Goal: Feedback & Contribution: Submit feedback/report problem

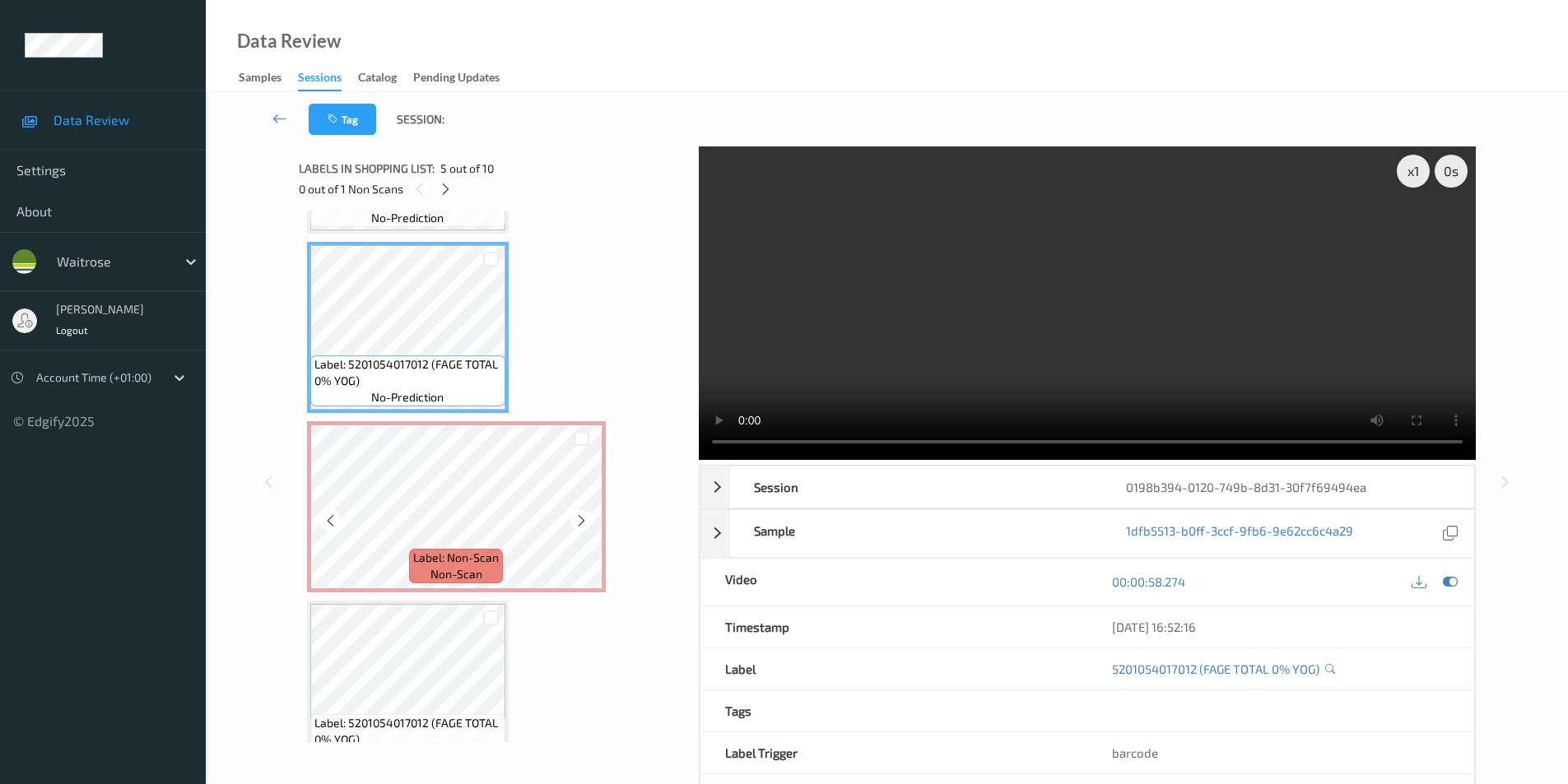
scroll to position [726, 0]
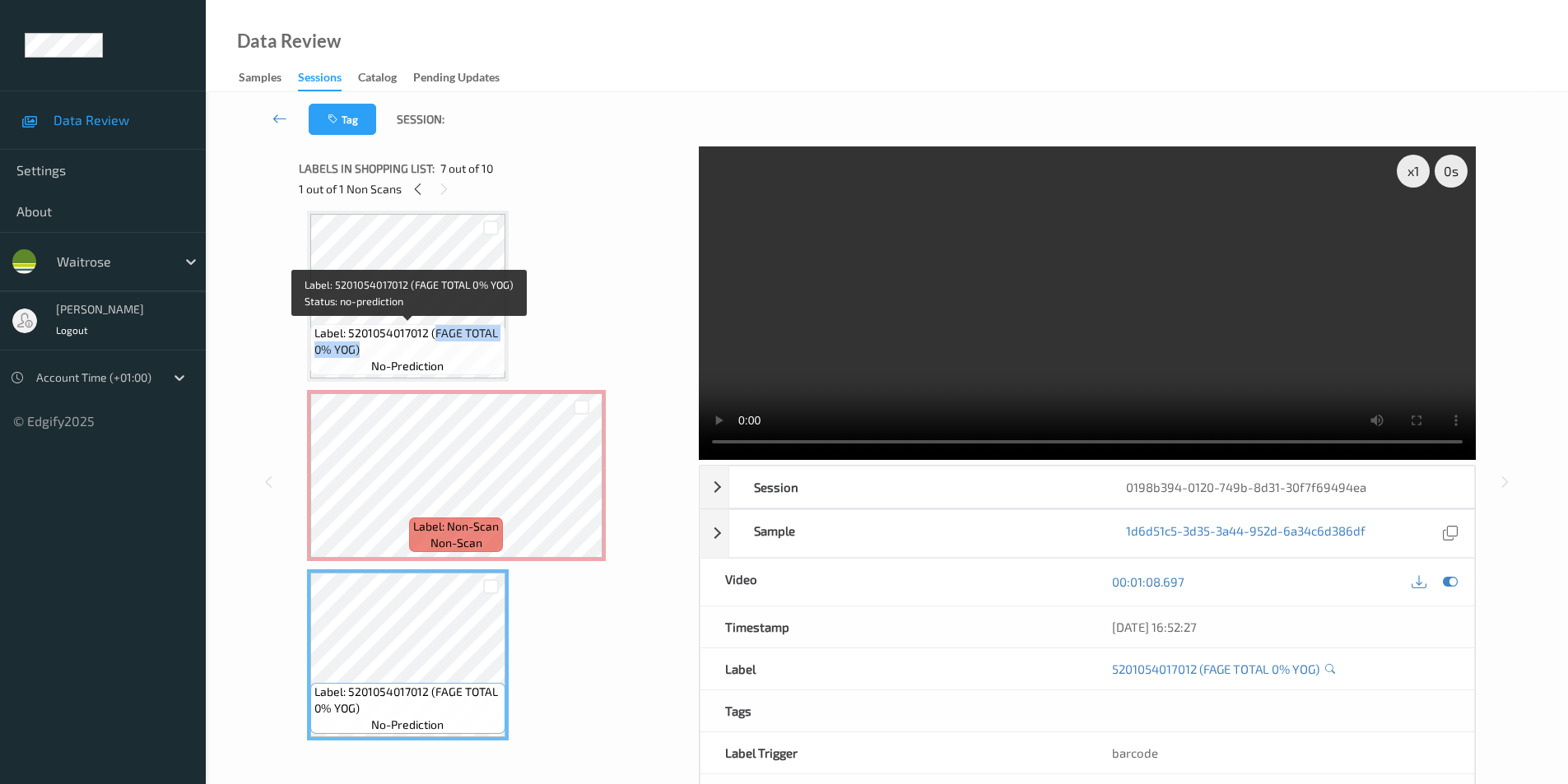
drag, startPoint x: 433, startPoint y: 334, endPoint x: 384, endPoint y: 347, distance: 50.7
click at [384, 347] on span "Label: 5201054017012 (FAGE TOTAL 0% YOG)" at bounding box center [408, 341] width 187 height 33
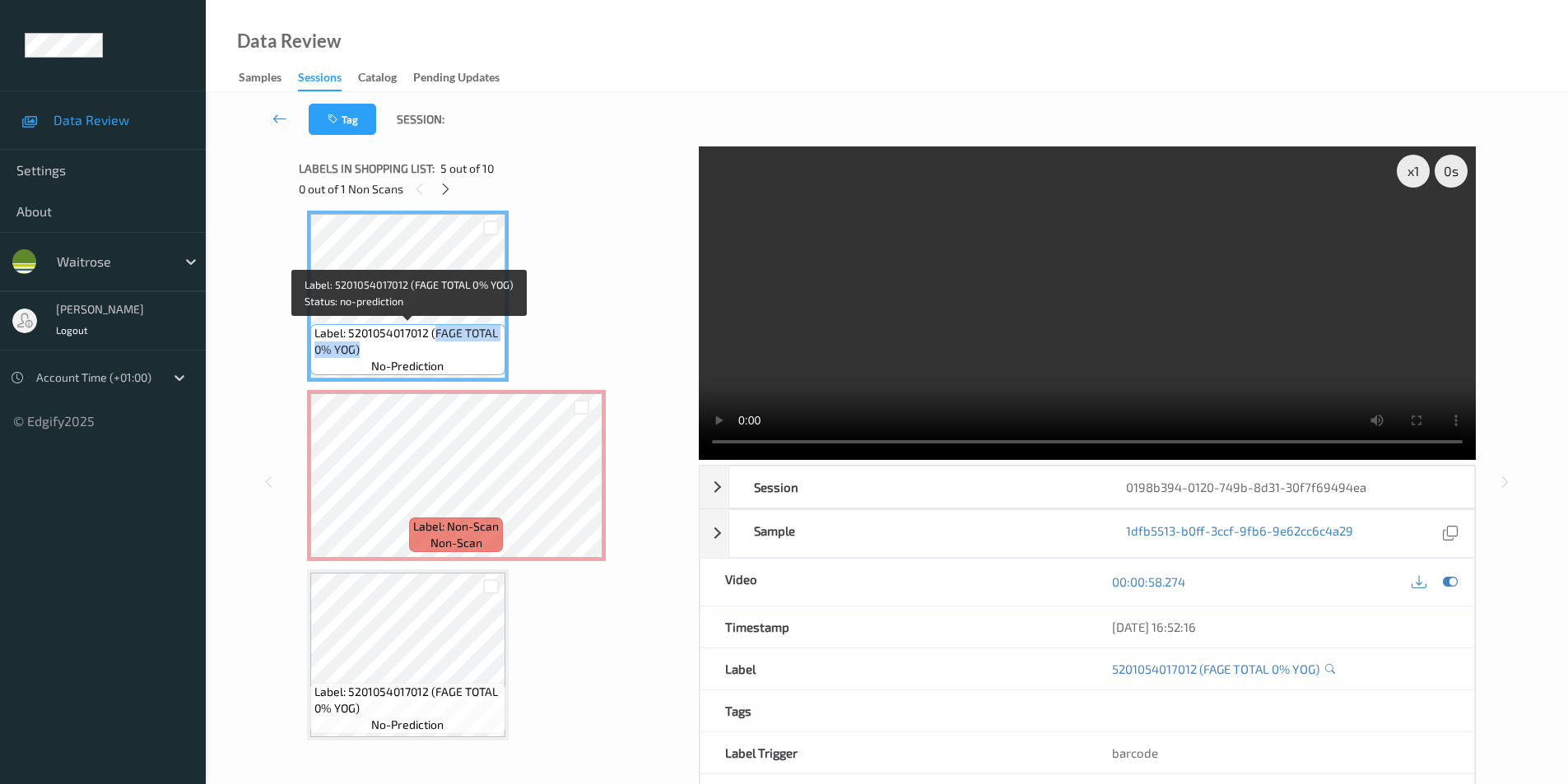
copy span "FAGE TOTAL 0% YOG)"
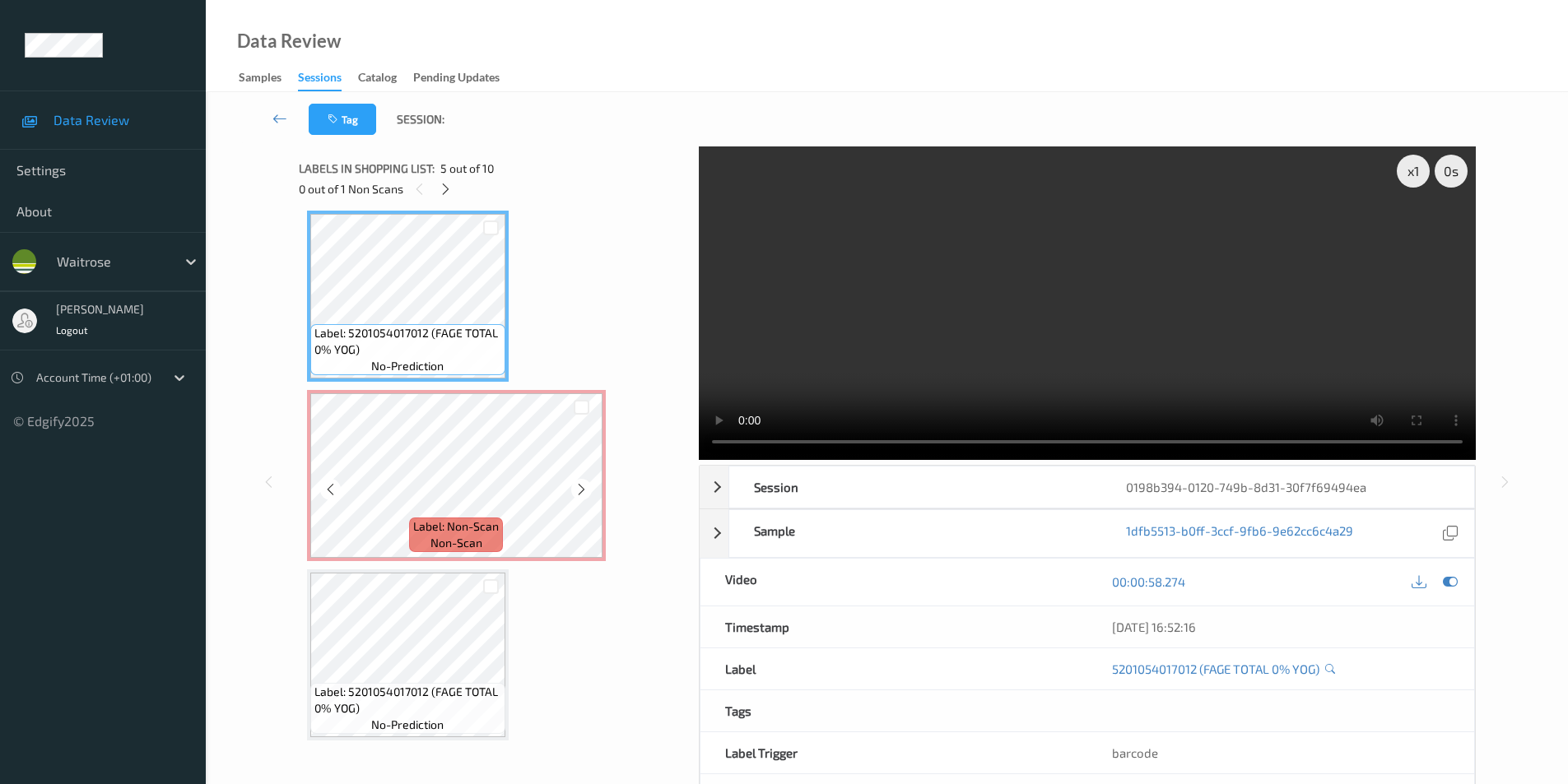
scroll to position [808, 0]
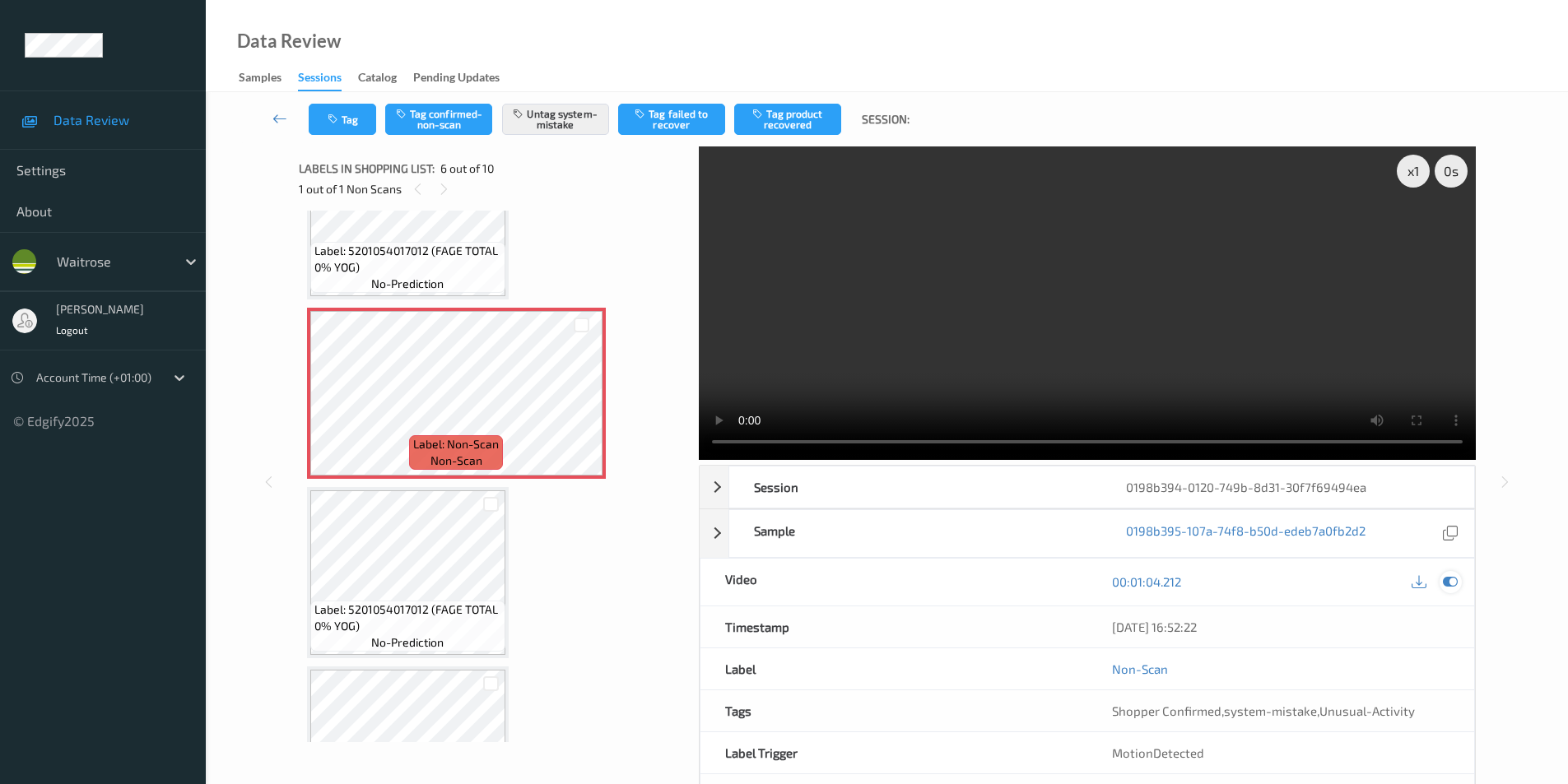
click at [1450, 581] on icon at bounding box center [1450, 582] width 15 height 15
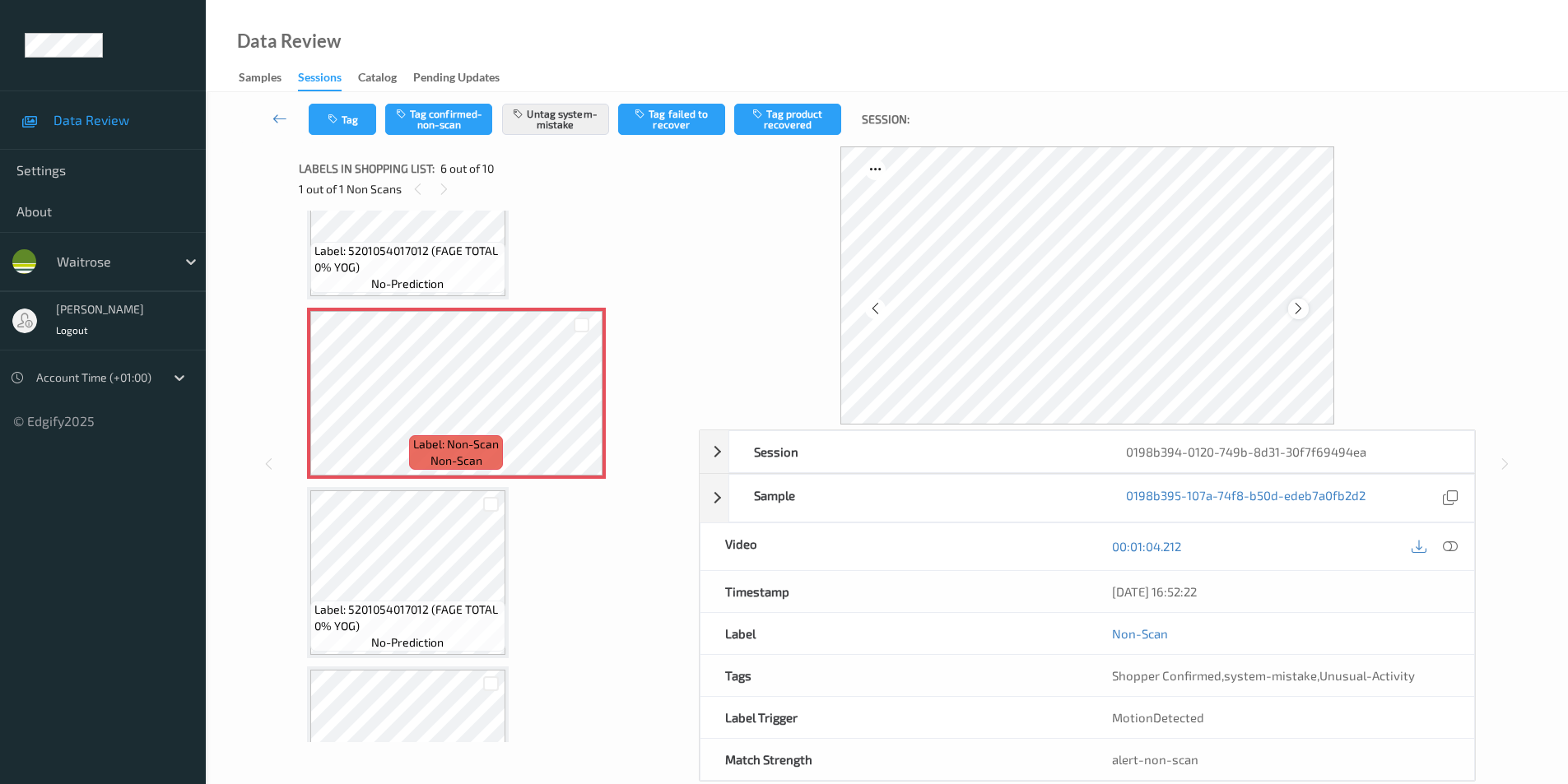
click at [1291, 310] on div at bounding box center [1298, 309] width 21 height 21
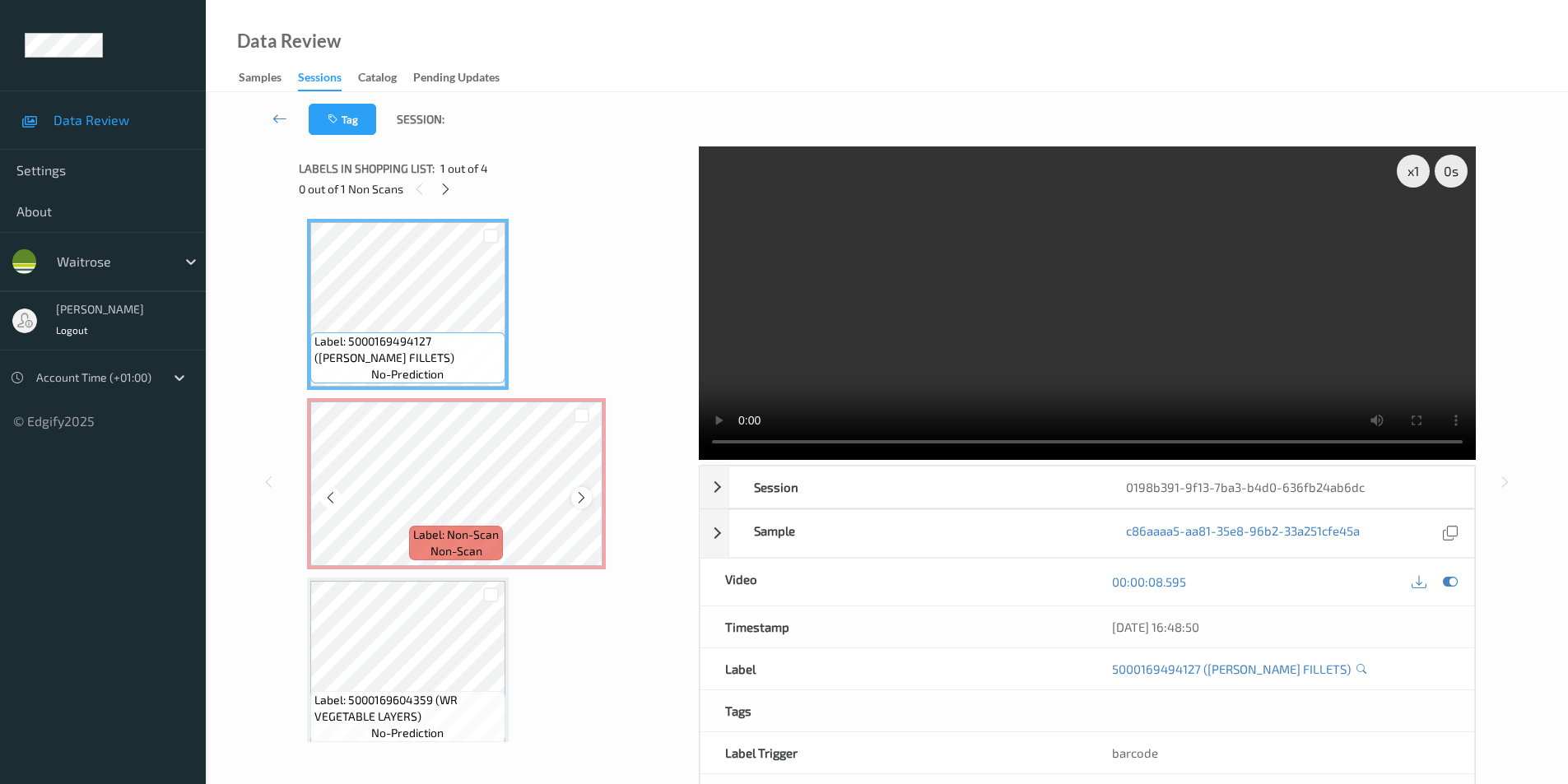
click at [584, 500] on icon at bounding box center [581, 498] width 14 height 15
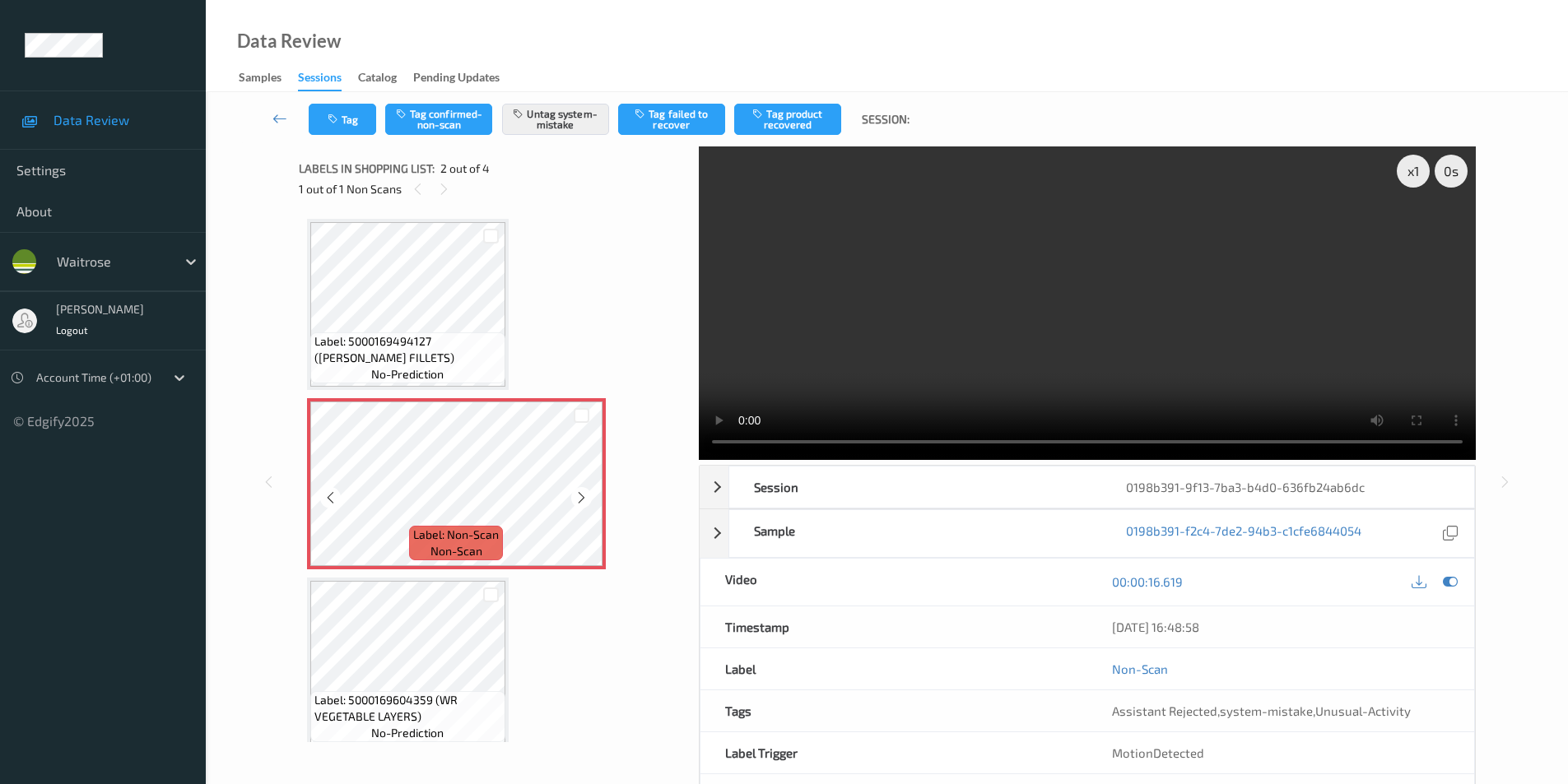
click at [584, 500] on icon at bounding box center [581, 498] width 14 height 15
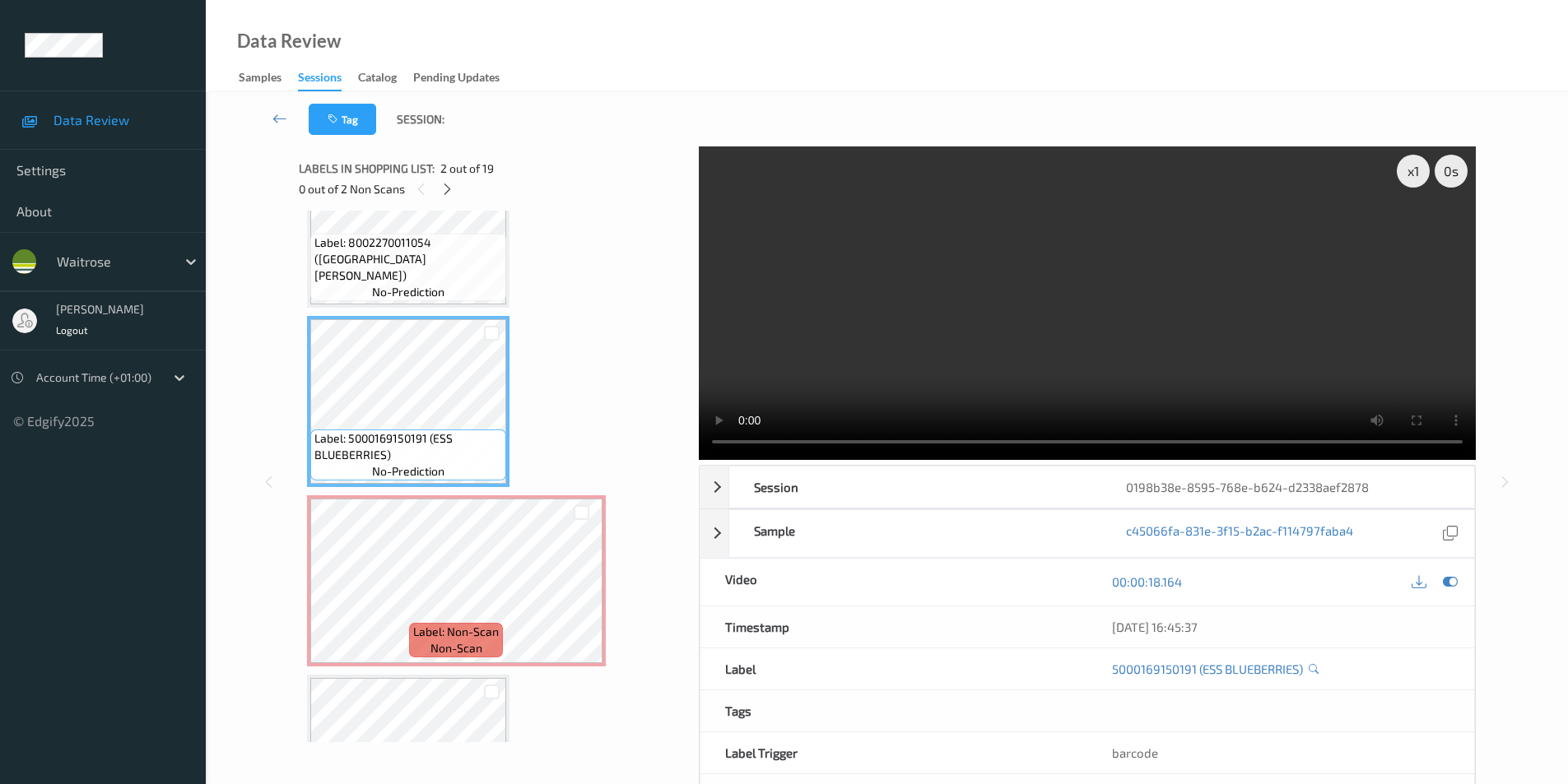
scroll to position [164, 0]
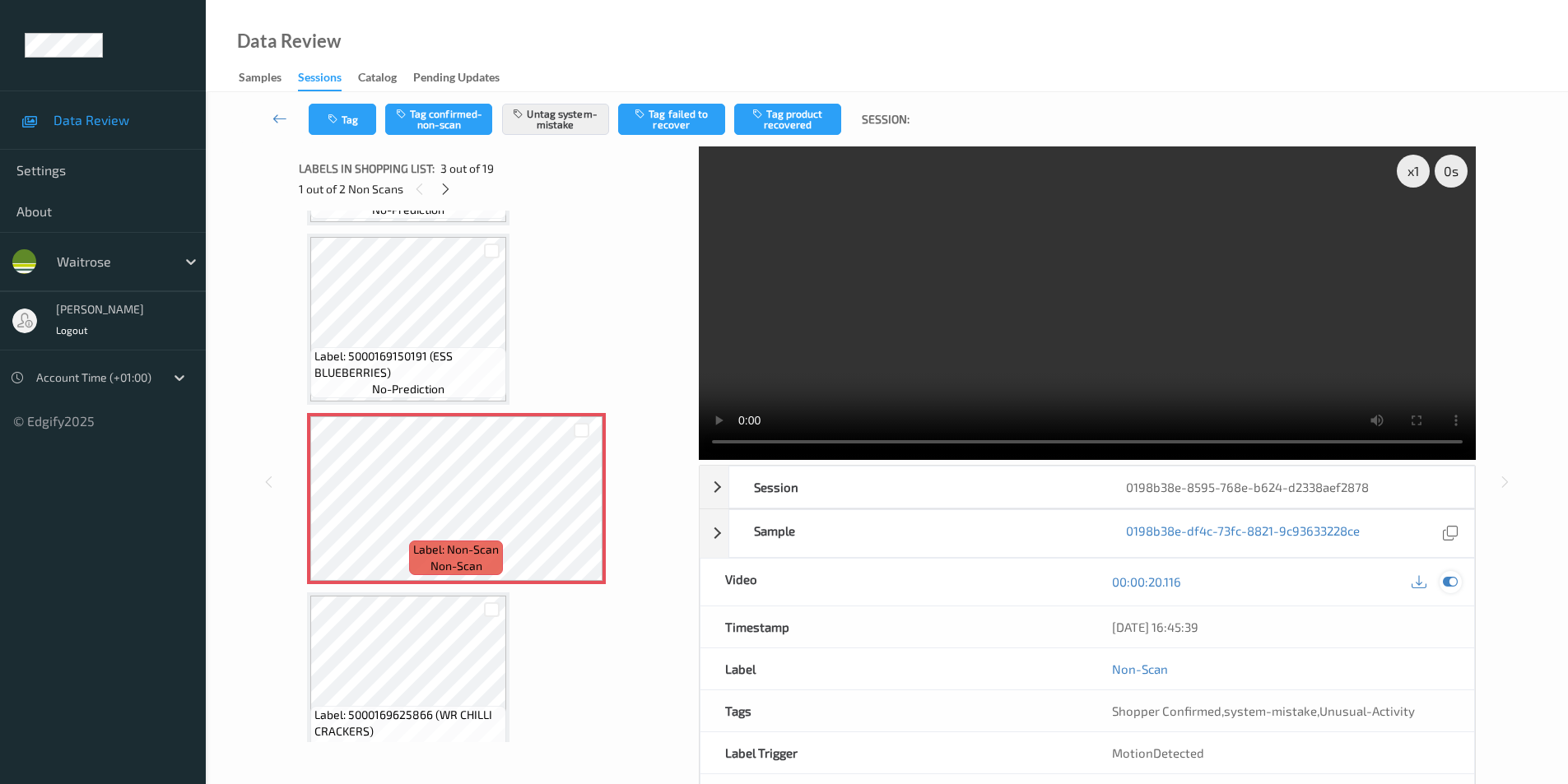
click at [1453, 583] on icon at bounding box center [1450, 582] width 15 height 15
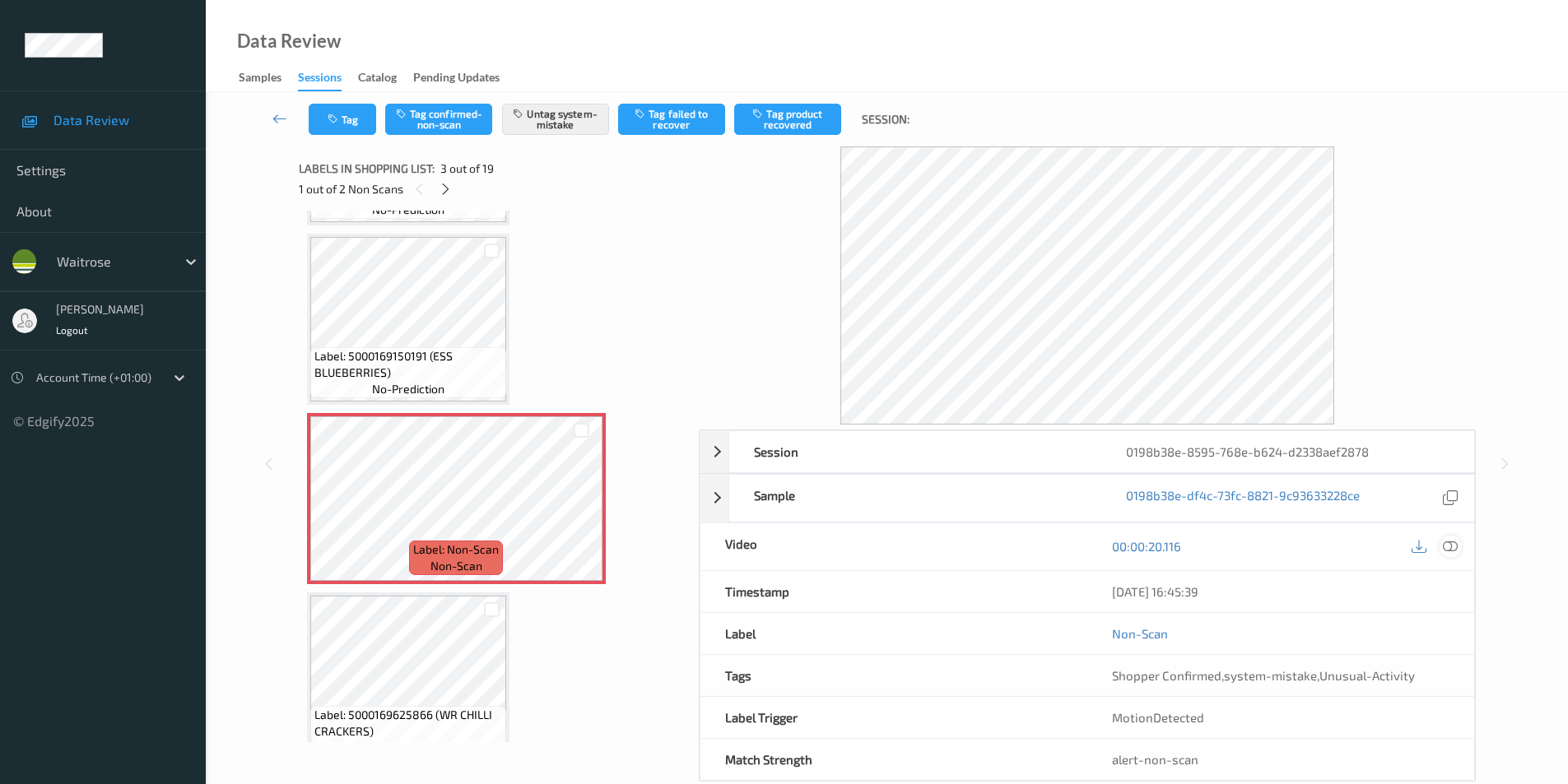
click at [1444, 550] on icon at bounding box center [1450, 546] width 15 height 15
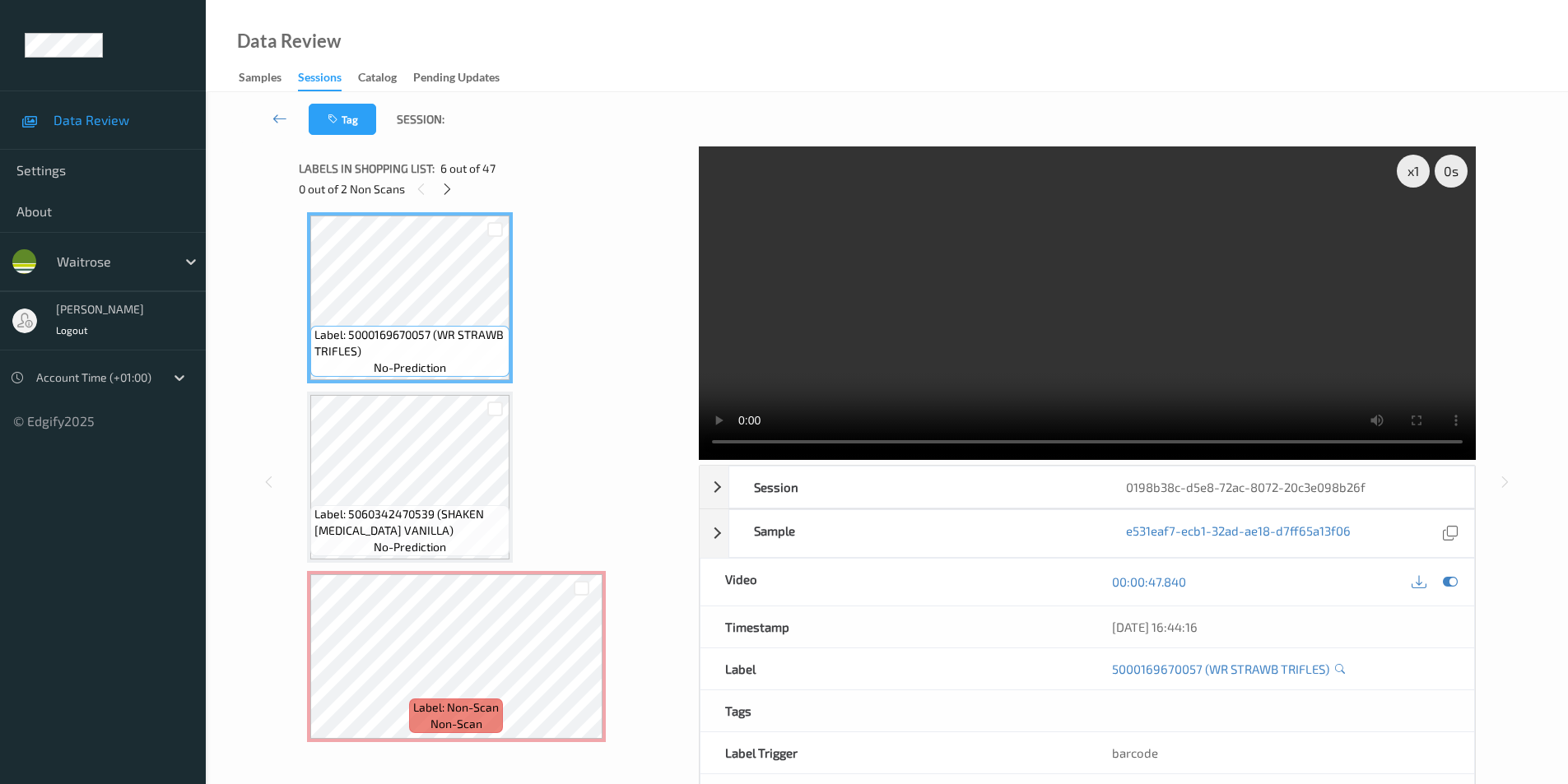
scroll to position [985, 0]
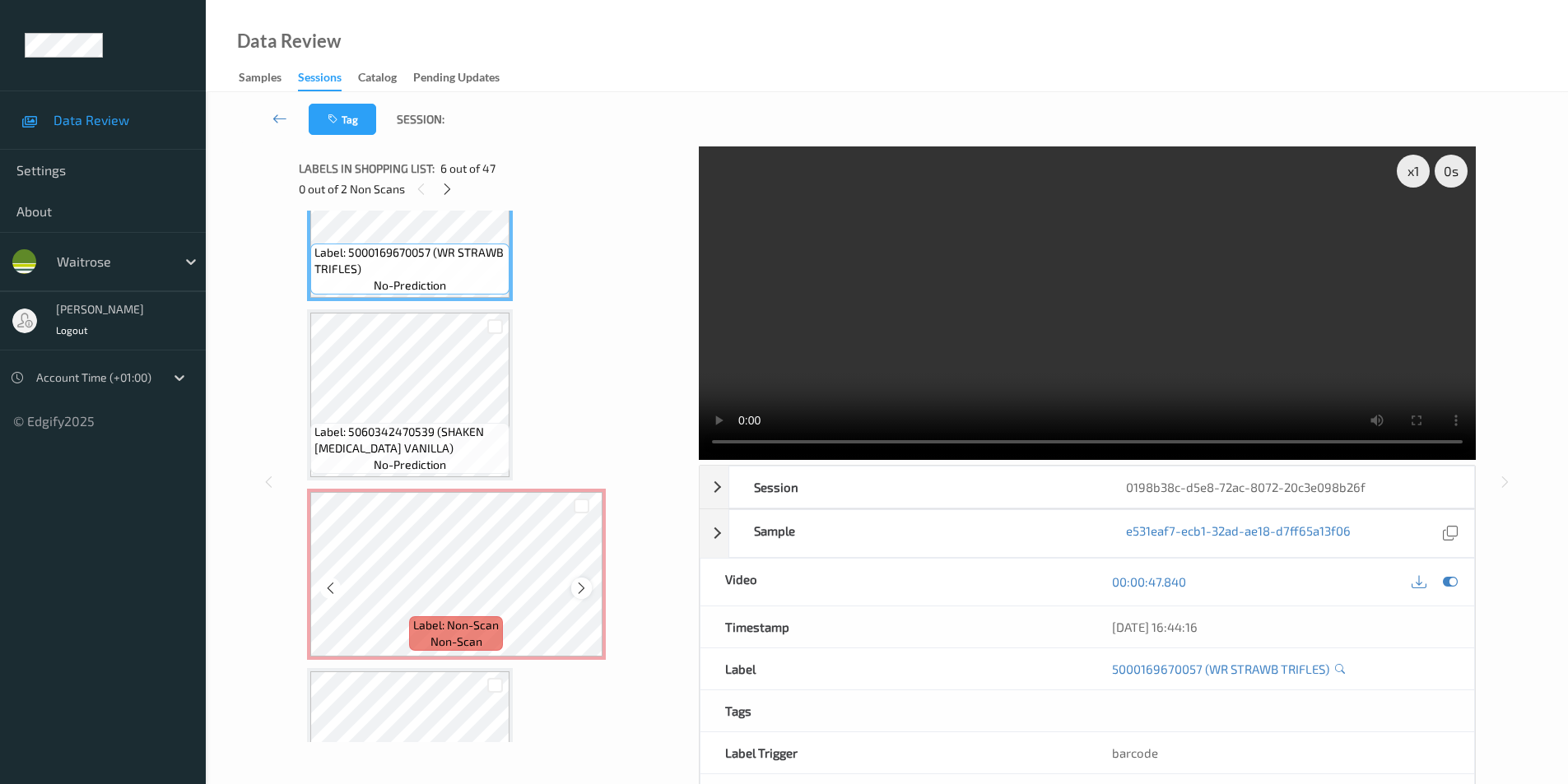
click at [582, 589] on icon at bounding box center [581, 588] width 14 height 15
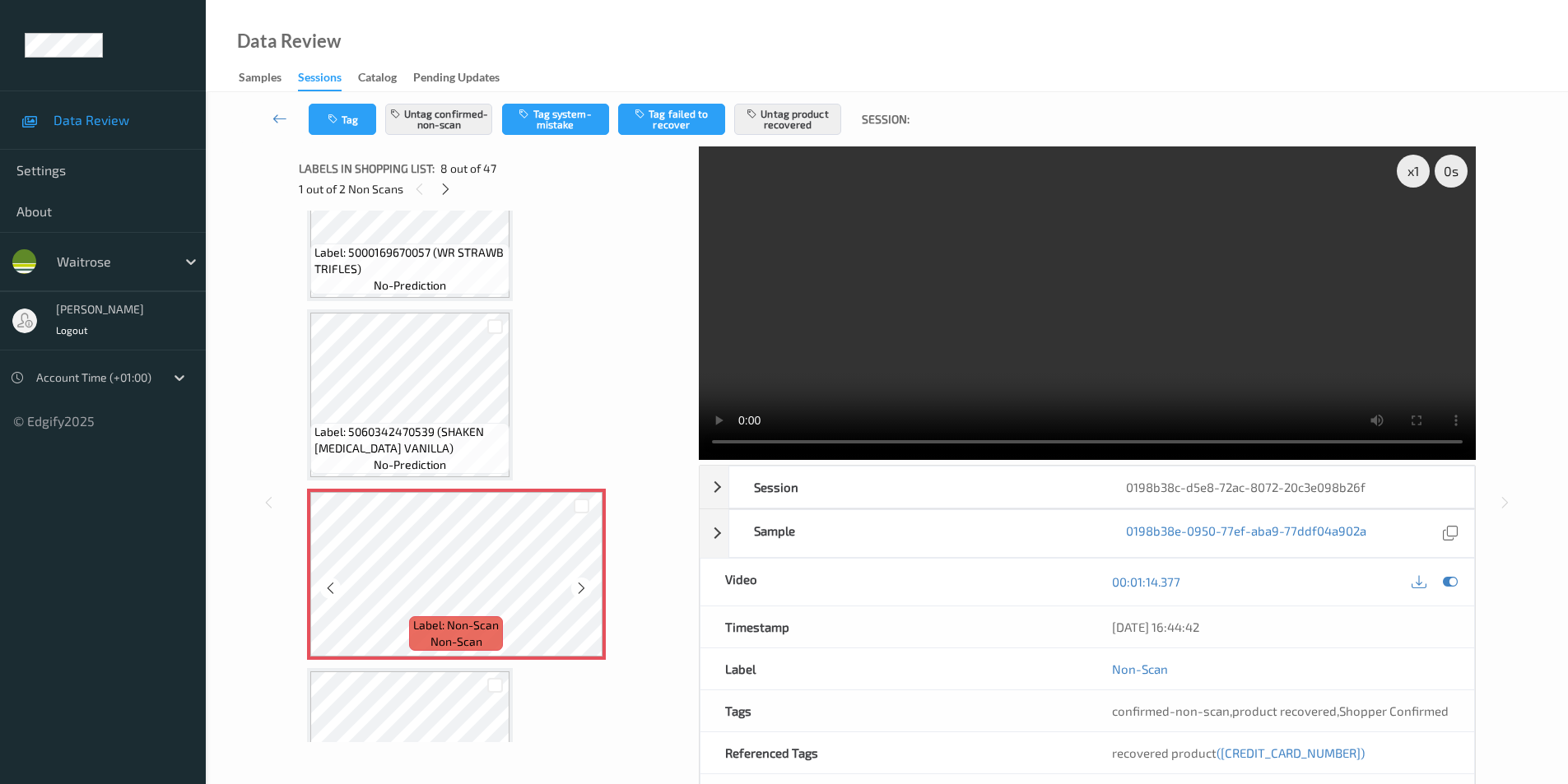
click at [582, 589] on icon at bounding box center [581, 588] width 14 height 15
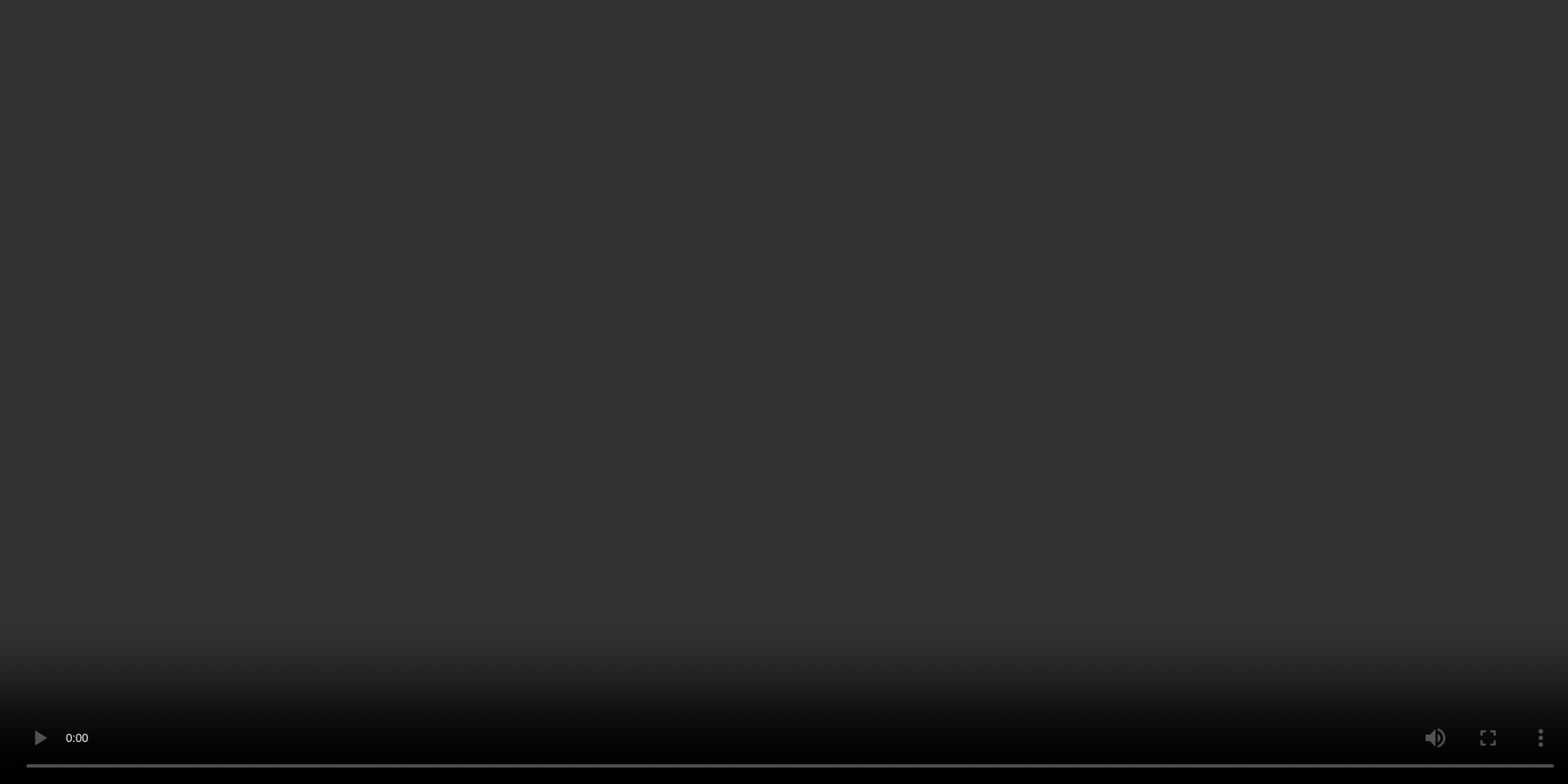
scroll to position [1397, 0]
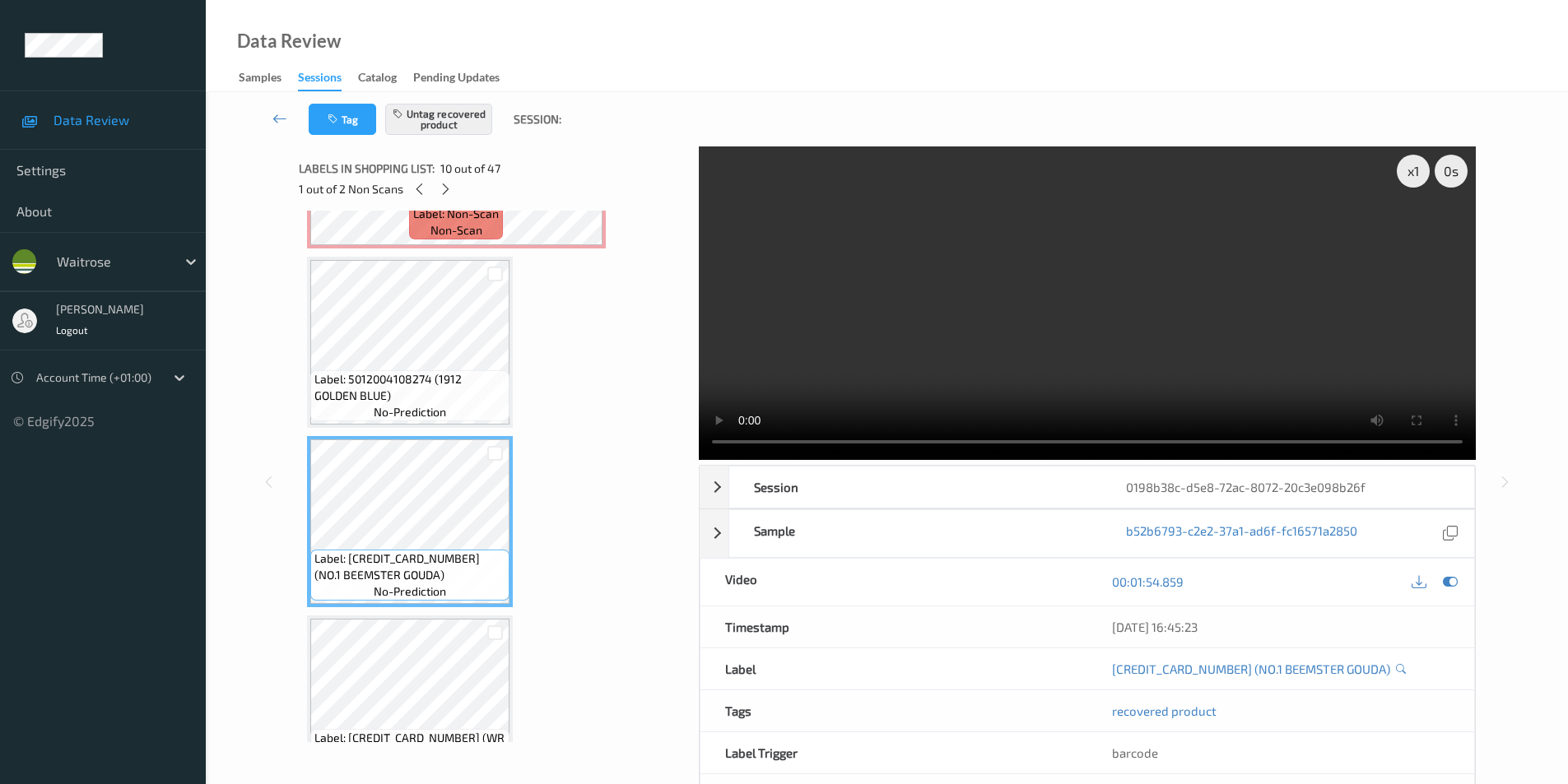
drag, startPoint x: 1444, startPoint y: 580, endPoint x: 1248, endPoint y: 567, distance: 196.4
click at [1444, 581] on icon at bounding box center [1450, 582] width 15 height 15
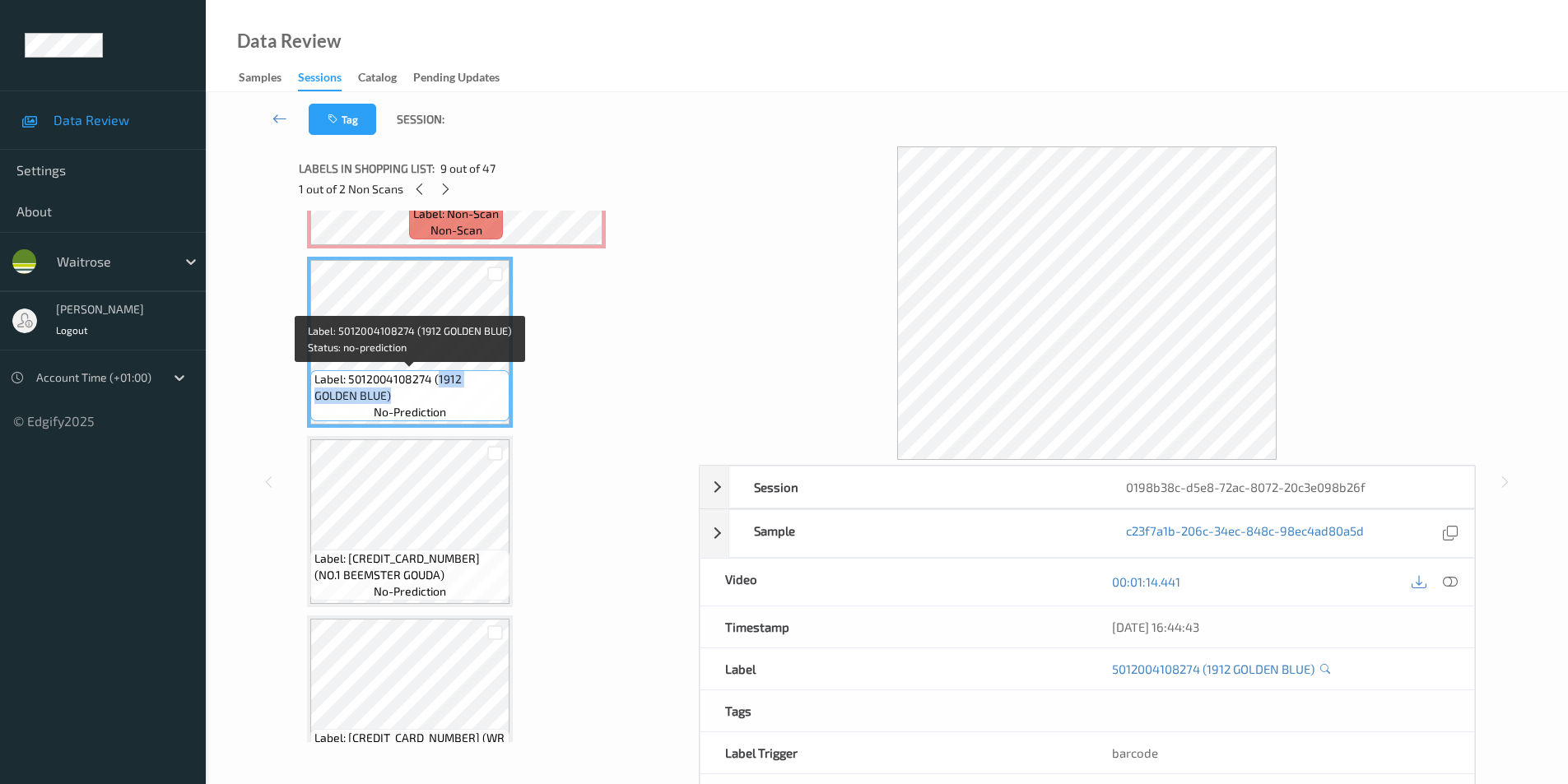
drag, startPoint x: 438, startPoint y: 378, endPoint x: 429, endPoint y: 392, distance: 16.6
click at [429, 392] on span "Label: 5012004108274 (1912 GOLDEN BLUE)" at bounding box center [410, 388] width 191 height 33
copy span "1912 GOLDEN BLUE)"
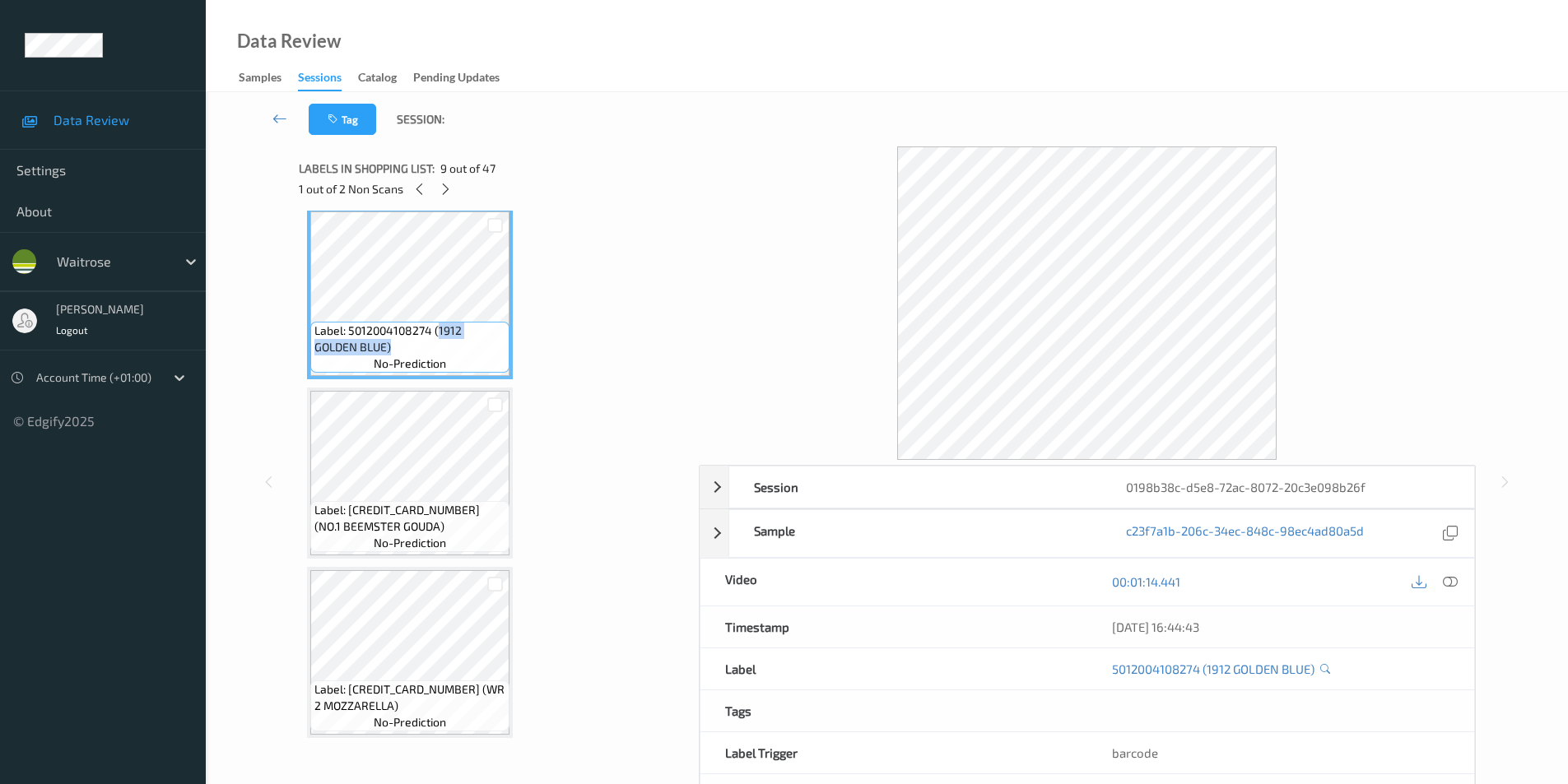
scroll to position [1480, 0]
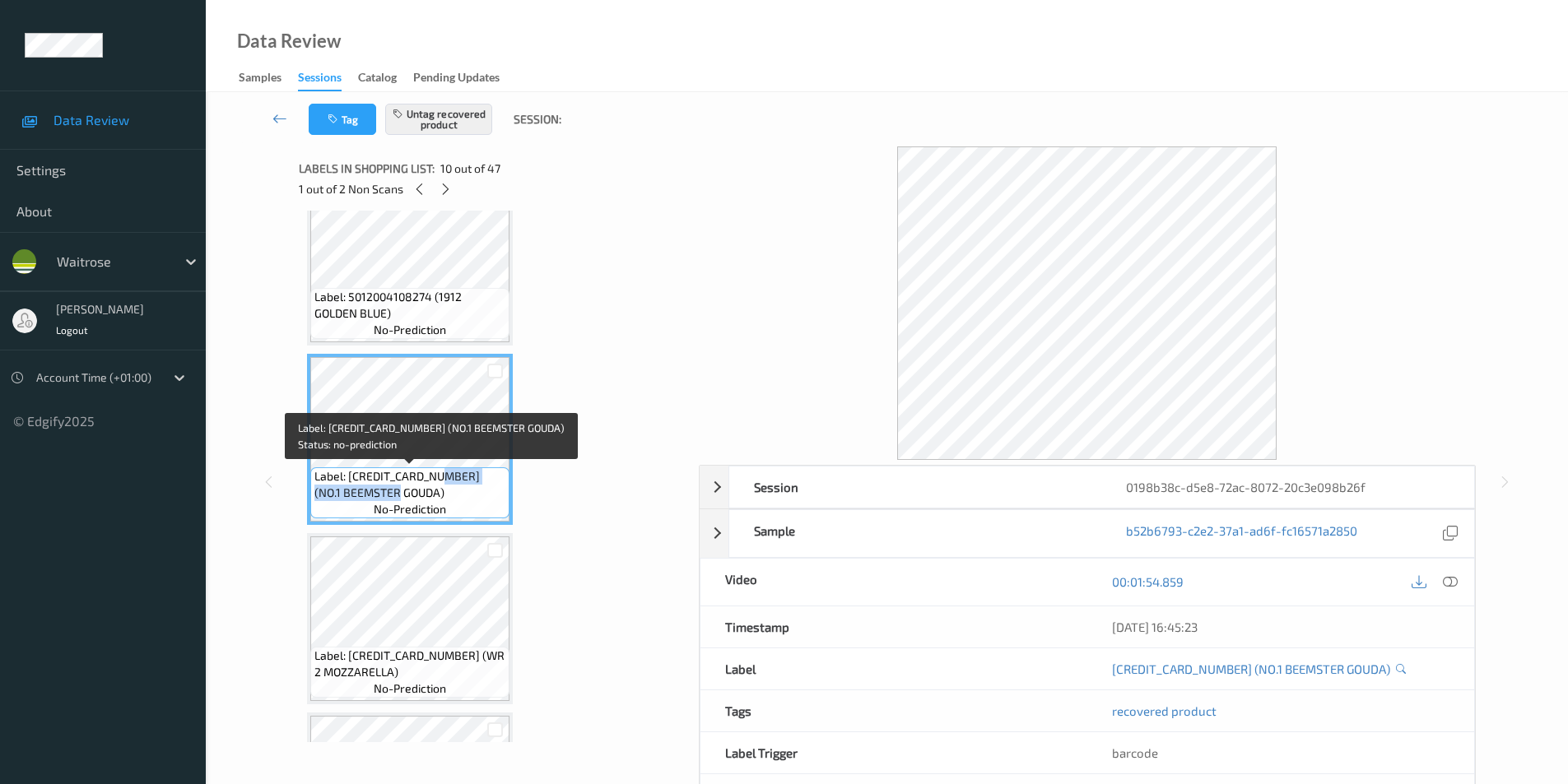
click at [436, 487] on span "Label: 5000169381014 (NO.1 BEEMSTER GOUDA)" at bounding box center [410, 485] width 191 height 33
copy span "NO.1 BEEMSTER GOUDA)"
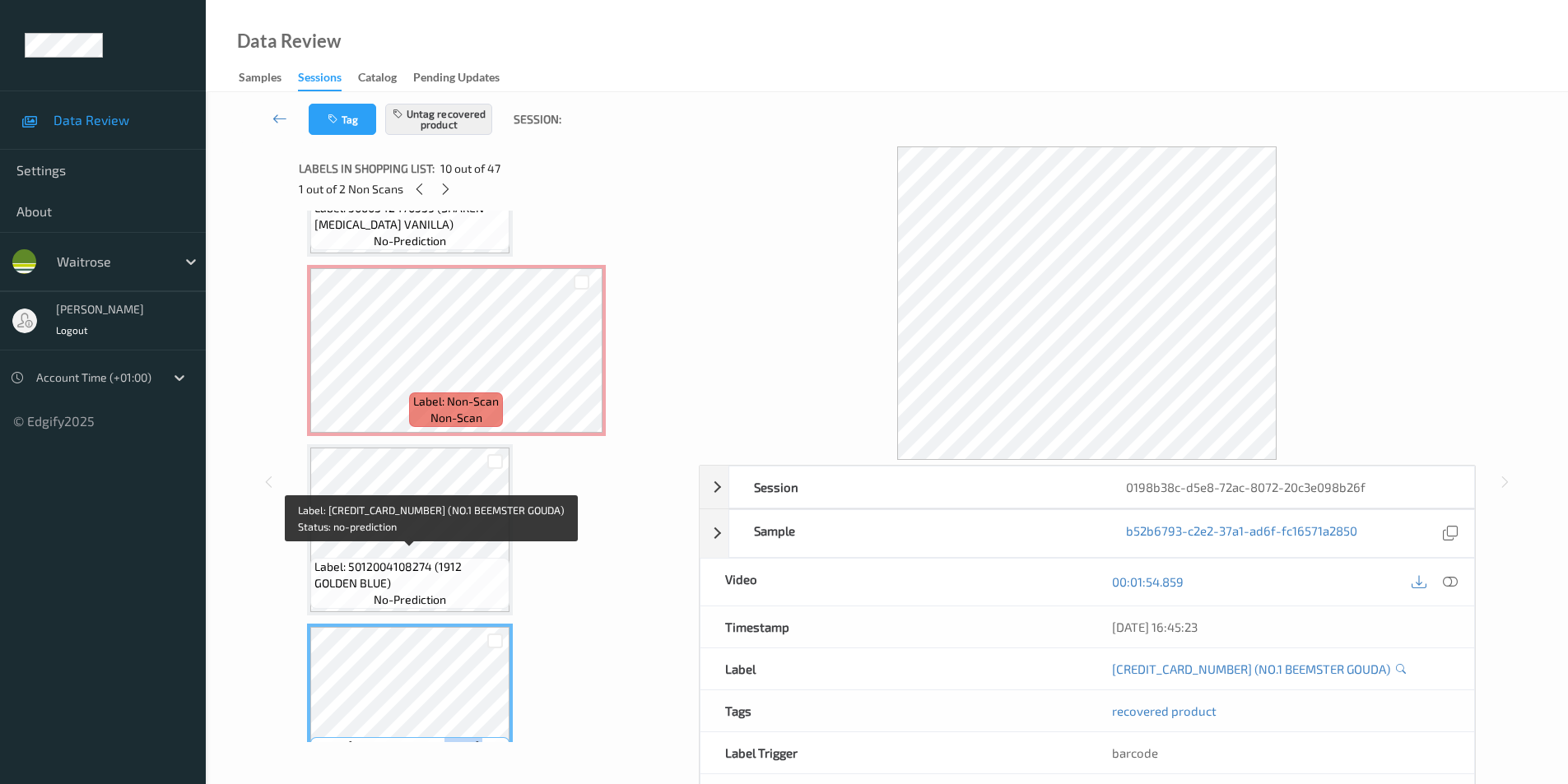
scroll to position [1151, 0]
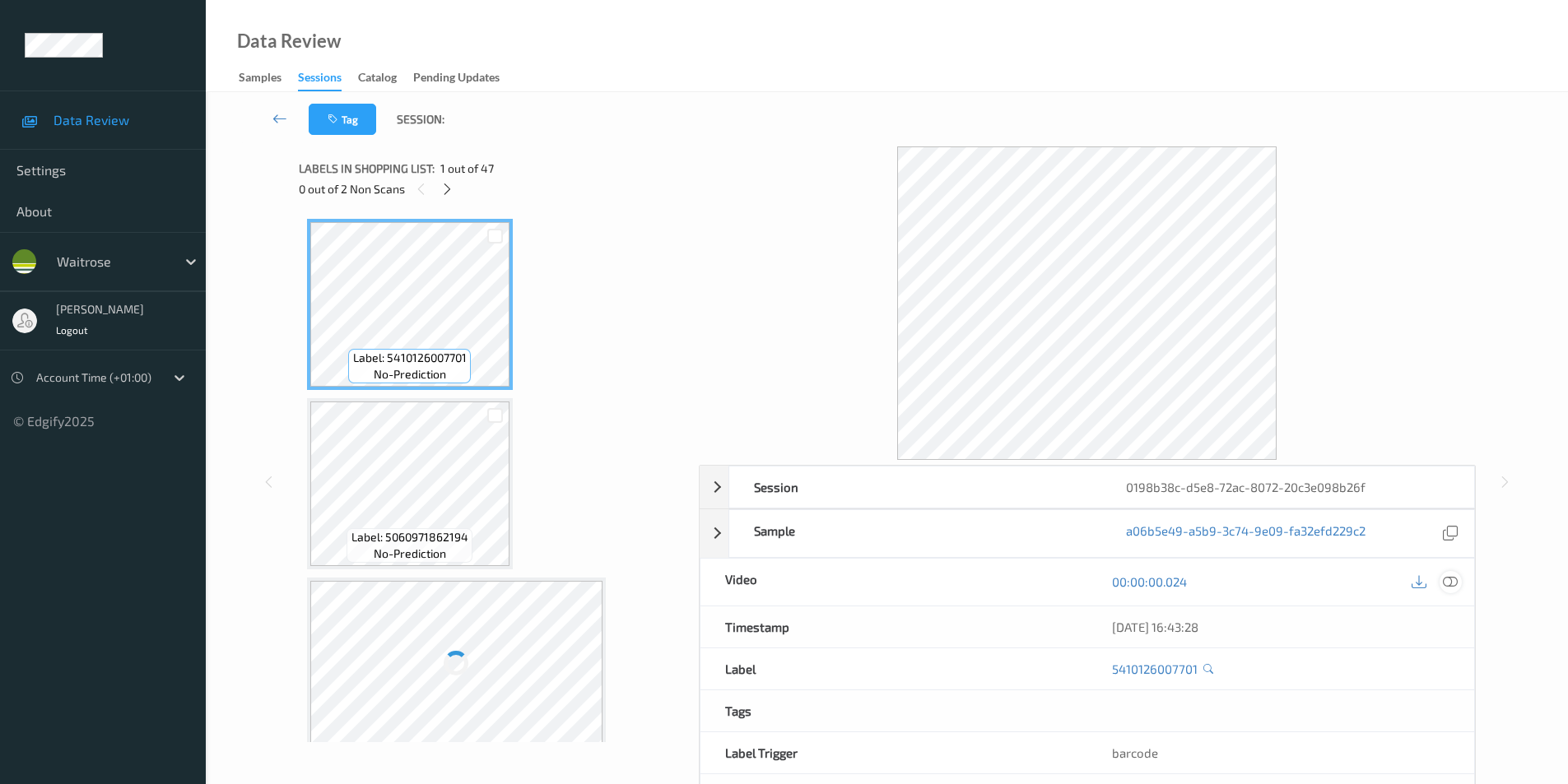
click at [1453, 582] on icon at bounding box center [1450, 582] width 15 height 15
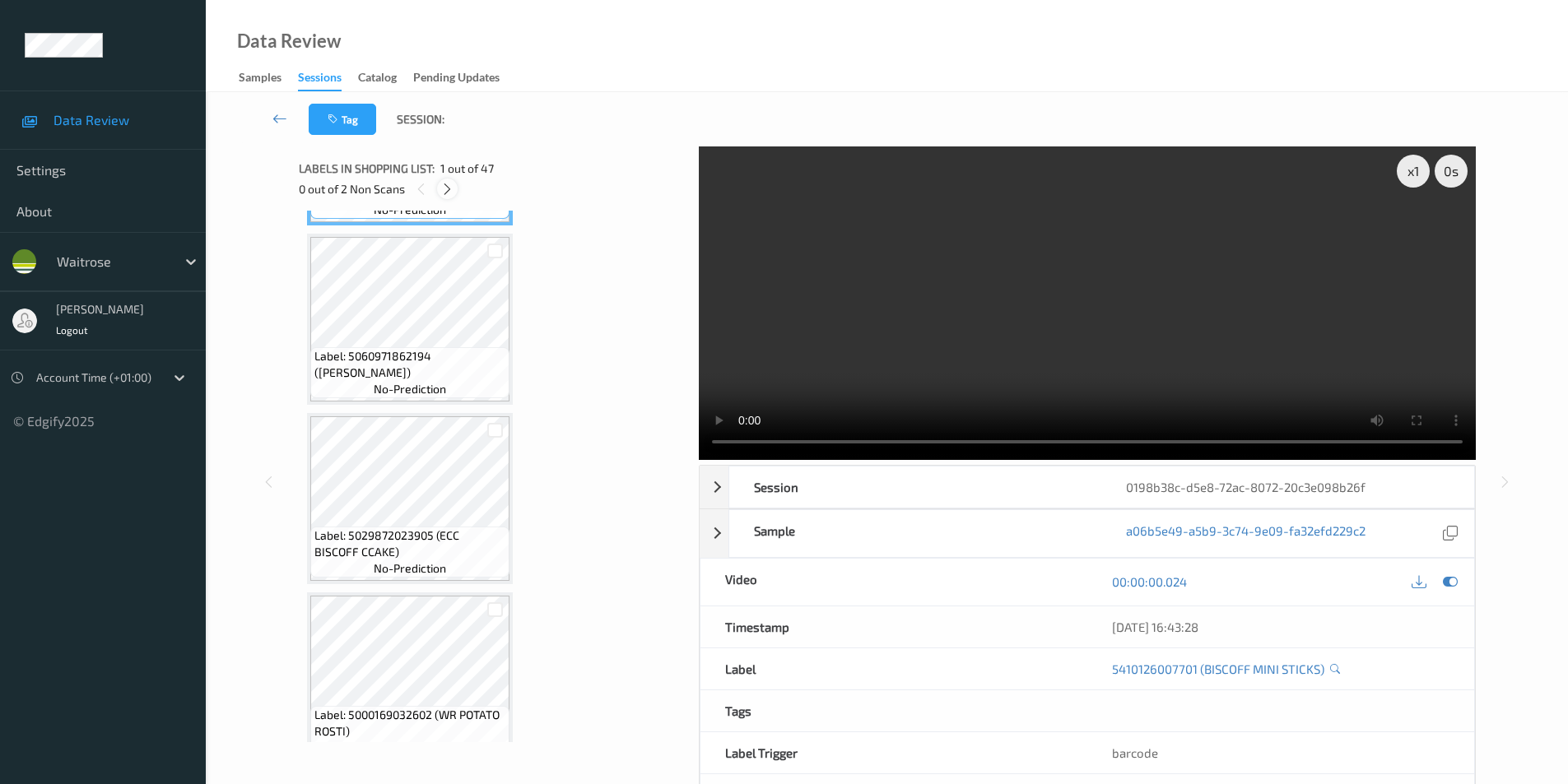
click at [447, 191] on icon at bounding box center [447, 189] width 14 height 15
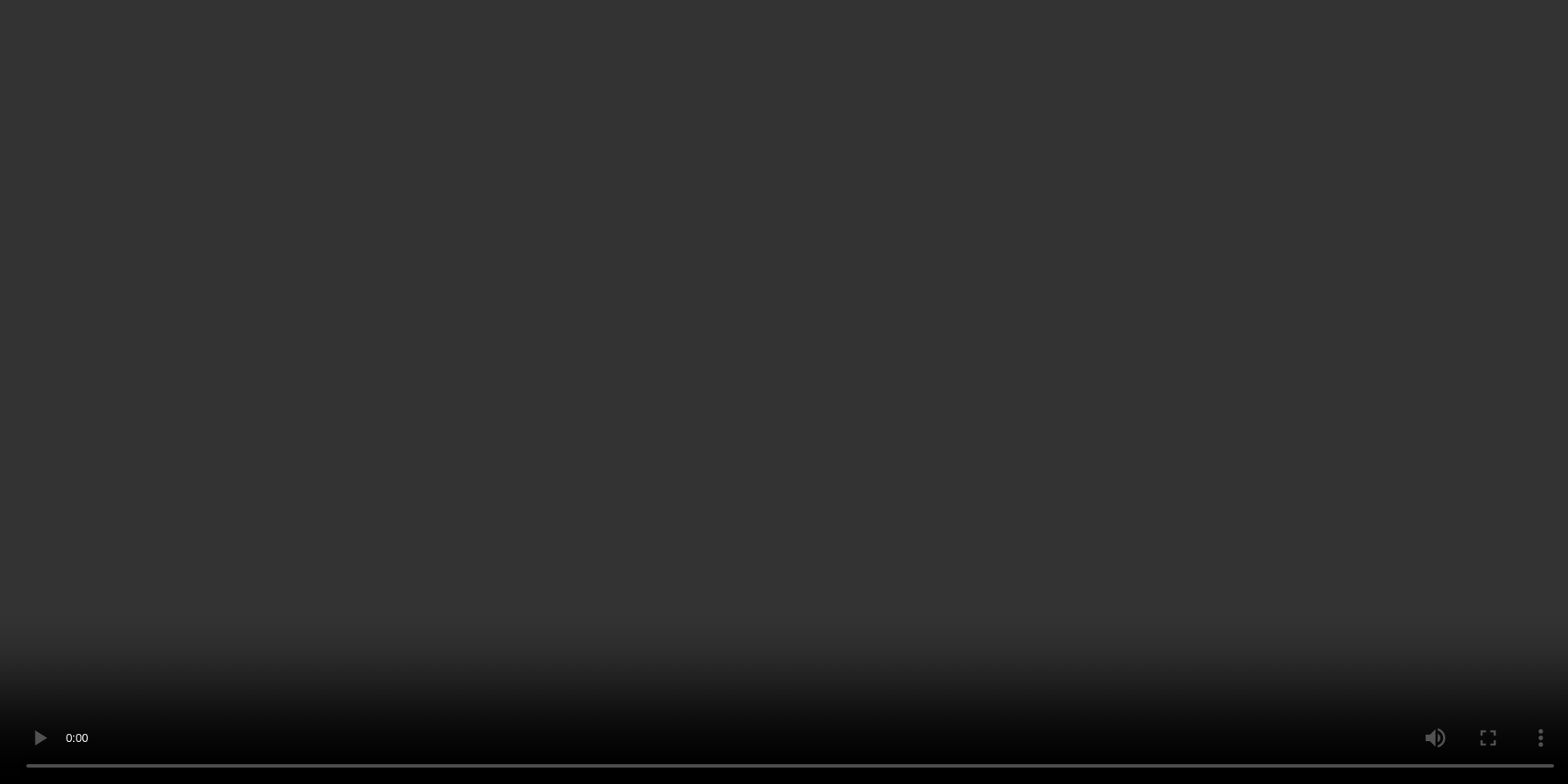
scroll to position [3127, 0]
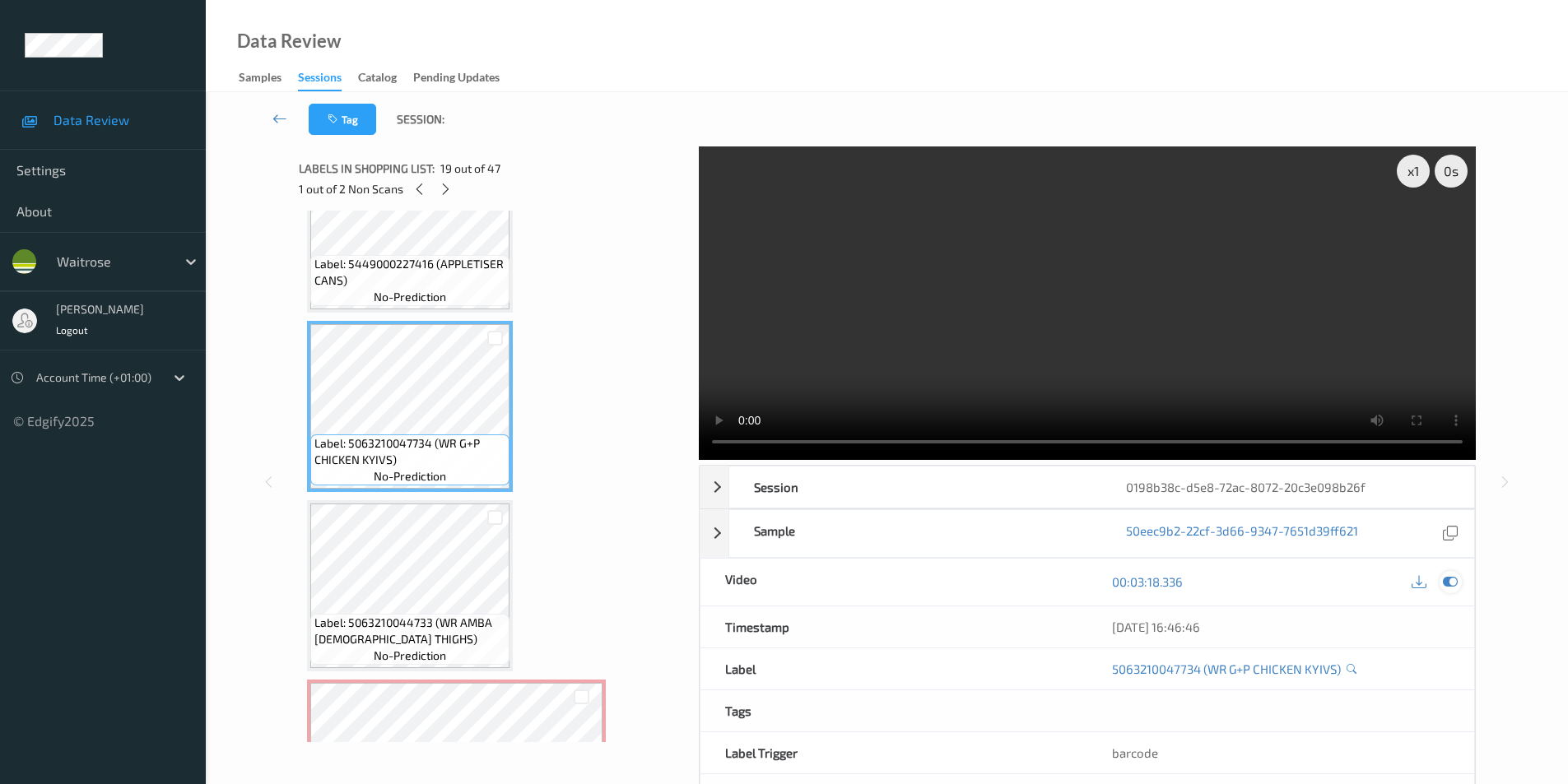
click at [1444, 583] on icon at bounding box center [1450, 582] width 15 height 15
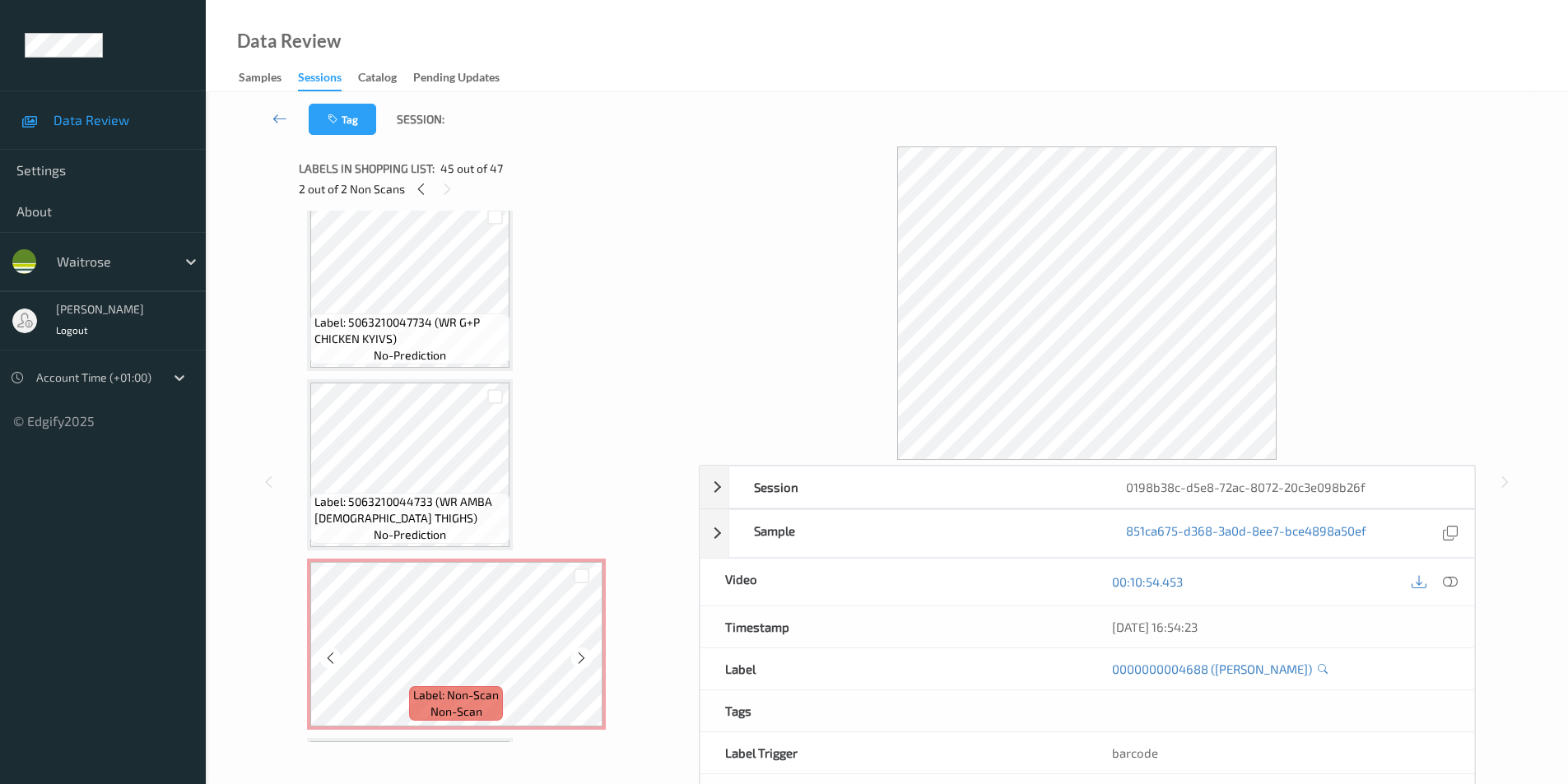
scroll to position [3209, 0]
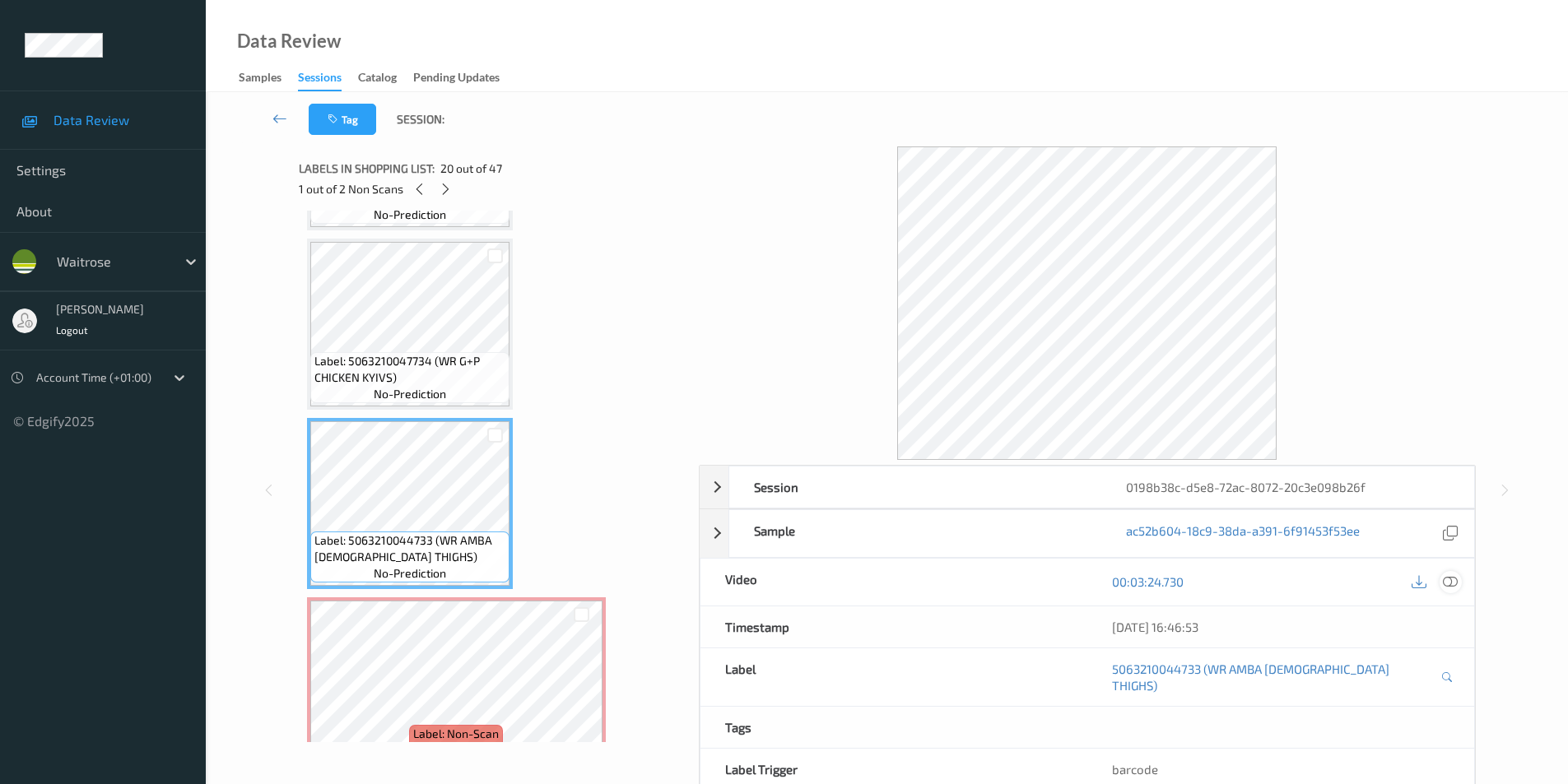
click at [1449, 583] on icon at bounding box center [1450, 582] width 15 height 15
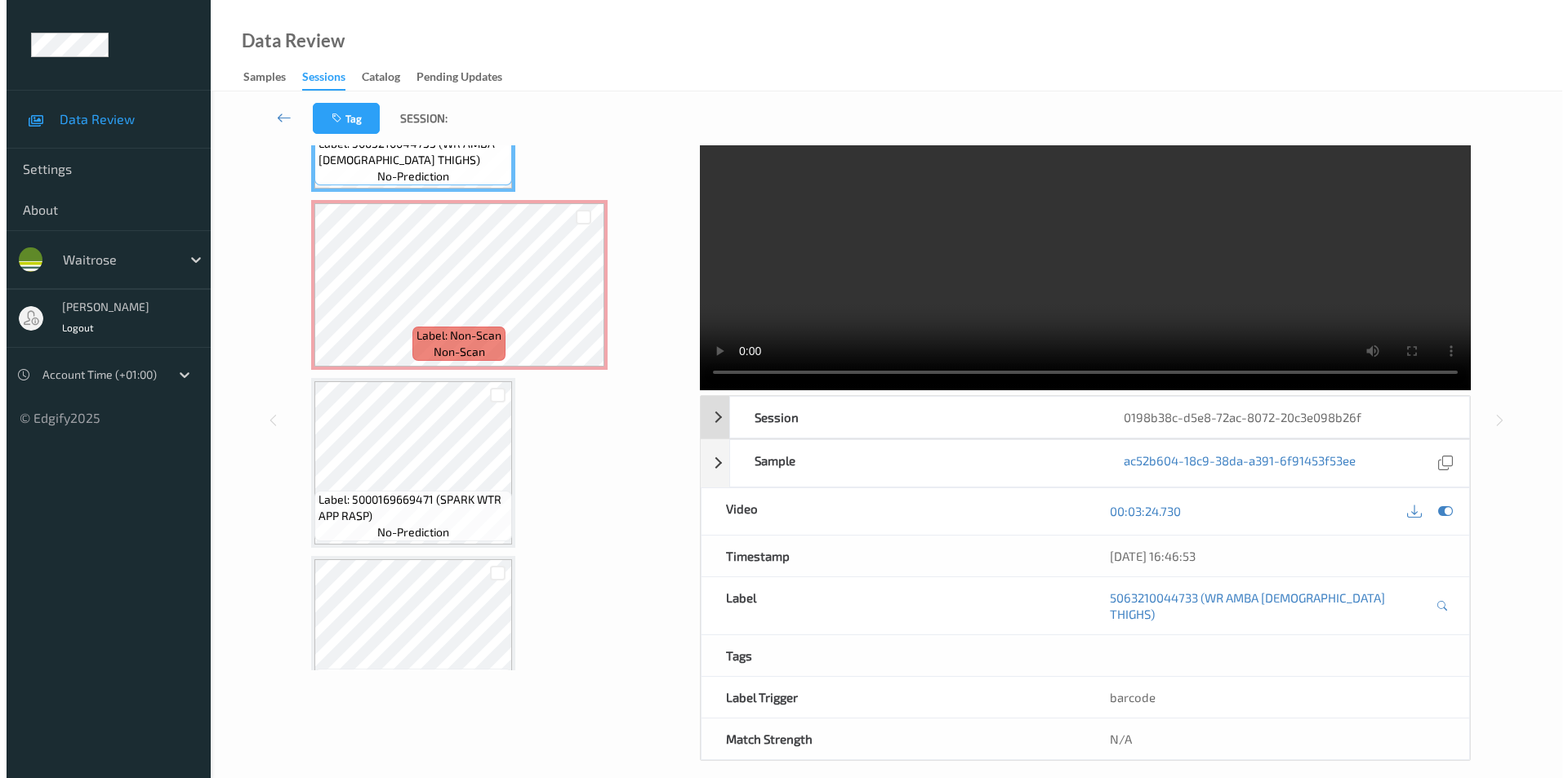
scroll to position [0, 0]
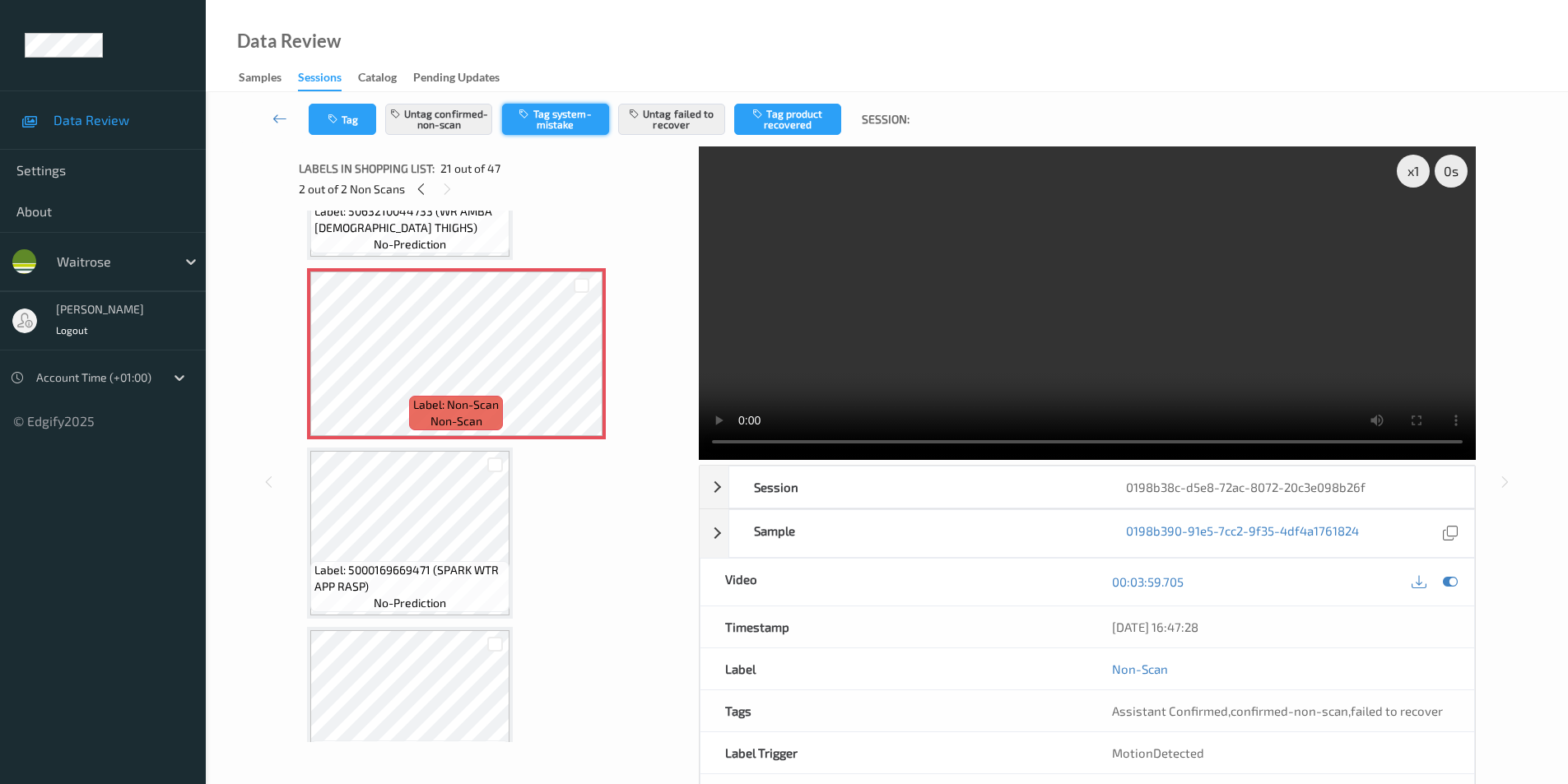
click at [564, 120] on button "Tag system-mistake" at bounding box center [555, 119] width 107 height 31
click at [440, 120] on button "Untag confirmed-non-scan" at bounding box center [438, 119] width 107 height 31
click at [660, 126] on button "Untag failed to recover" at bounding box center [671, 119] width 107 height 31
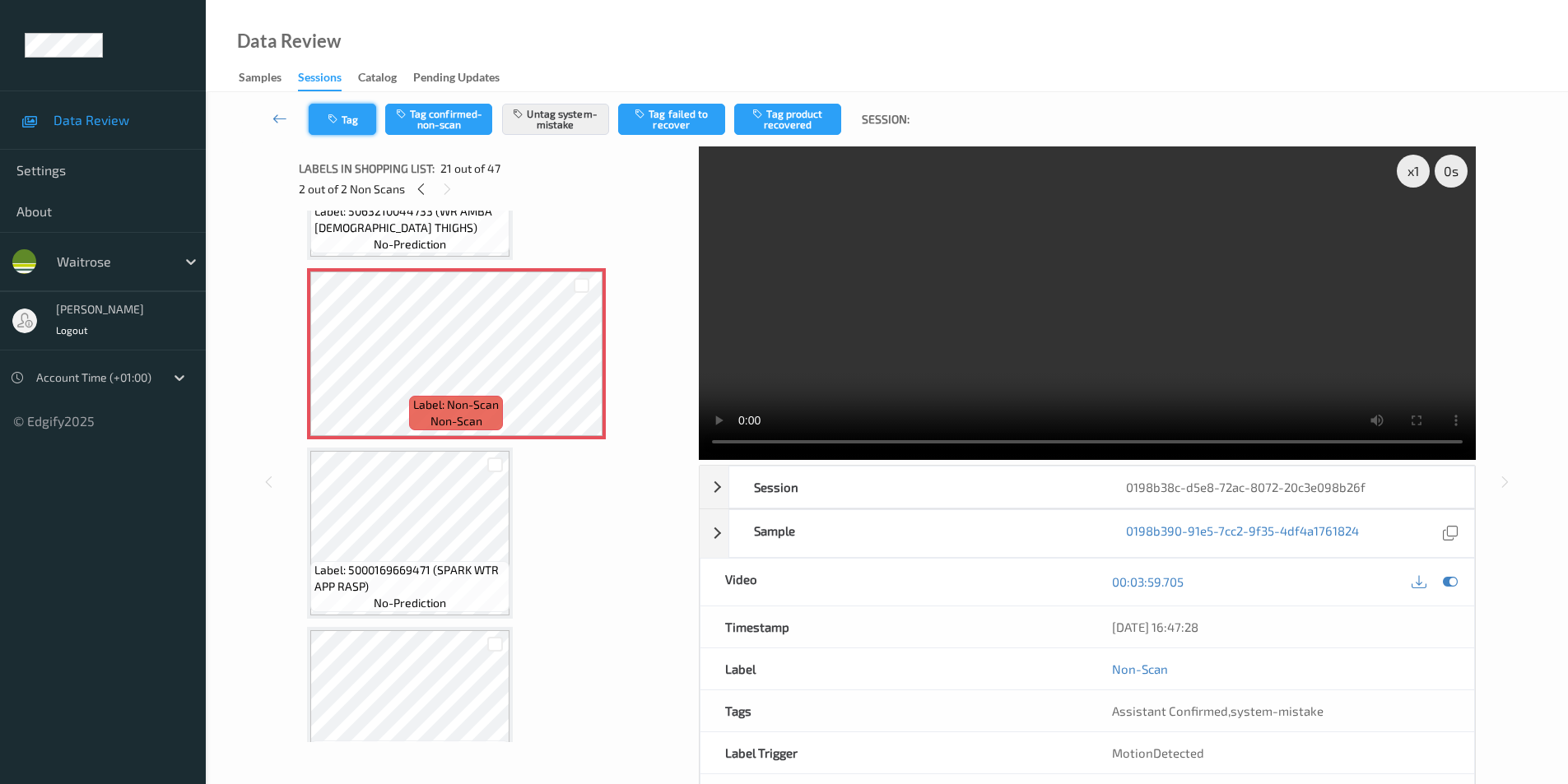
click at [347, 125] on button "Tag" at bounding box center [342, 119] width 67 height 31
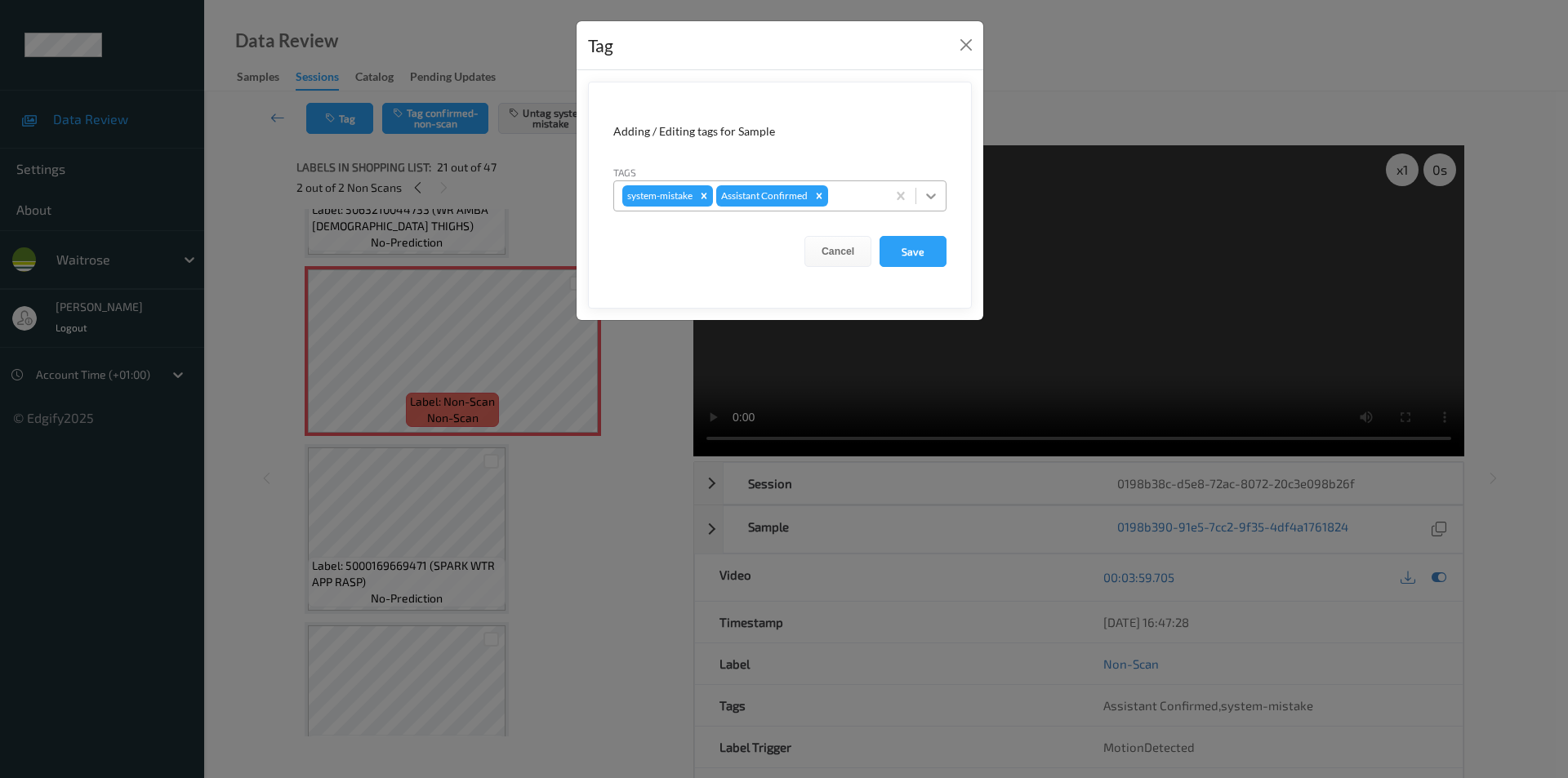
click at [930, 191] on icon at bounding box center [931, 195] width 16 height 16
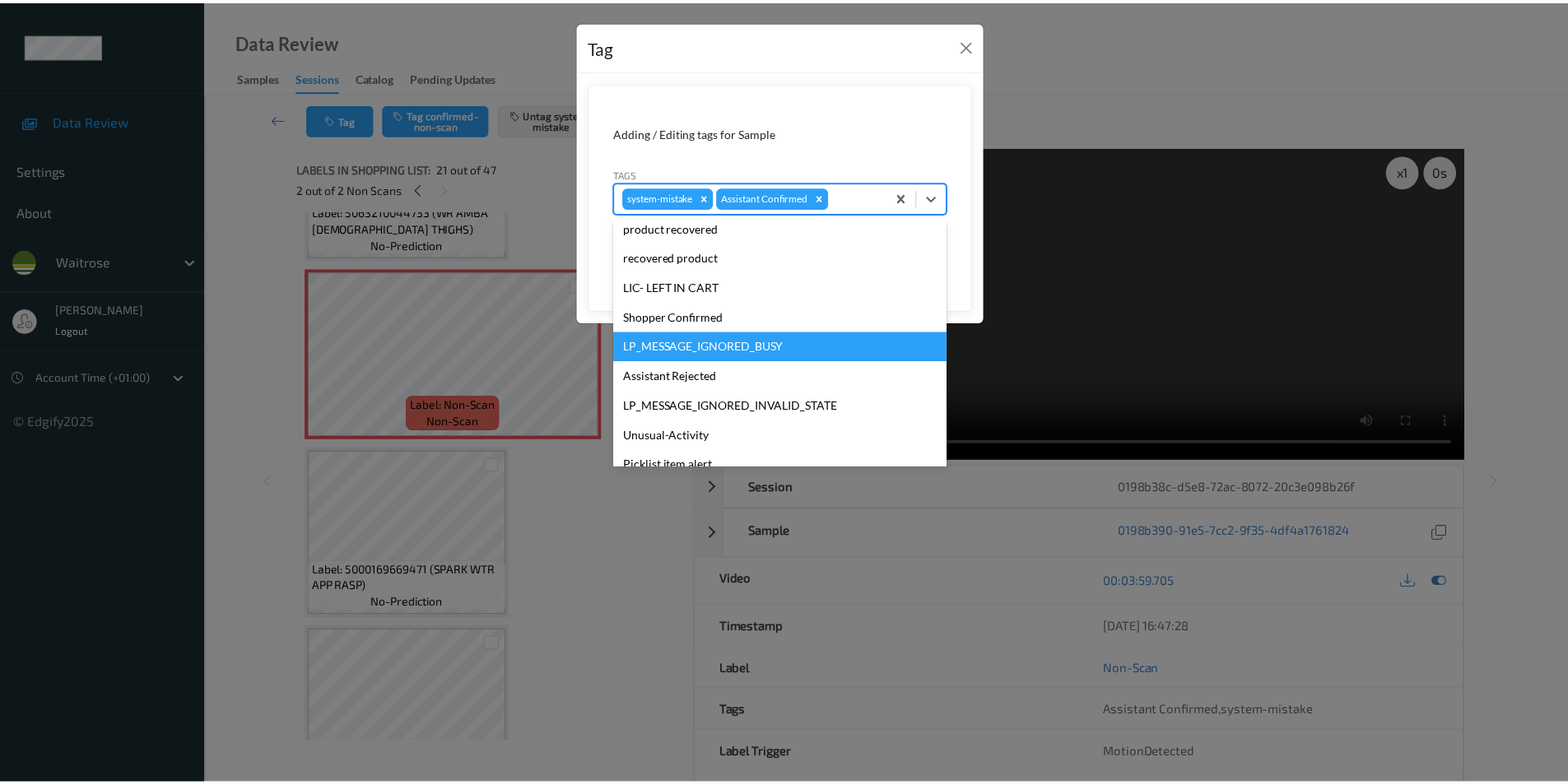
scroll to position [322, 0]
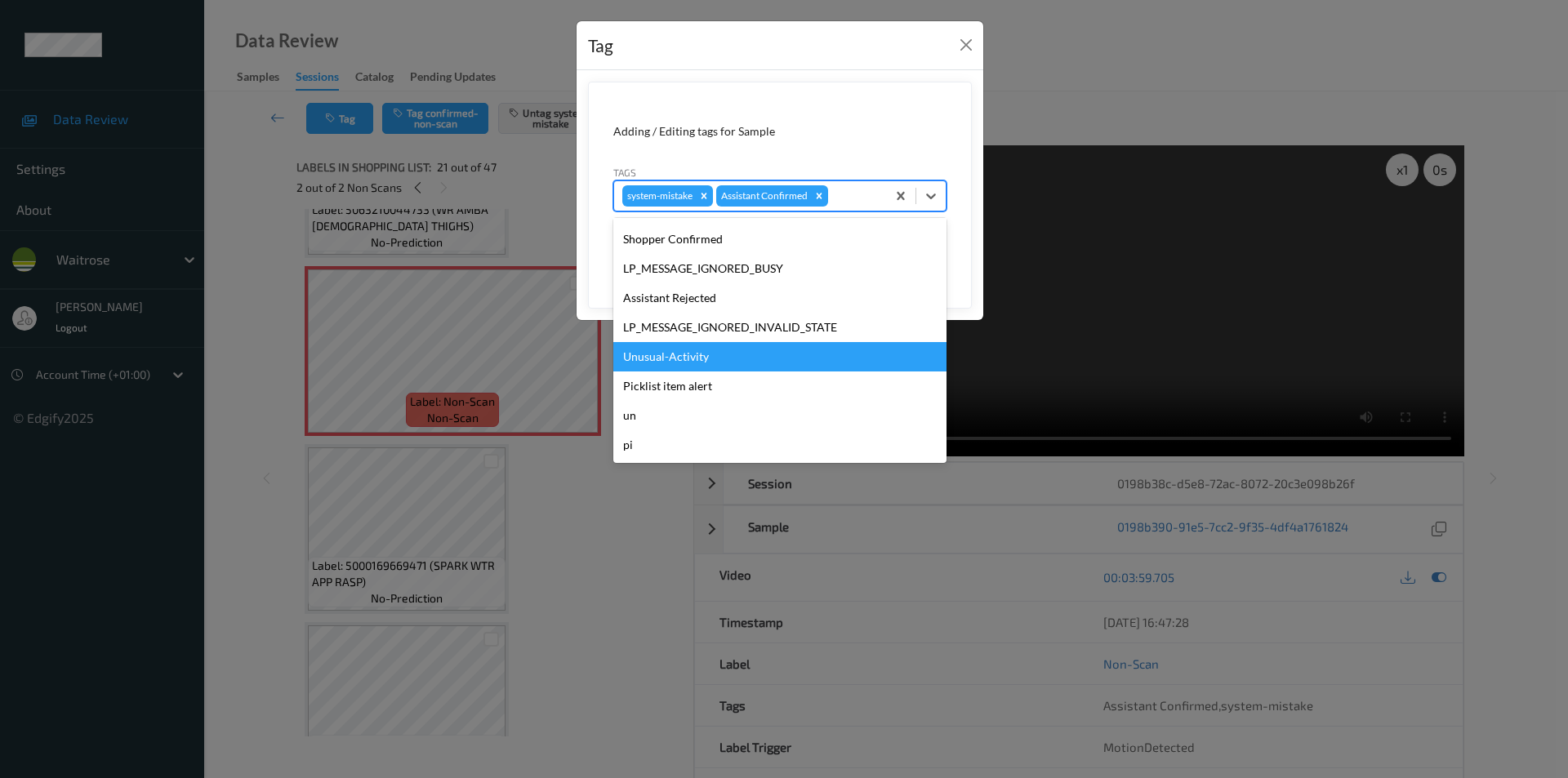
click at [671, 351] on div "Unusual-Activity" at bounding box center [779, 356] width 333 height 29
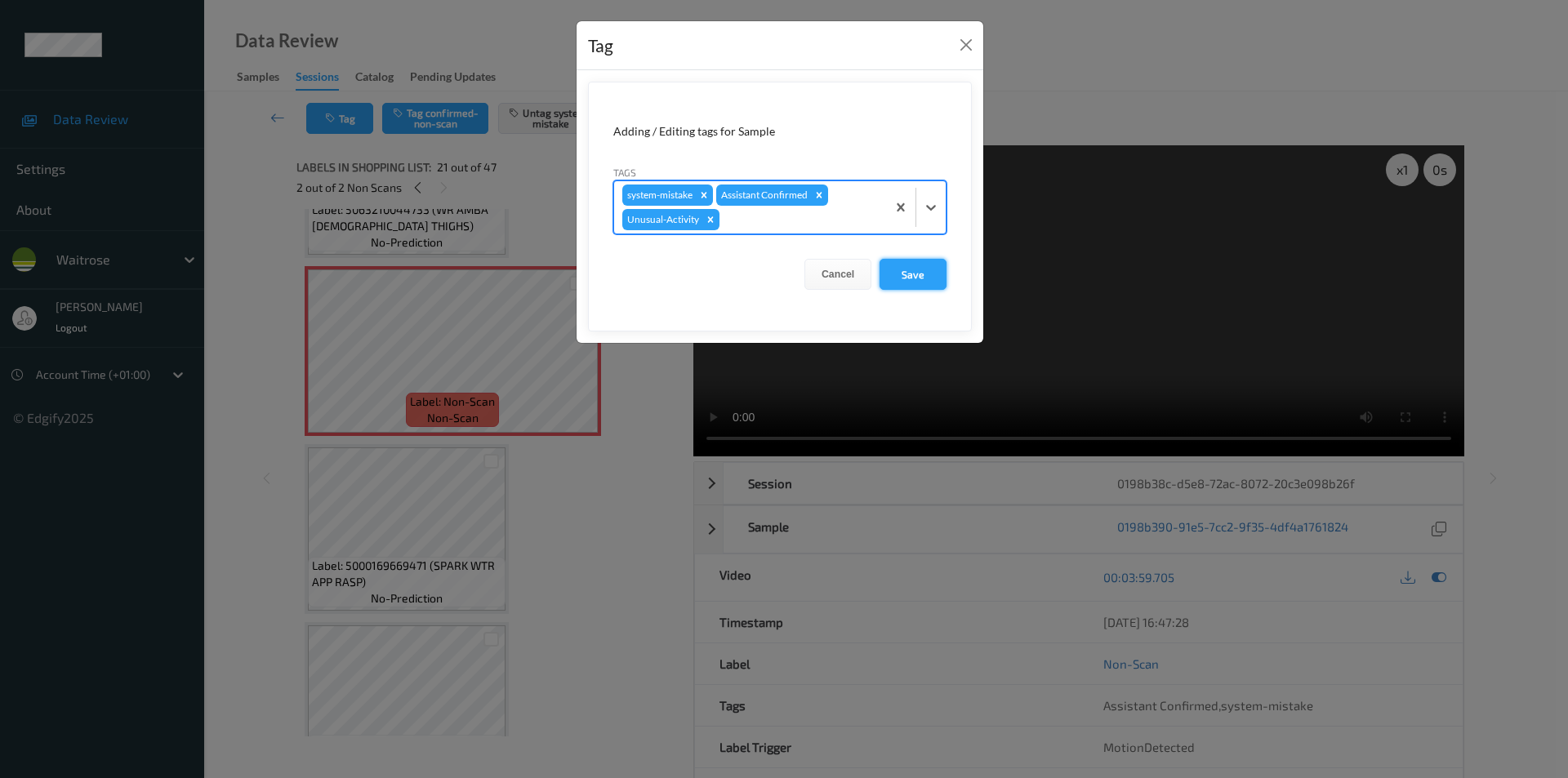
click at [894, 265] on button "Save" at bounding box center [913, 274] width 67 height 31
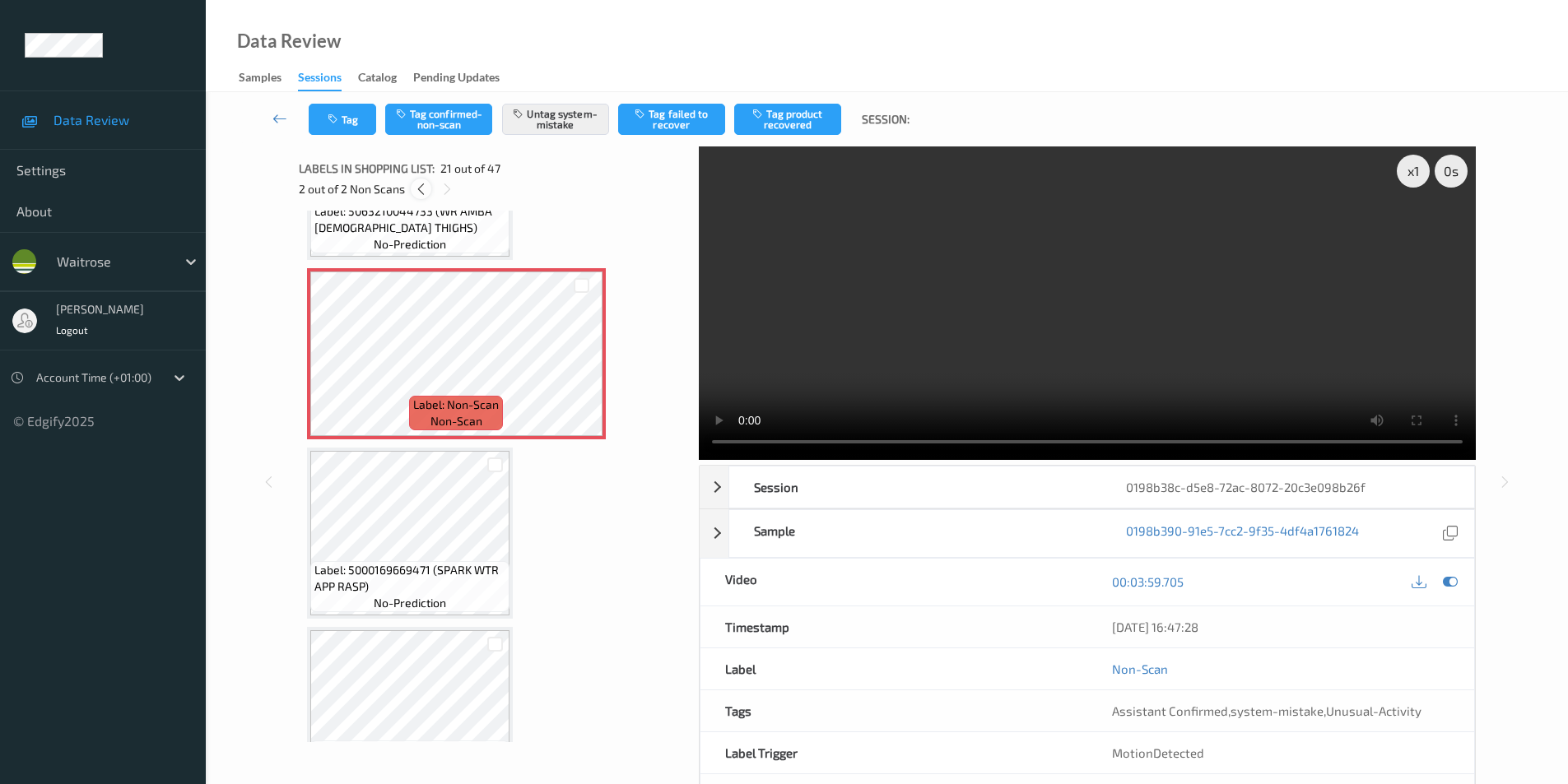
click at [420, 190] on icon at bounding box center [421, 189] width 14 height 15
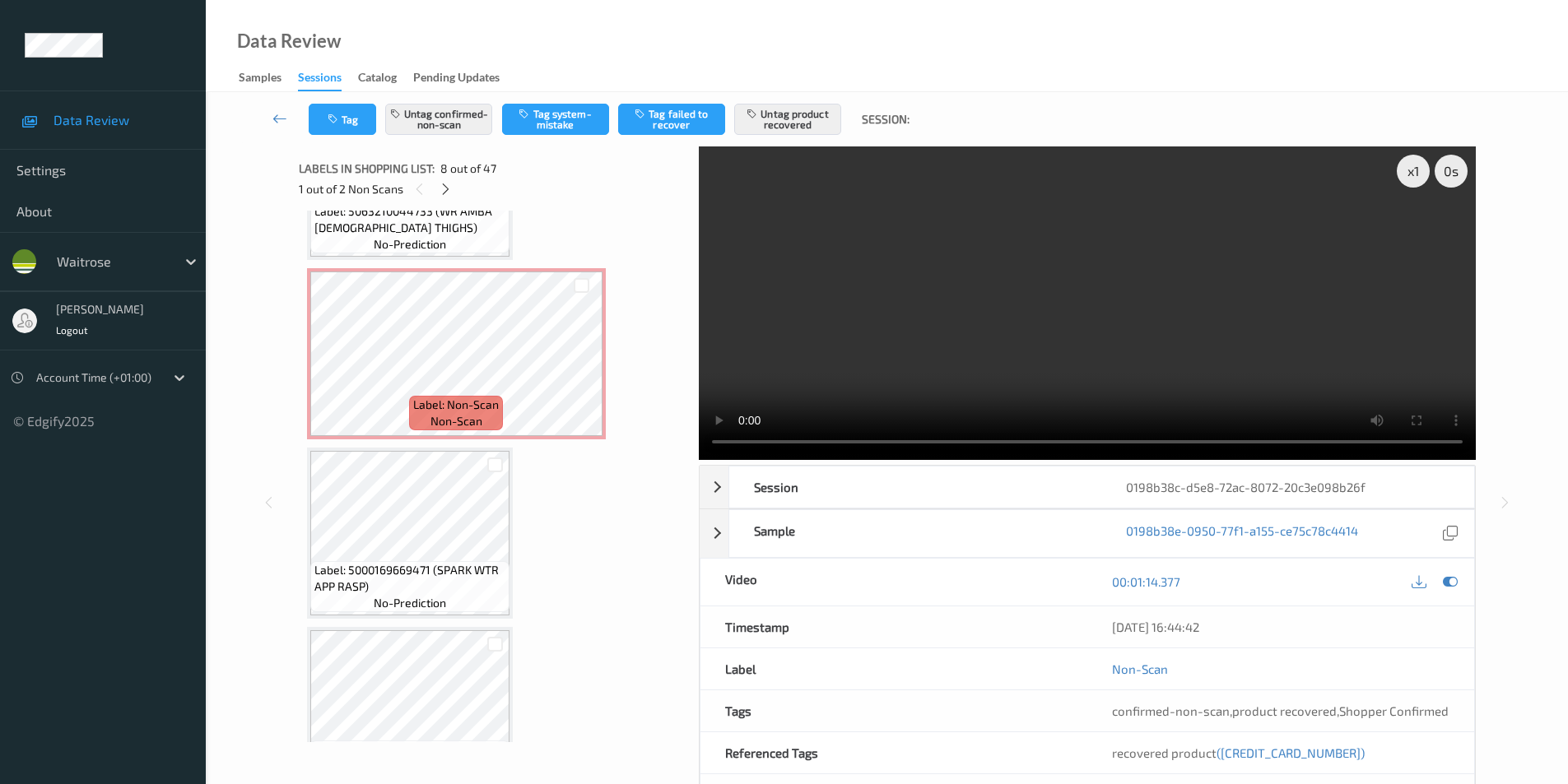
scroll to position [1084, 0]
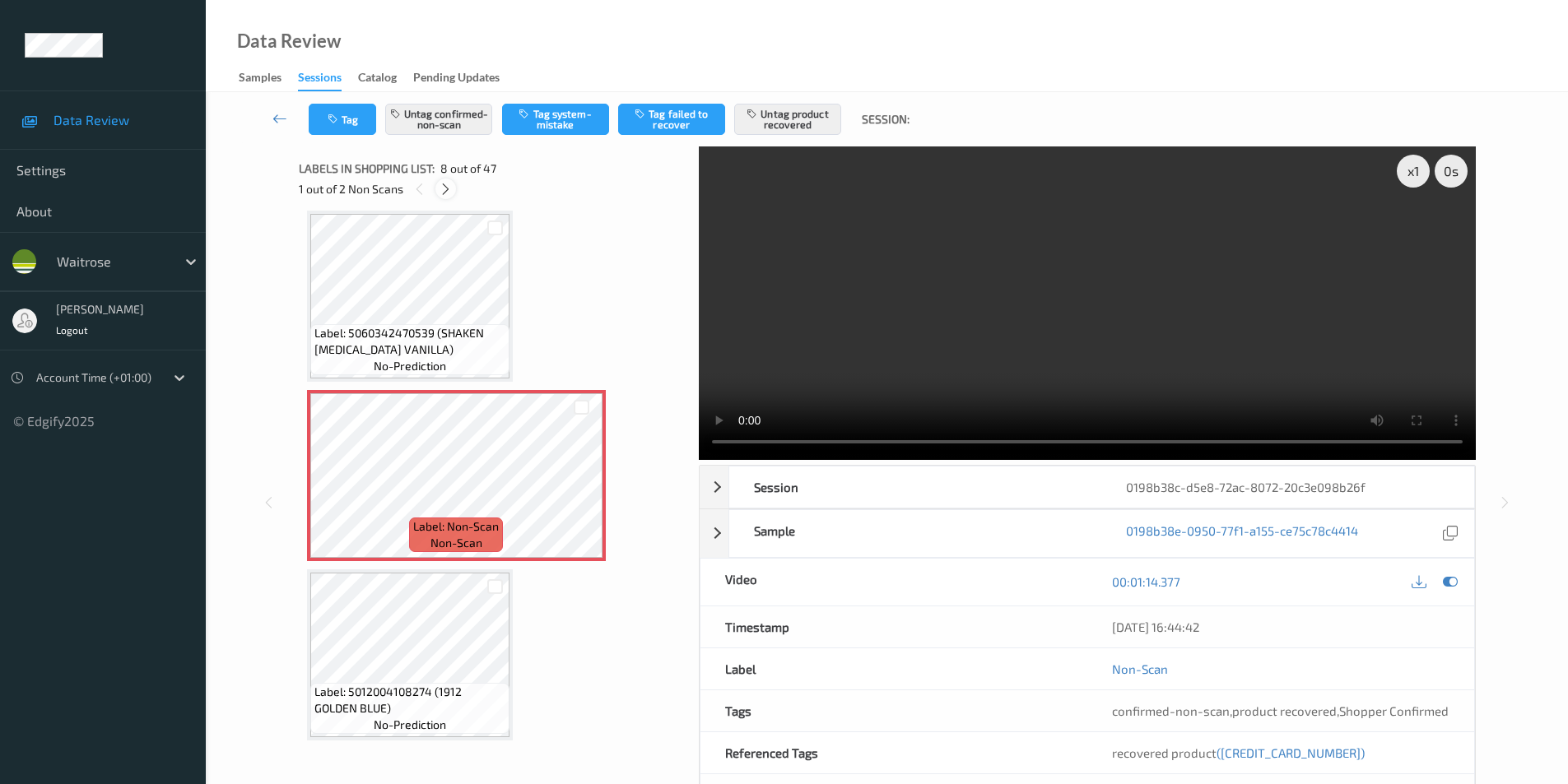
click at [447, 187] on icon at bounding box center [446, 189] width 14 height 15
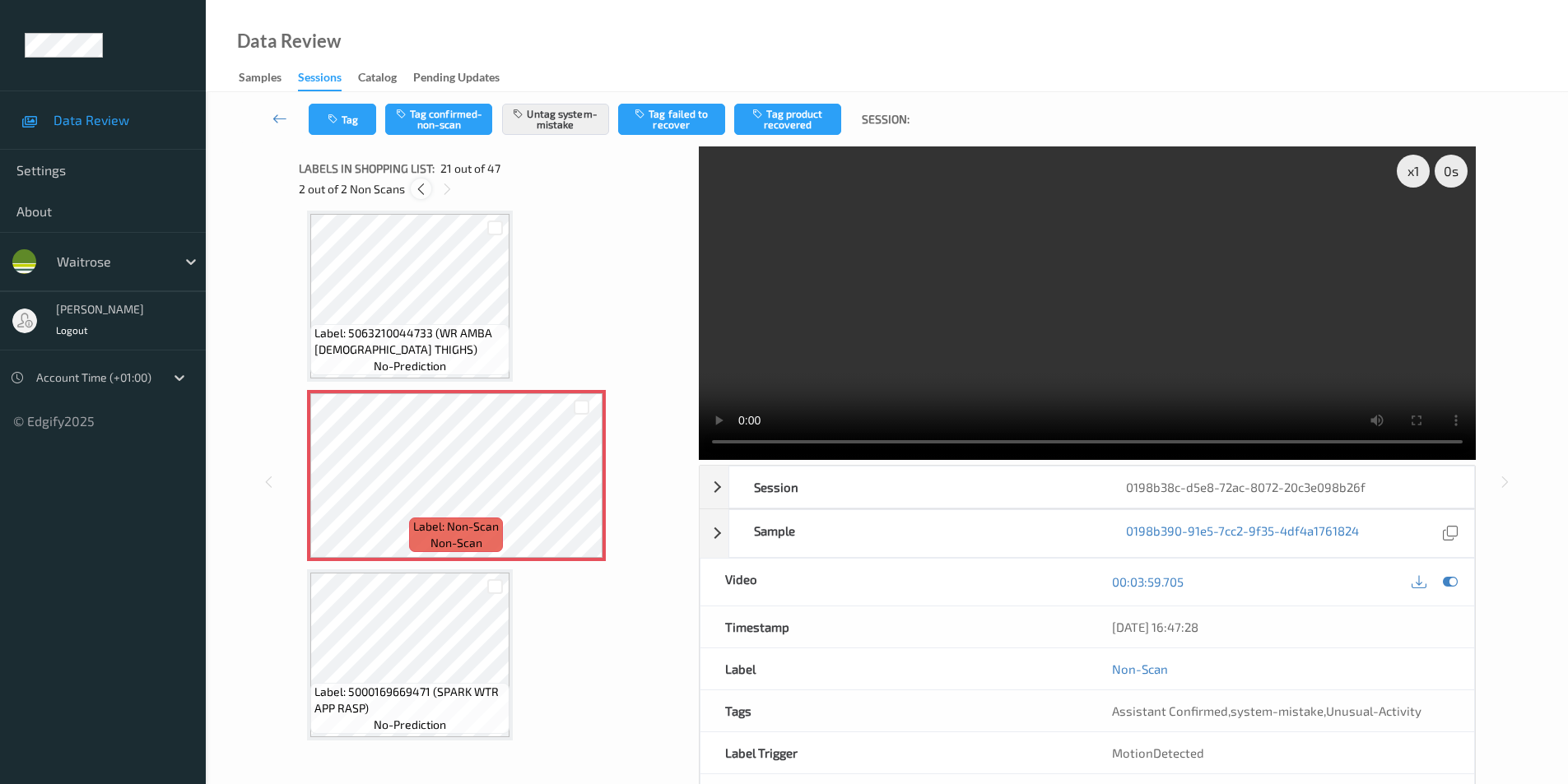
click at [427, 191] on icon at bounding box center [421, 189] width 14 height 15
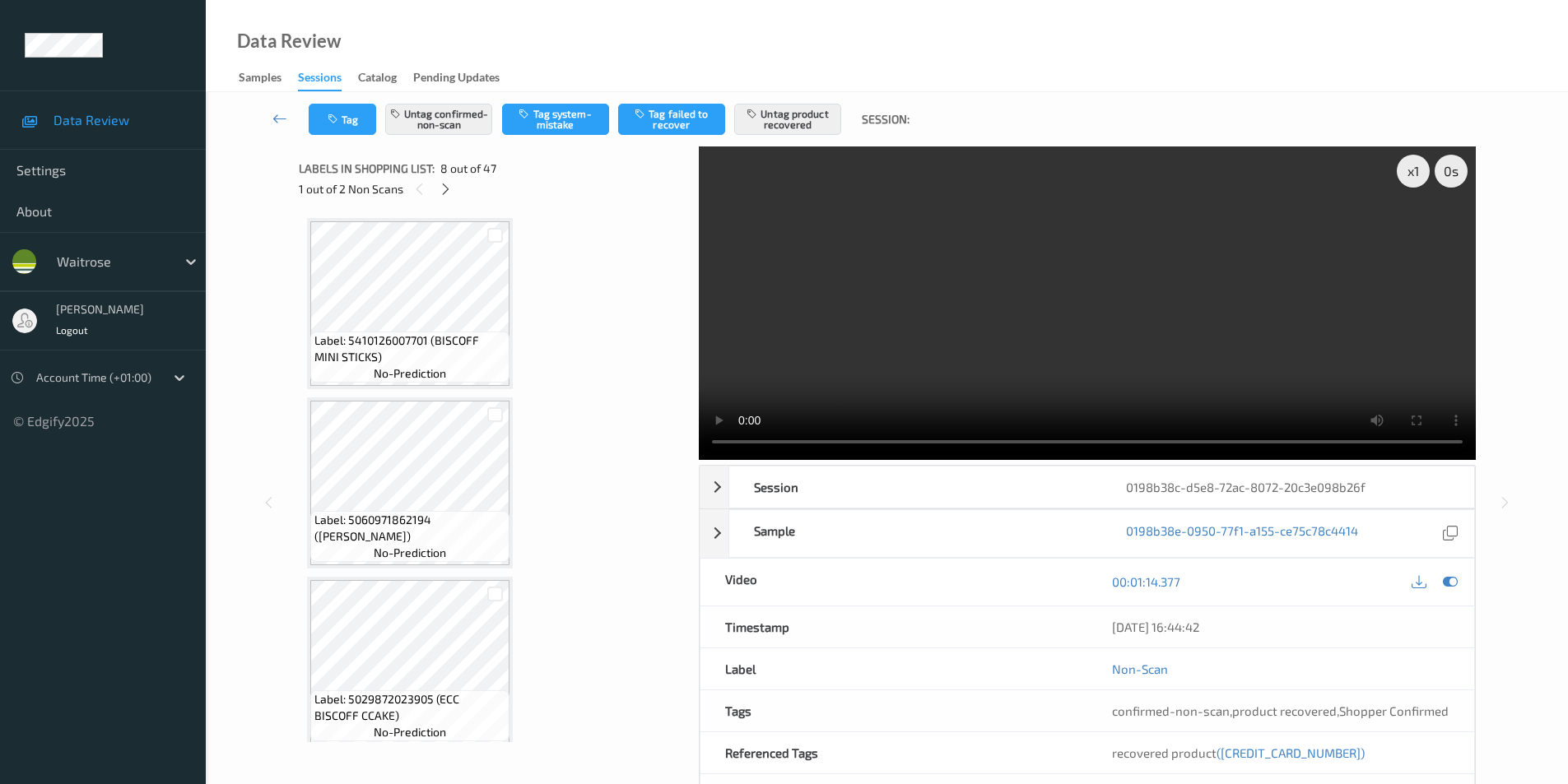
scroll to position [0, 0]
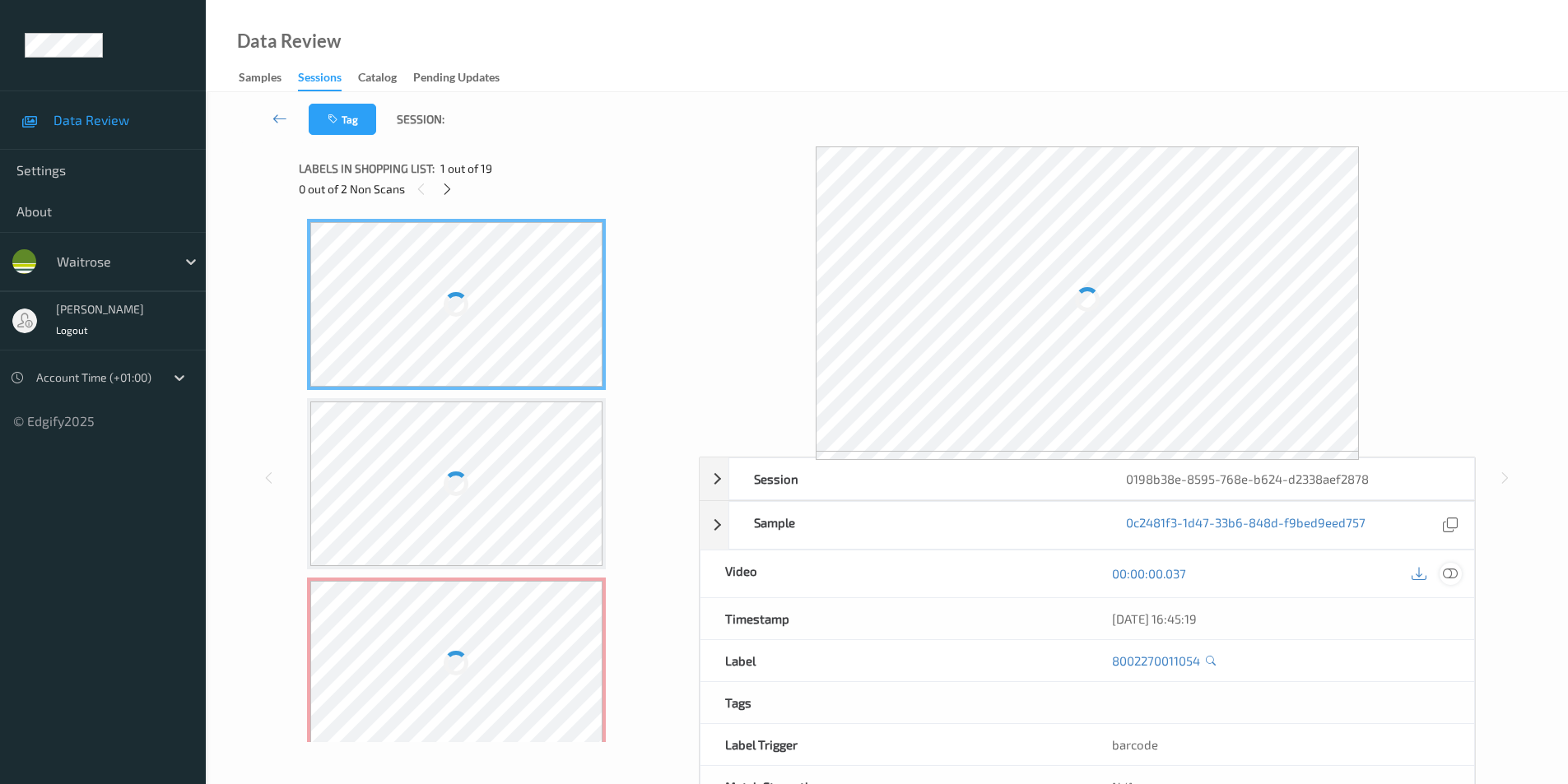
click at [1457, 572] on icon at bounding box center [1450, 574] width 15 height 15
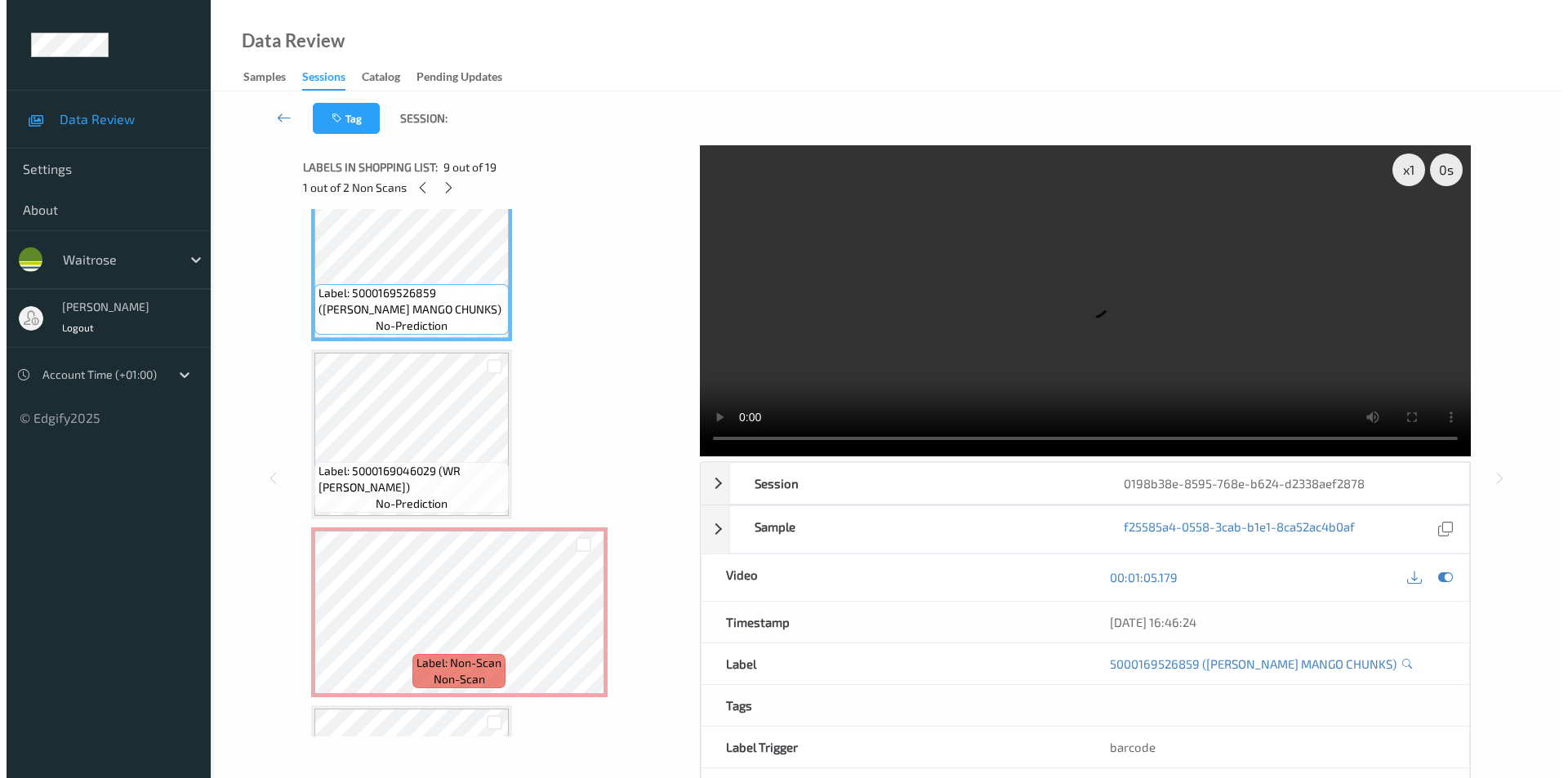
scroll to position [1453, 0]
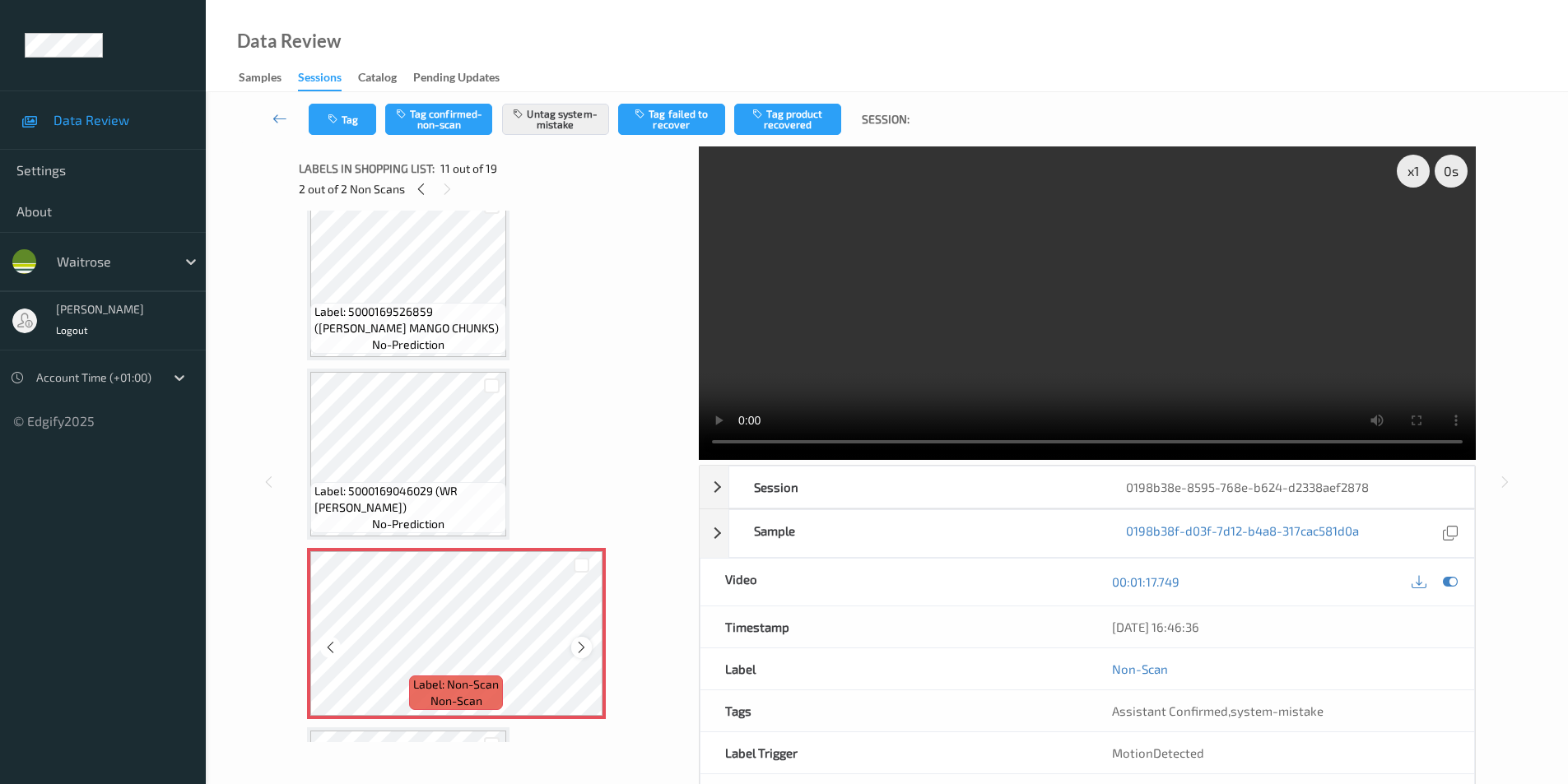
click at [576, 648] on icon at bounding box center [581, 648] width 14 height 15
click at [353, 118] on button "Tag" at bounding box center [342, 119] width 67 height 31
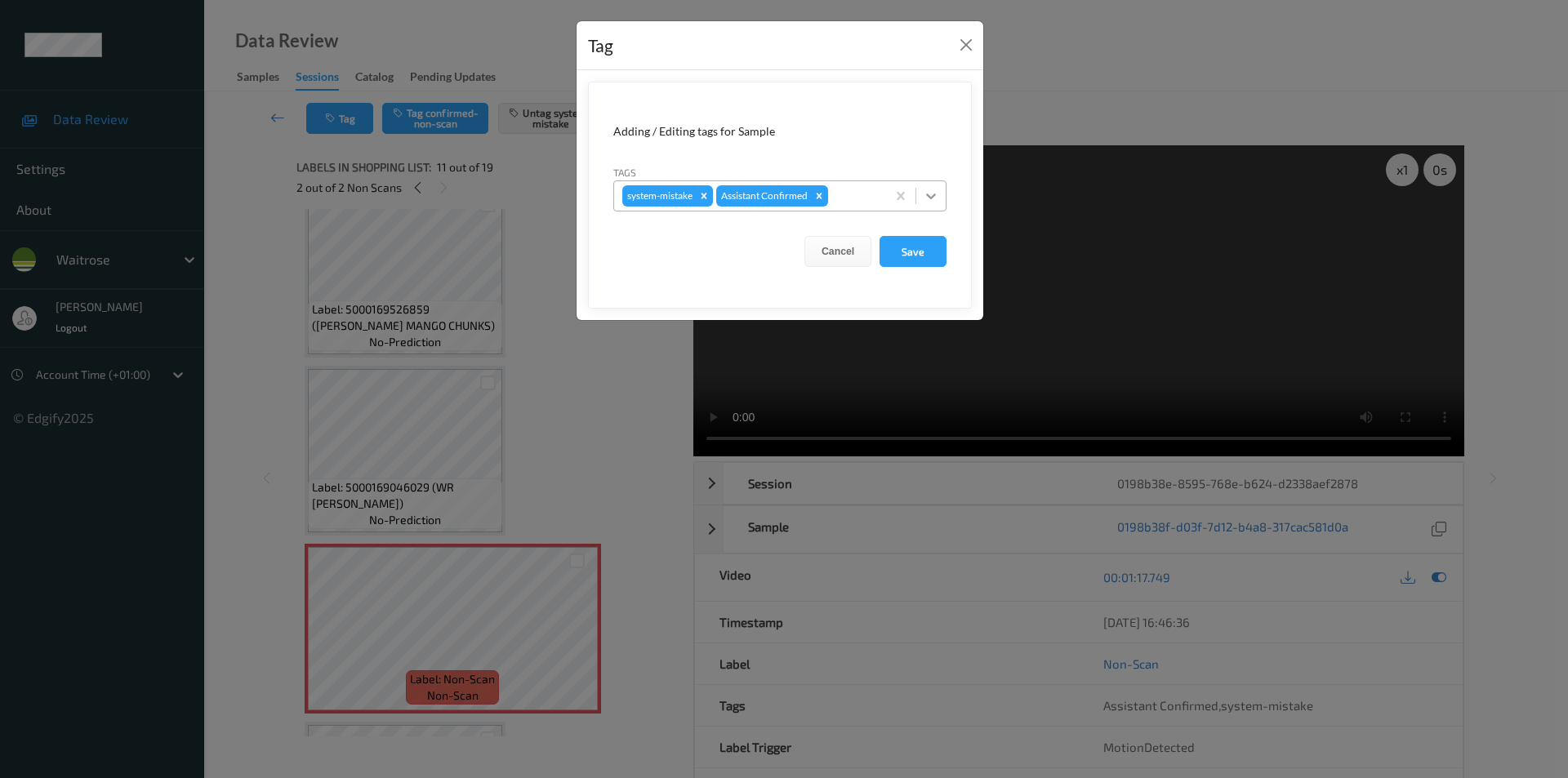
click at [932, 196] on icon at bounding box center [931, 195] width 16 height 16
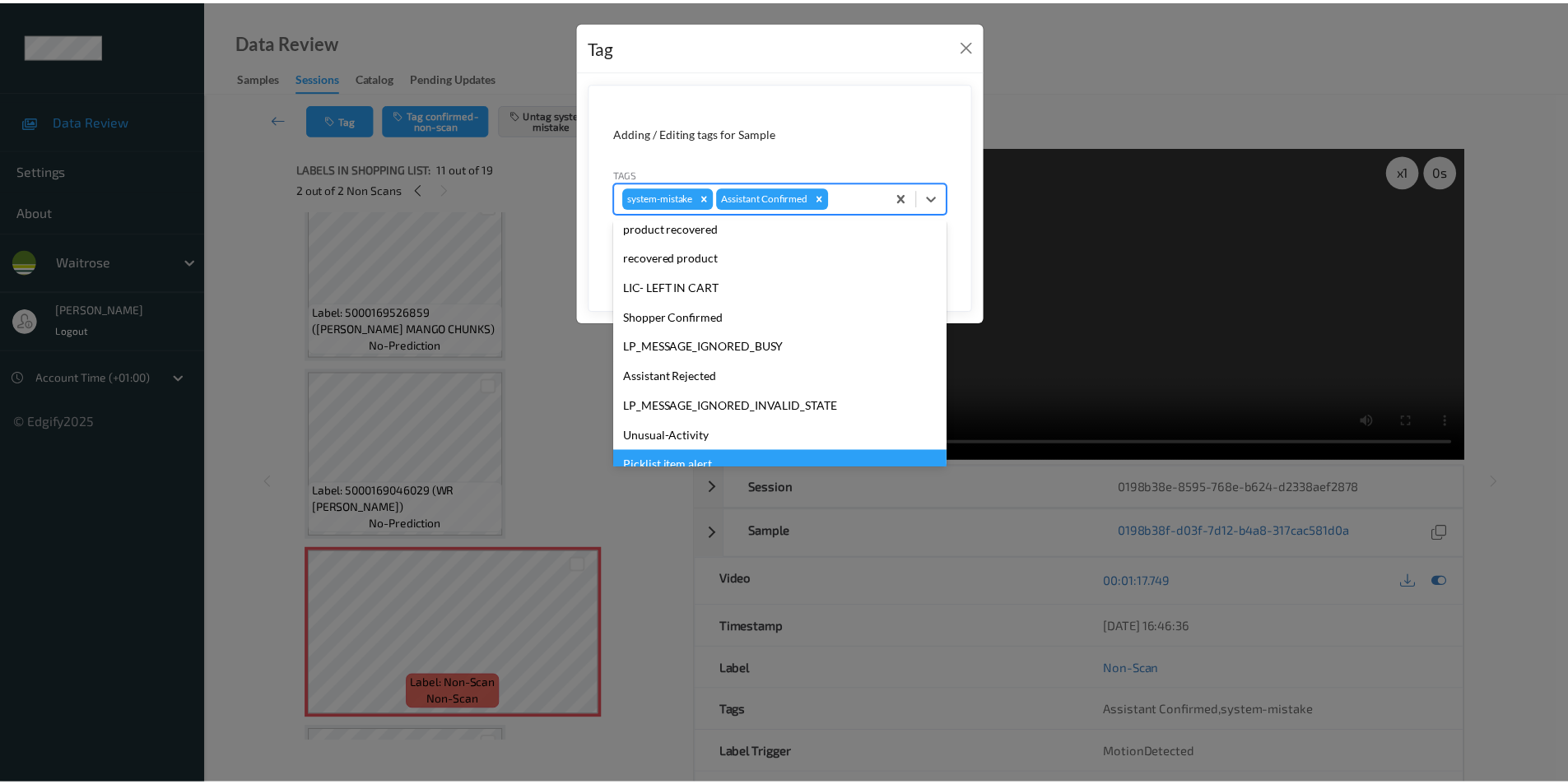
scroll to position [322, 0]
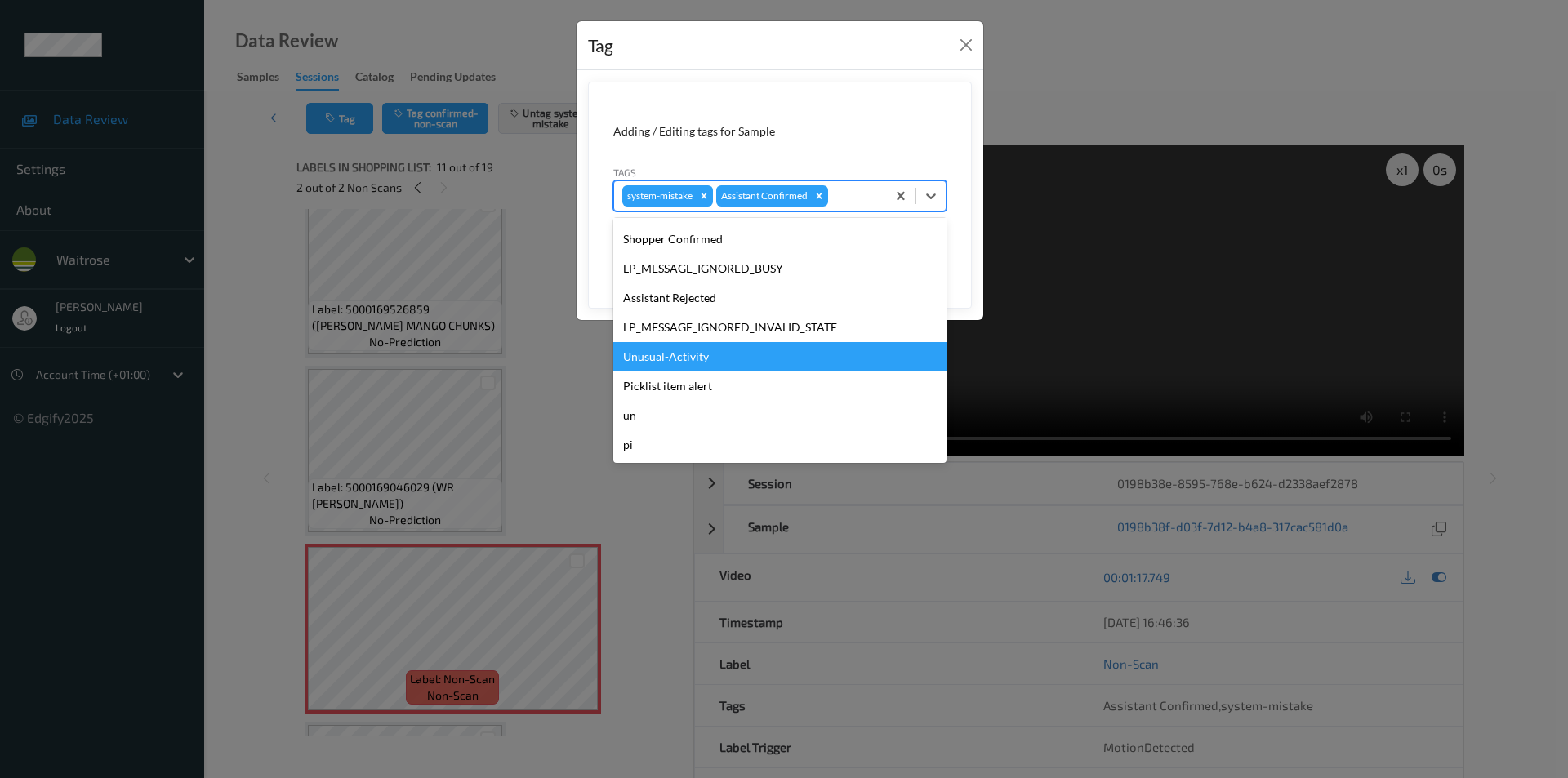
click at [670, 358] on div "Unusual-Activity" at bounding box center [779, 356] width 333 height 29
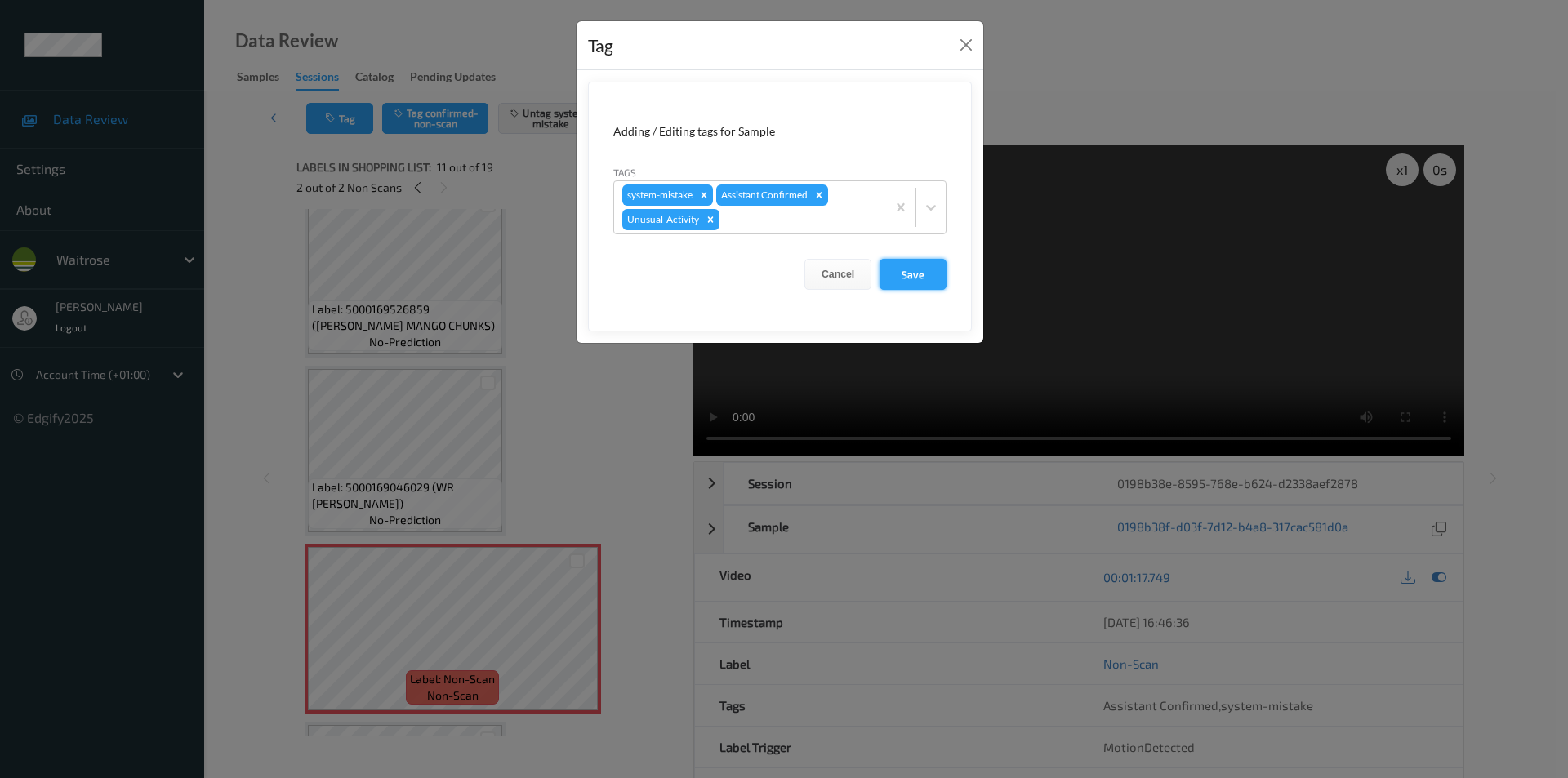
click at [916, 265] on button "Save" at bounding box center [913, 274] width 67 height 31
click at [909, 274] on button "Save" at bounding box center [913, 274] width 67 height 31
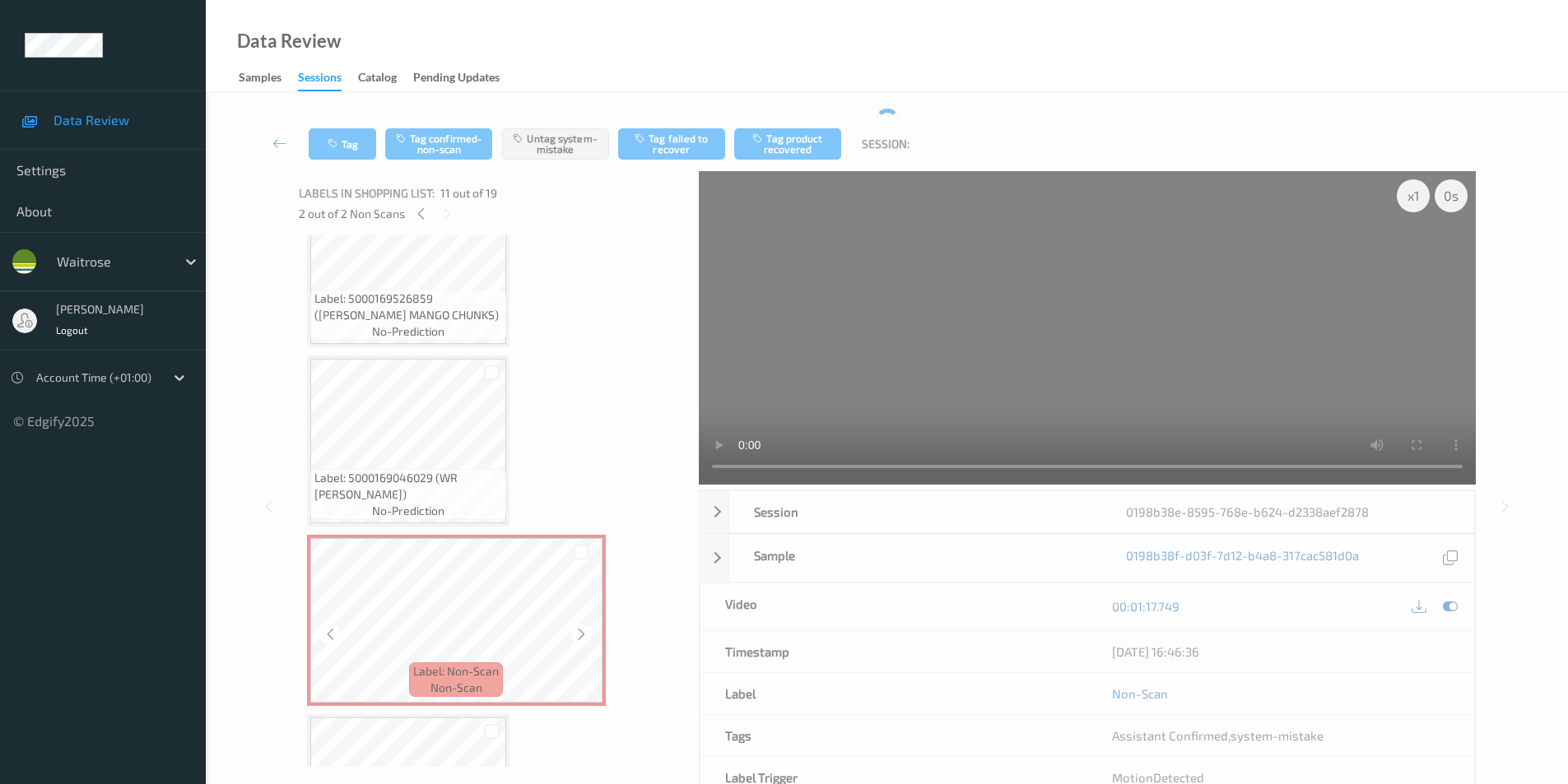
scroll to position [1630, 0]
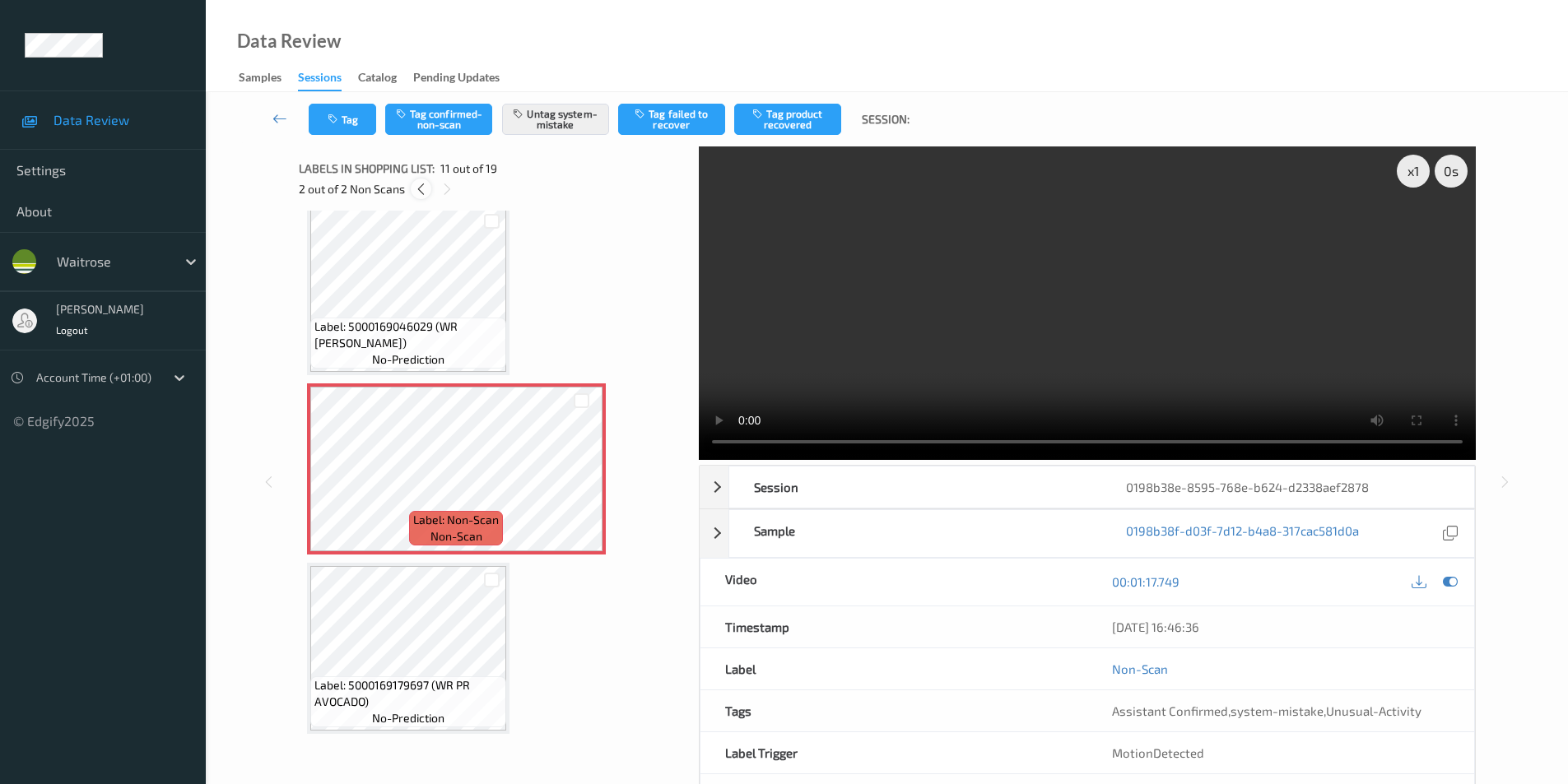
click at [422, 187] on icon at bounding box center [421, 189] width 14 height 15
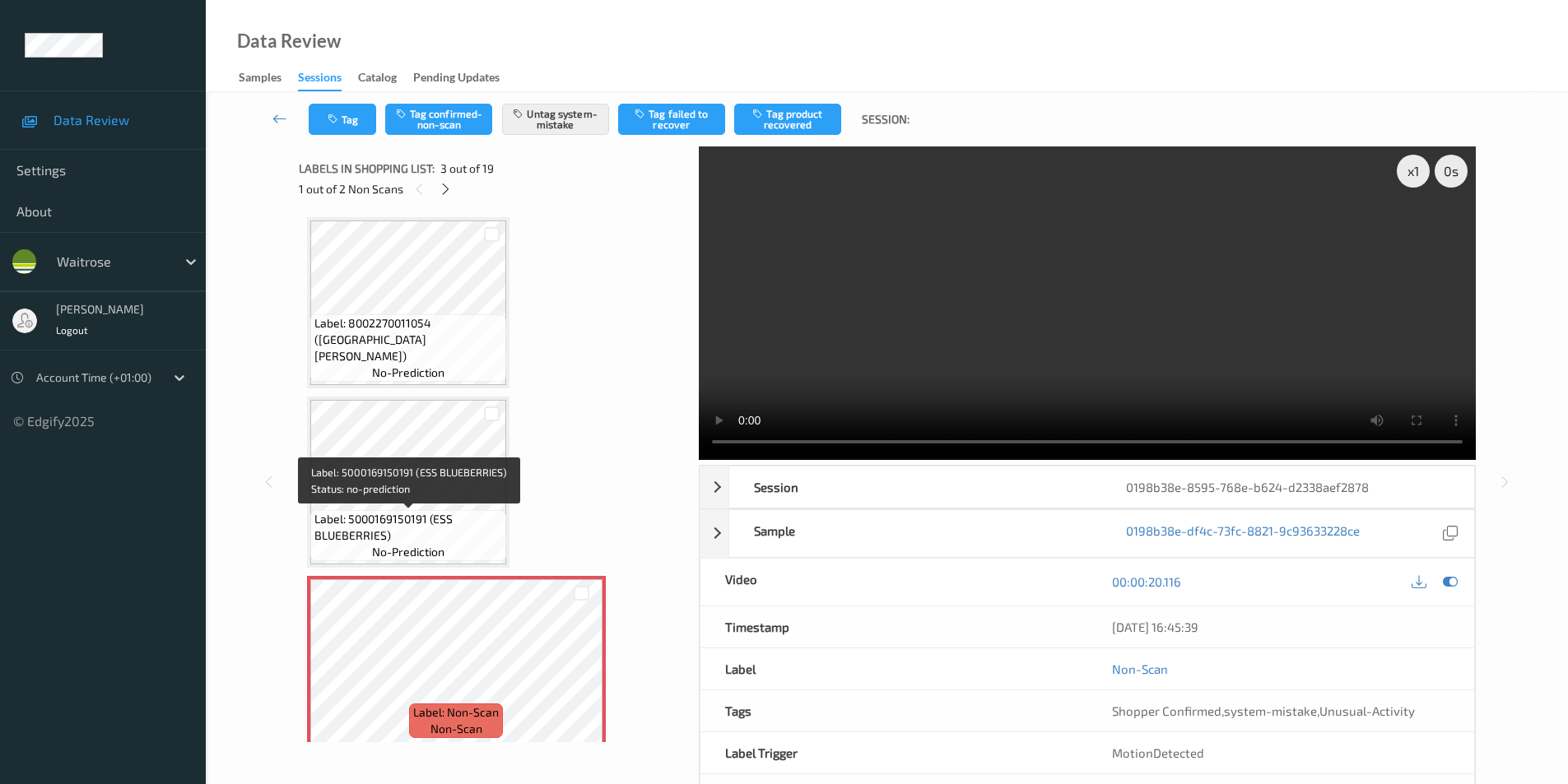
scroll to position [0, 0]
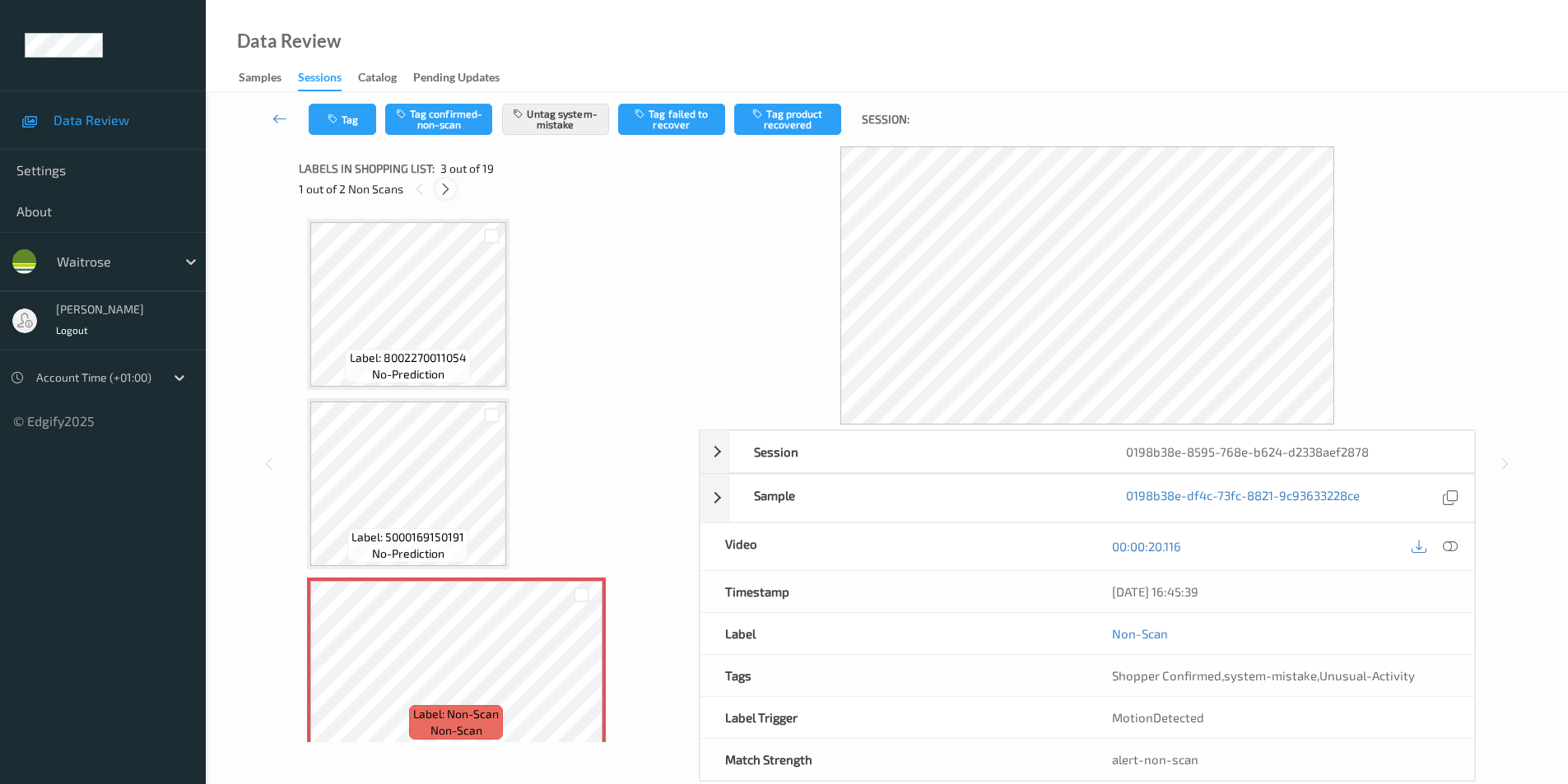
click at [445, 189] on icon at bounding box center [446, 189] width 14 height 15
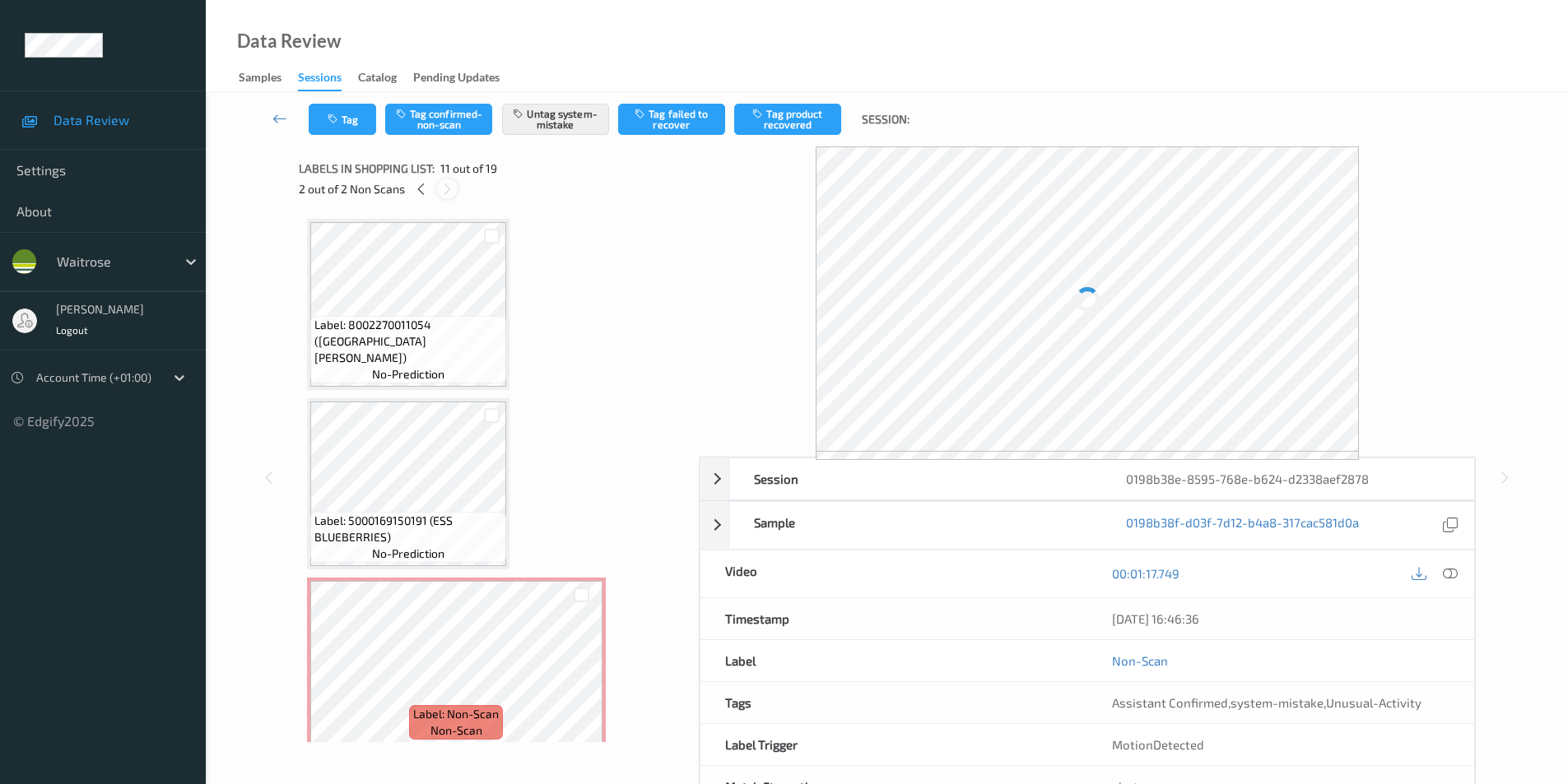
scroll to position [1623, 0]
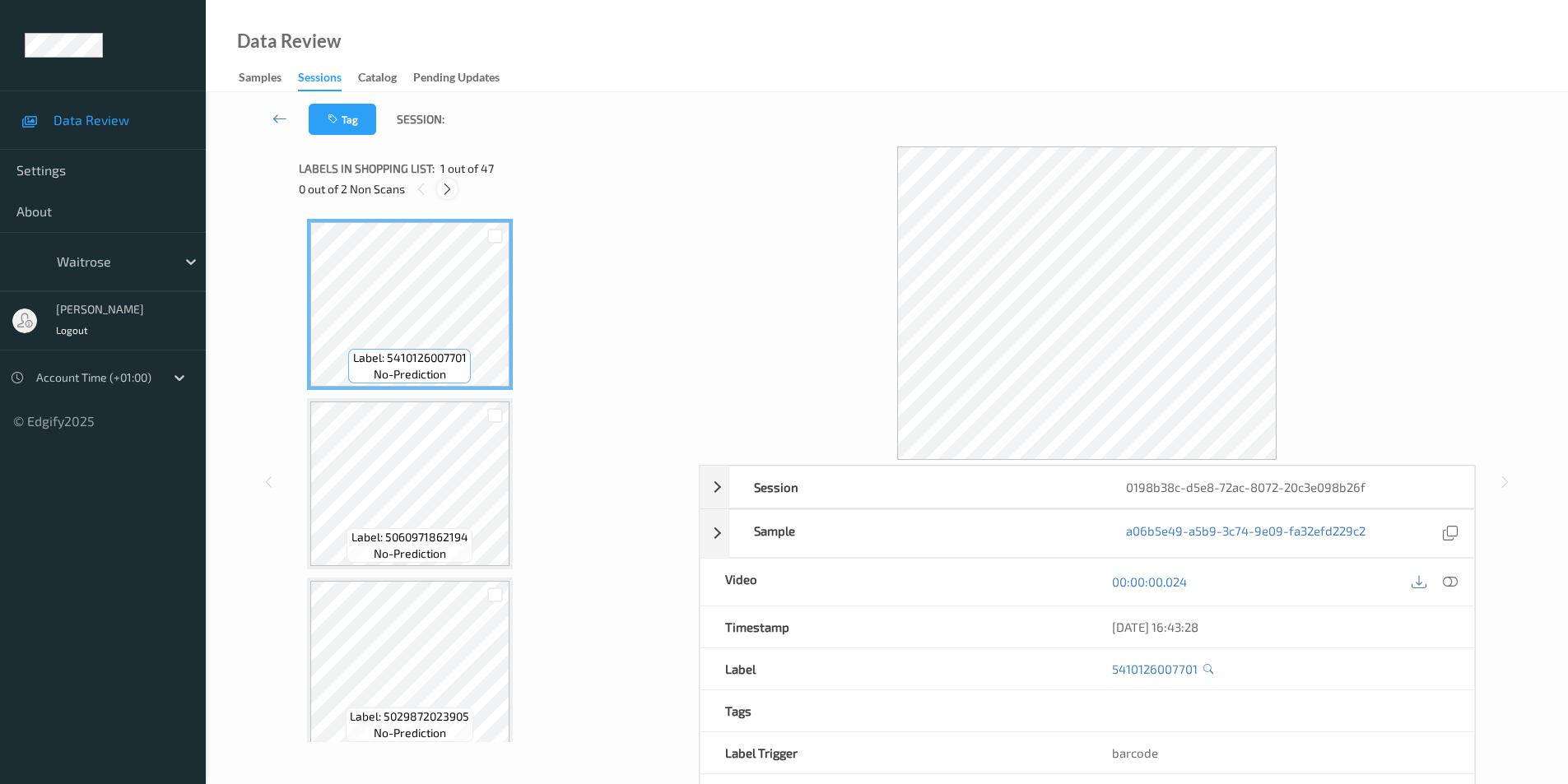
click at [449, 192] on icon at bounding box center [447, 189] width 14 height 15
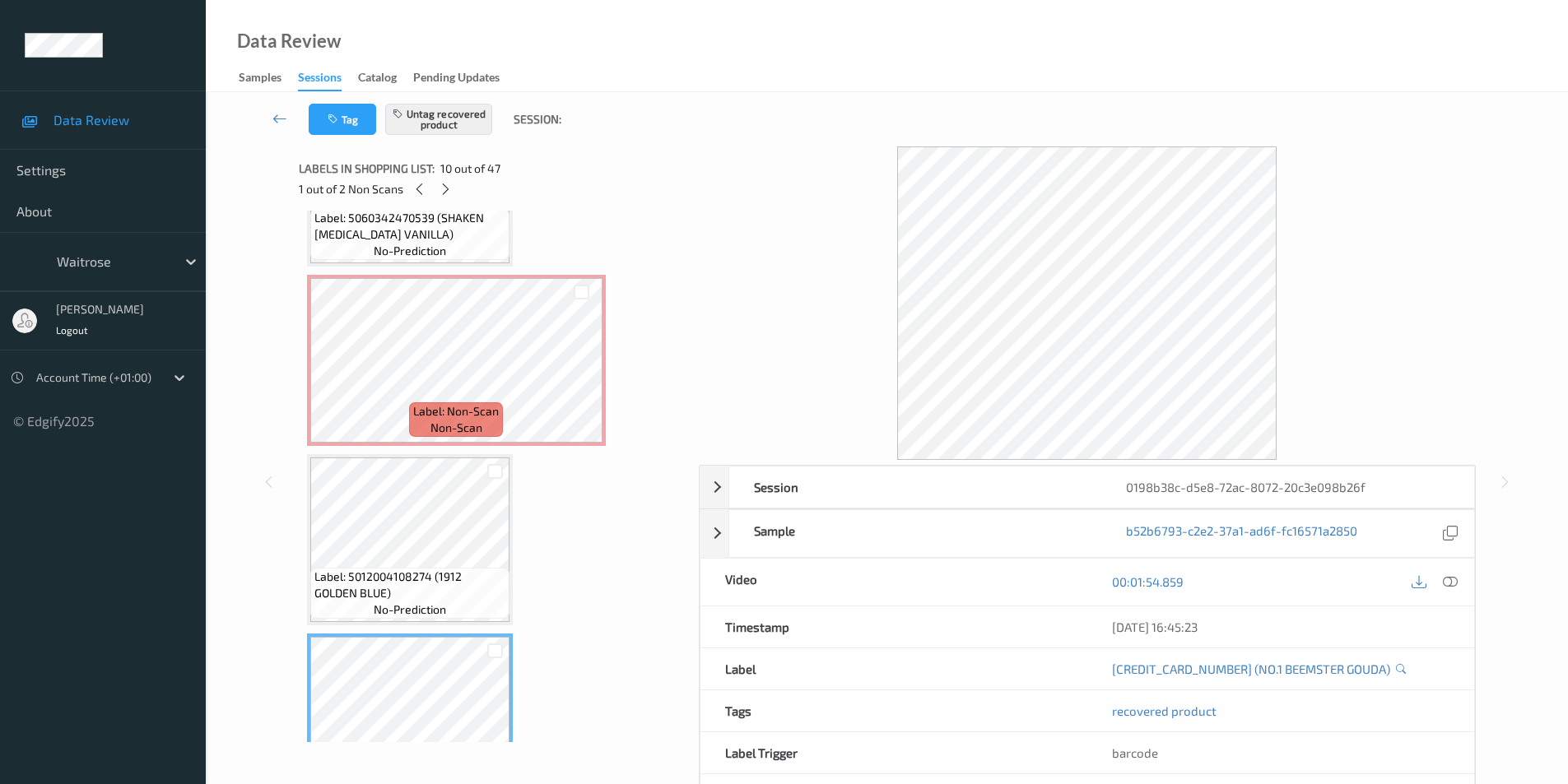
scroll to position [1167, 0]
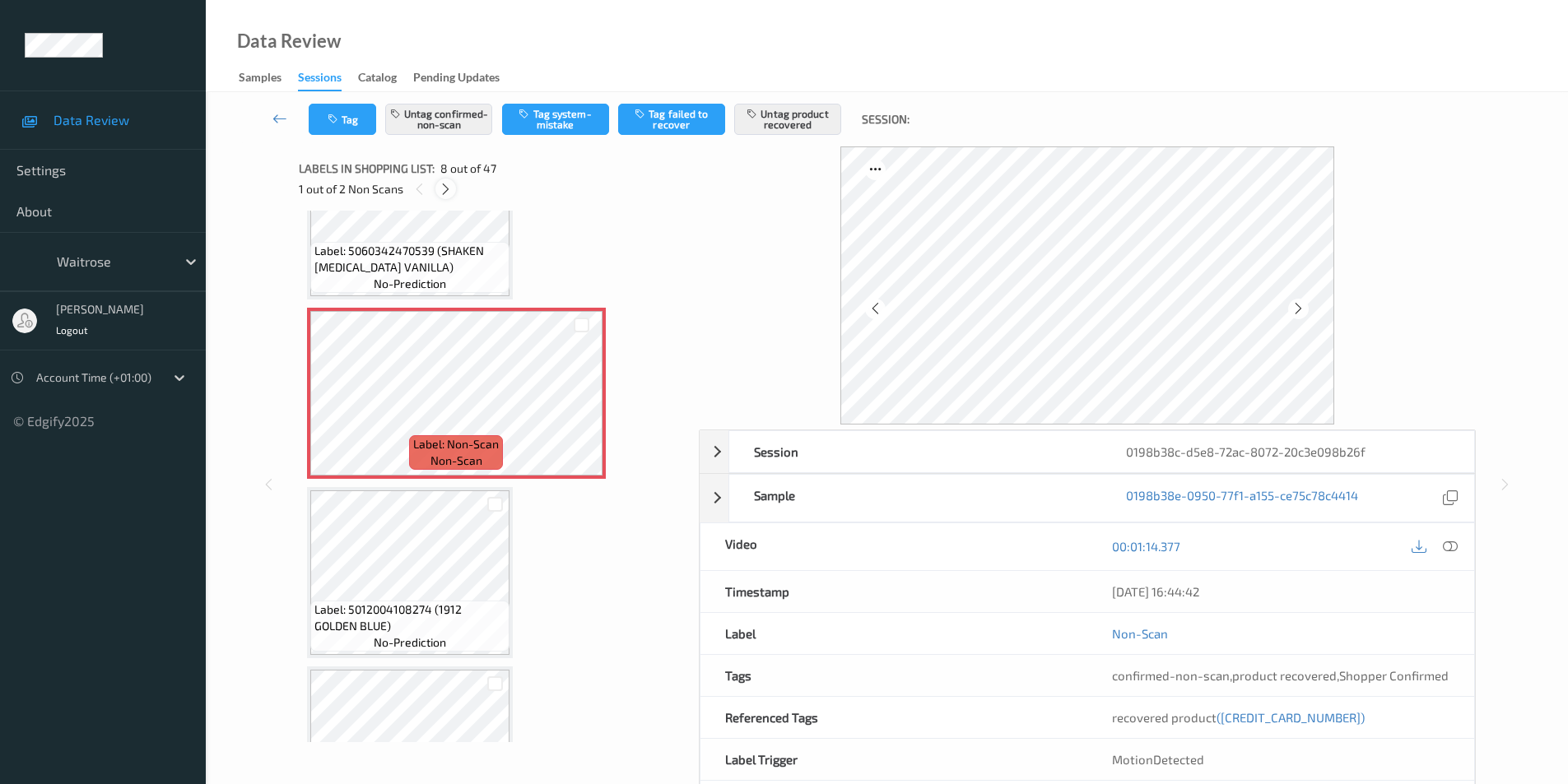
click at [441, 193] on icon at bounding box center [446, 189] width 14 height 15
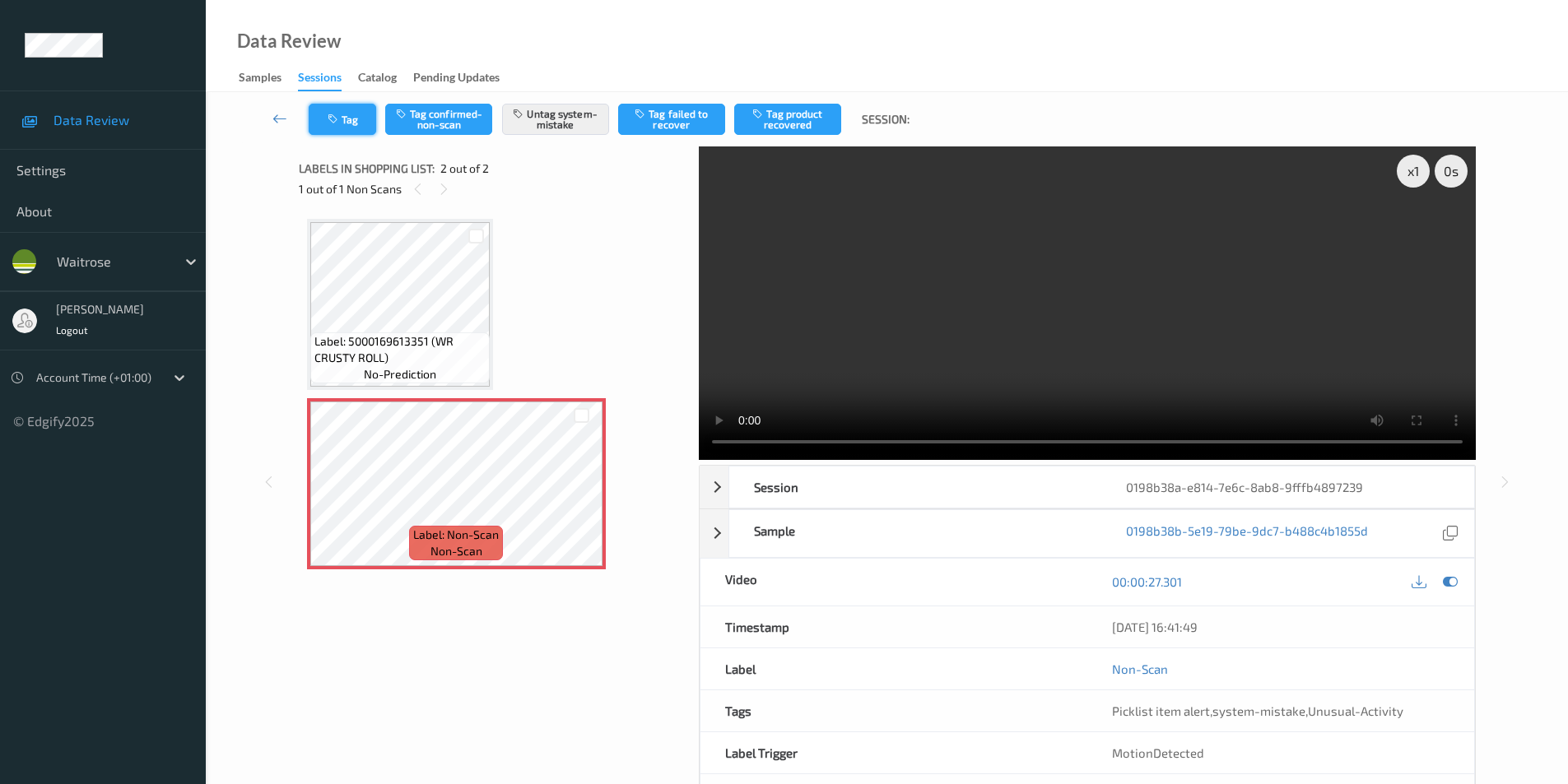
click at [349, 124] on button "Tag" at bounding box center [342, 119] width 67 height 31
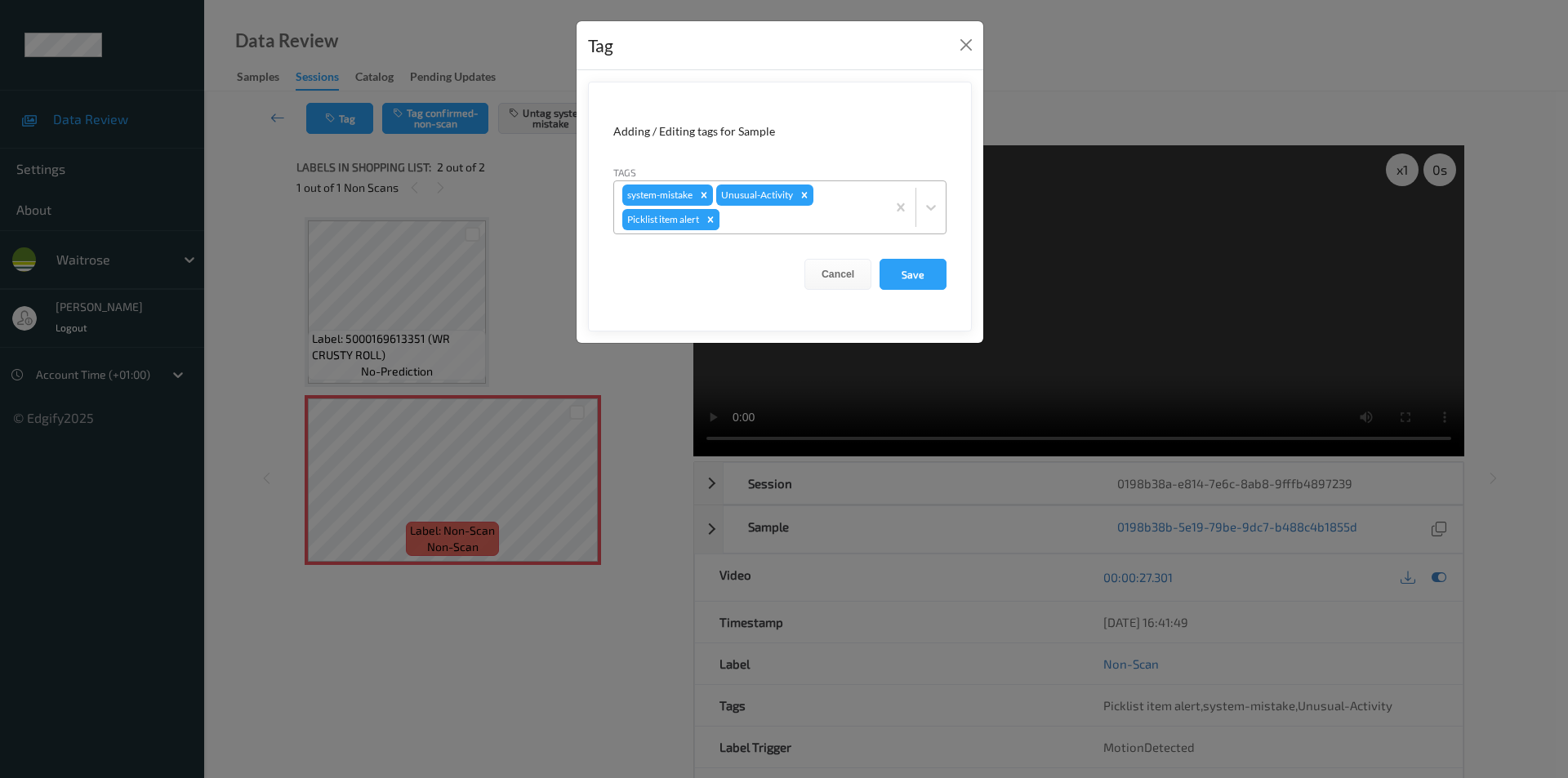
click at [713, 223] on icon "Remove Picklist item alert" at bounding box center [710, 220] width 11 height 11
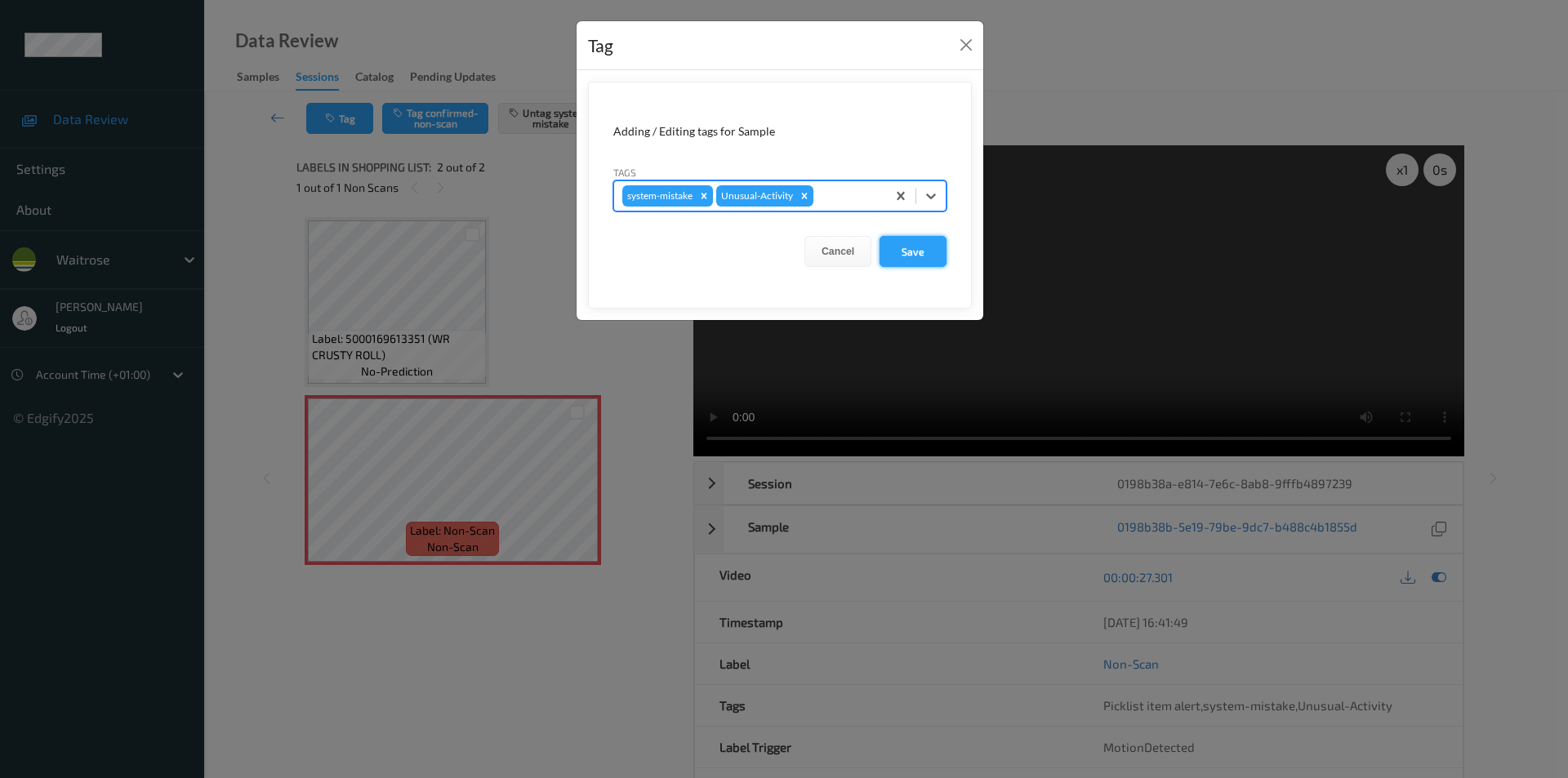
click at [911, 250] on button "Save" at bounding box center [913, 251] width 67 height 31
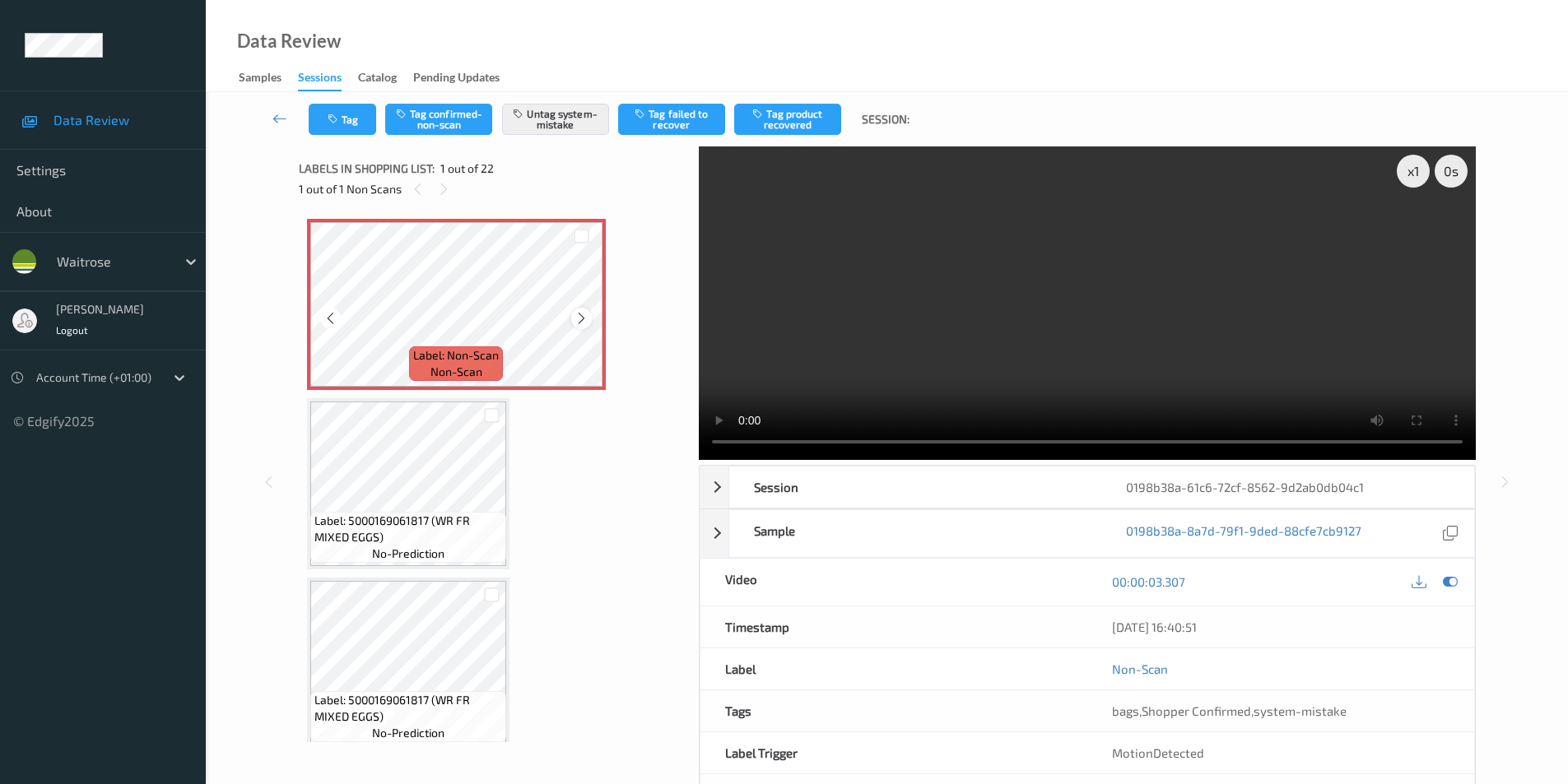
click at [586, 324] on icon at bounding box center [581, 318] width 14 height 15
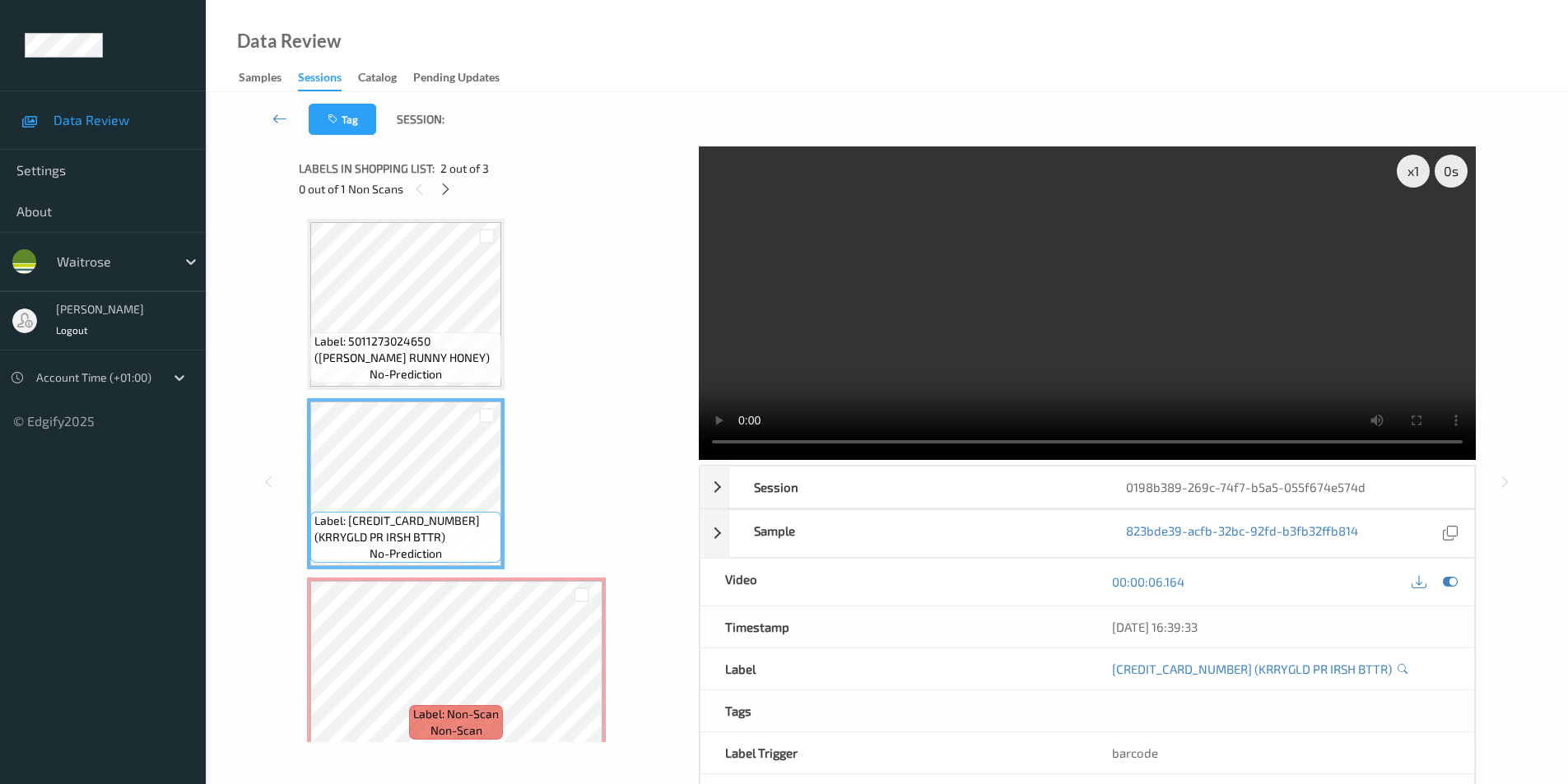
scroll to position [15, 0]
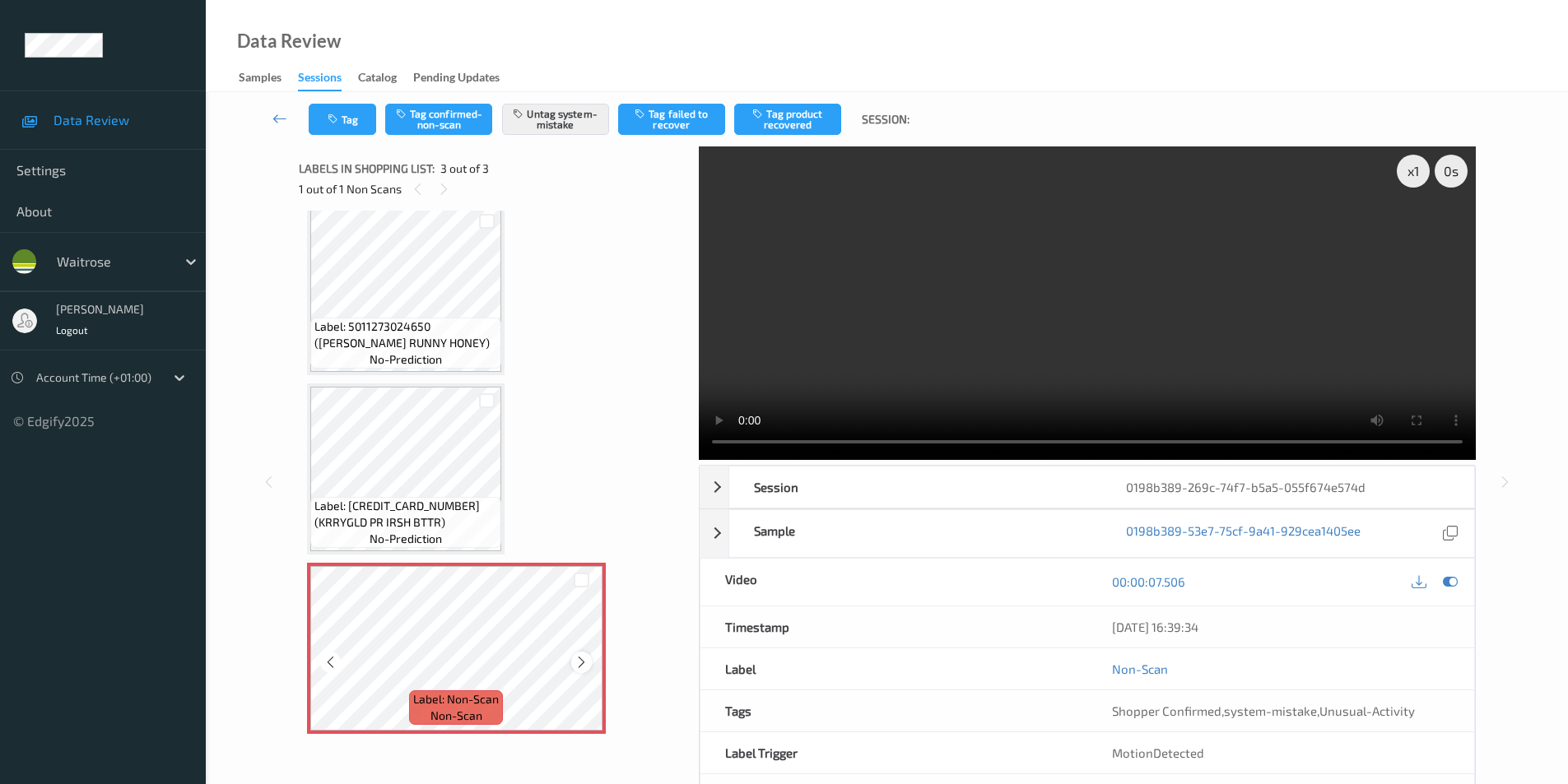
click at [581, 663] on icon at bounding box center [581, 662] width 14 height 15
click at [1452, 583] on icon at bounding box center [1450, 582] width 15 height 15
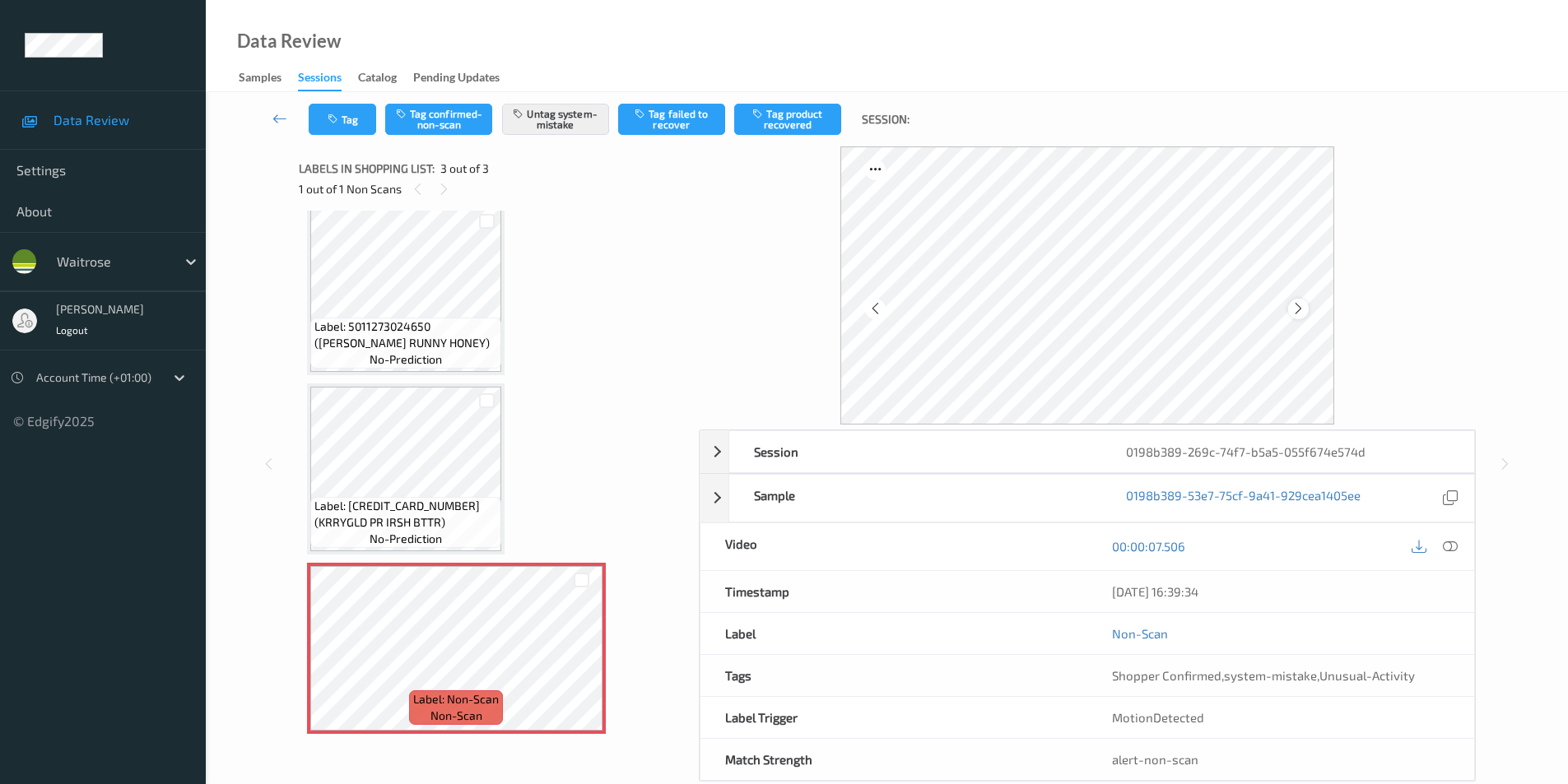
click at [1297, 305] on icon at bounding box center [1298, 309] width 14 height 15
click at [342, 116] on button "Tag" at bounding box center [342, 119] width 67 height 31
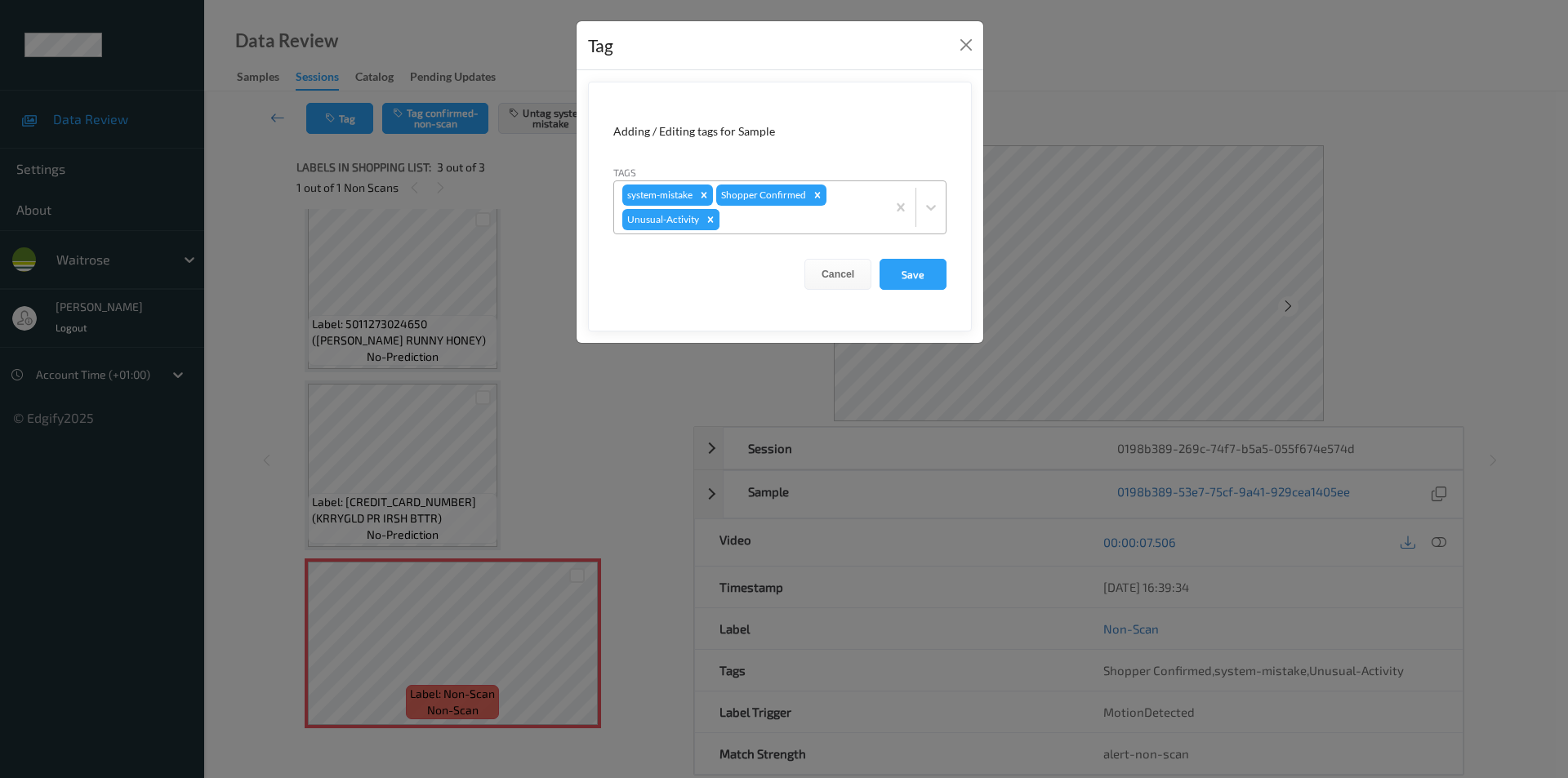
click at [708, 221] on icon "Remove Unusual-Activity" at bounding box center [710, 220] width 11 height 11
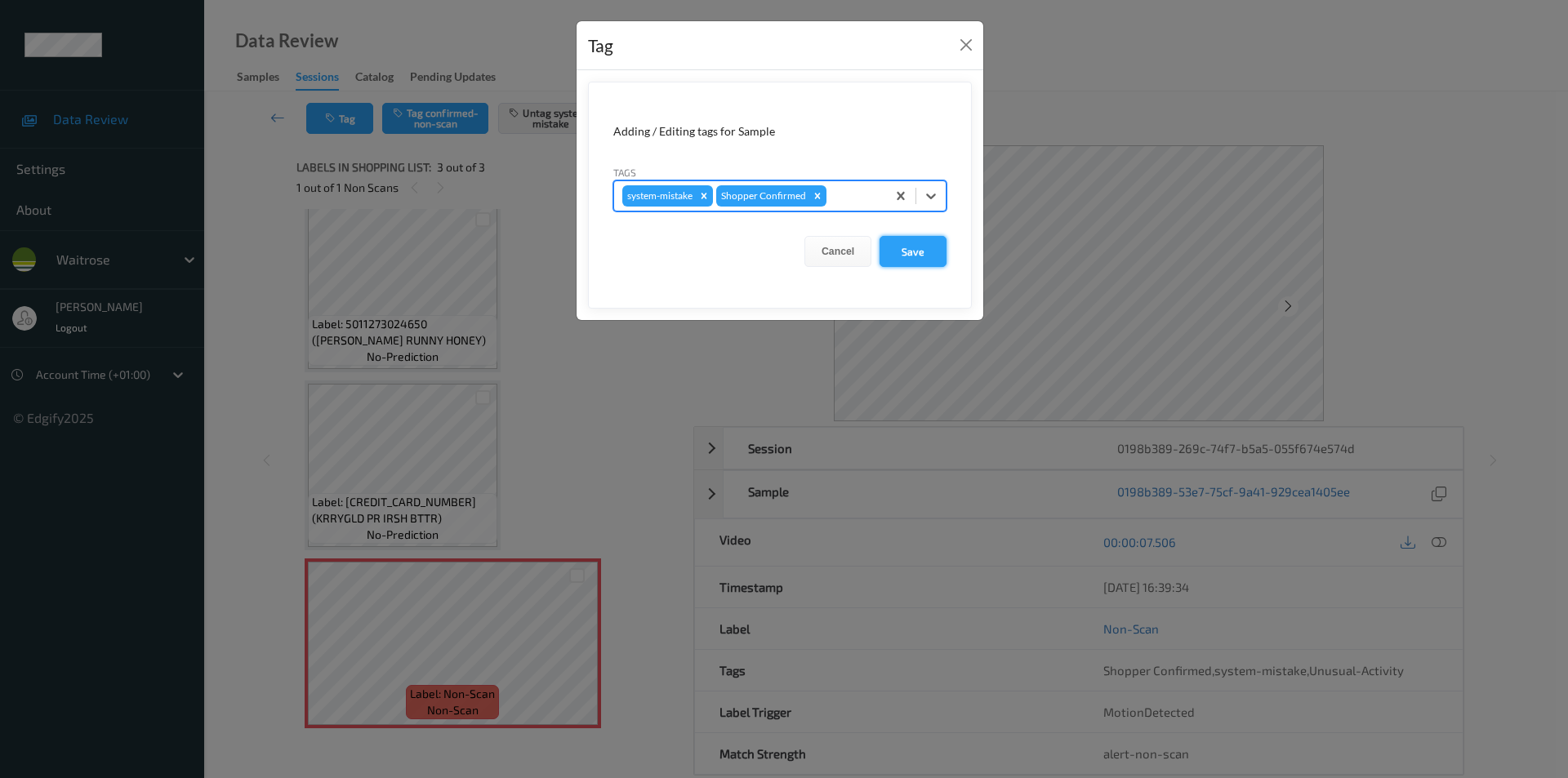
click at [922, 251] on button "Save" at bounding box center [913, 251] width 67 height 31
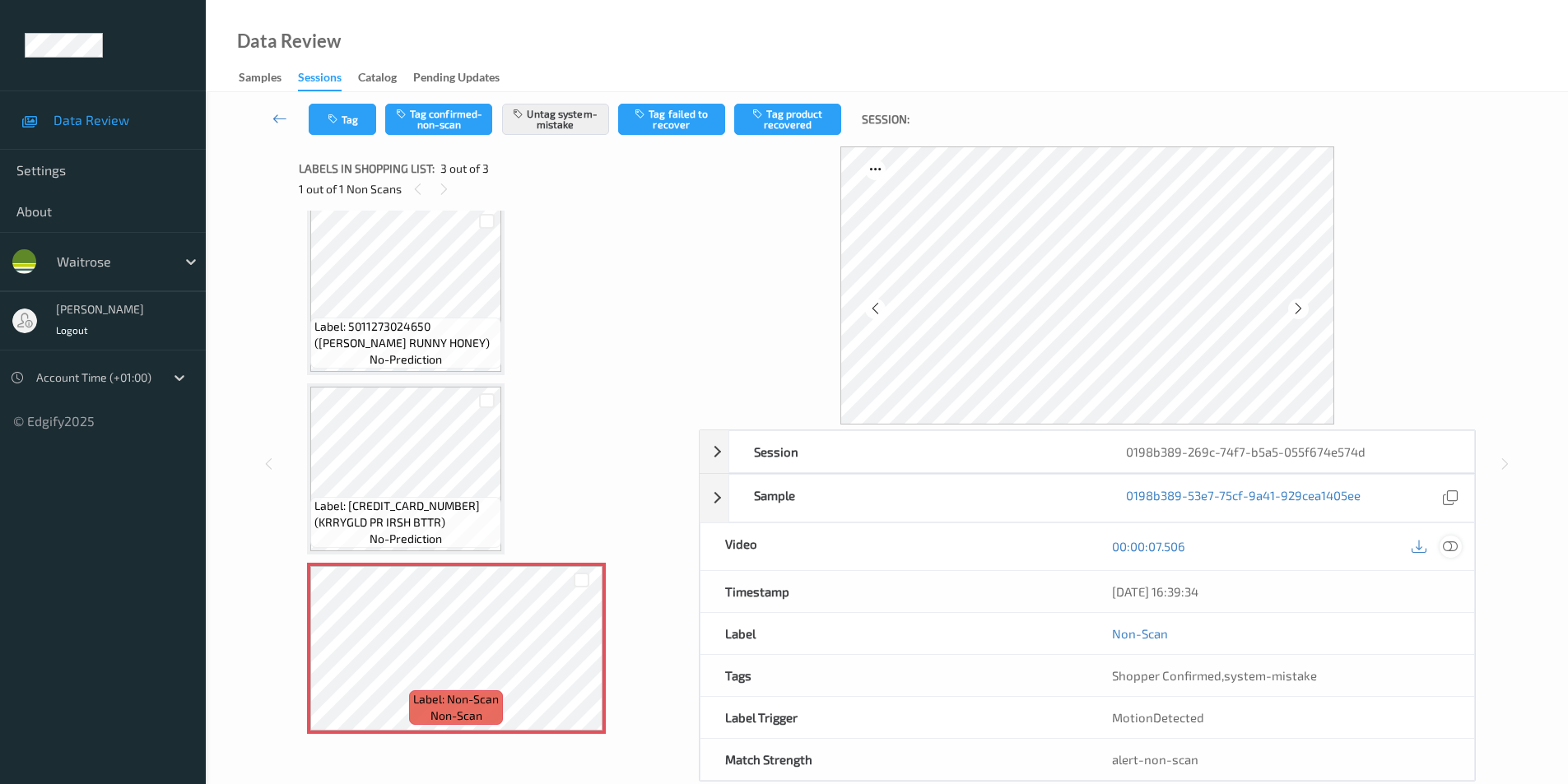
click at [1452, 550] on icon at bounding box center [1450, 546] width 15 height 15
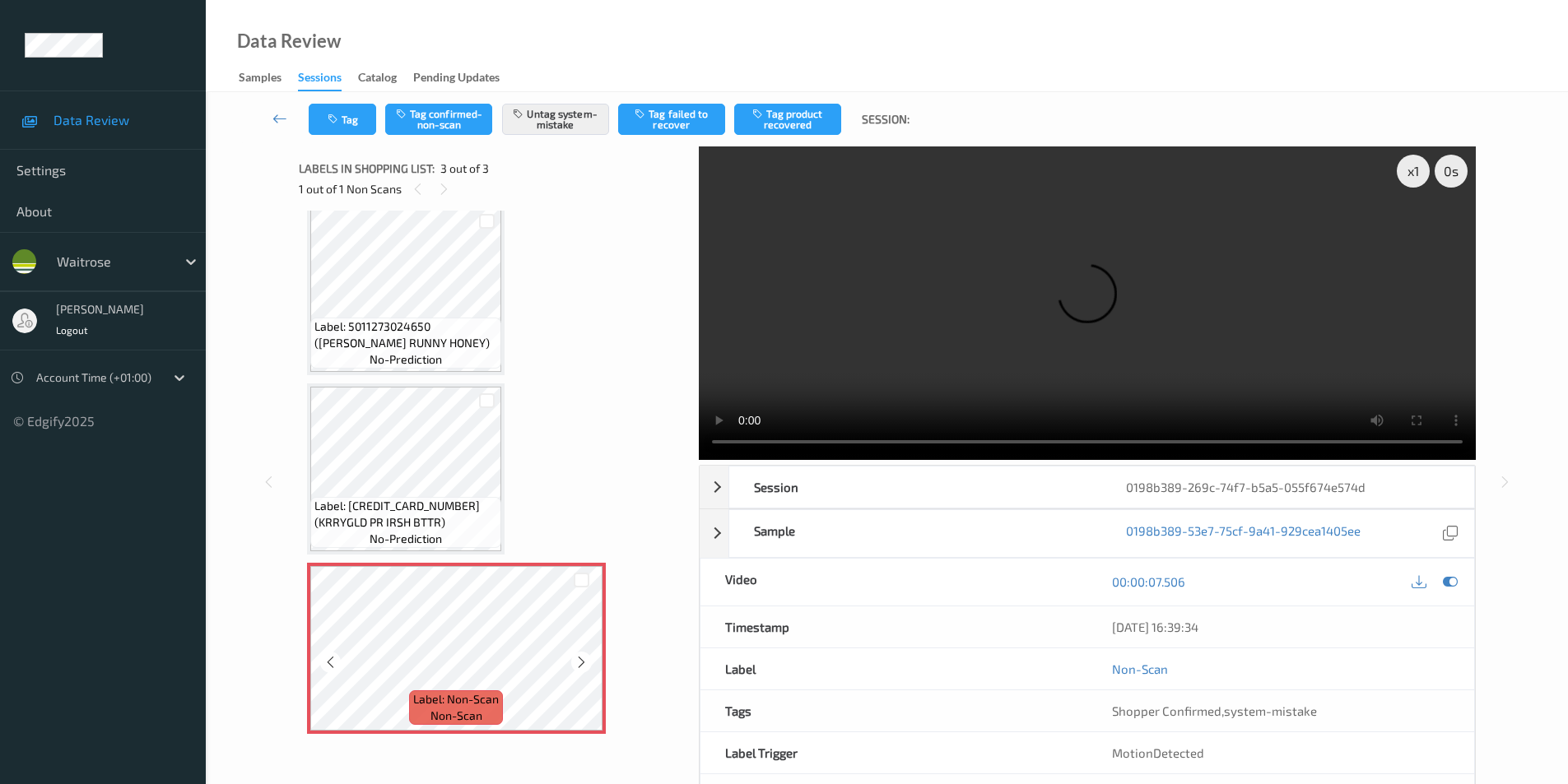
scroll to position [67, 0]
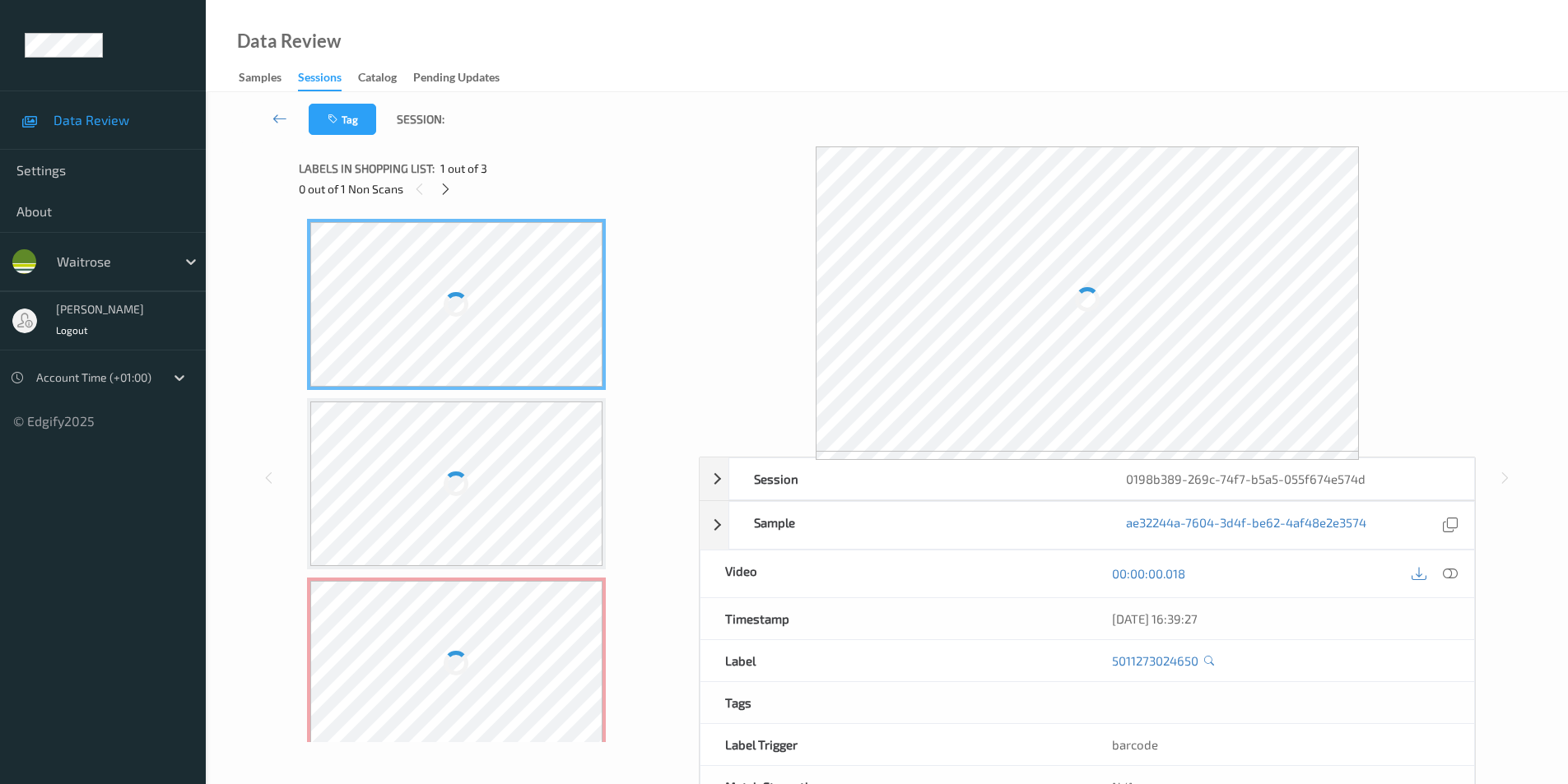
click at [458, 625] on div at bounding box center [456, 662] width 293 height 164
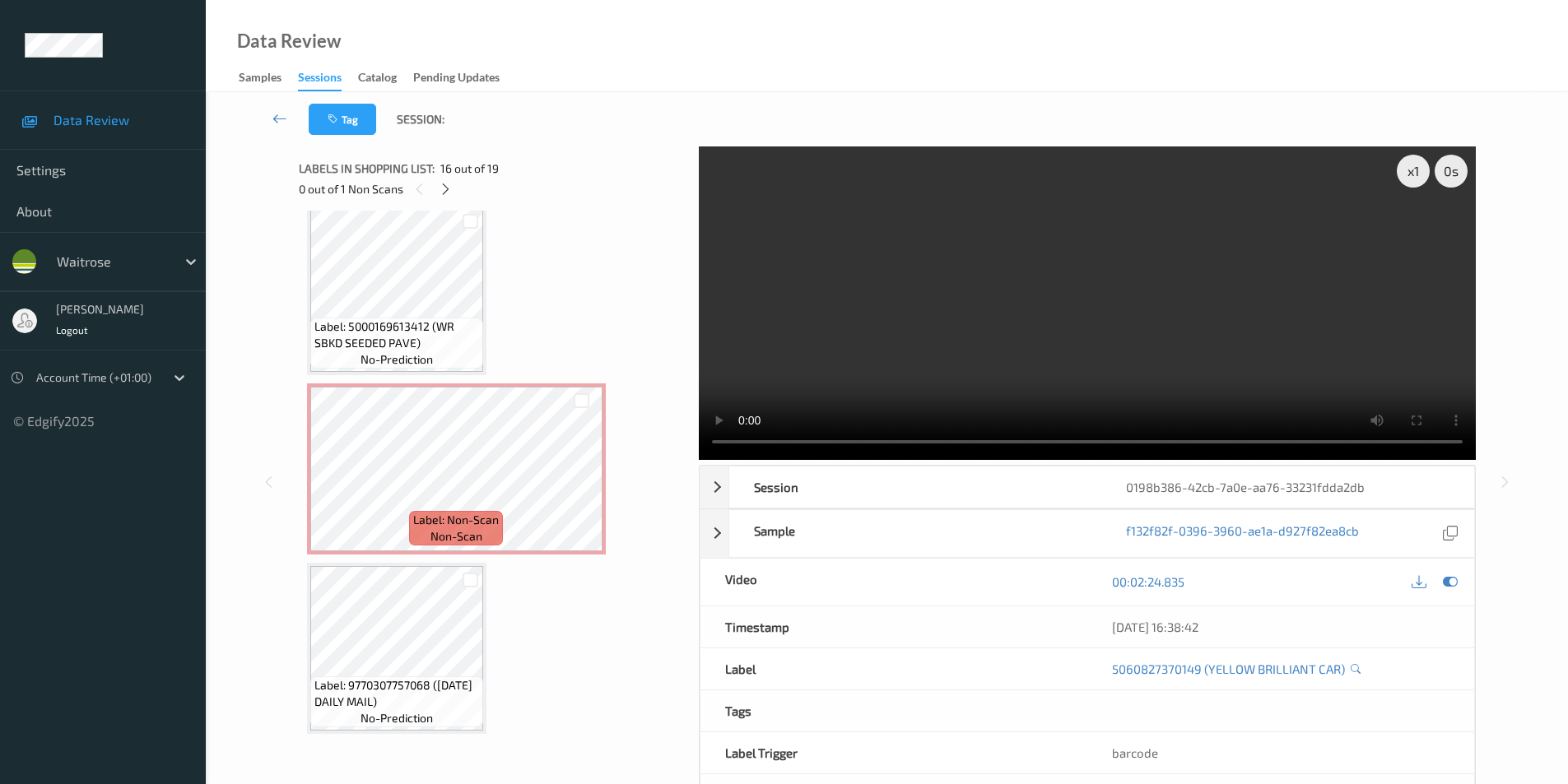
scroll to position [1346, 0]
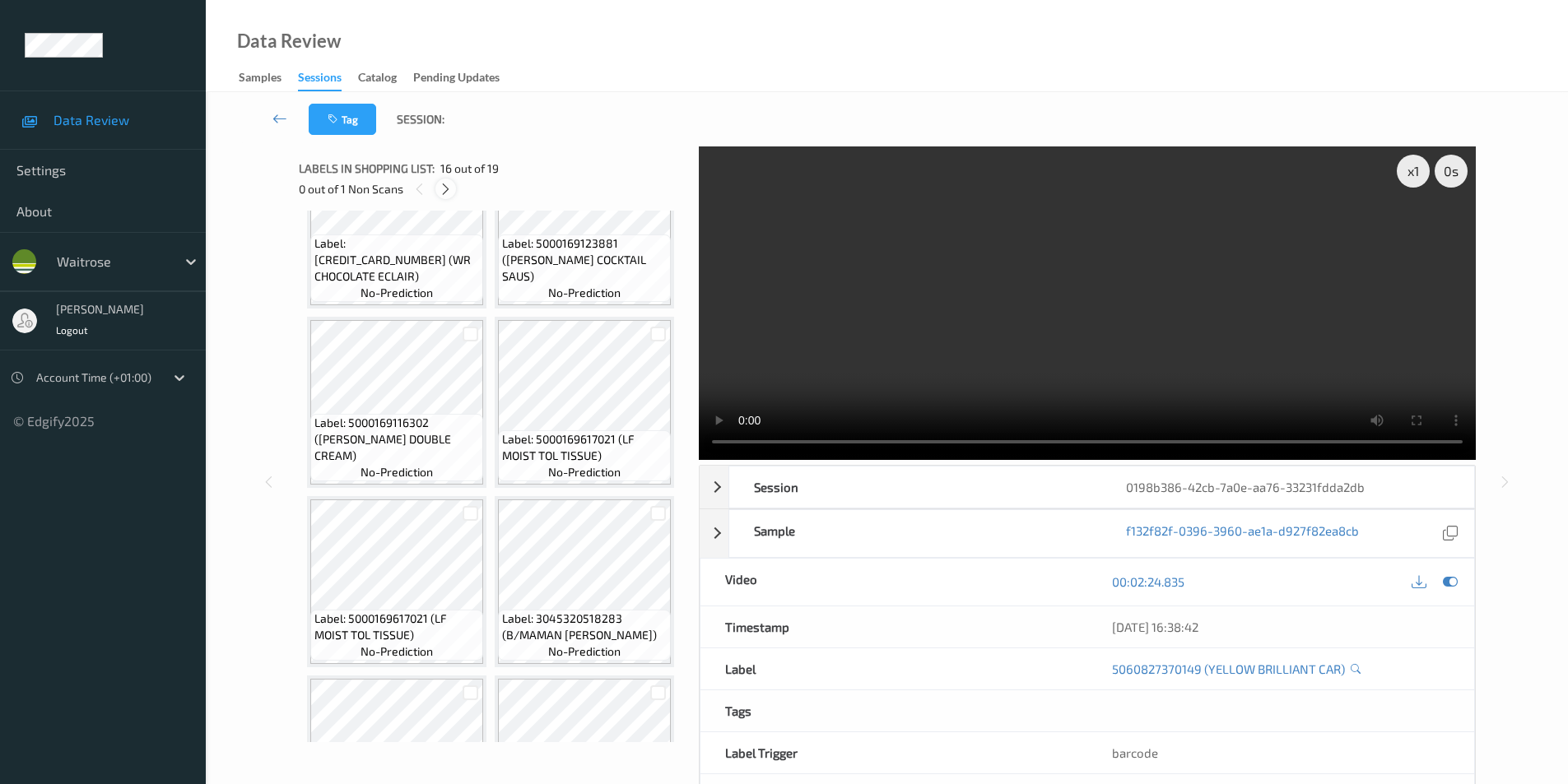
click at [444, 192] on icon at bounding box center [446, 189] width 14 height 15
click at [449, 188] on icon at bounding box center [446, 189] width 14 height 15
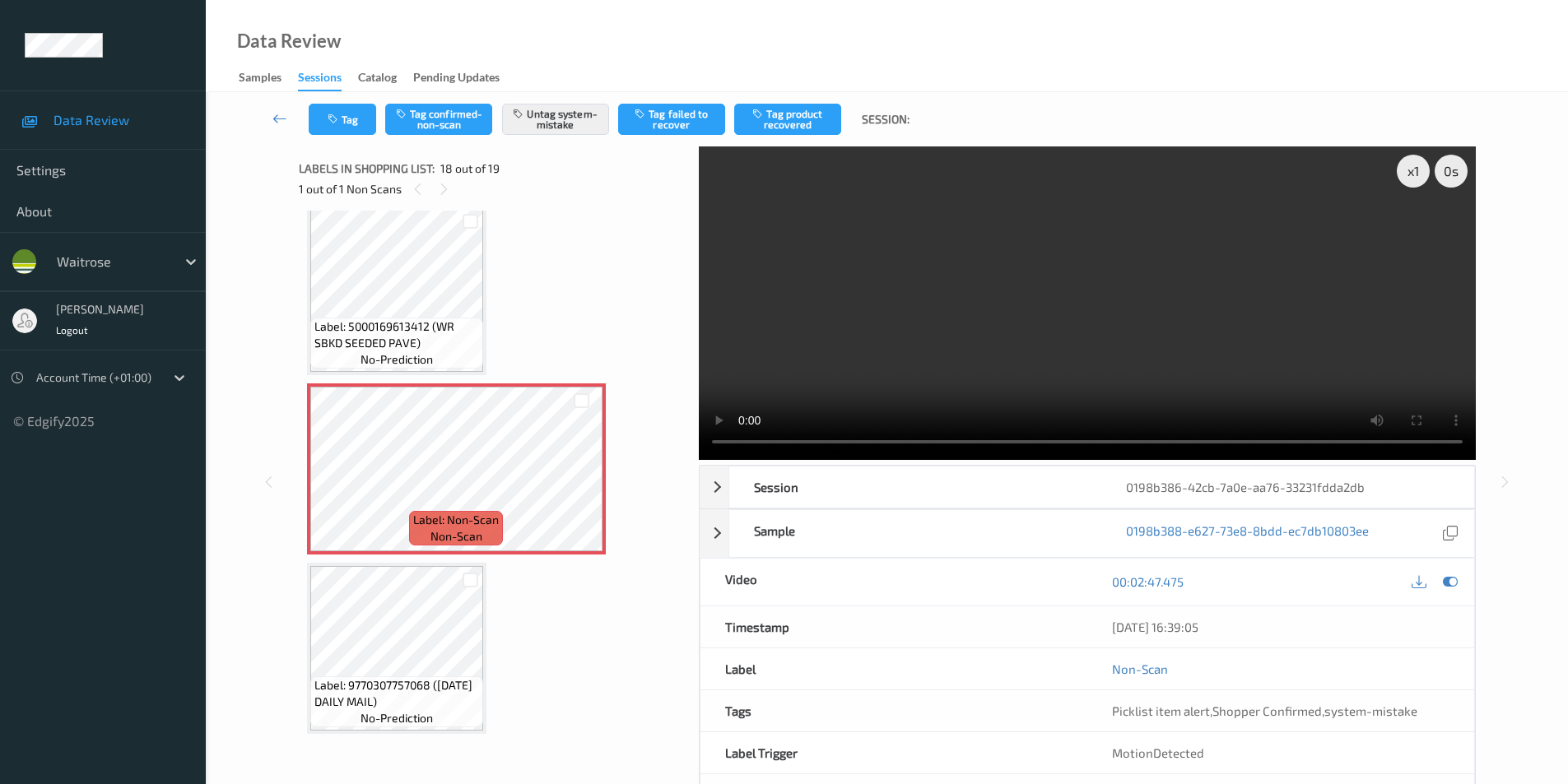
scroll to position [2796, 0]
click at [582, 490] on icon at bounding box center [581, 484] width 14 height 15
click at [581, 490] on icon at bounding box center [581, 484] width 14 height 15
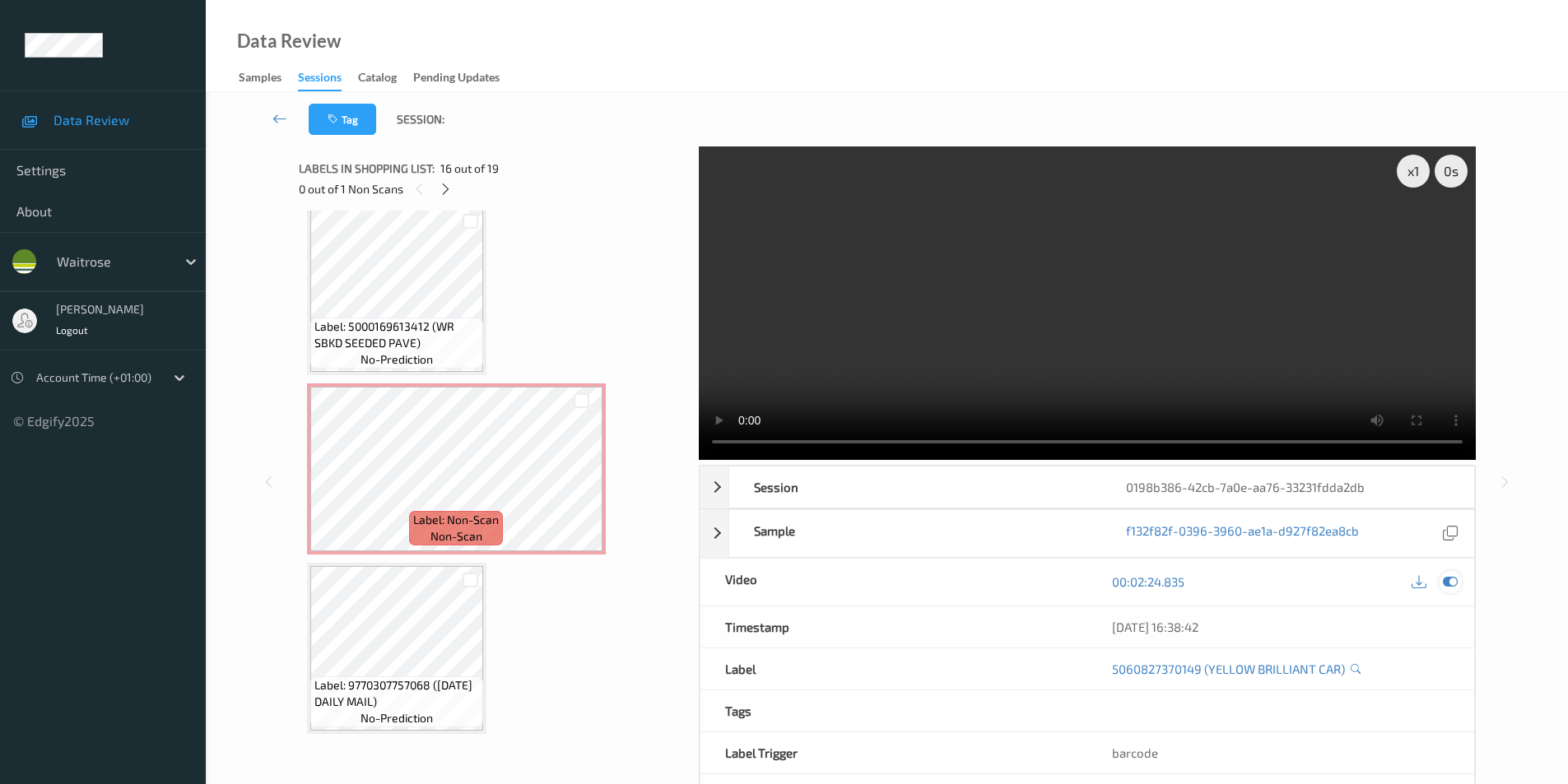
click at [1449, 580] on icon at bounding box center [1450, 582] width 15 height 15
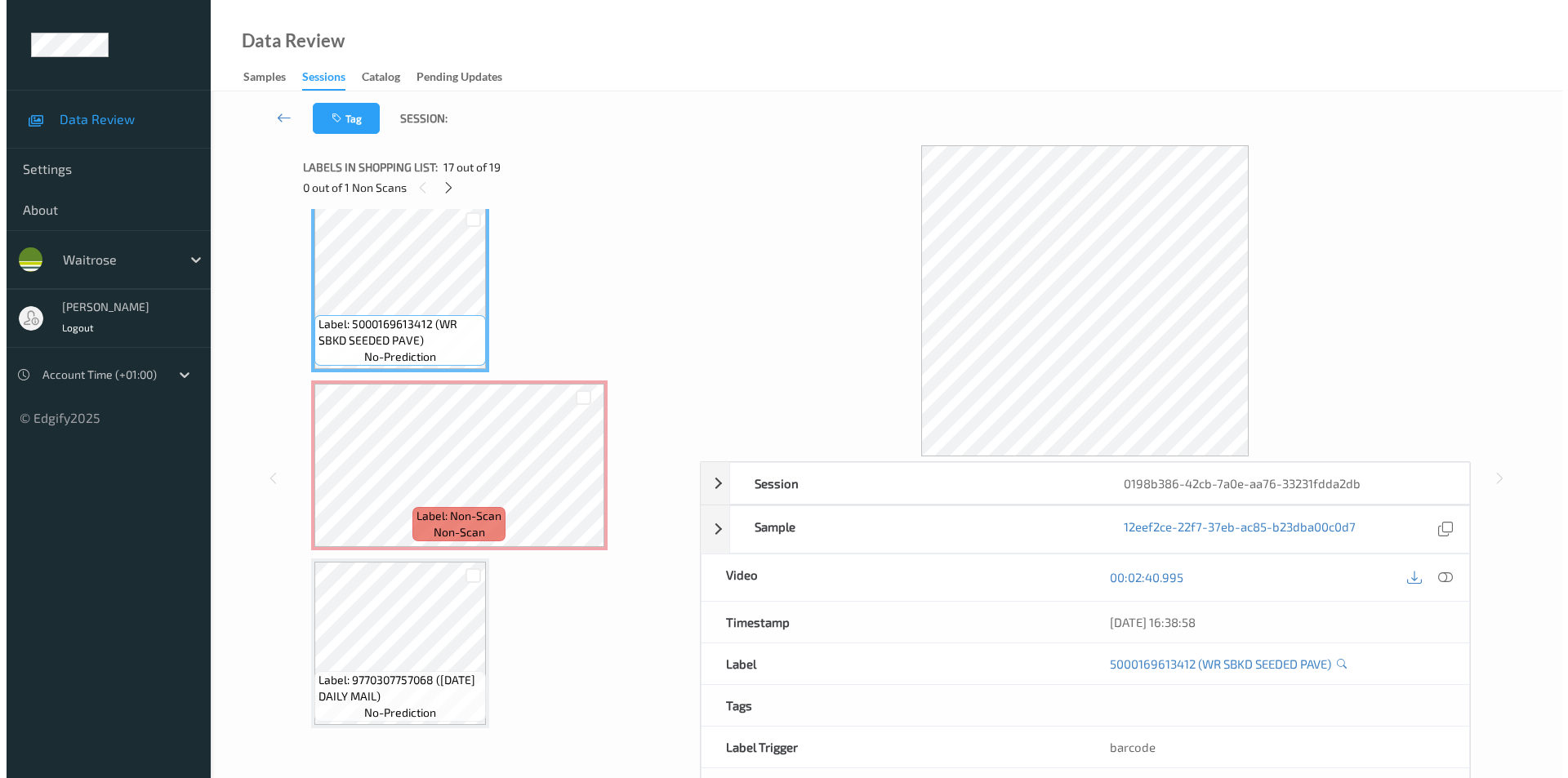
scroll to position [2856, 0]
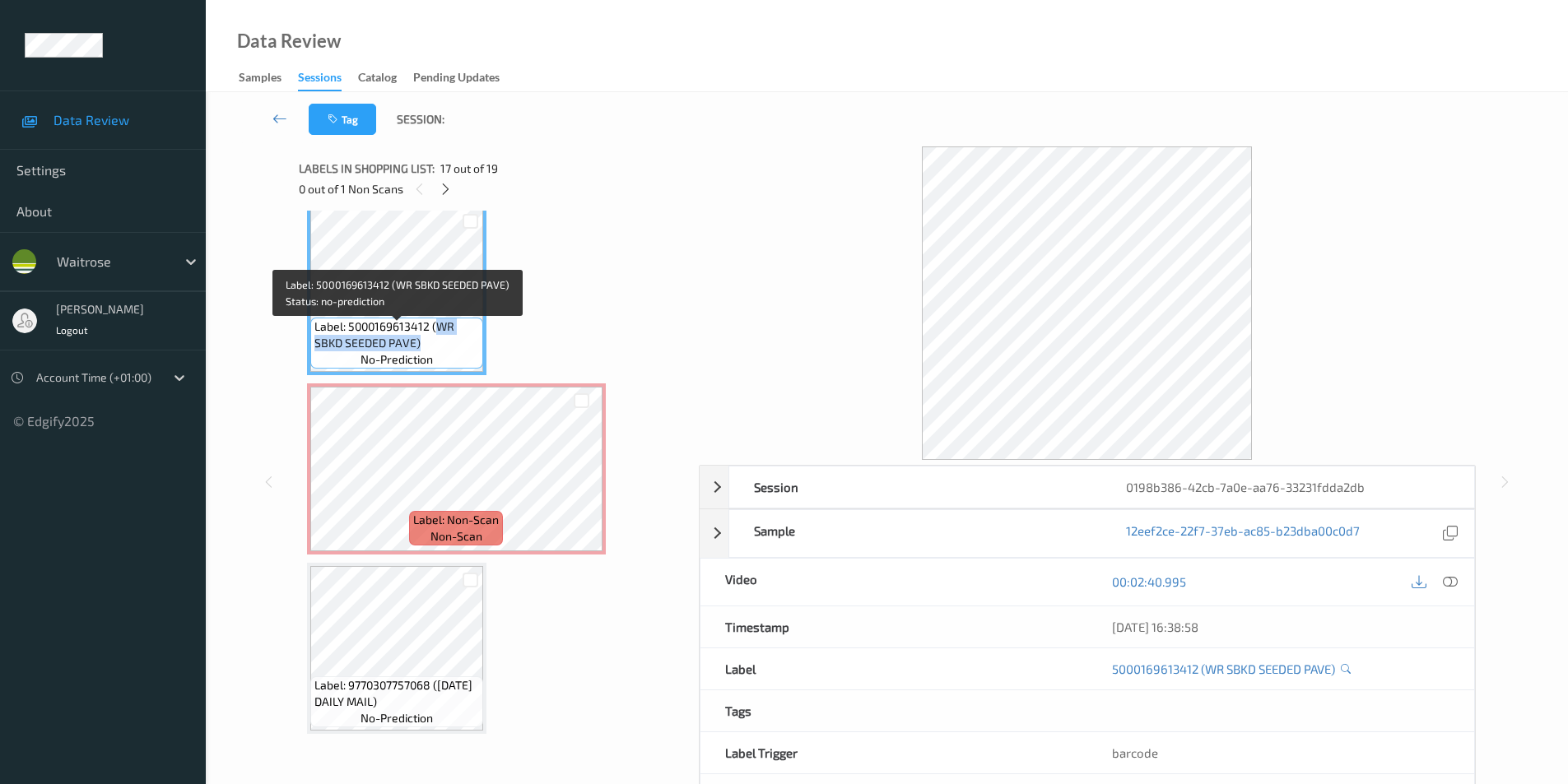
drag, startPoint x: 436, startPoint y: 331, endPoint x: 431, endPoint y: 347, distance: 16.8
click at [431, 347] on span "Label: 5000169613412 (WR SBKD SEEDED PAVE)" at bounding box center [396, 335] width 164 height 33
copy span "WR SBKD SEEDED PAVE)"
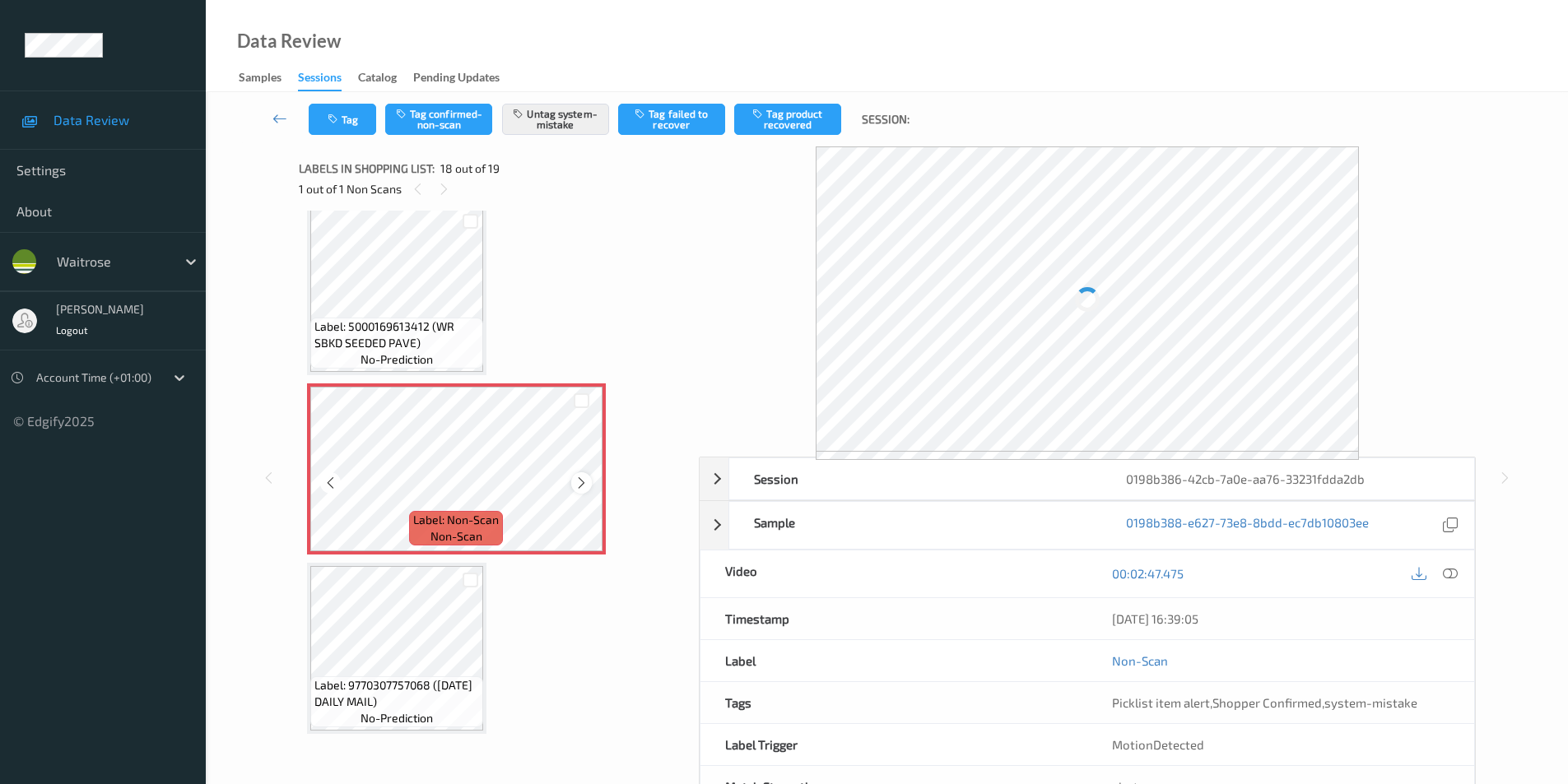
click at [582, 490] on icon at bounding box center [581, 484] width 14 height 15
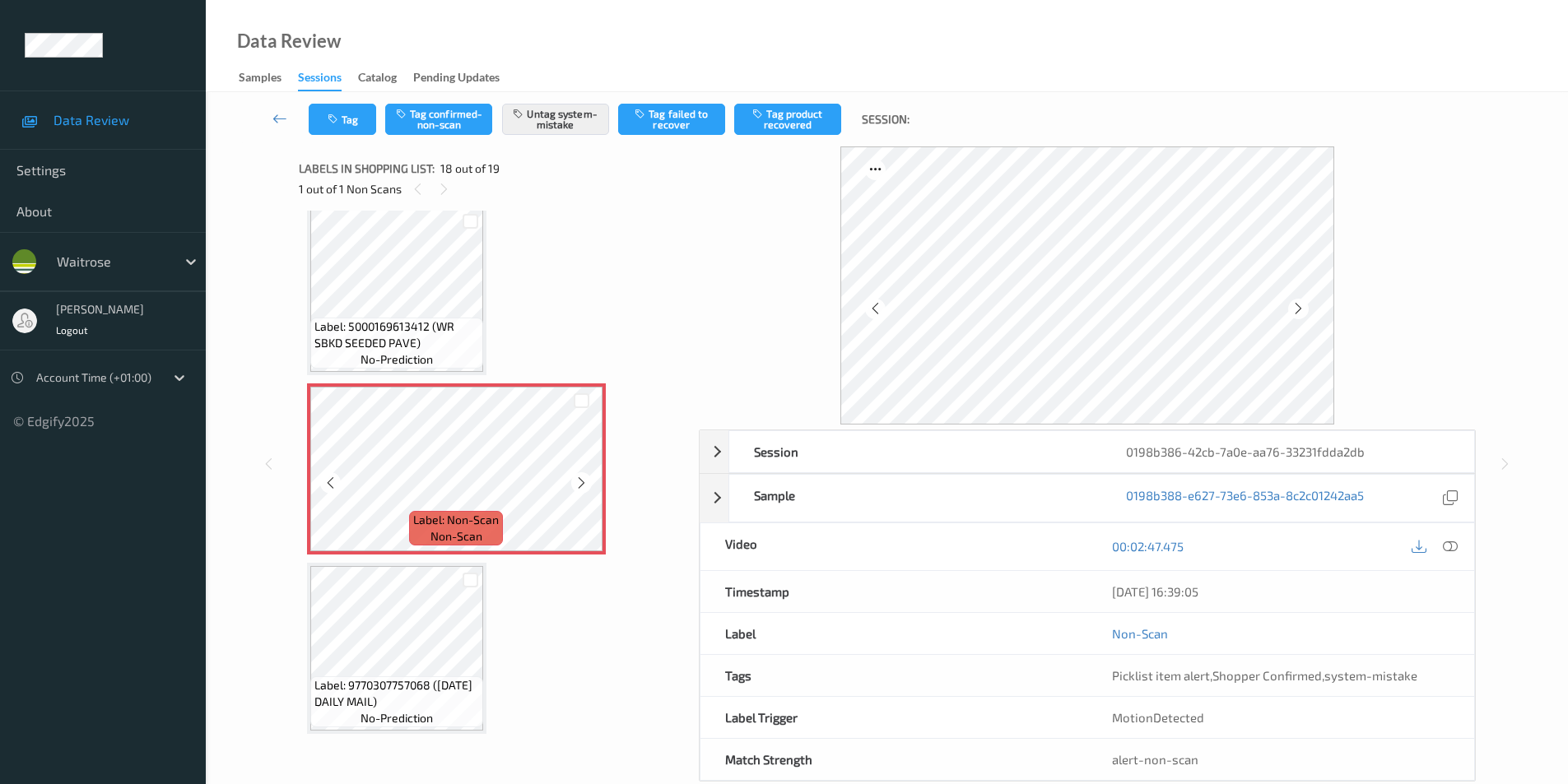
click at [582, 490] on icon at bounding box center [581, 484] width 14 height 15
click at [339, 125] on button "Tag" at bounding box center [342, 119] width 67 height 31
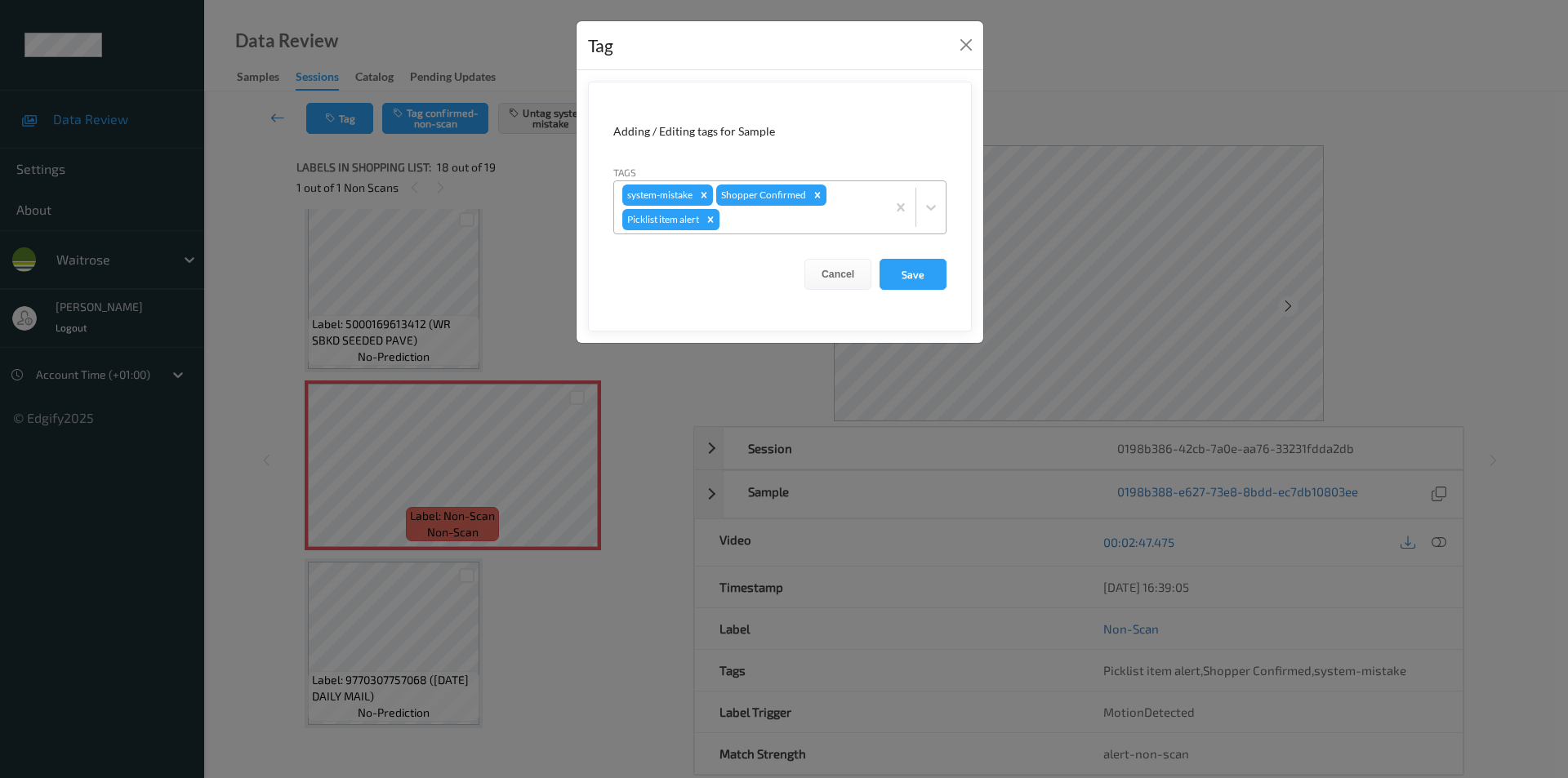
click at [714, 221] on icon "Remove Picklist item alert" at bounding box center [711, 219] width 6 height 6
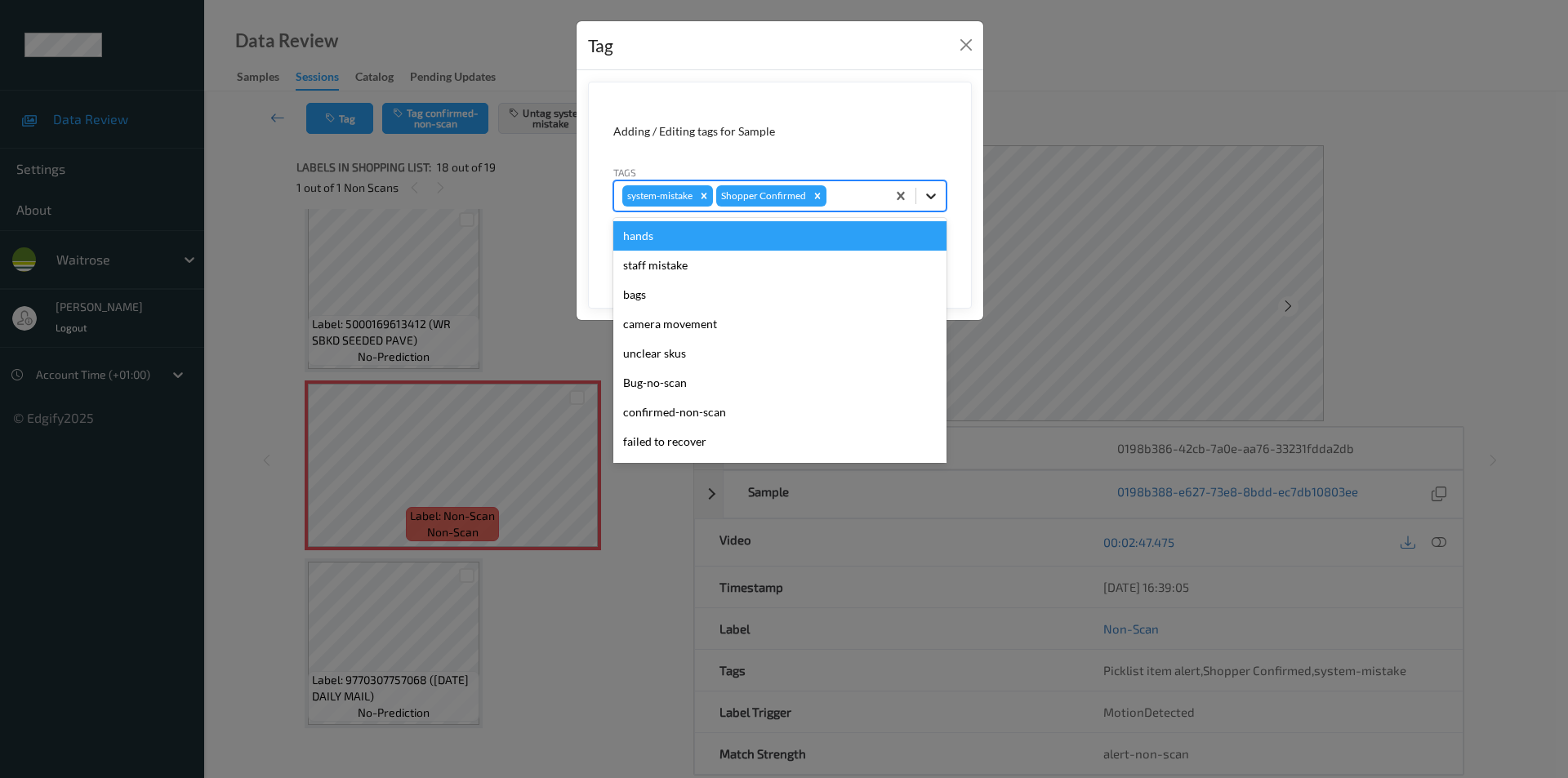
click at [931, 199] on icon at bounding box center [931, 195] width 16 height 16
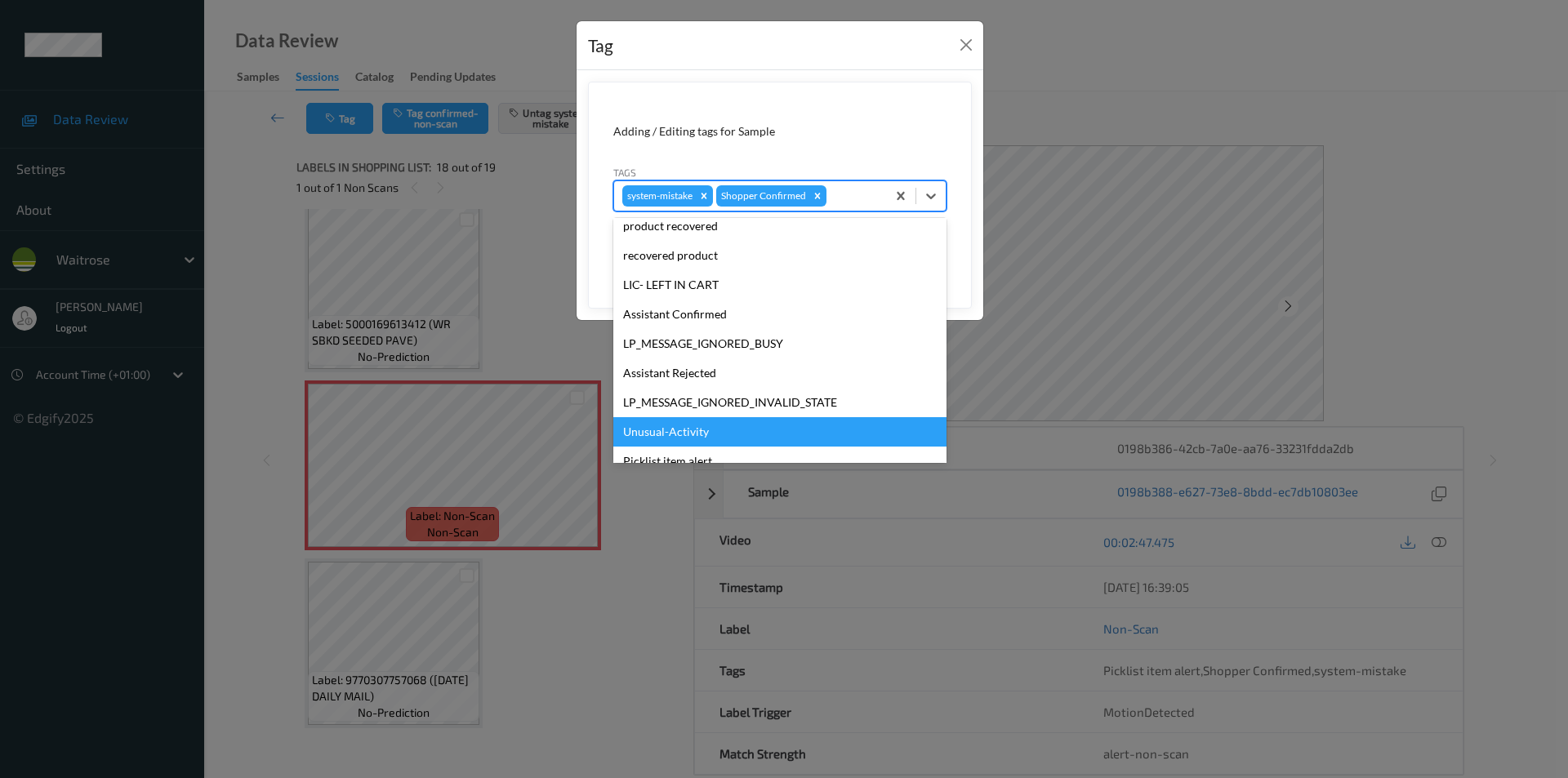
scroll to position [320, 0]
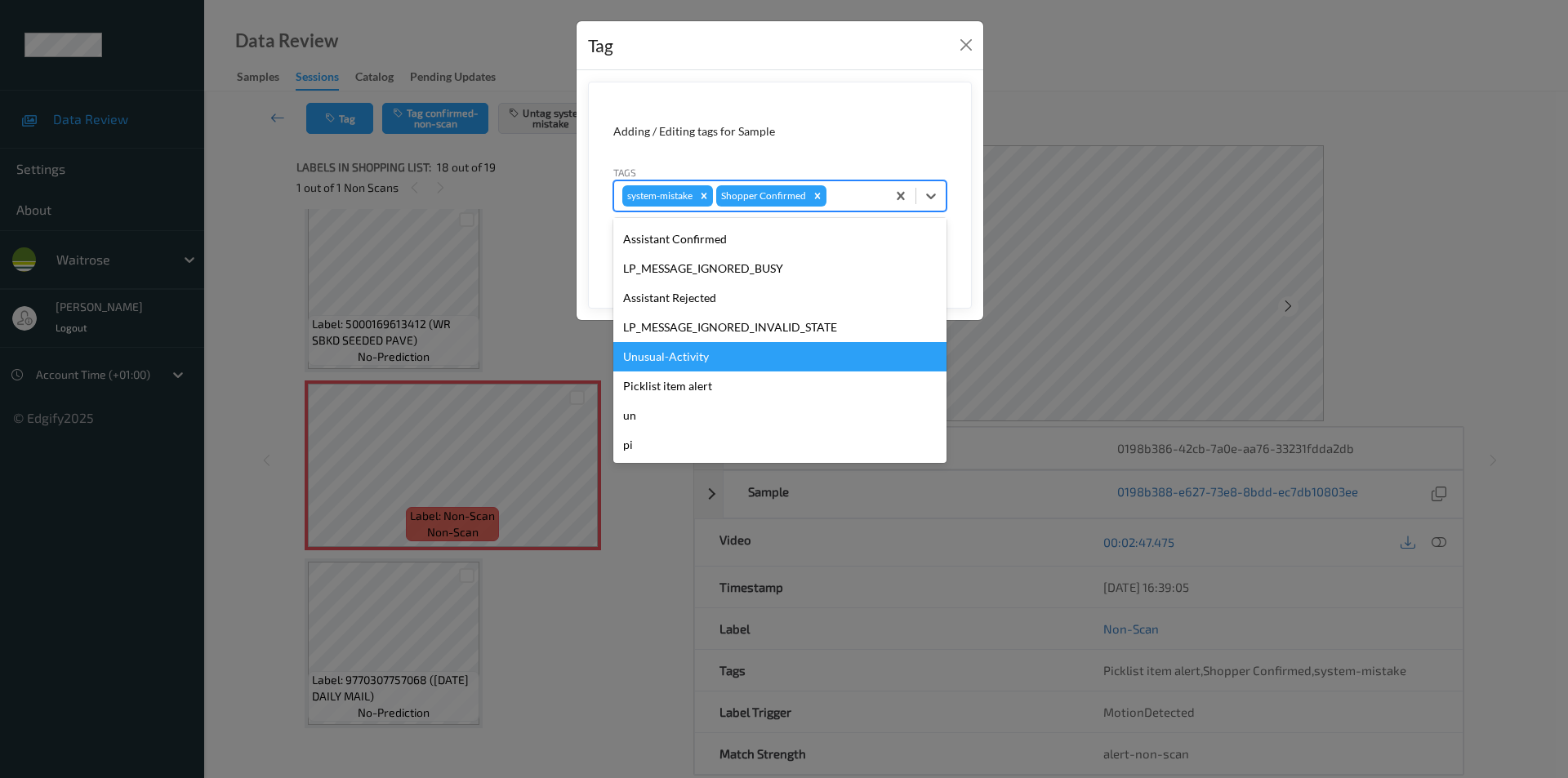
click at [656, 357] on div "Unusual-Activity" at bounding box center [779, 356] width 333 height 29
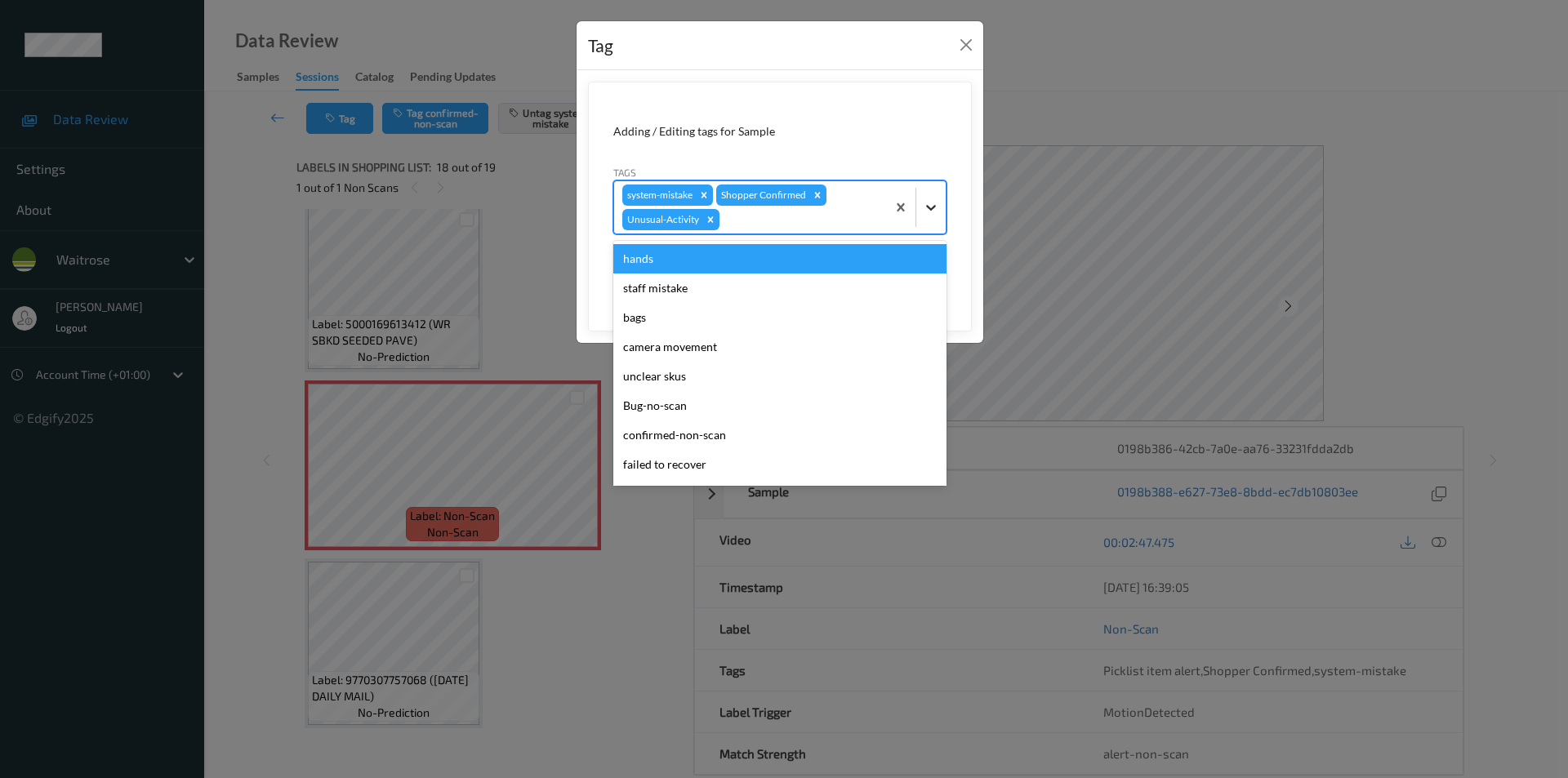
click at [929, 206] on icon at bounding box center [931, 207] width 16 height 16
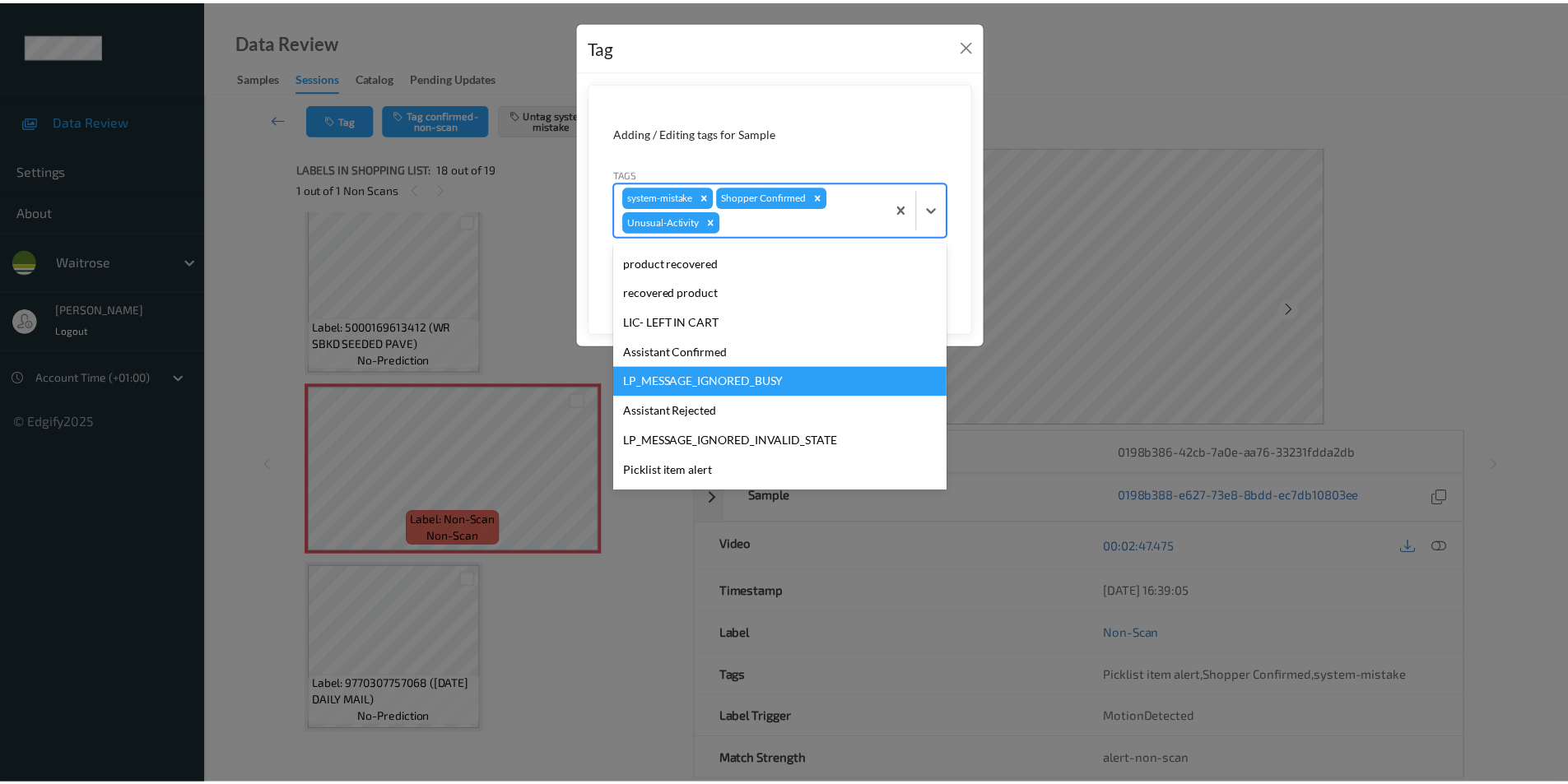
scroll to position [293, 0]
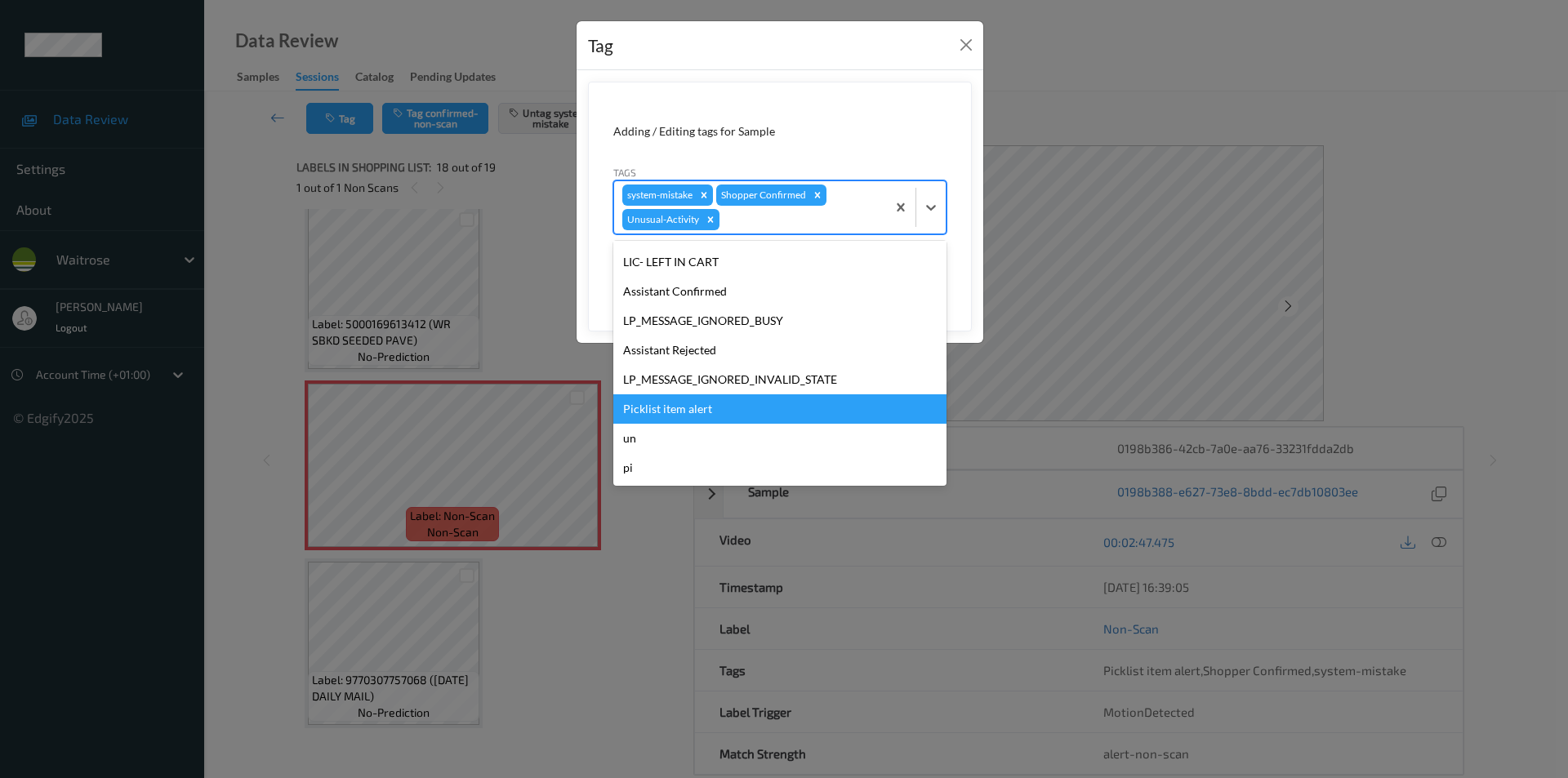
click at [674, 406] on div "Picklist item alert" at bounding box center [779, 408] width 333 height 29
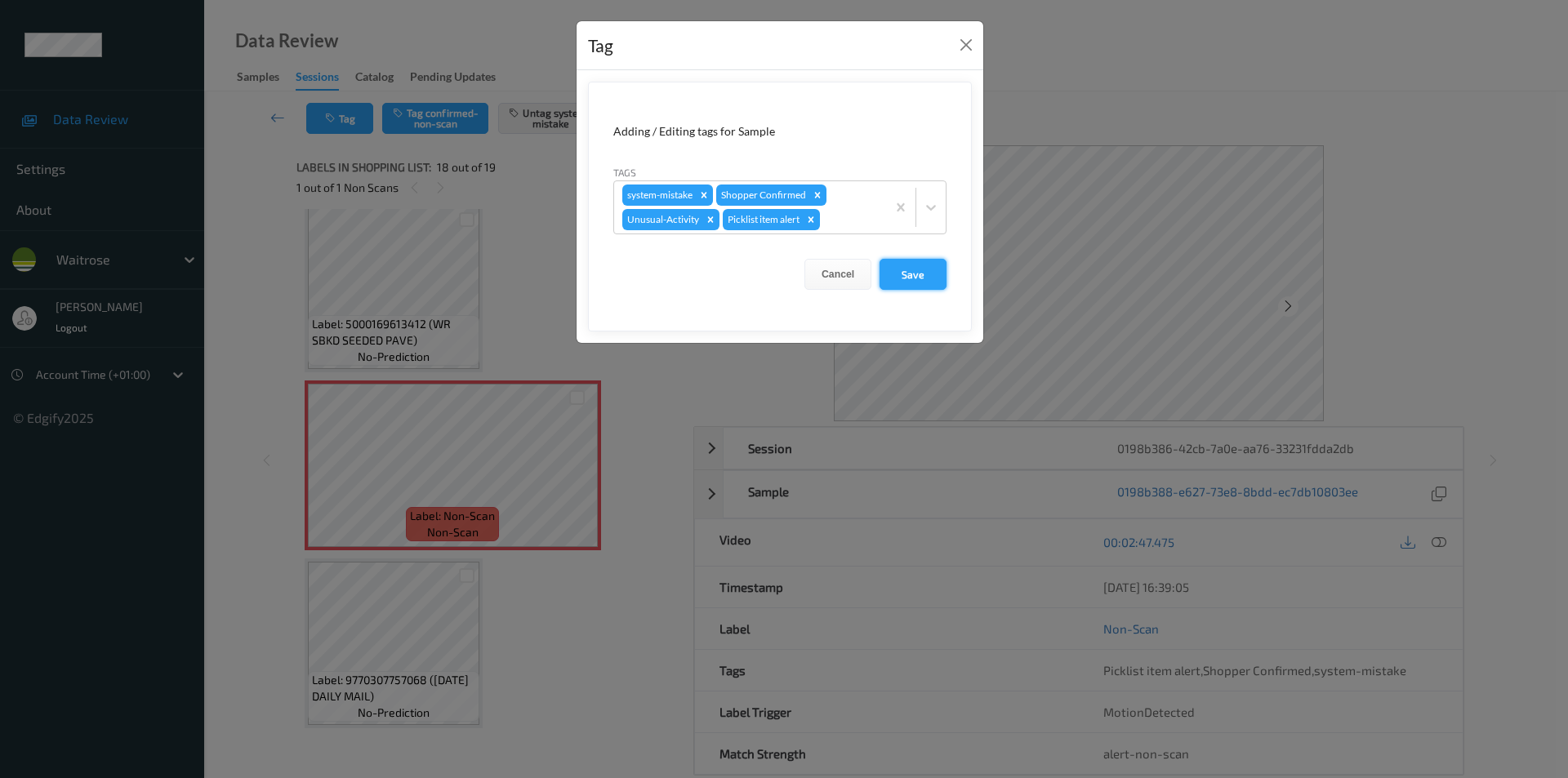
click at [899, 271] on button "Save" at bounding box center [913, 274] width 67 height 31
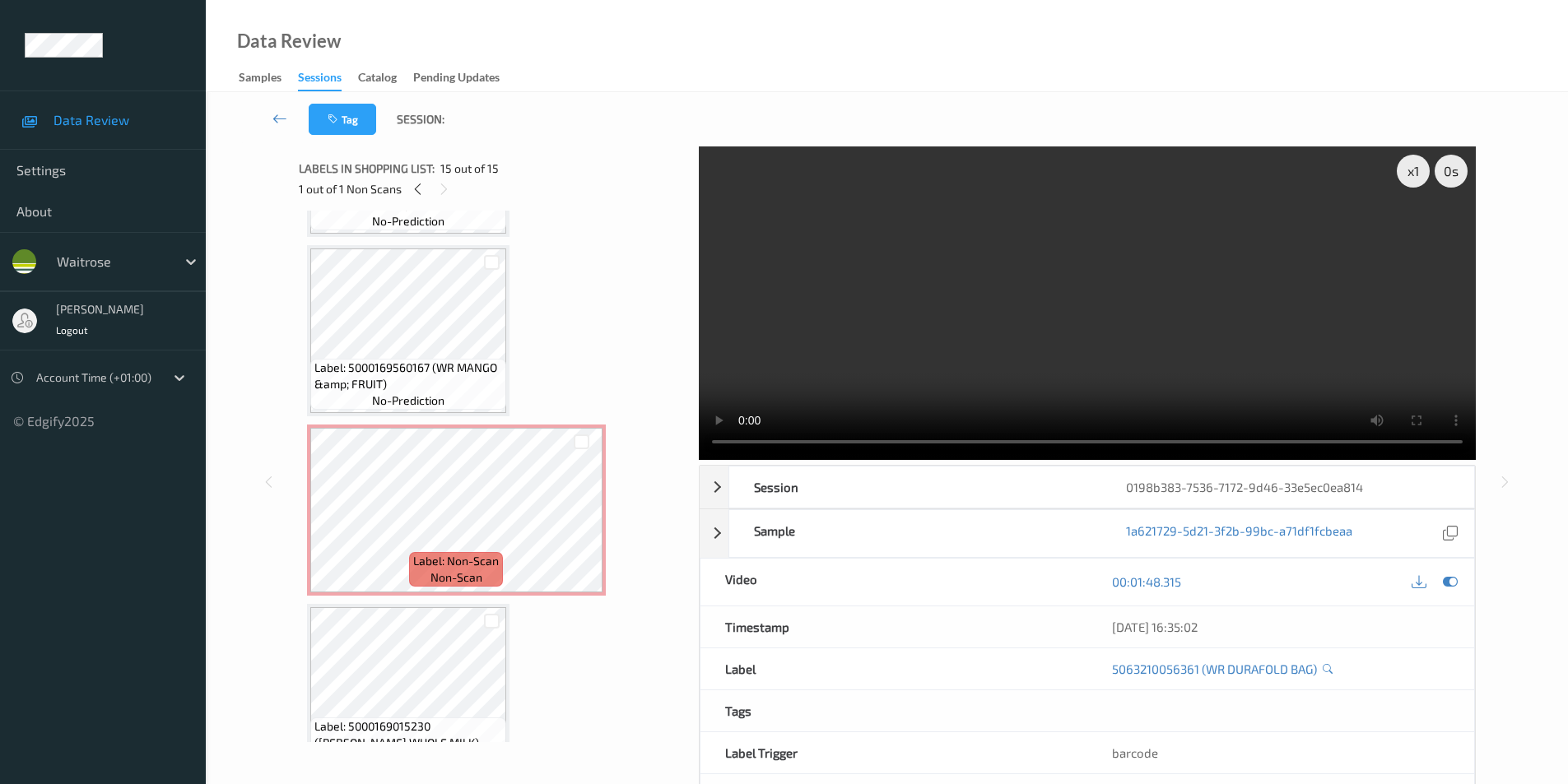
scroll to position [1756, 0]
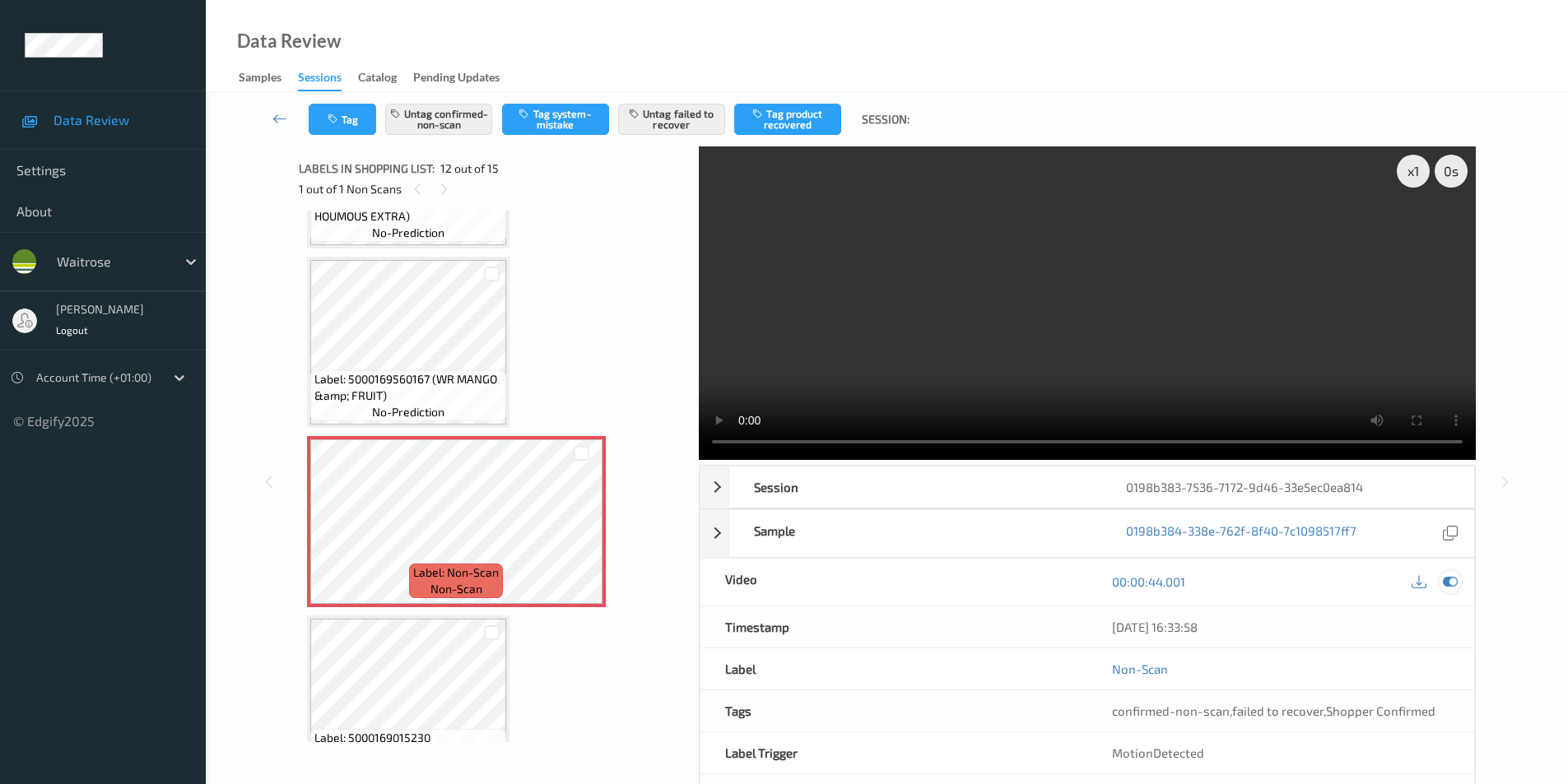
click at [1445, 580] on icon at bounding box center [1450, 582] width 15 height 15
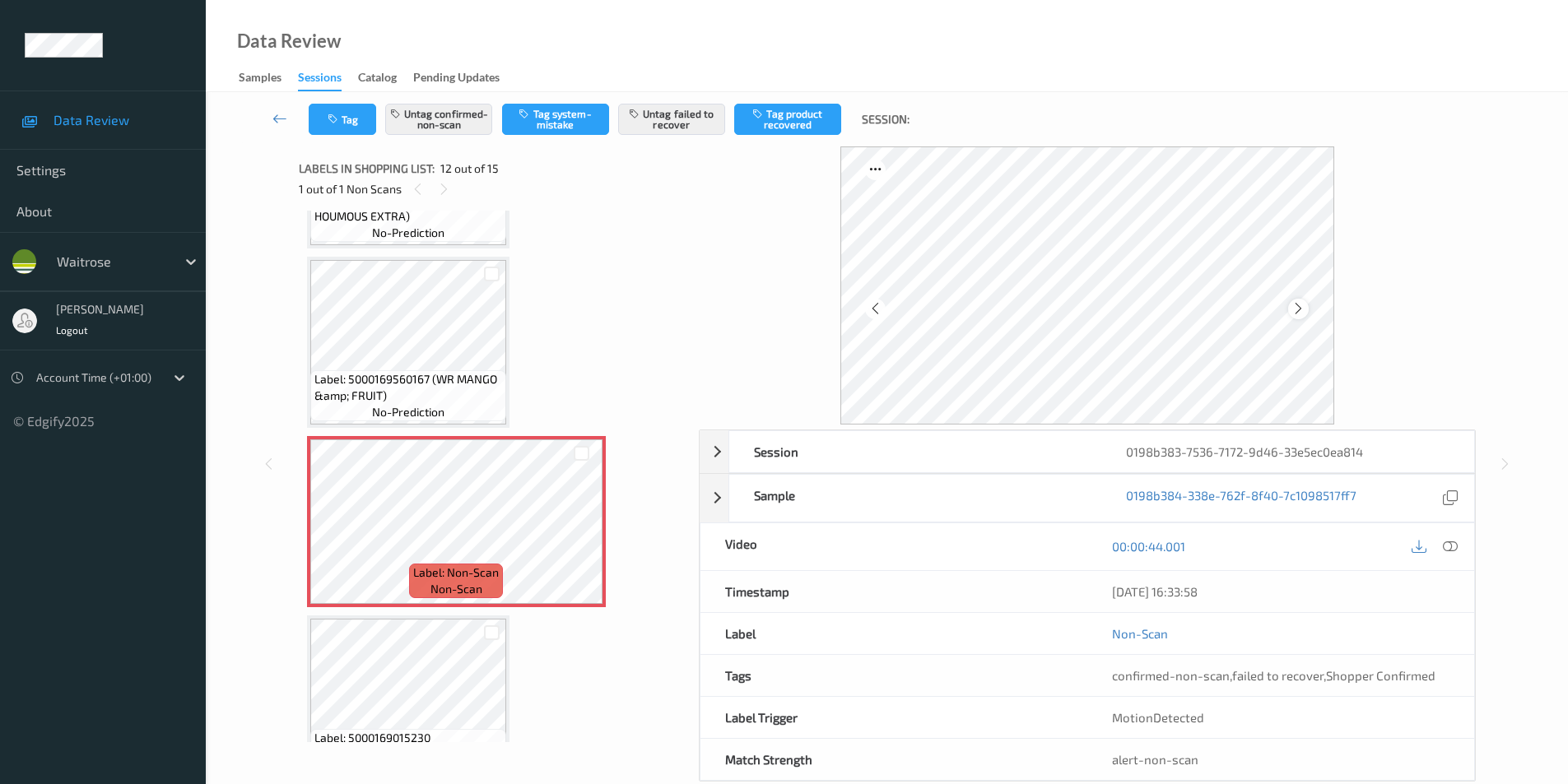
click at [1306, 310] on div at bounding box center [1298, 309] width 21 height 21
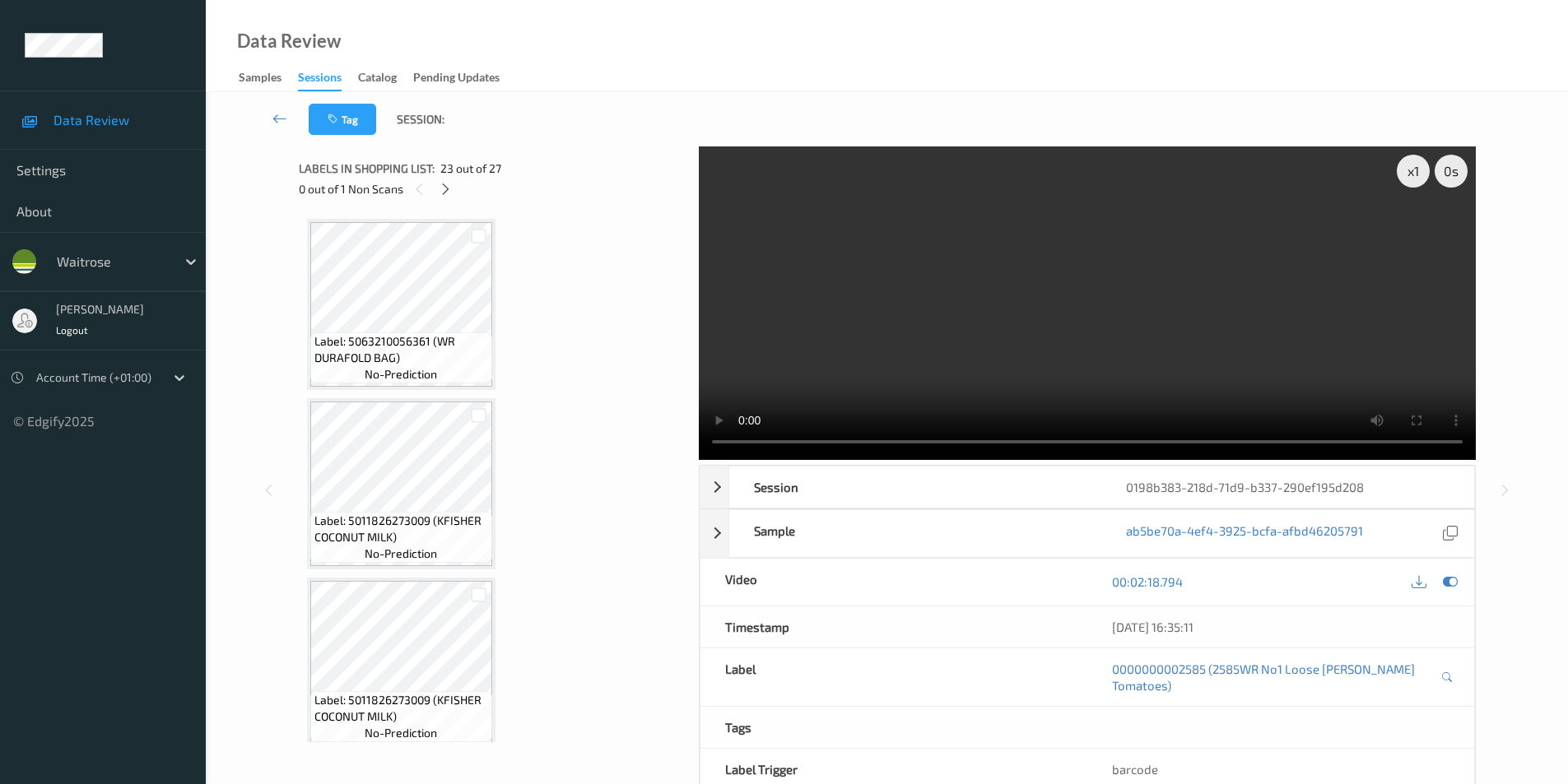
scroll to position [3969, 0]
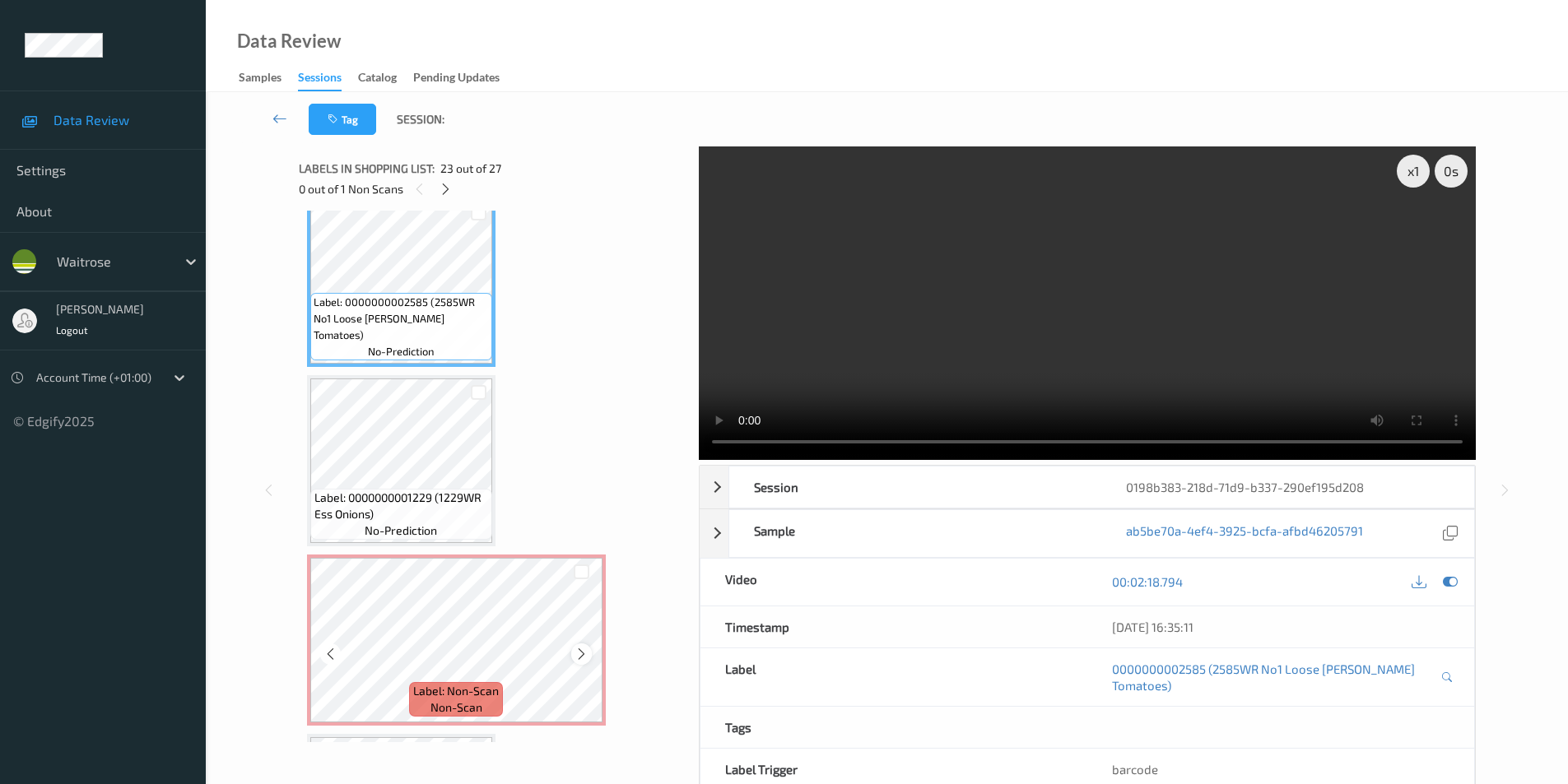
click at [580, 659] on icon at bounding box center [581, 655] width 14 height 15
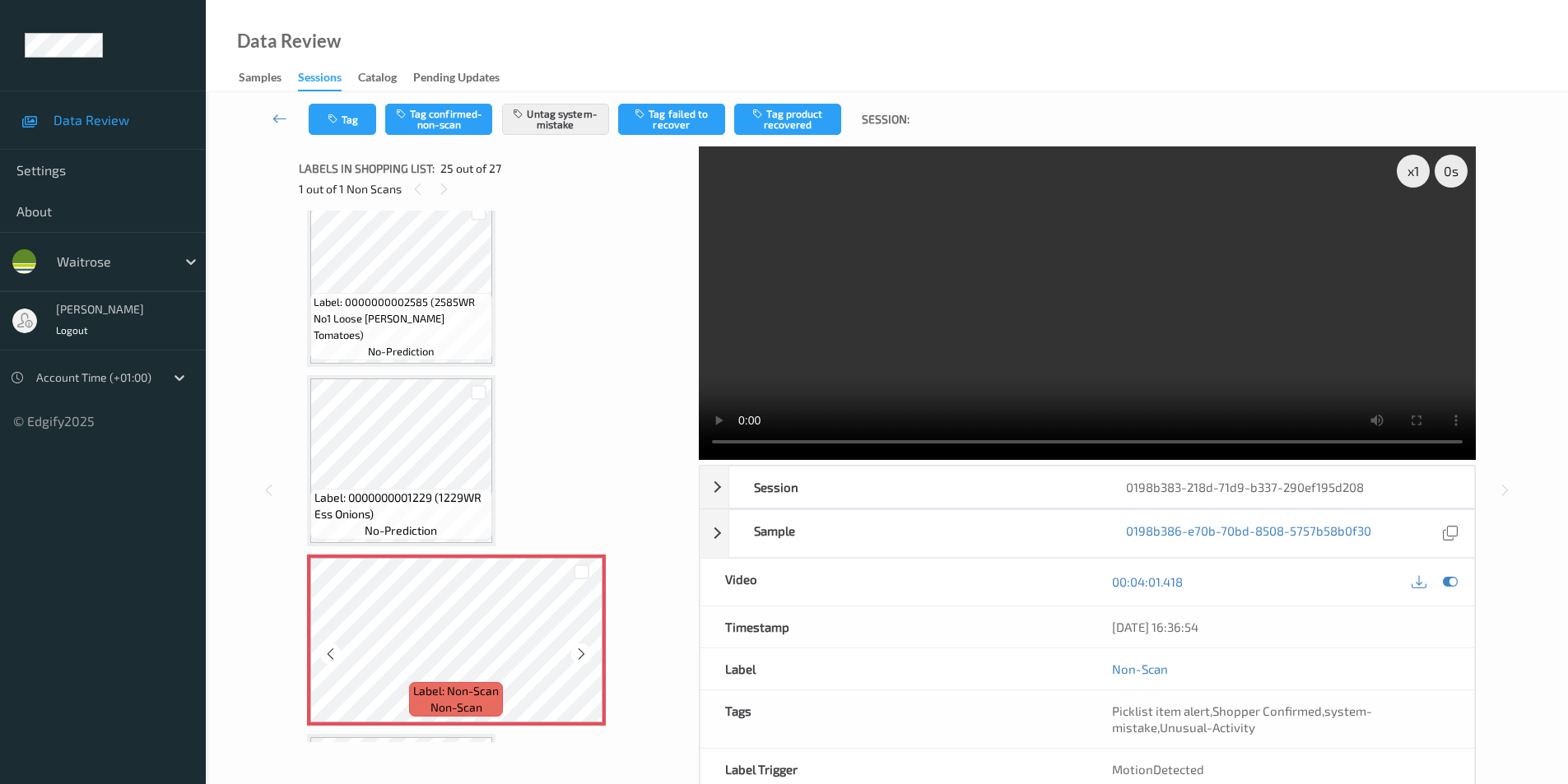
click at [580, 659] on icon at bounding box center [581, 655] width 14 height 15
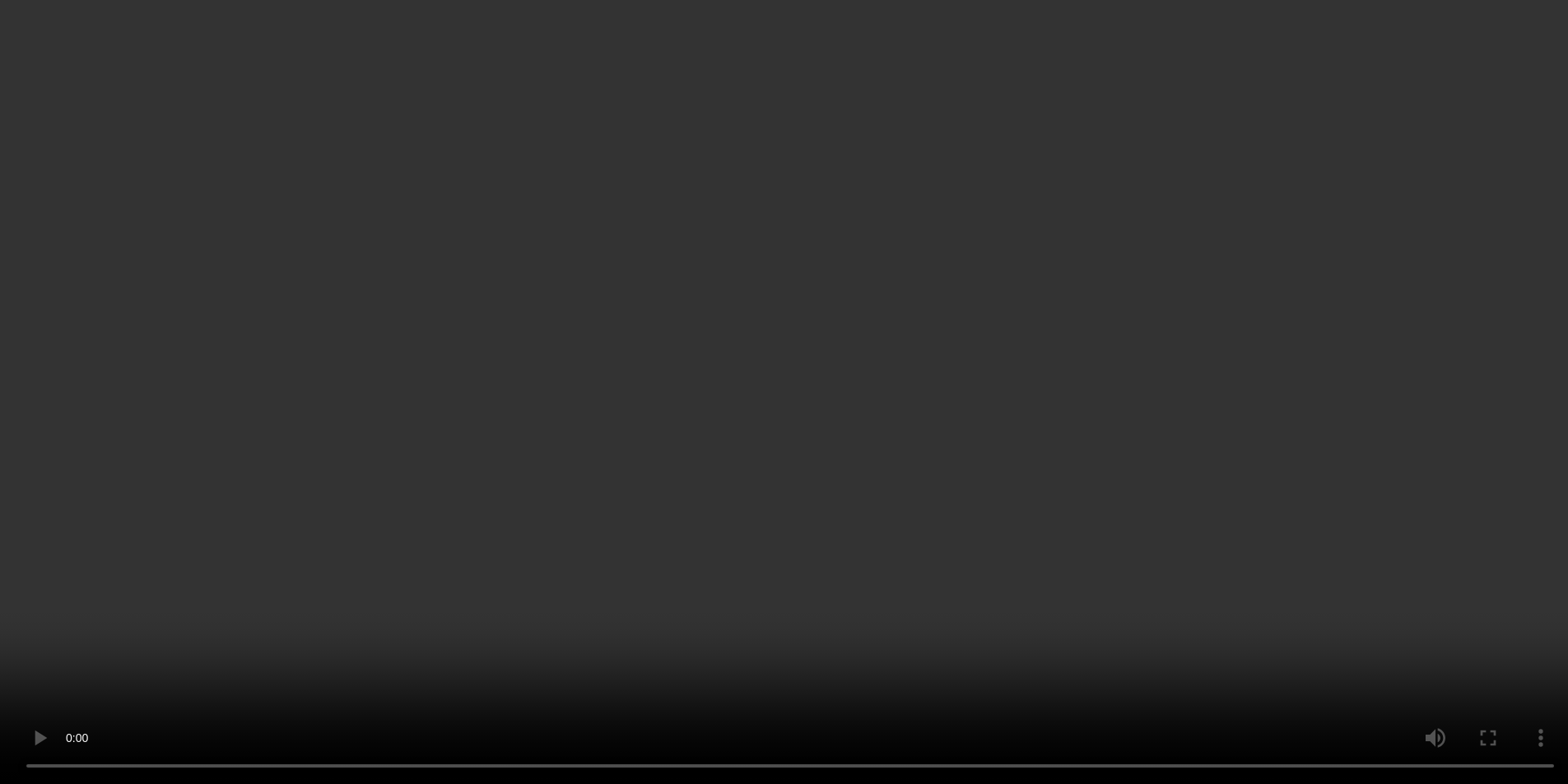
scroll to position [4052, 0]
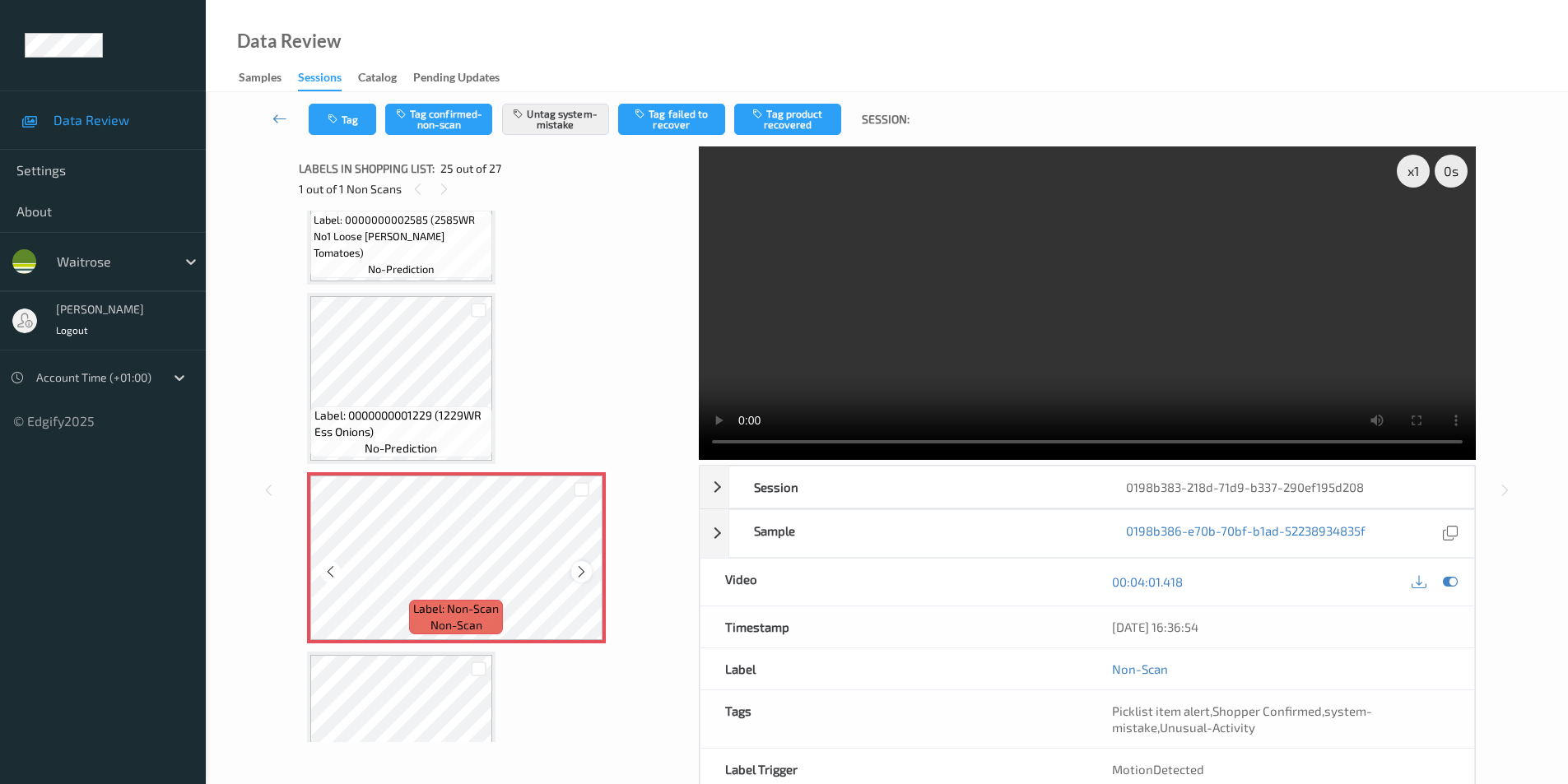
click at [581, 573] on icon at bounding box center [581, 572] width 14 height 15
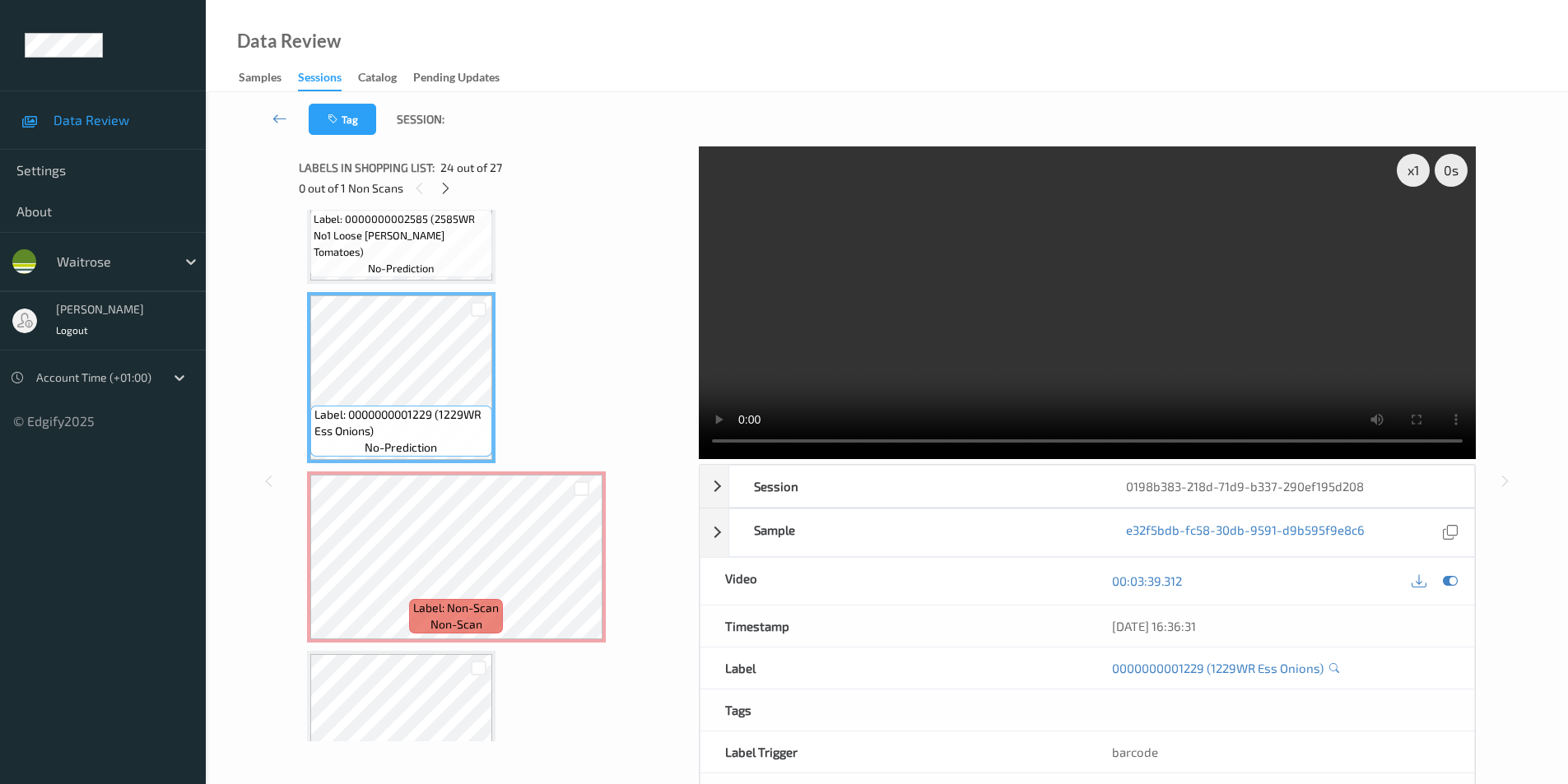
scroll to position [0, 0]
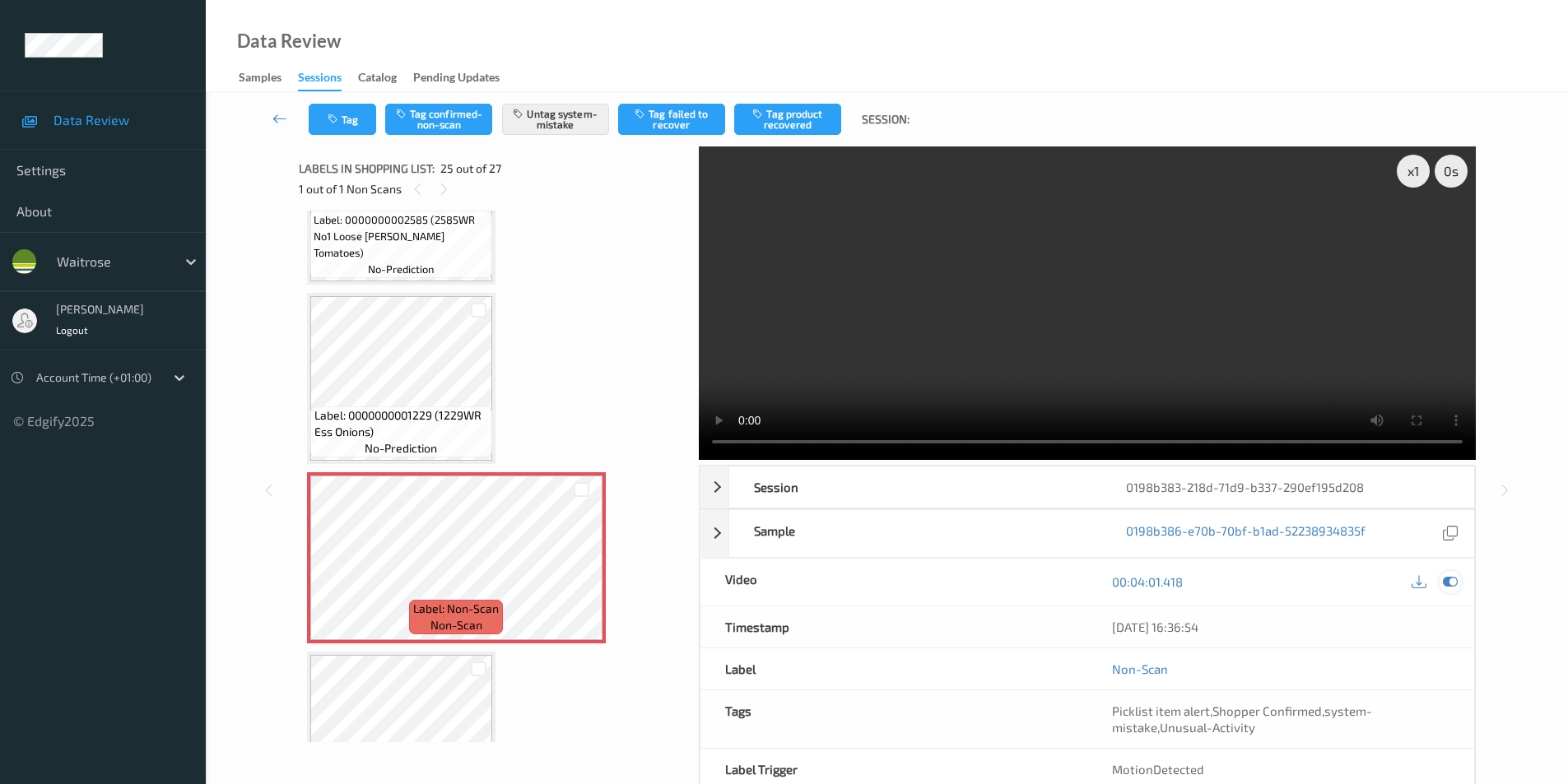
click at [1444, 578] on icon at bounding box center [1450, 582] width 15 height 15
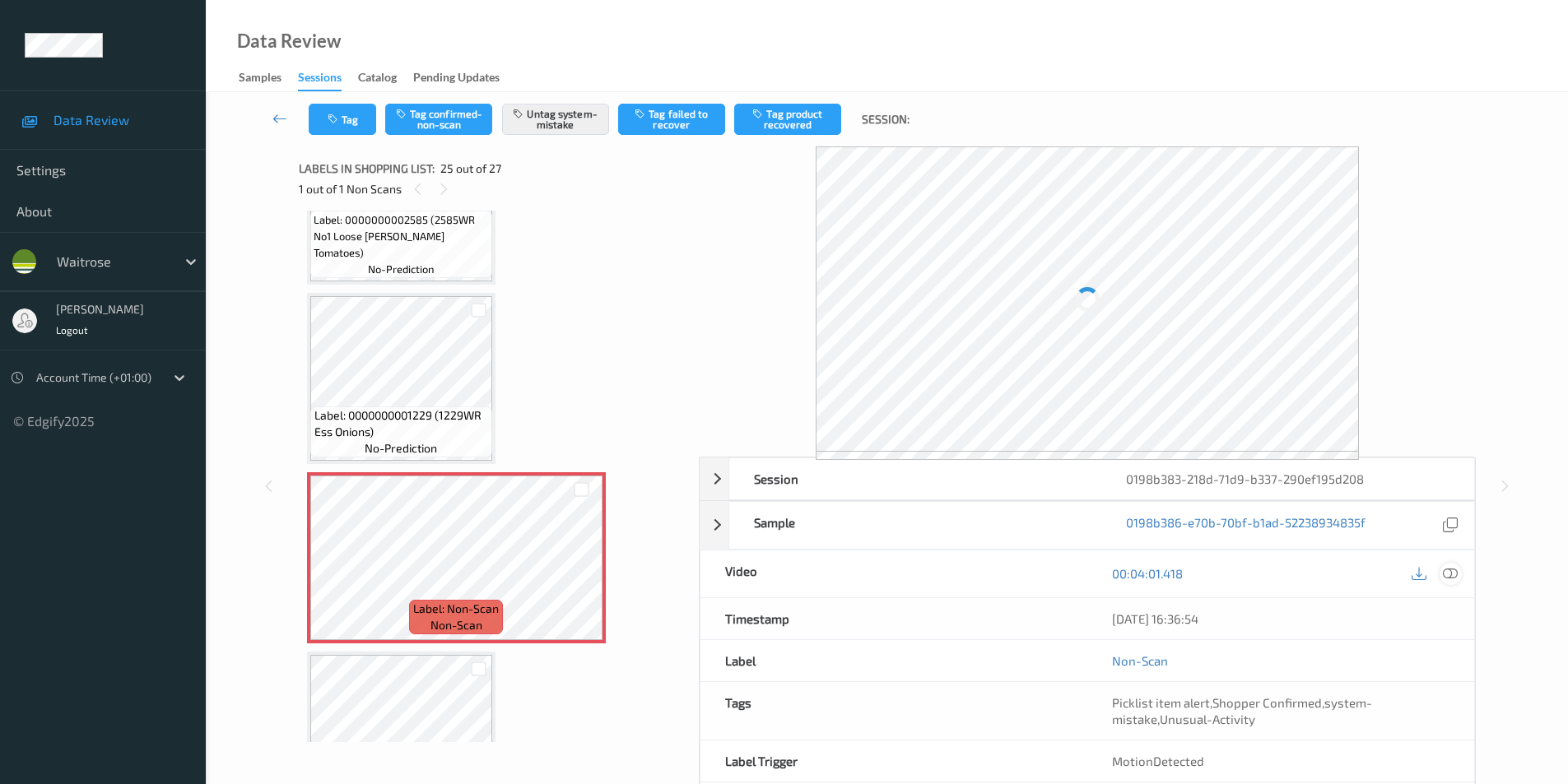
click at [1455, 571] on icon at bounding box center [1450, 574] width 15 height 15
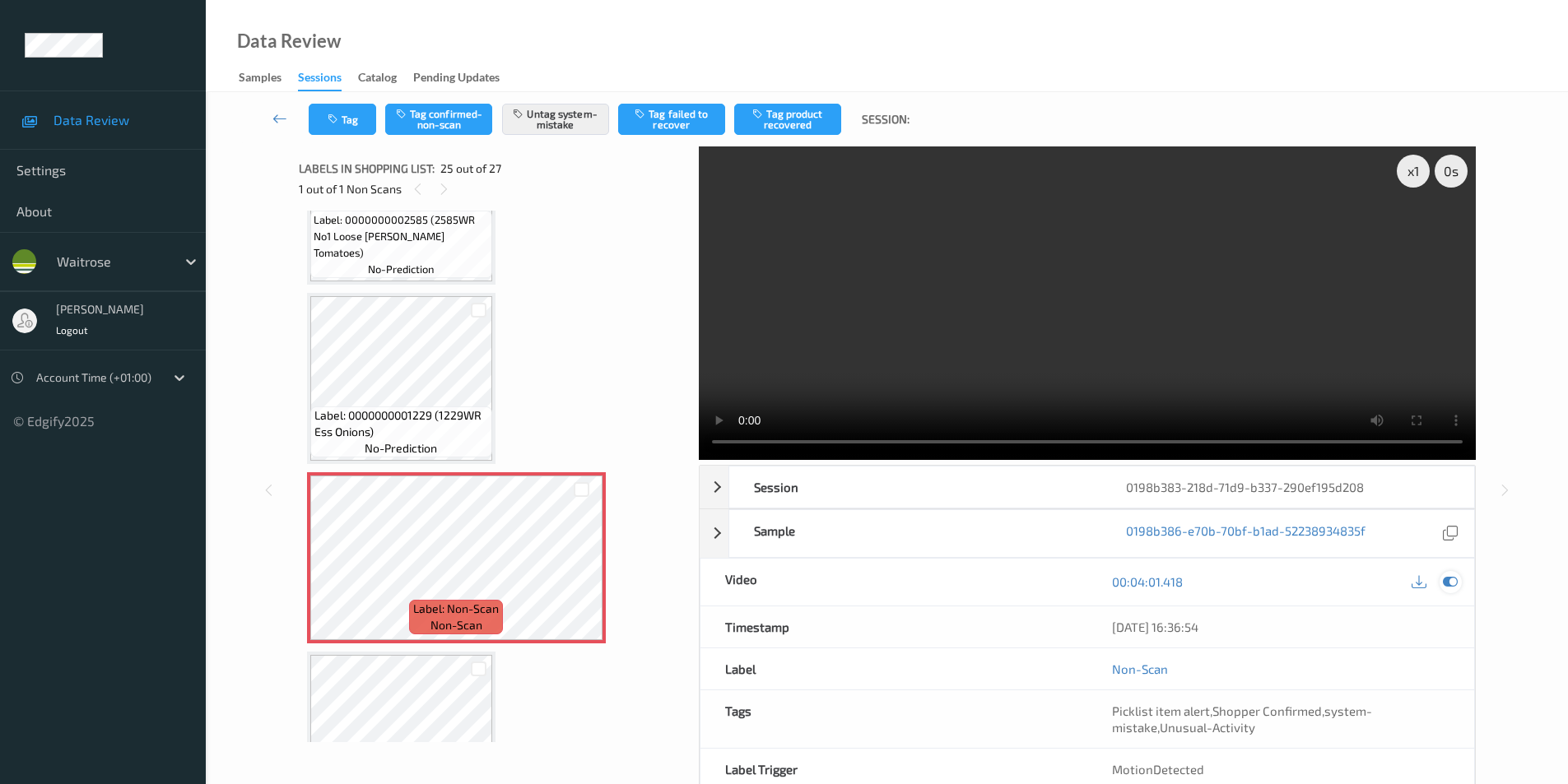
click at [1446, 582] on icon at bounding box center [1450, 582] width 15 height 15
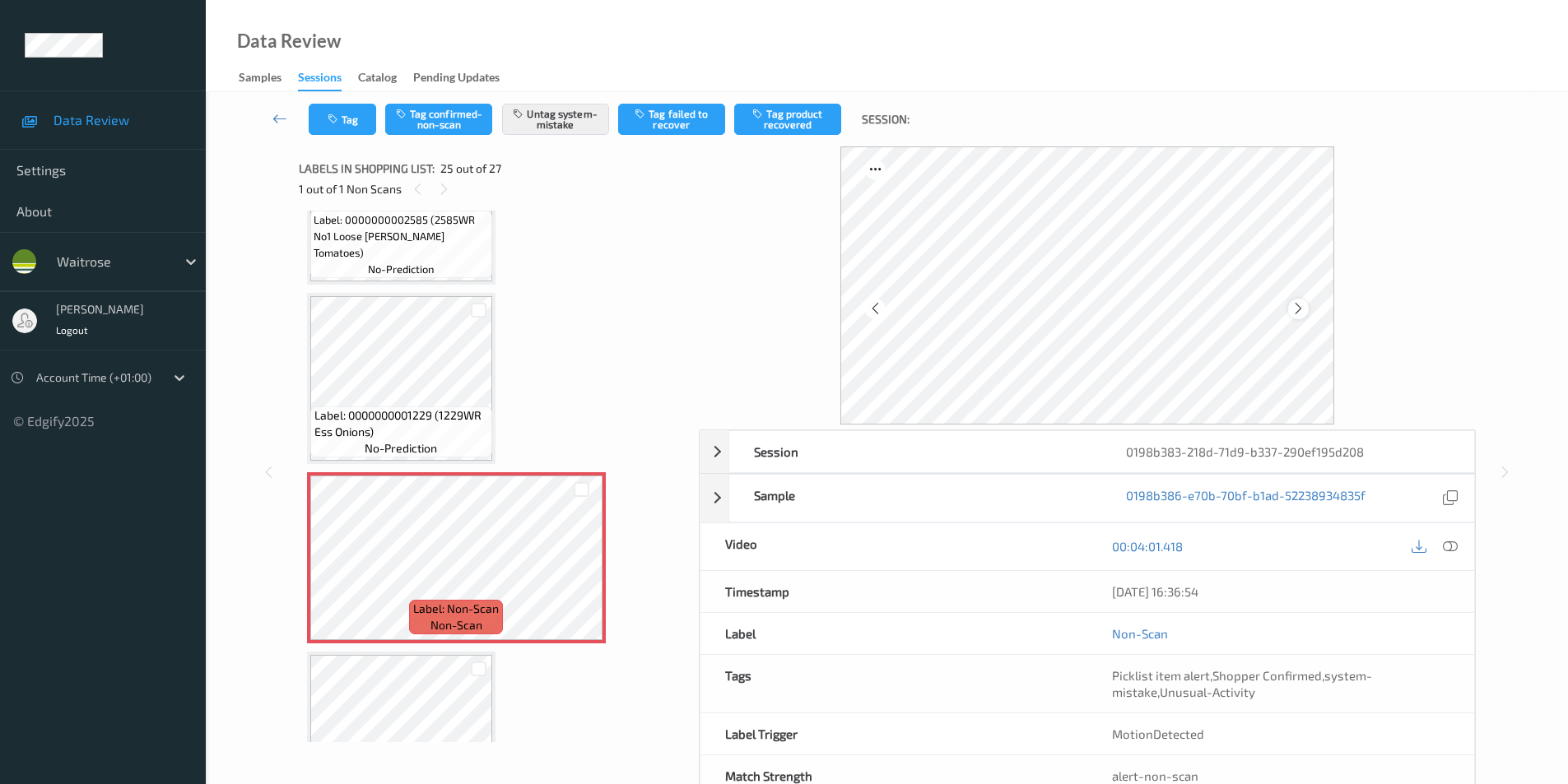
click at [1298, 304] on icon at bounding box center [1298, 309] width 14 height 15
click at [1292, 307] on icon at bounding box center [1298, 309] width 14 height 15
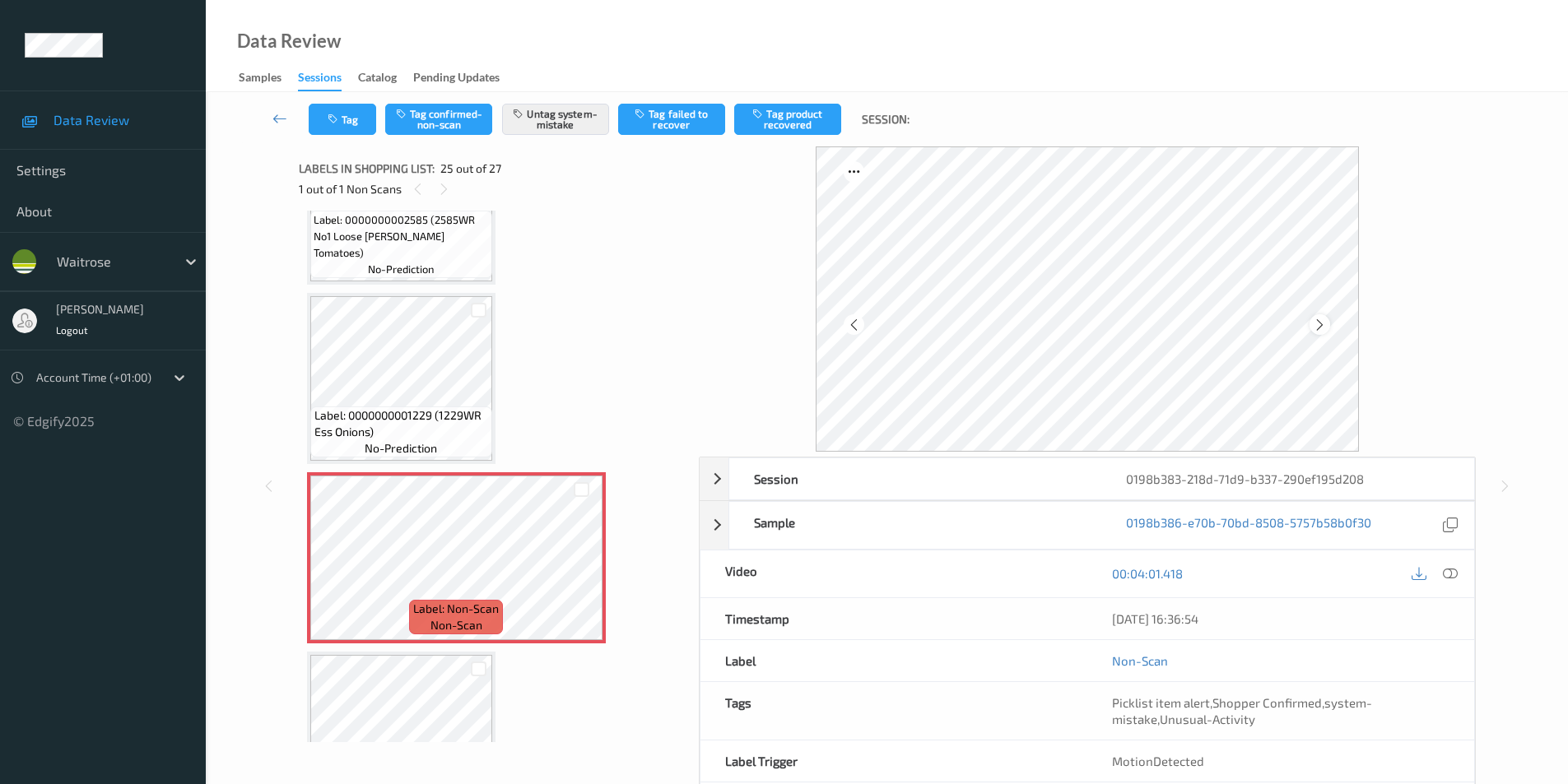
click at [1313, 322] on icon at bounding box center [1319, 325] width 14 height 15
click at [1318, 325] on icon at bounding box center [1319, 325] width 14 height 15
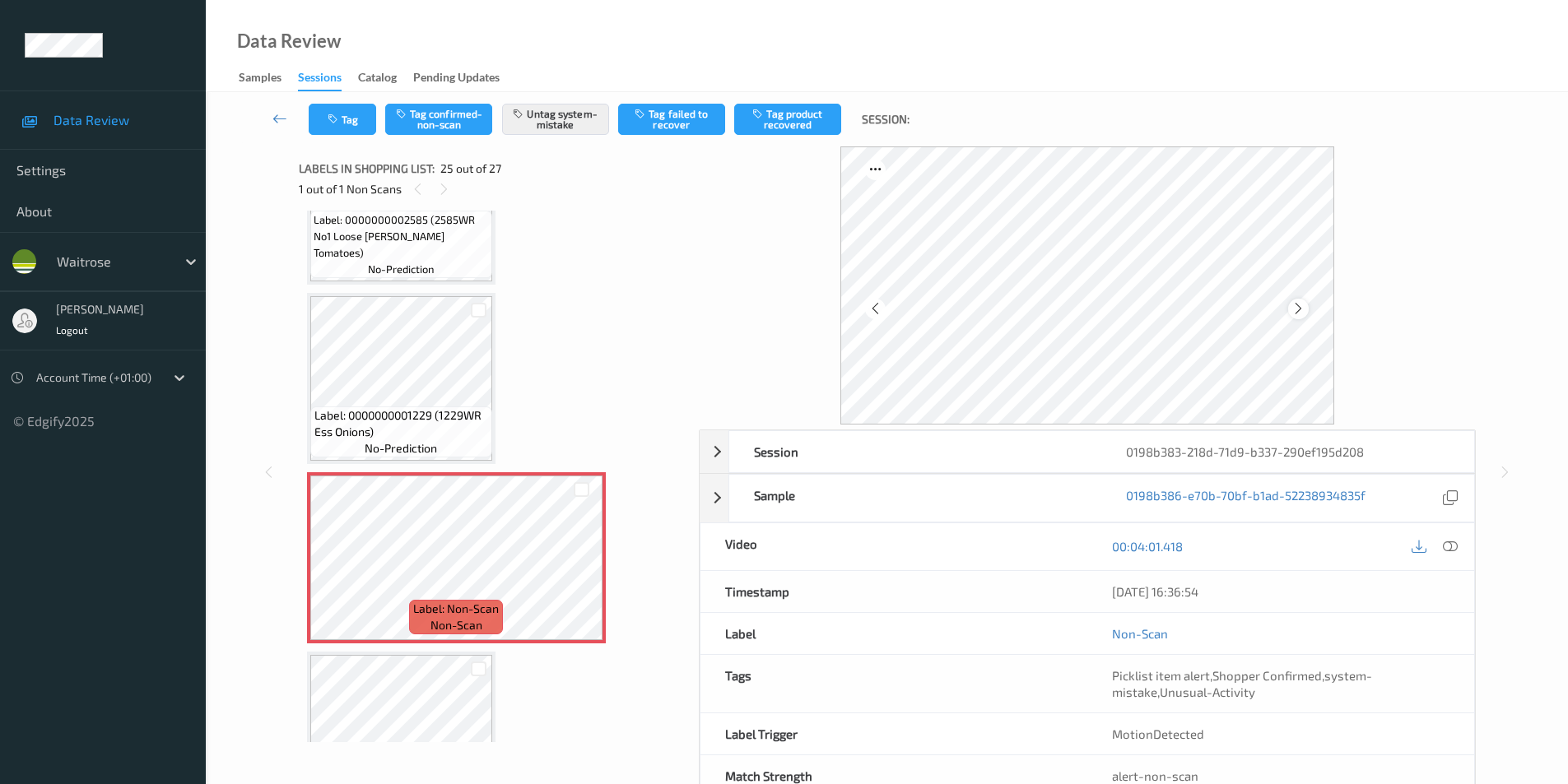
click at [1298, 304] on icon at bounding box center [1298, 309] width 14 height 15
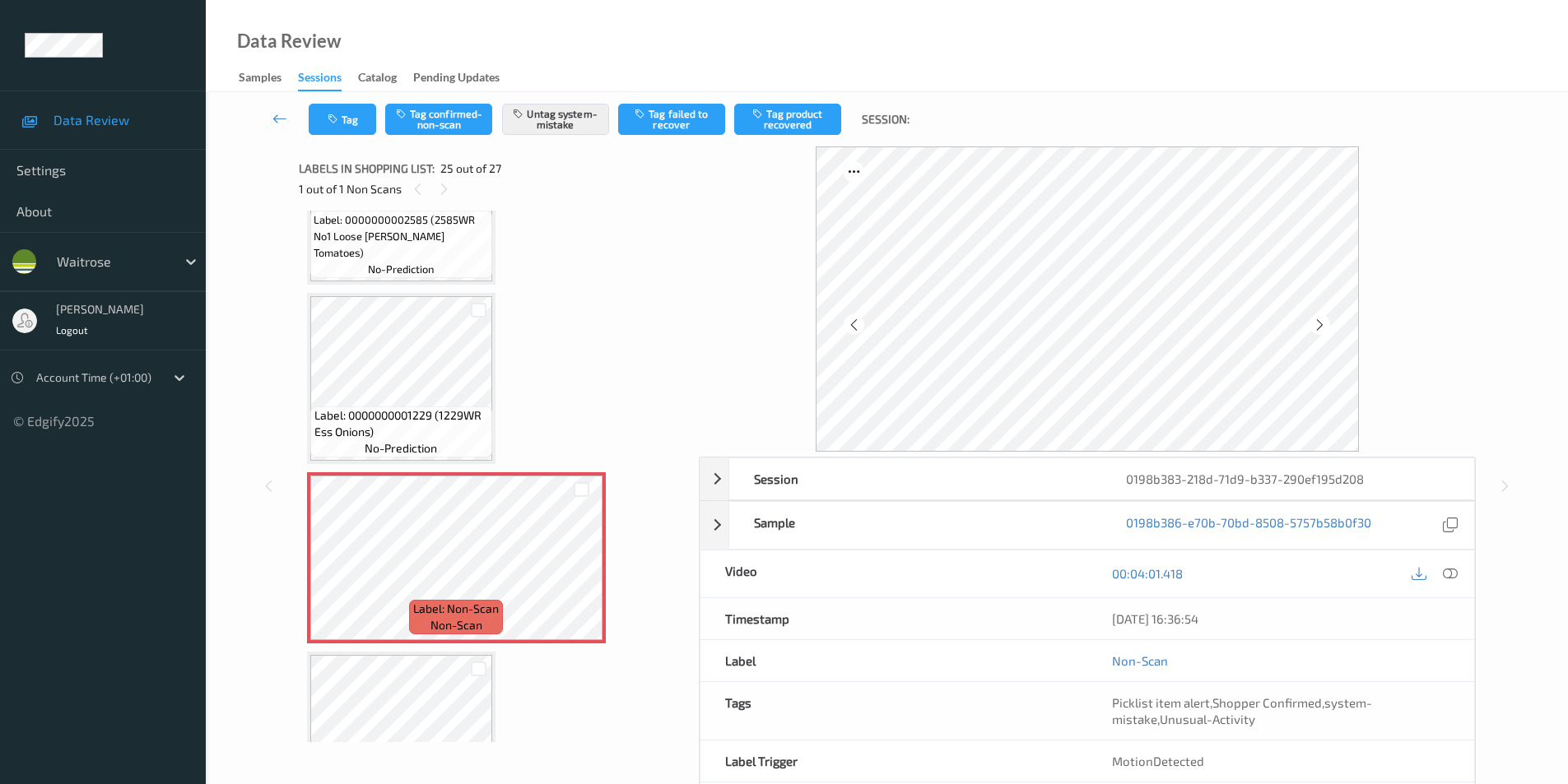
scroll to position [75, 0]
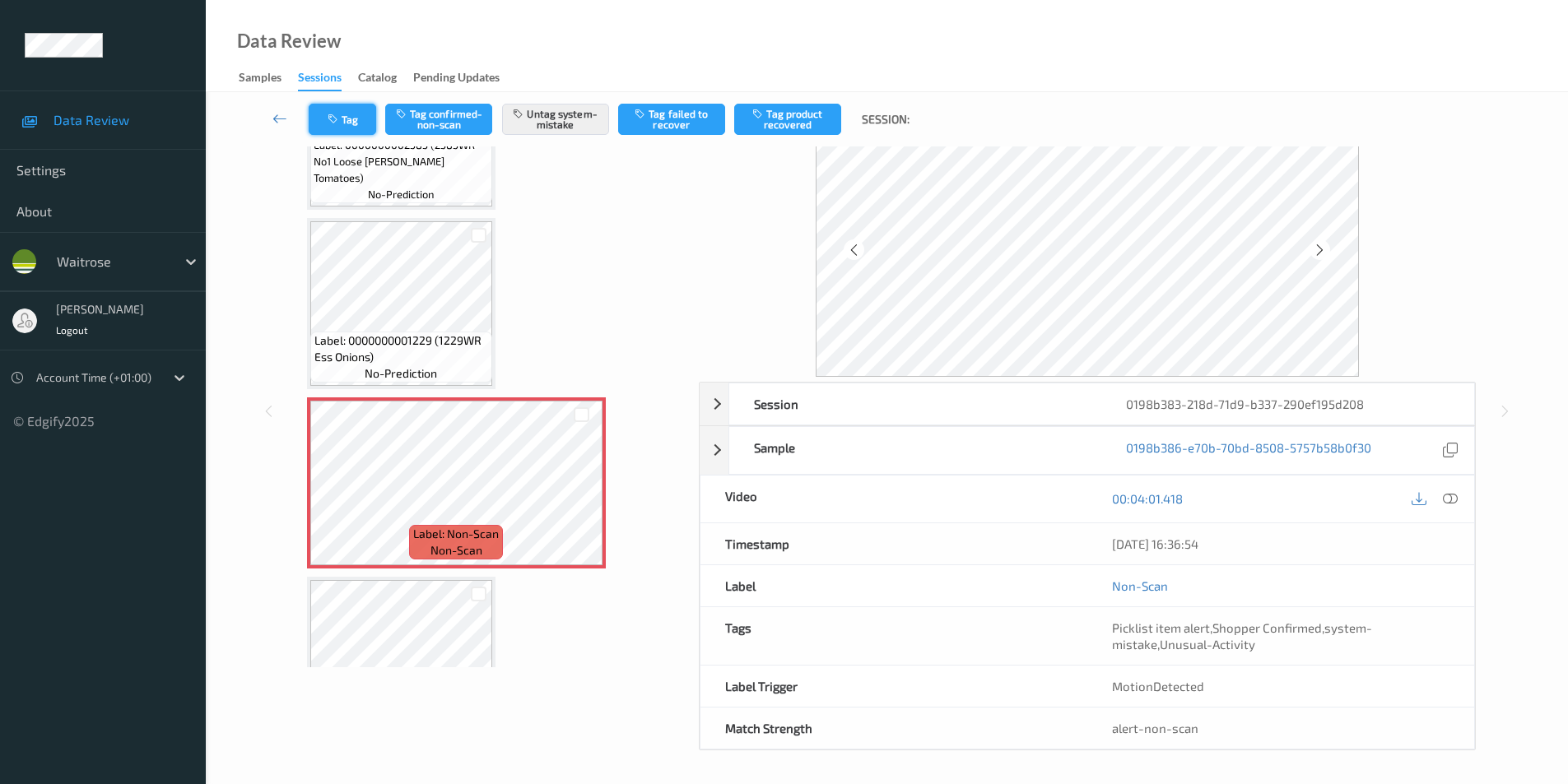
click at [343, 121] on button "Tag" at bounding box center [342, 119] width 67 height 31
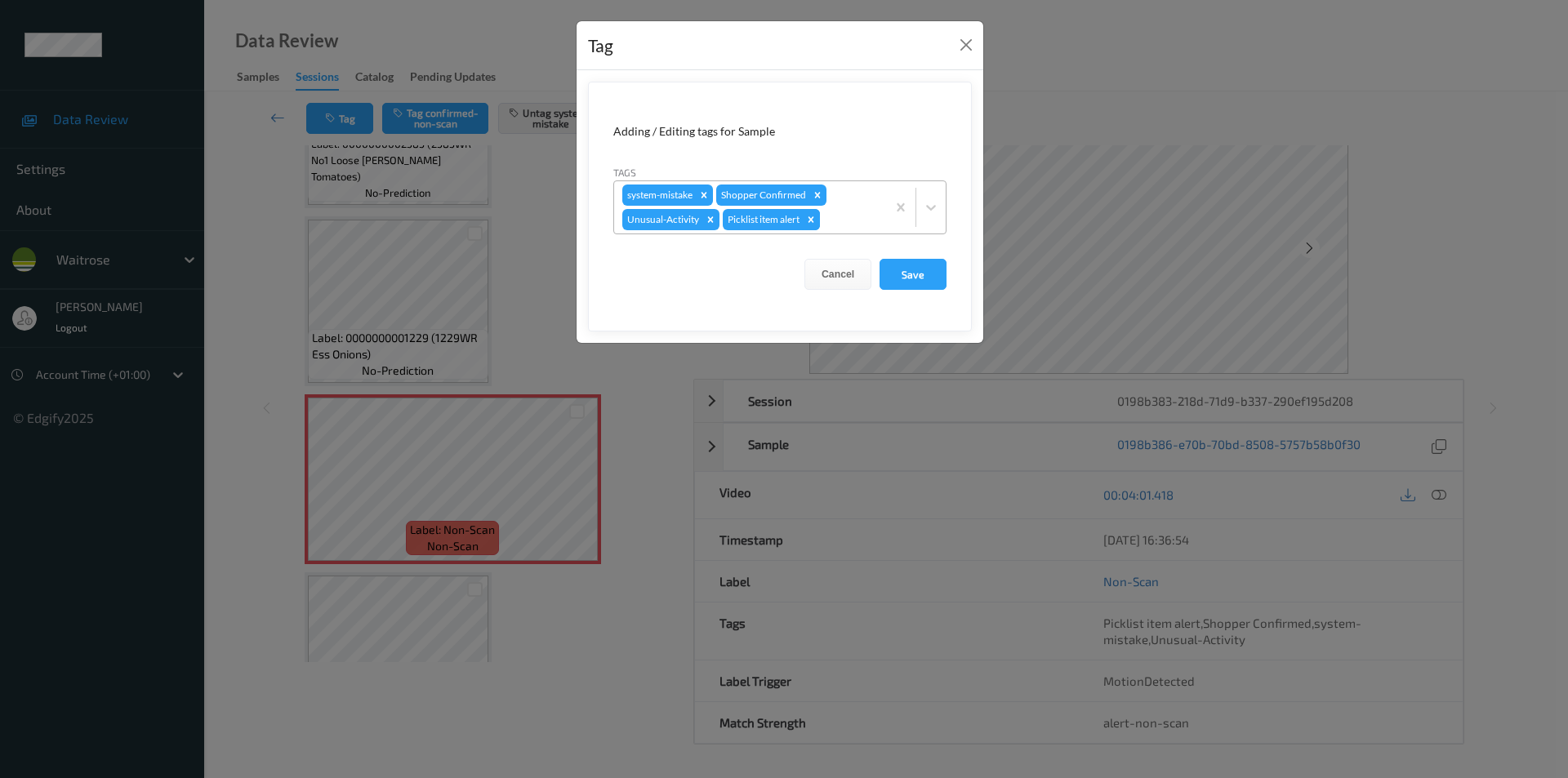
click at [807, 219] on icon "Remove Picklist item alert" at bounding box center [811, 220] width 11 height 11
click at [927, 271] on button "Save" at bounding box center [913, 274] width 67 height 31
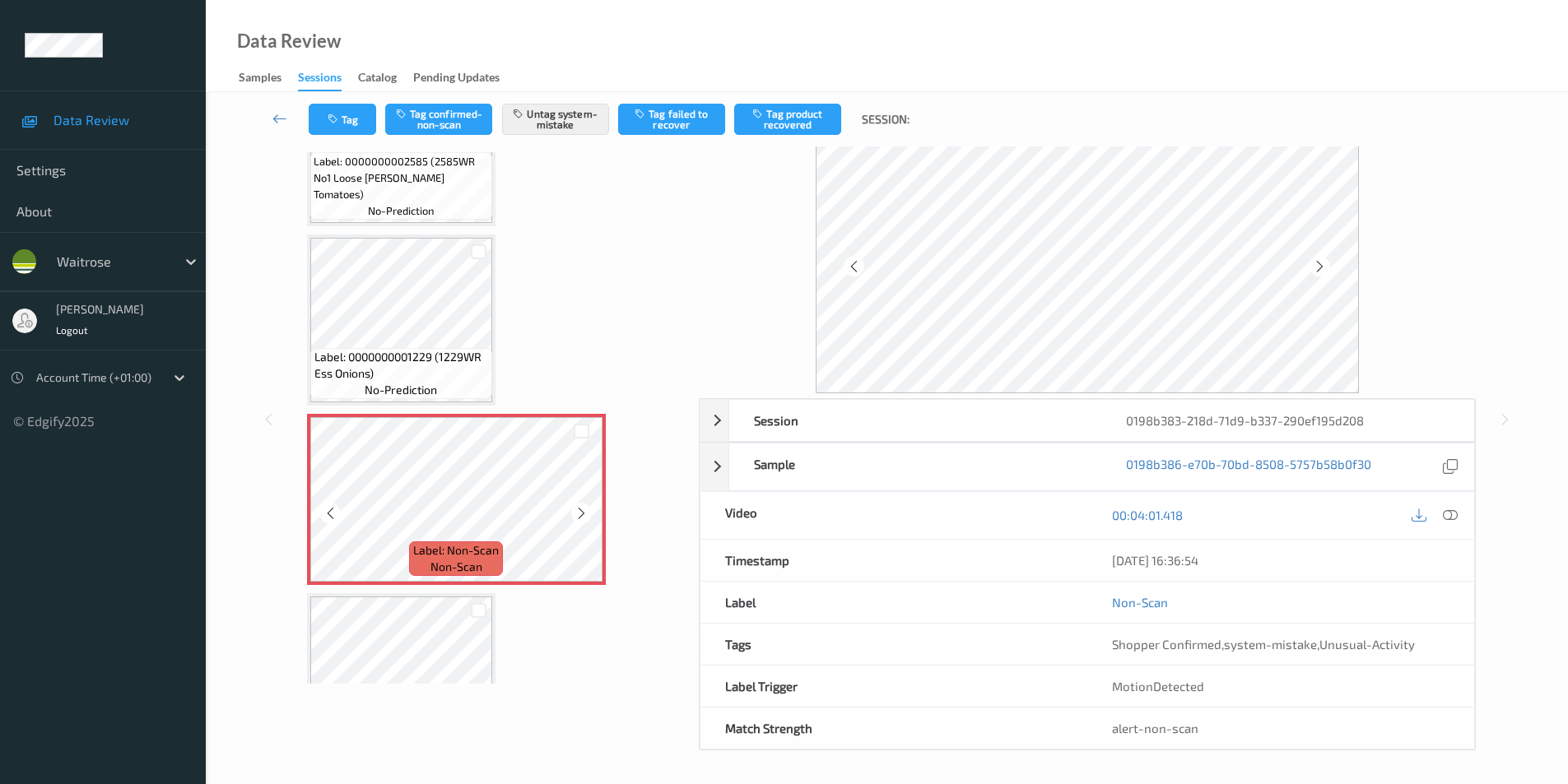
scroll to position [31, 0]
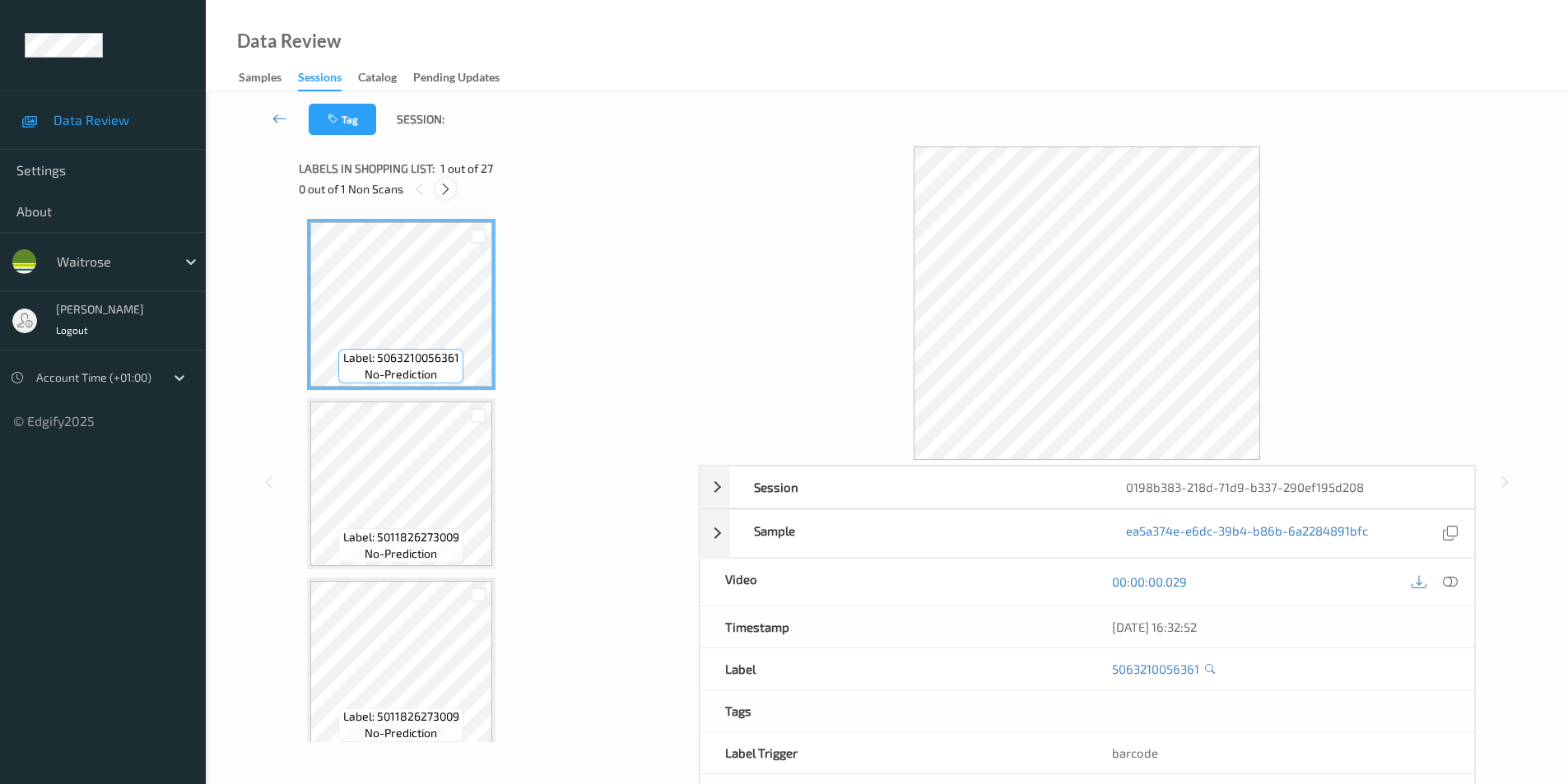
click at [445, 187] on icon at bounding box center [446, 189] width 14 height 15
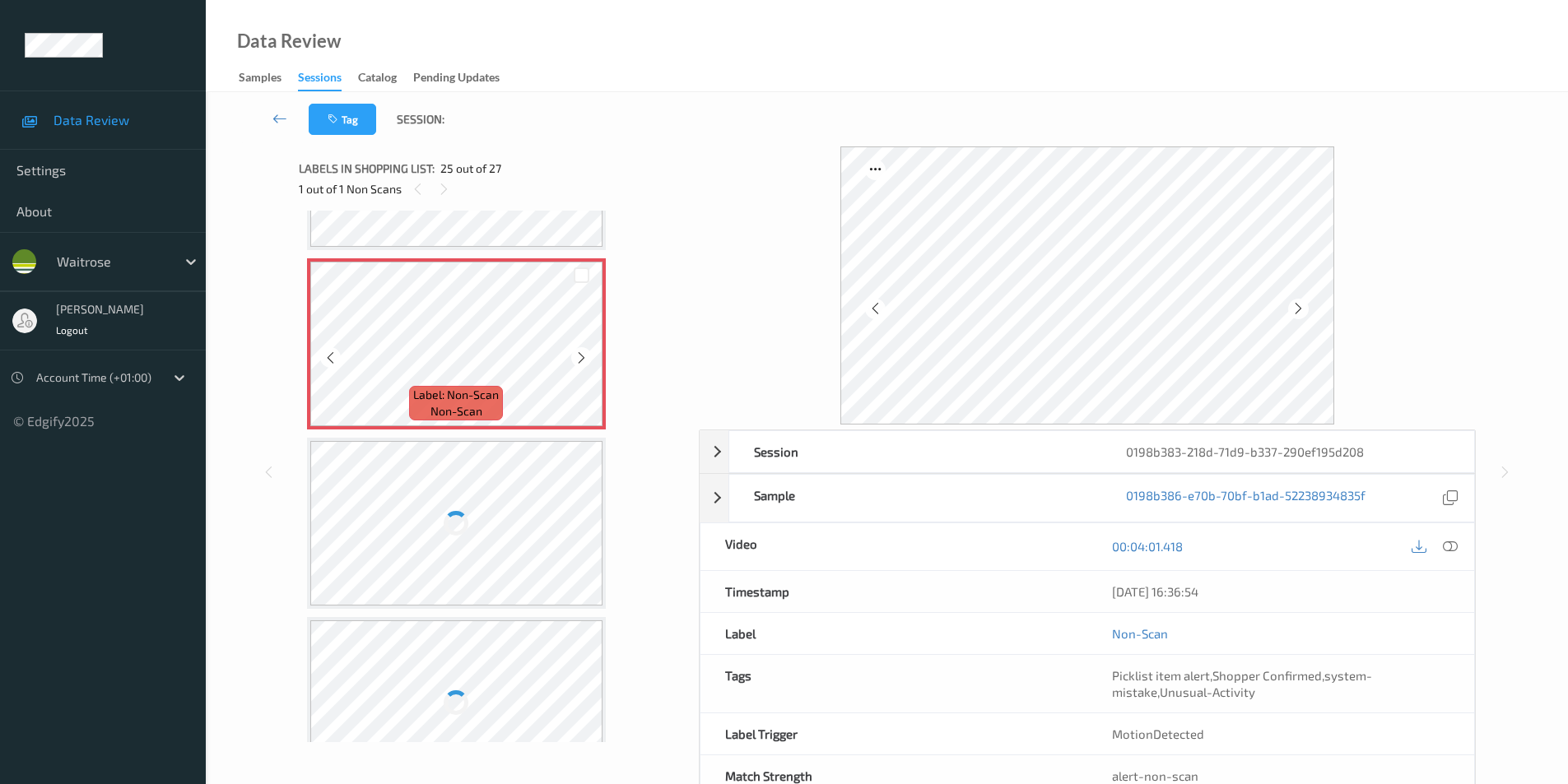
scroll to position [4054, 0]
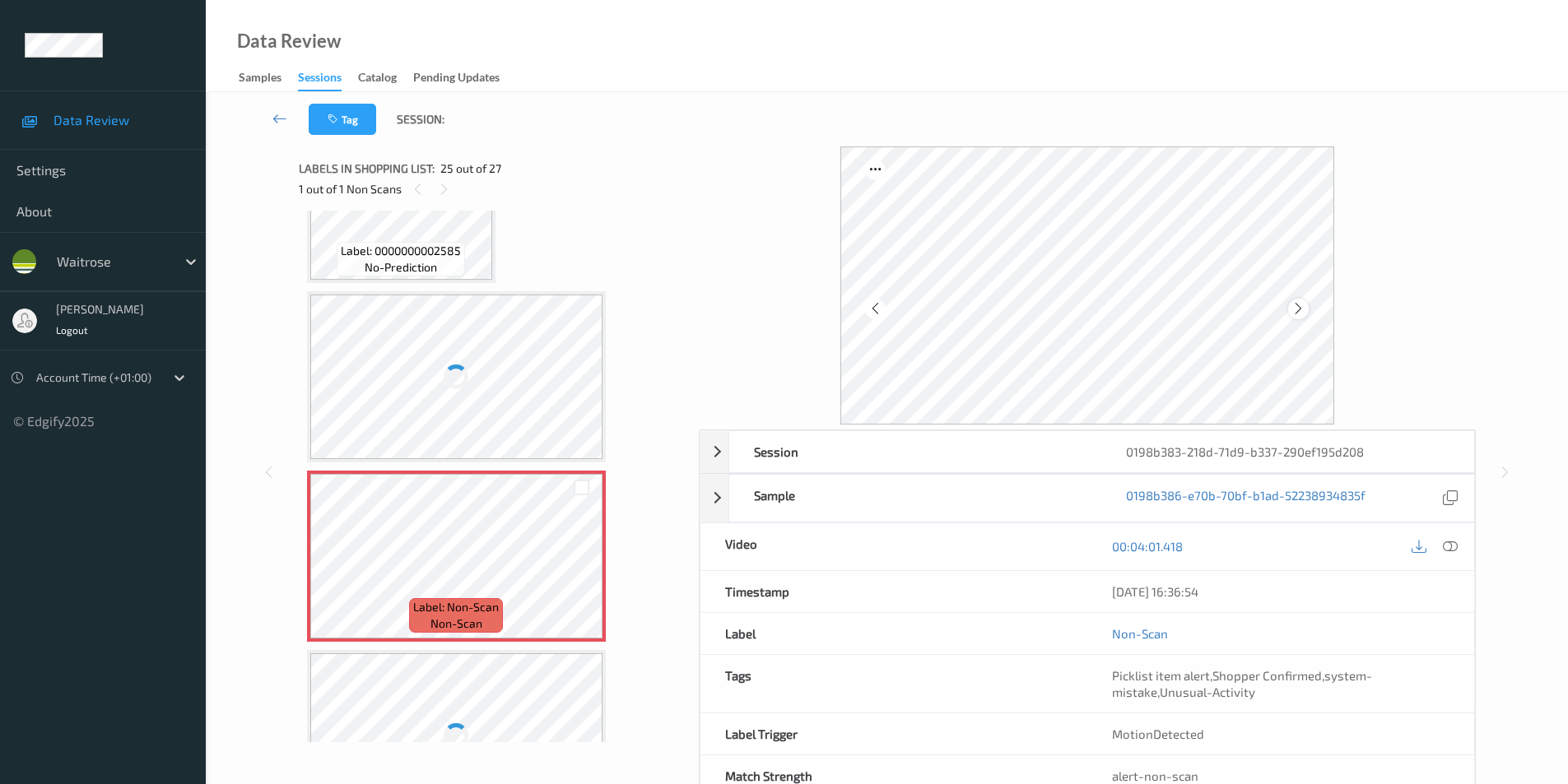
click at [1291, 314] on div at bounding box center [1298, 309] width 21 height 21
click at [1296, 311] on icon at bounding box center [1298, 309] width 14 height 15
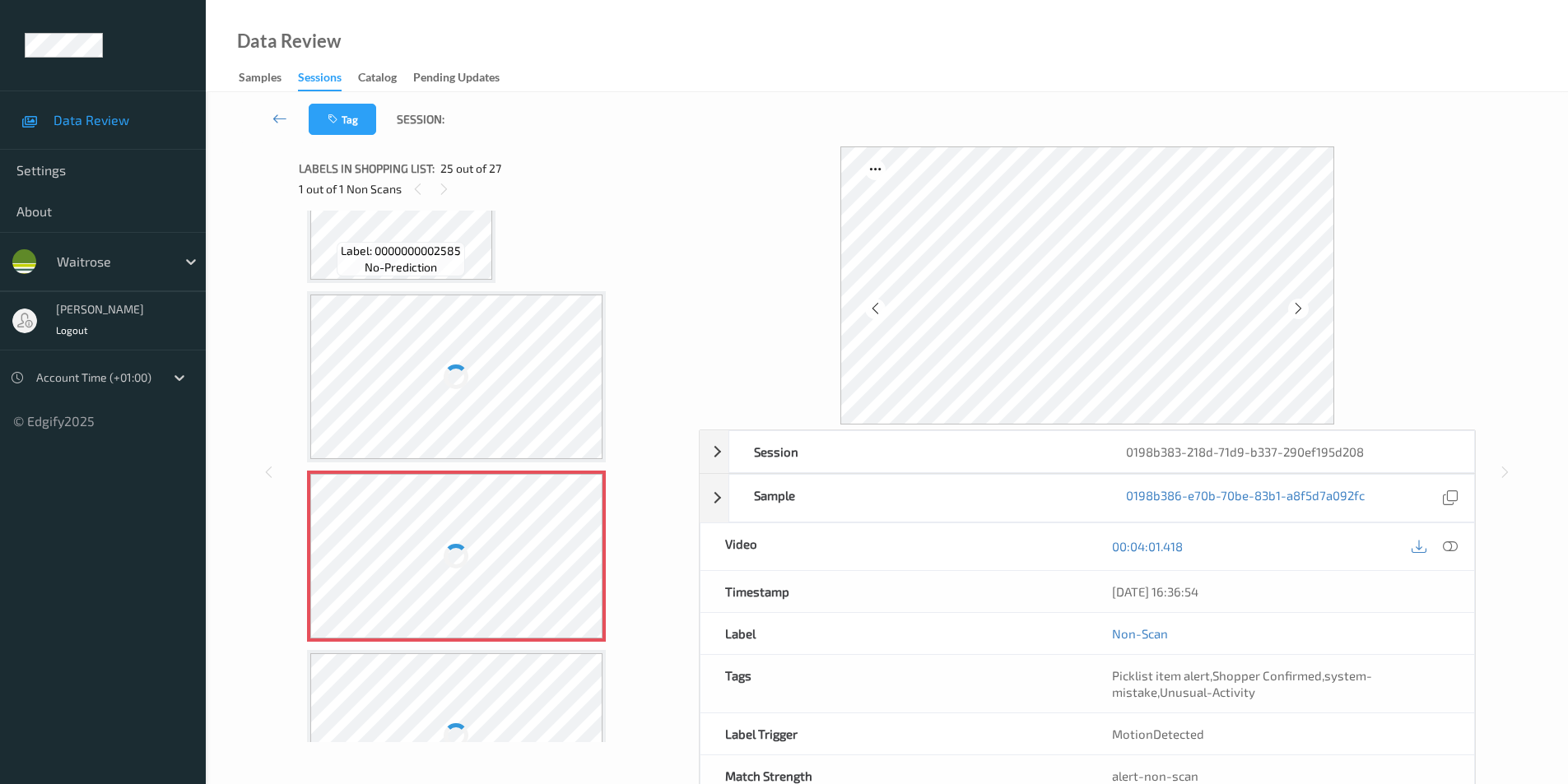
click at [1296, 311] on icon at bounding box center [1298, 309] width 14 height 15
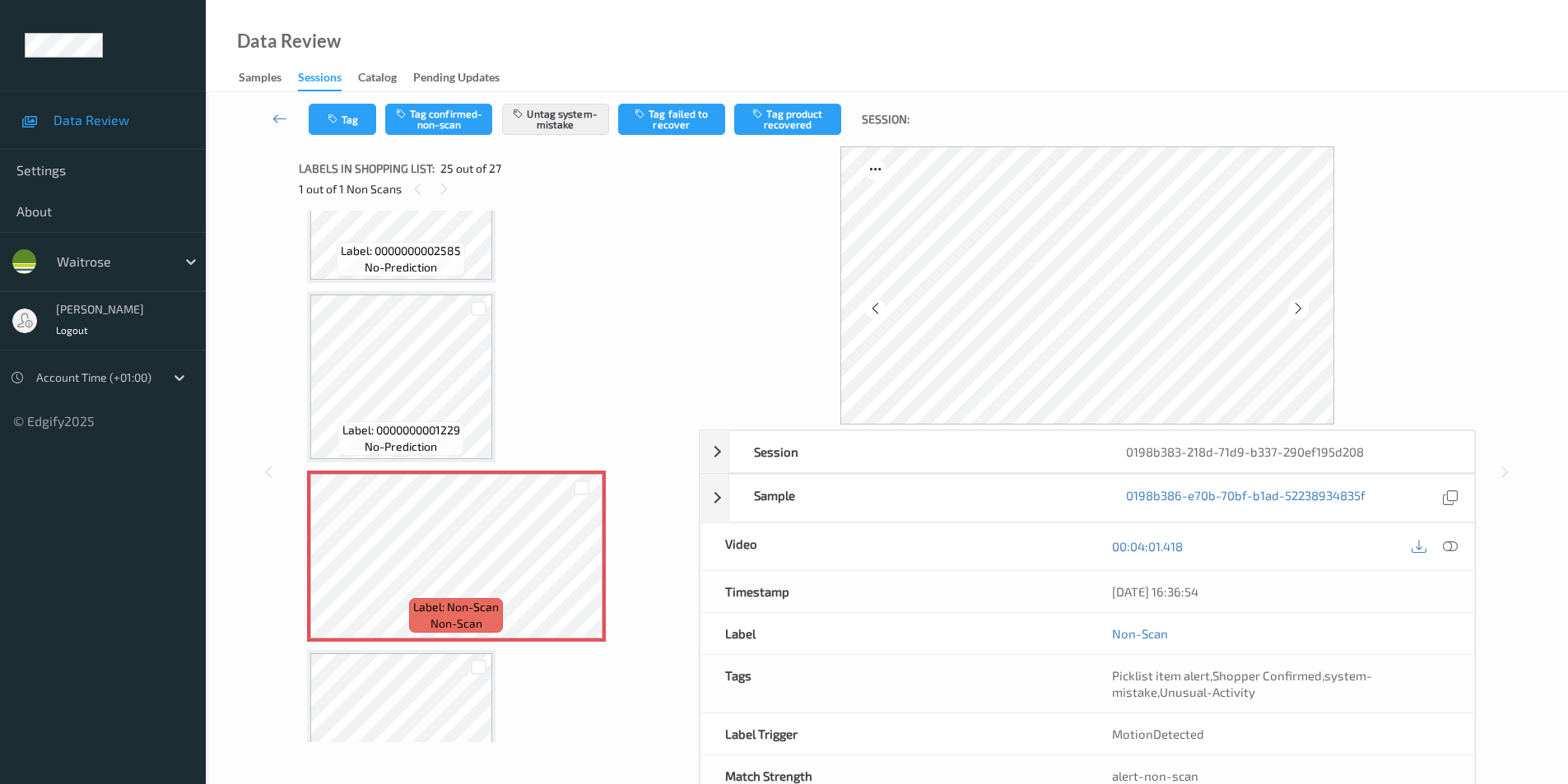
scroll to position [4054, 0]
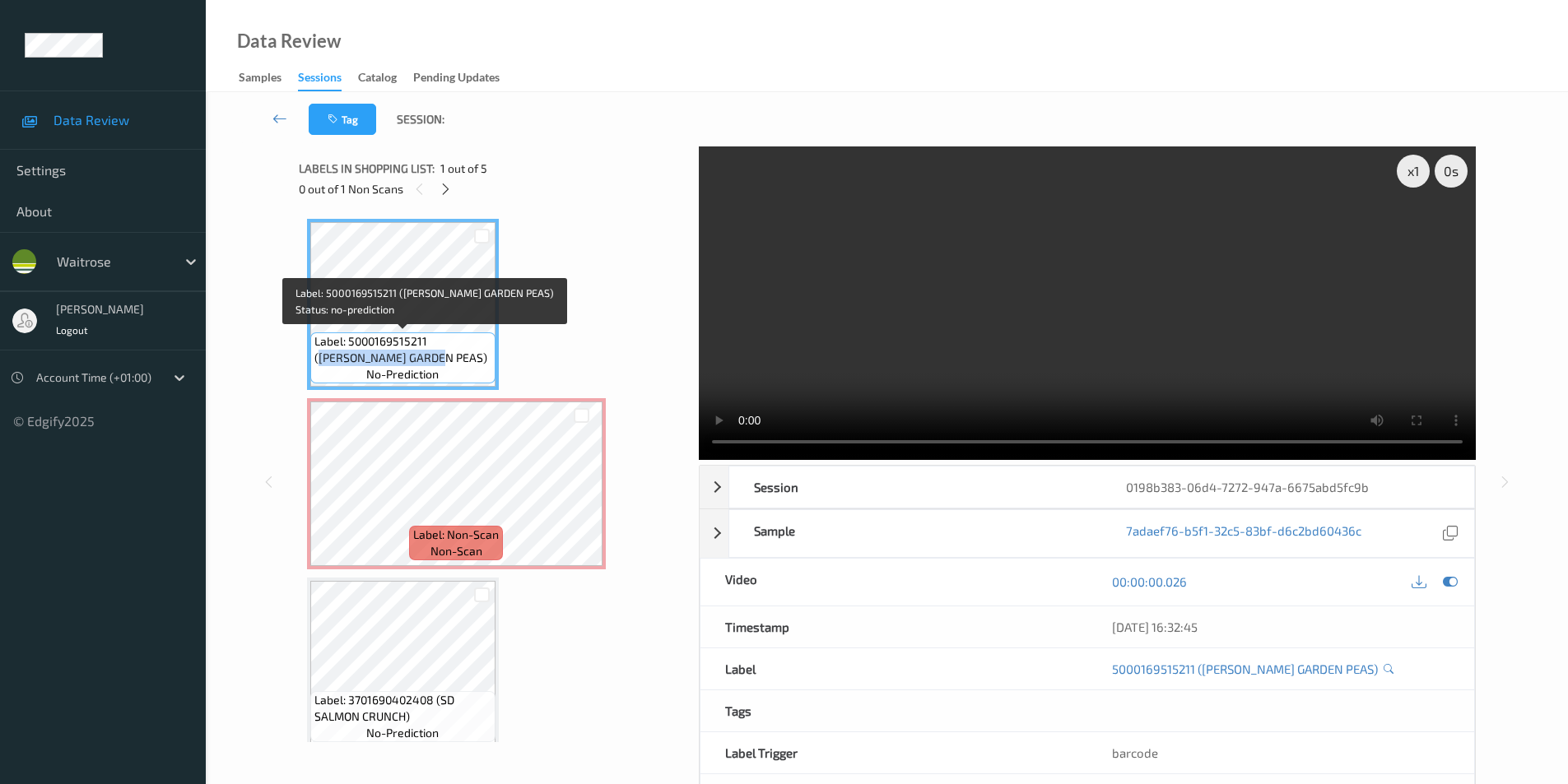
drag, startPoint x: 431, startPoint y: 340, endPoint x: 423, endPoint y: 354, distance: 16.1
click at [423, 354] on span "Label: 5000169515211 ([PERSON_NAME] GARDEN PEAS)" at bounding box center [403, 350] width 177 height 33
copy span "[PERSON_NAME] GARDEN PEAS)"
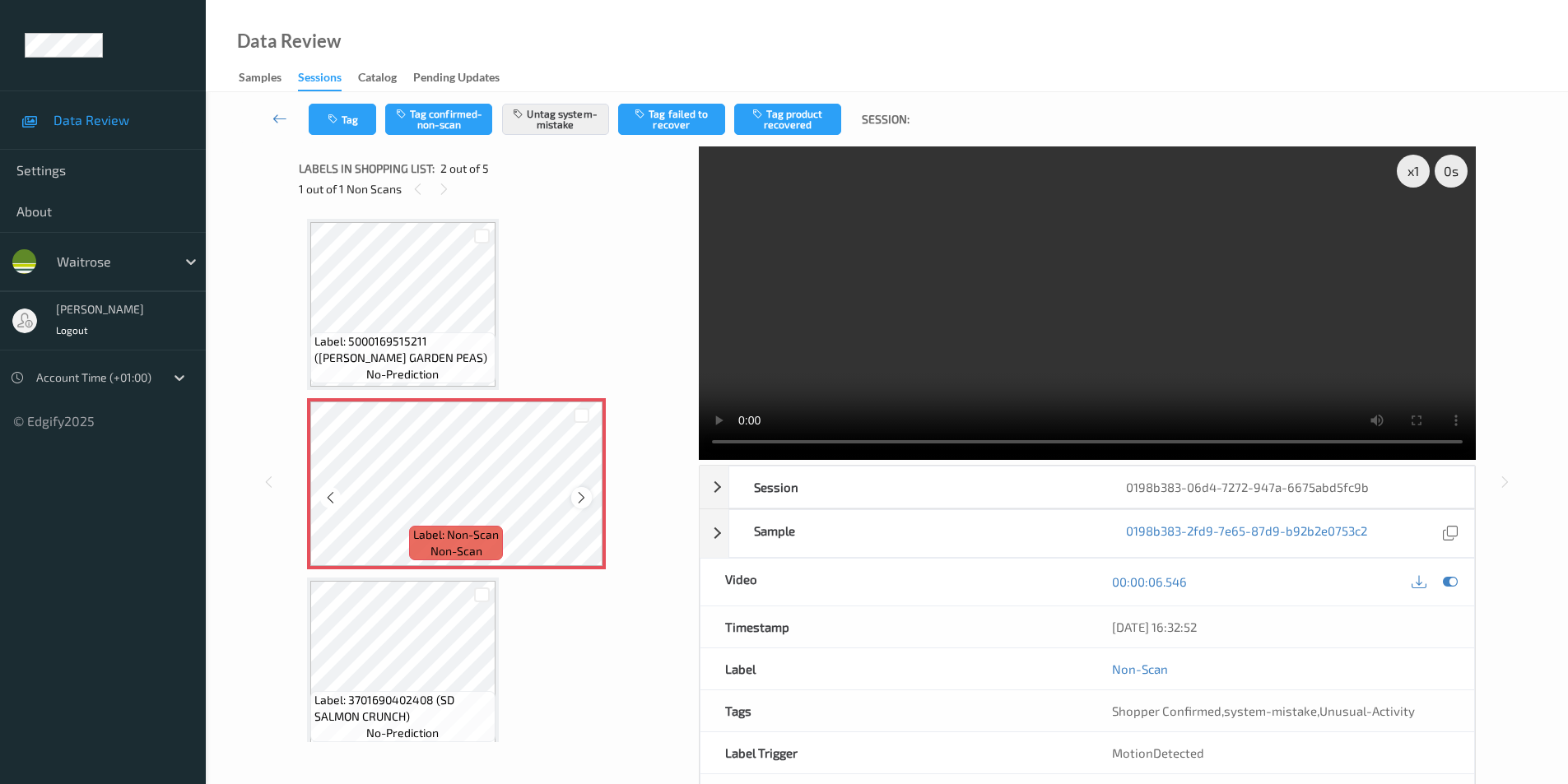
click at [579, 494] on icon at bounding box center [581, 498] width 14 height 15
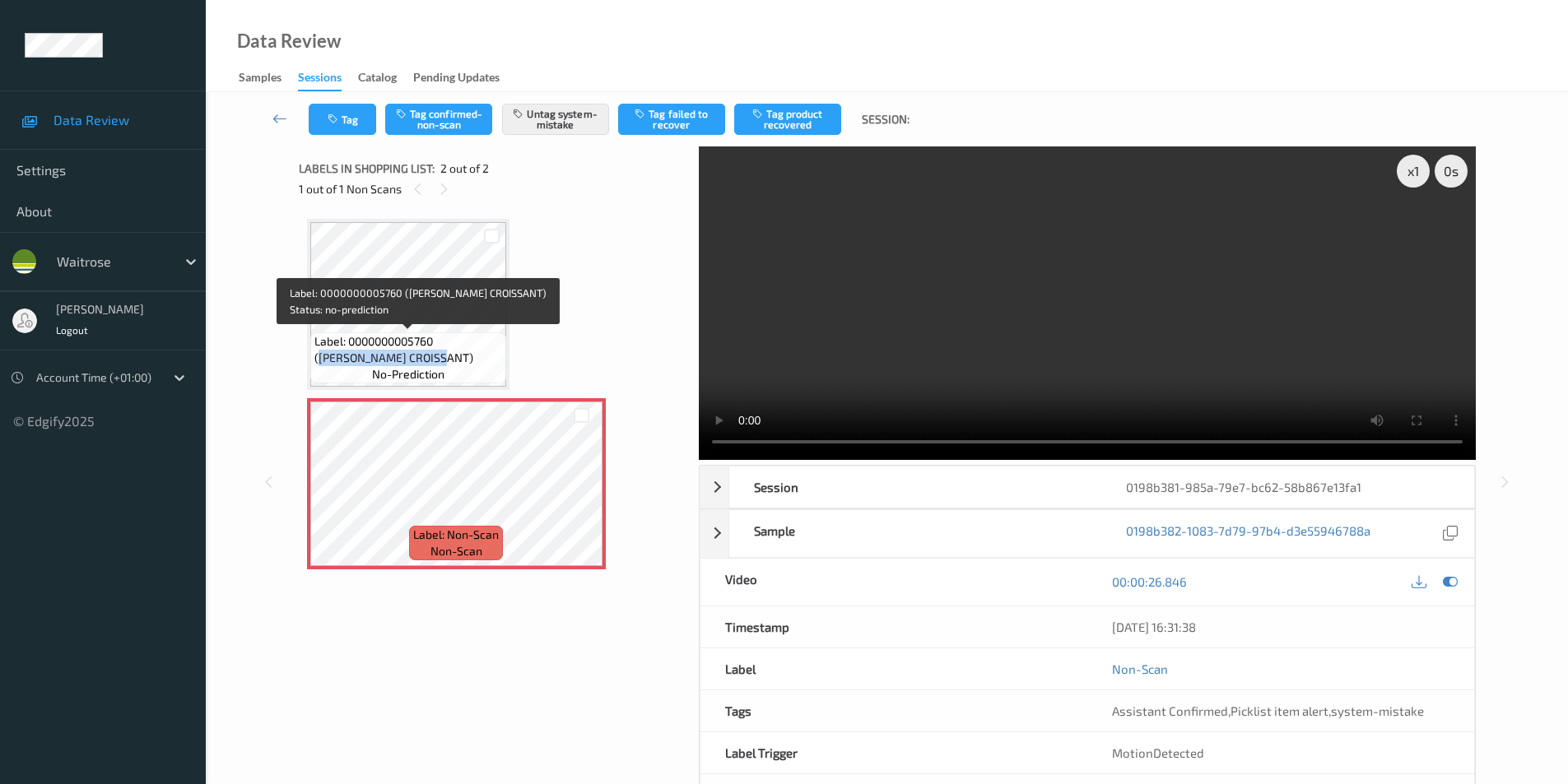
click at [441, 352] on span "Label: 0000000005760 ([PERSON_NAME] CROISSANT)" at bounding box center [408, 350] width 187 height 33
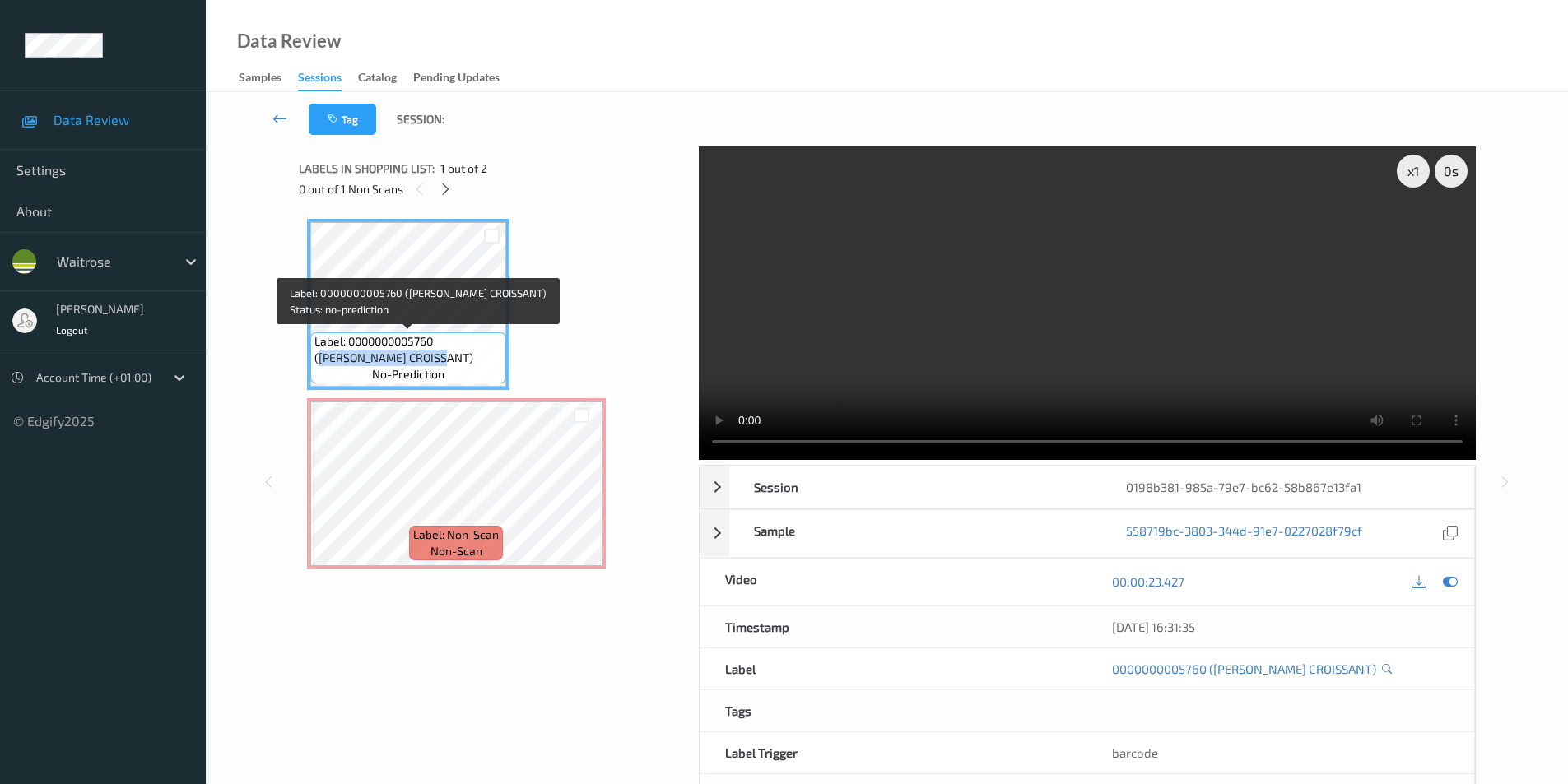
copy span "[PERSON_NAME] CROISSANT)"
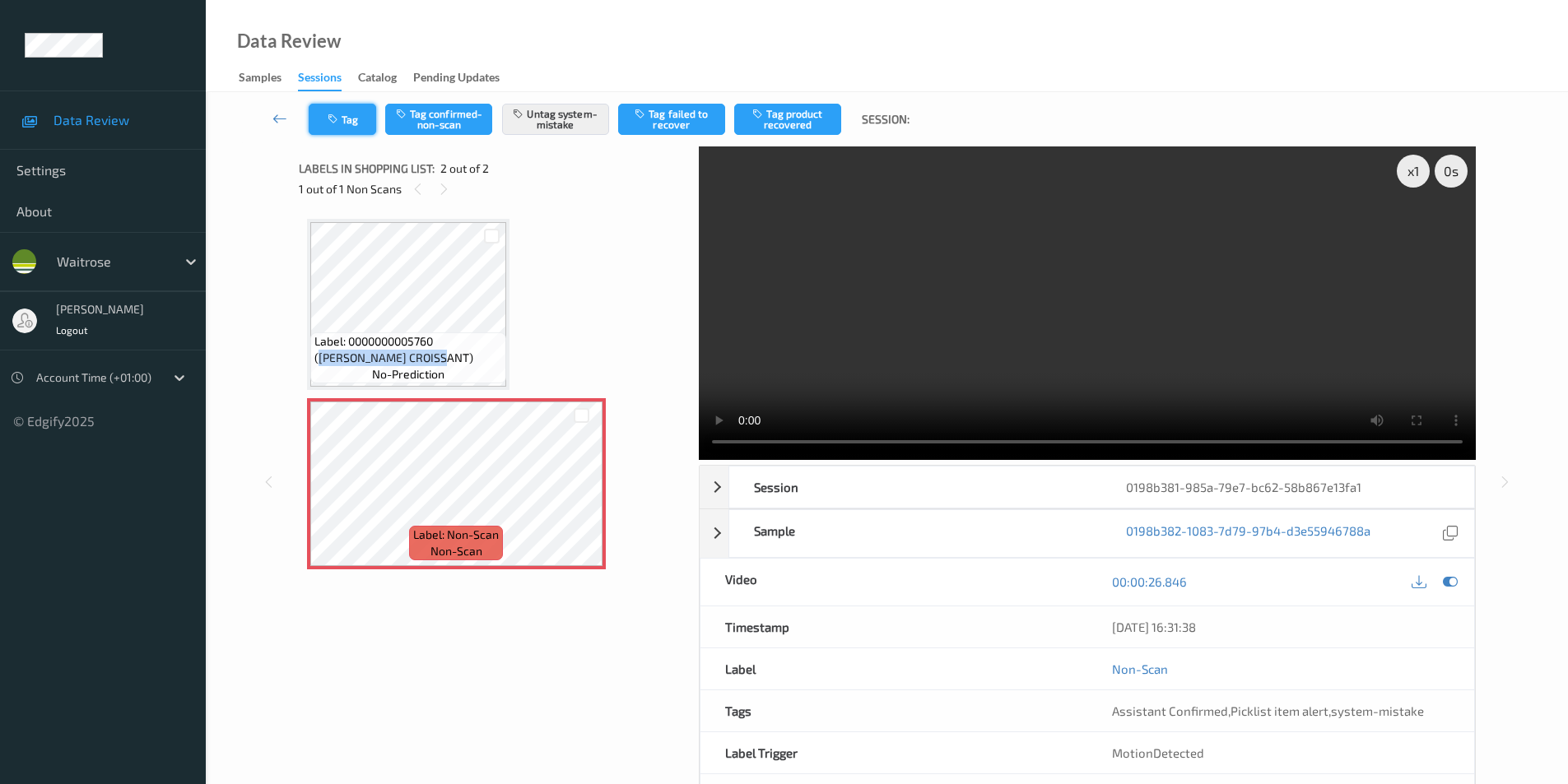
click at [329, 125] on button "Tag" at bounding box center [342, 119] width 67 height 31
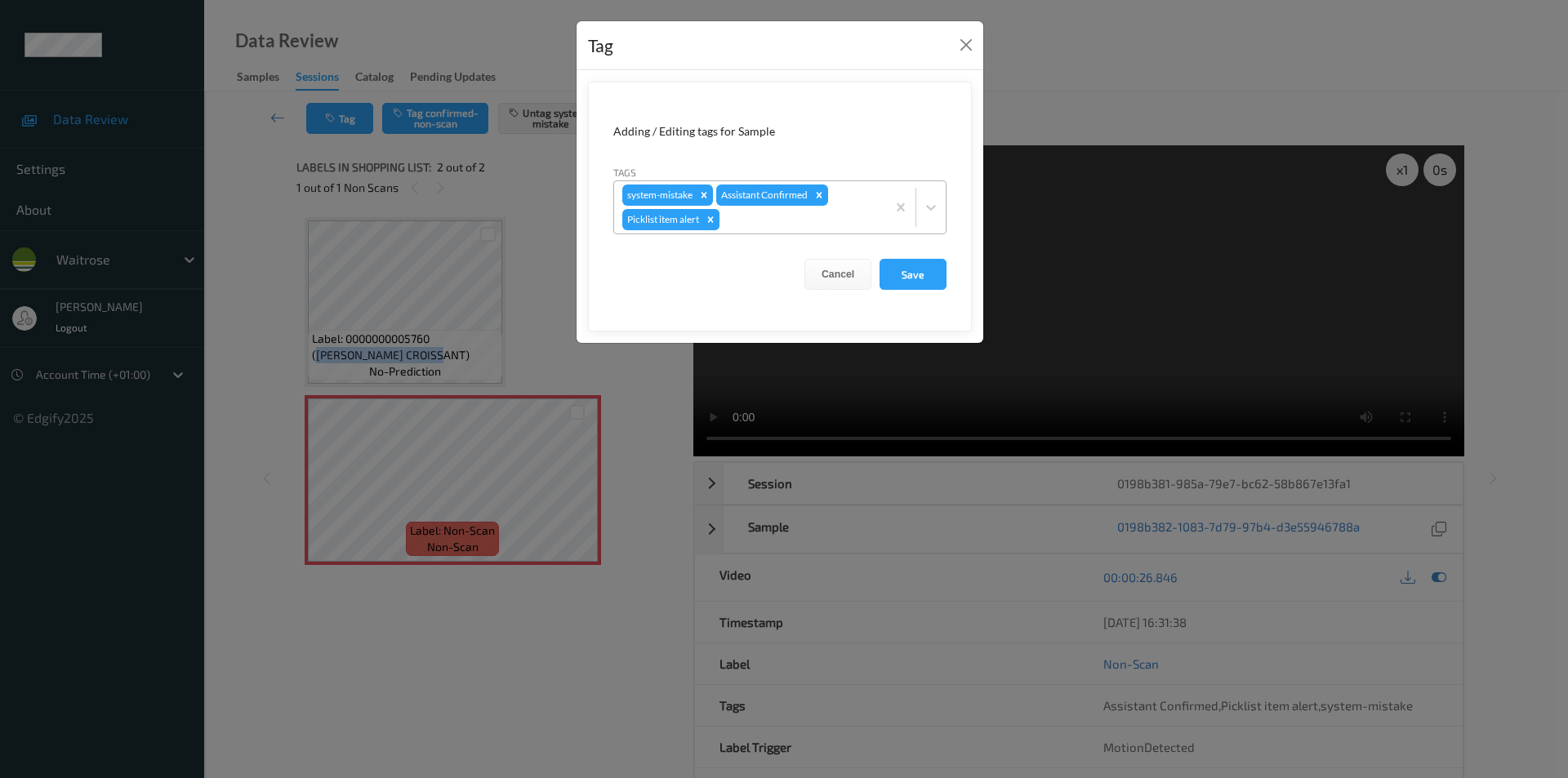
click at [716, 219] on icon "Remove Picklist item alert" at bounding box center [710, 220] width 11 height 11
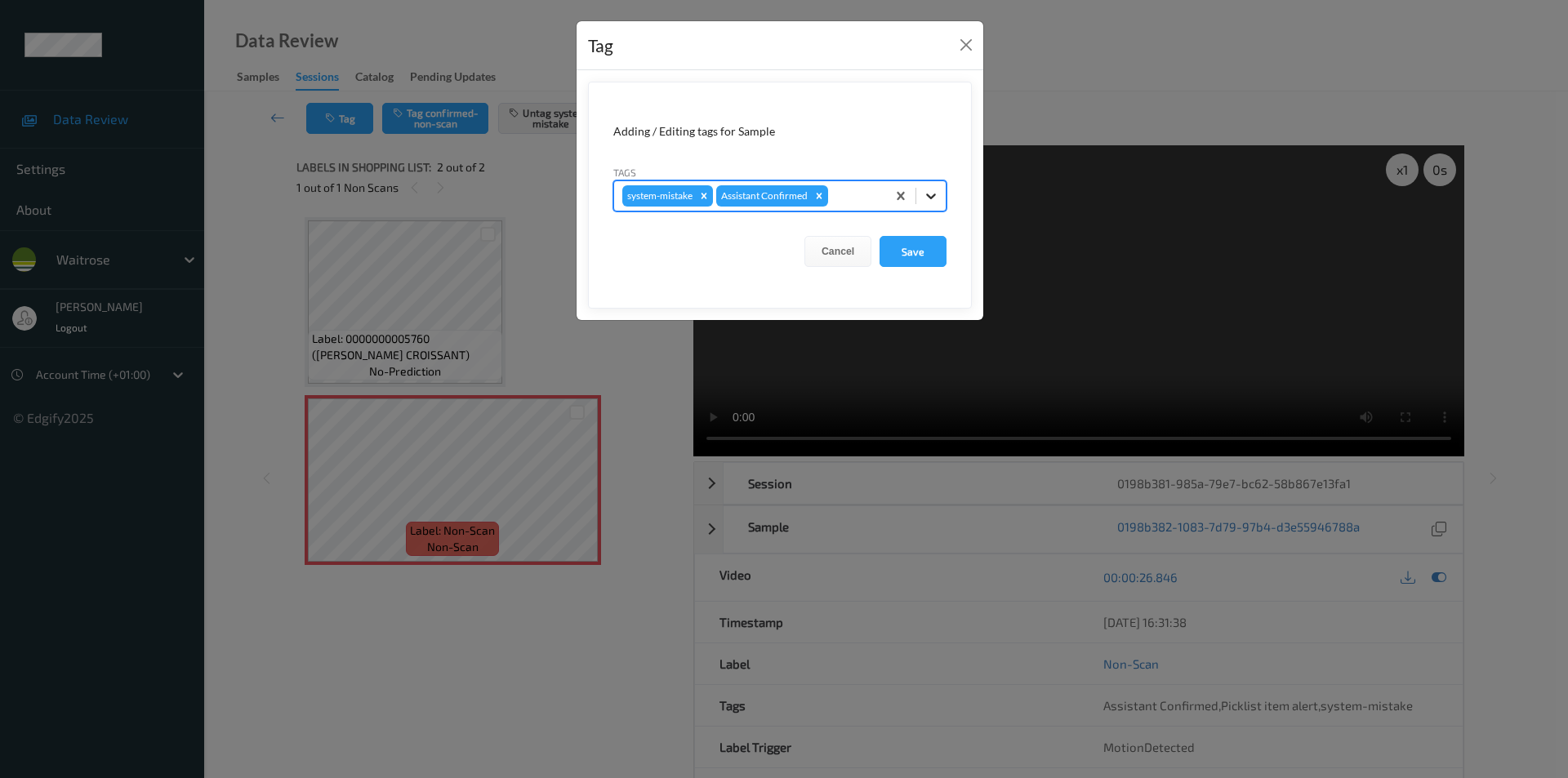
click at [934, 198] on icon at bounding box center [931, 195] width 16 height 16
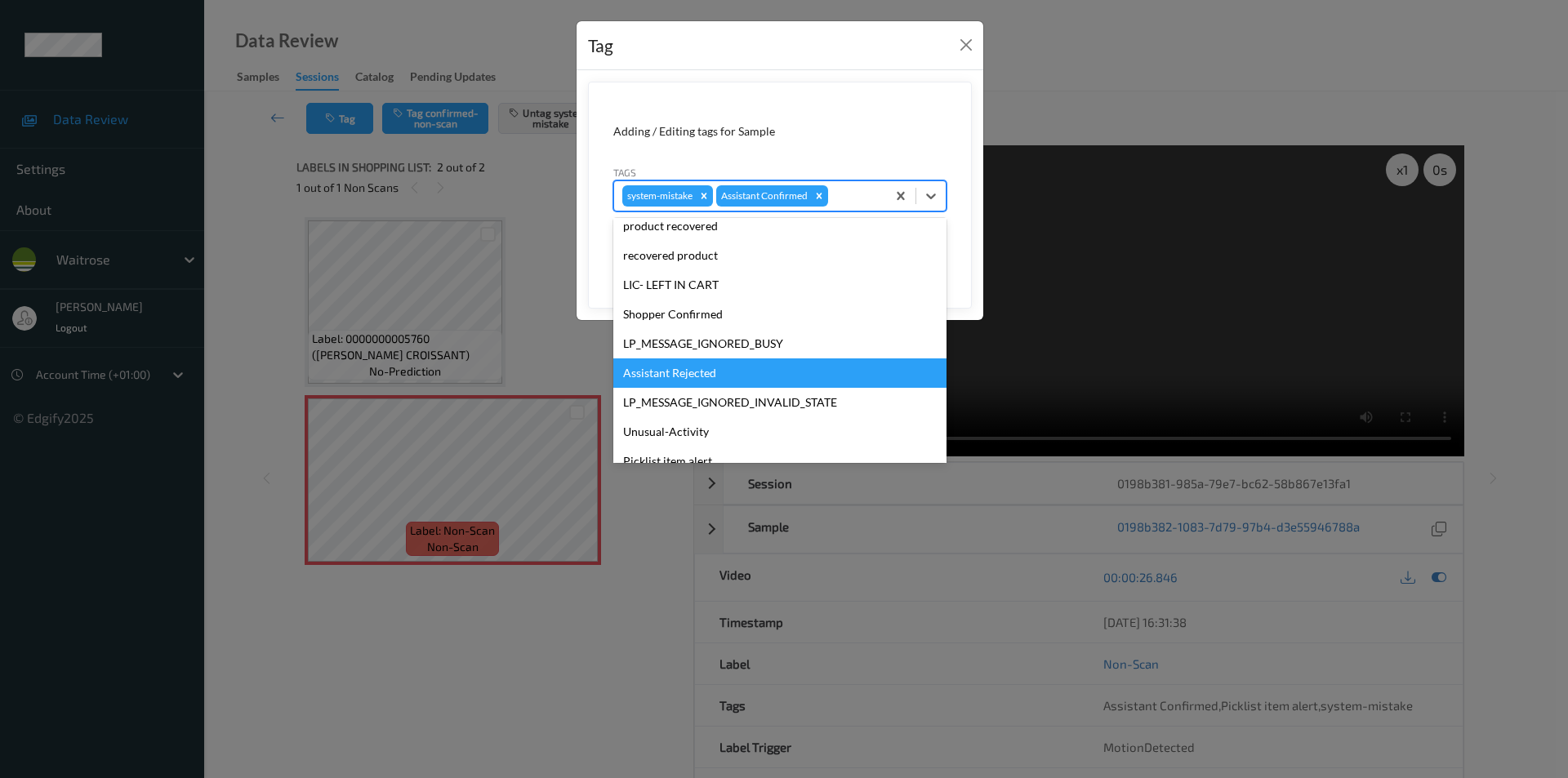
scroll to position [320, 0]
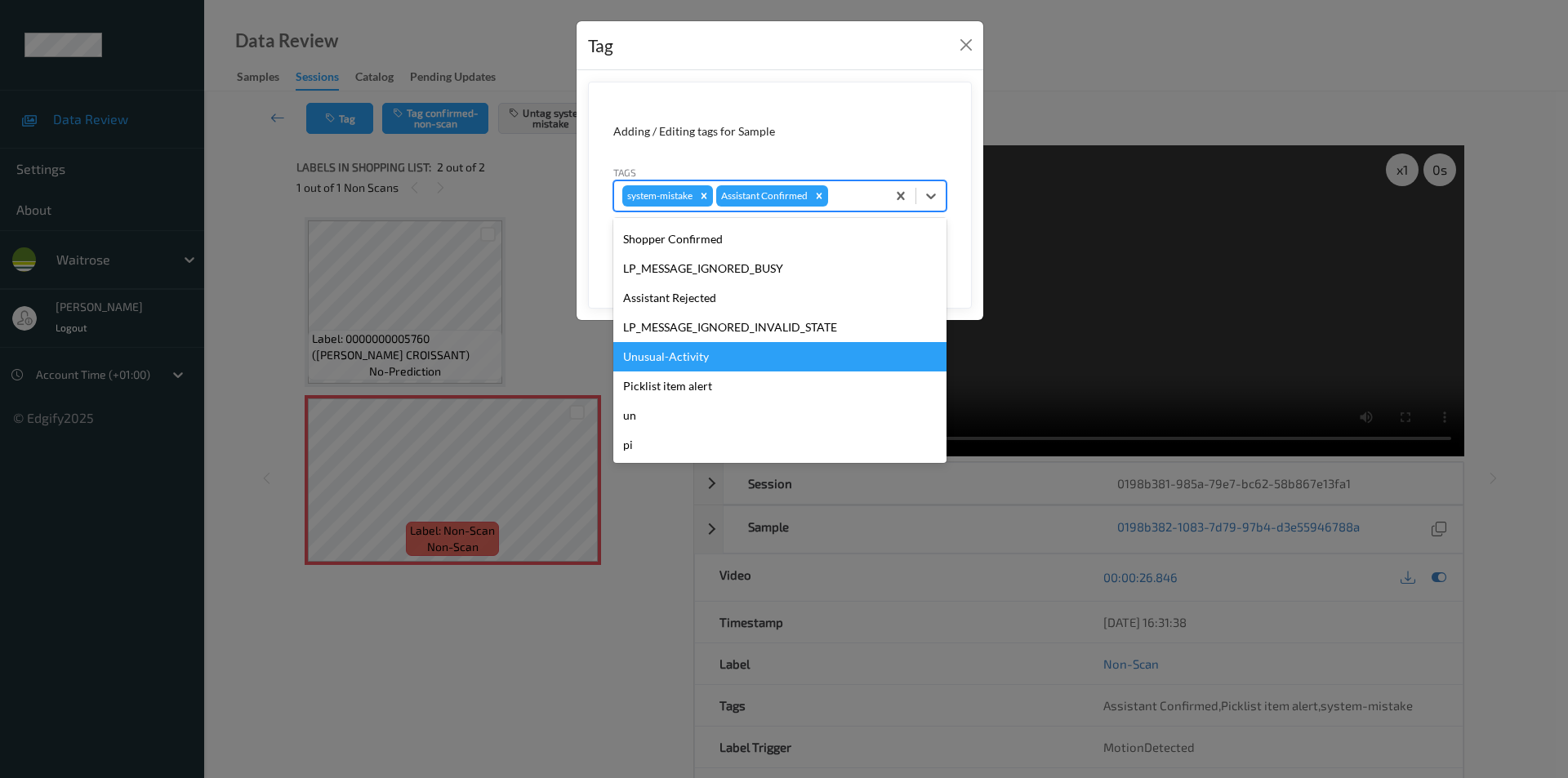
click at [665, 356] on div "Unusual-Activity" at bounding box center [779, 356] width 333 height 29
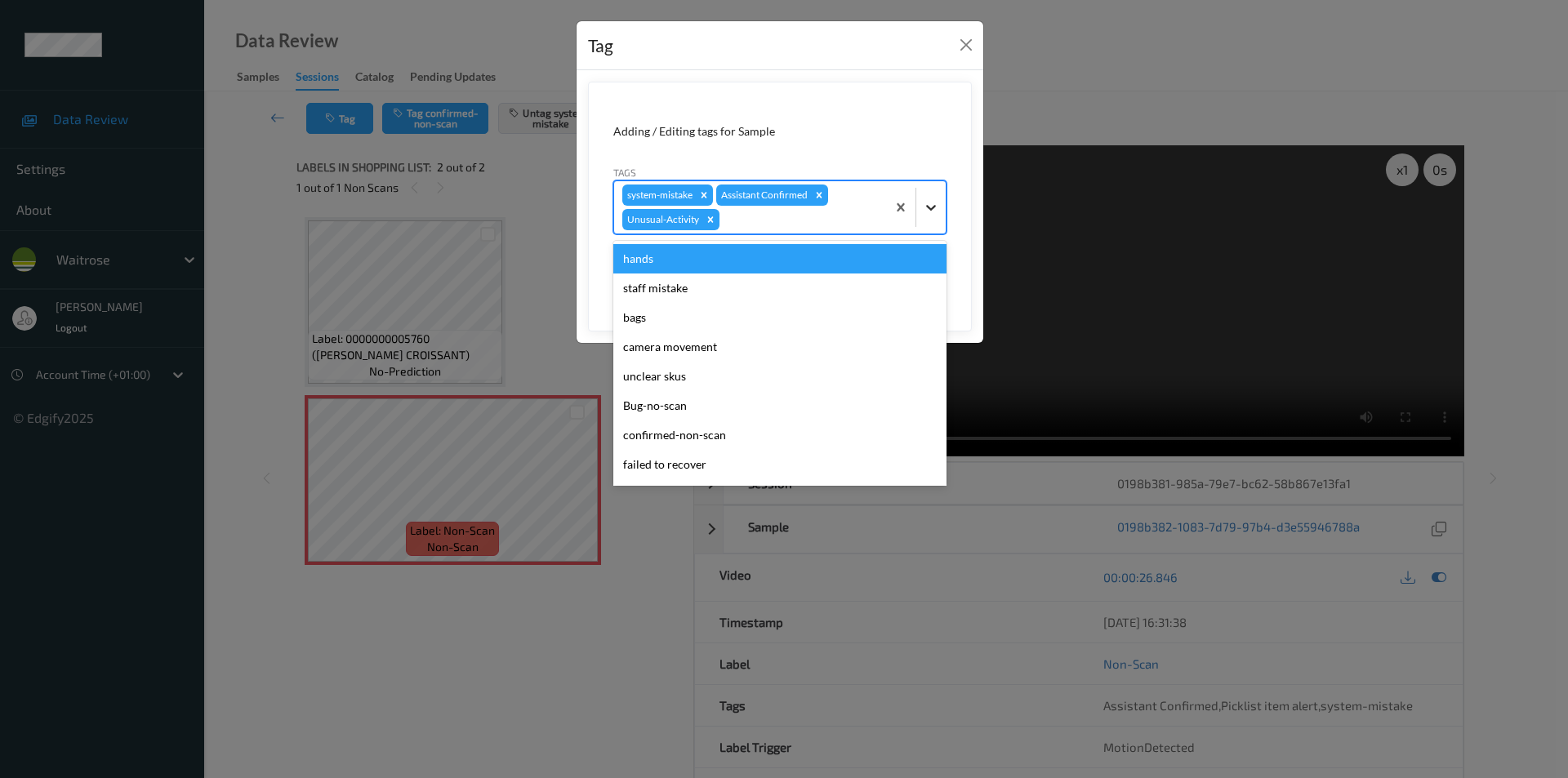
click at [929, 204] on icon at bounding box center [931, 207] width 16 height 16
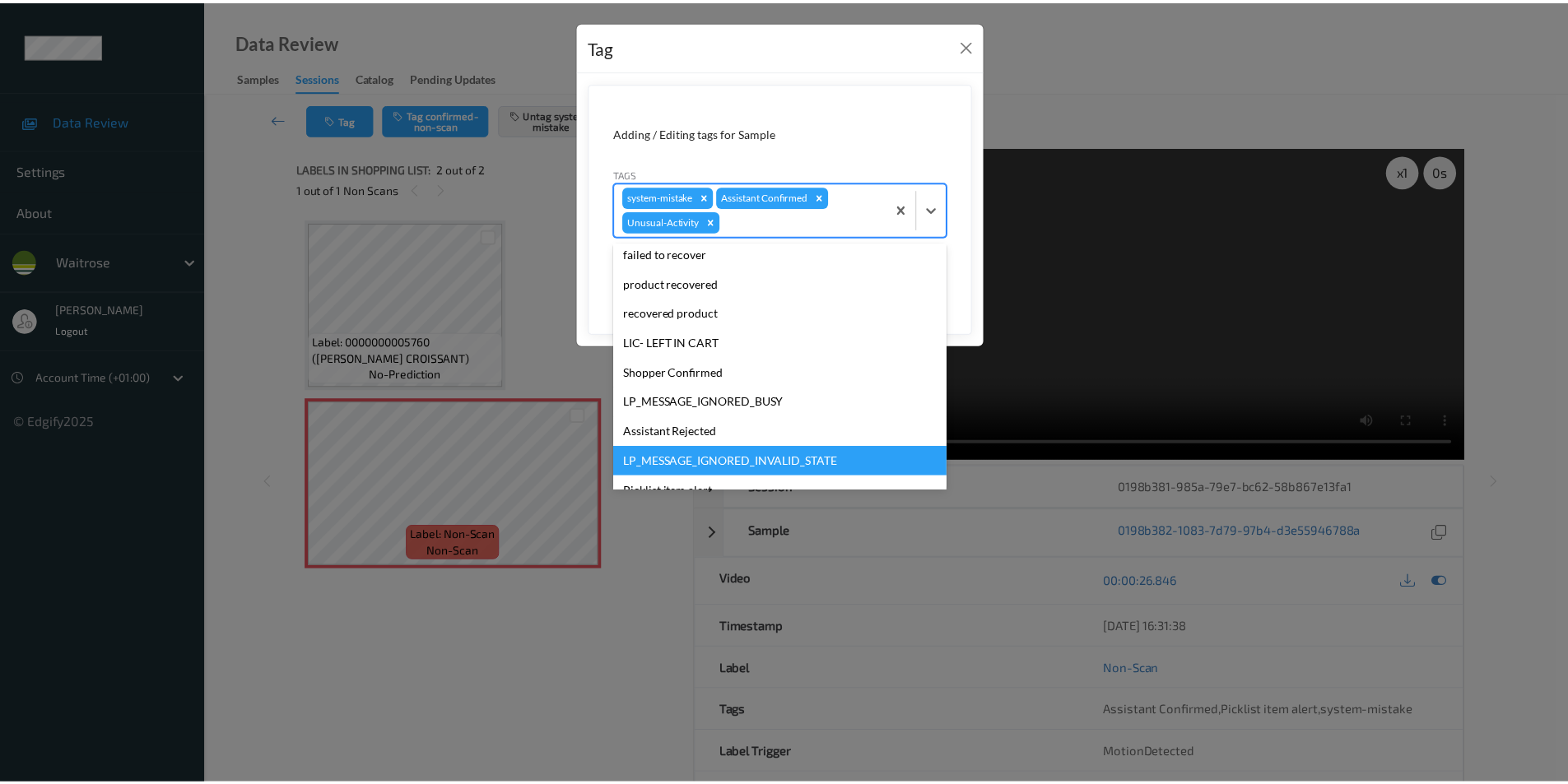
scroll to position [293, 0]
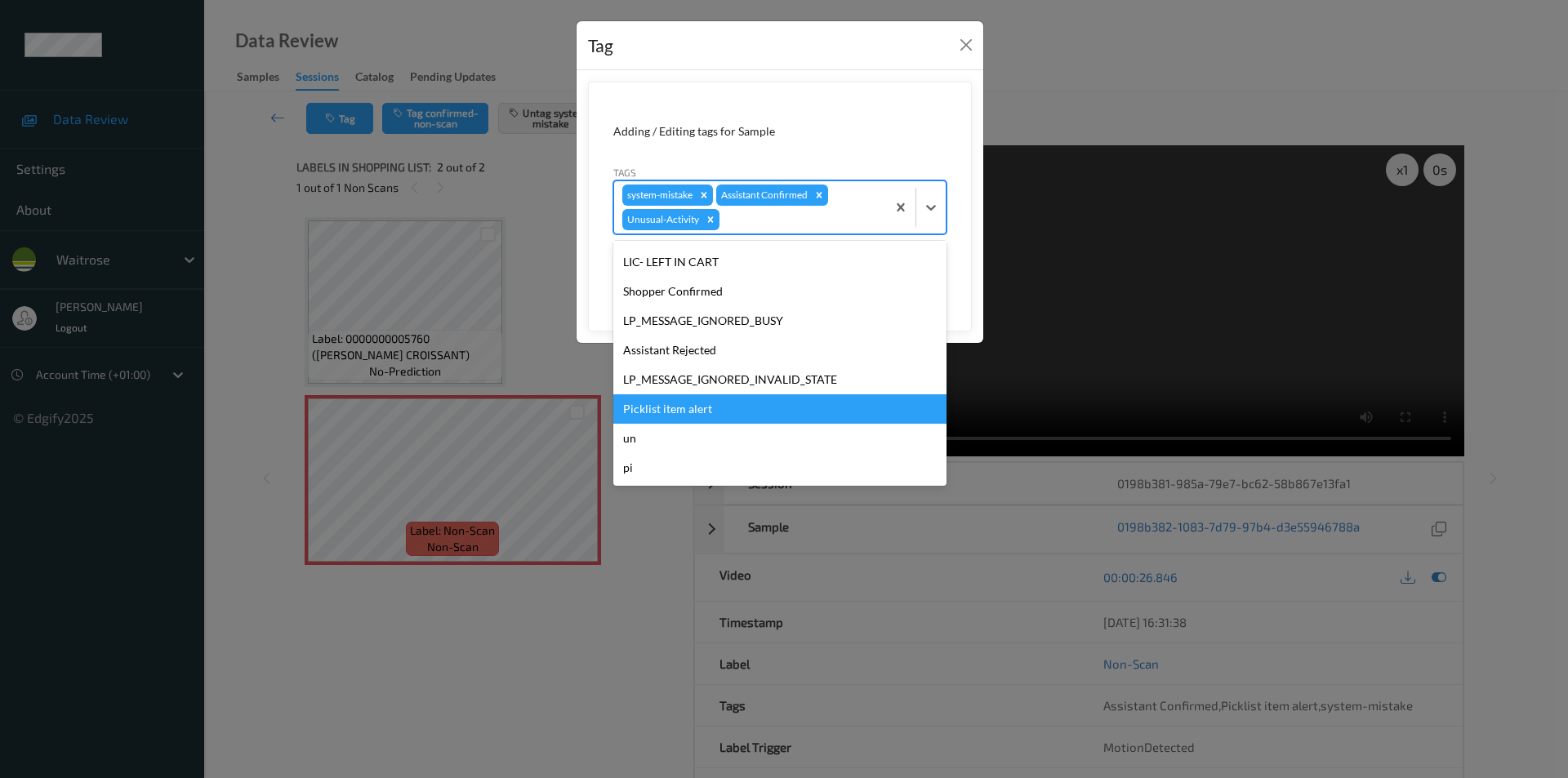
drag, startPoint x: 679, startPoint y: 412, endPoint x: 871, endPoint y: 339, distance: 205.4
click at [679, 411] on div "Picklist item alert" at bounding box center [779, 408] width 333 height 29
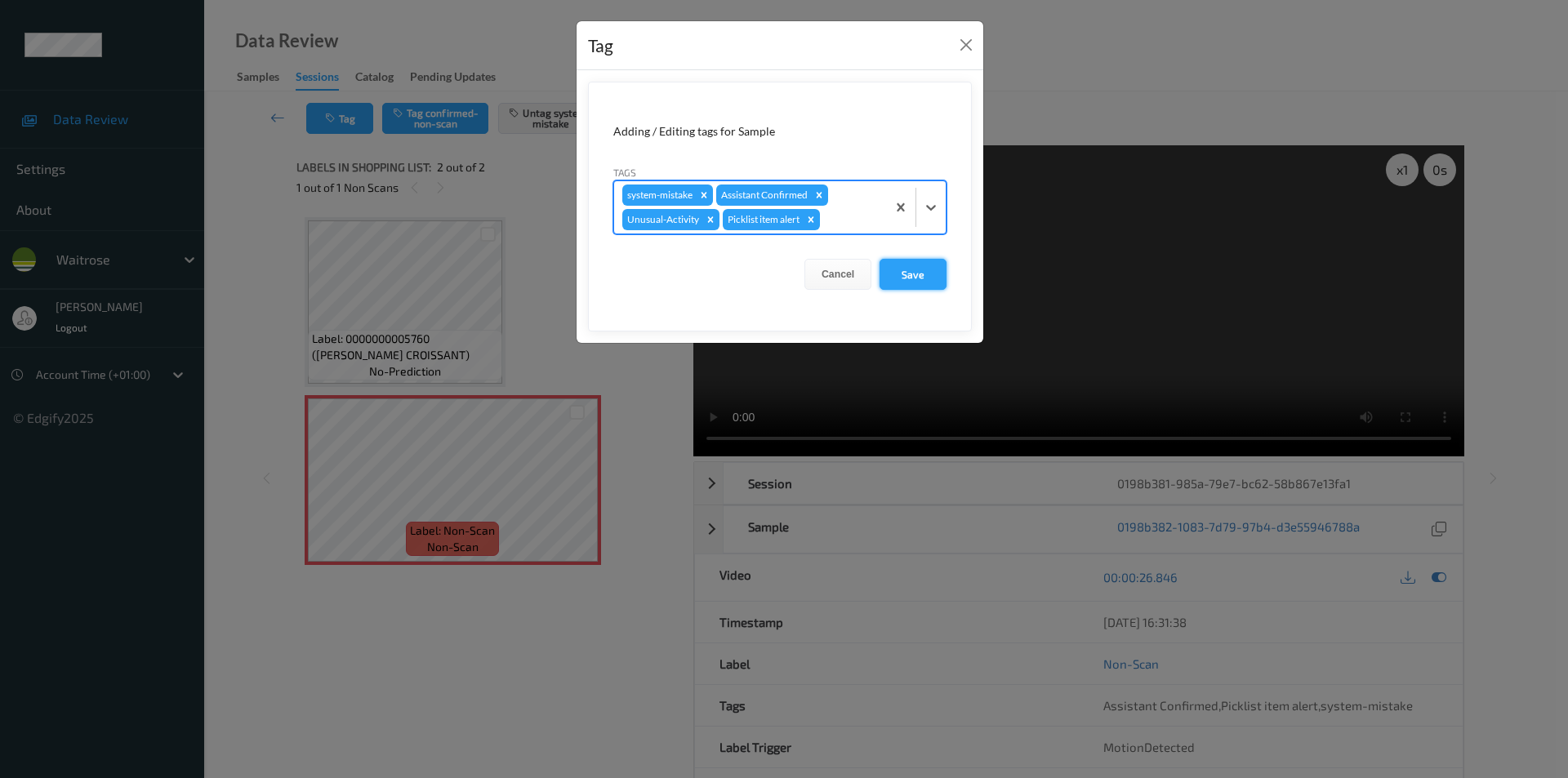
click at [926, 277] on button "Save" at bounding box center [913, 274] width 67 height 31
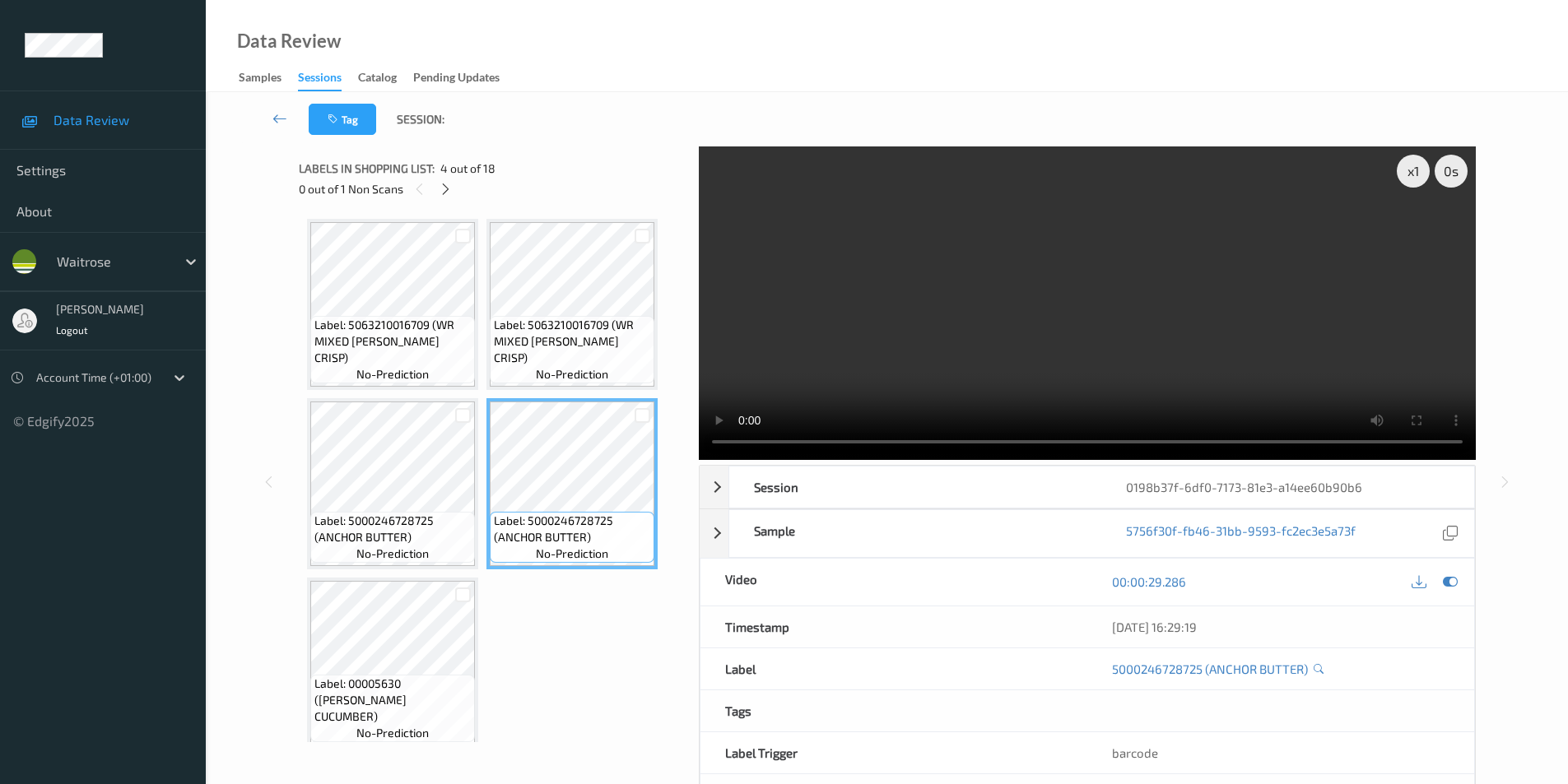
scroll to position [283, 0]
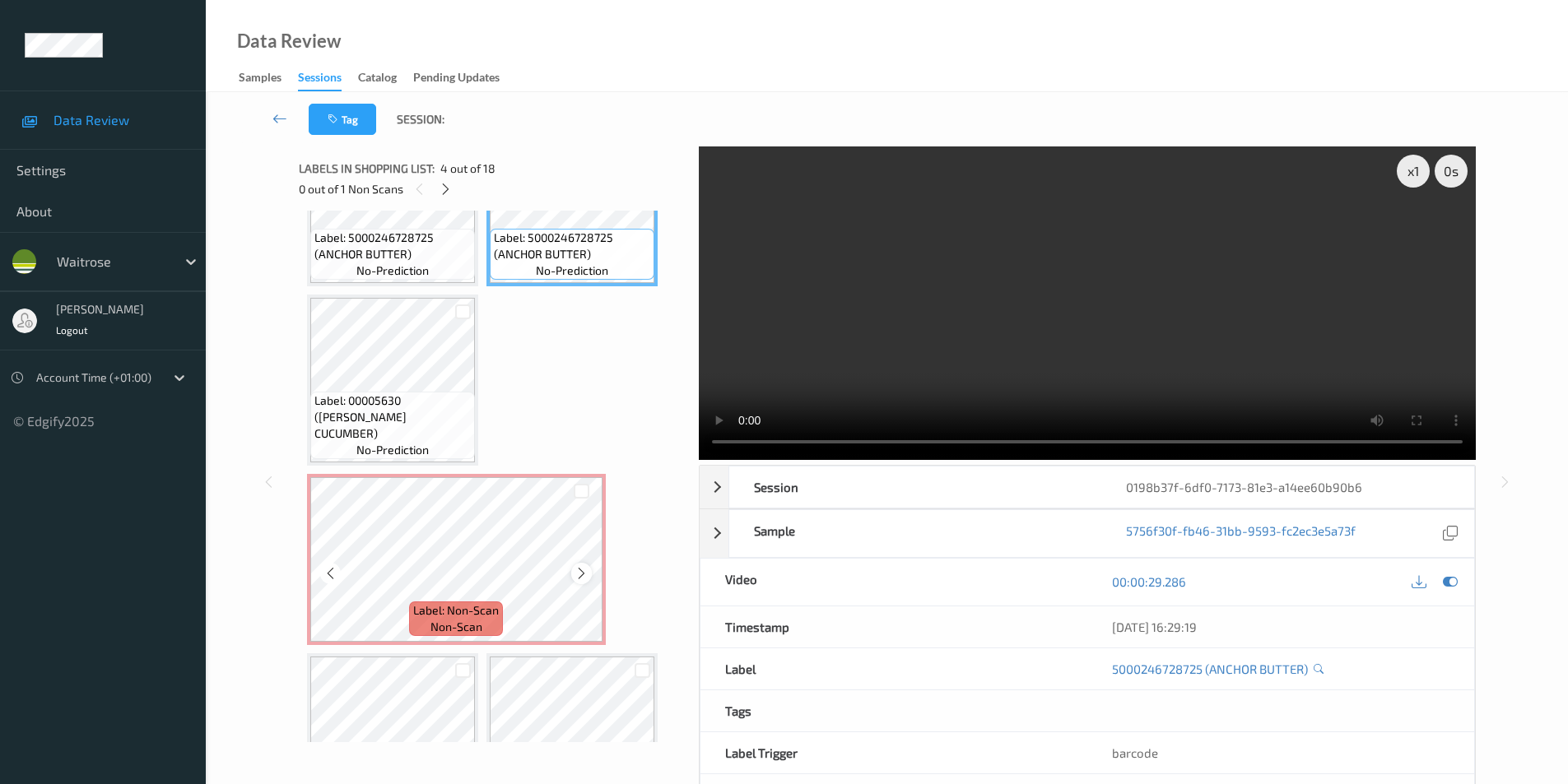
click at [584, 574] on icon at bounding box center [581, 574] width 14 height 15
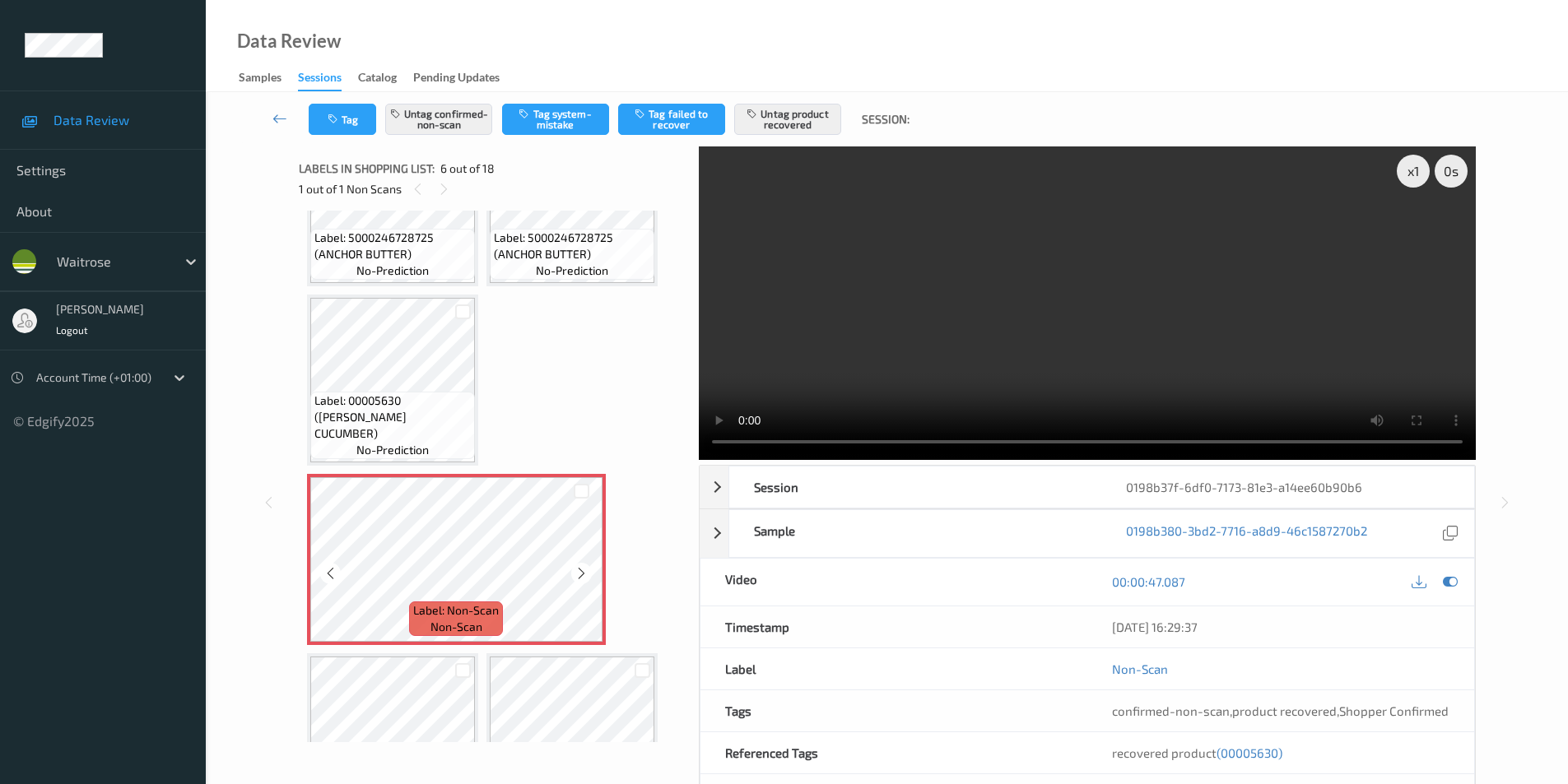
click at [584, 574] on icon at bounding box center [581, 574] width 14 height 15
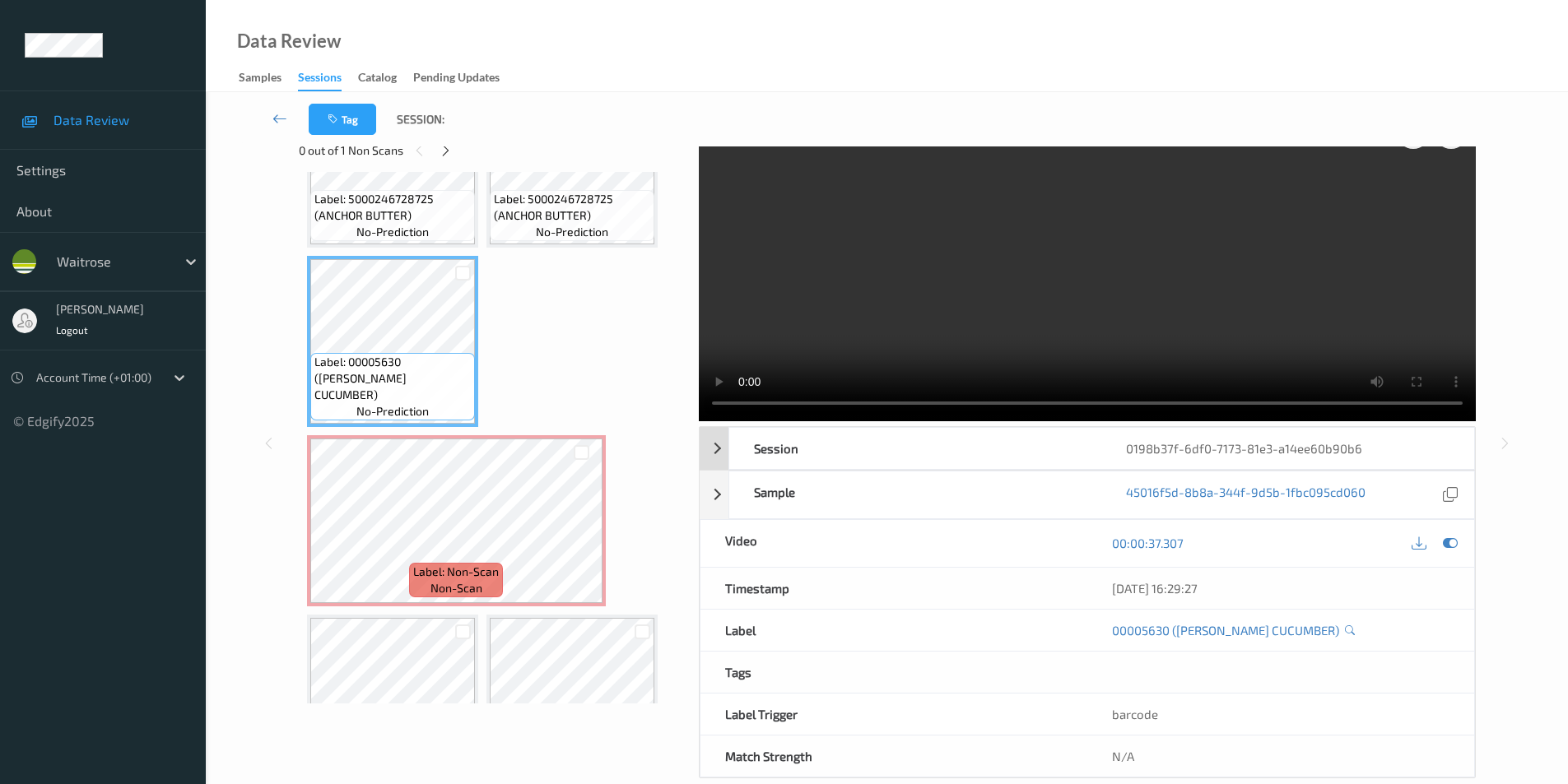
scroll to position [67, 0]
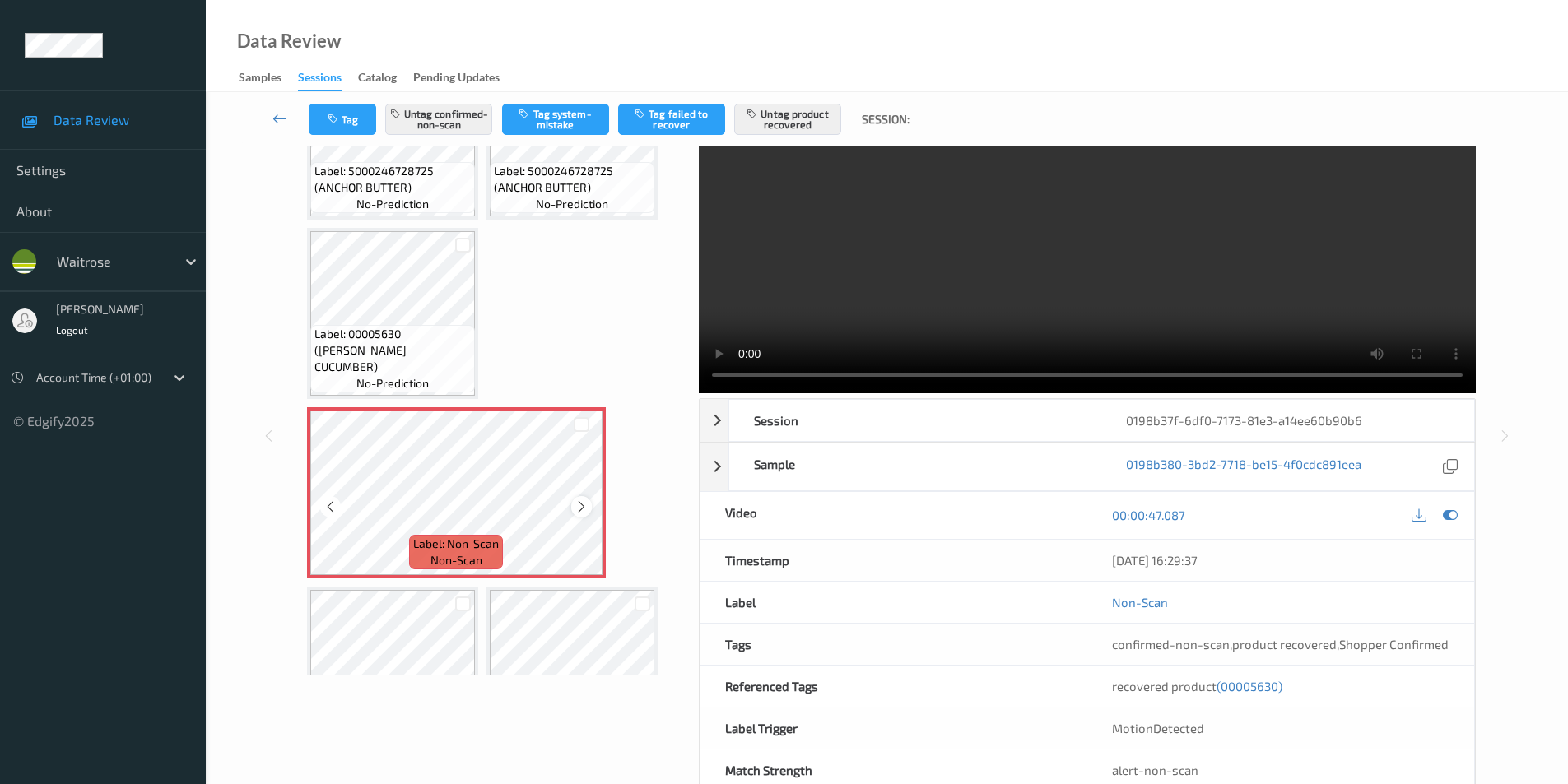
click at [583, 507] on icon at bounding box center [581, 507] width 14 height 15
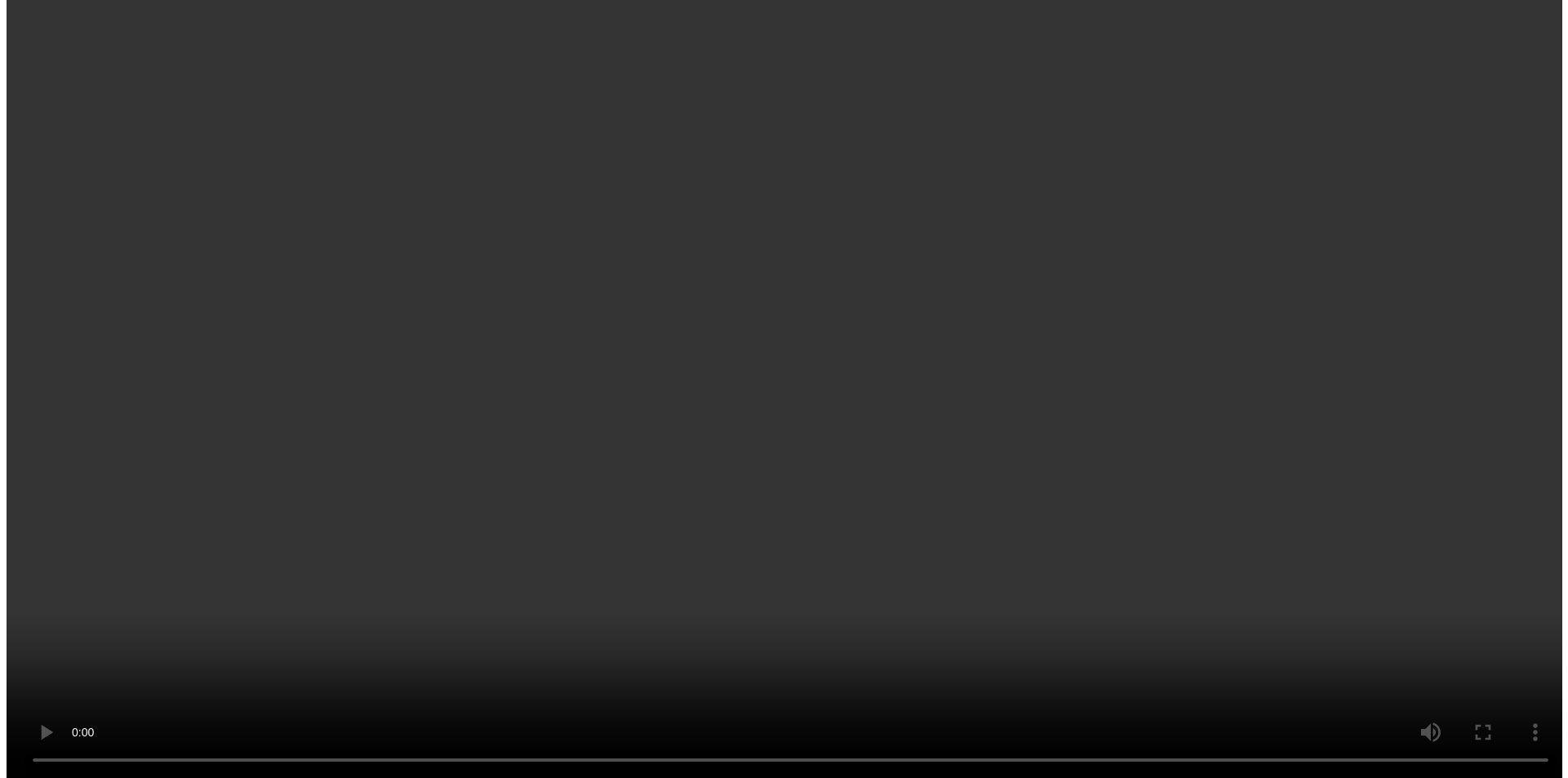
scroll to position [444, 0]
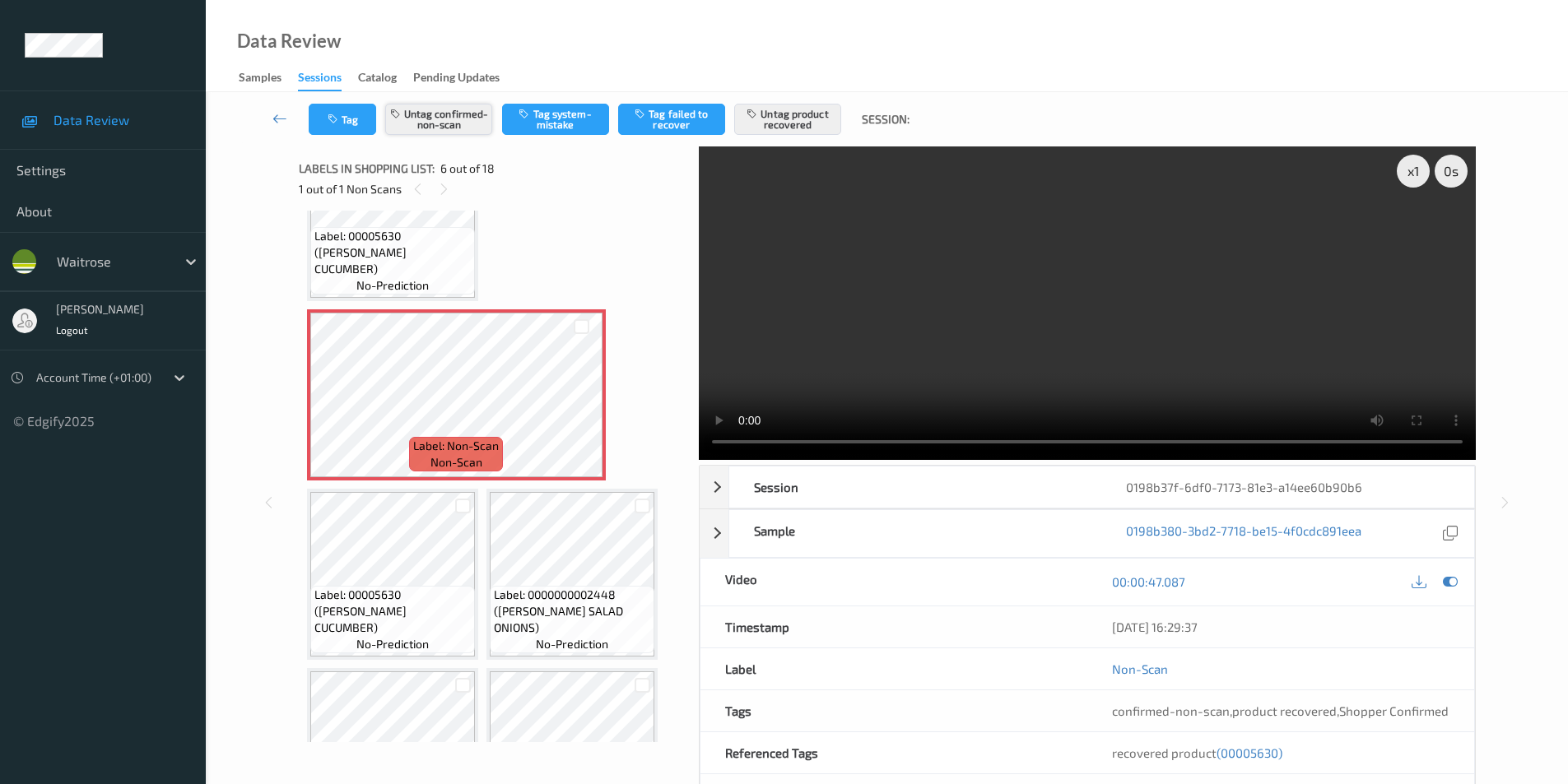
click at [468, 119] on button "Untag confirmed-non-scan" at bounding box center [438, 119] width 107 height 31
click at [774, 125] on button "Untag product recovered" at bounding box center [787, 119] width 107 height 31
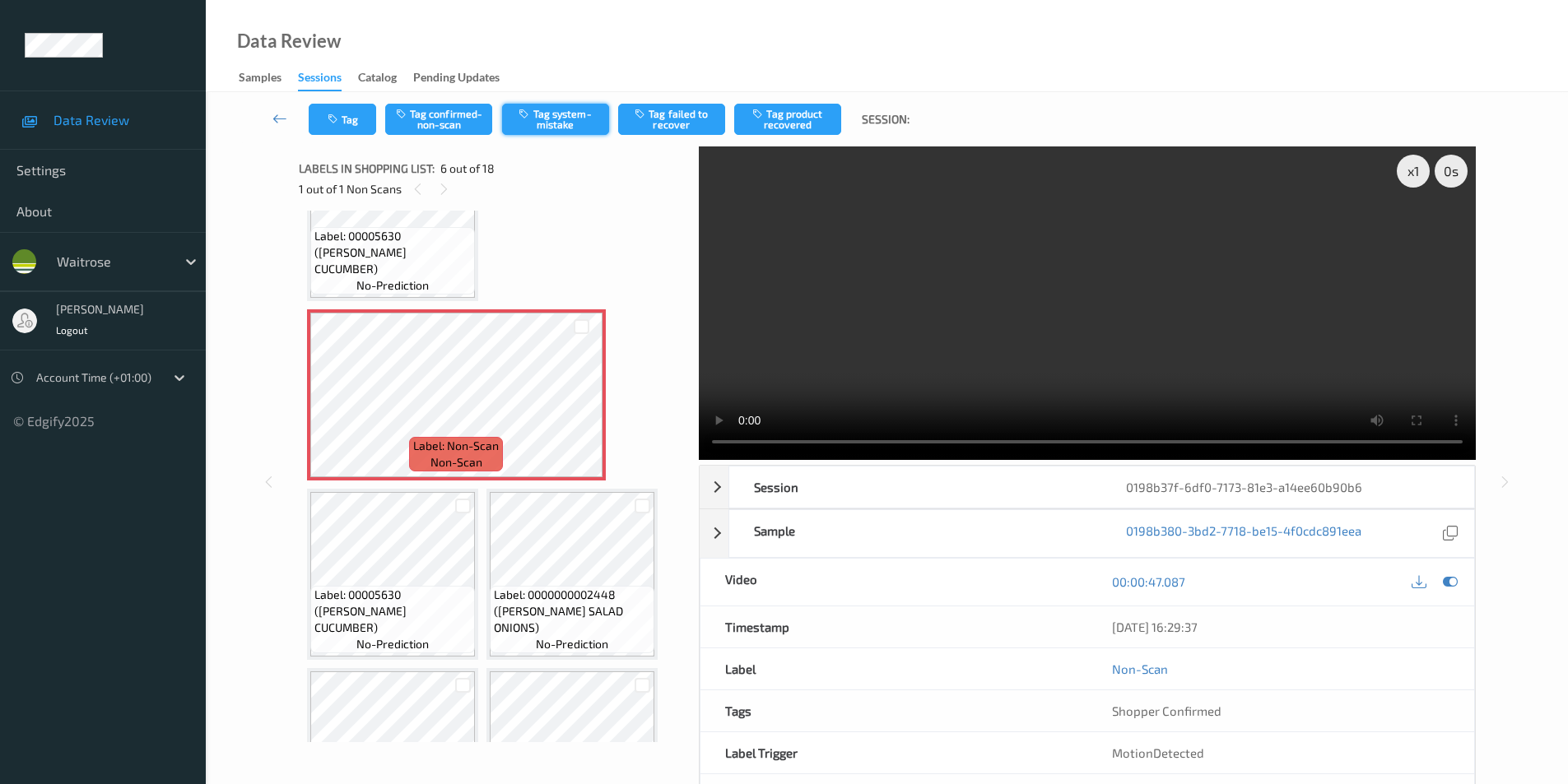
click at [569, 127] on button "Tag system-mistake" at bounding box center [555, 119] width 107 height 31
click at [344, 127] on button "Tag" at bounding box center [342, 119] width 67 height 31
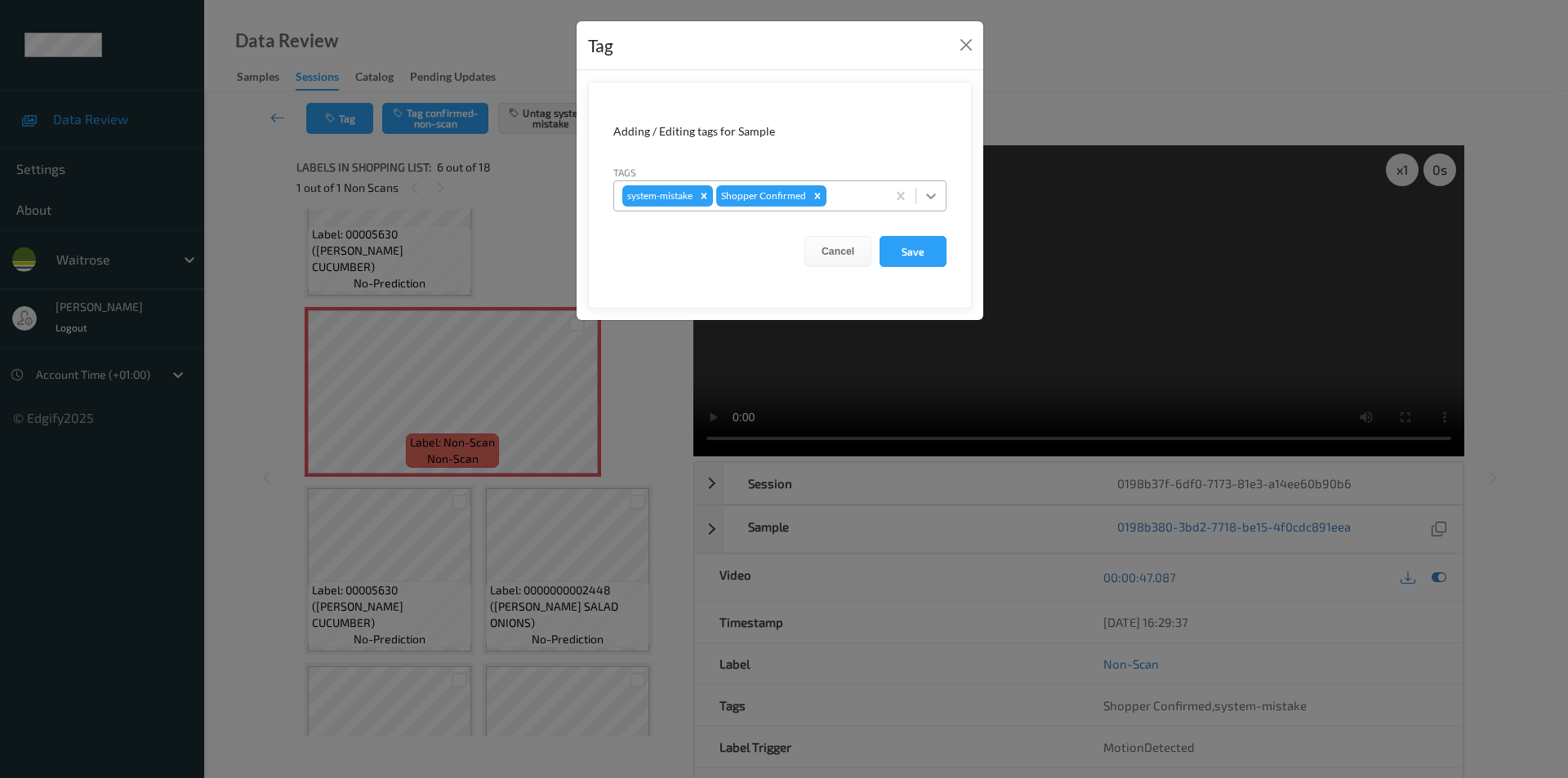
click at [933, 191] on icon at bounding box center [931, 195] width 16 height 16
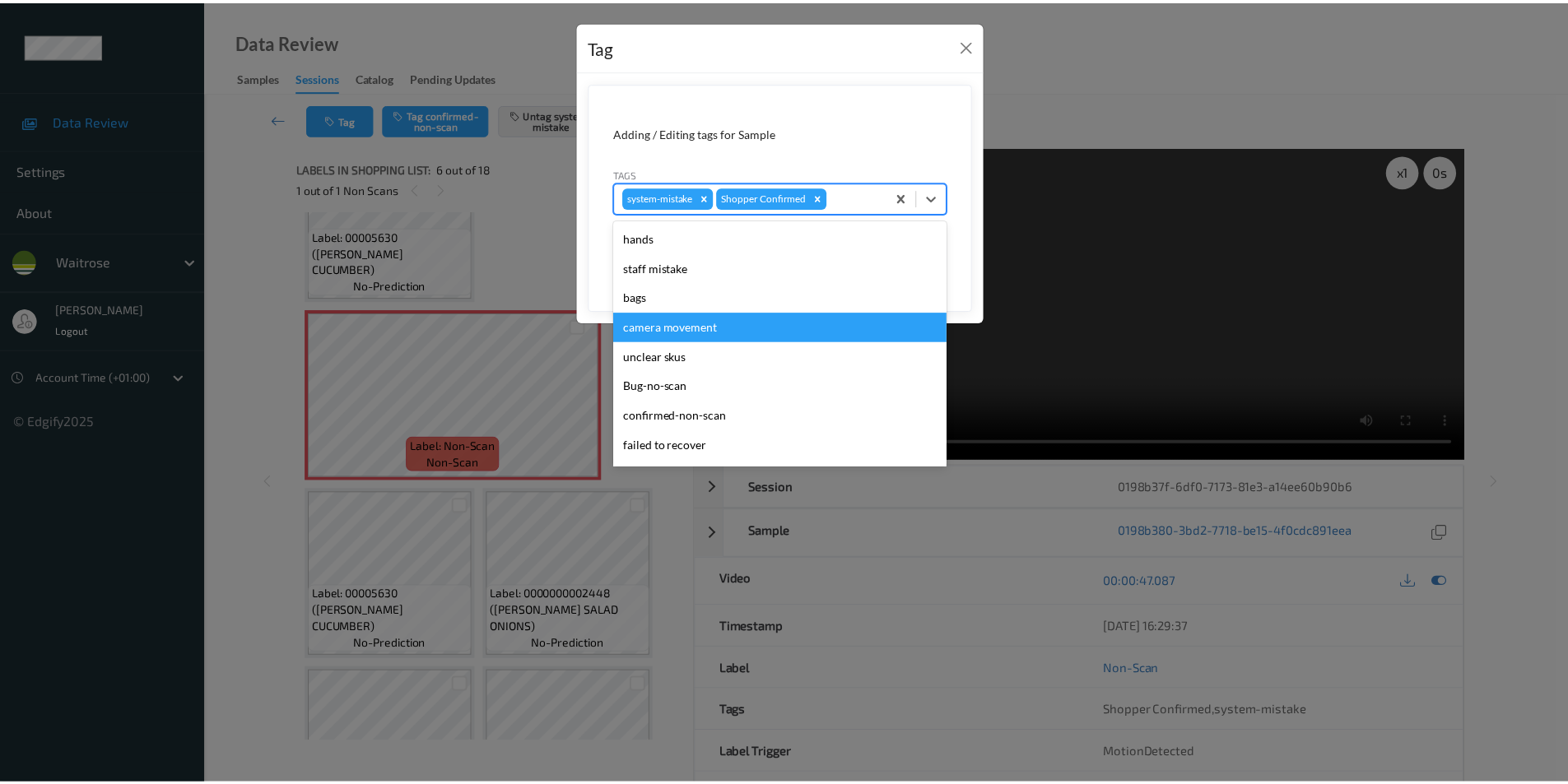
scroll to position [322, 0]
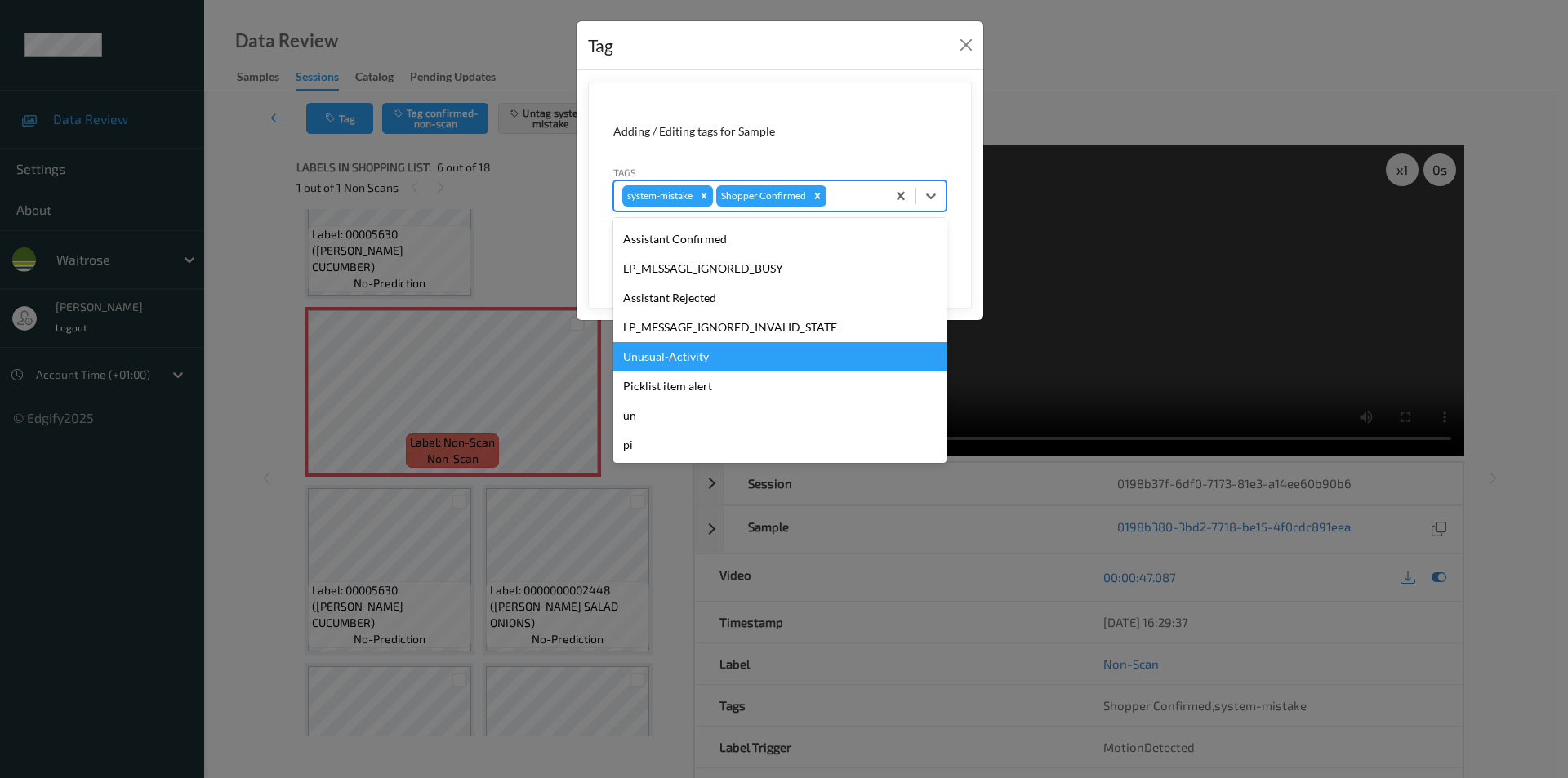
click at [677, 357] on div "Unusual-Activity" at bounding box center [779, 356] width 333 height 29
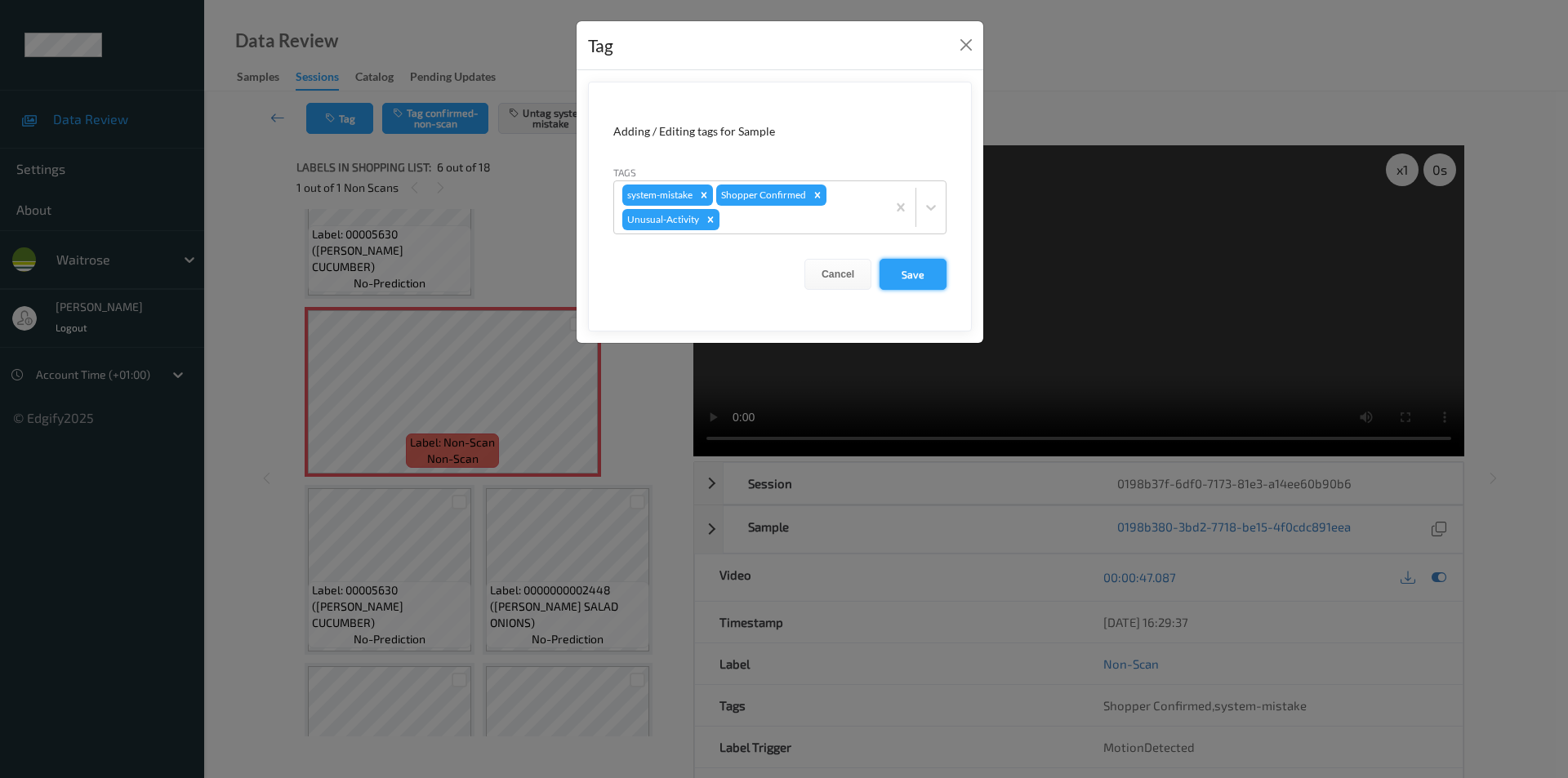
click at [919, 268] on button "Save" at bounding box center [913, 274] width 67 height 31
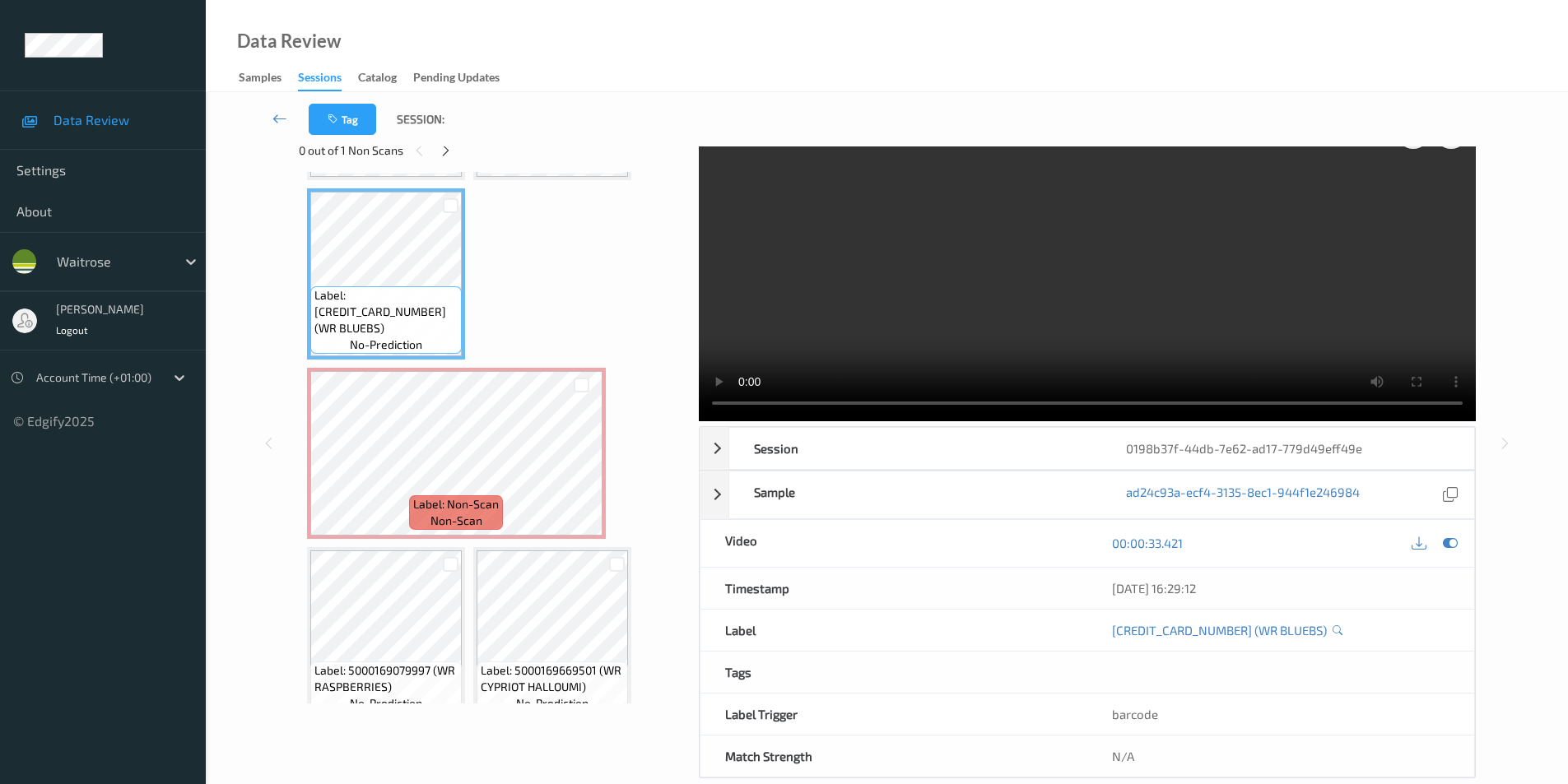
scroll to position [67, 0]
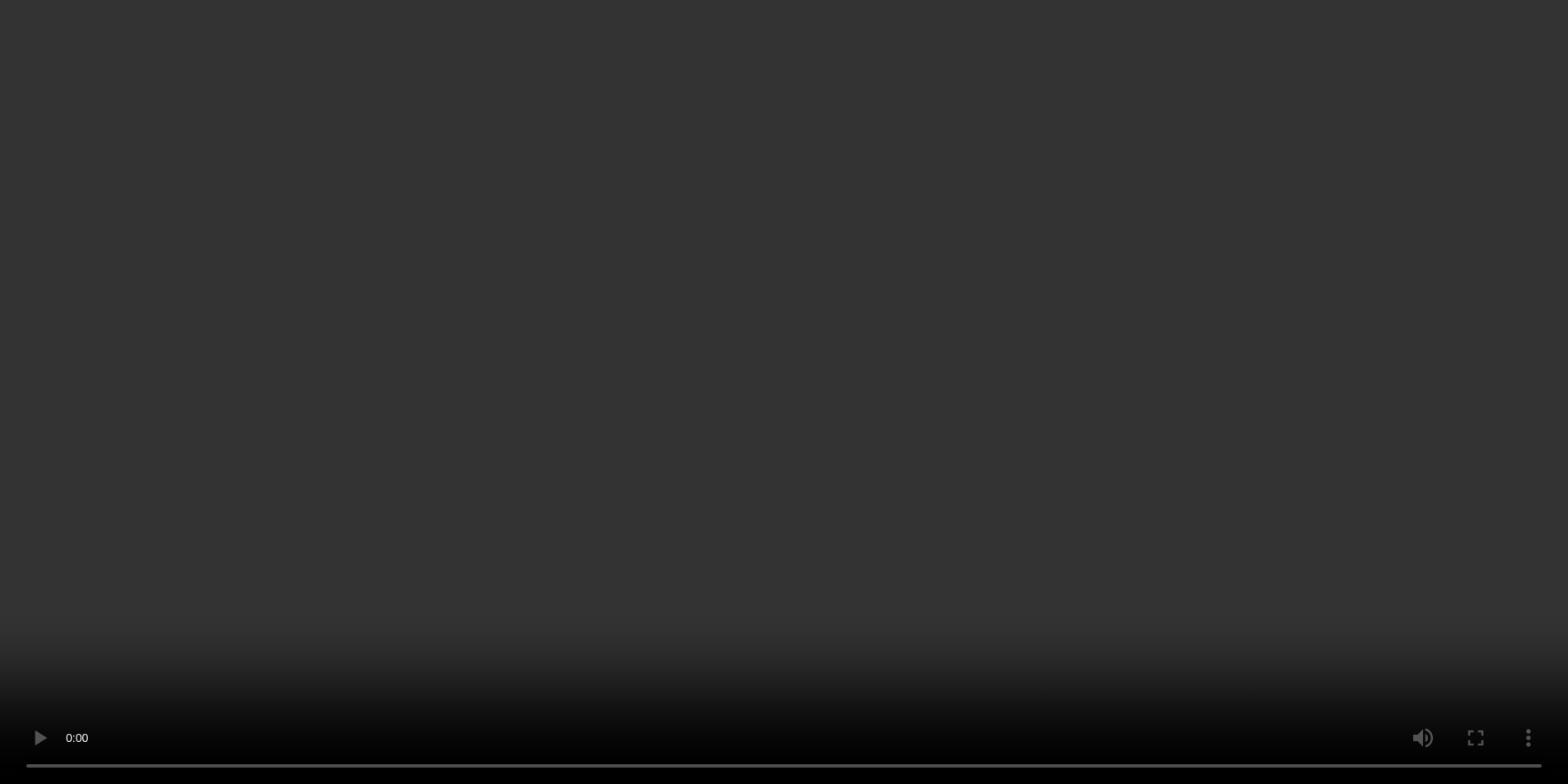
scroll to position [171, 0]
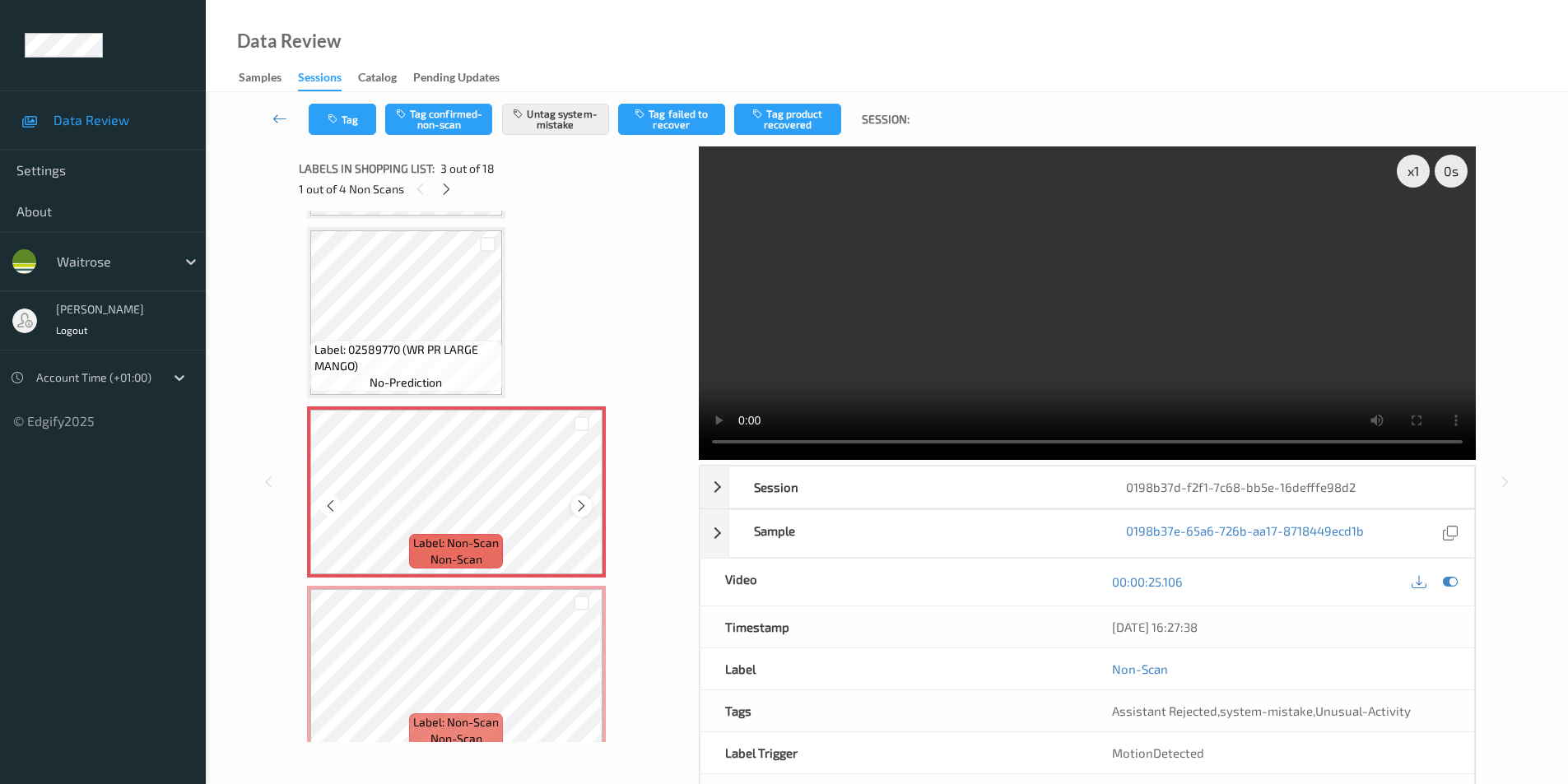
click at [574, 507] on icon at bounding box center [581, 507] width 14 height 15
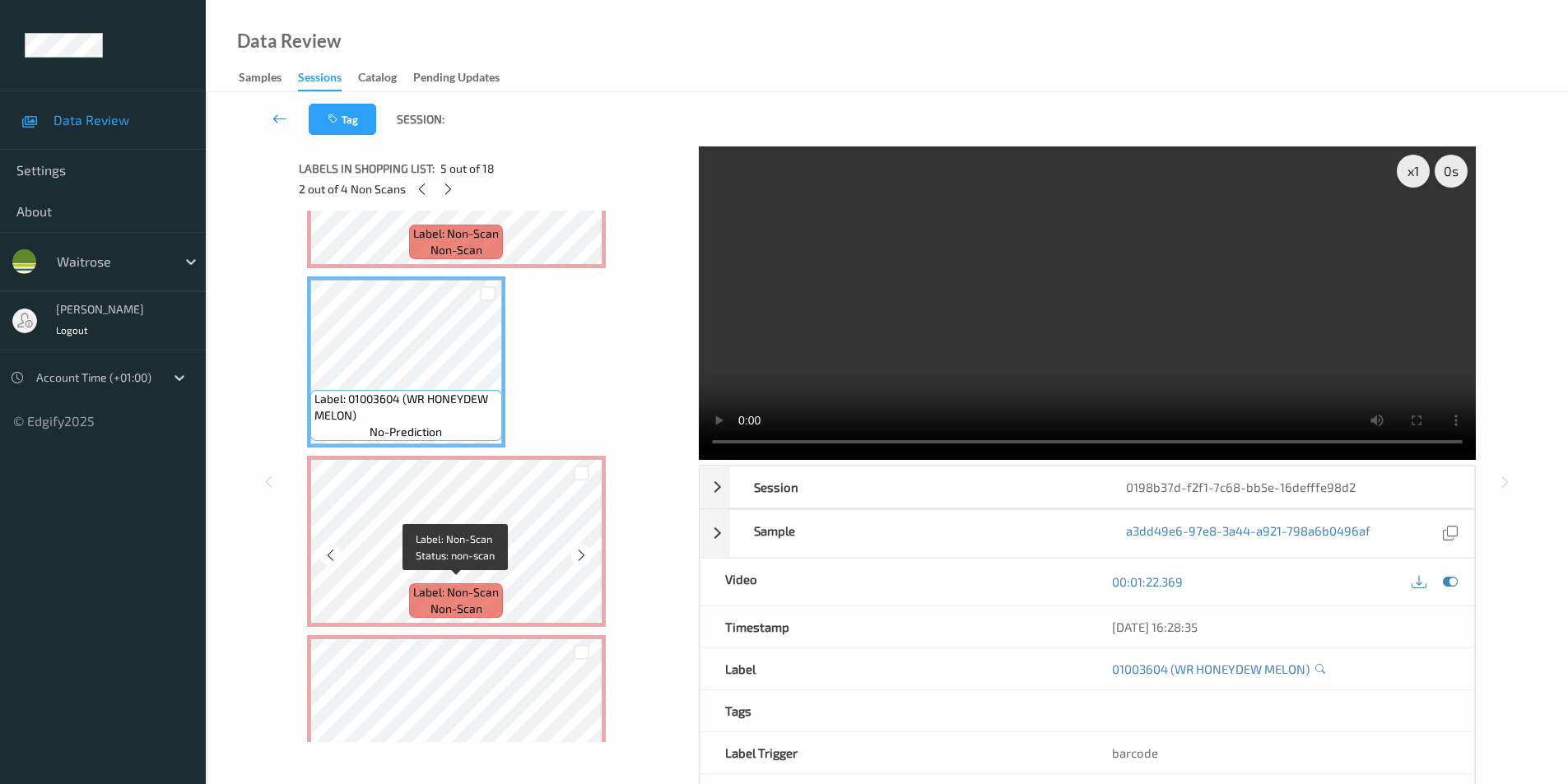
scroll to position [665, 0]
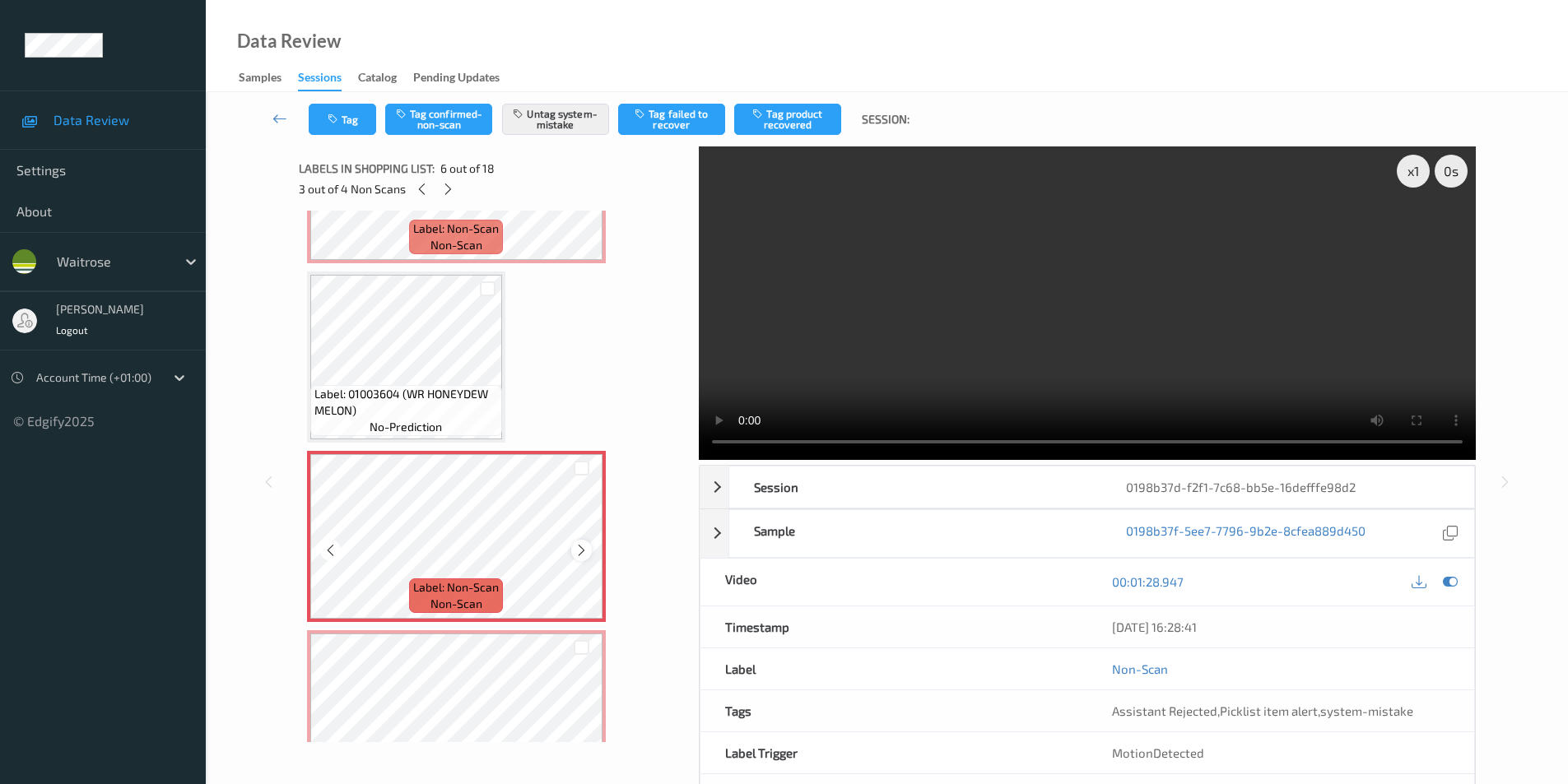
click at [576, 549] on icon at bounding box center [581, 551] width 14 height 15
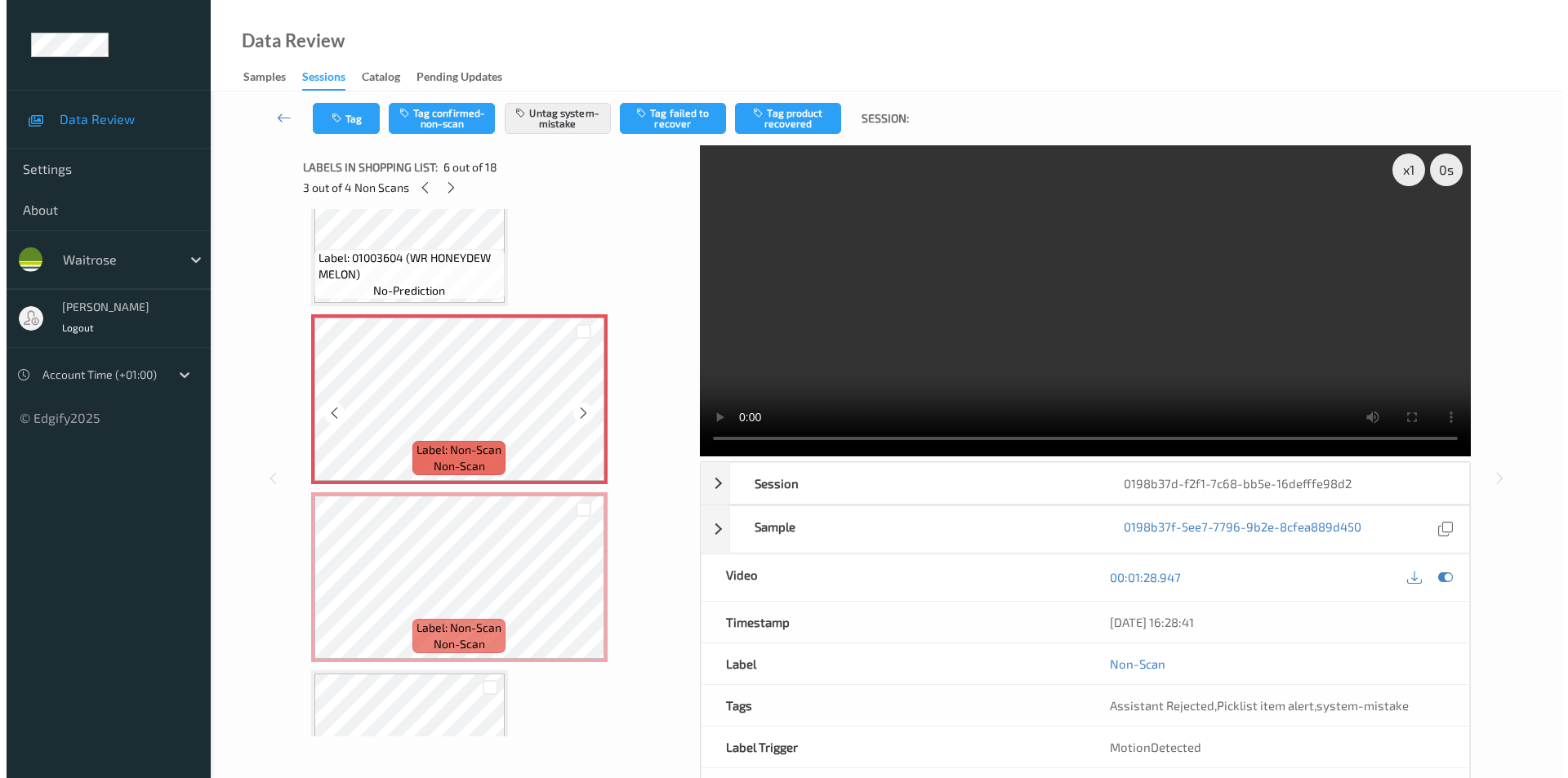
scroll to position [823, 0]
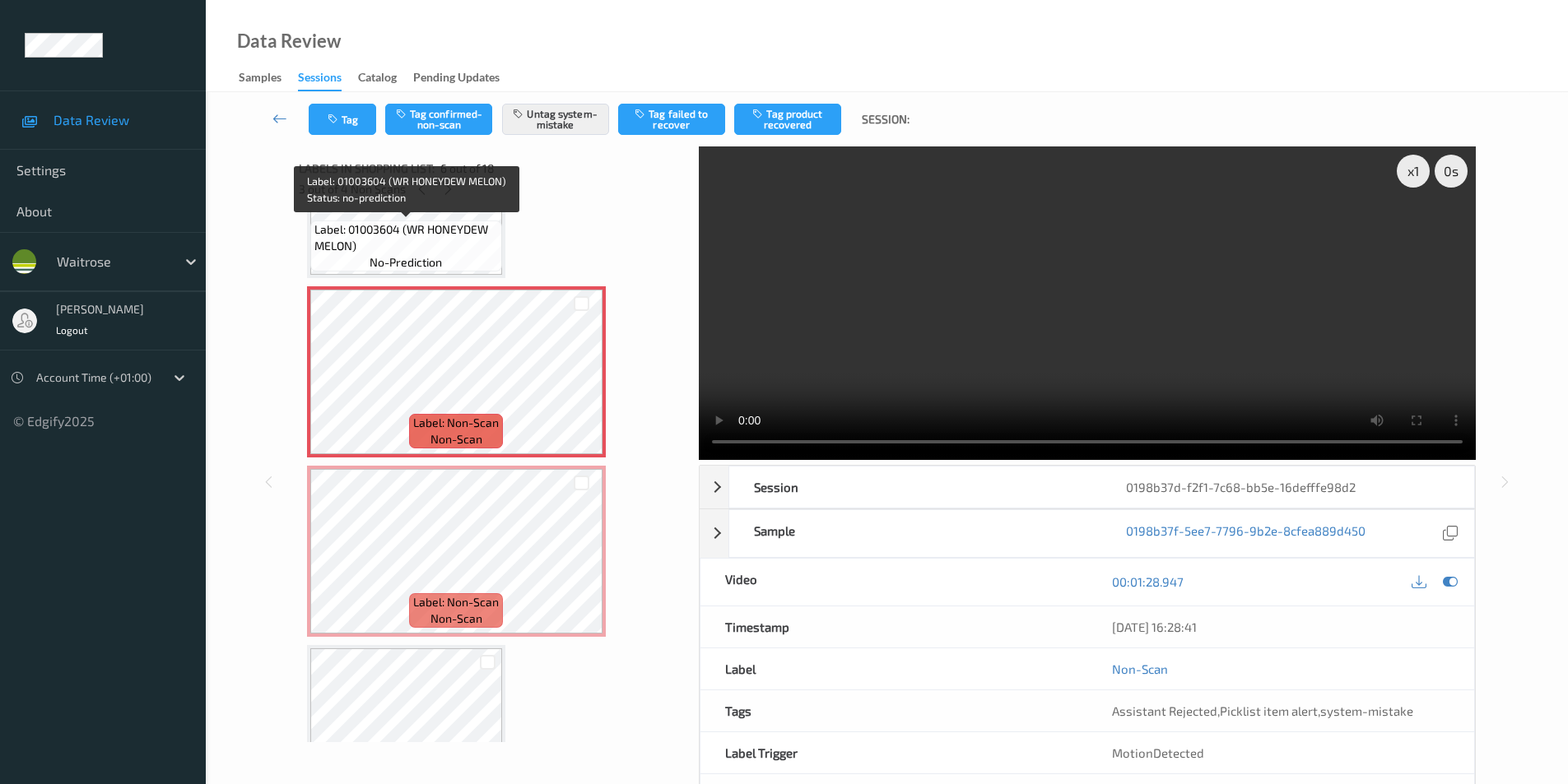
click at [455, 223] on span "Label: 01003604 (WR HONEYDEW MELON)" at bounding box center [406, 238] width 183 height 33
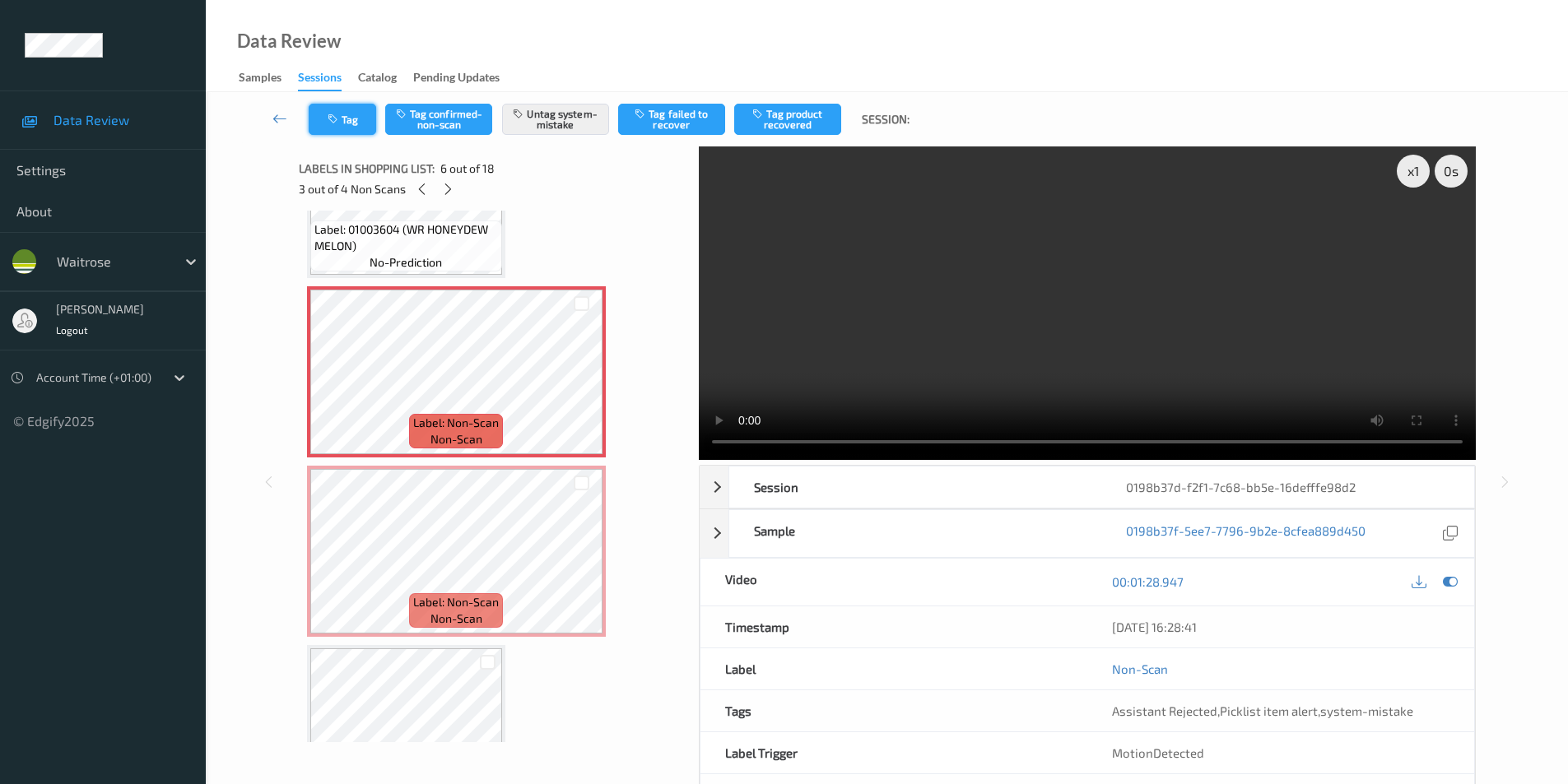
click at [341, 127] on button "Tag" at bounding box center [342, 119] width 67 height 31
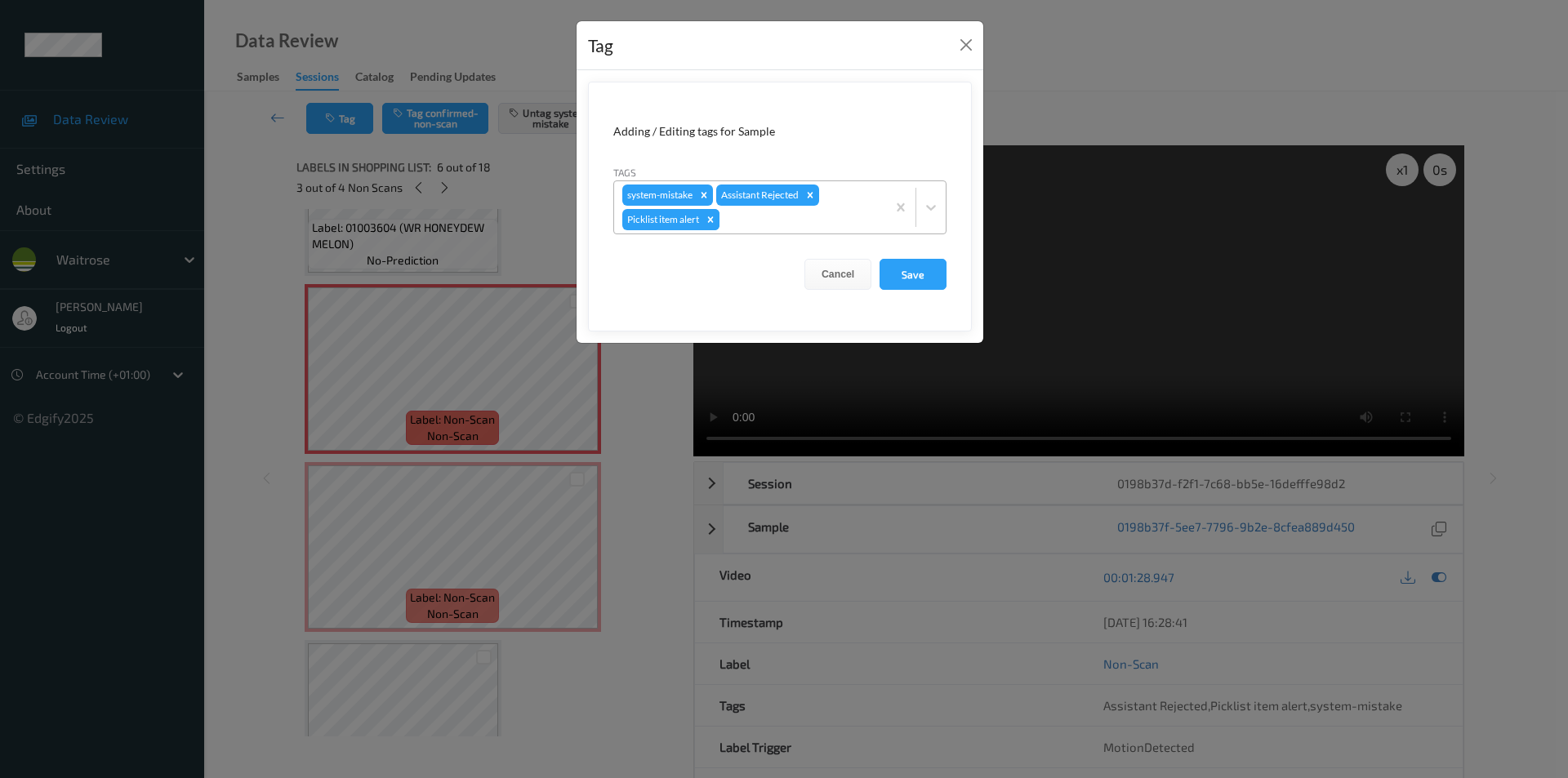
click at [716, 219] on icon "Remove Picklist item alert" at bounding box center [710, 220] width 11 height 11
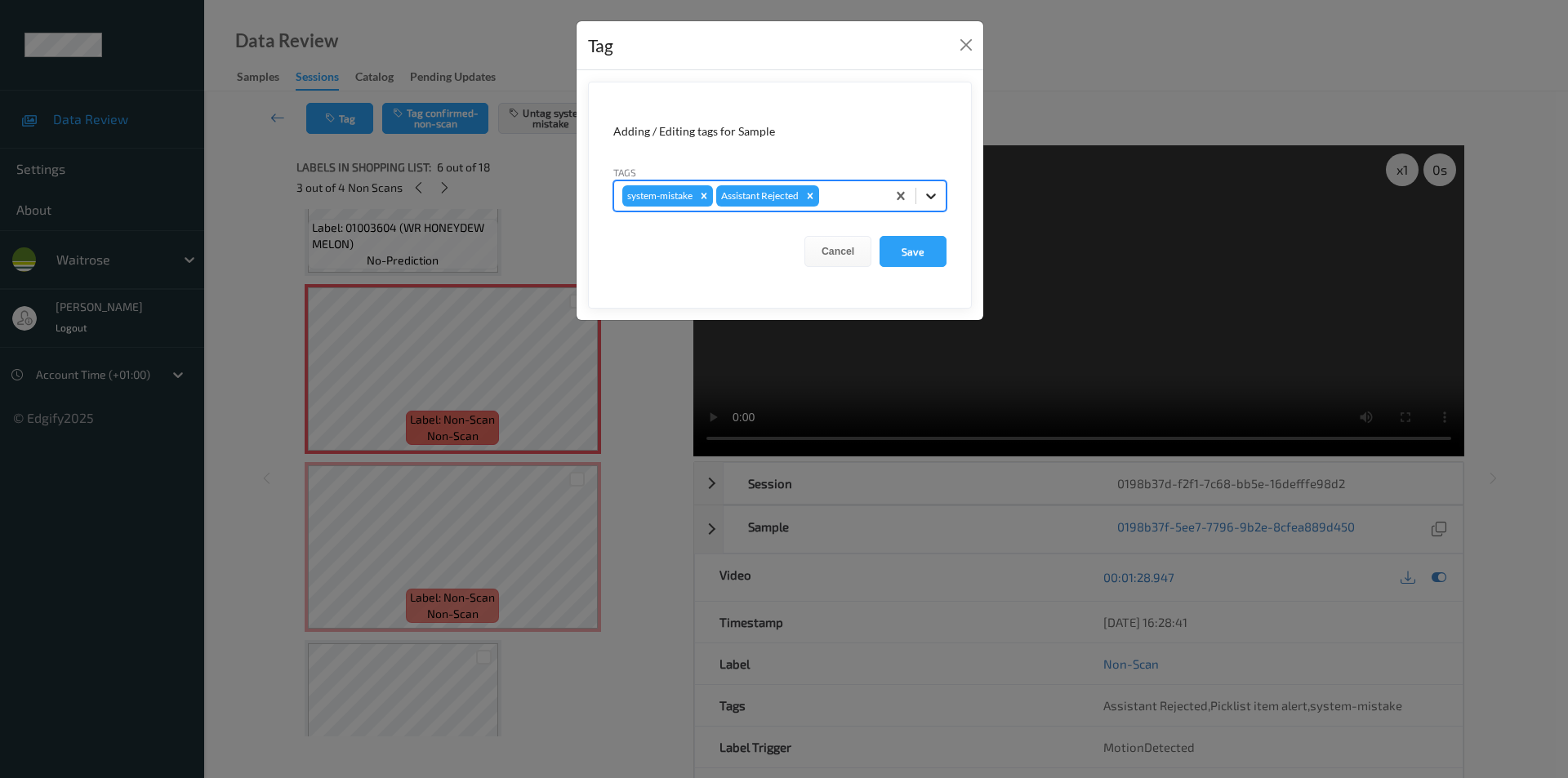
click at [937, 196] on icon at bounding box center [931, 195] width 16 height 16
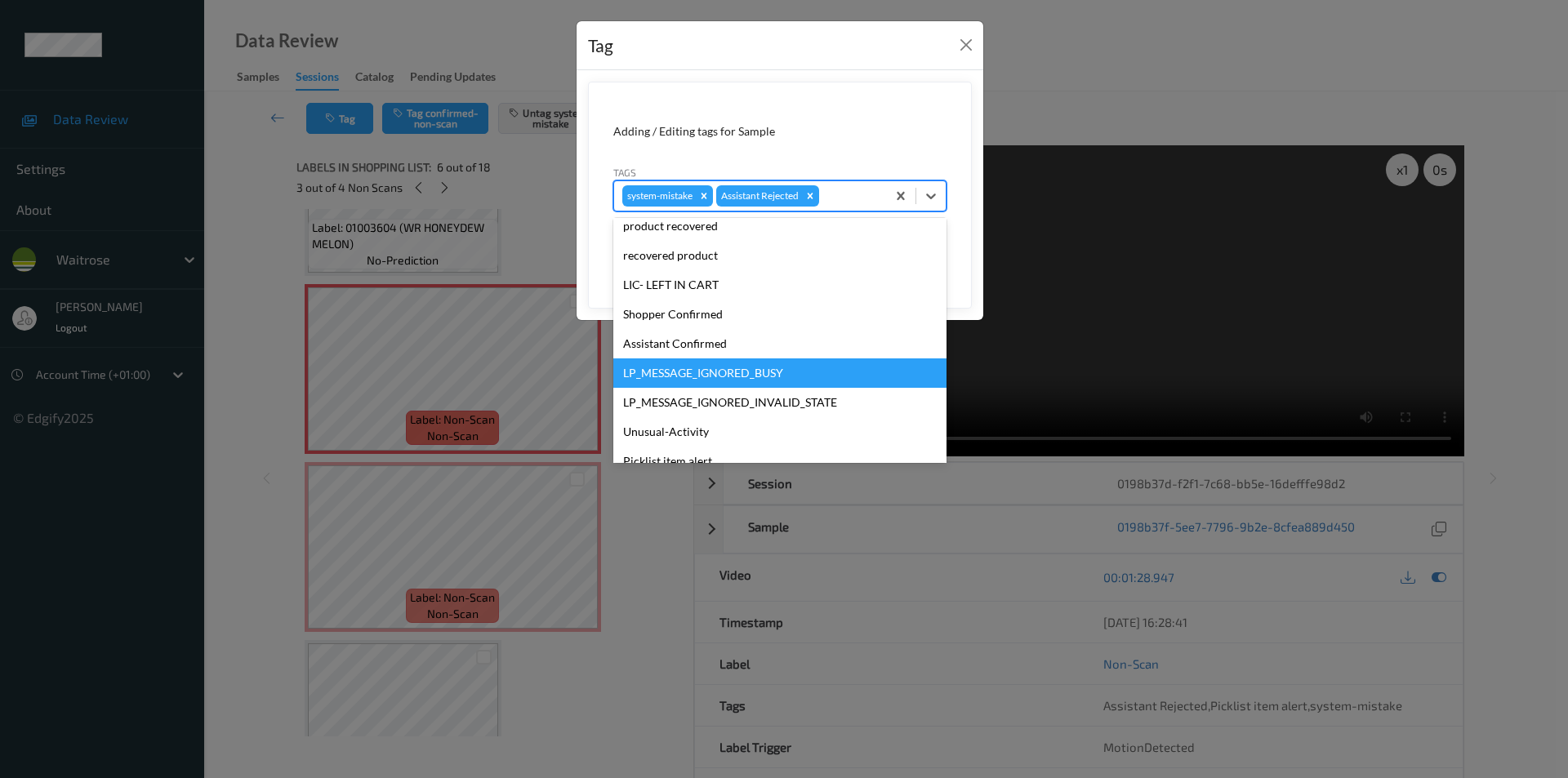
scroll to position [320, 0]
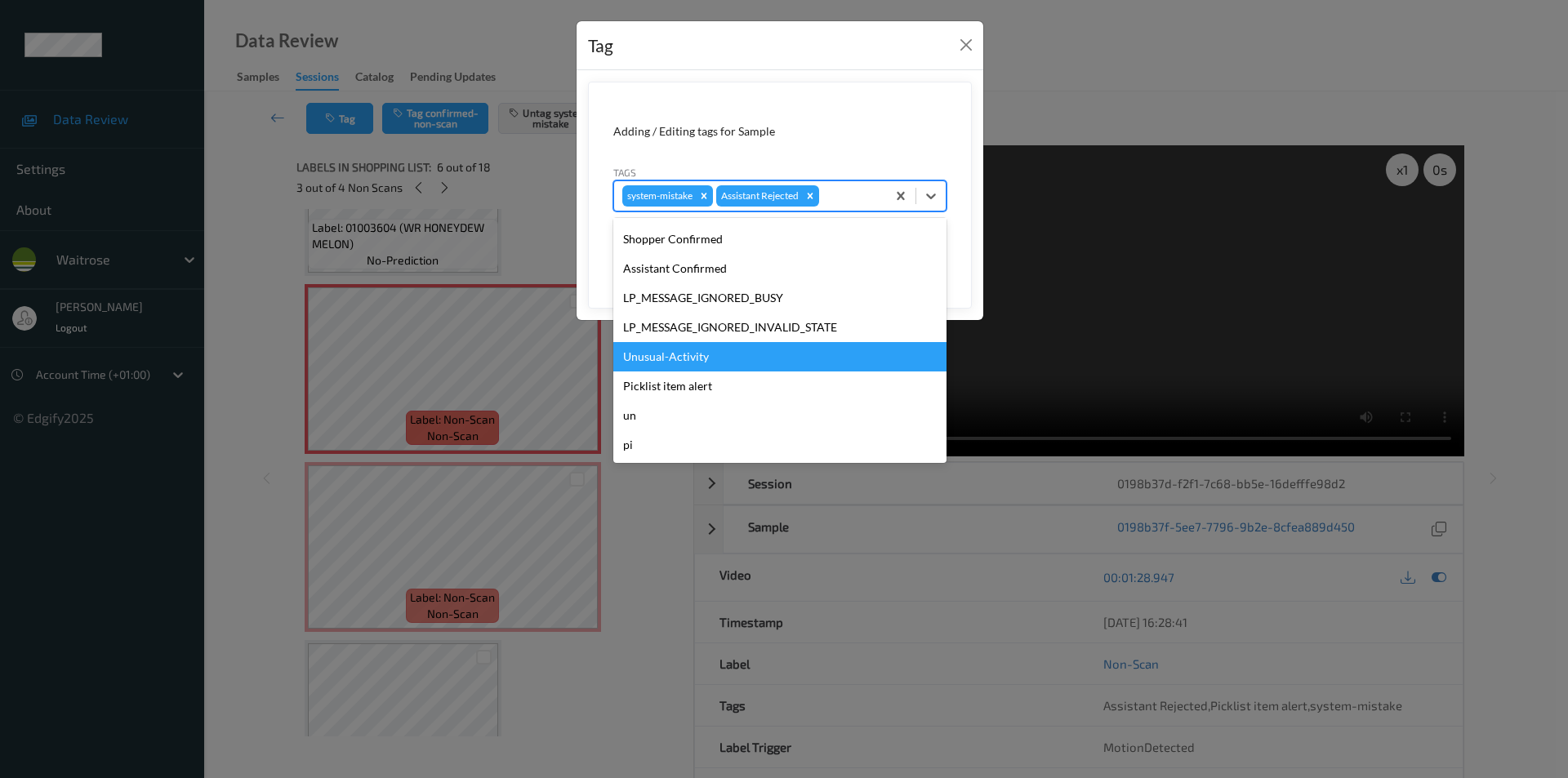
click at [681, 359] on div "Unusual-Activity" at bounding box center [779, 356] width 333 height 29
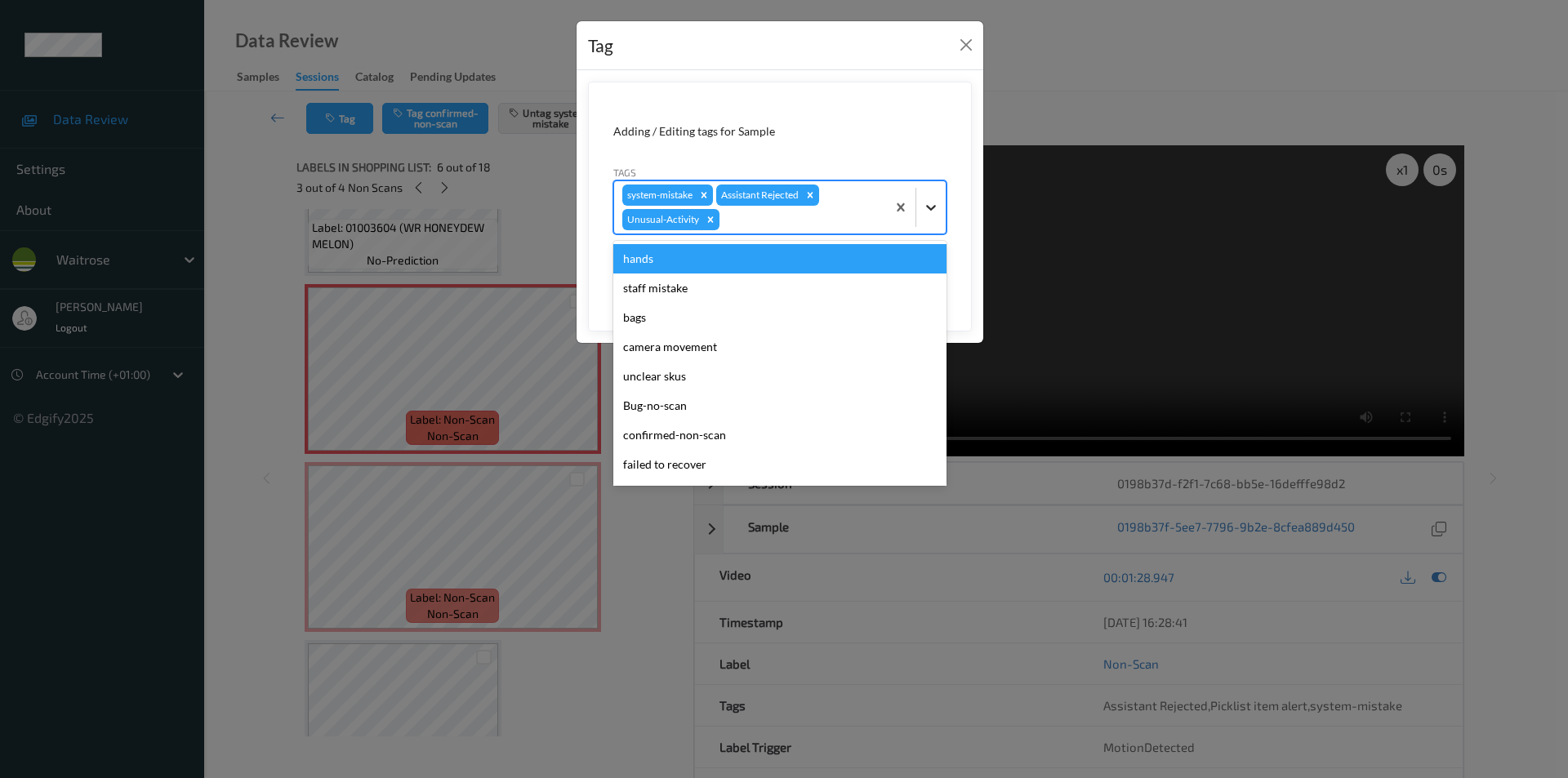
click at [933, 203] on icon at bounding box center [931, 207] width 16 height 16
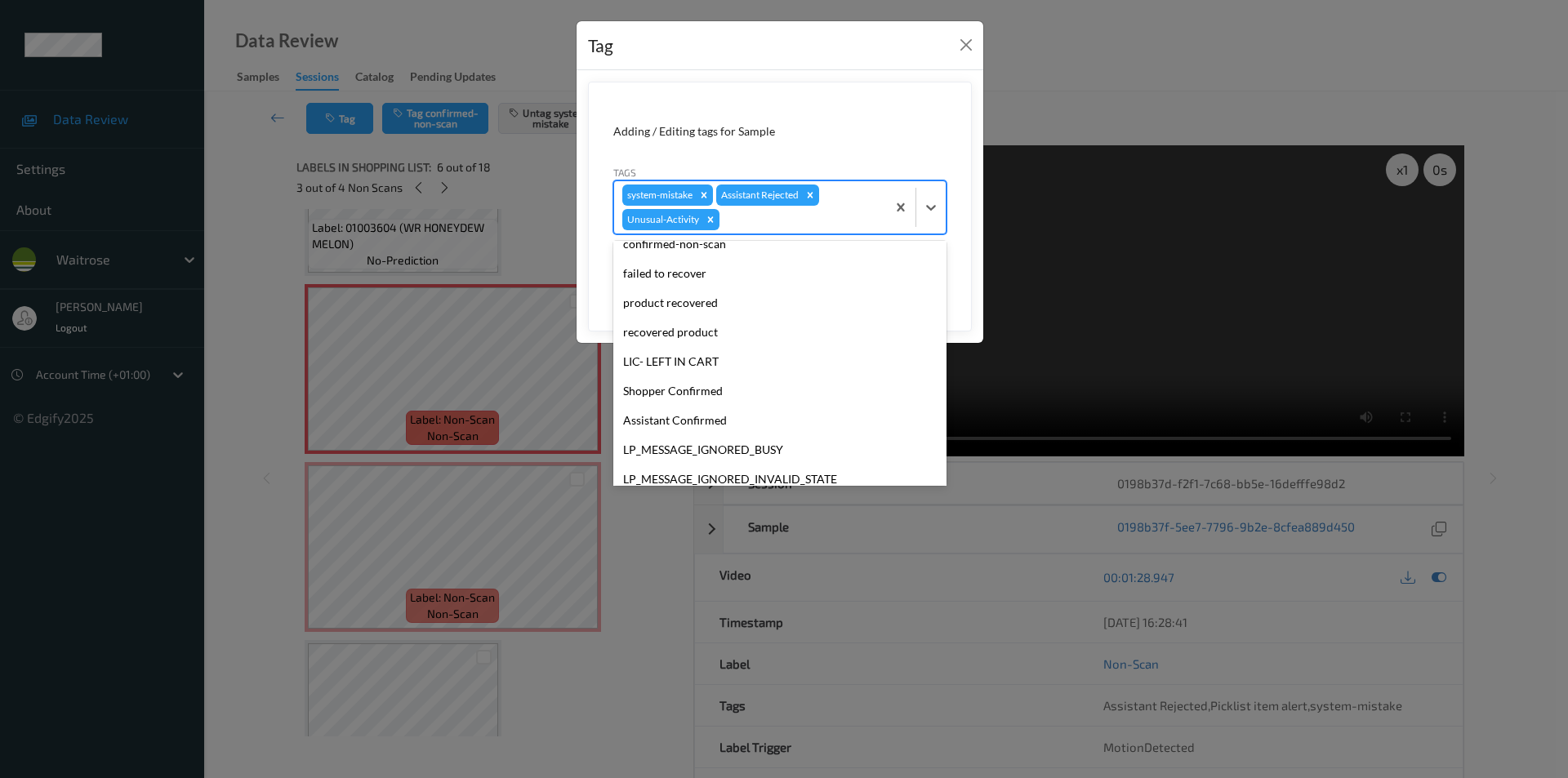
scroll to position [290, 0]
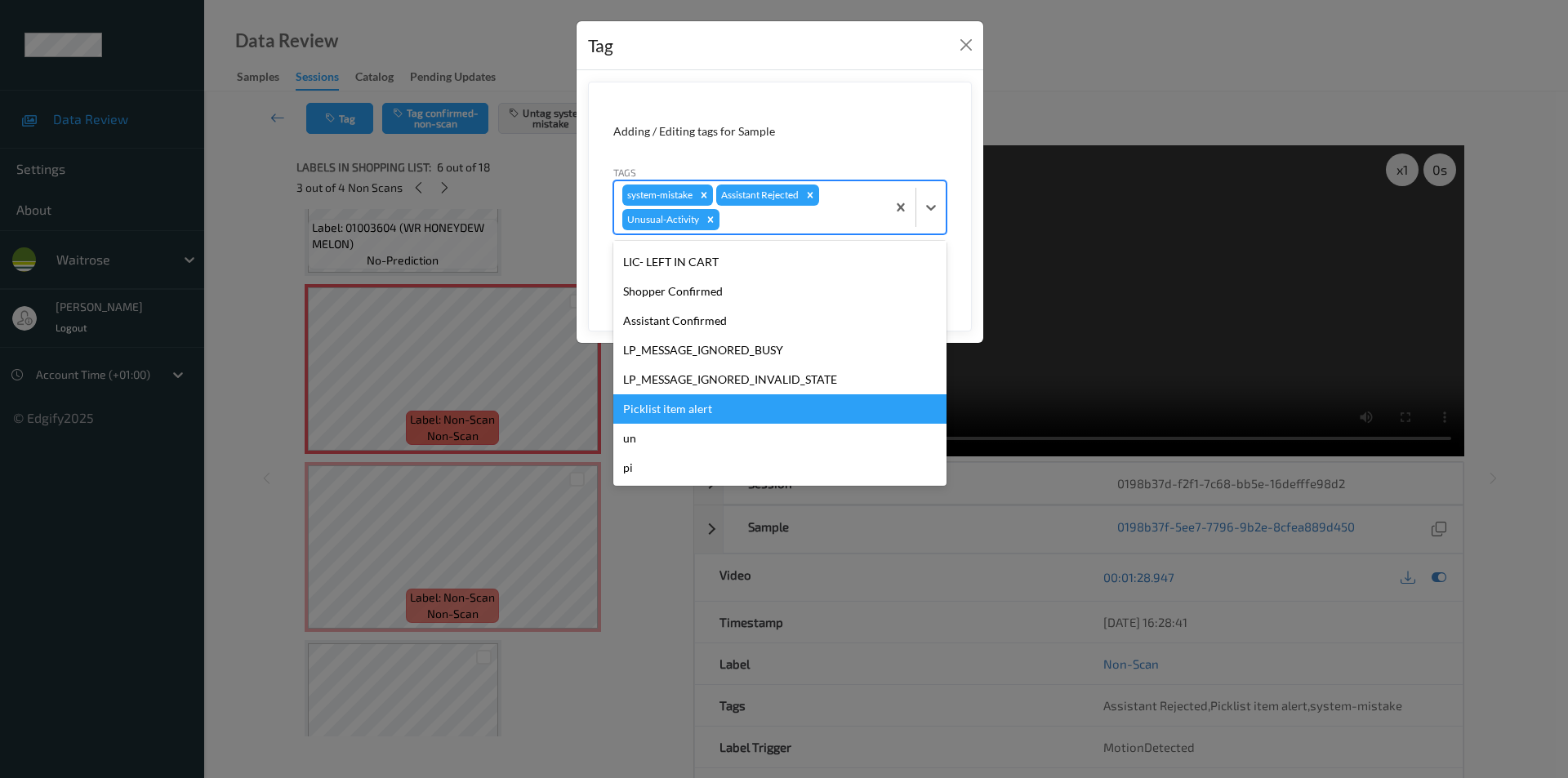
click at [696, 406] on div "Picklist item alert" at bounding box center [779, 408] width 333 height 29
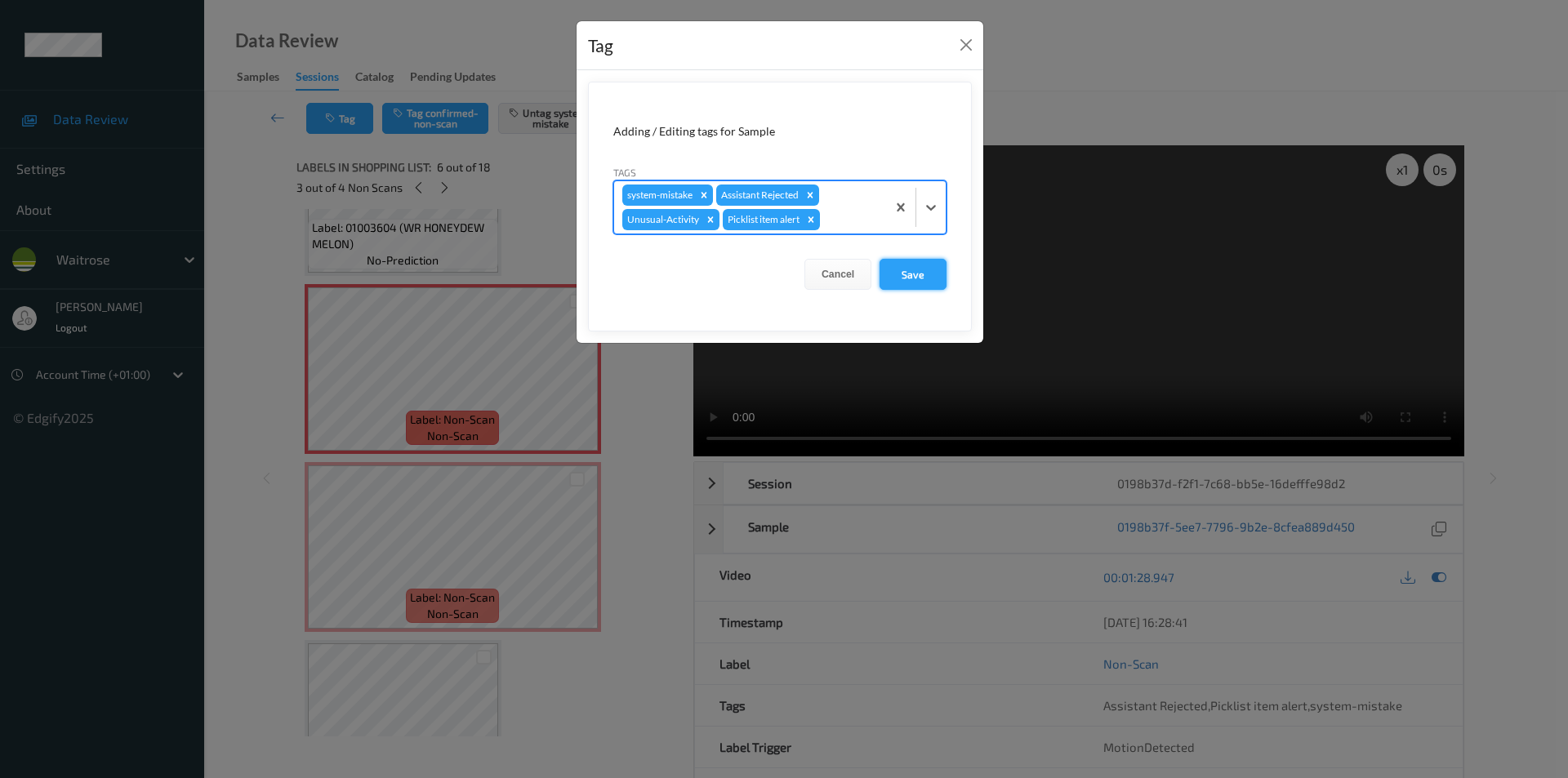
click at [914, 273] on button "Save" at bounding box center [913, 274] width 67 height 31
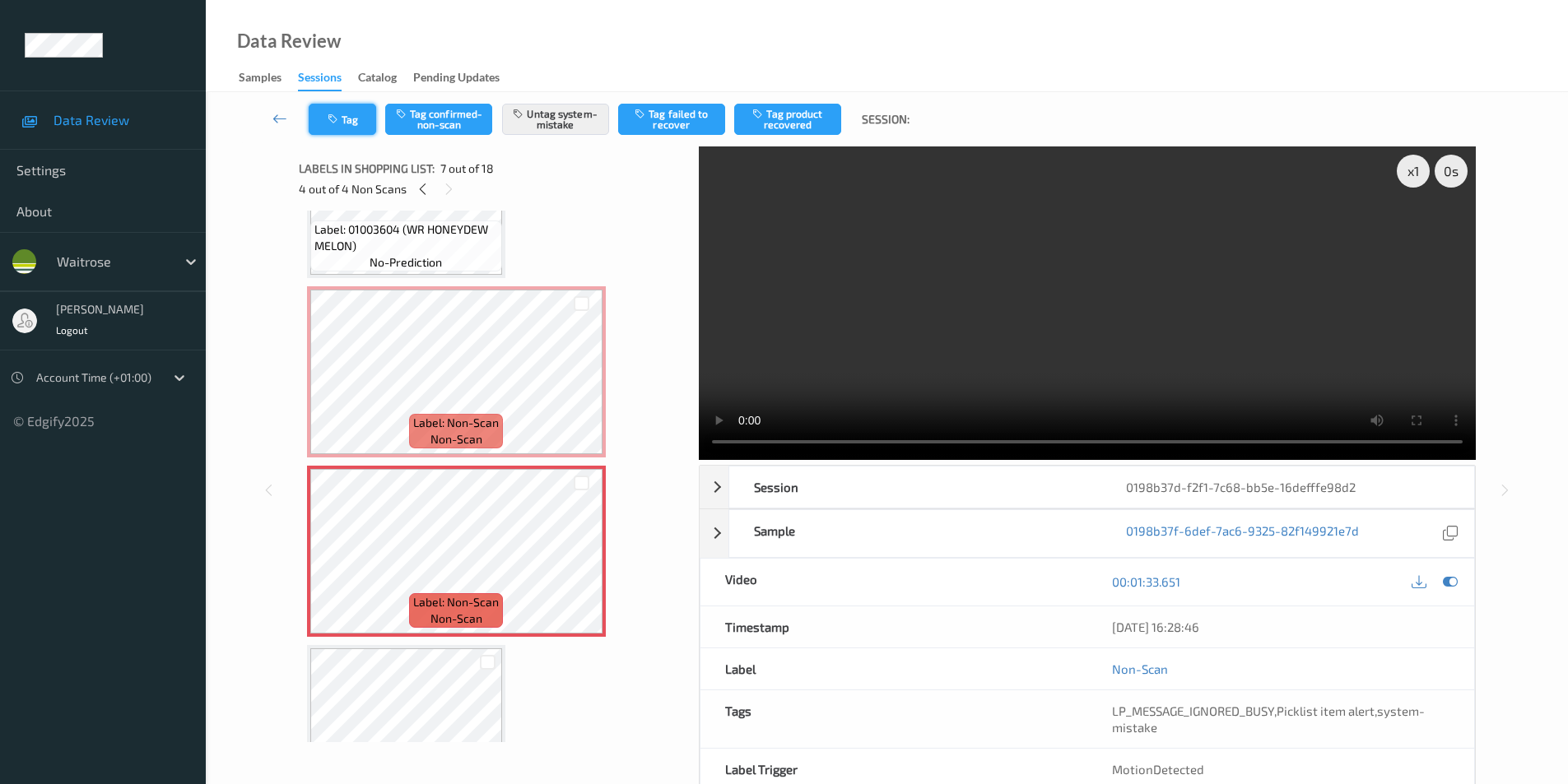
click at [347, 122] on button "Tag" at bounding box center [342, 119] width 67 height 31
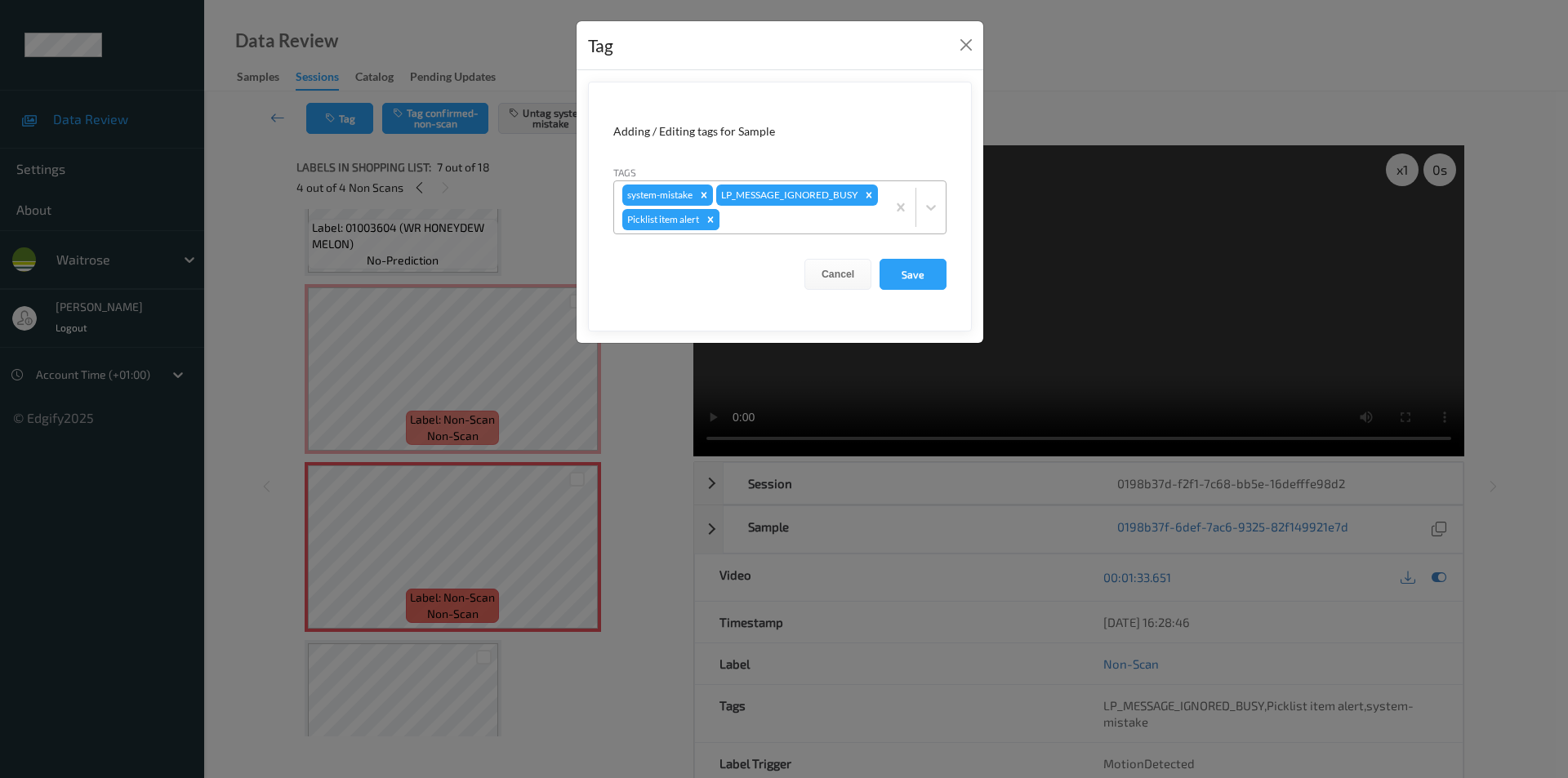
click at [711, 223] on icon "Remove Picklist item alert" at bounding box center [711, 219] width 6 height 6
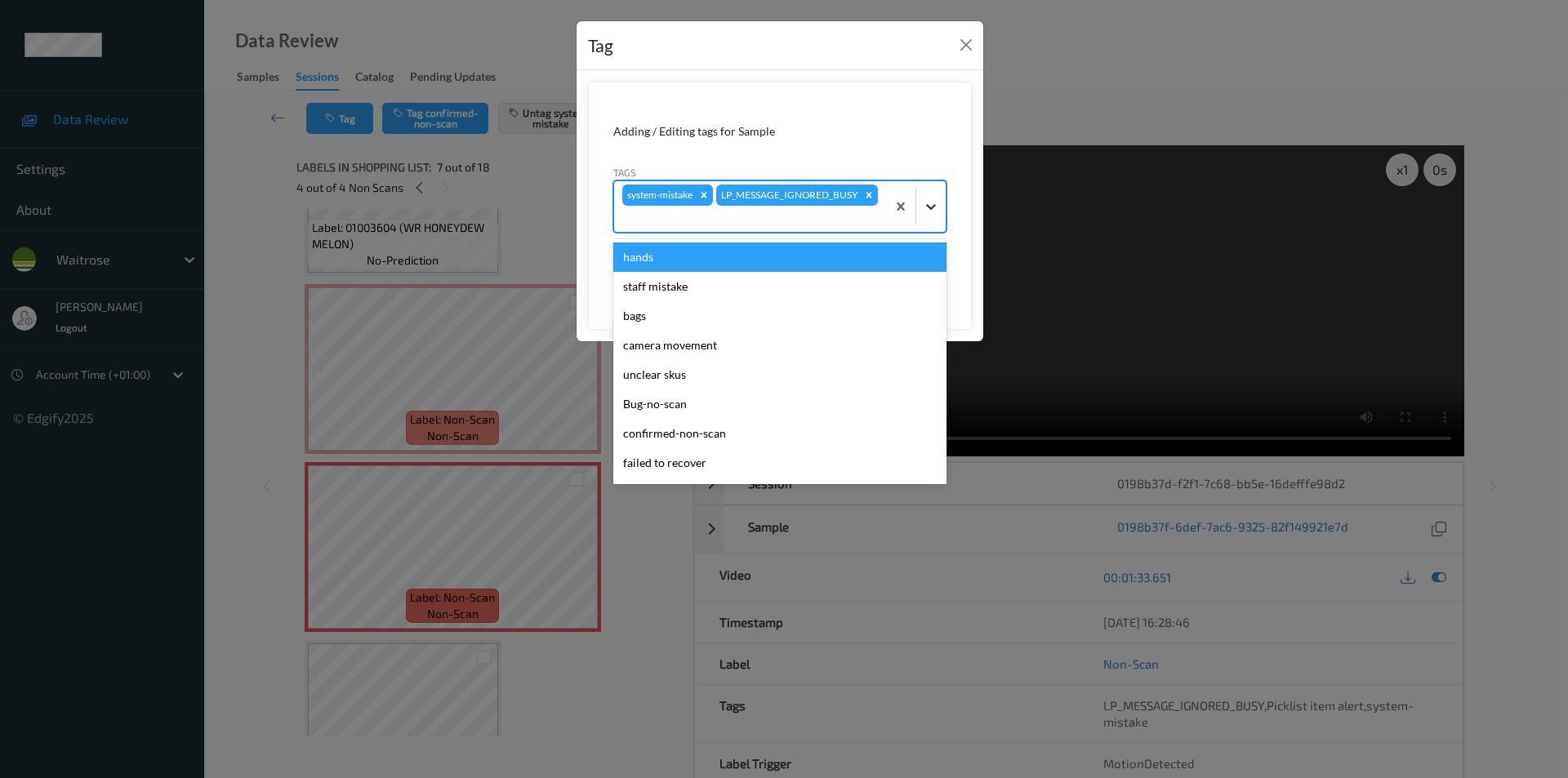
click at [933, 208] on icon at bounding box center [931, 207] width 9 height 6
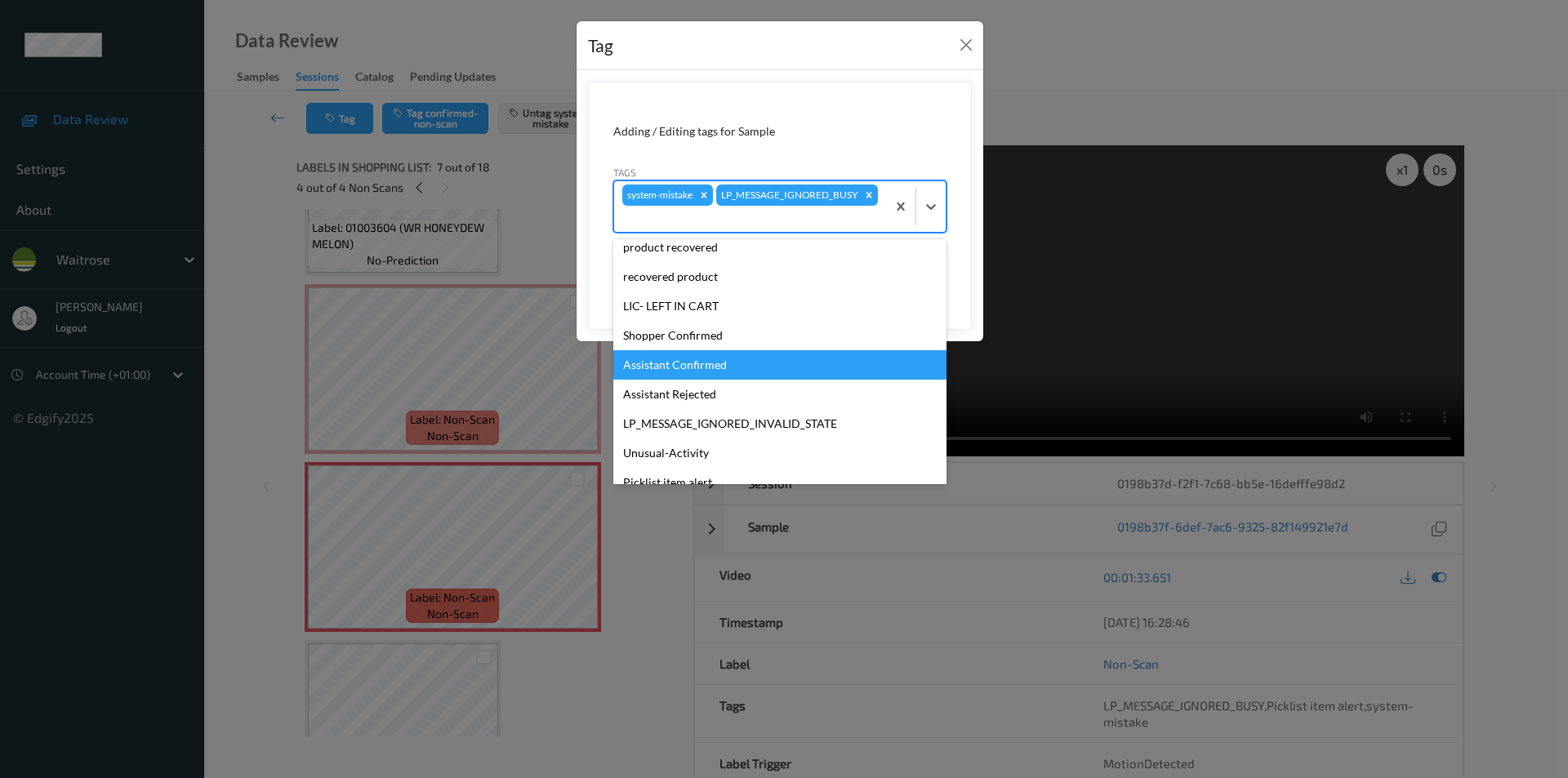
scroll to position [320, 0]
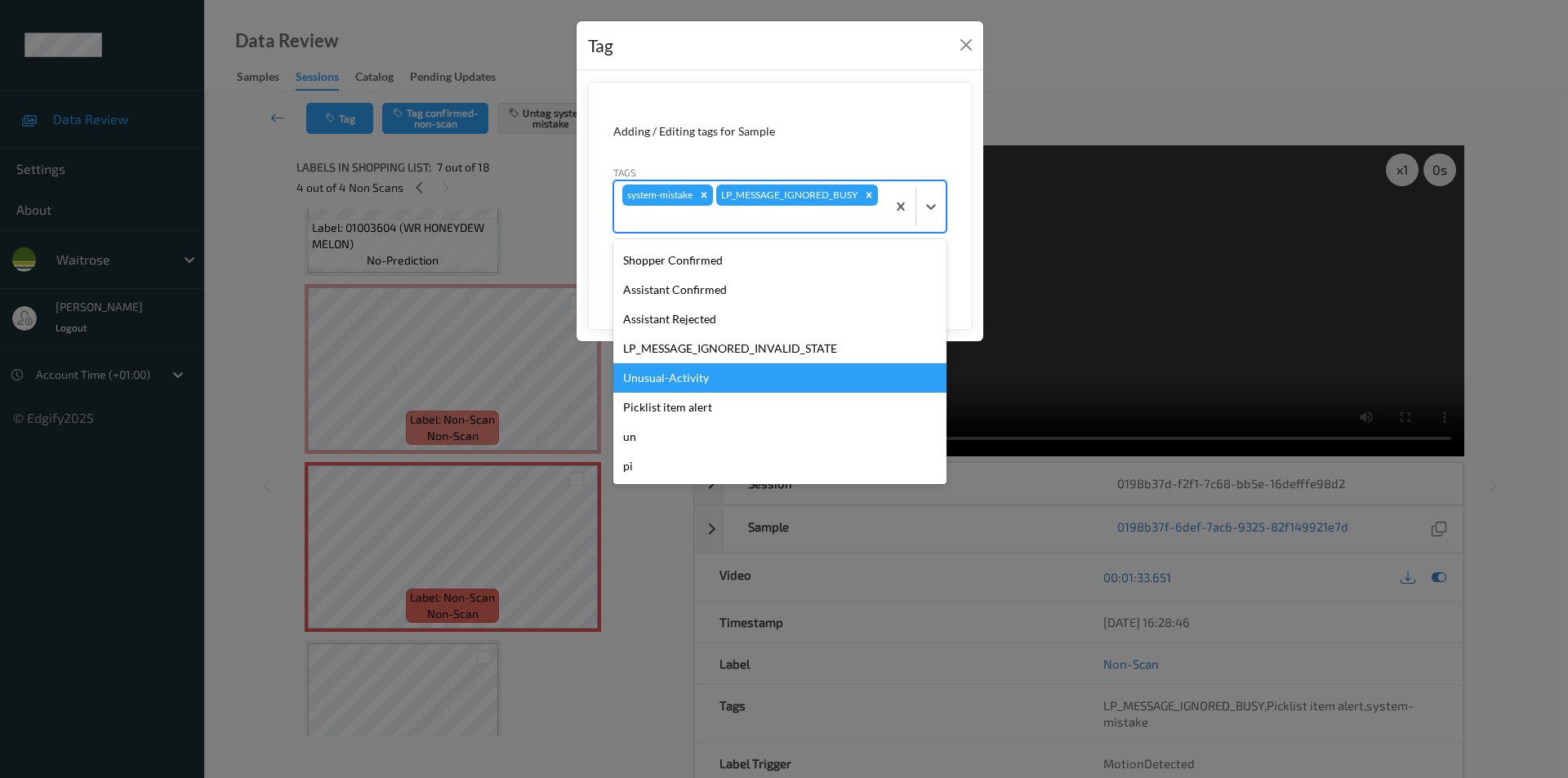
click at [689, 378] on div "Unusual-Activity" at bounding box center [779, 377] width 333 height 29
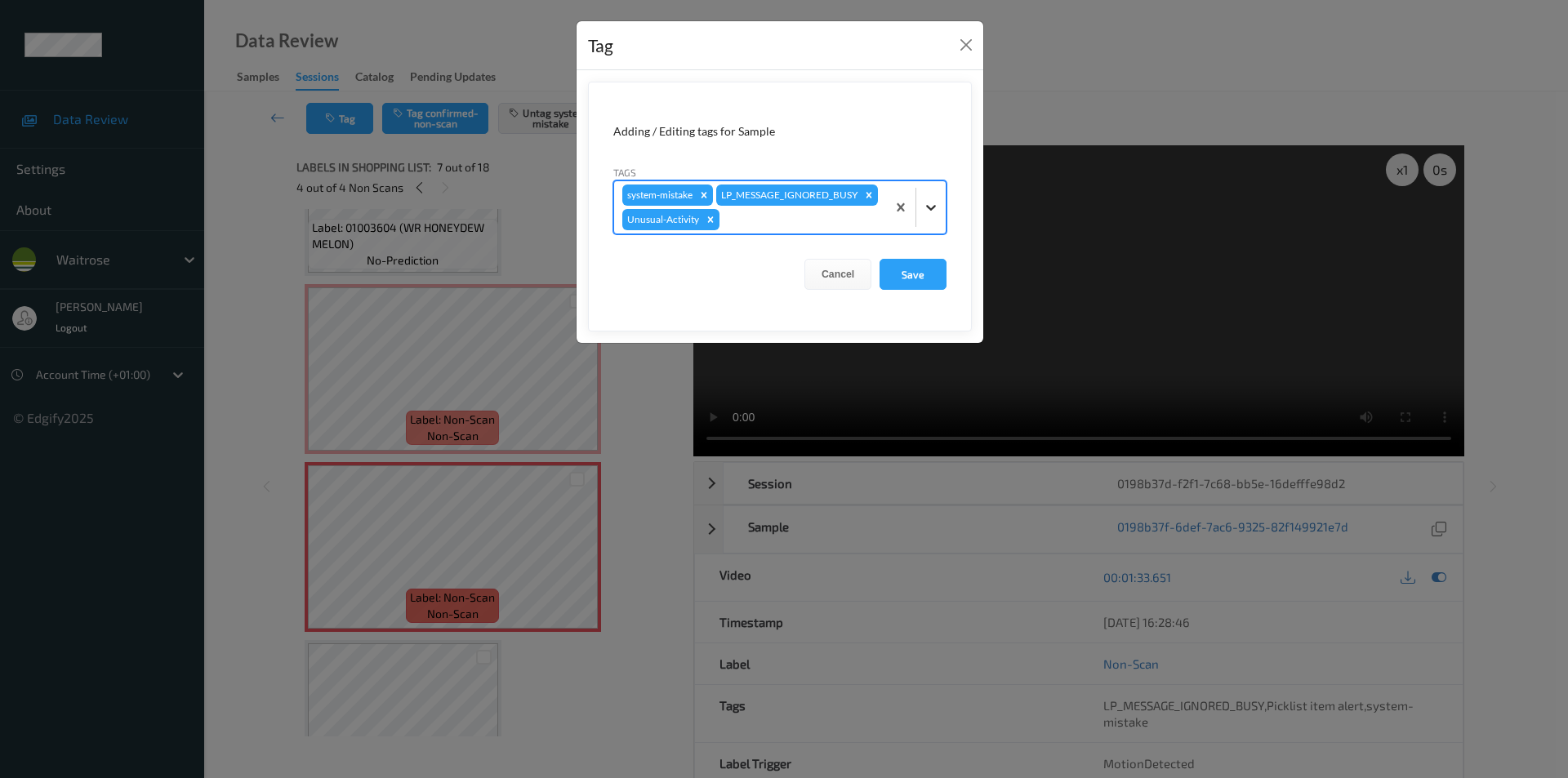
click at [939, 223] on div at bounding box center [931, 207] width 29 height 29
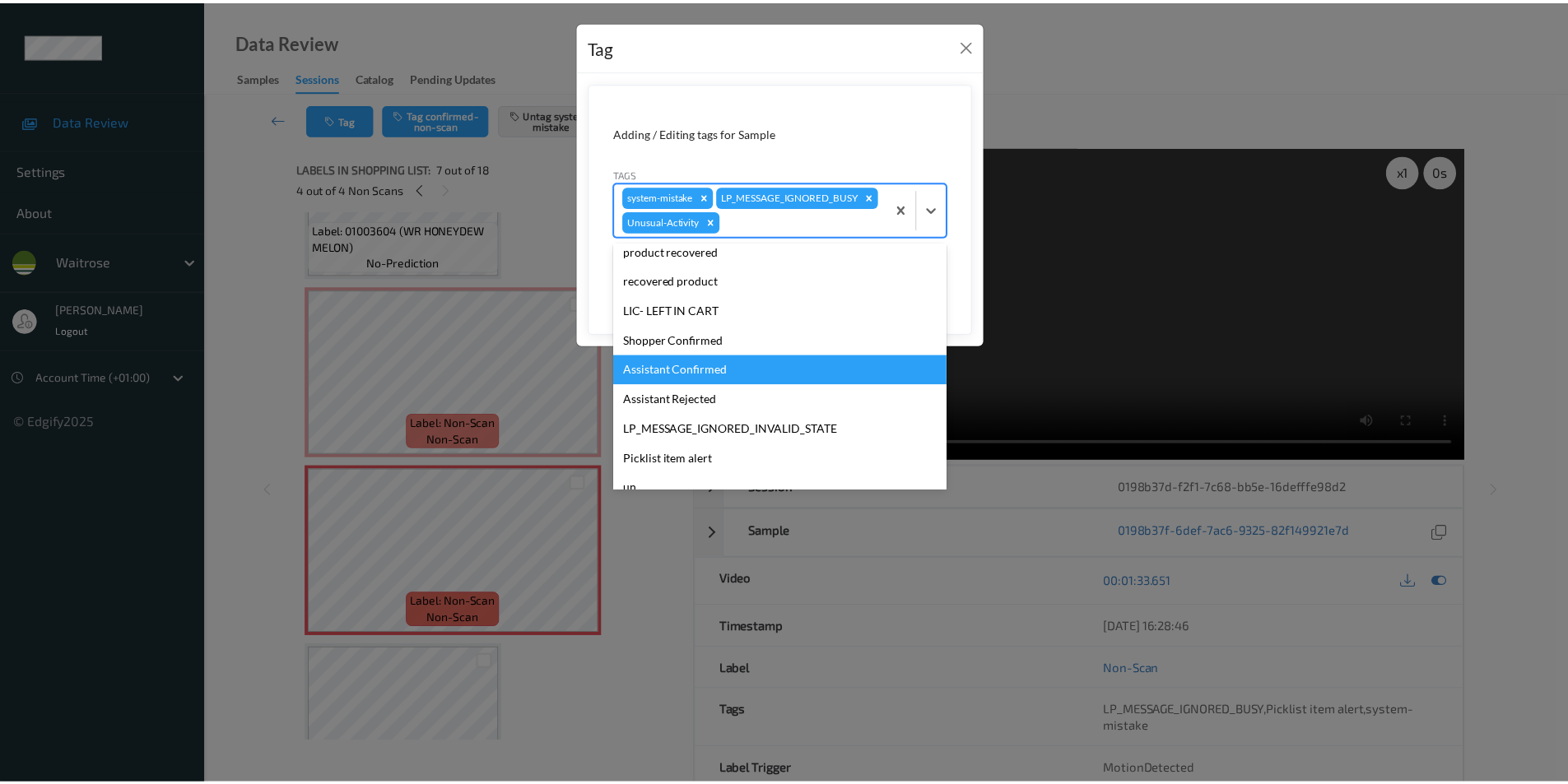
scroll to position [293, 0]
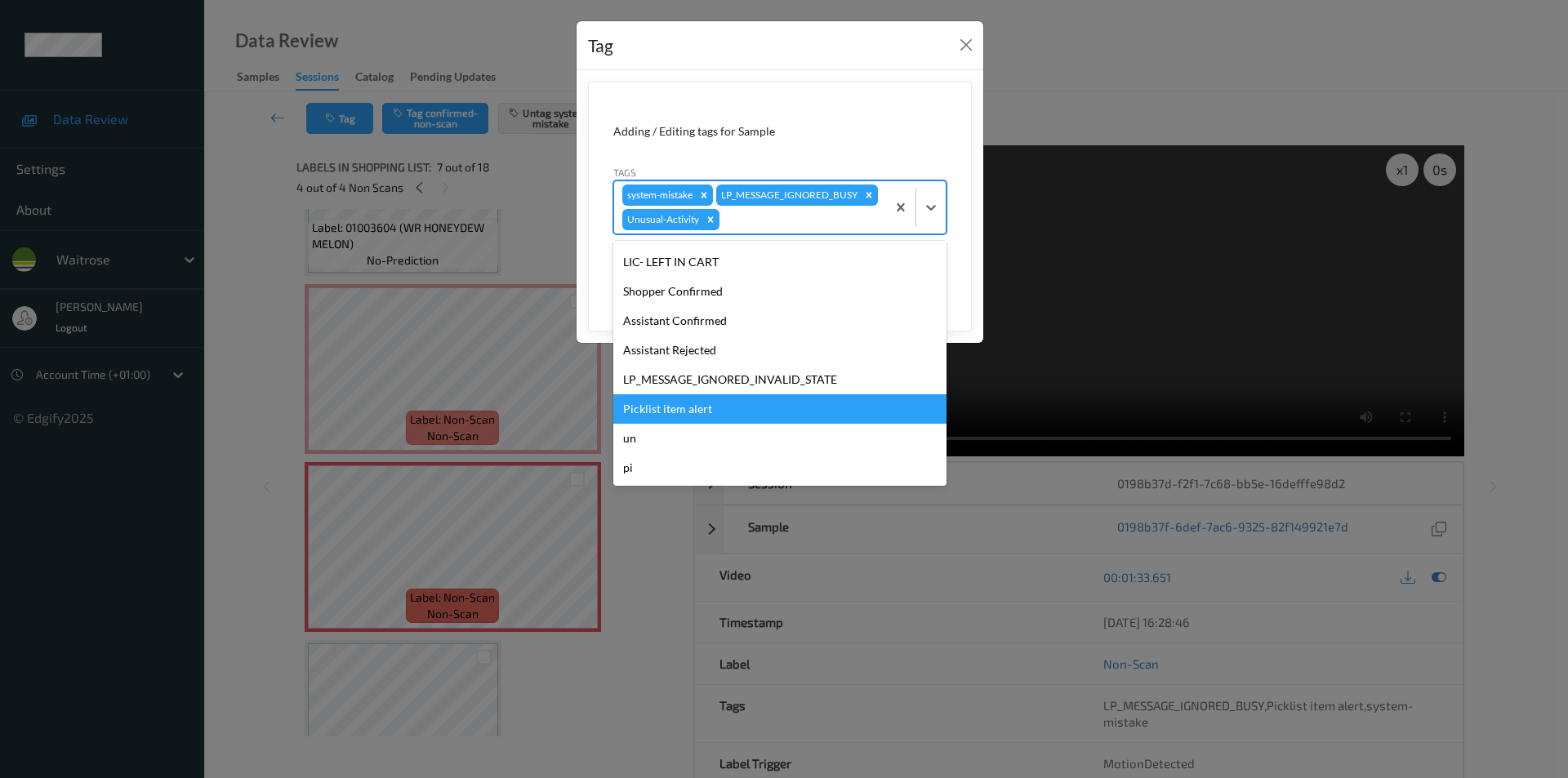
click at [679, 423] on div "Picklist item alert" at bounding box center [779, 408] width 333 height 29
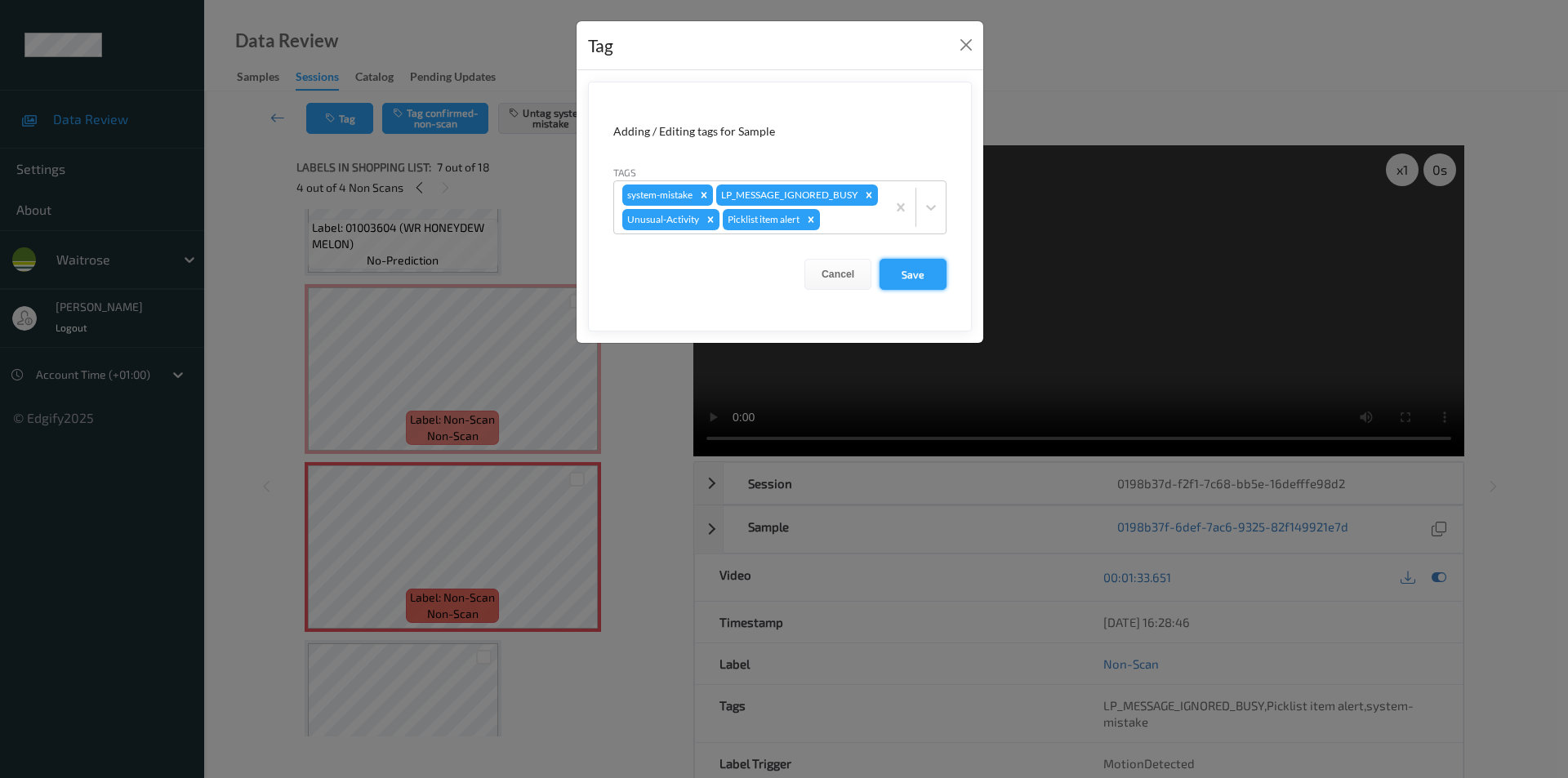
click at [911, 290] on button "Save" at bounding box center [913, 274] width 67 height 31
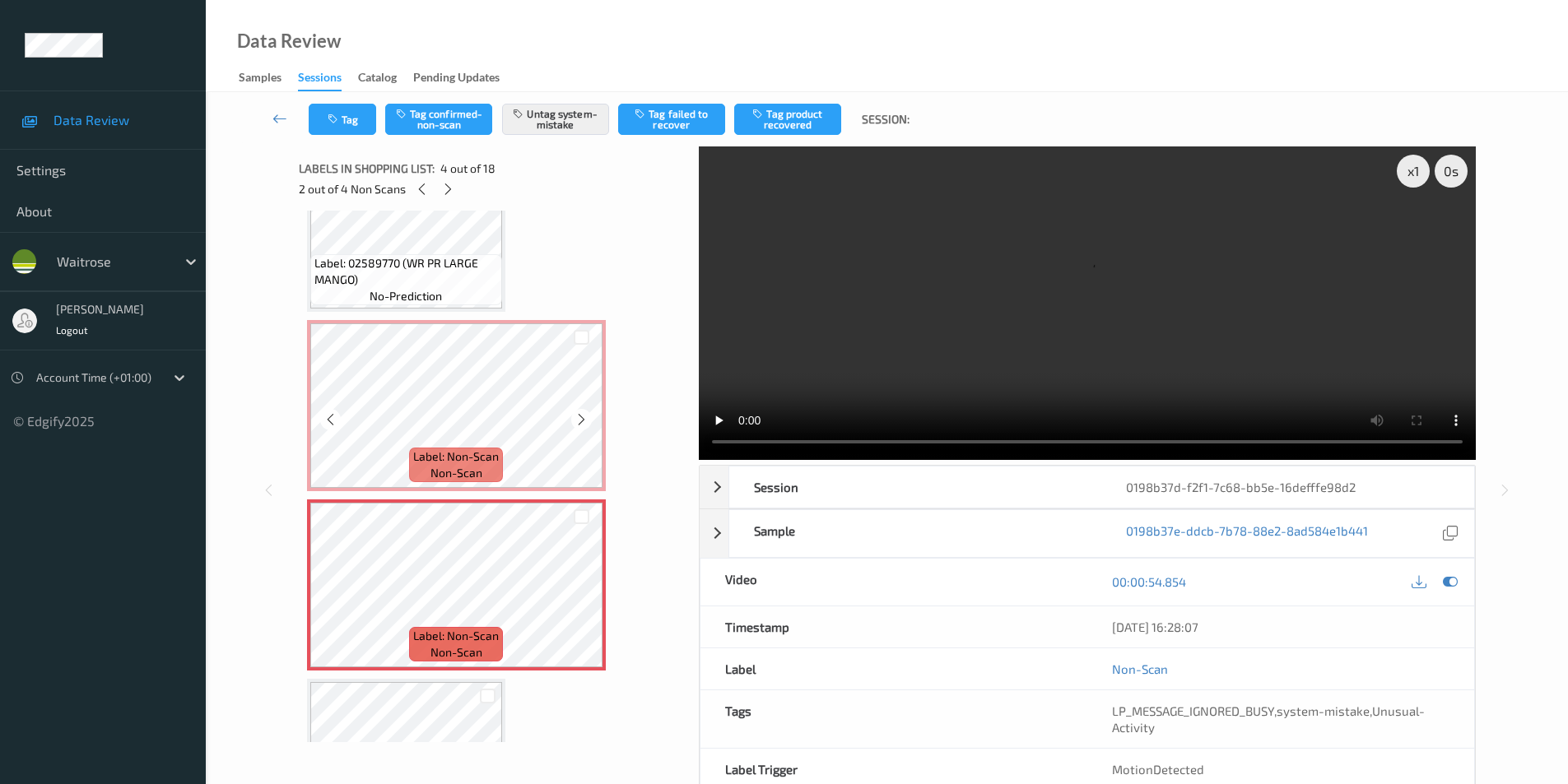
scroll to position [254, 0]
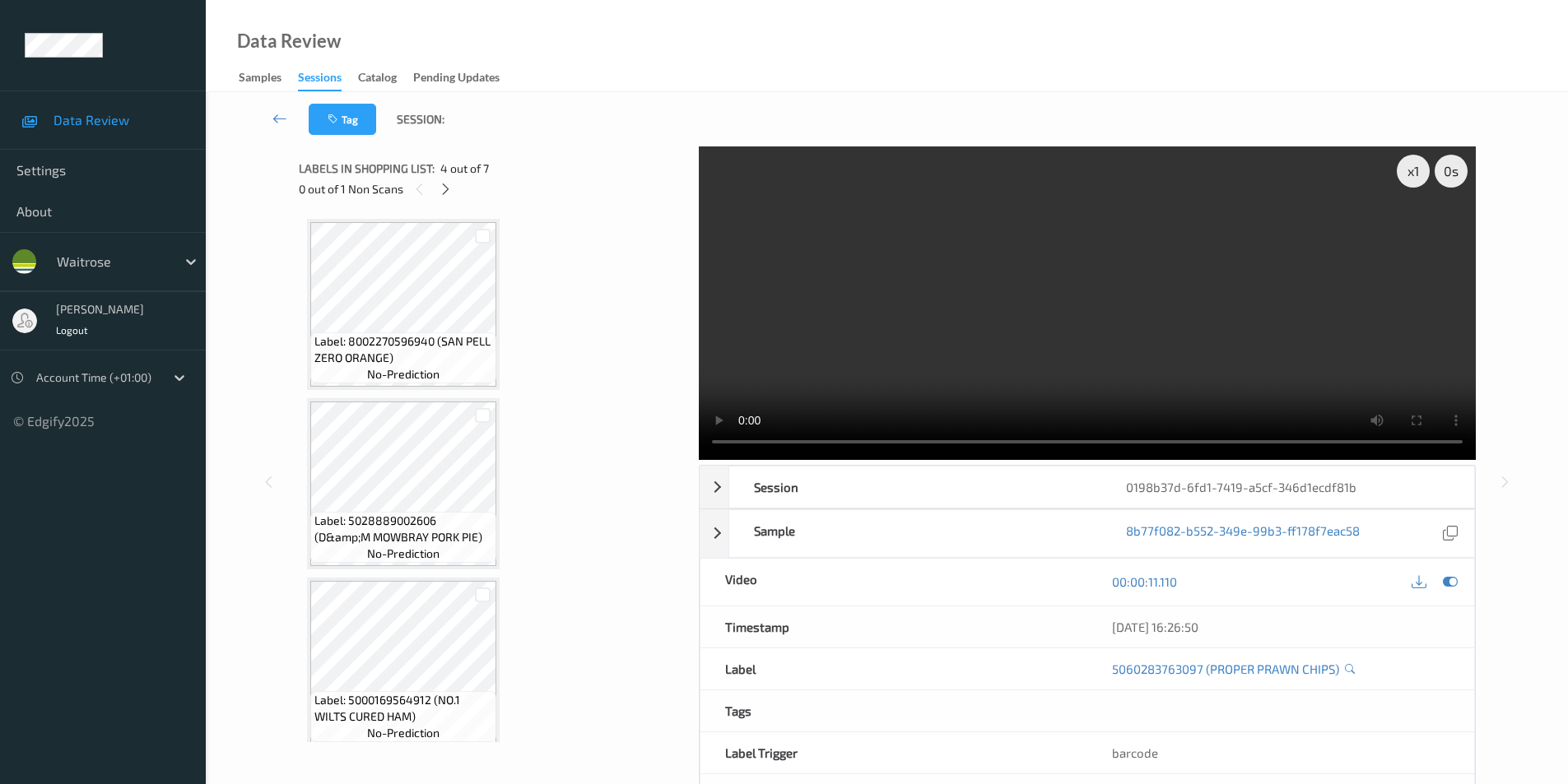
scroll to position [546, 0]
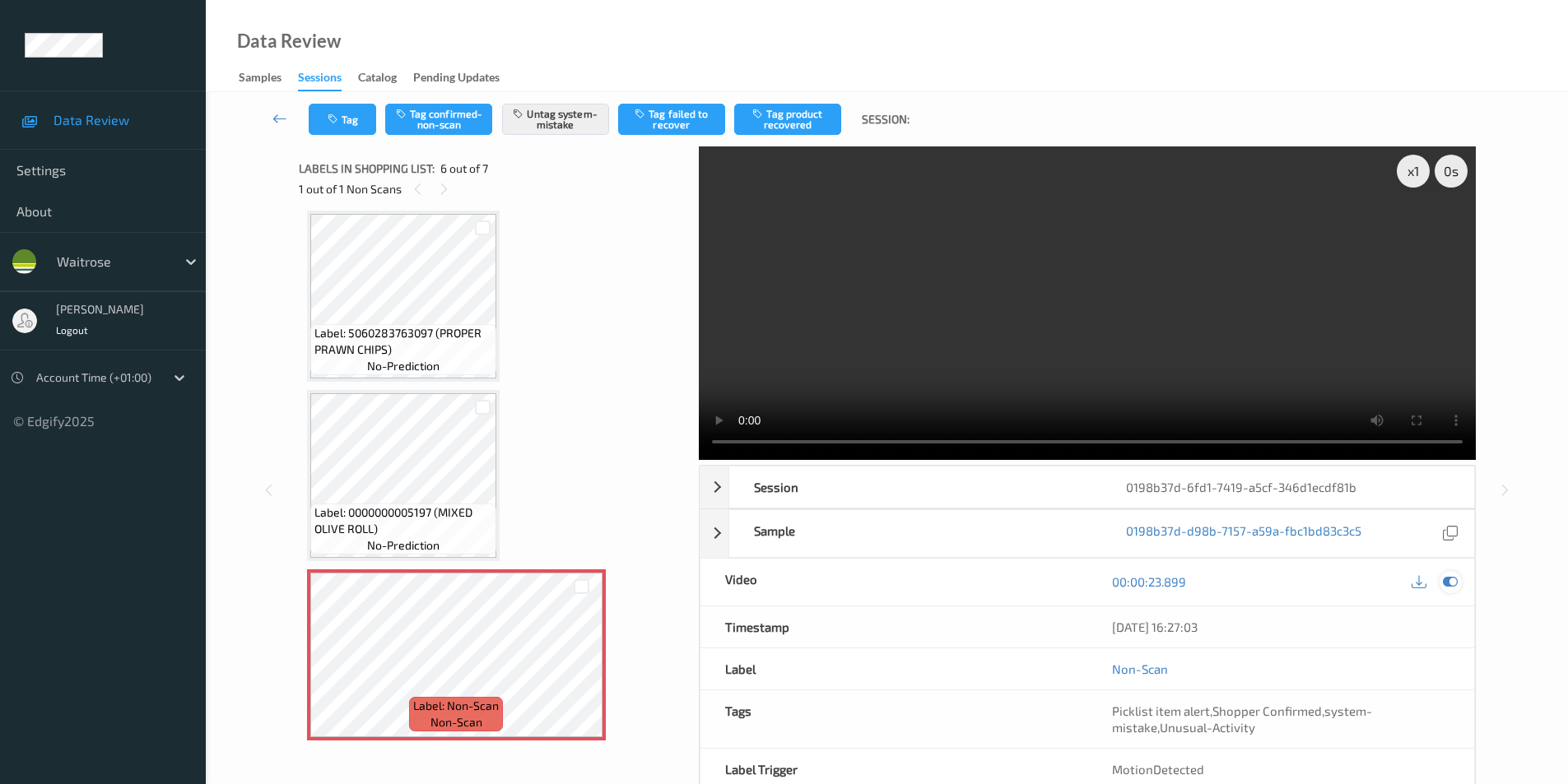
click at [1443, 584] on icon at bounding box center [1450, 582] width 15 height 15
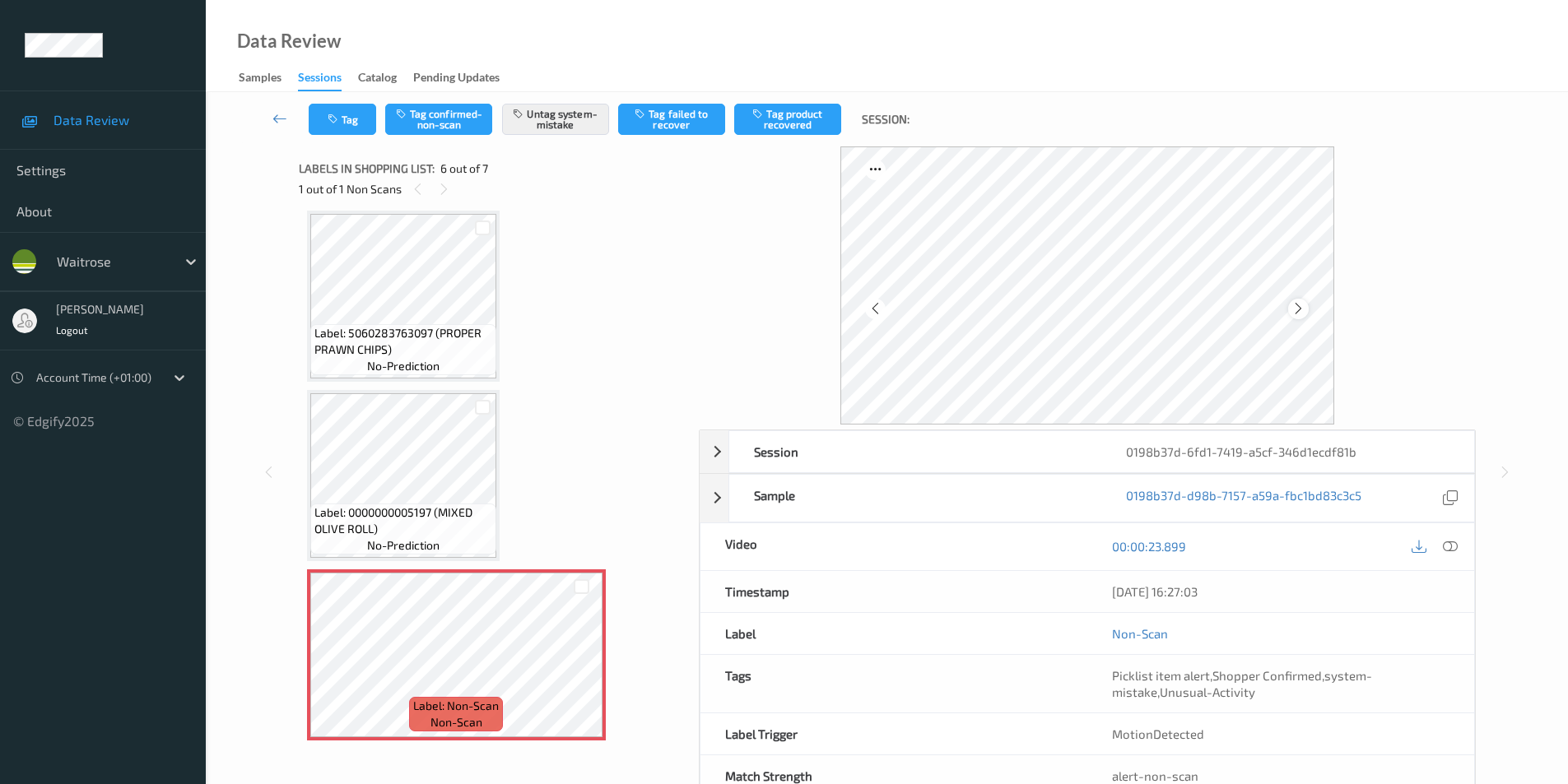
click at [1294, 310] on icon at bounding box center [1298, 309] width 14 height 15
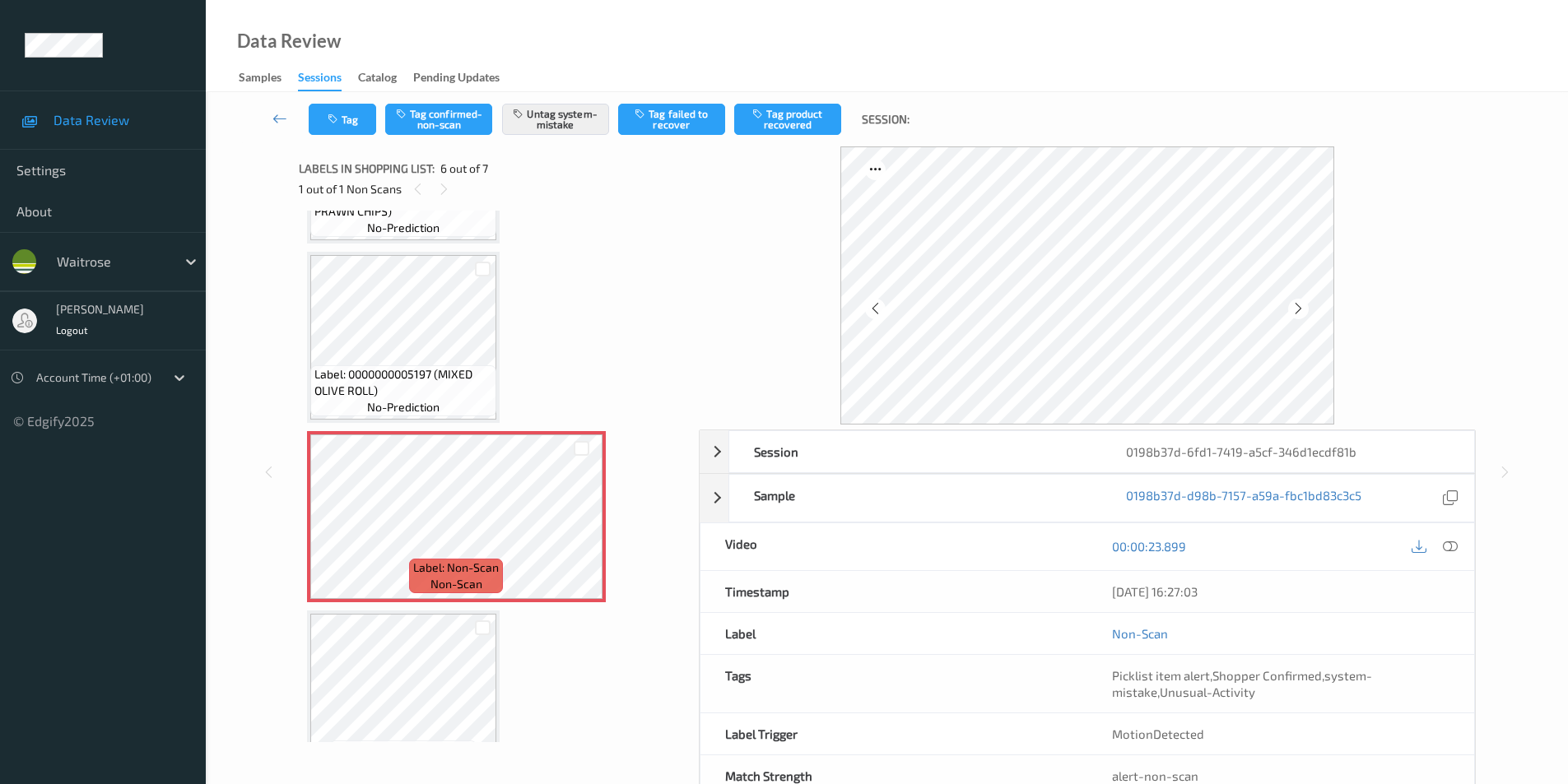
scroll to position [567, 0]
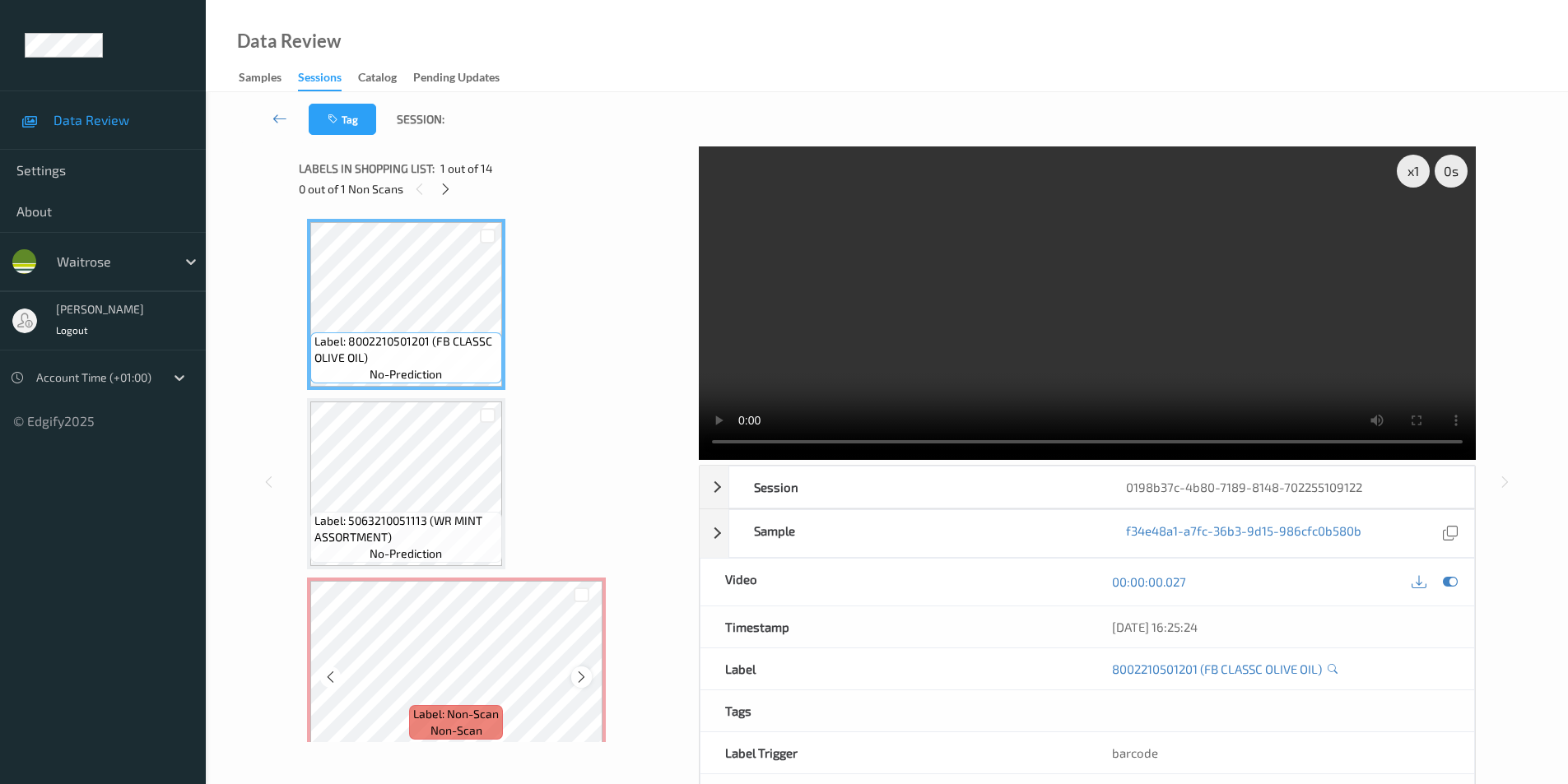
click at [580, 679] on icon at bounding box center [581, 678] width 14 height 15
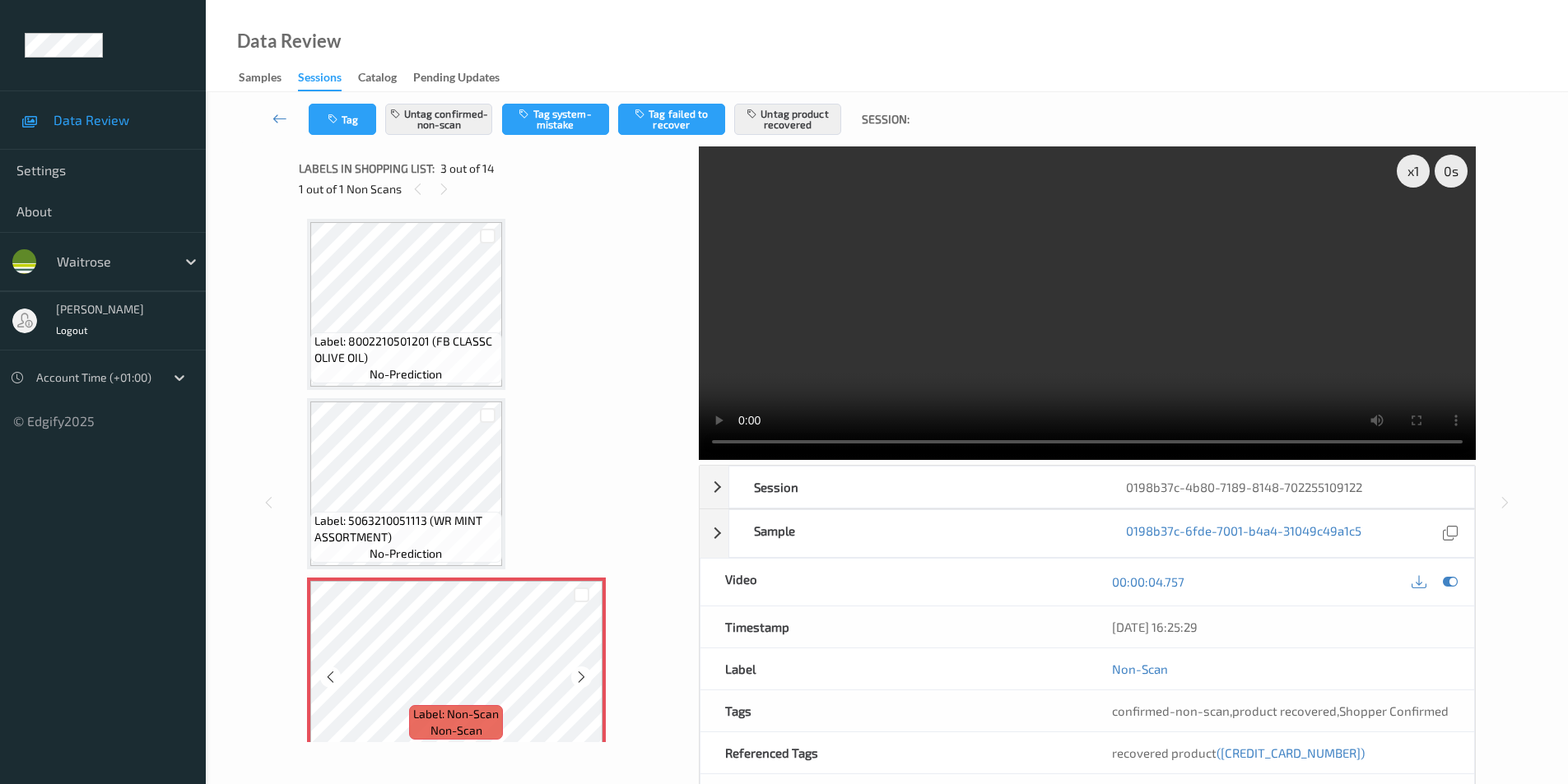
click at [580, 679] on icon at bounding box center [581, 678] width 14 height 15
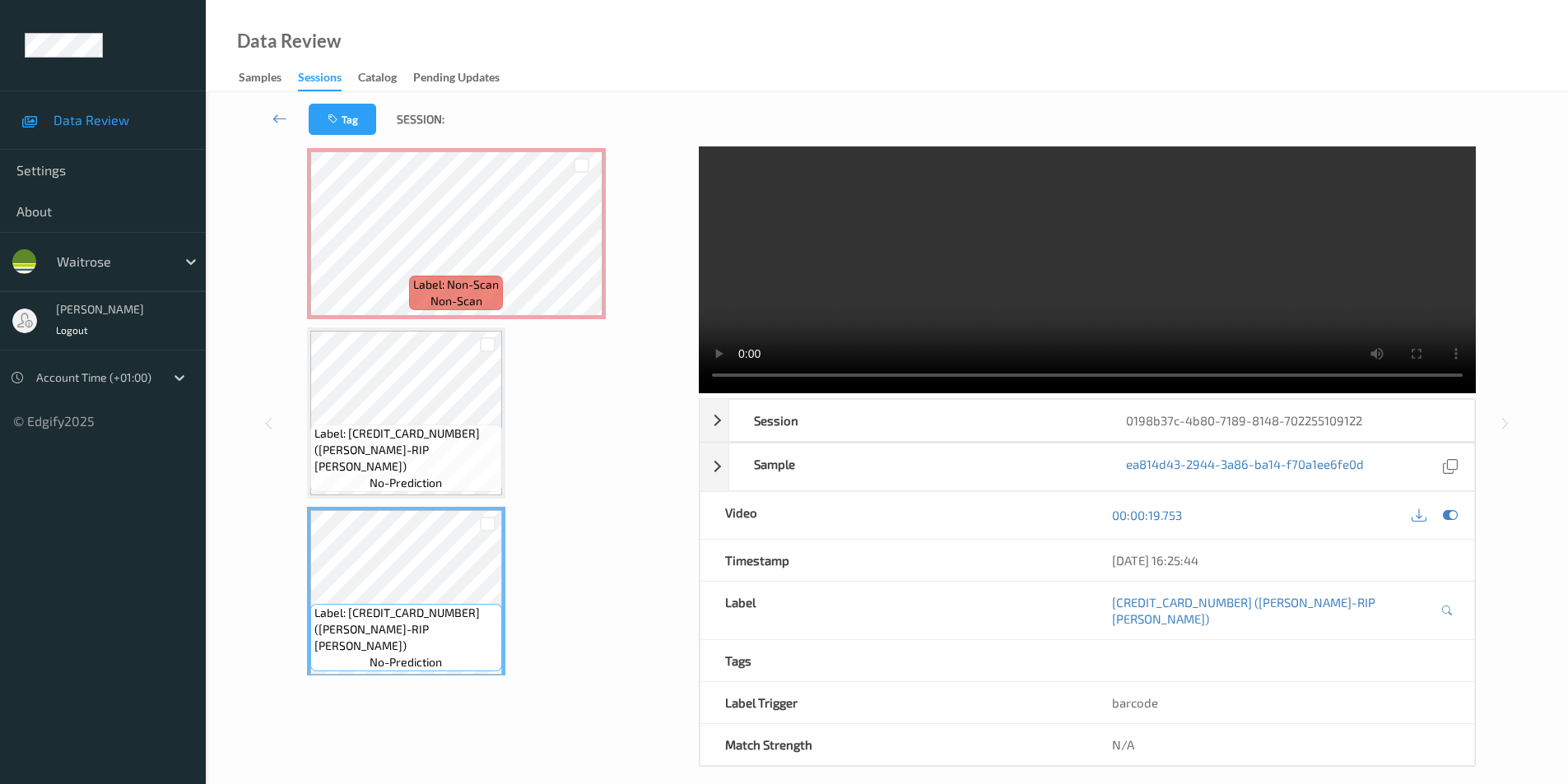
scroll to position [329, 0]
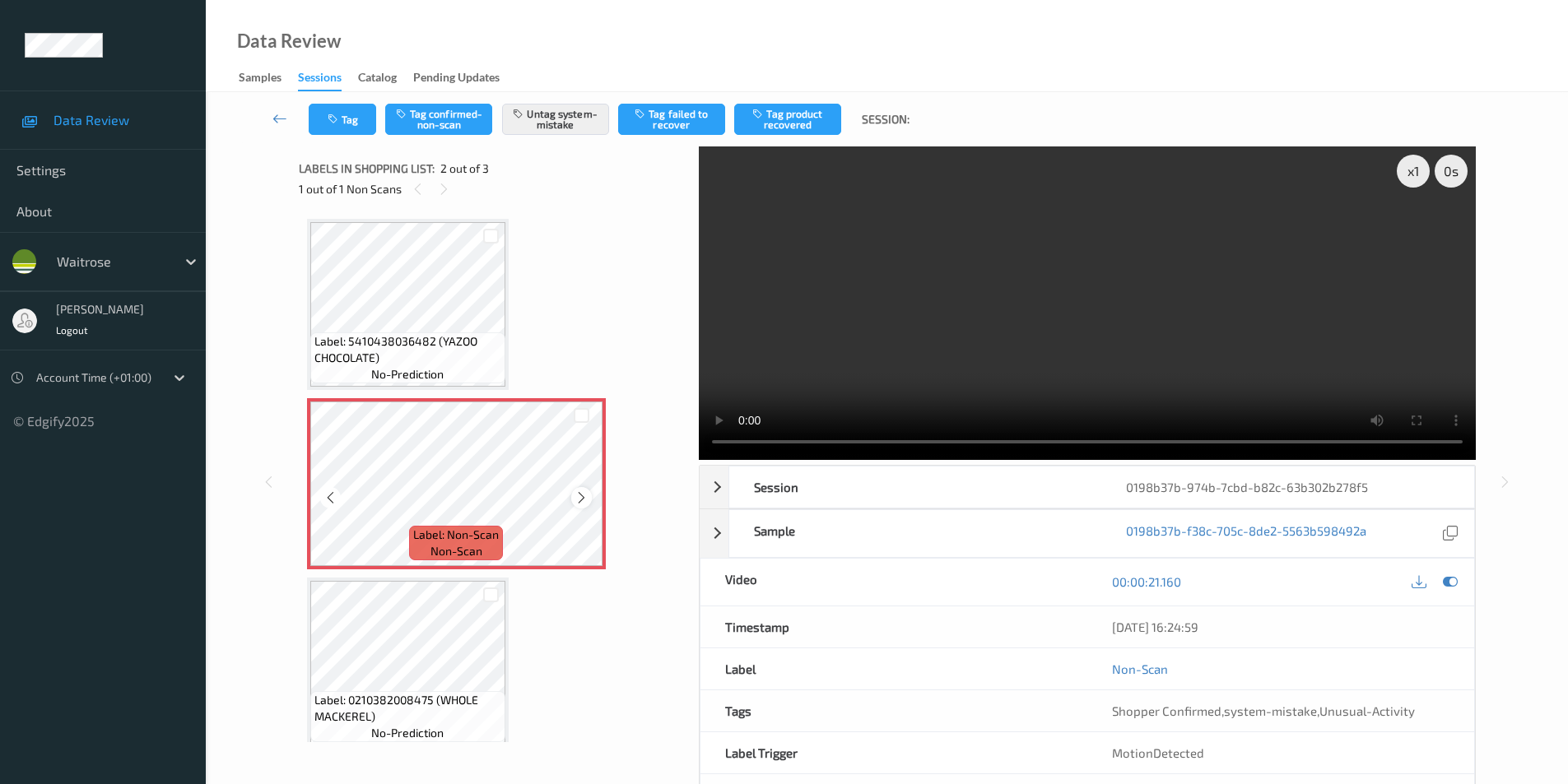
click at [584, 498] on icon at bounding box center [581, 498] width 14 height 15
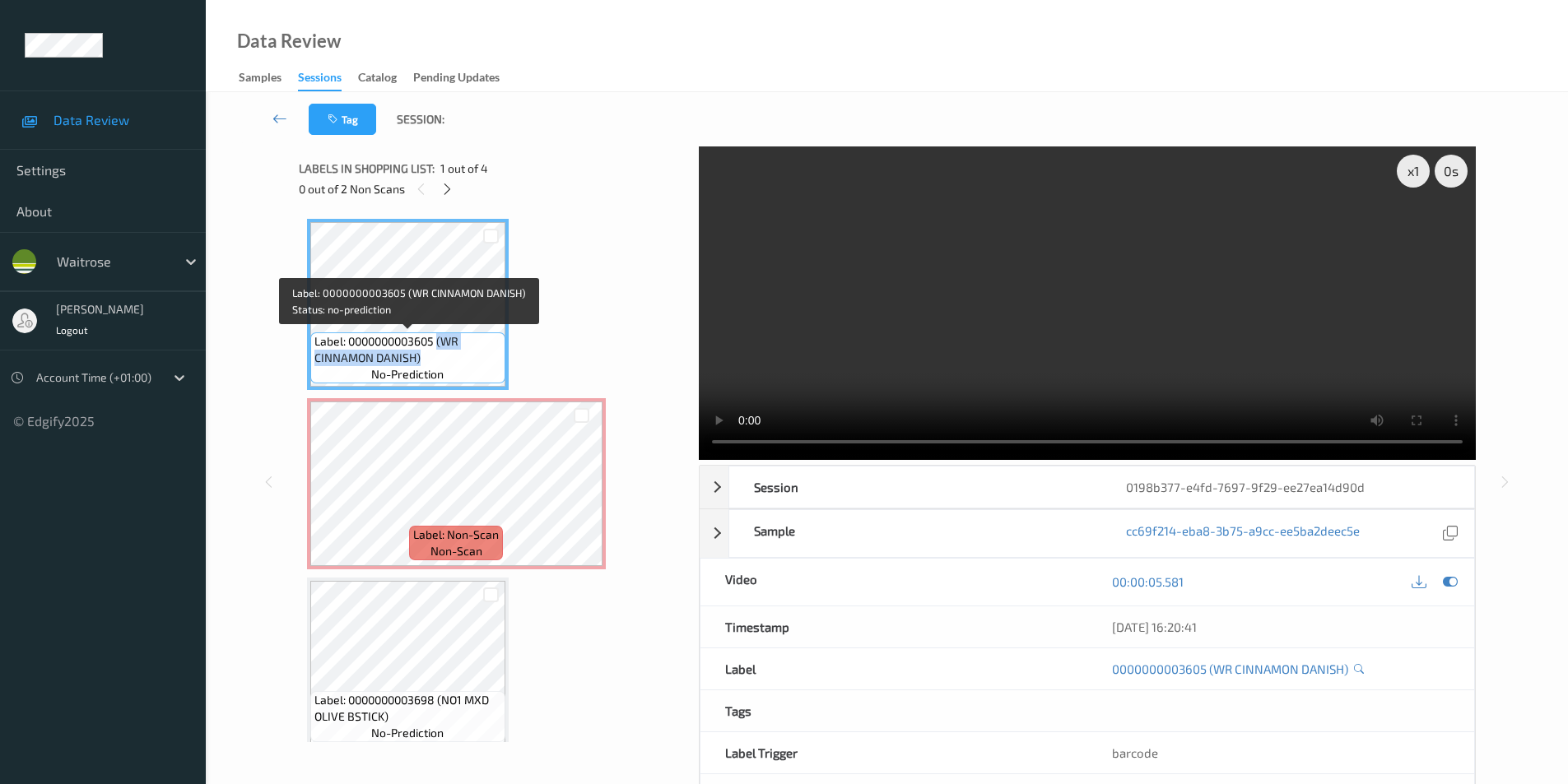
drag, startPoint x: 441, startPoint y: 344, endPoint x: 433, endPoint y: 355, distance: 13.6
click at [433, 355] on span "Label: 0000000003605 (WR CINNAMON DANISH)" at bounding box center [408, 350] width 187 height 33
copy span "(WR CINNAMON DANISH)"
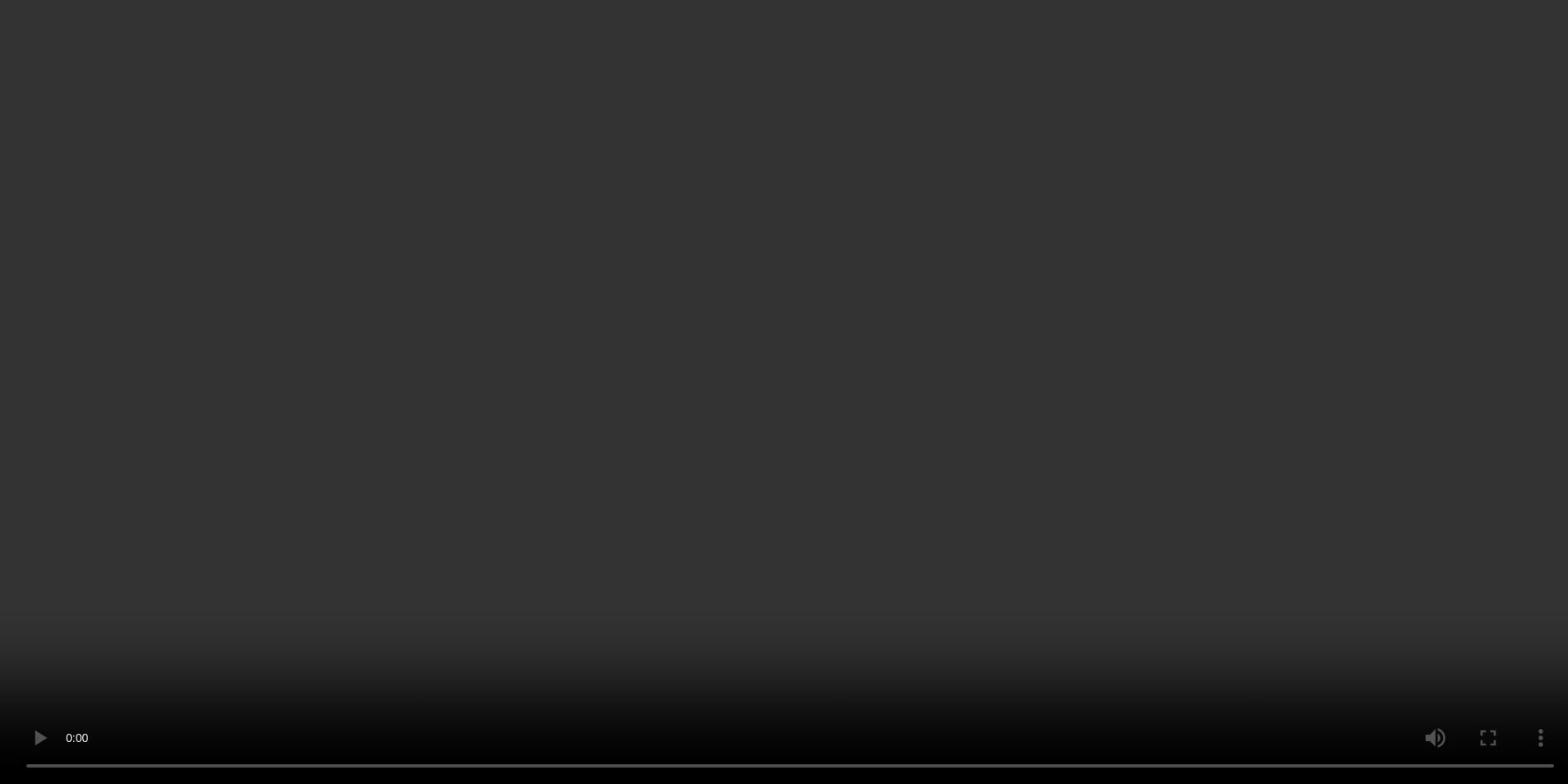
scroll to position [172, 0]
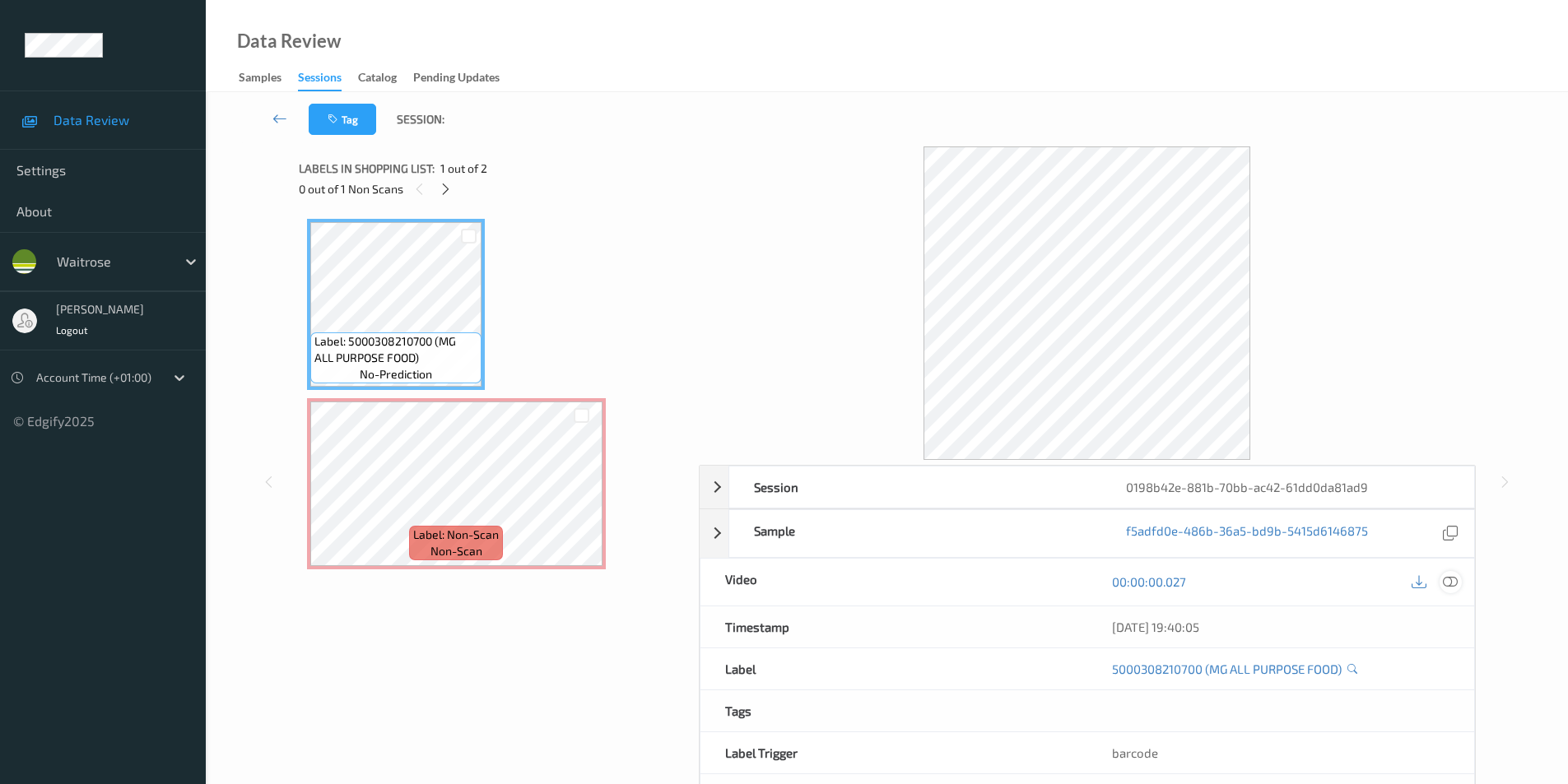
click at [1450, 577] on icon at bounding box center [1450, 582] width 15 height 15
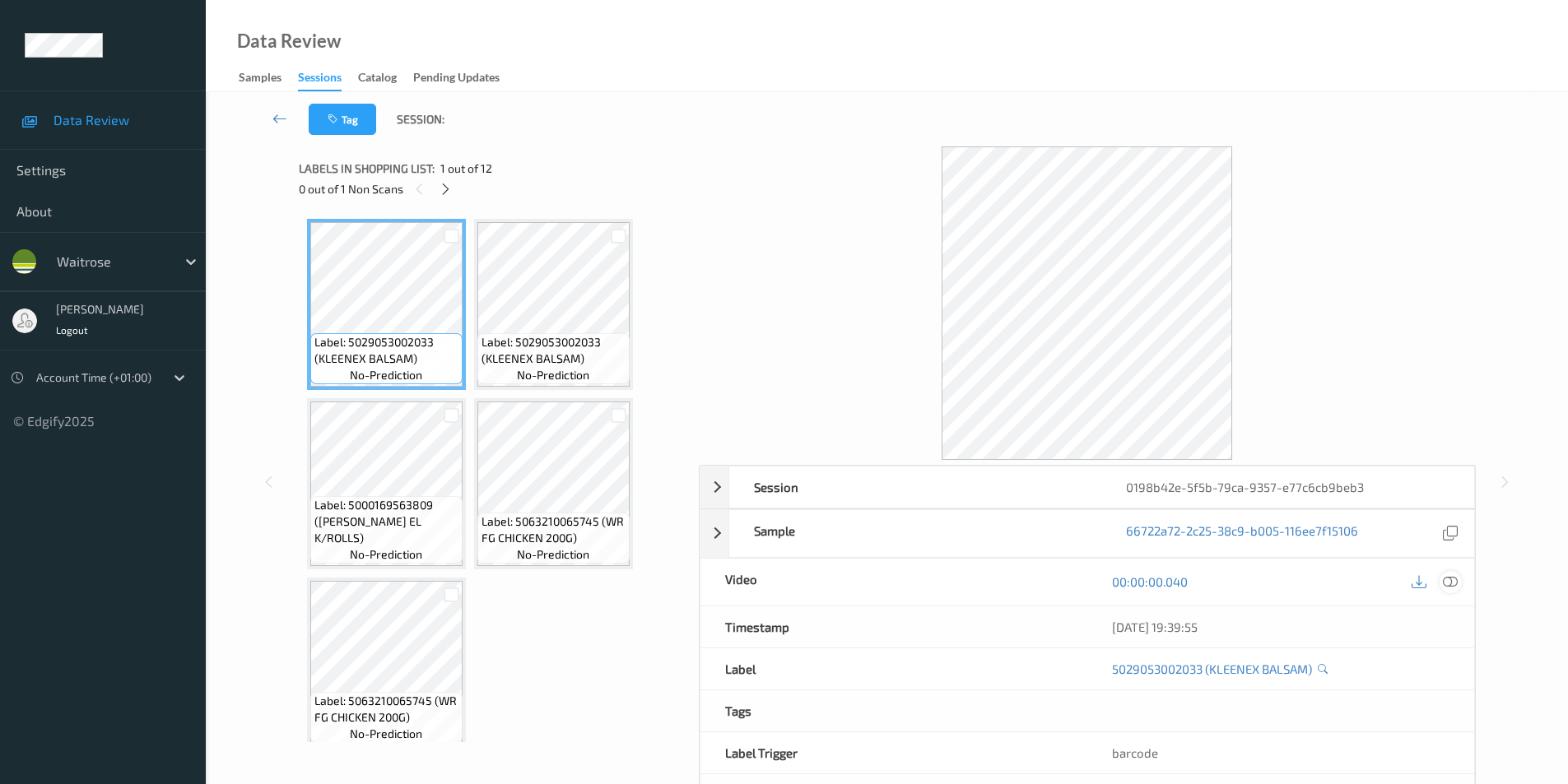
click at [1453, 582] on icon at bounding box center [1450, 582] width 15 height 15
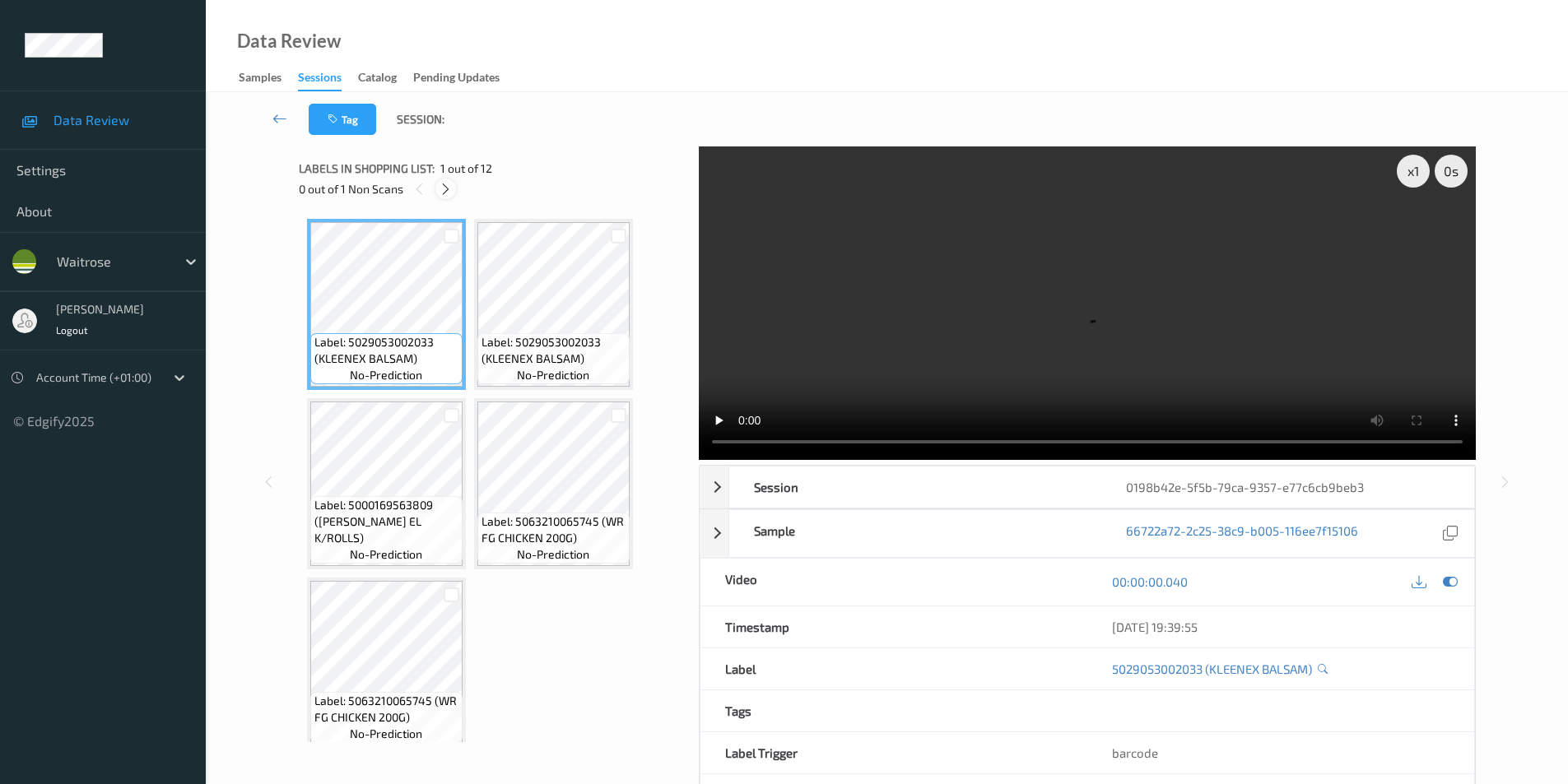
click at [444, 189] on icon at bounding box center [446, 189] width 14 height 15
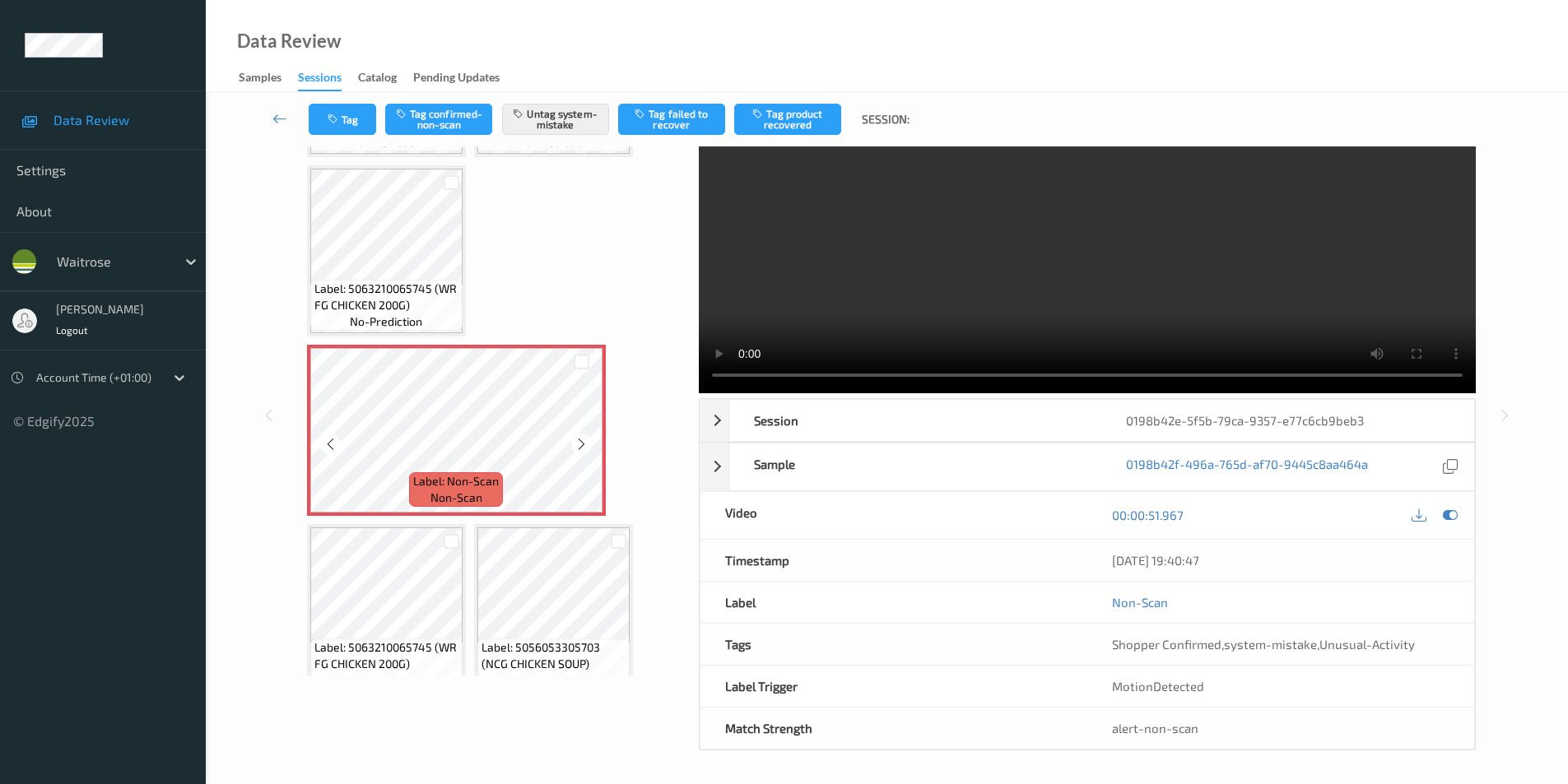
scroll to position [367, 0]
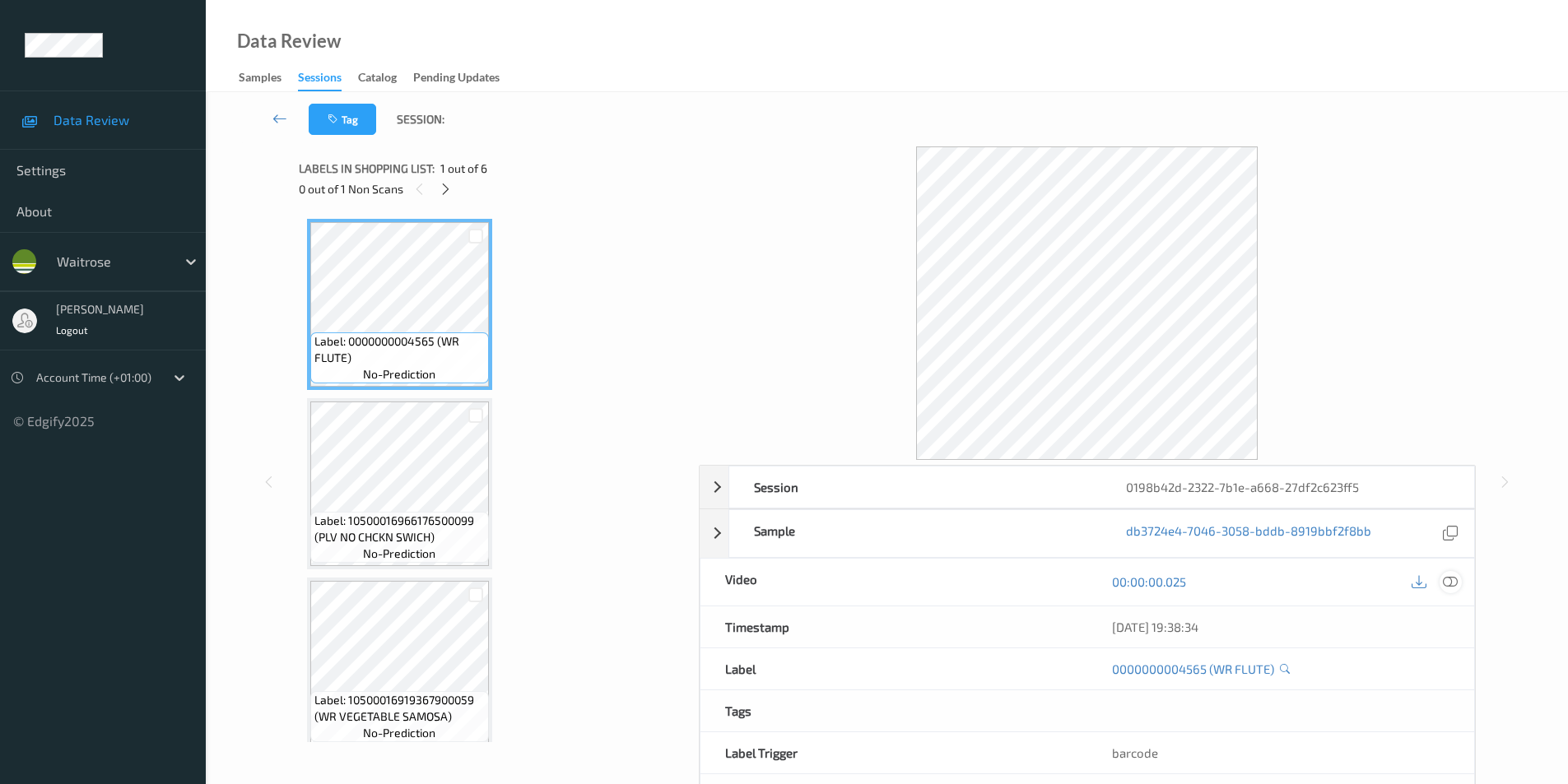
click at [1447, 583] on icon at bounding box center [1450, 582] width 15 height 15
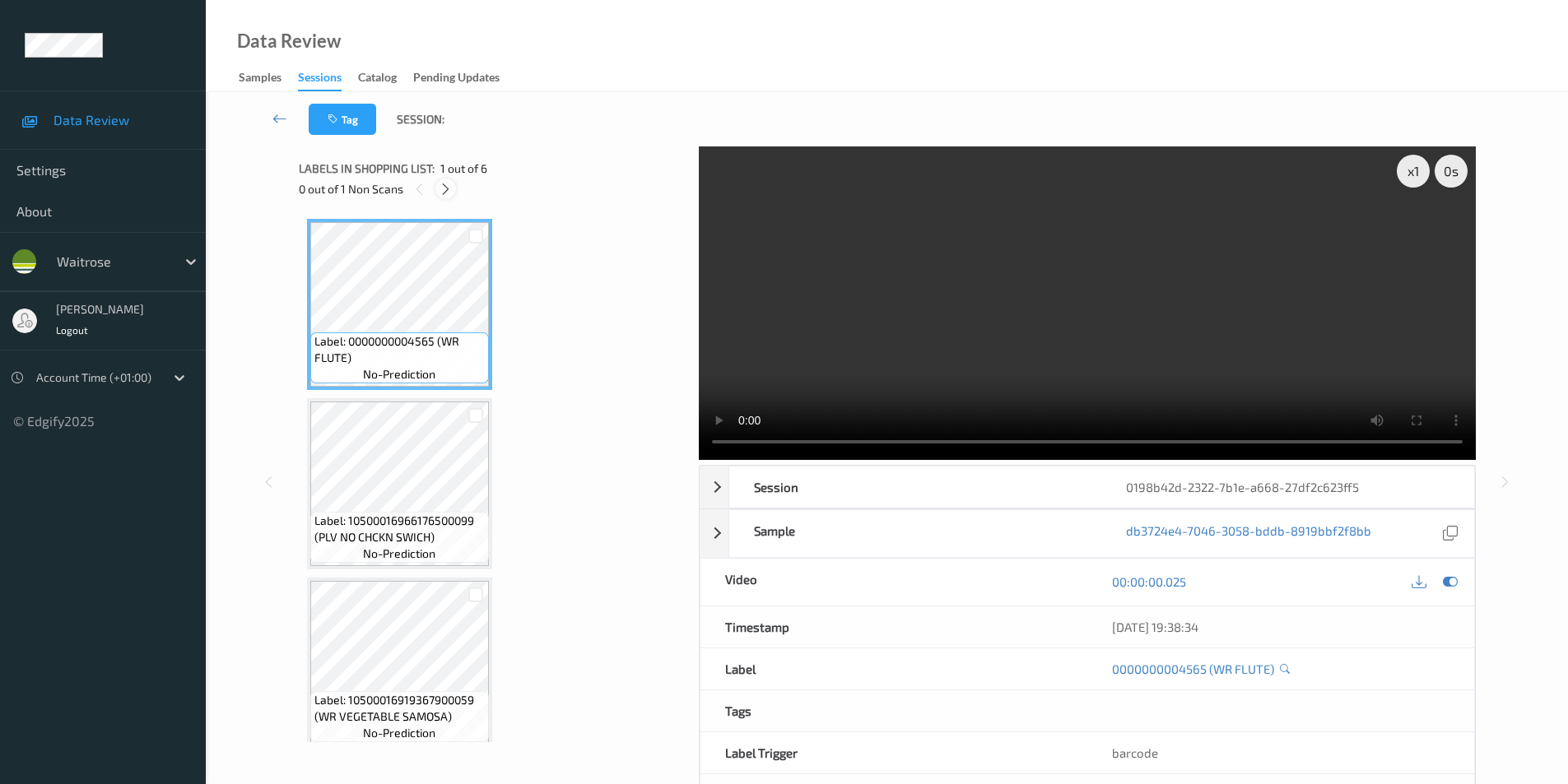
click at [440, 190] on icon at bounding box center [446, 189] width 14 height 15
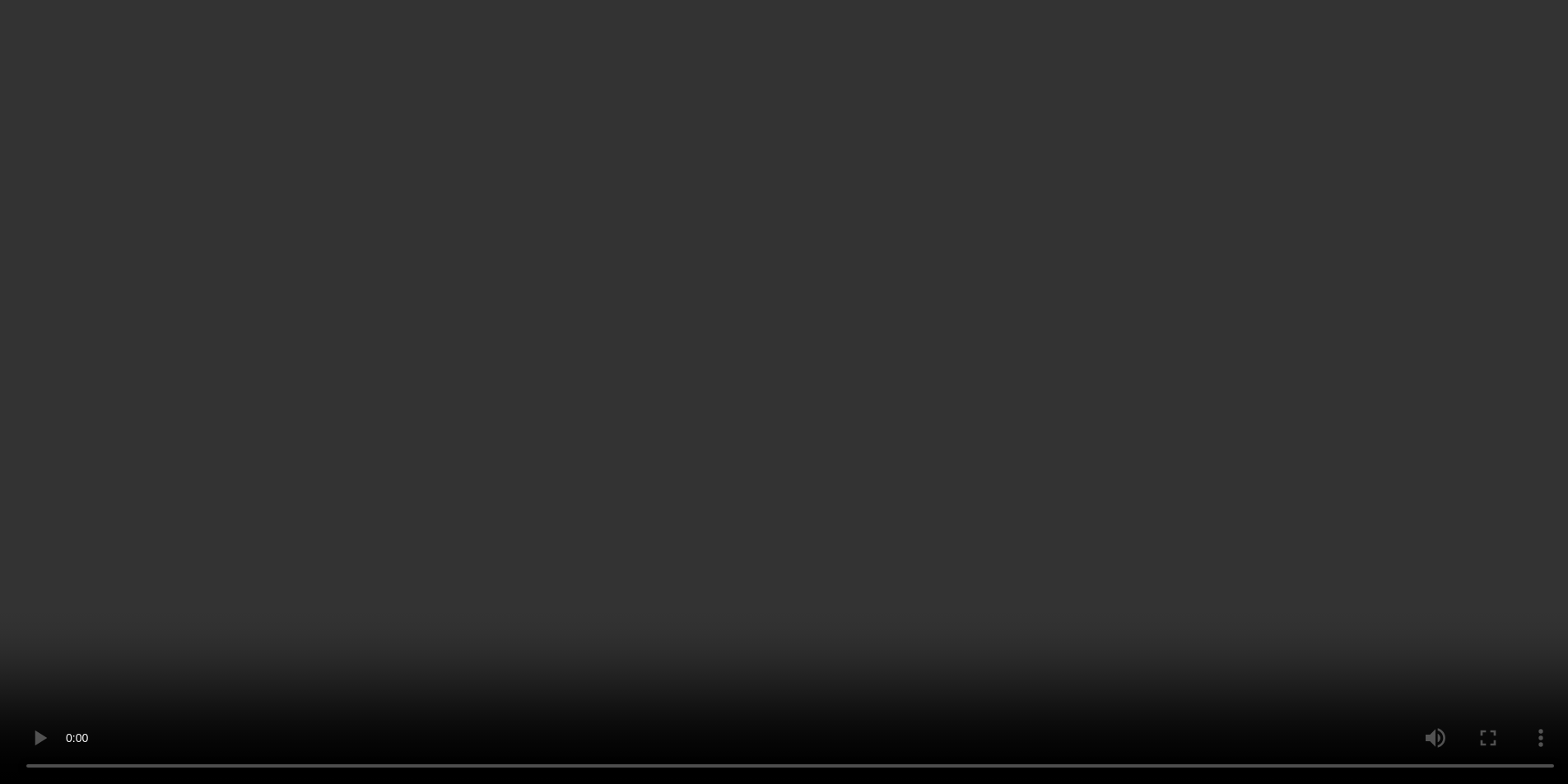
scroll to position [366, 0]
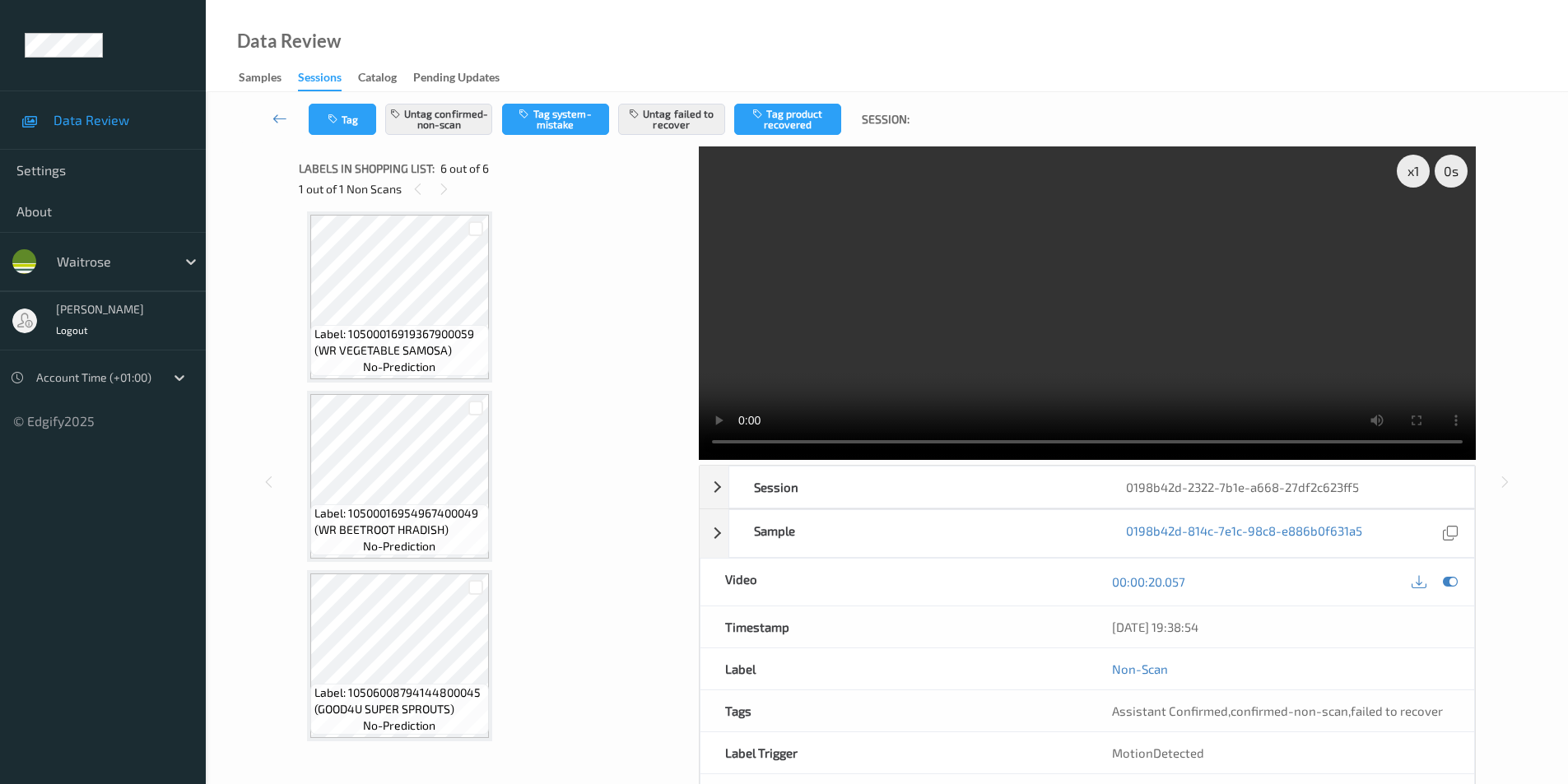
click at [1450, 585] on icon at bounding box center [1450, 582] width 15 height 15
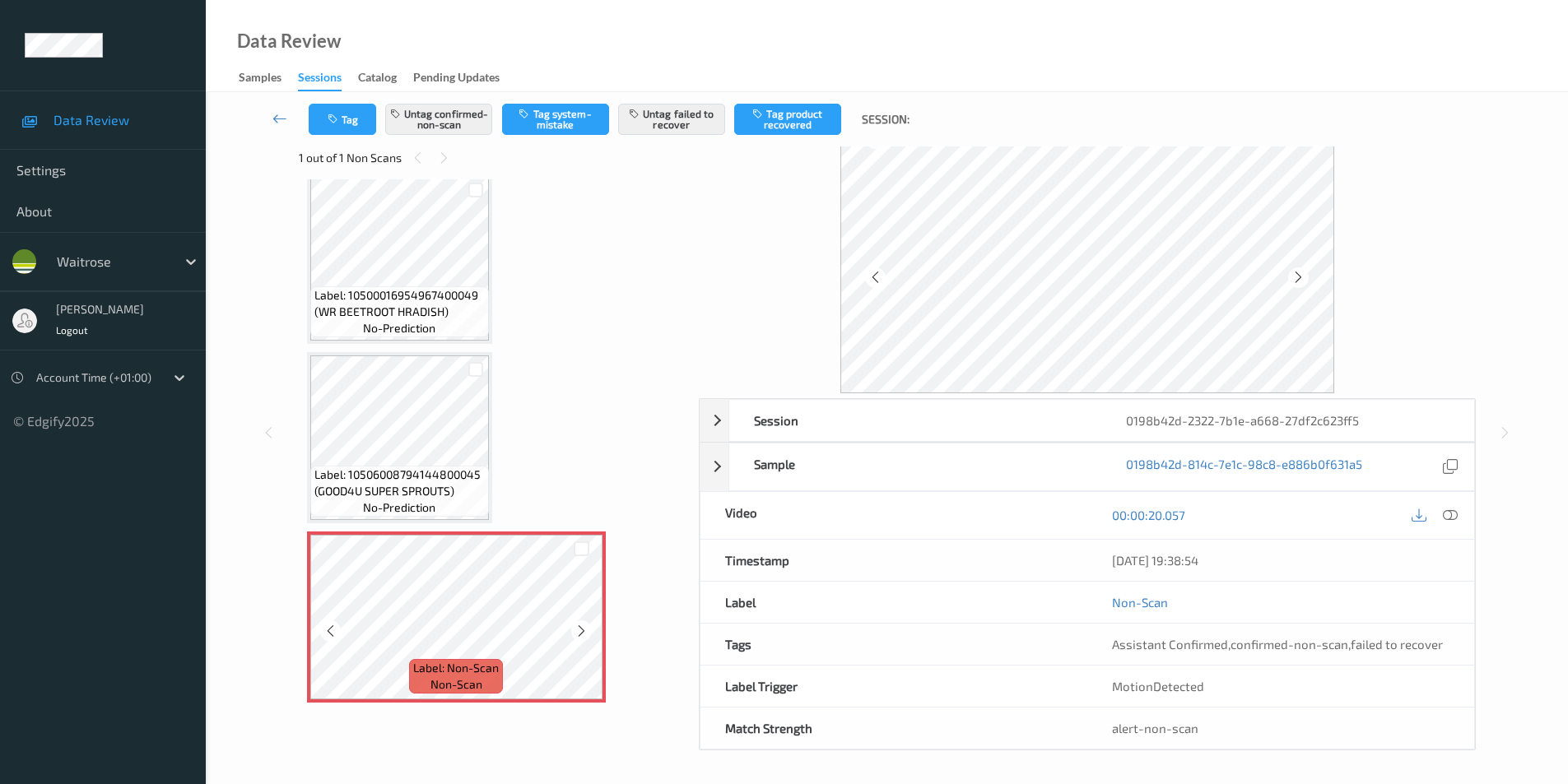
scroll to position [31, 0]
click at [1300, 279] on icon at bounding box center [1298, 277] width 14 height 15
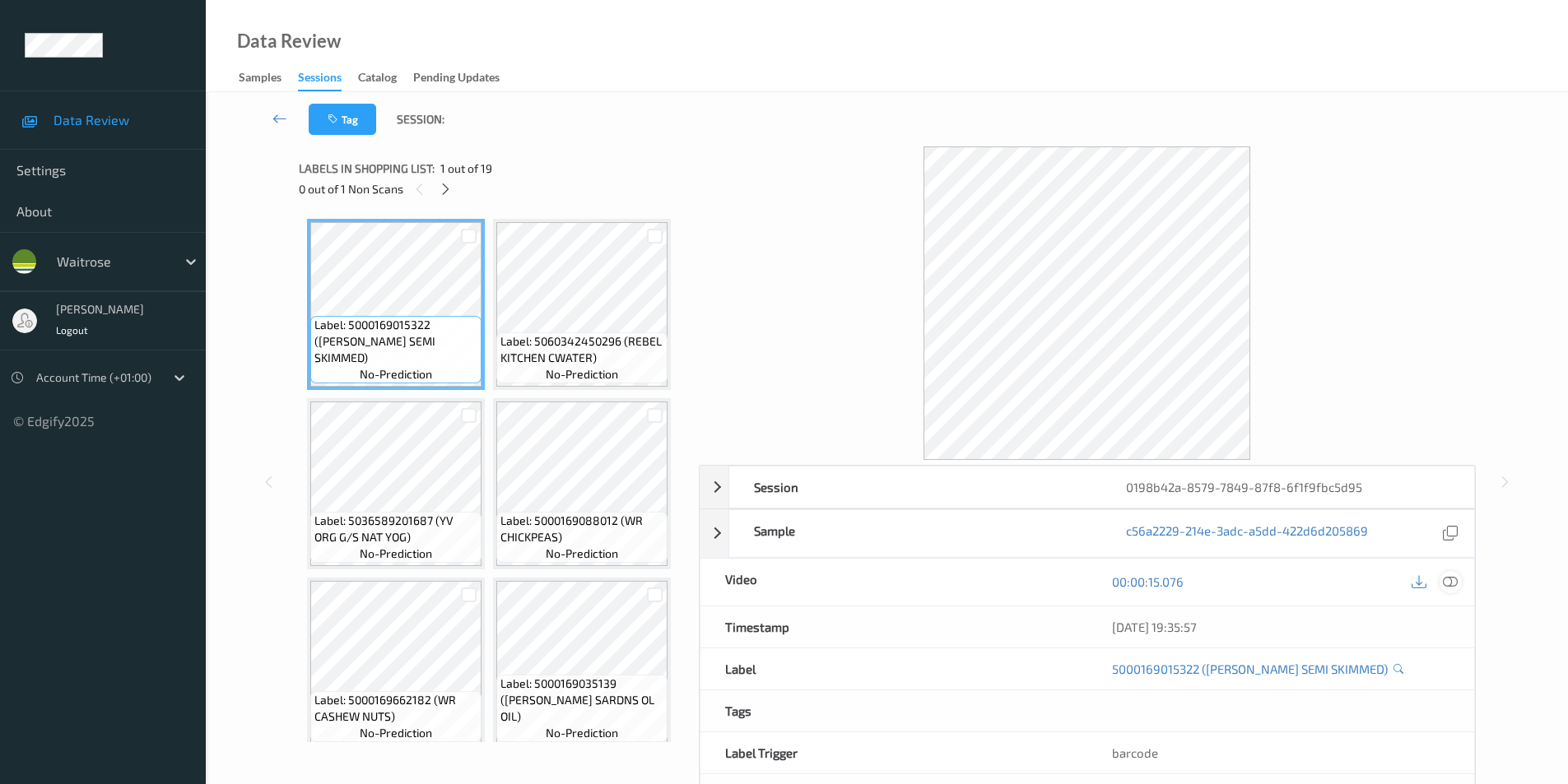
click at [1458, 582] on div at bounding box center [1450, 582] width 22 height 22
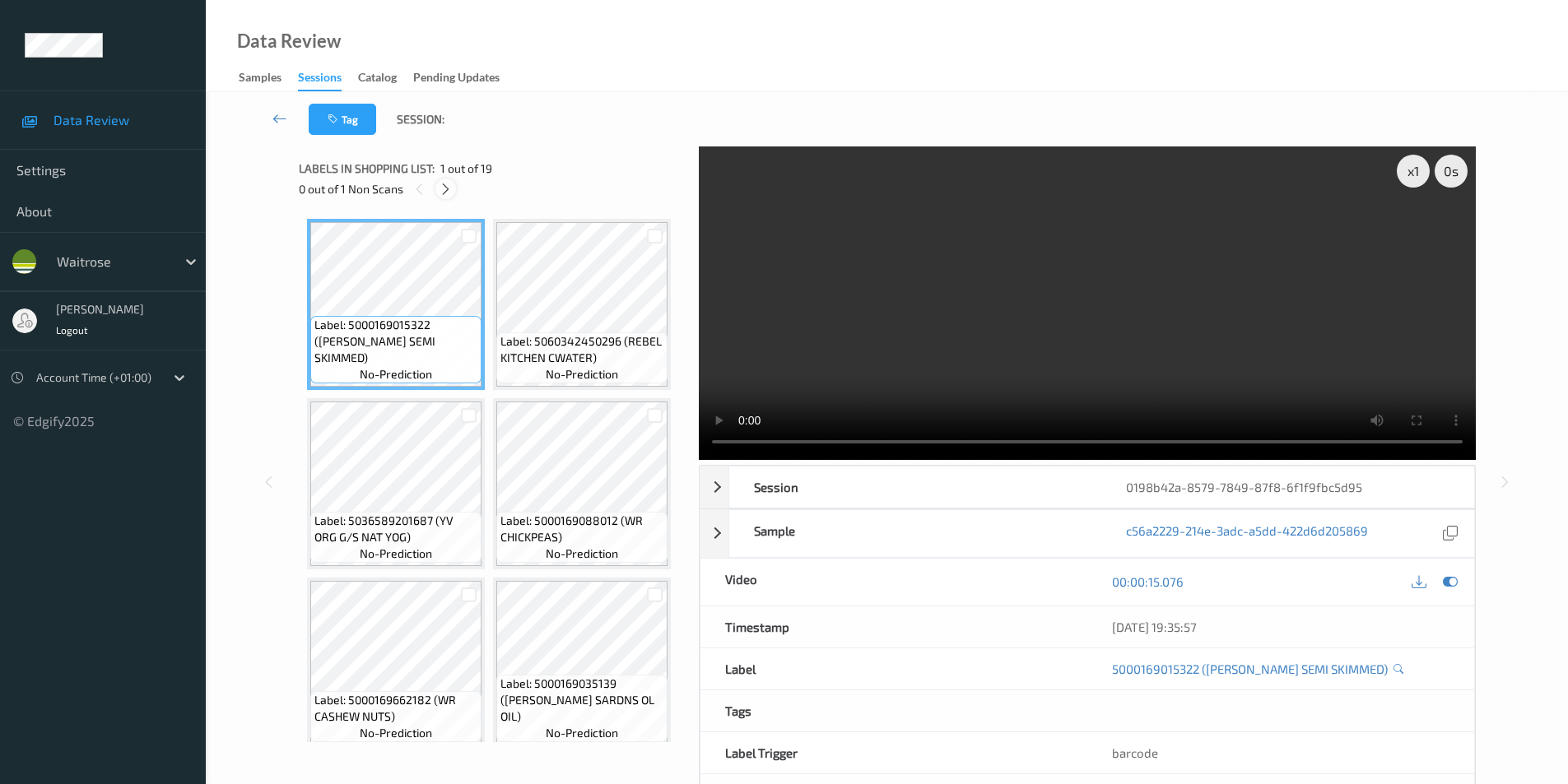
click at [452, 188] on icon at bounding box center [446, 189] width 14 height 15
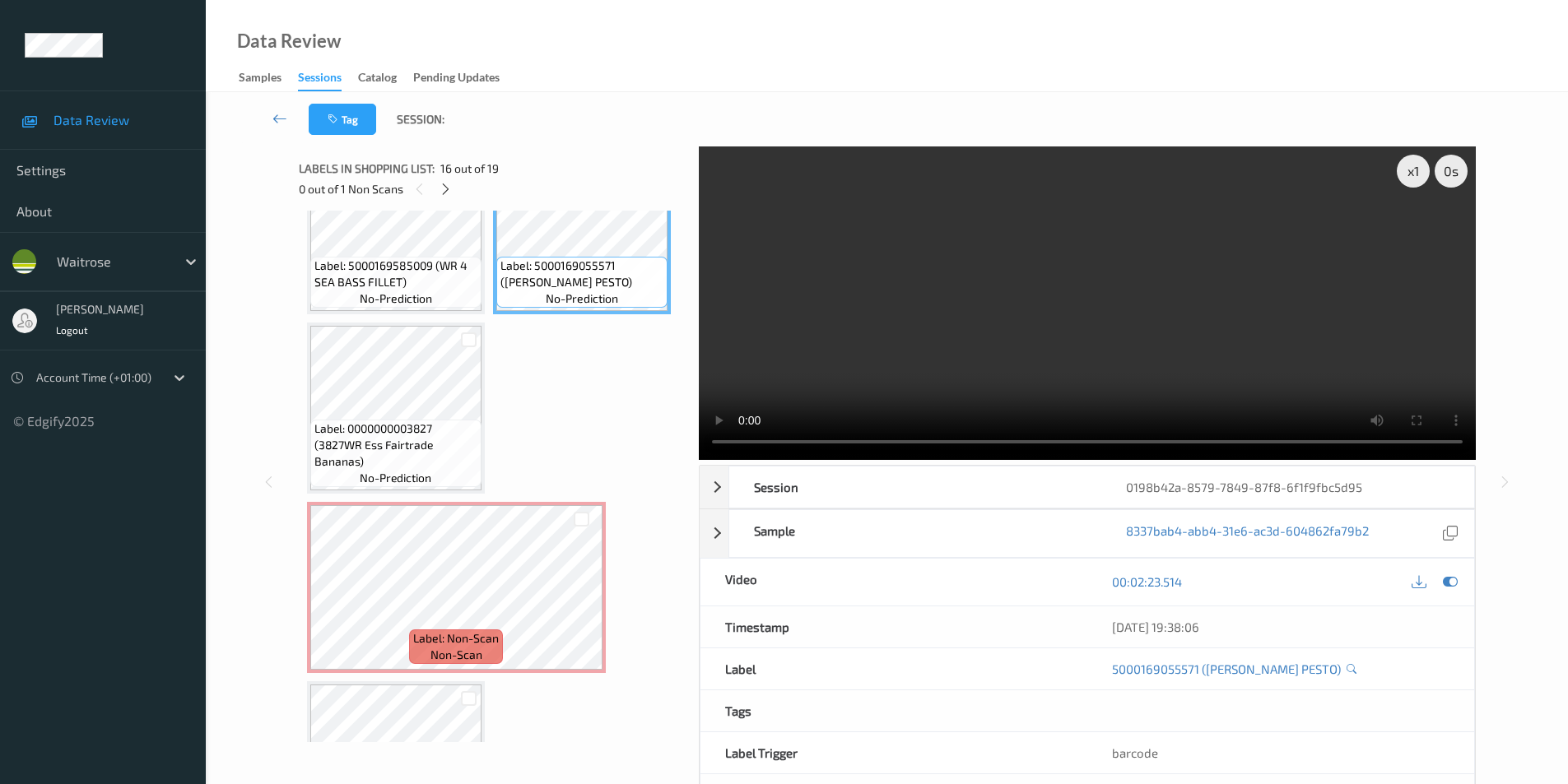
scroll to position [1361, 0]
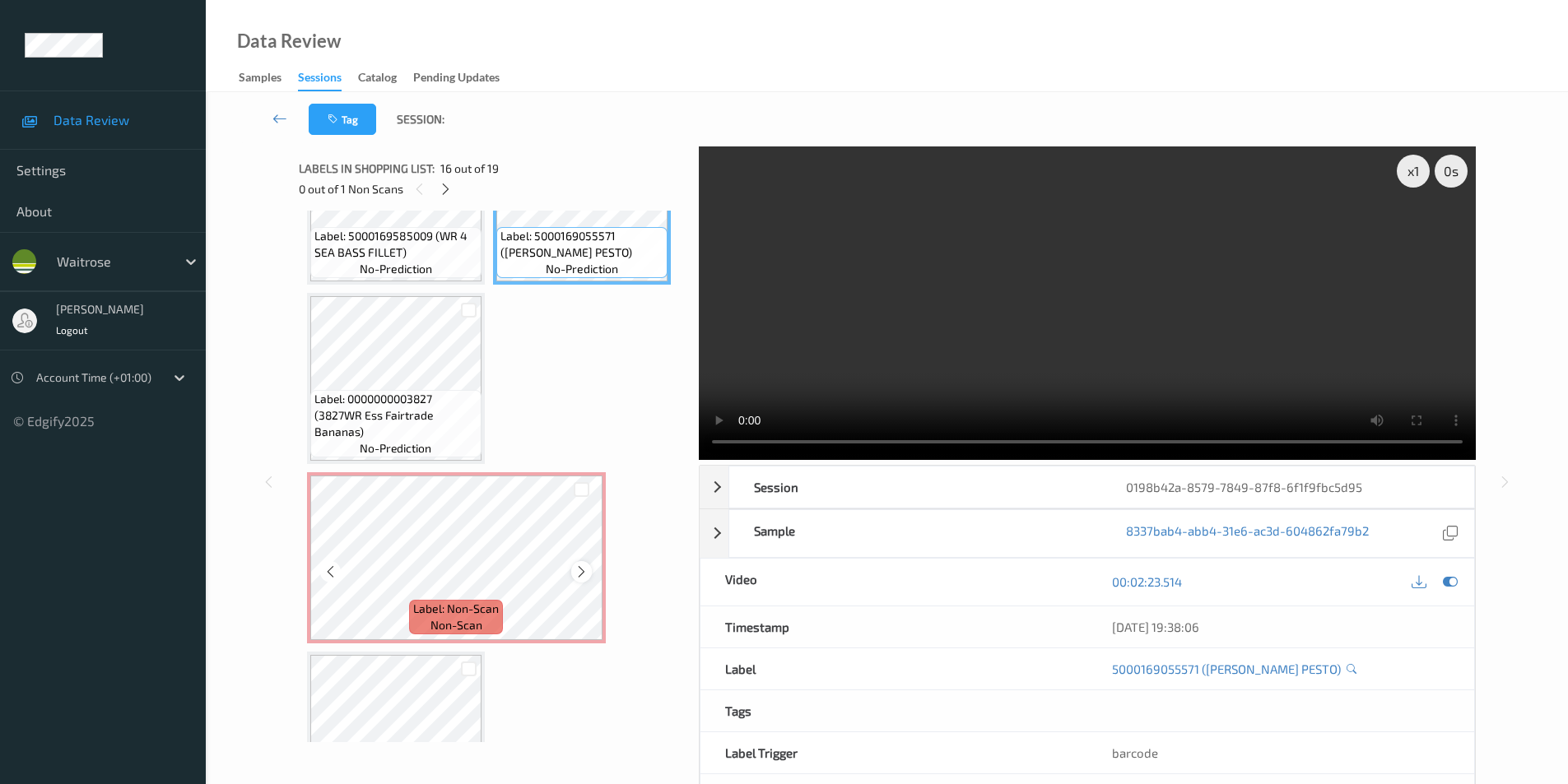
click at [584, 573] on icon at bounding box center [581, 572] width 14 height 15
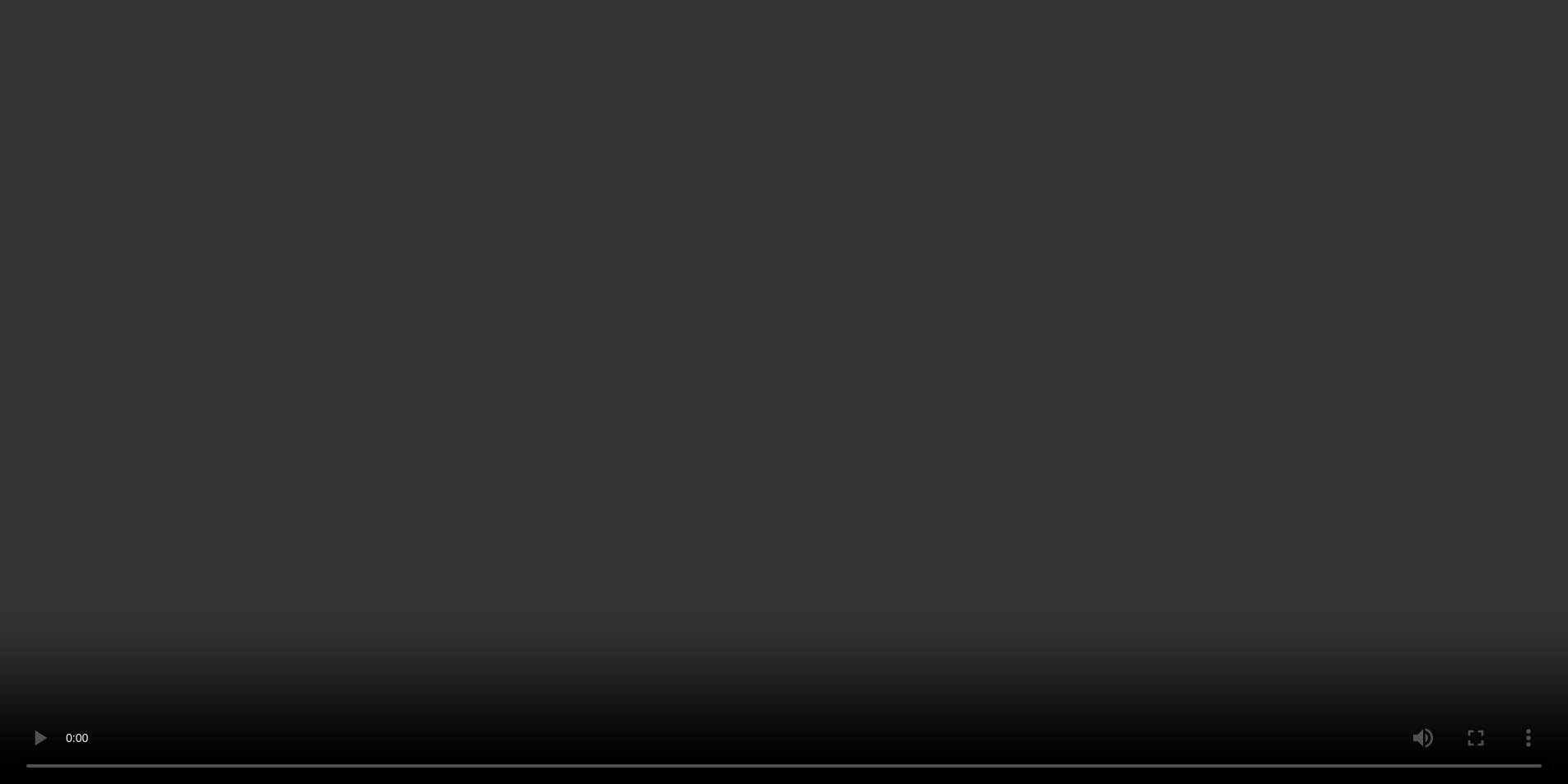
scroll to position [1444, 0]
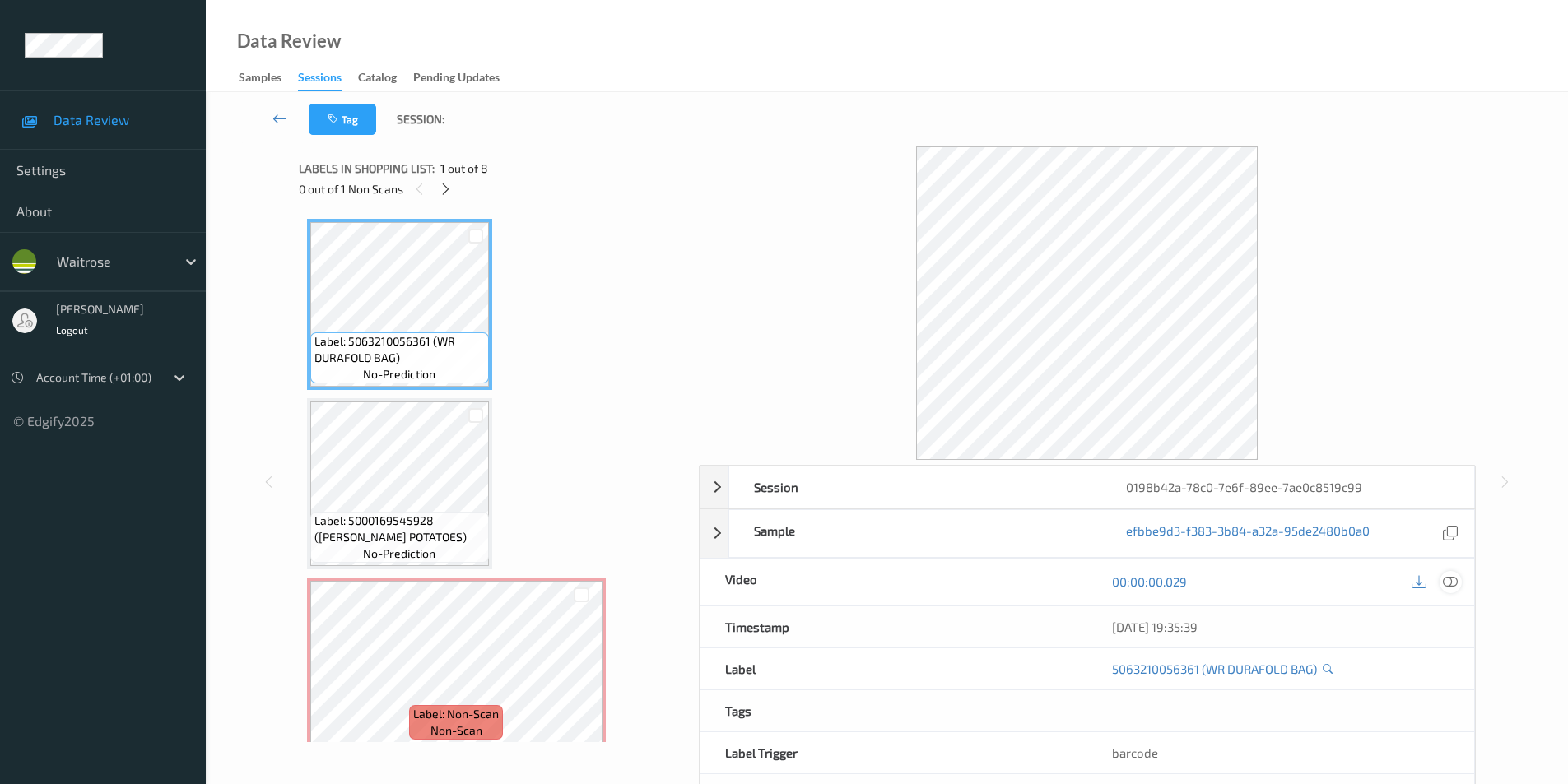
click at [1448, 581] on icon at bounding box center [1450, 582] width 15 height 15
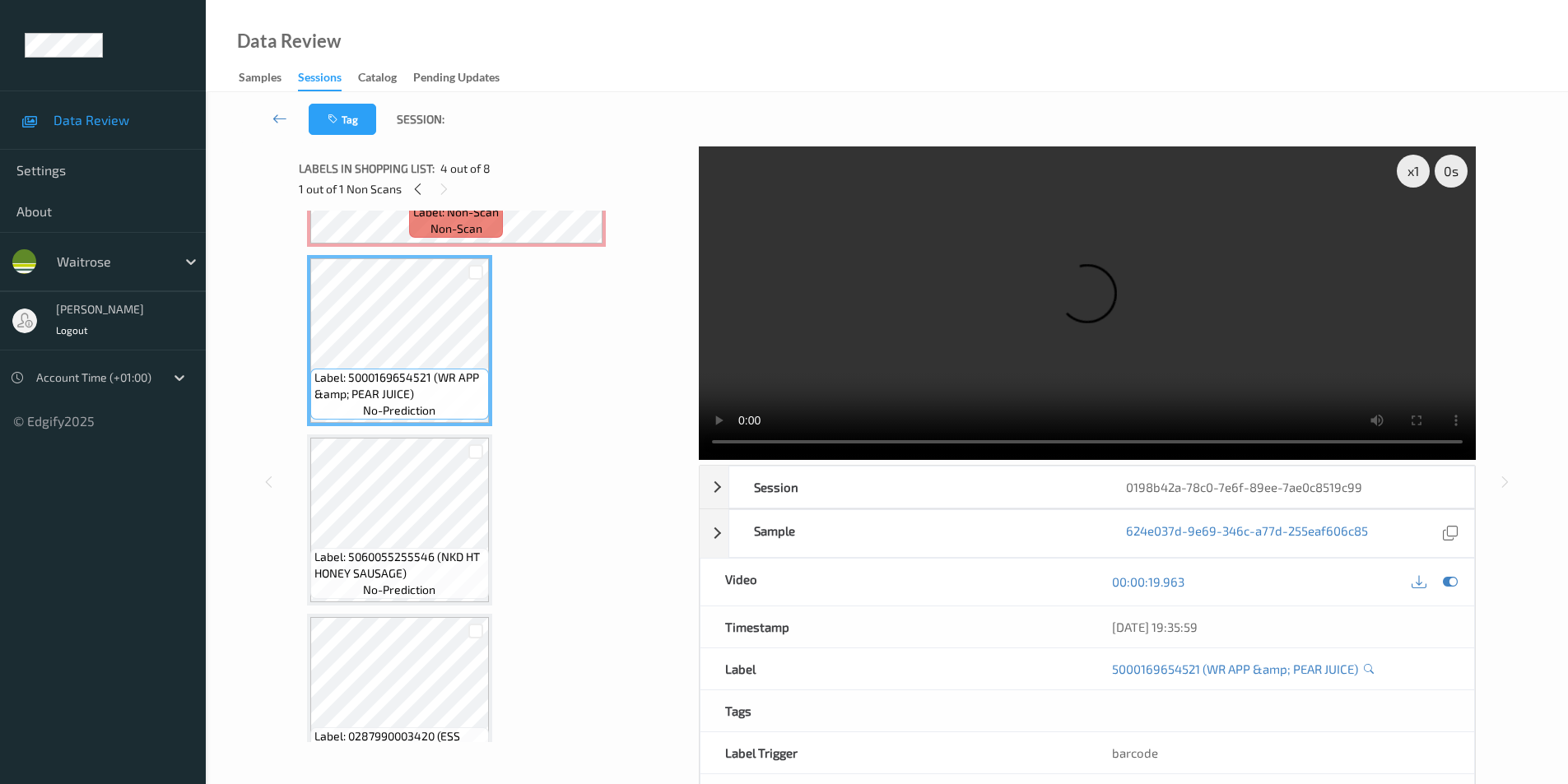
scroll to position [576, 0]
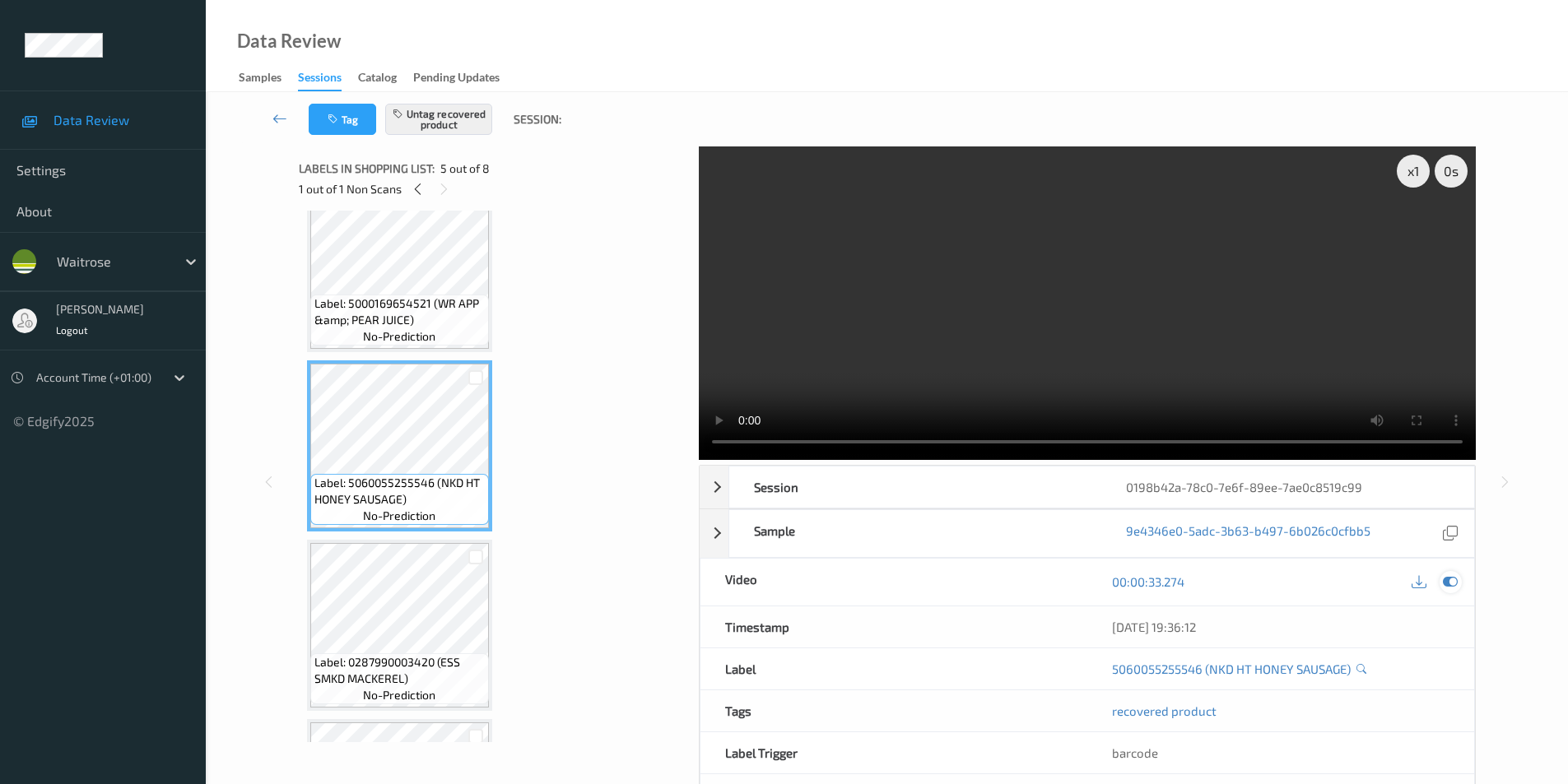
click at [1444, 580] on icon at bounding box center [1450, 582] width 15 height 15
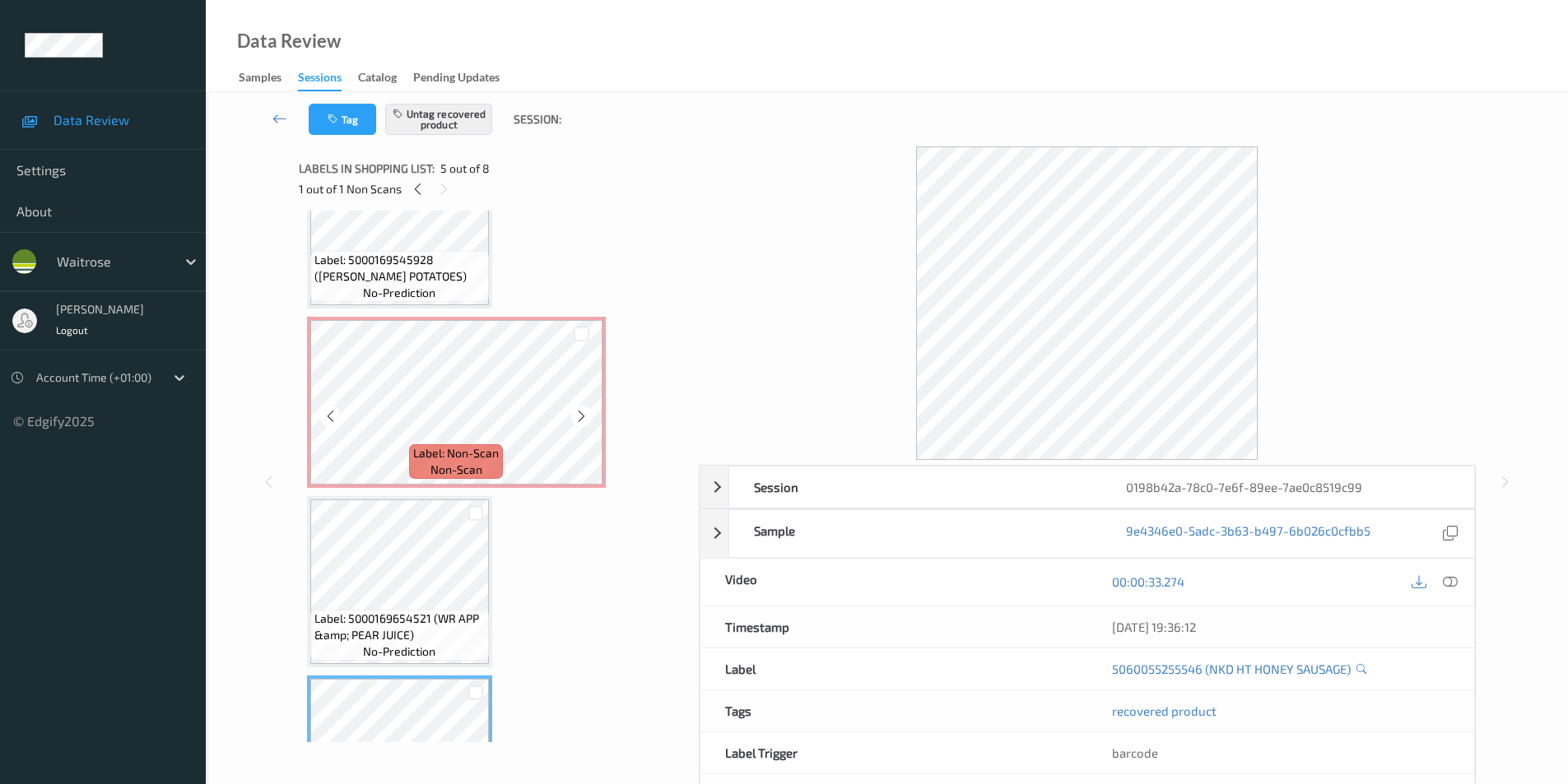
scroll to position [247, 0]
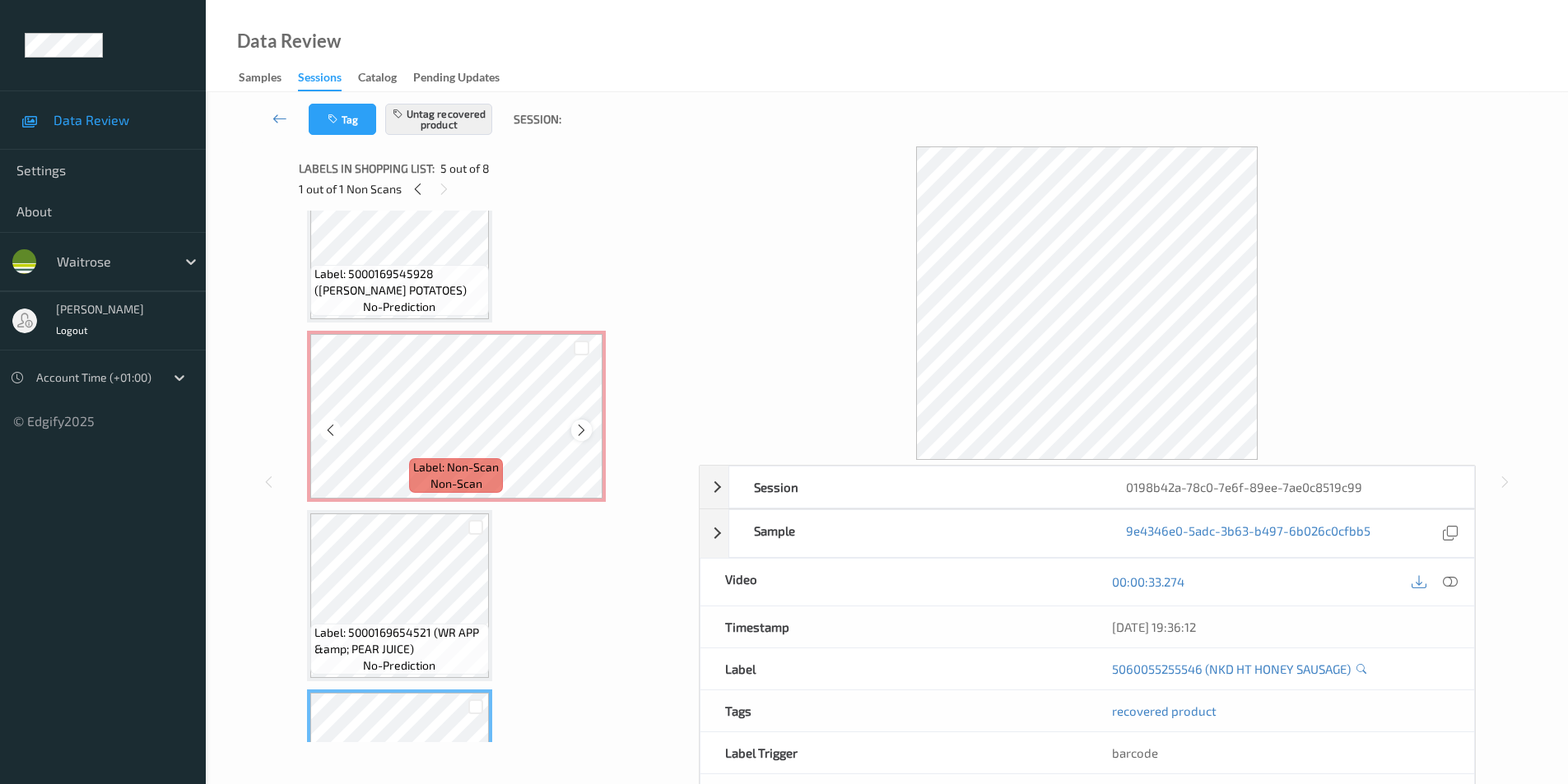
click at [576, 428] on icon at bounding box center [581, 430] width 14 height 15
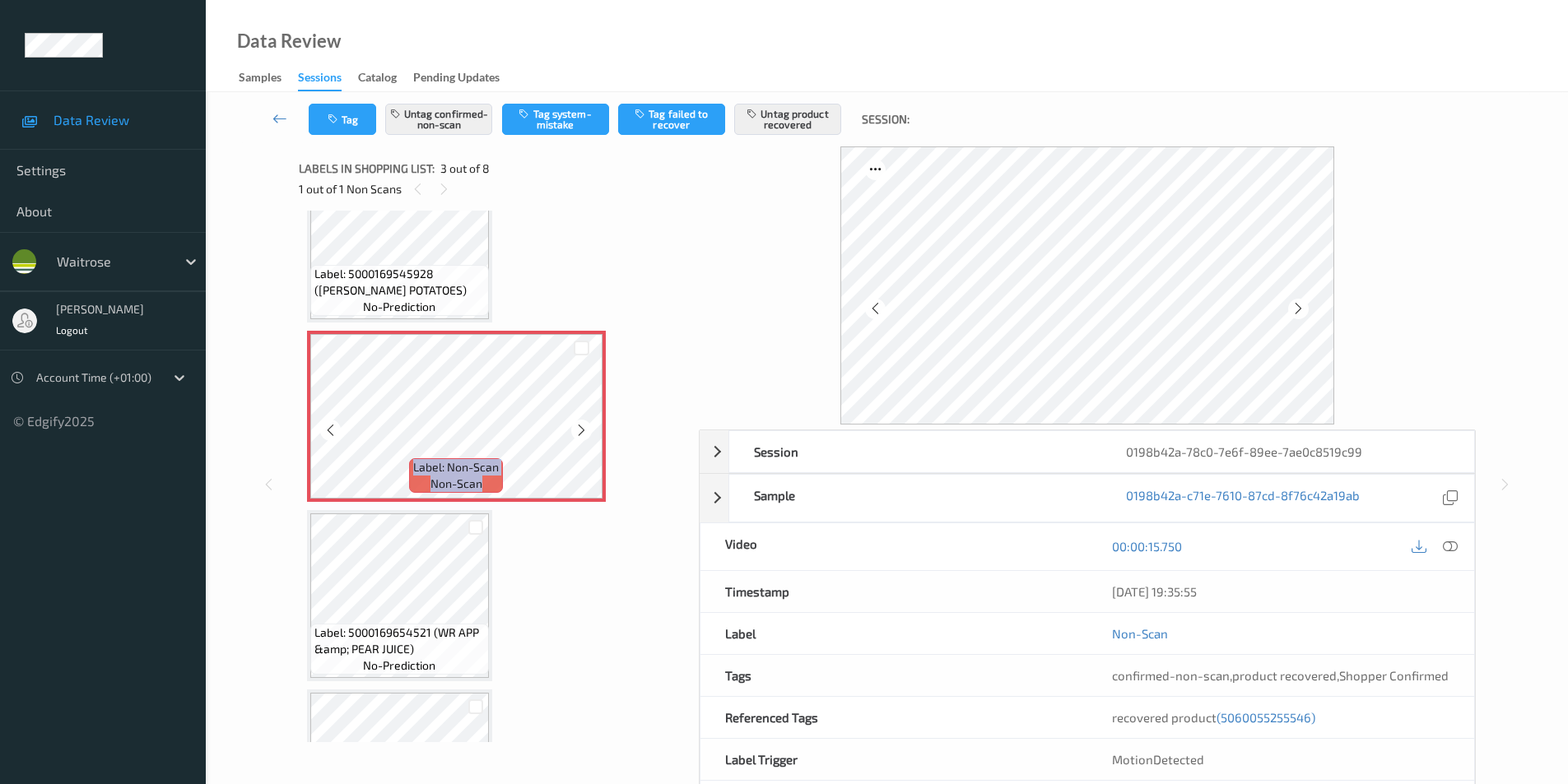
click at [576, 428] on icon at bounding box center [581, 430] width 14 height 15
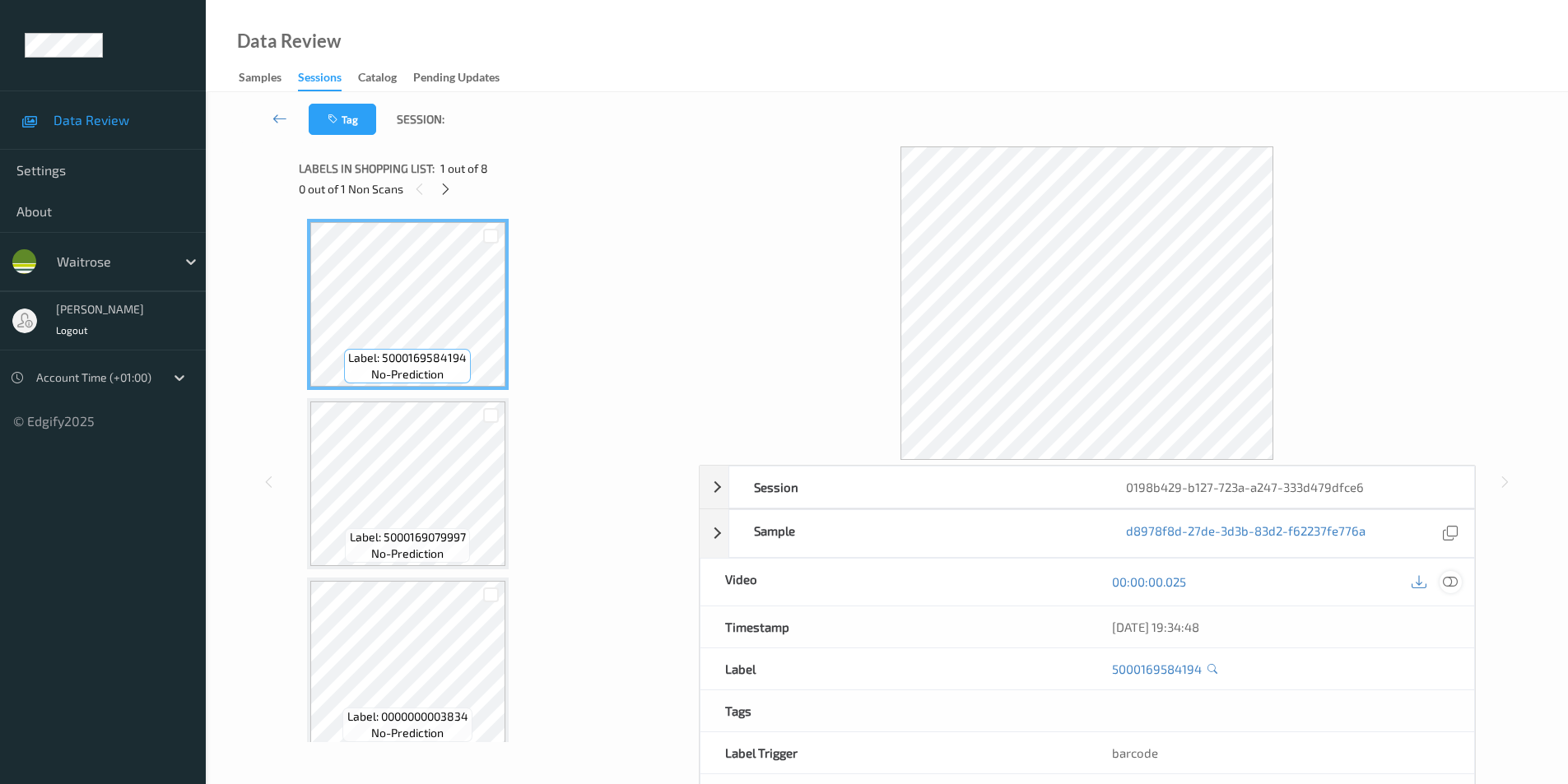
click at [1450, 585] on icon at bounding box center [1450, 582] width 15 height 15
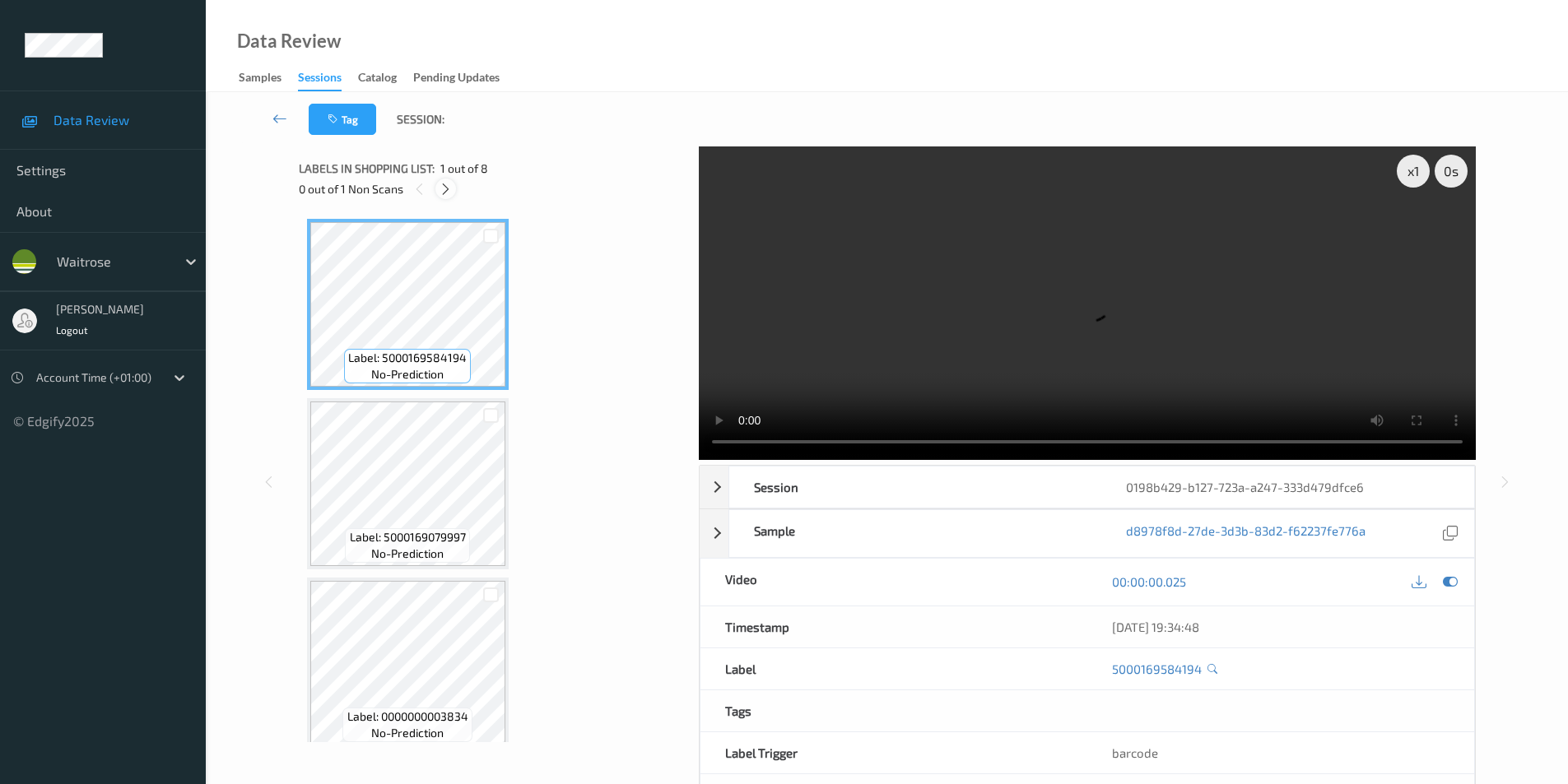
click at [447, 190] on icon at bounding box center [446, 189] width 14 height 15
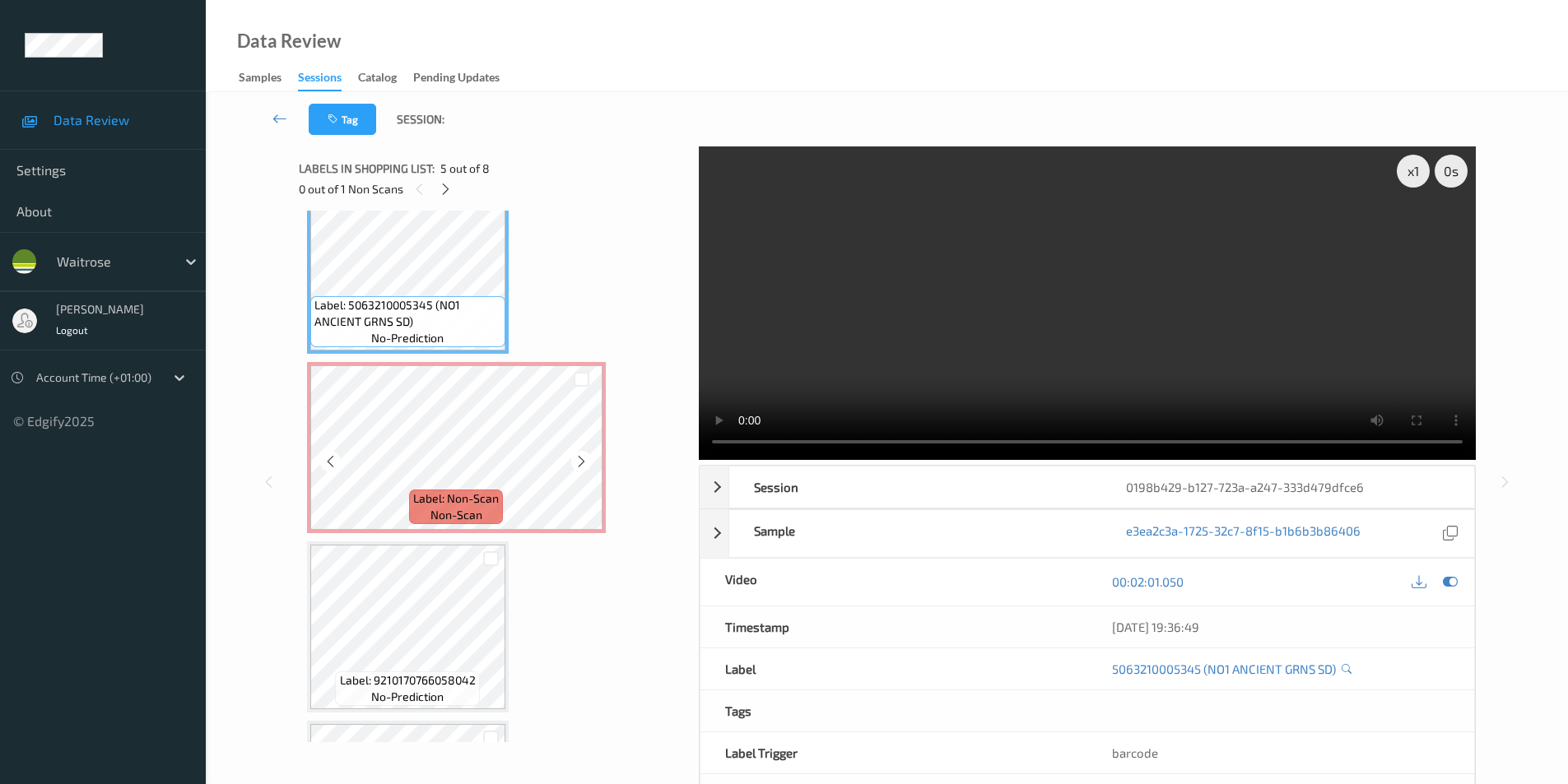
scroll to position [792, 0]
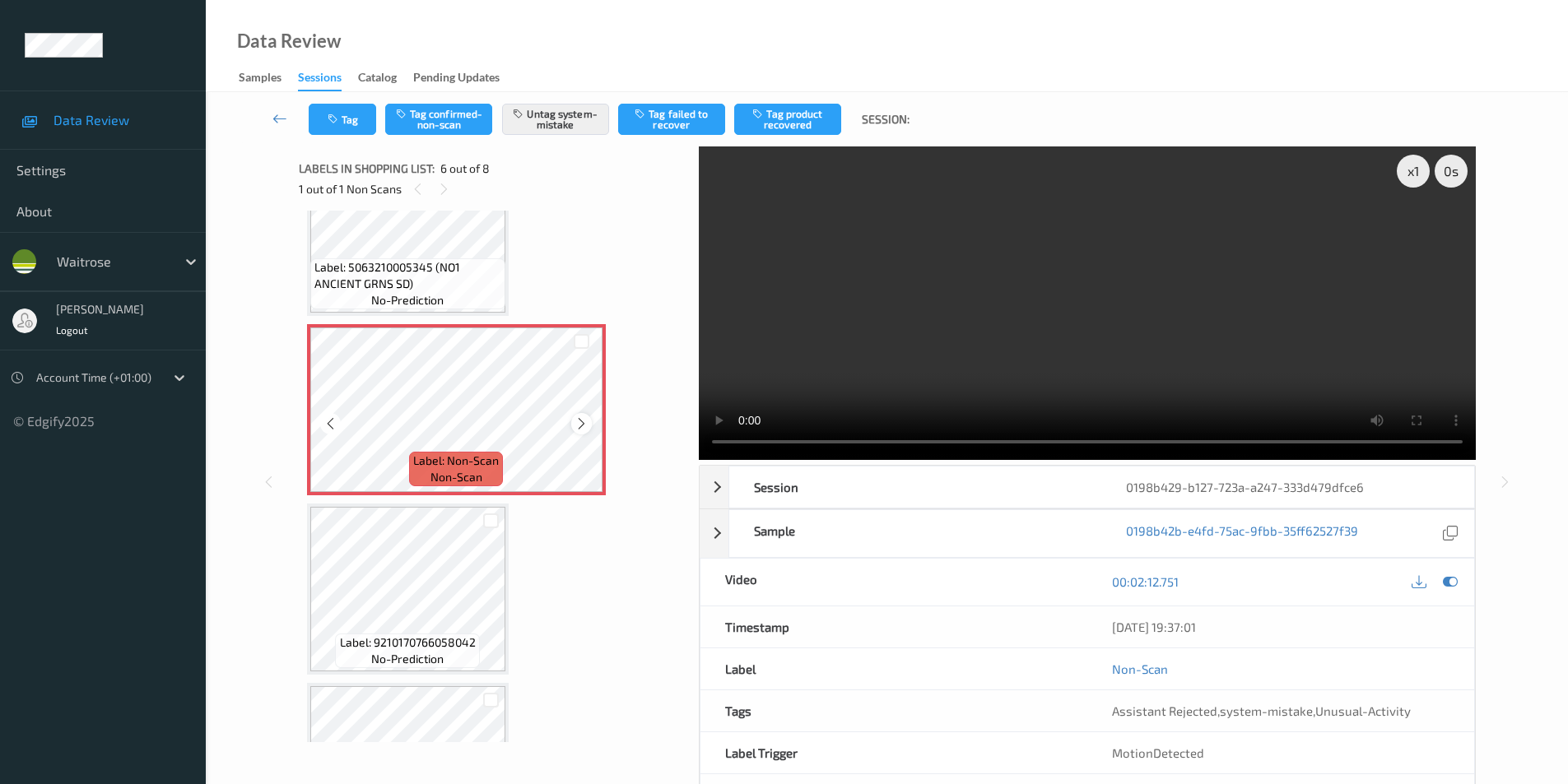
click at [575, 427] on icon at bounding box center [581, 424] width 14 height 15
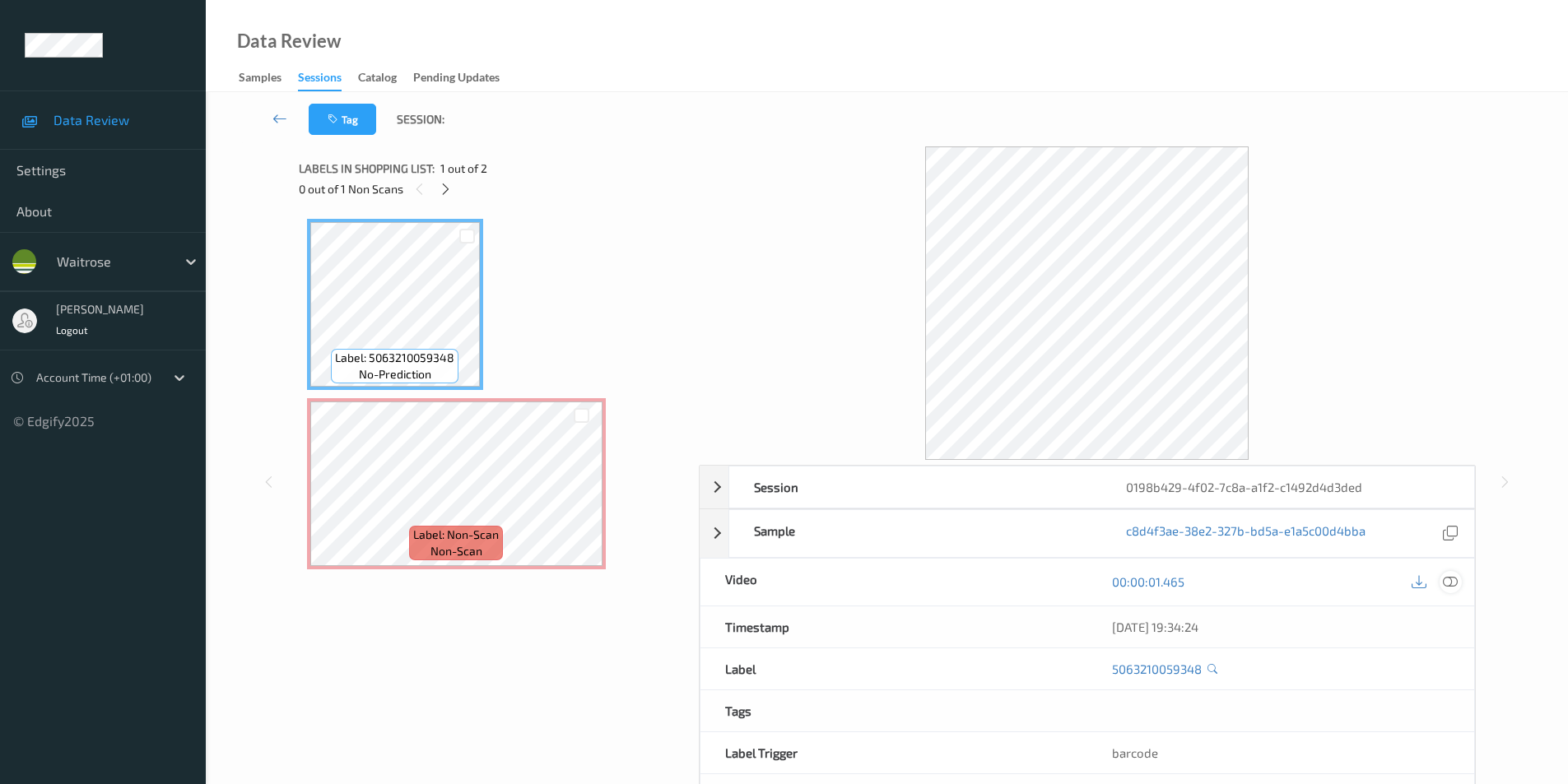
click at [1452, 583] on icon at bounding box center [1450, 582] width 15 height 15
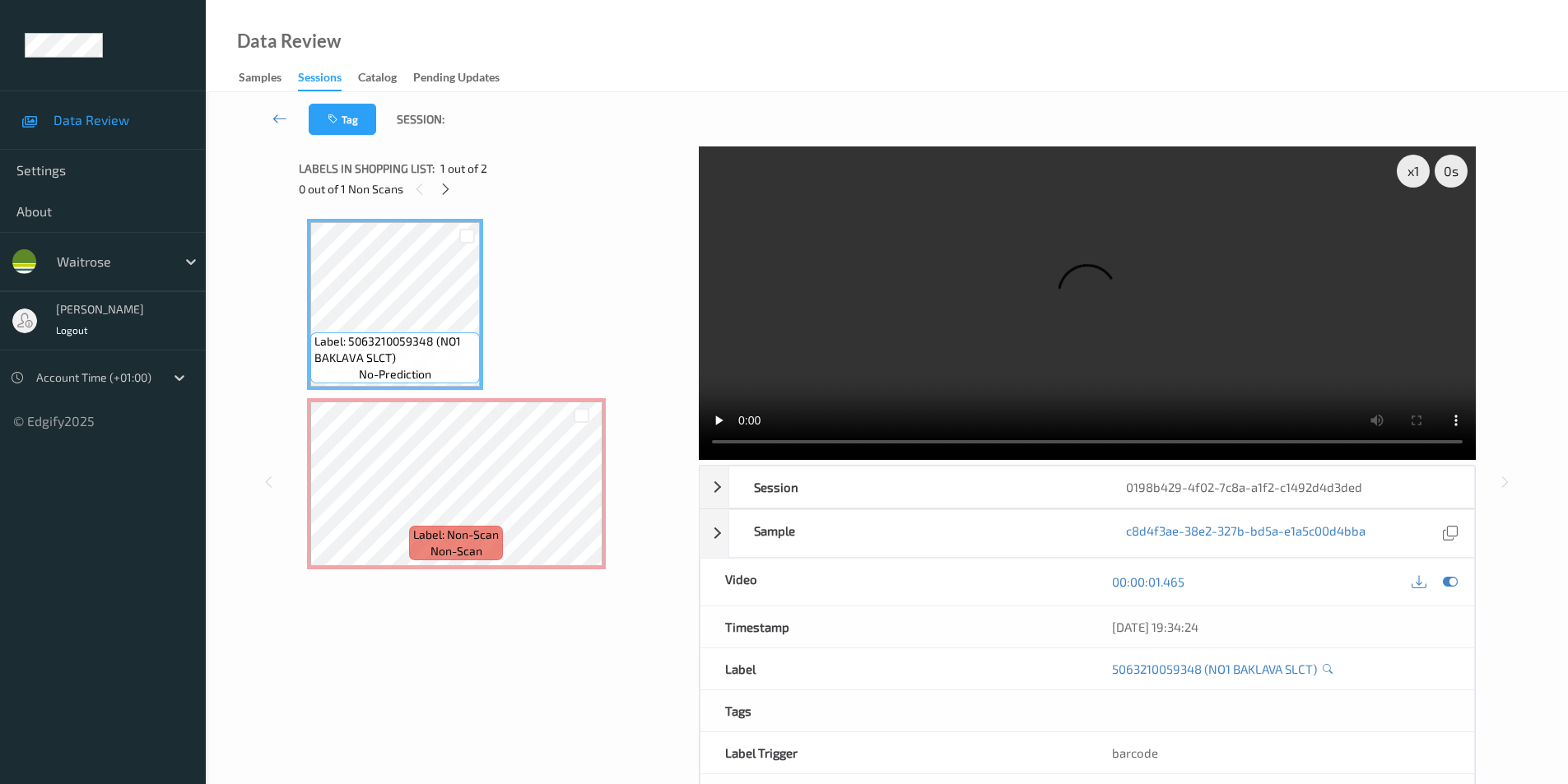
click at [630, 59] on div "Data Review Samples Sessions Catalog Pending Updates" at bounding box center [886, 46] width 1362 height 92
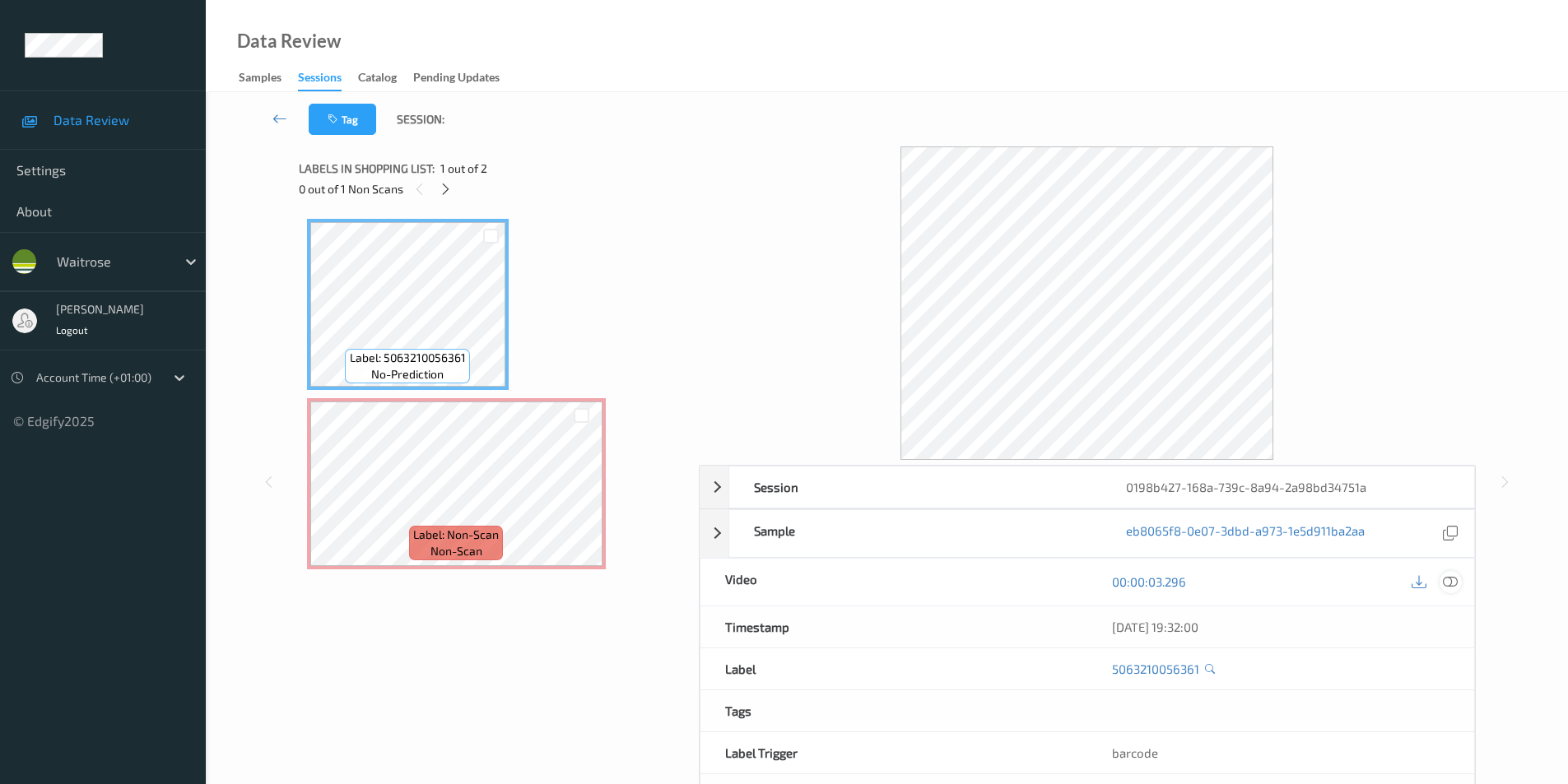
click at [1457, 581] on icon at bounding box center [1450, 582] width 15 height 15
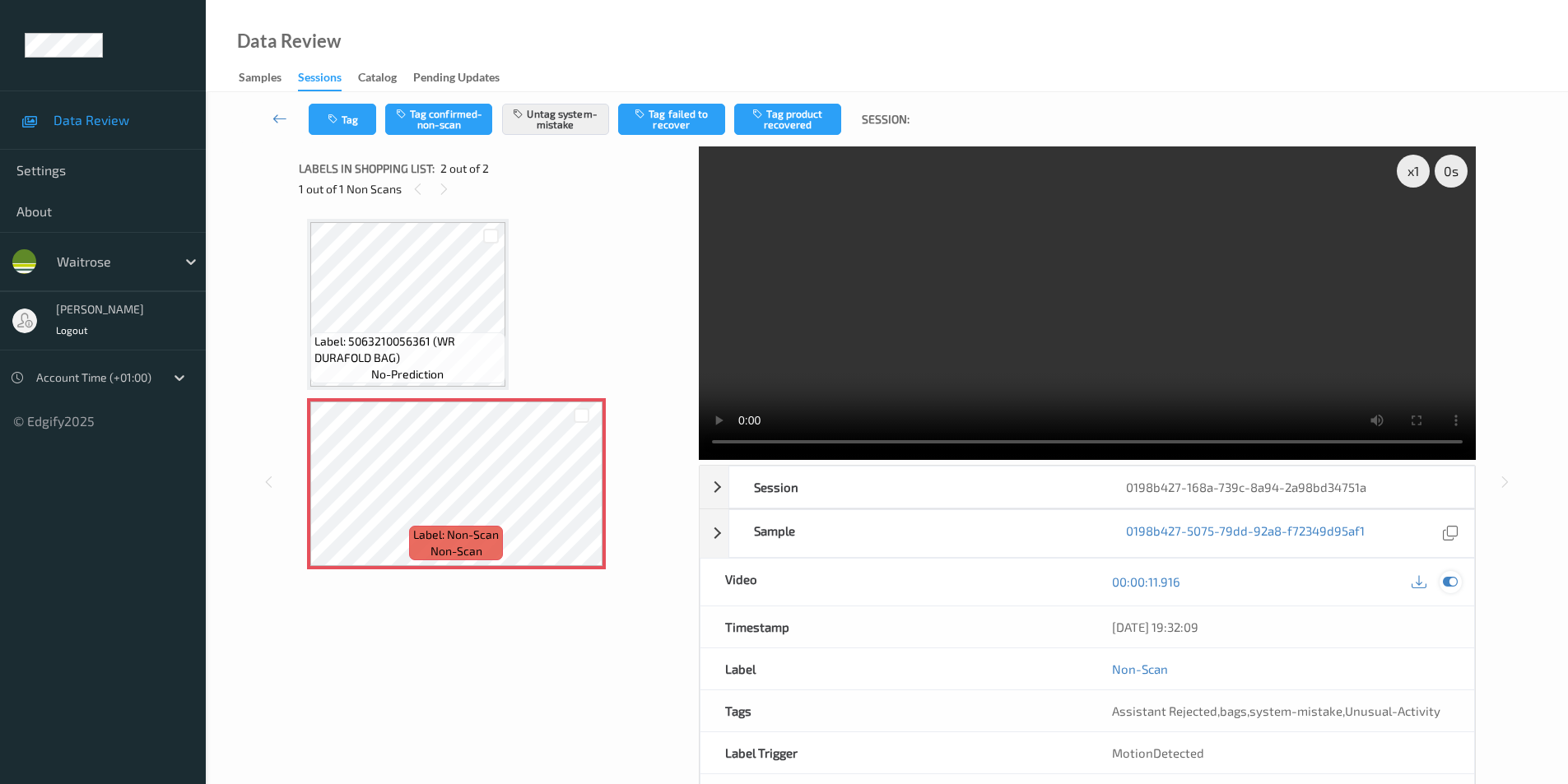
click at [1445, 583] on icon at bounding box center [1450, 582] width 15 height 15
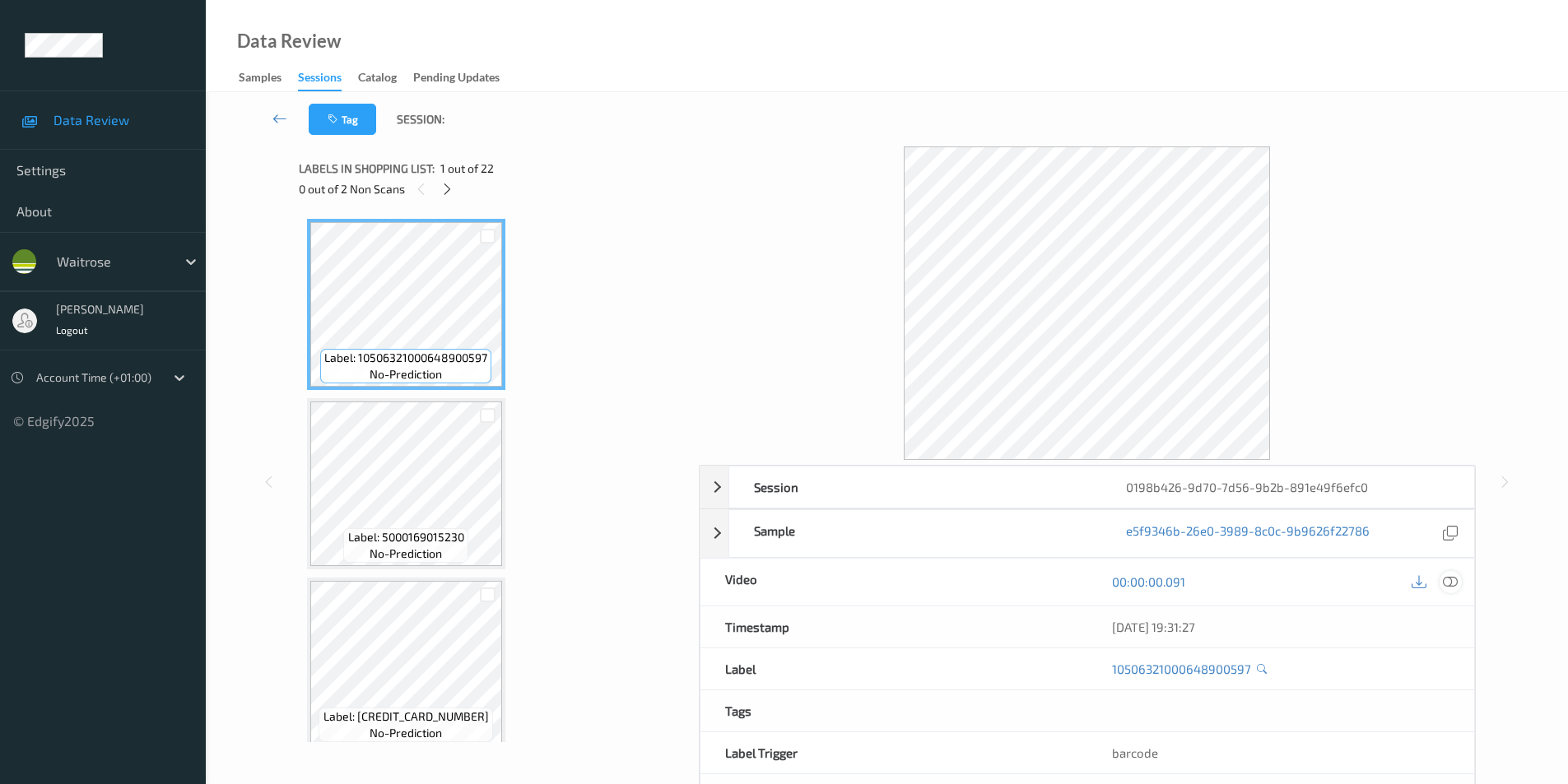
click at [1451, 580] on icon at bounding box center [1450, 582] width 15 height 15
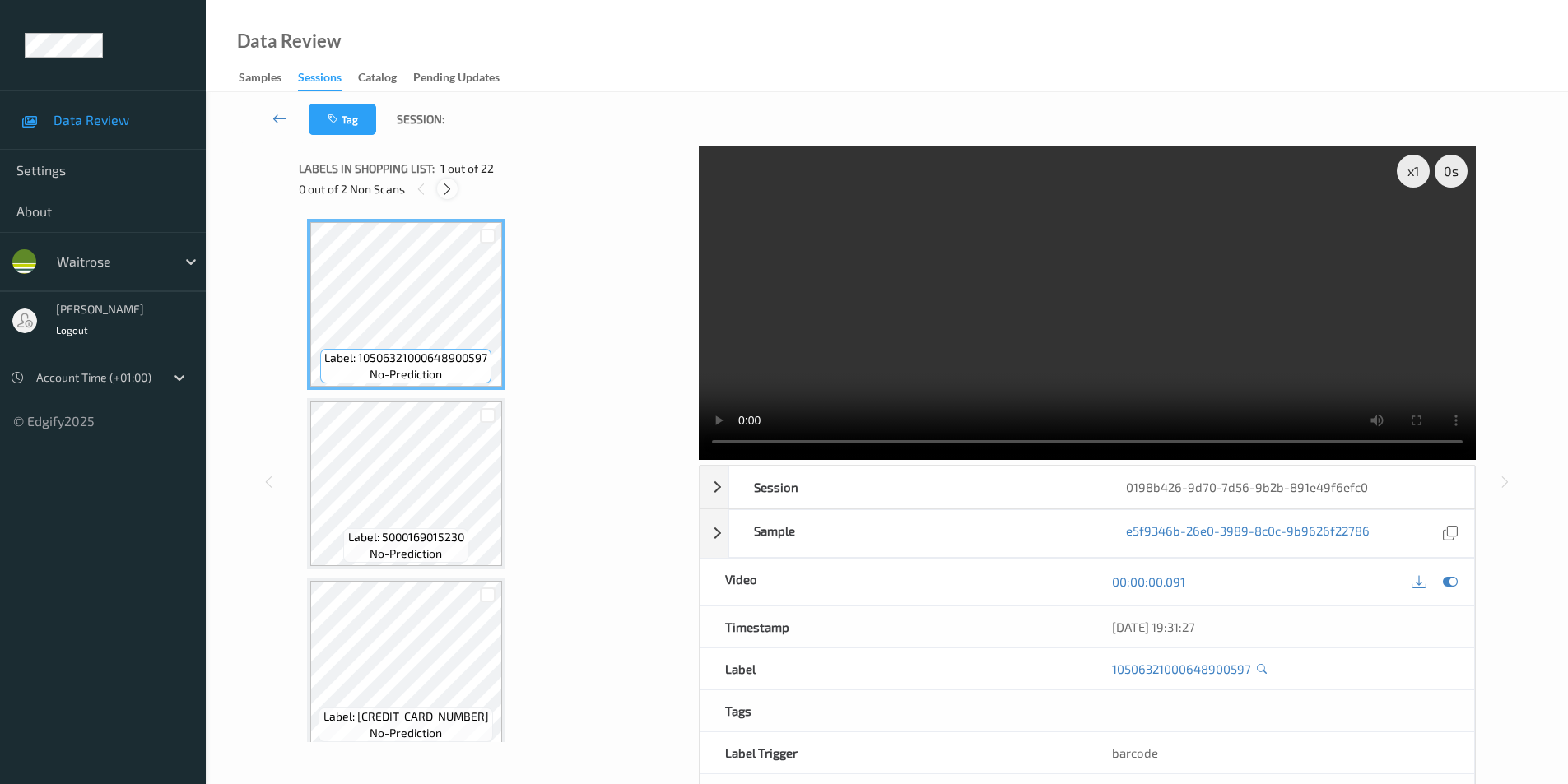
click at [443, 187] on icon at bounding box center [447, 189] width 14 height 15
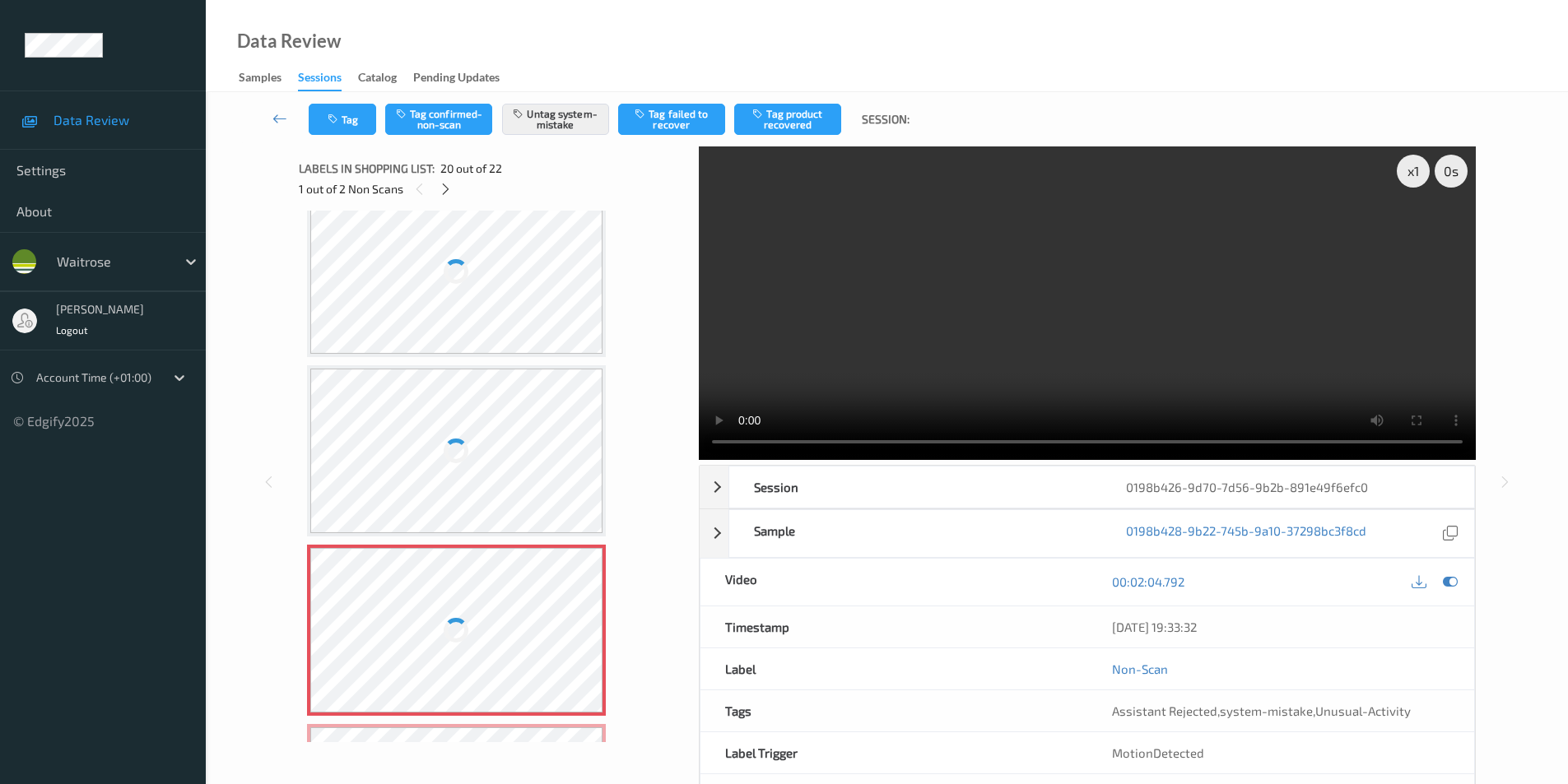
scroll to position [3072, 0]
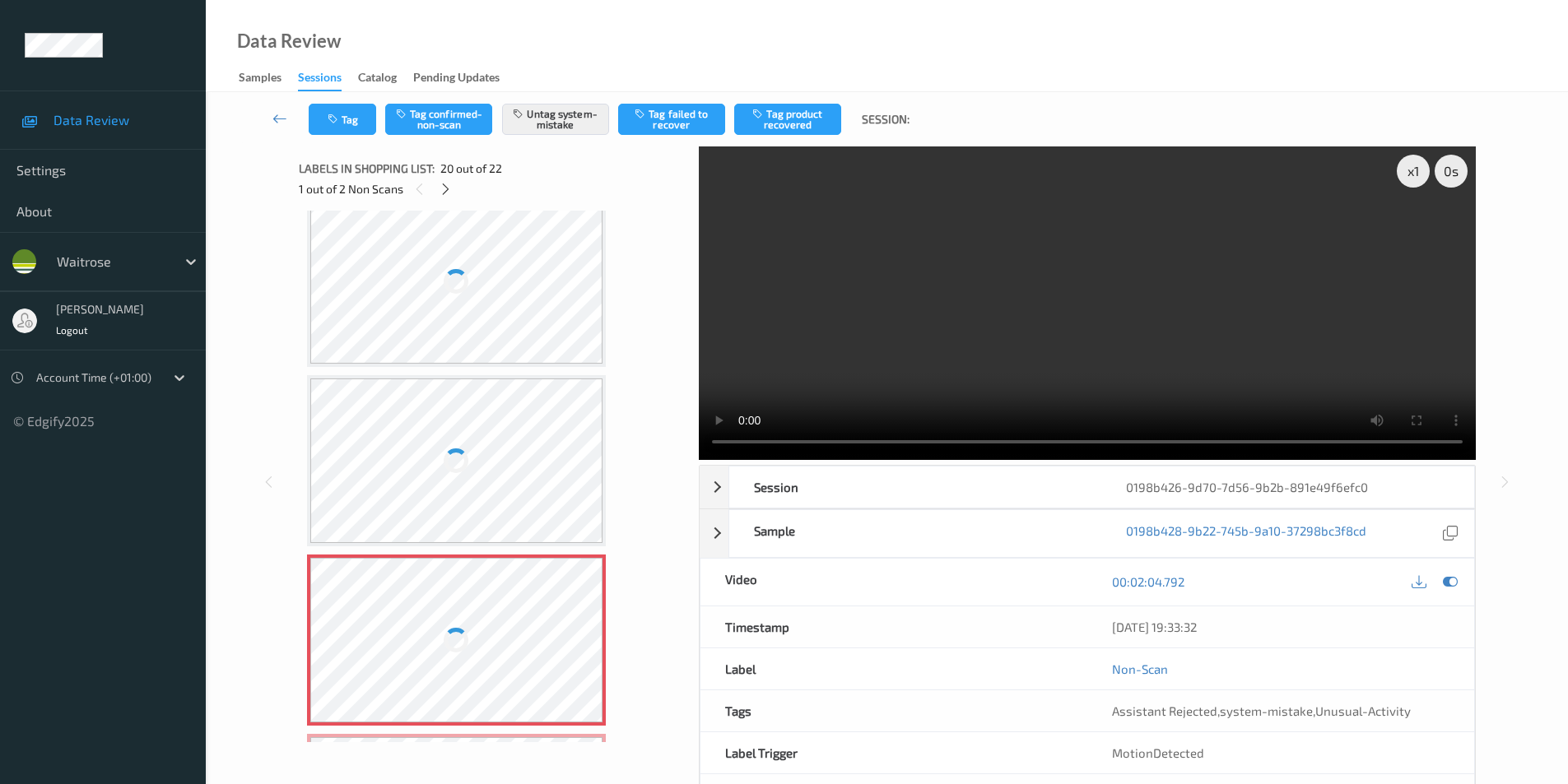
click at [497, 287] on div at bounding box center [456, 281] width 293 height 164
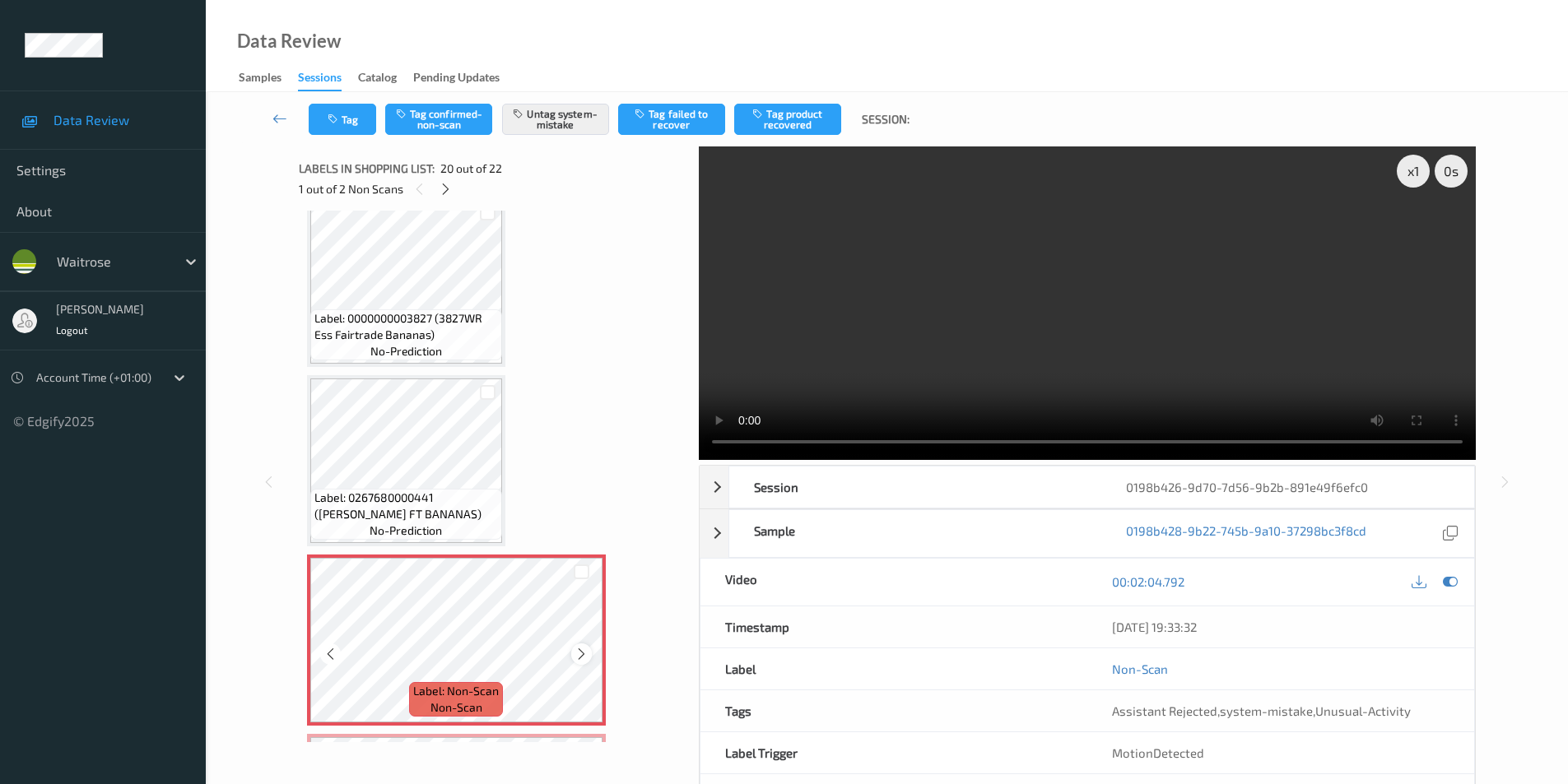
click at [577, 652] on icon at bounding box center [581, 655] width 14 height 15
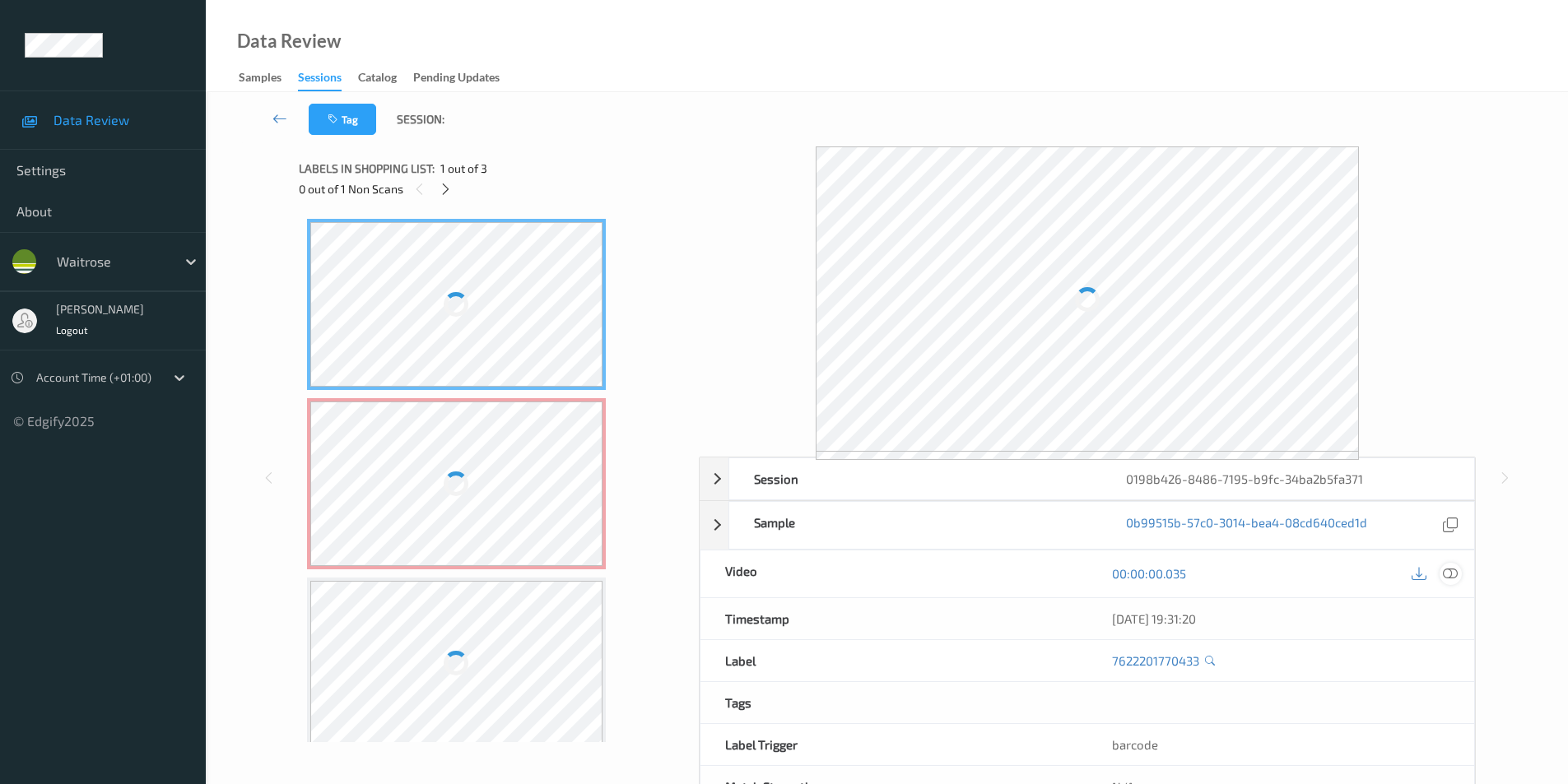
click at [1451, 568] on icon at bounding box center [1450, 574] width 15 height 15
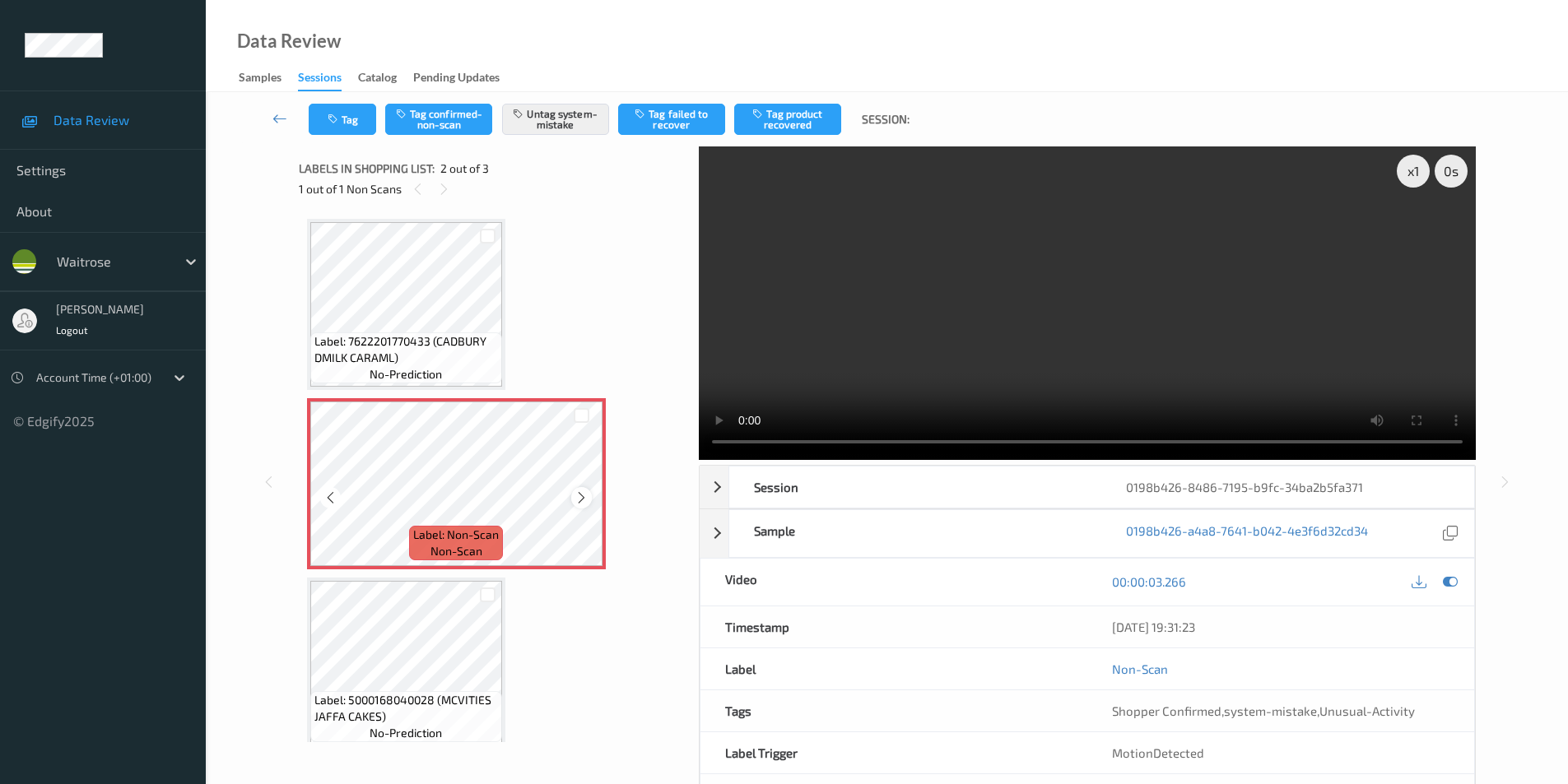
click at [582, 499] on icon at bounding box center [581, 498] width 14 height 15
click at [583, 498] on icon at bounding box center [581, 498] width 14 height 15
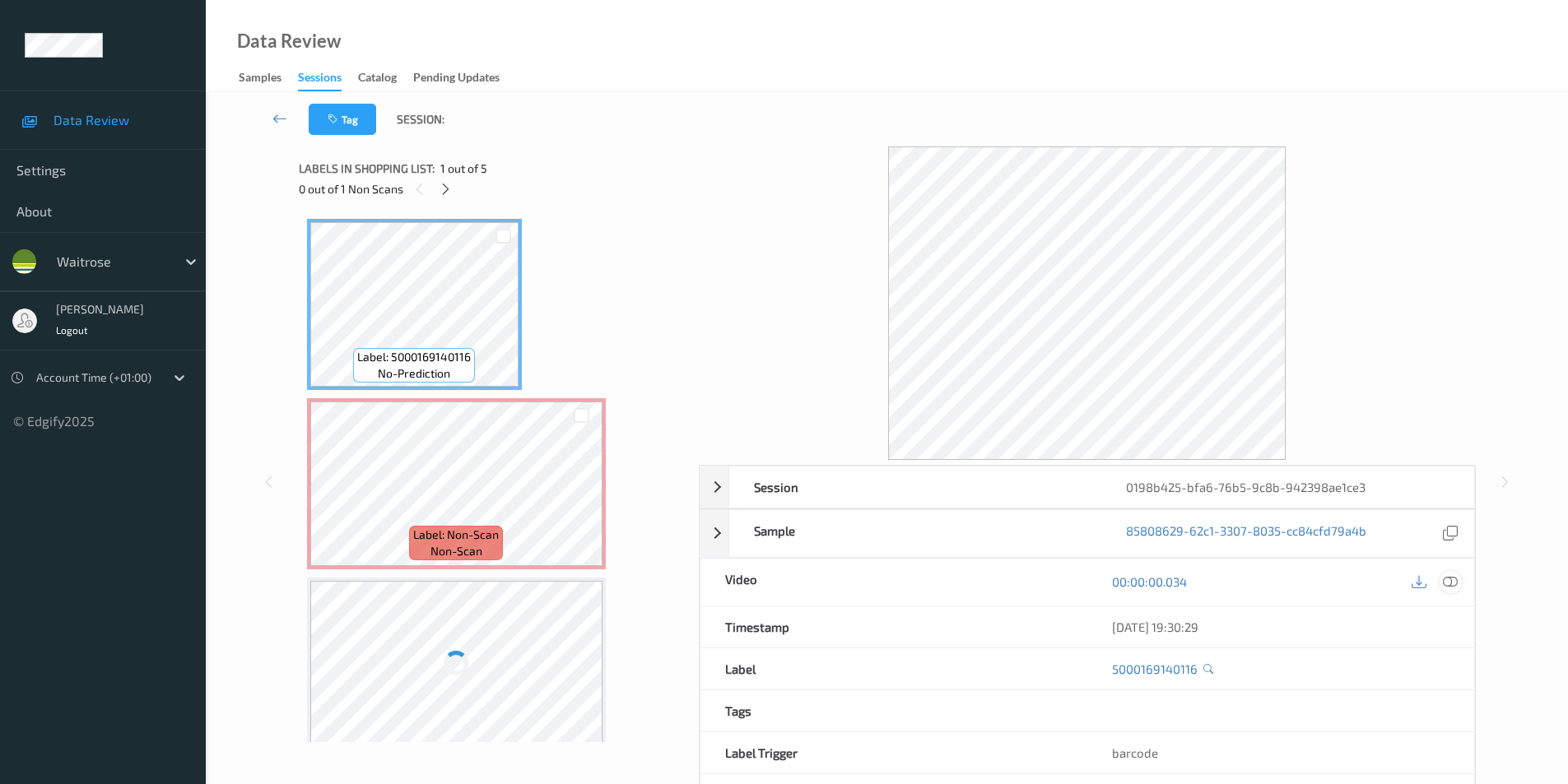
click at [1454, 583] on icon at bounding box center [1450, 582] width 15 height 15
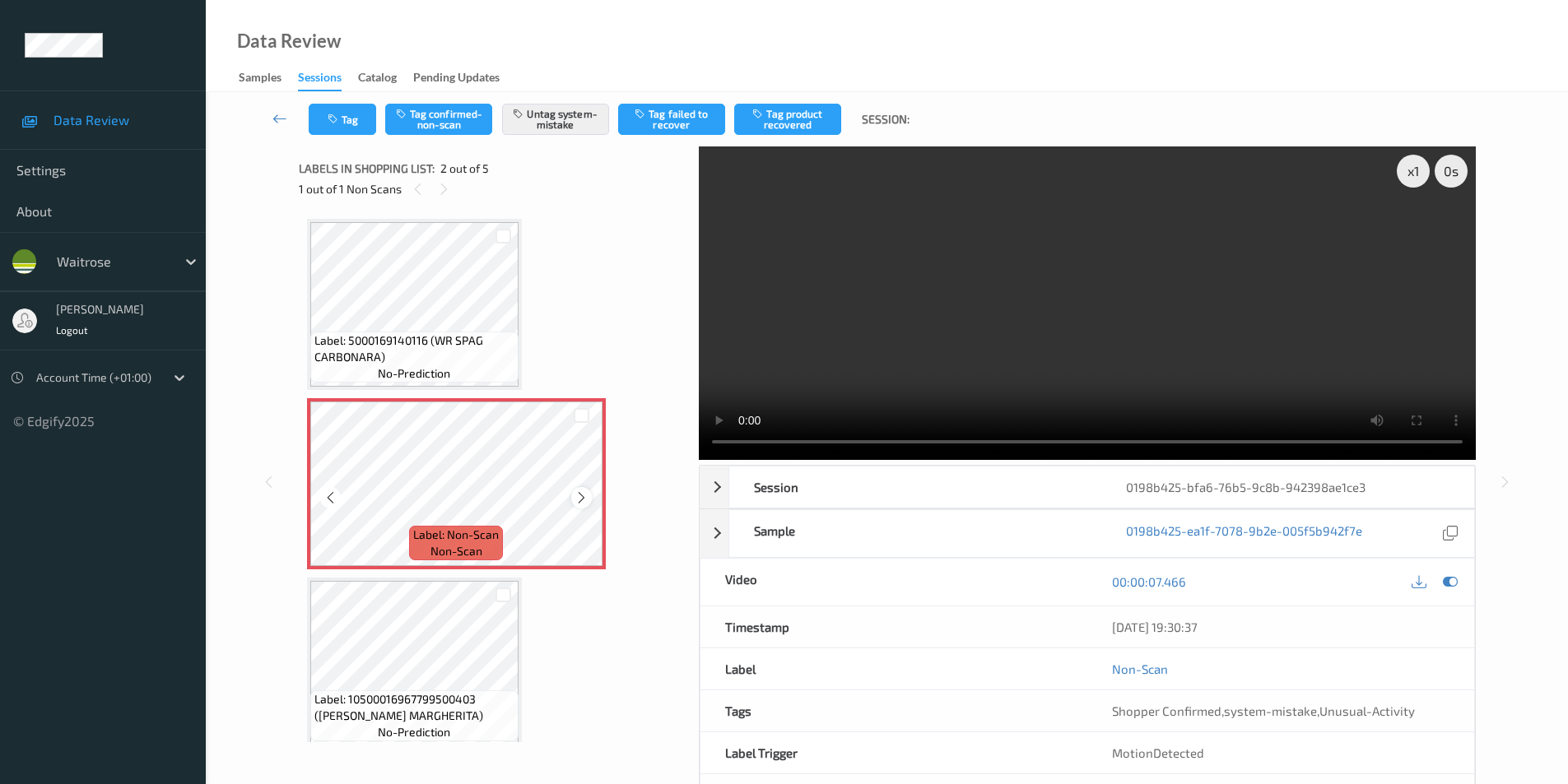
click at [574, 496] on icon at bounding box center [581, 498] width 14 height 15
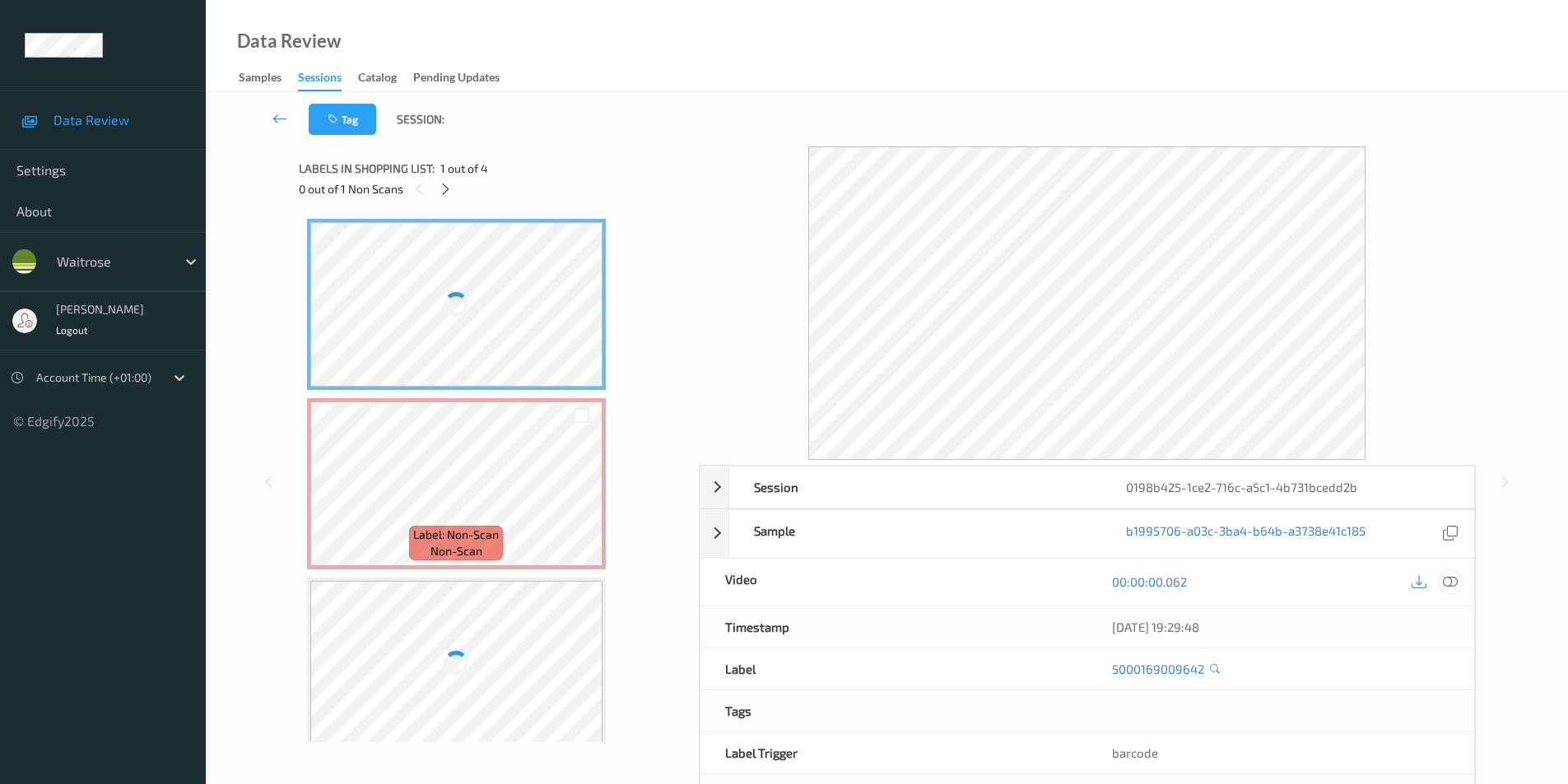
click at [1452, 583] on icon at bounding box center [1450, 582] width 15 height 15
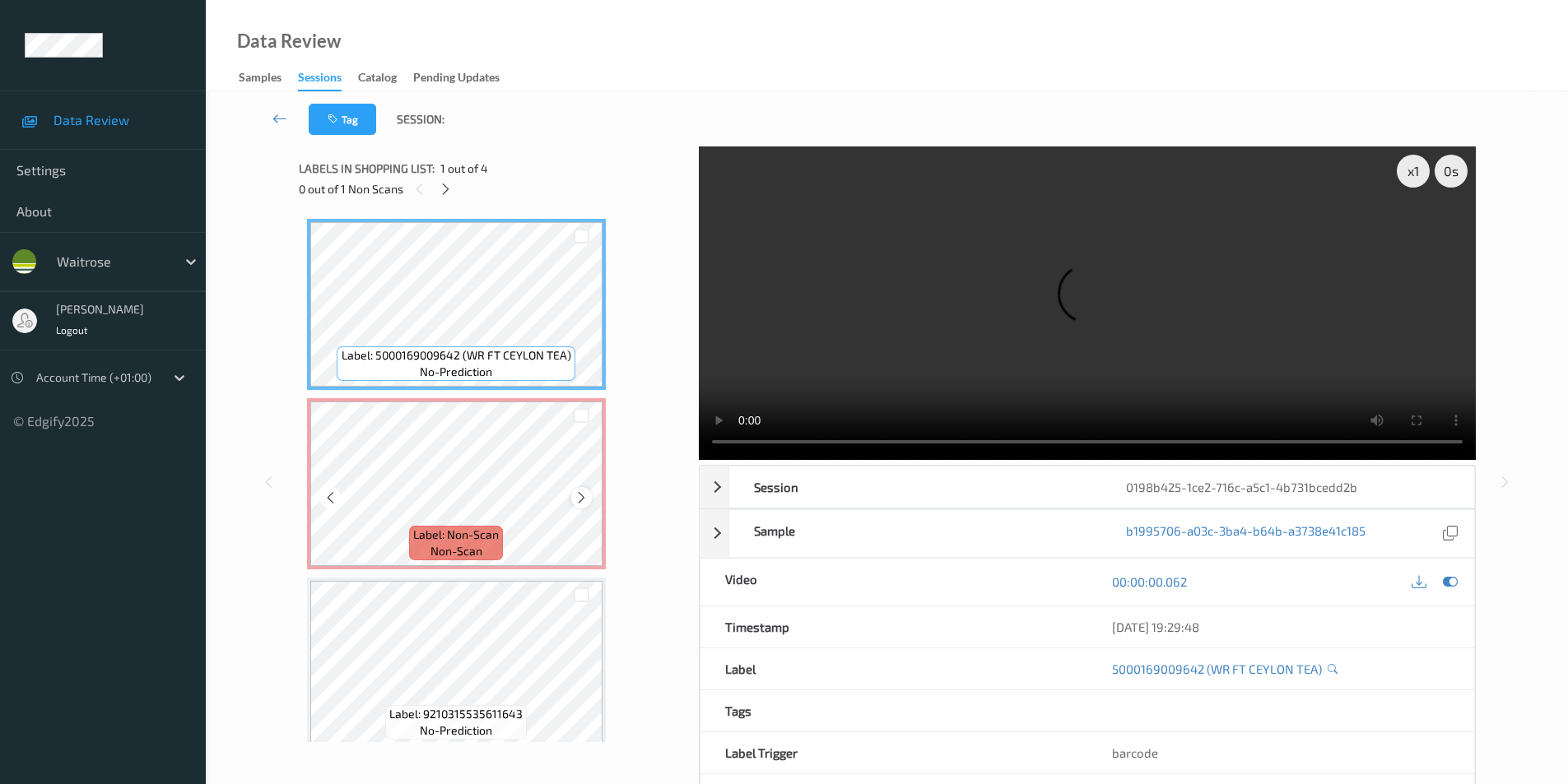
click at [578, 498] on icon at bounding box center [581, 498] width 14 height 15
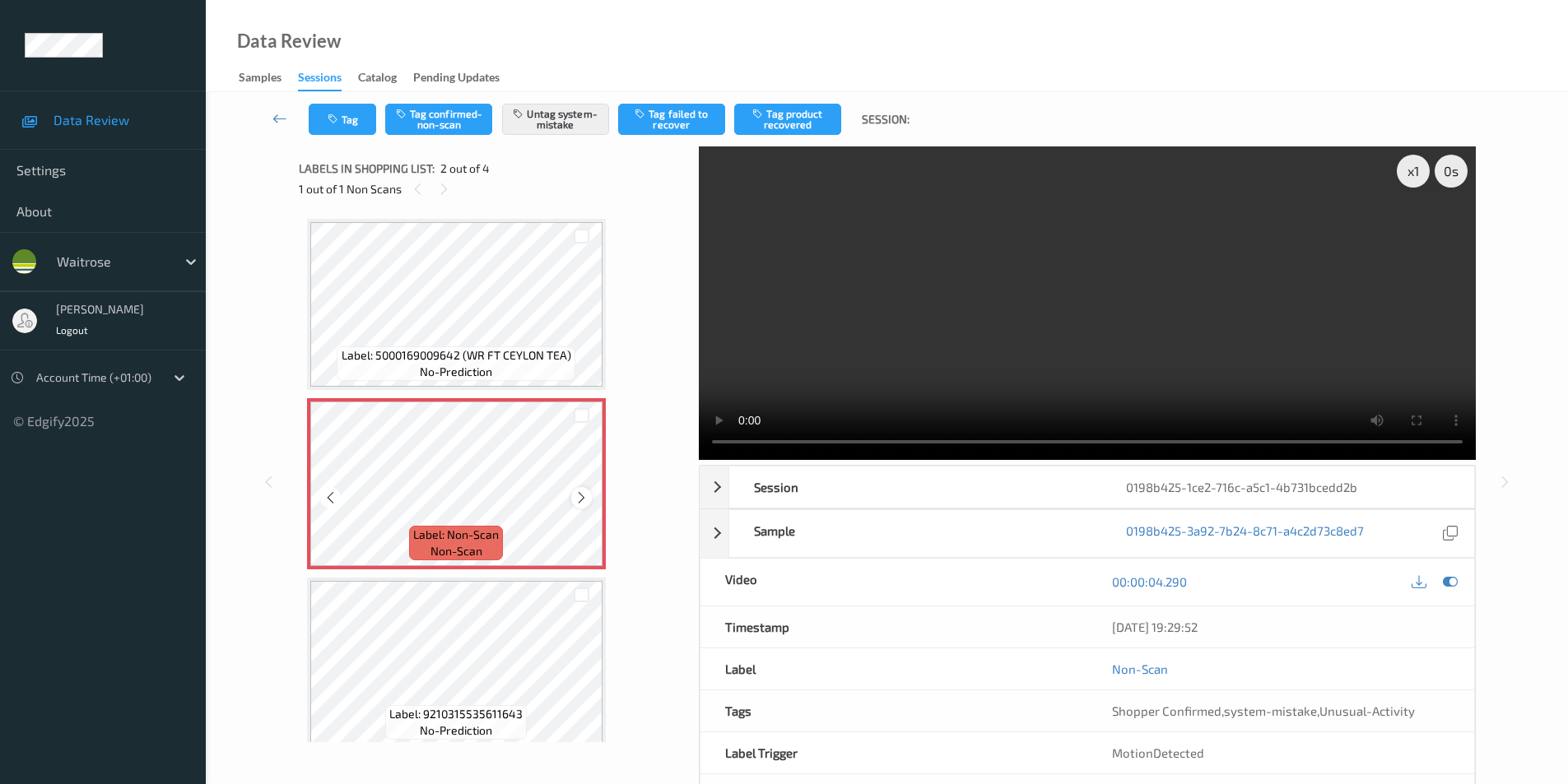
click at [578, 497] on icon at bounding box center [581, 498] width 14 height 15
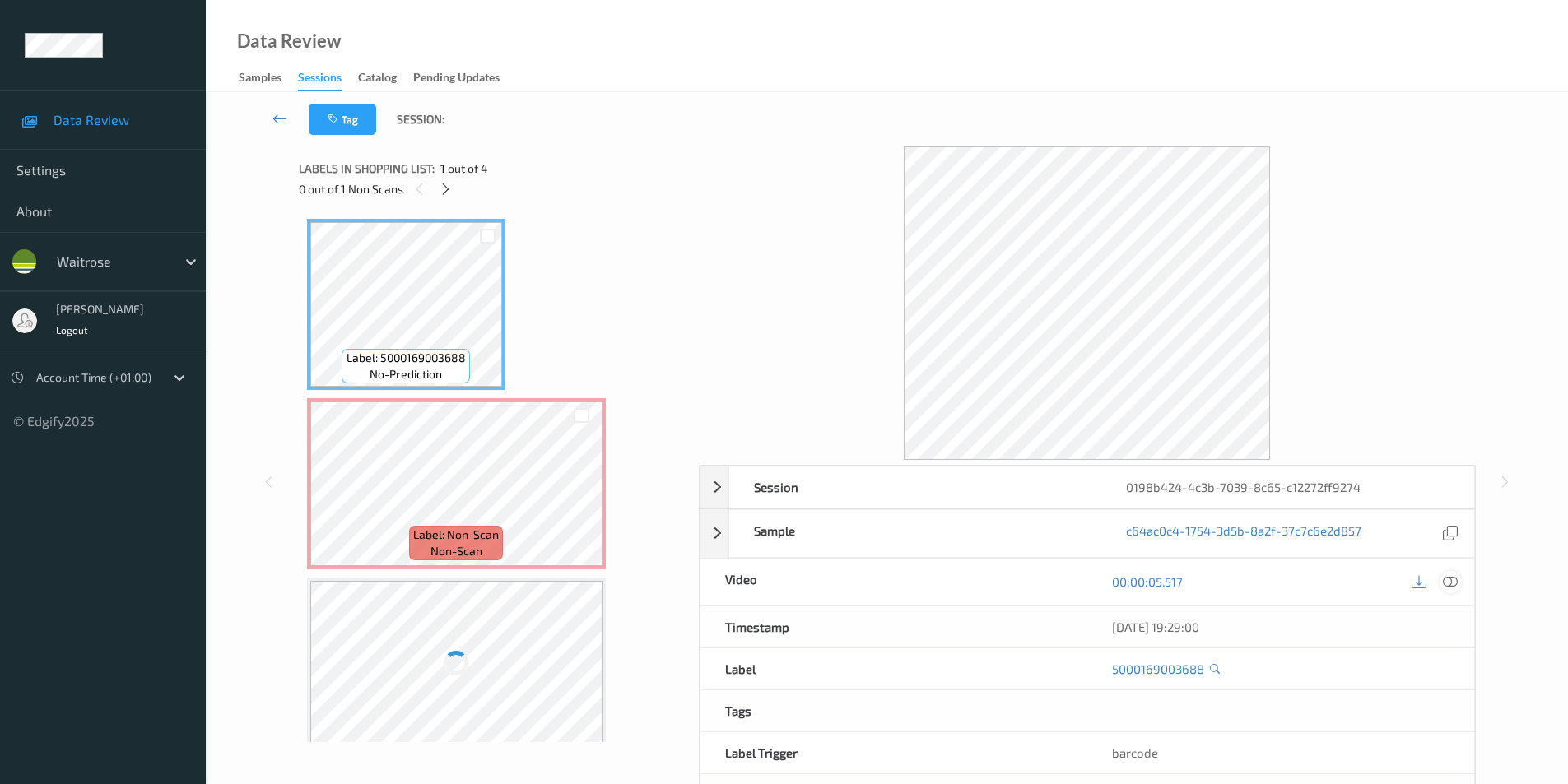
click at [1443, 574] on icon at bounding box center [1450, 582] width 15 height 15
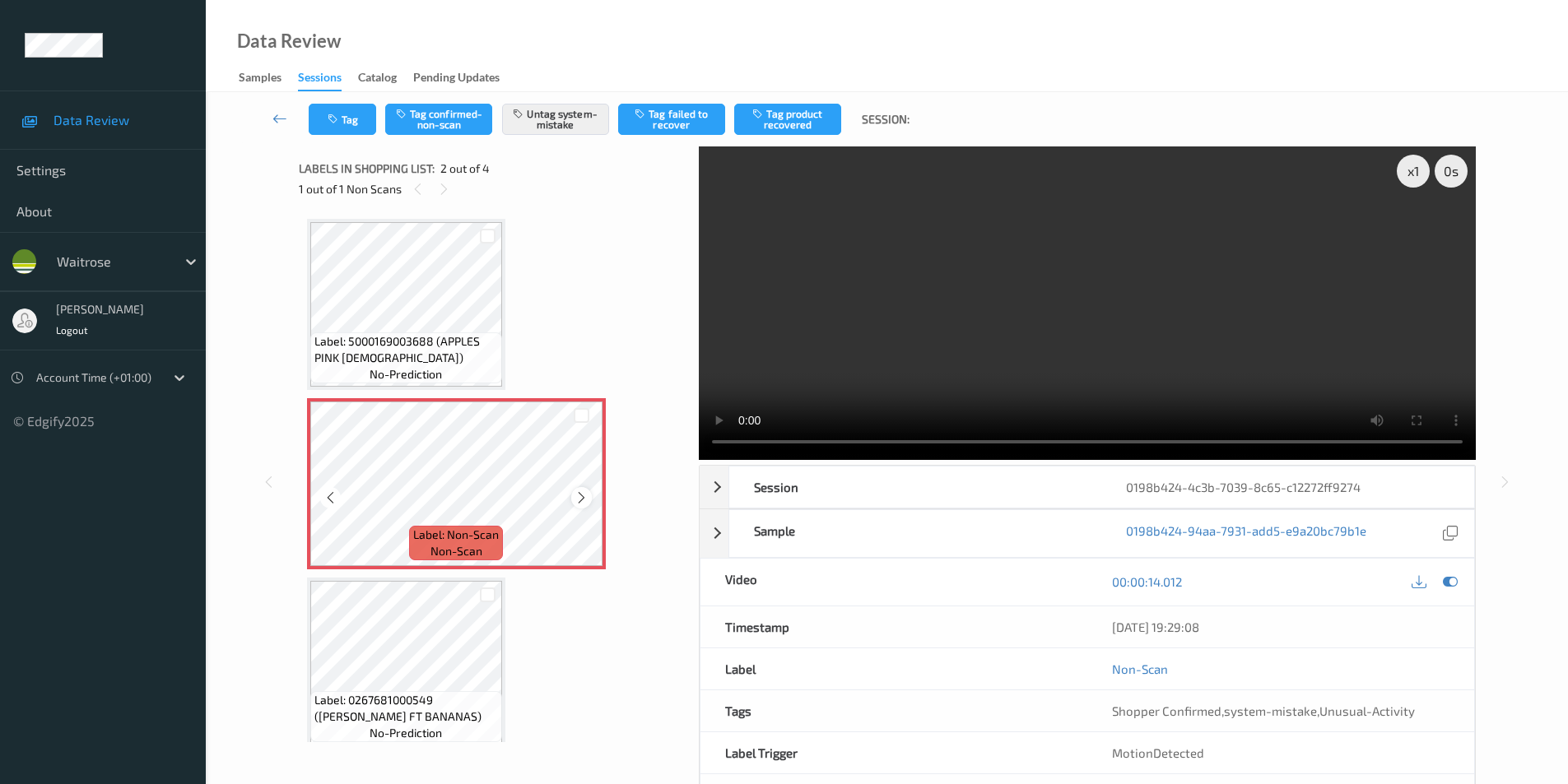
click at [582, 488] on div at bounding box center [582, 498] width 21 height 21
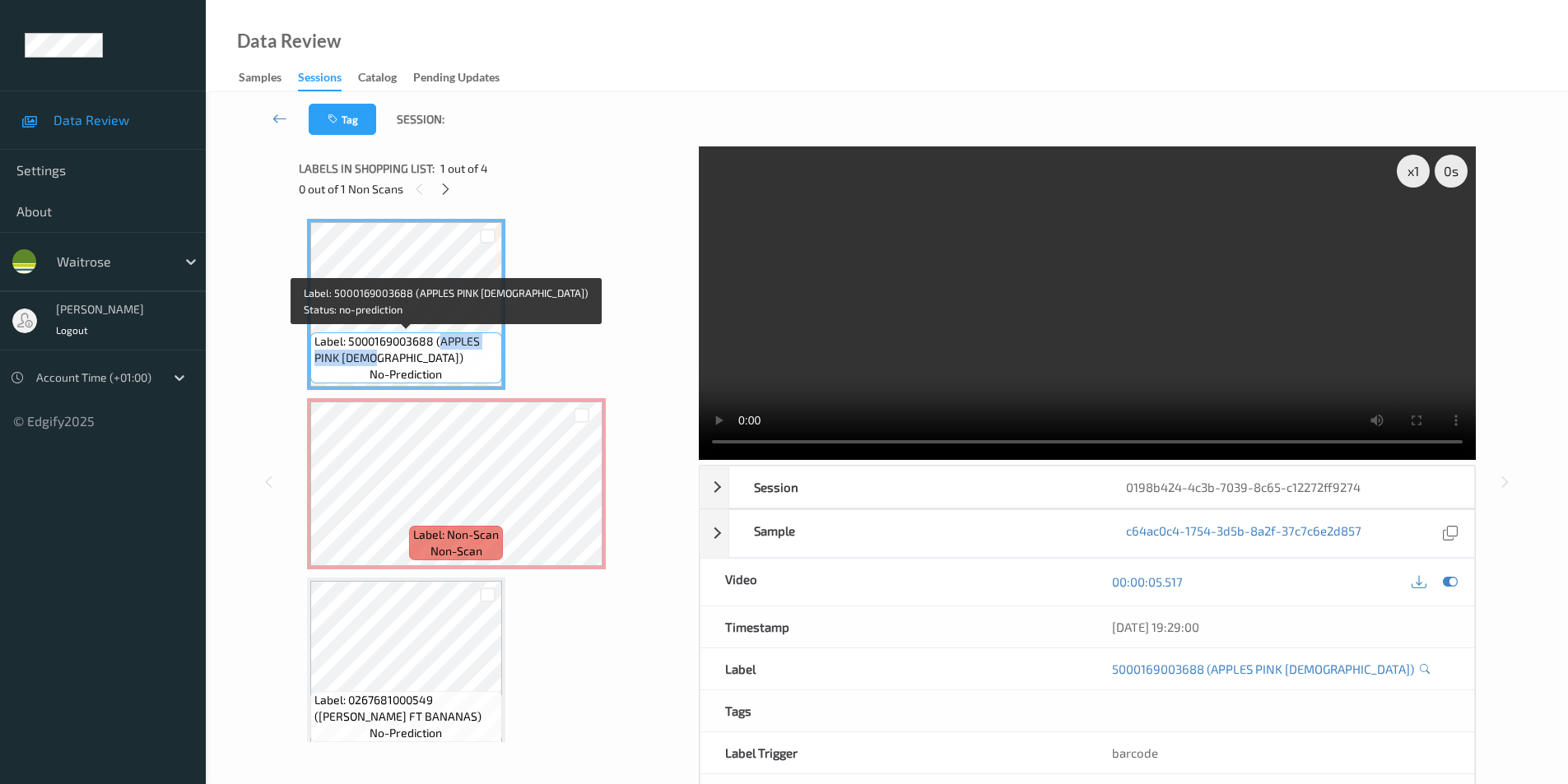
drag, startPoint x: 440, startPoint y: 341, endPoint x: 438, endPoint y: 353, distance: 12.2
click at [438, 353] on span "Label: 5000169003688 (APPLES PINK LADY)" at bounding box center [406, 350] width 183 height 33
copy span "APPLES PINK LADY)"
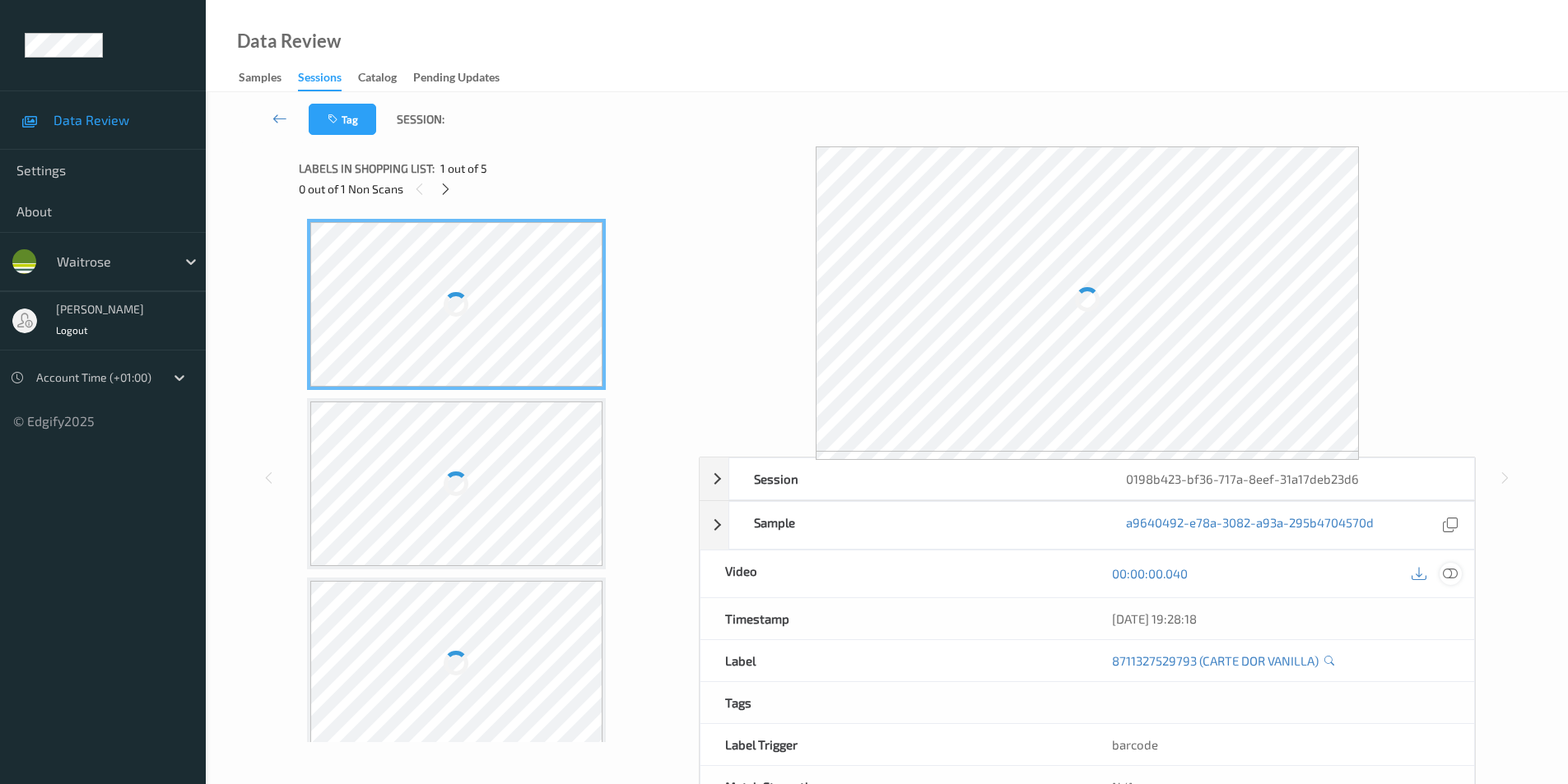
click at [1449, 575] on icon at bounding box center [1450, 574] width 15 height 15
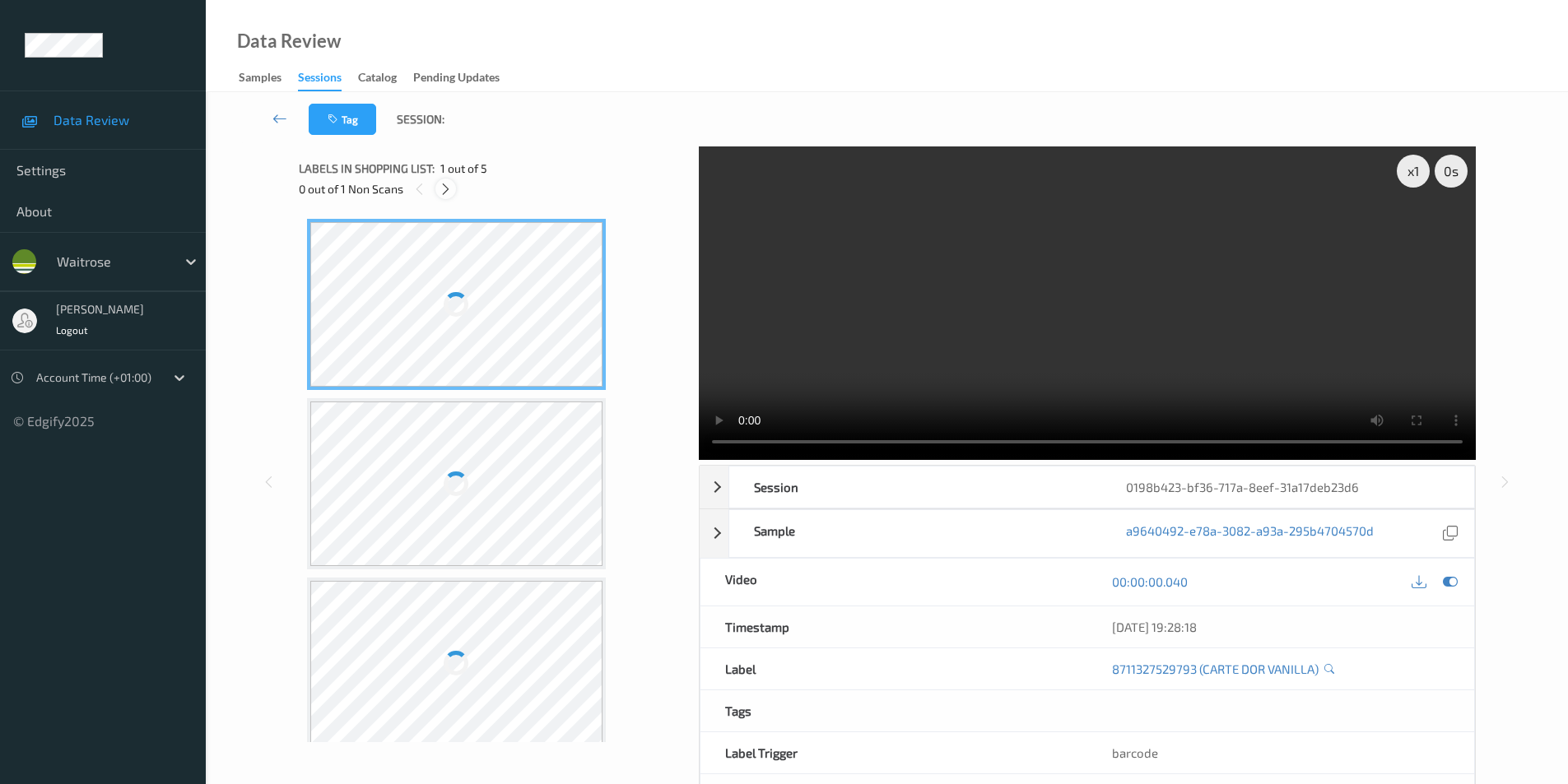
click at [446, 193] on icon at bounding box center [446, 189] width 14 height 15
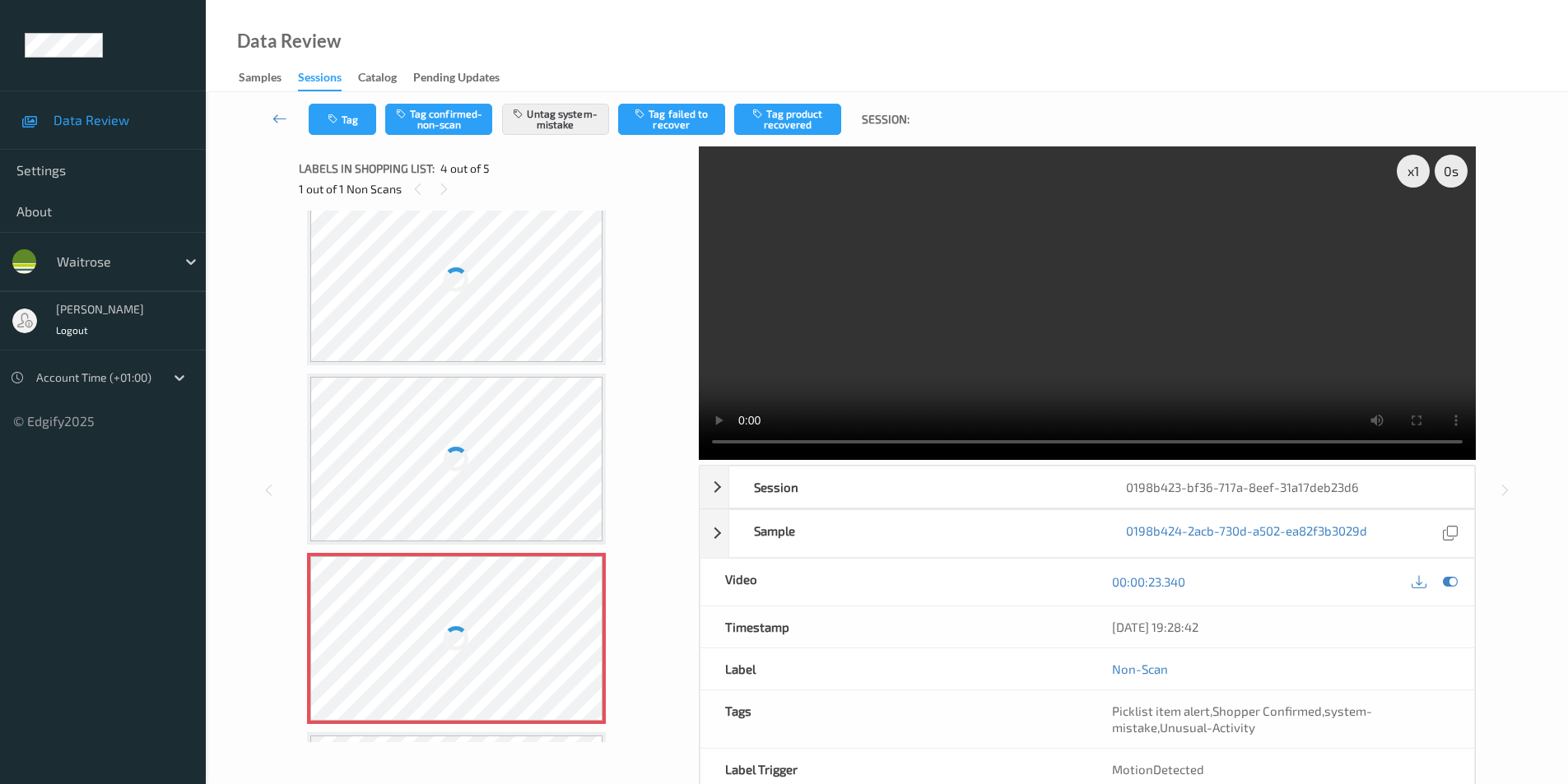
scroll to position [202, 0]
click at [522, 329] on div at bounding box center [456, 281] width 293 height 164
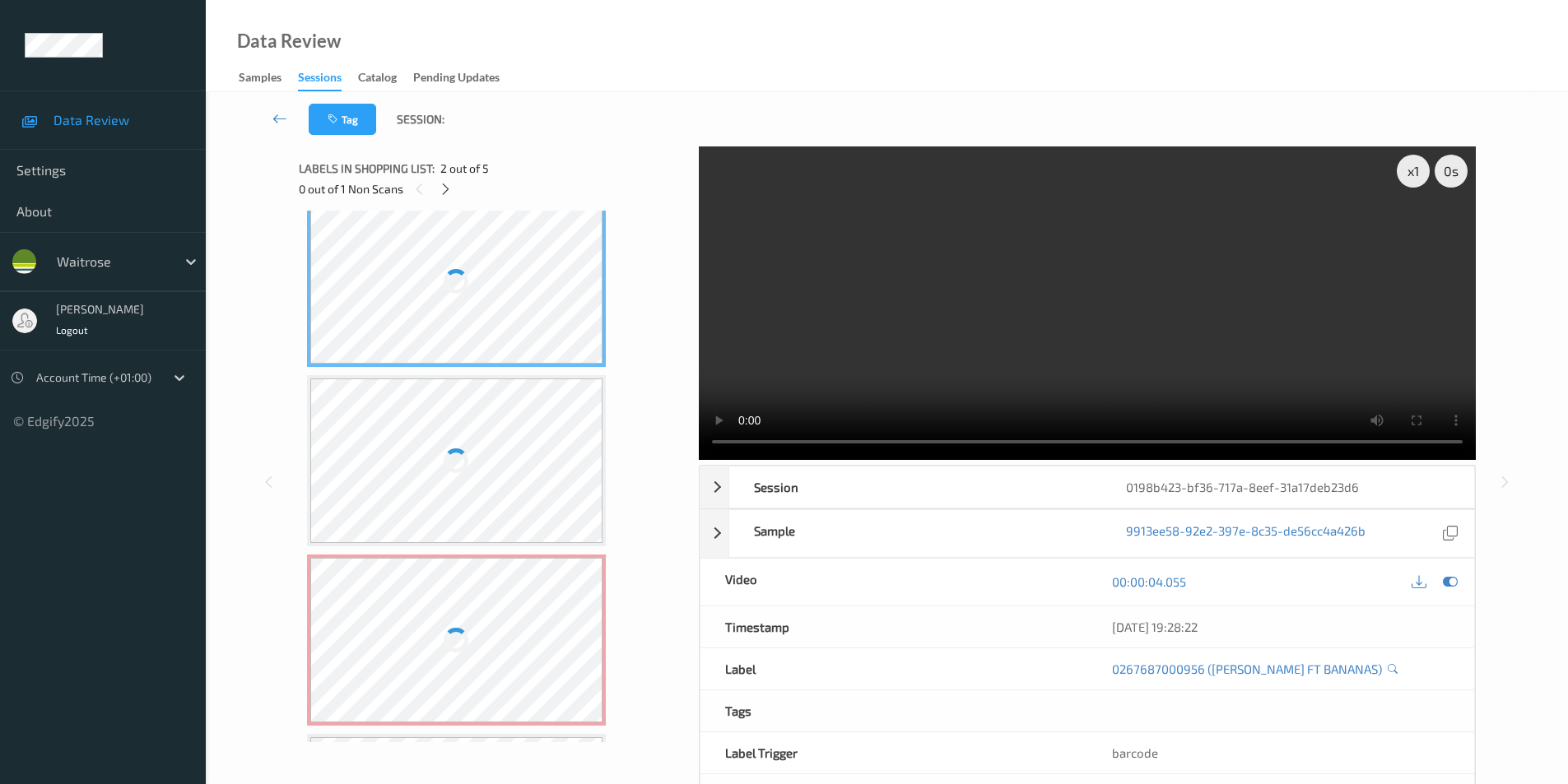
click at [522, 329] on div at bounding box center [456, 281] width 293 height 164
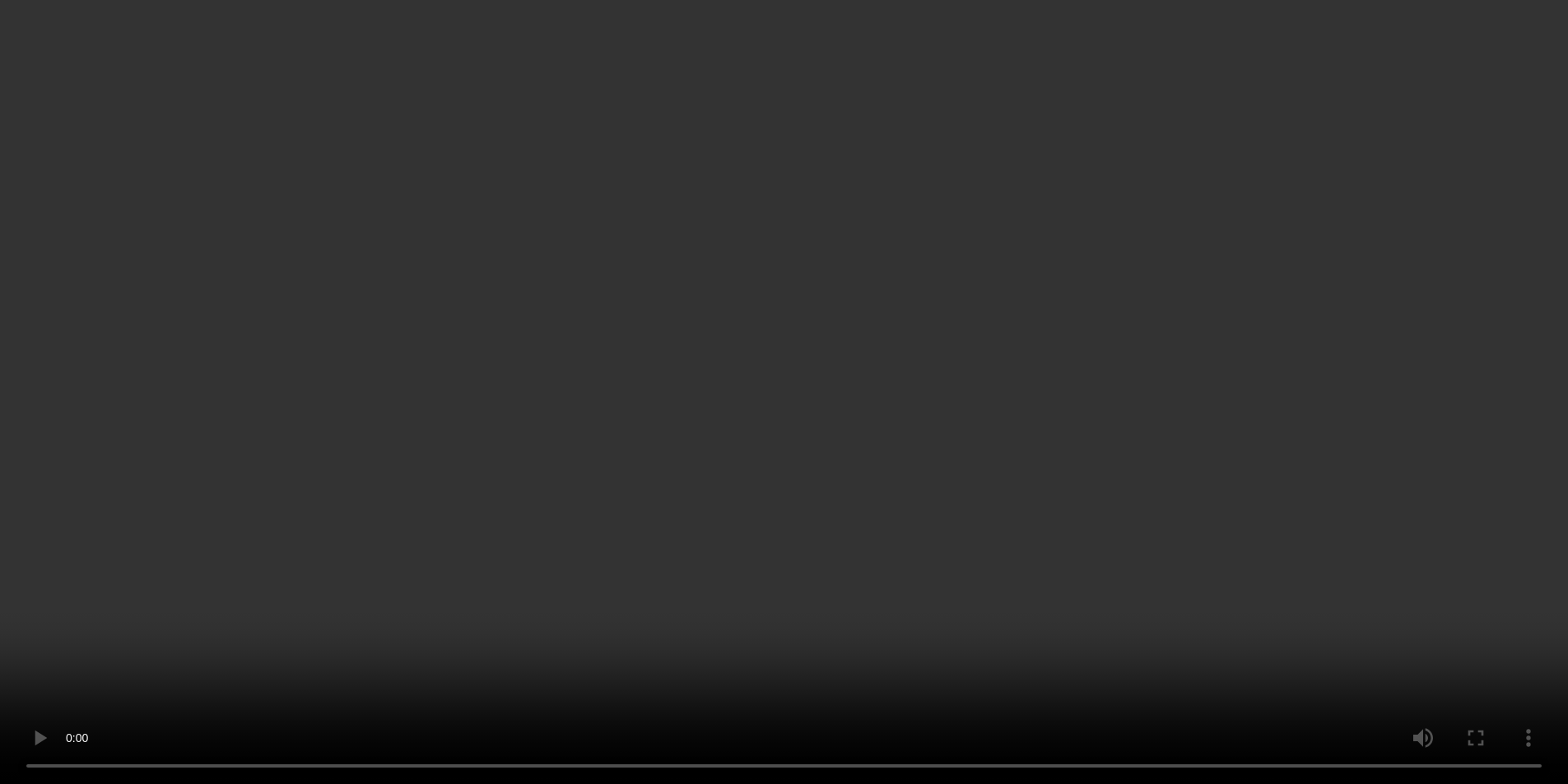
scroll to position [209, 0]
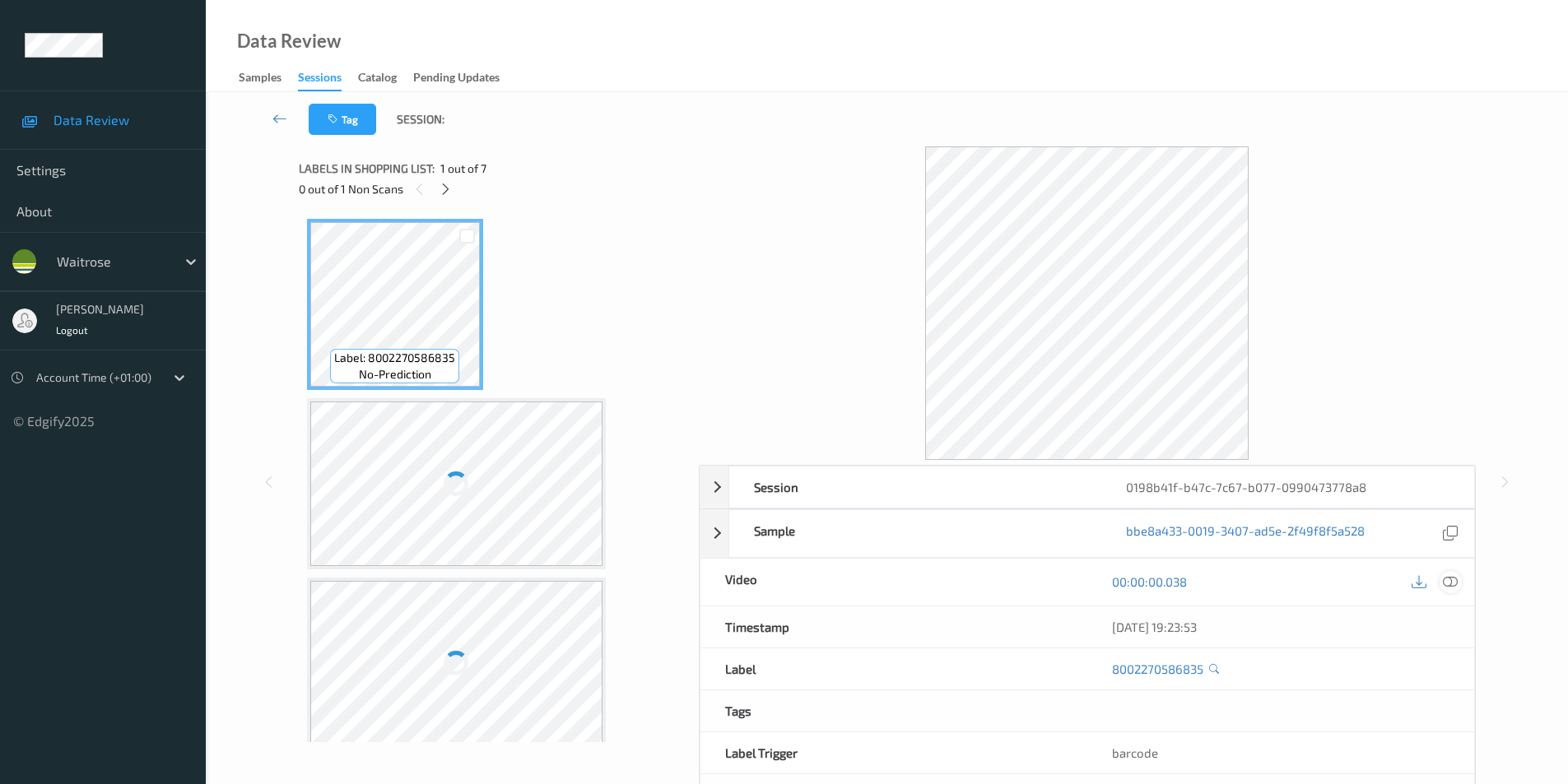
click at [1453, 579] on icon at bounding box center [1450, 582] width 15 height 15
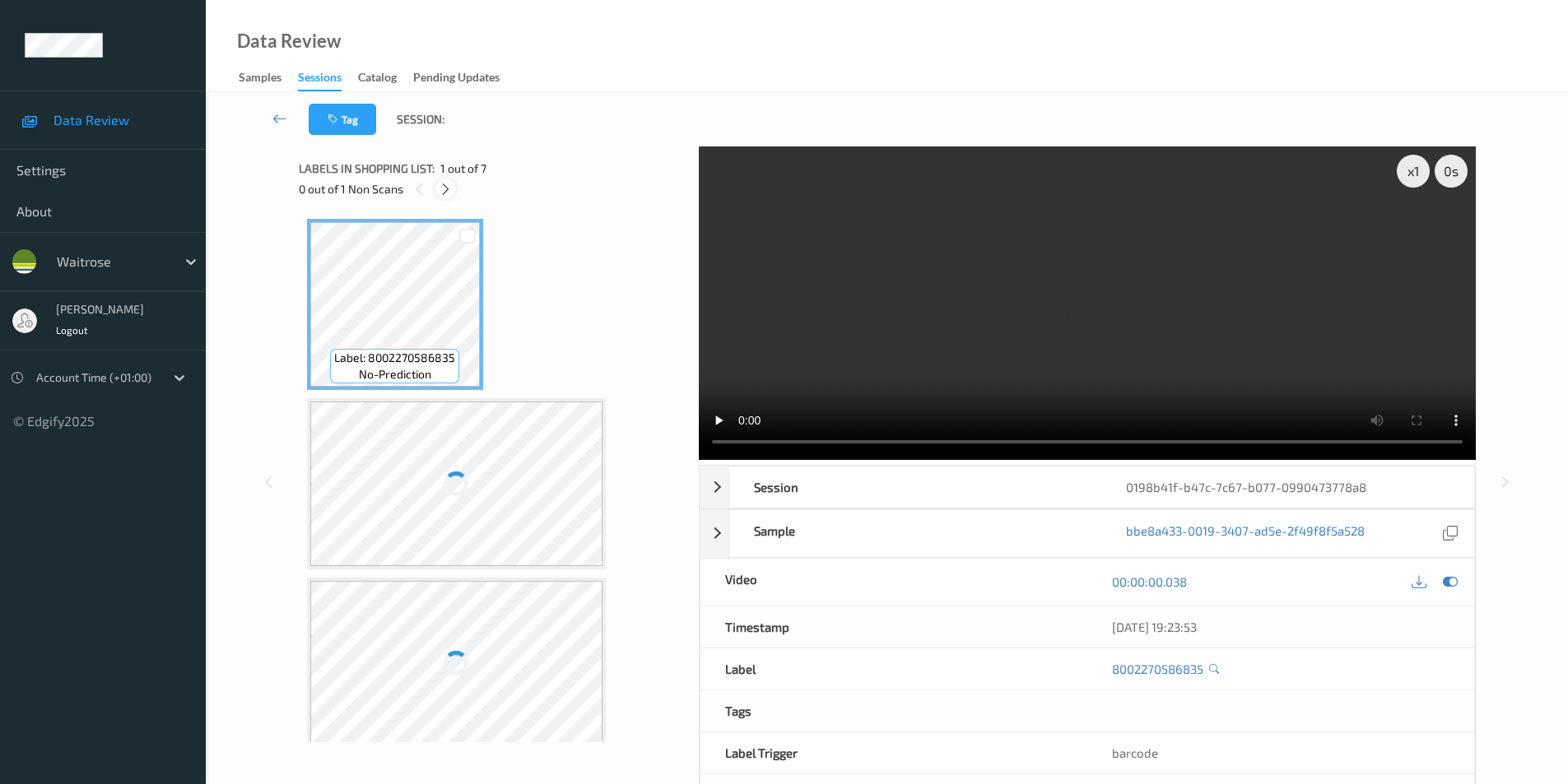
click at [441, 187] on icon at bounding box center [446, 189] width 14 height 15
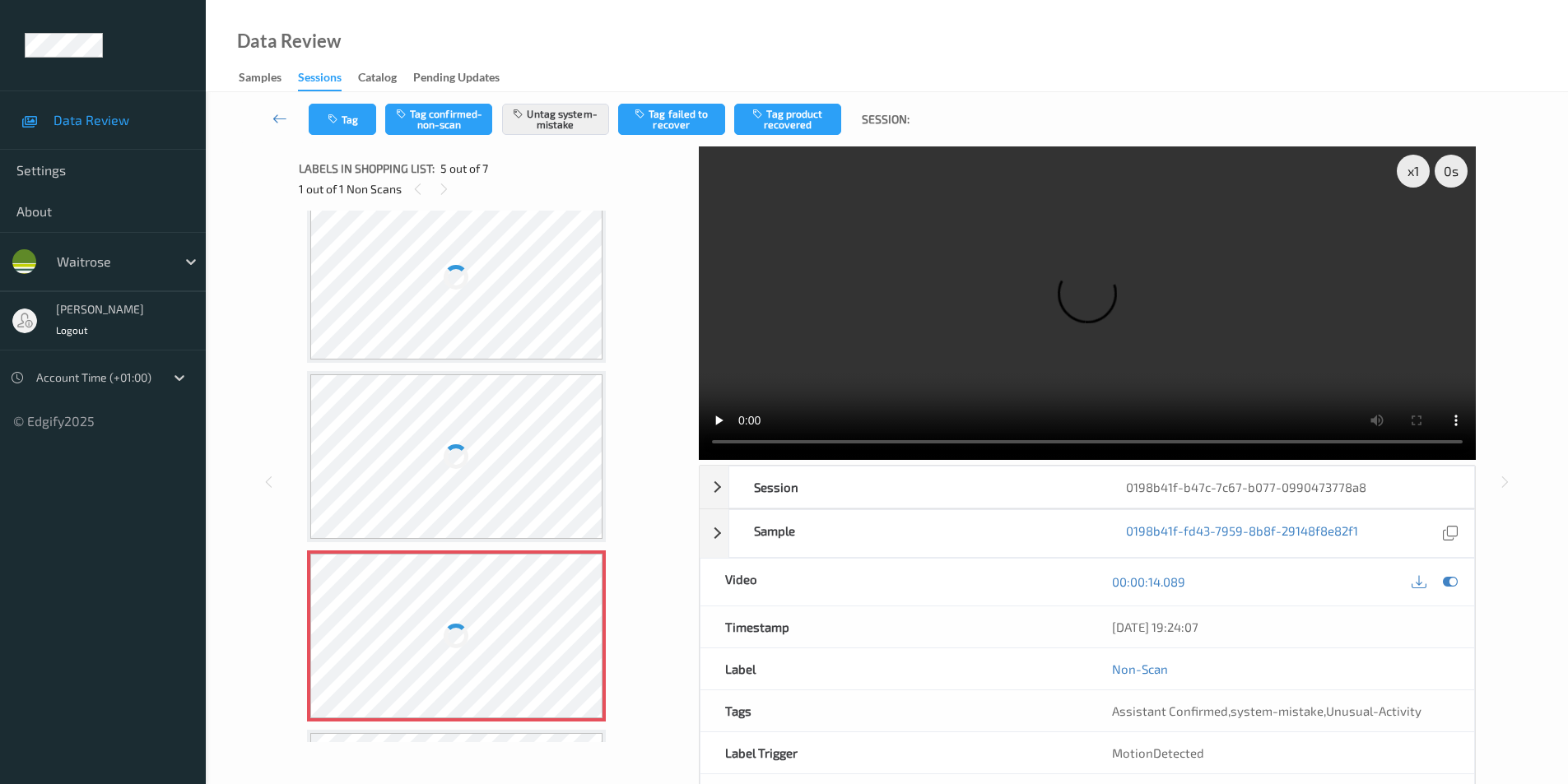
scroll to position [382, 0]
click at [488, 291] on div at bounding box center [456, 281] width 293 height 164
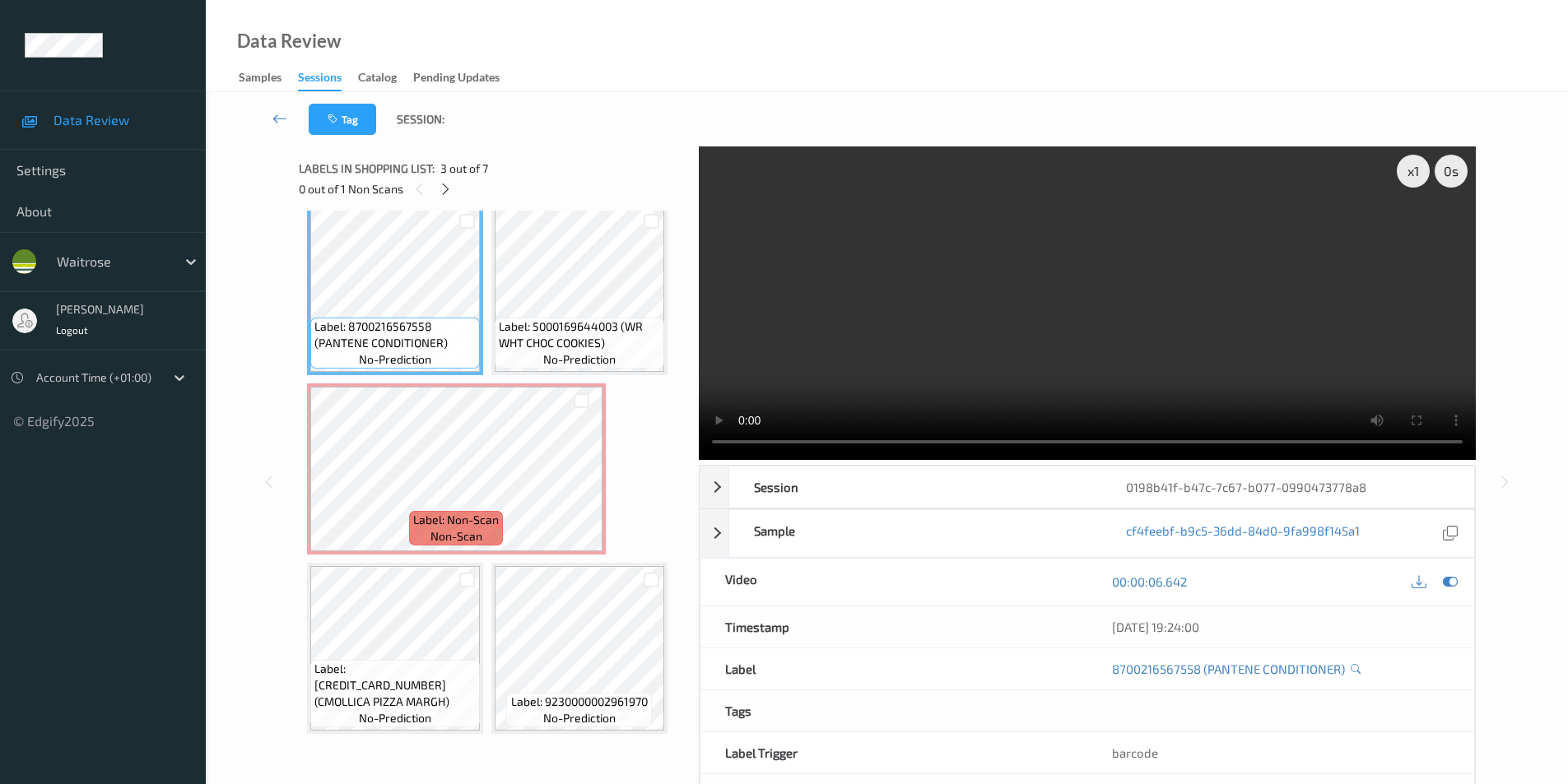
scroll to position [188, 0]
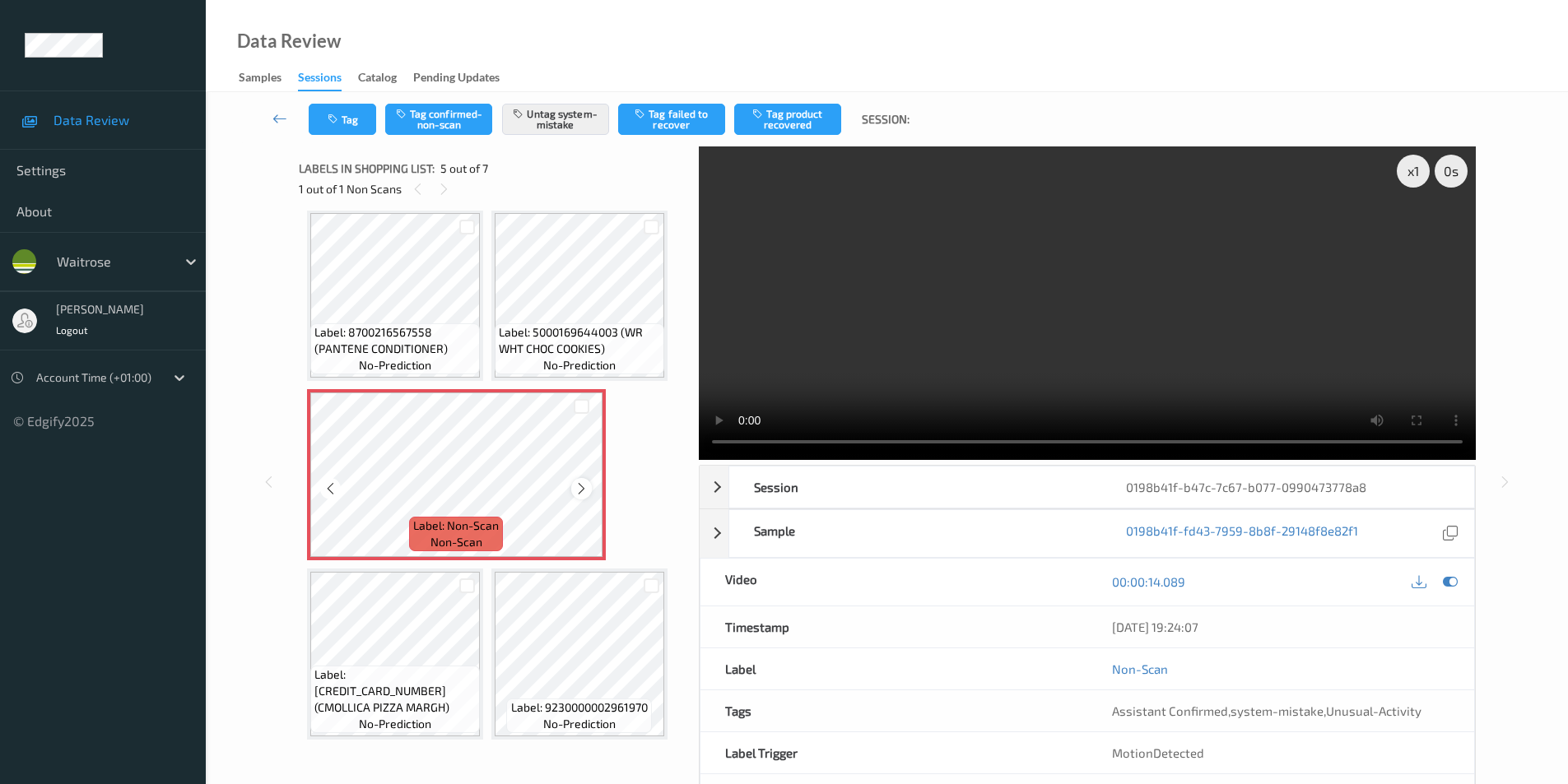
click at [579, 491] on icon at bounding box center [581, 489] width 14 height 15
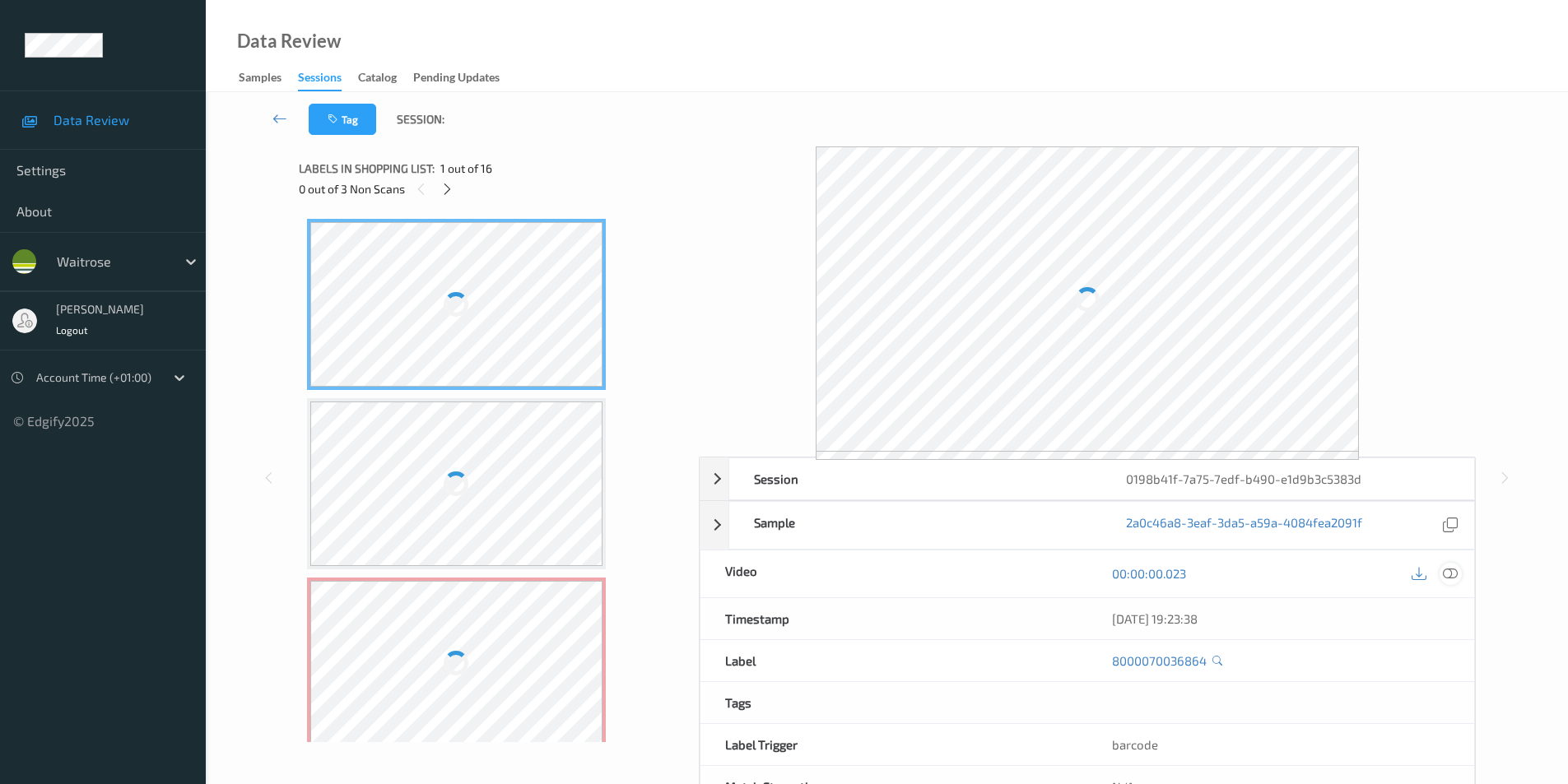
click at [1447, 575] on icon at bounding box center [1450, 574] width 15 height 15
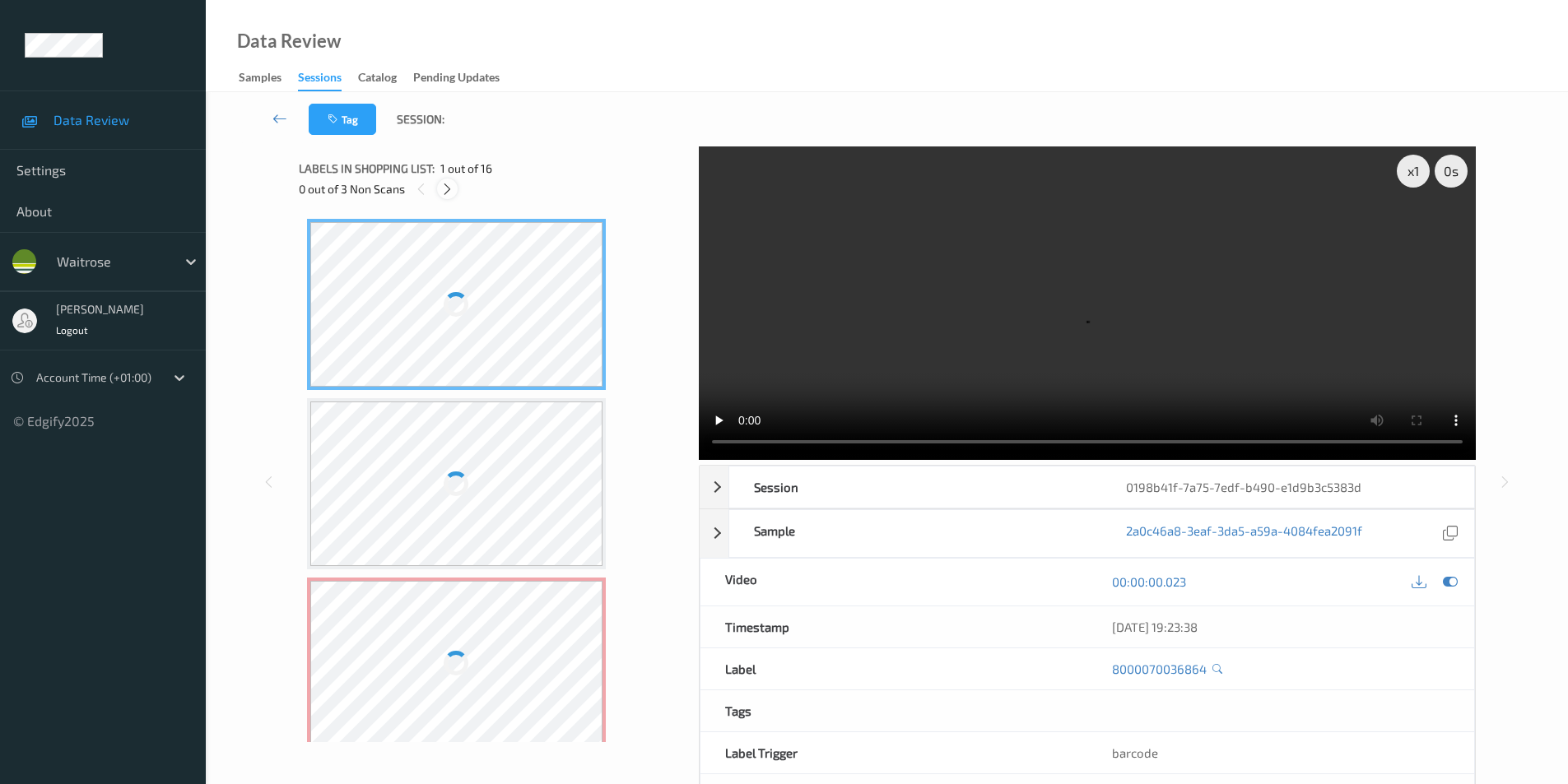
click at [449, 192] on icon at bounding box center [447, 189] width 14 height 15
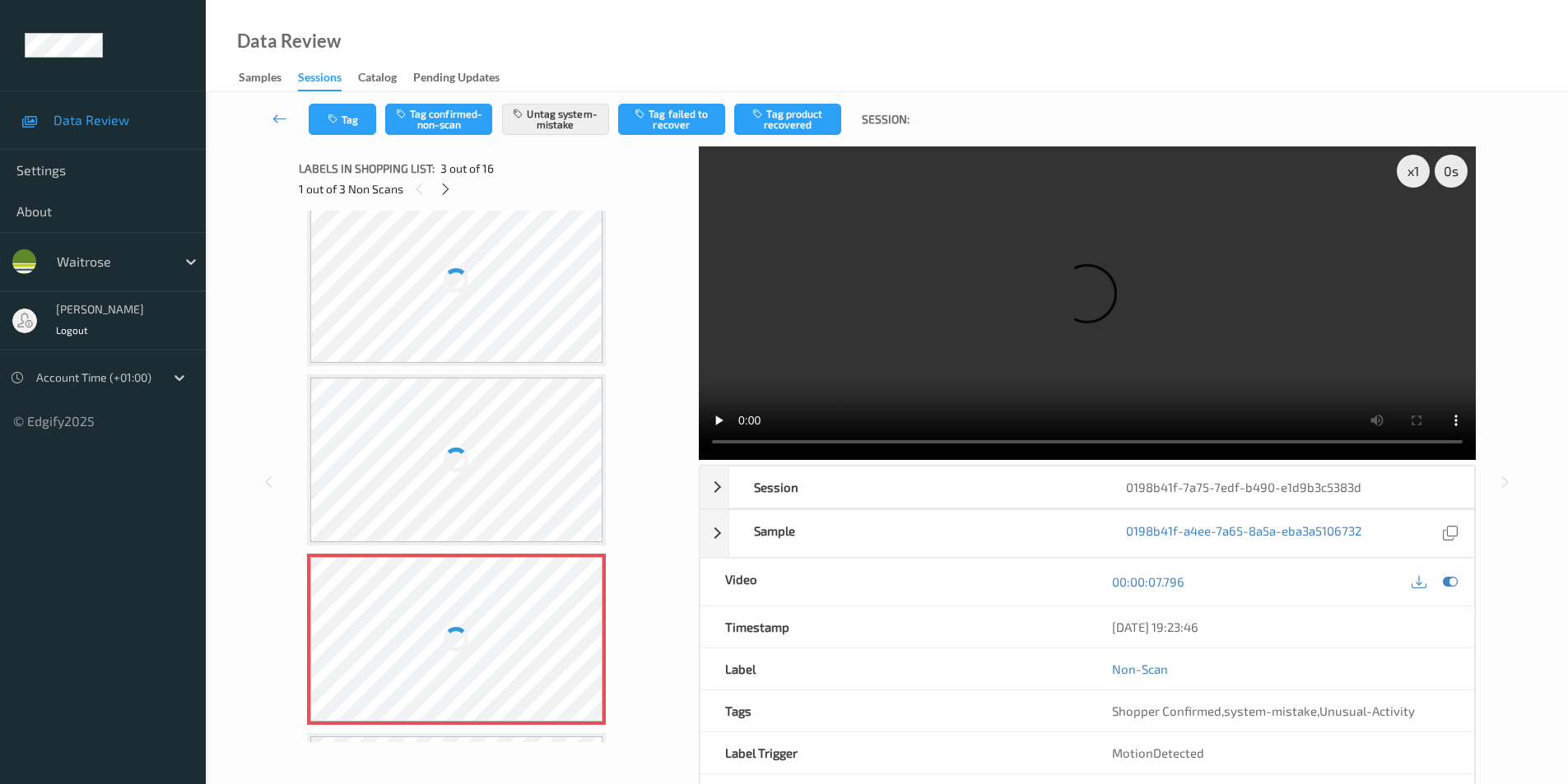
scroll to position [23, 0]
click at [512, 278] on div at bounding box center [456, 281] width 293 height 164
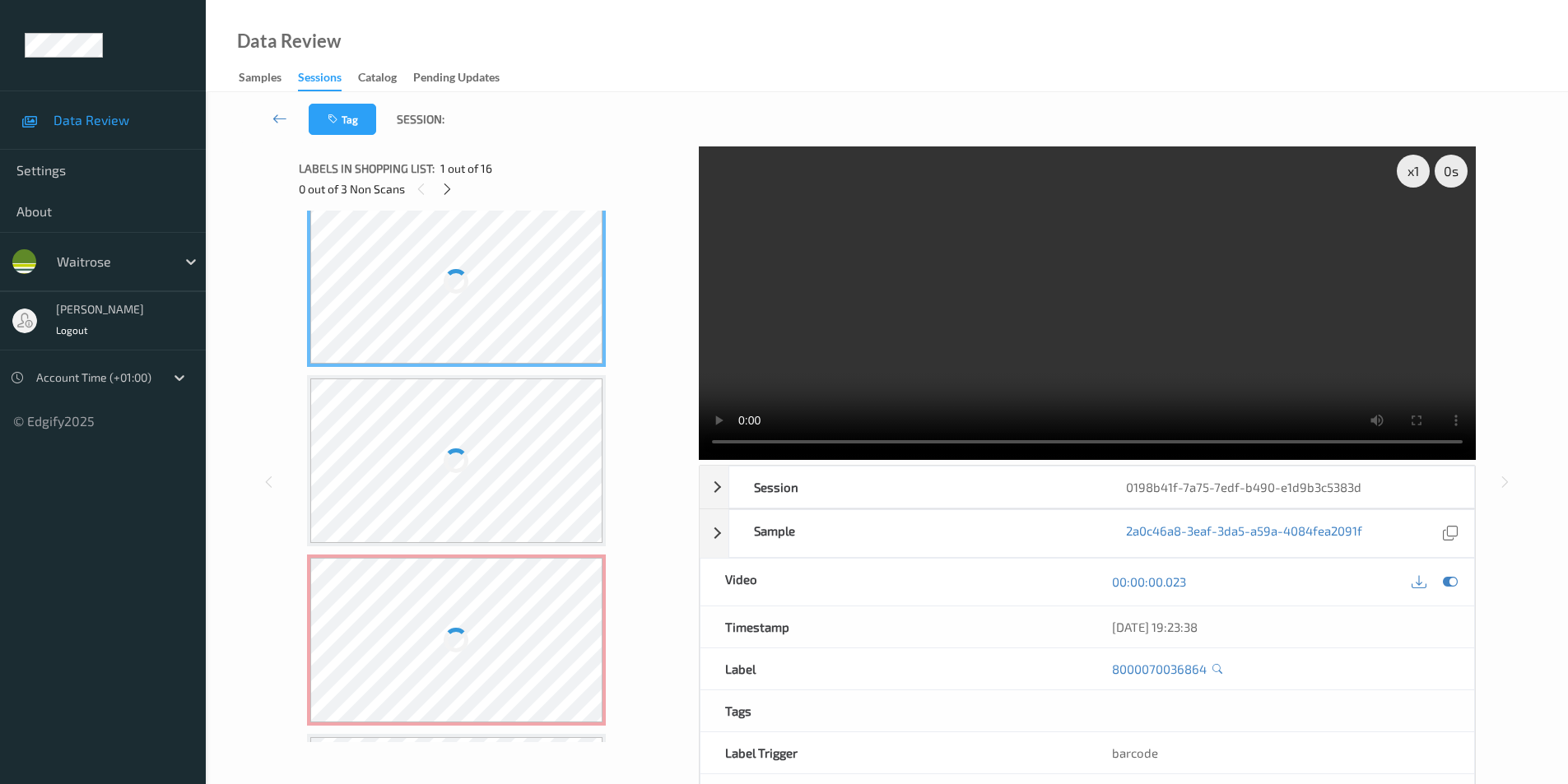
click at [512, 278] on div at bounding box center [456, 281] width 293 height 164
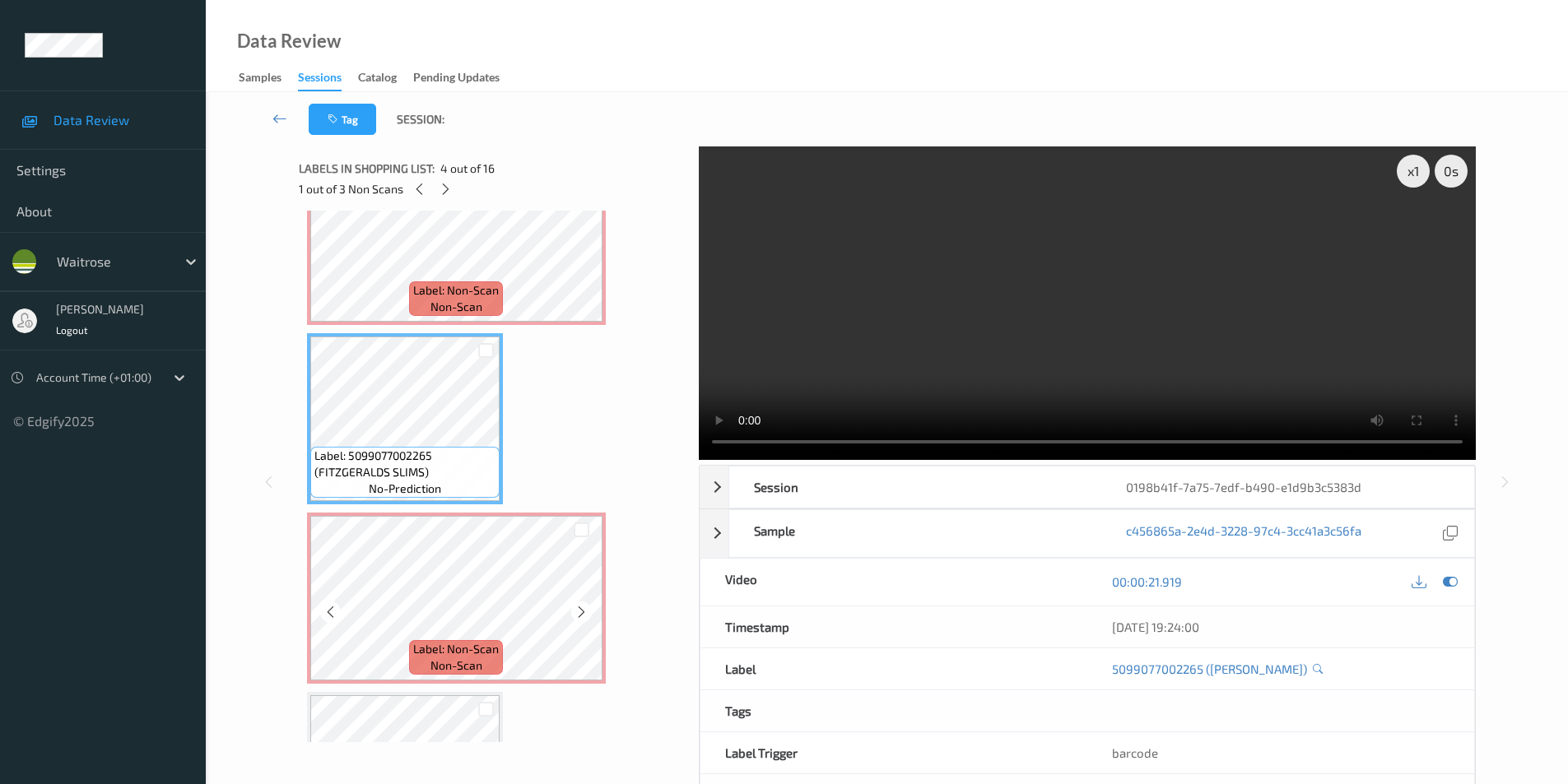
scroll to position [502, 0]
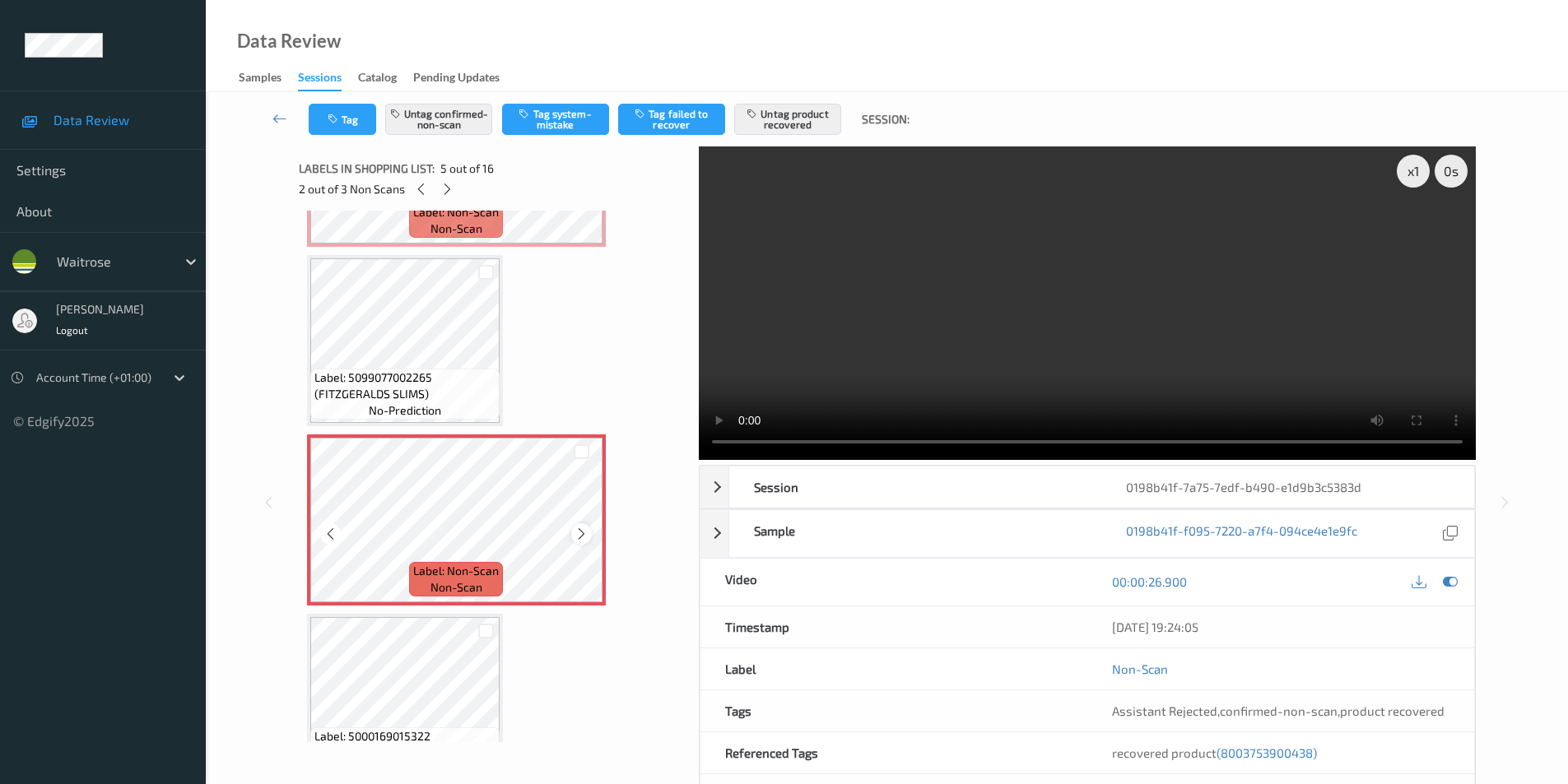
click at [583, 532] on icon at bounding box center [581, 534] width 14 height 15
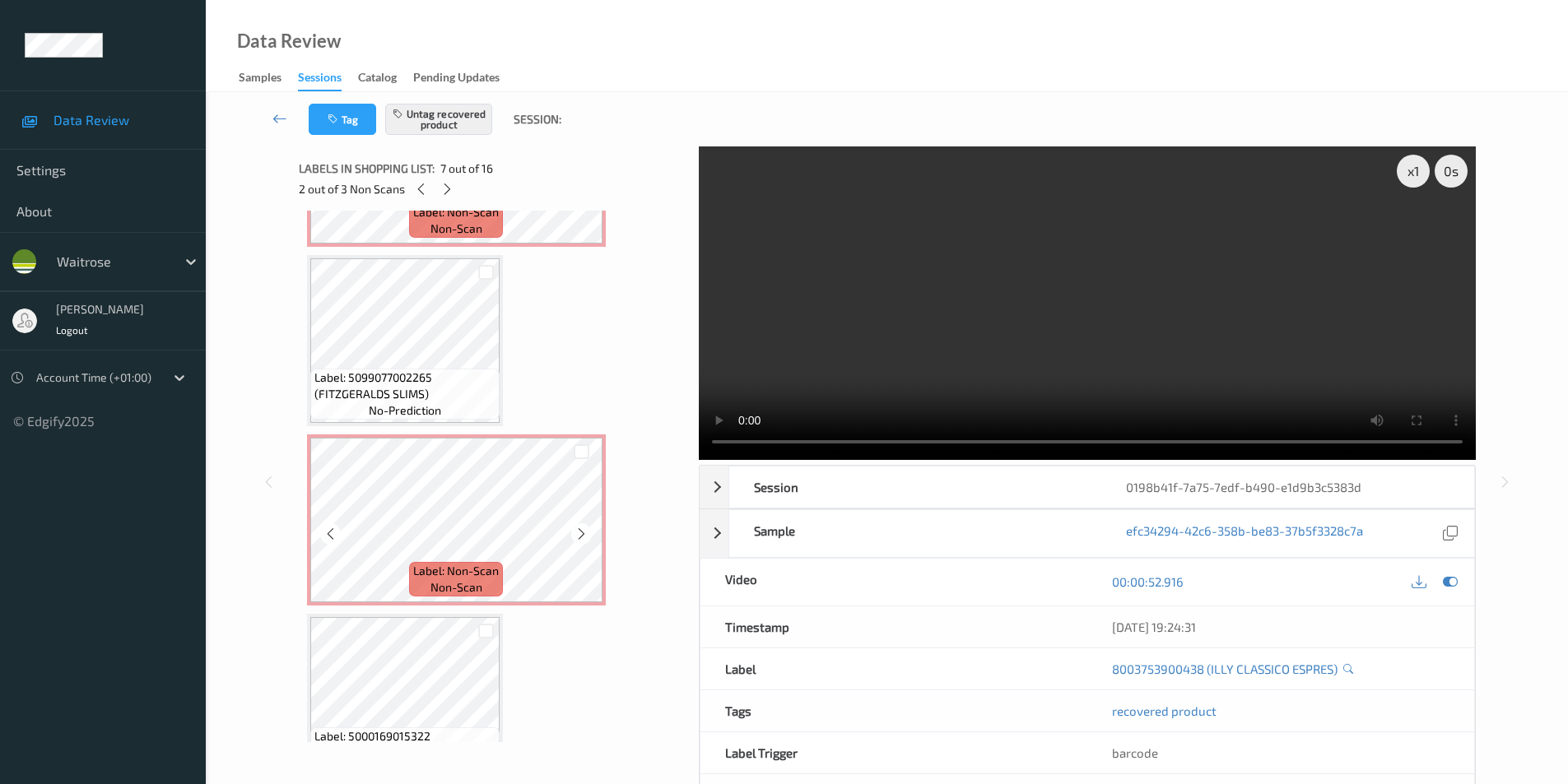
scroll to position [255, 0]
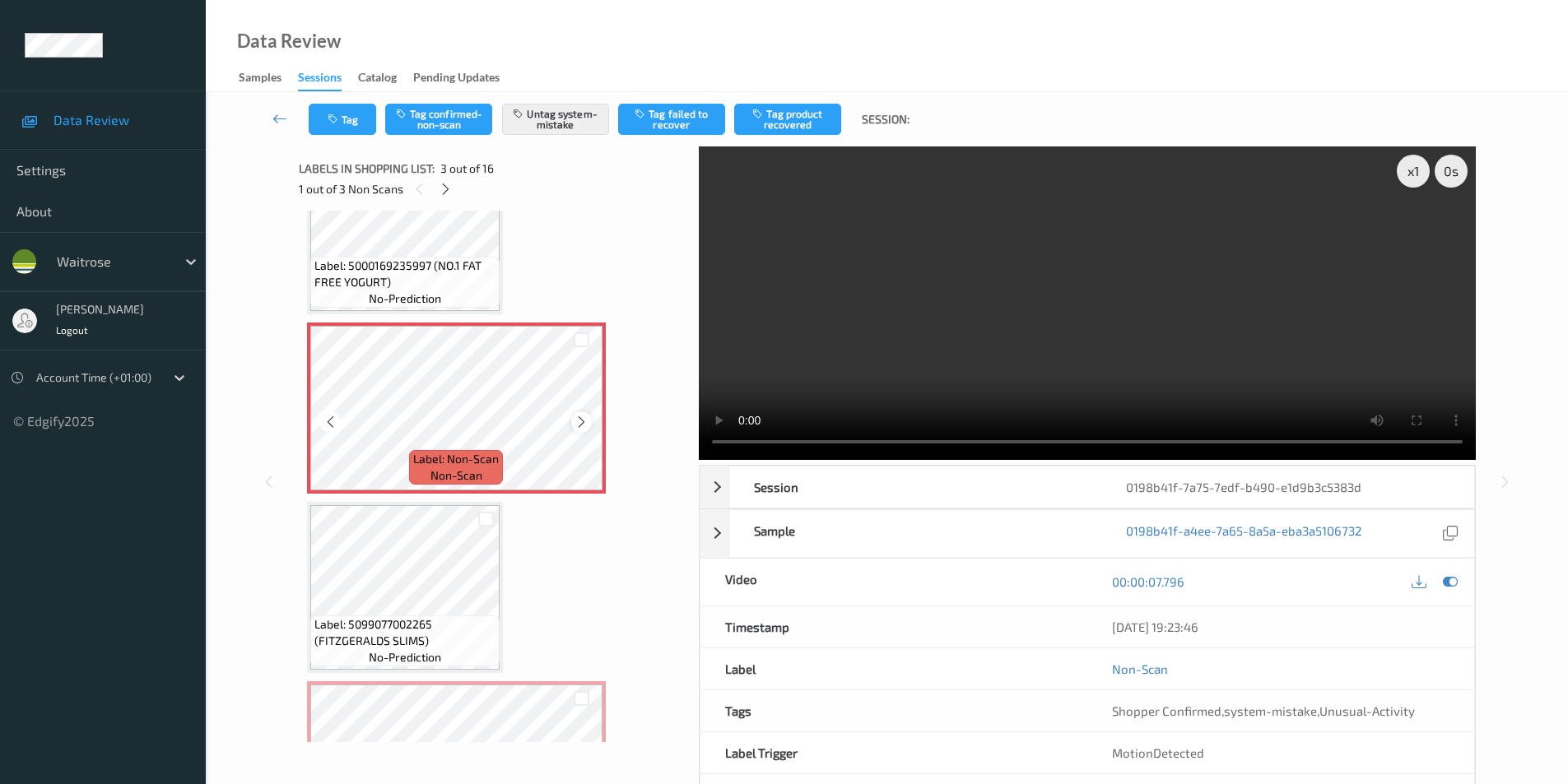
click at [582, 422] on icon at bounding box center [581, 422] width 14 height 15
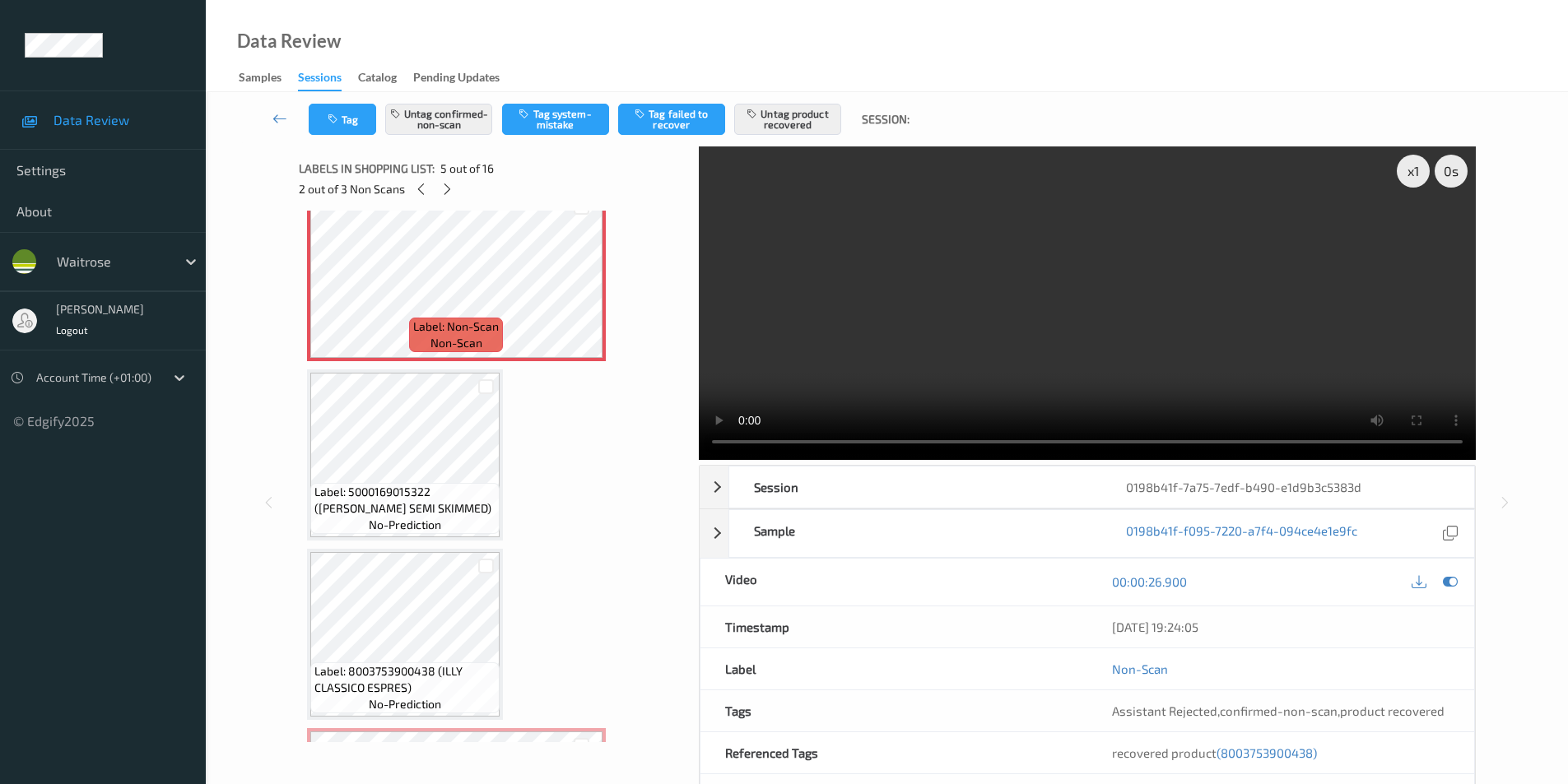
scroll to position [749, 0]
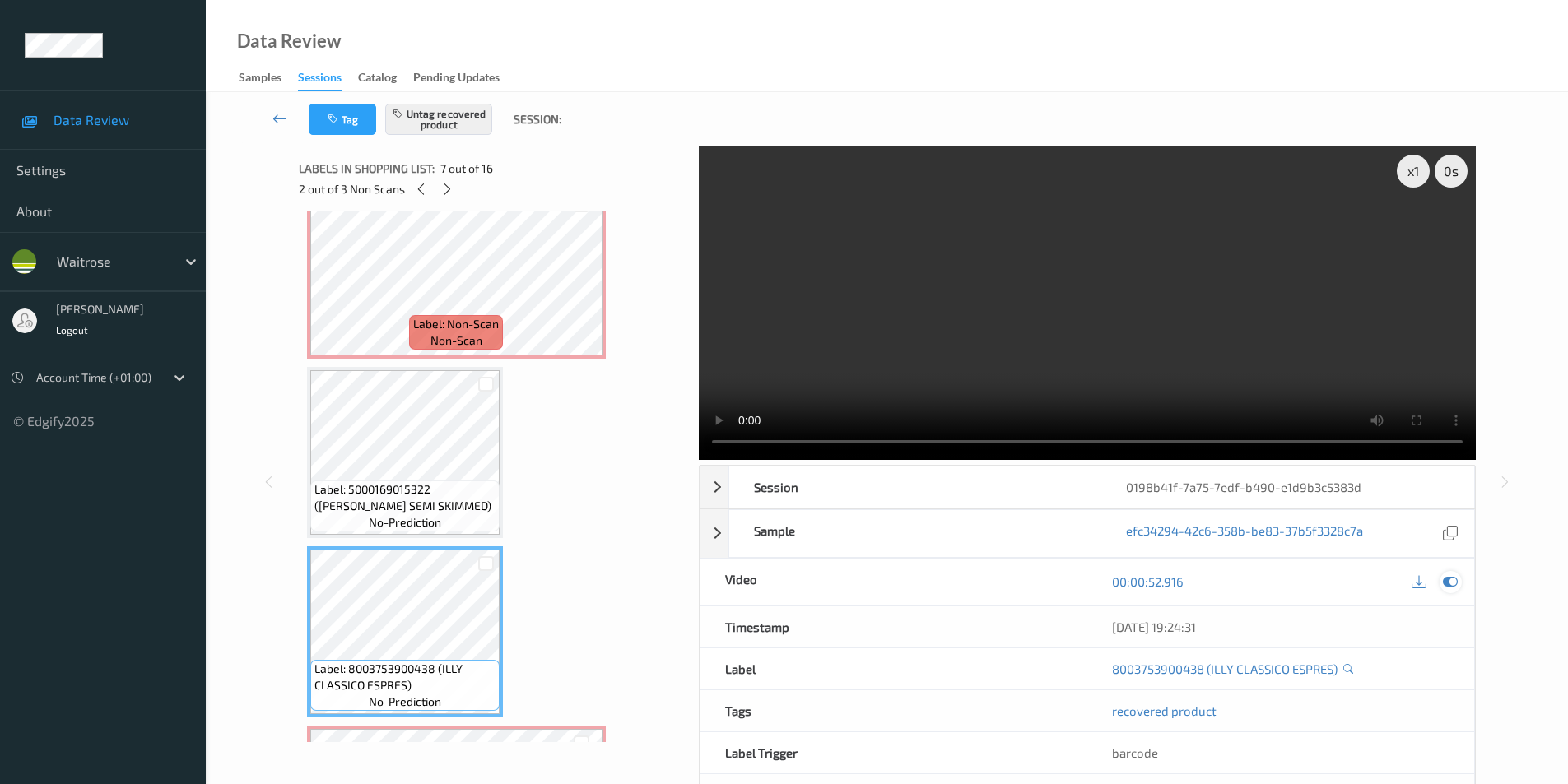
click at [1446, 580] on icon at bounding box center [1450, 582] width 15 height 15
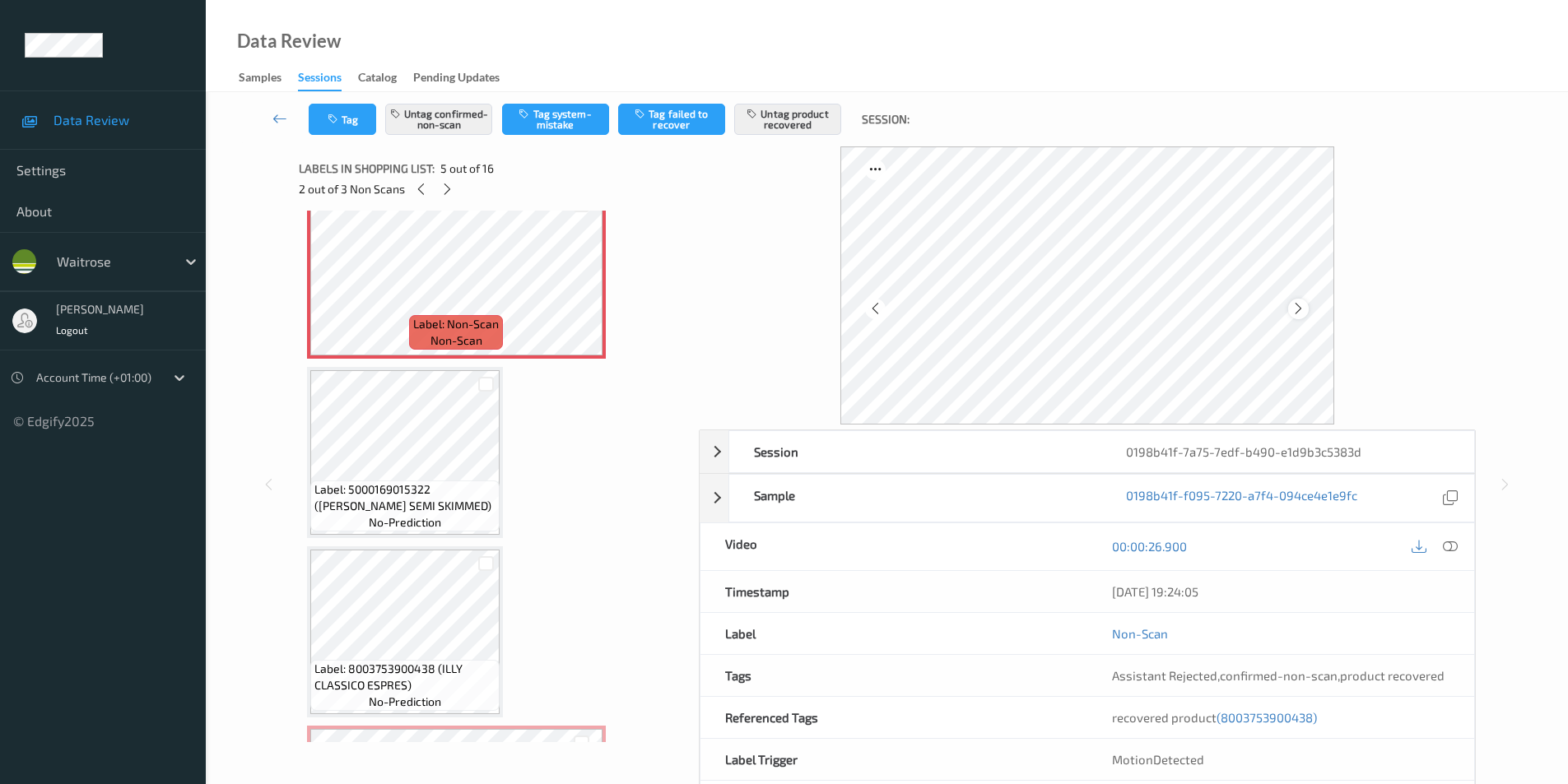
click at [1293, 308] on icon at bounding box center [1298, 309] width 14 height 15
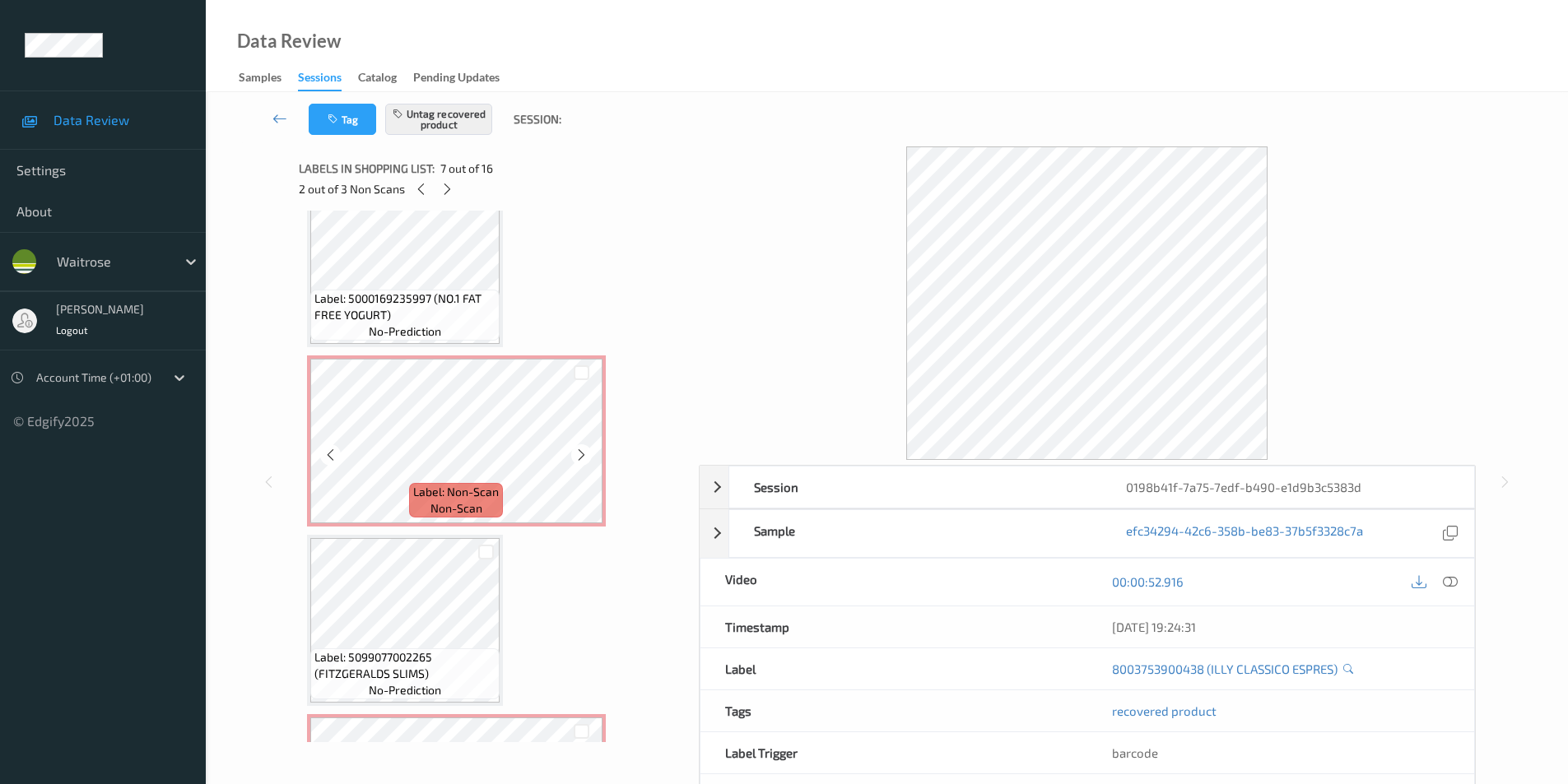
scroll to position [173, 0]
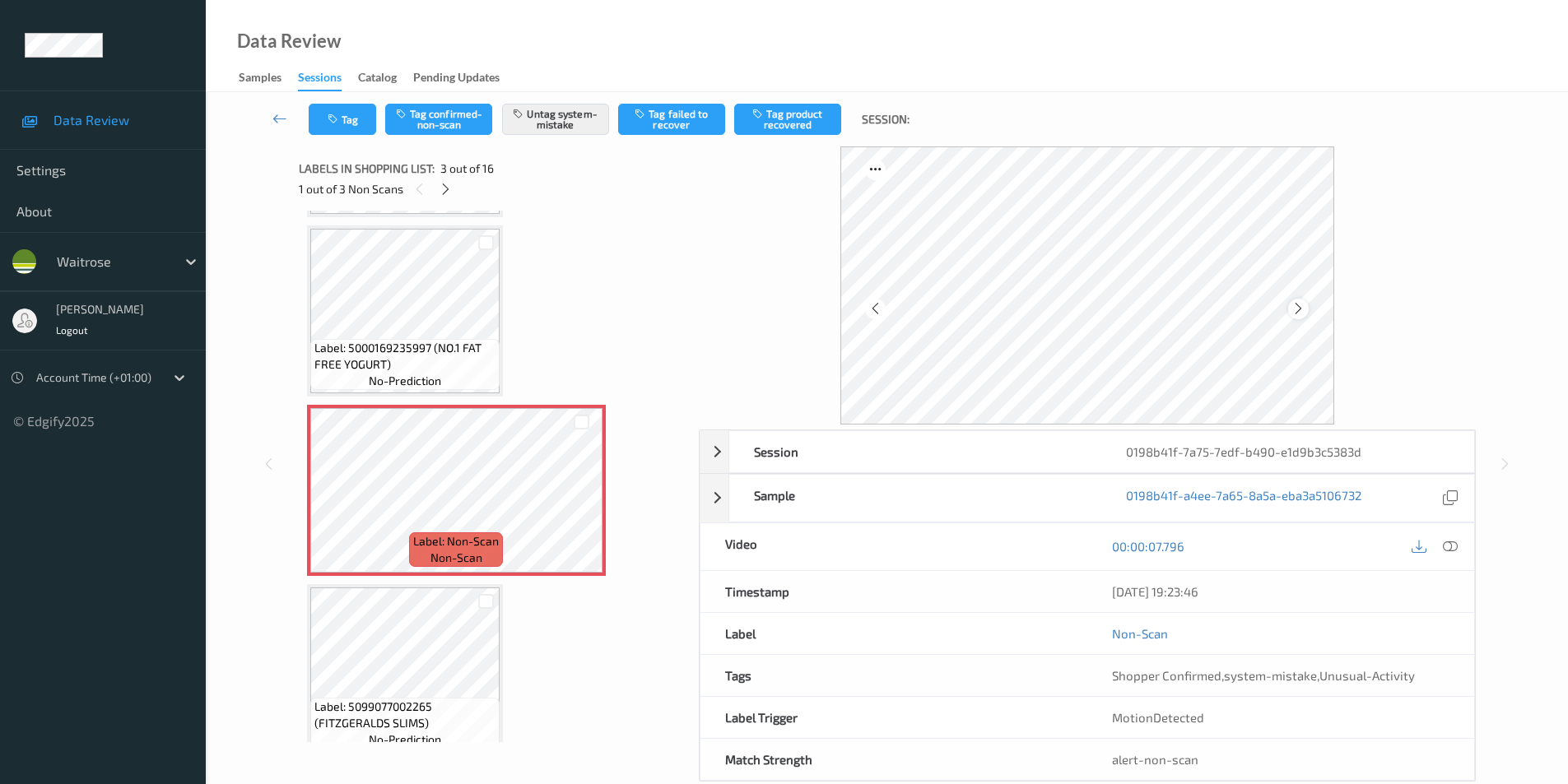
click at [1299, 306] on icon at bounding box center [1298, 309] width 14 height 15
click at [1300, 306] on icon at bounding box center [1298, 309] width 14 height 15
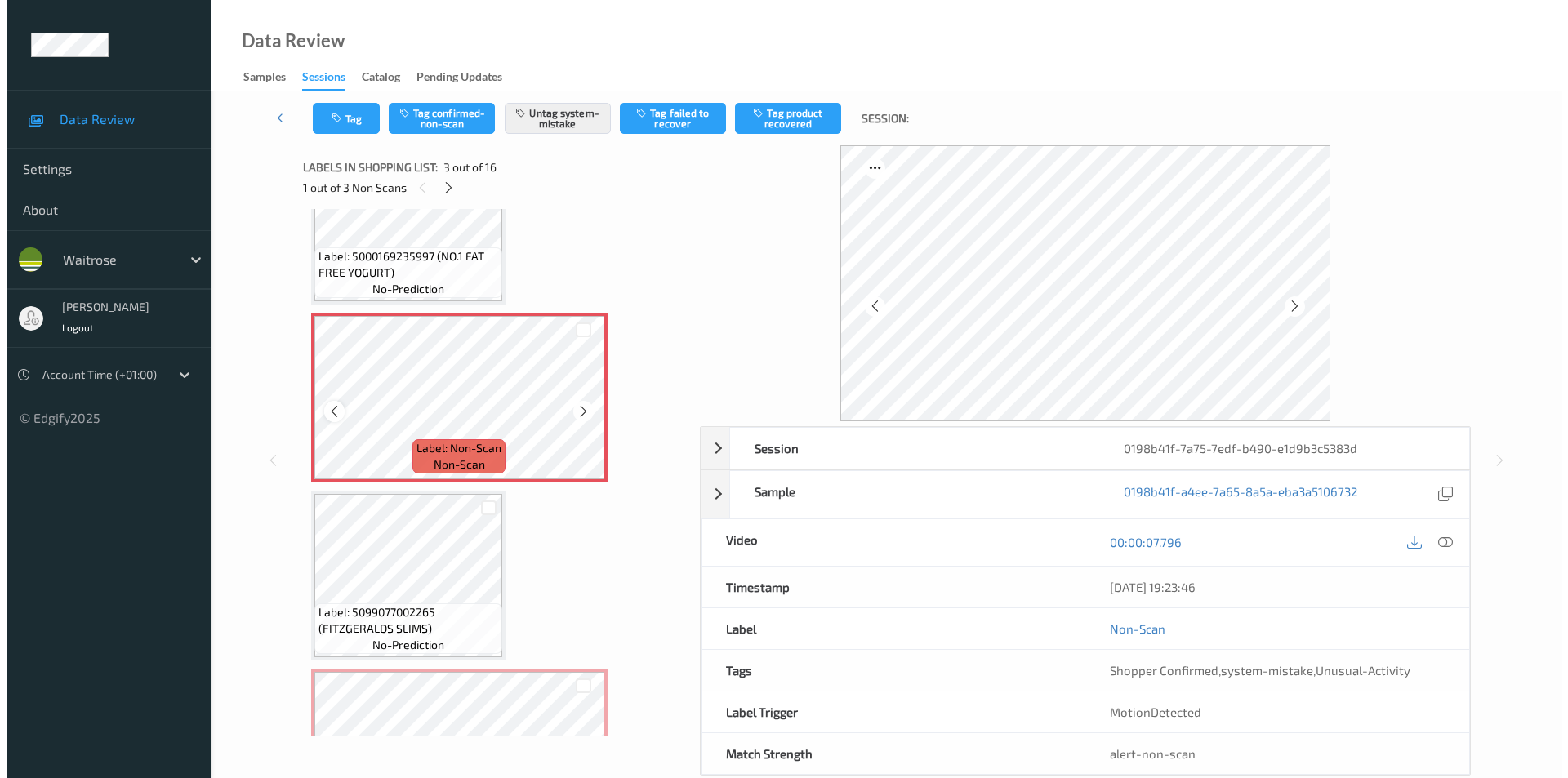
scroll to position [335, 0]
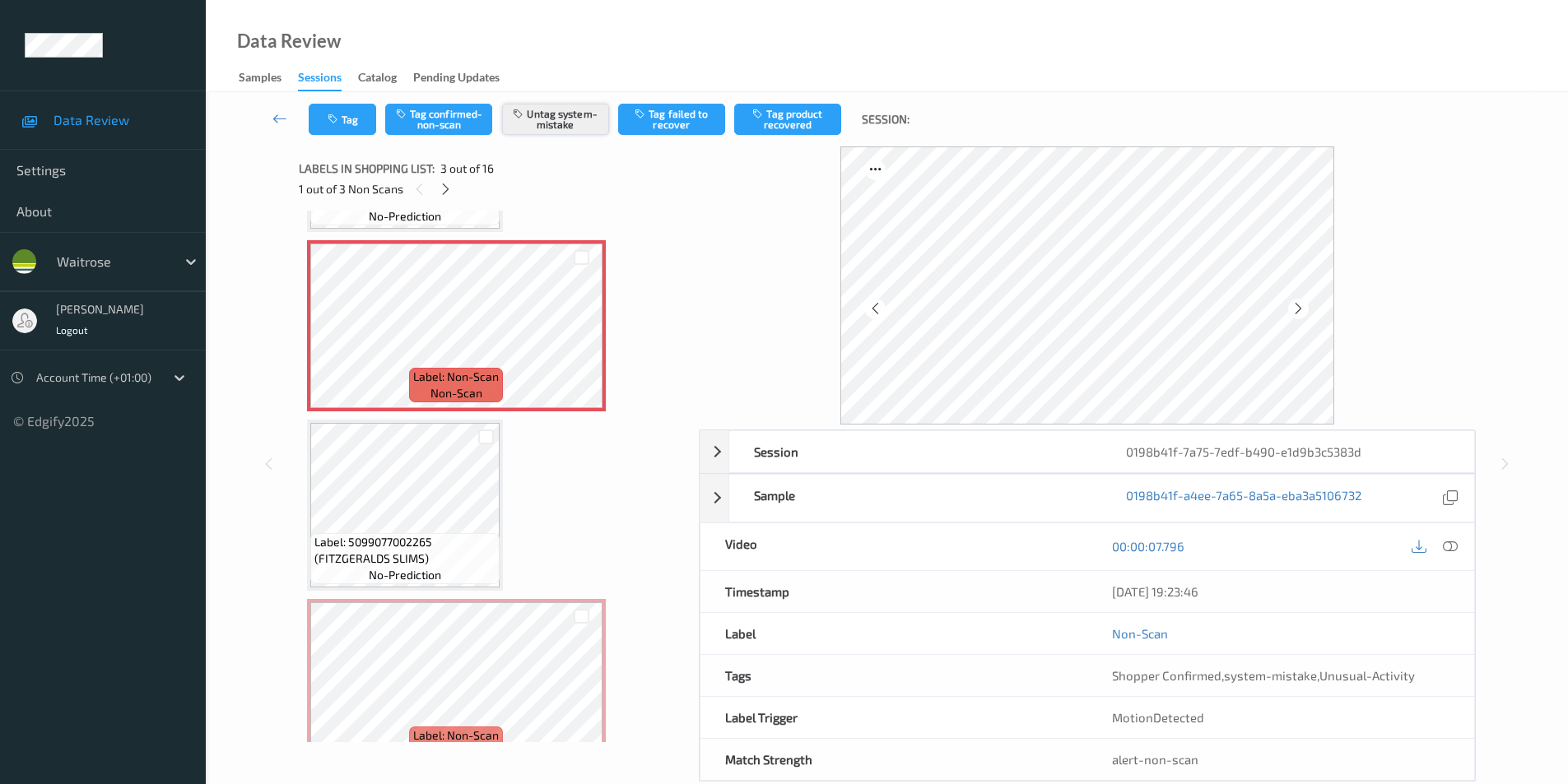
click at [563, 119] on button "Untag system-mistake" at bounding box center [555, 119] width 107 height 31
click at [345, 123] on button "Tag" at bounding box center [342, 119] width 67 height 31
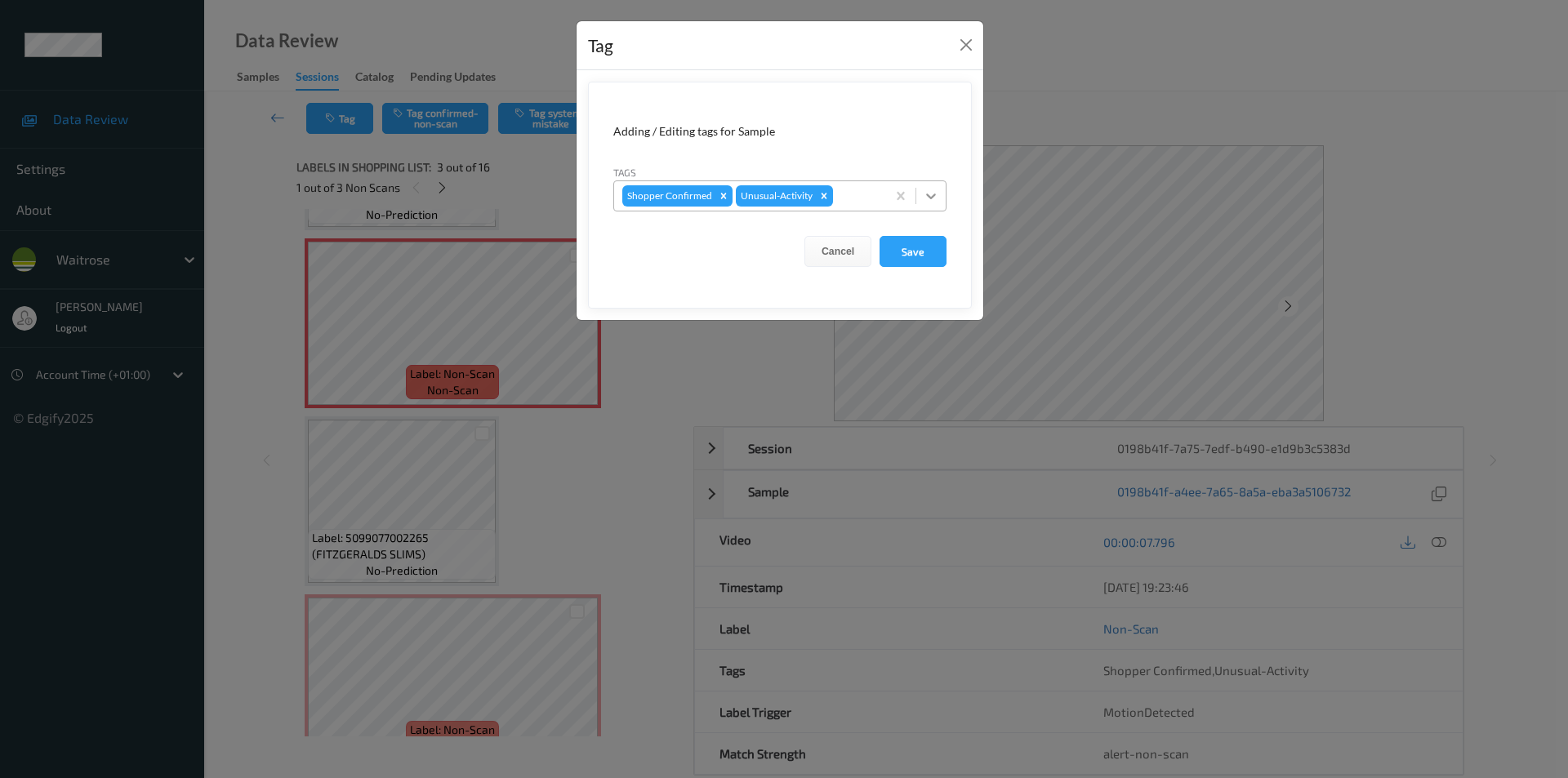
click at [926, 204] on div at bounding box center [931, 195] width 29 height 29
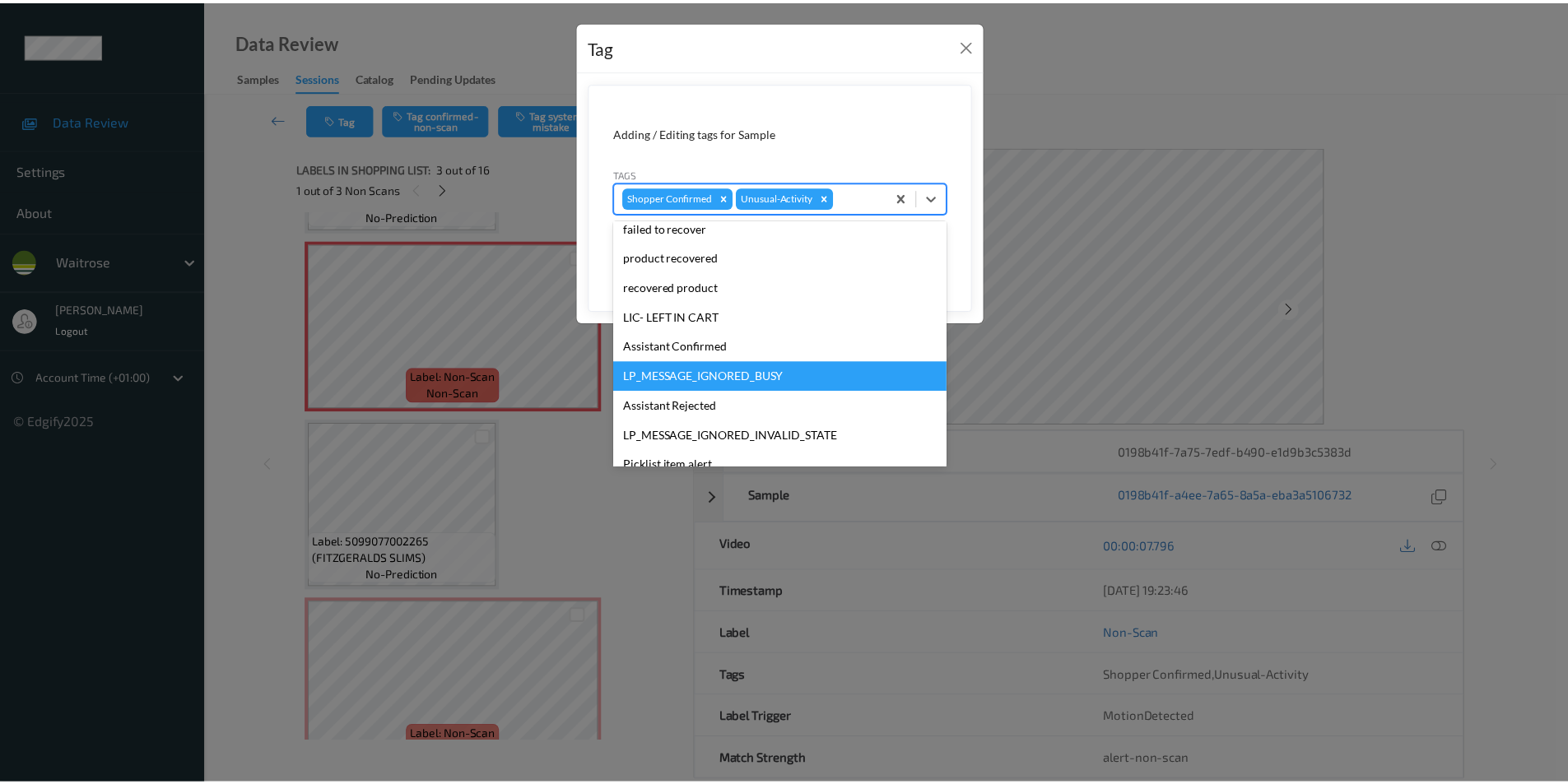
scroll to position [322, 0]
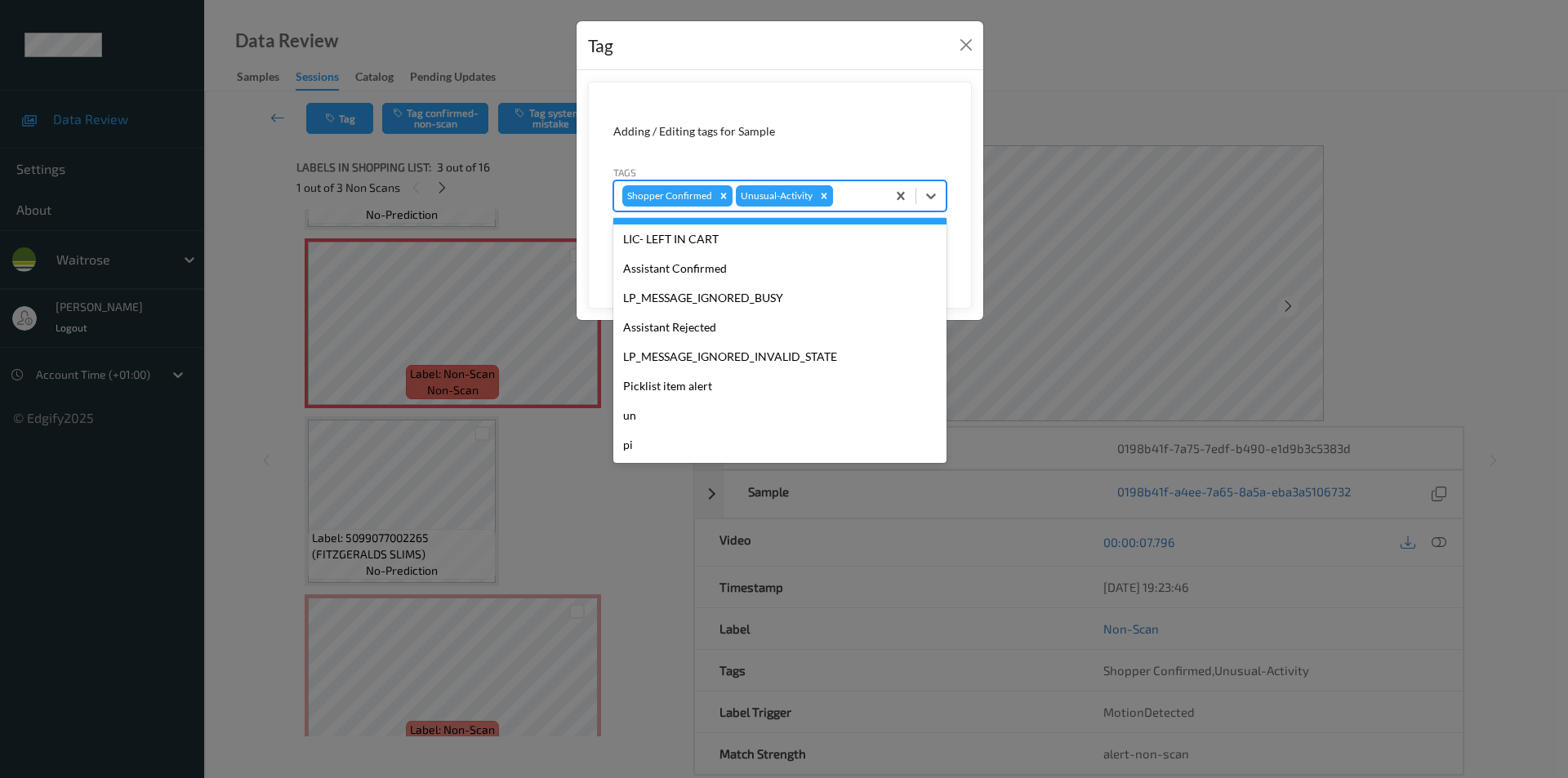
click at [821, 198] on icon "Remove Unusual-Activity" at bounding box center [824, 195] width 6 height 6
click at [1027, 124] on div "Tag Adding / Editing tags for Sample Tags option Unusual-Activity, deselected. …" at bounding box center [784, 389] width 1568 height 778
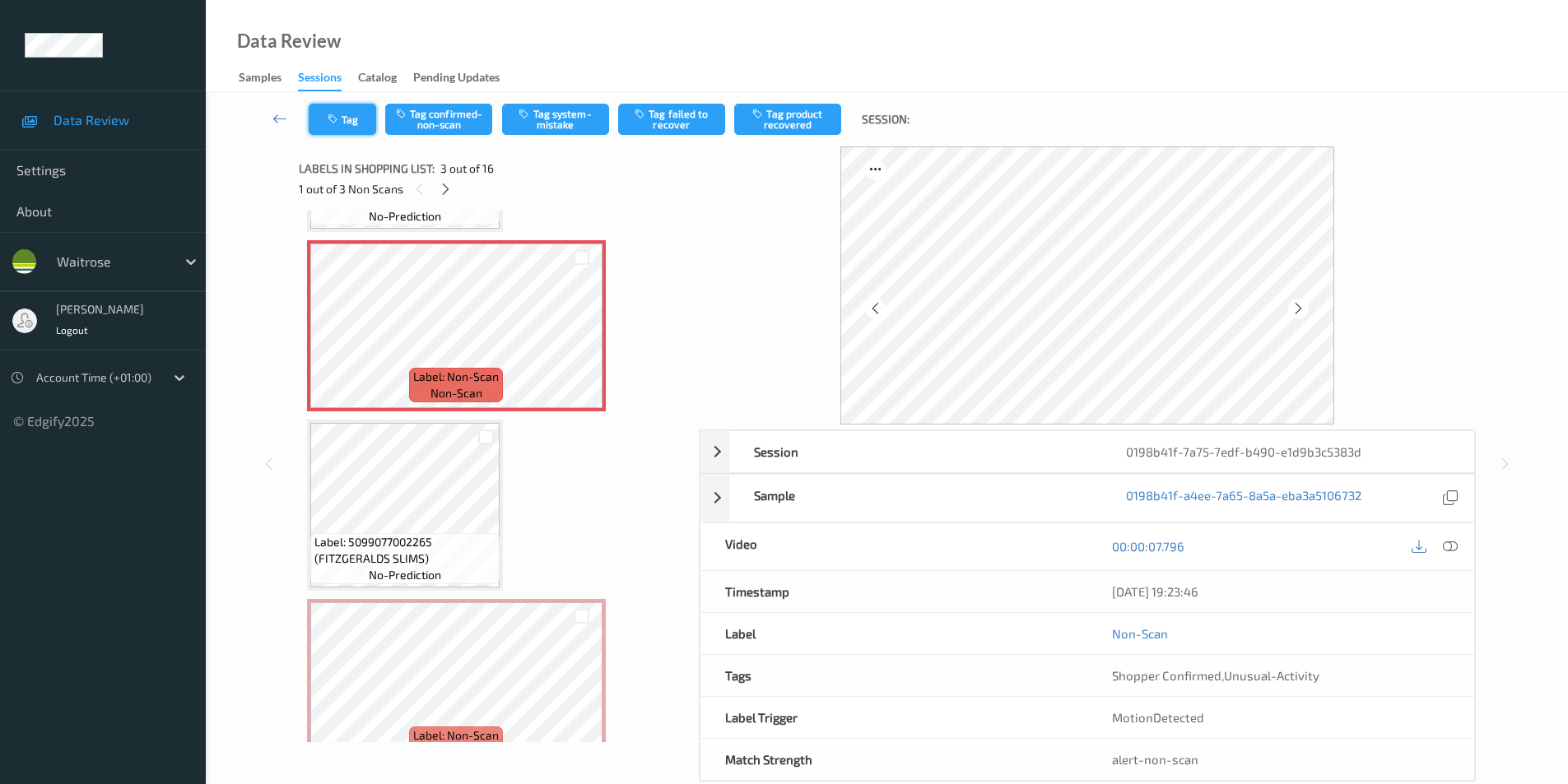
click at [351, 114] on button "Tag" at bounding box center [342, 119] width 67 height 31
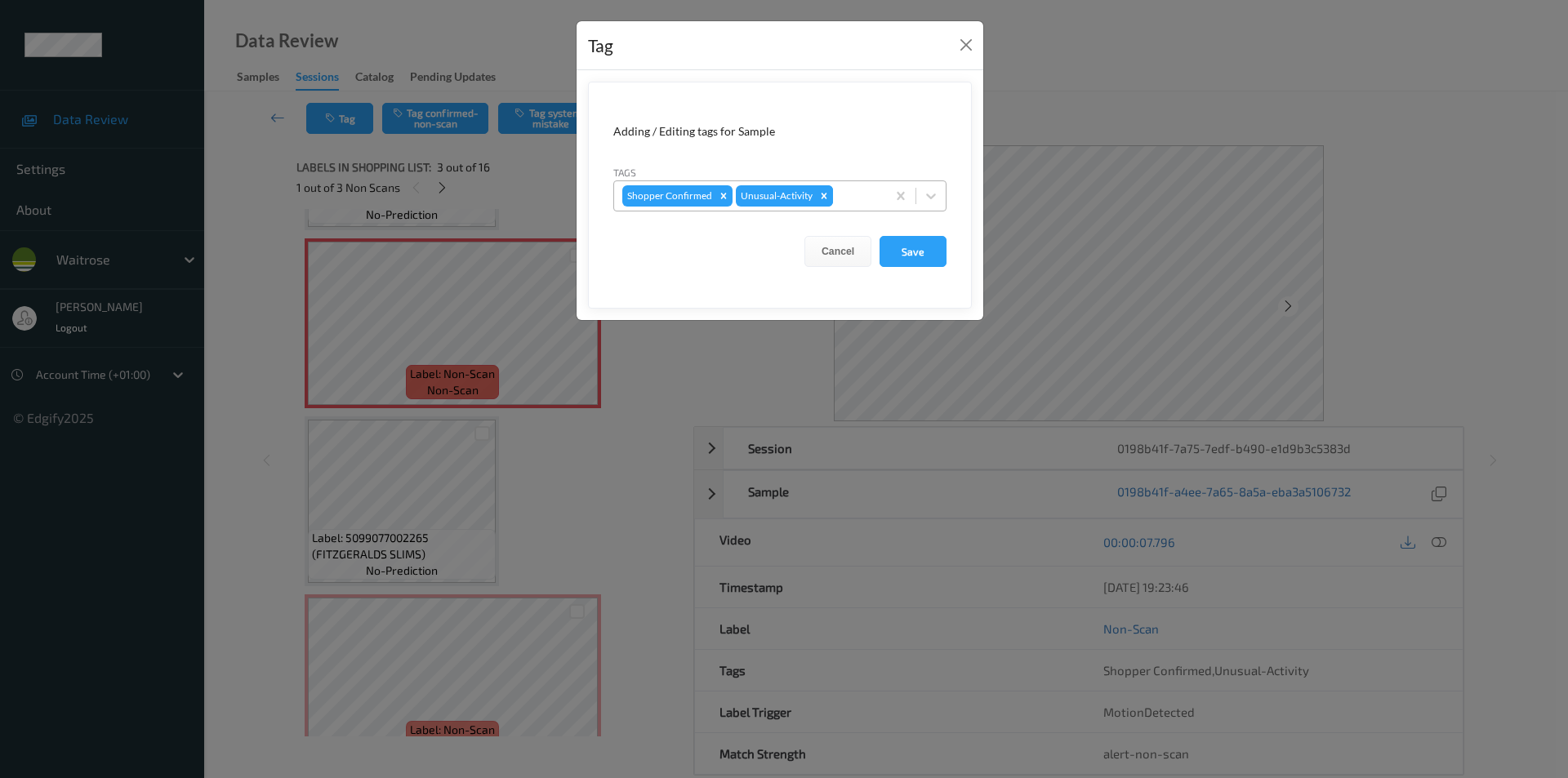
click at [824, 193] on icon "Remove Unusual-Activity" at bounding box center [824, 195] width 6 height 6
click at [906, 257] on button "Save" at bounding box center [913, 251] width 67 height 31
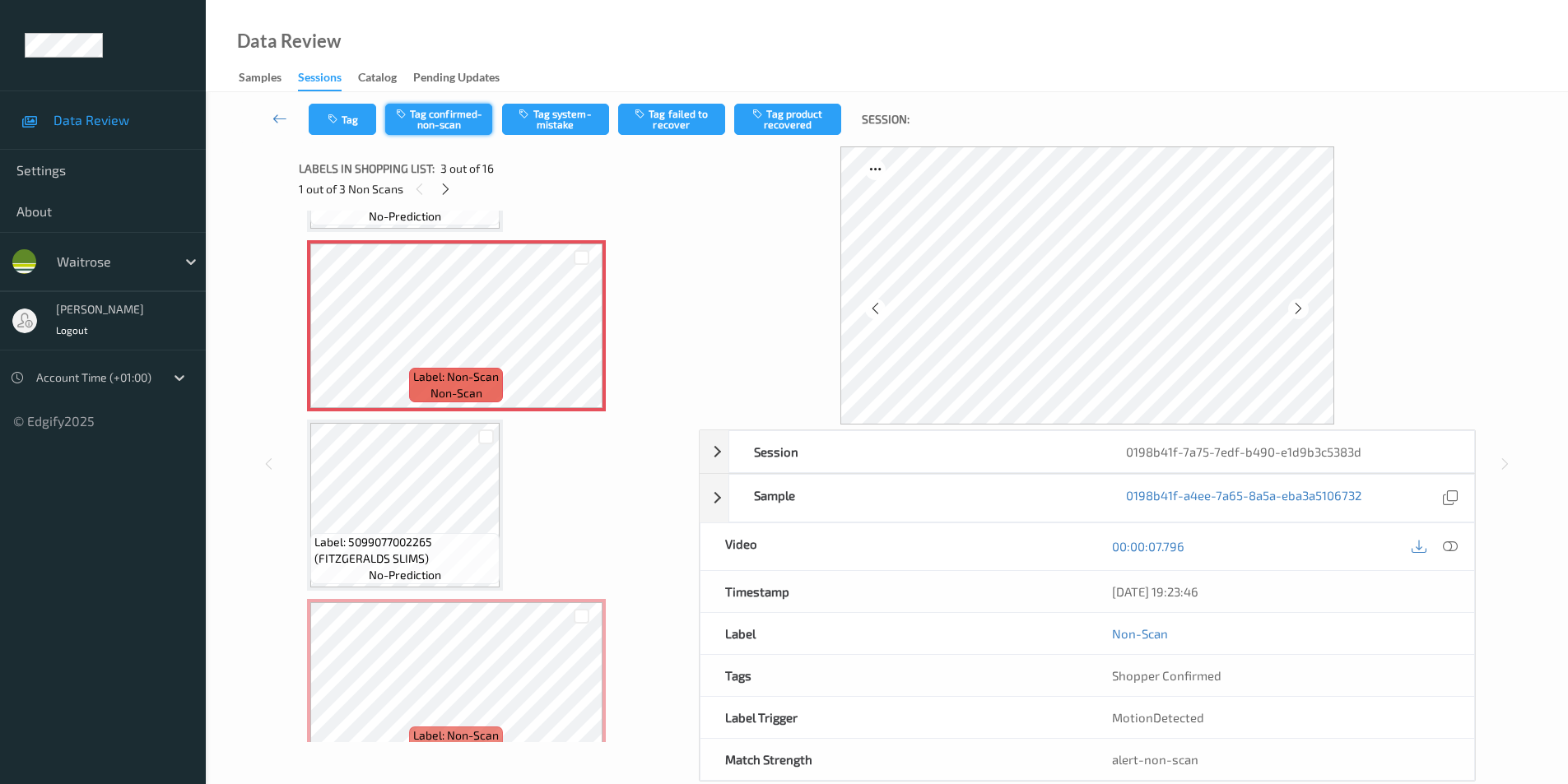
click at [445, 119] on button "Tag confirmed-non-scan" at bounding box center [438, 119] width 107 height 31
click at [803, 131] on button "Tag product recovered" at bounding box center [787, 119] width 107 height 31
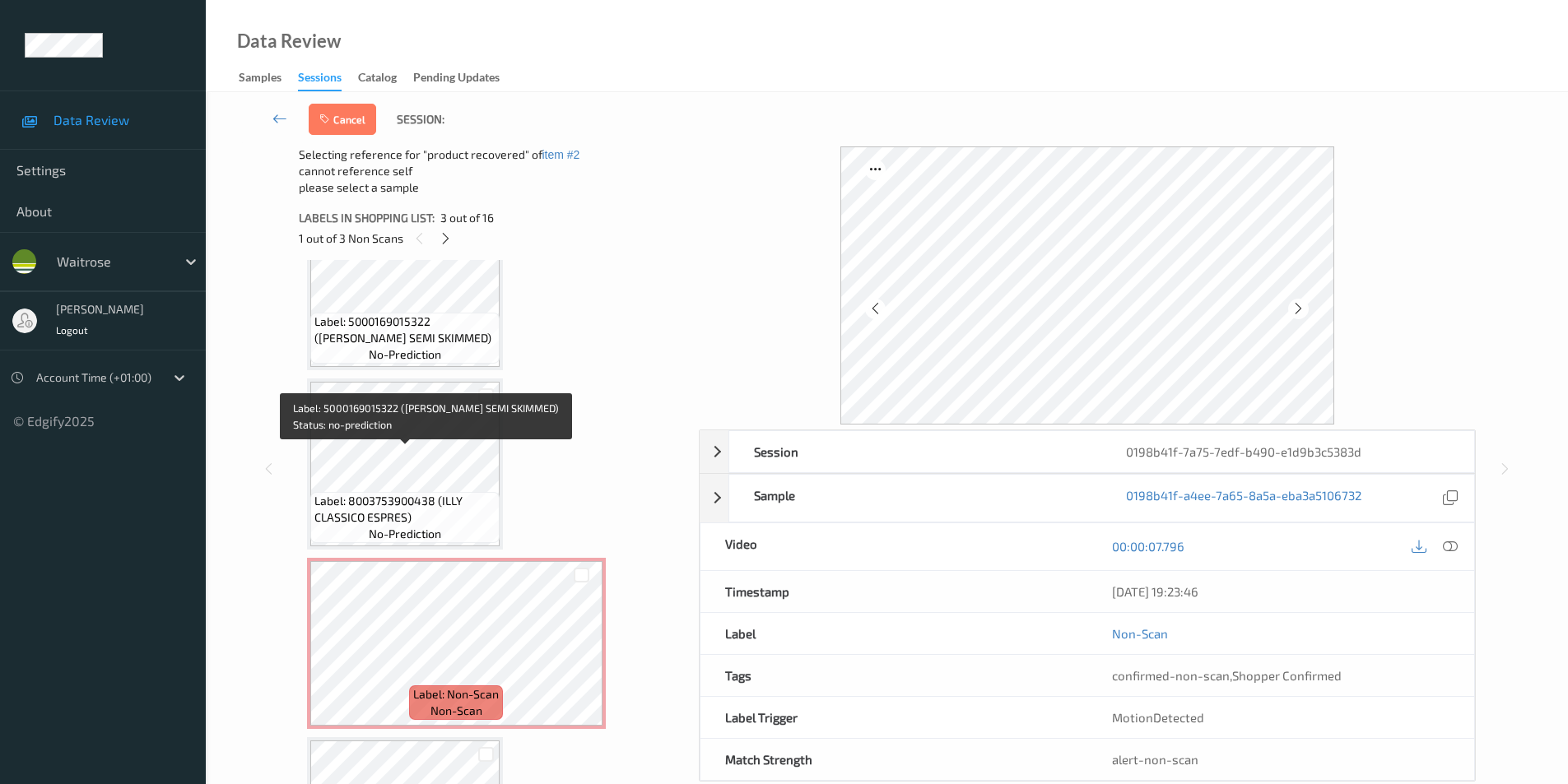
scroll to position [996, 0]
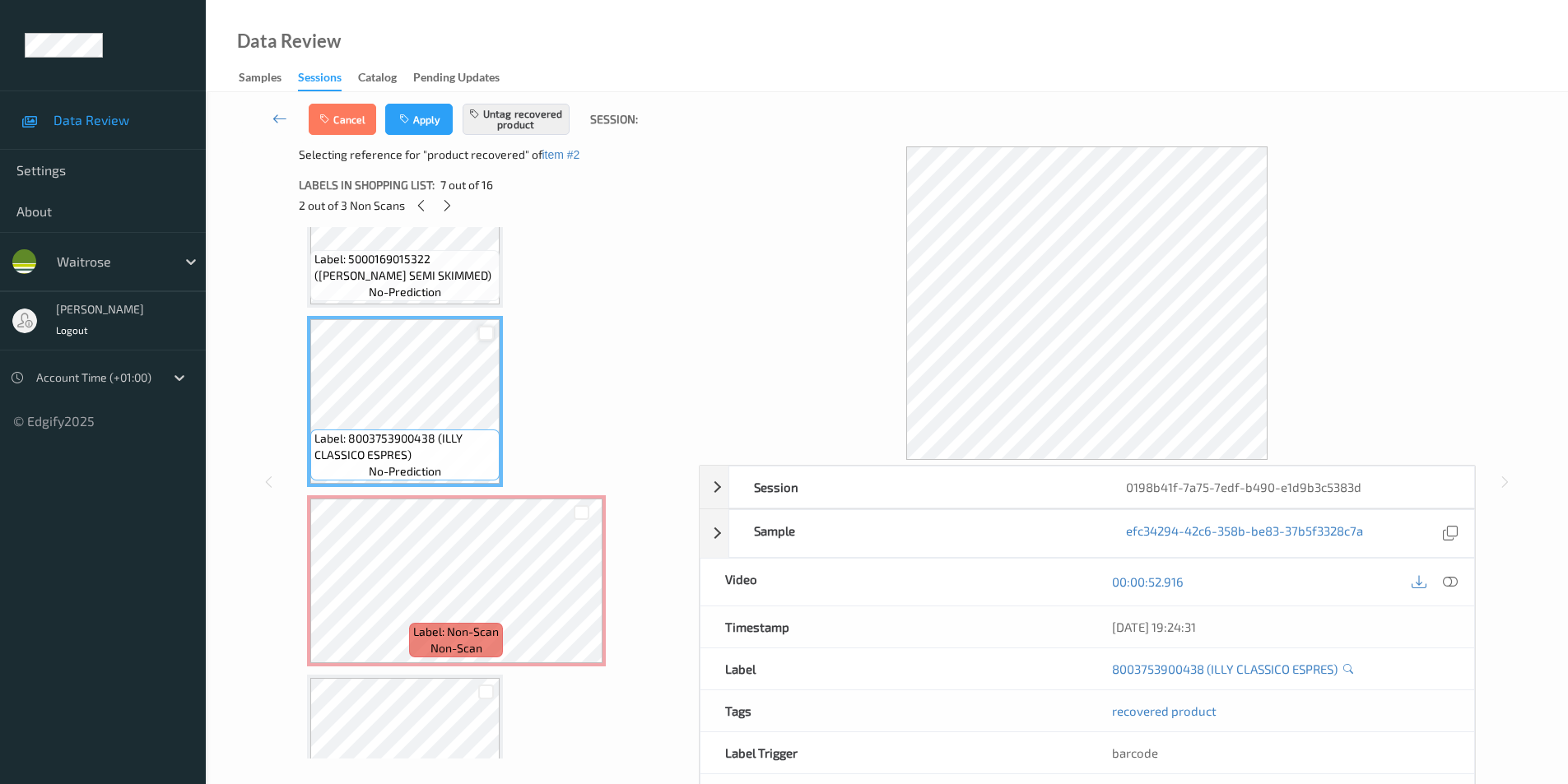
click at [486, 338] on div at bounding box center [486, 334] width 15 height 15
click at [418, 126] on button "Apply" at bounding box center [418, 119] width 67 height 31
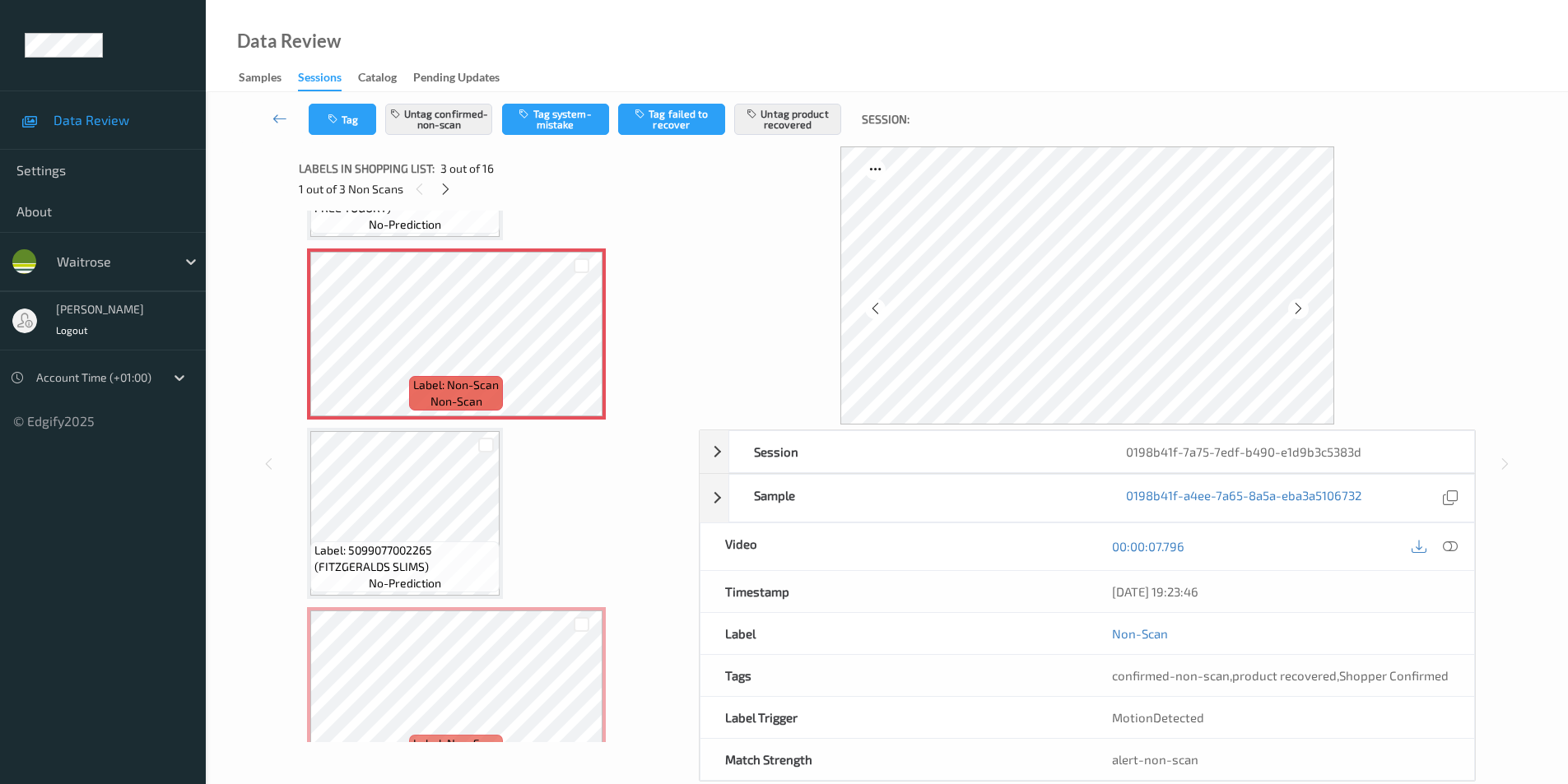
scroll to position [411, 0]
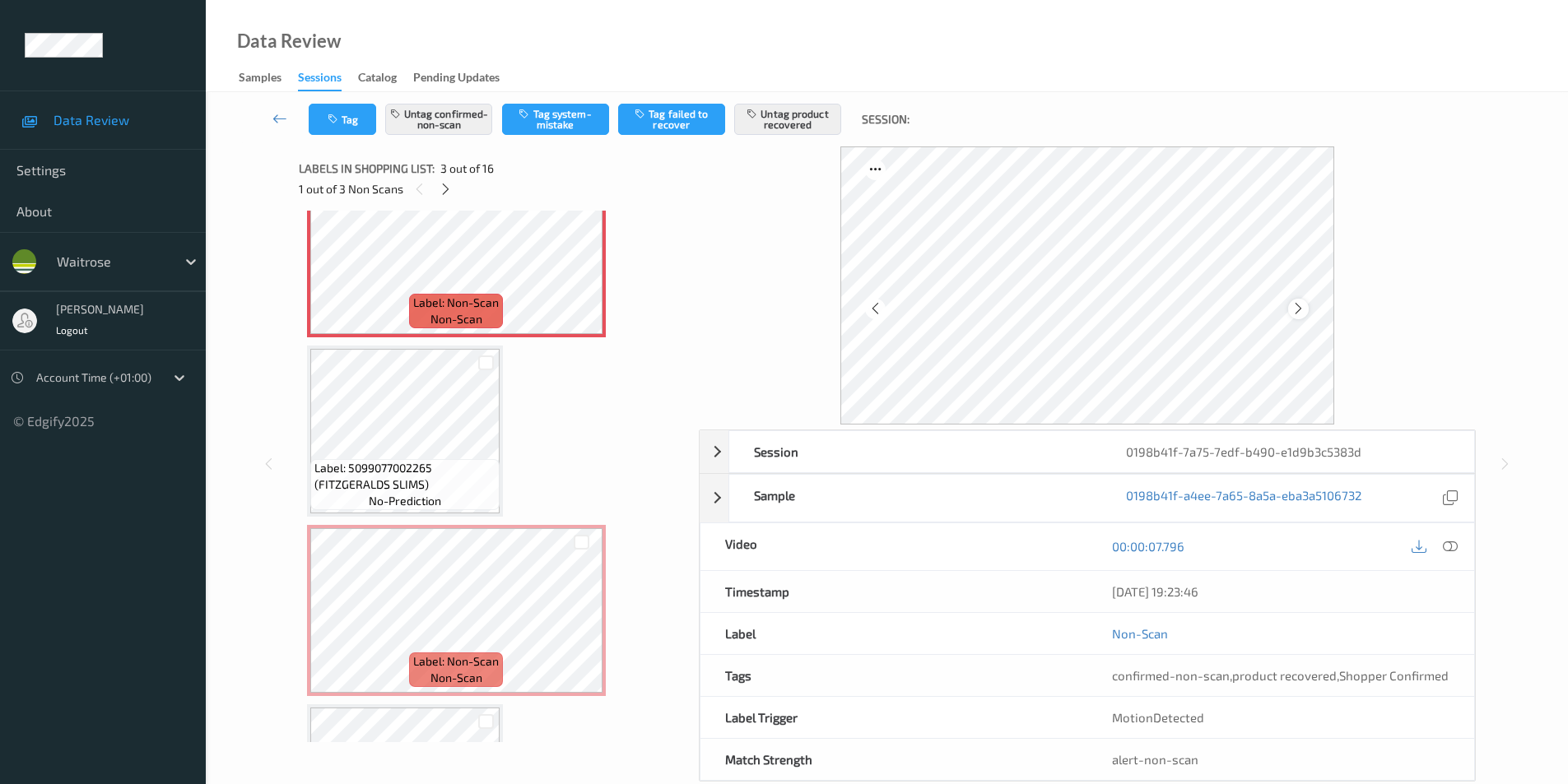
click at [1292, 305] on icon at bounding box center [1298, 309] width 14 height 15
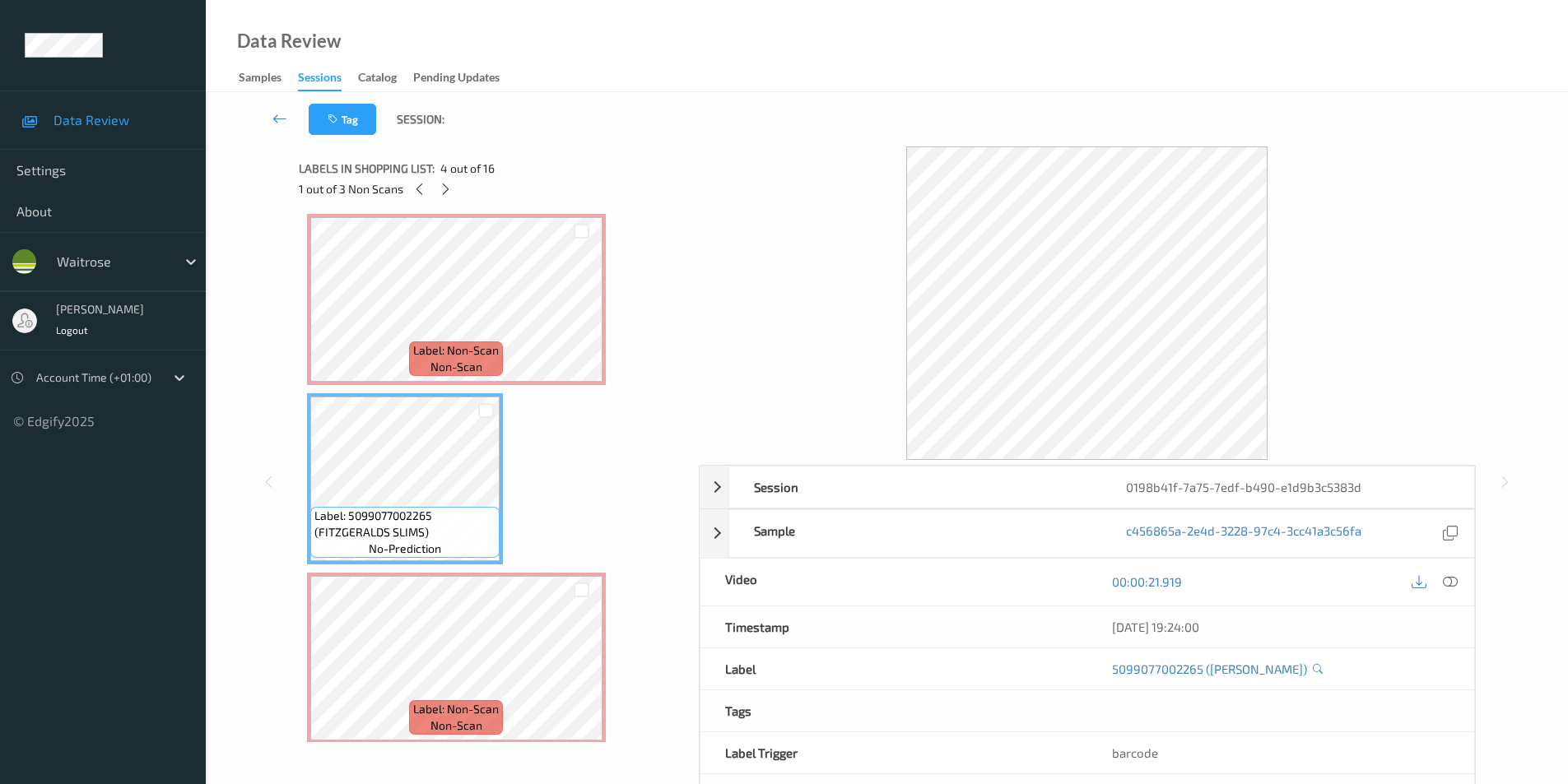
scroll to position [329, 0]
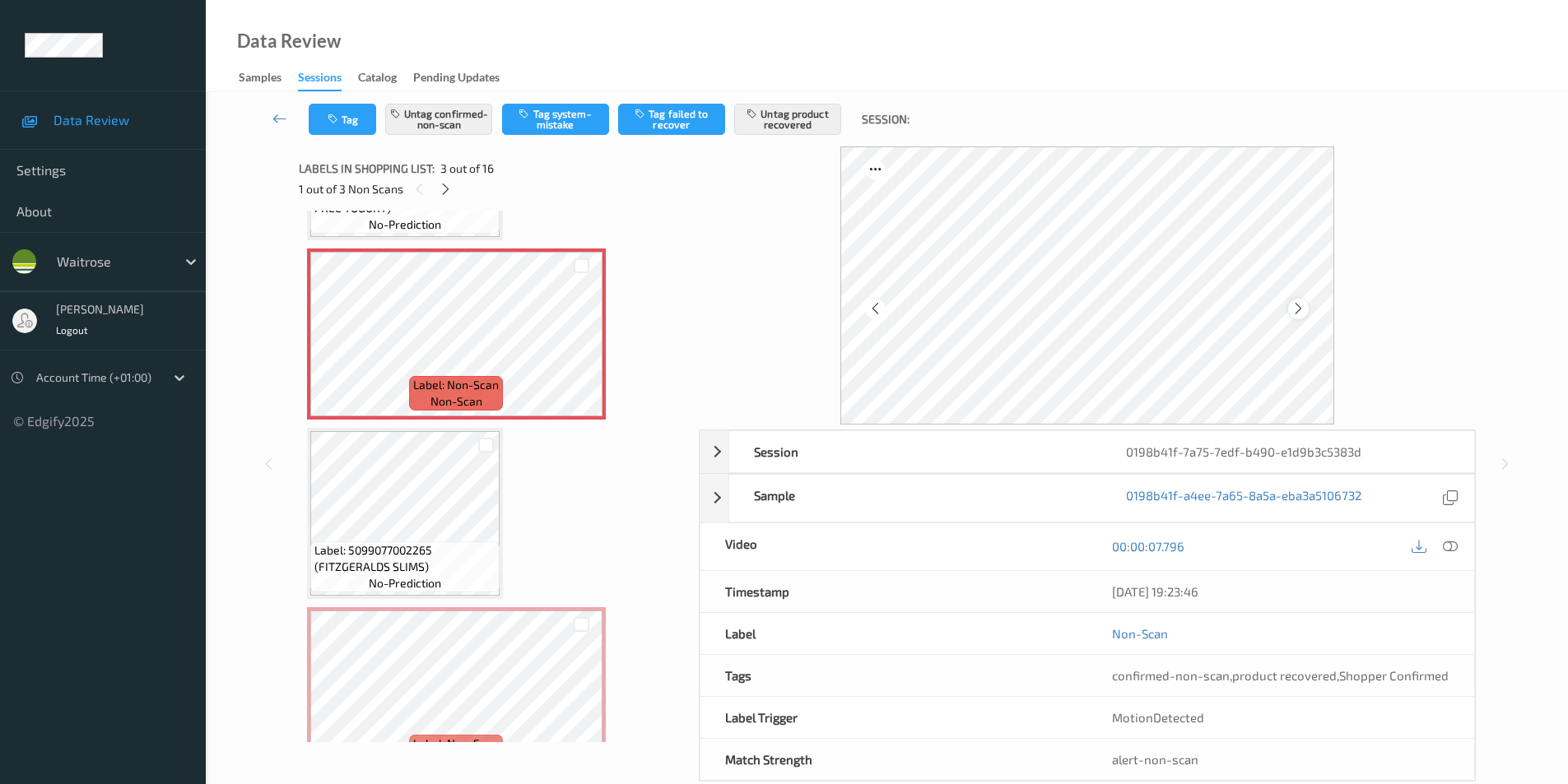
click at [1292, 309] on icon at bounding box center [1298, 309] width 14 height 15
click at [1289, 311] on div at bounding box center [1298, 309] width 21 height 21
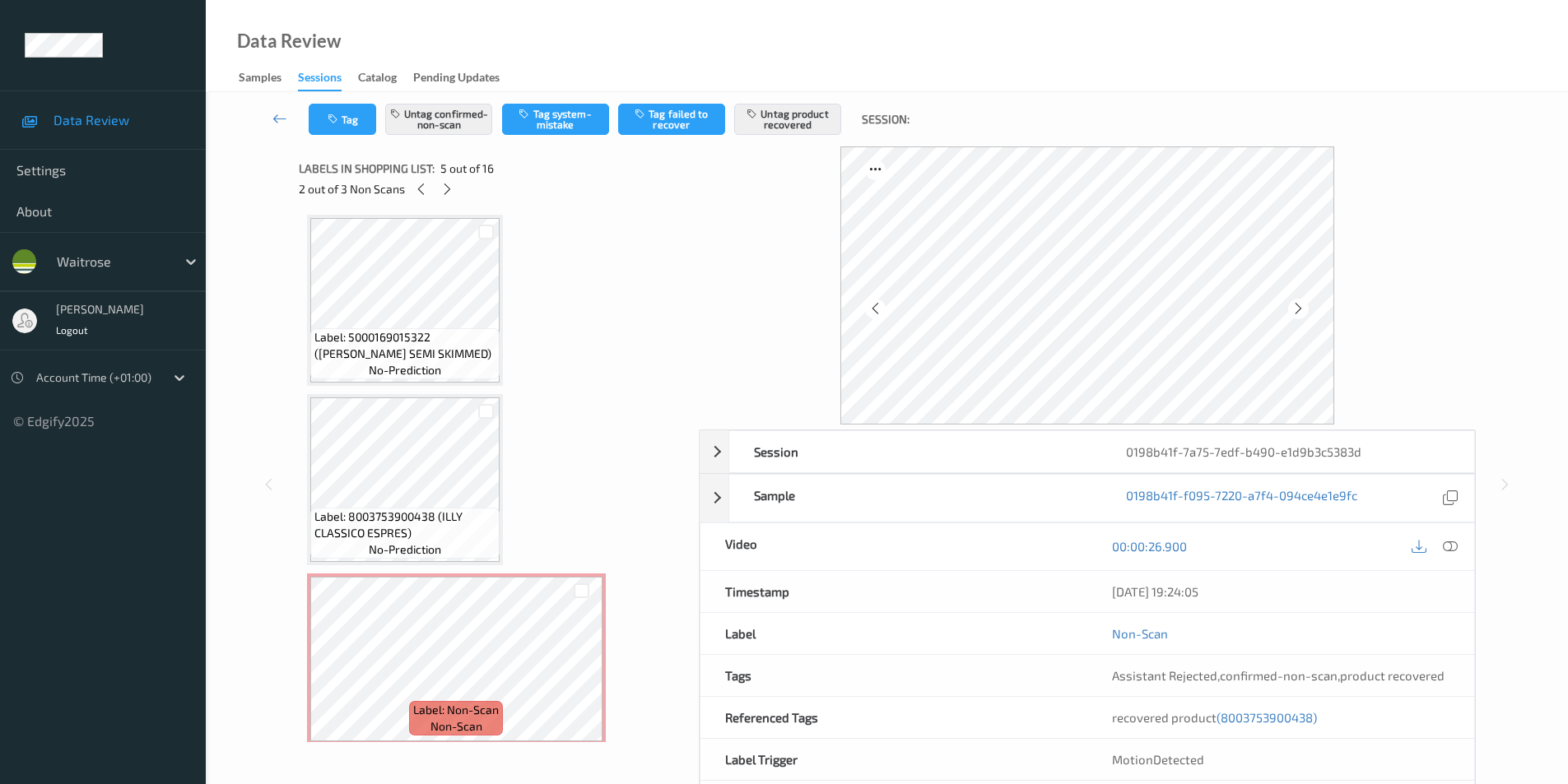
scroll to position [1070, 0]
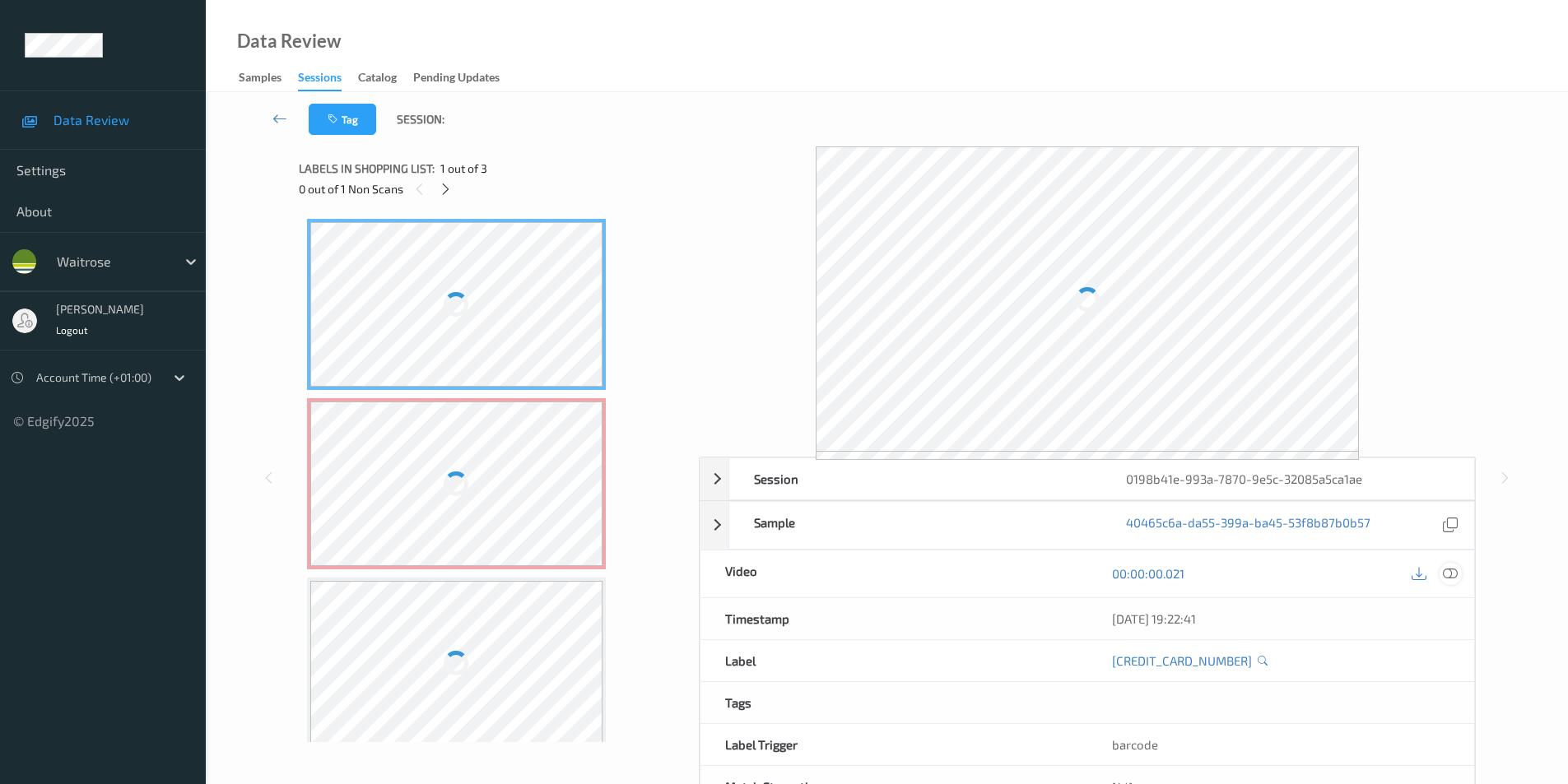
click at [1461, 575] on div at bounding box center [1450, 573] width 22 height 22
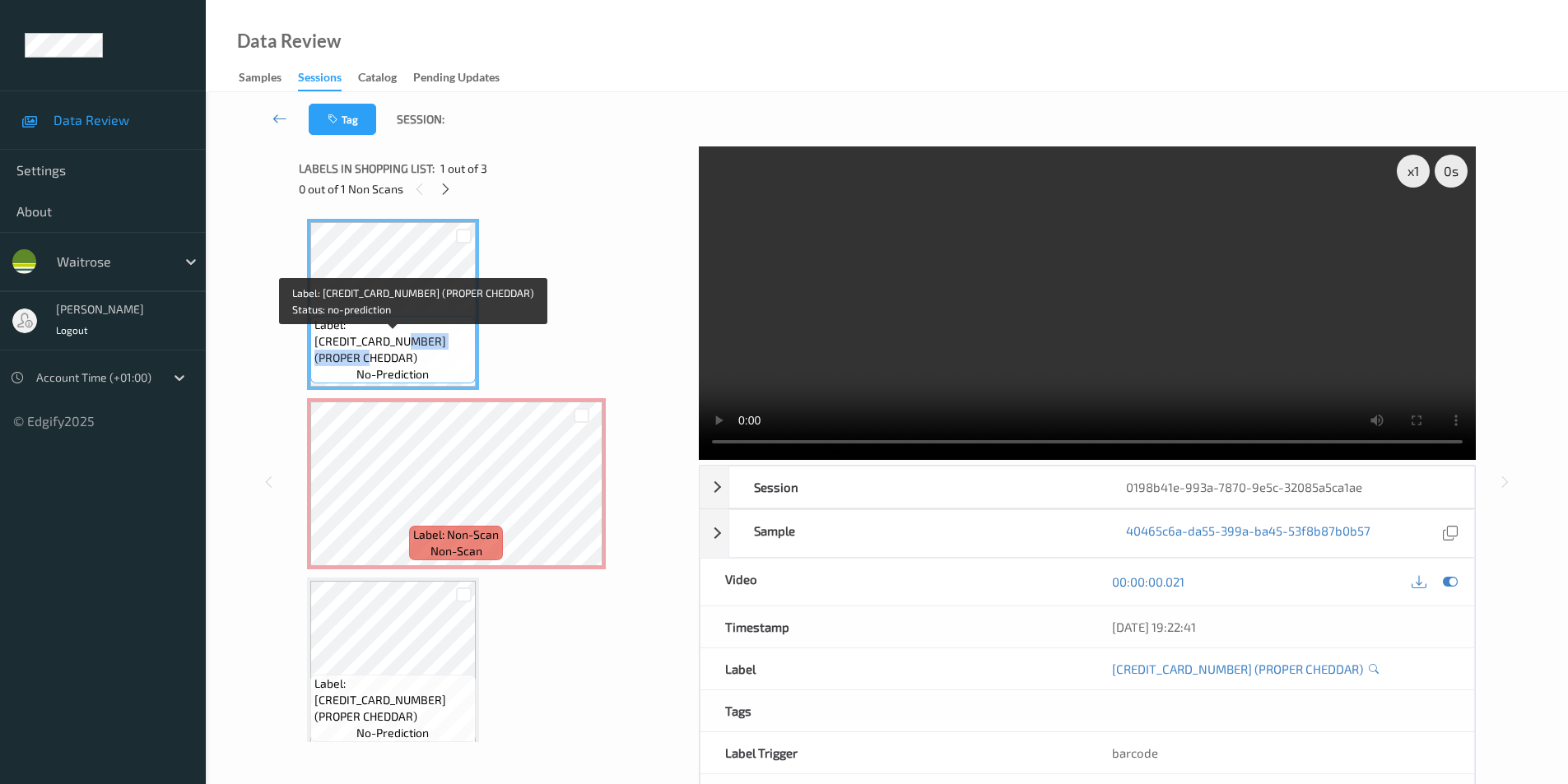
drag, startPoint x: 316, startPoint y: 355, endPoint x: 415, endPoint y: 354, distance: 99.0
click at [415, 354] on span "Label: [CREDIT_CARD_NUMBER] (PROPER CHEDDAR)" at bounding box center [392, 341] width 157 height 49
copy span "PROPER CHEDDAR)"
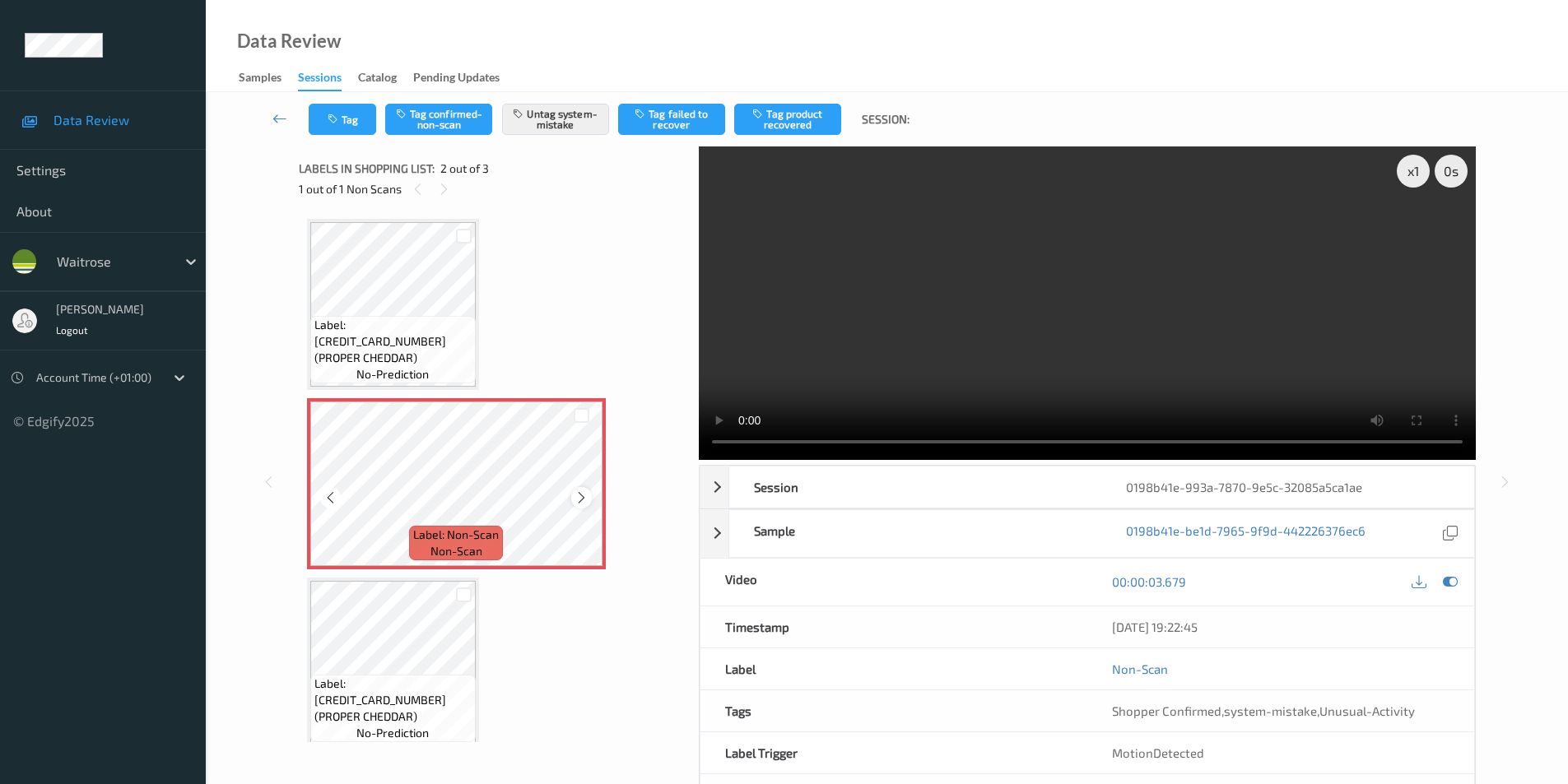
click at [584, 499] on icon at bounding box center [581, 498] width 14 height 15
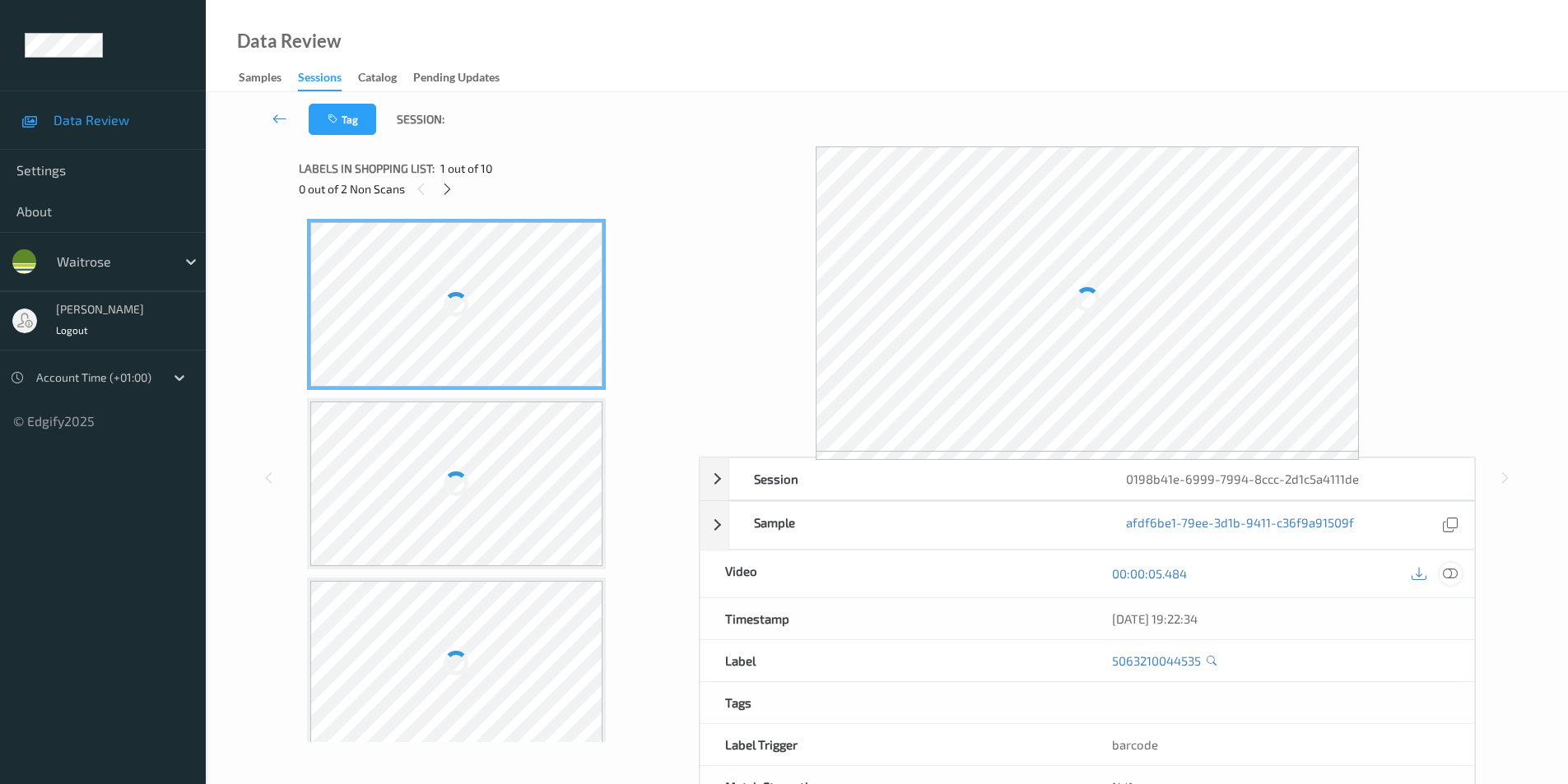
click at [1453, 569] on icon at bounding box center [1450, 574] width 15 height 15
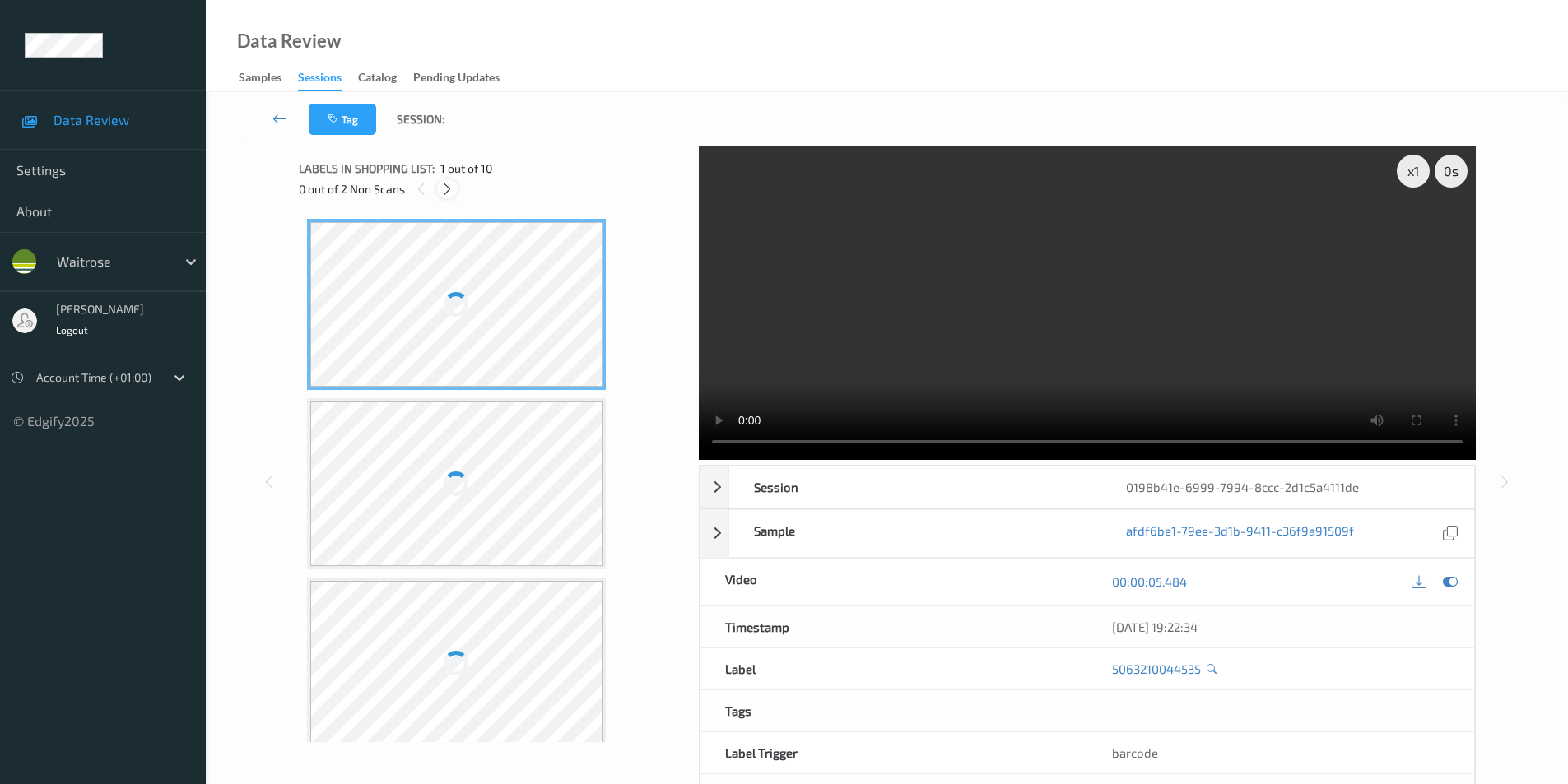
click at [444, 186] on icon at bounding box center [447, 189] width 14 height 15
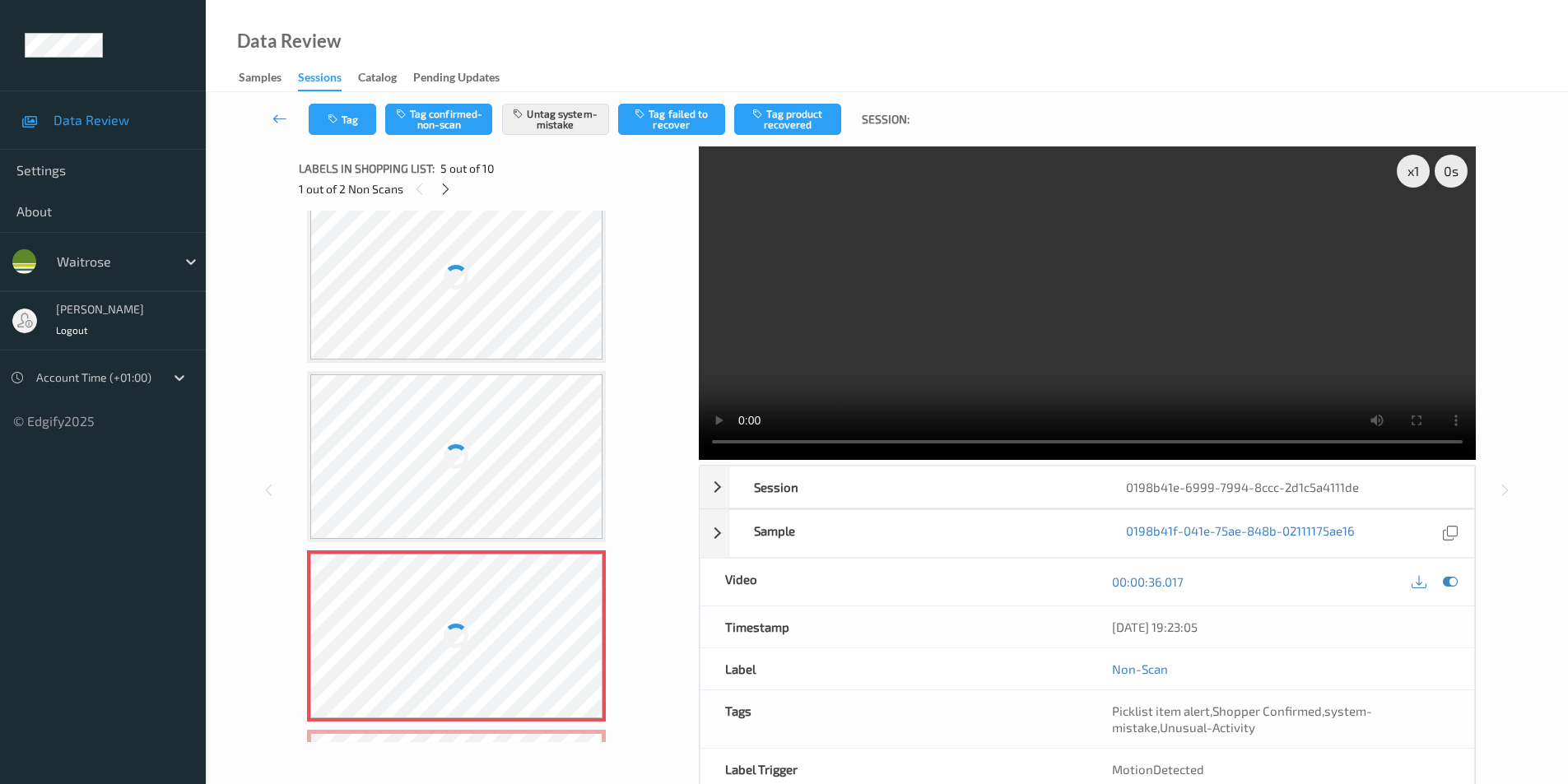
scroll to position [382, 0]
click at [507, 278] on div at bounding box center [456, 281] width 293 height 164
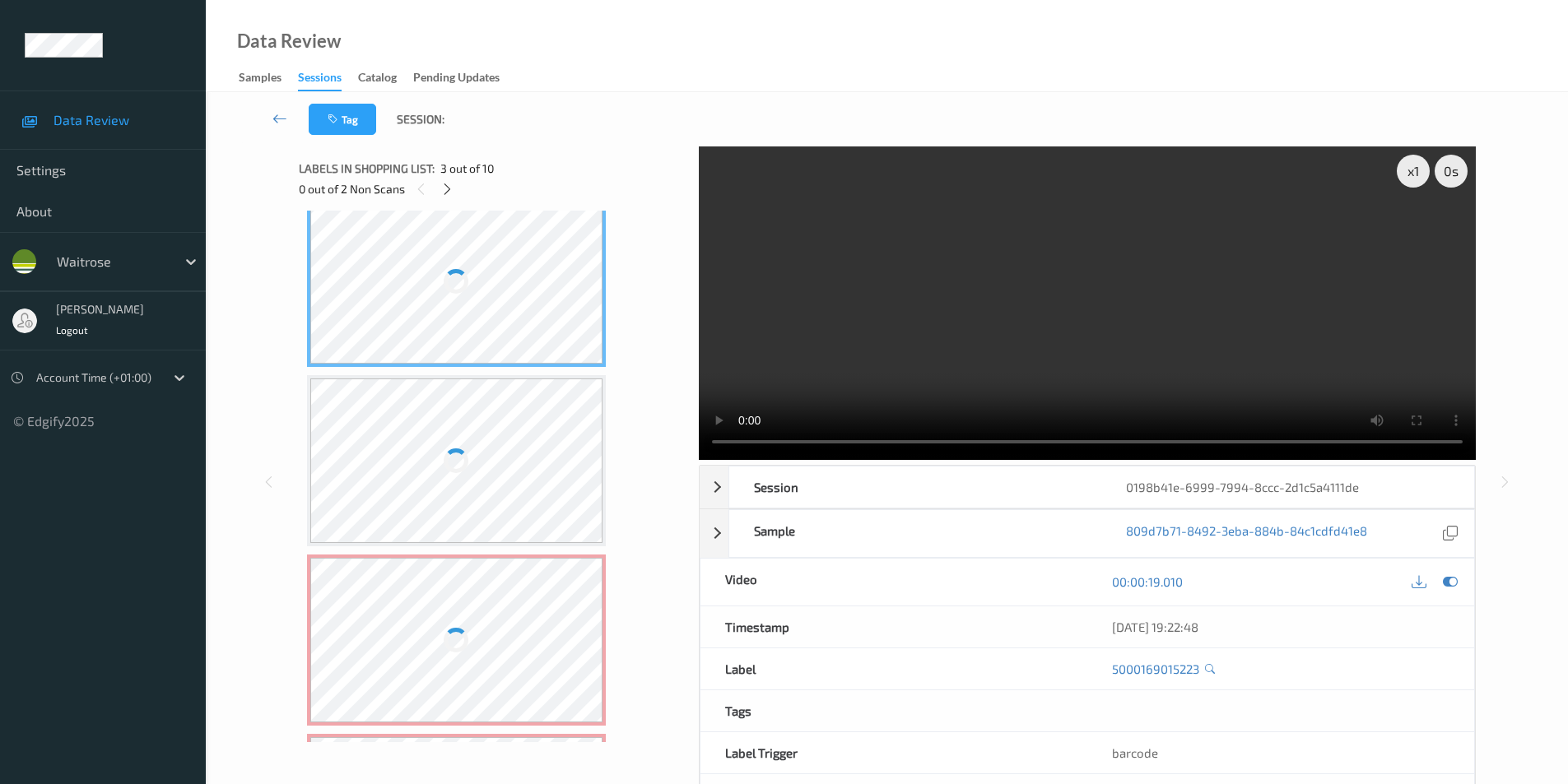
click at [507, 278] on div at bounding box center [456, 281] width 293 height 164
drag, startPoint x: 507, startPoint y: 278, endPoint x: 548, endPoint y: 151, distance: 133.5
click at [507, 277] on div at bounding box center [456, 281] width 293 height 164
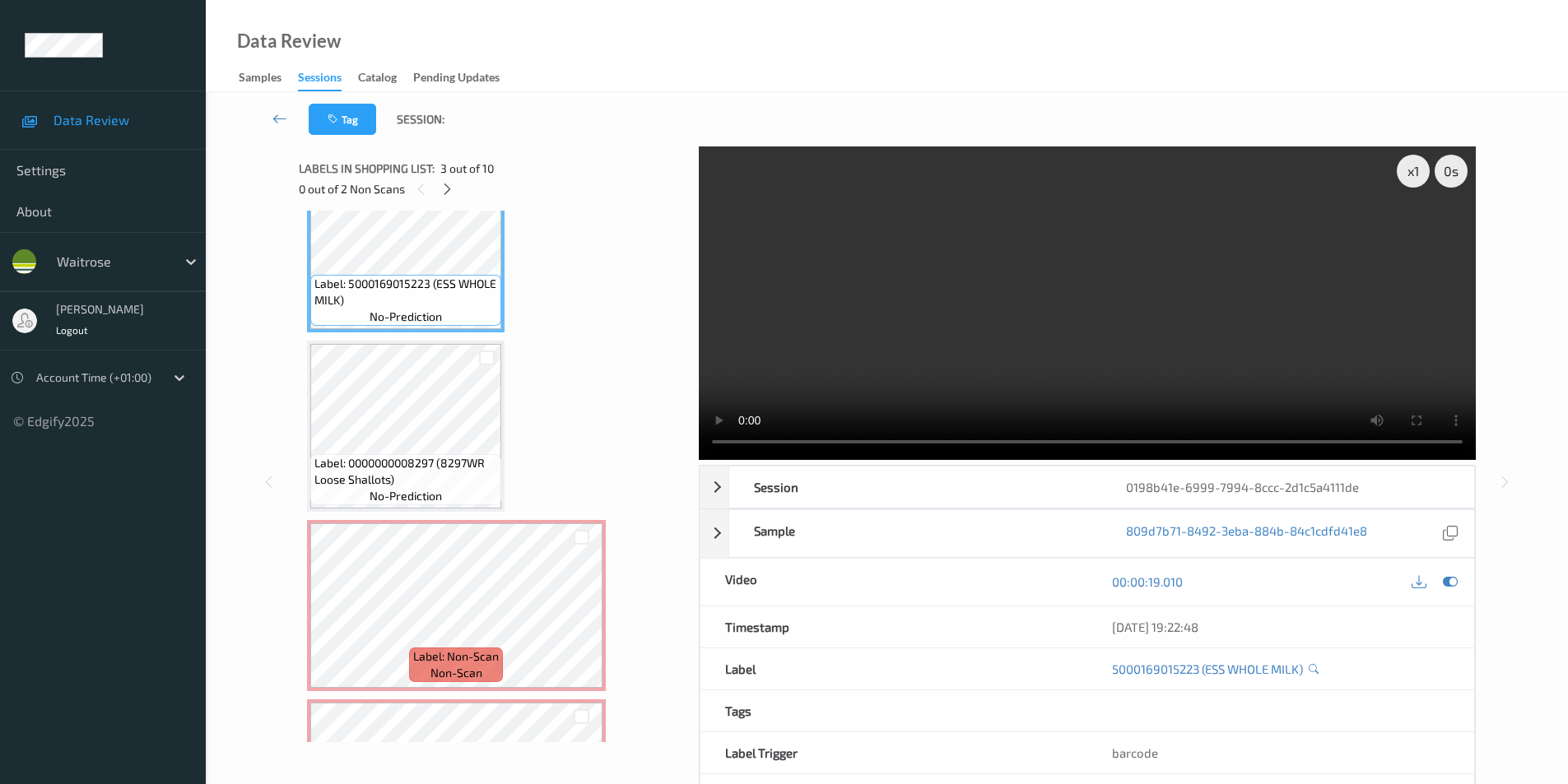
scroll to position [449, 0]
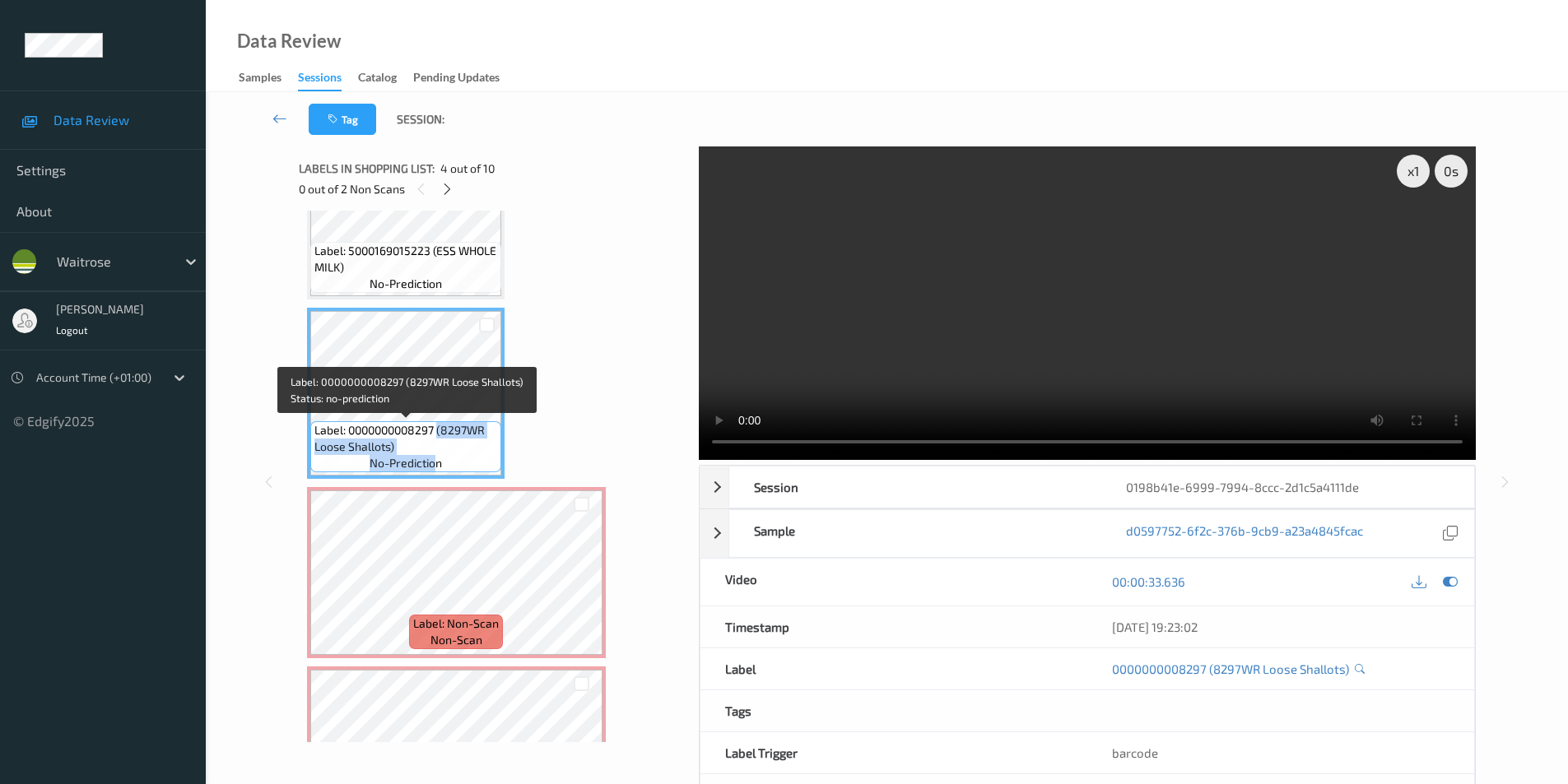
drag, startPoint x: 440, startPoint y: 430, endPoint x: 435, endPoint y: 454, distance: 24.5
click at [435, 454] on div "Label: 0000000008297 (8297WR Loose Shallots) no-prediction" at bounding box center [405, 447] width 191 height 51
click at [440, 445] on span "Label: 0000000008297 (8297WR Loose Shallots)" at bounding box center [406, 438] width 182 height 33
click at [455, 453] on span "Label: 0000000008297 (8297WR Loose Shallots)" at bounding box center [406, 438] width 182 height 33
drag, startPoint x: 443, startPoint y: 429, endPoint x: 420, endPoint y: 441, distance: 25.9
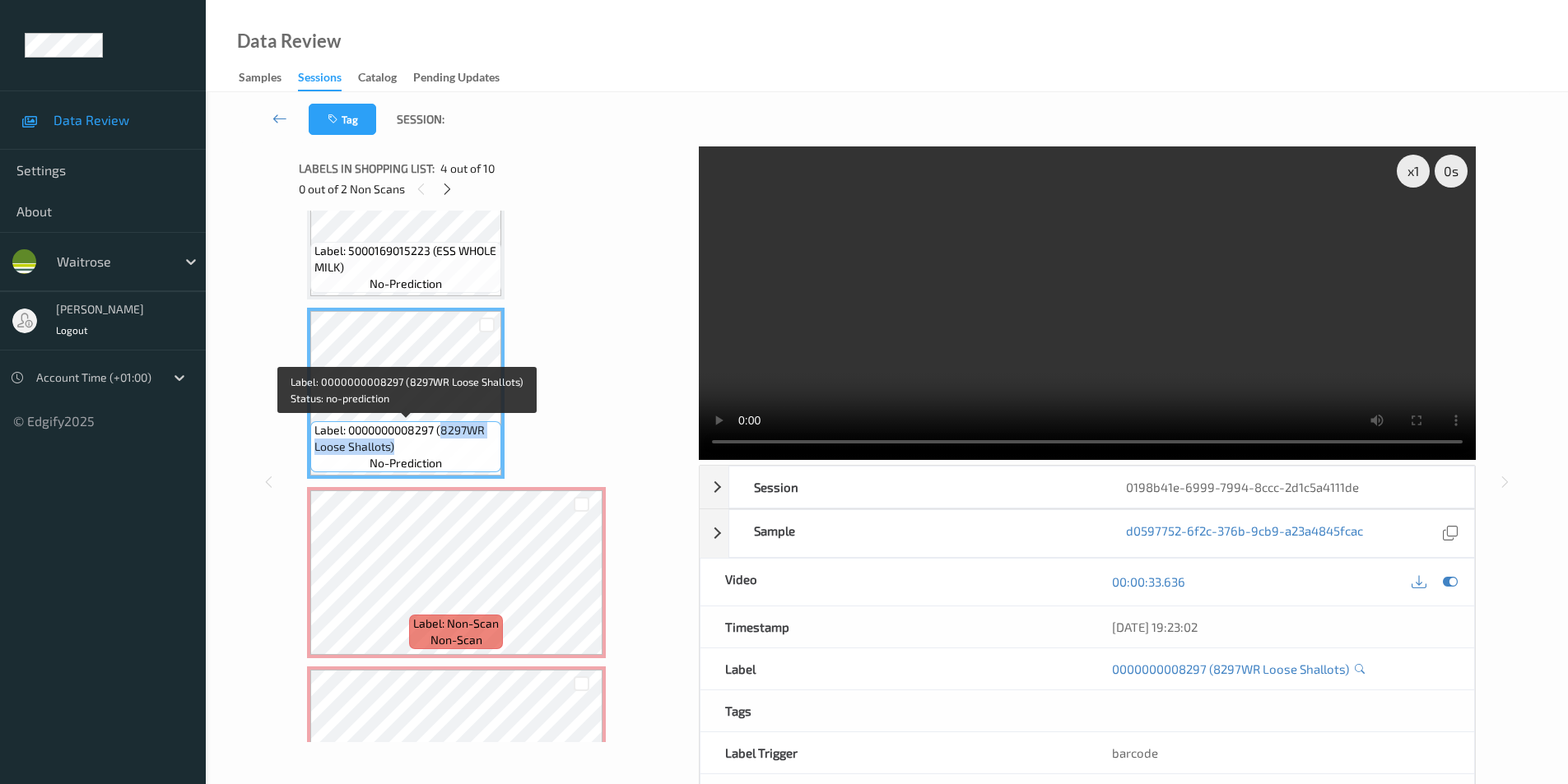
click at [420, 441] on span "Label: 0000000008297 (8297WR Loose Shallots)" at bounding box center [406, 438] width 182 height 33
copy span "8297WR Loose Shallots)"
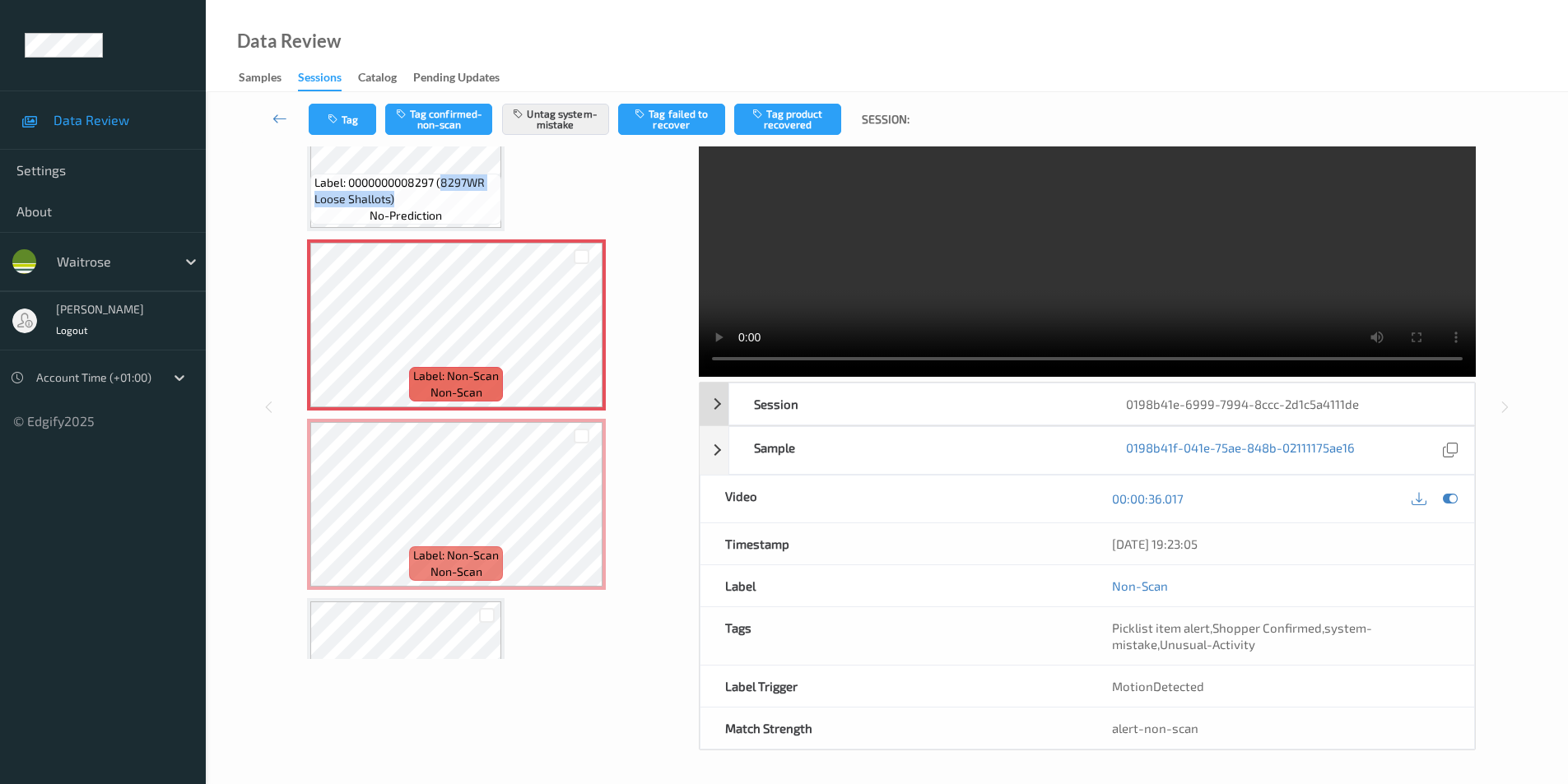
scroll to position [0, 0]
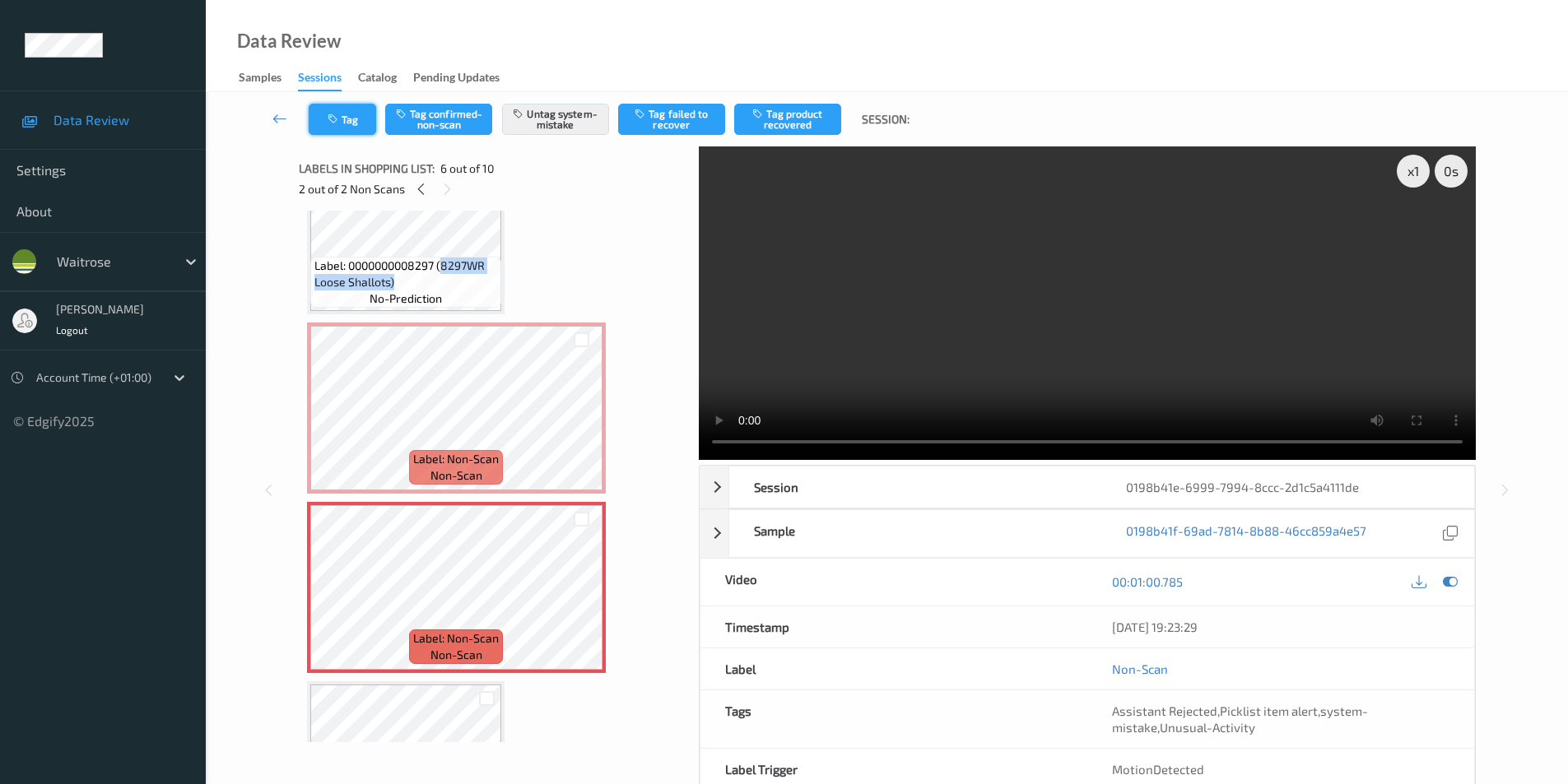
click at [338, 112] on button "Tag" at bounding box center [342, 119] width 67 height 31
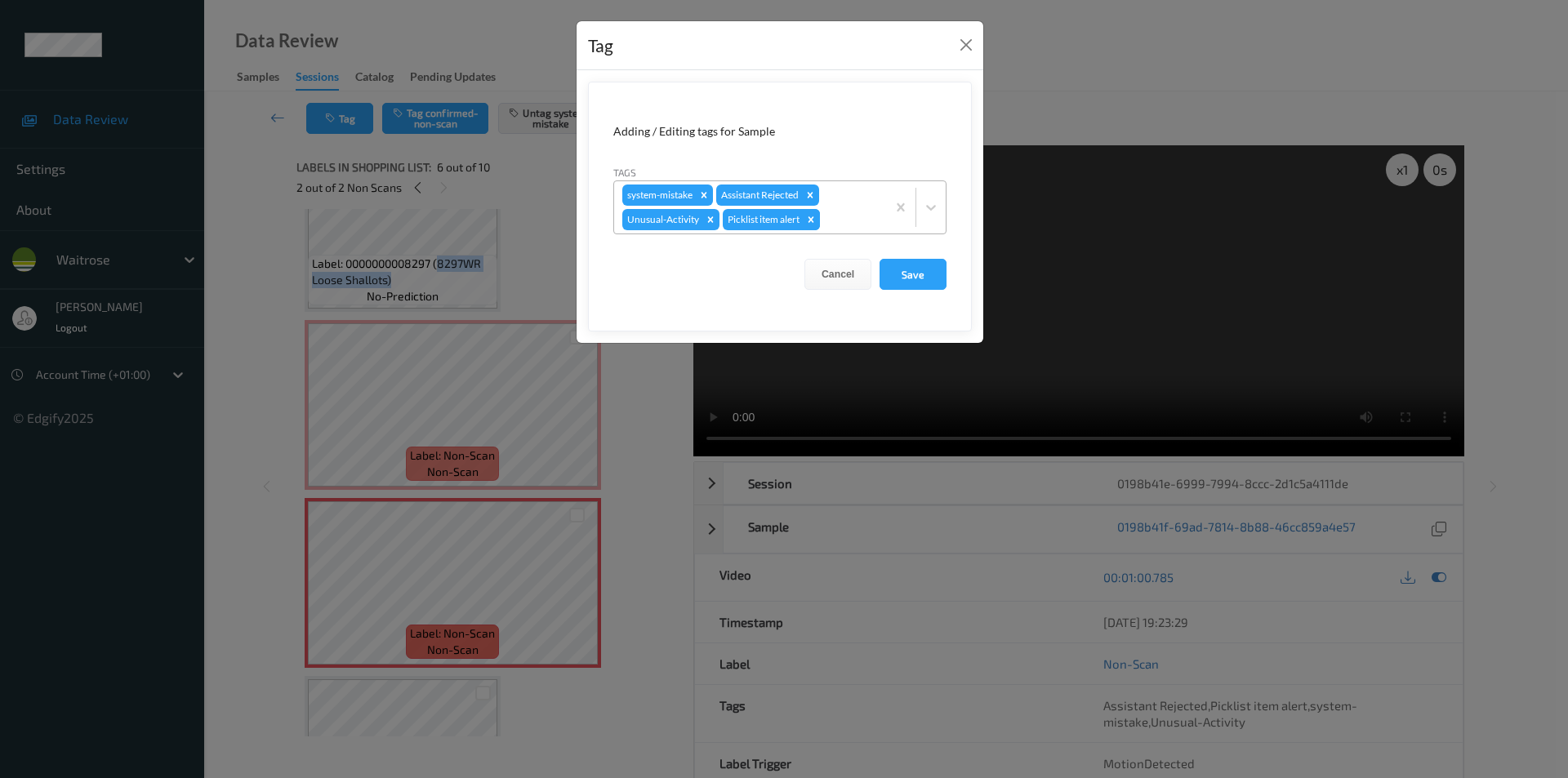
click at [815, 219] on icon "Remove Picklist item alert" at bounding box center [811, 220] width 11 height 11
click at [933, 275] on button "Save" at bounding box center [913, 274] width 67 height 31
click at [916, 278] on button "Save" at bounding box center [913, 274] width 67 height 31
click at [916, 277] on button "Save" at bounding box center [913, 274] width 67 height 31
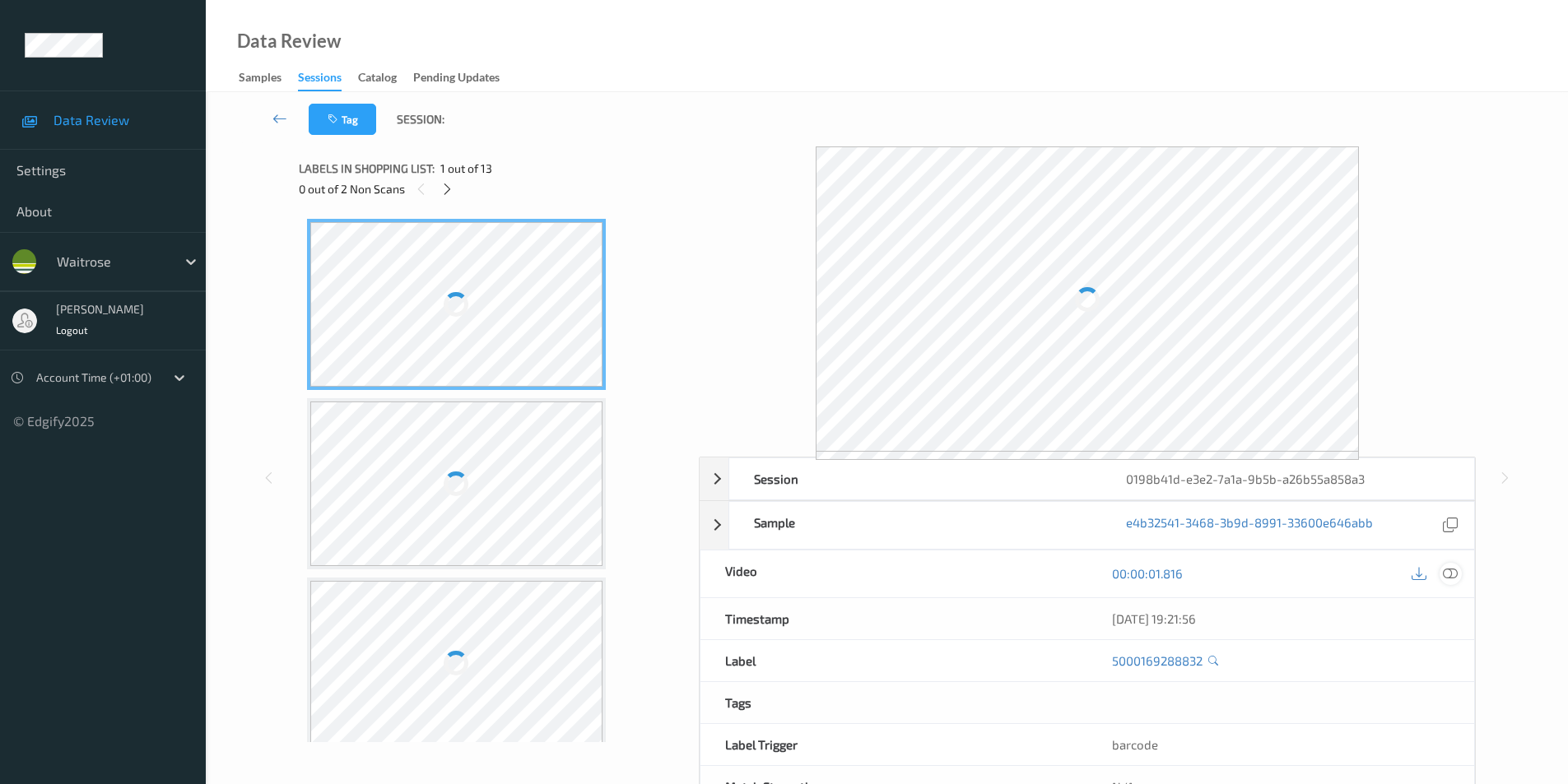
click at [1451, 574] on icon at bounding box center [1450, 574] width 15 height 15
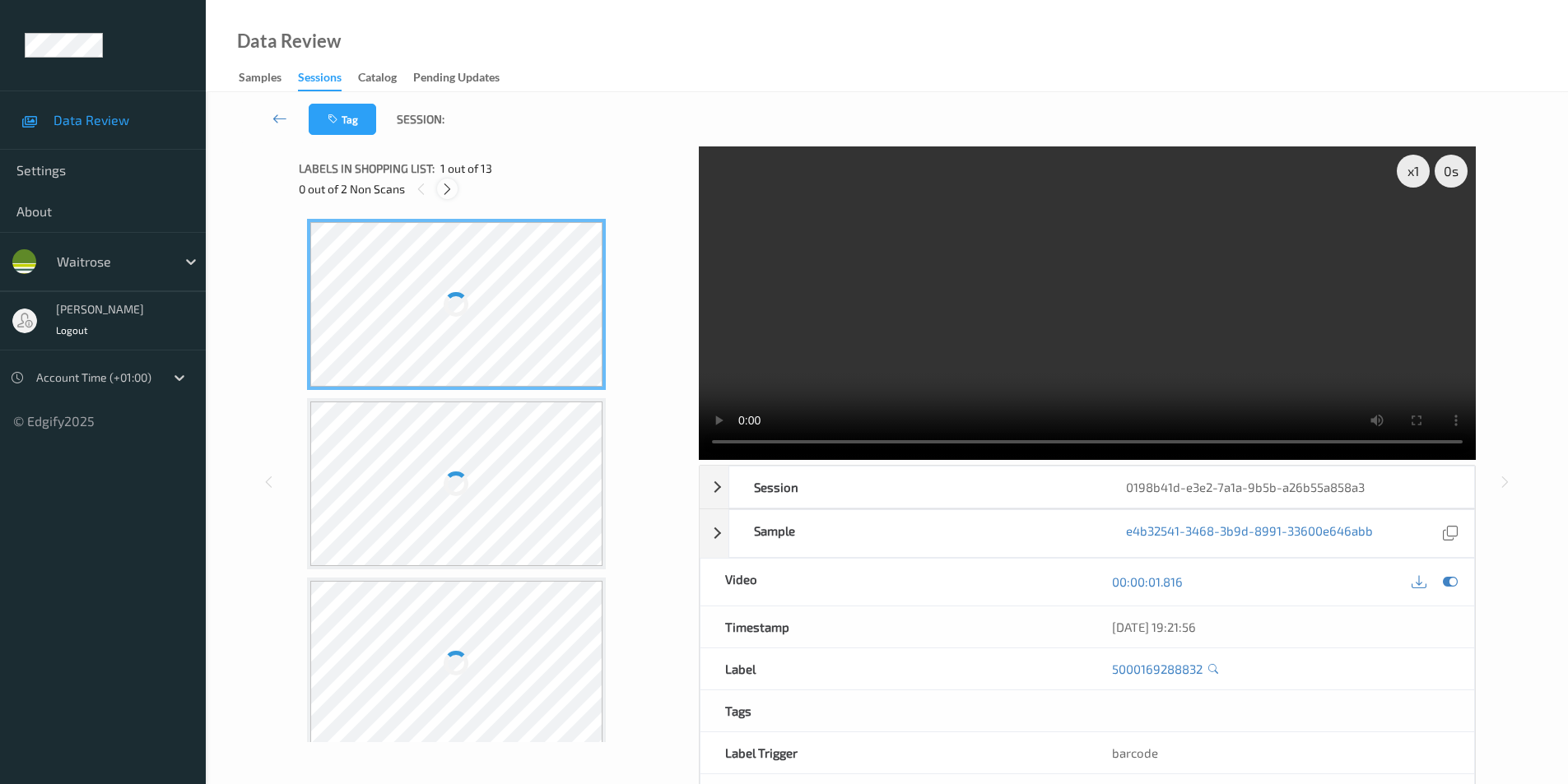
click at [446, 193] on icon at bounding box center [447, 189] width 14 height 15
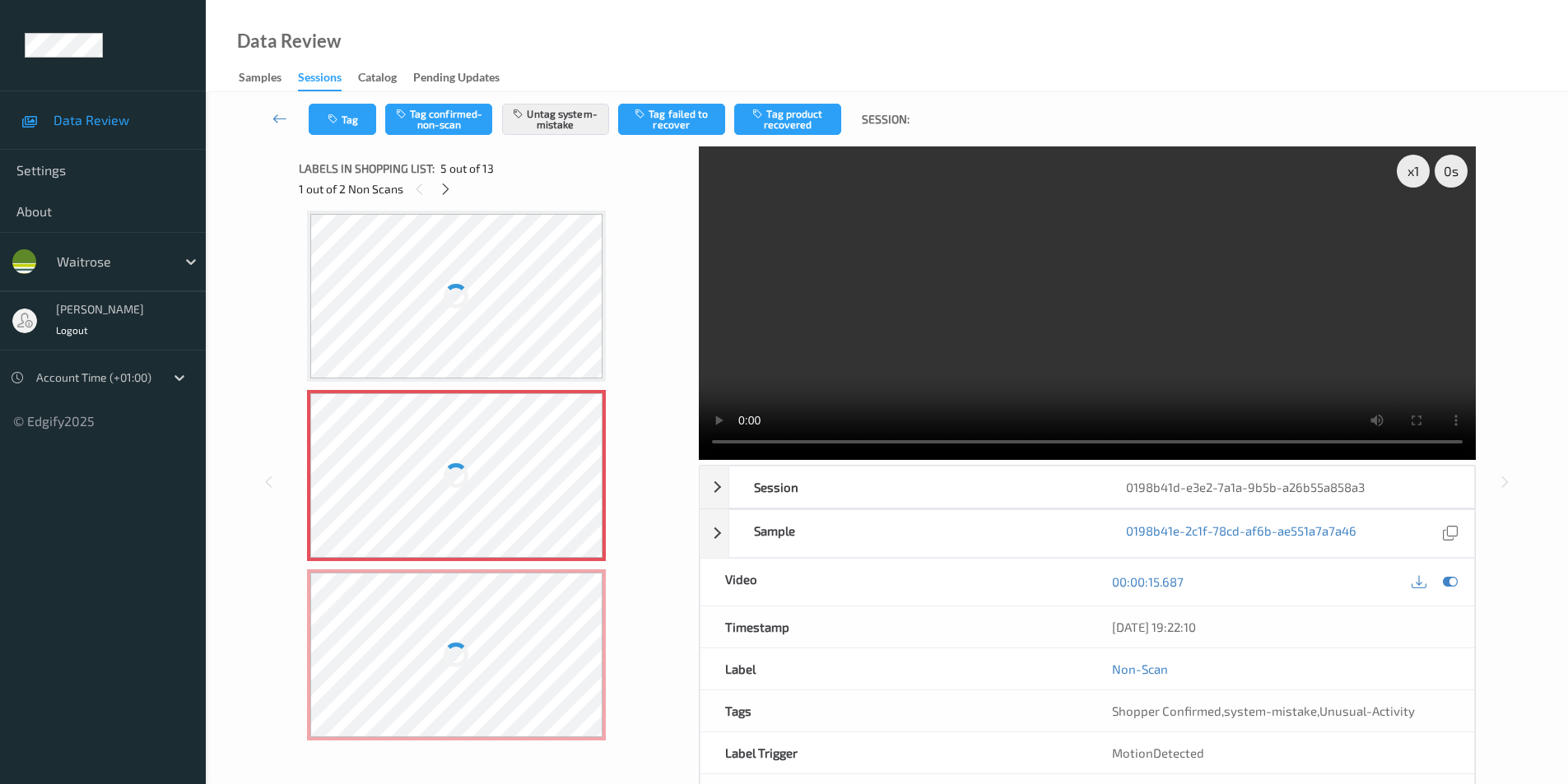
scroll to position [382, 0]
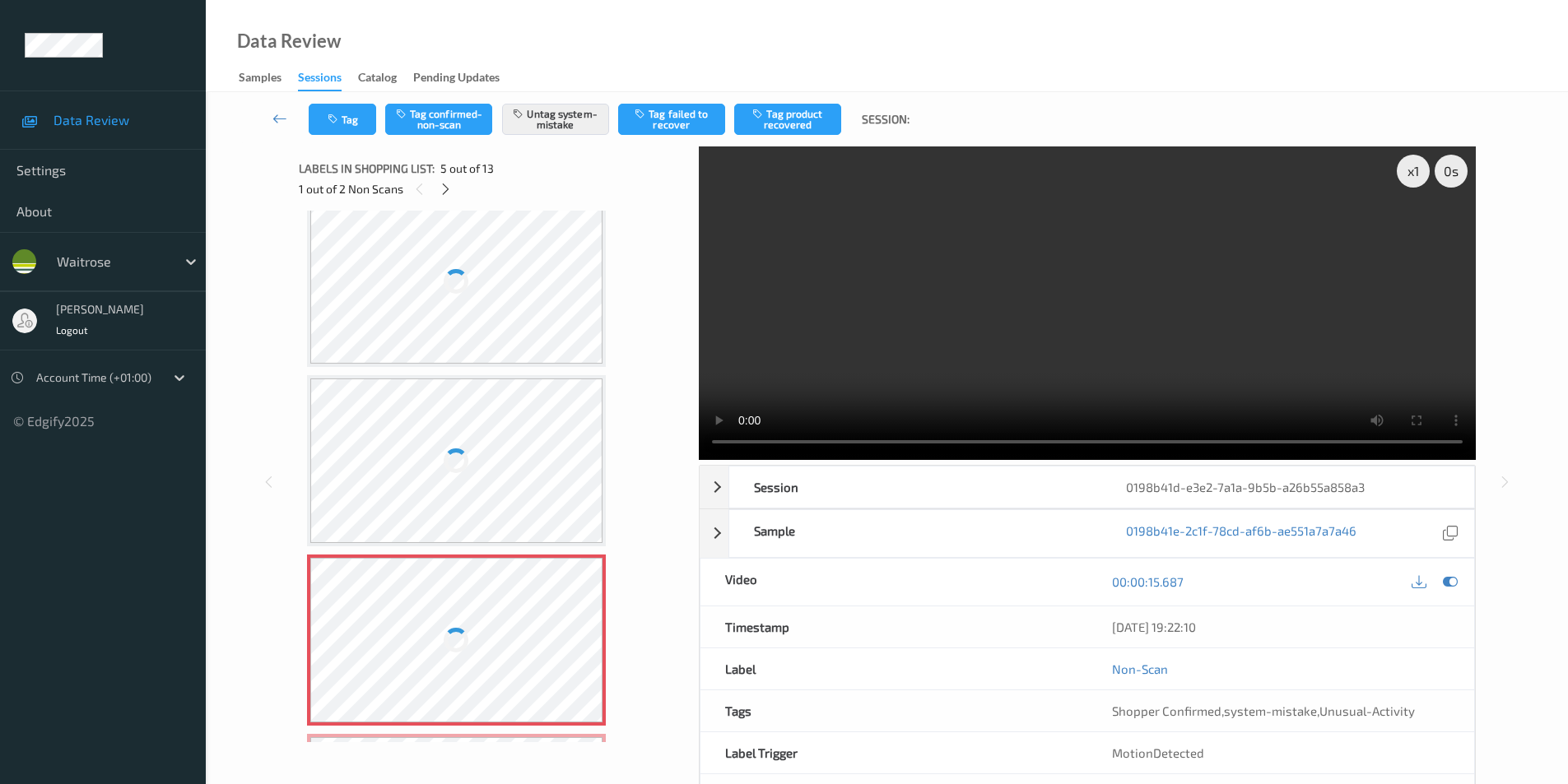
click at [484, 324] on div at bounding box center [456, 281] width 293 height 164
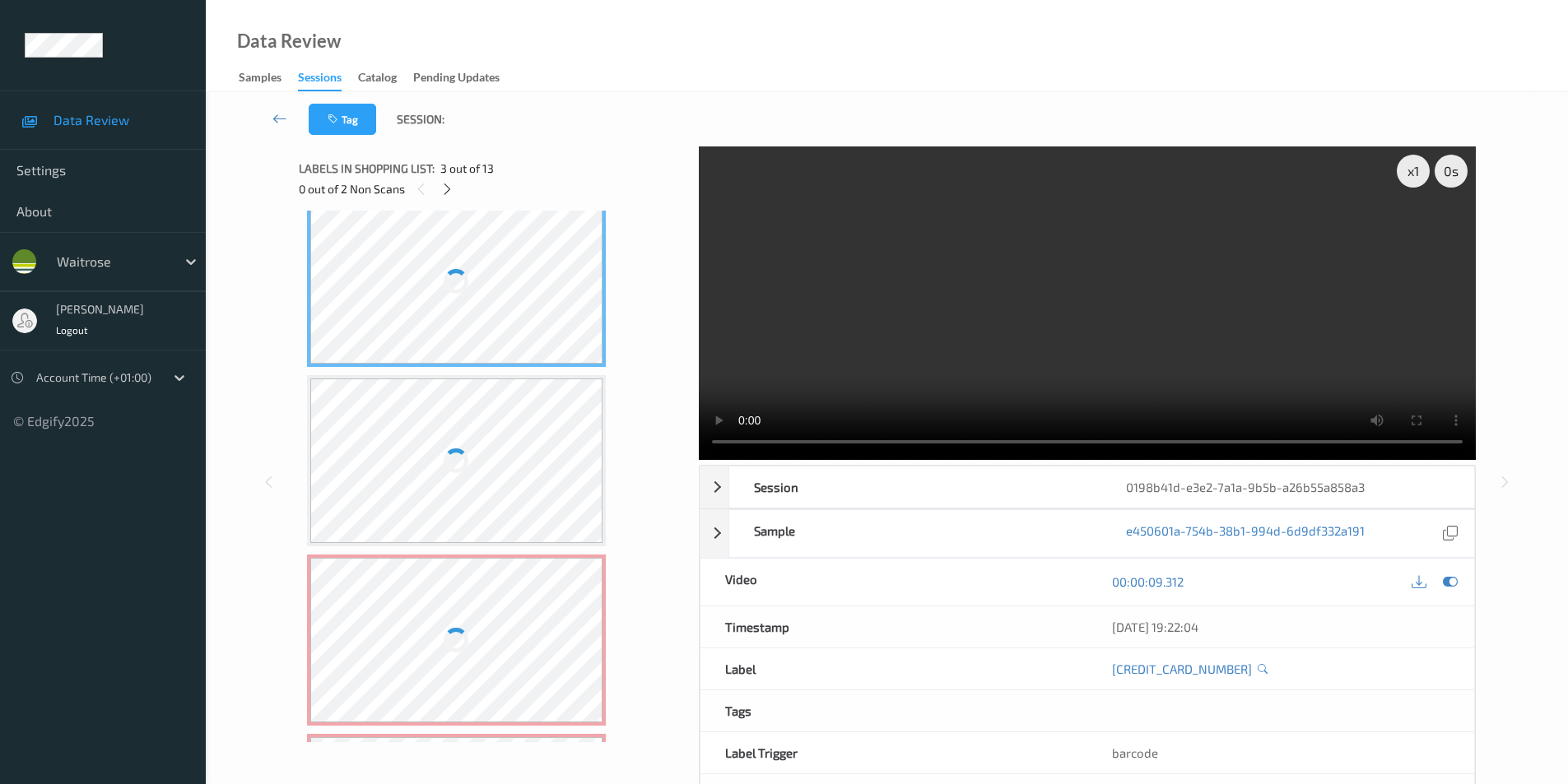
click at [484, 324] on div at bounding box center [456, 281] width 293 height 164
drag, startPoint x: 484, startPoint y: 324, endPoint x: 525, endPoint y: 256, distance: 79.4
click at [488, 321] on div at bounding box center [456, 281] width 293 height 164
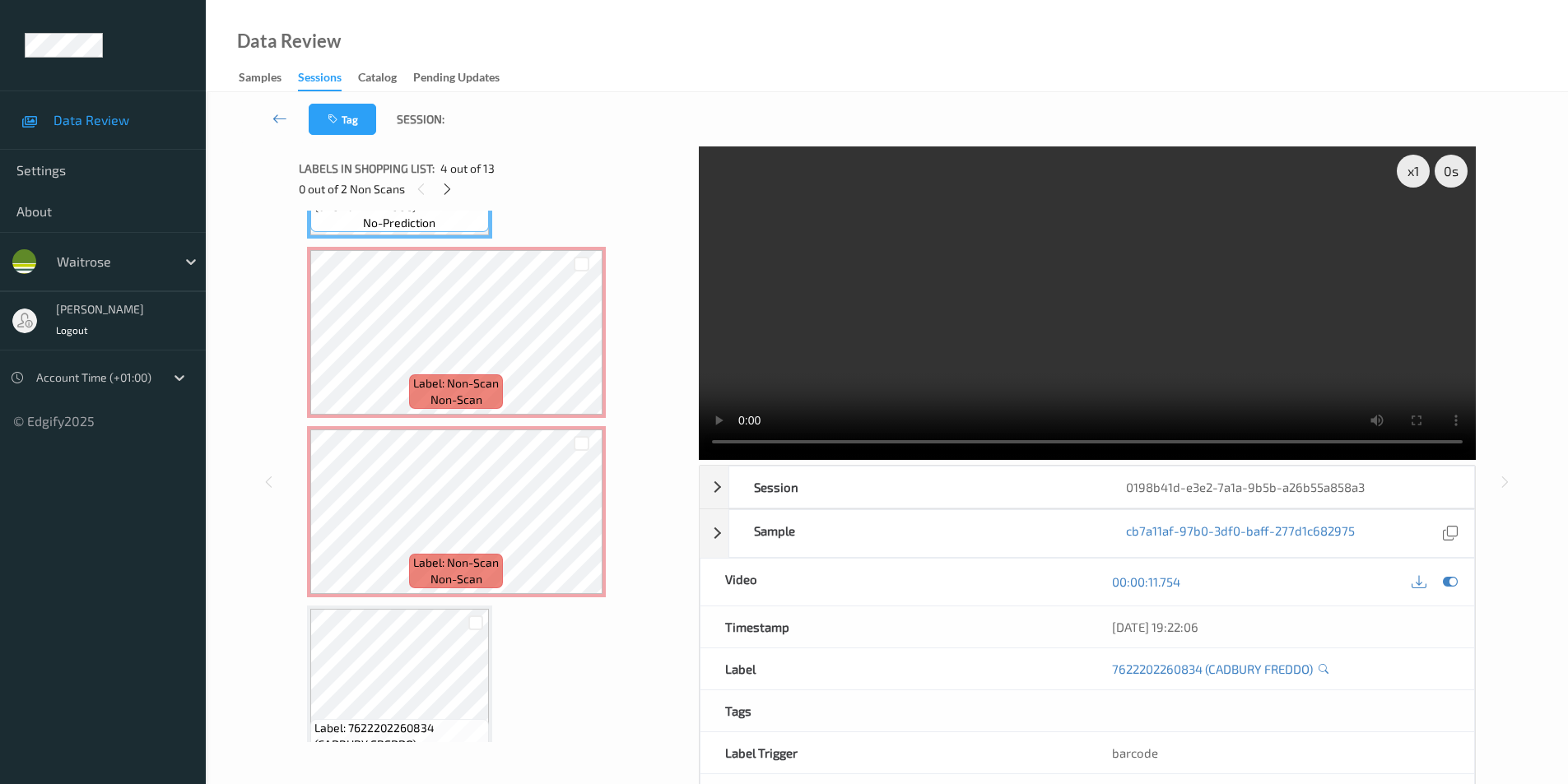
scroll to position [697, 0]
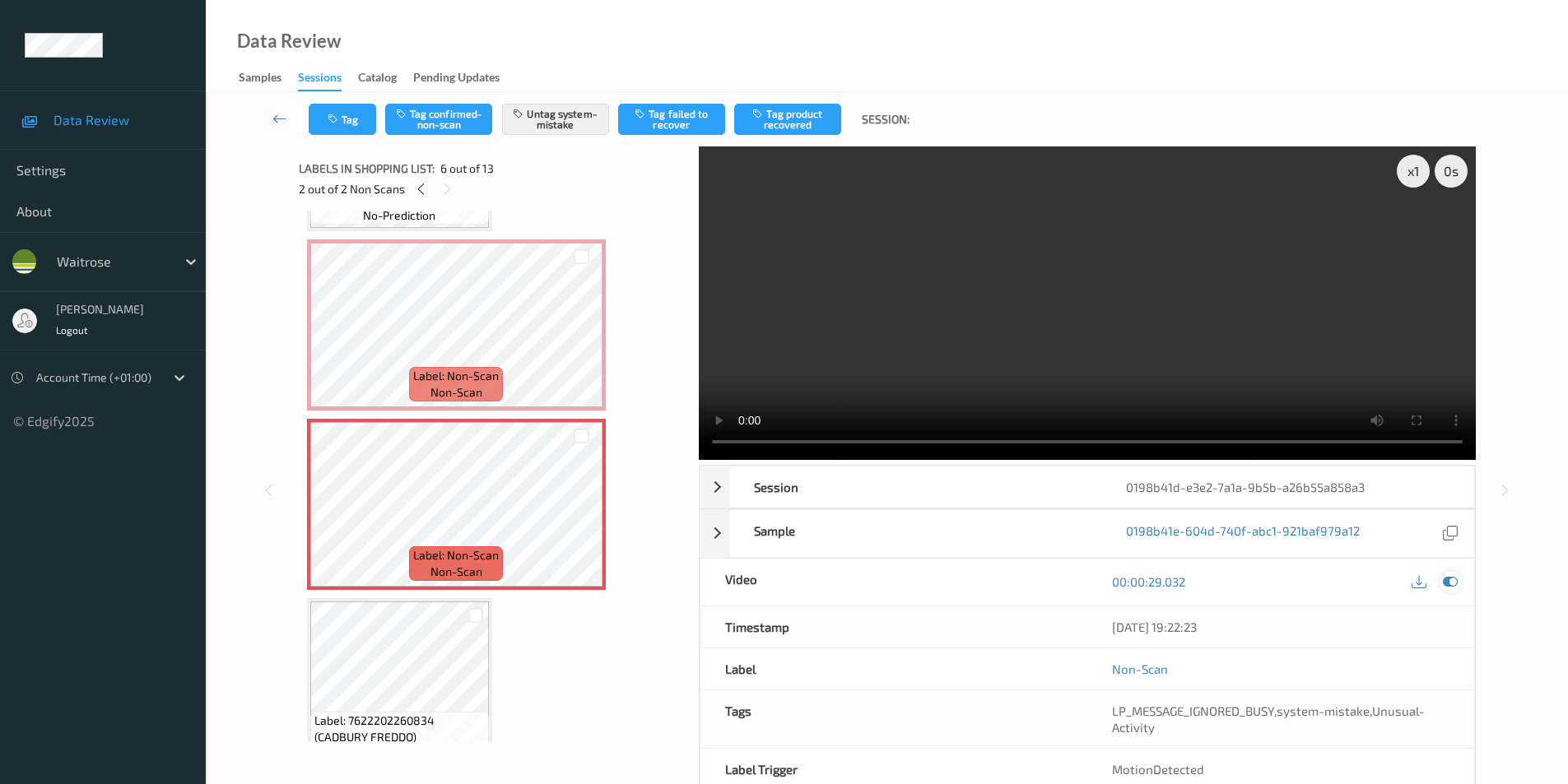
click at [1446, 577] on icon at bounding box center [1450, 582] width 15 height 15
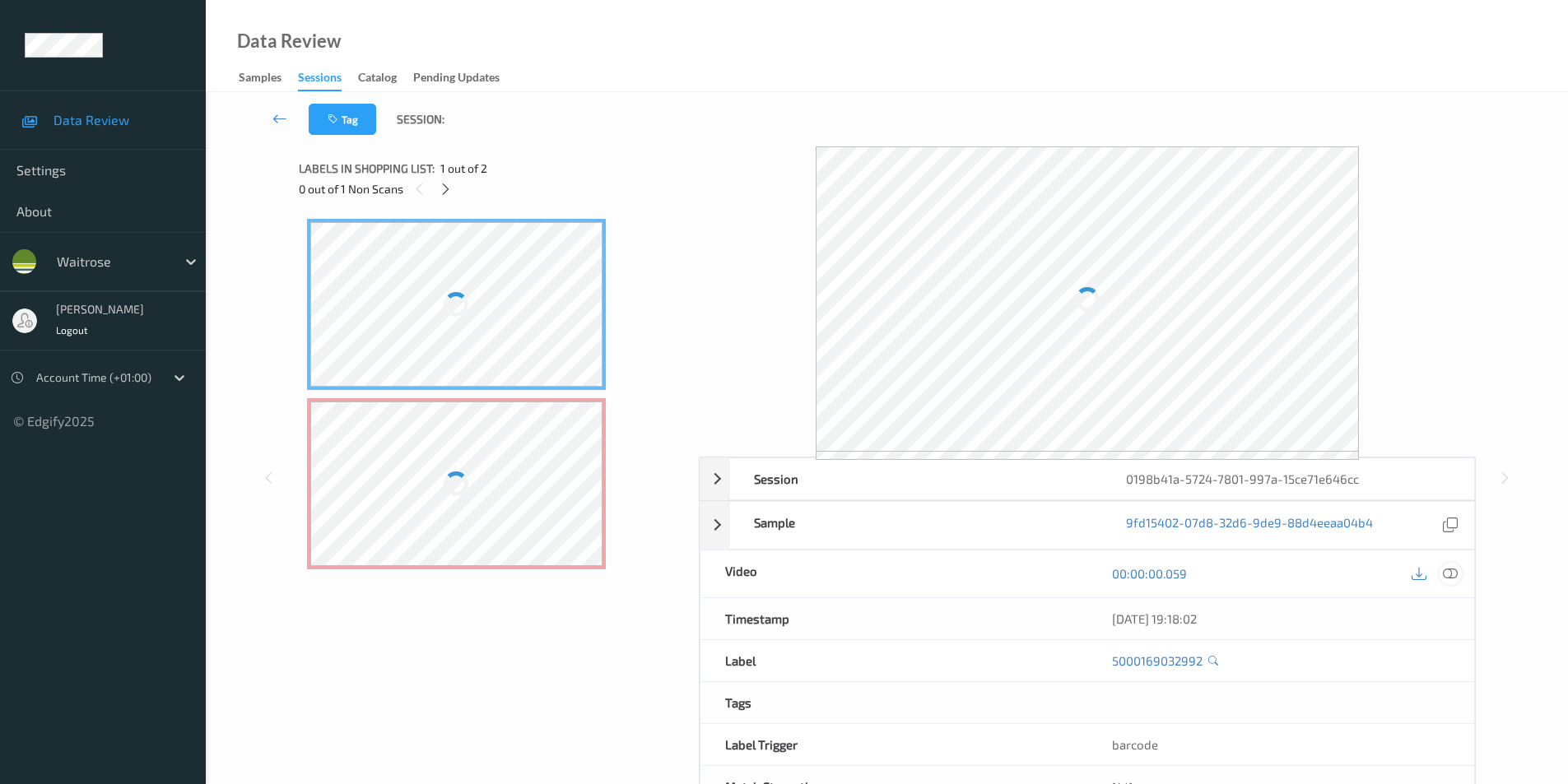
click at [1449, 568] on icon at bounding box center [1450, 574] width 15 height 15
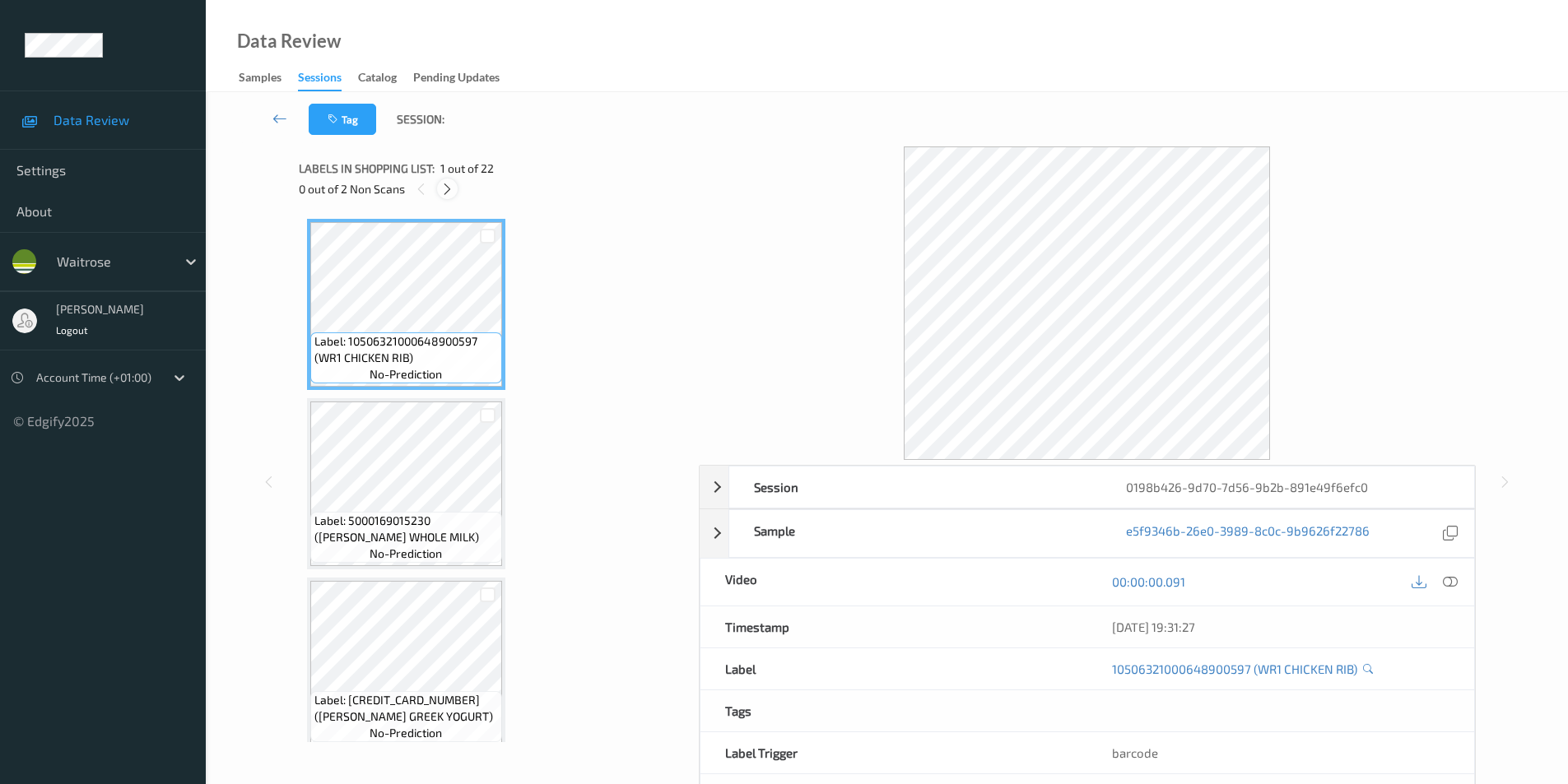
click at [453, 191] on icon at bounding box center [447, 189] width 14 height 15
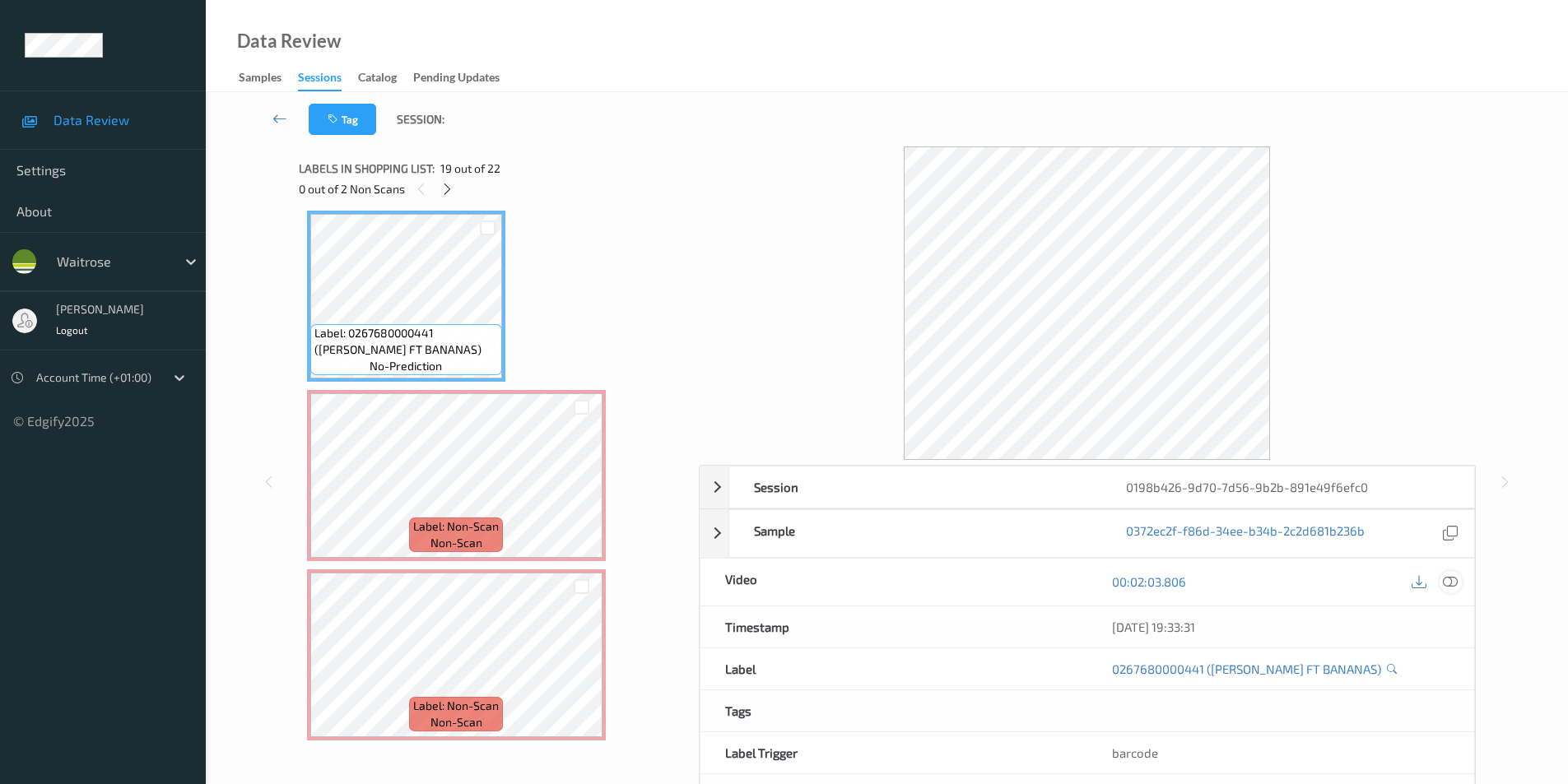
click at [1453, 580] on icon at bounding box center [1450, 582] width 15 height 15
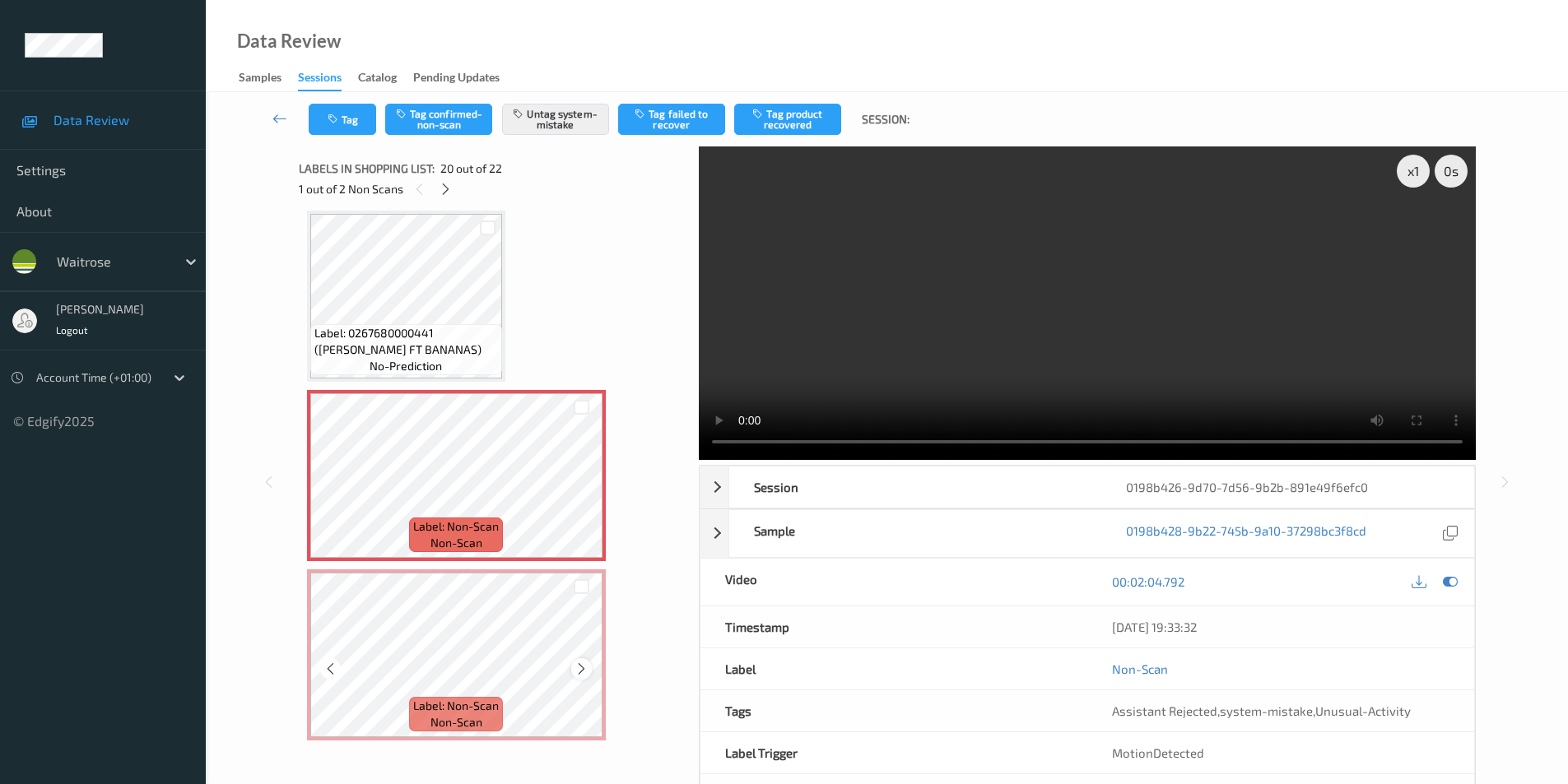
click at [583, 667] on icon at bounding box center [581, 669] width 14 height 15
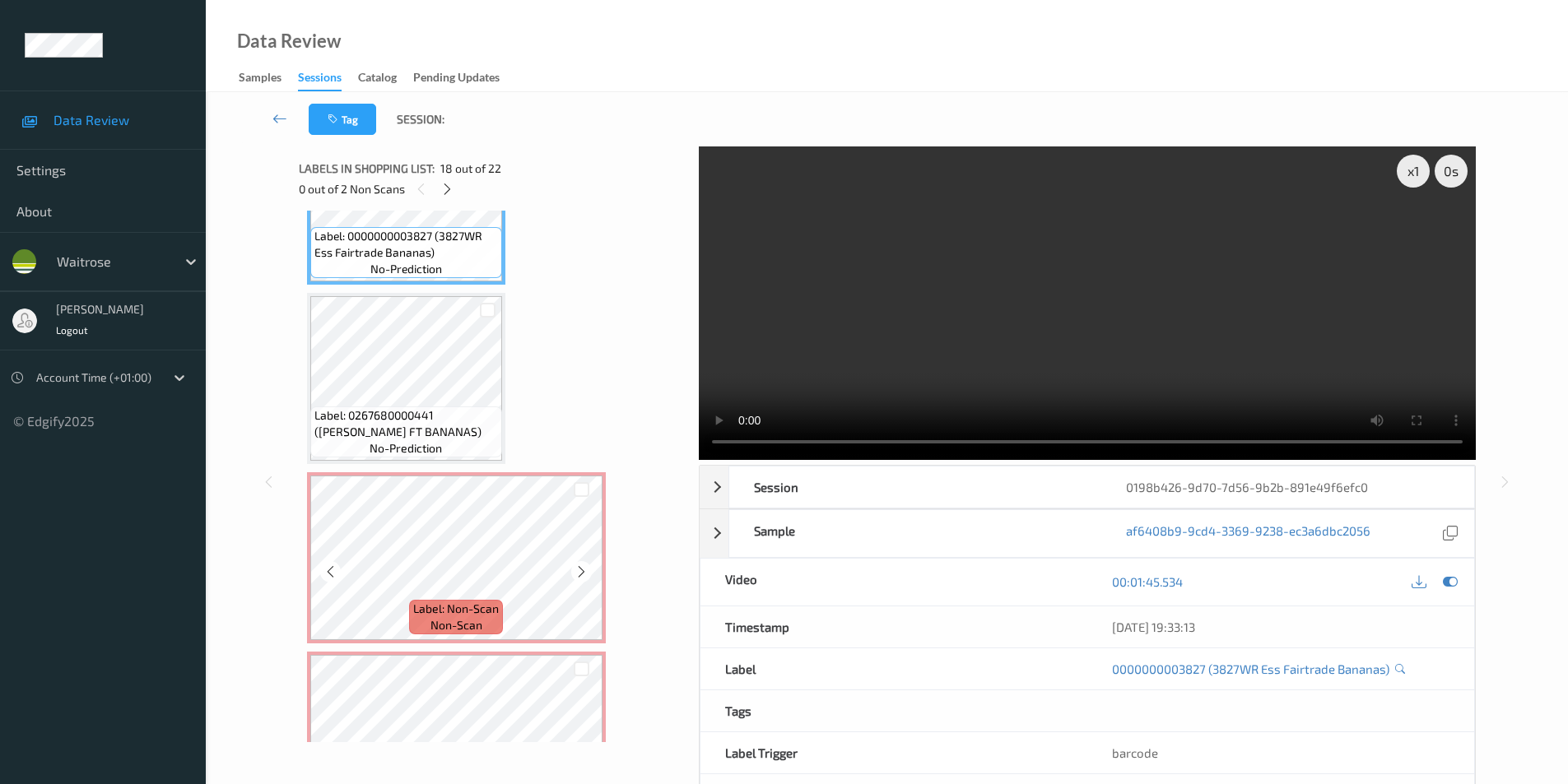
scroll to position [3319, 0]
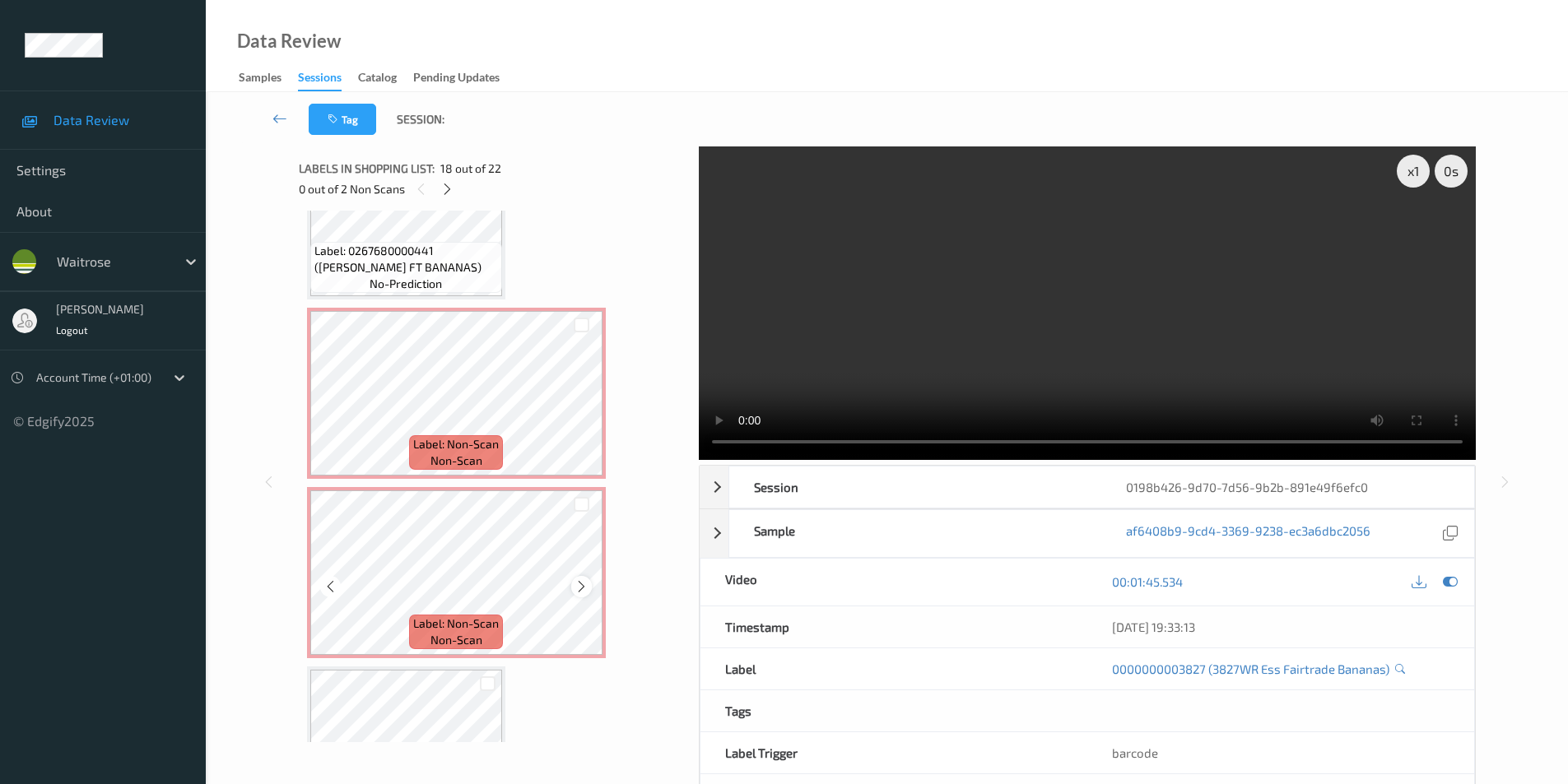
click at [577, 588] on icon at bounding box center [581, 587] width 14 height 15
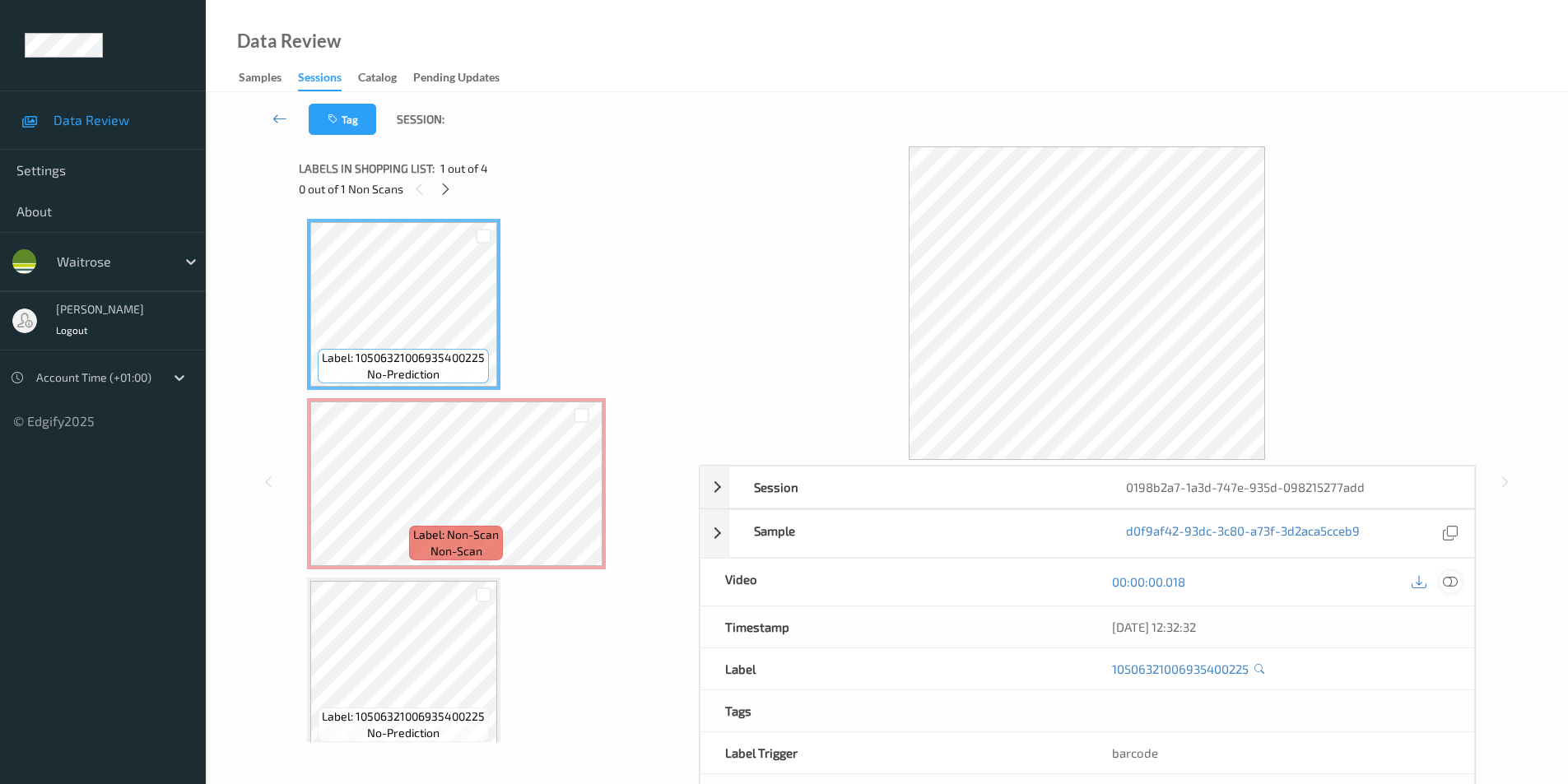
click at [1455, 580] on icon at bounding box center [1450, 582] width 15 height 15
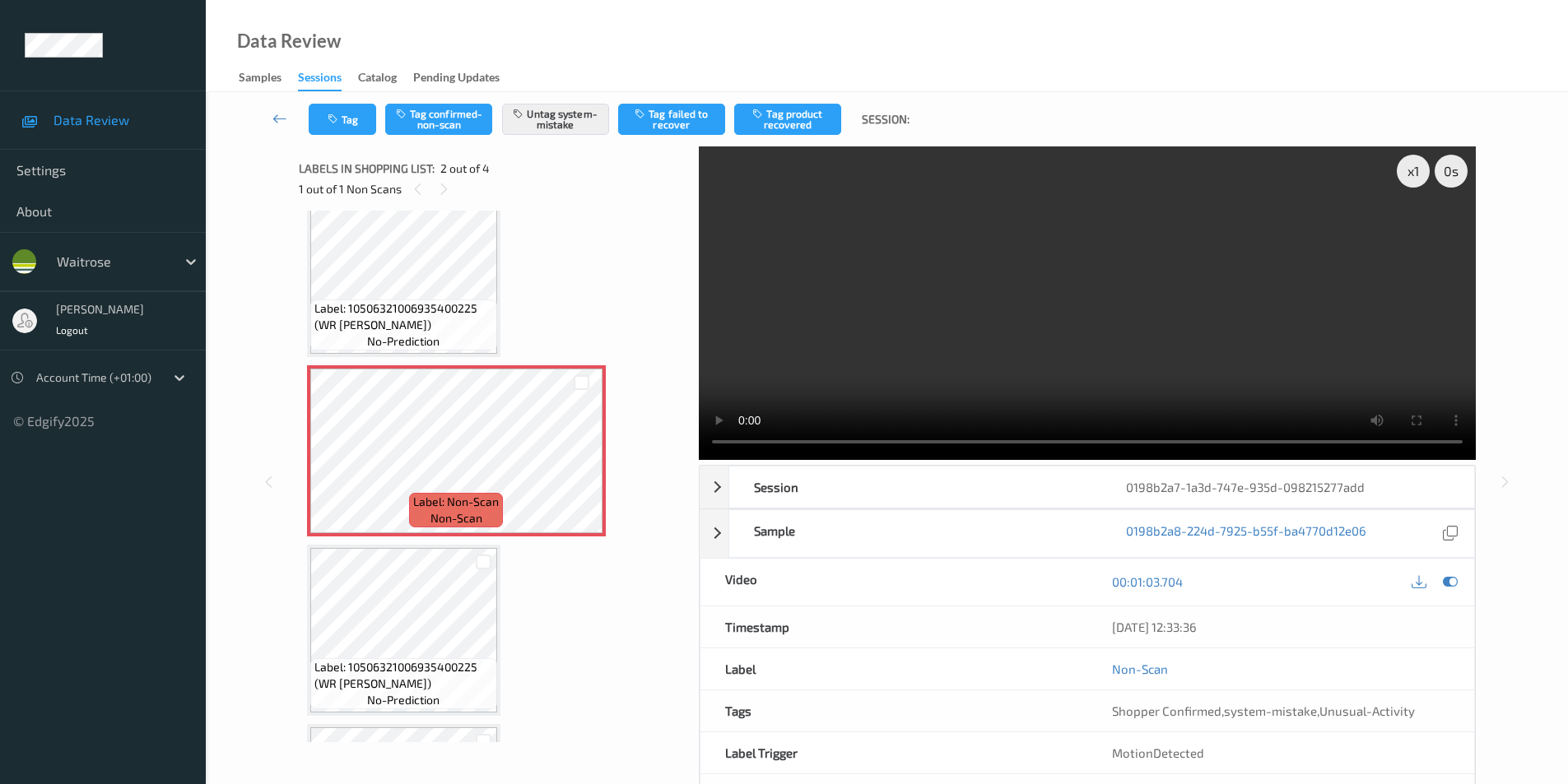
scroll to position [29, 0]
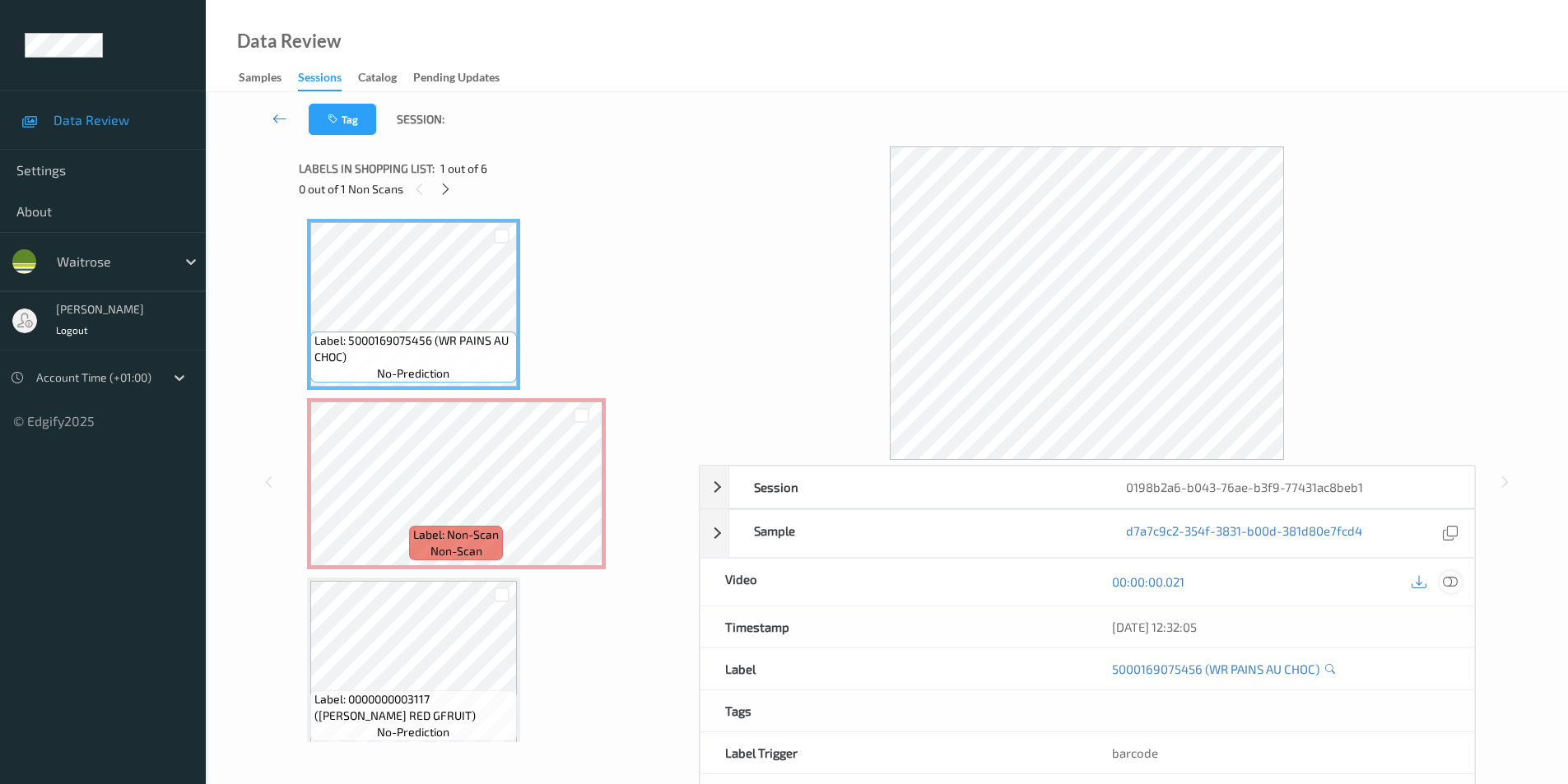
click at [1449, 582] on icon at bounding box center [1450, 582] width 15 height 15
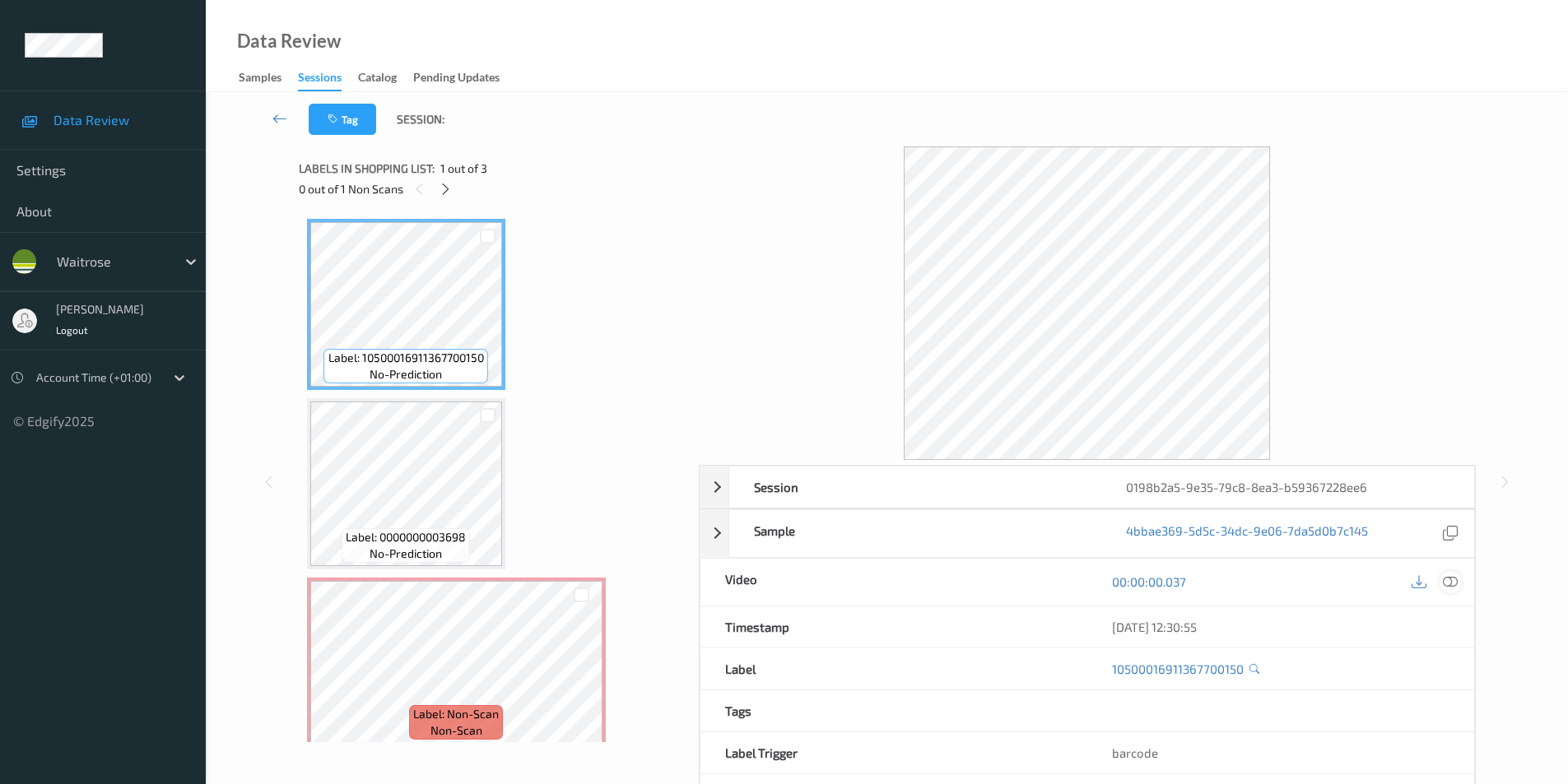
click at [1452, 583] on icon at bounding box center [1450, 582] width 15 height 15
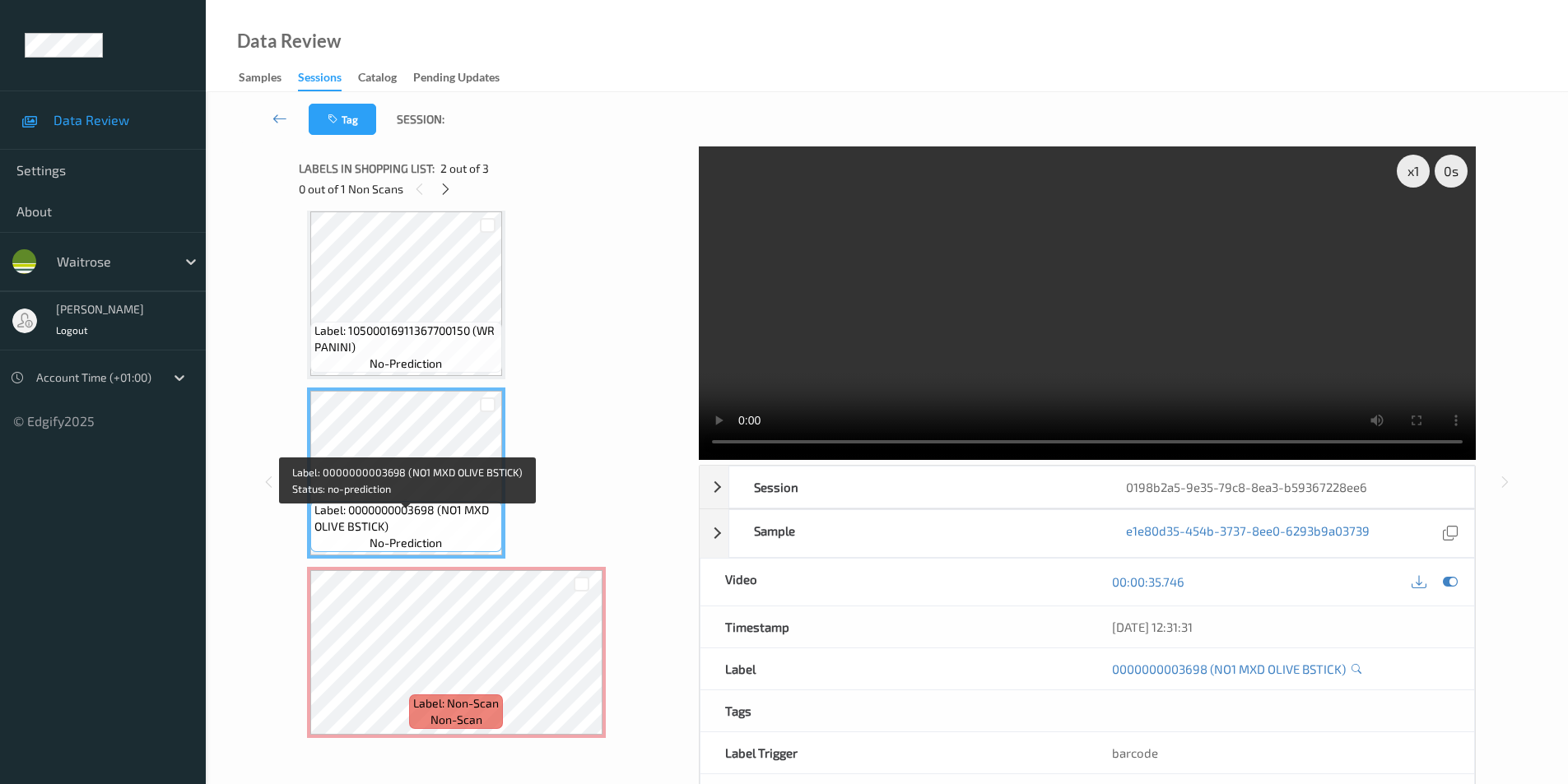
scroll to position [15, 0]
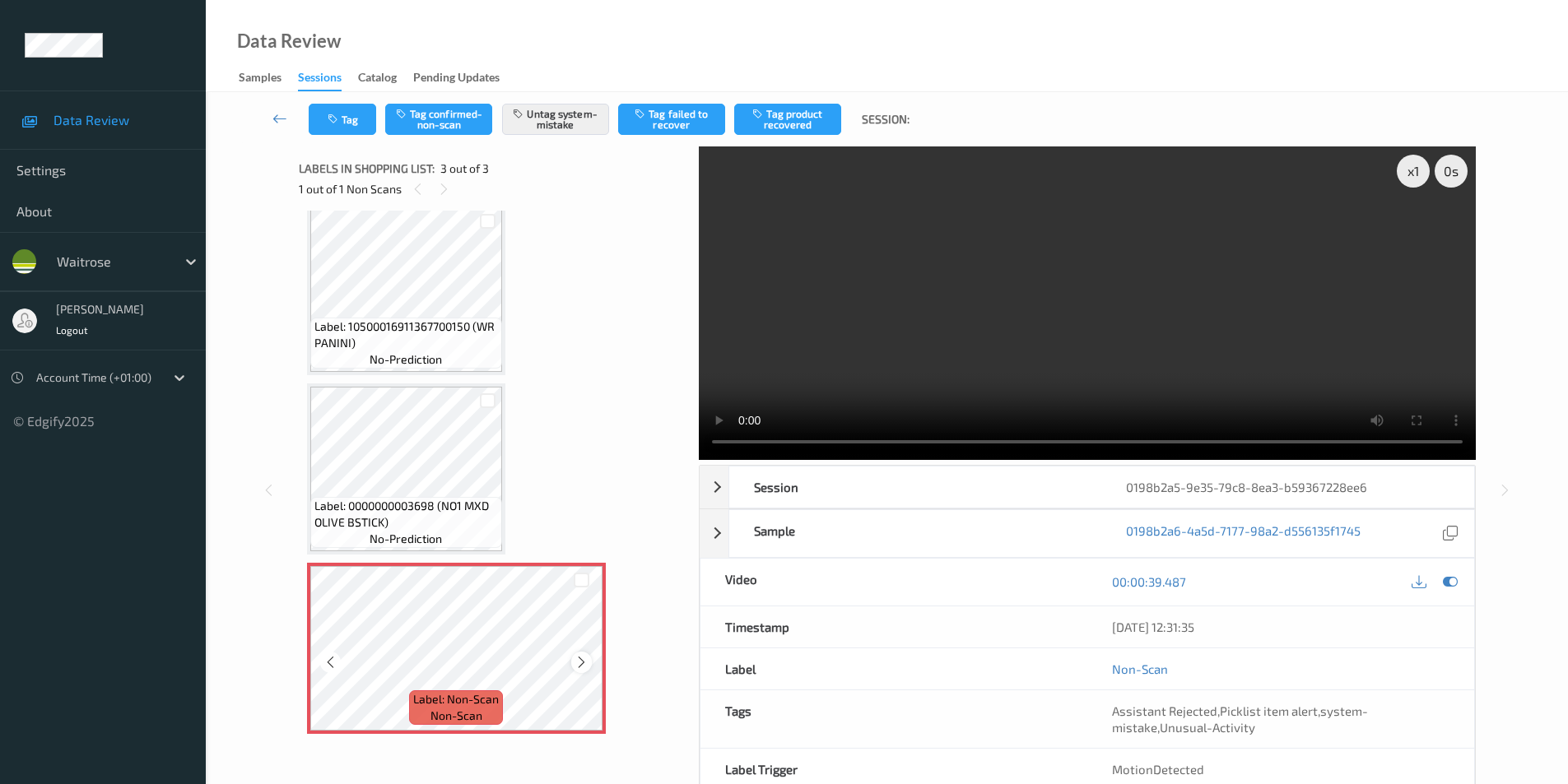
click at [580, 670] on div at bounding box center [582, 662] width 21 height 21
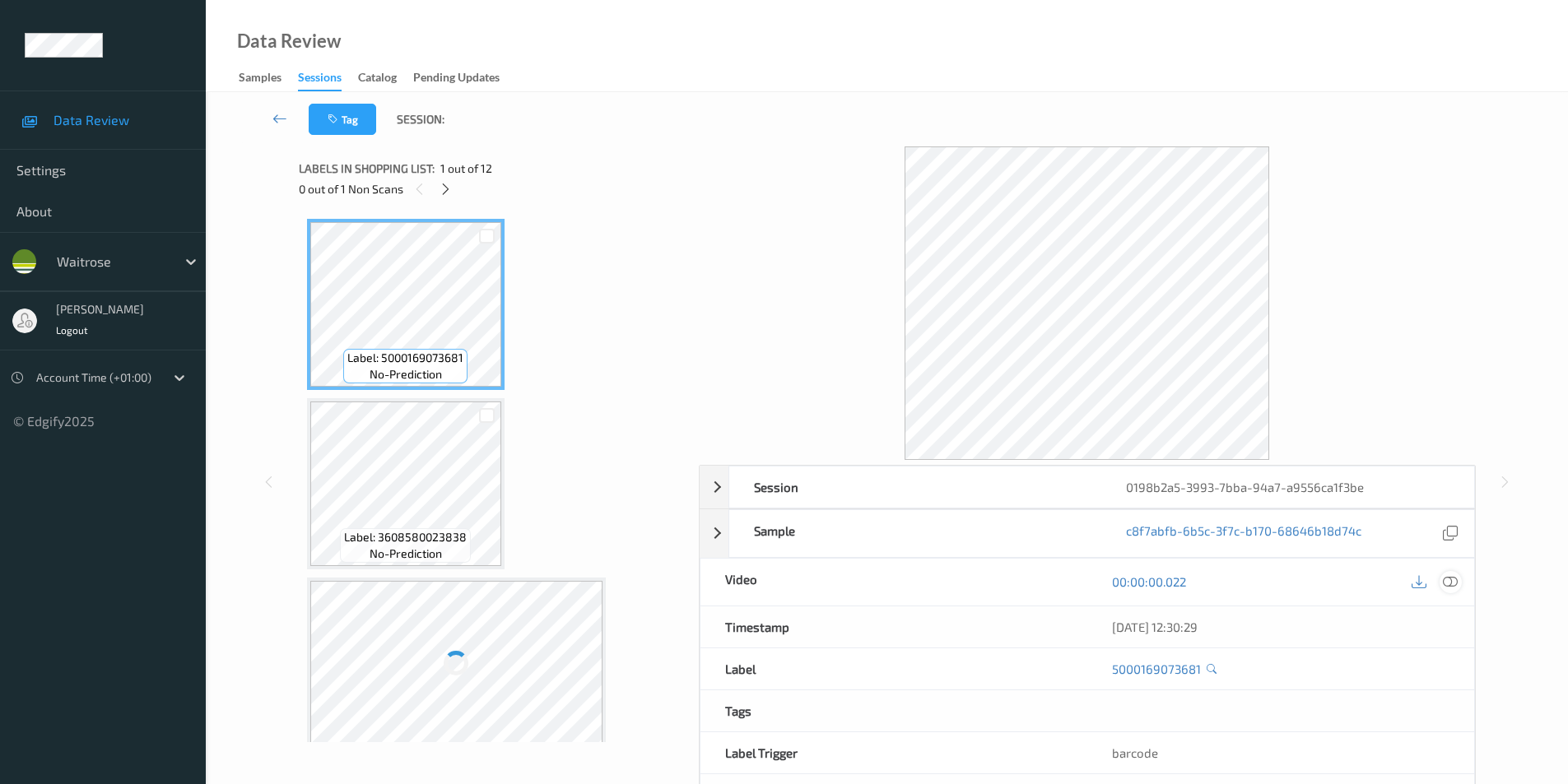
click at [1447, 586] on icon at bounding box center [1450, 582] width 15 height 15
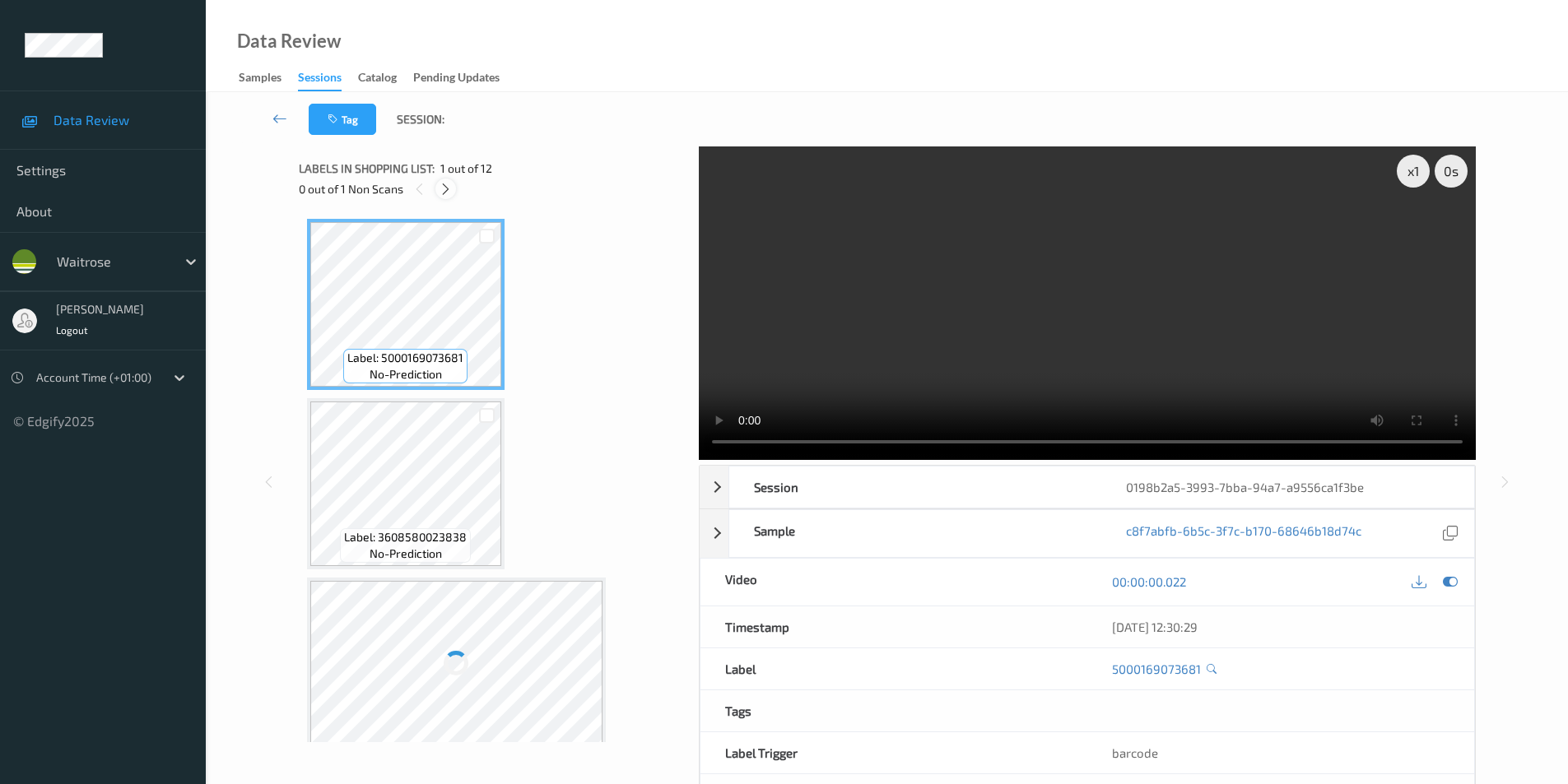
click at [449, 193] on icon at bounding box center [446, 189] width 14 height 15
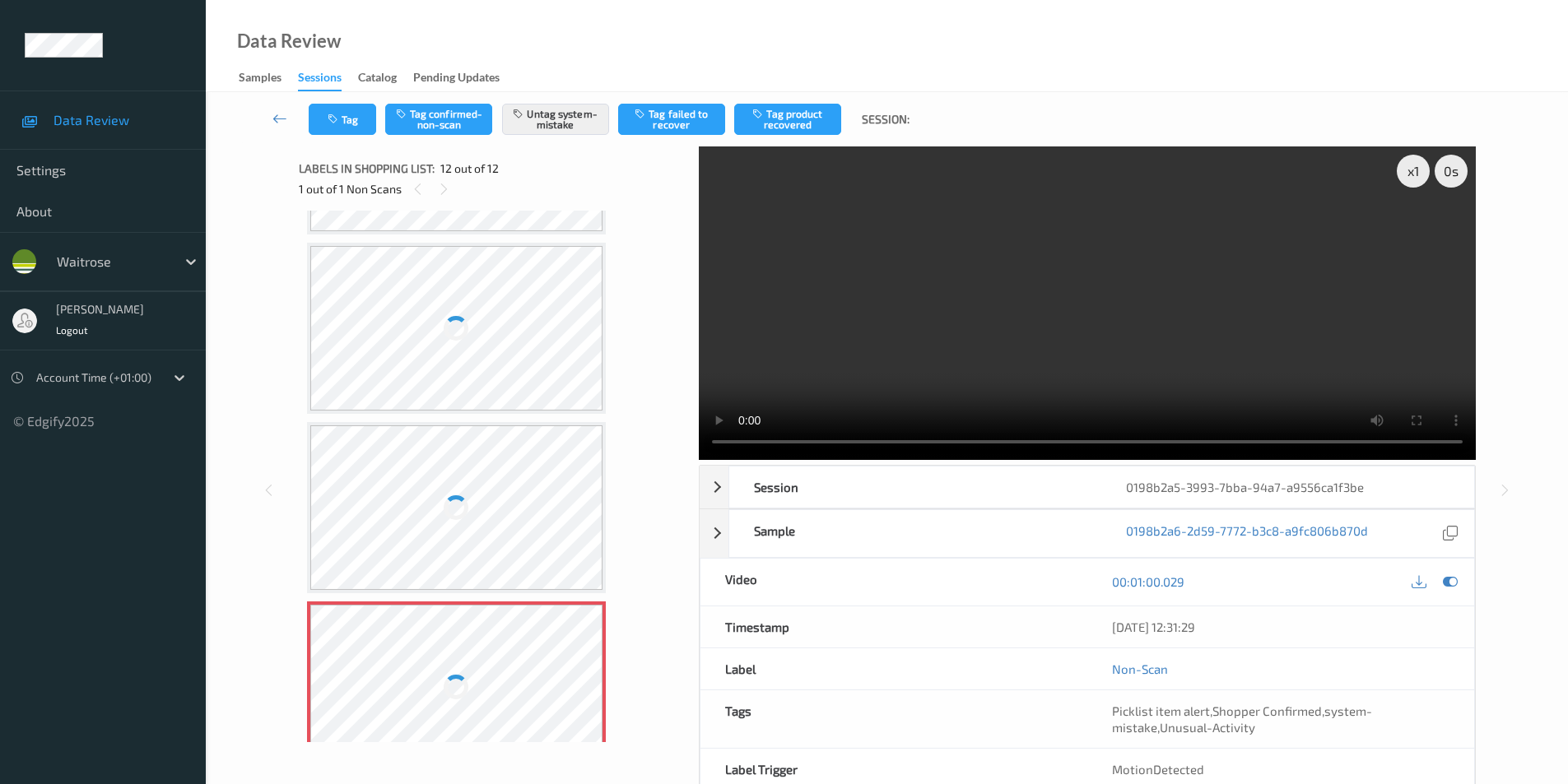
scroll to position [1547, 0]
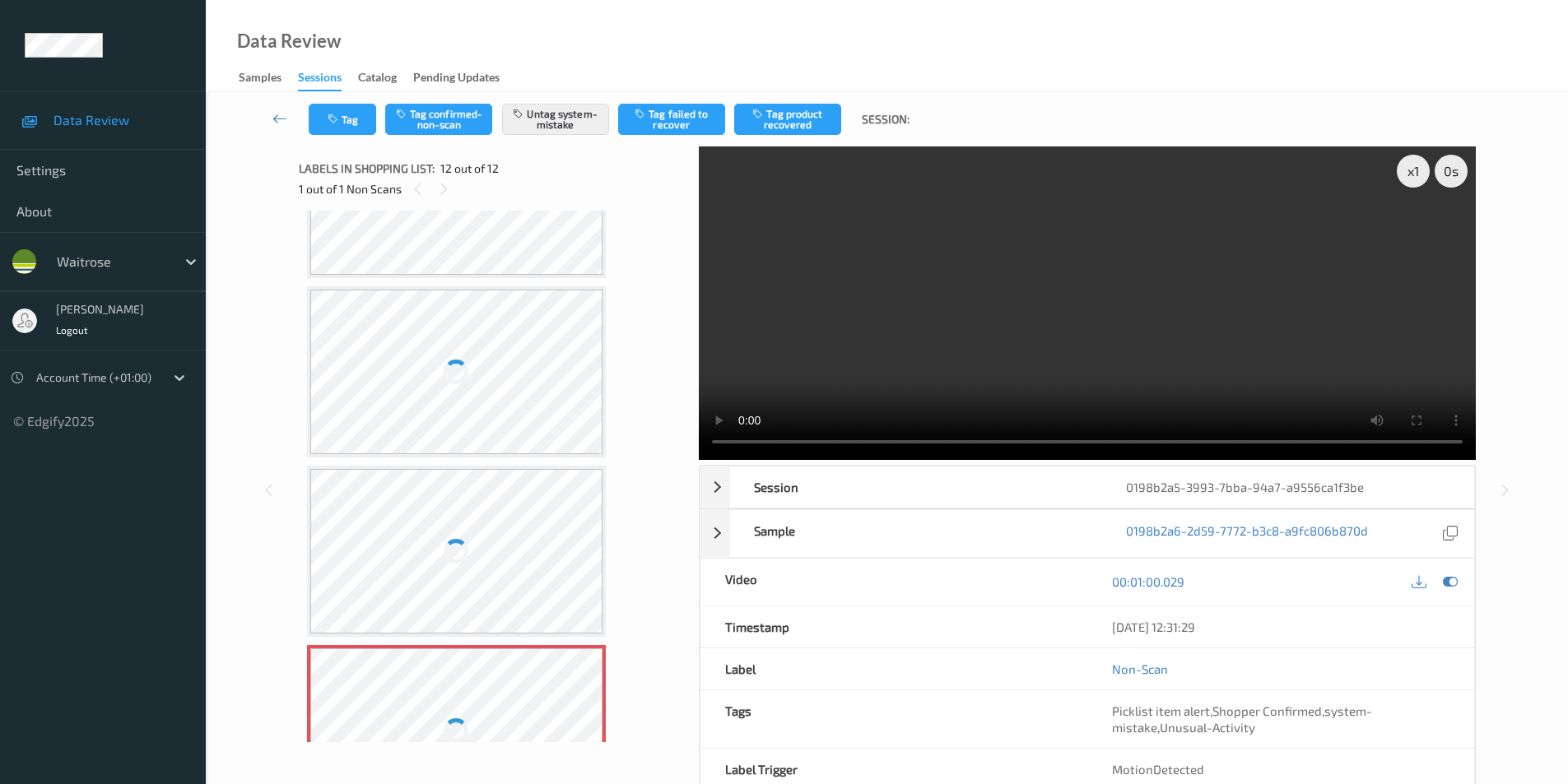
click at [488, 353] on div at bounding box center [456, 372] width 293 height 164
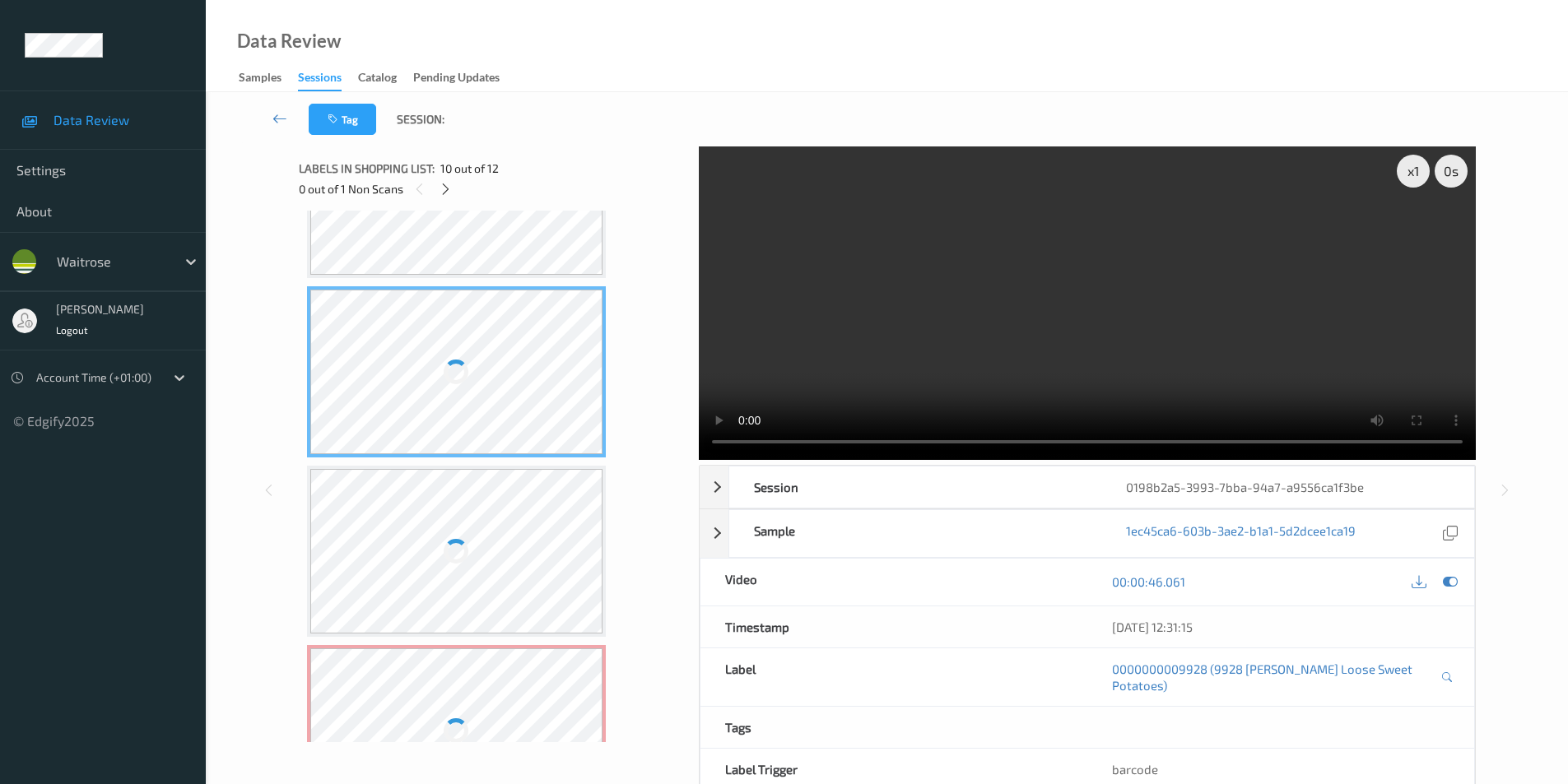
click at [488, 353] on div at bounding box center [456, 372] width 293 height 164
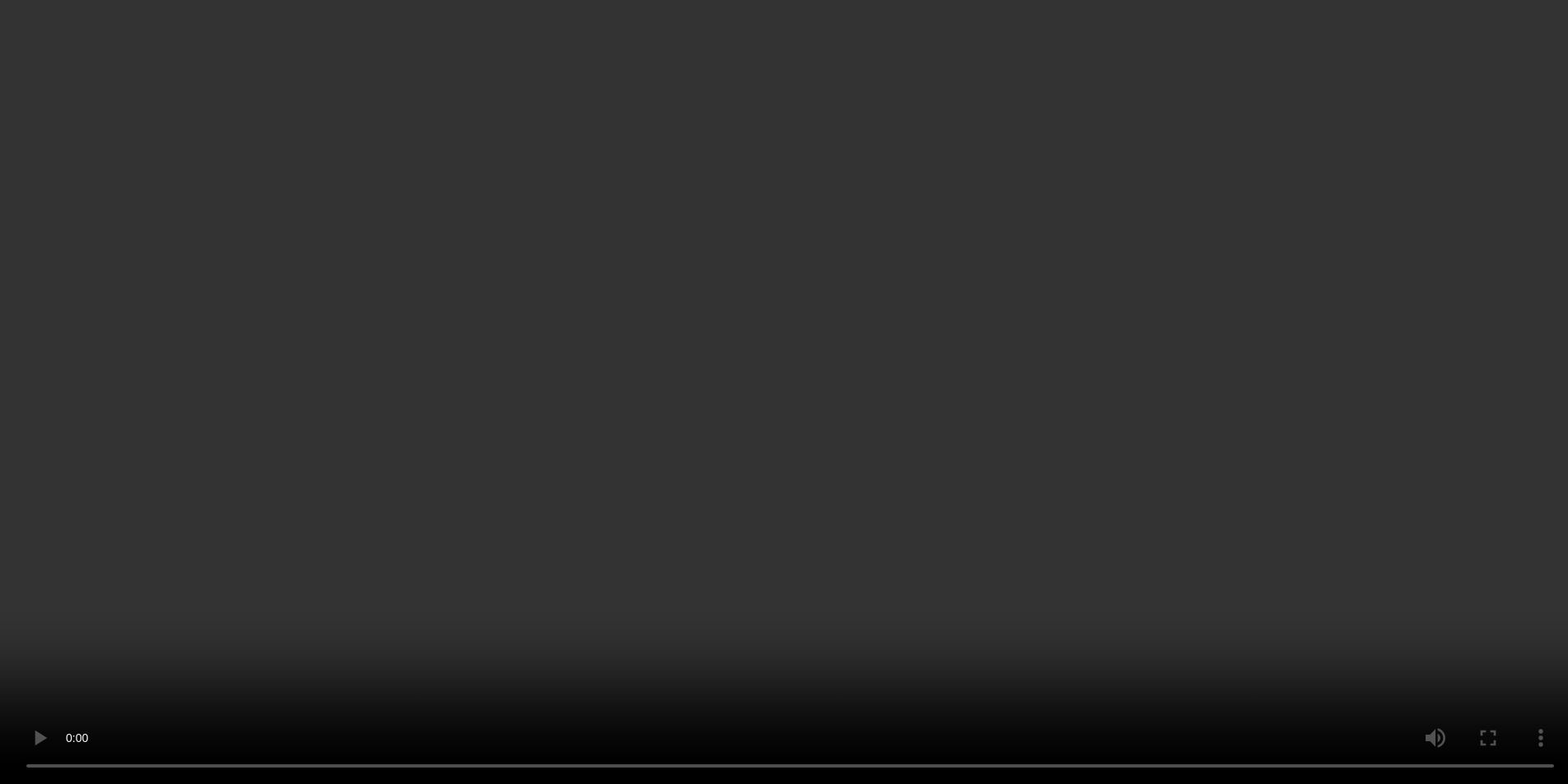
scroll to position [1630, 0]
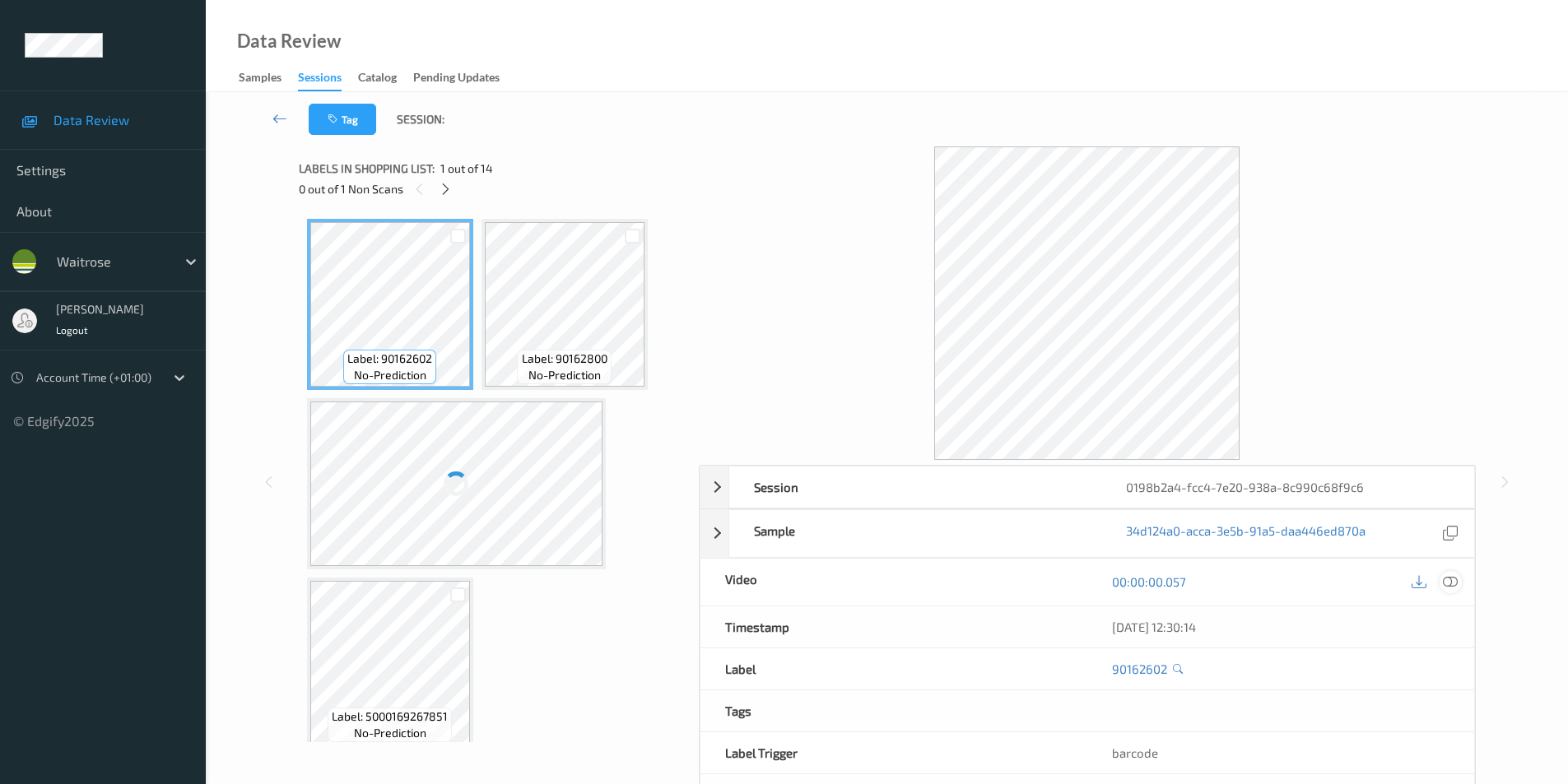
click at [1452, 580] on icon at bounding box center [1450, 582] width 15 height 15
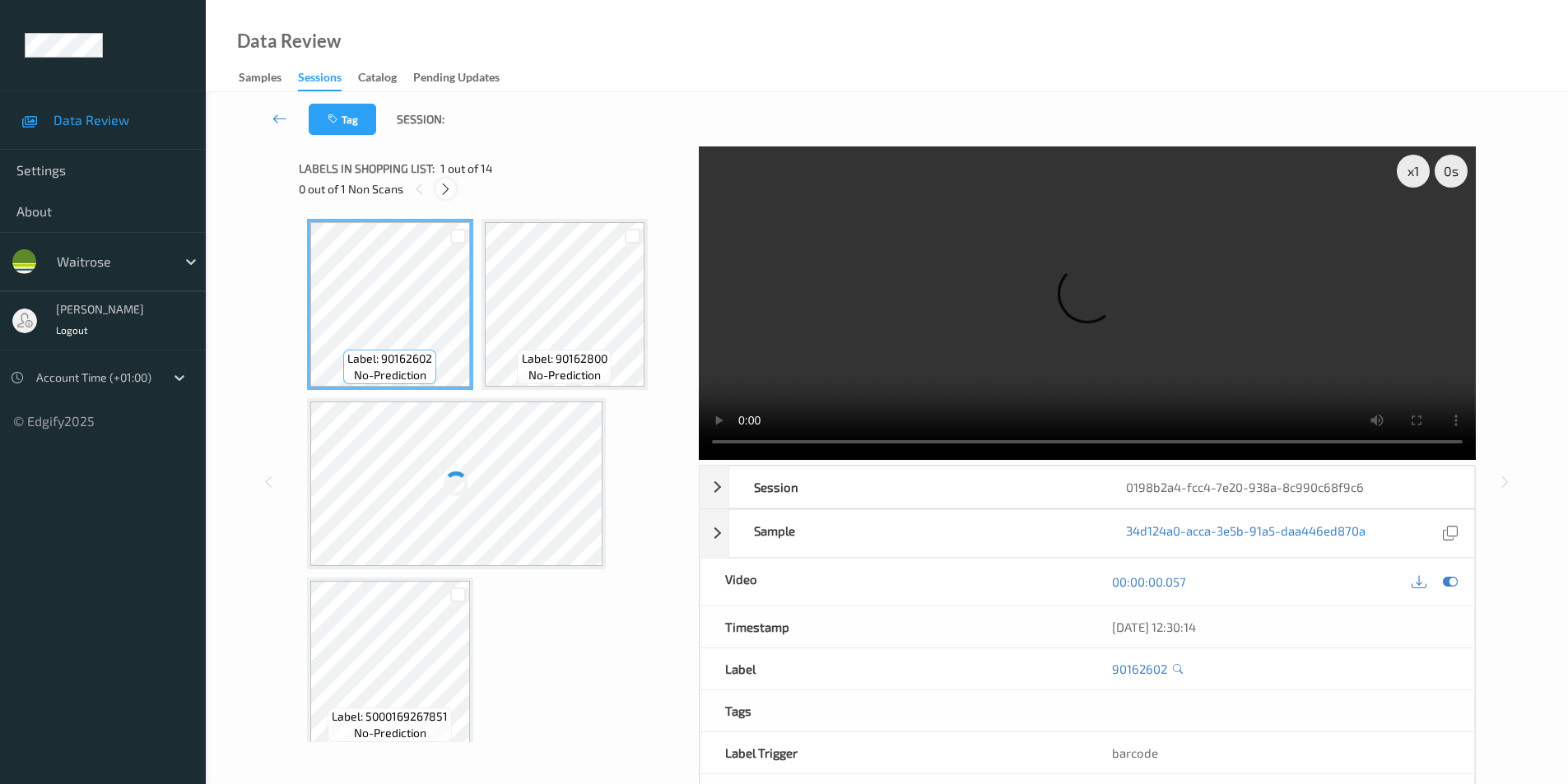
click at [442, 191] on icon at bounding box center [446, 189] width 14 height 15
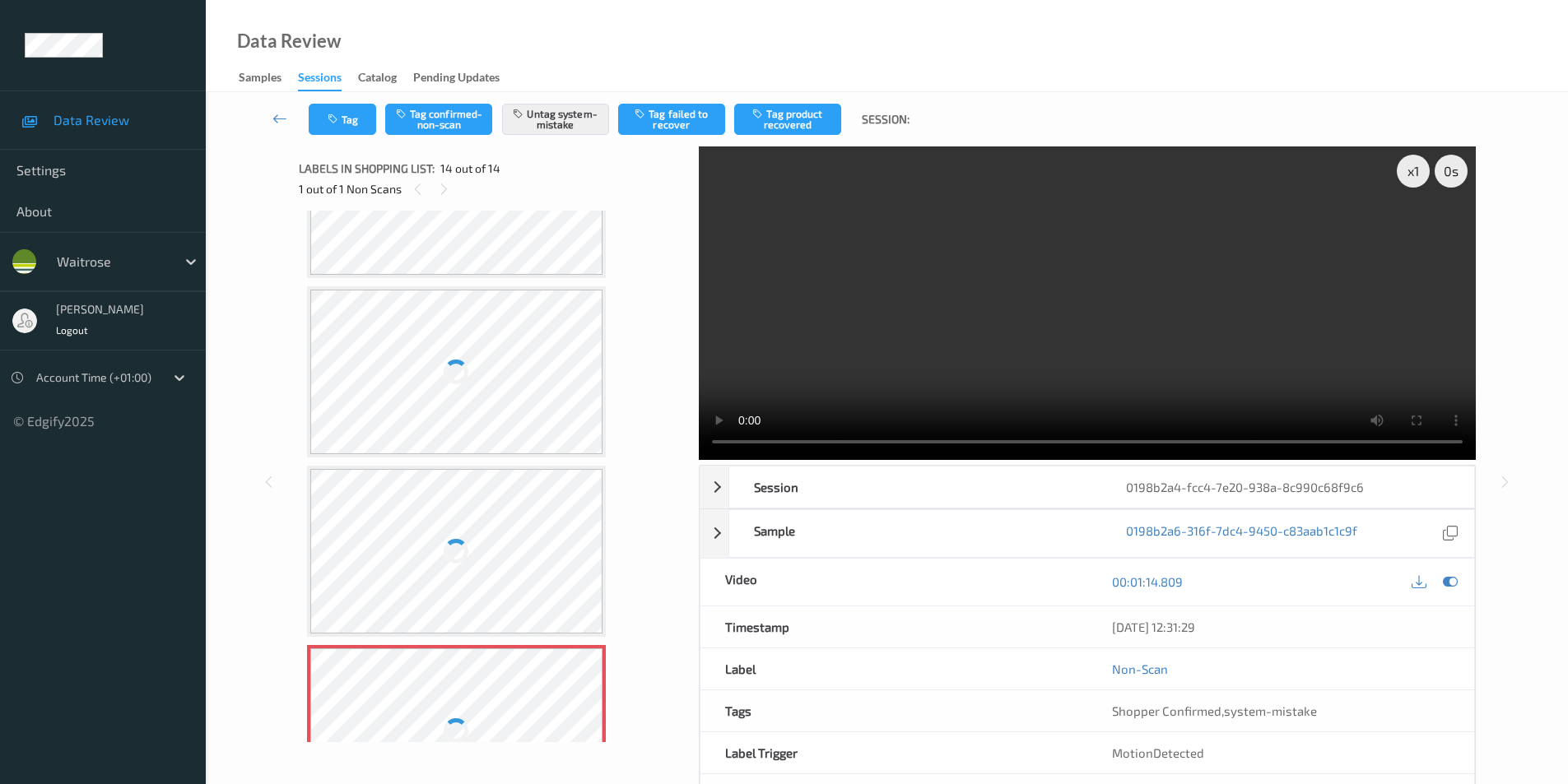
scroll to position [1547, 0]
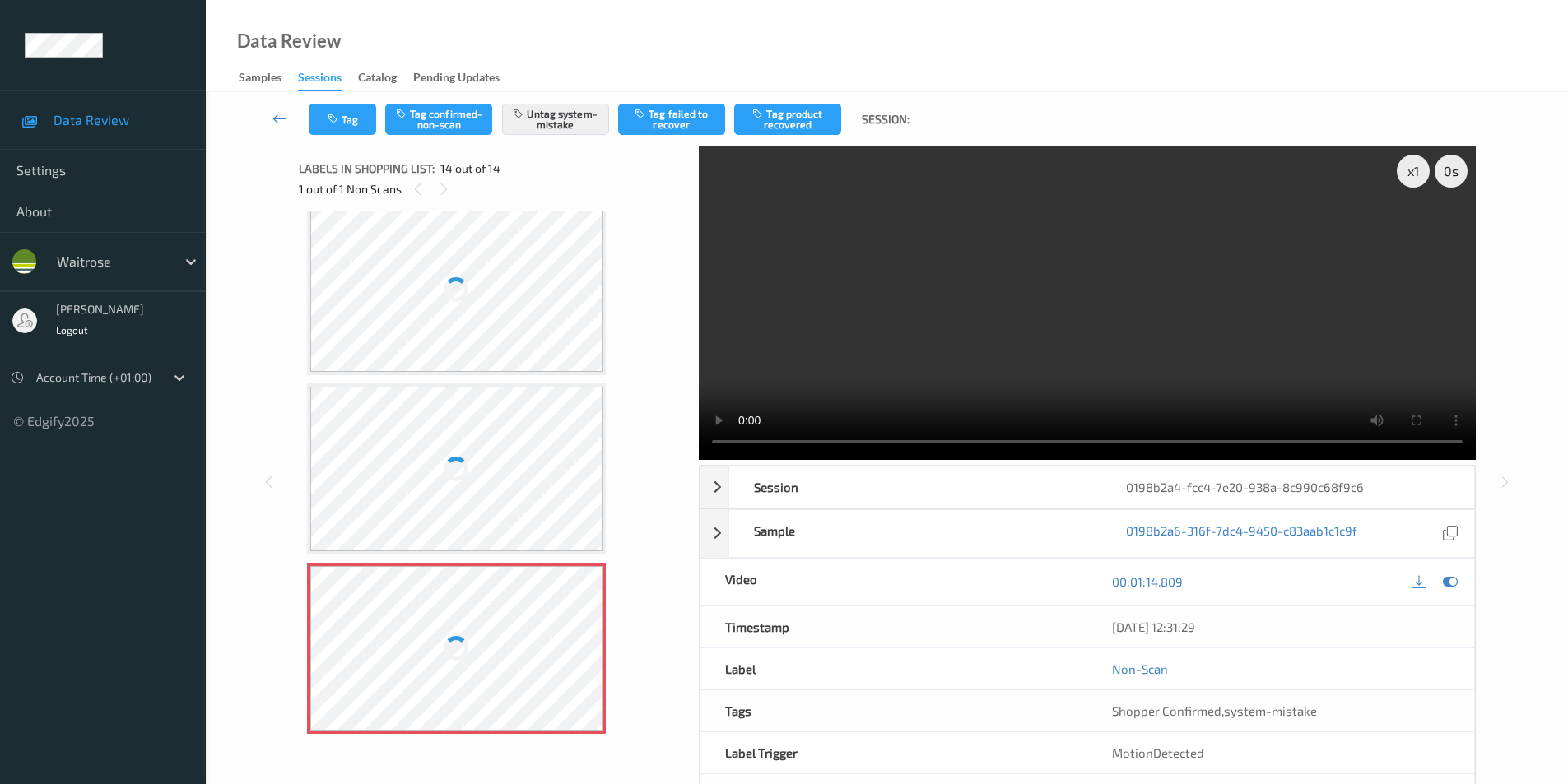
click at [494, 357] on div at bounding box center [456, 289] width 293 height 164
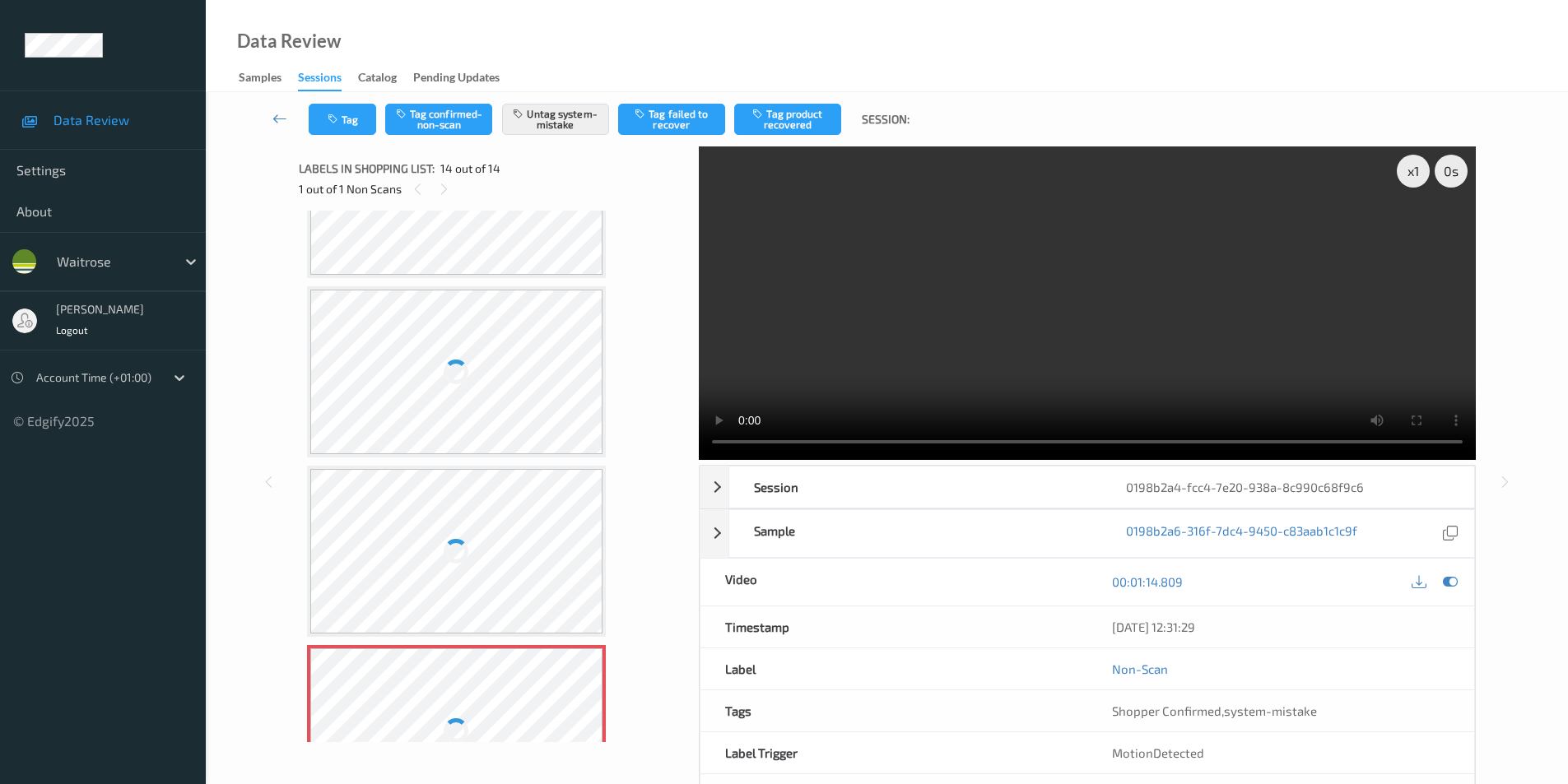
click at [494, 357] on div at bounding box center [456, 372] width 293 height 164
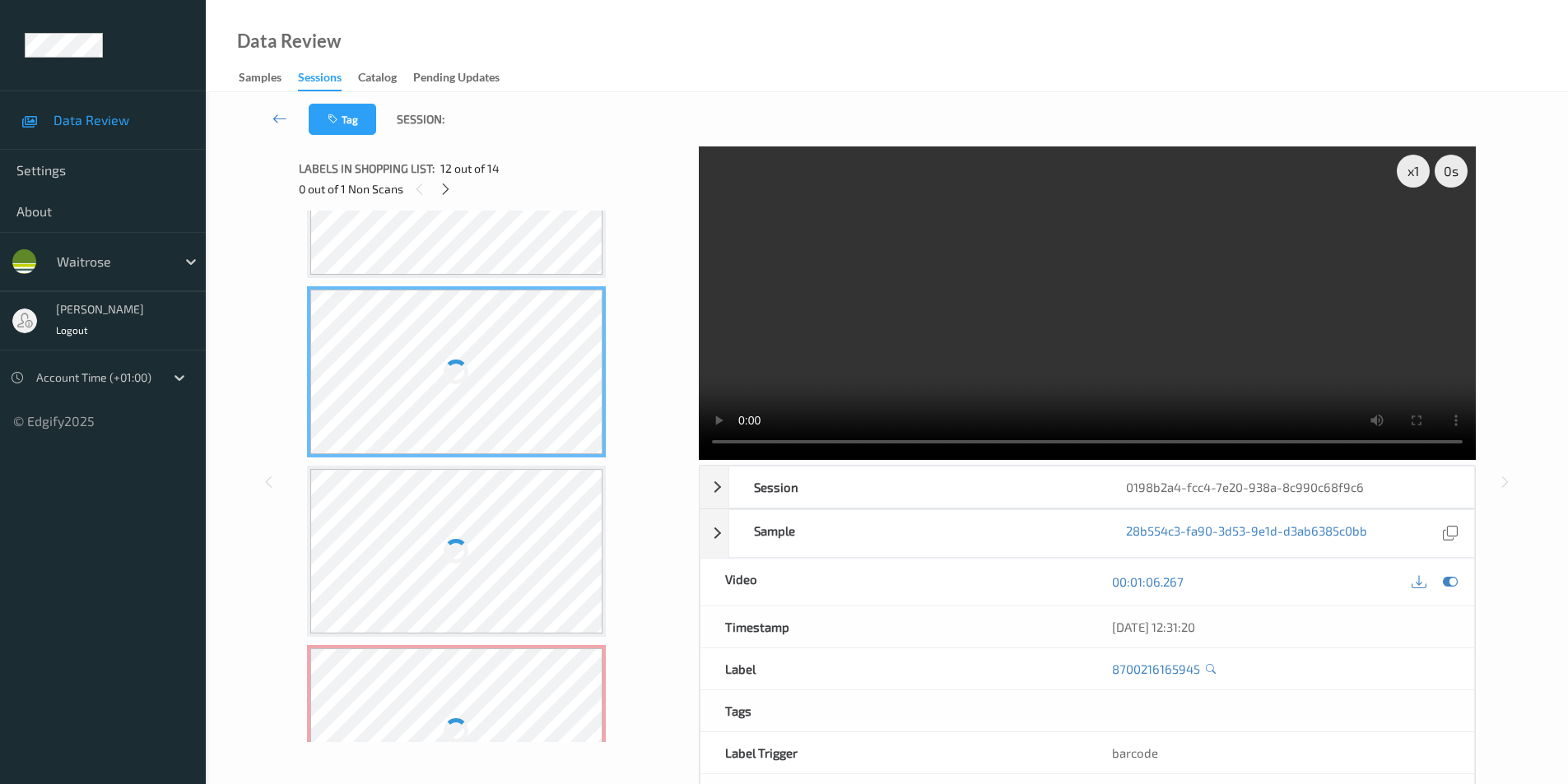
click at [494, 357] on div at bounding box center [456, 372] width 293 height 164
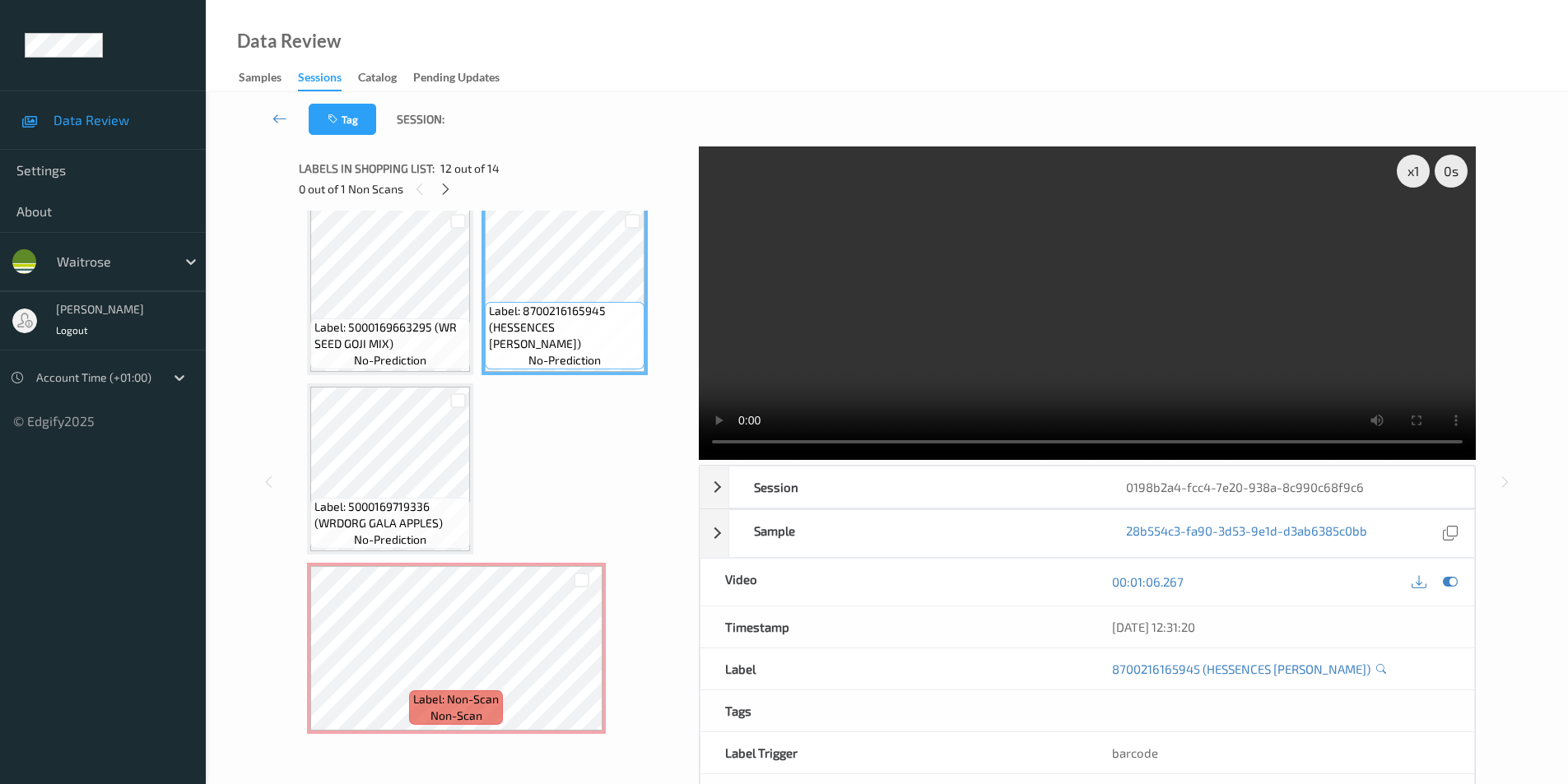
scroll to position [807, 0]
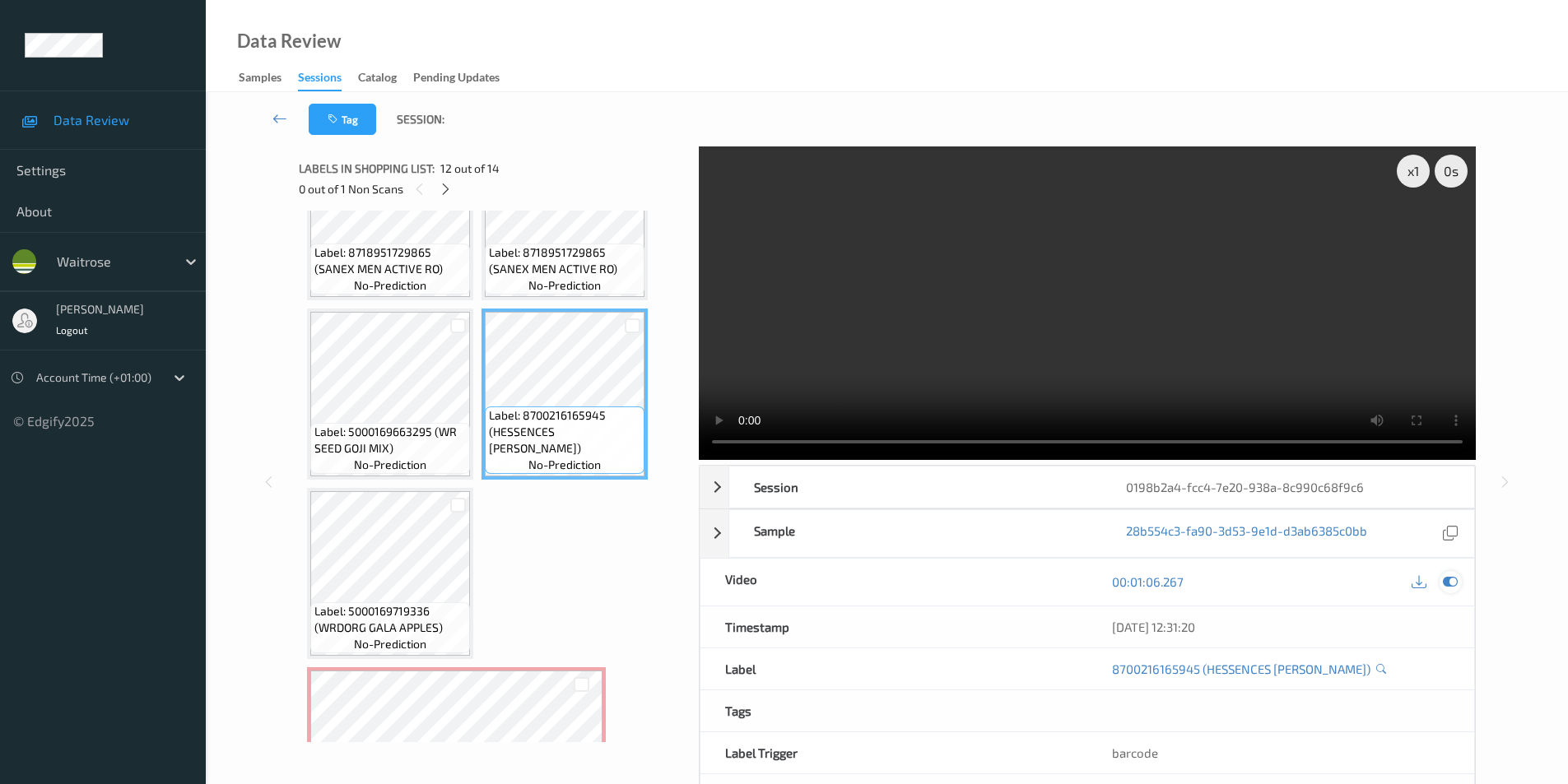
click at [1448, 584] on icon at bounding box center [1450, 582] width 15 height 15
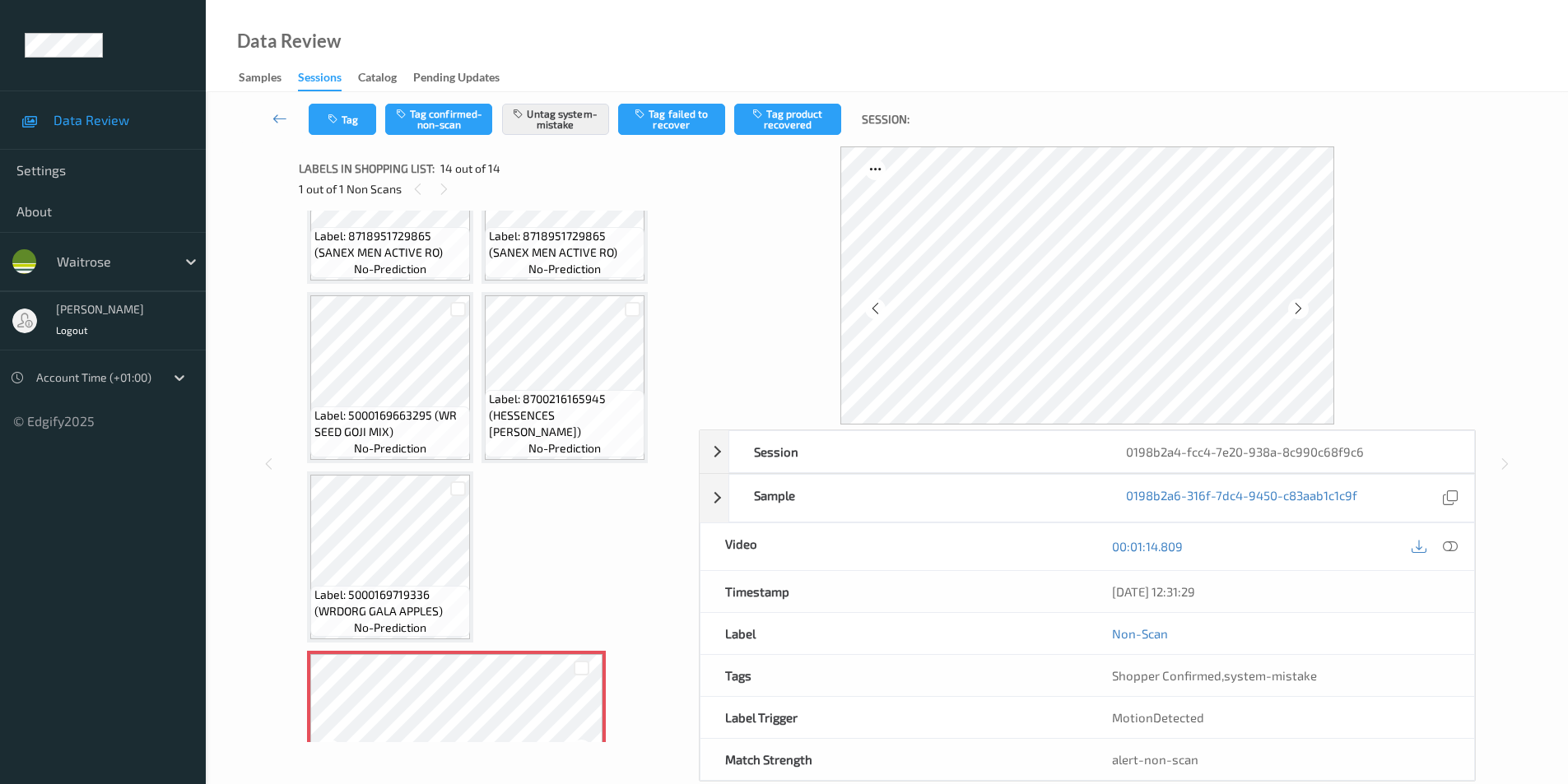
scroll to position [747, 0]
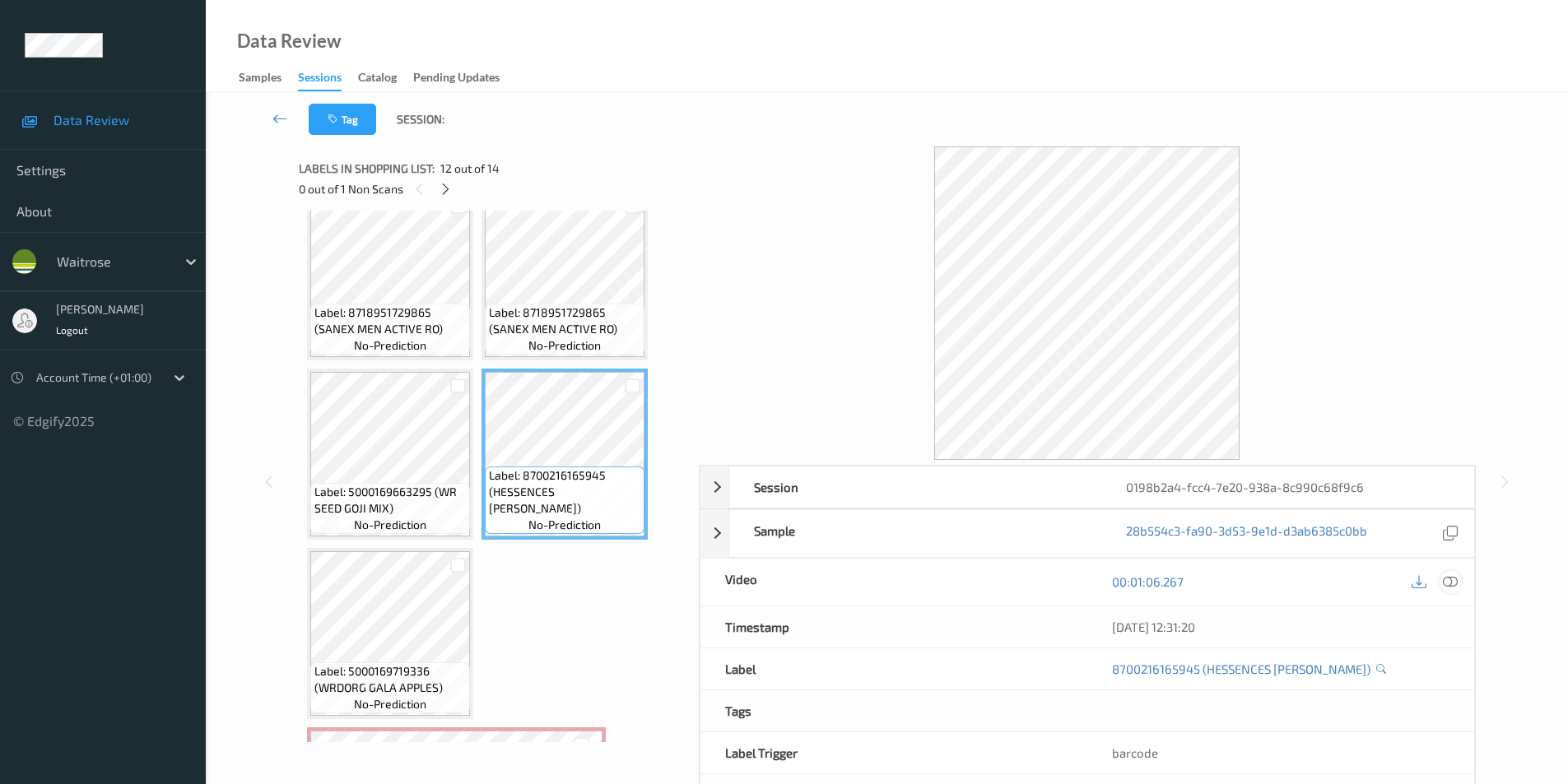
click at [1449, 578] on icon at bounding box center [1450, 582] width 15 height 15
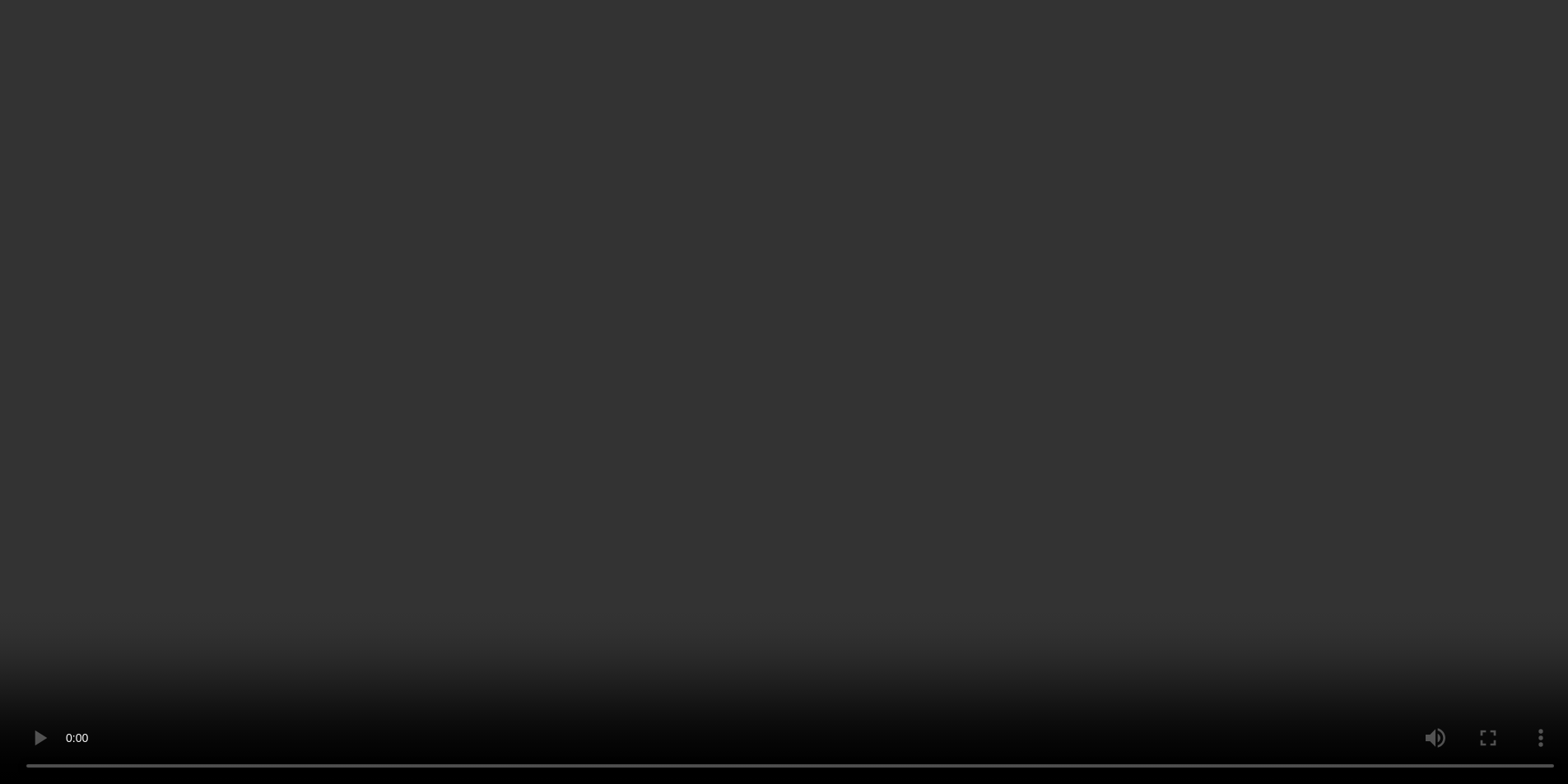
scroll to position [911, 0]
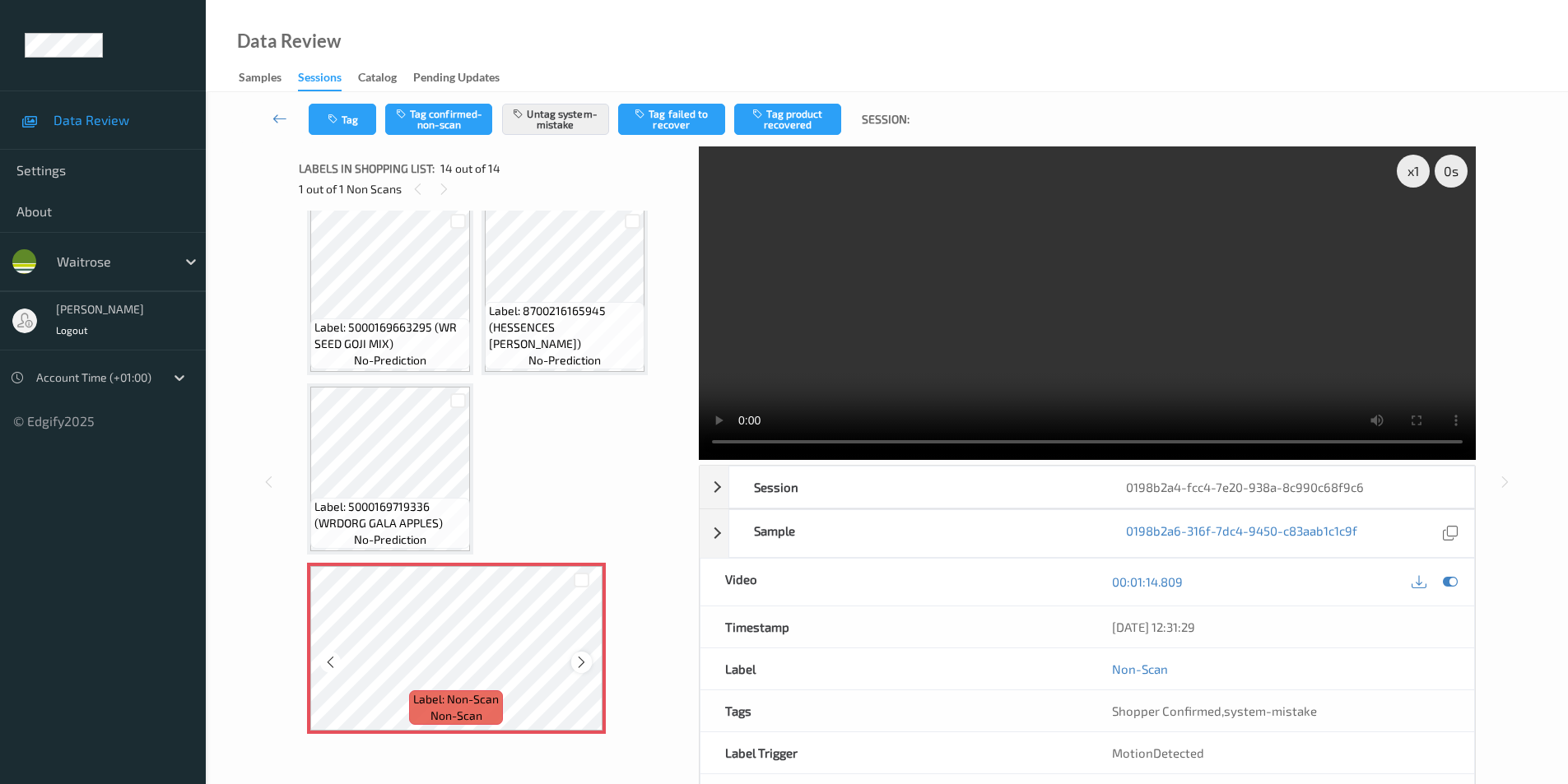
click at [574, 660] on icon at bounding box center [581, 662] width 14 height 15
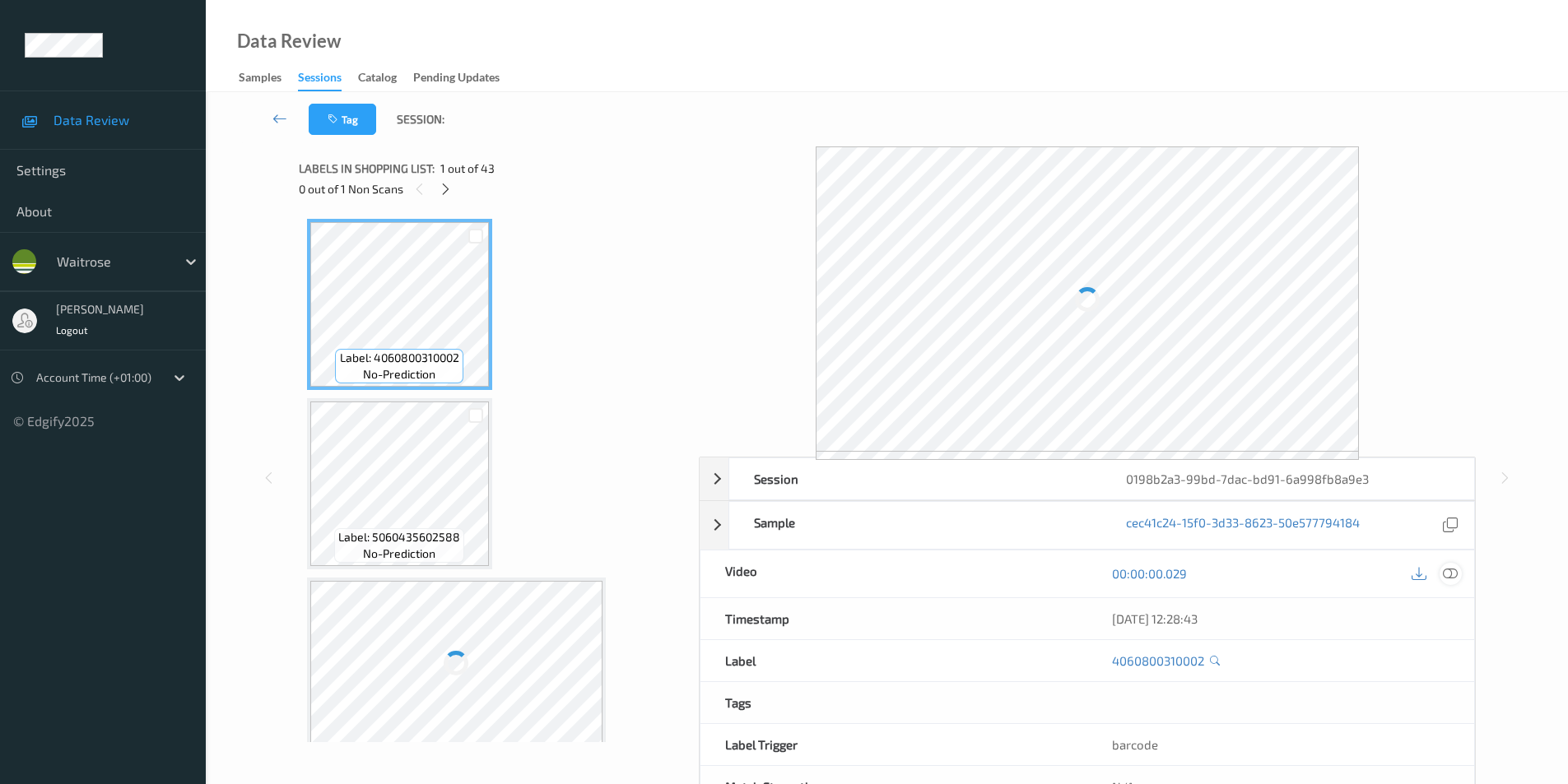
click at [1448, 569] on icon at bounding box center [1450, 574] width 15 height 15
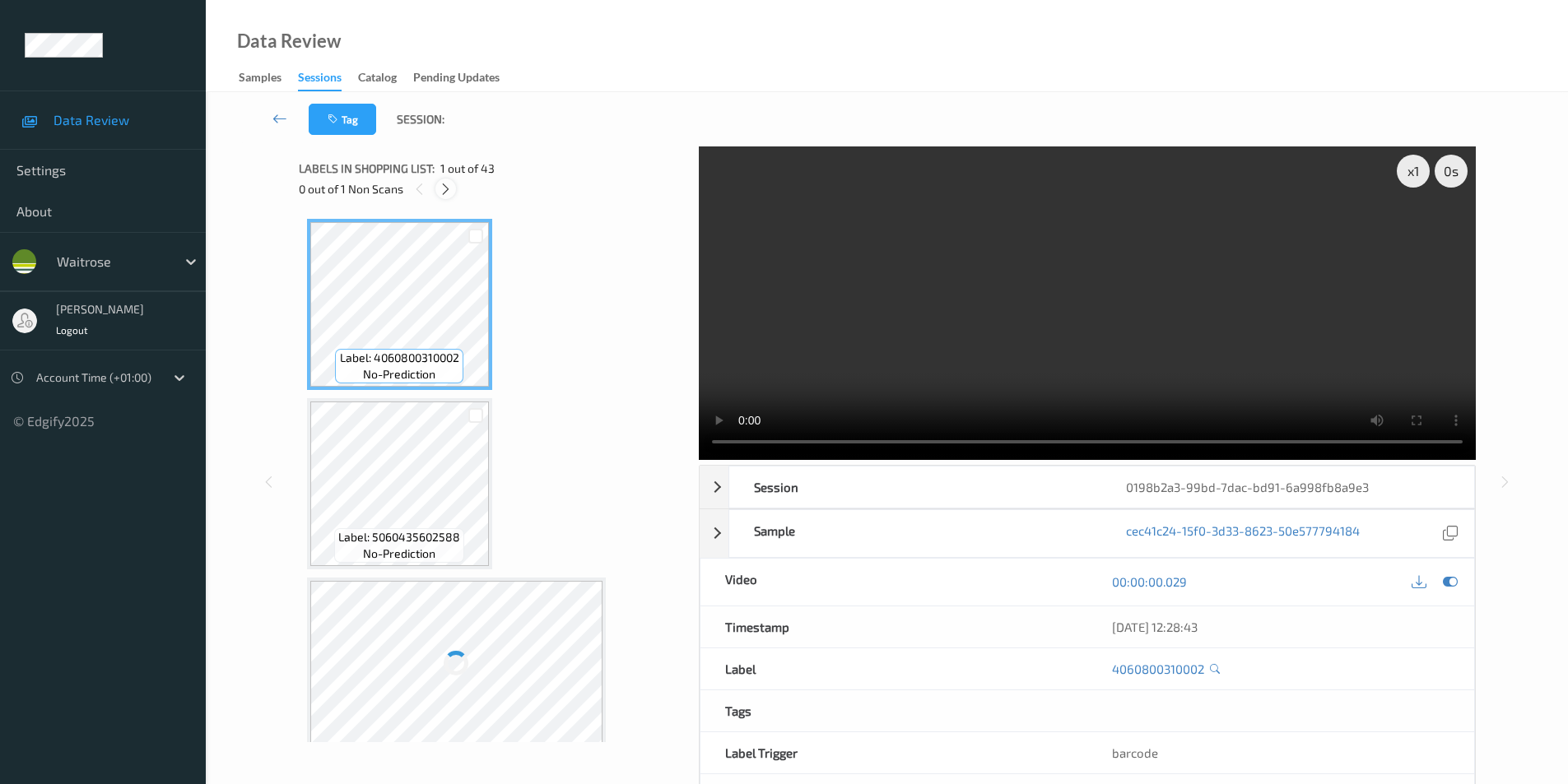
click at [442, 188] on icon at bounding box center [446, 189] width 14 height 15
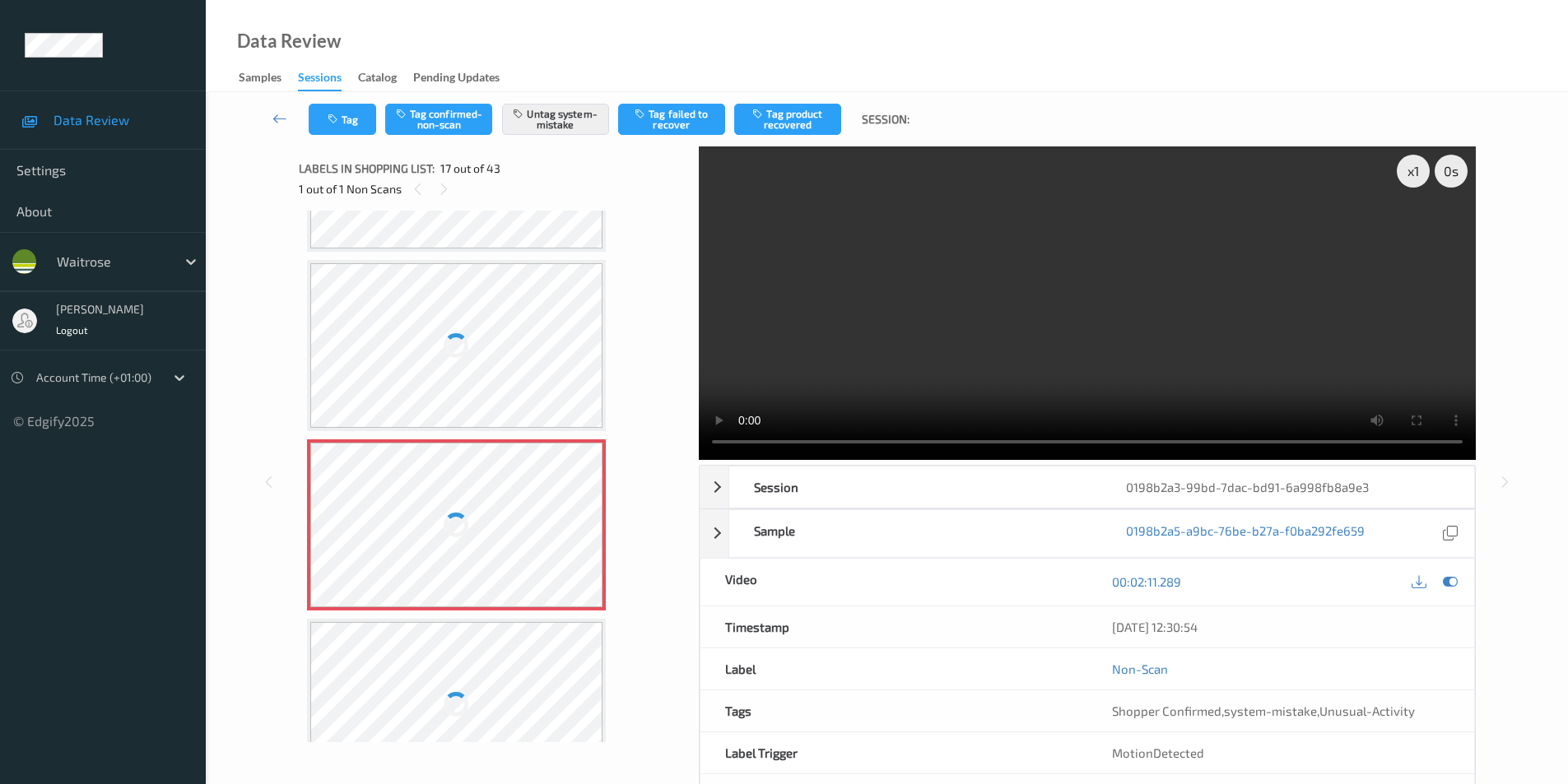
scroll to position [2617, 0]
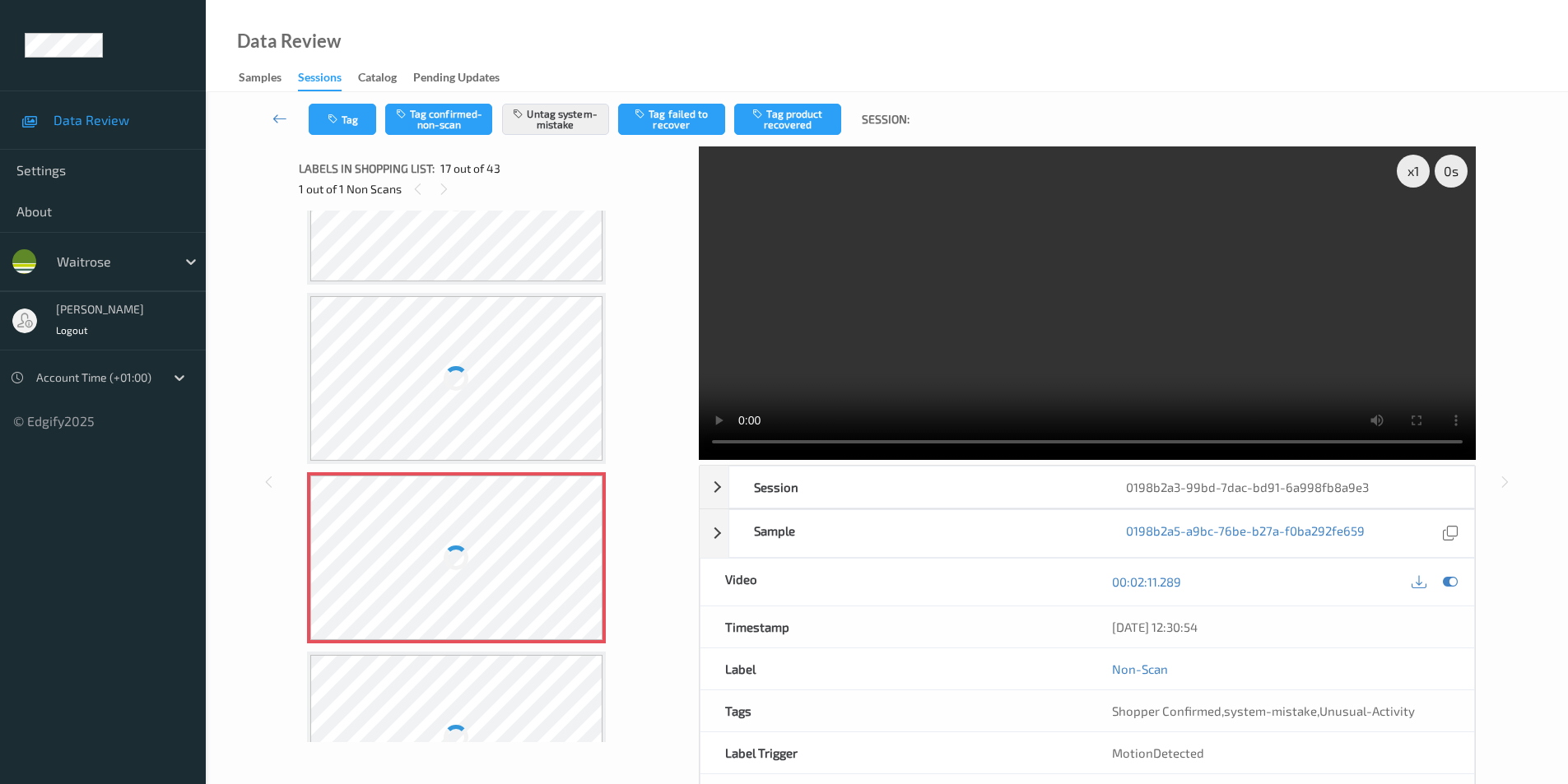
click at [485, 242] on div at bounding box center [456, 199] width 293 height 164
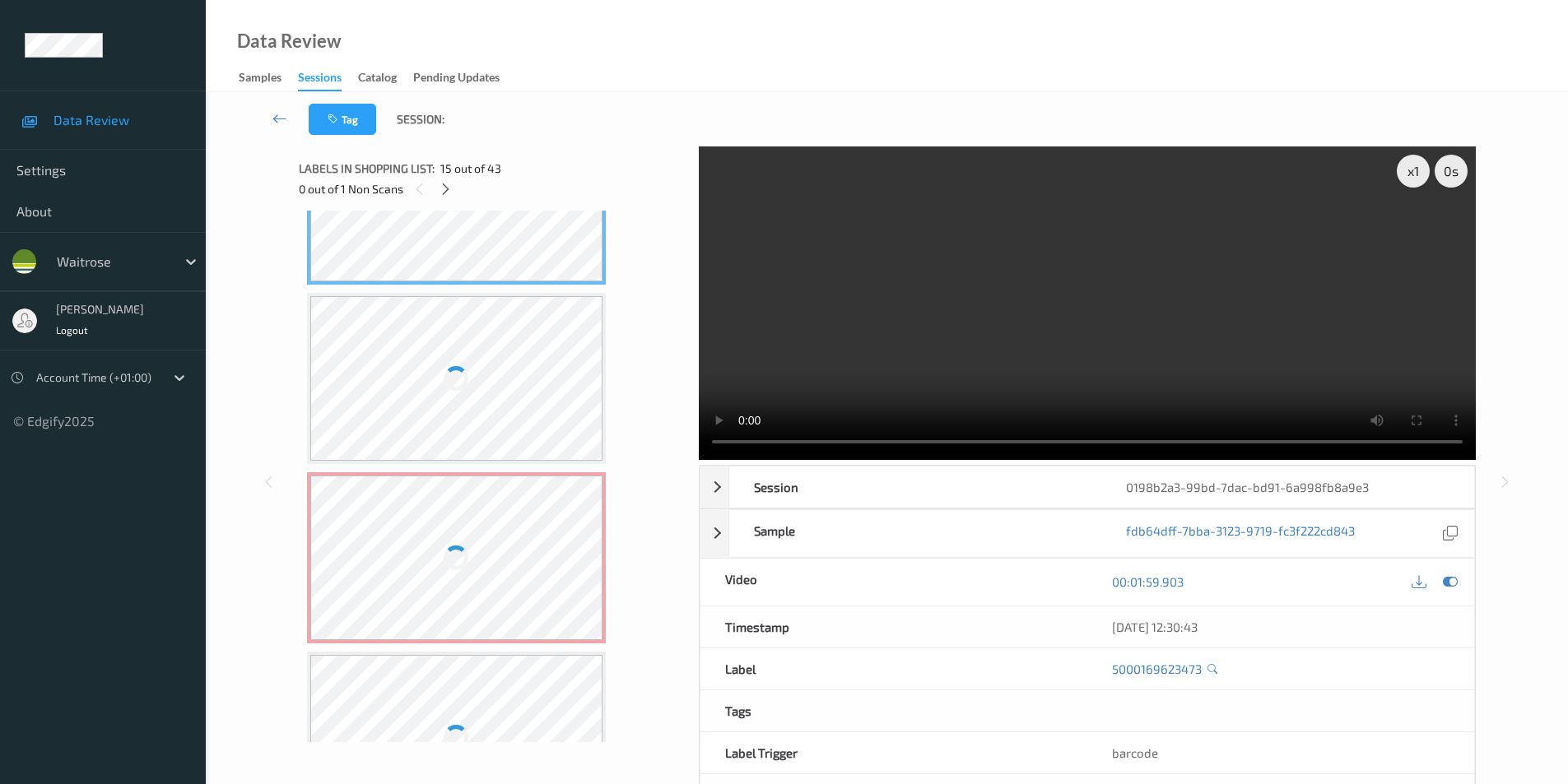
click at [485, 242] on div at bounding box center [456, 199] width 293 height 164
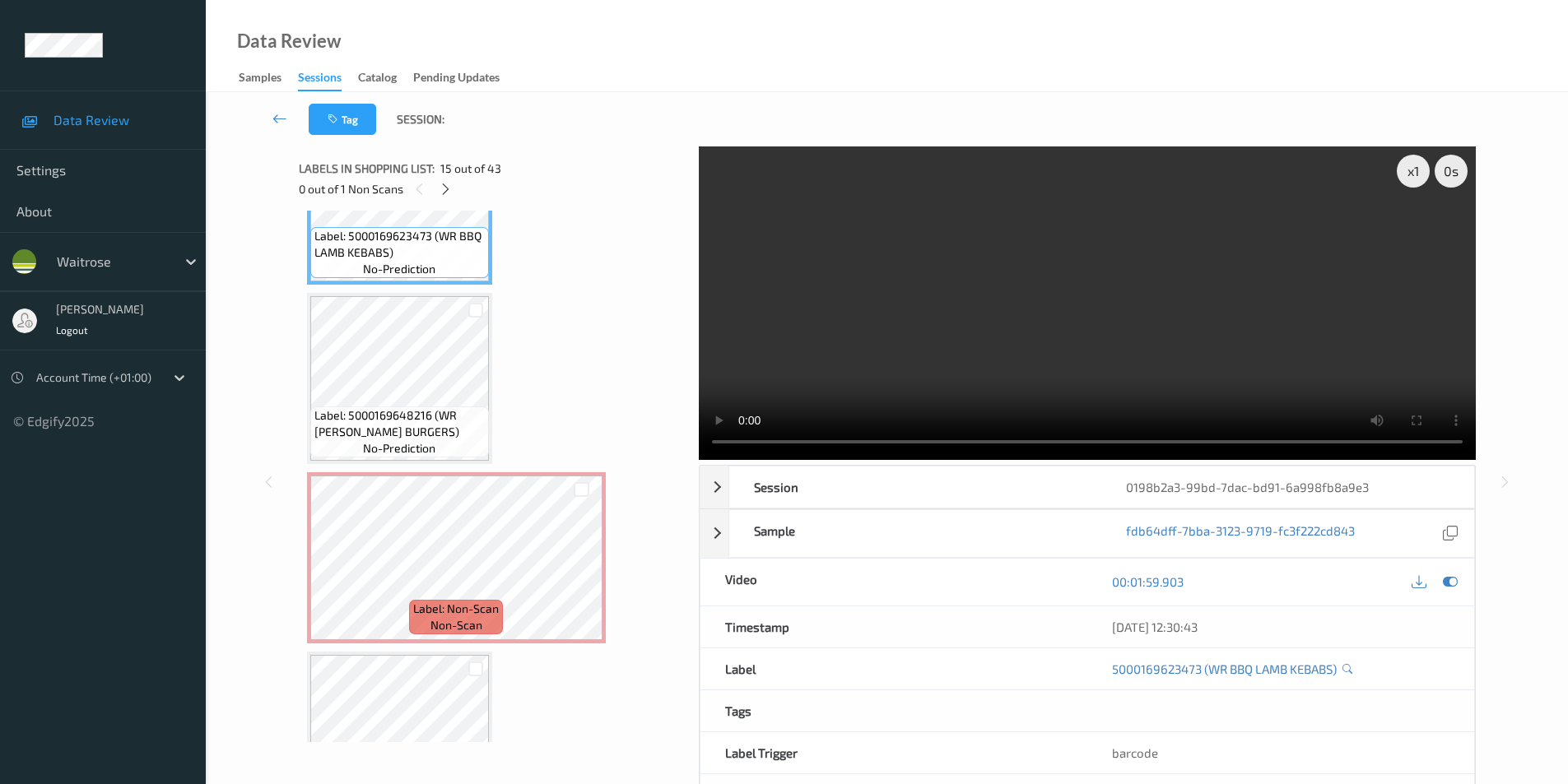
scroll to position [2603, 0]
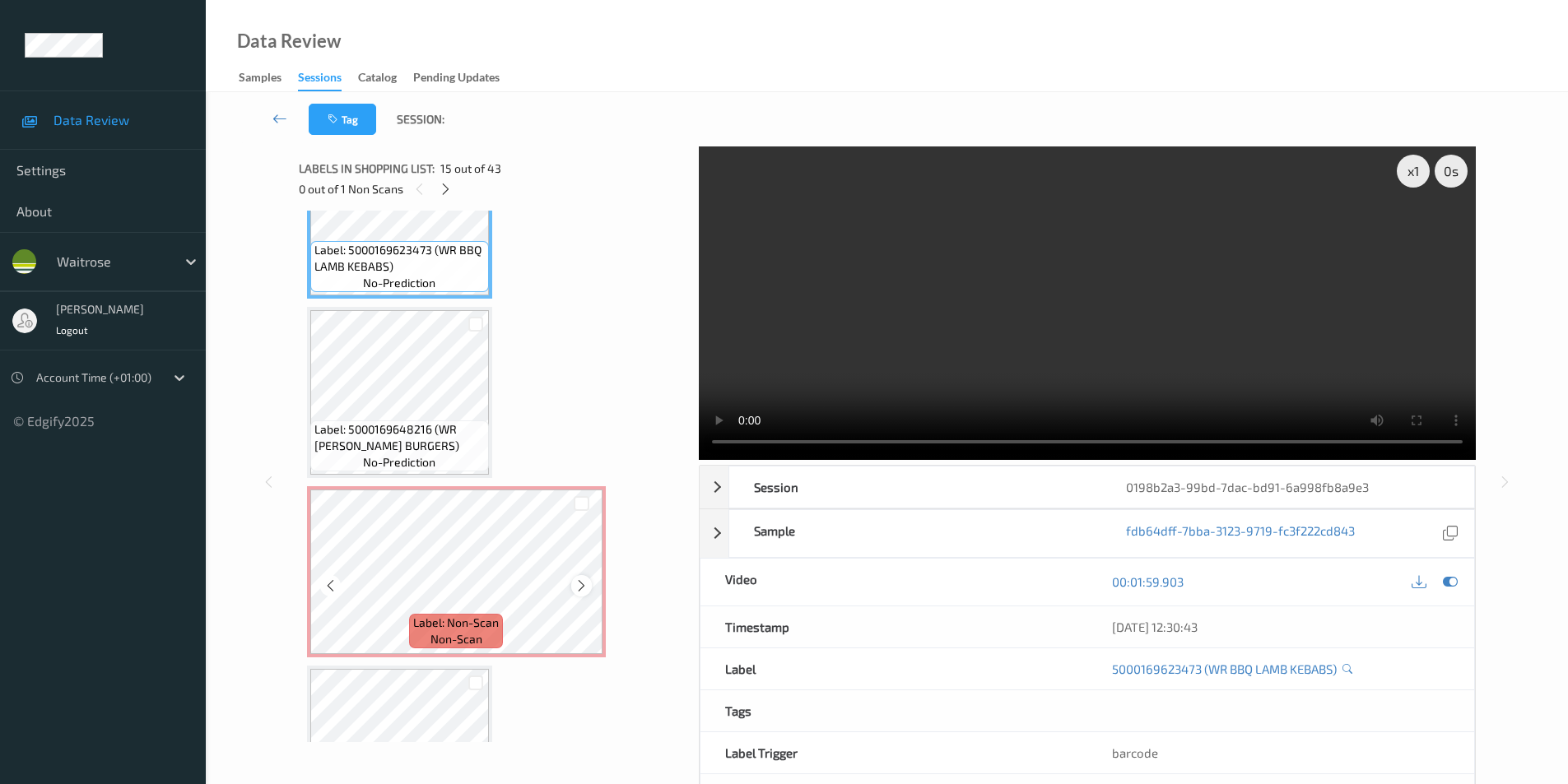
click at [581, 582] on icon at bounding box center [581, 586] width 14 height 15
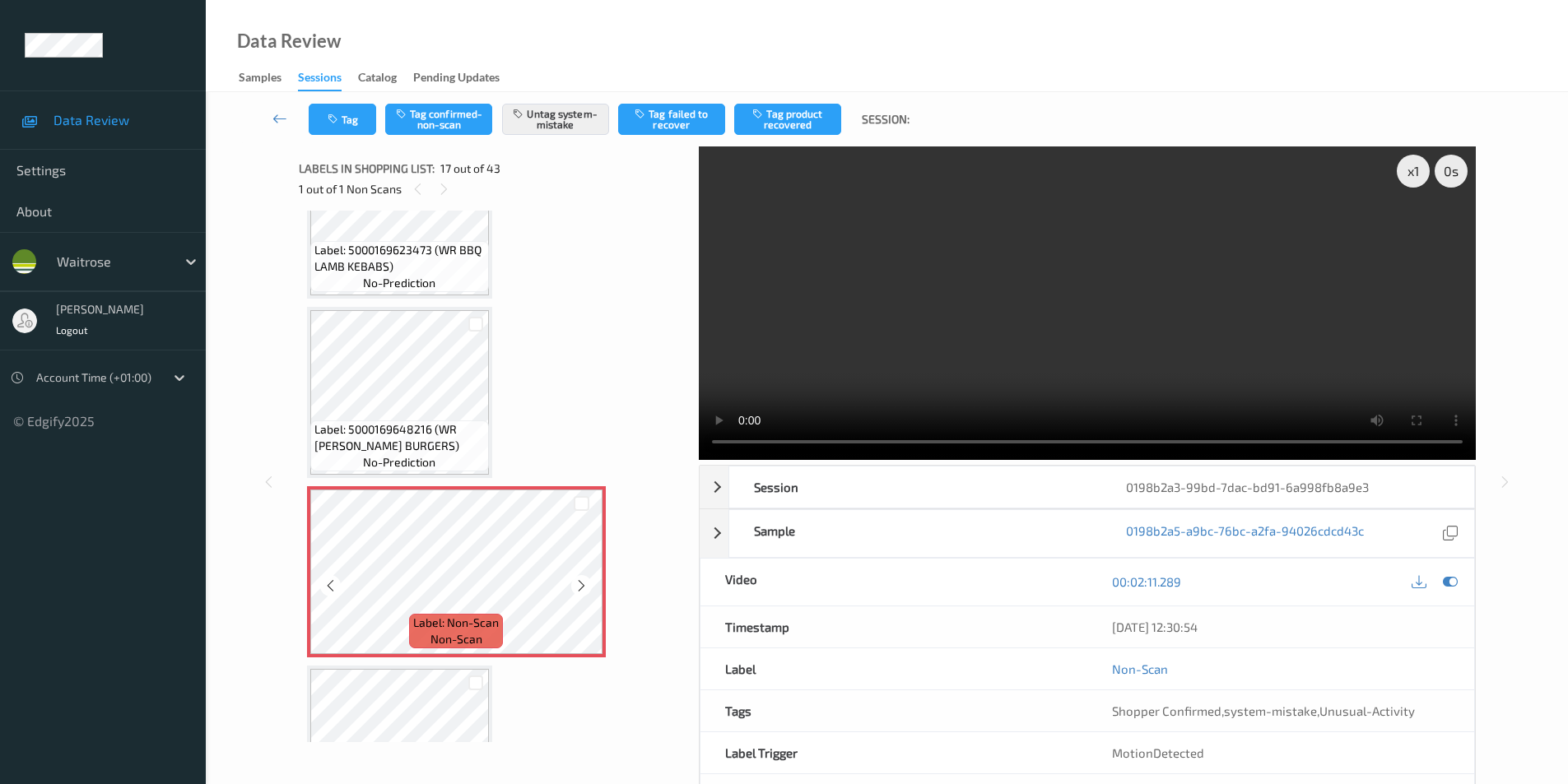
click at [581, 582] on icon at bounding box center [581, 586] width 14 height 15
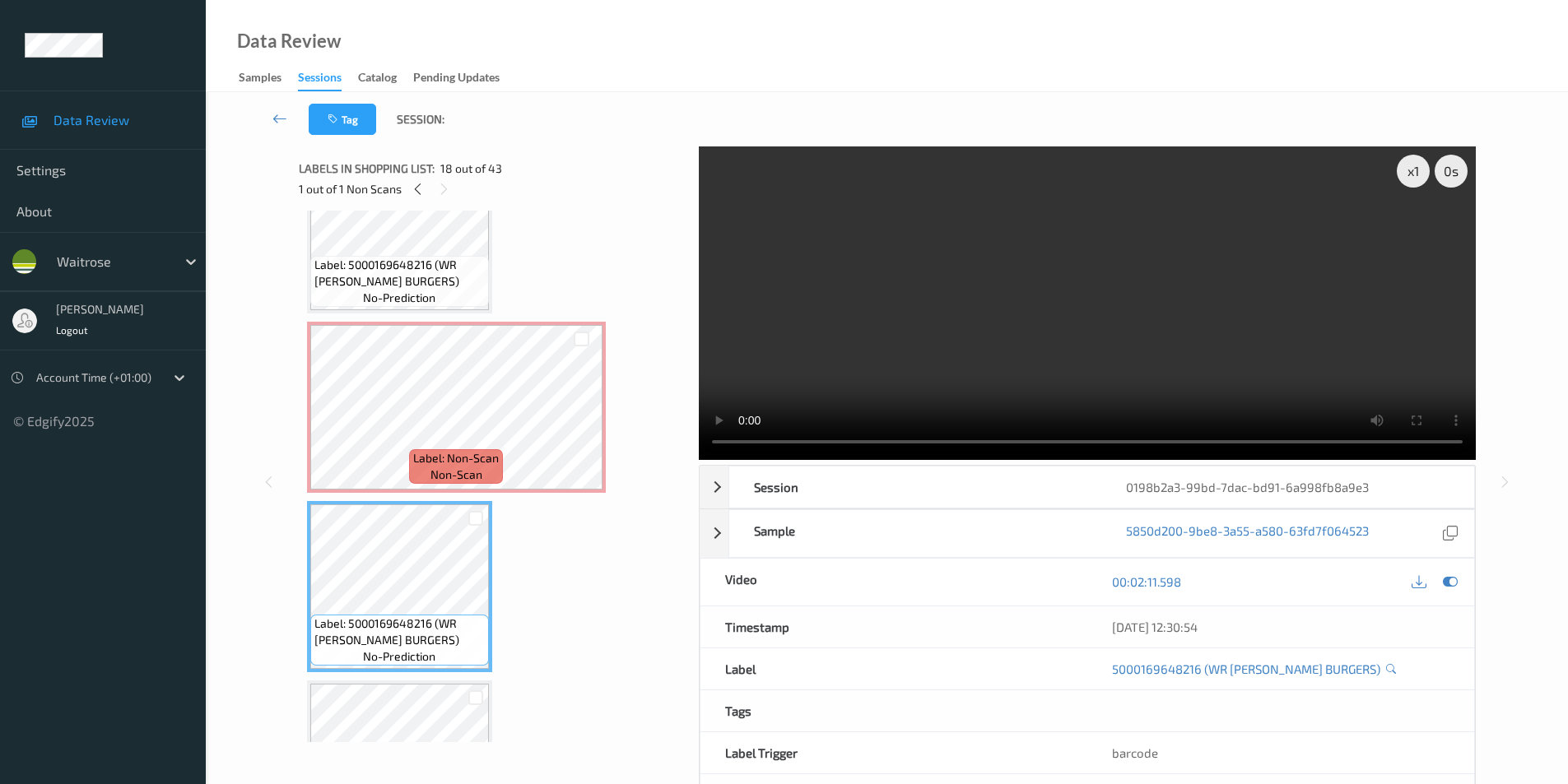
scroll to position [2850, 0]
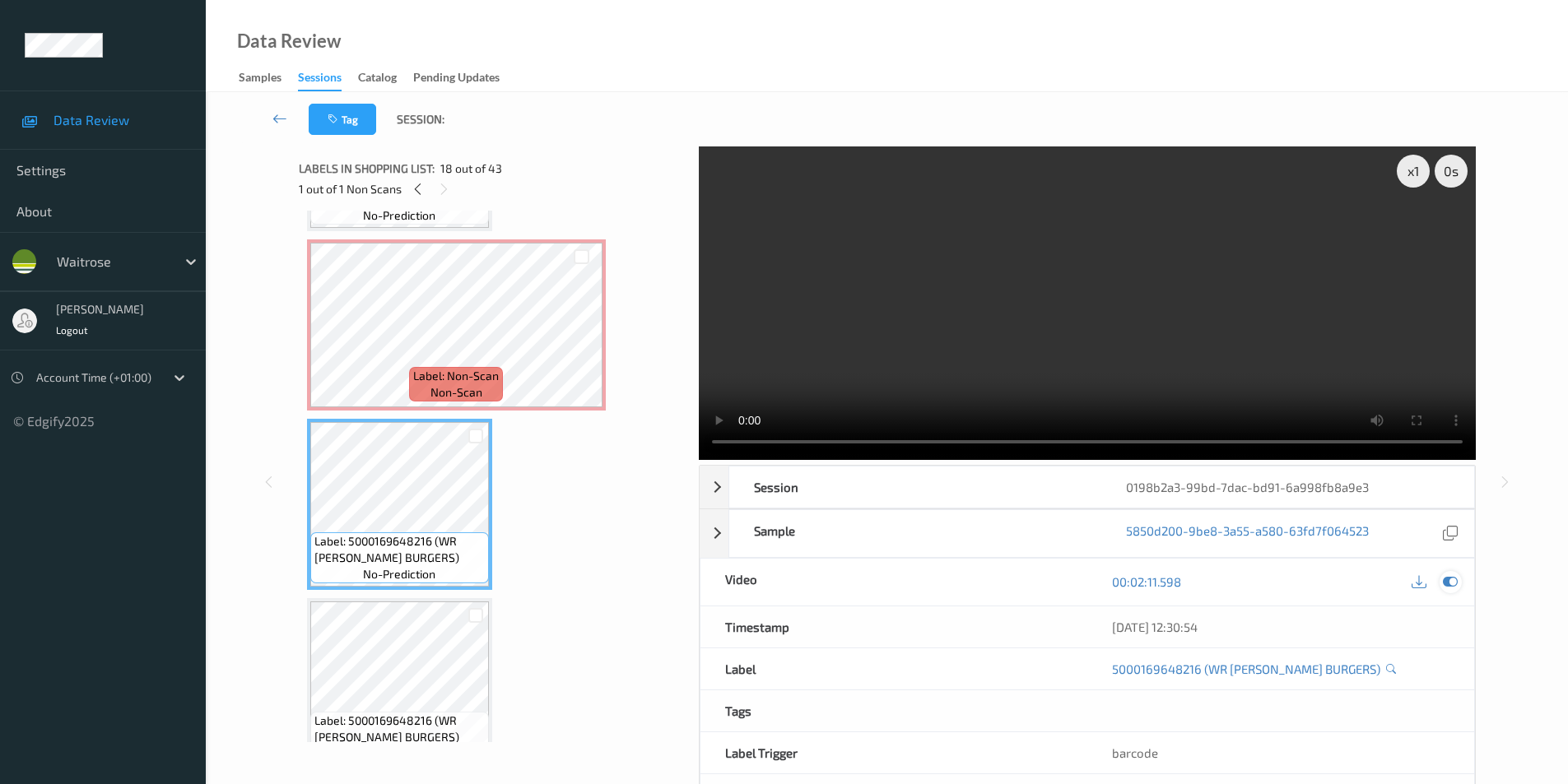
click at [1445, 584] on icon at bounding box center [1450, 582] width 15 height 15
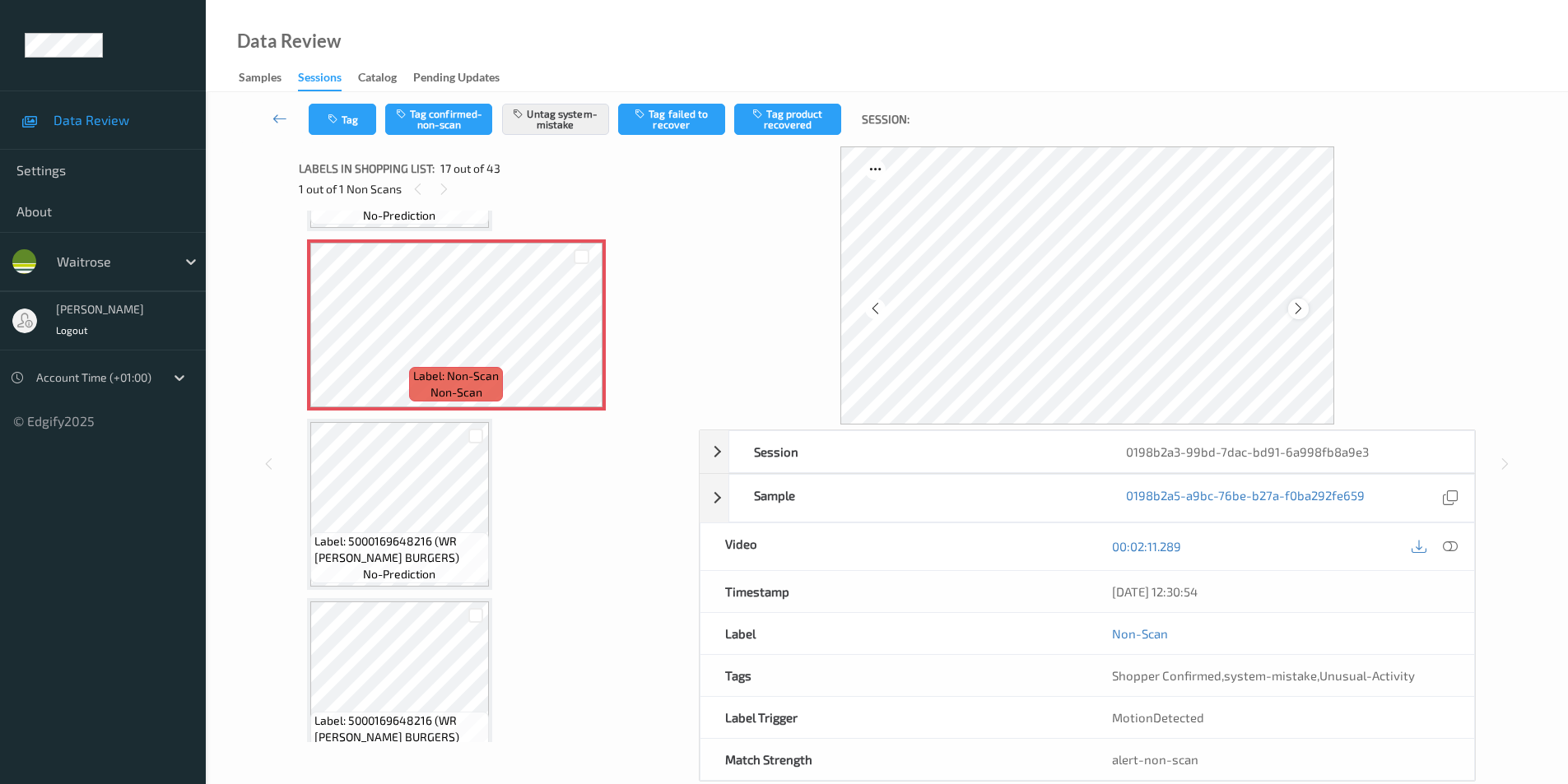
click at [1303, 308] on icon at bounding box center [1298, 309] width 14 height 15
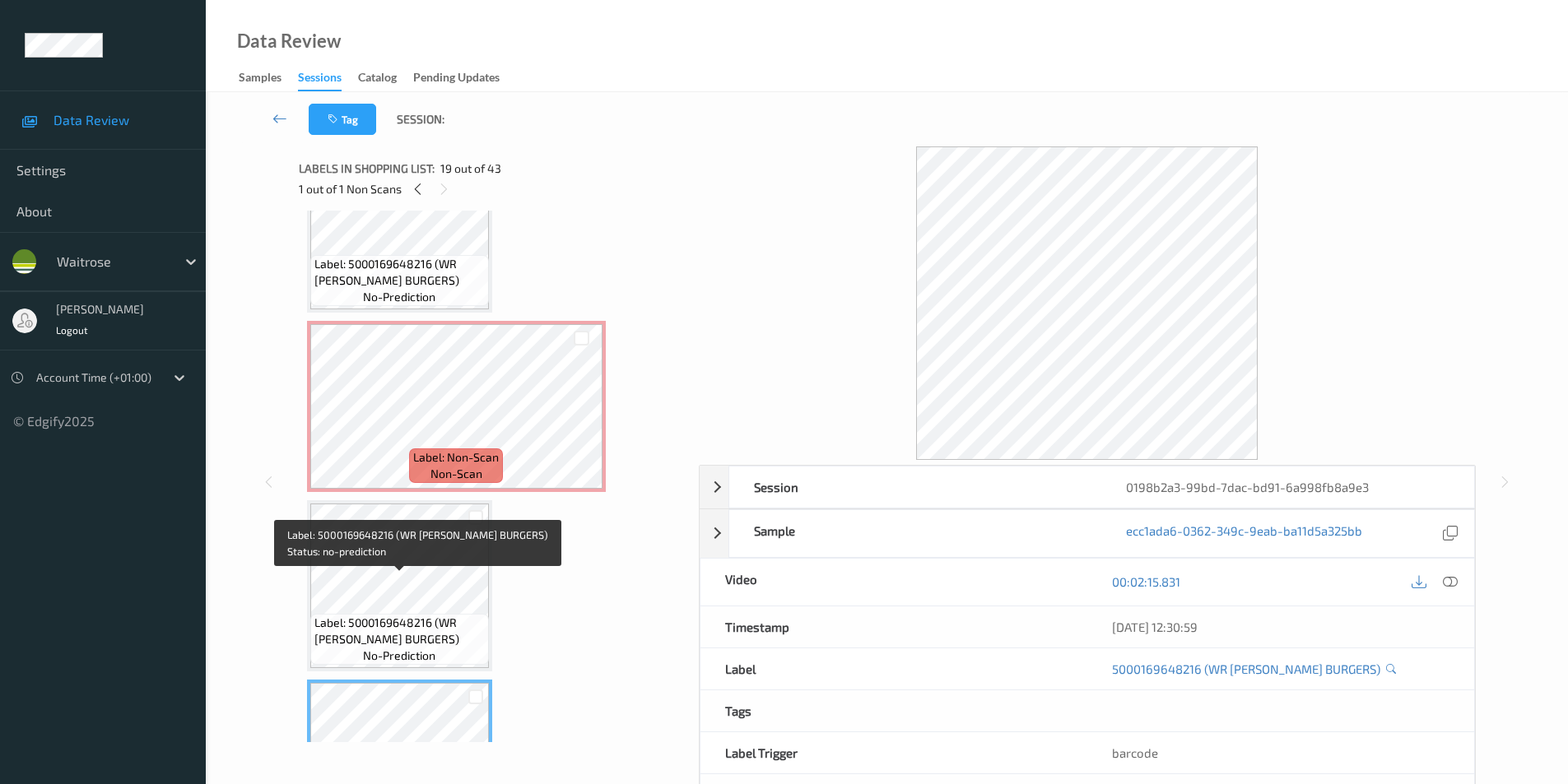
scroll to position [2767, 0]
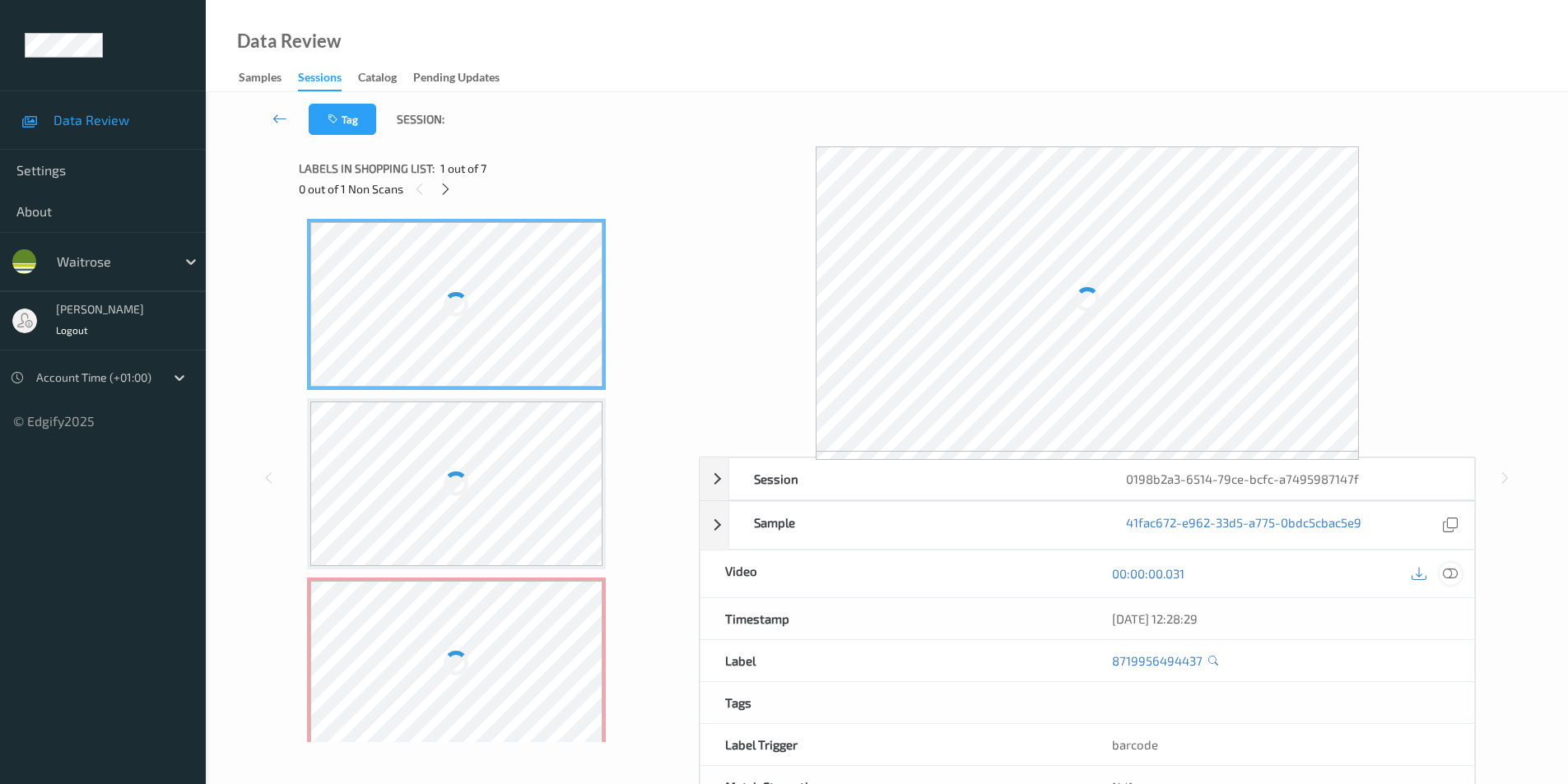
click at [1449, 575] on icon at bounding box center [1450, 574] width 15 height 15
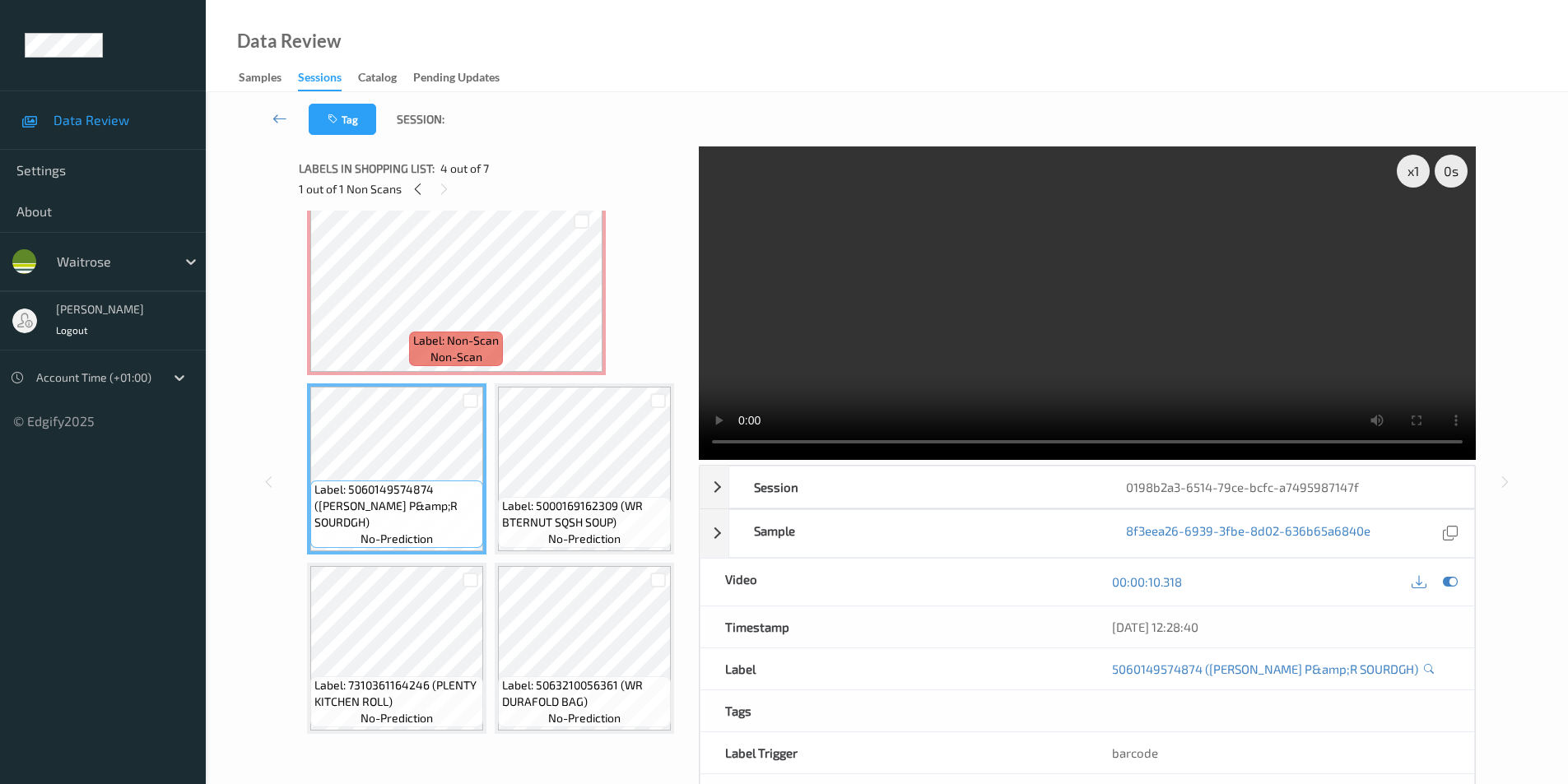
scroll to position [494, 0]
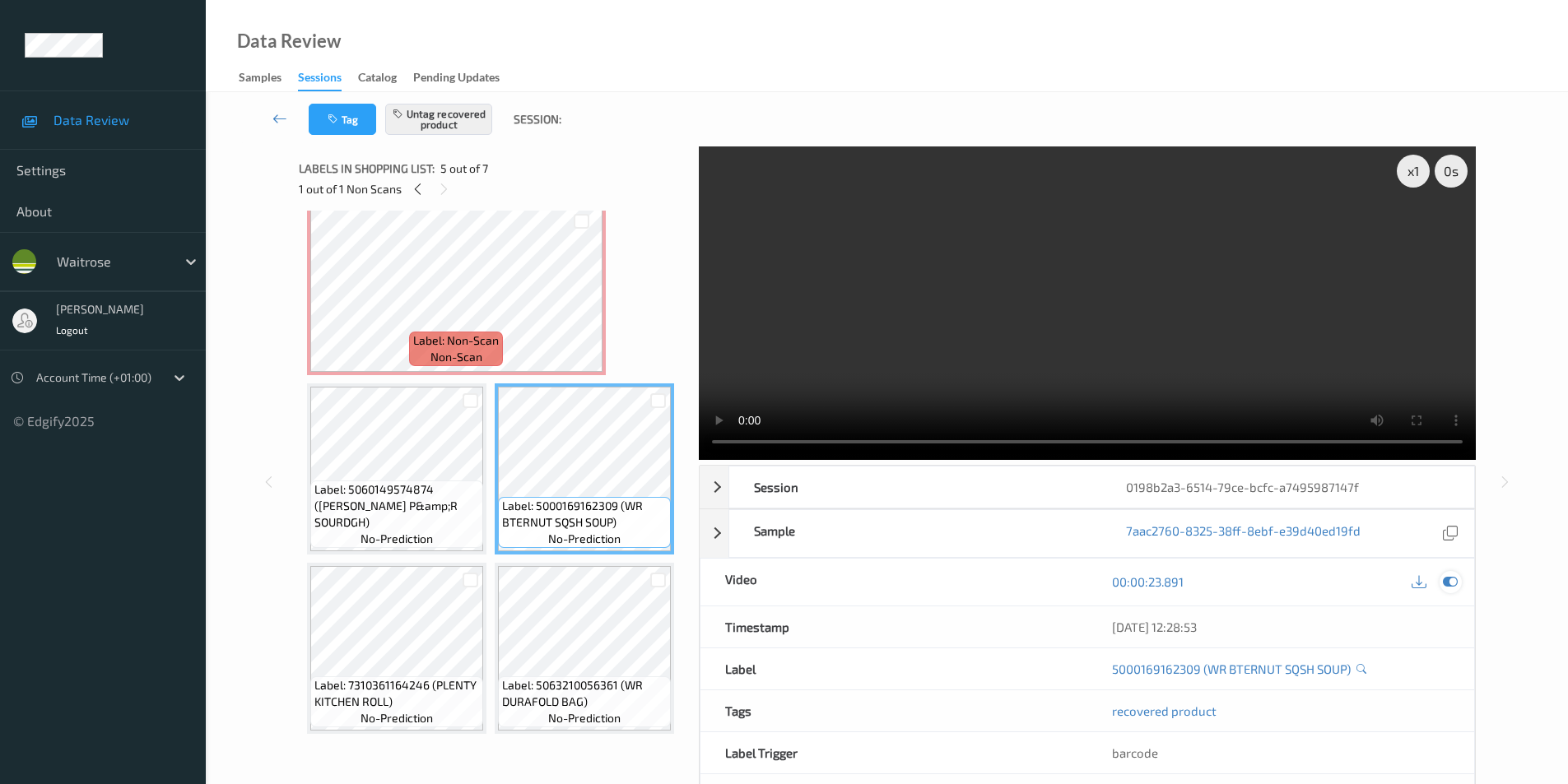
click at [1448, 584] on icon at bounding box center [1450, 582] width 15 height 15
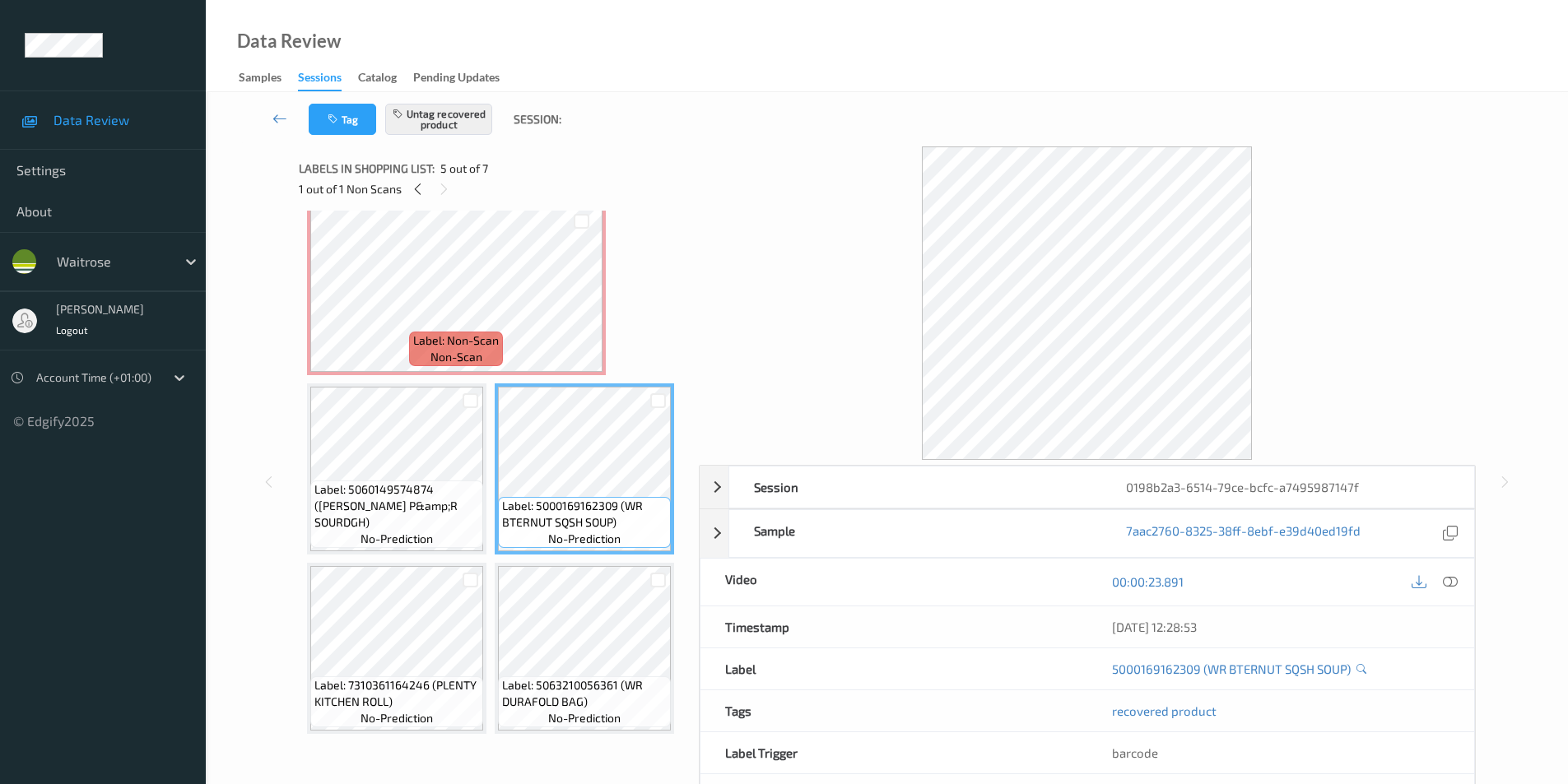
scroll to position [329, 0]
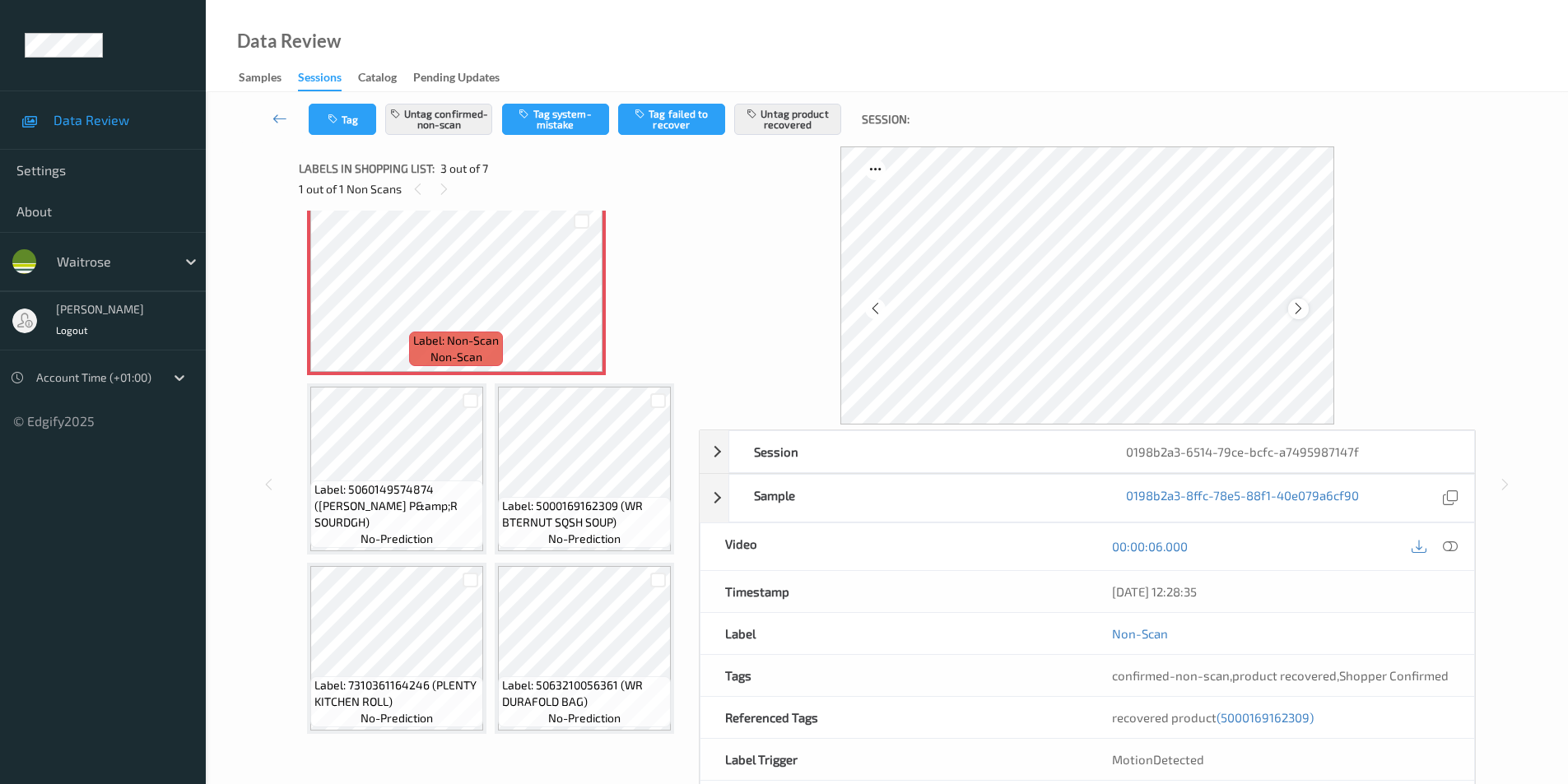
click at [1292, 310] on icon at bounding box center [1298, 309] width 14 height 15
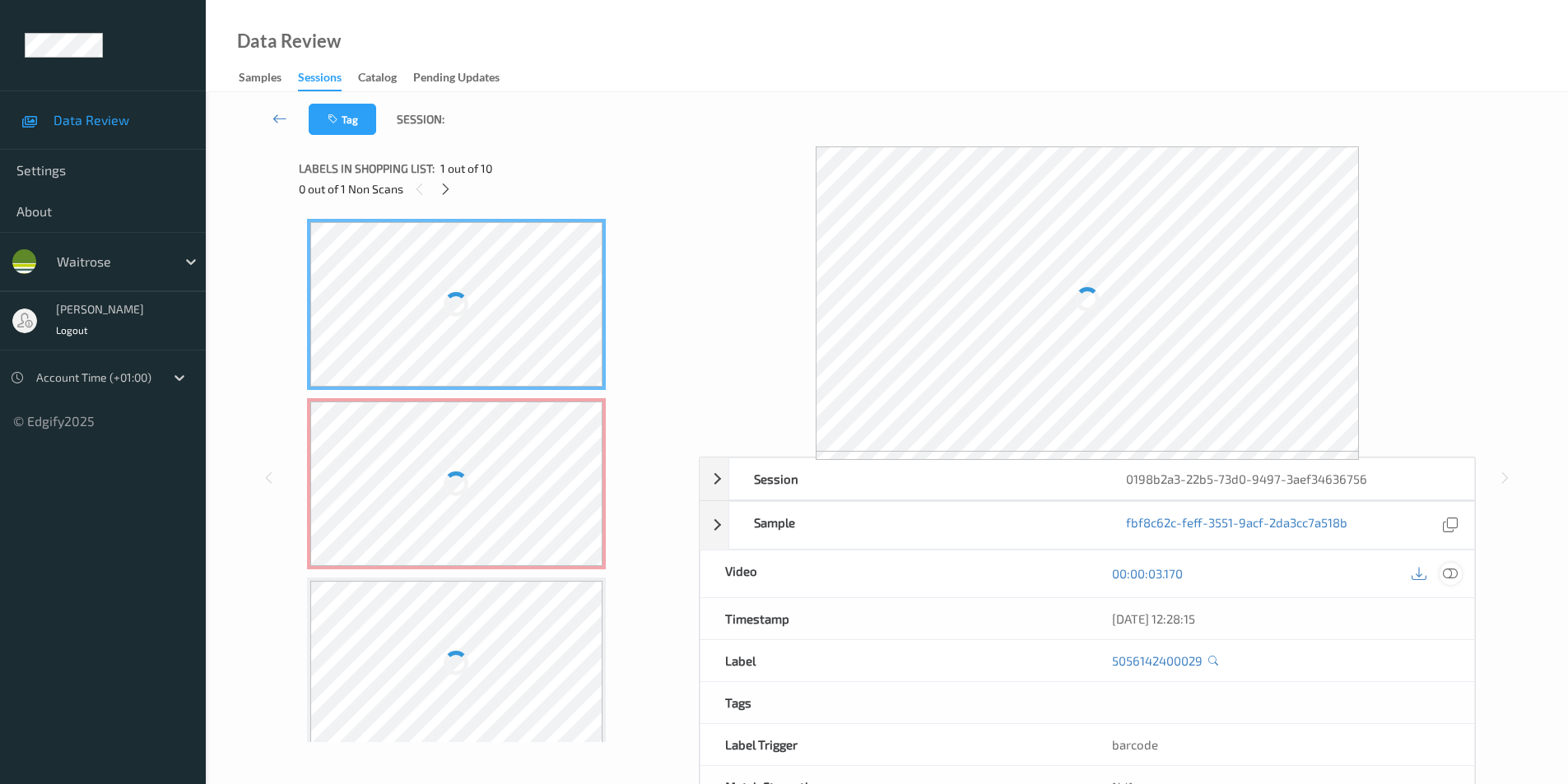
click at [1452, 575] on icon at bounding box center [1450, 574] width 15 height 15
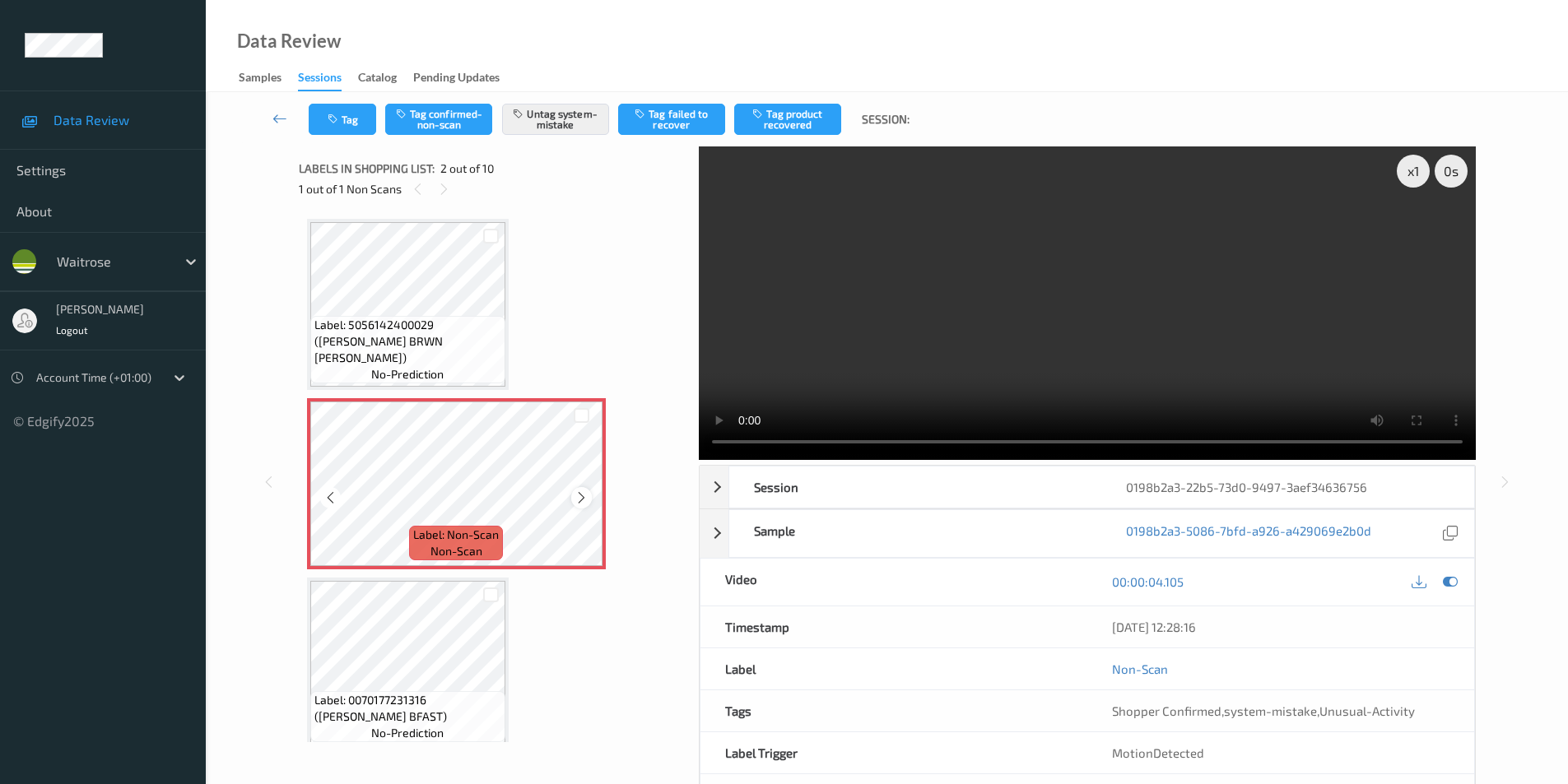
click at [579, 498] on icon at bounding box center [581, 498] width 14 height 15
click at [359, 120] on button "Tag" at bounding box center [342, 119] width 67 height 31
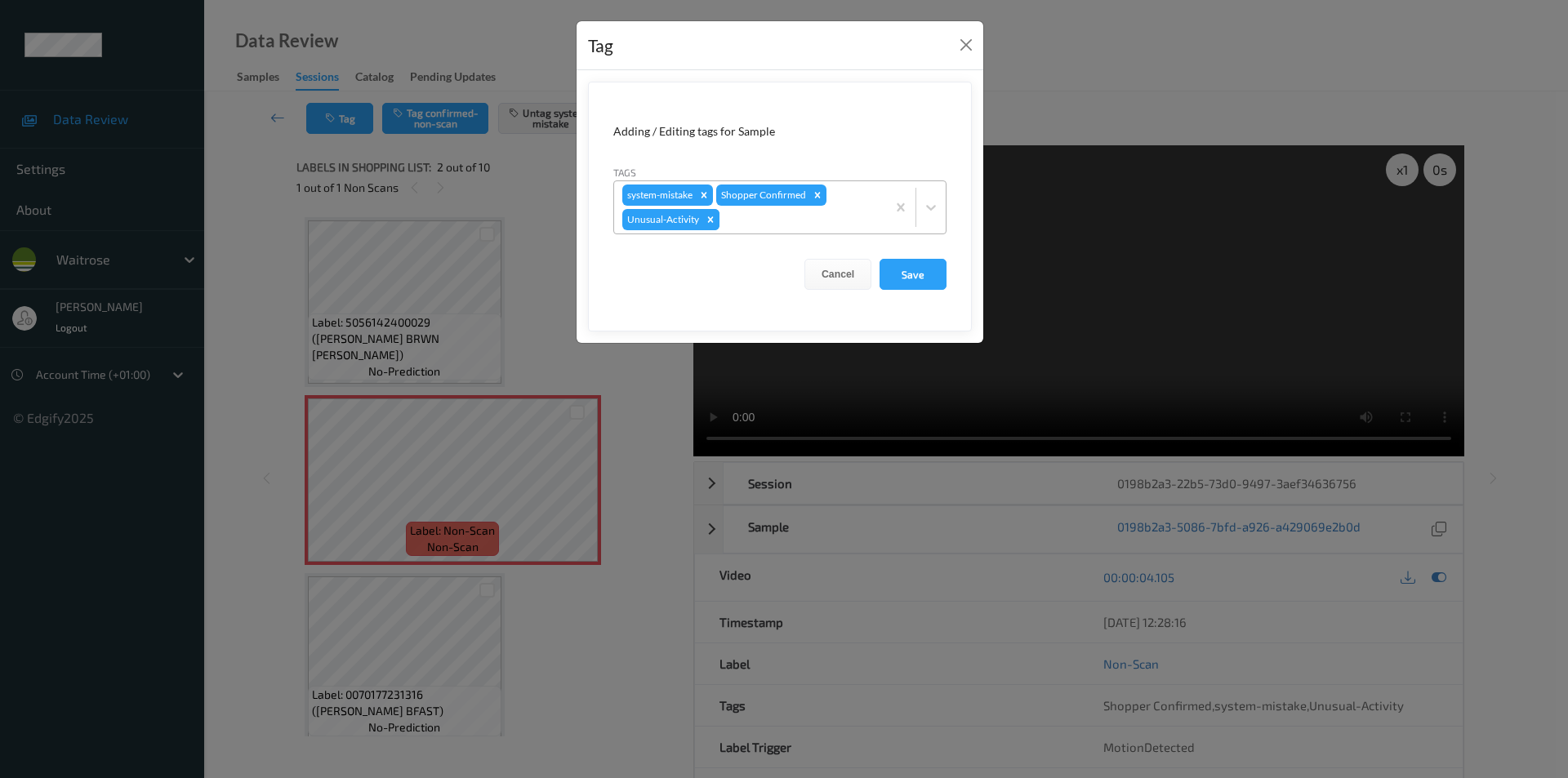
click at [710, 222] on icon "Remove Unusual-Activity" at bounding box center [710, 220] width 11 height 11
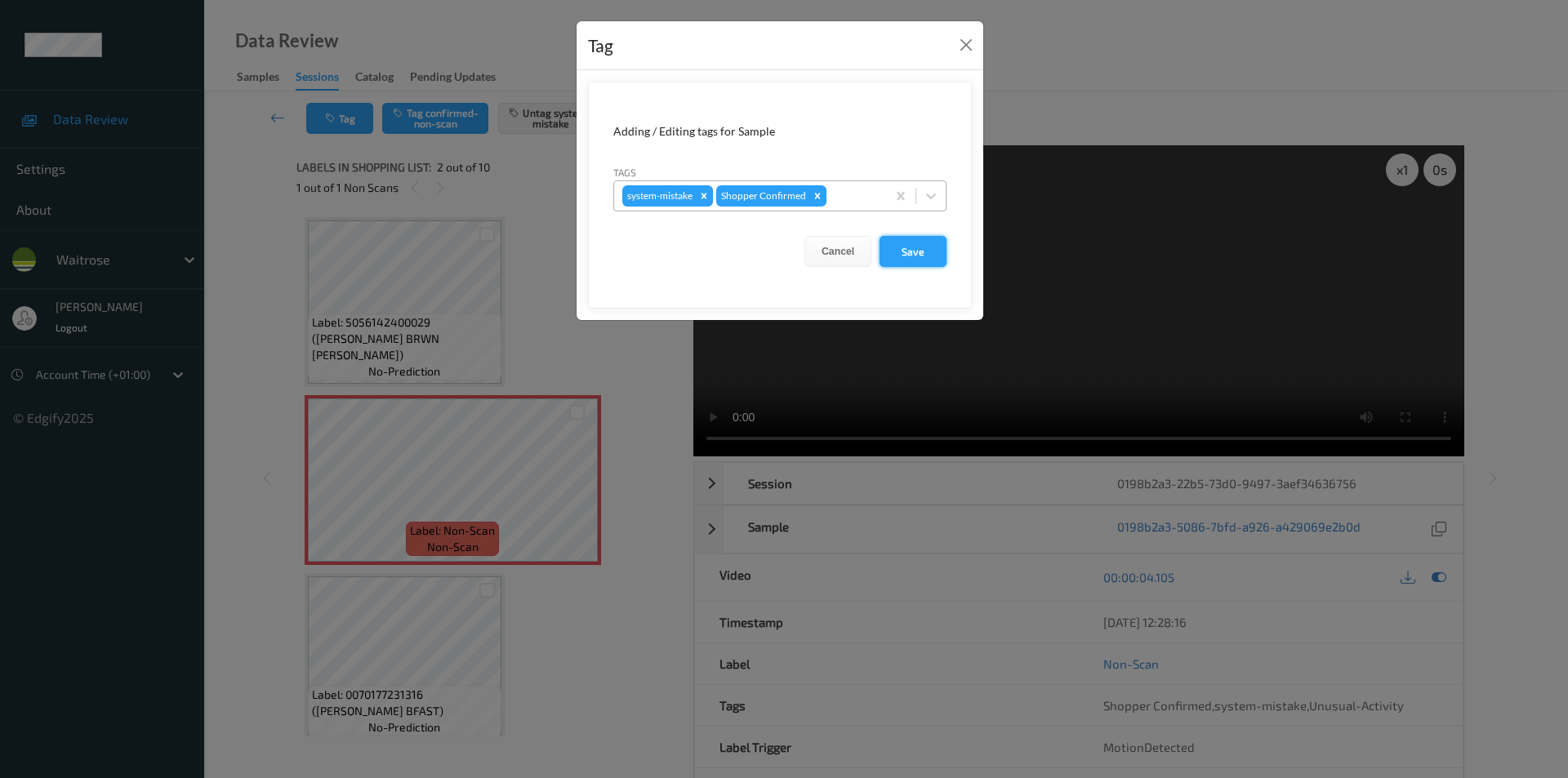
click at [914, 255] on button "Save" at bounding box center [913, 251] width 67 height 31
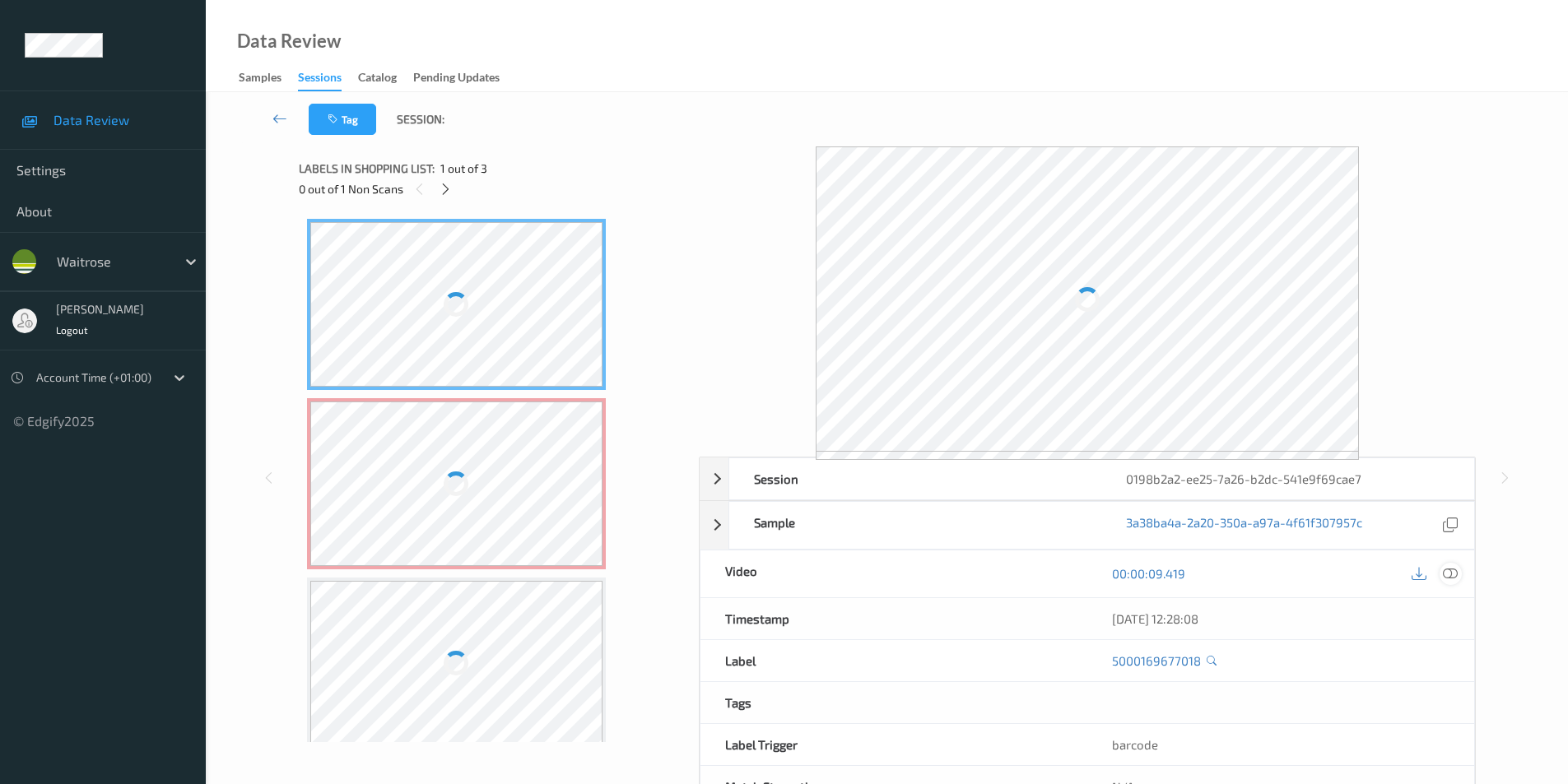
click at [1451, 567] on icon at bounding box center [1450, 574] width 15 height 15
click at [1448, 572] on icon at bounding box center [1450, 574] width 15 height 15
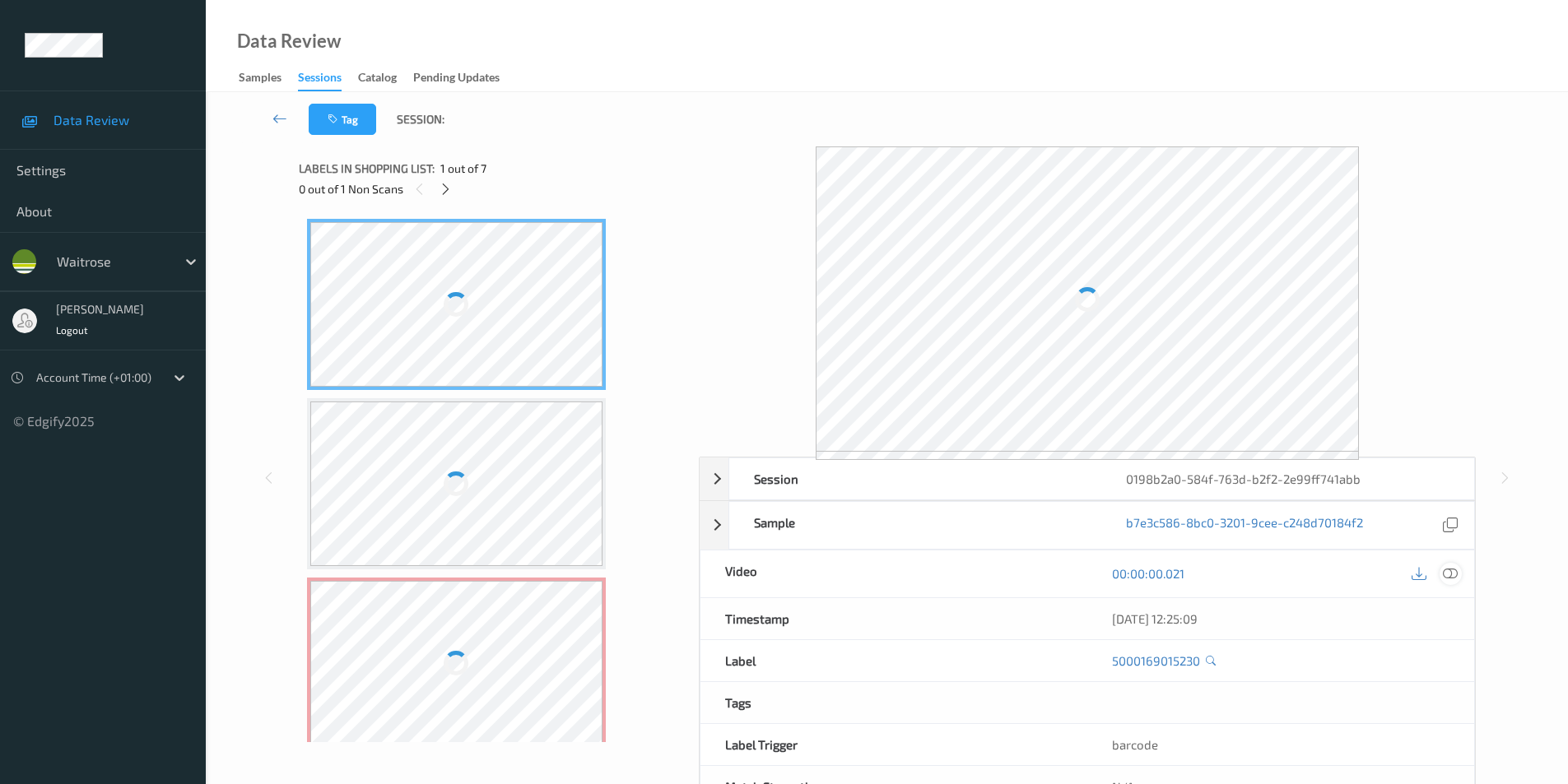
click at [1445, 567] on icon at bounding box center [1450, 574] width 15 height 15
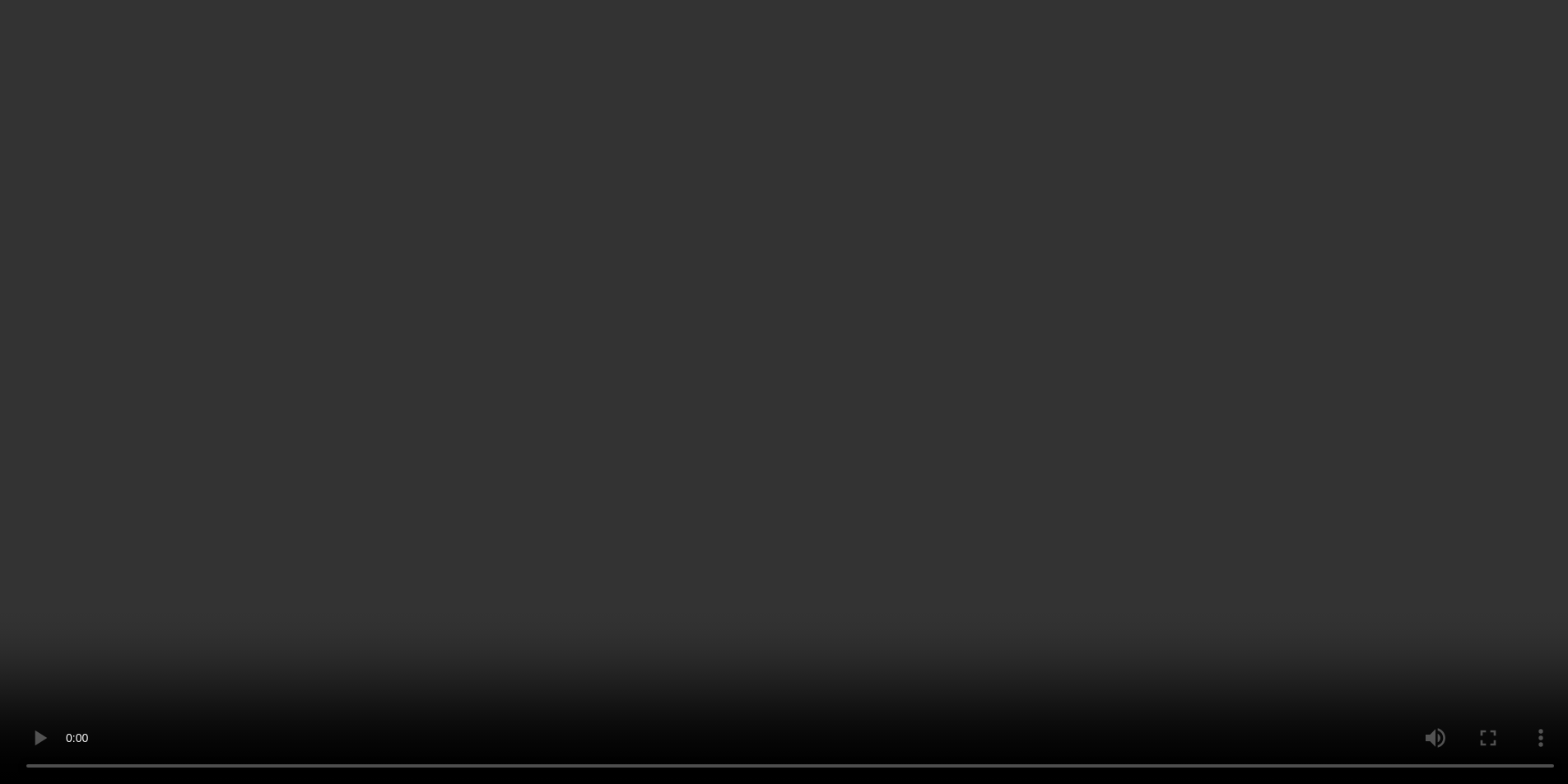
scroll to position [164, 0]
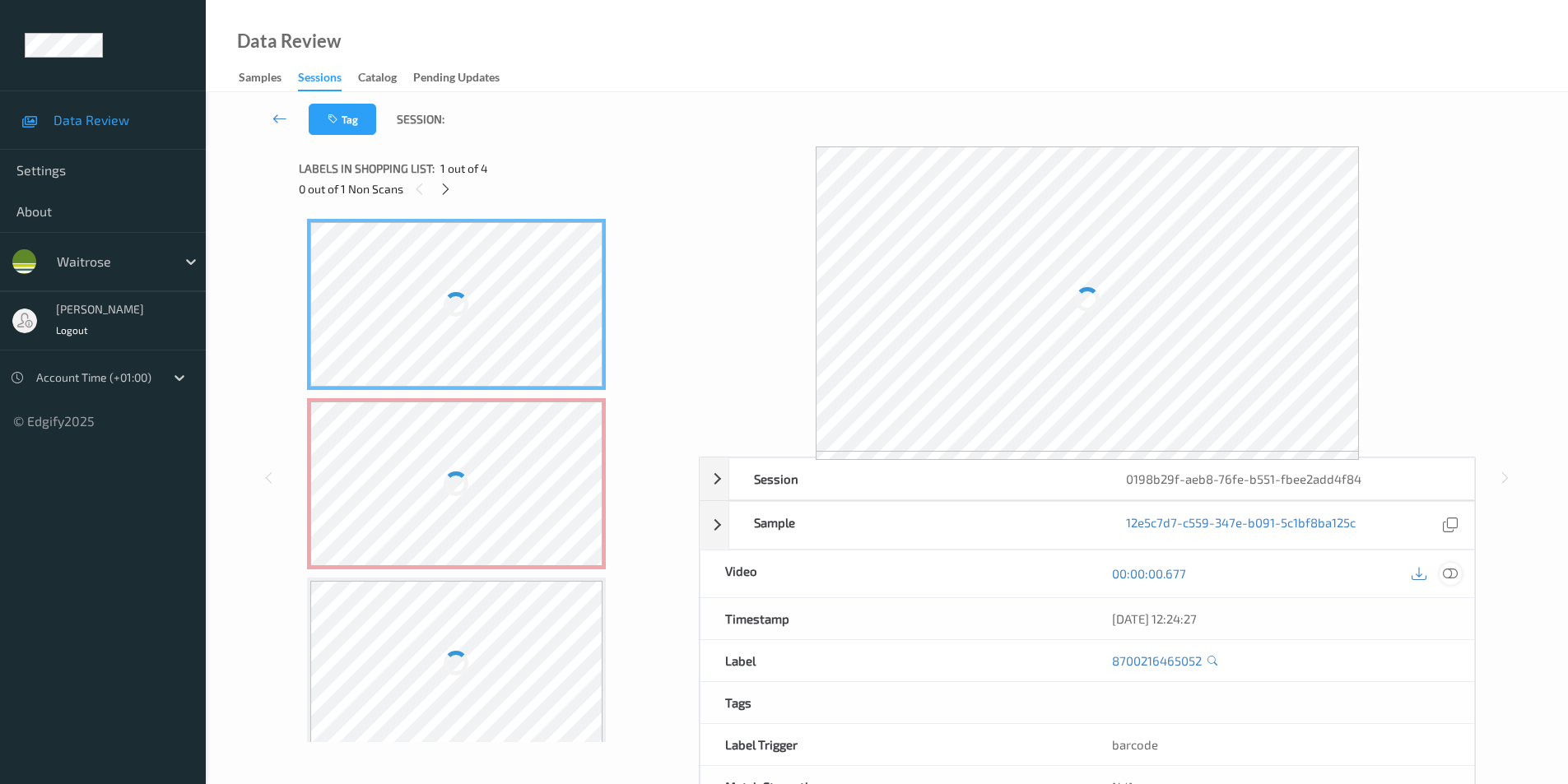
click at [1449, 573] on icon at bounding box center [1450, 574] width 15 height 15
click at [446, 188] on icon at bounding box center [446, 189] width 14 height 15
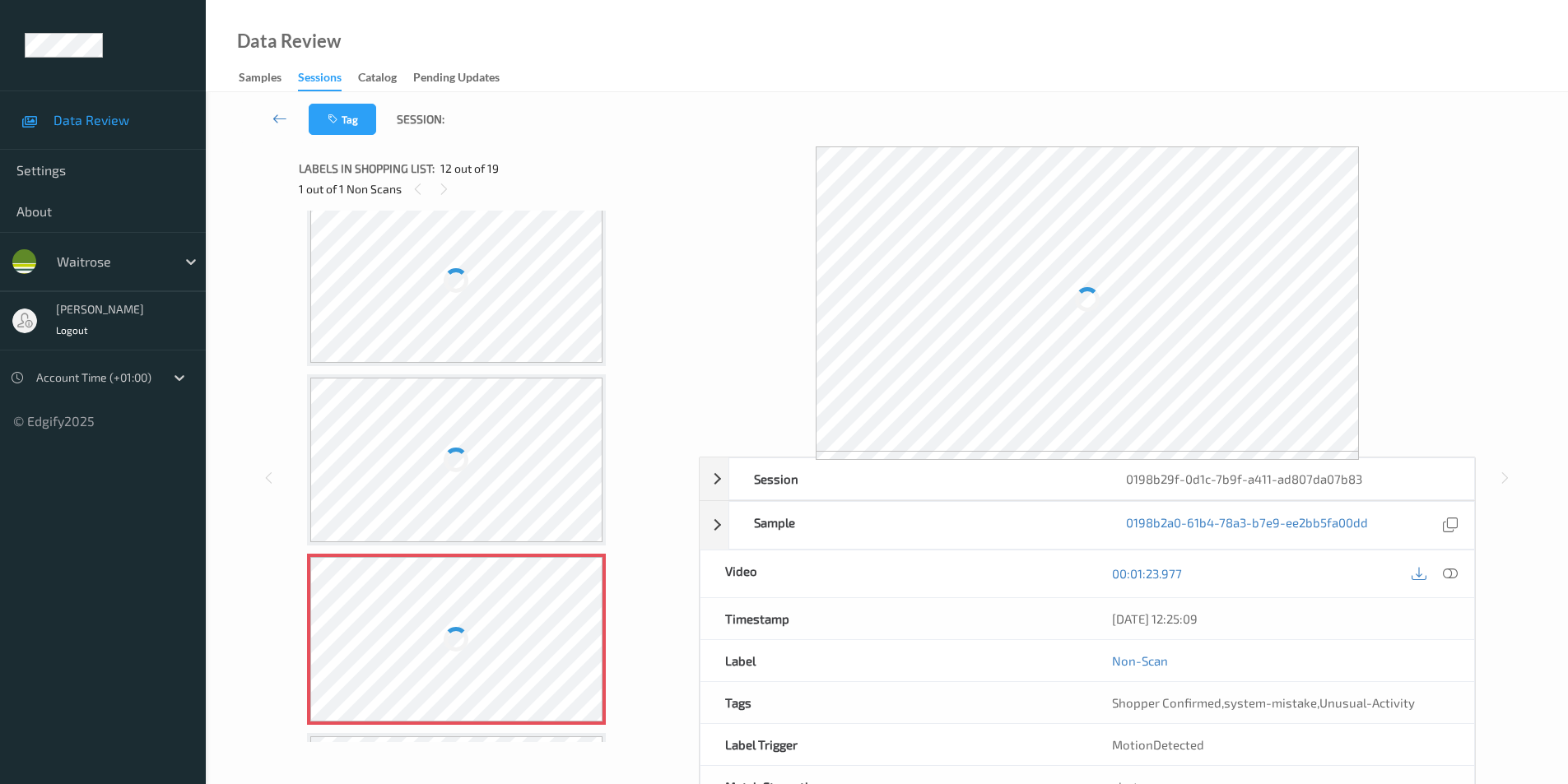
scroll to position [1637, 0]
click at [492, 314] on div at bounding box center [456, 281] width 293 height 164
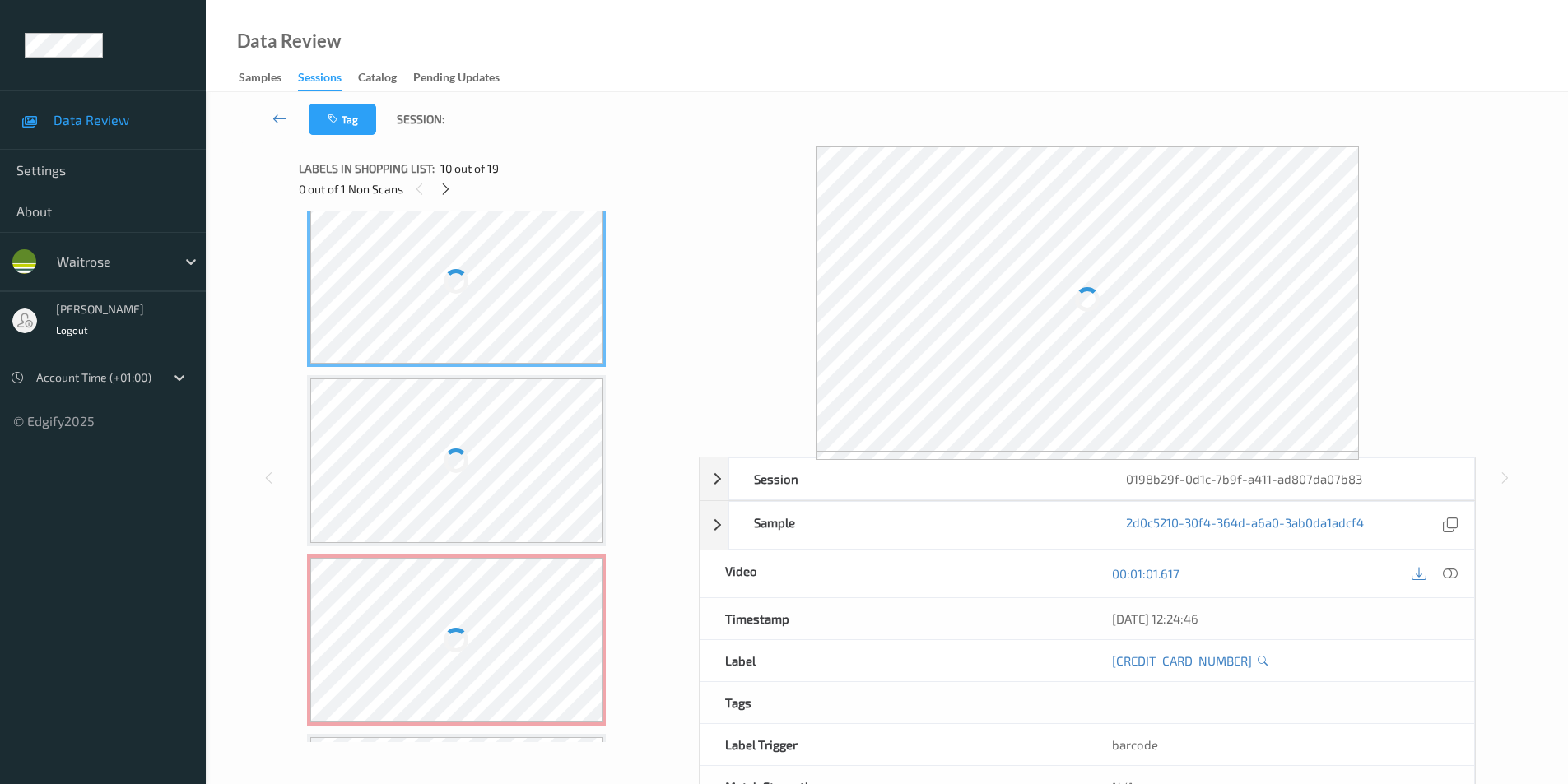
click at [492, 314] on div at bounding box center [456, 281] width 293 height 164
click at [1440, 574] on div at bounding box center [1450, 573] width 22 height 22
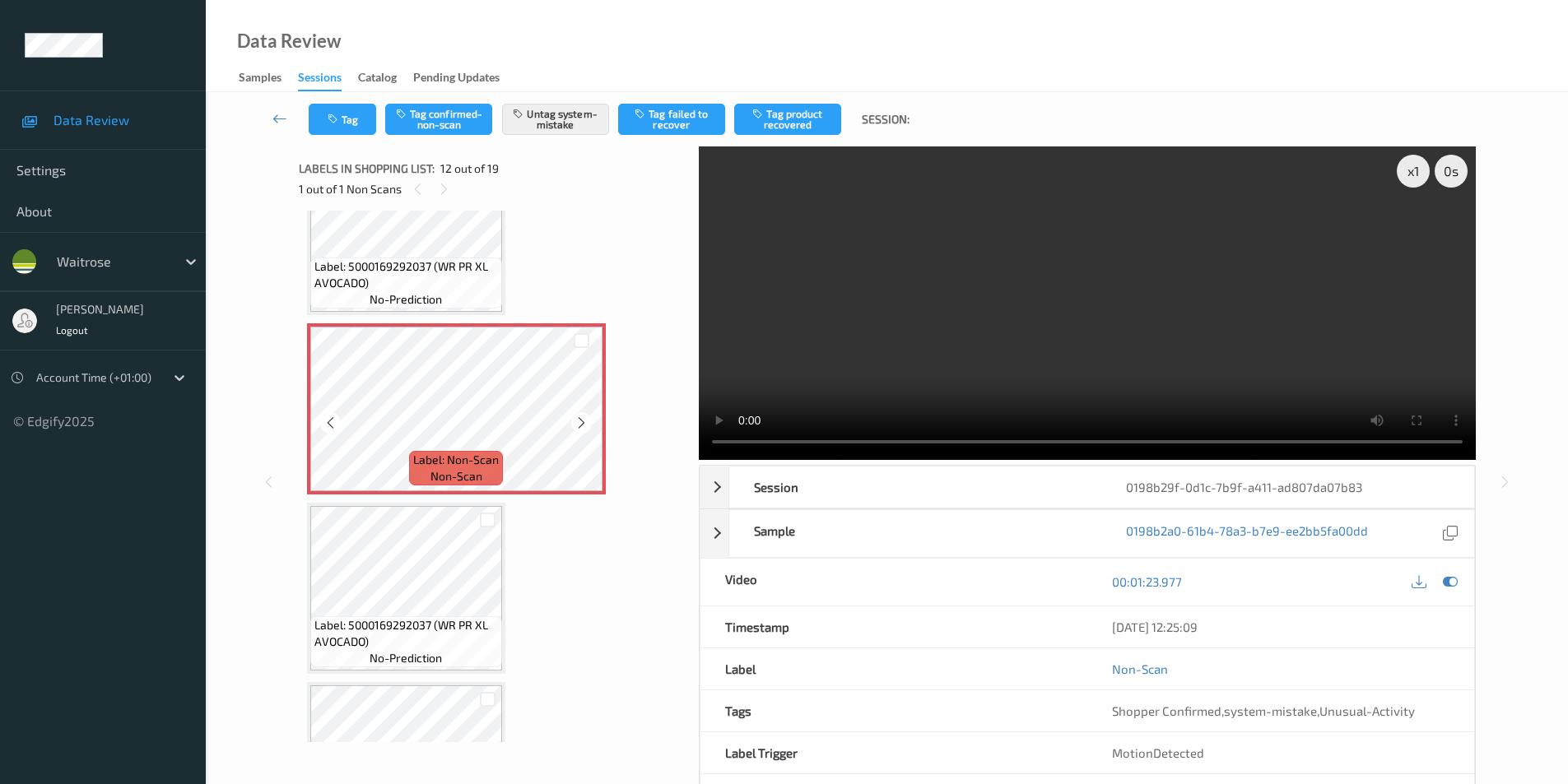
scroll to position [1869, 0]
click at [582, 420] on icon at bounding box center [581, 422] width 14 height 15
click at [577, 420] on icon at bounding box center [581, 422] width 14 height 15
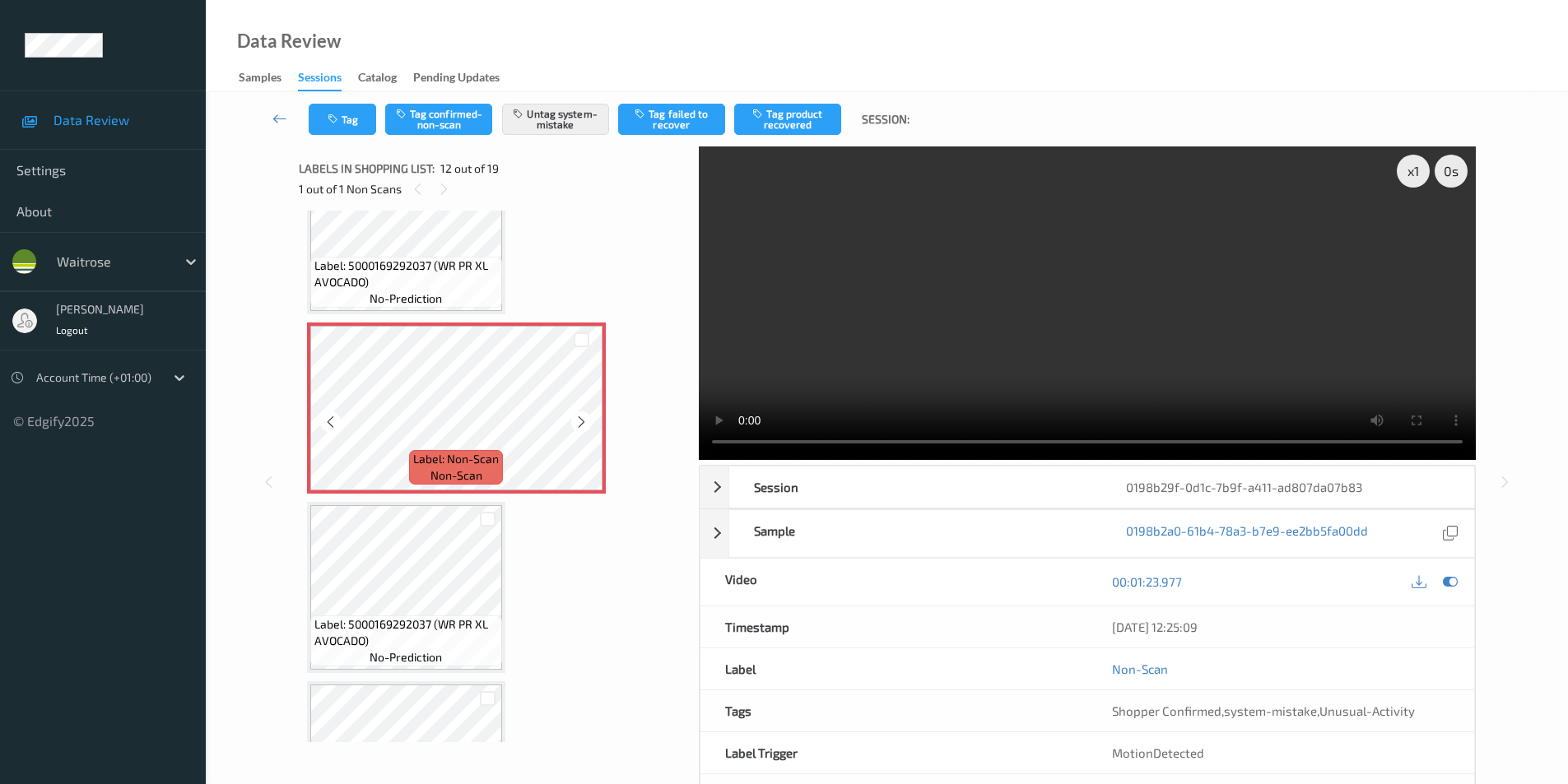
click at [577, 420] on icon at bounding box center [581, 422] width 14 height 15
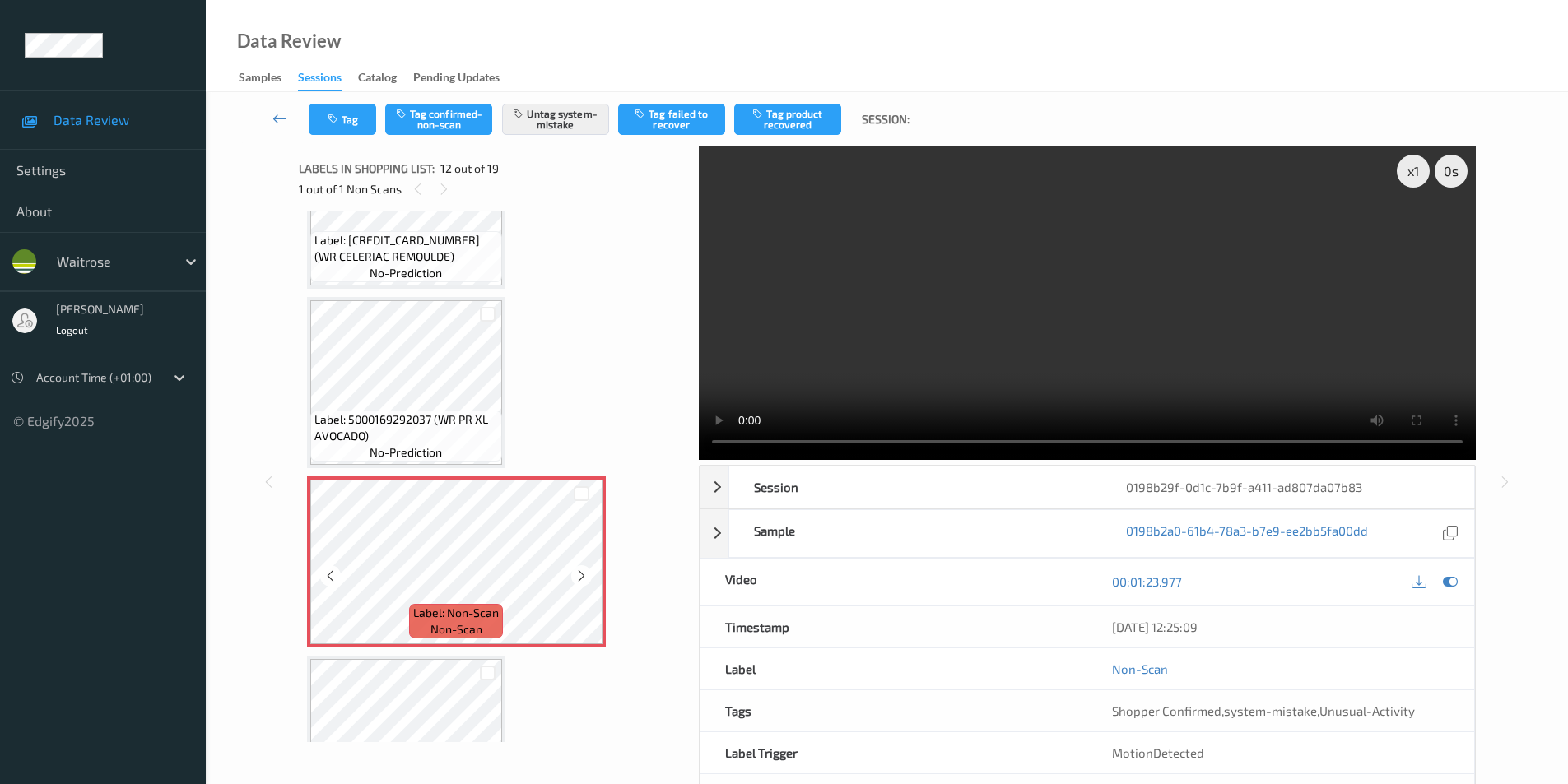
scroll to position [1705, 0]
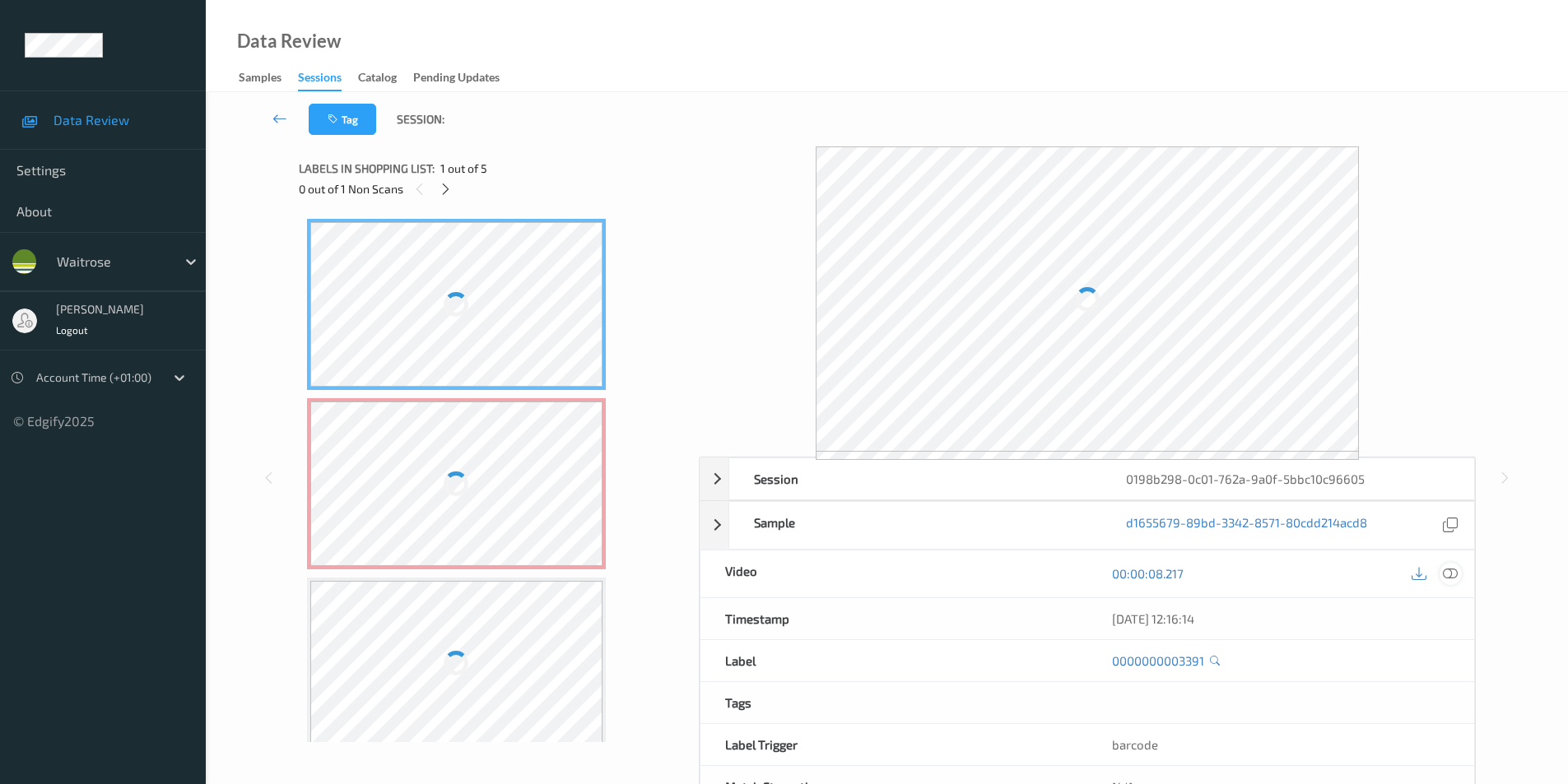
click at [1454, 574] on icon at bounding box center [1450, 574] width 15 height 15
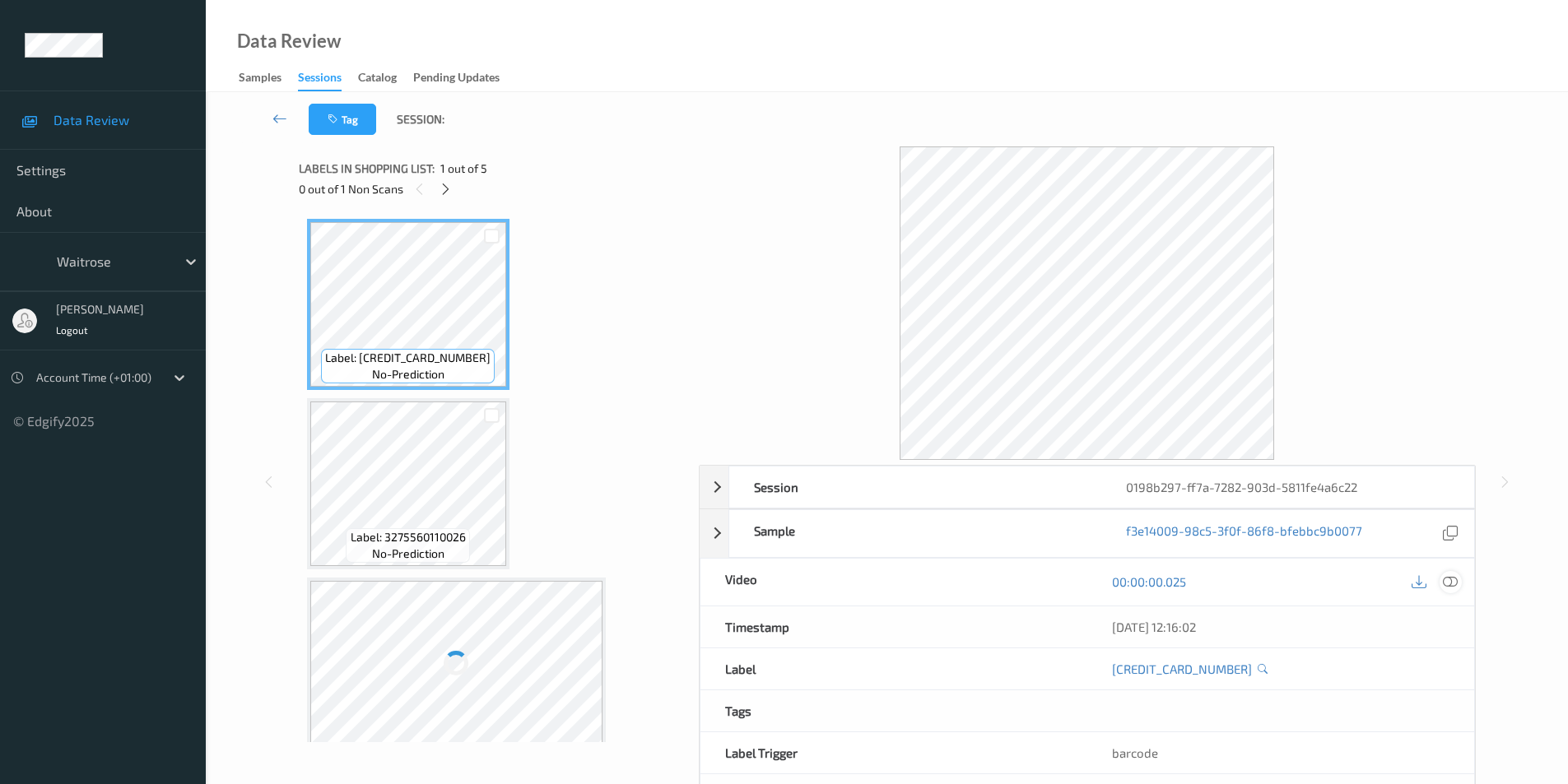
click at [1448, 582] on icon at bounding box center [1450, 582] width 15 height 15
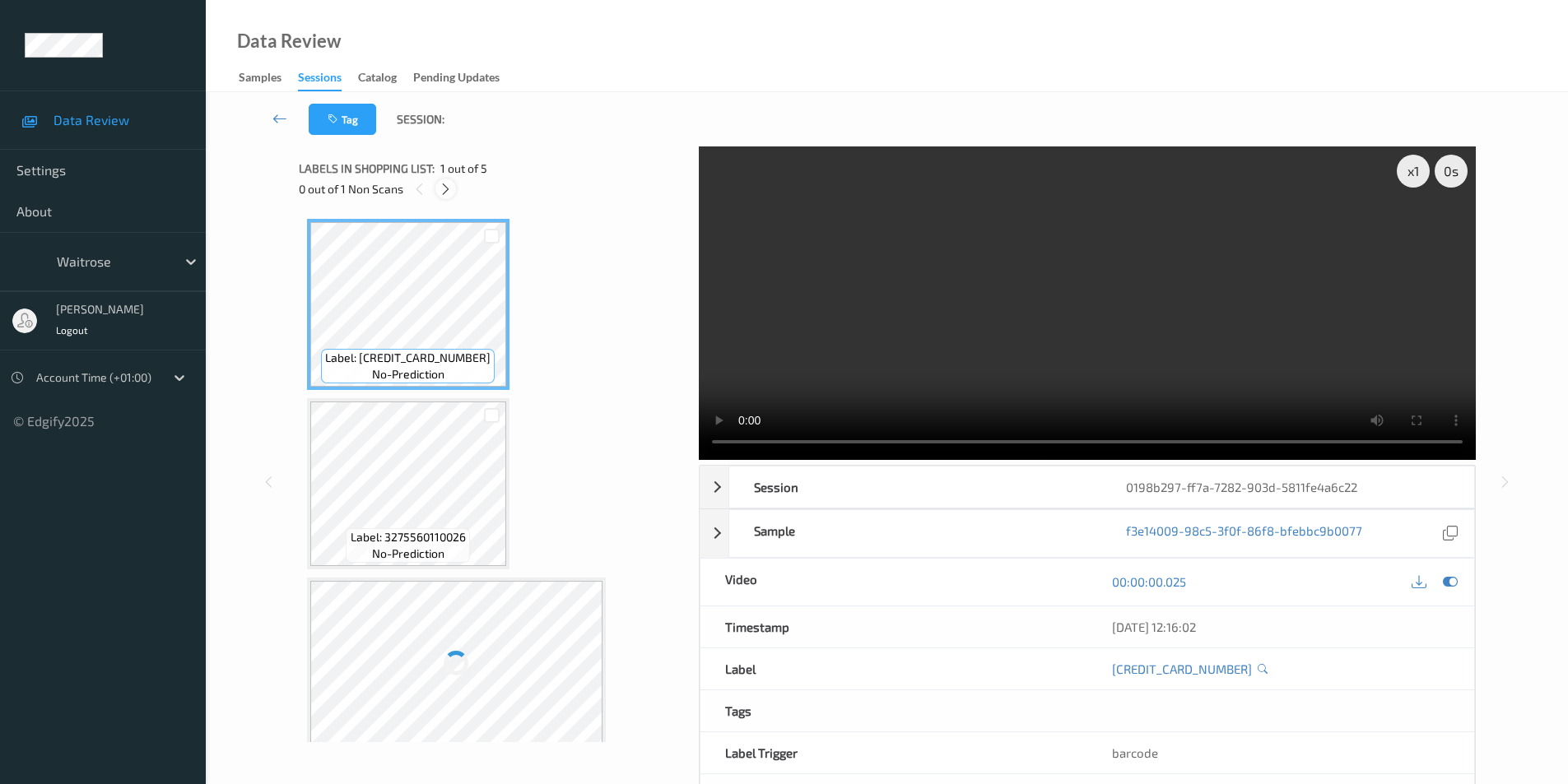
click at [445, 193] on icon at bounding box center [446, 189] width 14 height 15
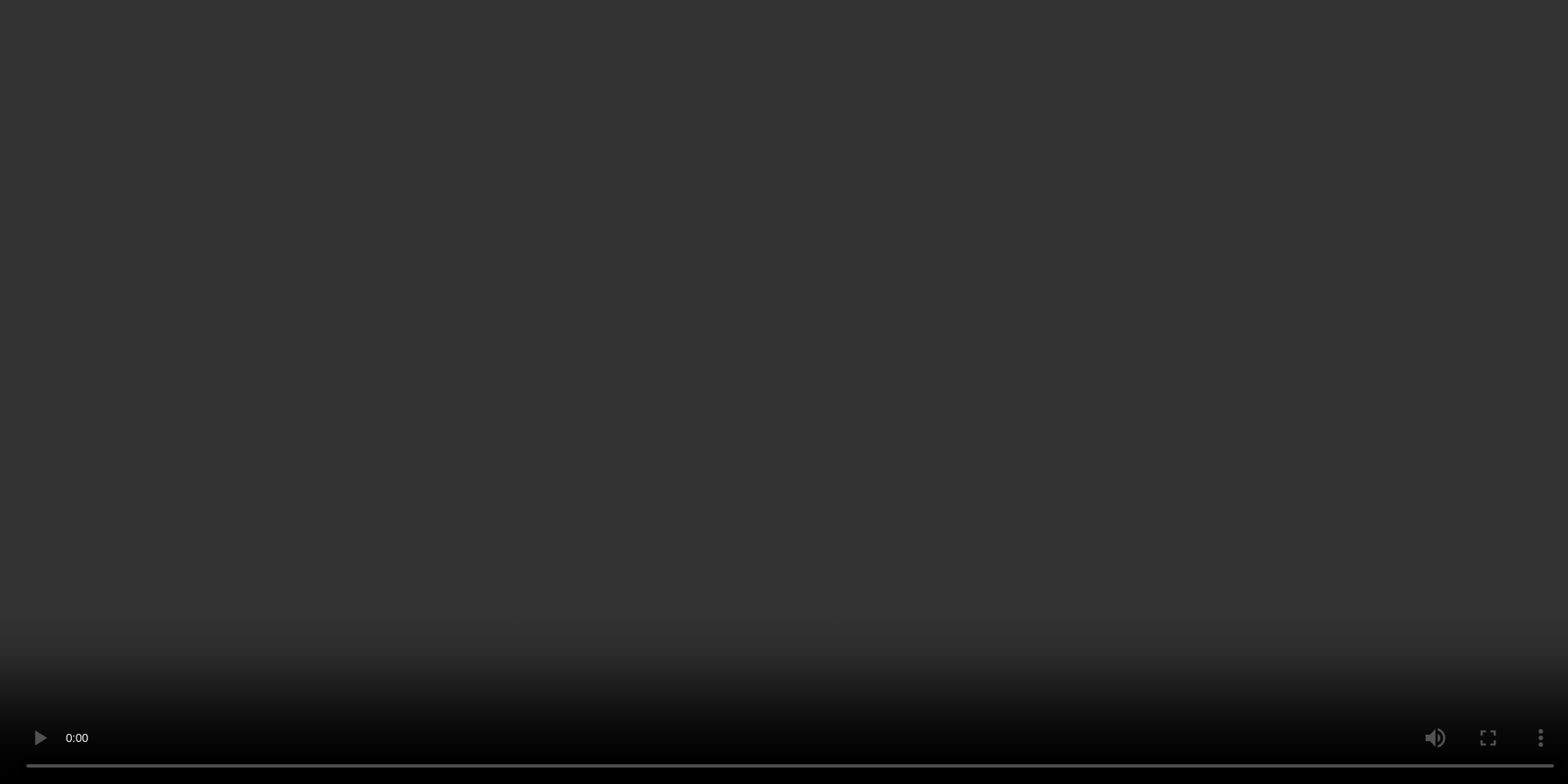
scroll to position [373, 0]
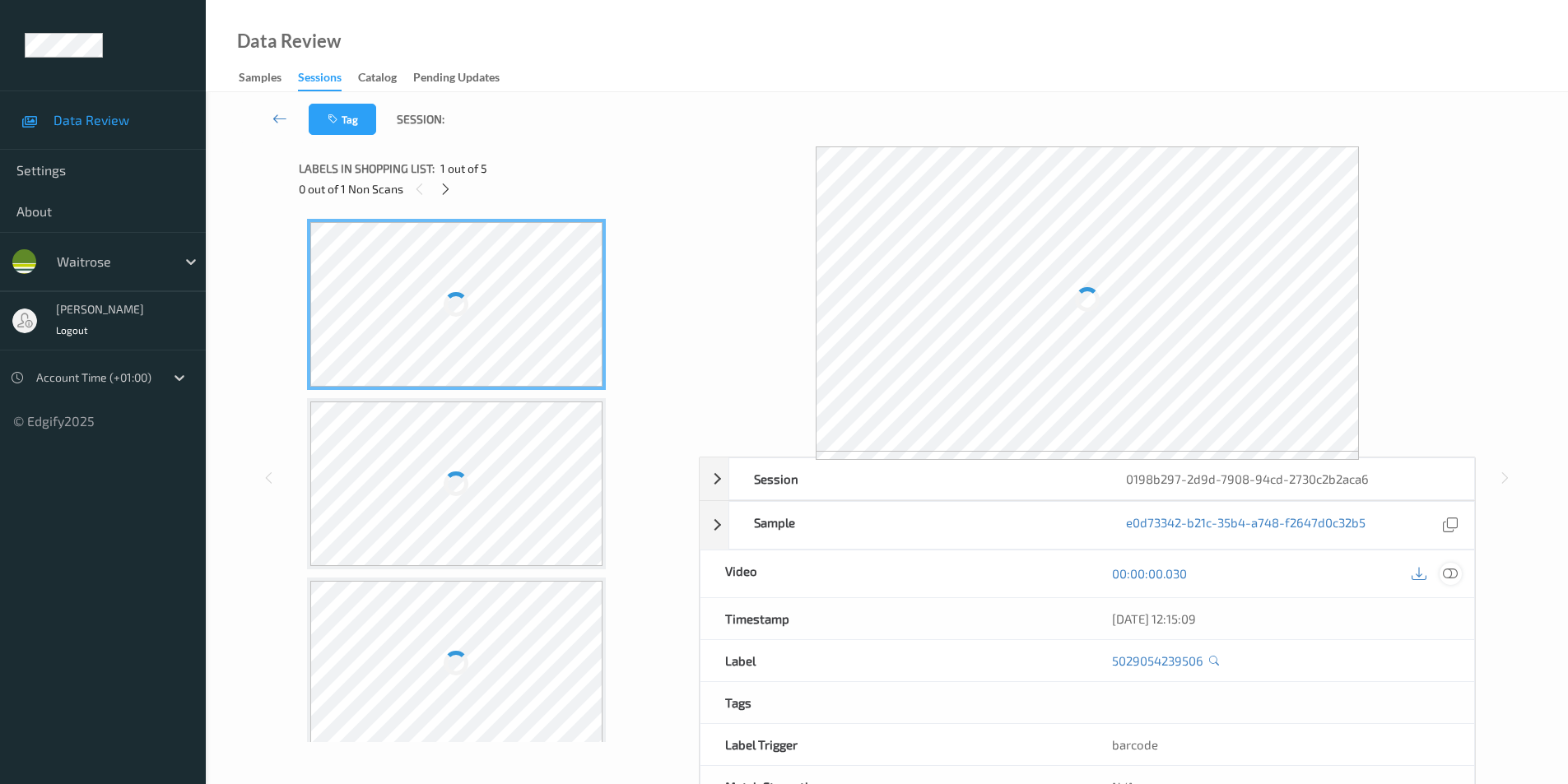
click at [1452, 574] on icon at bounding box center [1450, 574] width 15 height 15
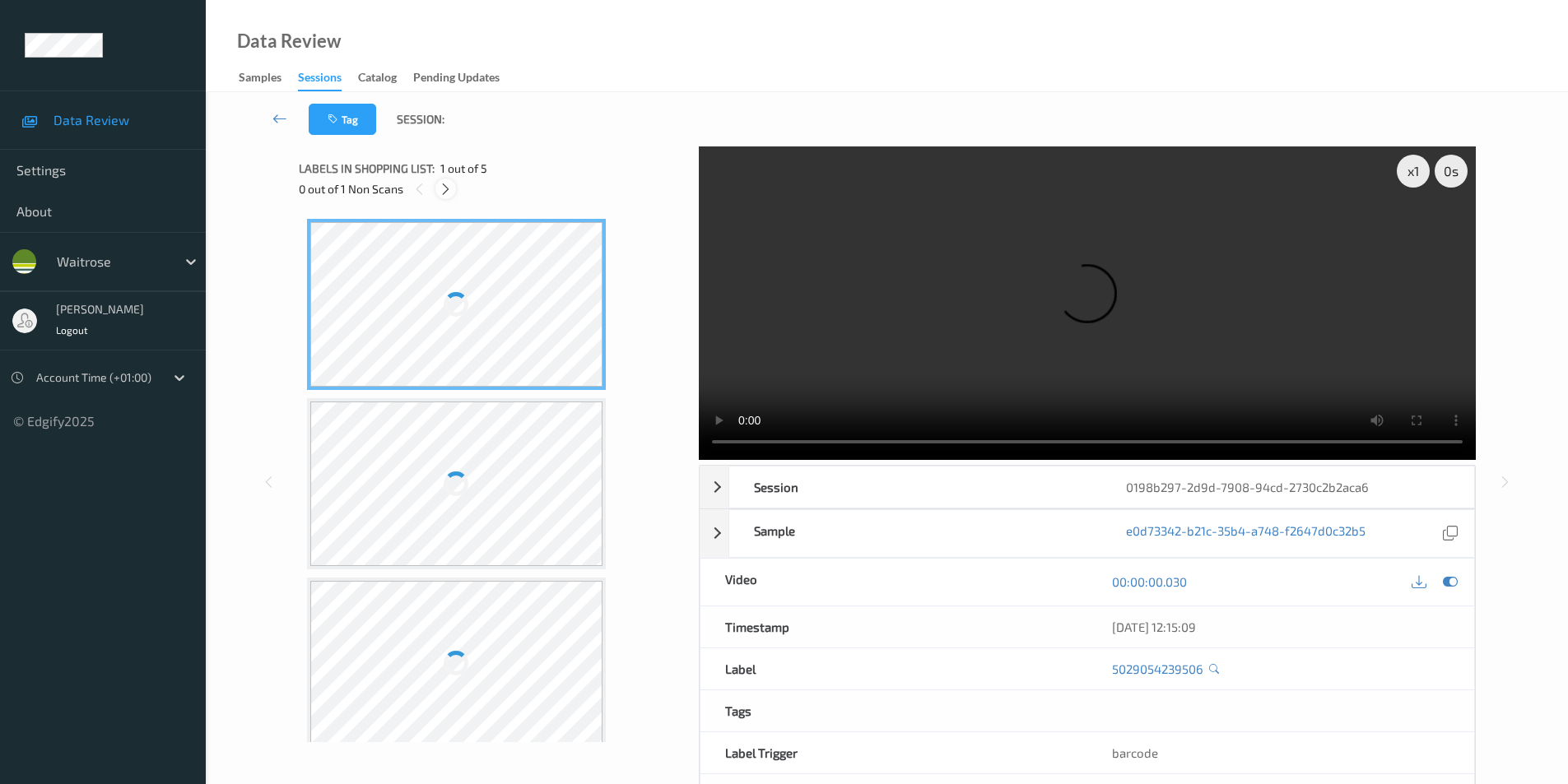
click at [445, 190] on icon at bounding box center [446, 189] width 14 height 15
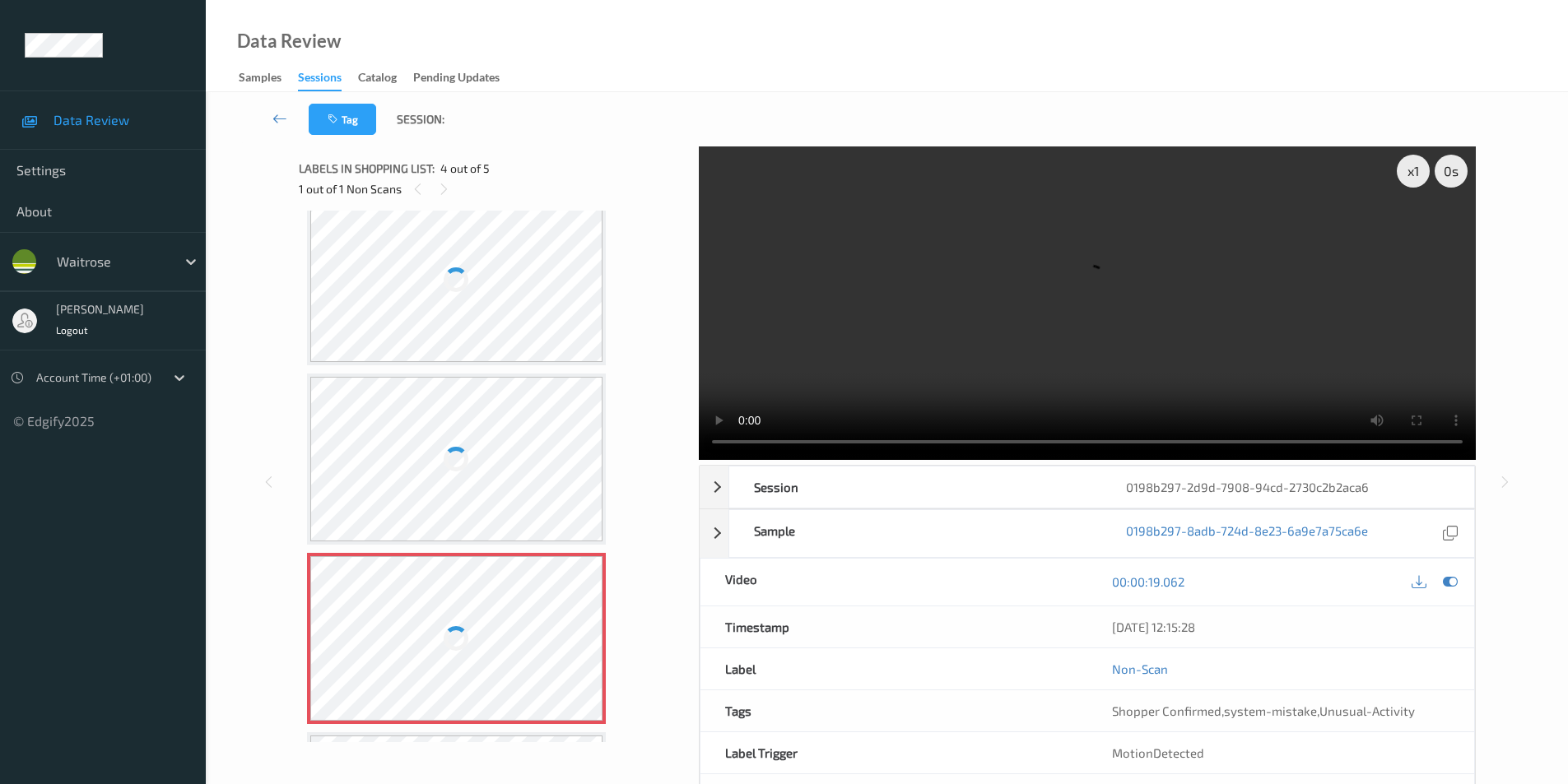
scroll to position [202, 0]
click at [465, 416] on div at bounding box center [456, 460] width 293 height 164
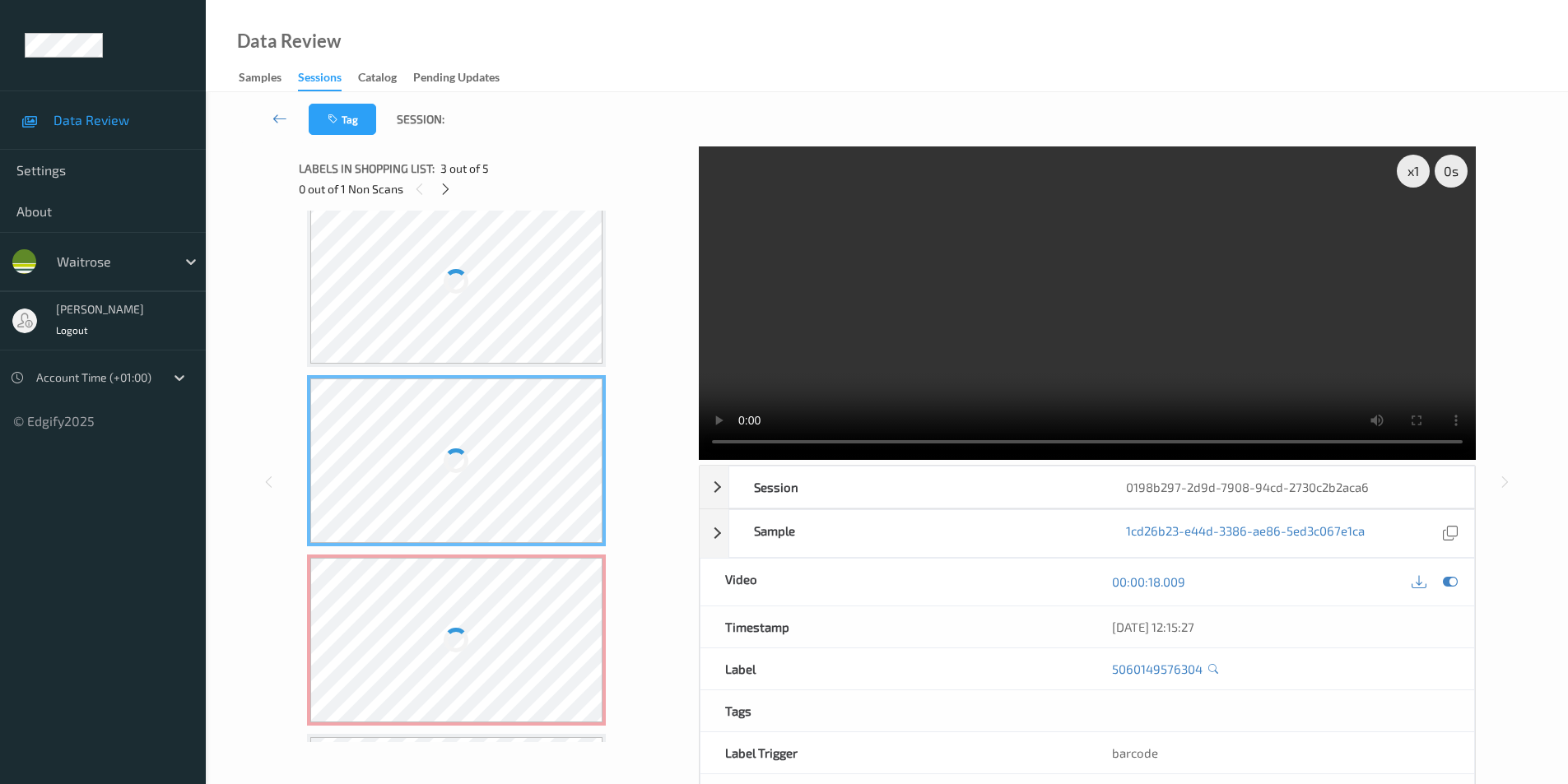
click at [465, 416] on div at bounding box center [456, 460] width 293 height 164
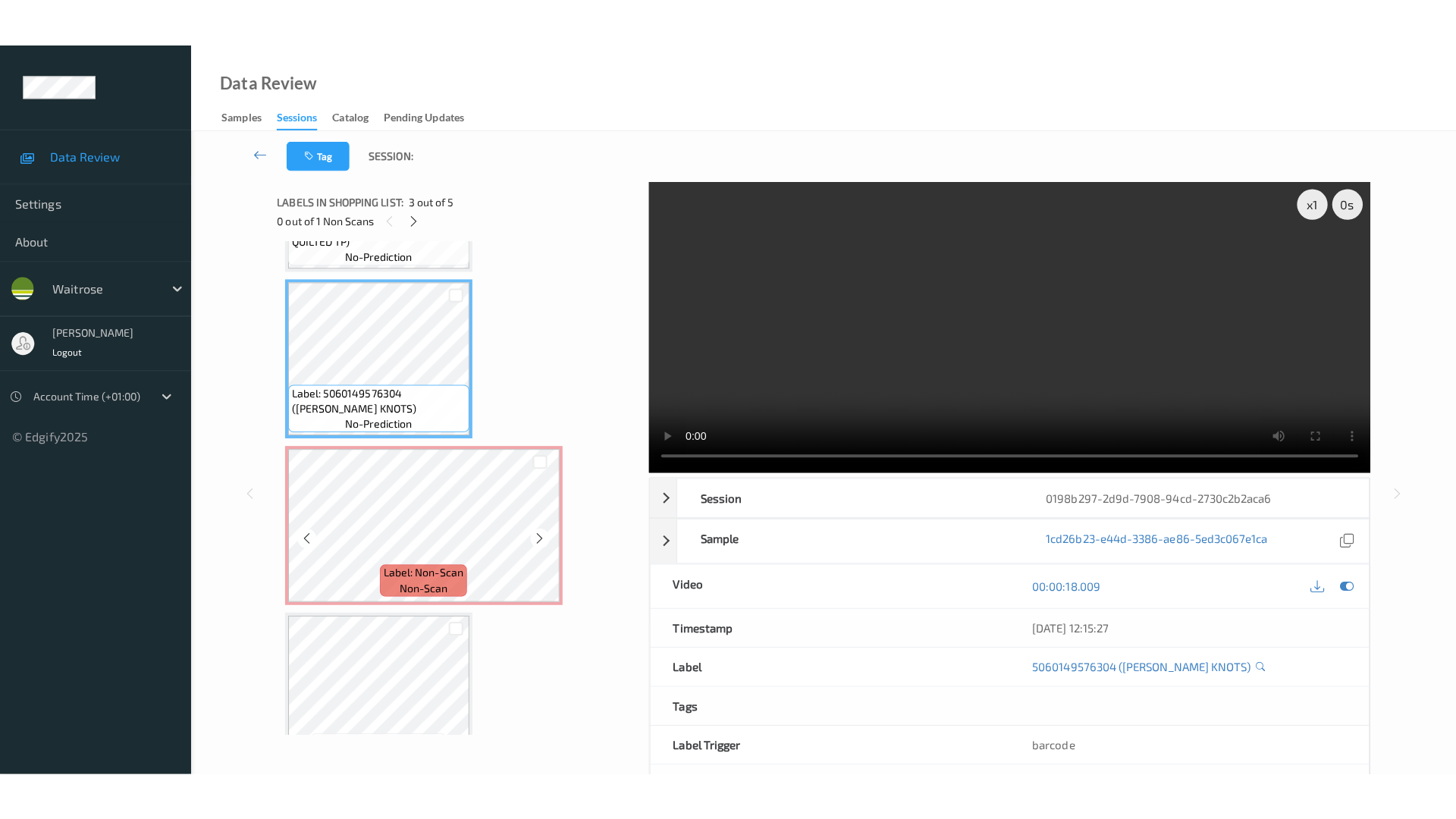
scroll to position [344, 0]
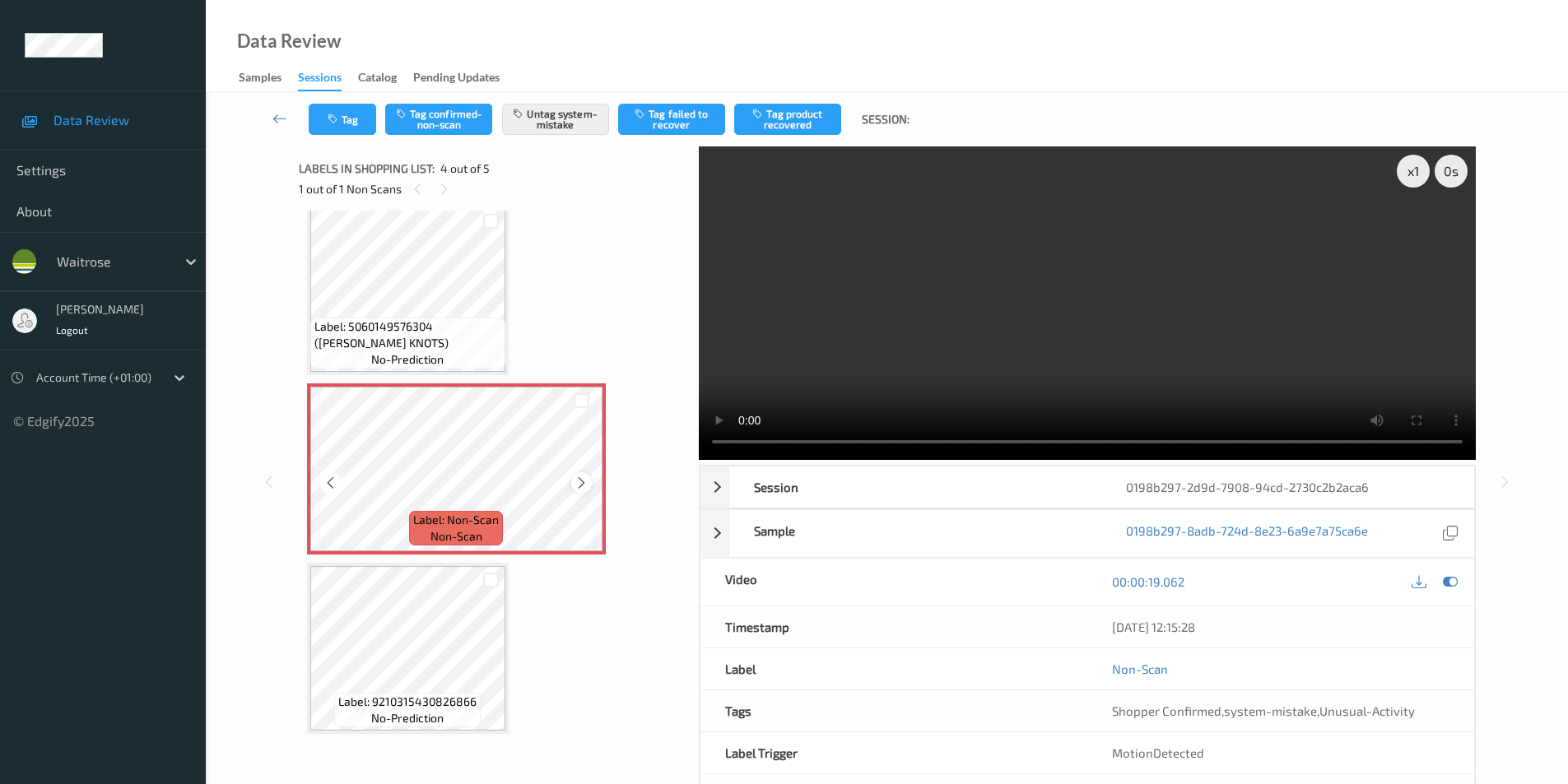
click at [580, 482] on icon at bounding box center [581, 484] width 14 height 15
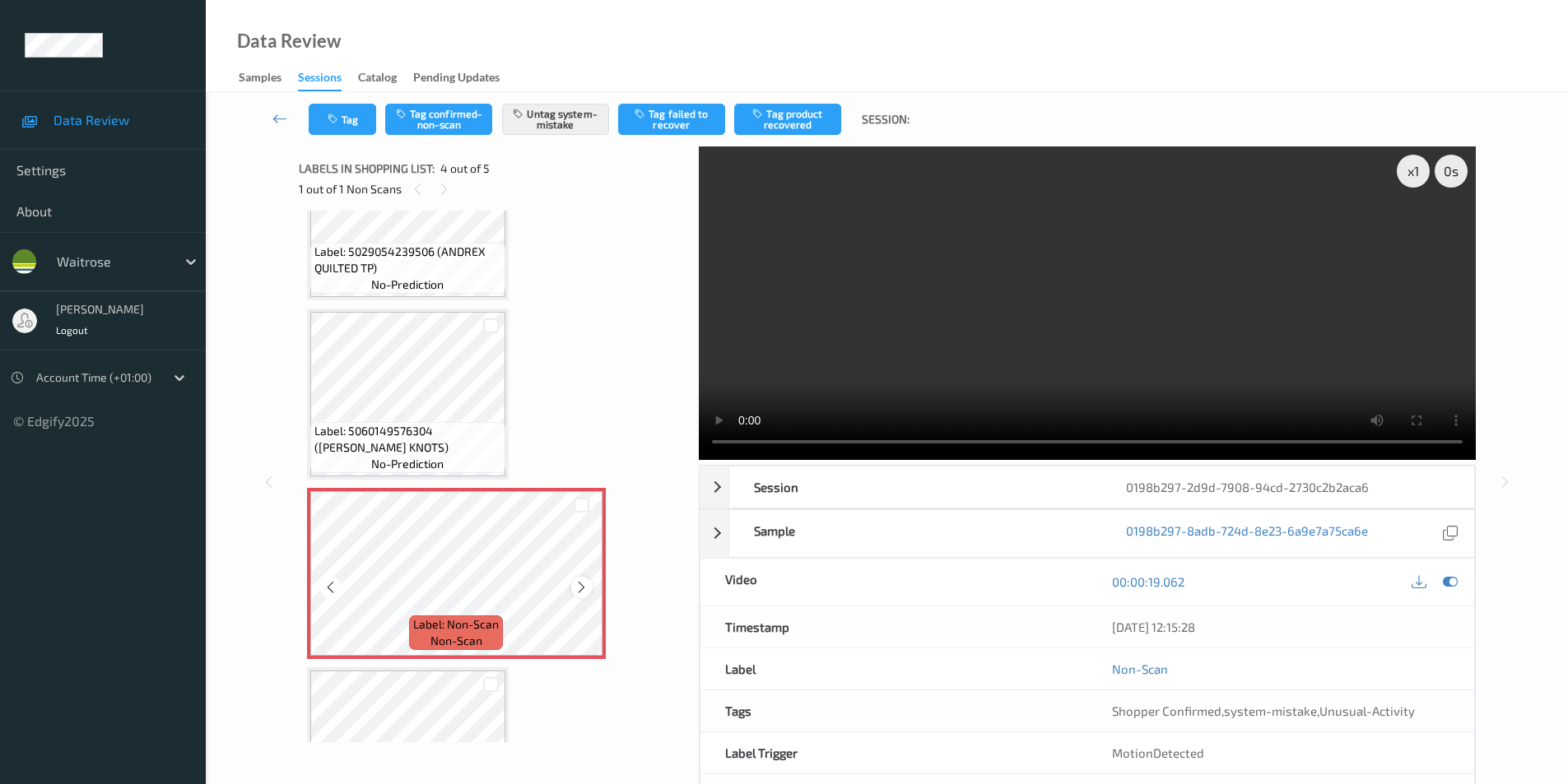
click at [584, 585] on icon at bounding box center [581, 587] width 14 height 15
click at [1448, 582] on icon at bounding box center [1450, 582] width 15 height 15
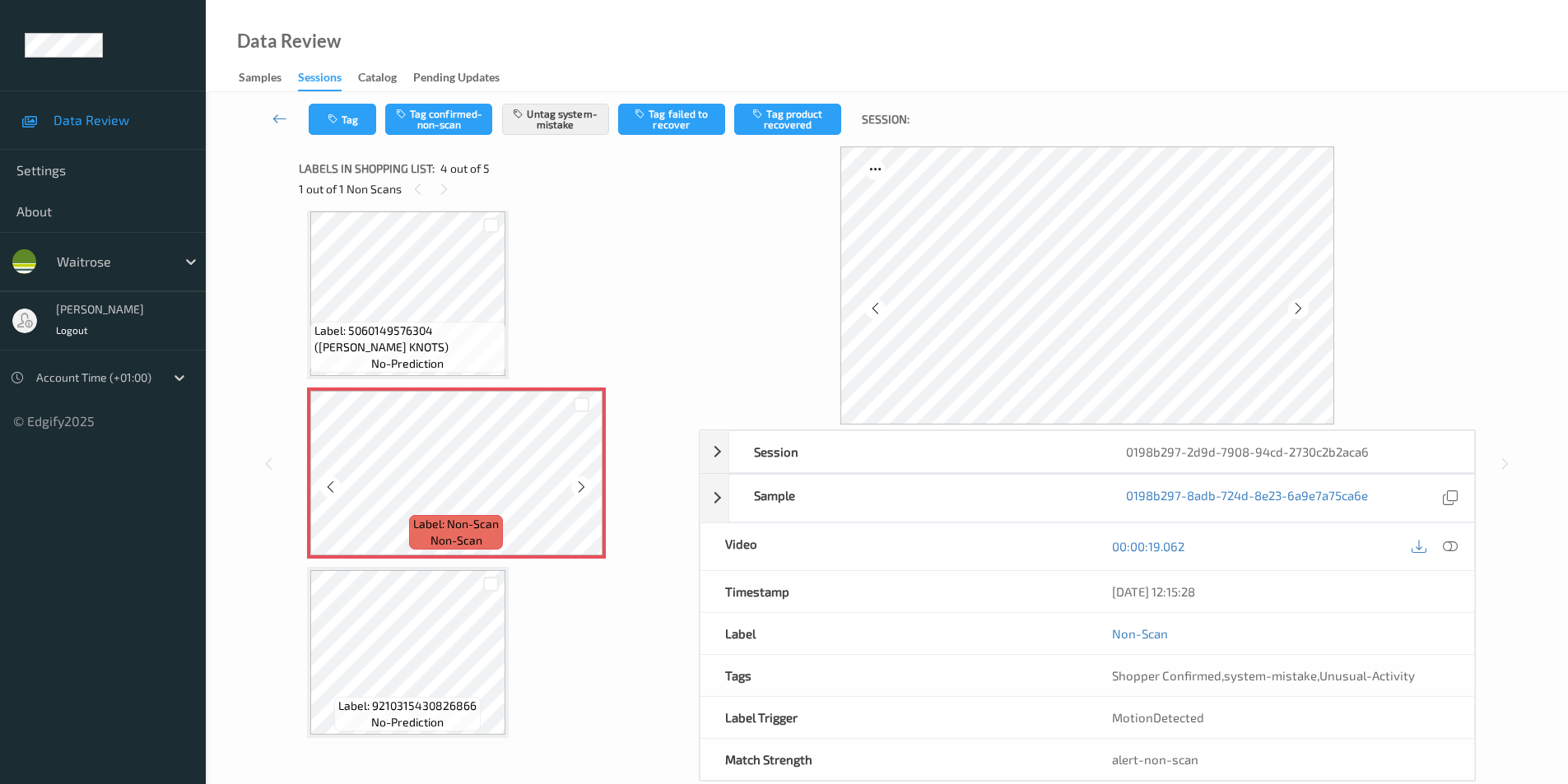
scroll to position [373, 0]
click at [1295, 310] on icon at bounding box center [1298, 309] width 14 height 15
click at [1294, 306] on icon at bounding box center [1298, 309] width 14 height 15
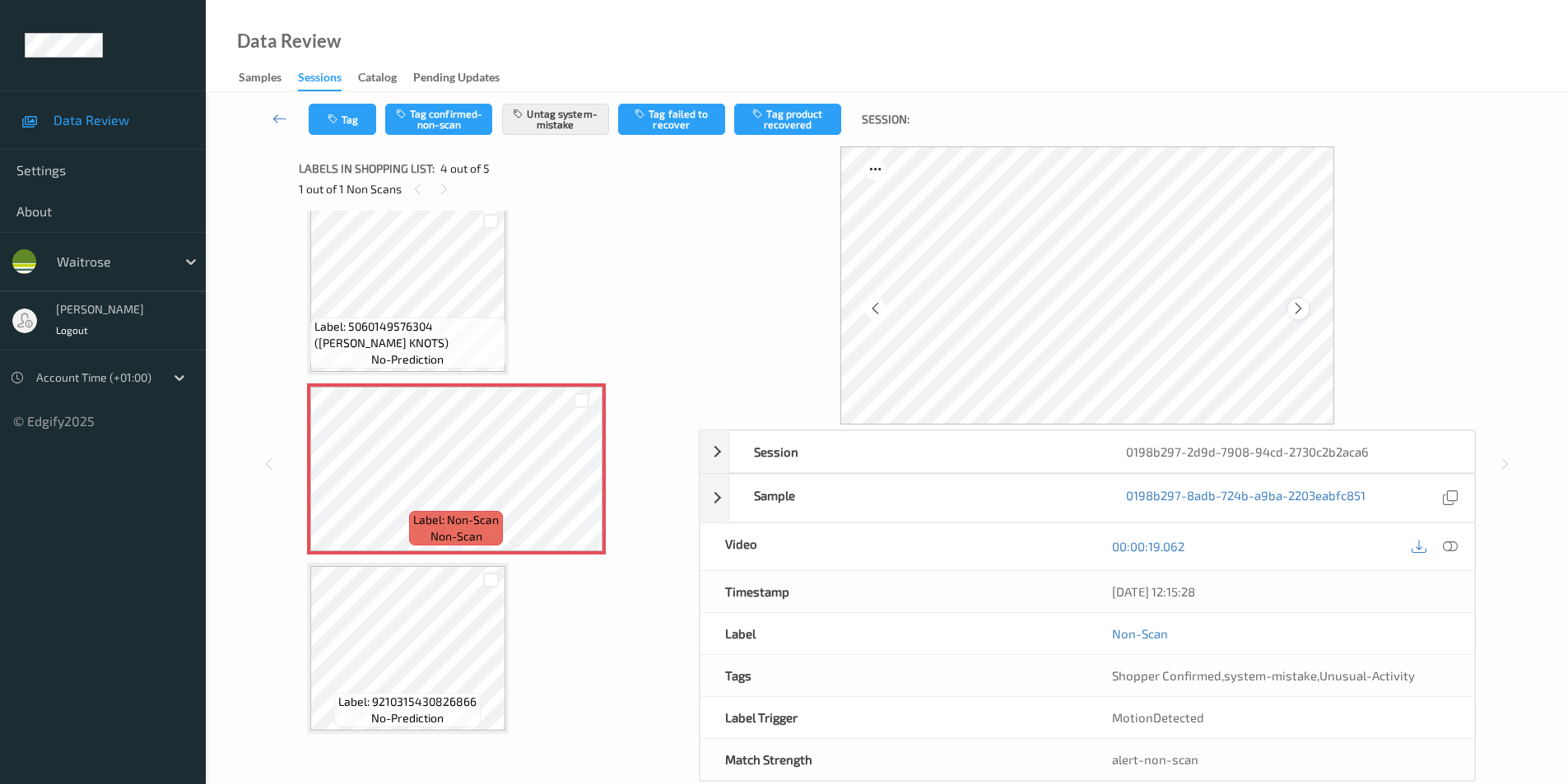
click at [1299, 304] on icon at bounding box center [1298, 309] width 14 height 15
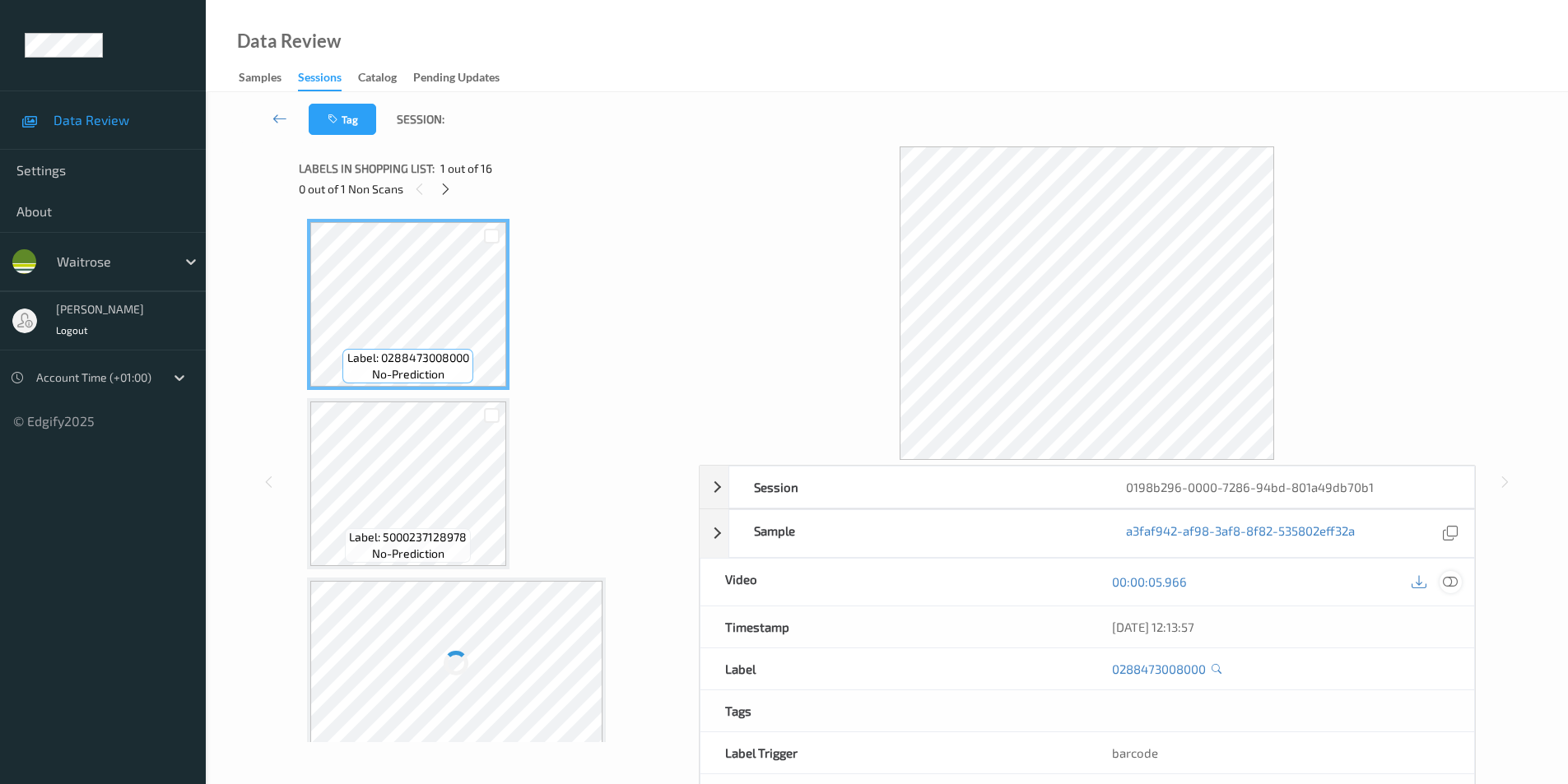
click at [1448, 577] on icon at bounding box center [1450, 582] width 15 height 15
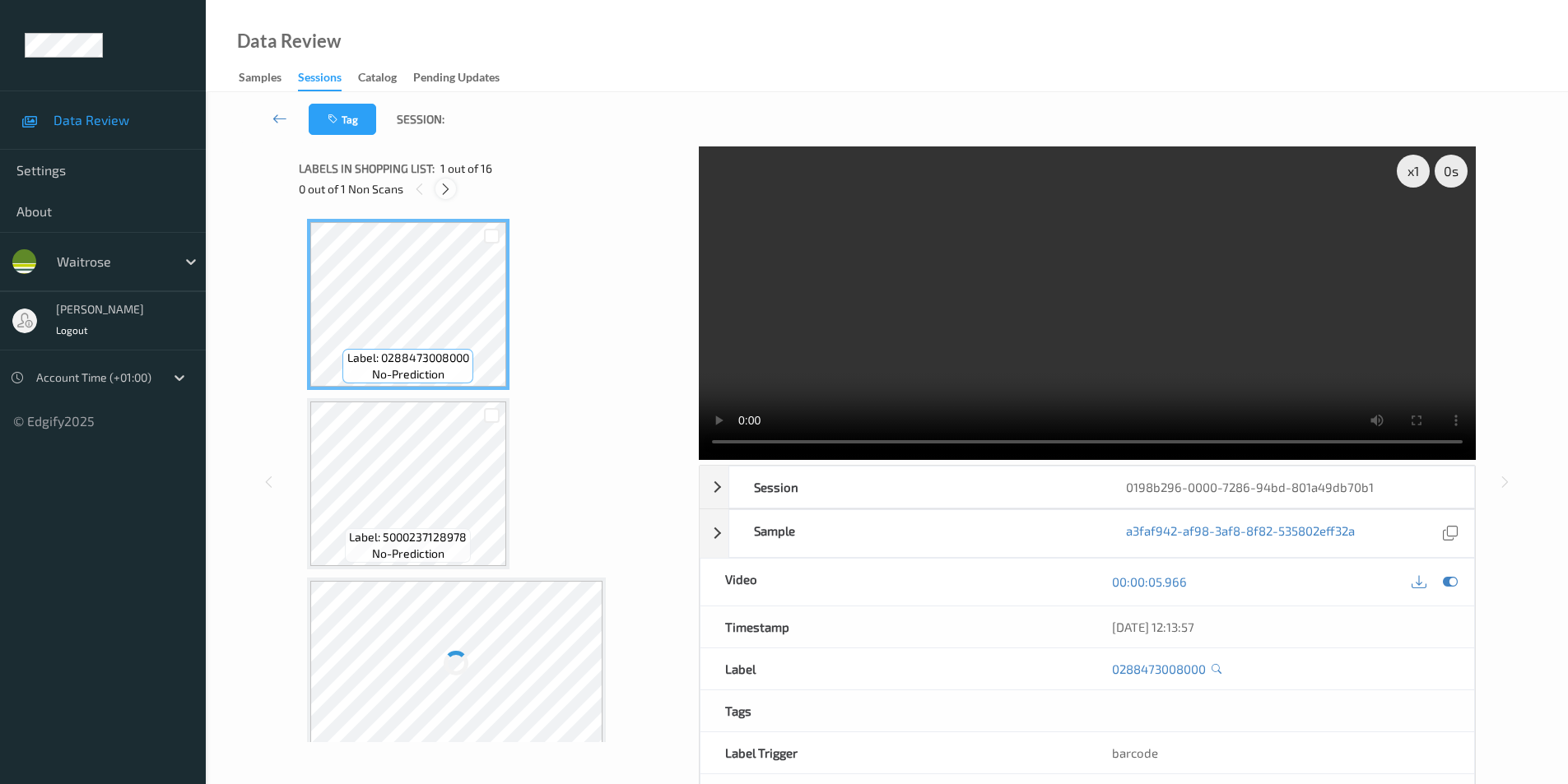
click at [445, 187] on icon at bounding box center [446, 189] width 14 height 15
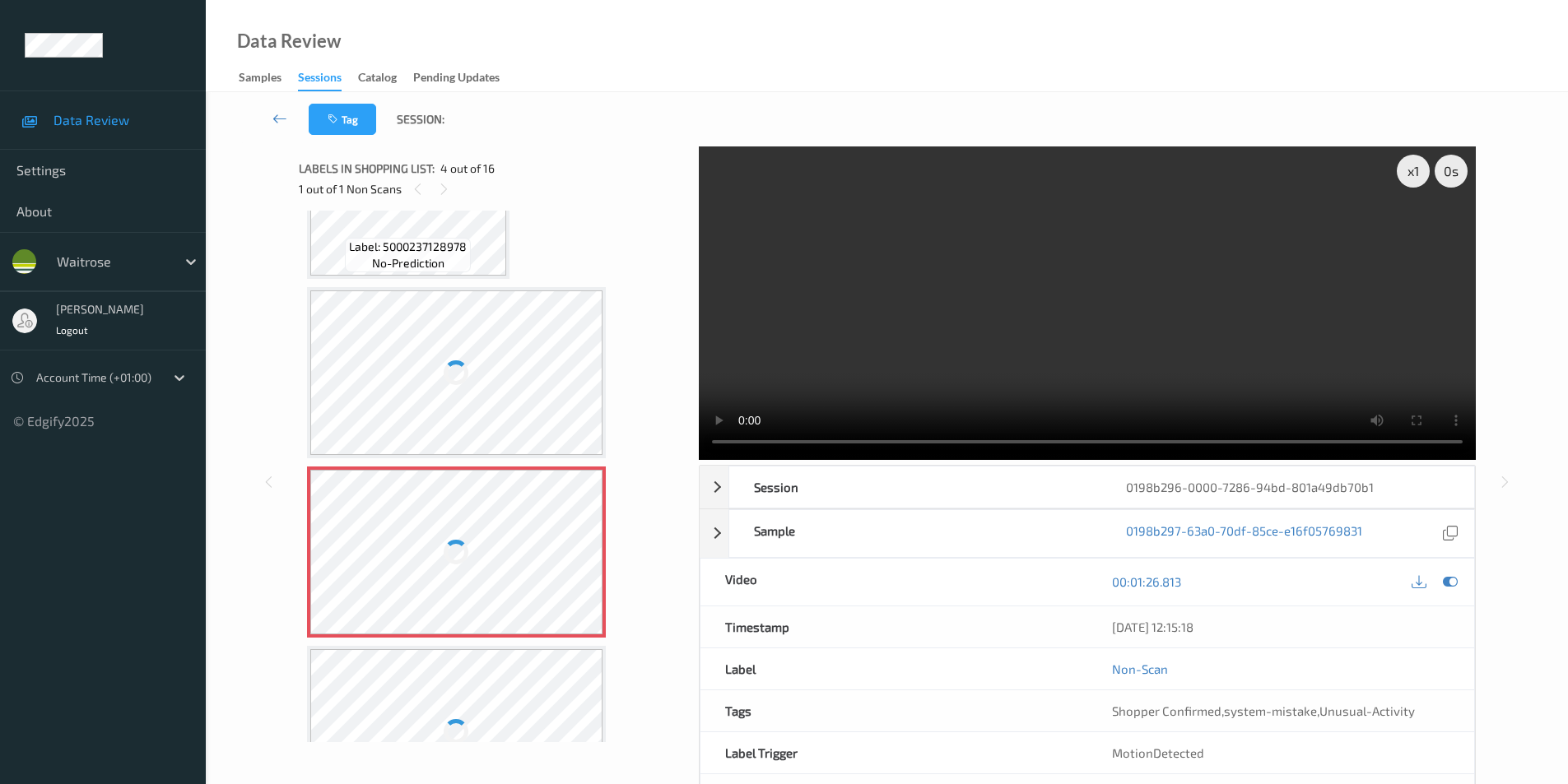
scroll to position [202, 0]
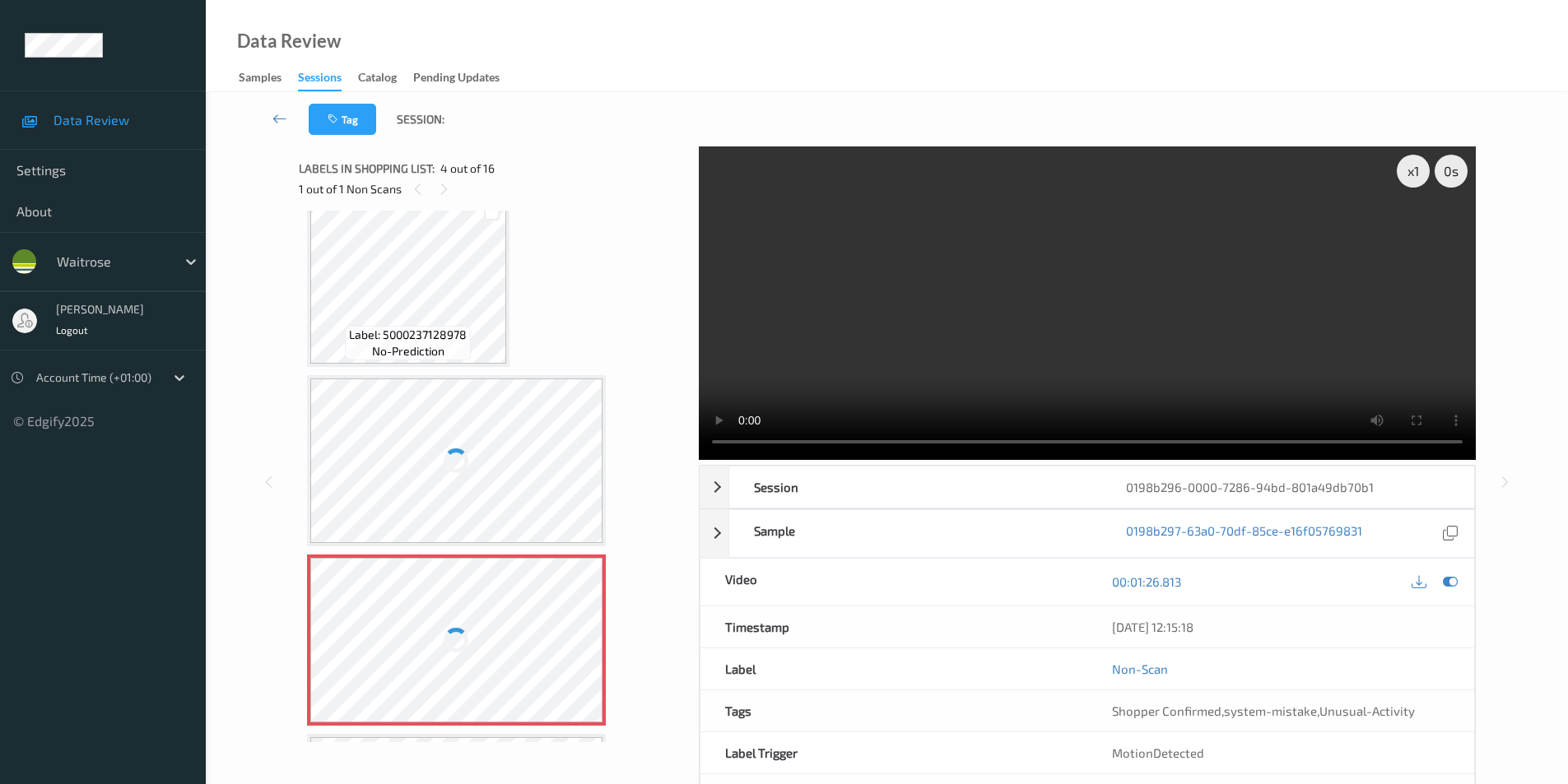
click at [465, 412] on div at bounding box center [456, 460] width 293 height 164
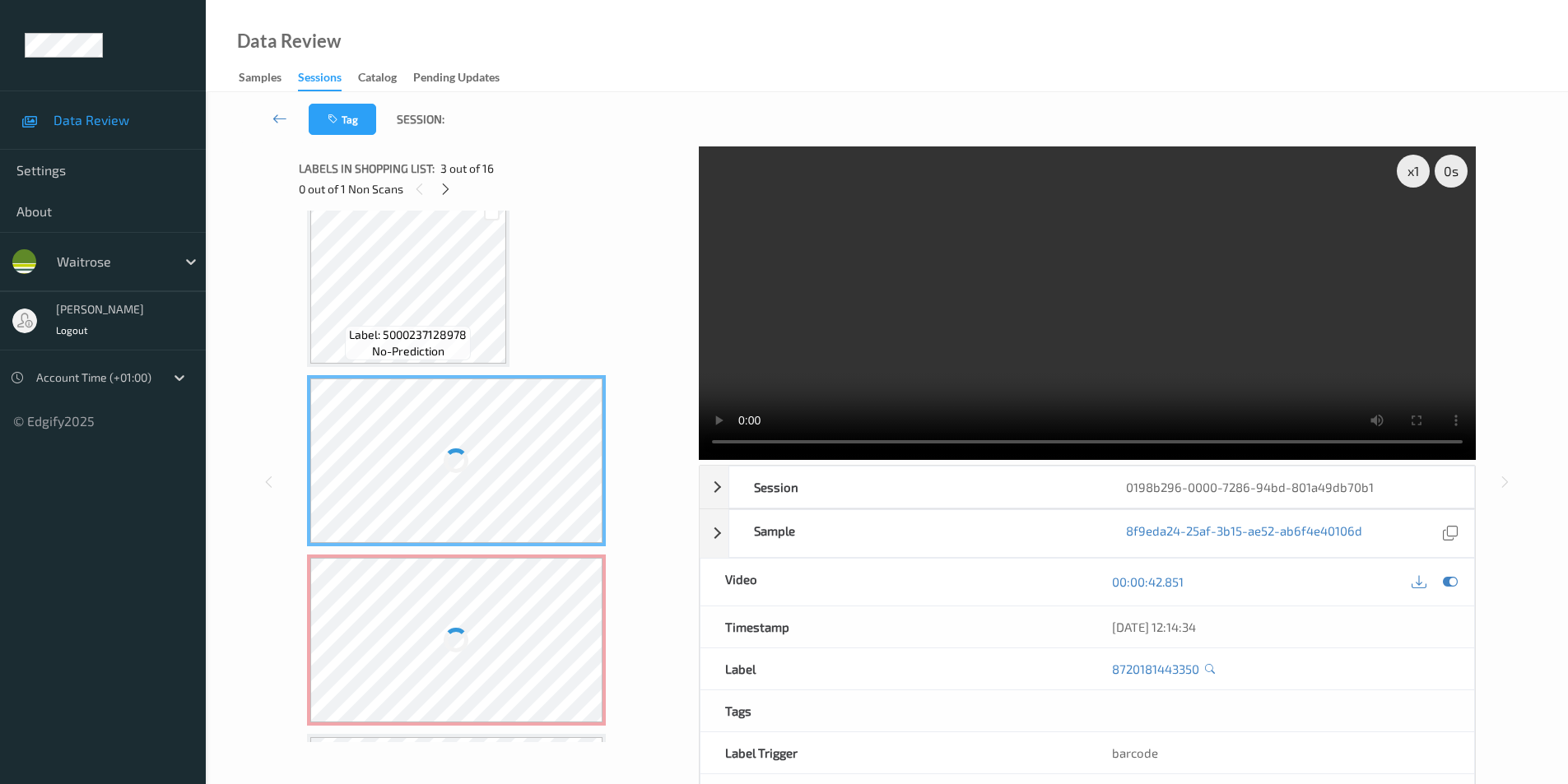
click at [465, 412] on div at bounding box center [456, 460] width 293 height 164
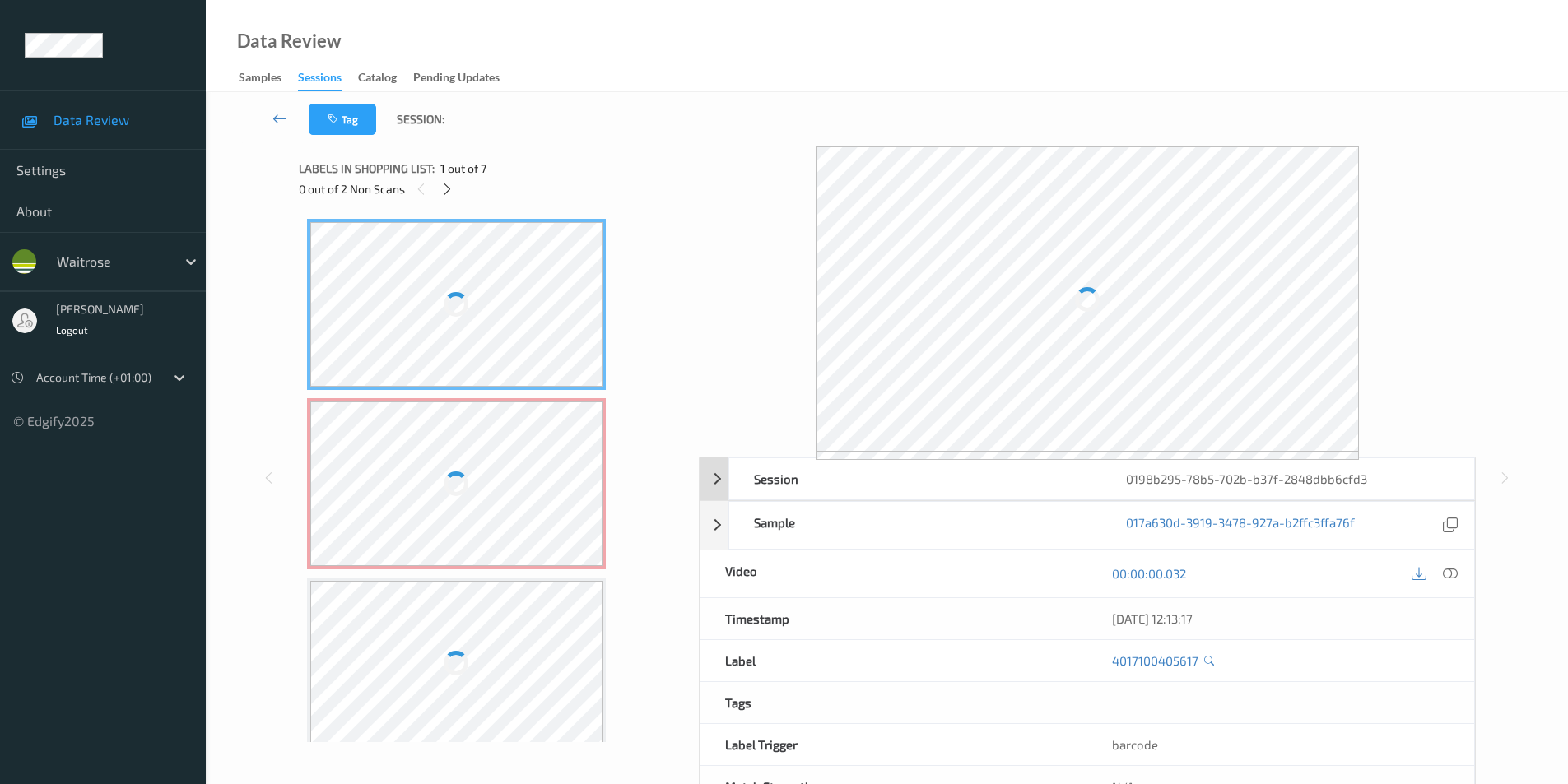
drag, startPoint x: 1451, startPoint y: 578, endPoint x: 1221, endPoint y: 488, distance: 247.0
click at [1449, 579] on icon at bounding box center [1450, 574] width 15 height 15
click at [1448, 569] on icon at bounding box center [1450, 574] width 15 height 15
click at [1459, 573] on div at bounding box center [1450, 573] width 22 height 22
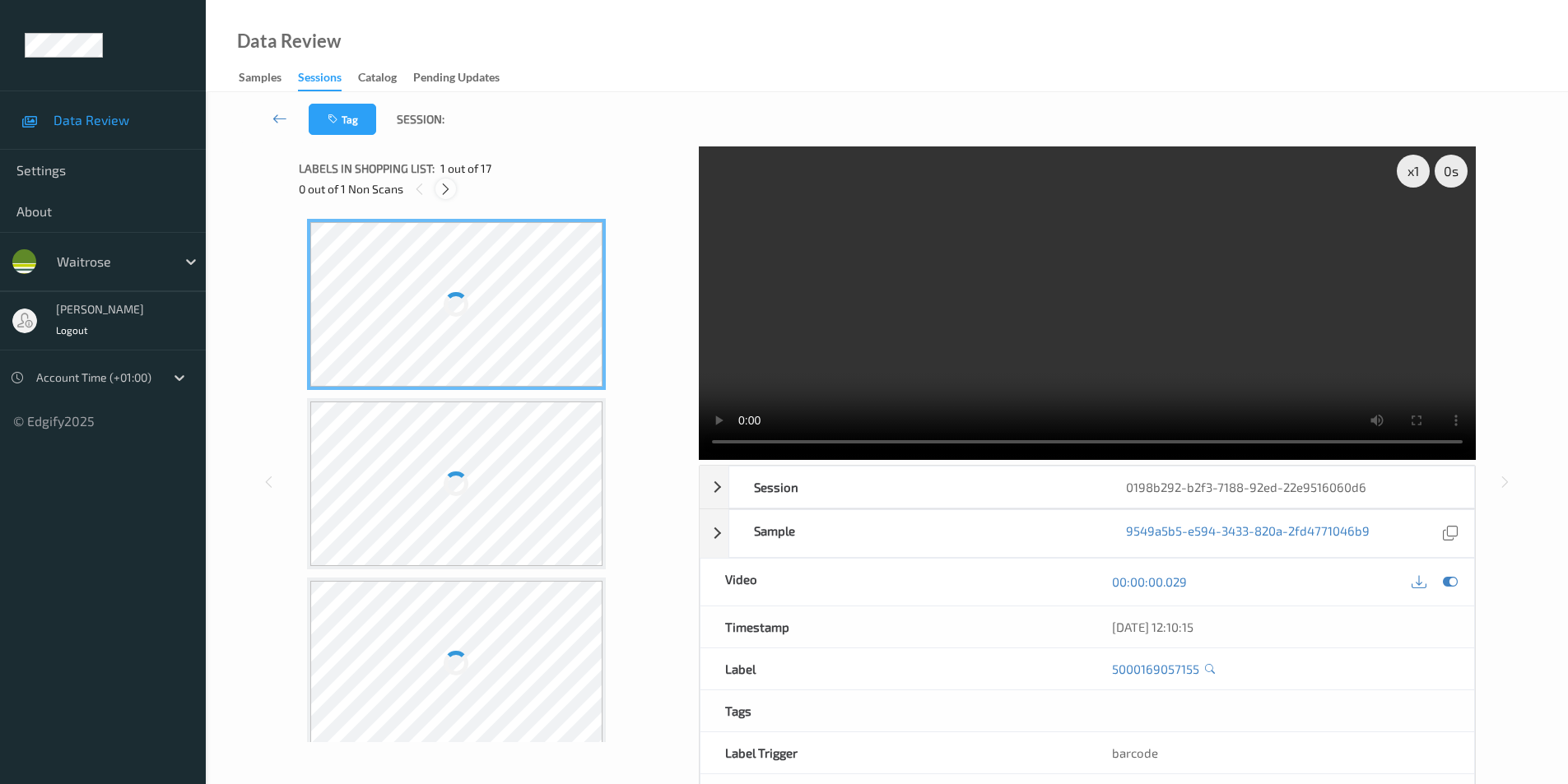
click at [442, 192] on icon at bounding box center [446, 189] width 14 height 15
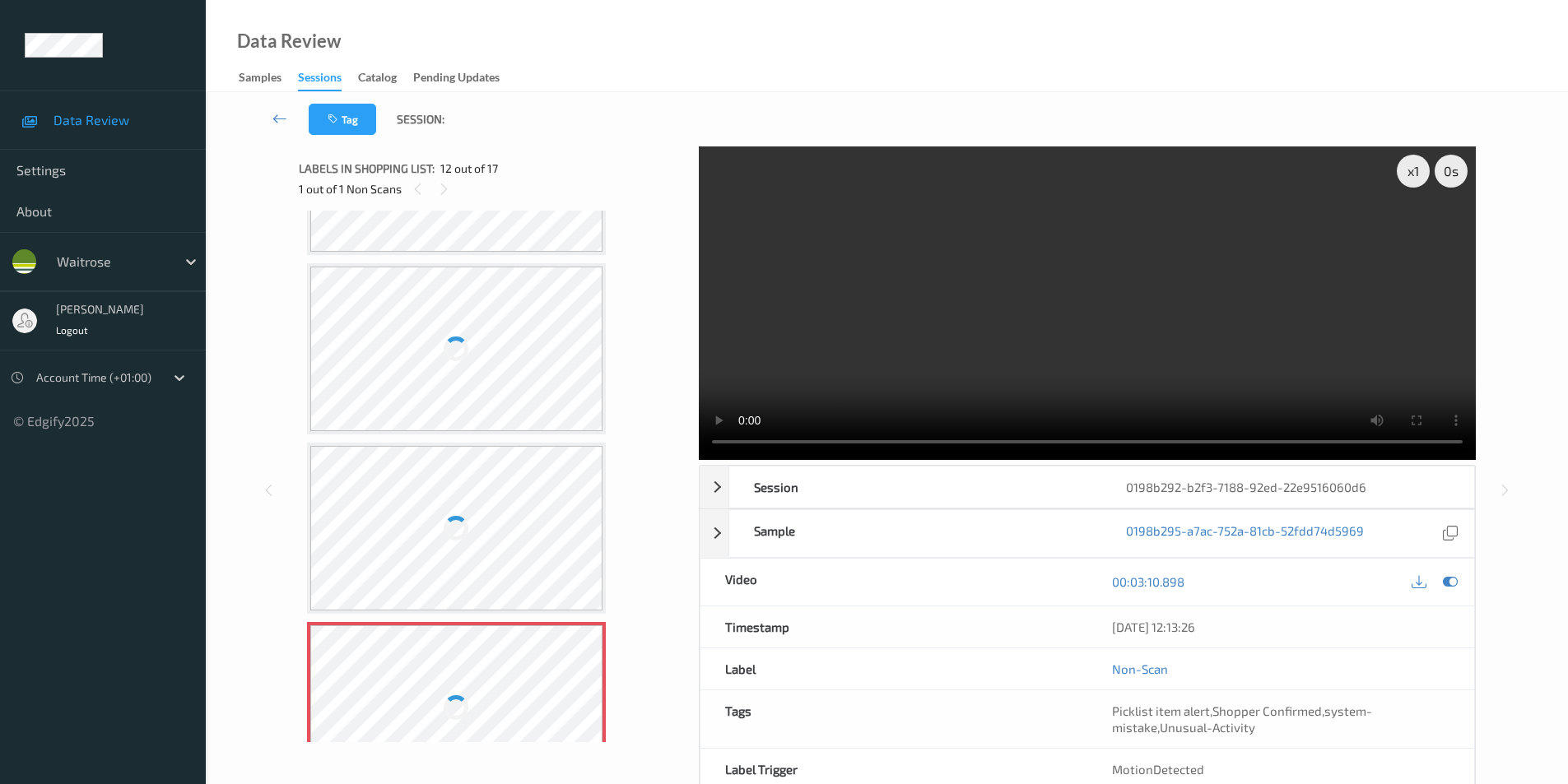
scroll to position [1556, 0]
click at [459, 292] on div at bounding box center [456, 363] width 293 height 164
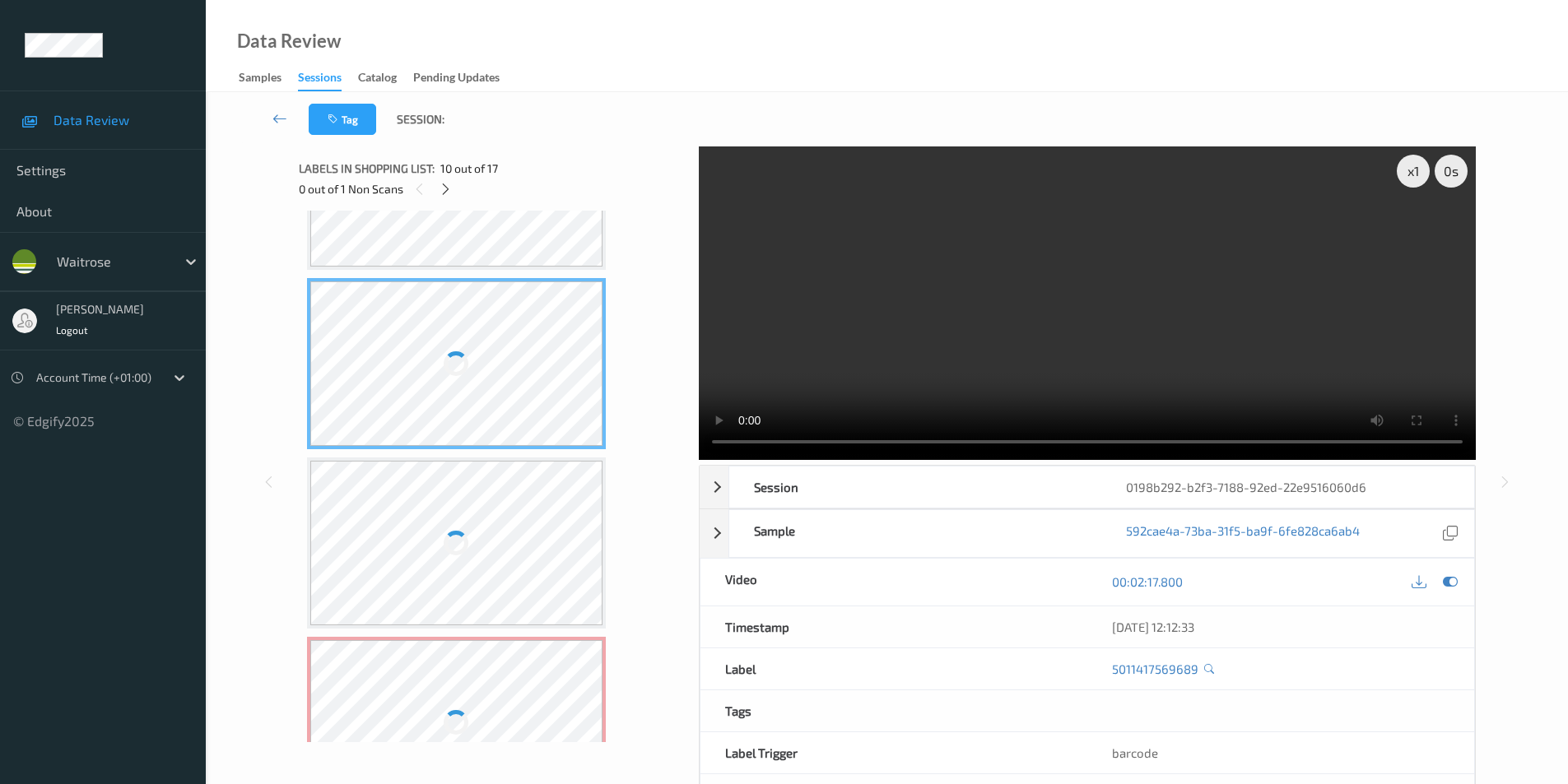
click at [459, 292] on div at bounding box center [456, 363] width 293 height 164
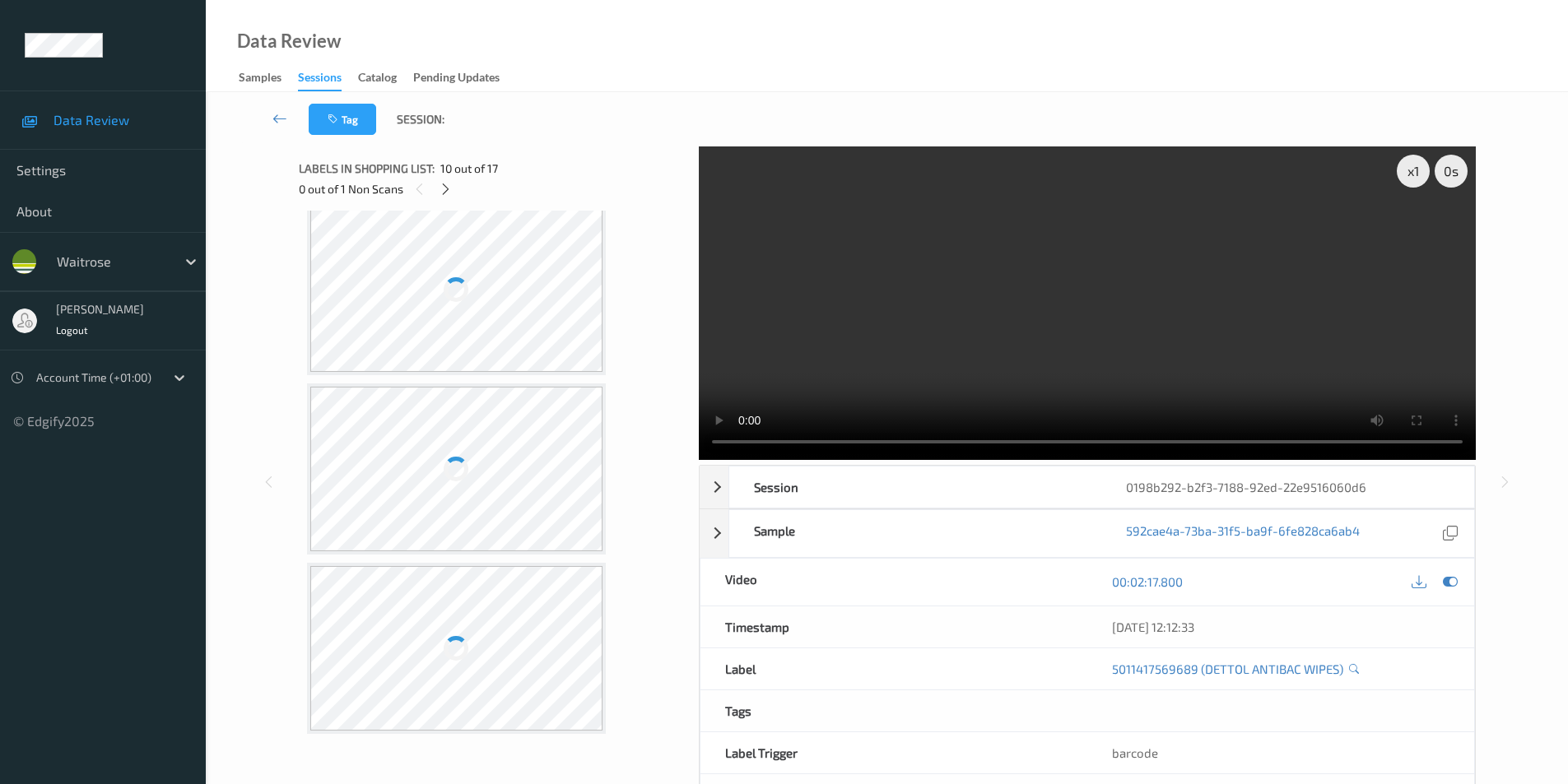
scroll to position [824, 0]
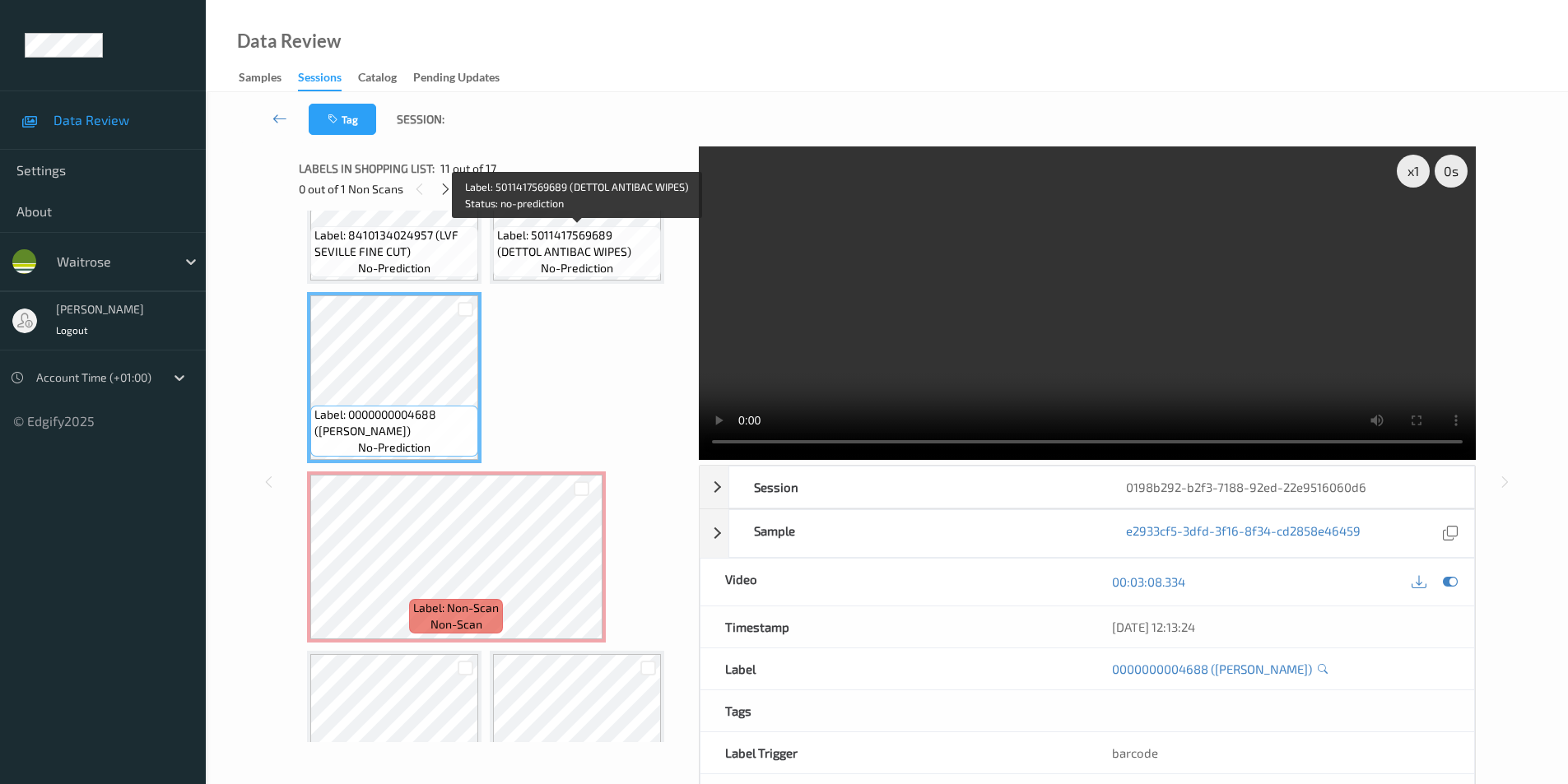
click at [553, 230] on span "Label: 5011417569689 (DETTOL ANTIBAC WIPES)" at bounding box center [577, 243] width 160 height 33
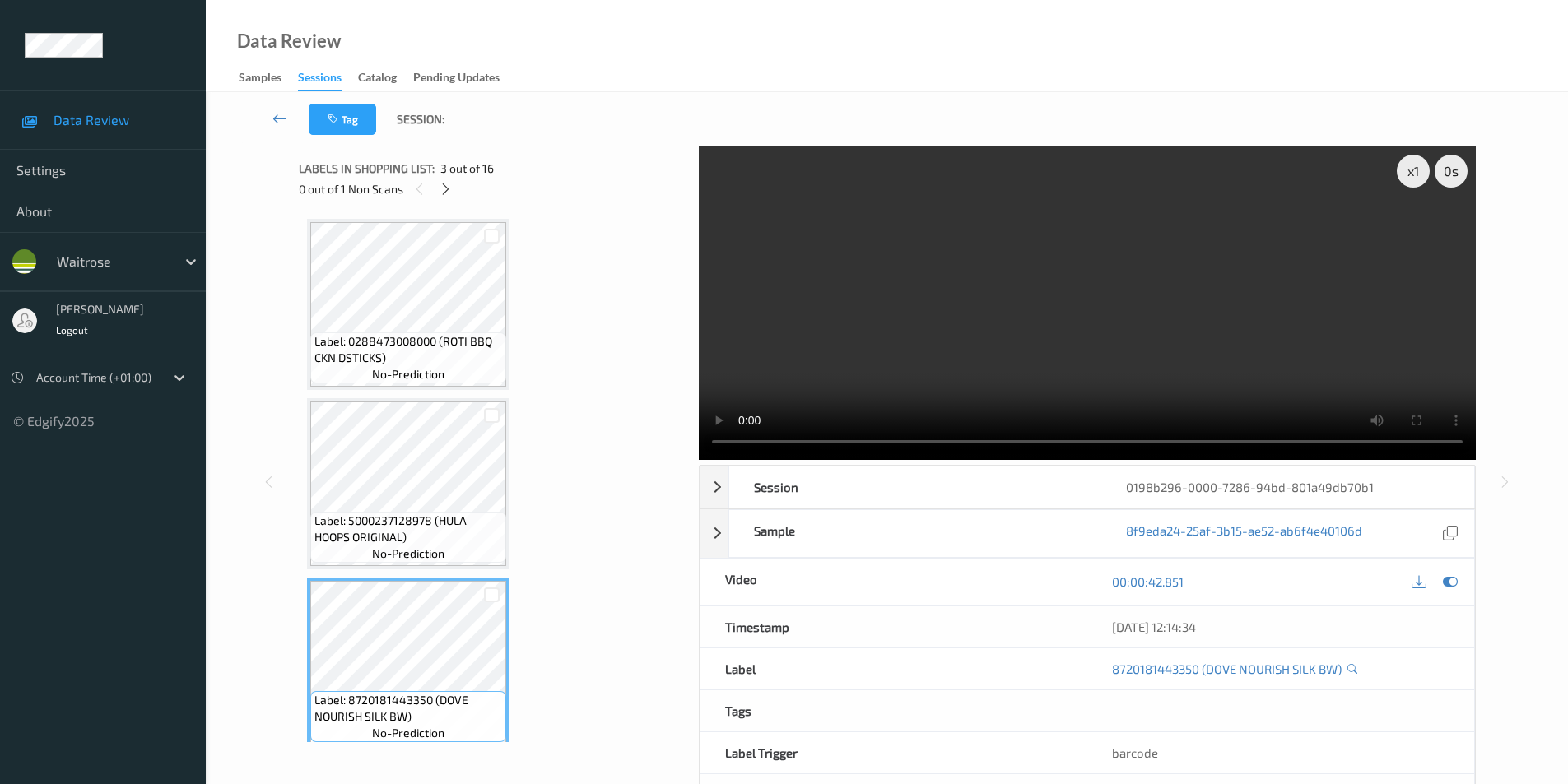
scroll to position [186, 0]
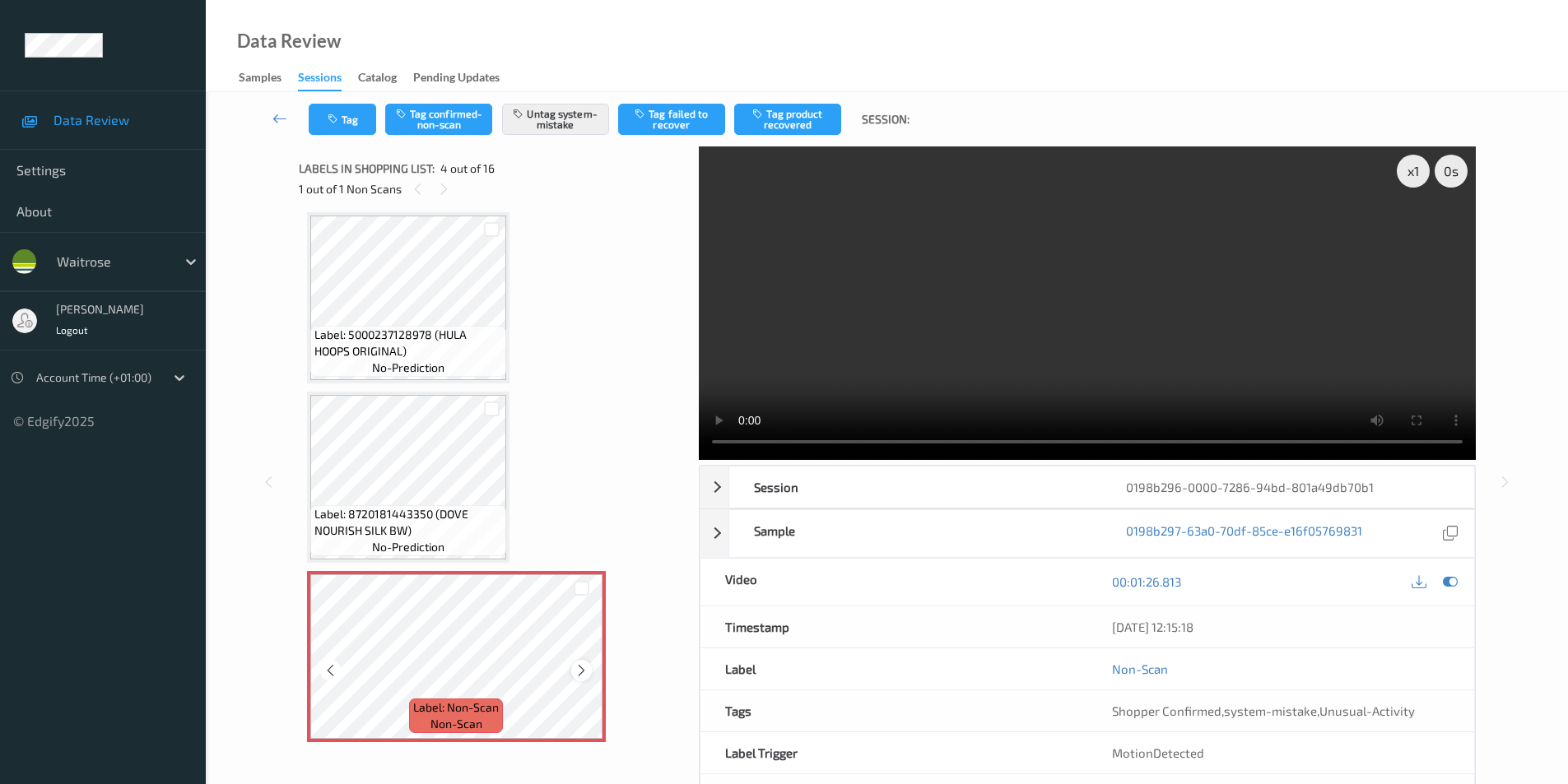
click at [583, 672] on icon at bounding box center [581, 671] width 14 height 15
click at [1444, 580] on icon at bounding box center [1450, 582] width 15 height 15
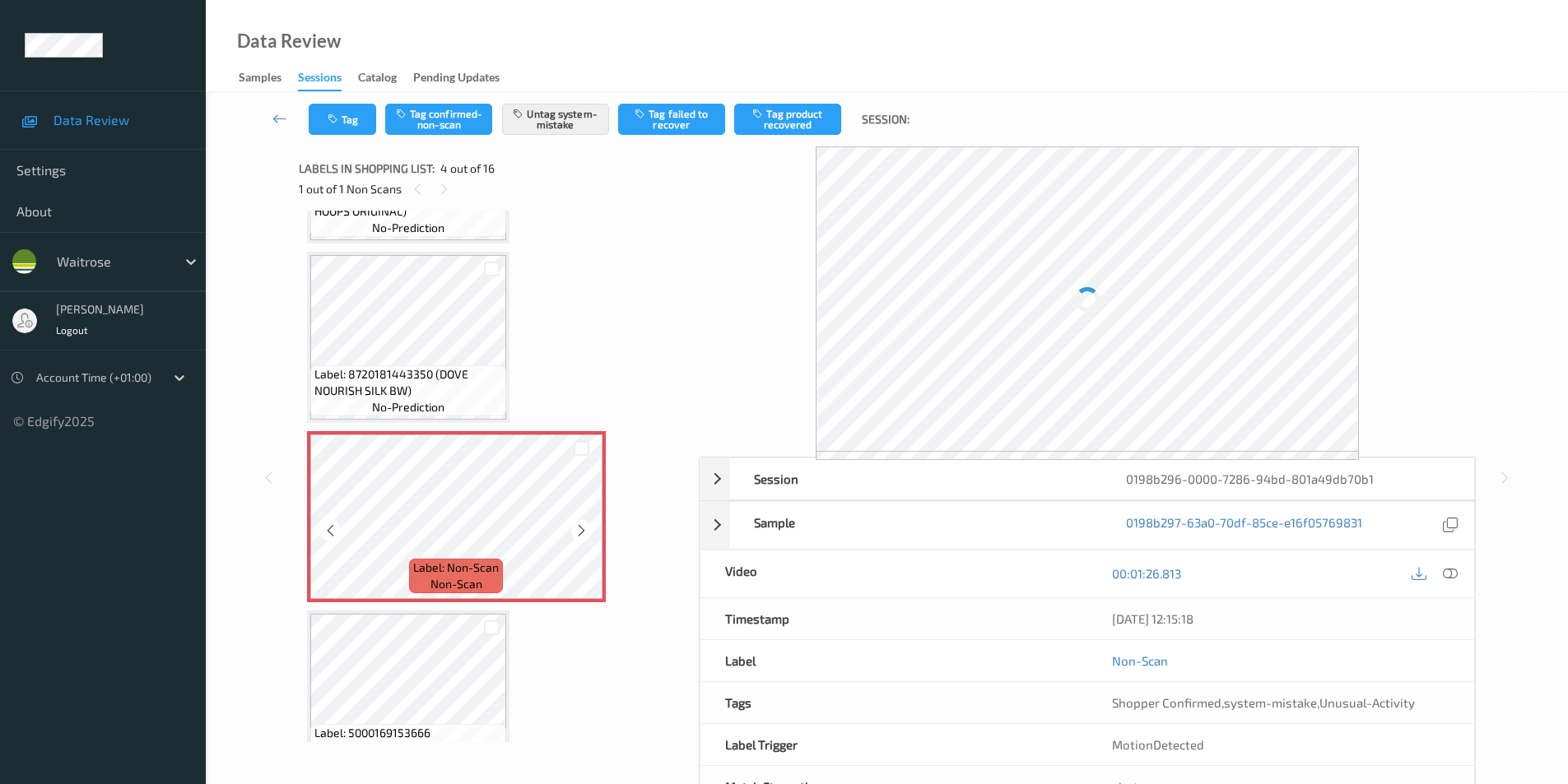
scroll to position [268, 0]
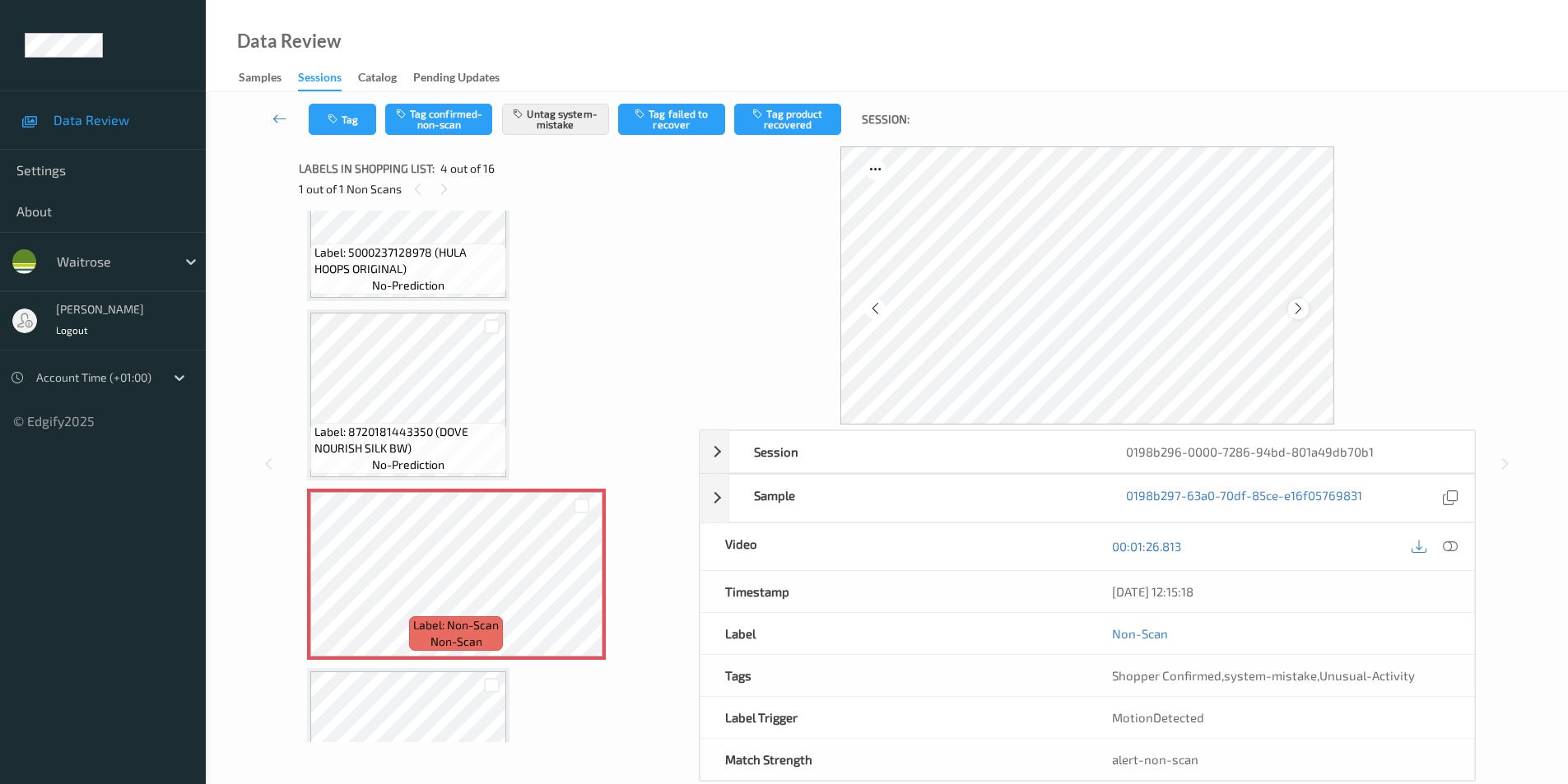
click at [1300, 315] on icon at bounding box center [1298, 309] width 14 height 15
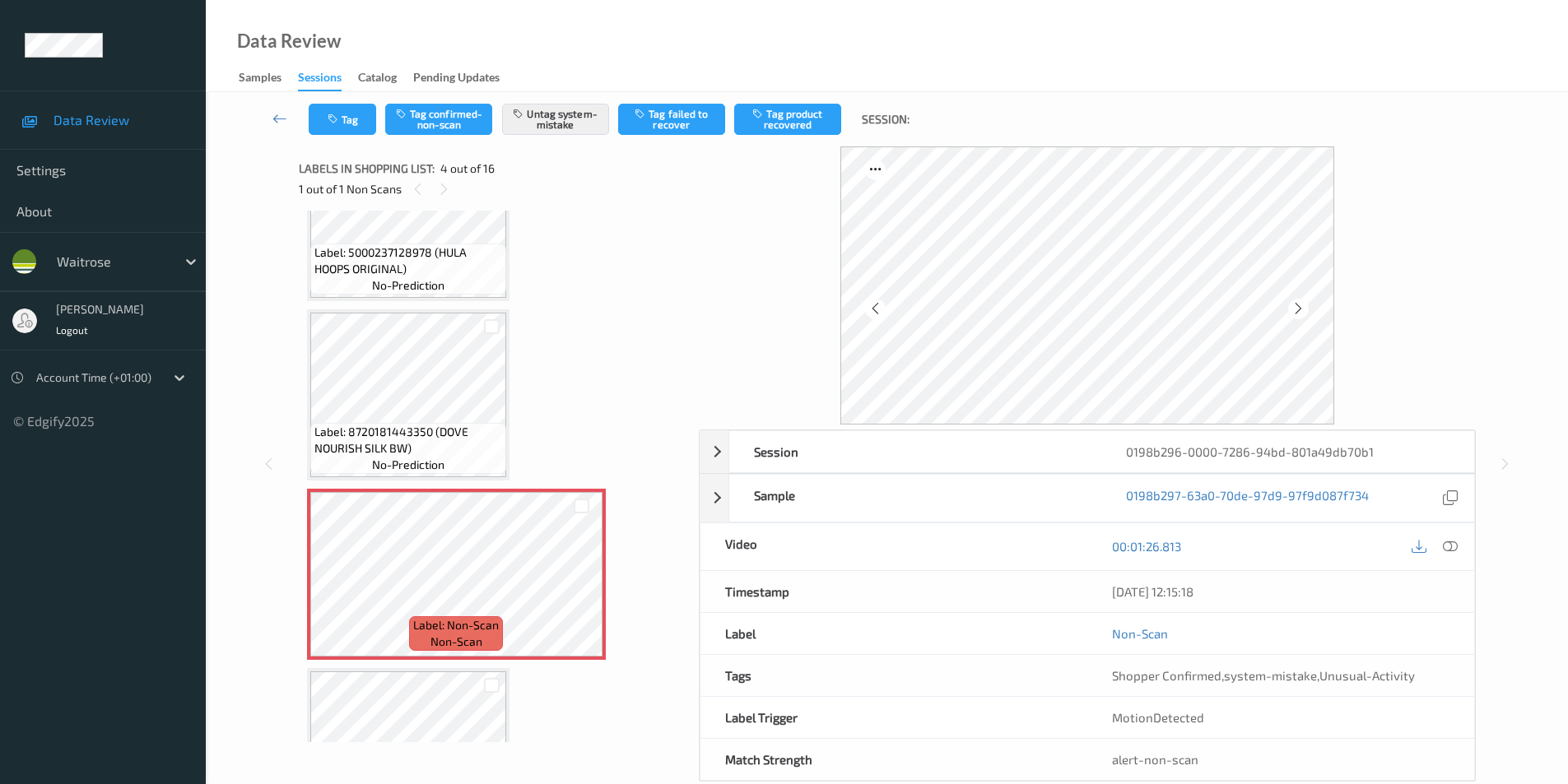
click at [1300, 315] on icon at bounding box center [1298, 309] width 14 height 15
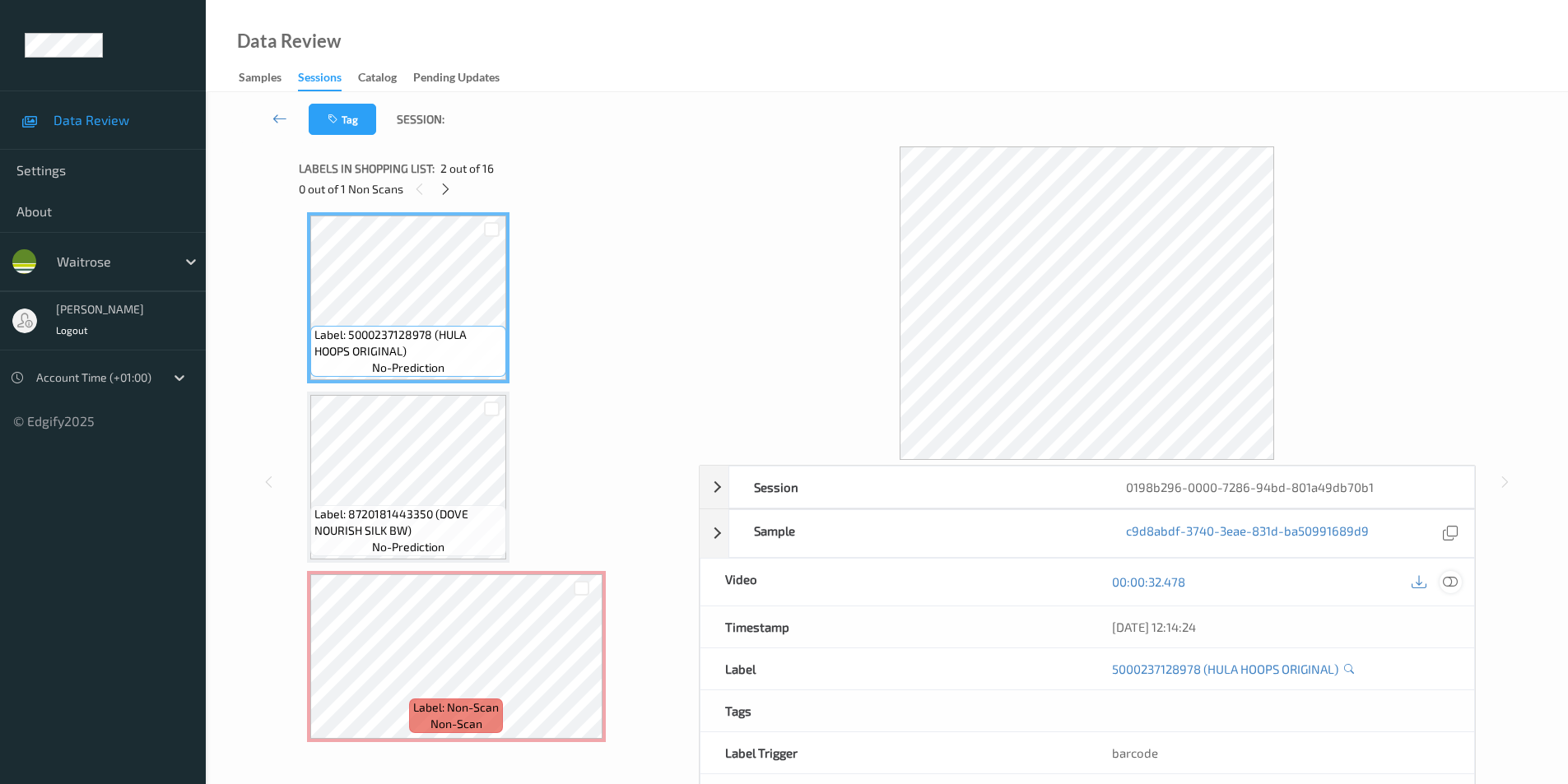
click at [1446, 581] on icon at bounding box center [1450, 582] width 15 height 15
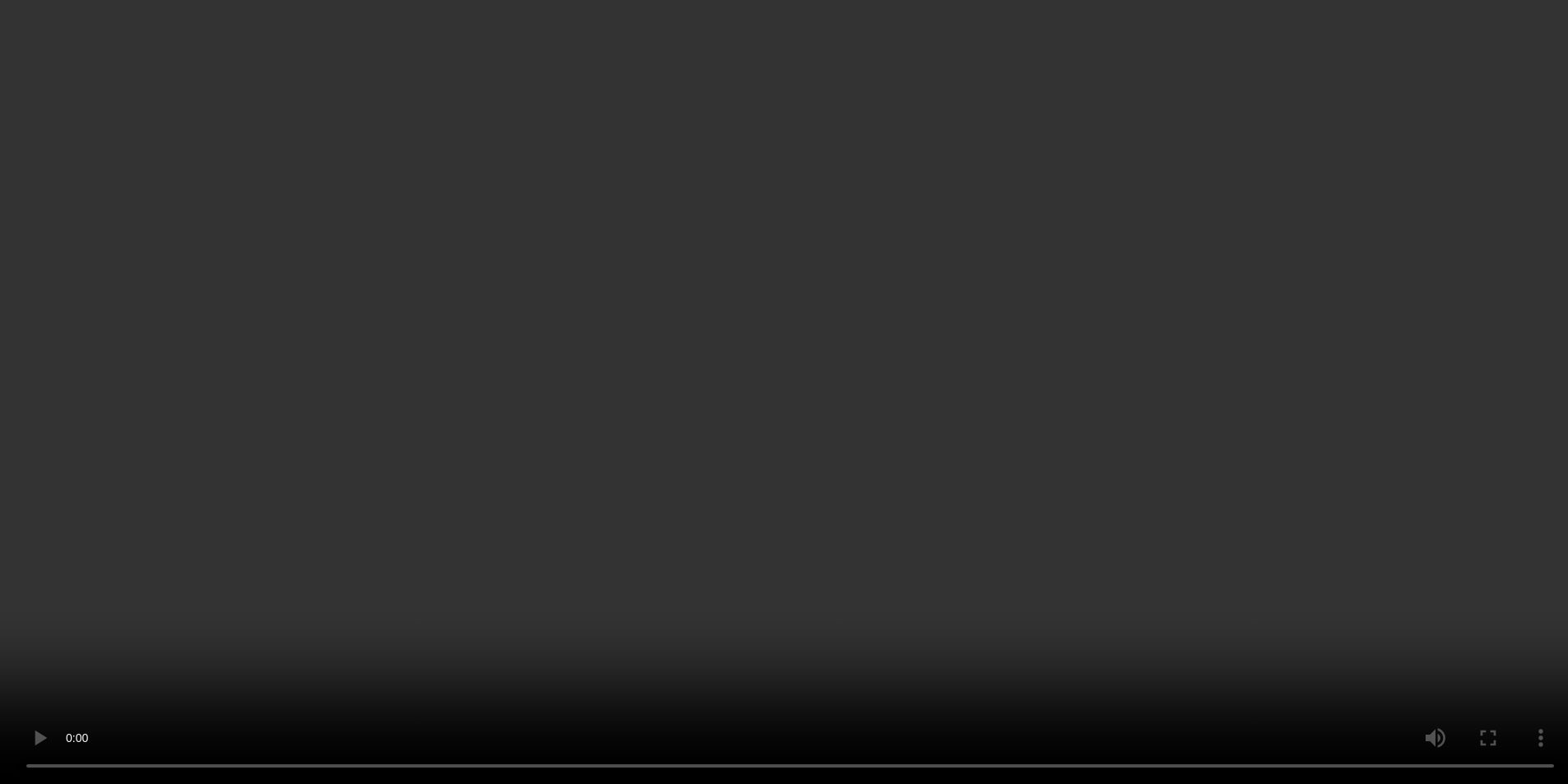
scroll to position [268, 0]
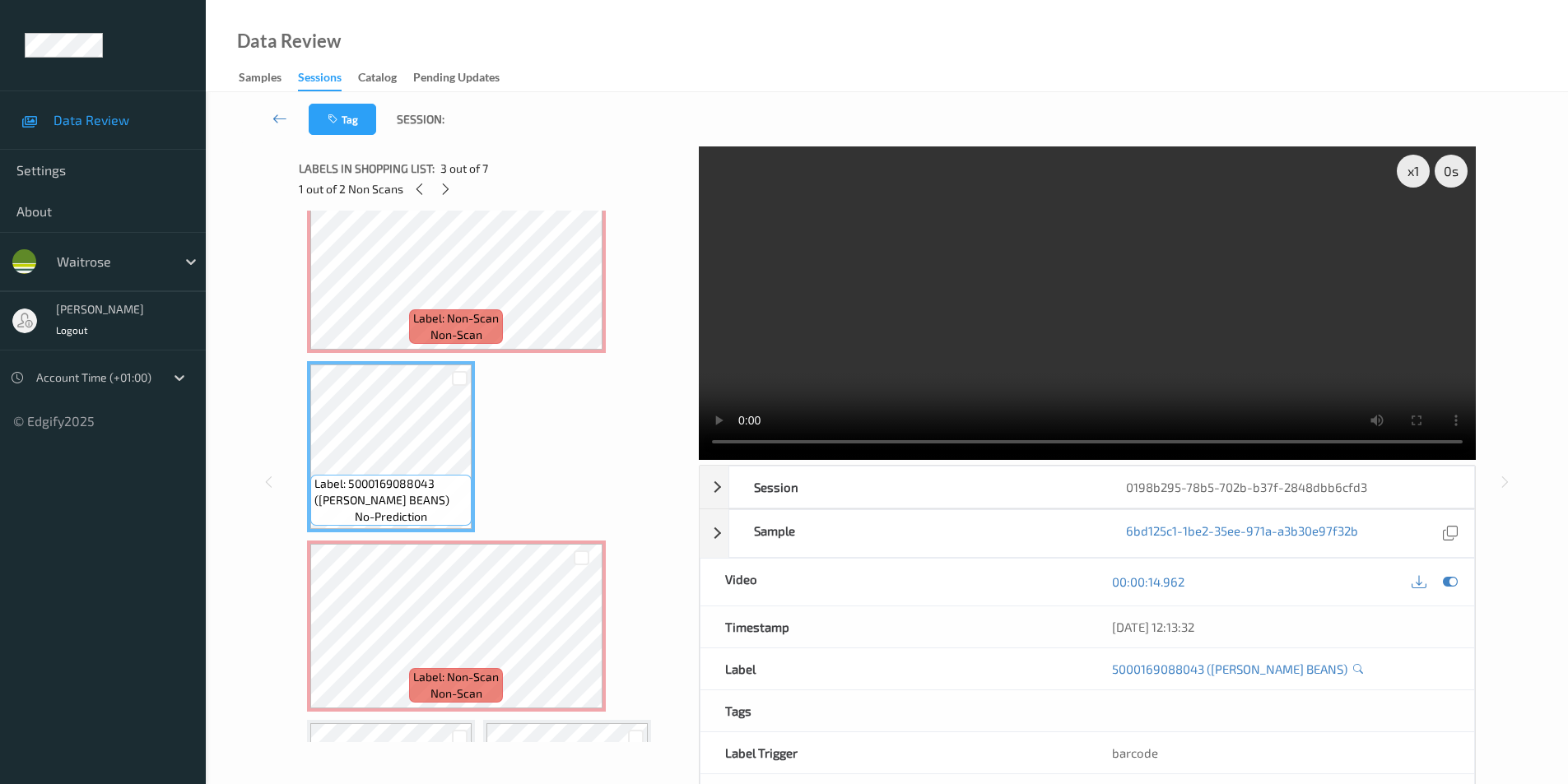
scroll to position [247, 0]
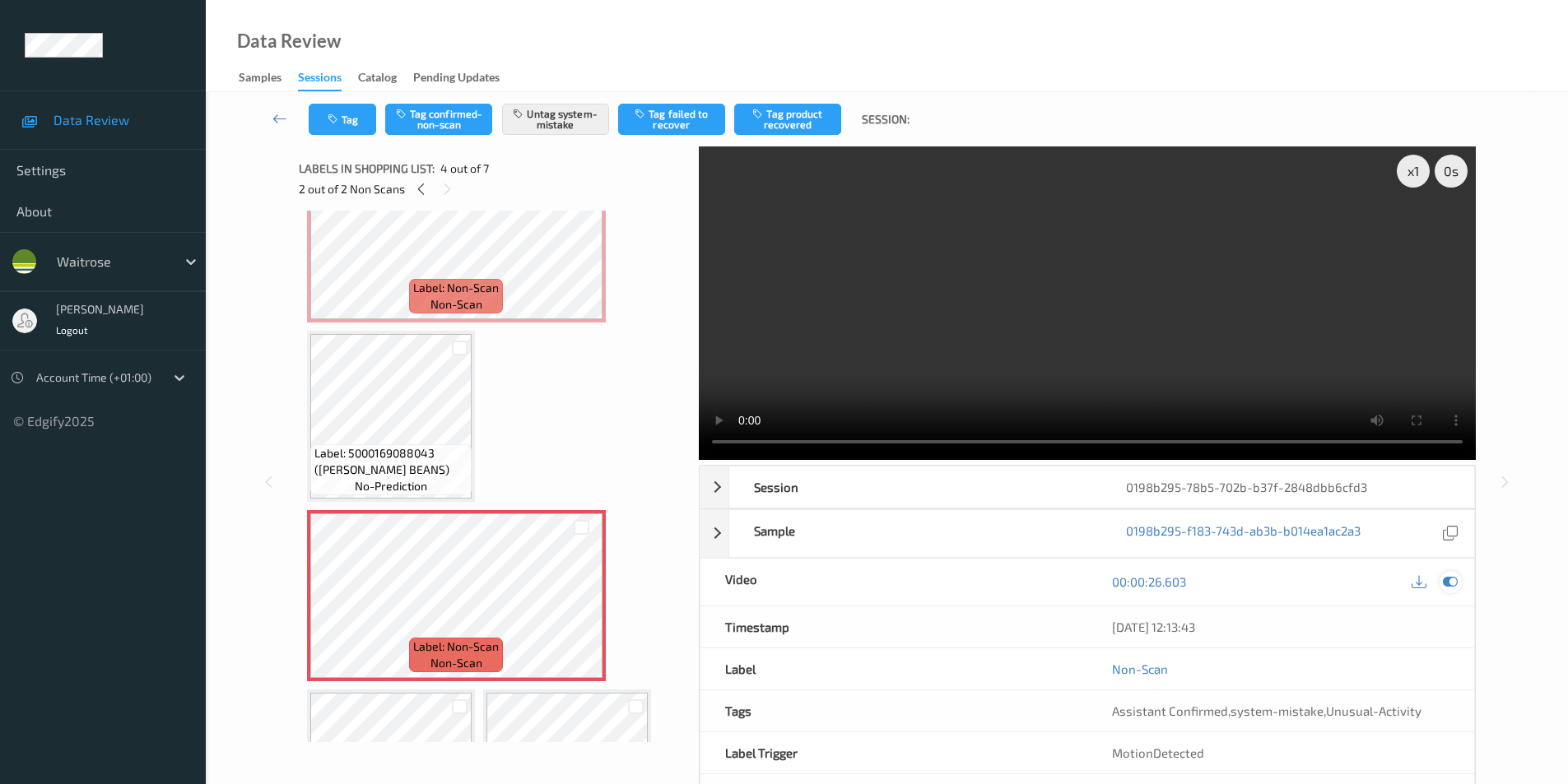
click at [1441, 578] on div at bounding box center [1450, 582] width 22 height 22
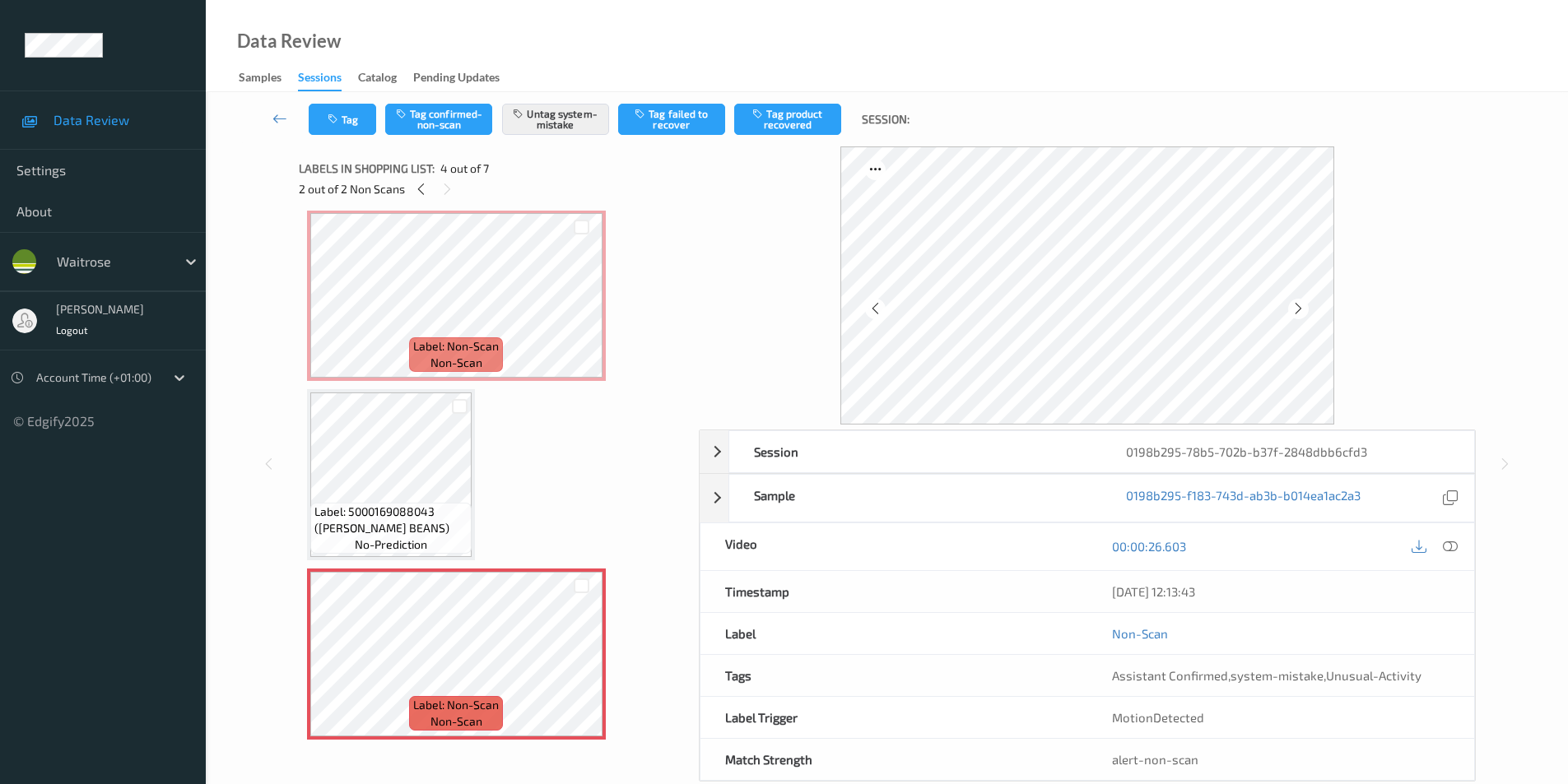
scroll to position [164, 0]
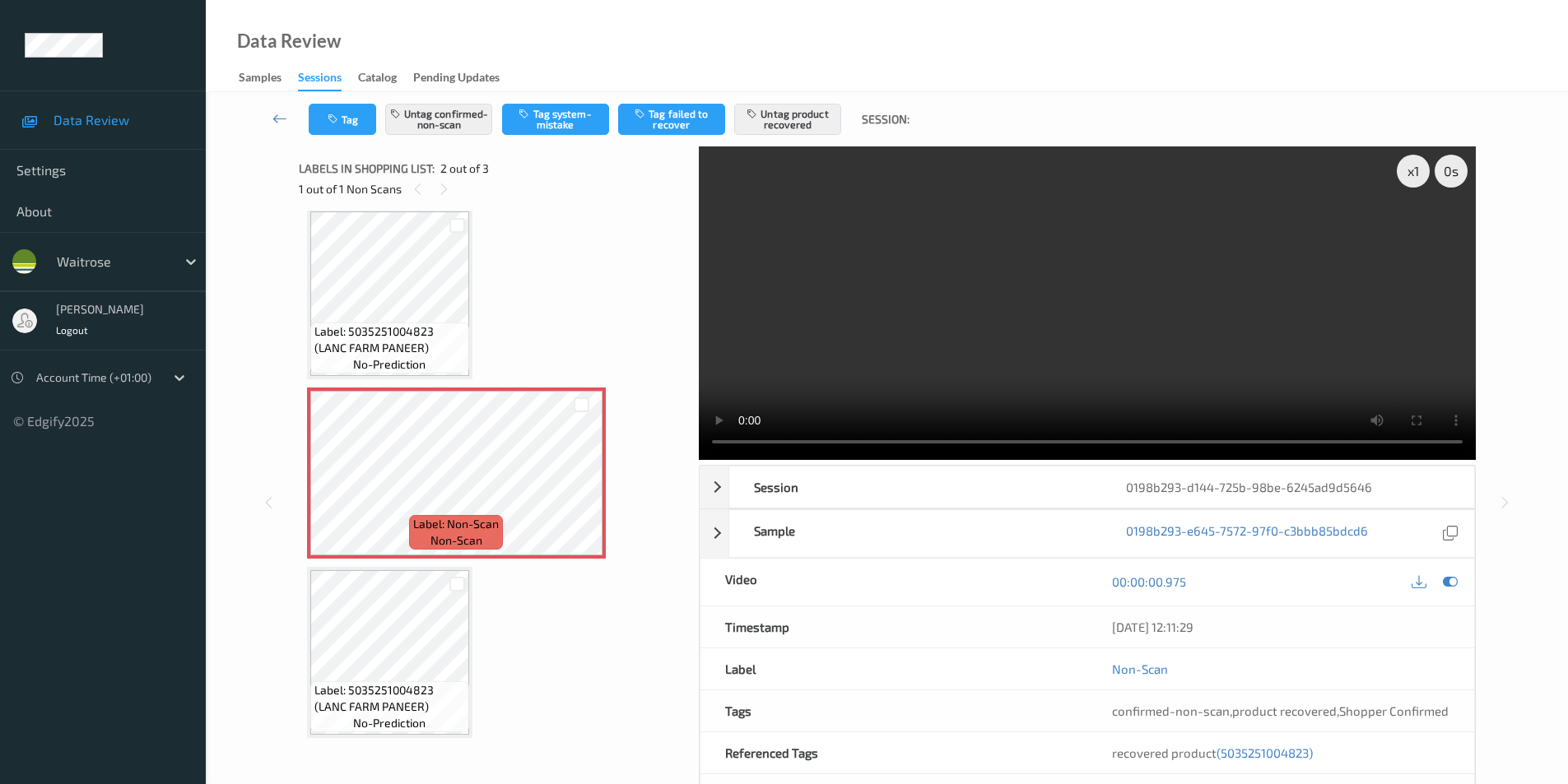
scroll to position [15, 0]
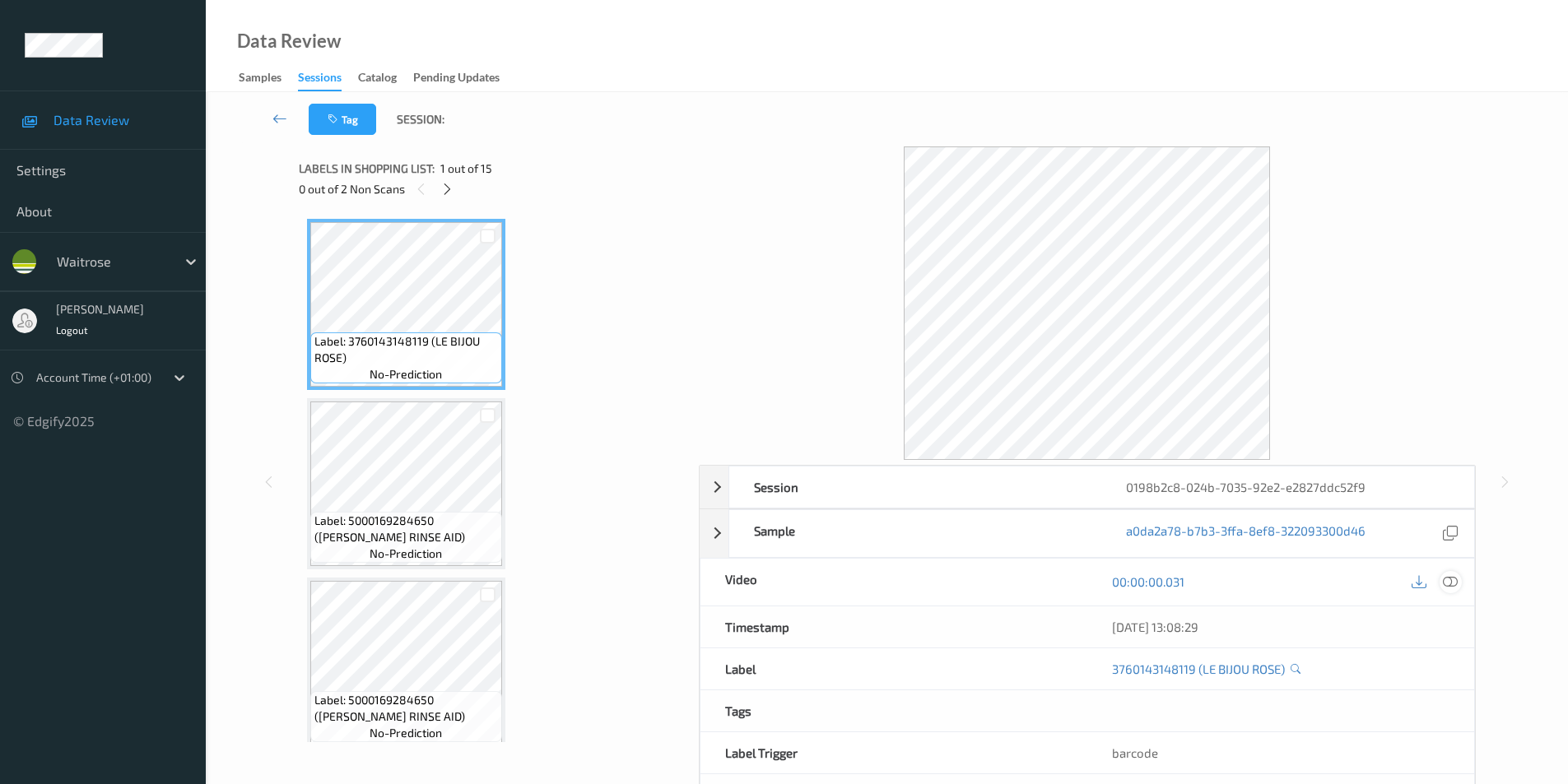
click at [1448, 578] on icon at bounding box center [1450, 582] width 15 height 15
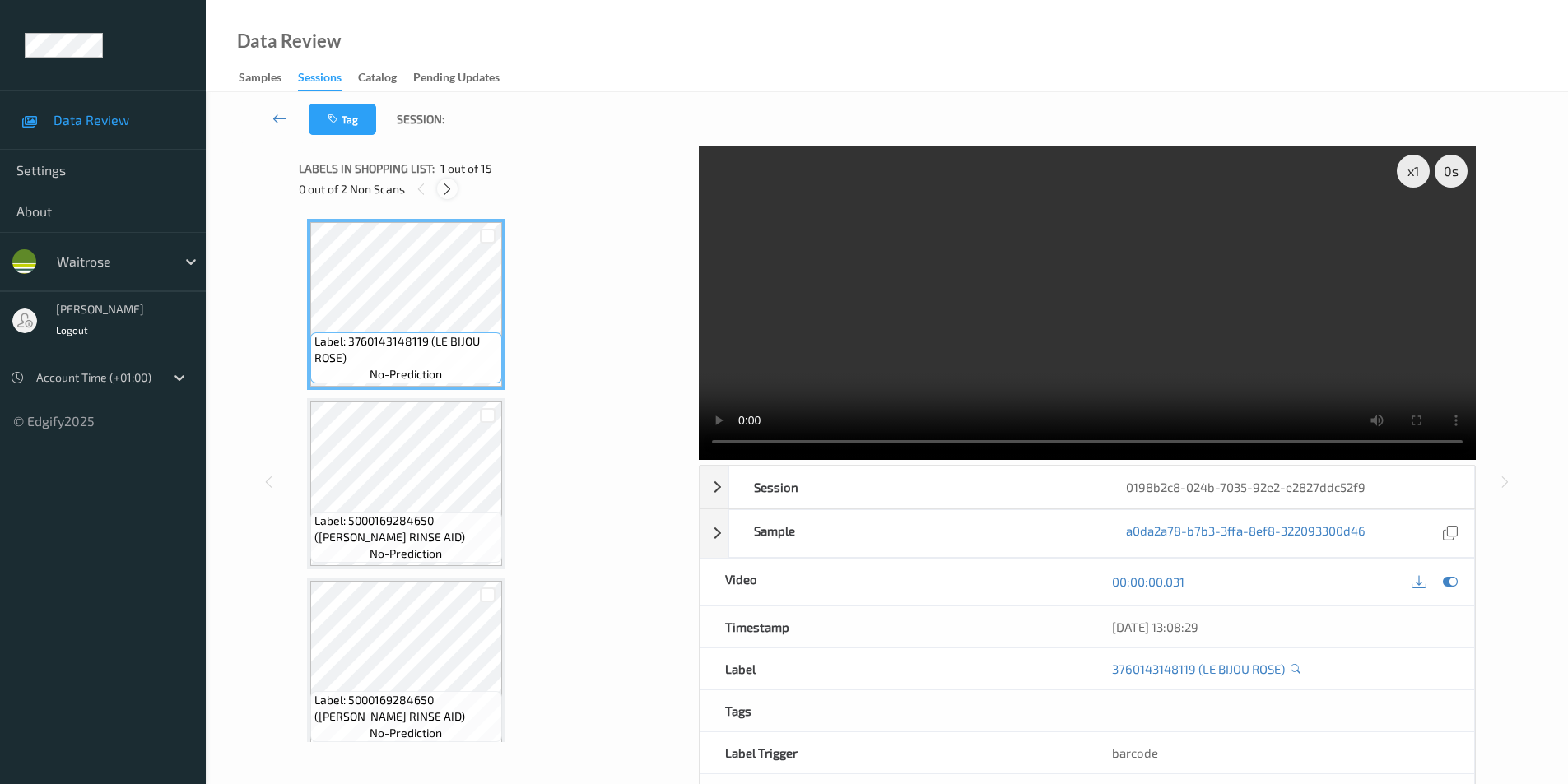
click at [449, 192] on icon at bounding box center [447, 189] width 14 height 15
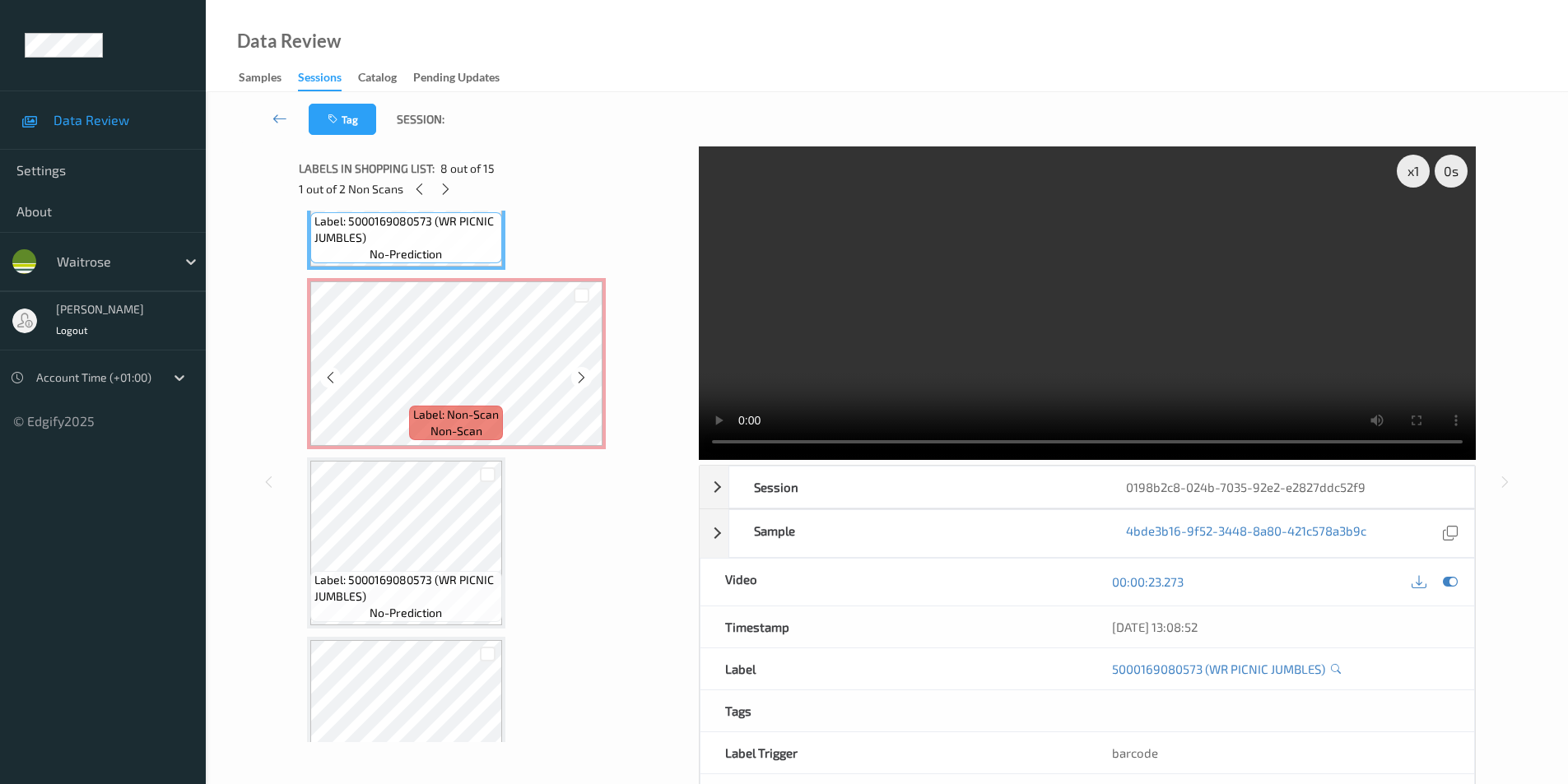
scroll to position [1399, 0]
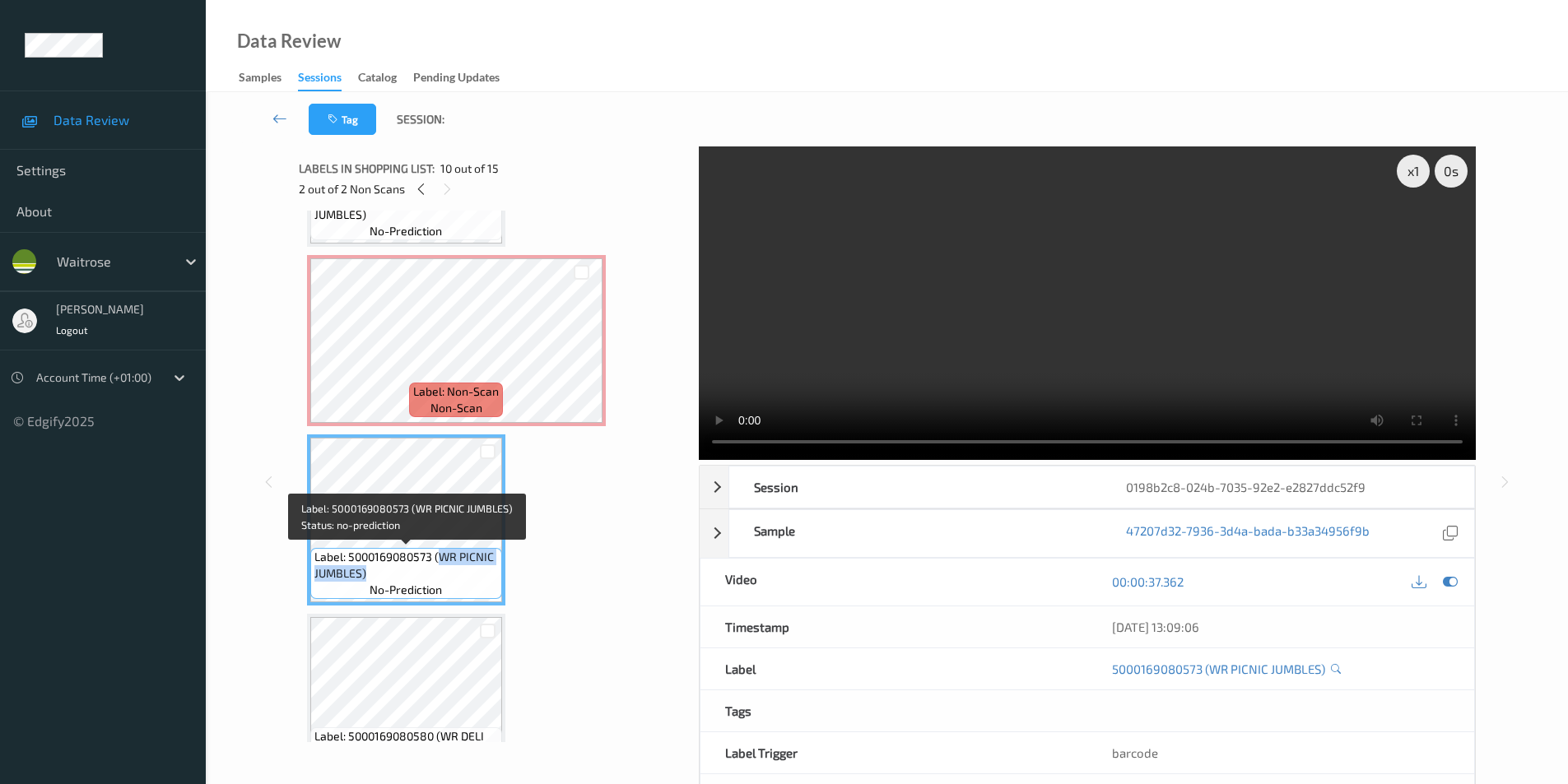
drag, startPoint x: 439, startPoint y: 556, endPoint x: 437, endPoint y: 567, distance: 11.2
click at [437, 567] on span "Label: 5000169080573 (WR PICNIC JUMBLES)" at bounding box center [406, 565] width 183 height 33
copy span "WR PICNIC JUMBLES)"
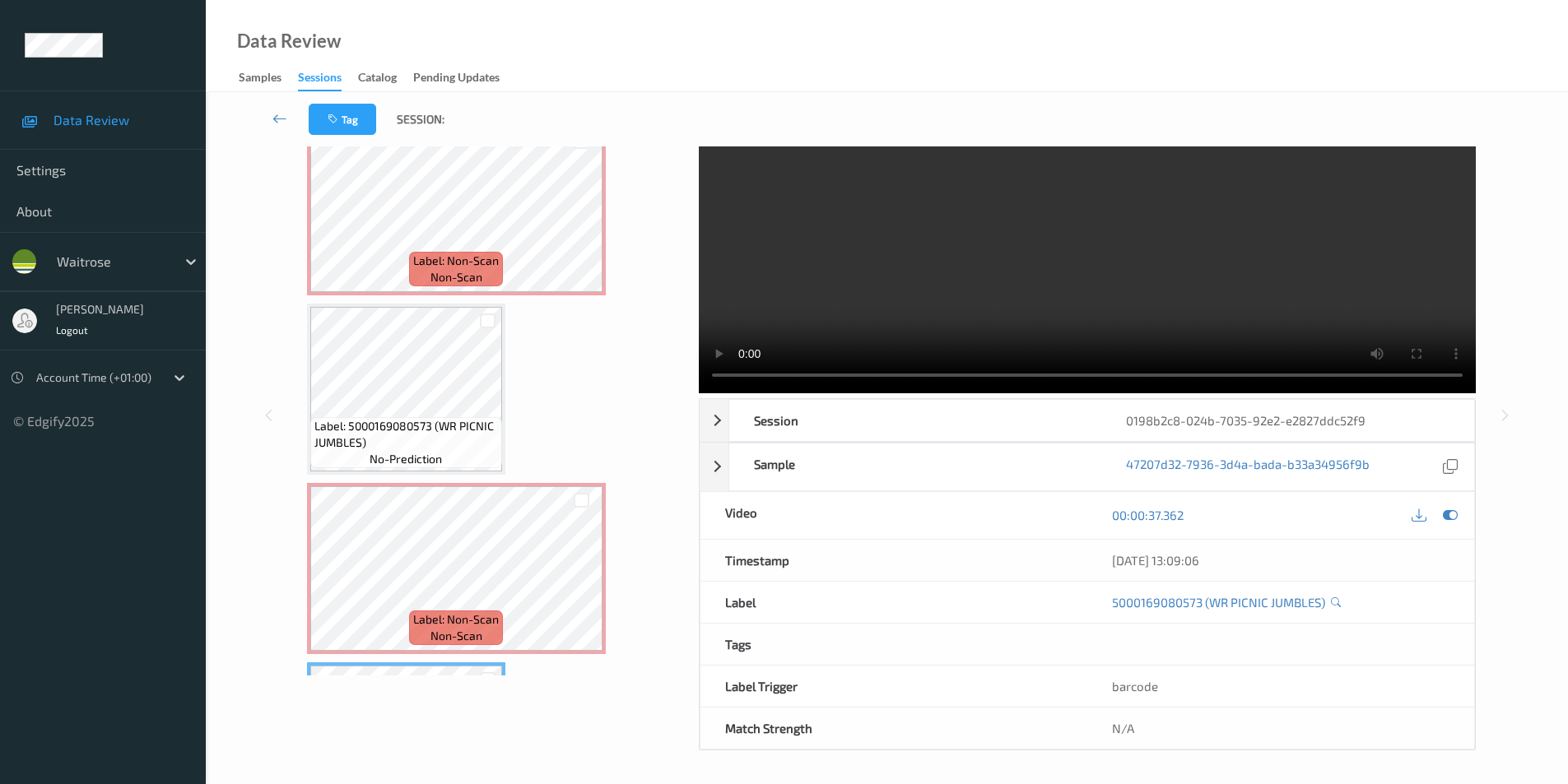
scroll to position [1070, 0]
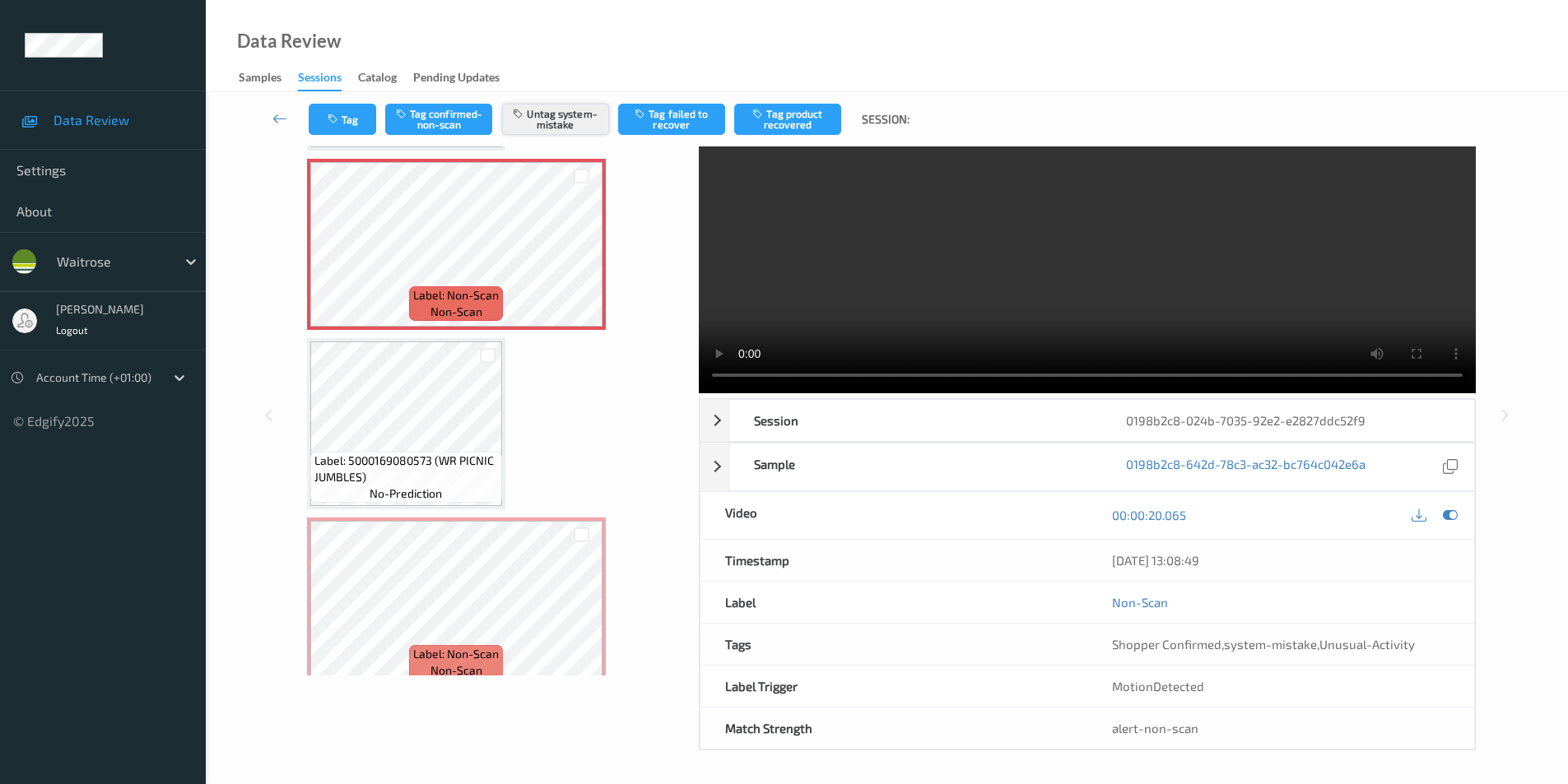
click at [561, 124] on button "Untag system-mistake" at bounding box center [555, 119] width 107 height 31
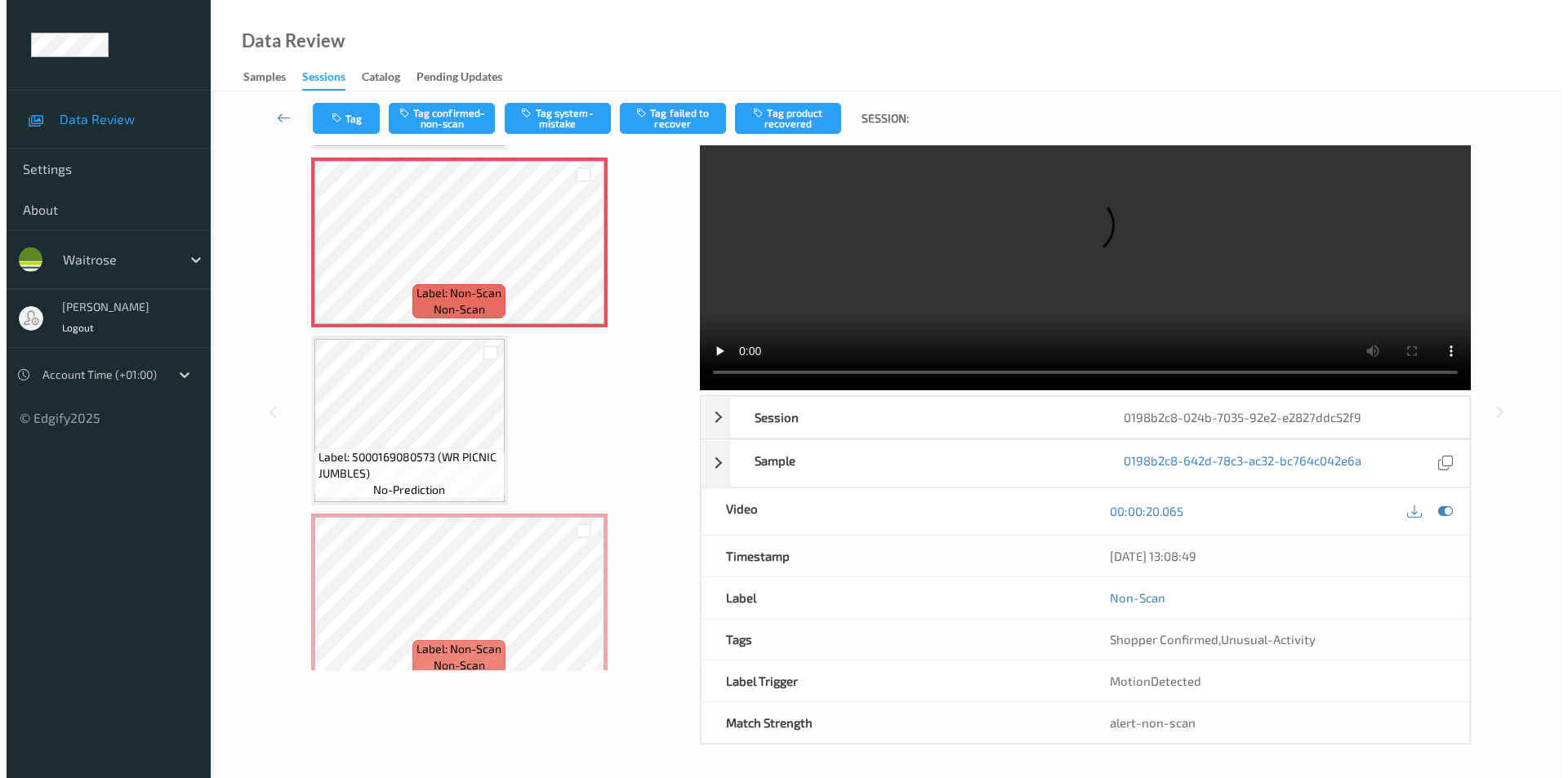
scroll to position [66, 0]
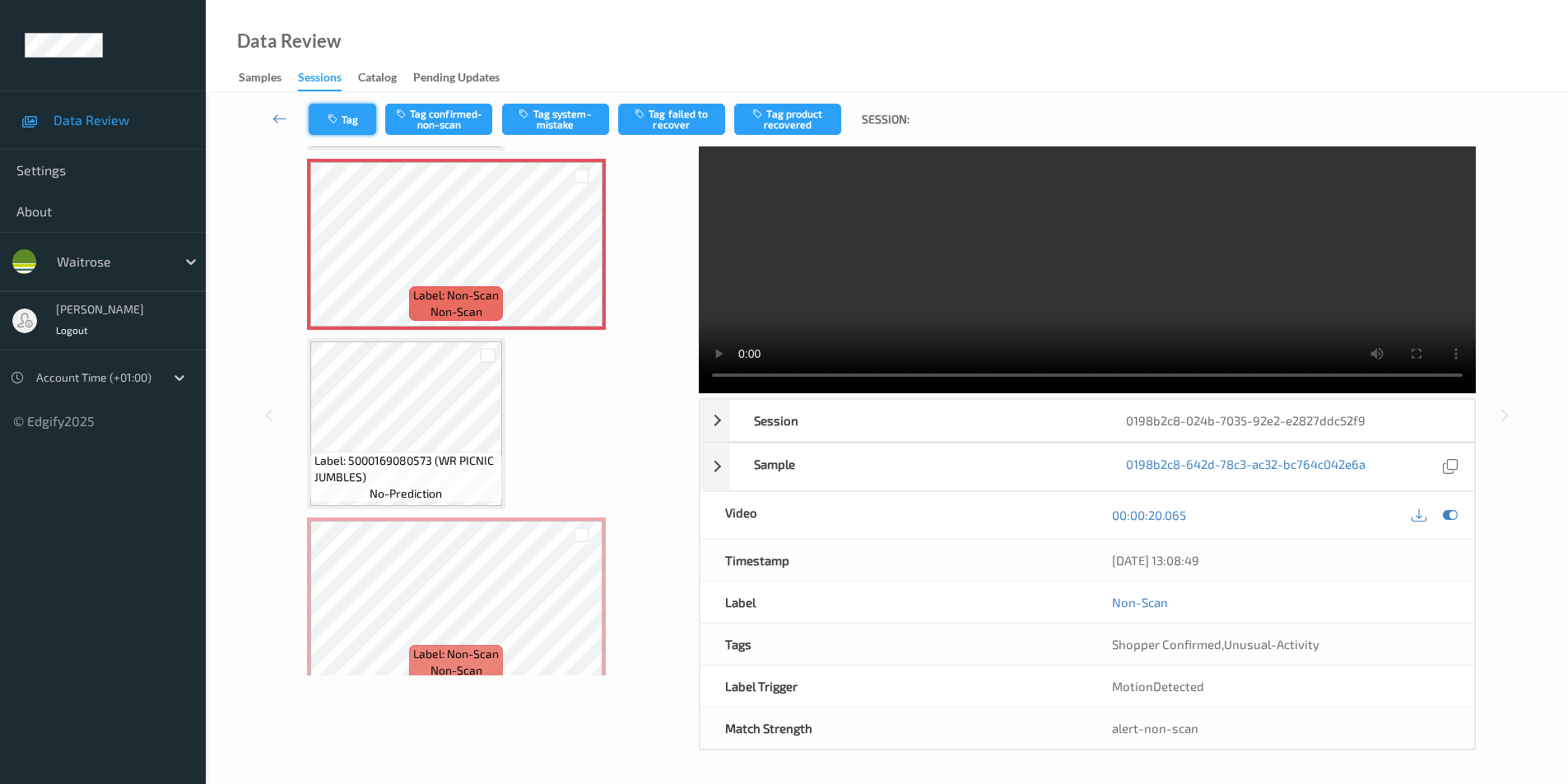
click at [339, 109] on button "Tag" at bounding box center [342, 119] width 67 height 31
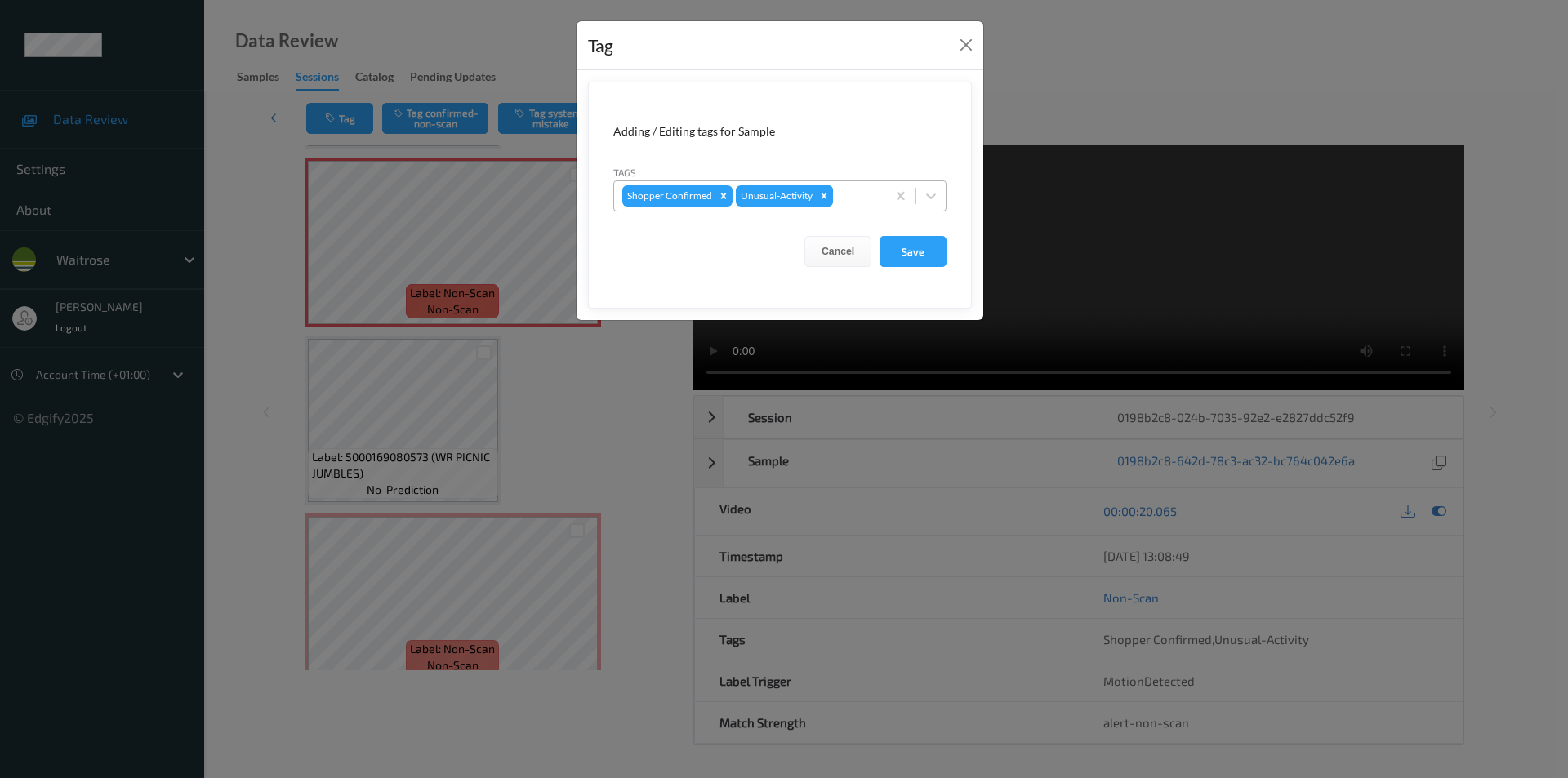
click at [824, 193] on icon "Remove Unusual-Activity" at bounding box center [824, 195] width 6 height 6
click at [910, 254] on button "Save" at bounding box center [913, 251] width 67 height 31
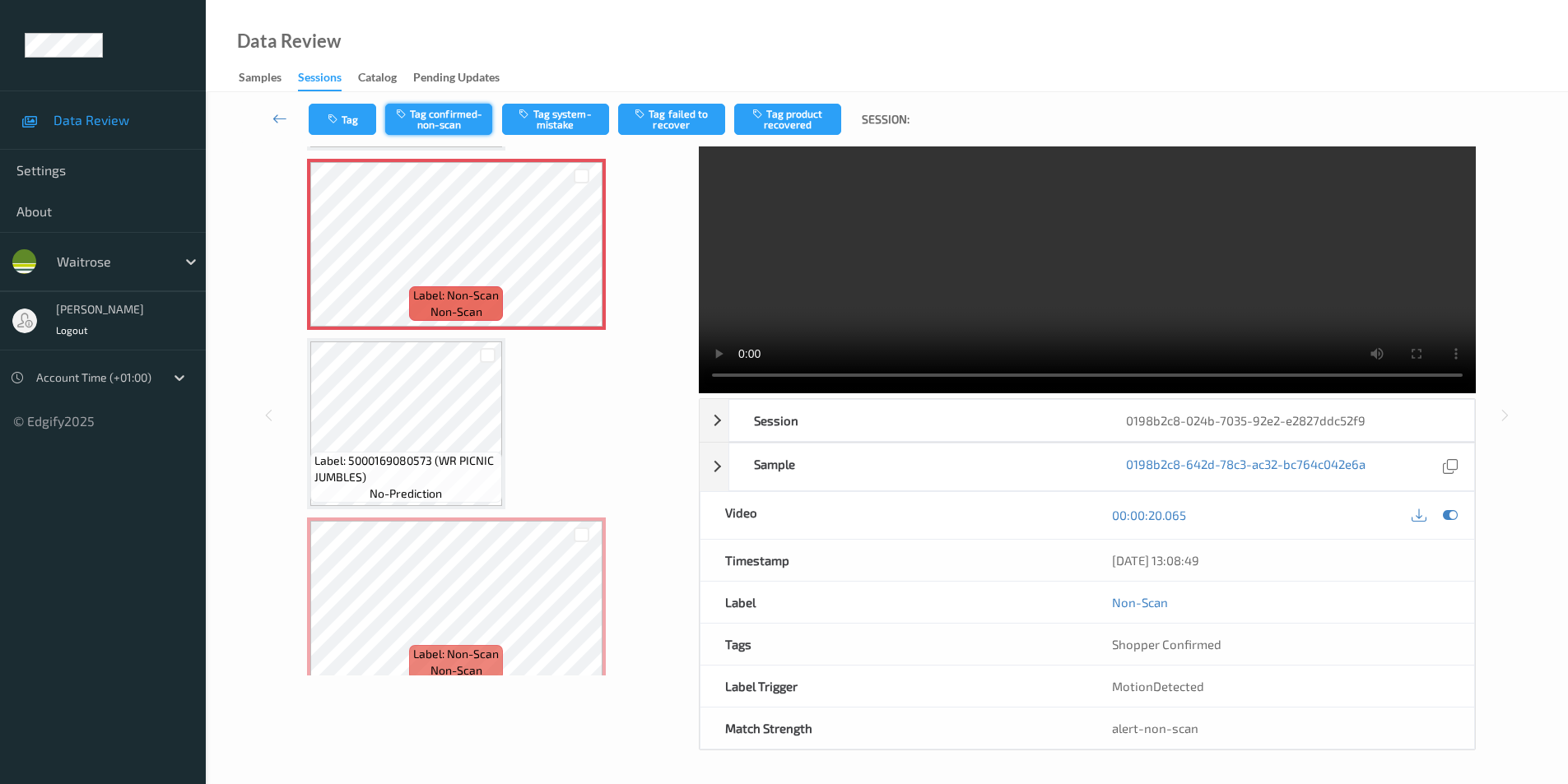
click at [421, 109] on button "Tag confirmed-non-scan" at bounding box center [438, 119] width 107 height 31
click at [800, 118] on button "Tag product recovered" at bounding box center [787, 119] width 107 height 31
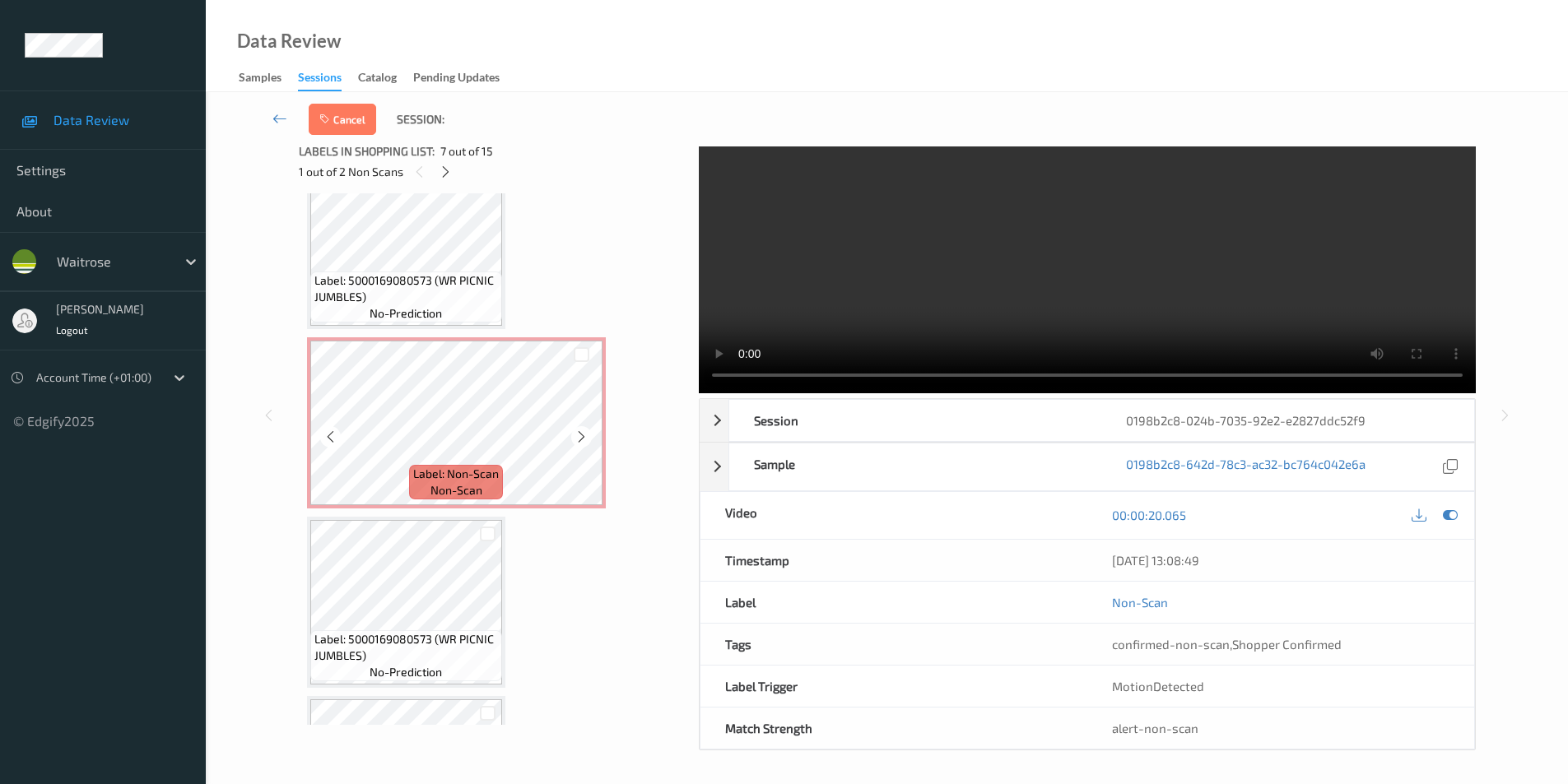
scroll to position [1399, 0]
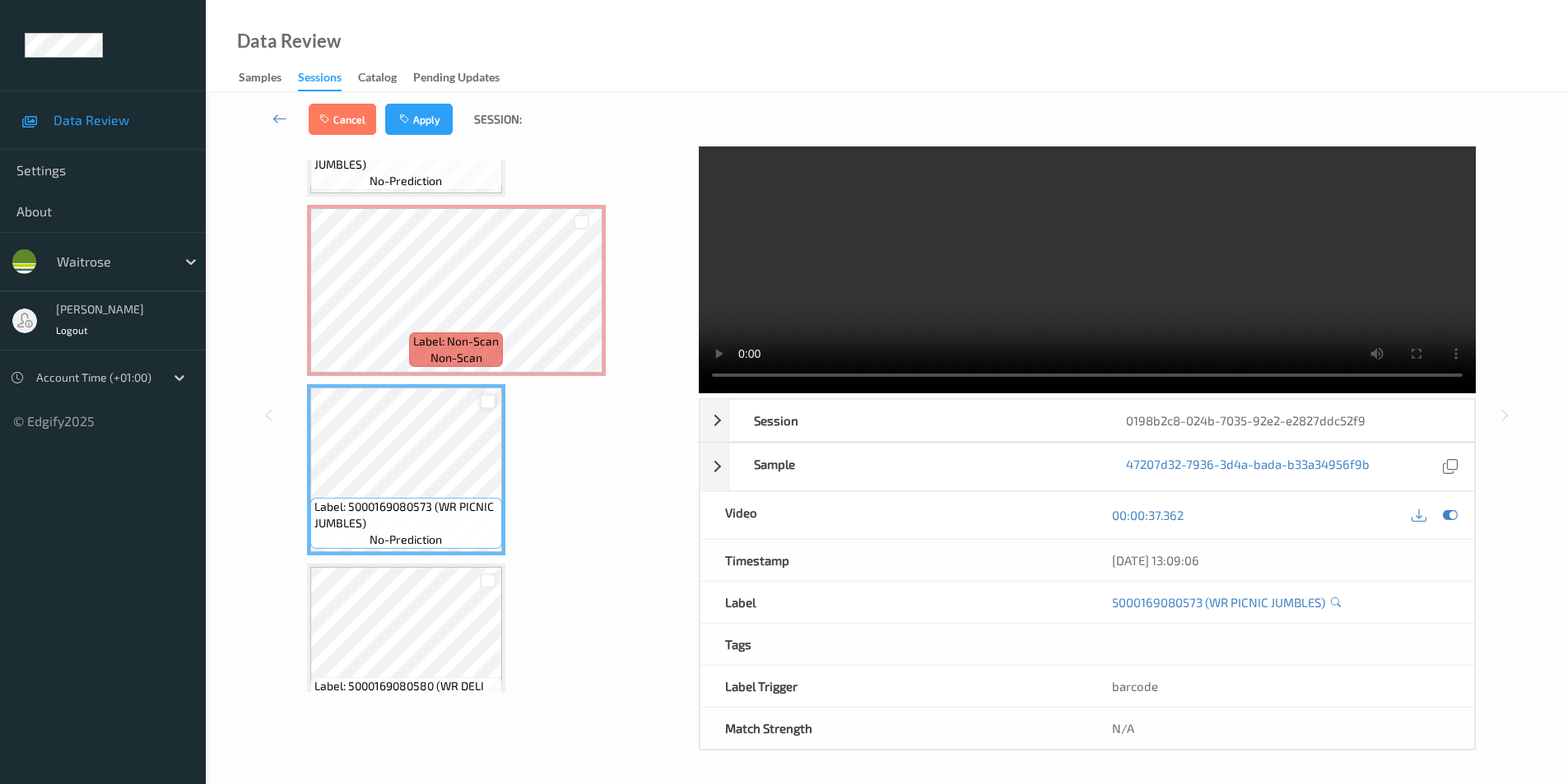
click at [486, 407] on div at bounding box center [488, 402] width 15 height 15
click at [431, 121] on button "Apply" at bounding box center [418, 119] width 67 height 31
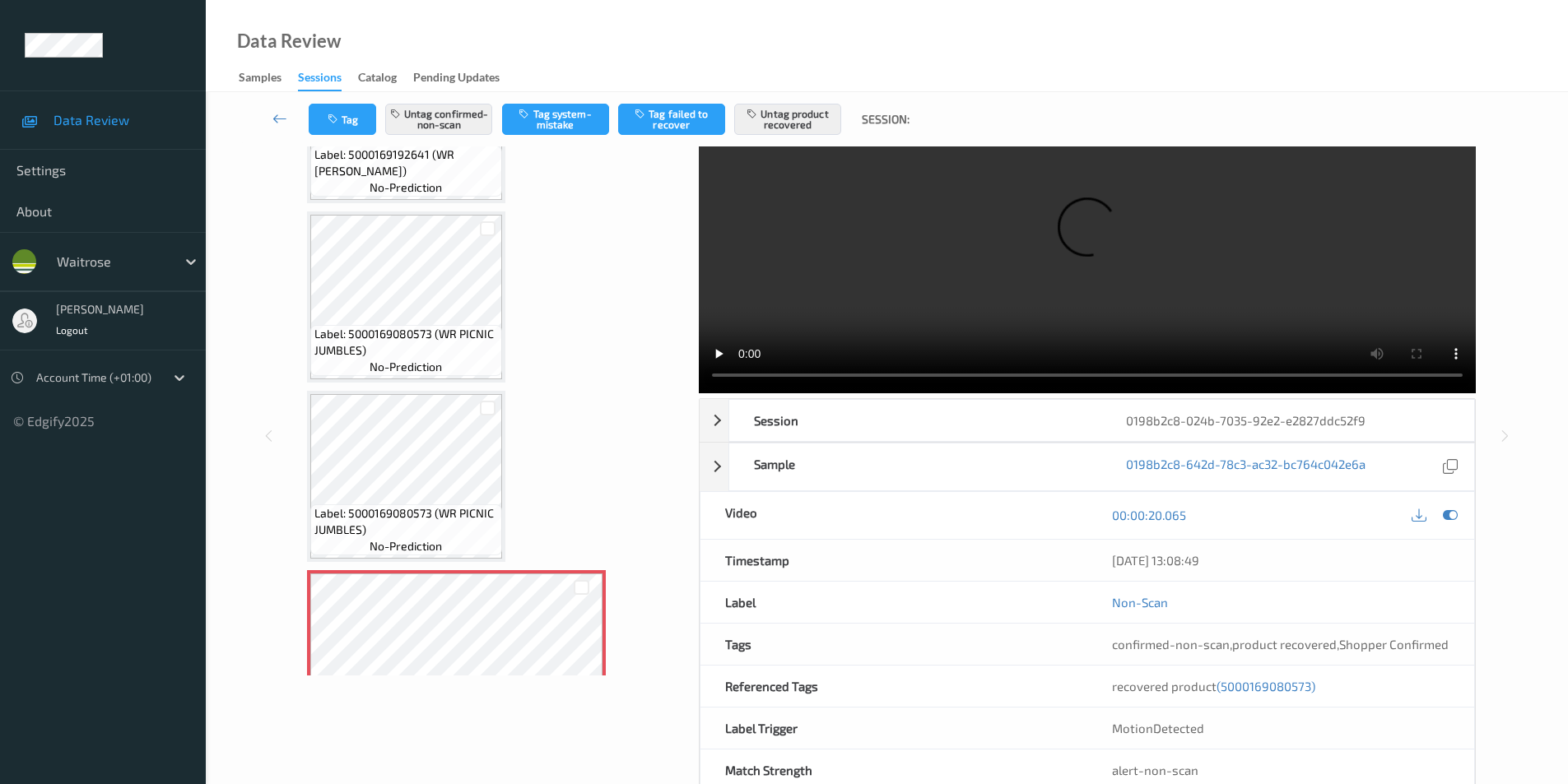
scroll to position [987, 0]
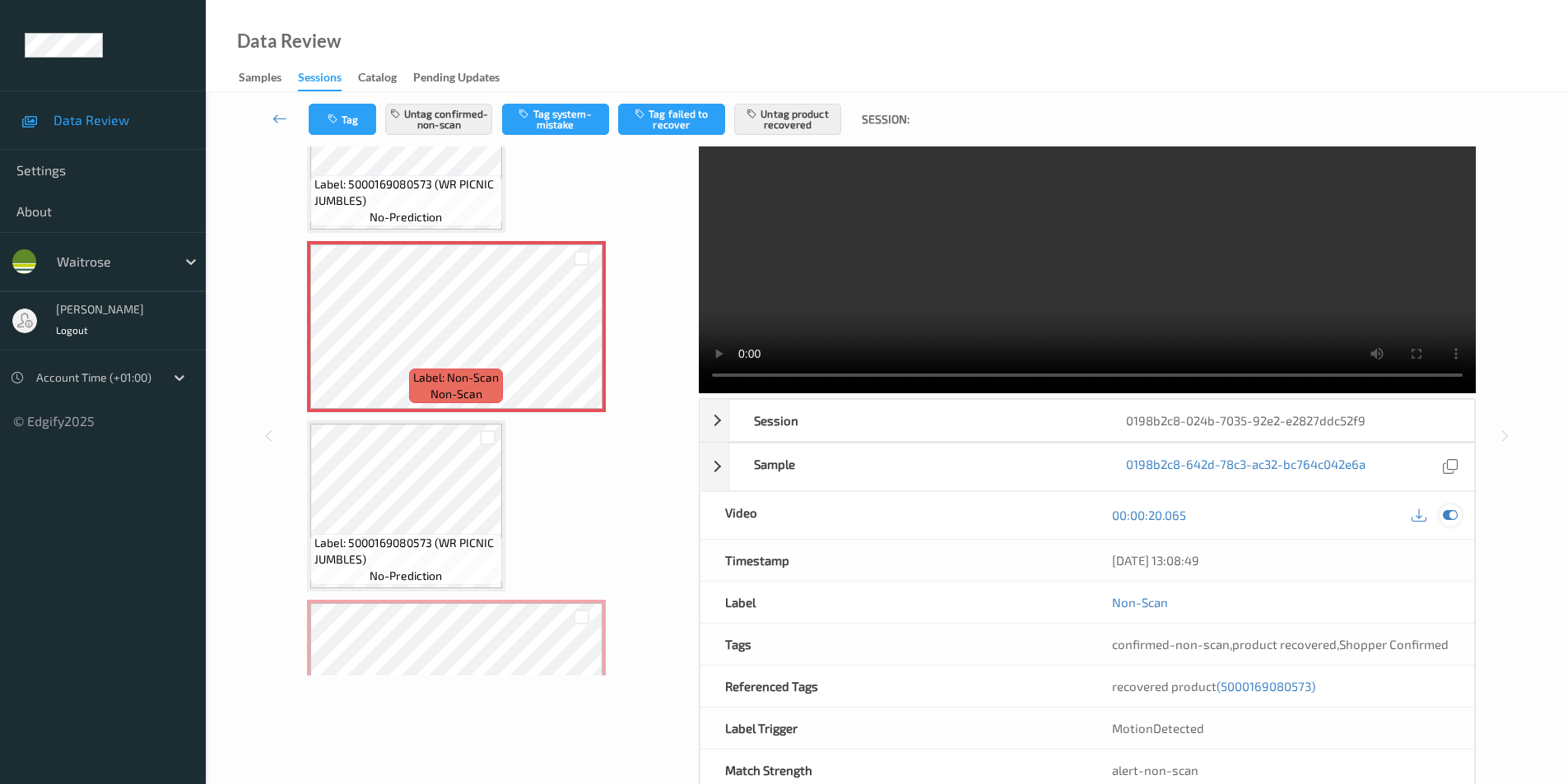
click at [1452, 515] on icon at bounding box center [1450, 515] width 15 height 15
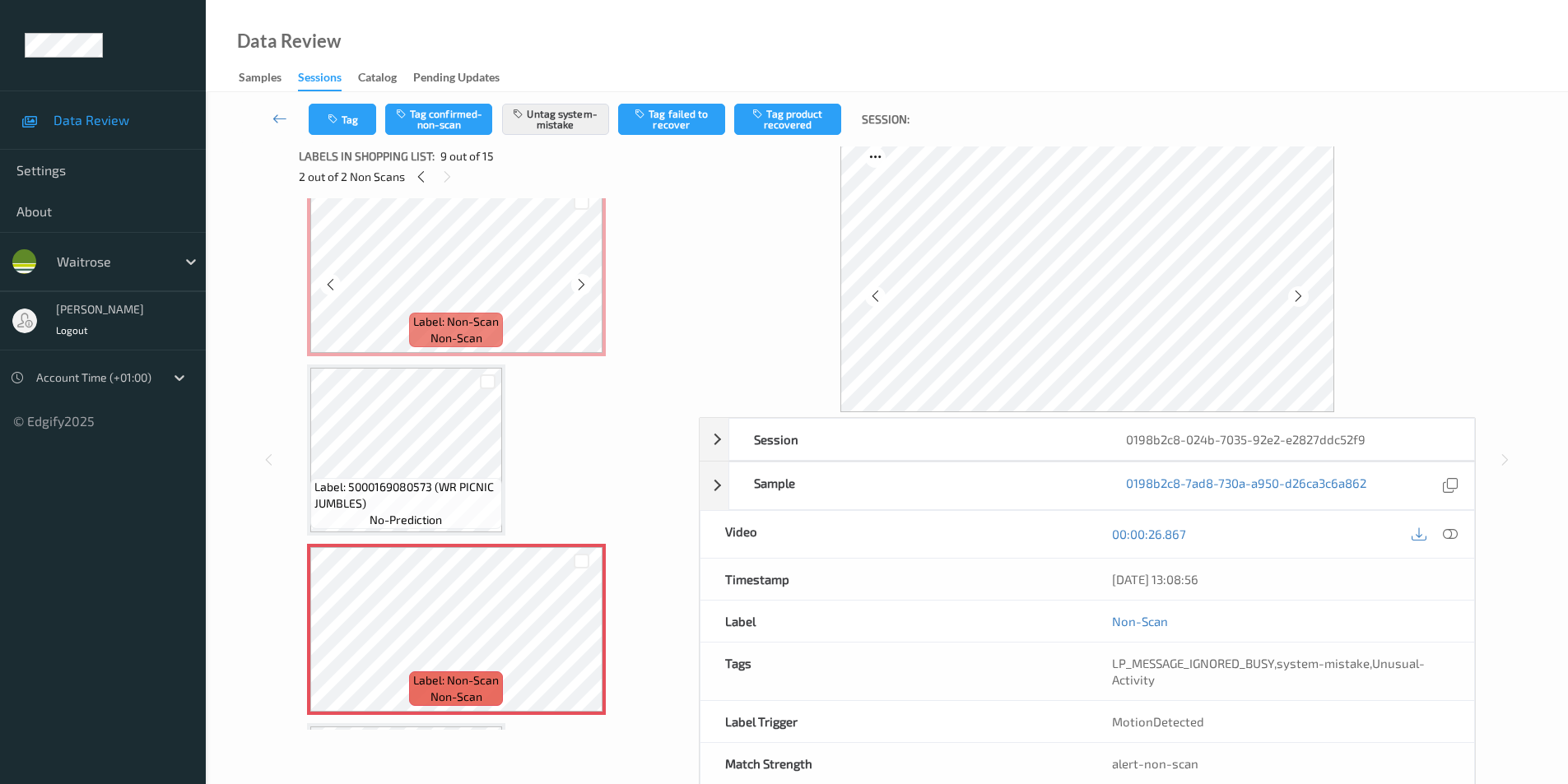
scroll to position [0, 0]
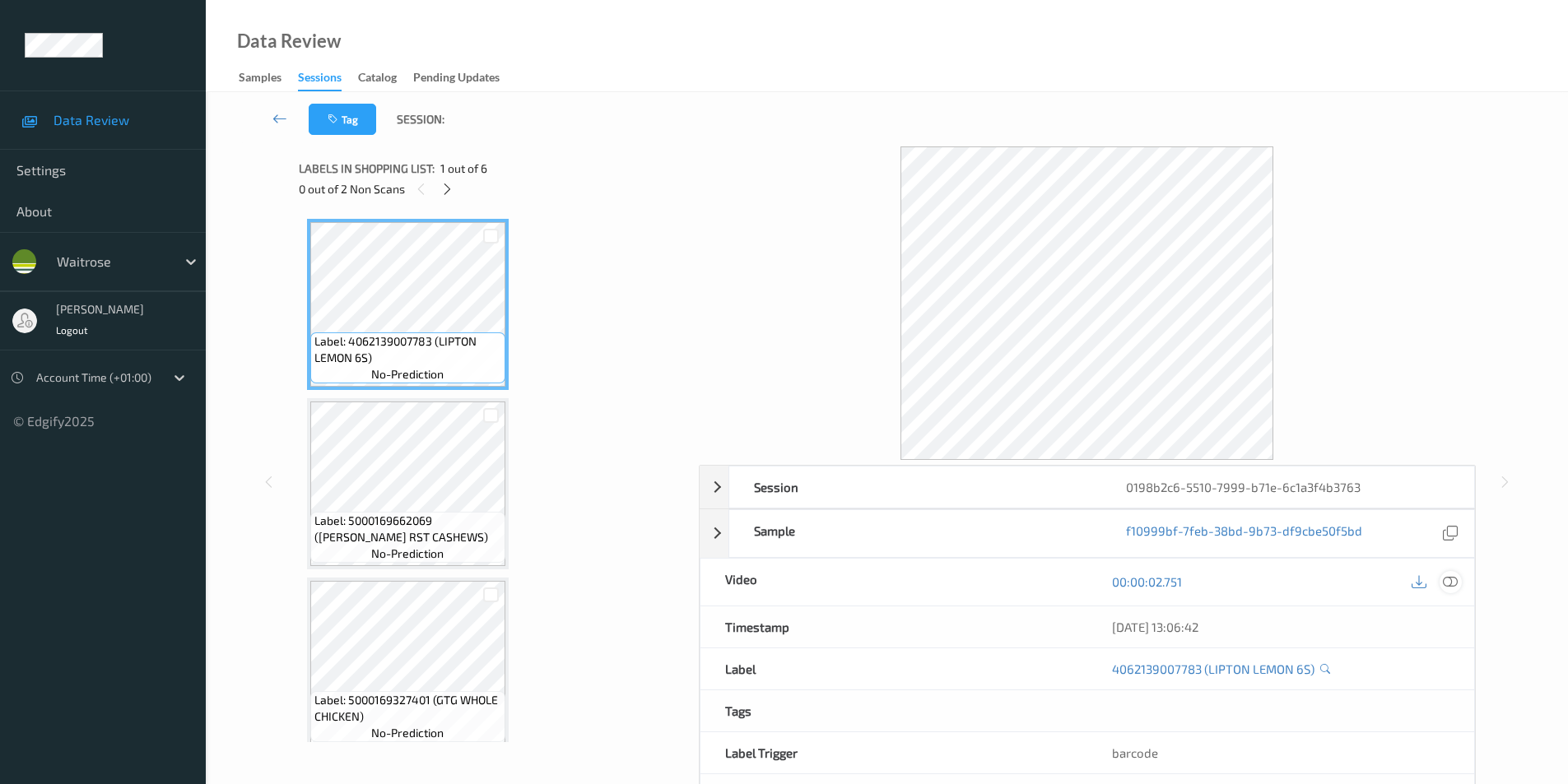
click at [1443, 586] on icon at bounding box center [1450, 582] width 15 height 15
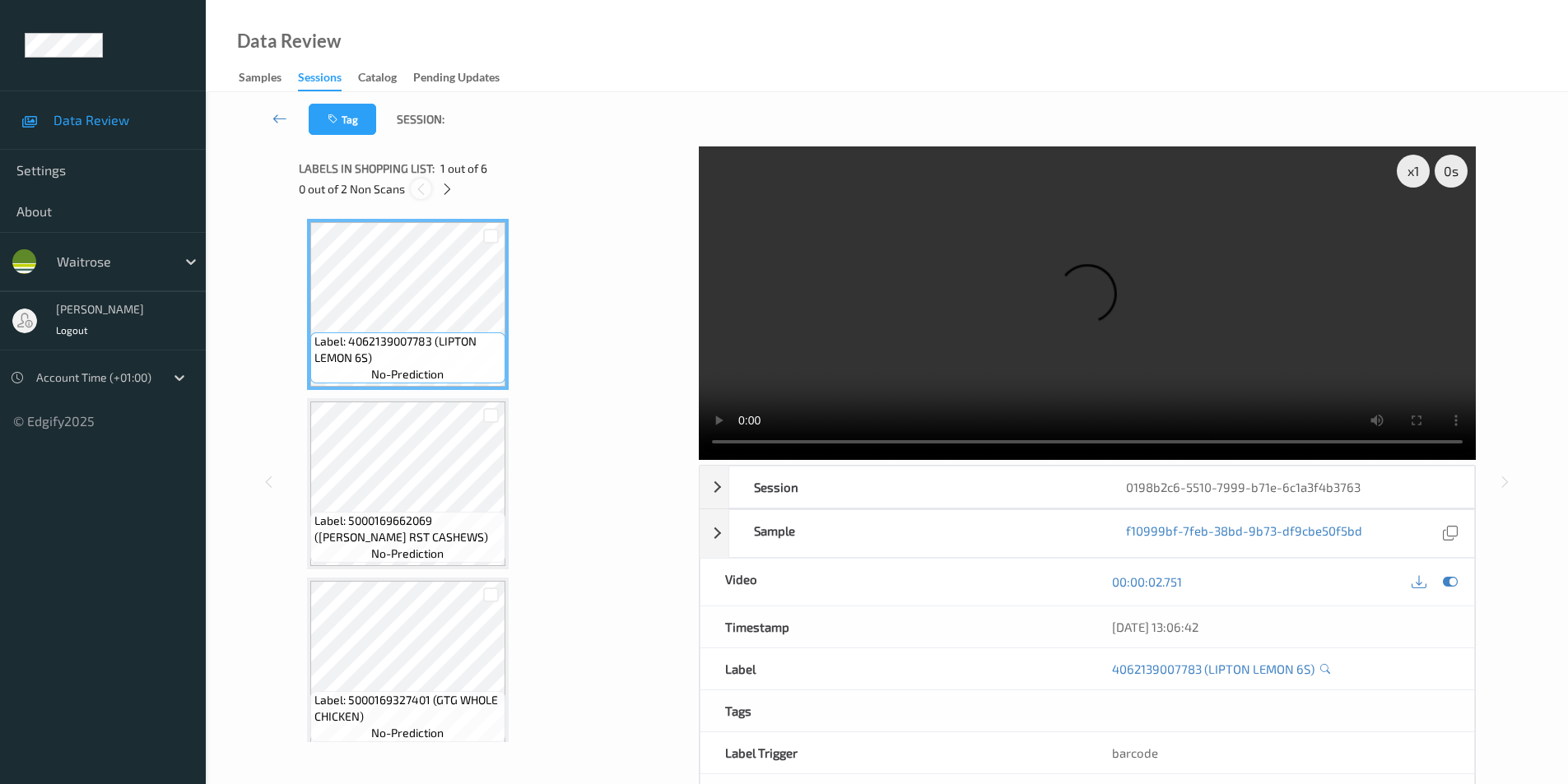
click at [428, 185] on icon at bounding box center [421, 189] width 14 height 15
click at [445, 187] on icon at bounding box center [447, 189] width 14 height 15
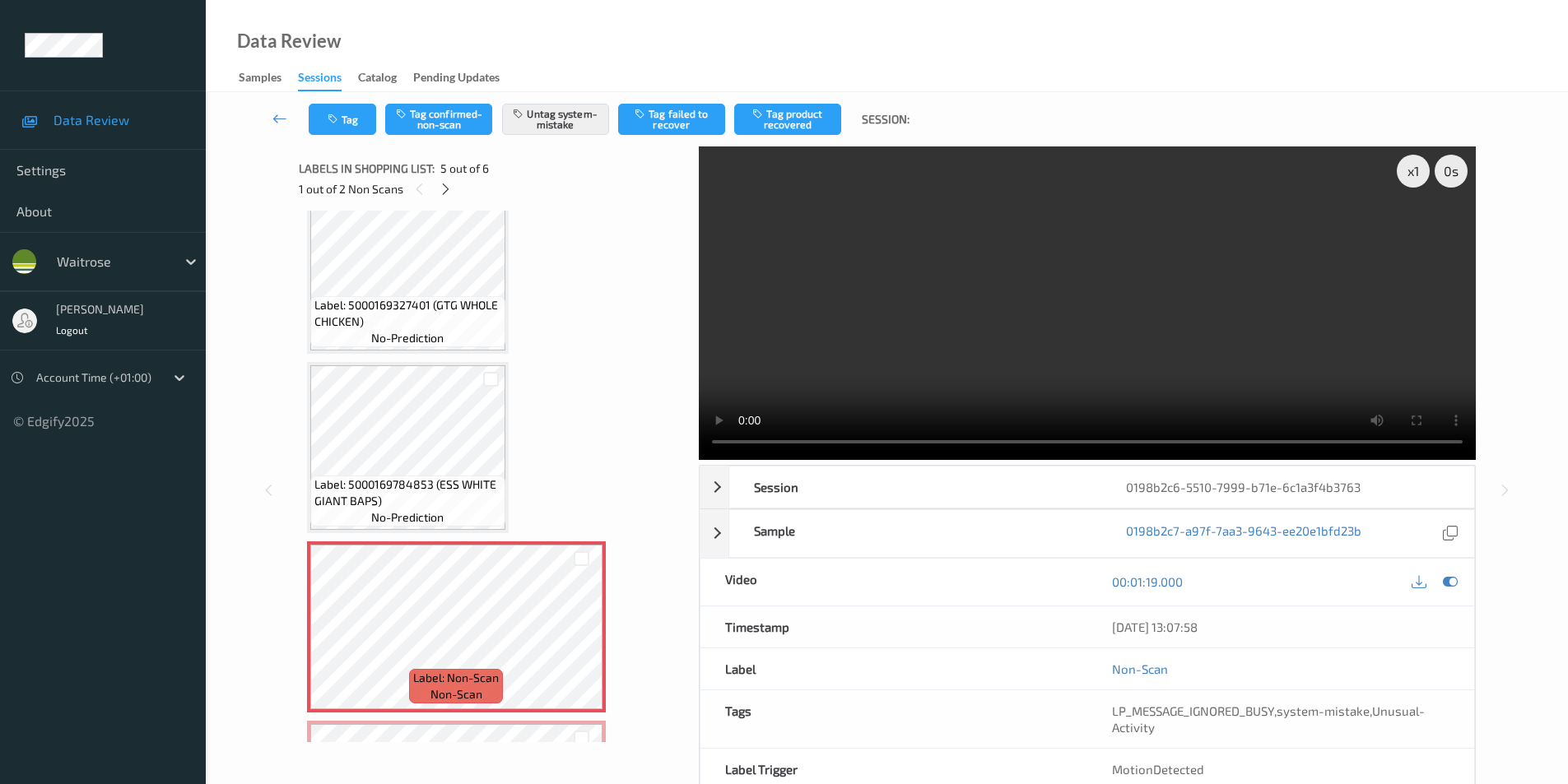
scroll to position [382, 0]
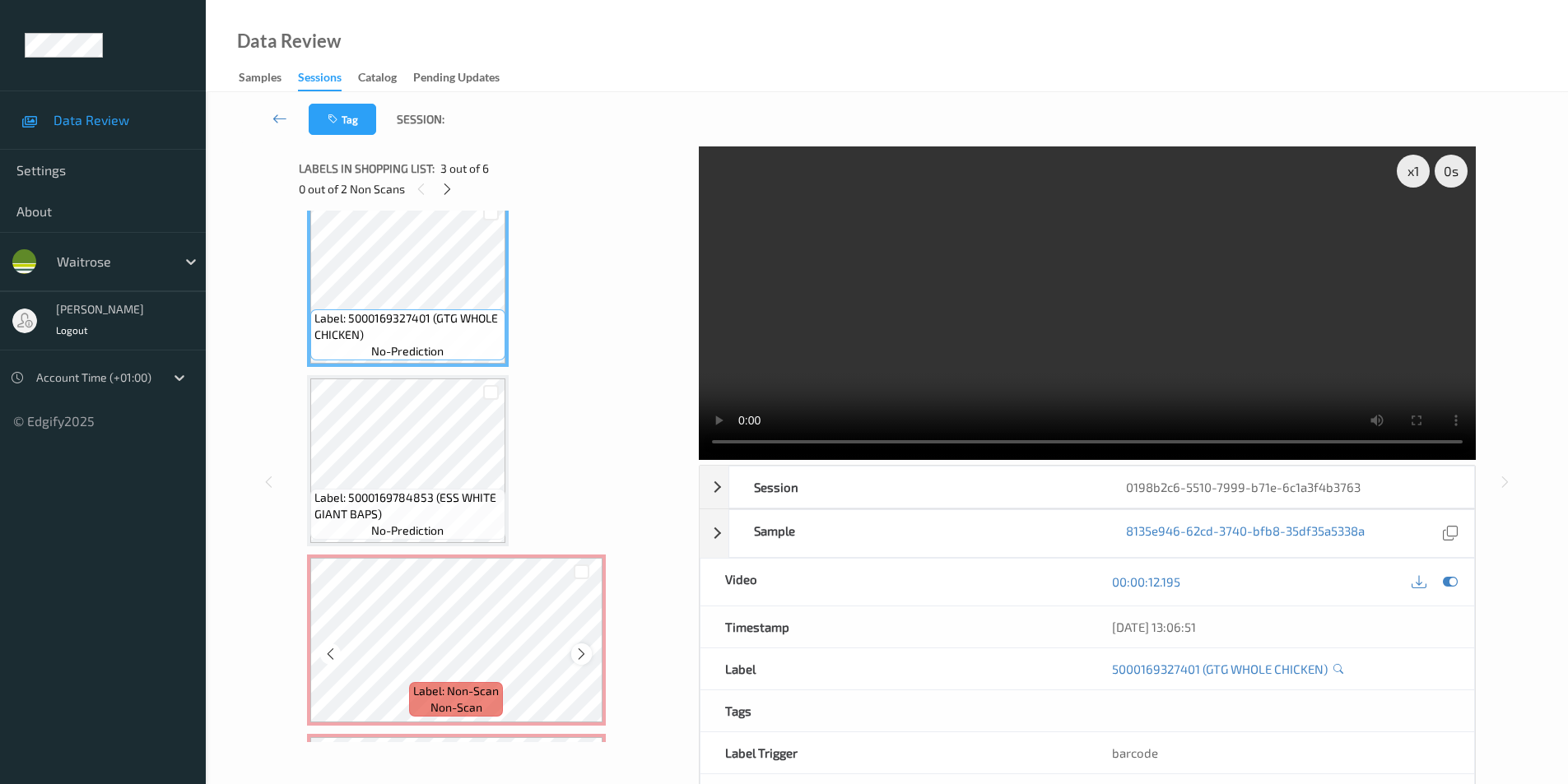
click at [582, 651] on icon at bounding box center [581, 655] width 14 height 15
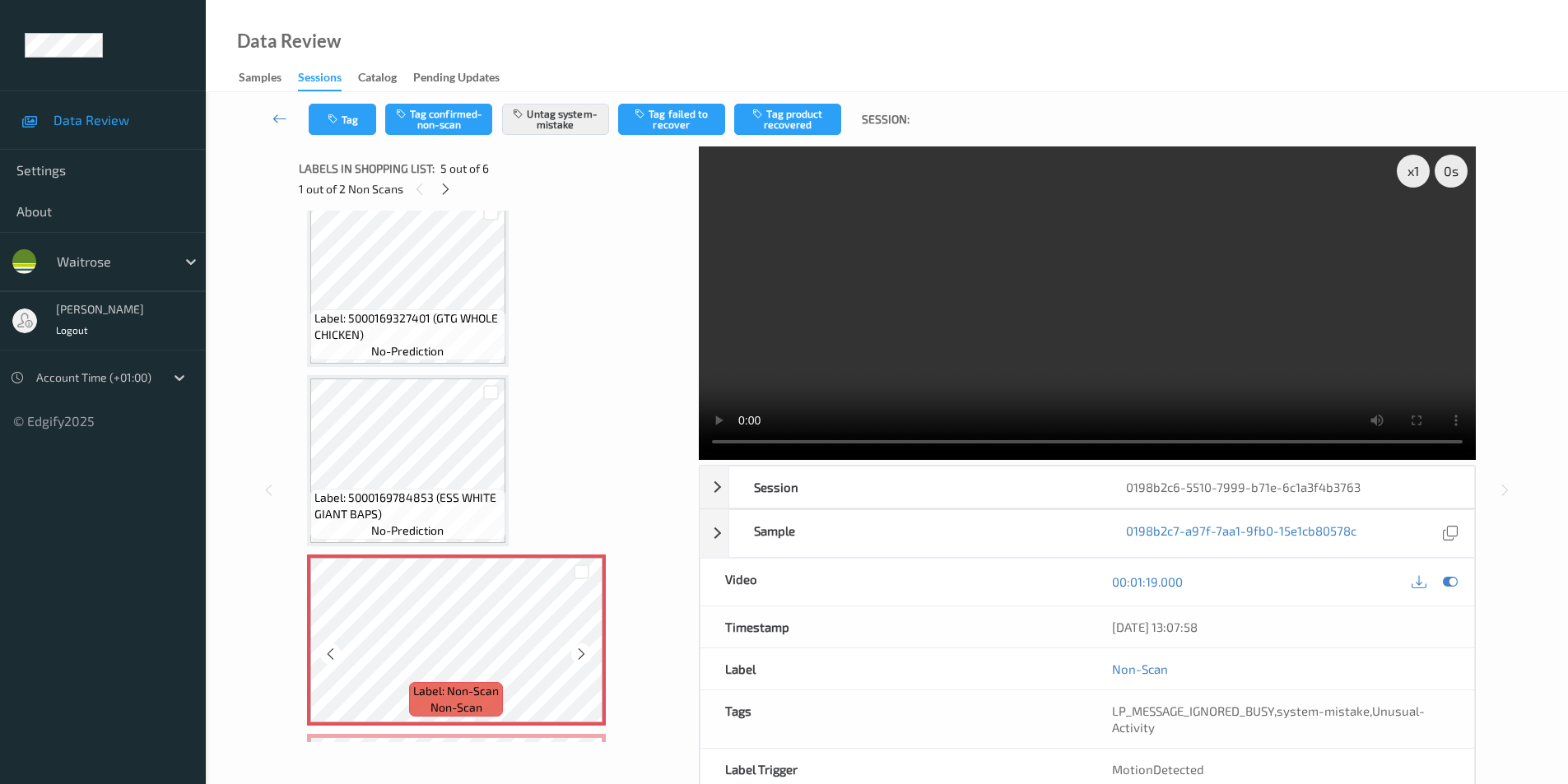
click at [582, 651] on icon at bounding box center [581, 655] width 14 height 15
click at [1446, 579] on icon at bounding box center [1450, 582] width 15 height 15
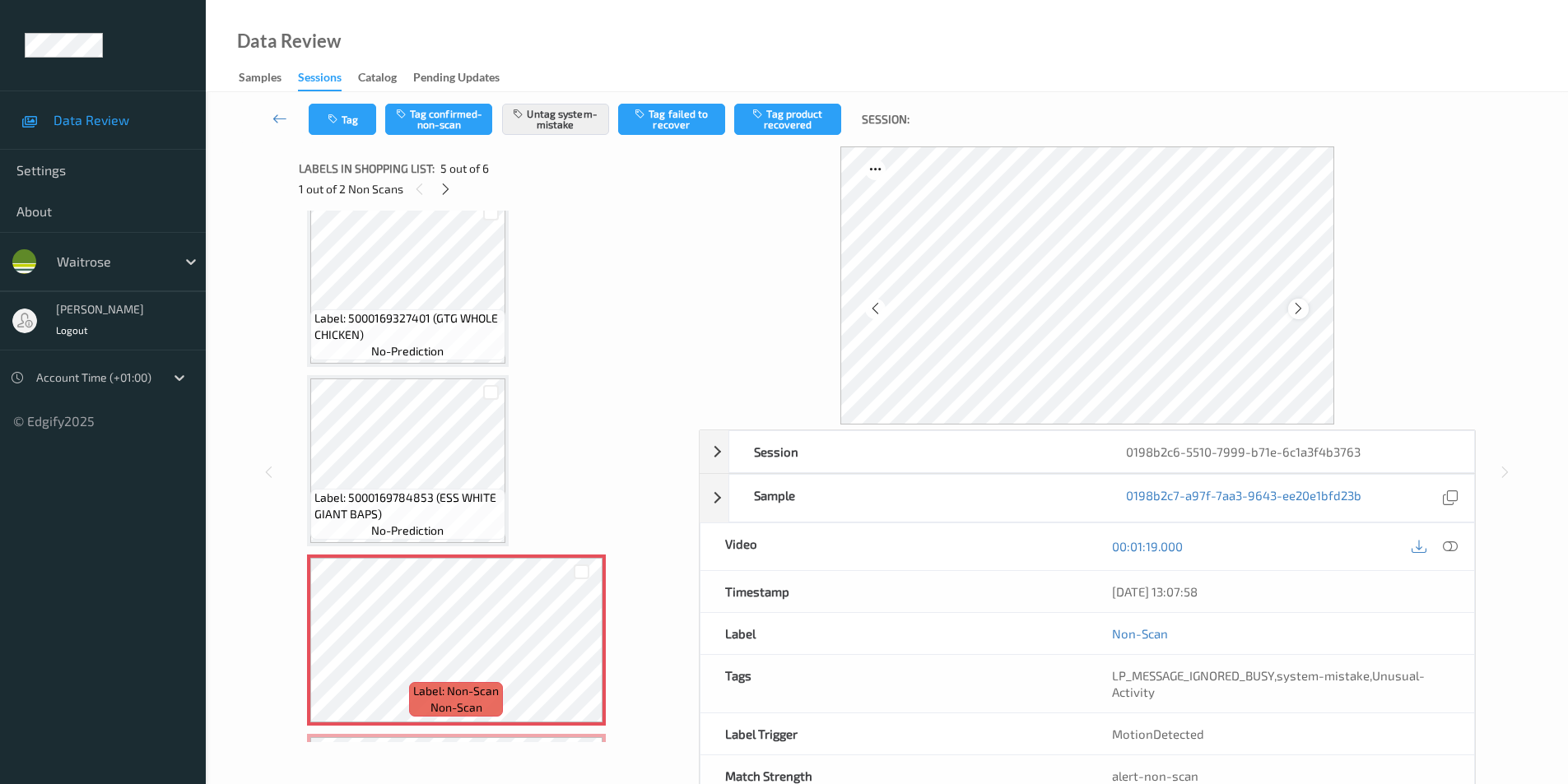
click at [1297, 306] on icon at bounding box center [1298, 309] width 14 height 15
click at [1452, 548] on icon at bounding box center [1450, 546] width 15 height 15
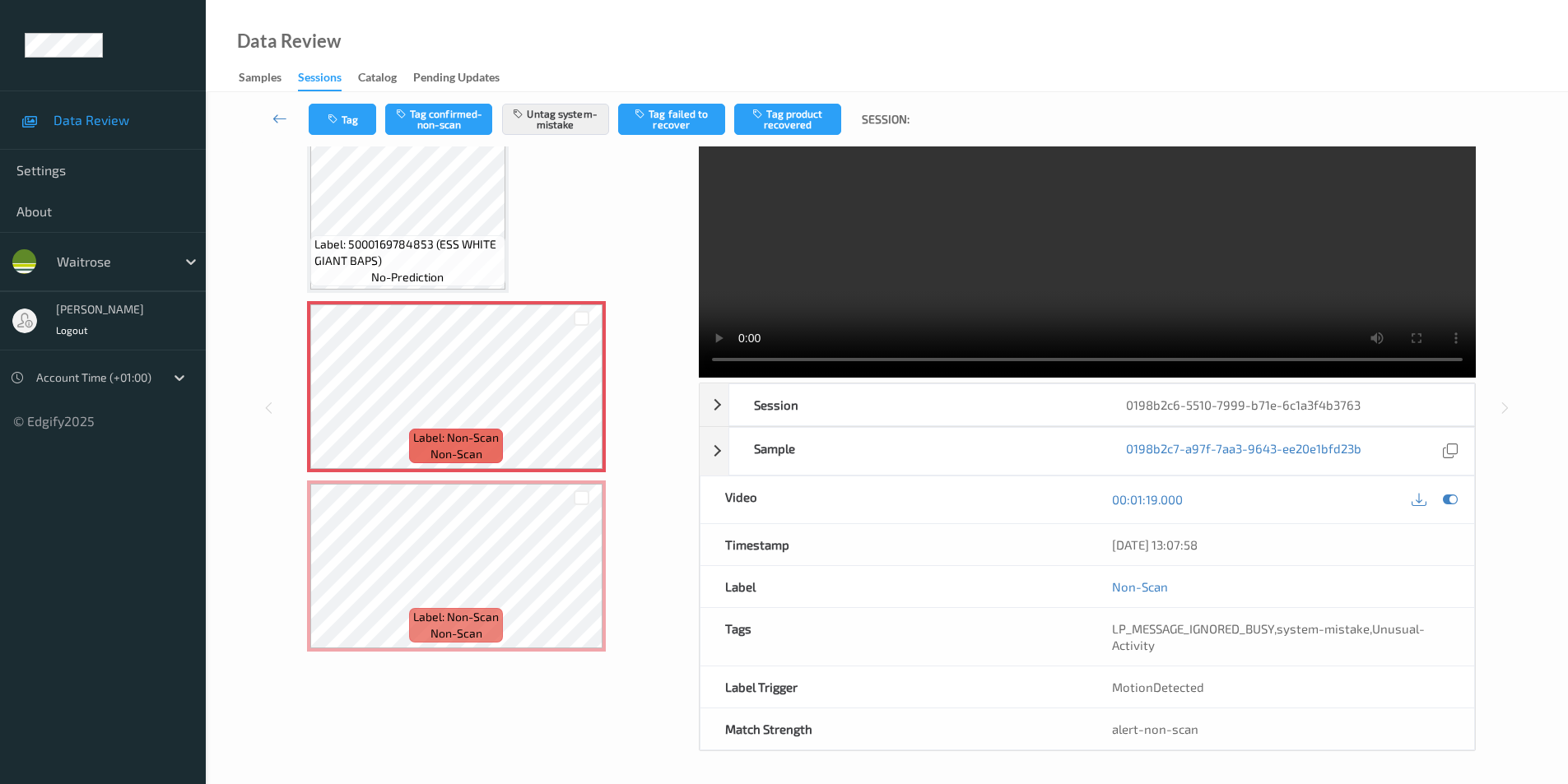
scroll to position [0, 0]
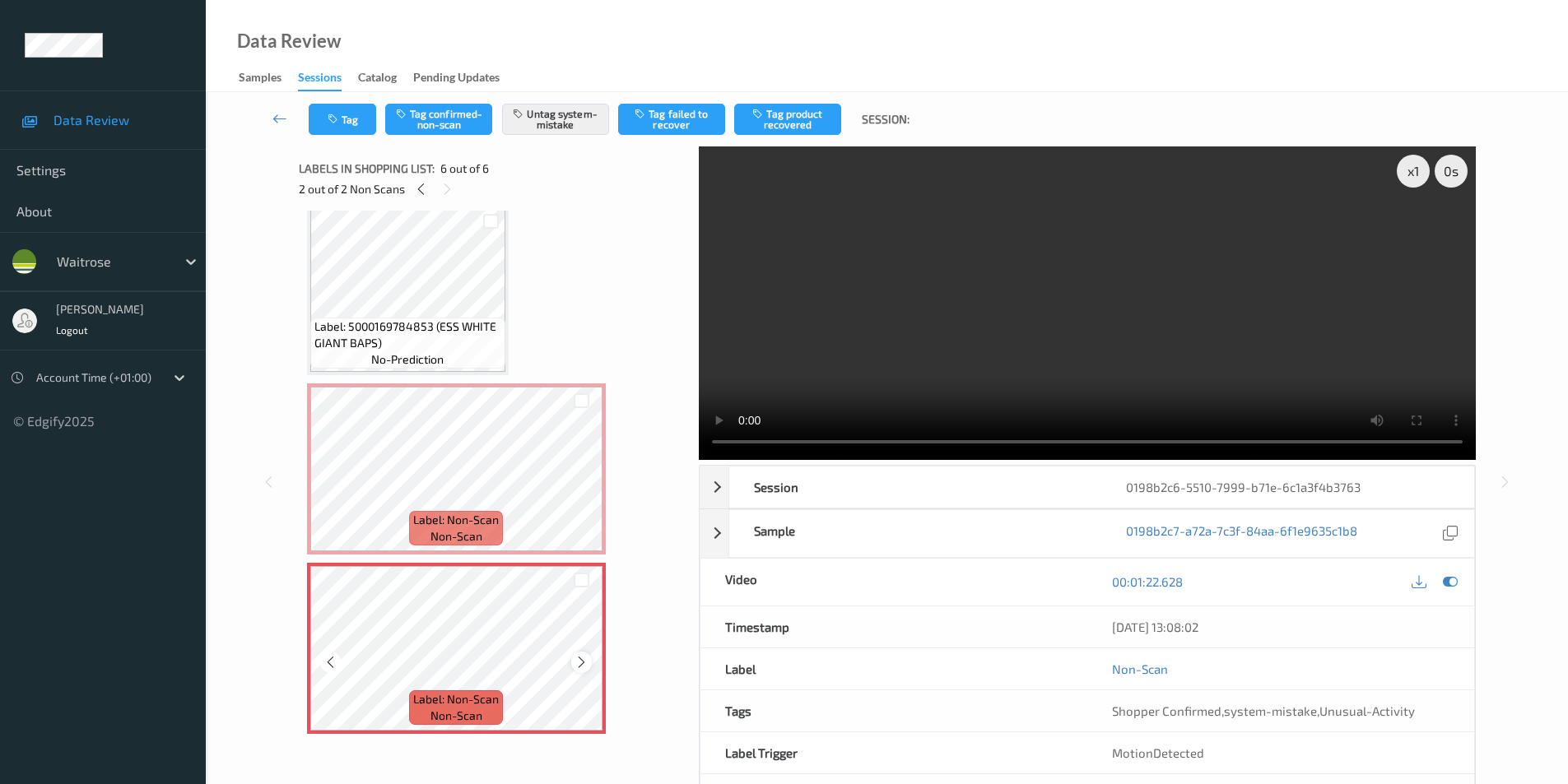
click at [586, 660] on icon at bounding box center [581, 662] width 14 height 15
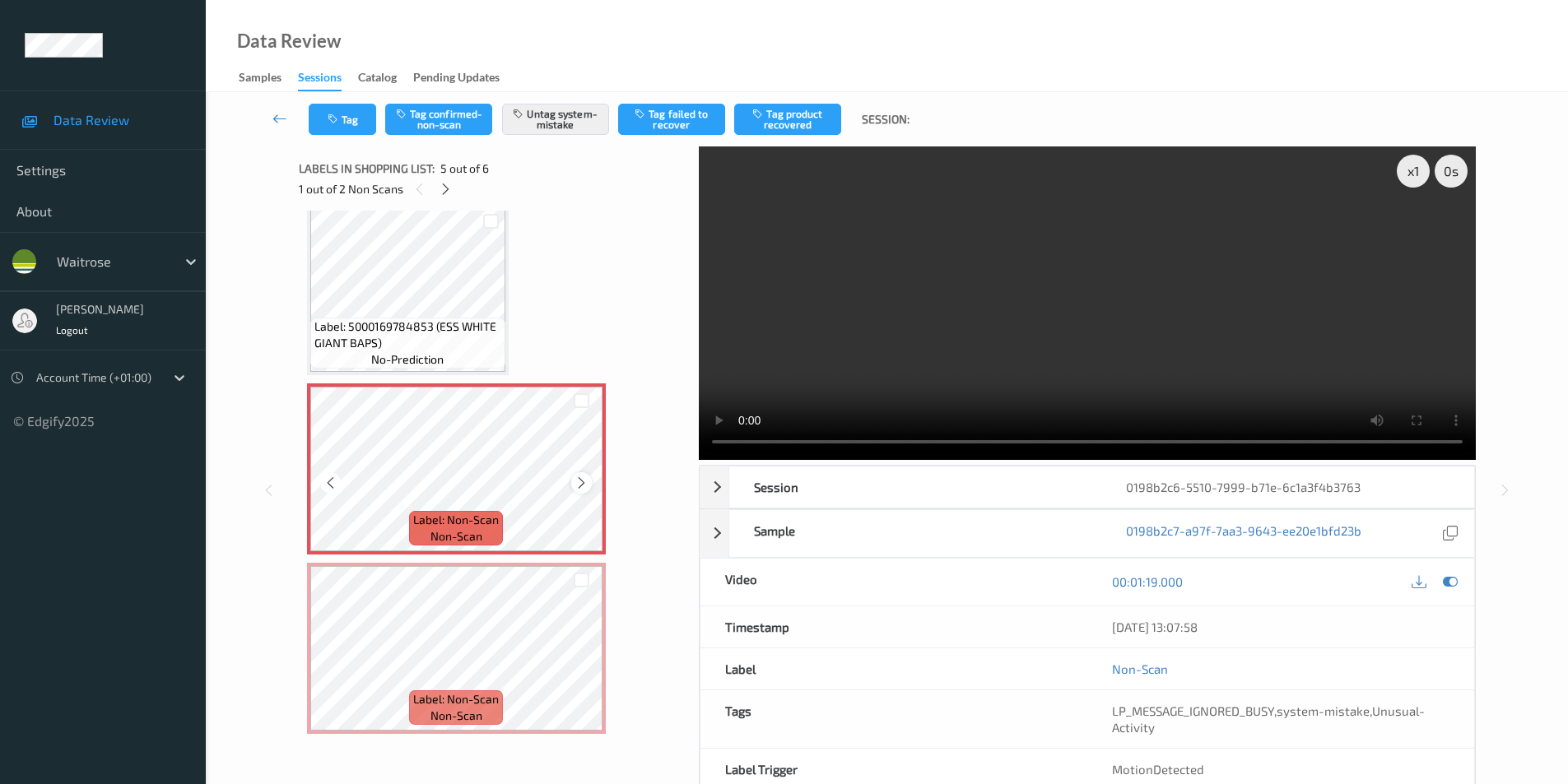
click at [578, 487] on icon at bounding box center [581, 484] width 14 height 15
click at [580, 483] on icon at bounding box center [581, 484] width 14 height 15
click at [575, 657] on icon at bounding box center [581, 662] width 14 height 15
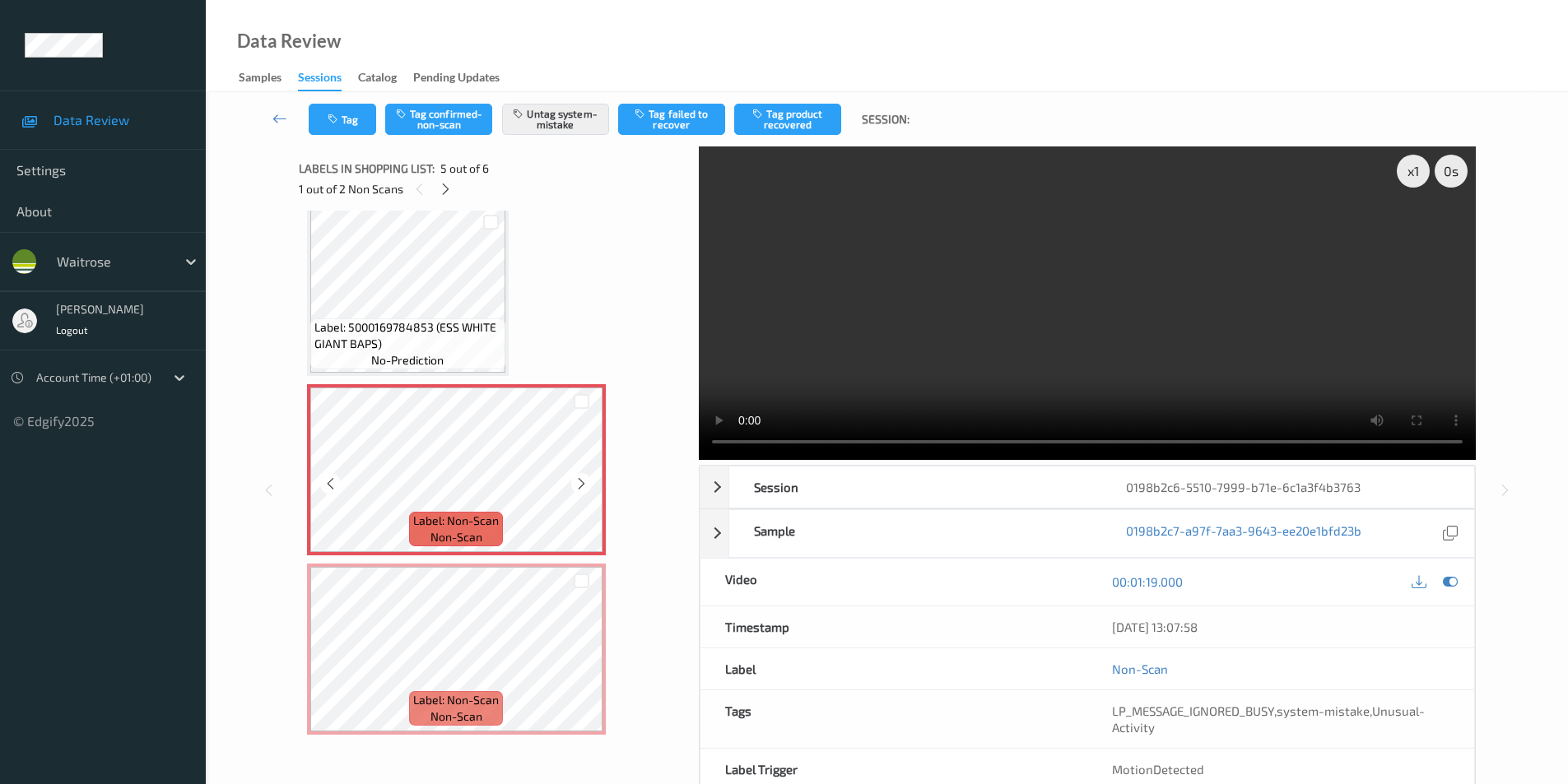
scroll to position [553, 0]
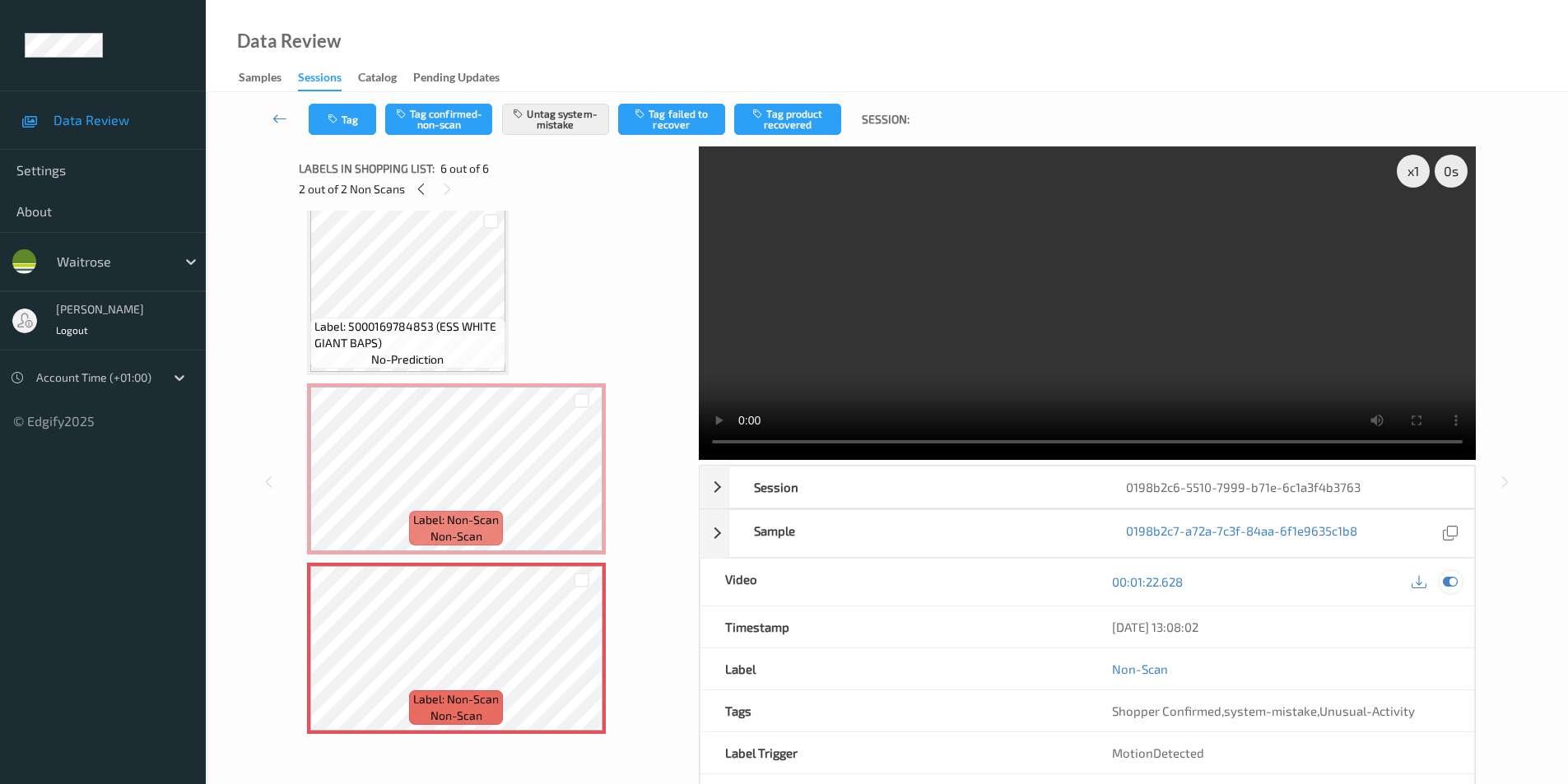
click at [1450, 581] on icon at bounding box center [1450, 582] width 15 height 15
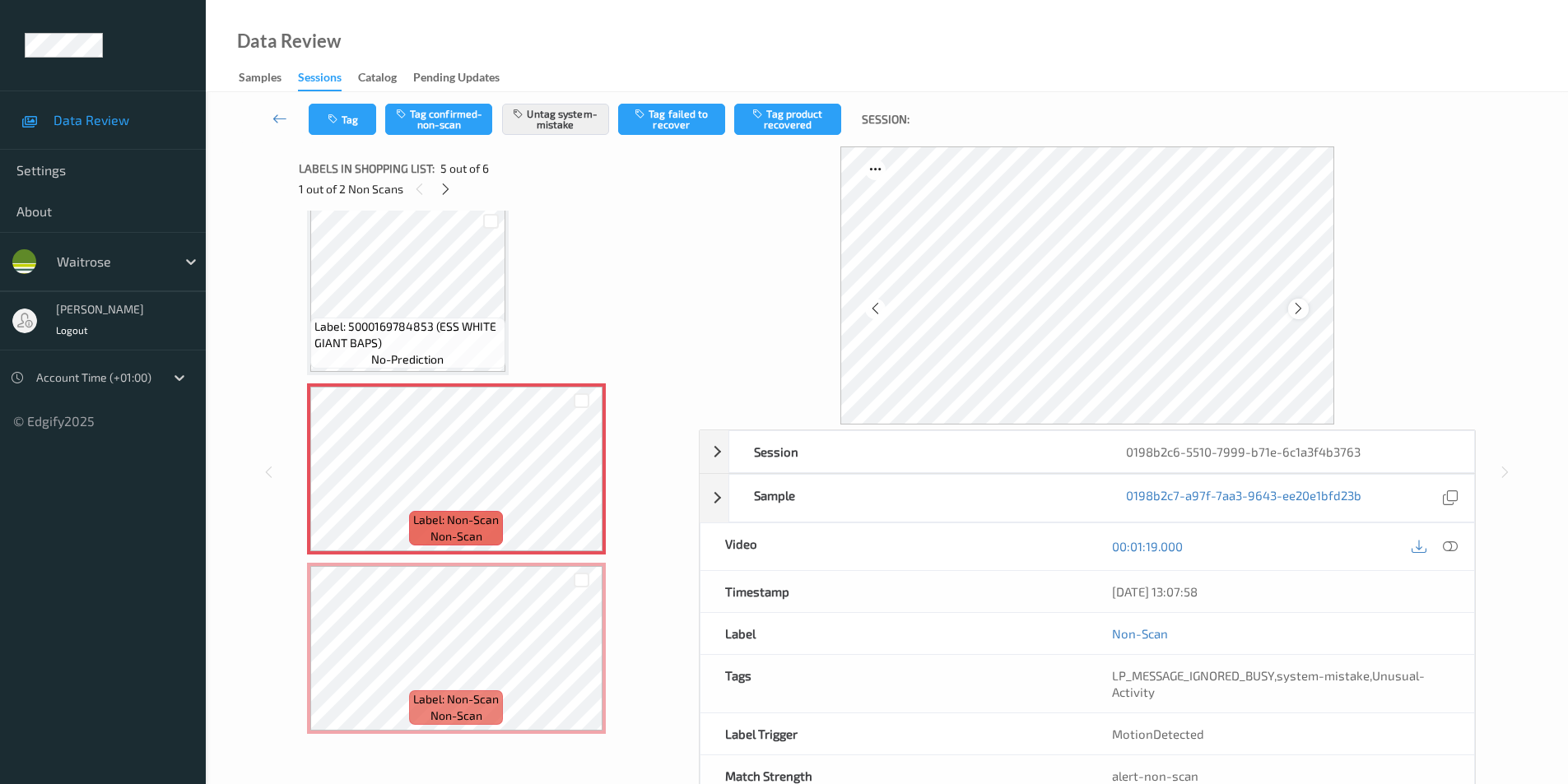
click at [1300, 310] on icon at bounding box center [1298, 309] width 14 height 15
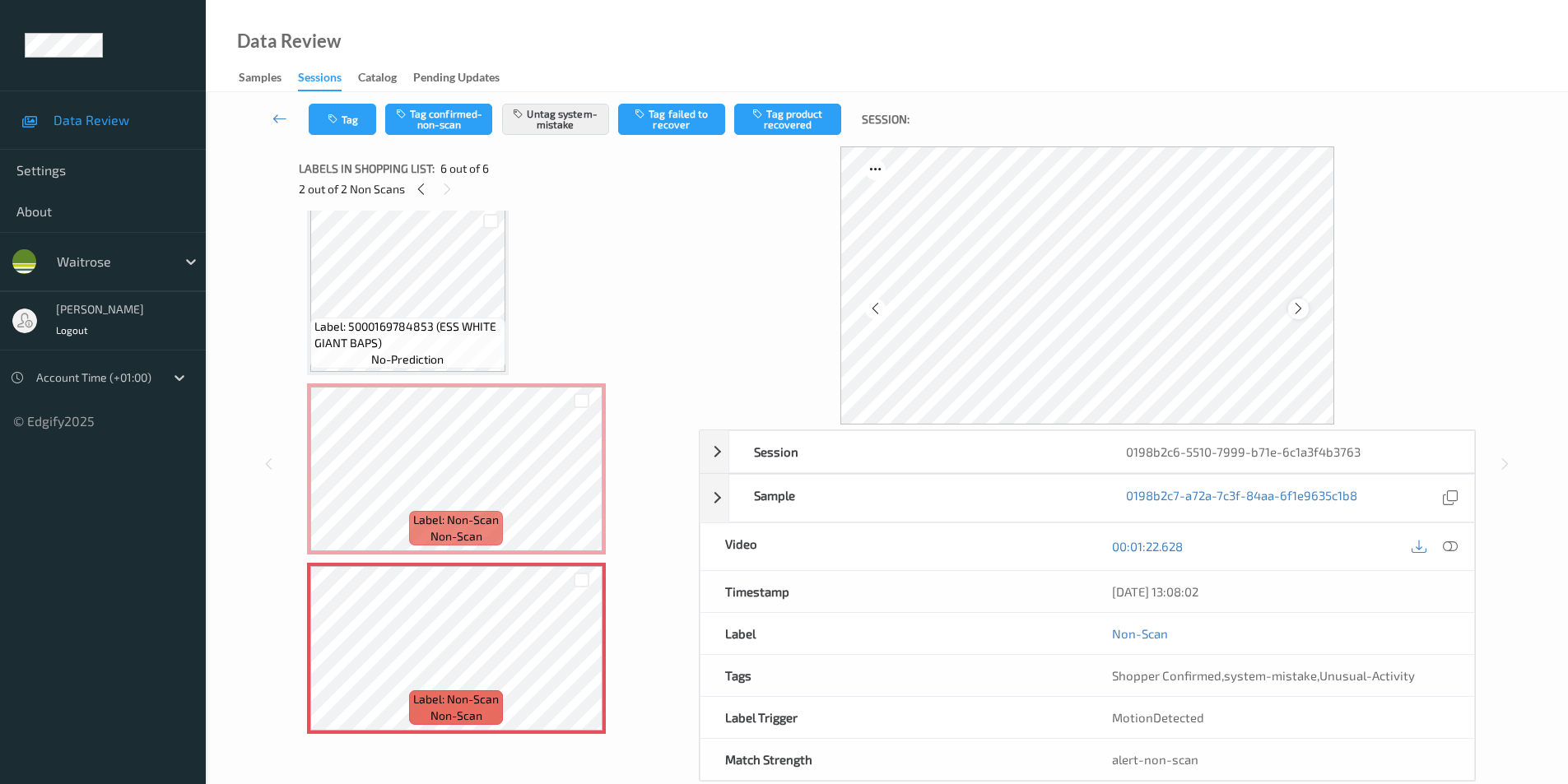
click at [1291, 309] on div at bounding box center [1298, 309] width 21 height 21
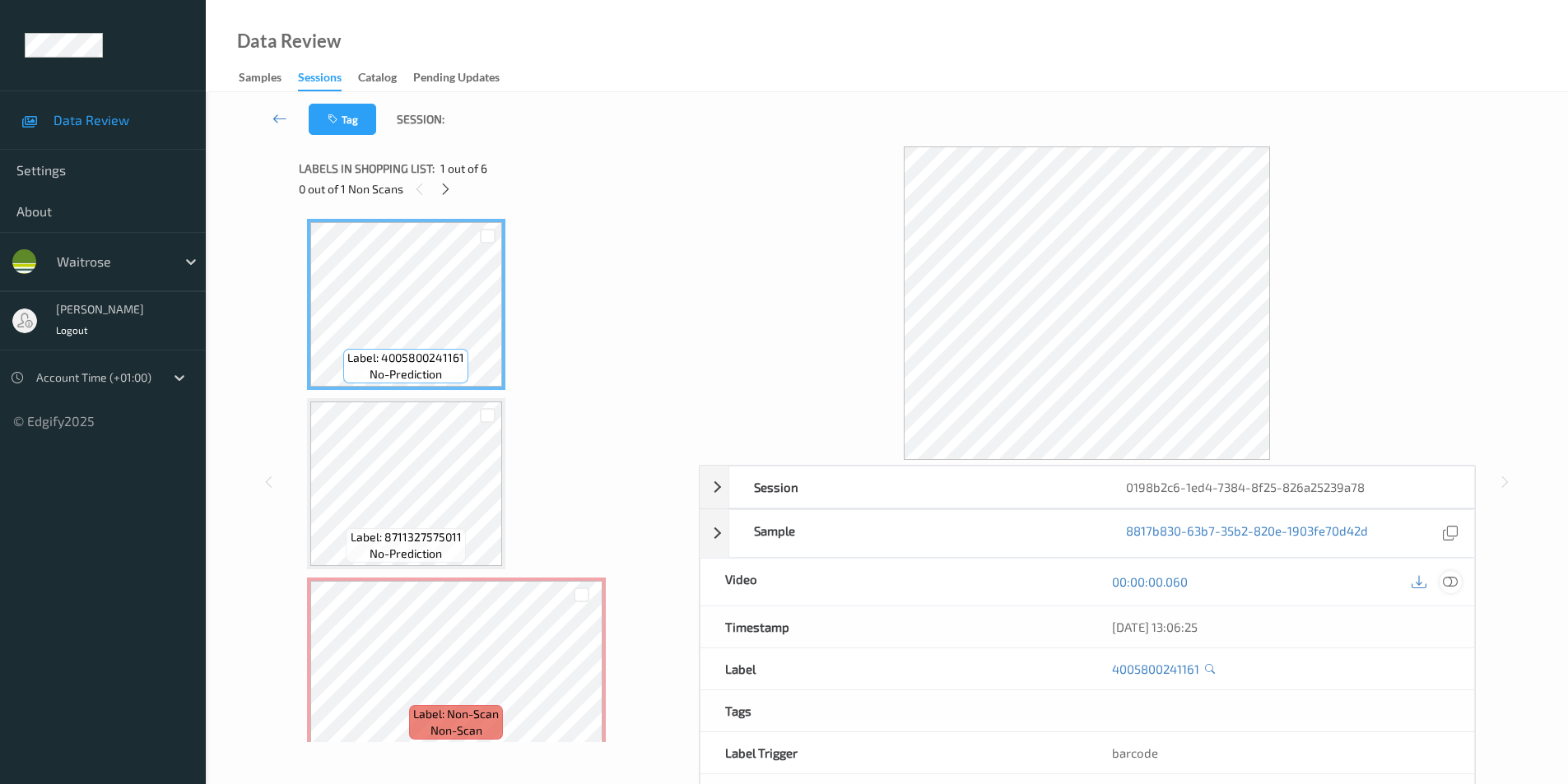
click at [1450, 582] on icon at bounding box center [1450, 582] width 15 height 15
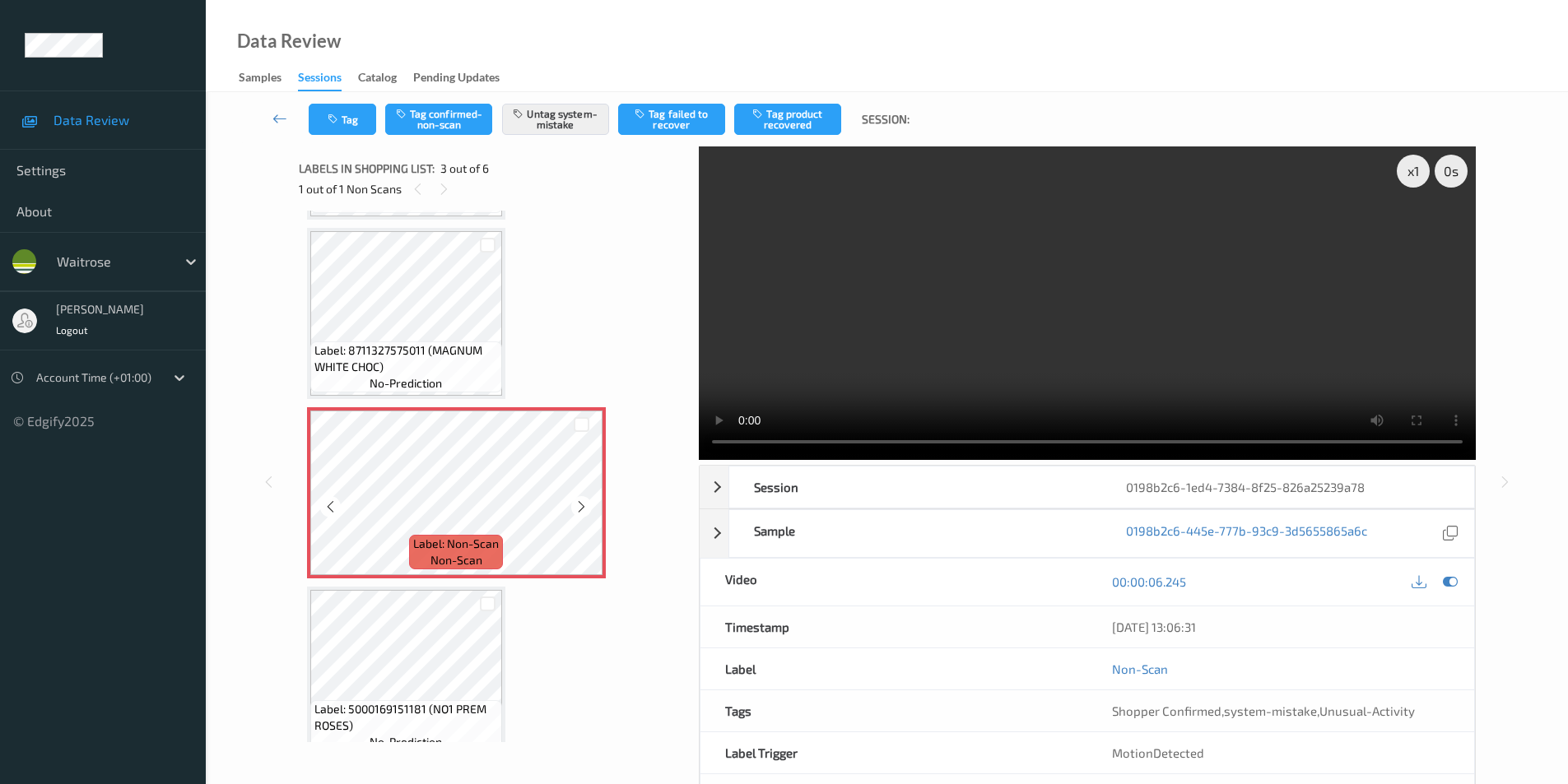
scroll to position [247, 0]
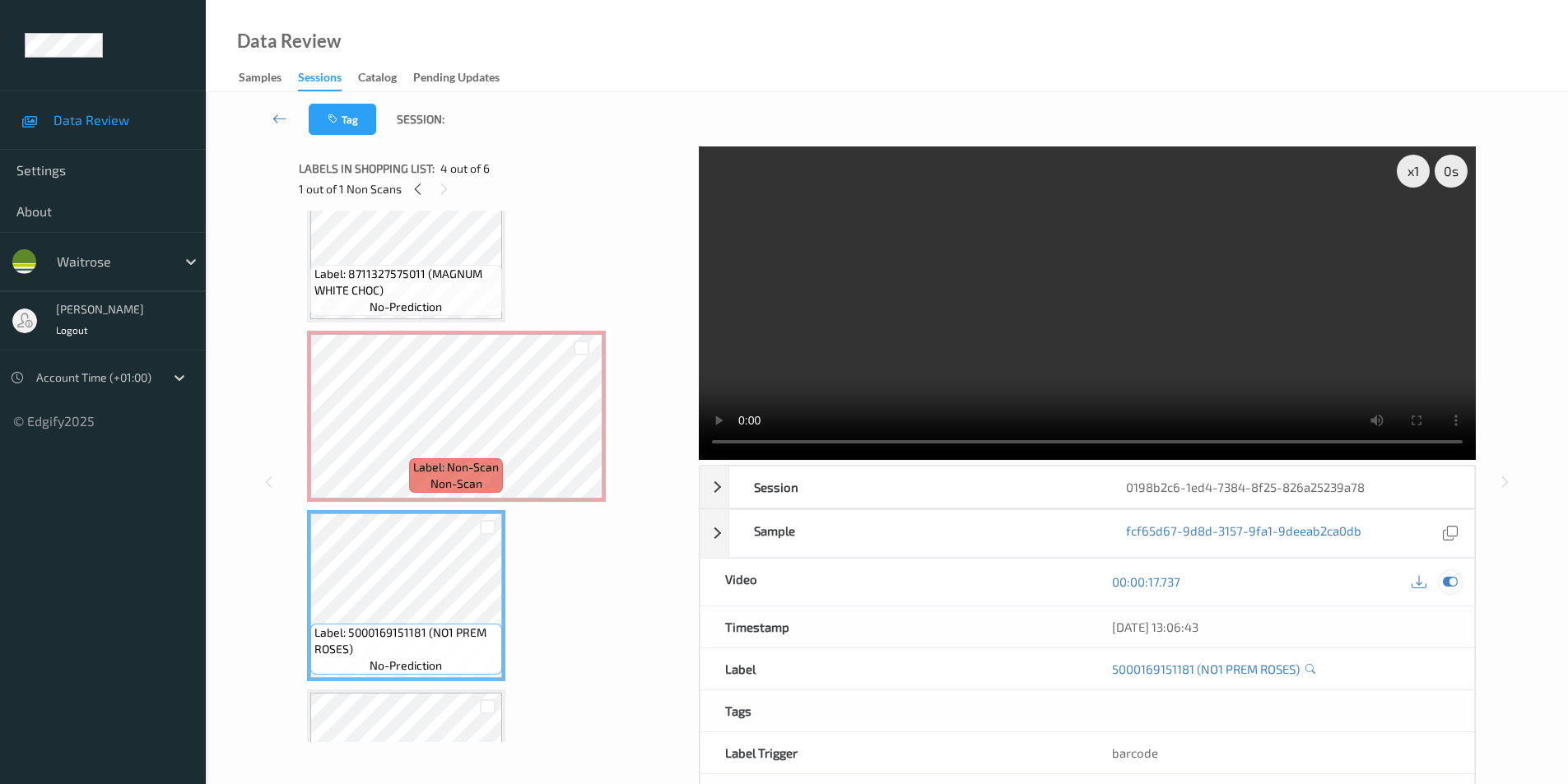
click at [1446, 581] on icon at bounding box center [1450, 582] width 15 height 15
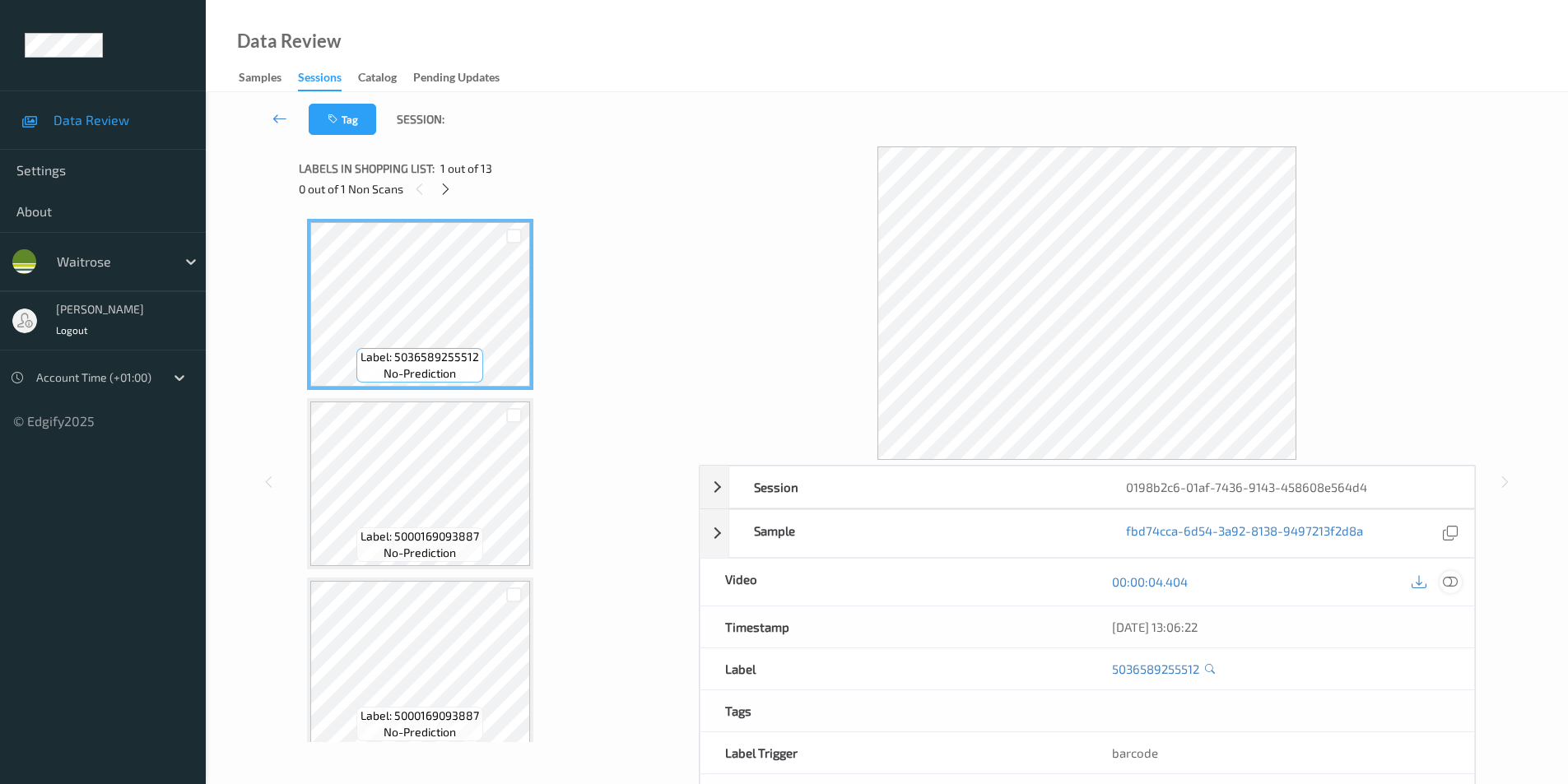
click at [1448, 573] on div at bounding box center [1450, 582] width 22 height 22
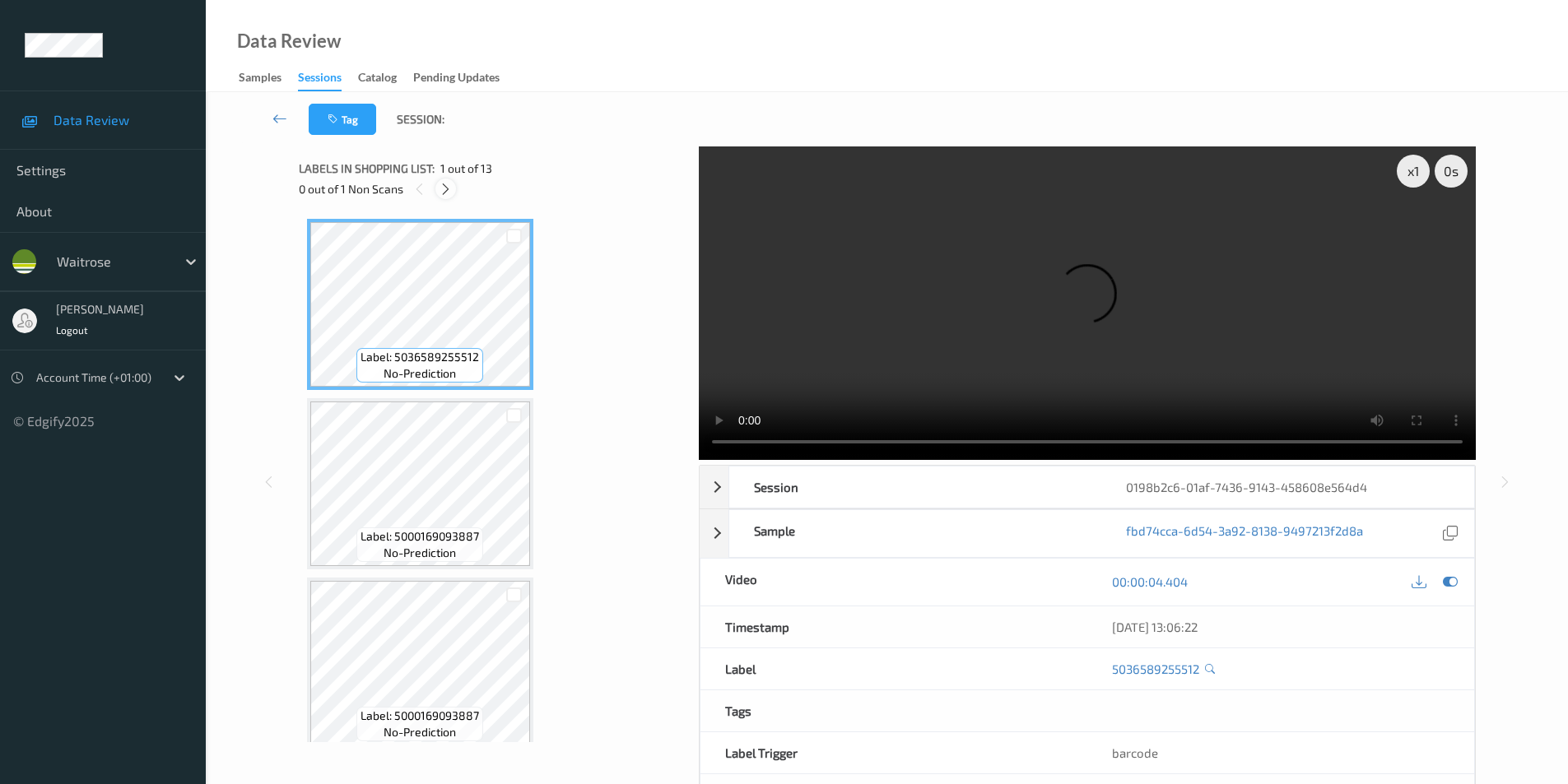
click at [447, 188] on icon at bounding box center [446, 189] width 14 height 15
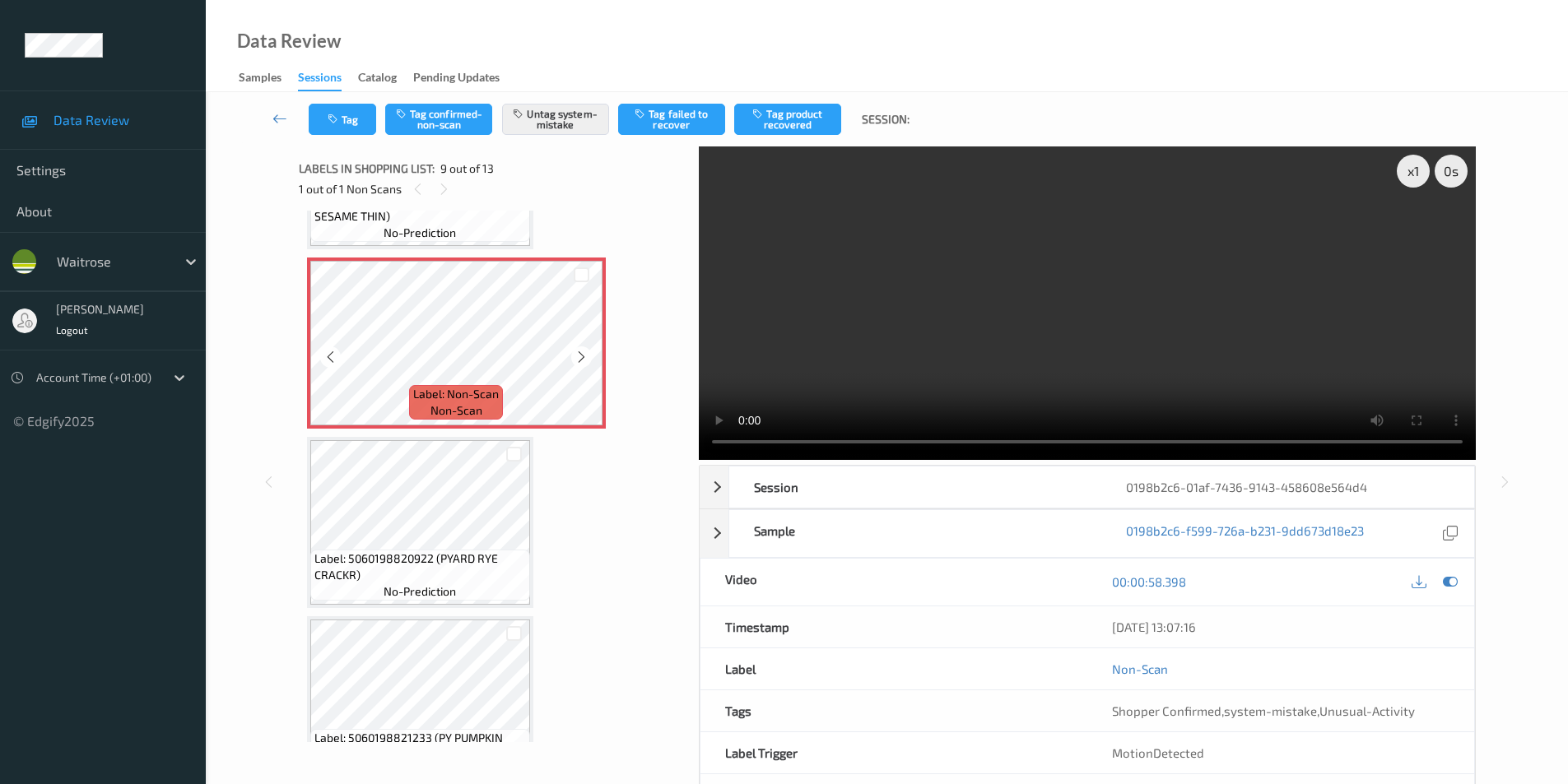
scroll to position [1412, 0]
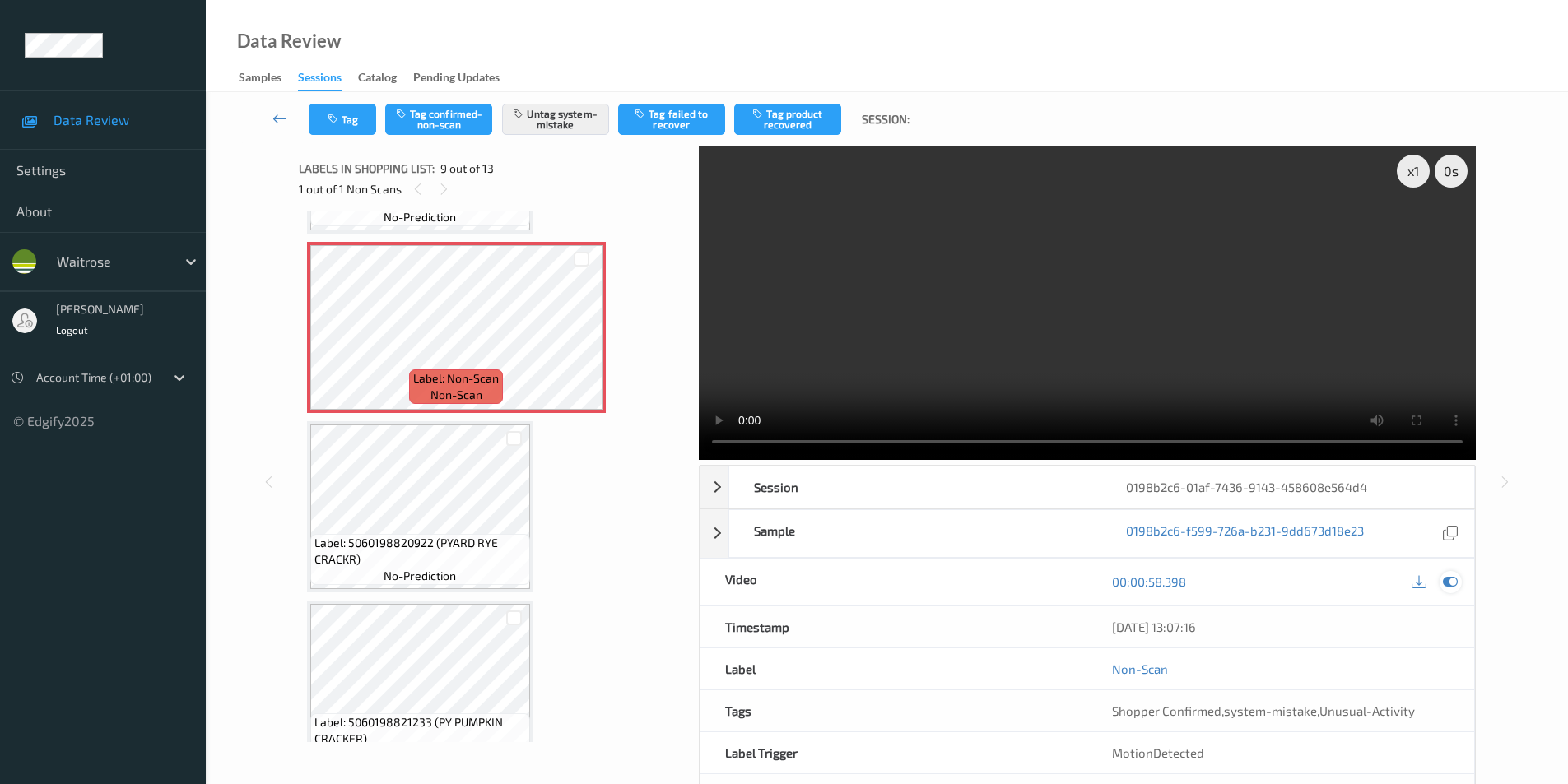
click at [1446, 583] on icon at bounding box center [1450, 582] width 15 height 15
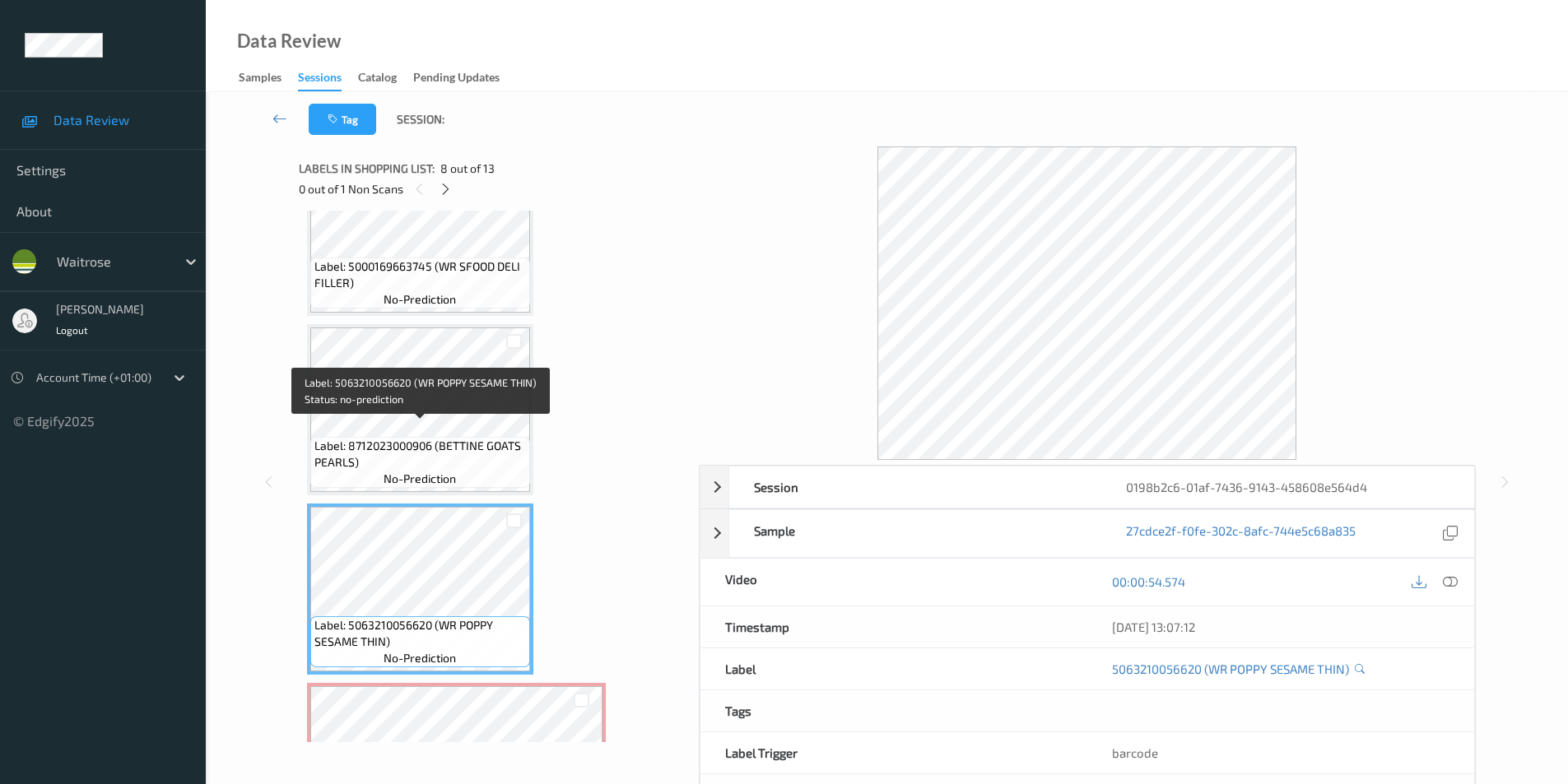
scroll to position [918, 0]
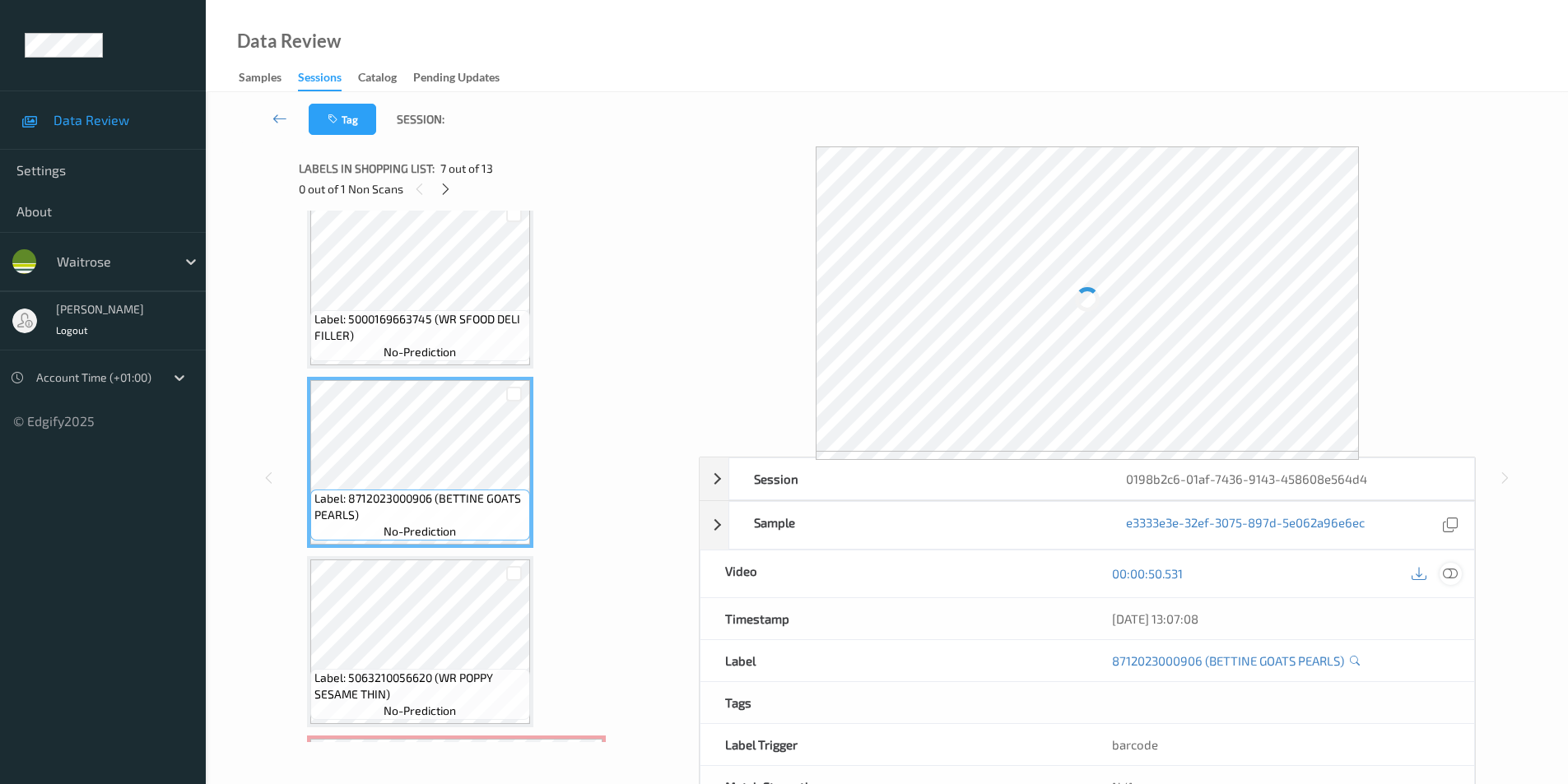
click at [1448, 577] on icon at bounding box center [1450, 574] width 15 height 15
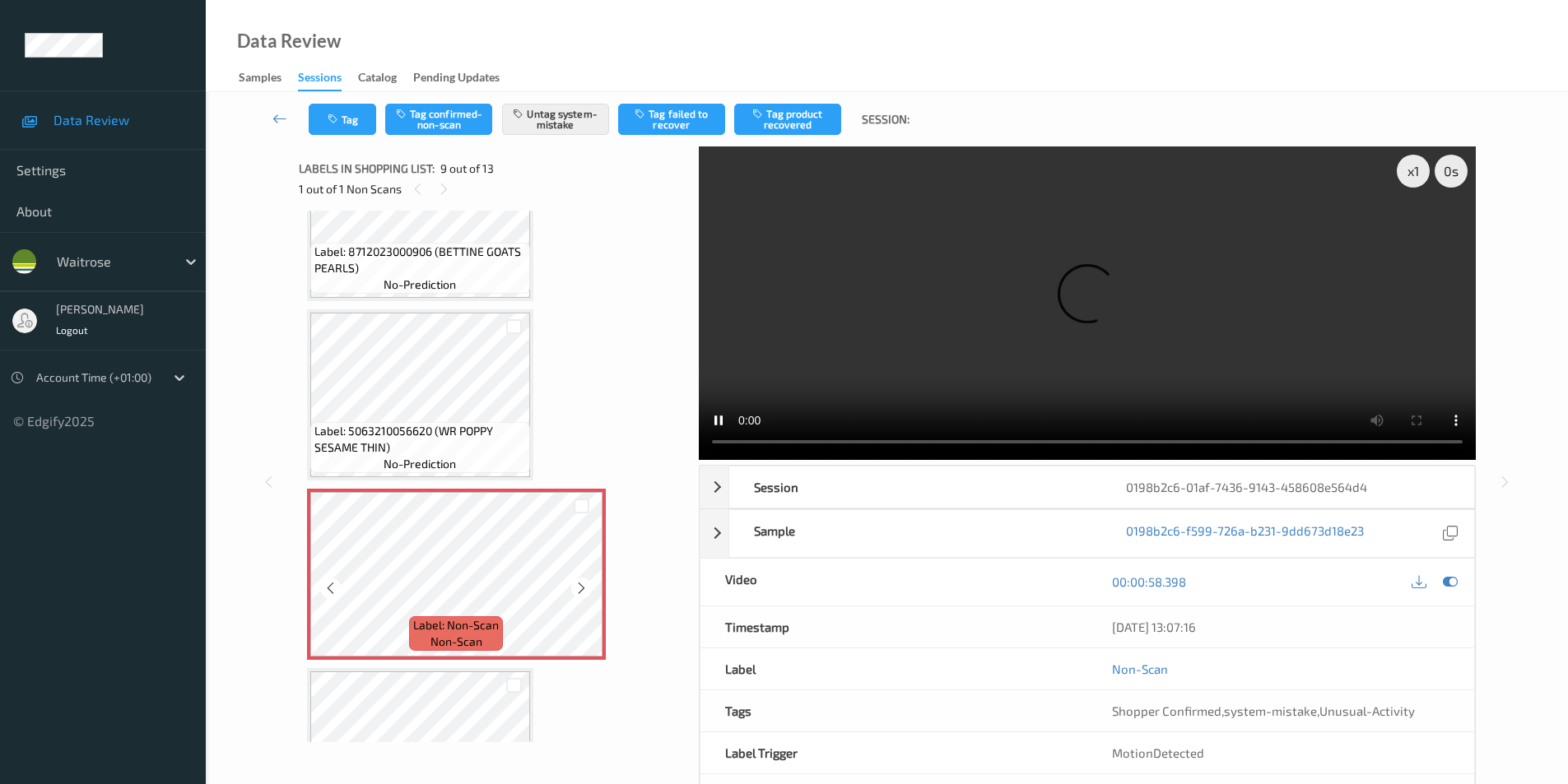
scroll to position [1248, 0]
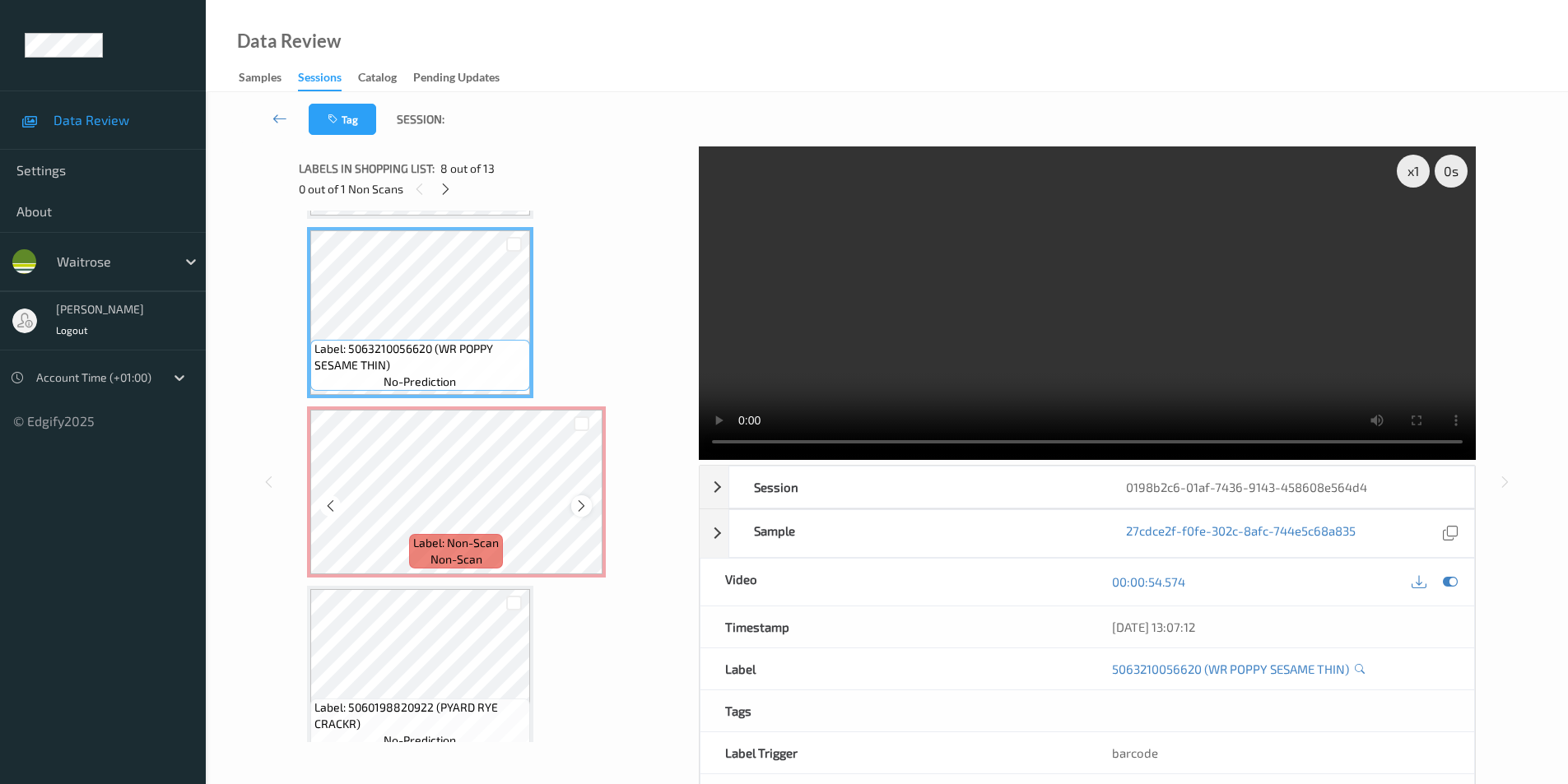
click at [580, 504] on icon at bounding box center [581, 507] width 14 height 15
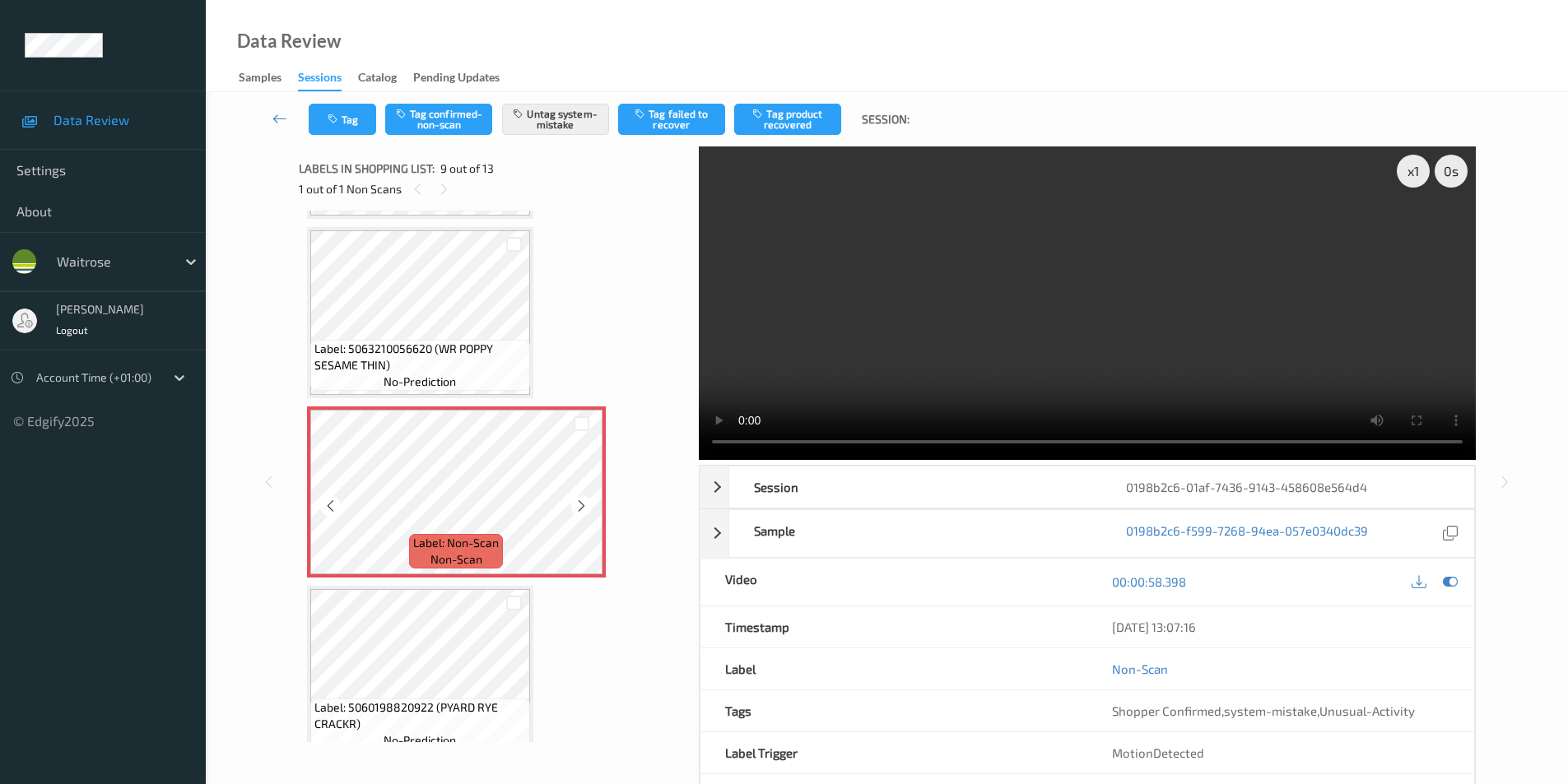
click at [580, 504] on icon at bounding box center [581, 507] width 14 height 15
click at [584, 508] on icon at bounding box center [581, 507] width 14 height 15
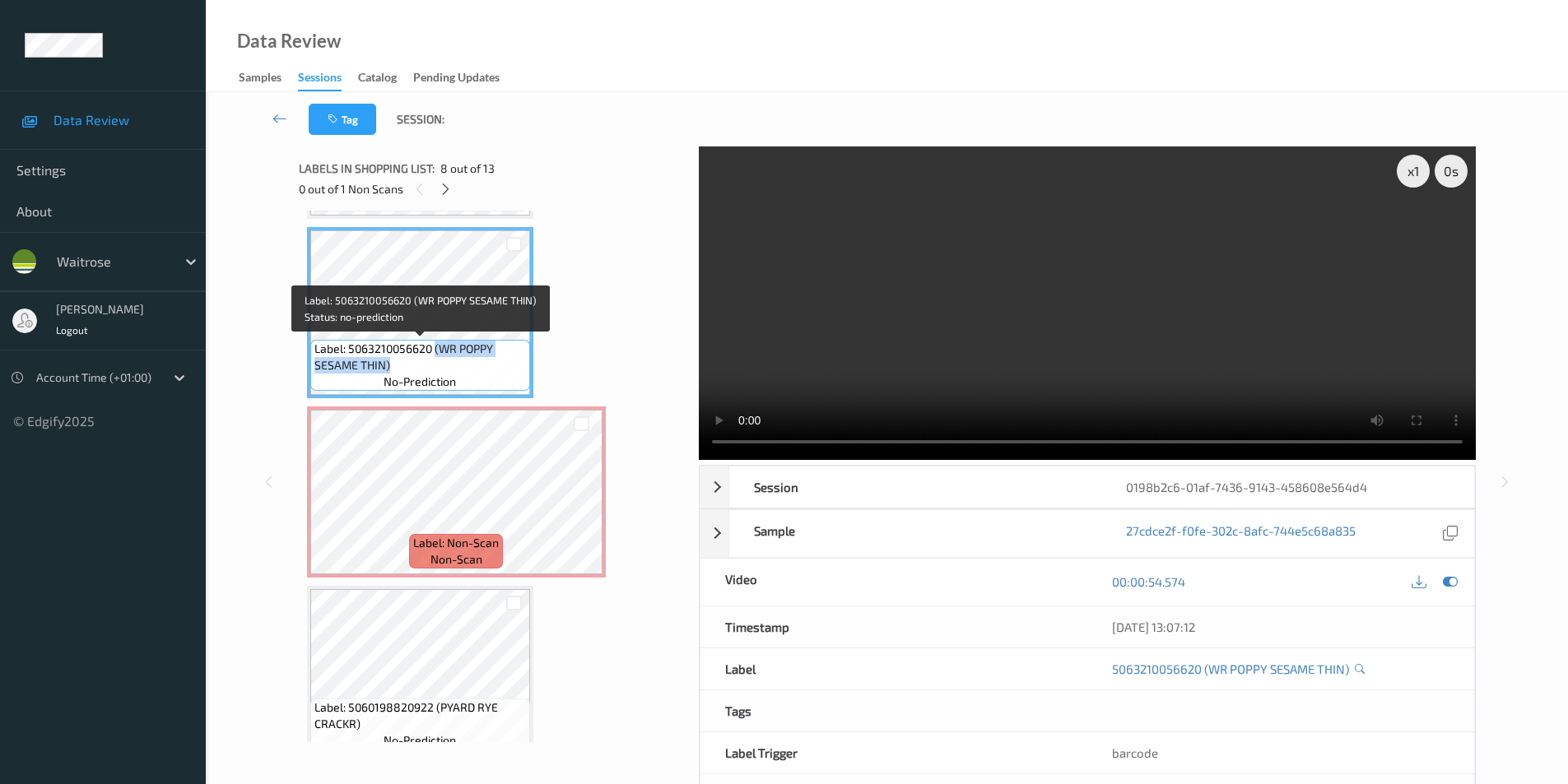
drag, startPoint x: 436, startPoint y: 351, endPoint x: 429, endPoint y: 363, distance: 13.9
click at [429, 363] on span "Label: 5063210056620 (WR POPPY SESAME THIN)" at bounding box center [420, 356] width 212 height 33
copy span "(WR POPPY SESAME THIN)"
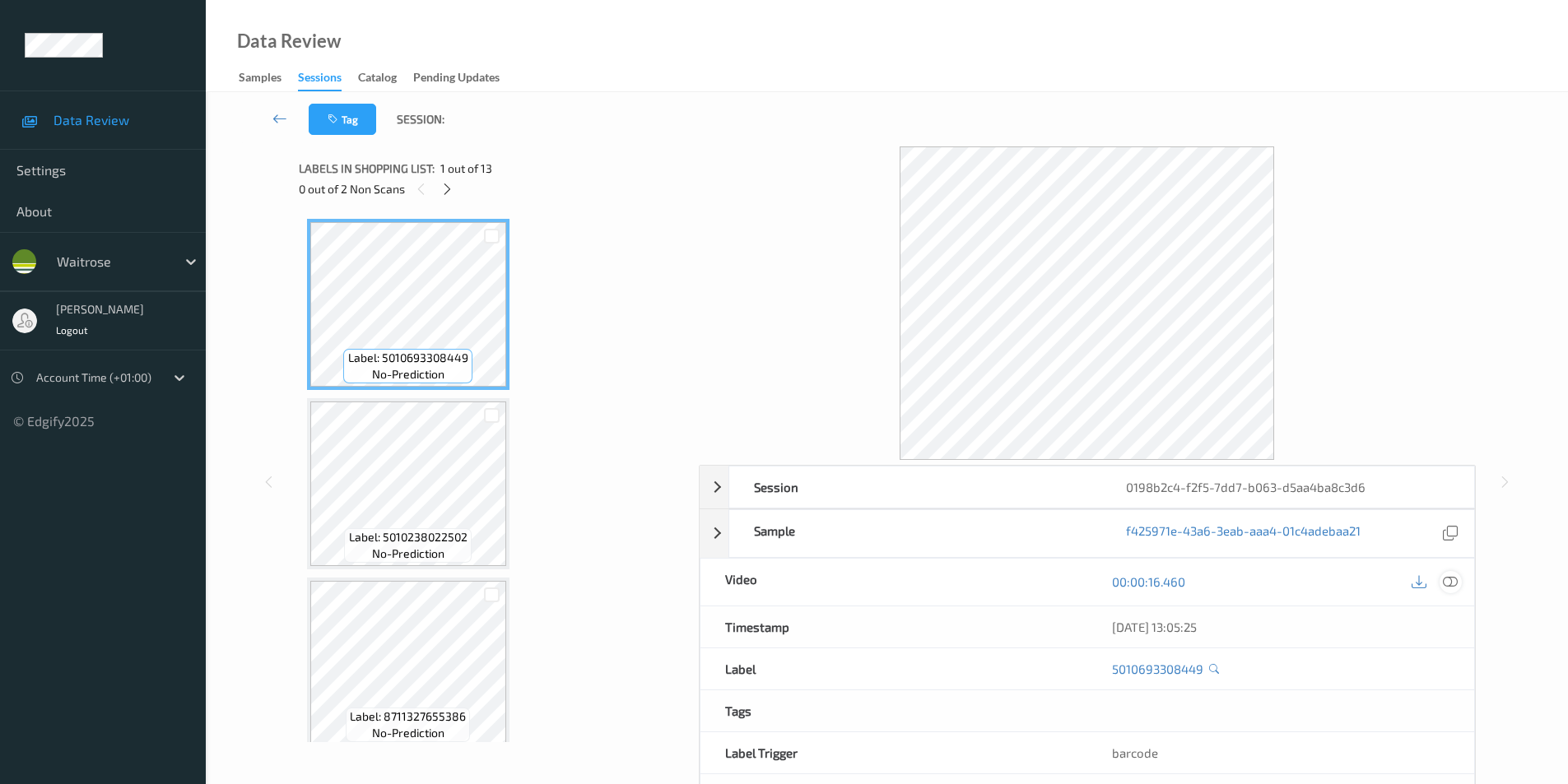
click at [1457, 583] on icon at bounding box center [1450, 582] width 15 height 15
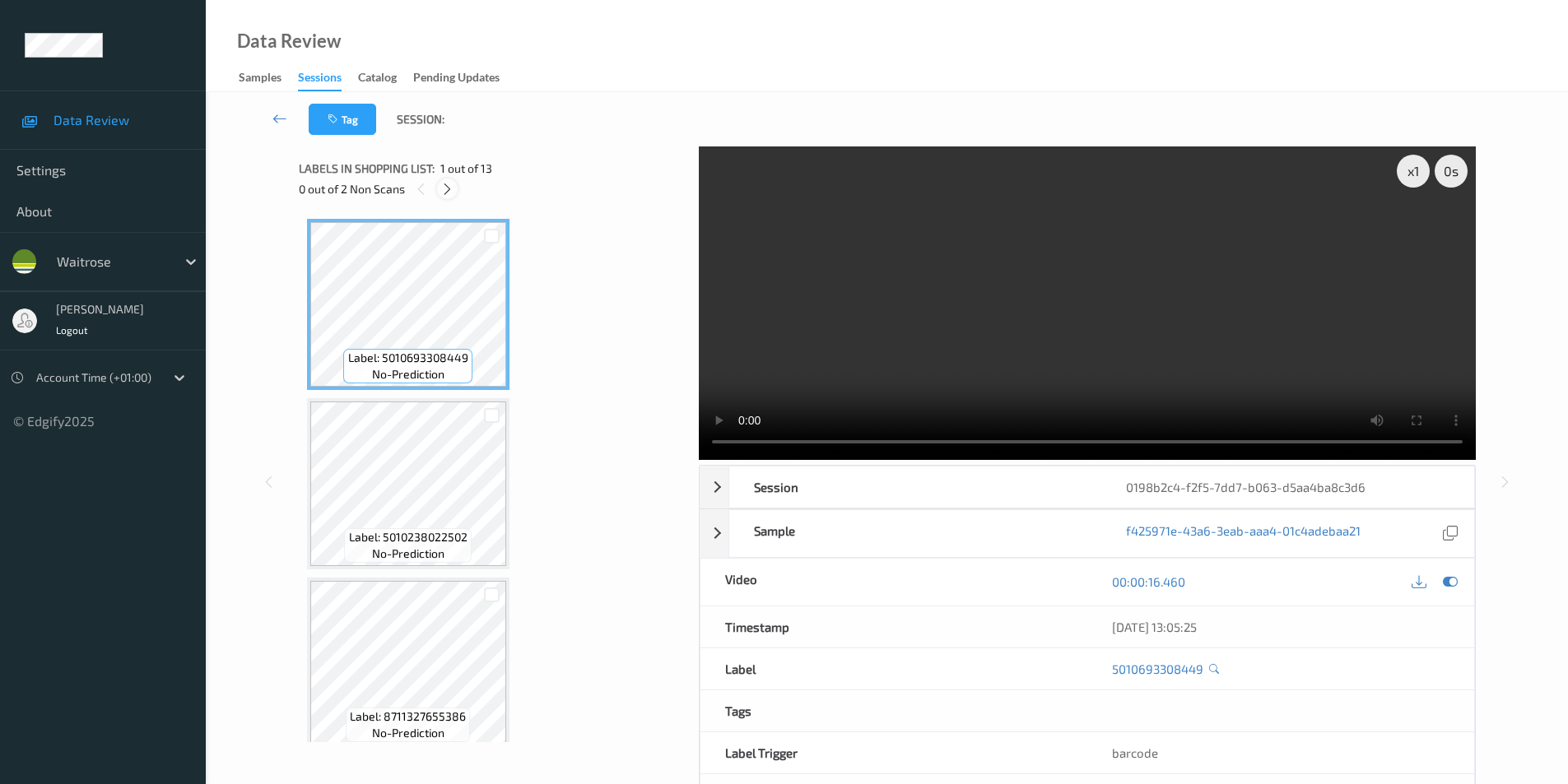
click at [449, 195] on icon at bounding box center [447, 189] width 14 height 15
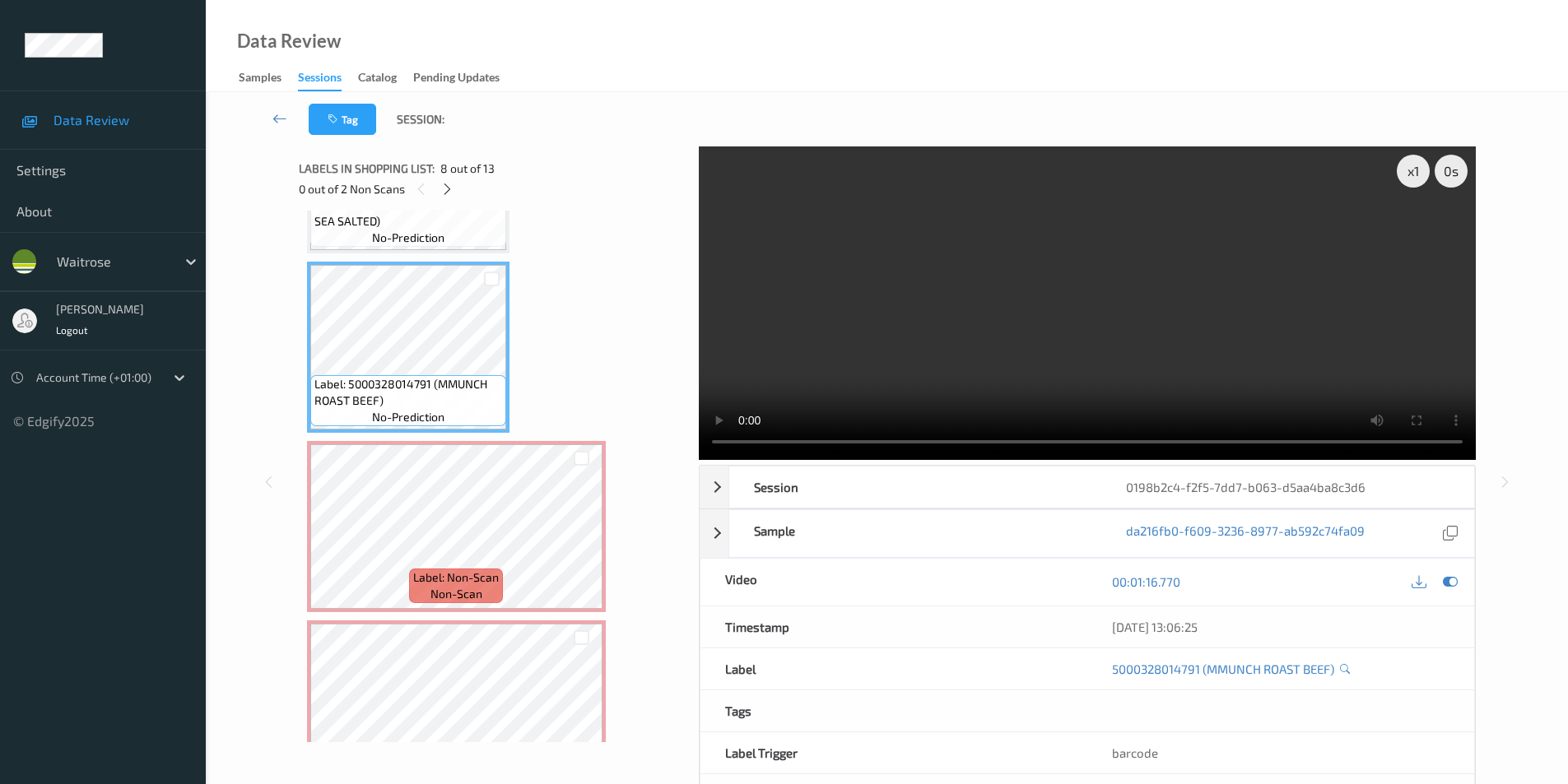
scroll to position [1248, 0]
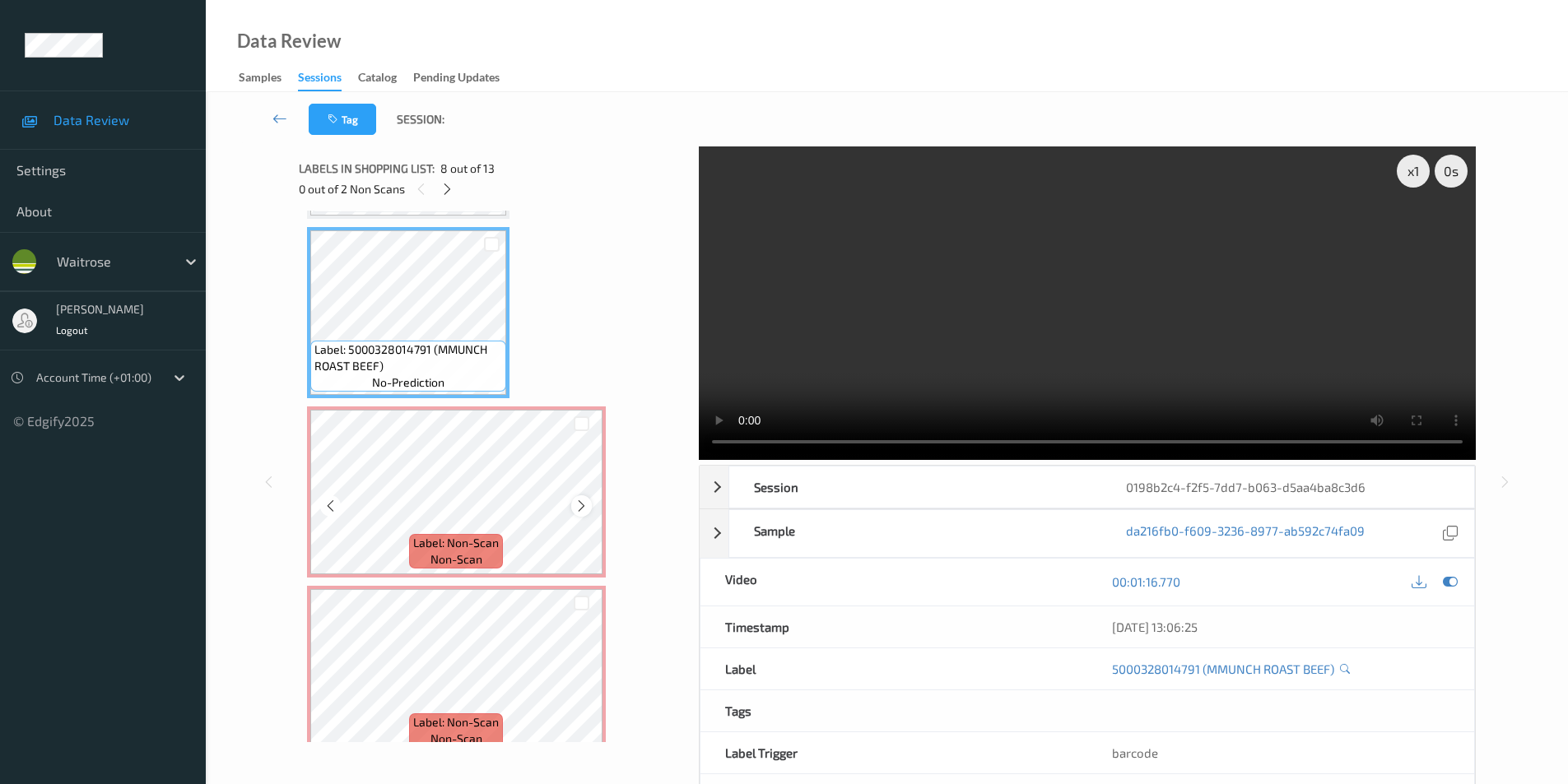
click at [586, 508] on icon at bounding box center [581, 507] width 14 height 15
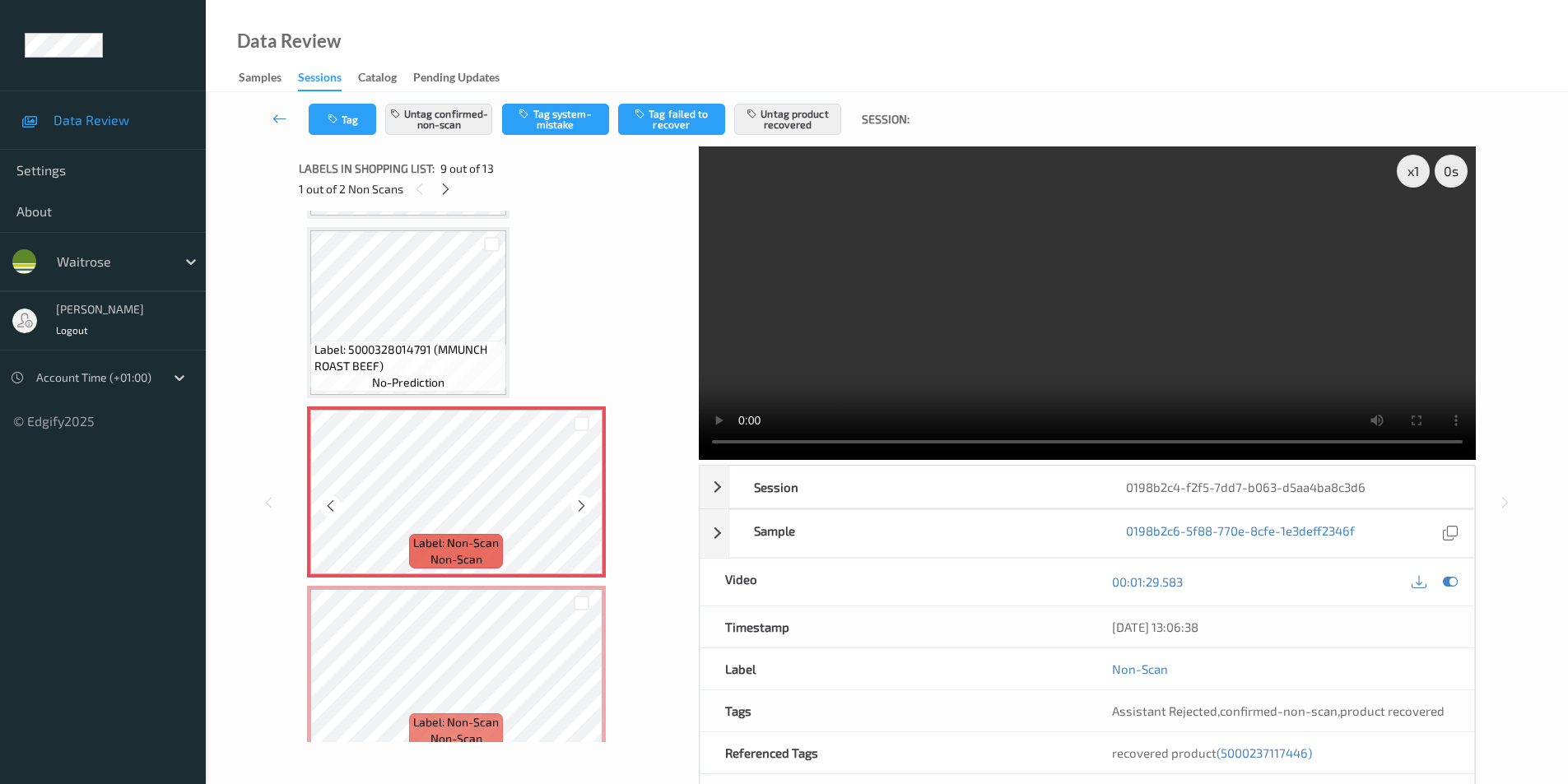
click at [586, 508] on icon at bounding box center [581, 507] width 14 height 15
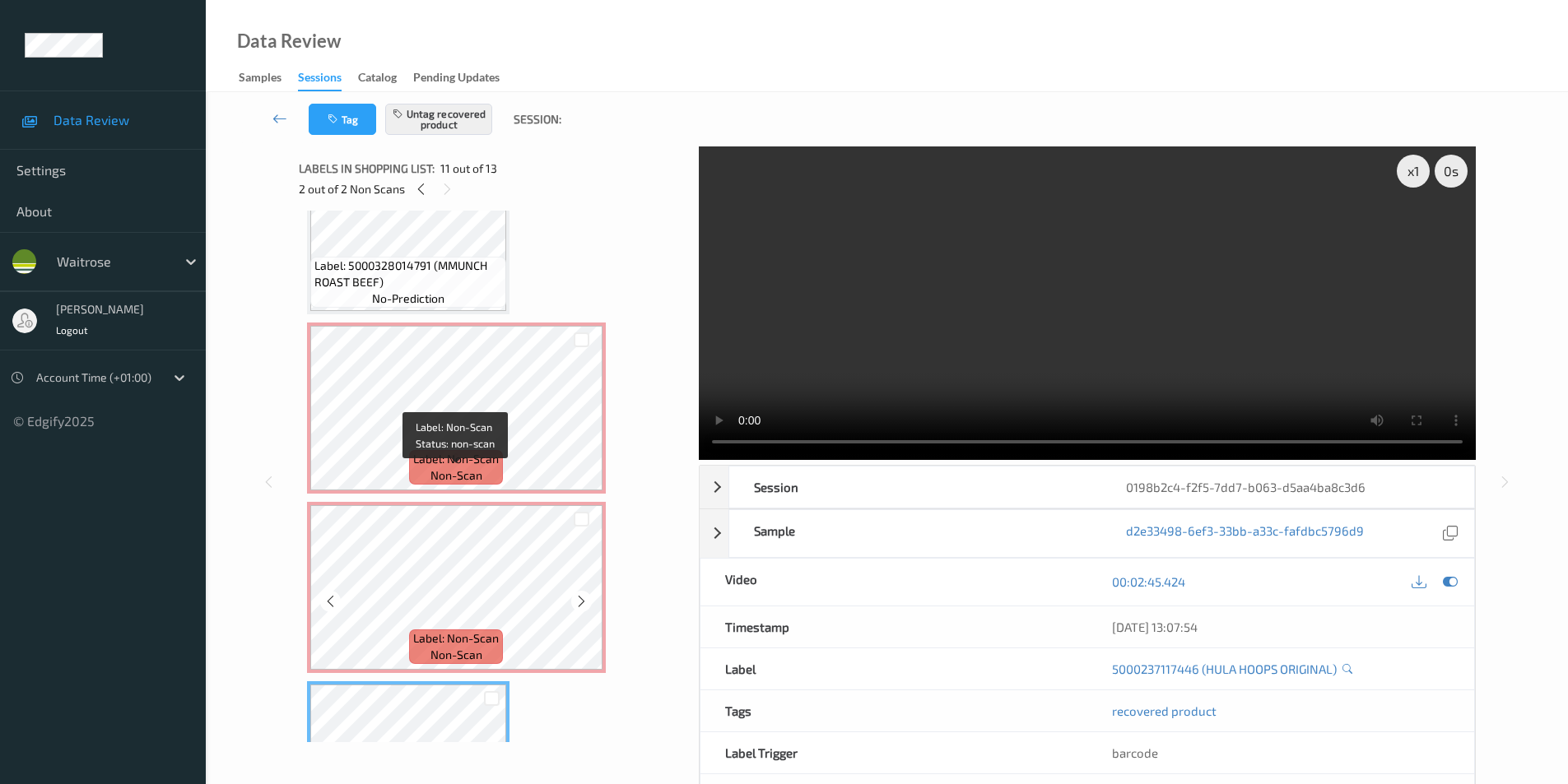
scroll to position [1329, 0]
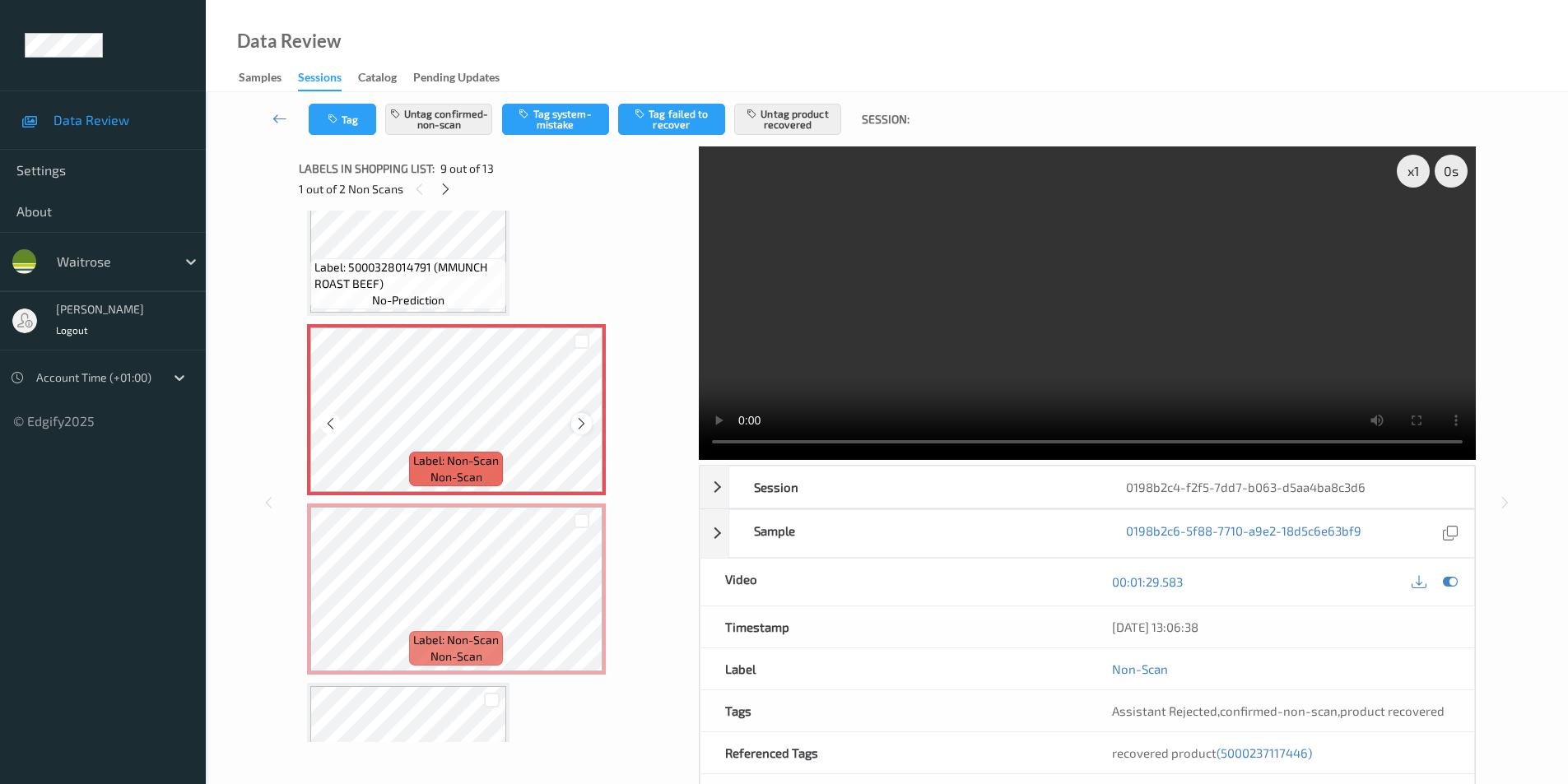
click at [581, 422] on icon at bounding box center [581, 424] width 14 height 15
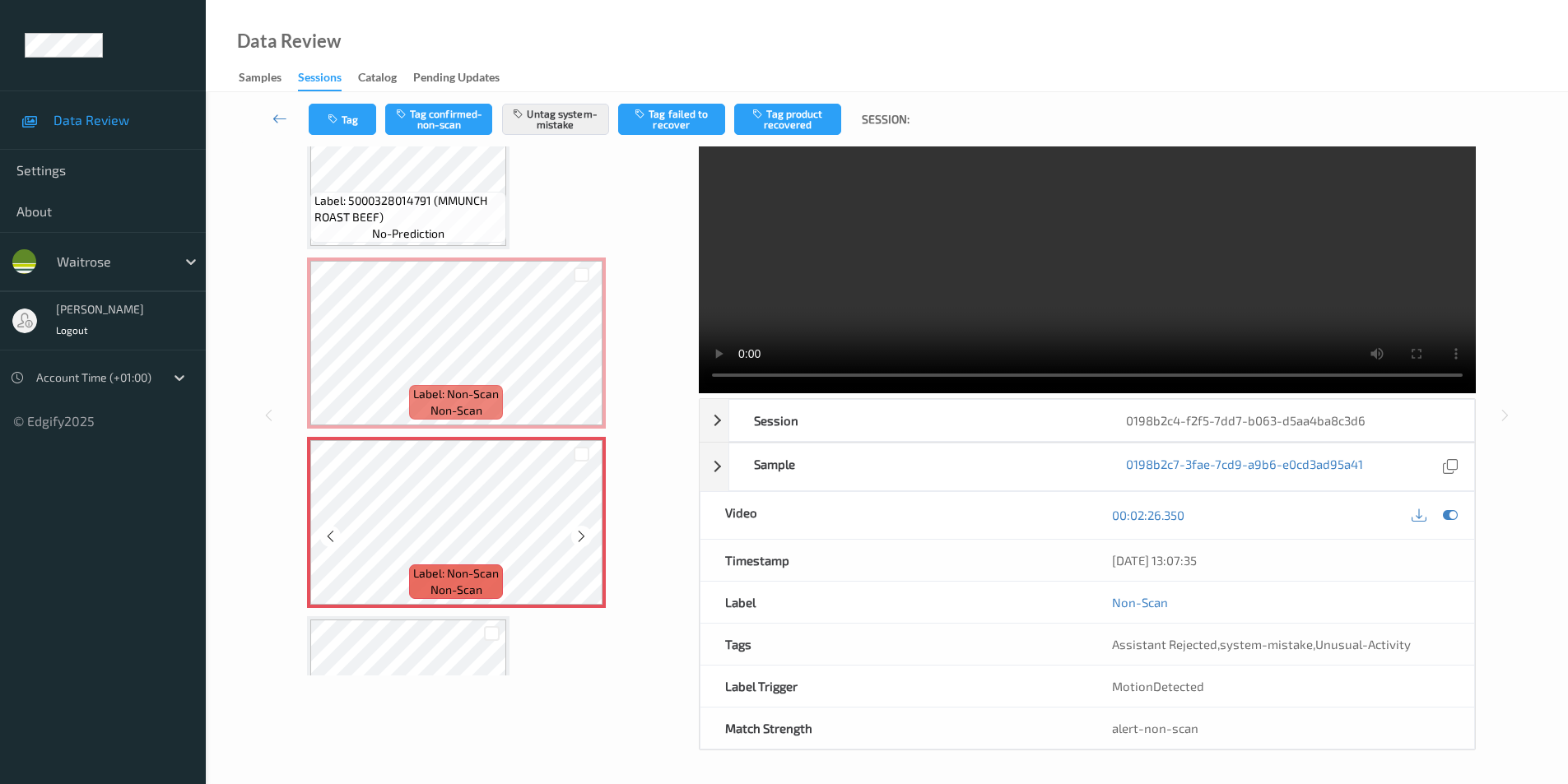
scroll to position [1412, 0]
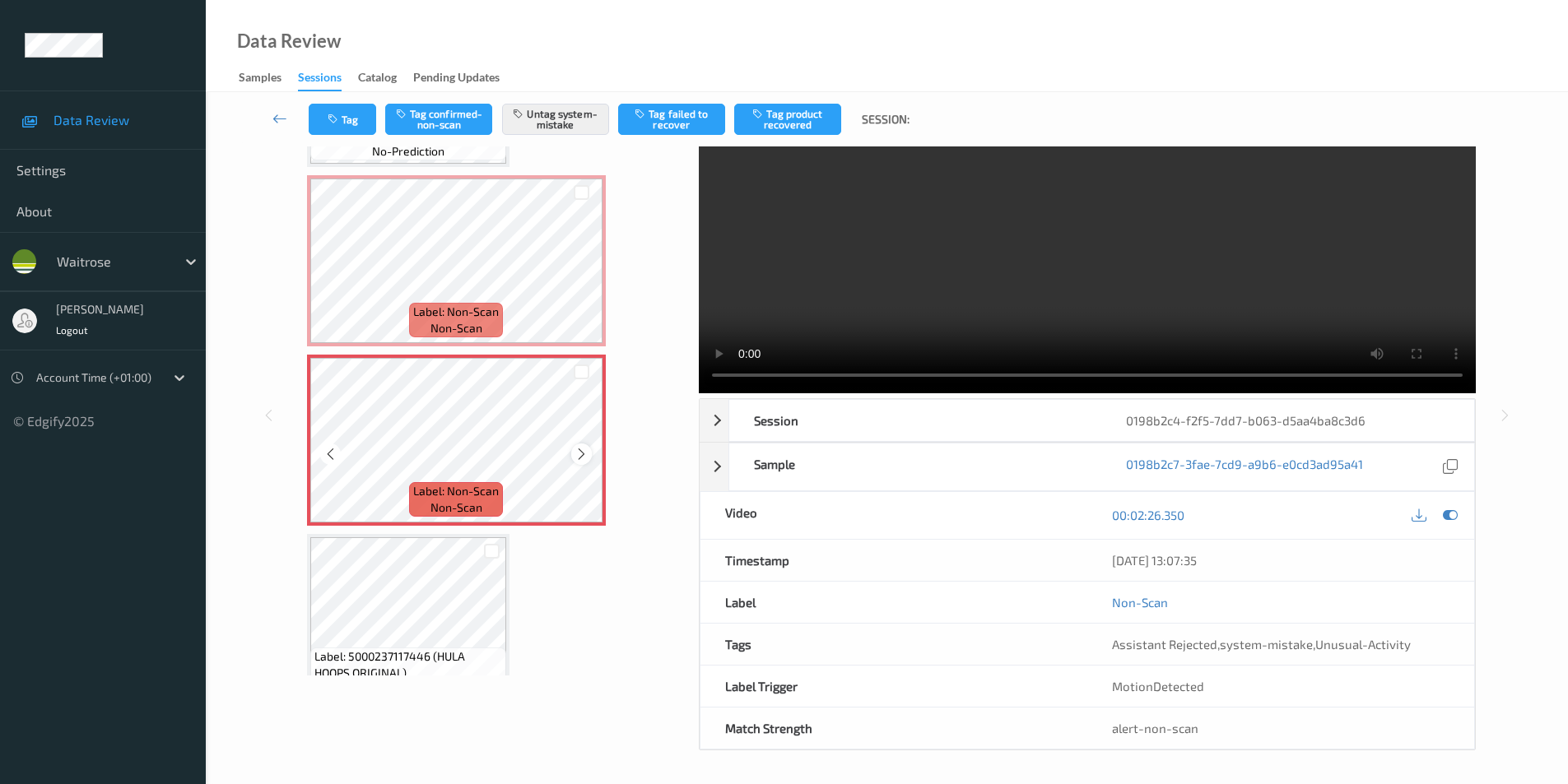
click at [583, 457] on icon at bounding box center [581, 454] width 14 height 15
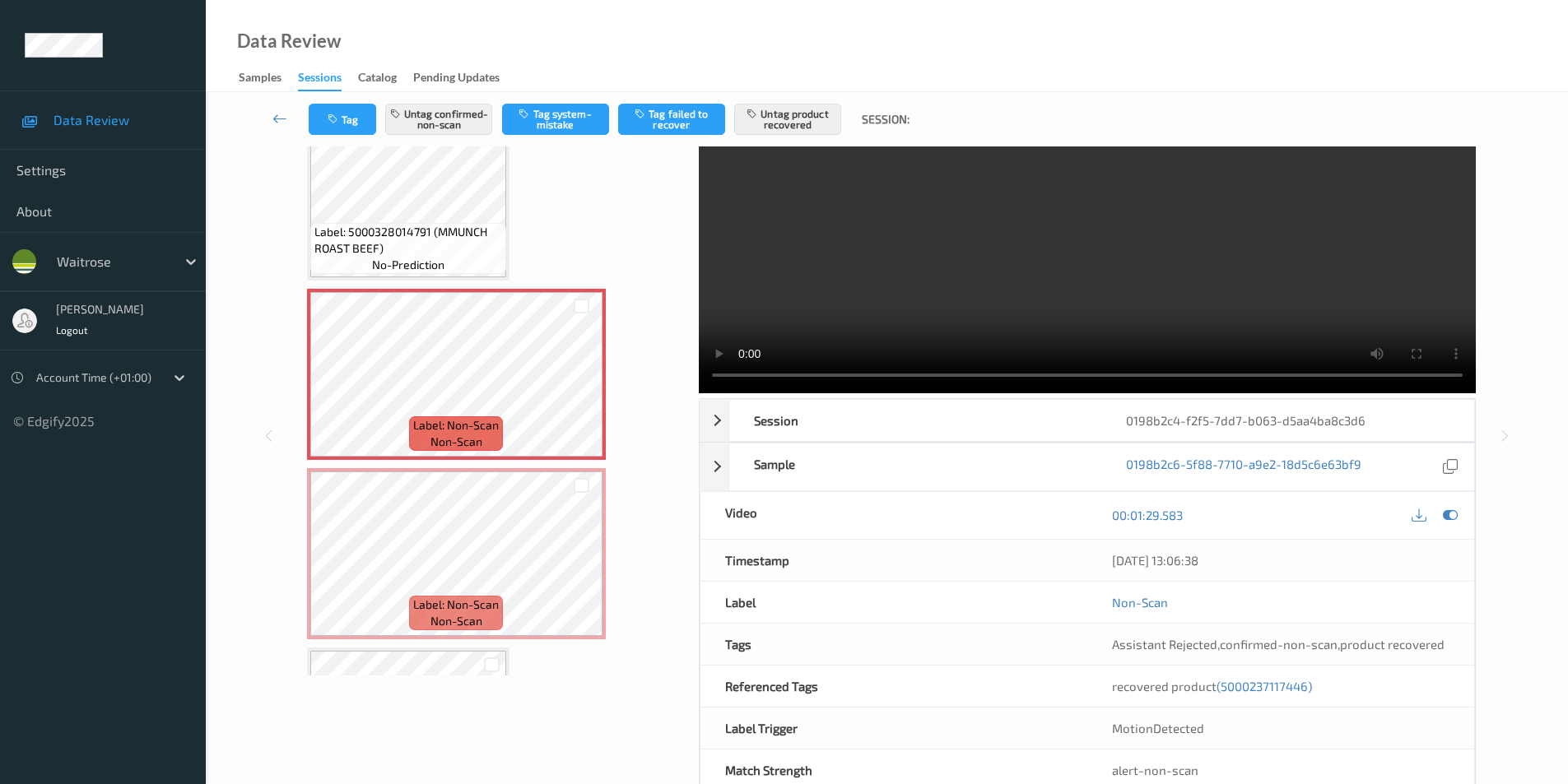
scroll to position [1329, 0]
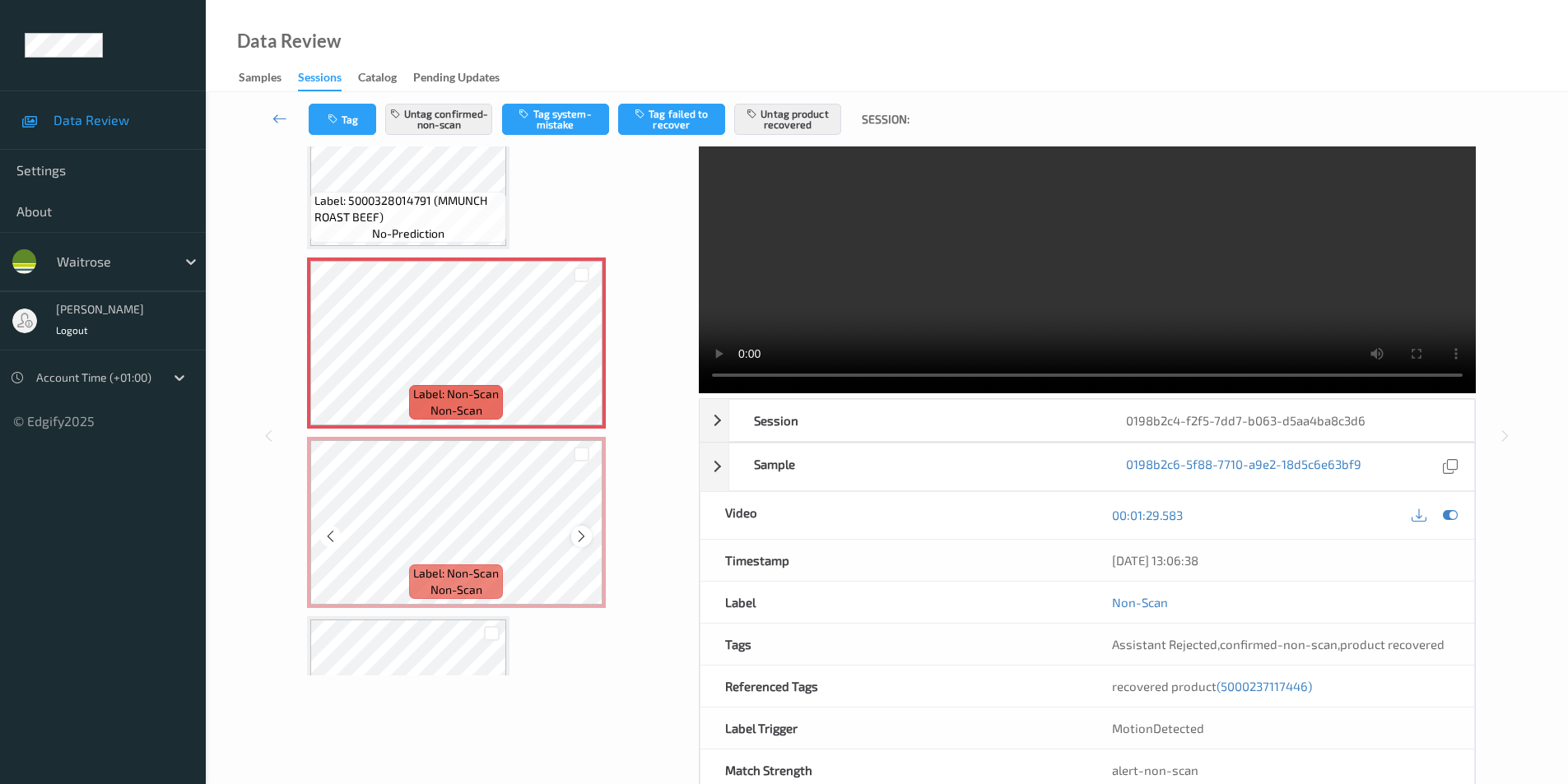
click at [583, 537] on icon at bounding box center [581, 537] width 14 height 15
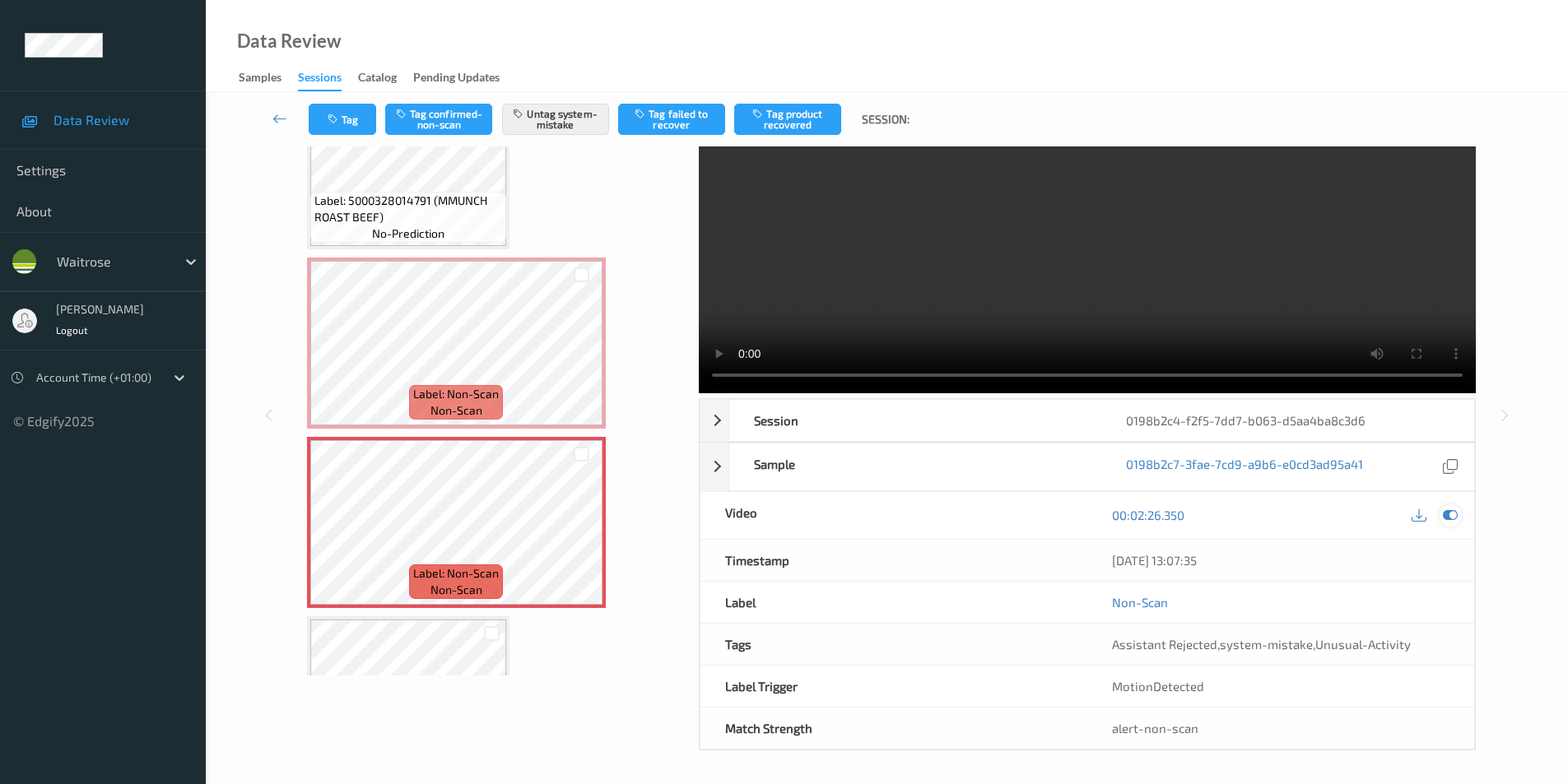
click at [1448, 513] on icon at bounding box center [1450, 515] width 15 height 15
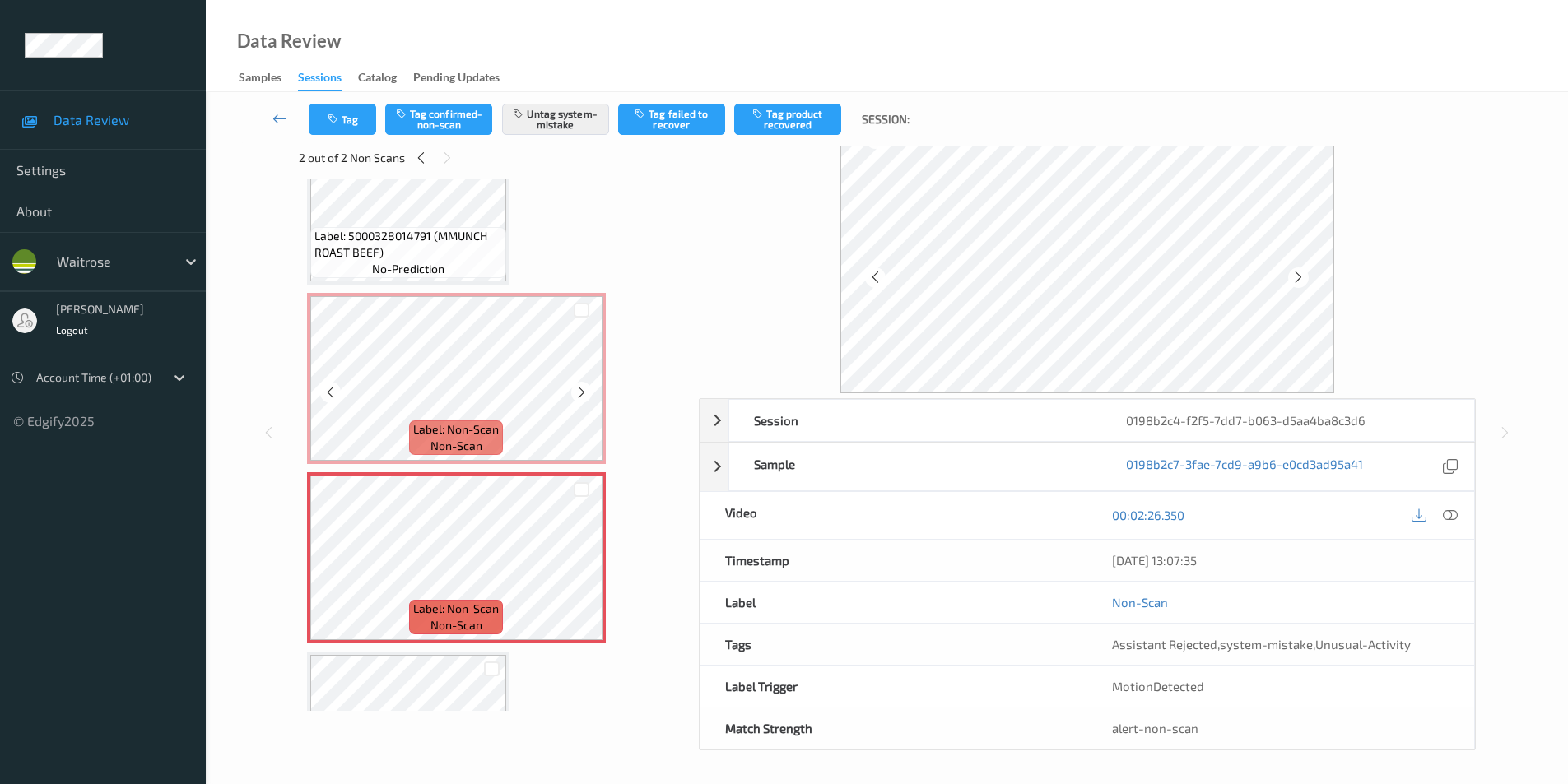
scroll to position [67, 0]
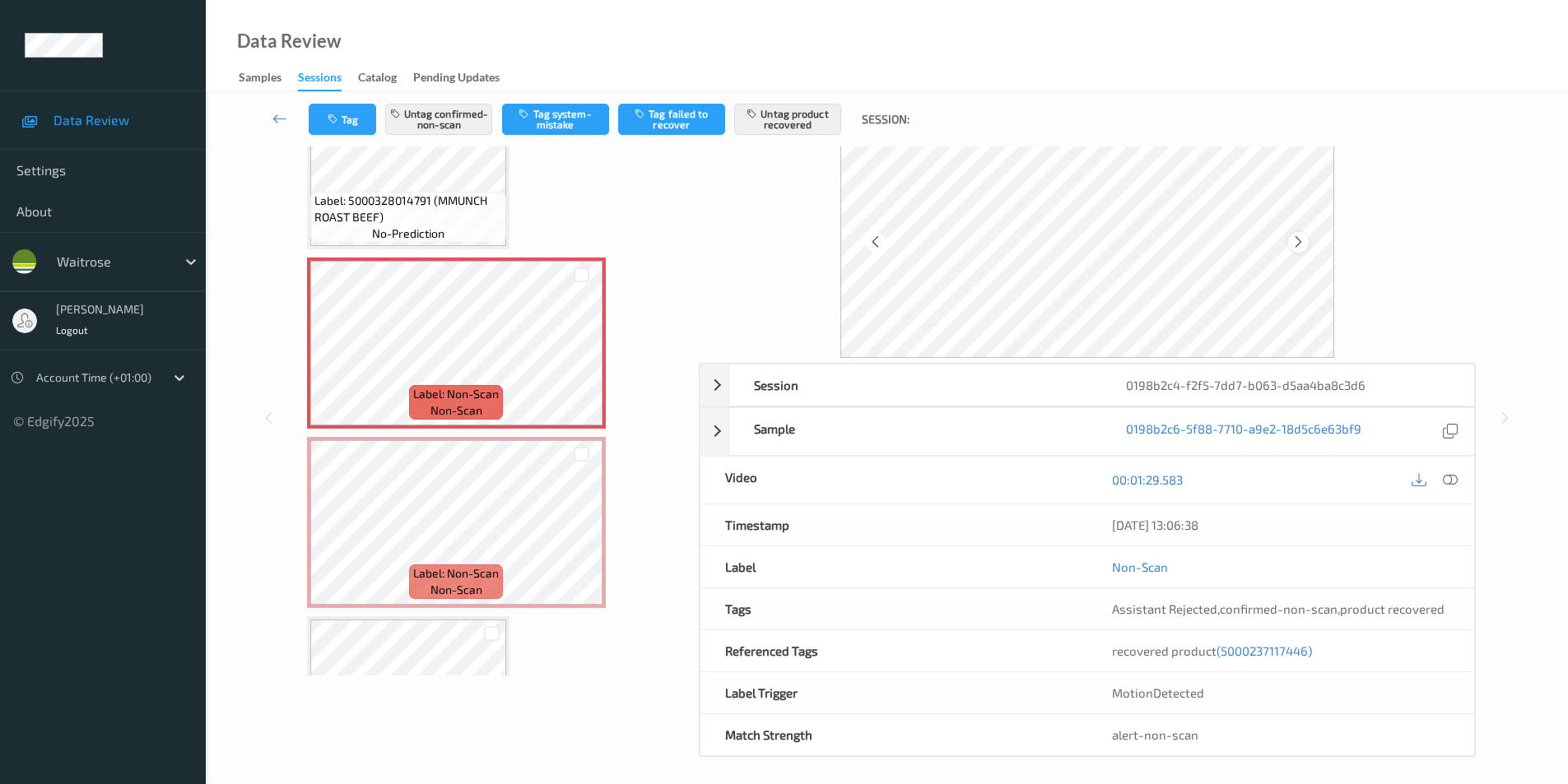
click at [1303, 250] on div at bounding box center [1298, 242] width 21 height 21
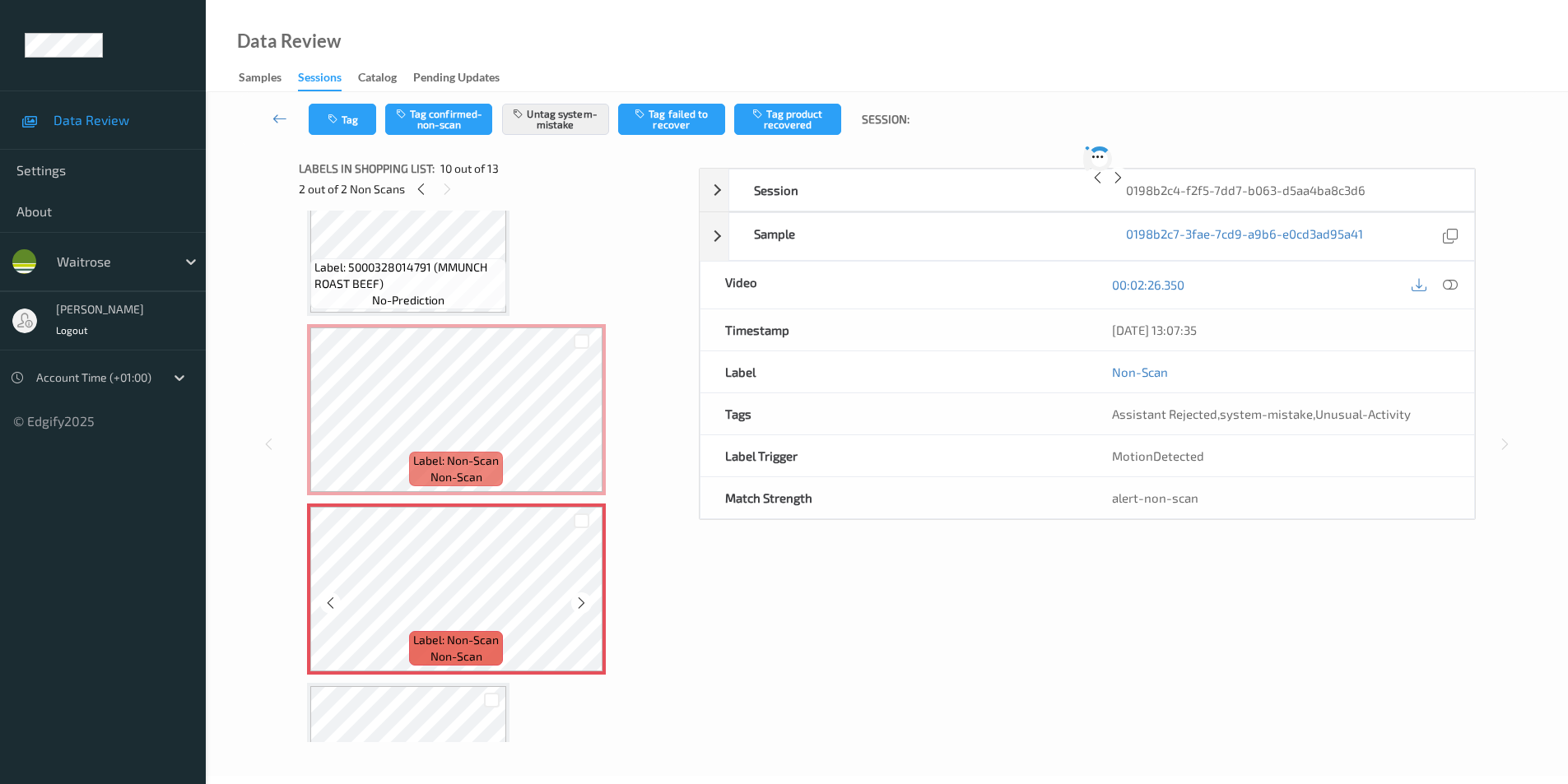
scroll to position [31, 0]
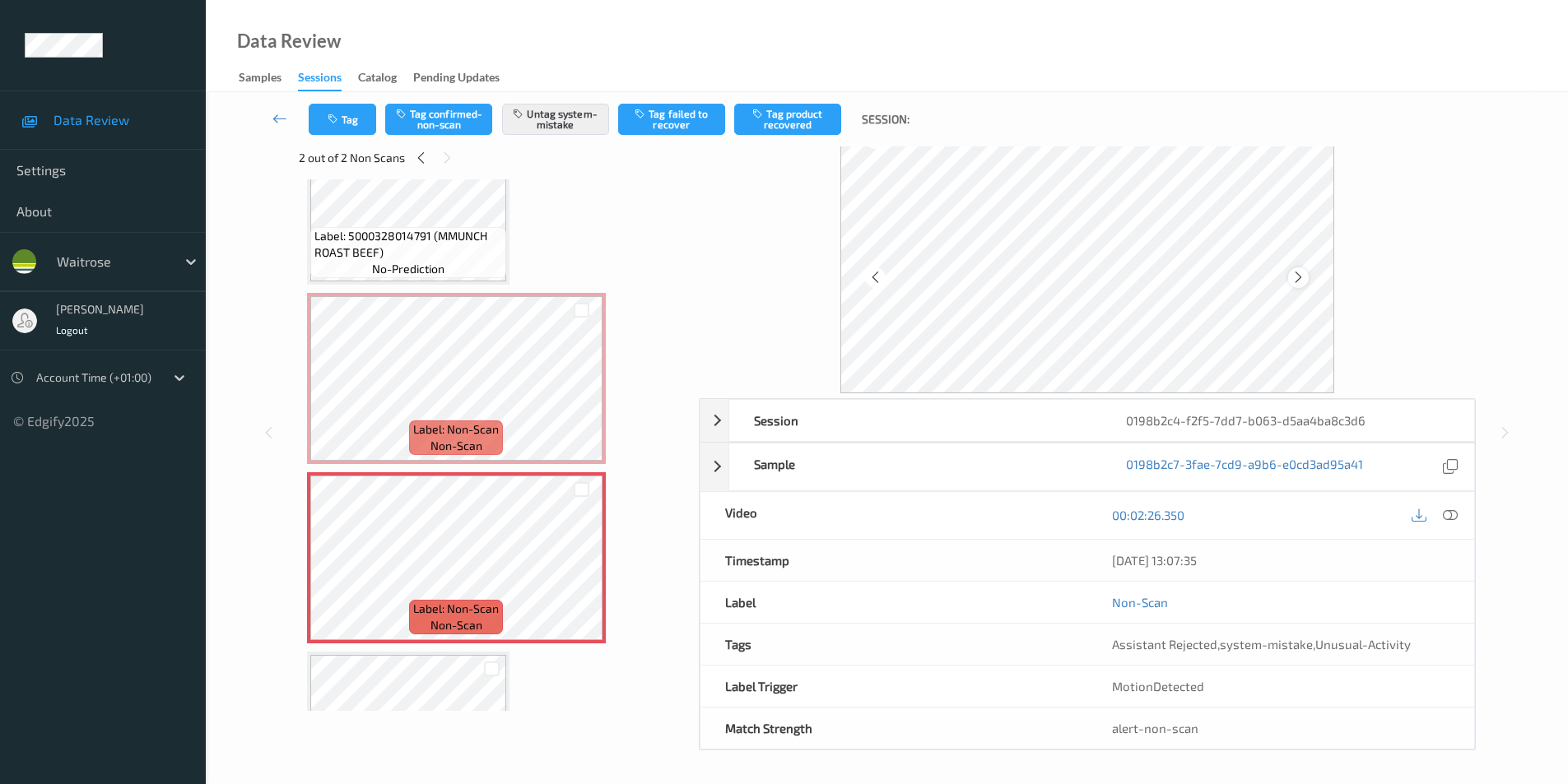
click at [1296, 275] on icon at bounding box center [1298, 277] width 14 height 15
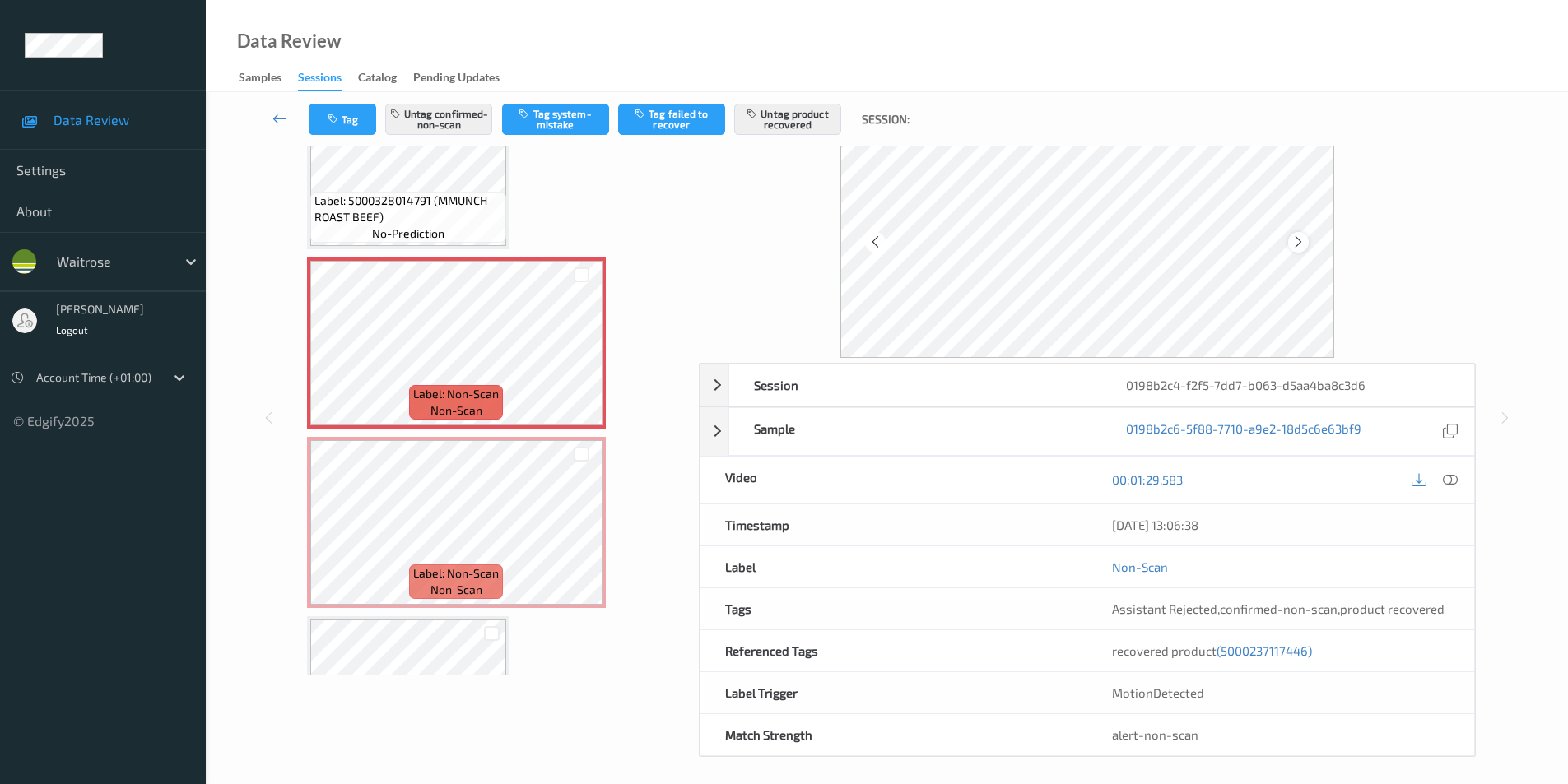
click at [1303, 250] on div at bounding box center [1298, 242] width 21 height 21
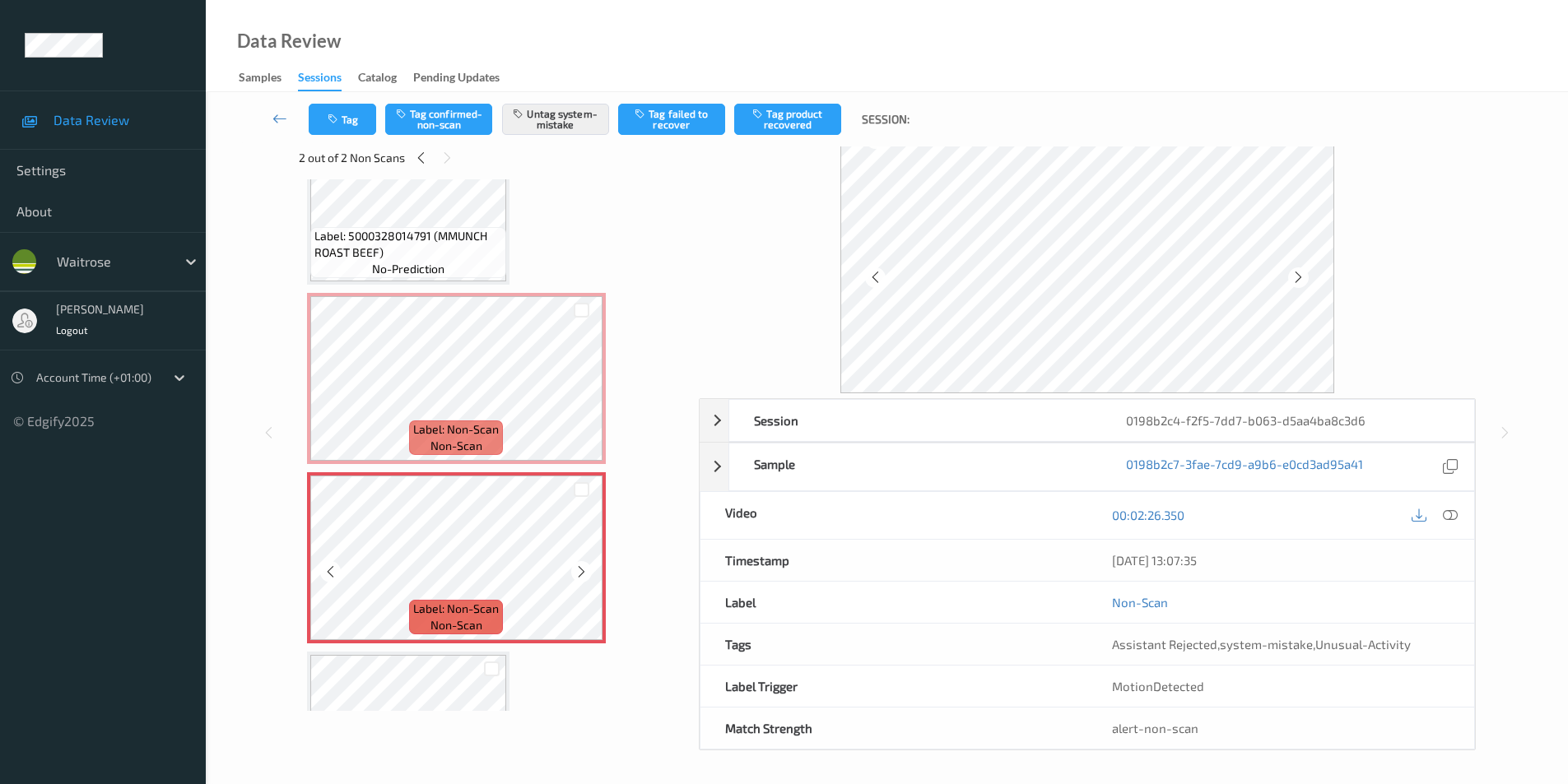
scroll to position [31, 0]
click at [1291, 281] on div at bounding box center [1298, 277] width 21 height 21
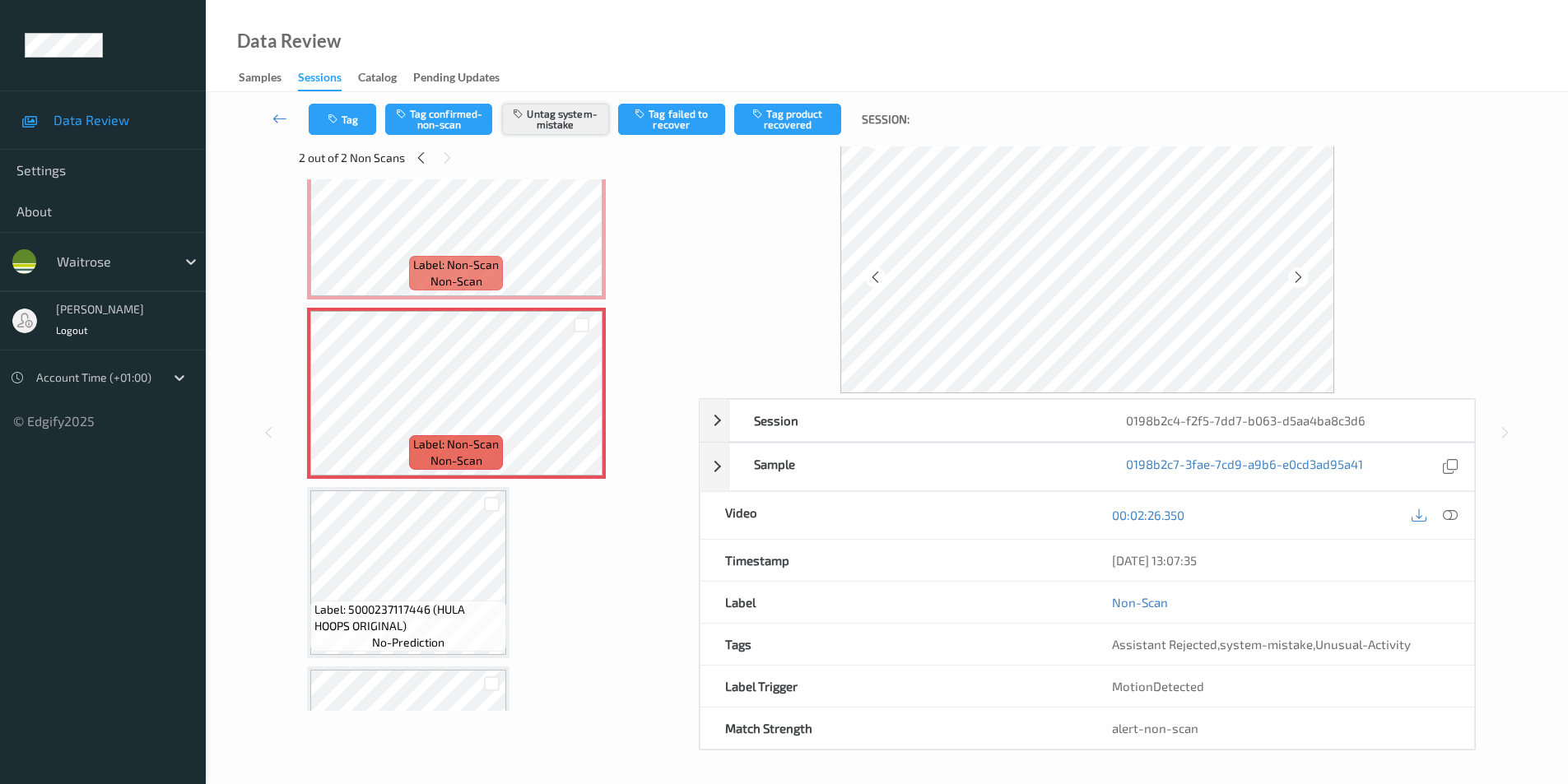
click at [549, 125] on button "Untag system-mistake" at bounding box center [555, 119] width 107 height 31
click at [339, 121] on icon "button" at bounding box center [335, 119] width 14 height 11
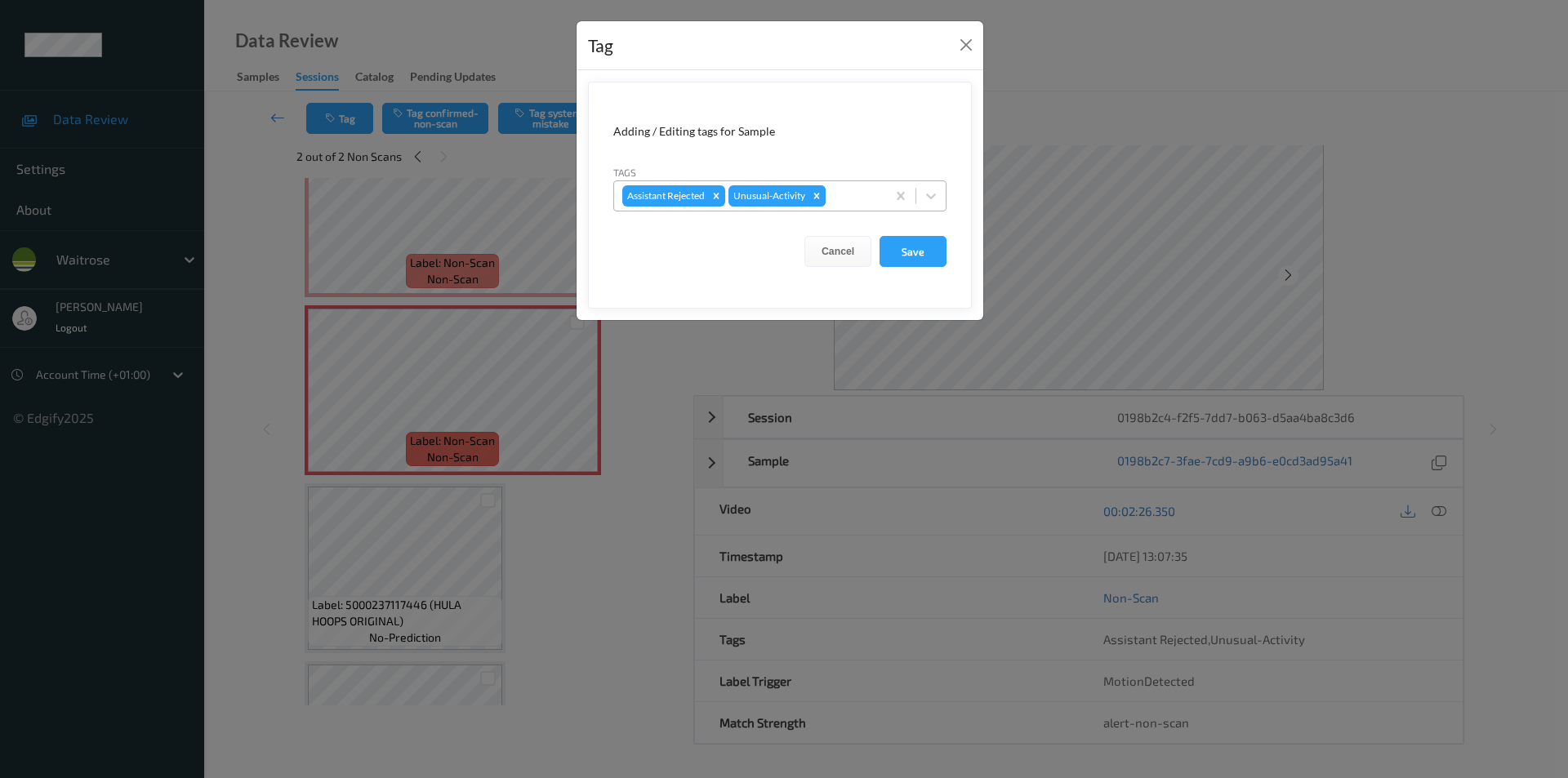
click at [822, 197] on icon "Remove Unusual-Activity" at bounding box center [817, 196] width 11 height 11
click at [909, 247] on button "Save" at bounding box center [913, 251] width 67 height 31
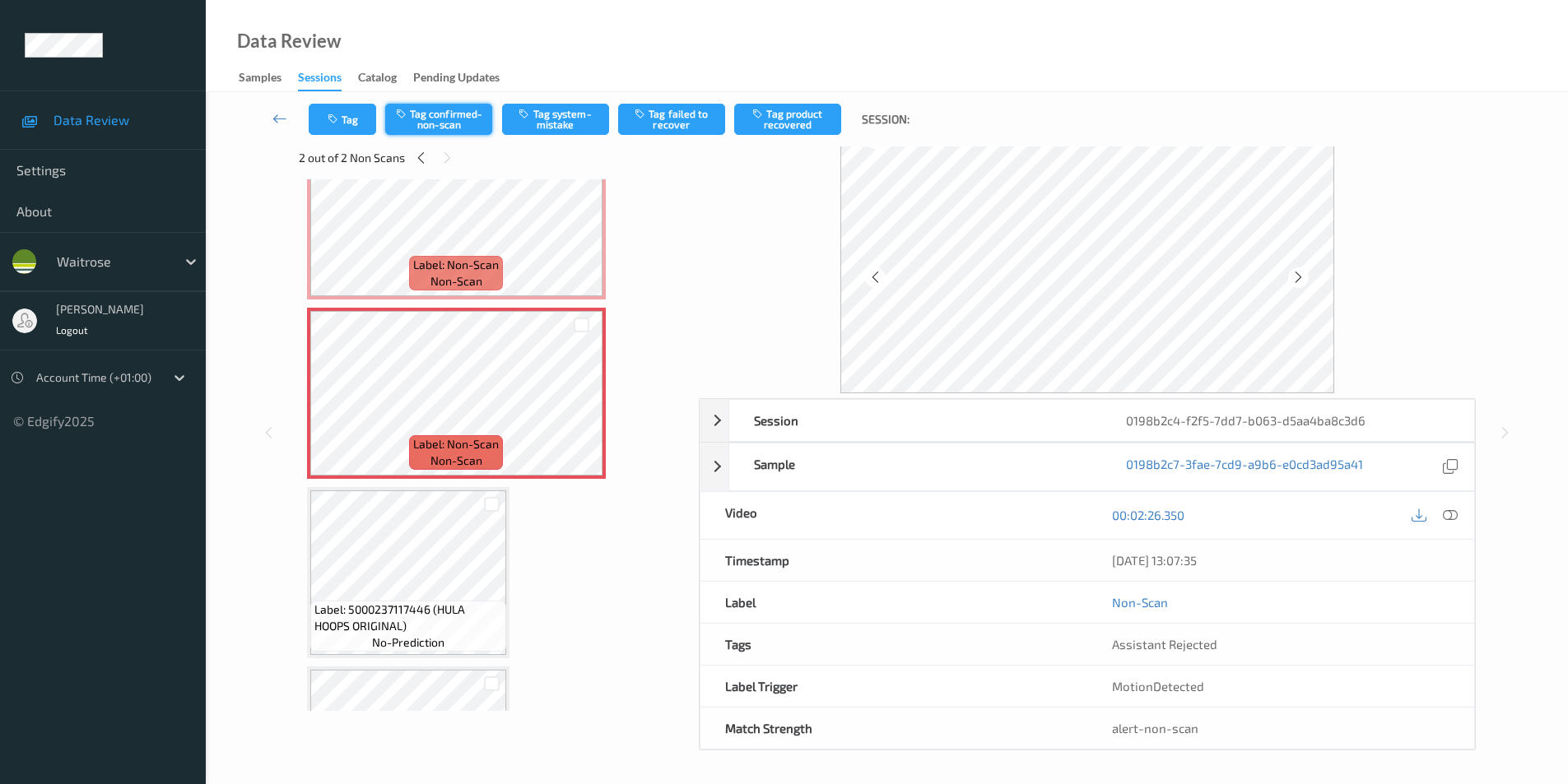
click at [435, 109] on button "Tag confirmed-non-scan" at bounding box center [438, 119] width 107 height 31
click at [795, 123] on button "Tag product recovered" at bounding box center [787, 119] width 107 height 31
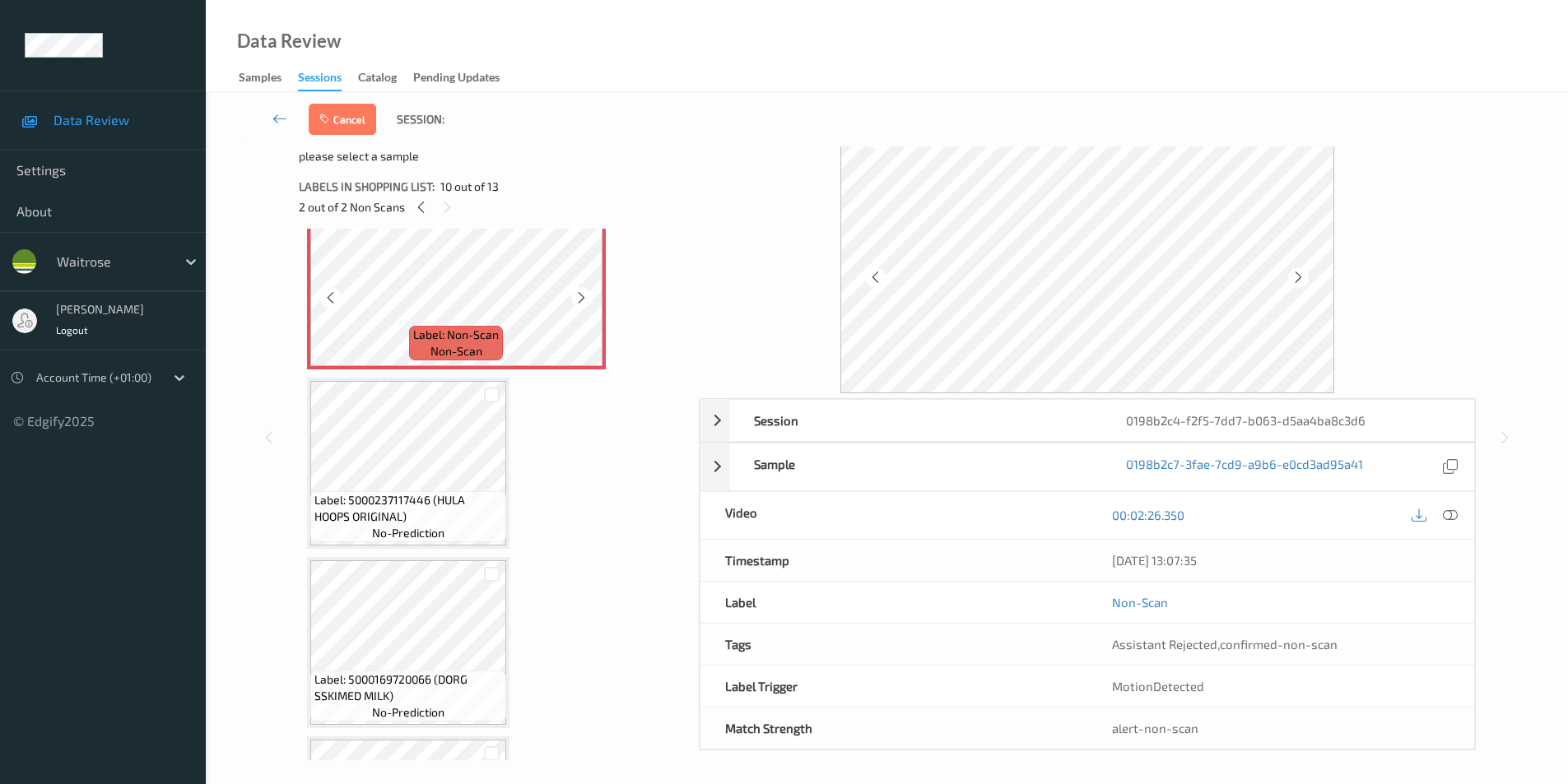
scroll to position [1659, 0]
click at [490, 392] on div at bounding box center [491, 390] width 15 height 15
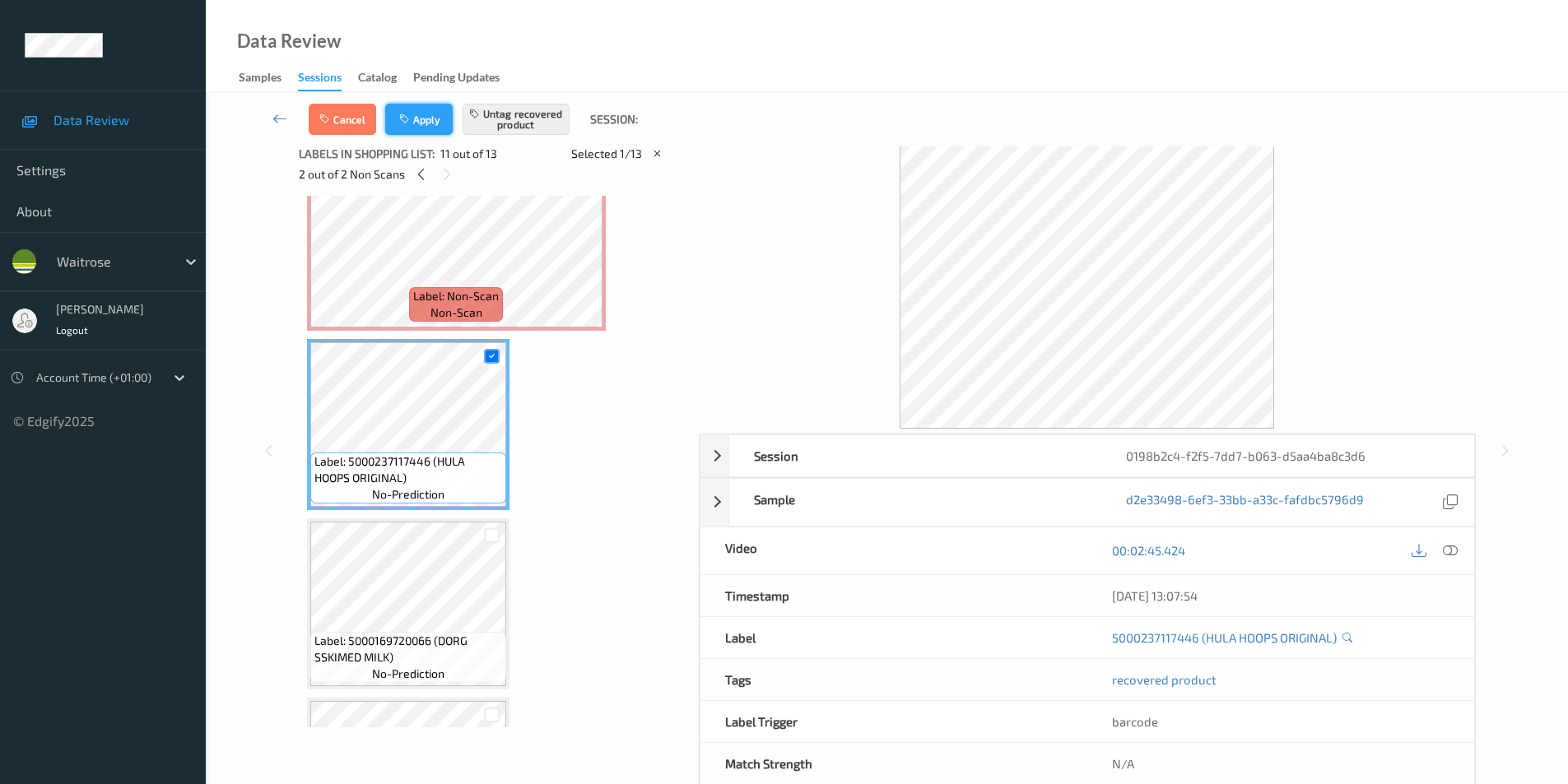
click at [417, 121] on button "Apply" at bounding box center [418, 119] width 67 height 31
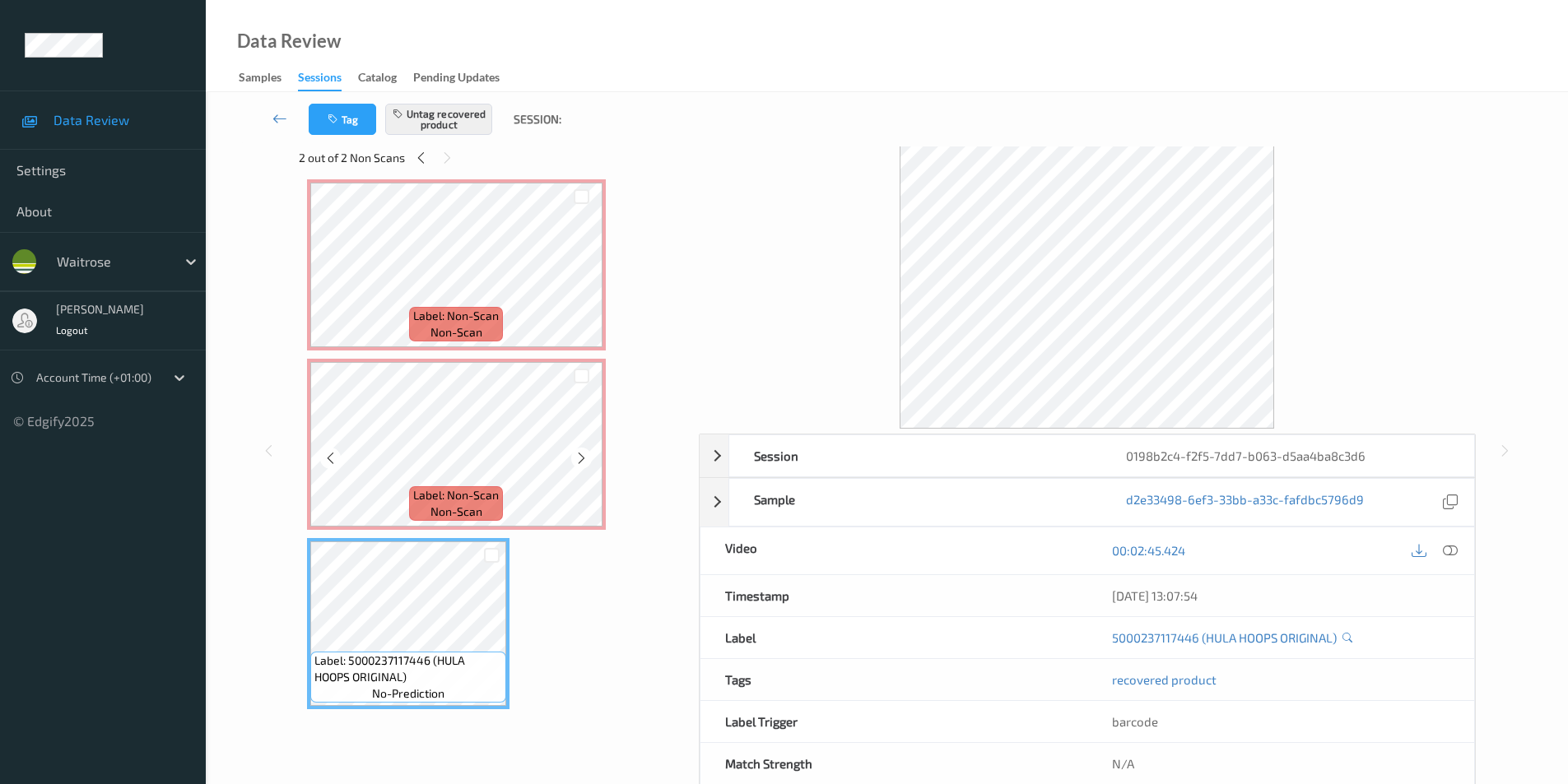
scroll to position [1361, 0]
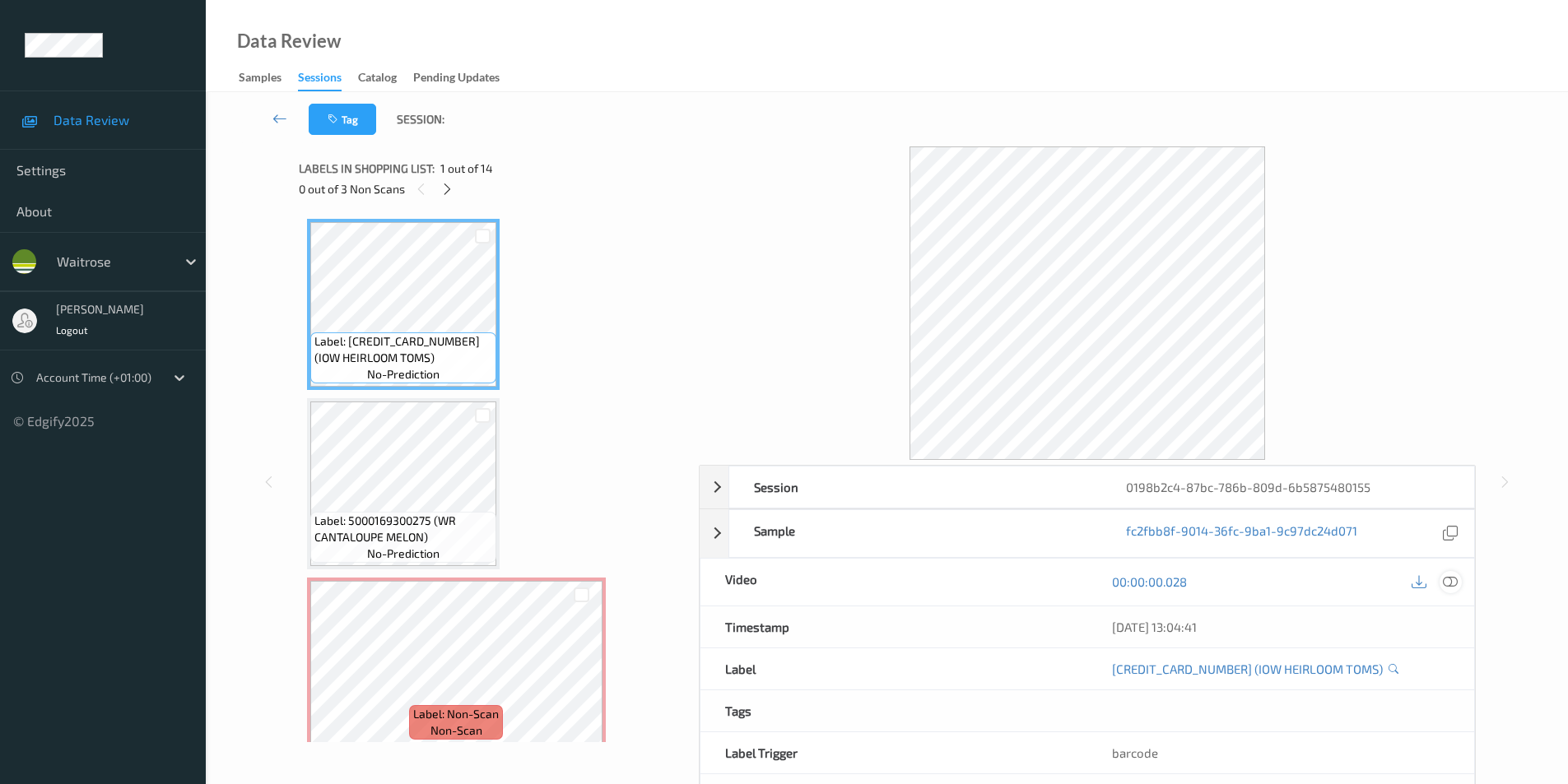
click at [1454, 583] on icon at bounding box center [1450, 582] width 15 height 15
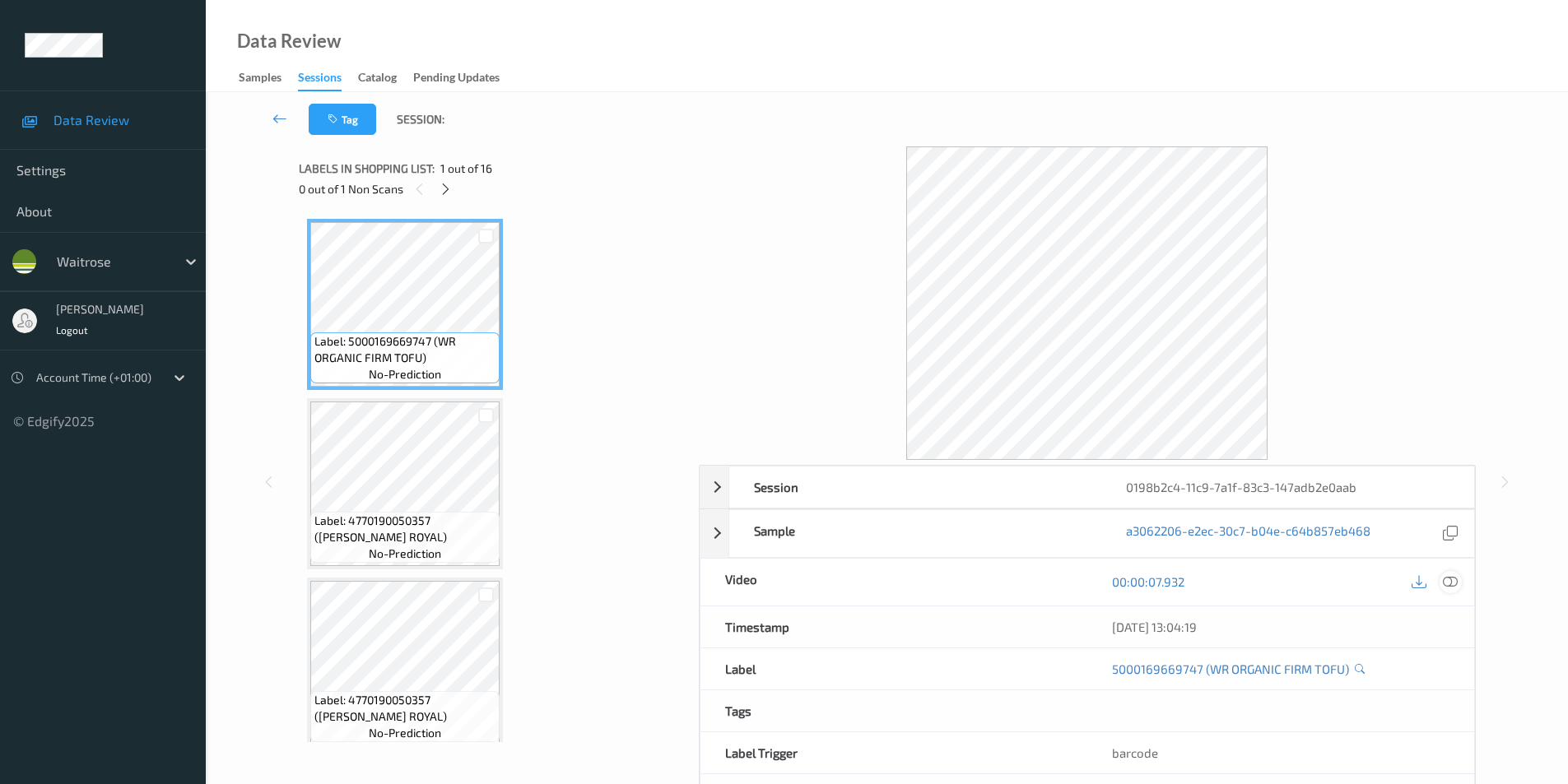
click at [1452, 586] on icon at bounding box center [1450, 582] width 15 height 15
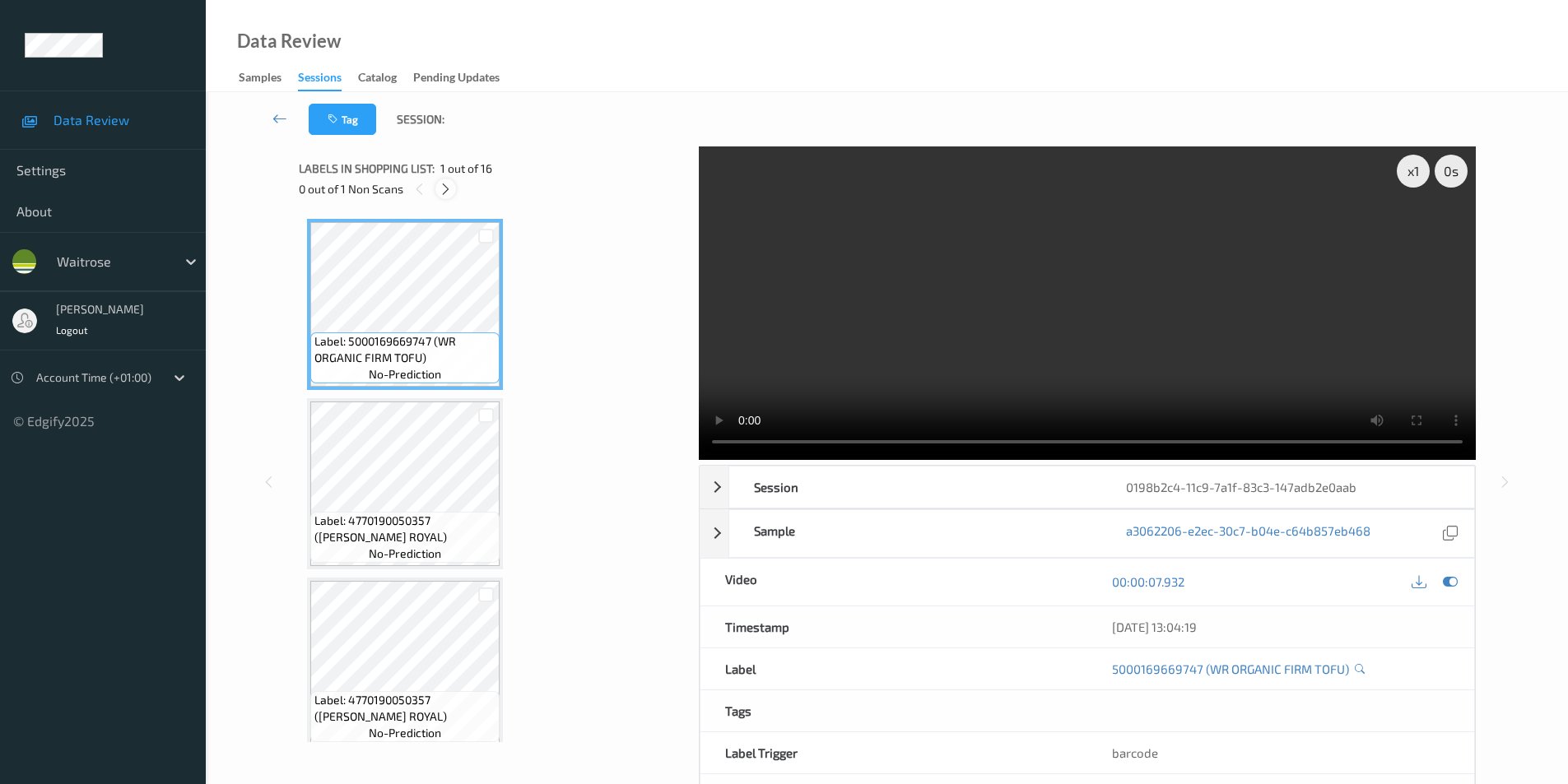
click at [439, 186] on icon at bounding box center [446, 189] width 14 height 15
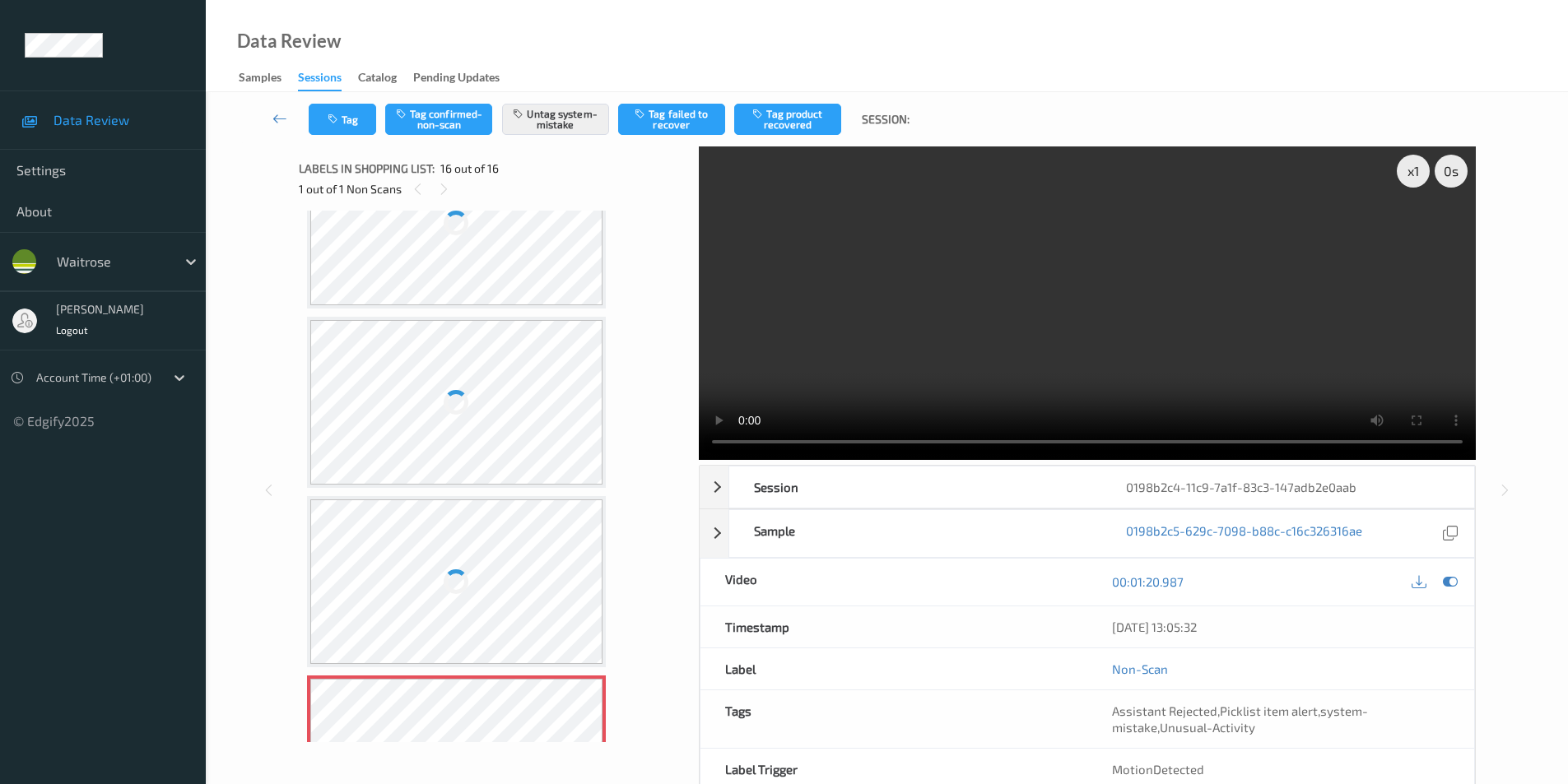
scroll to position [2100, 0]
click at [466, 497] on div at bounding box center [456, 536] width 293 height 164
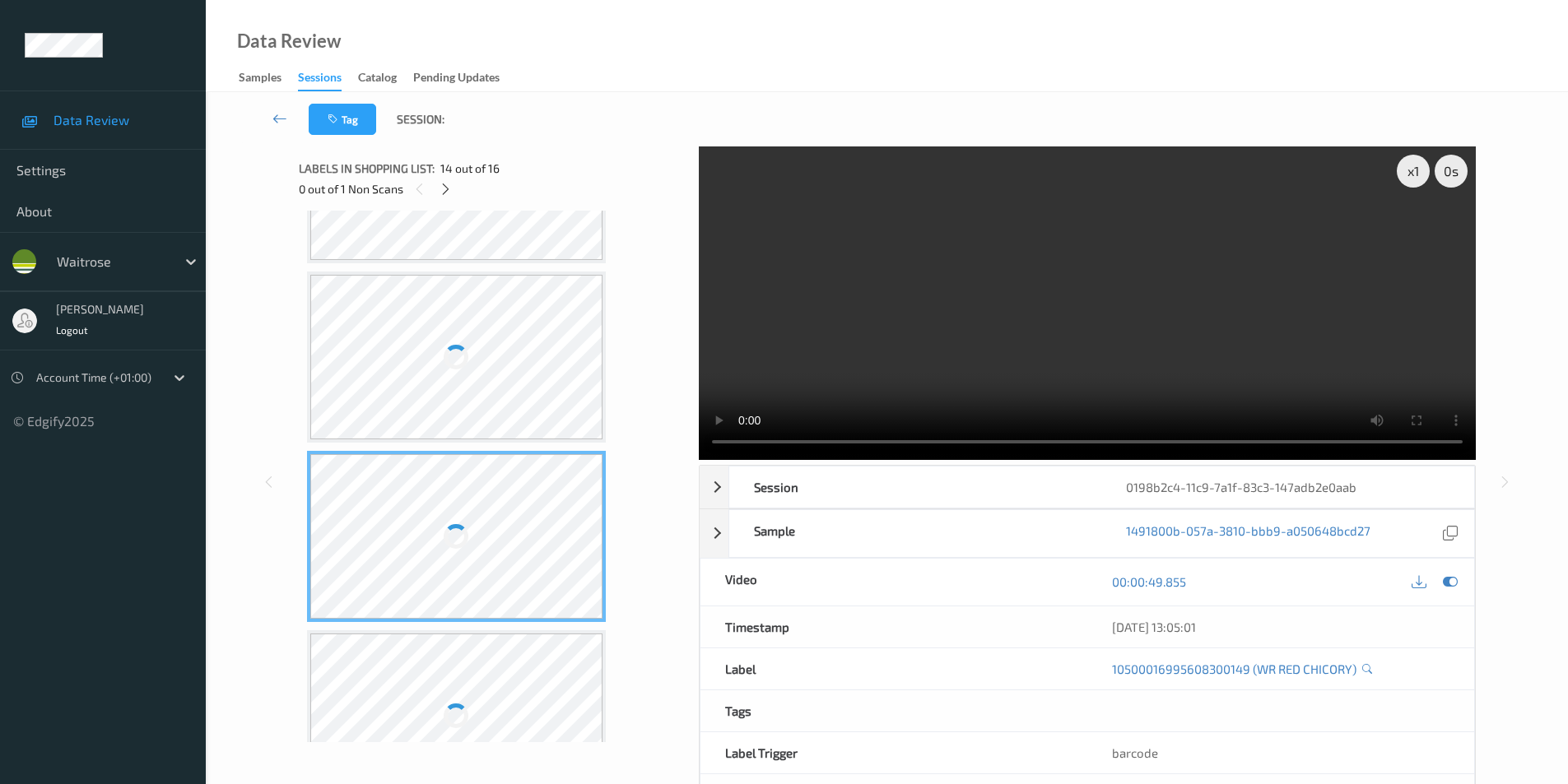
drag, startPoint x: 466, startPoint y: 497, endPoint x: 680, endPoint y: 372, distance: 247.8
click at [467, 497] on div at bounding box center [456, 536] width 293 height 164
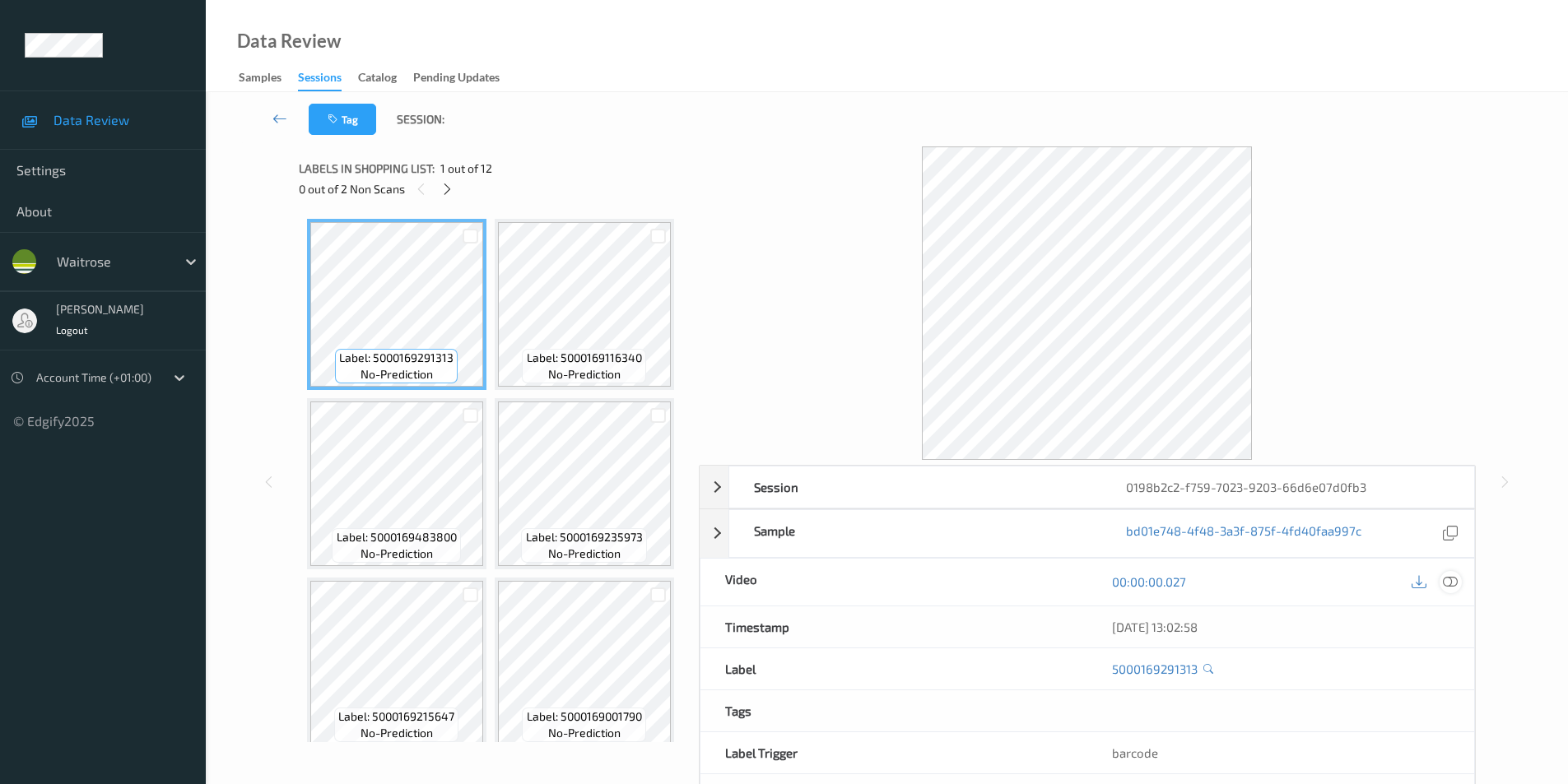
click at [1460, 585] on div at bounding box center [1450, 582] width 22 height 22
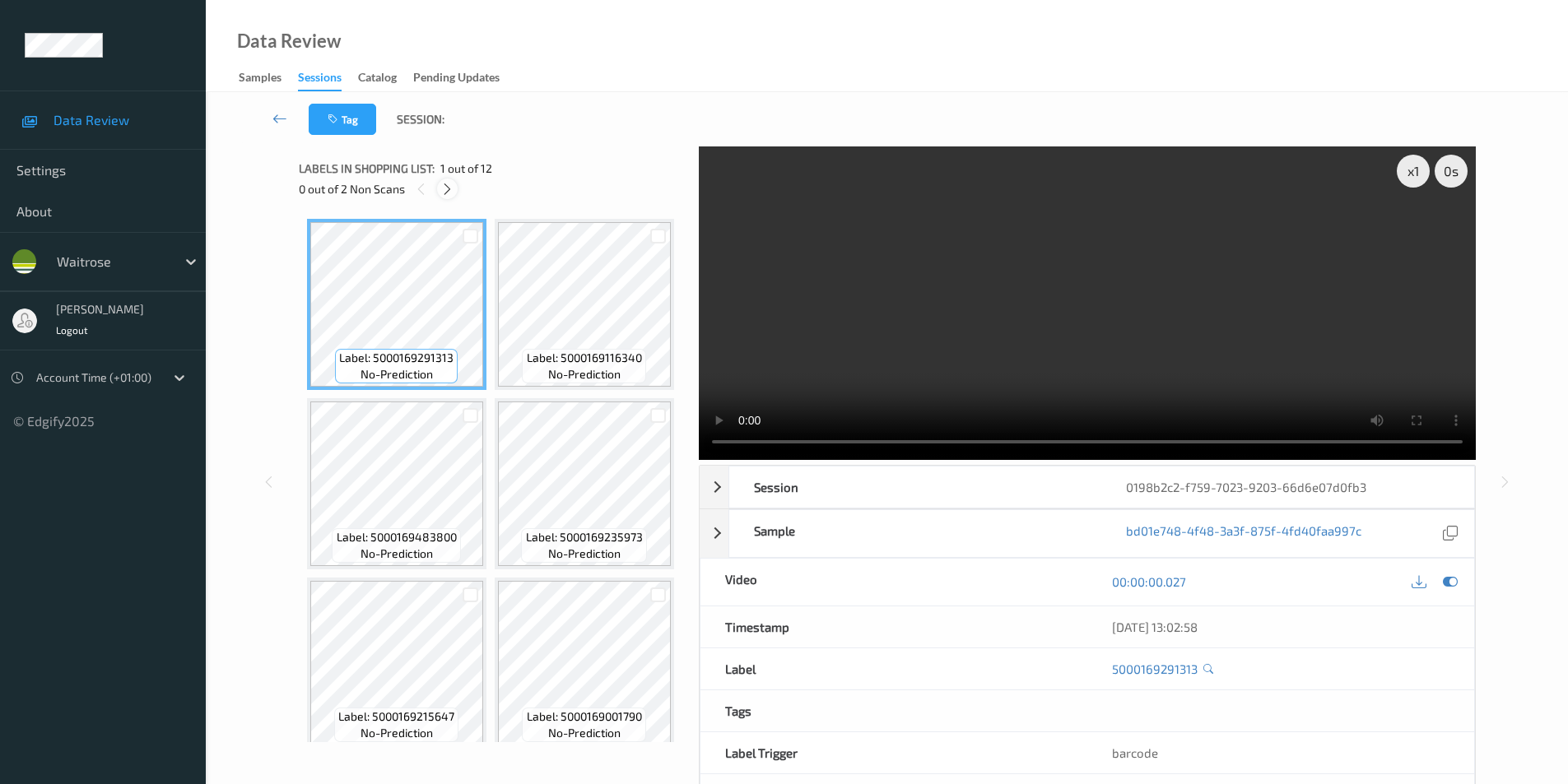
click at [450, 191] on icon at bounding box center [447, 189] width 14 height 15
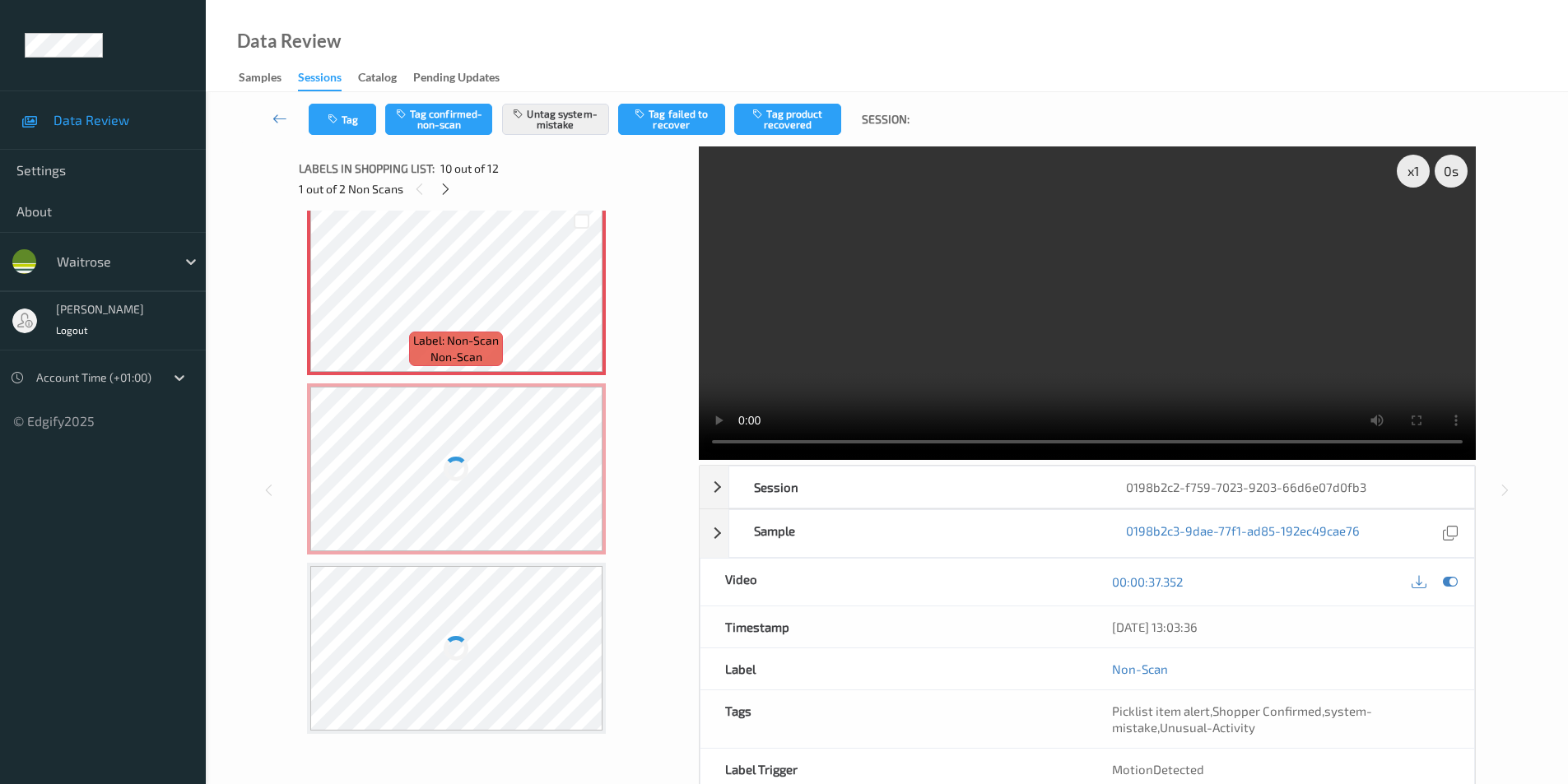
scroll to position [1279, 0]
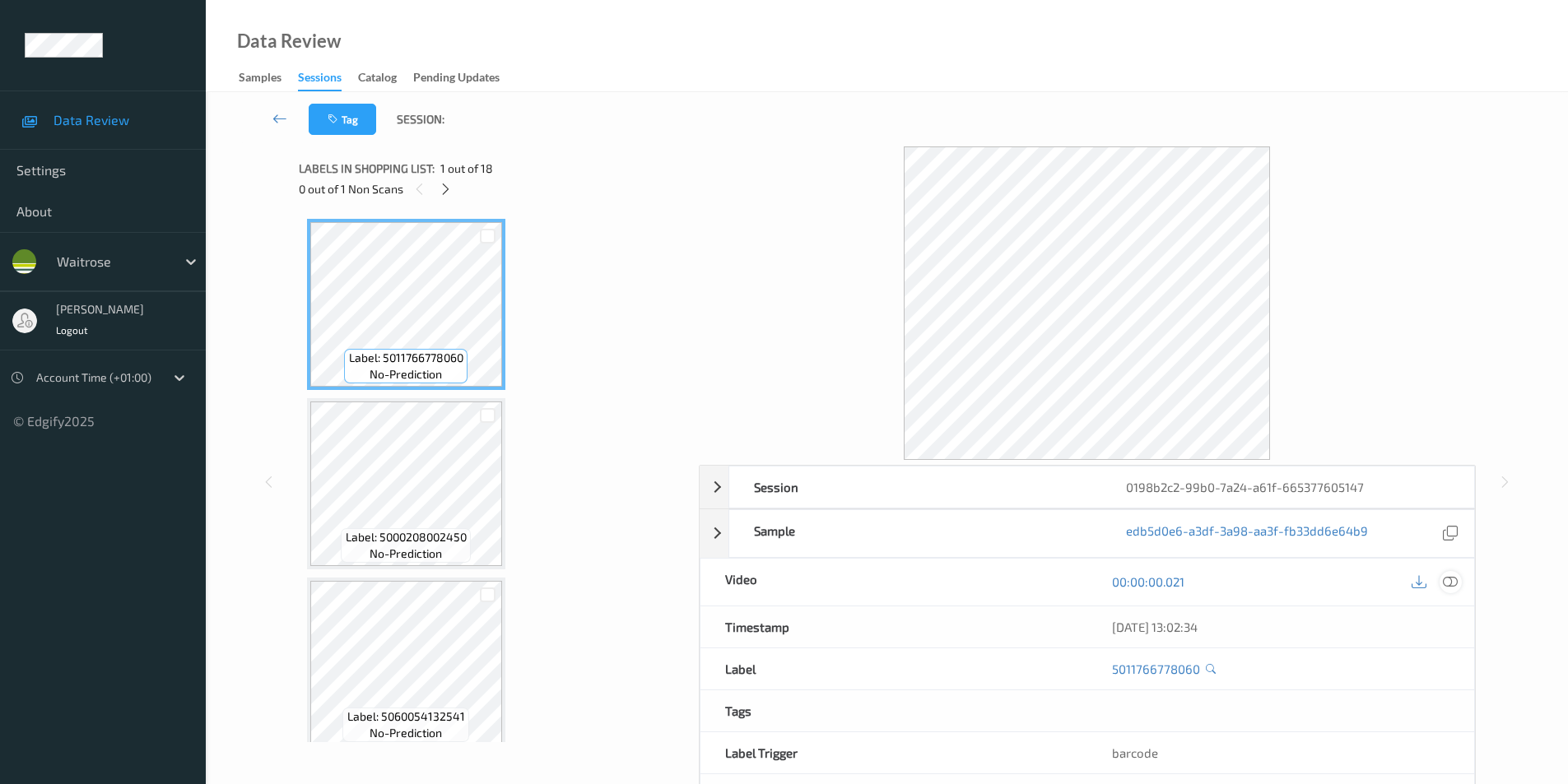
click at [1453, 587] on icon at bounding box center [1450, 582] width 15 height 15
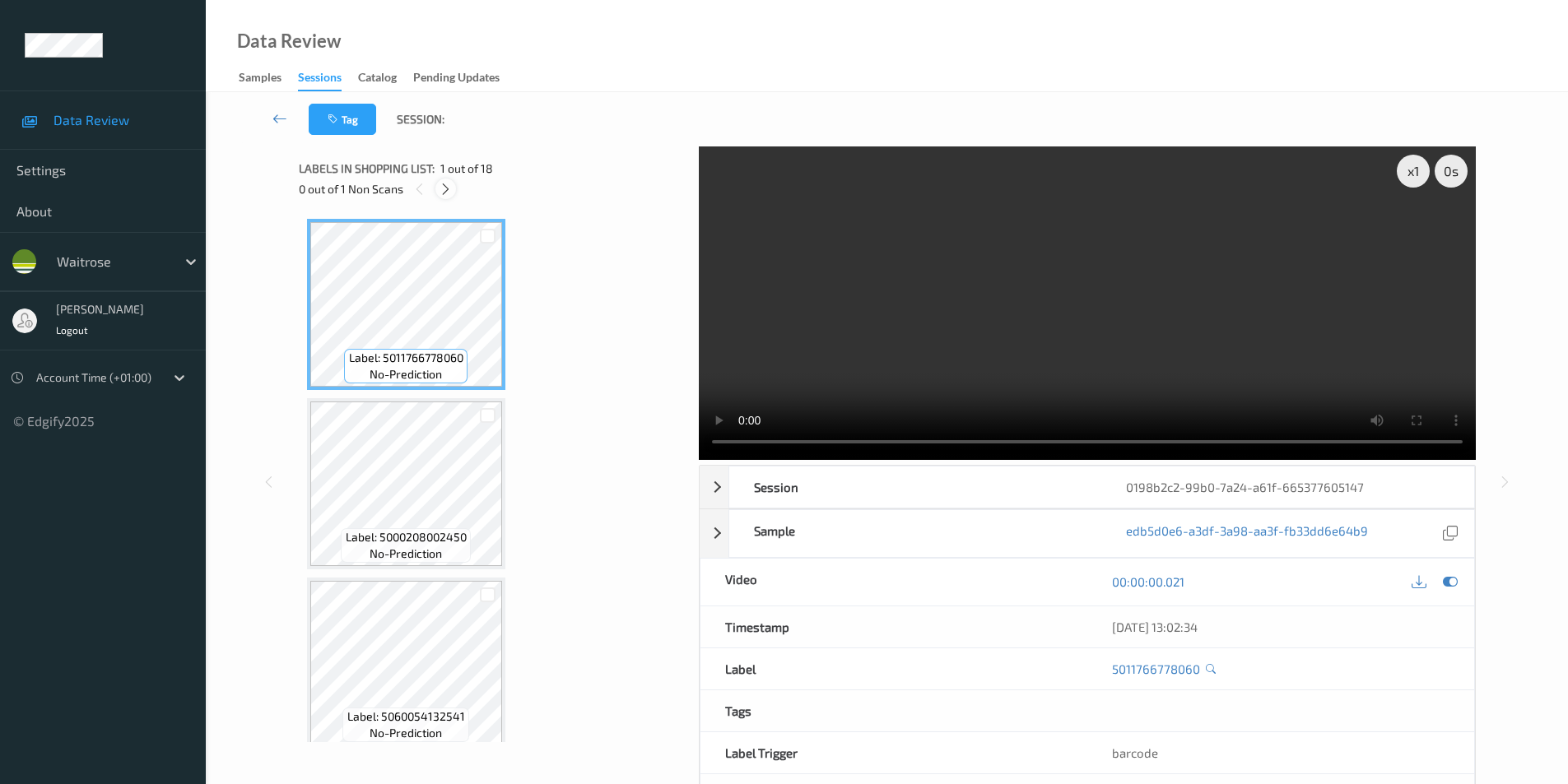
click at [441, 188] on icon at bounding box center [446, 189] width 14 height 15
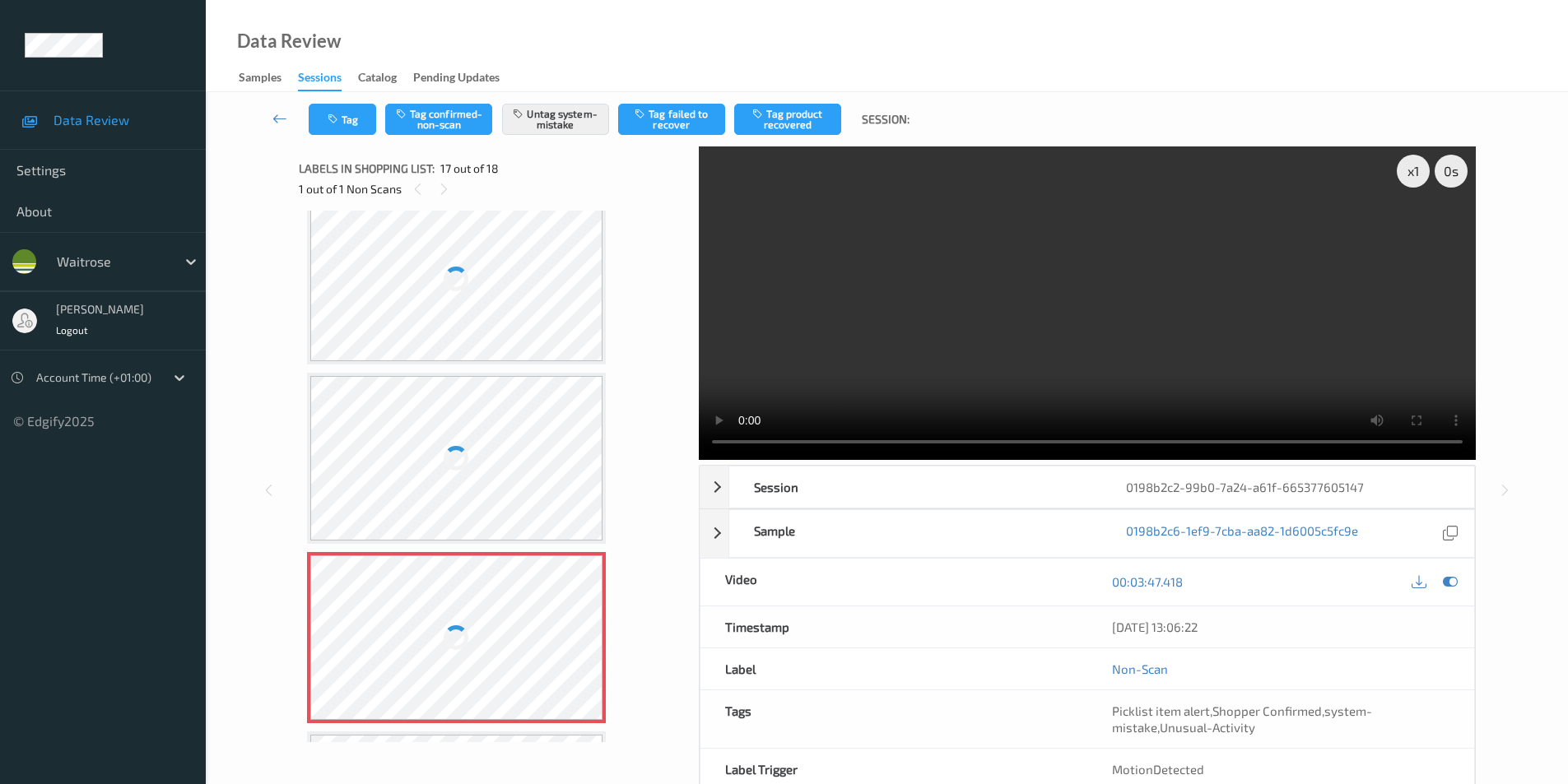
scroll to position [2534, 0]
click at [445, 253] on div at bounding box center [456, 281] width 293 height 164
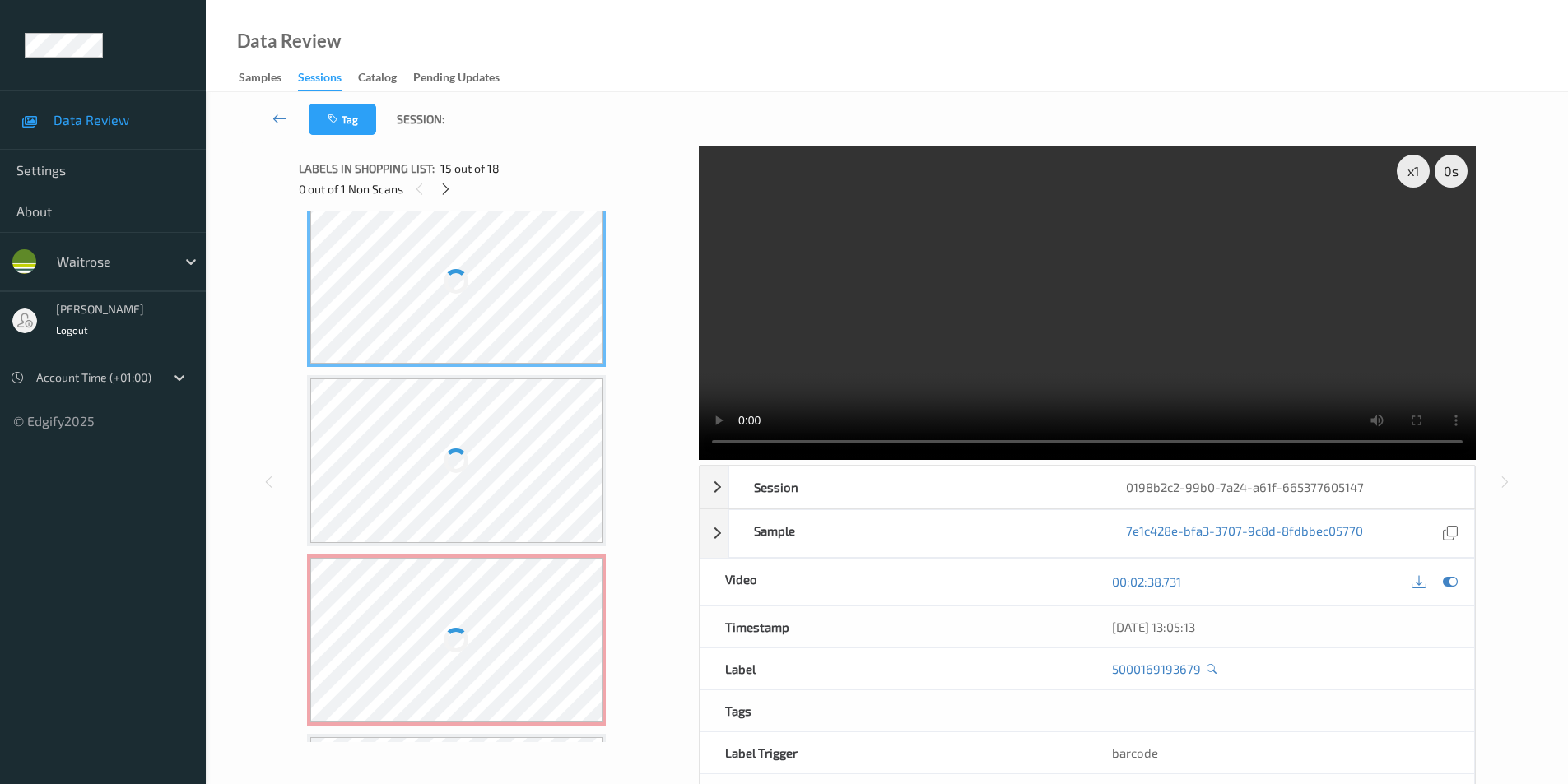
click at [445, 253] on div at bounding box center [456, 281] width 293 height 164
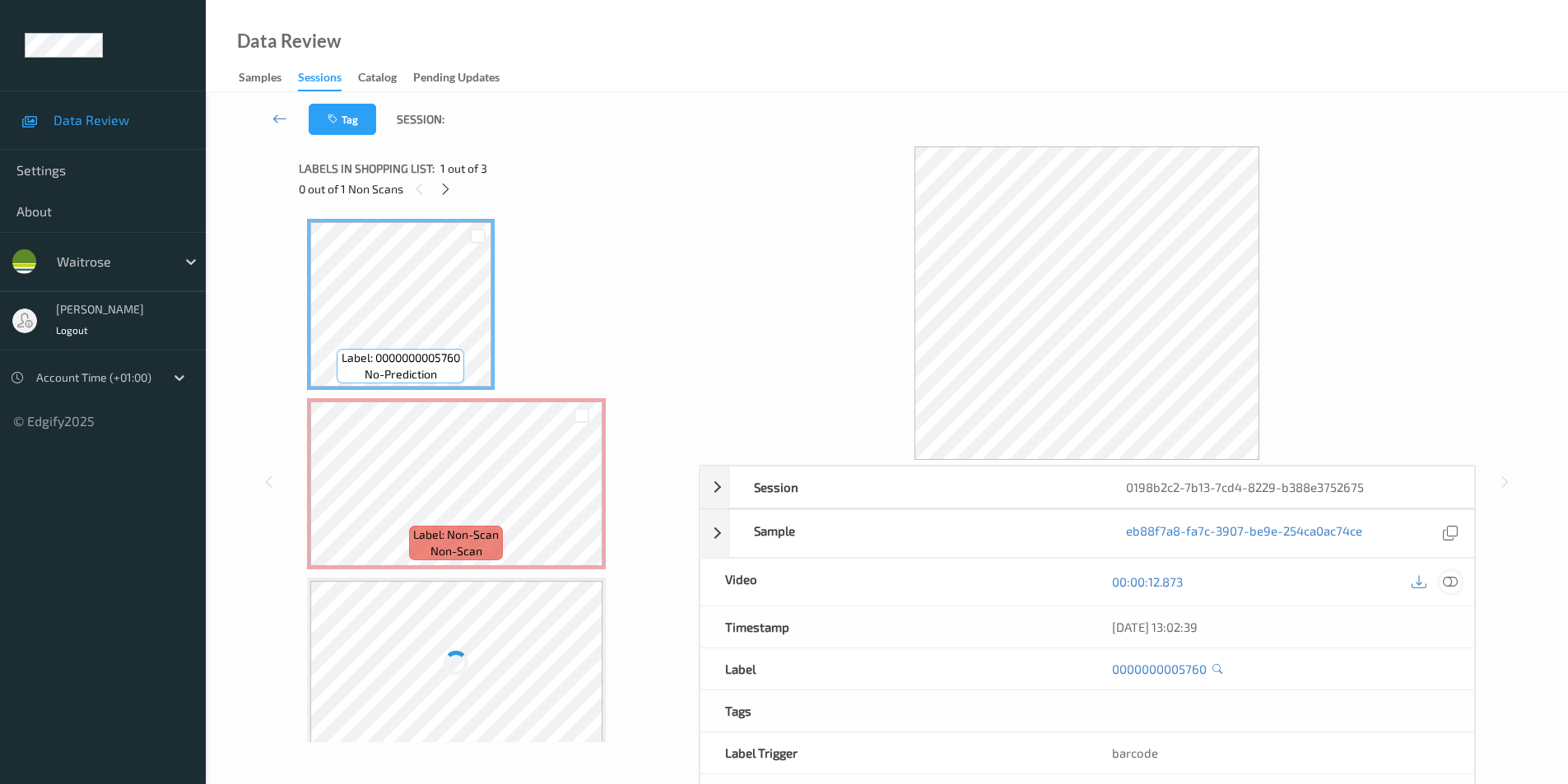
click at [1444, 580] on icon at bounding box center [1450, 582] width 15 height 15
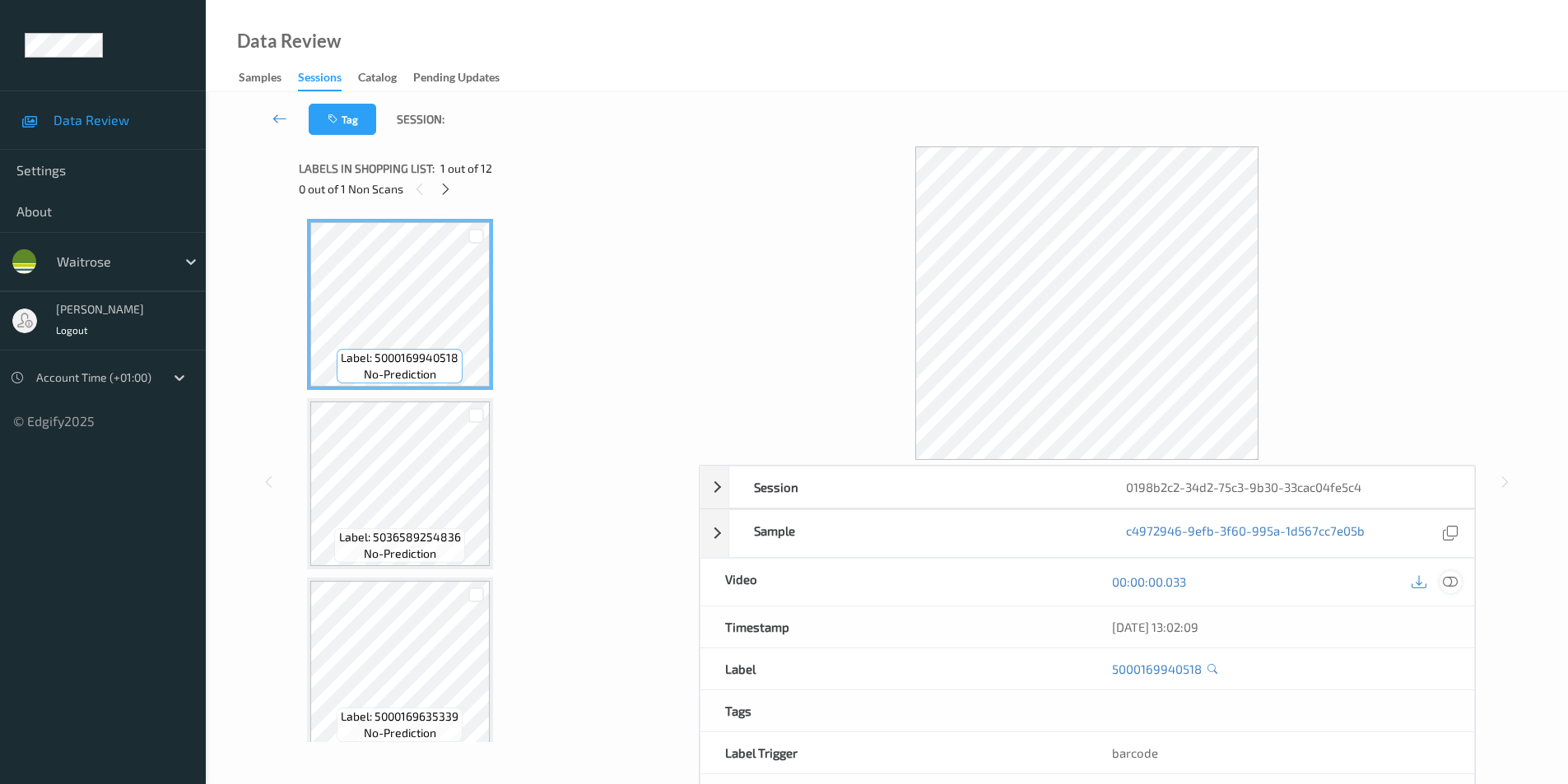
click at [1452, 580] on icon at bounding box center [1450, 582] width 15 height 15
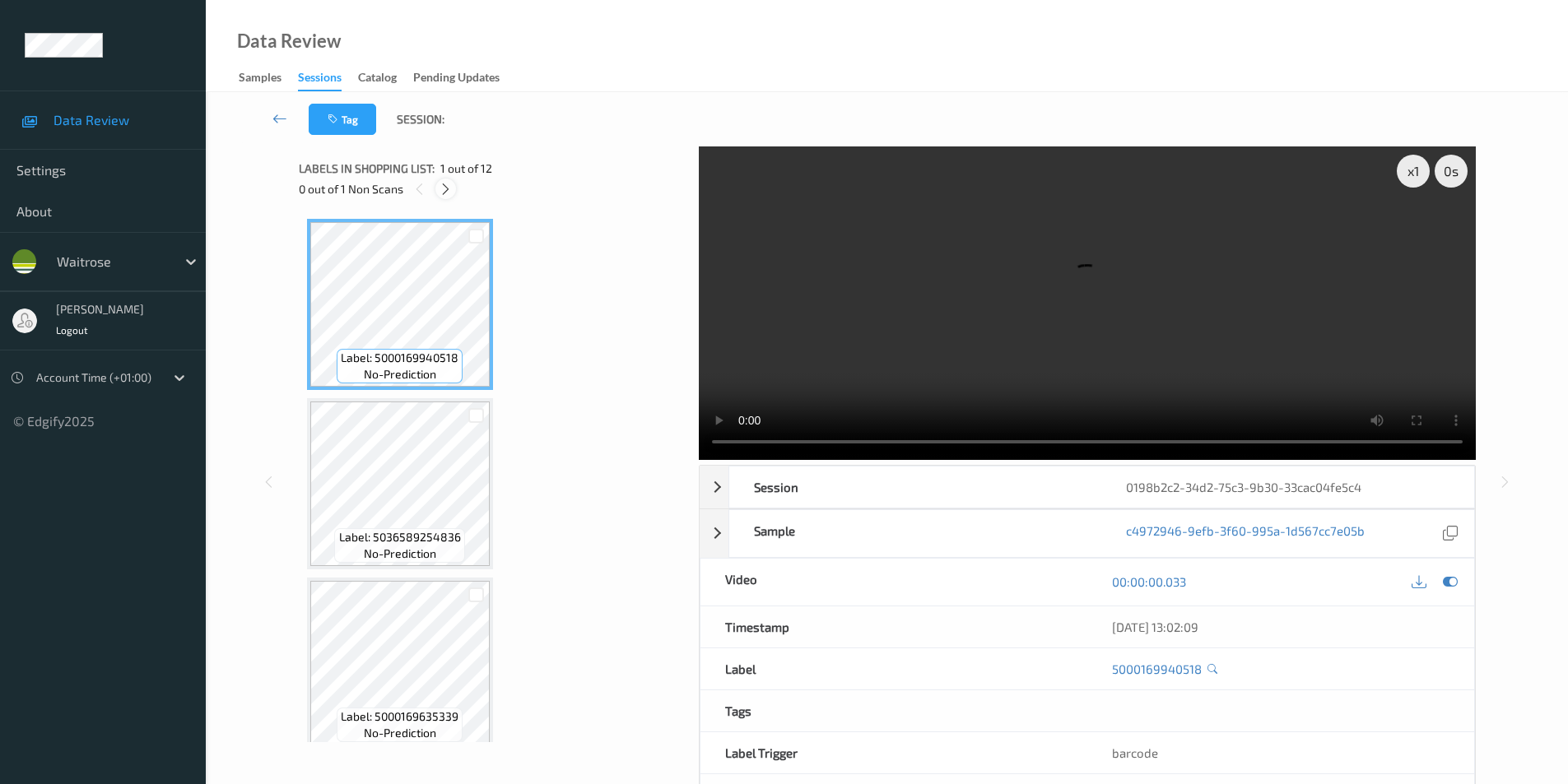
click at [451, 187] on icon at bounding box center [446, 189] width 14 height 15
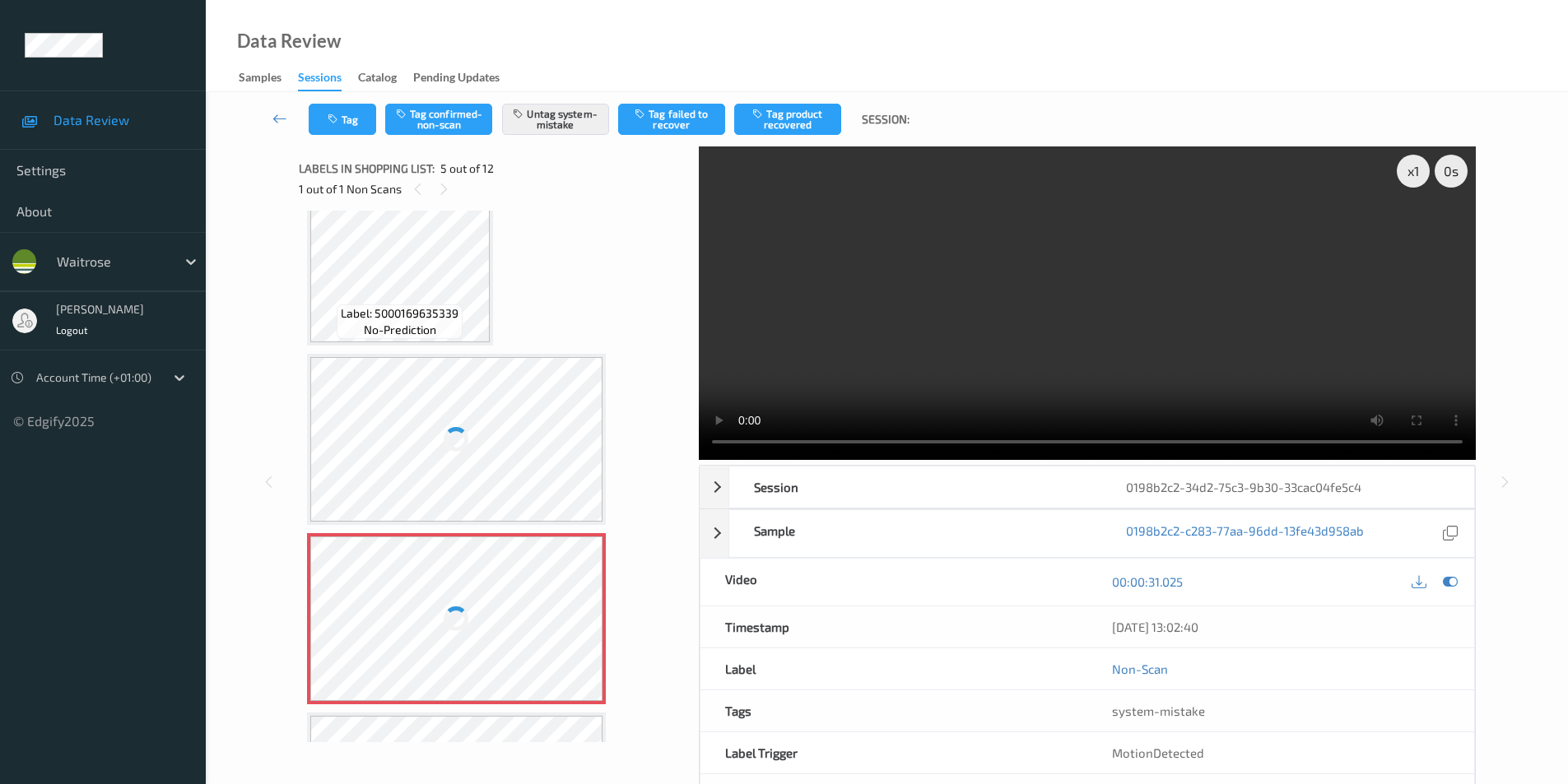
scroll to position [382, 0]
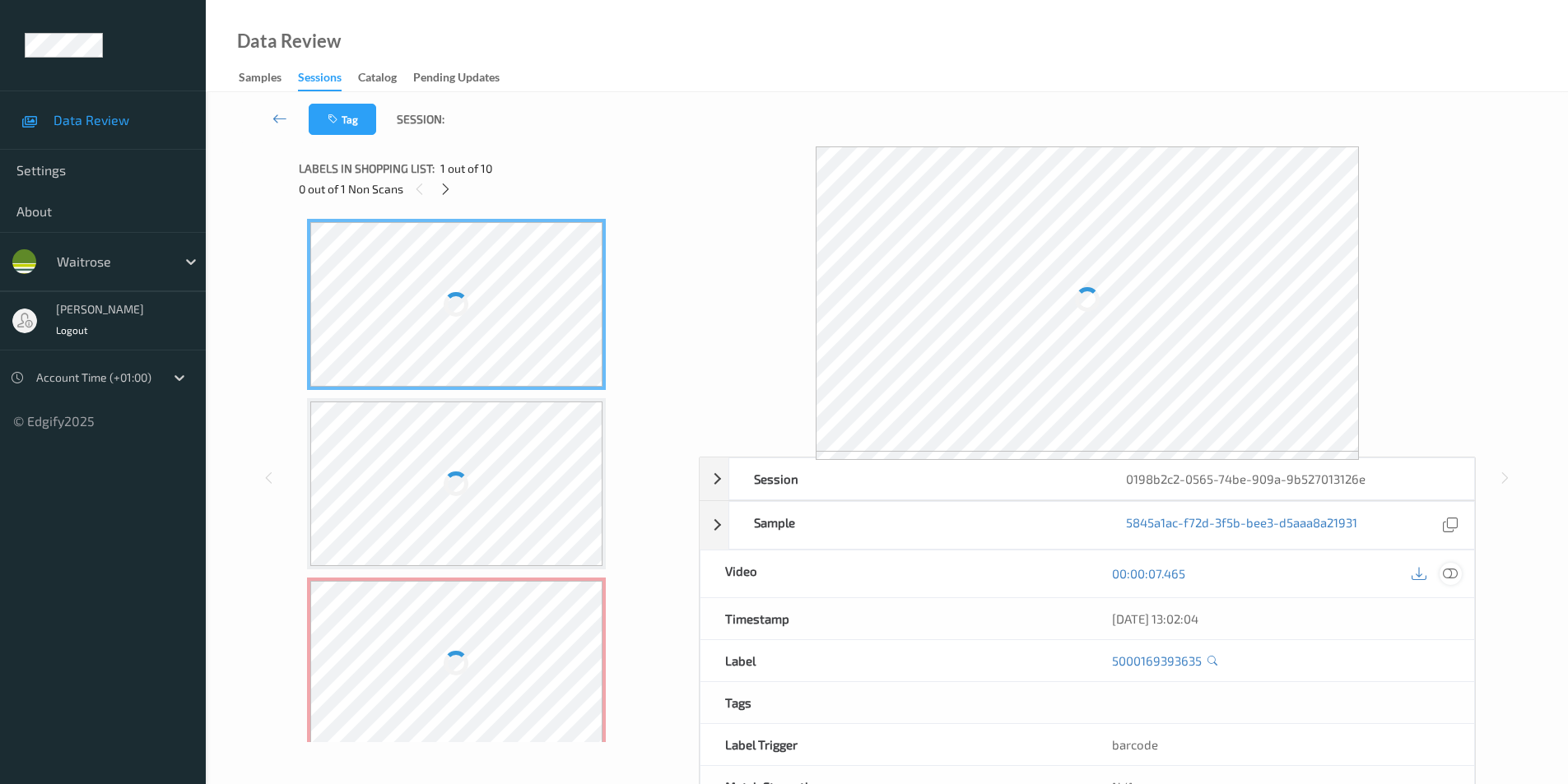
click at [1453, 571] on icon at bounding box center [1450, 574] width 15 height 15
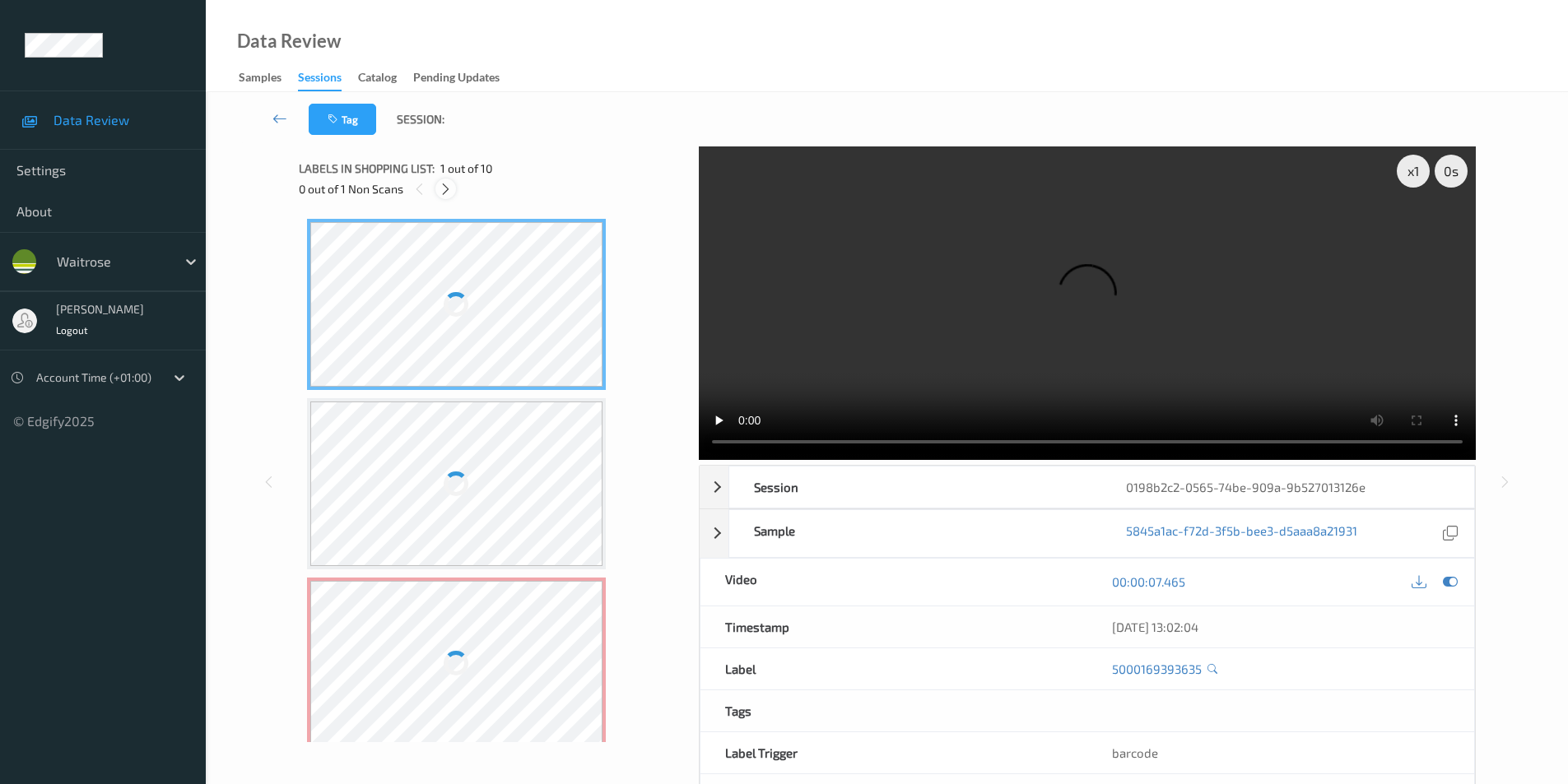
click at [441, 191] on icon at bounding box center [446, 189] width 14 height 15
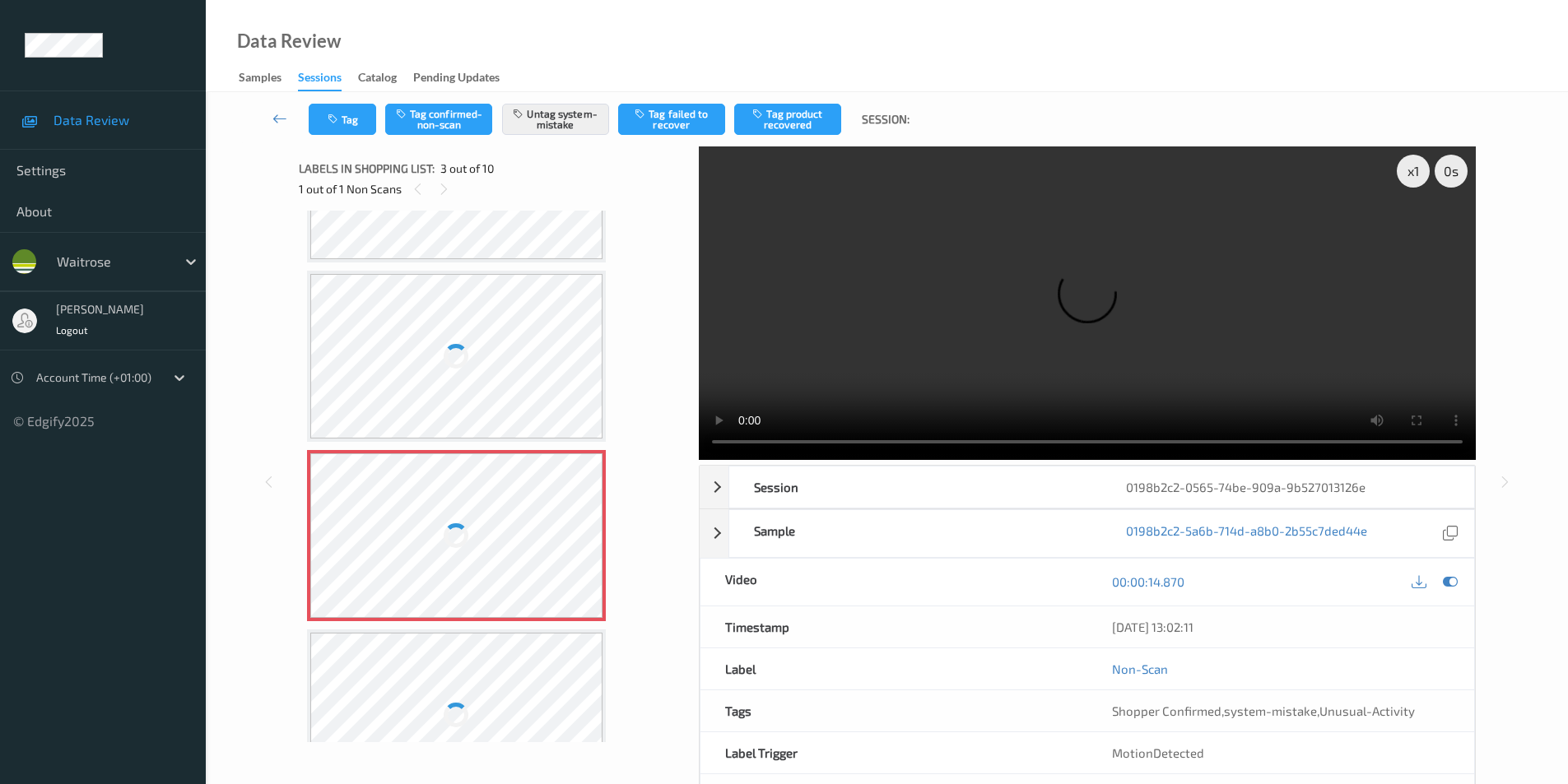
scroll to position [23, 0]
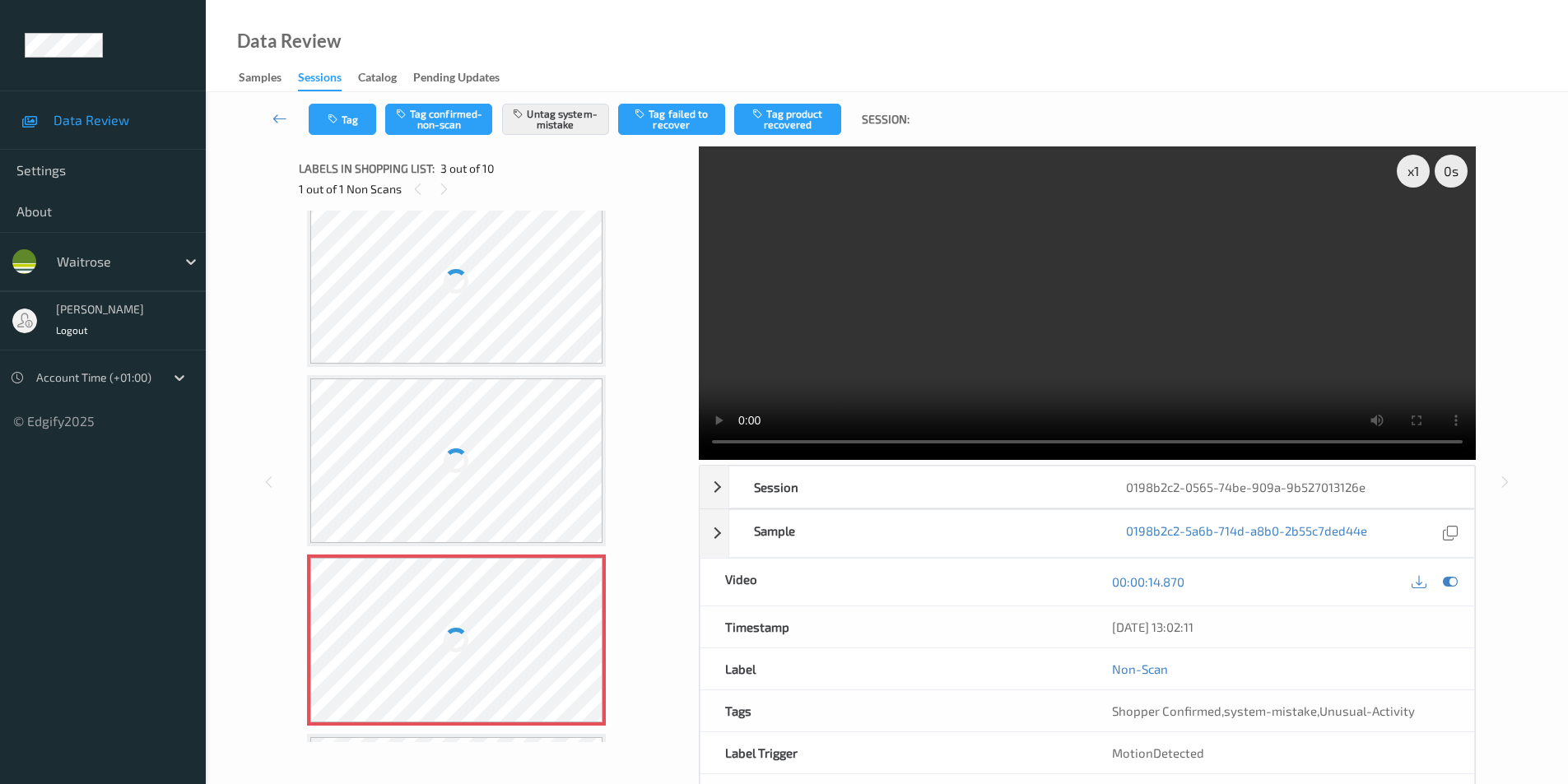
click at [491, 308] on div at bounding box center [456, 281] width 293 height 164
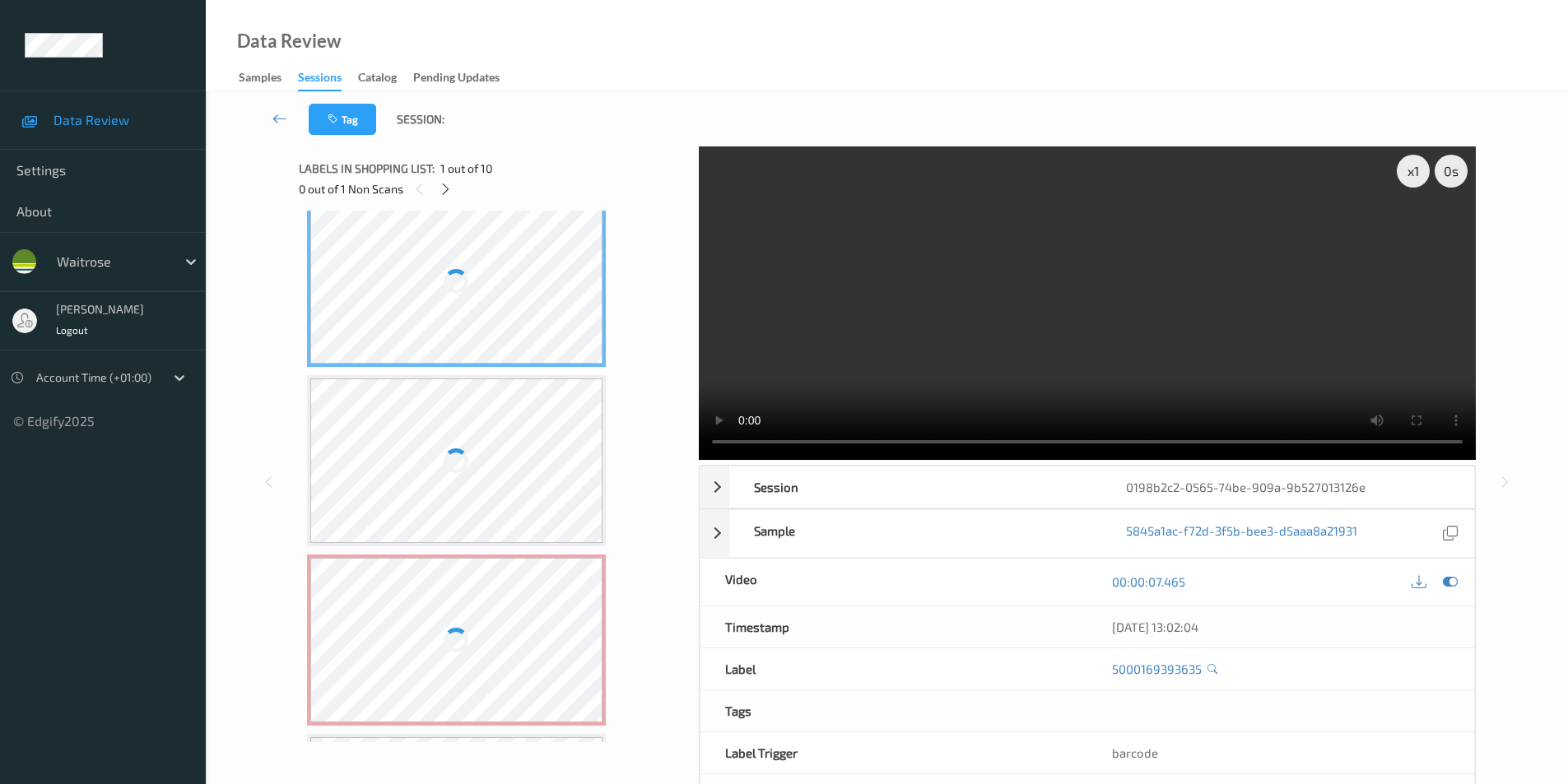
click at [491, 308] on div at bounding box center [456, 281] width 293 height 164
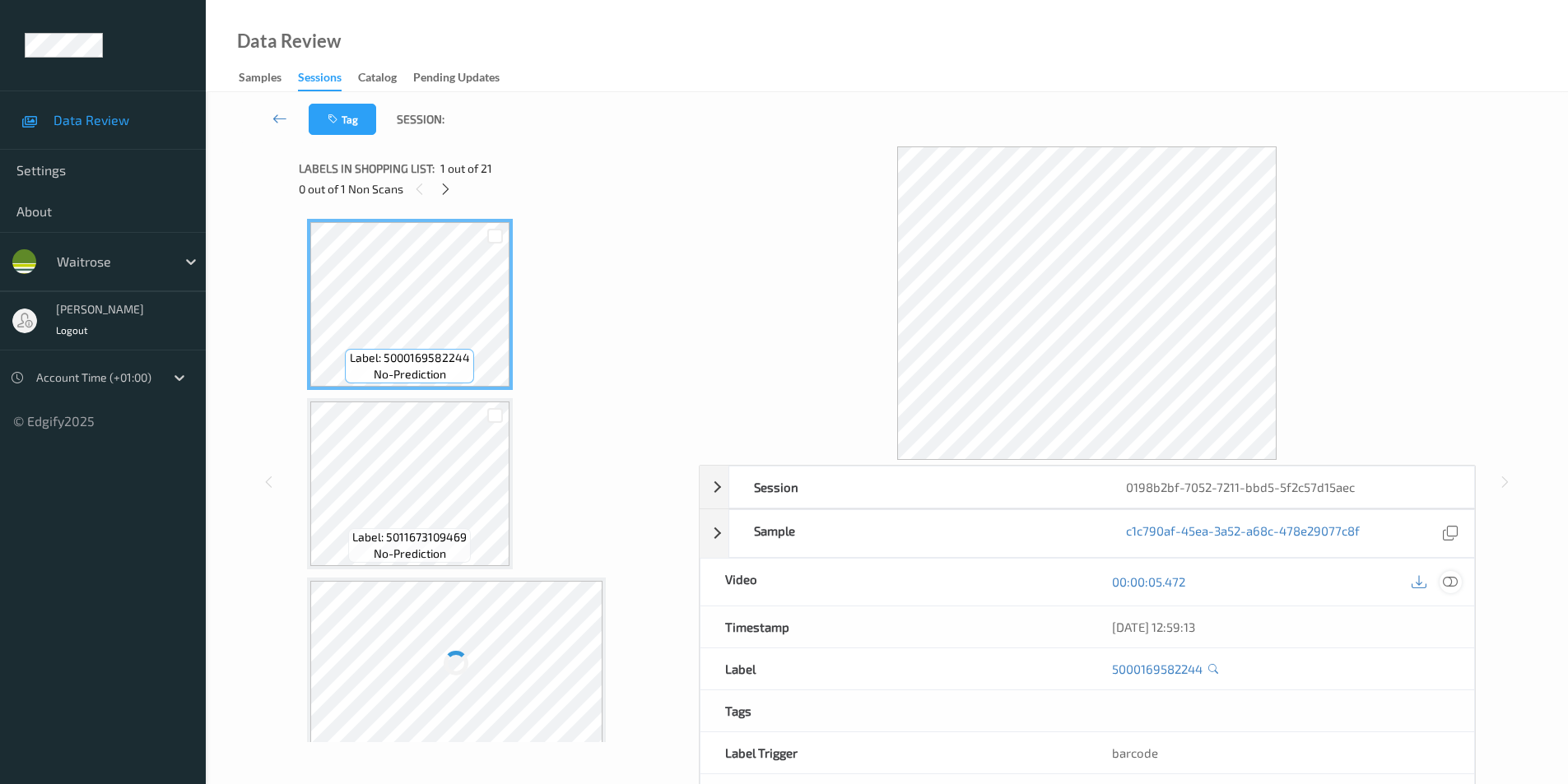
click at [1449, 580] on icon at bounding box center [1450, 582] width 15 height 15
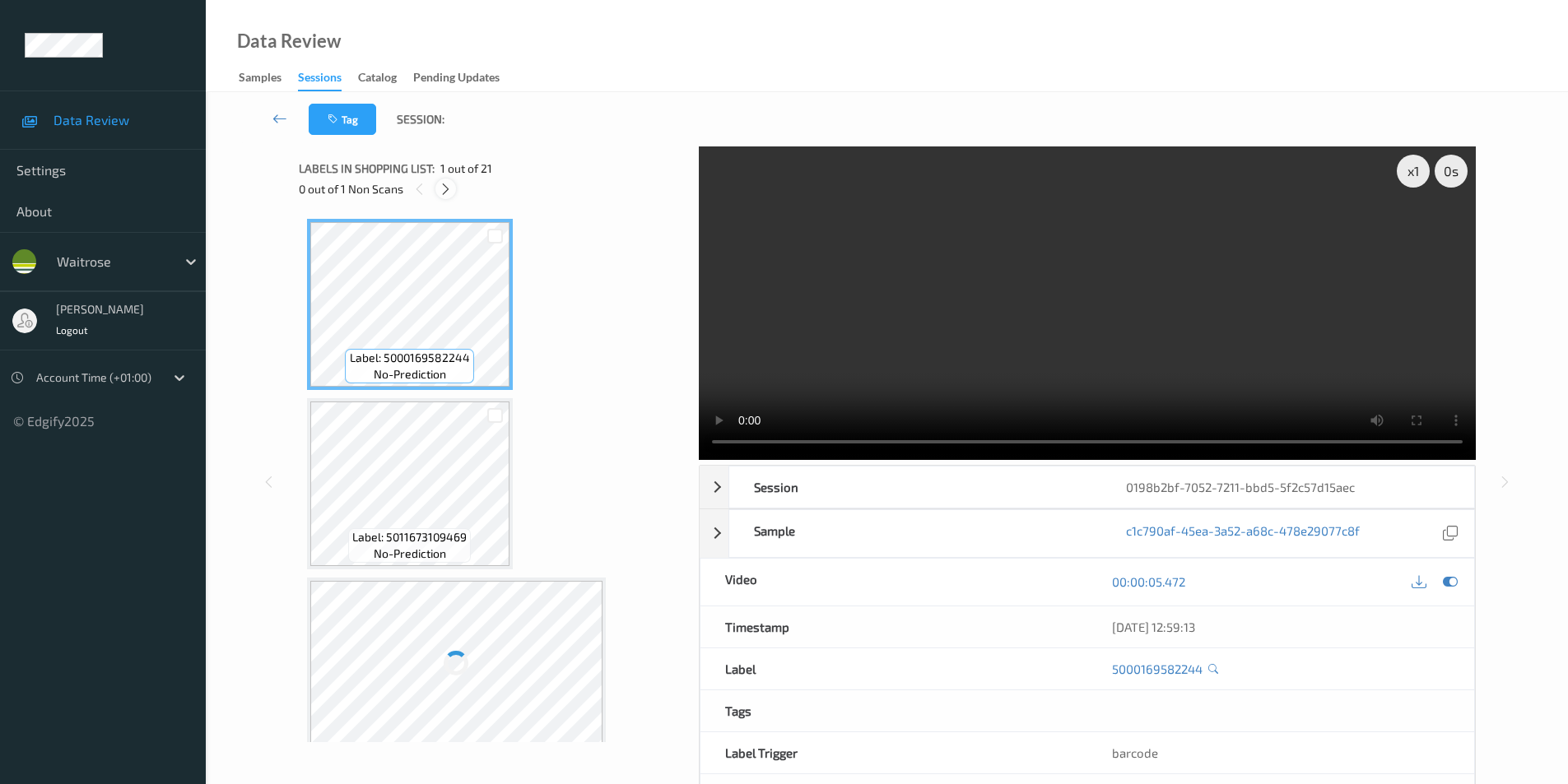
click at [448, 188] on icon at bounding box center [446, 189] width 14 height 15
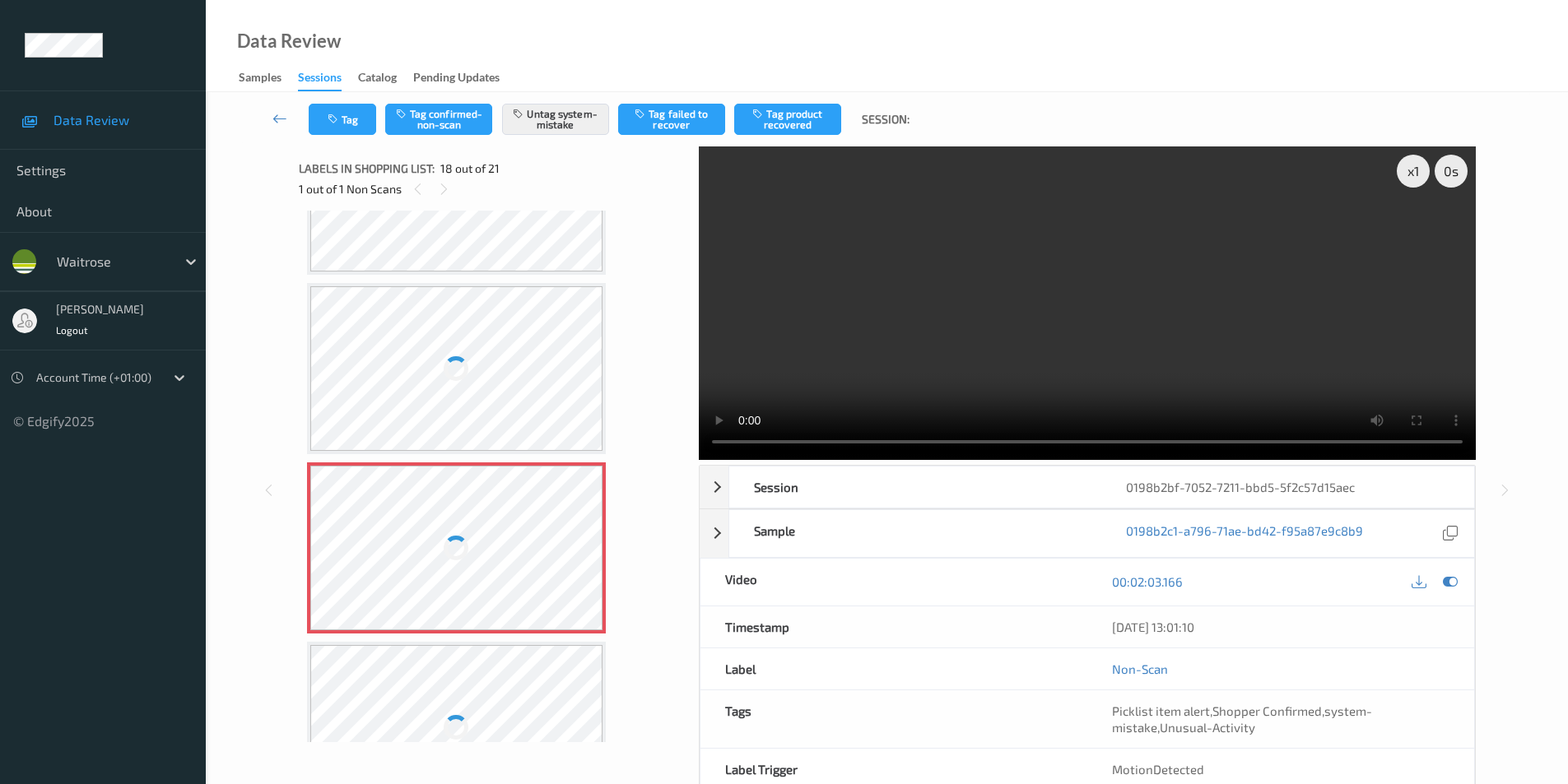
scroll to position [2714, 0]
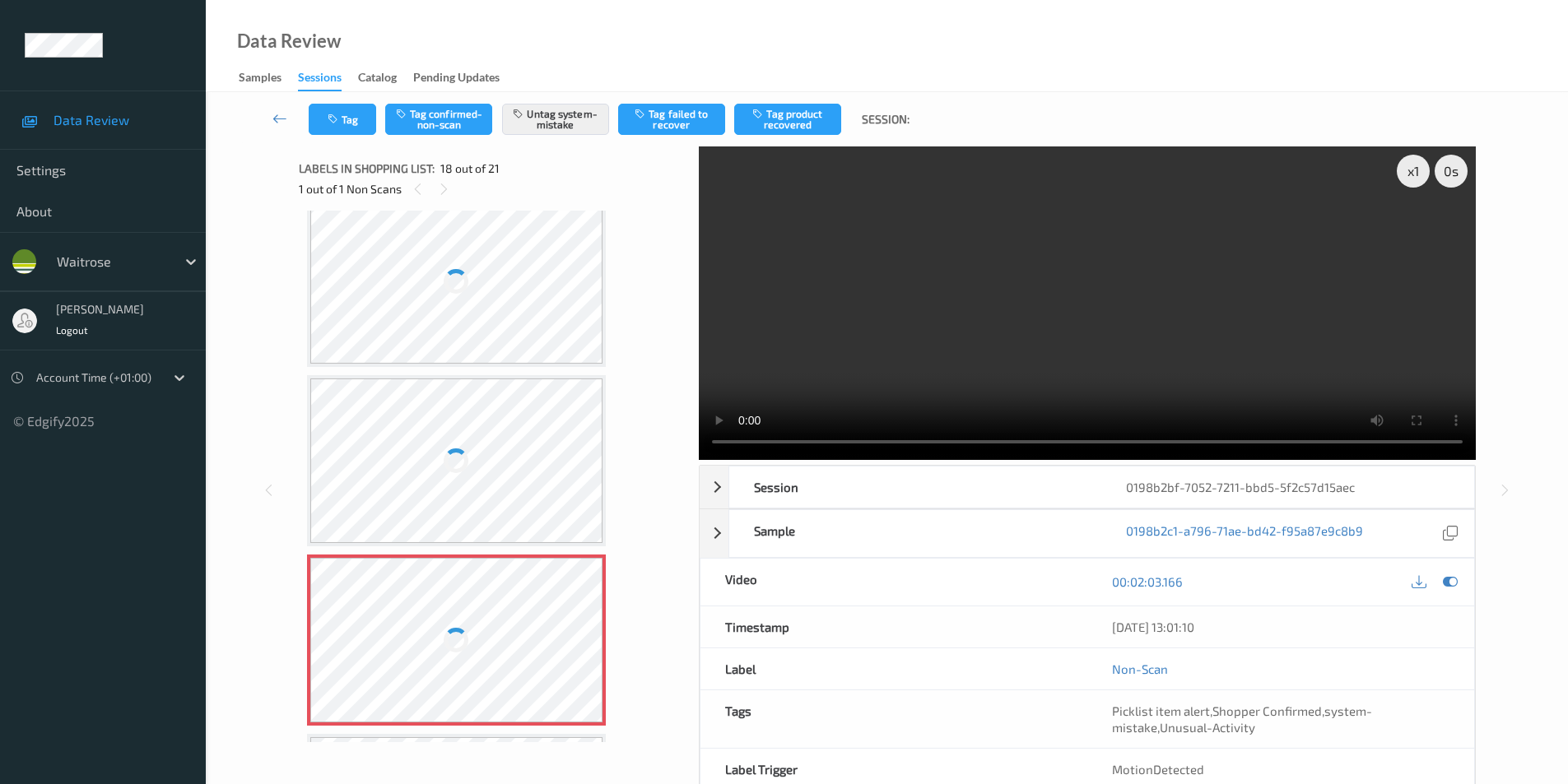
click at [488, 411] on div at bounding box center [456, 460] width 293 height 164
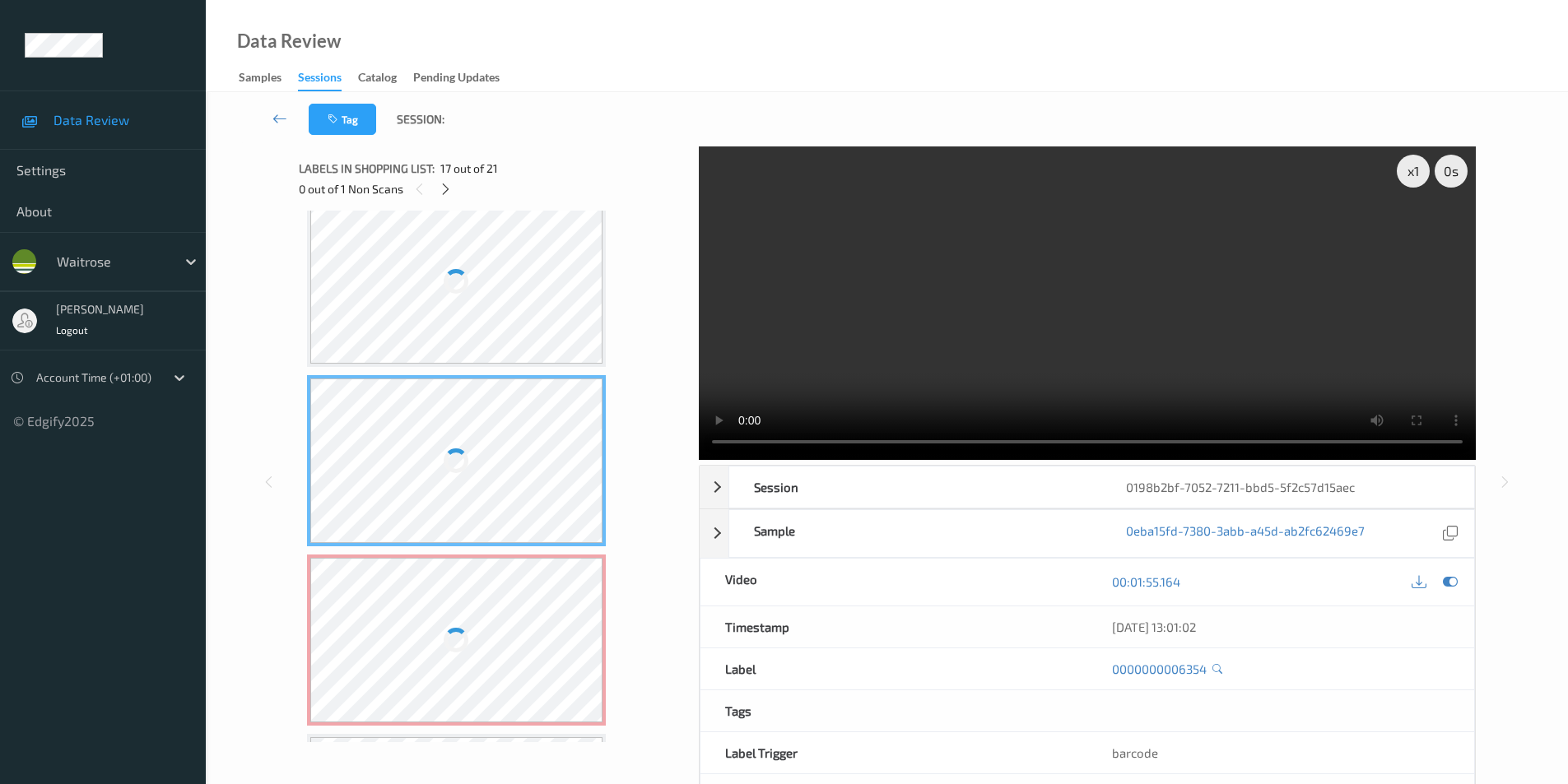
click at [488, 411] on div at bounding box center [456, 460] width 293 height 164
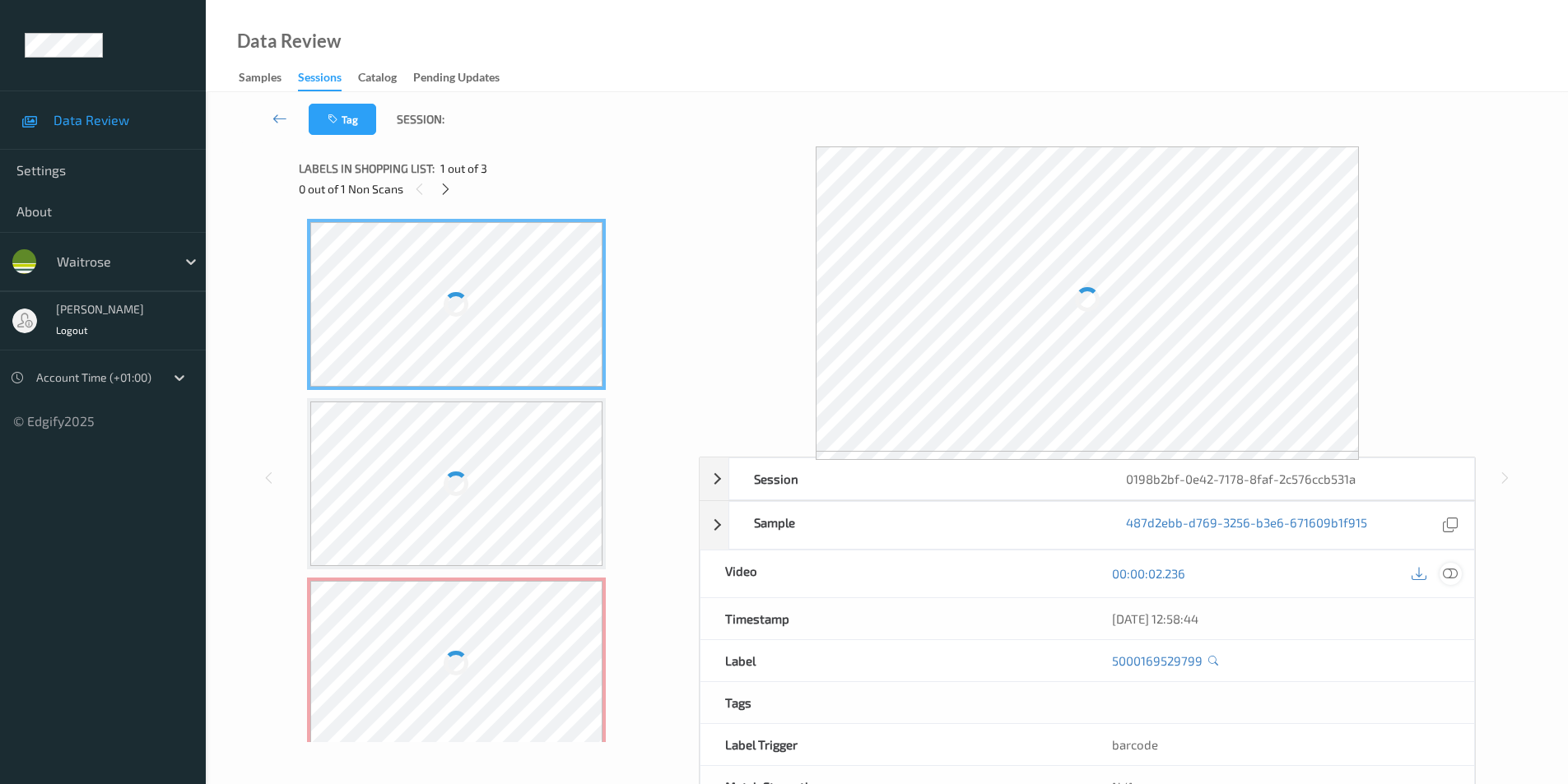
click at [1455, 574] on icon at bounding box center [1450, 574] width 15 height 15
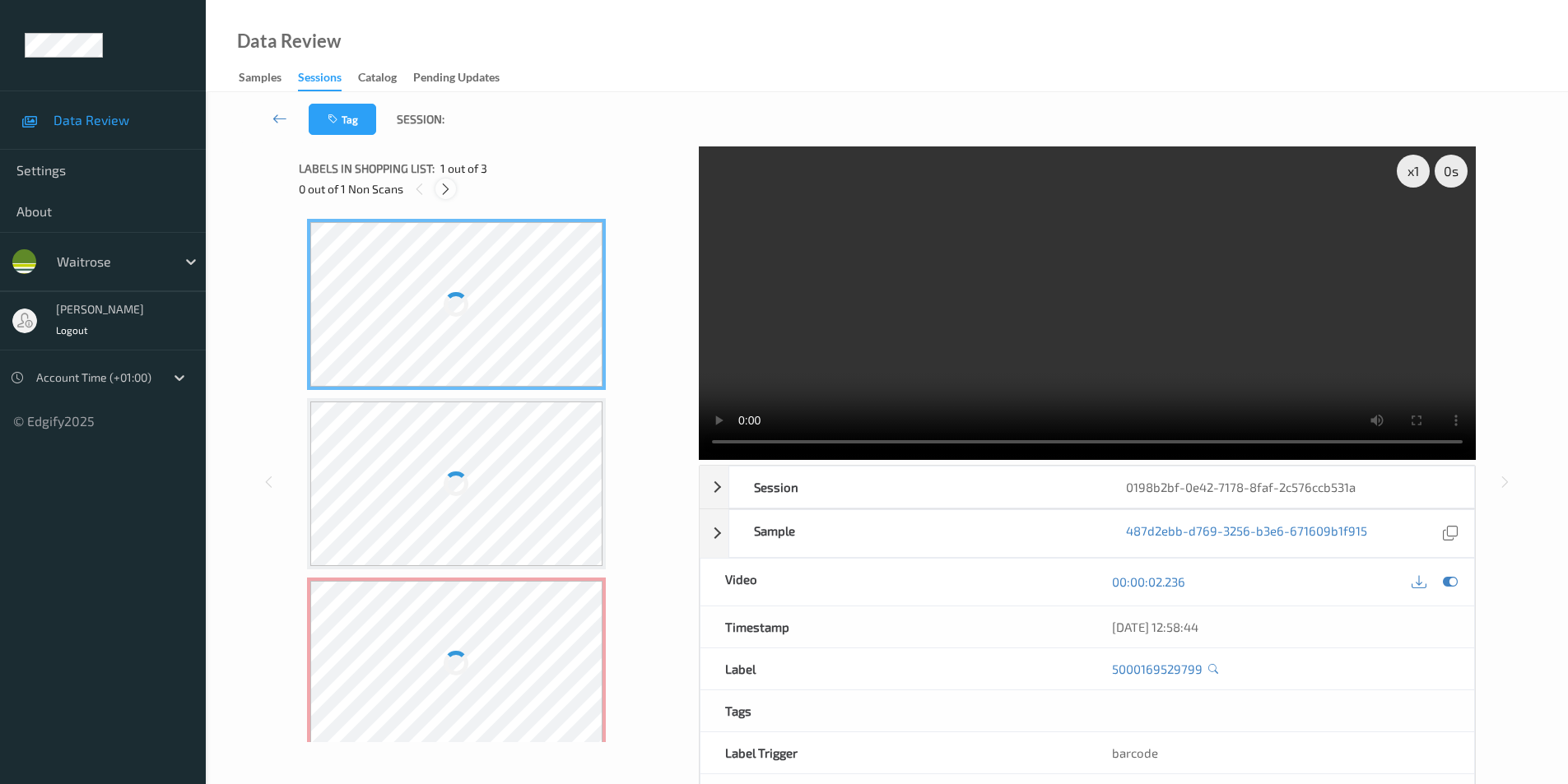
click at [445, 189] on icon at bounding box center [446, 189] width 14 height 15
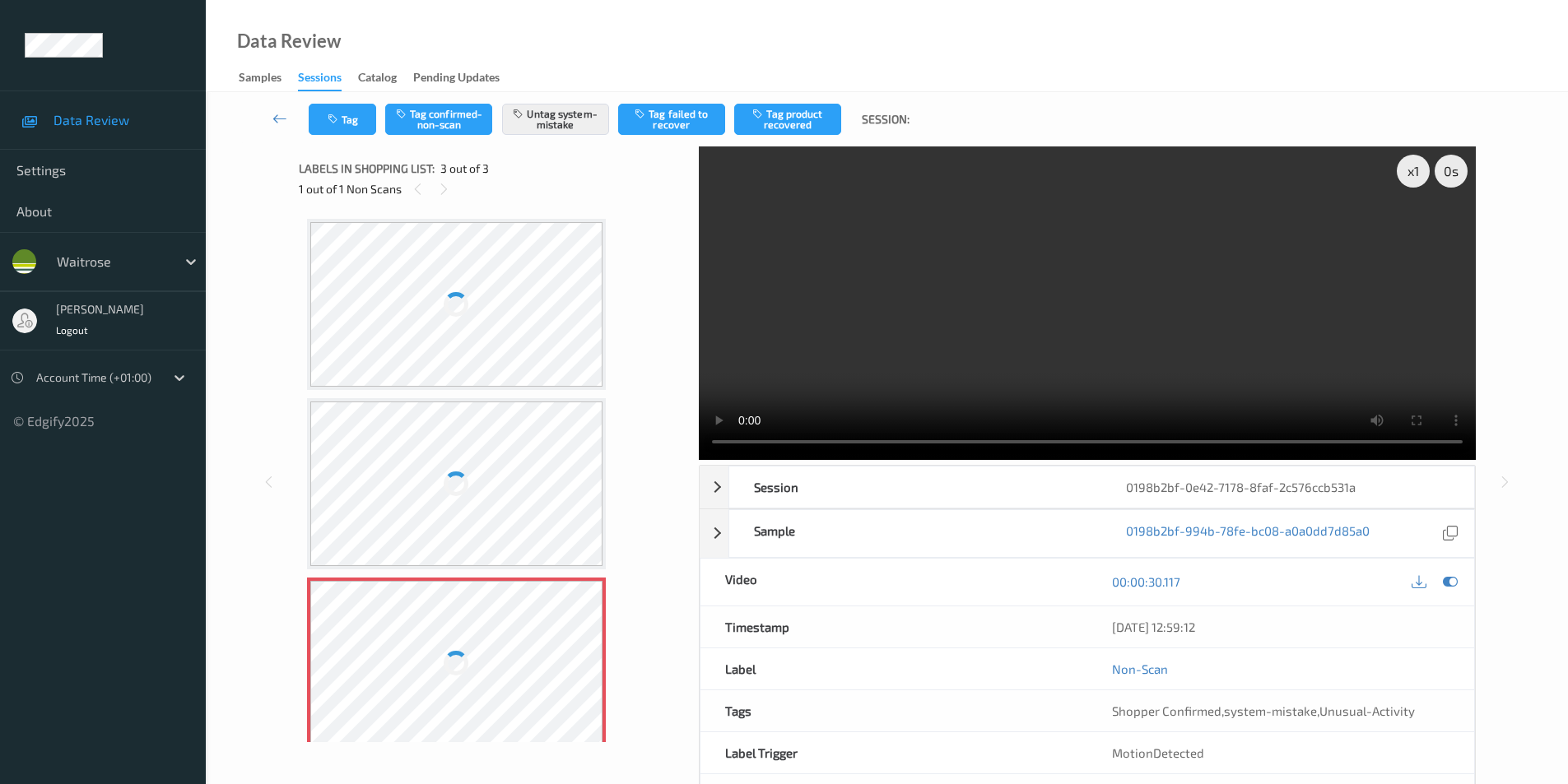
click at [476, 335] on div at bounding box center [456, 304] width 293 height 164
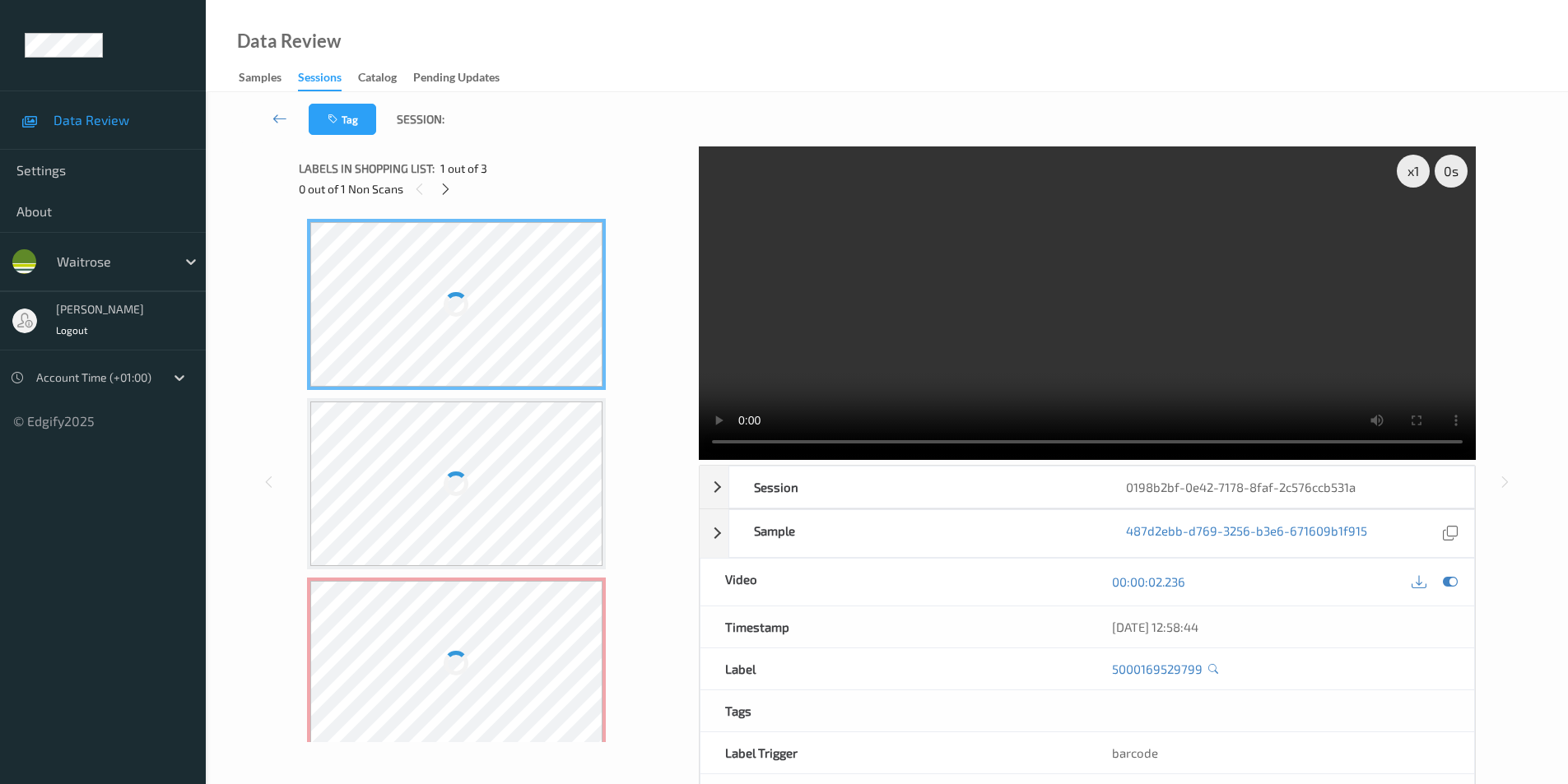
click at [476, 335] on div at bounding box center [456, 304] width 293 height 164
drag, startPoint x: 476, startPoint y: 335, endPoint x: 739, endPoint y: 9, distance: 418.9
click at [476, 334] on div at bounding box center [456, 304] width 293 height 164
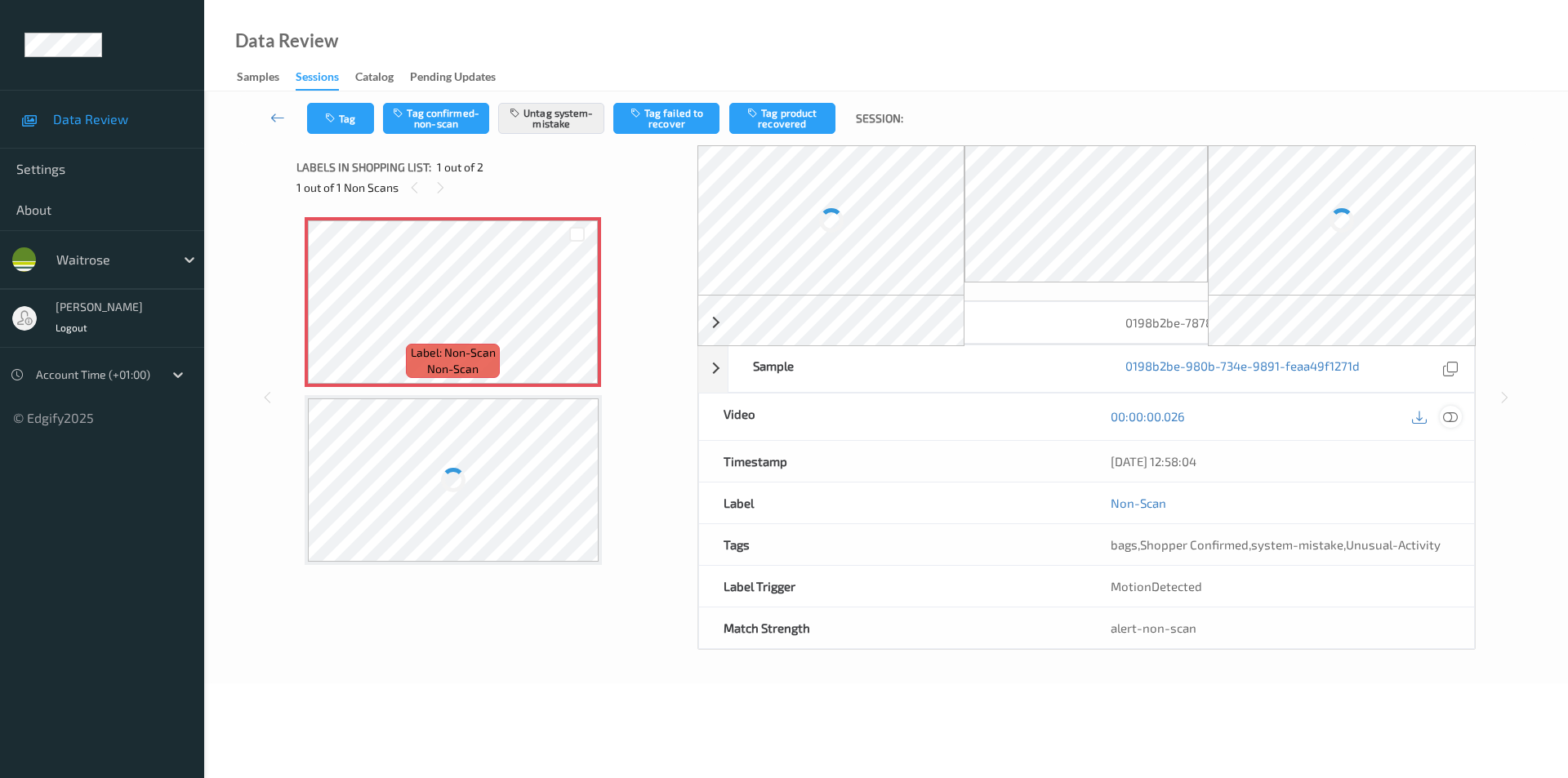
click at [1451, 414] on icon at bounding box center [1450, 417] width 15 height 15
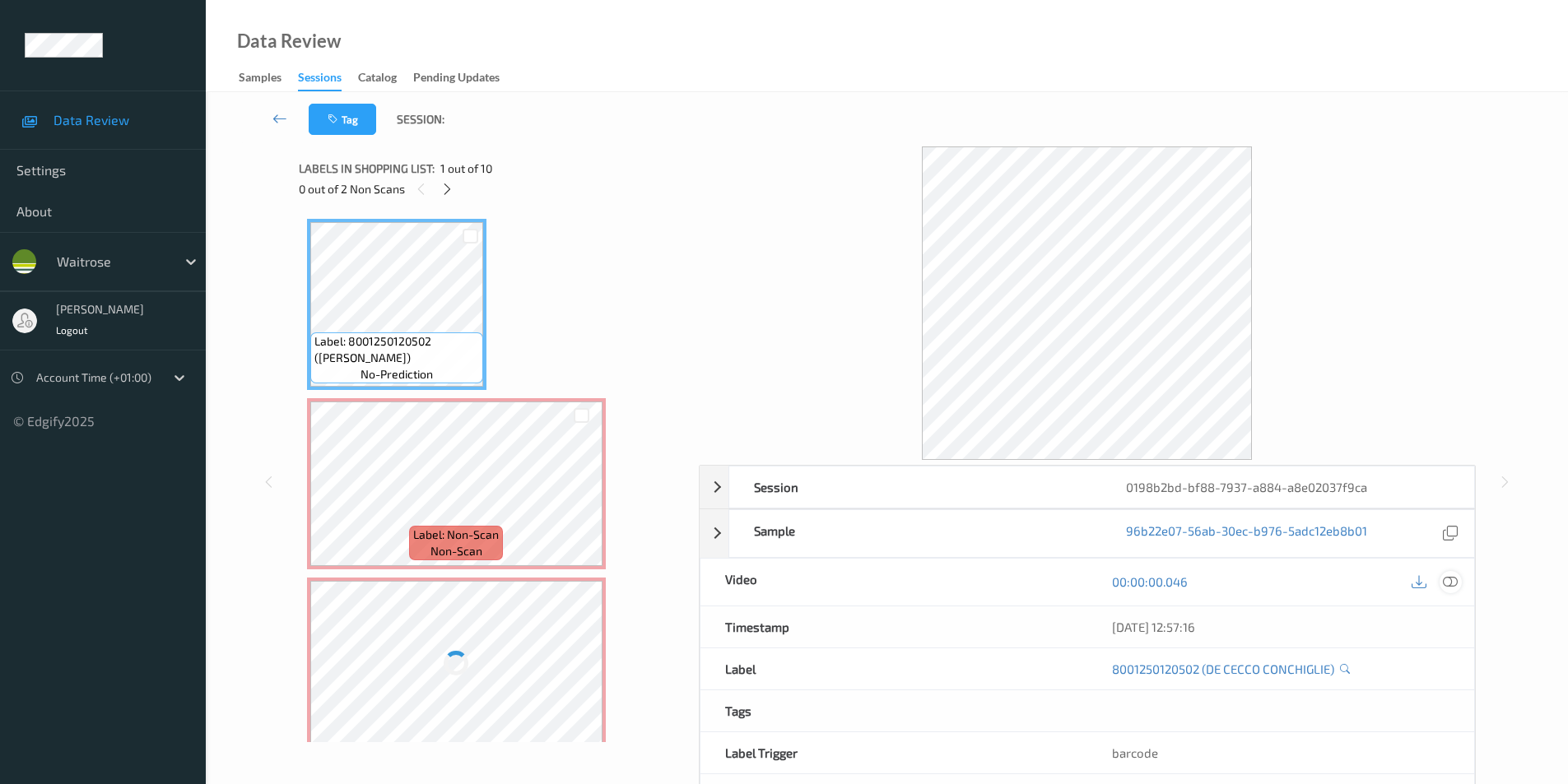
click at [1456, 587] on icon at bounding box center [1450, 582] width 15 height 15
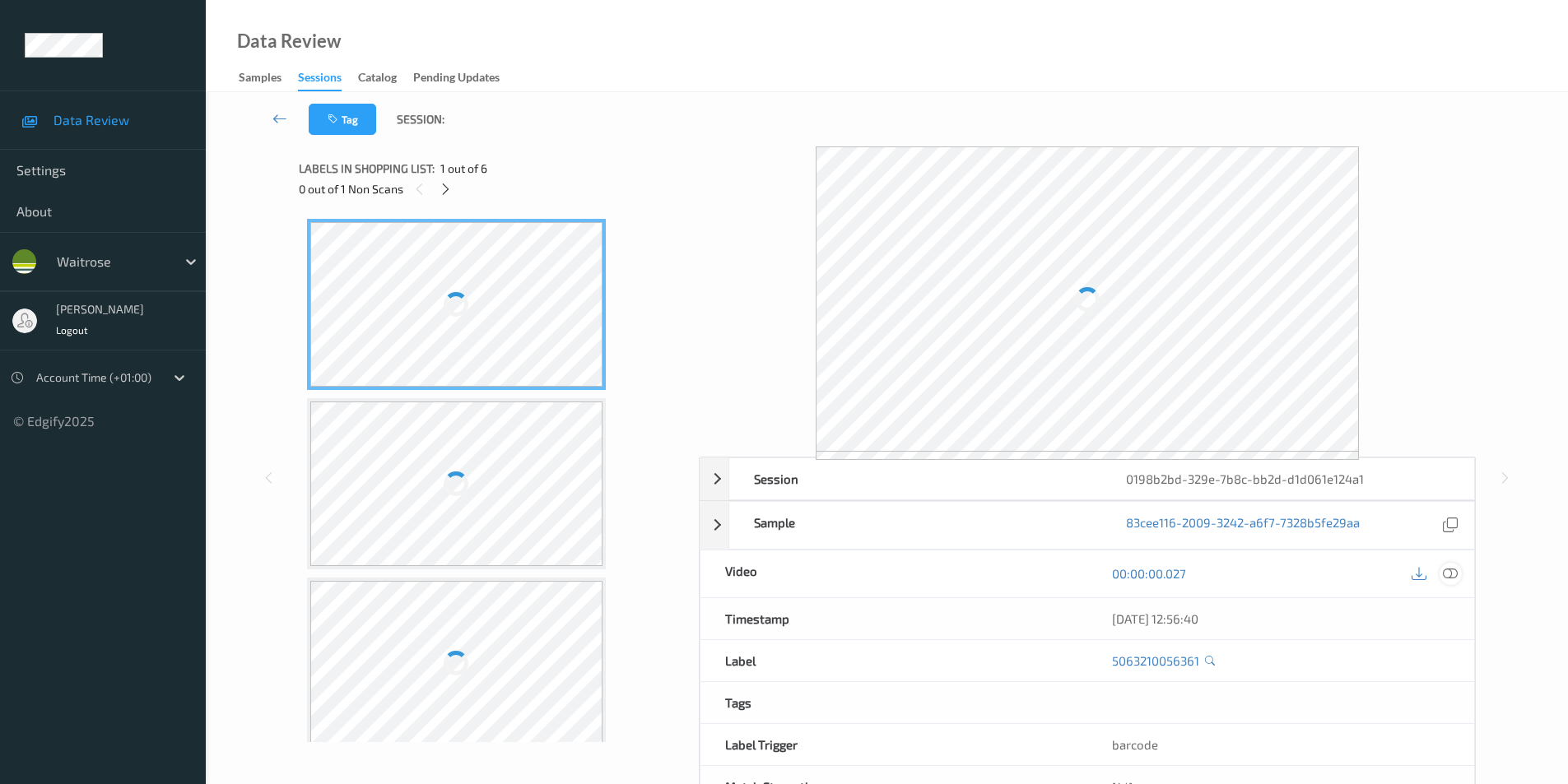
click at [1453, 573] on icon at bounding box center [1450, 574] width 15 height 15
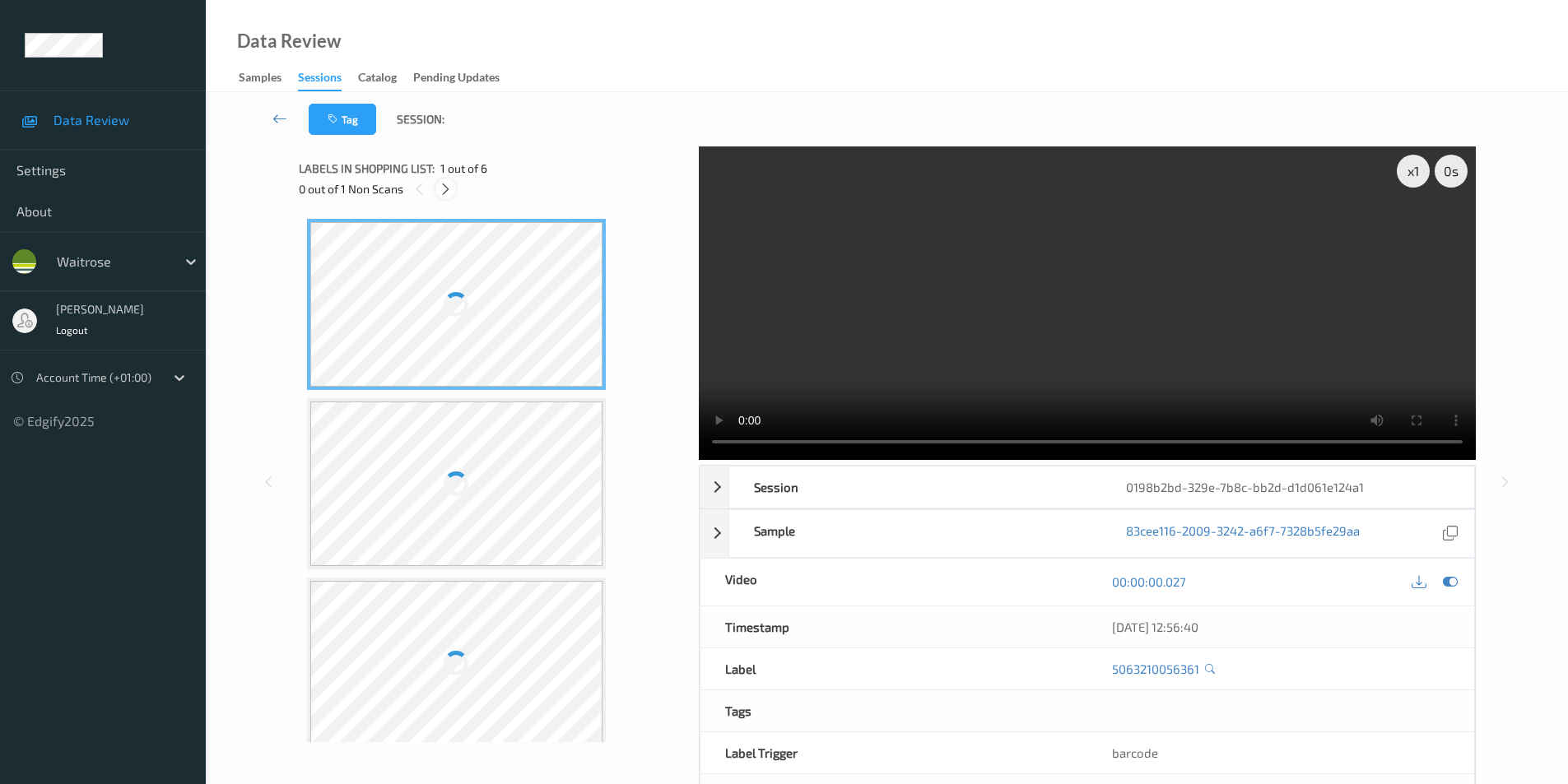
click at [449, 195] on icon at bounding box center [446, 189] width 14 height 15
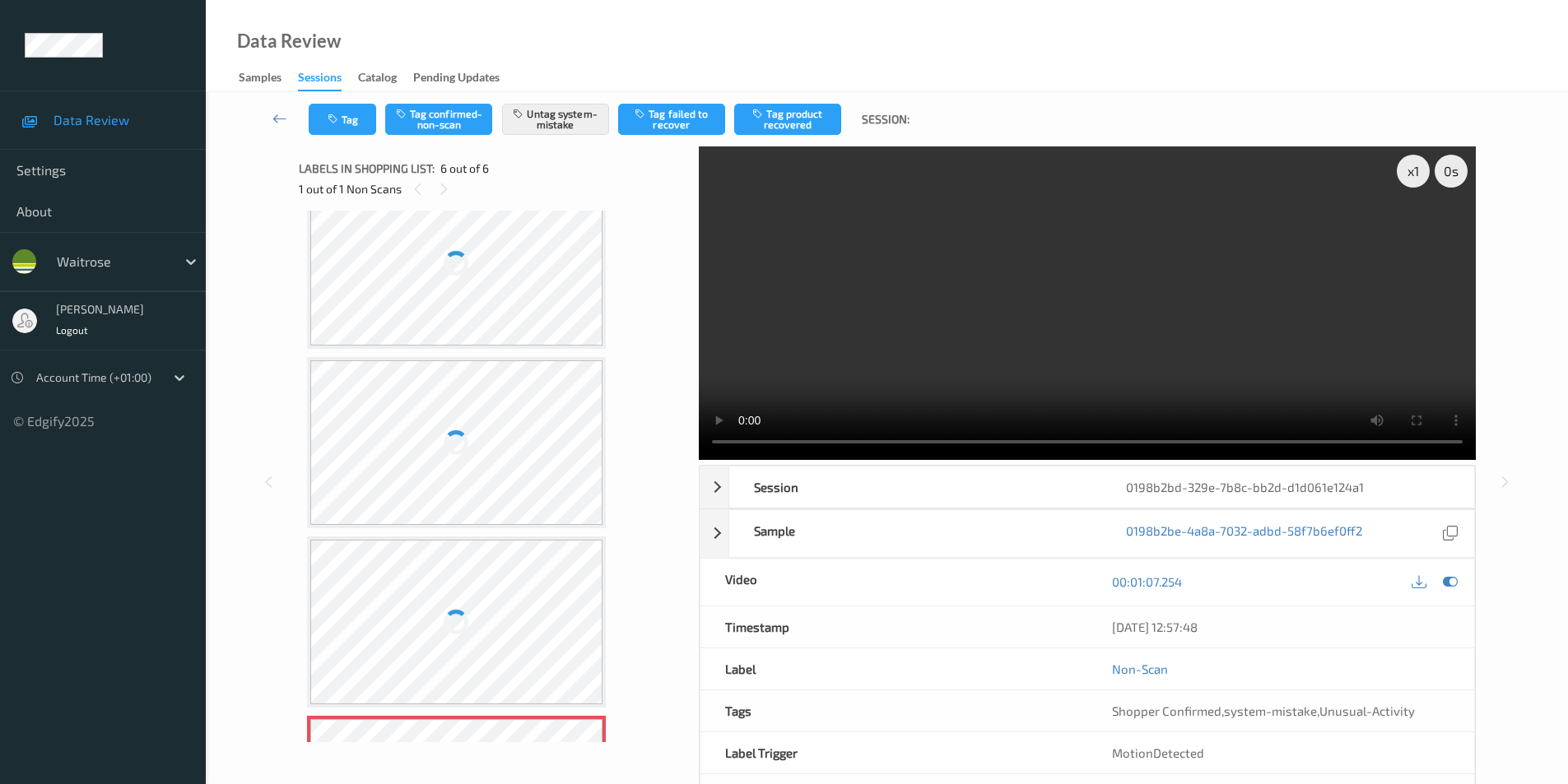
scroll to position [389, 0]
click at [465, 399] on div at bounding box center [456, 453] width 293 height 164
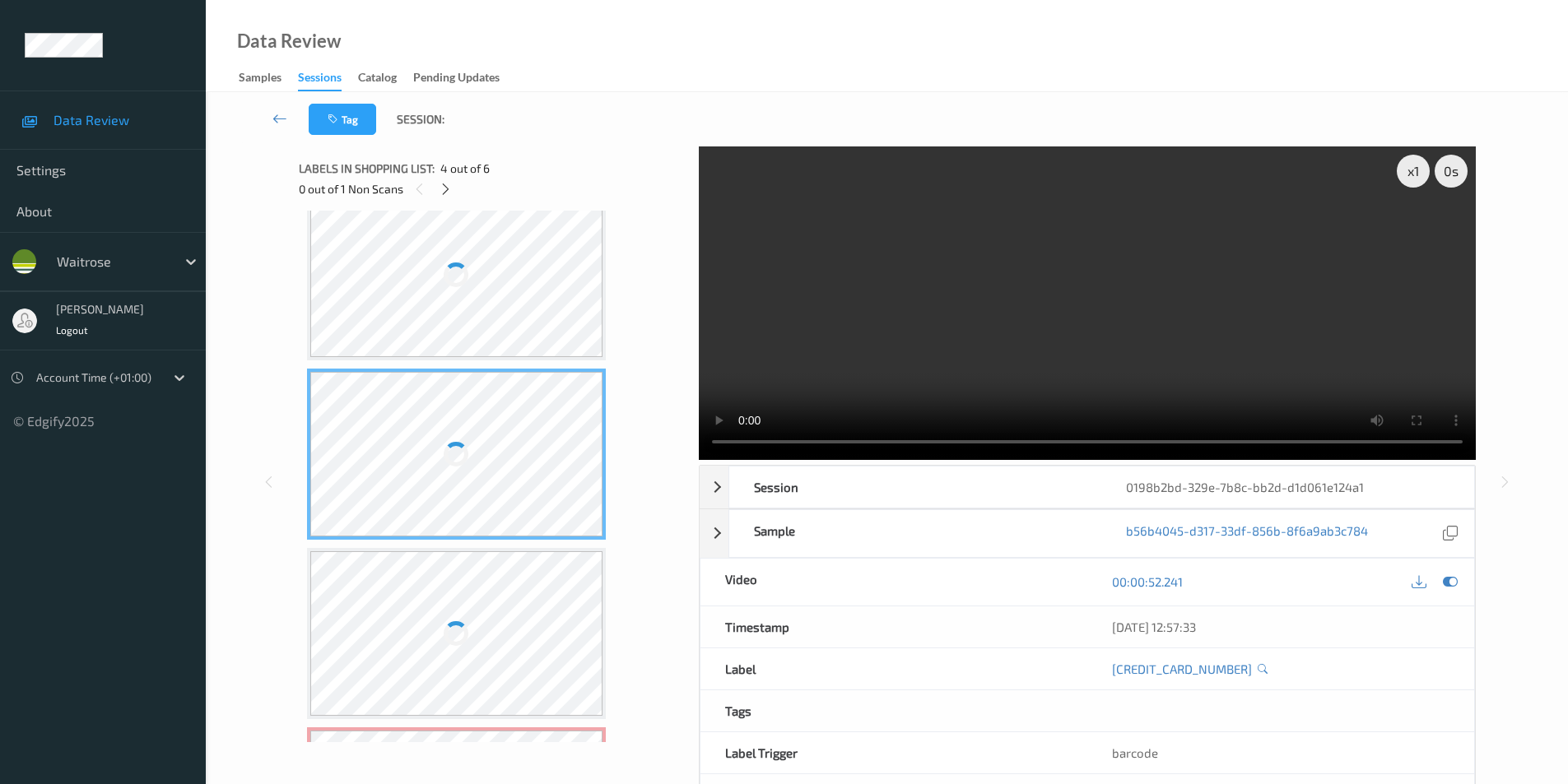
click at [465, 399] on div at bounding box center [456, 453] width 293 height 164
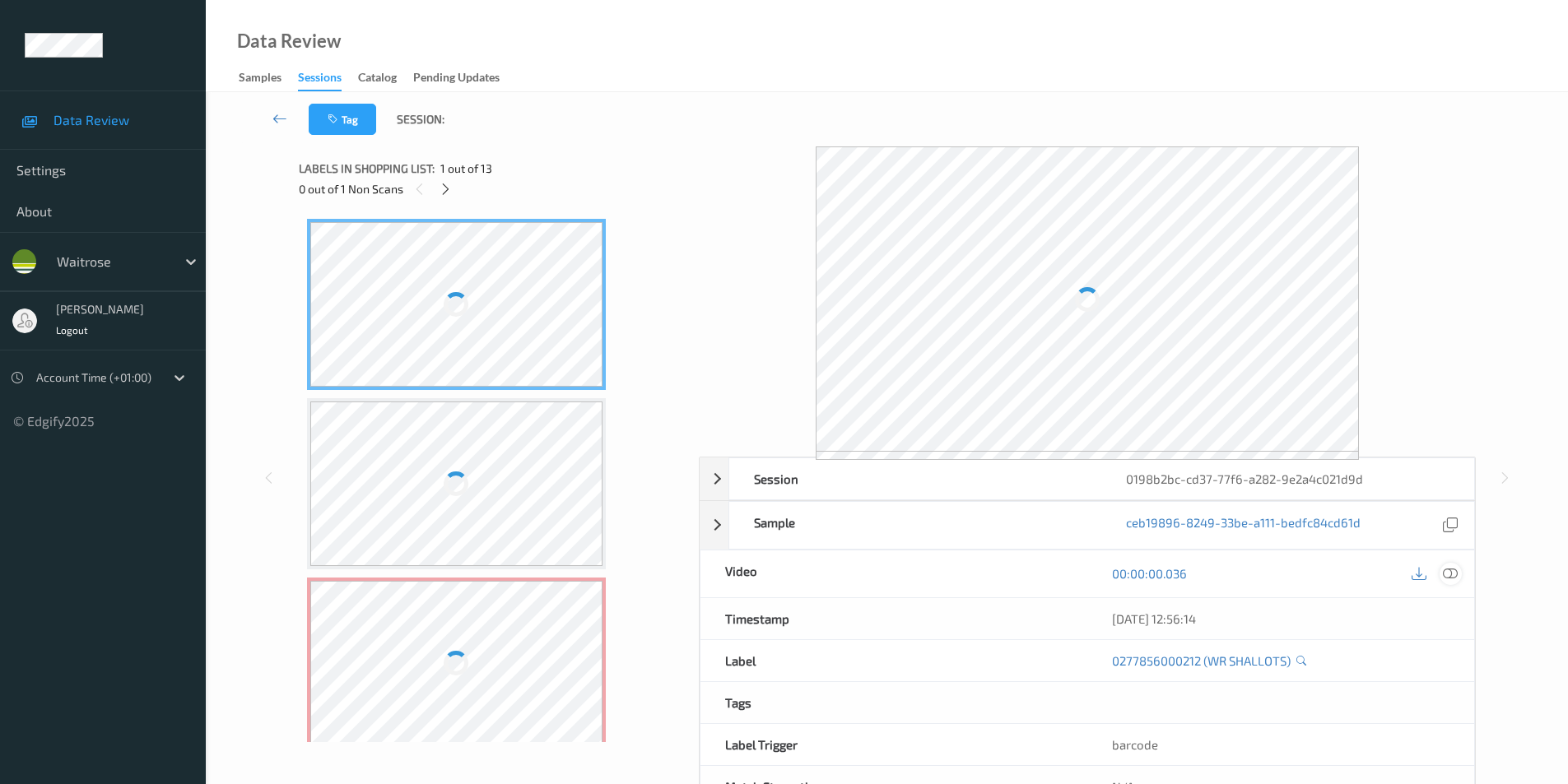
click at [1455, 574] on icon at bounding box center [1450, 574] width 15 height 15
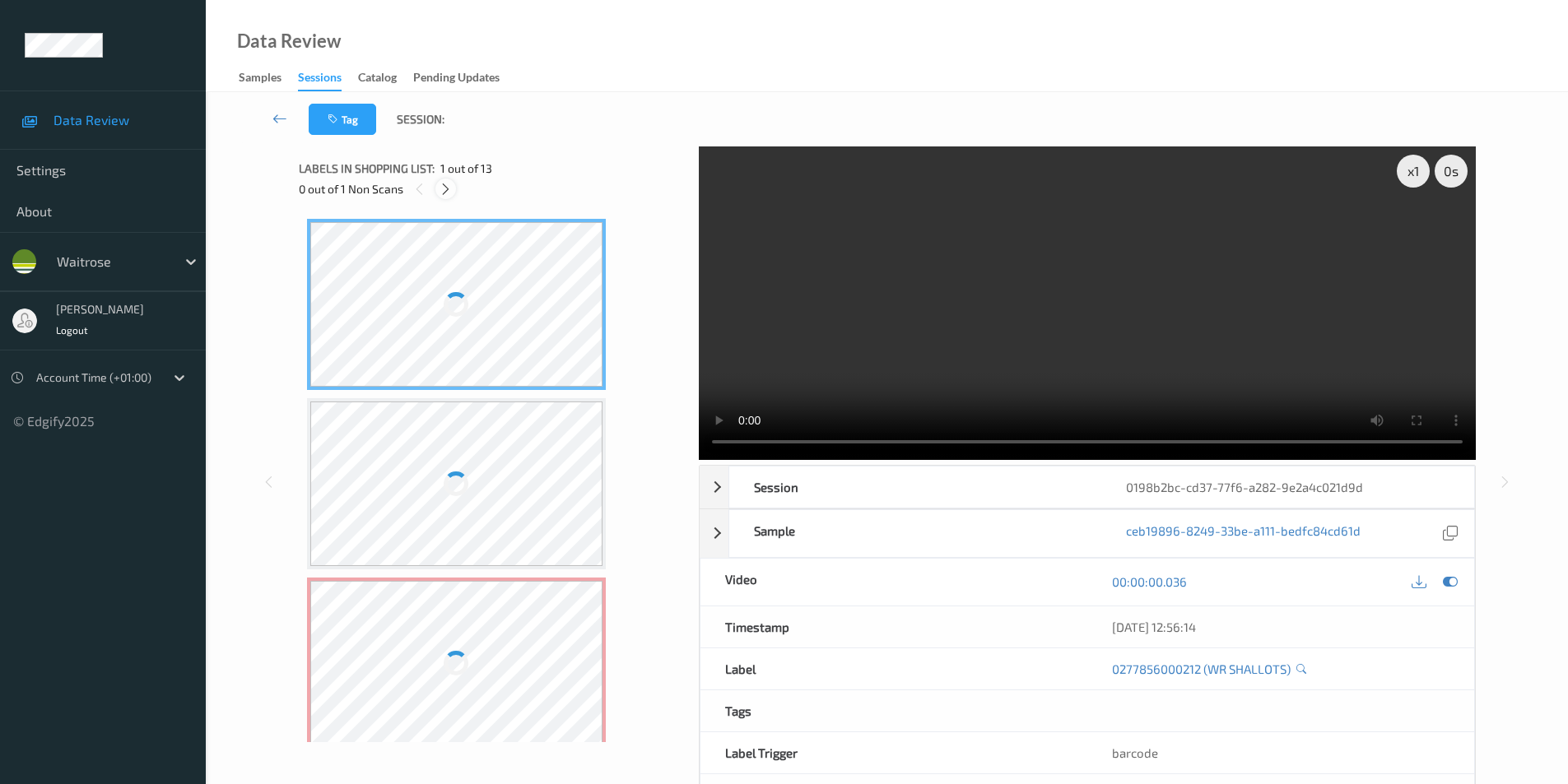
click at [443, 184] on icon at bounding box center [446, 189] width 14 height 15
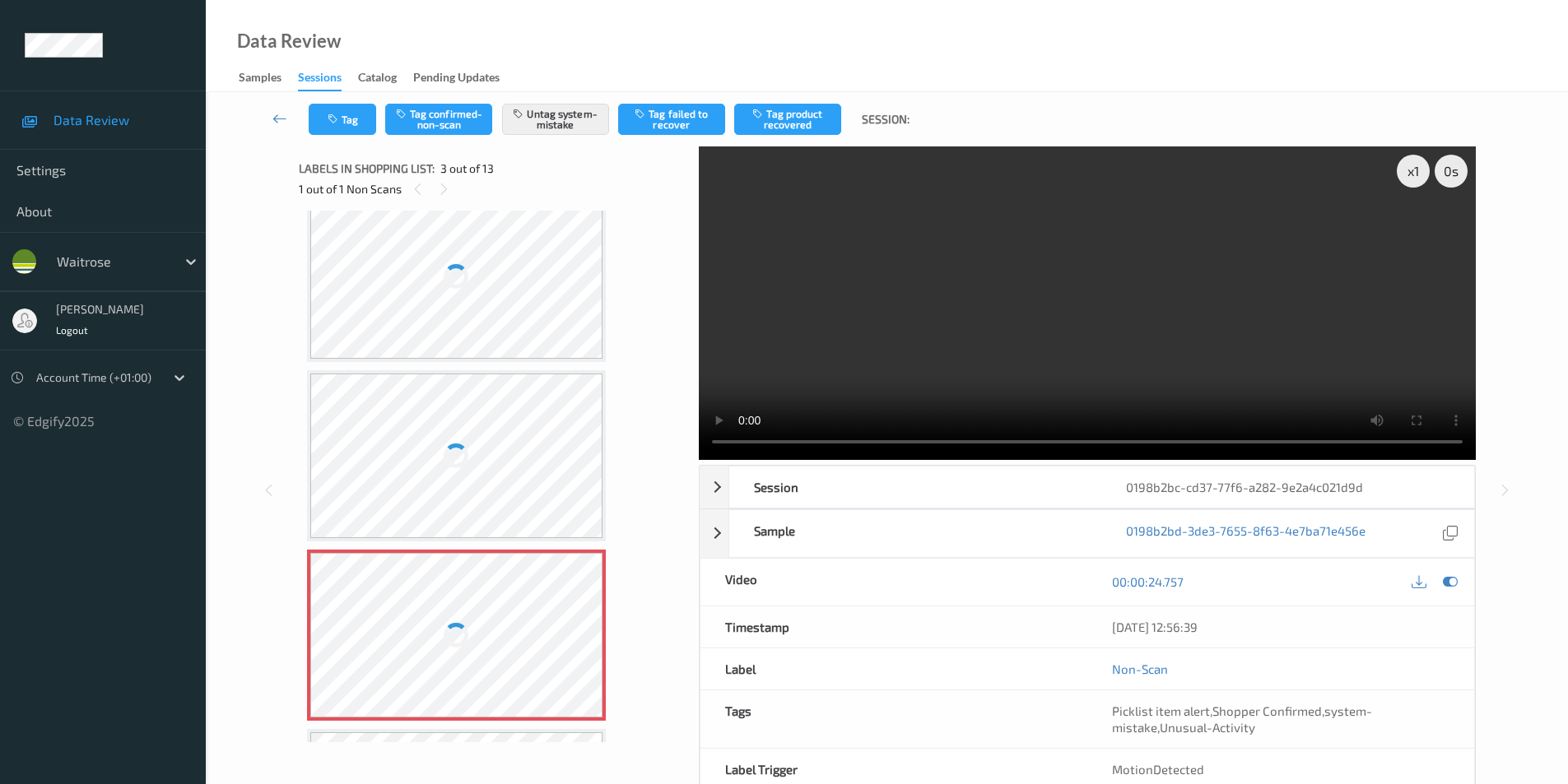
scroll to position [23, 0]
click at [468, 304] on div at bounding box center [456, 281] width 293 height 164
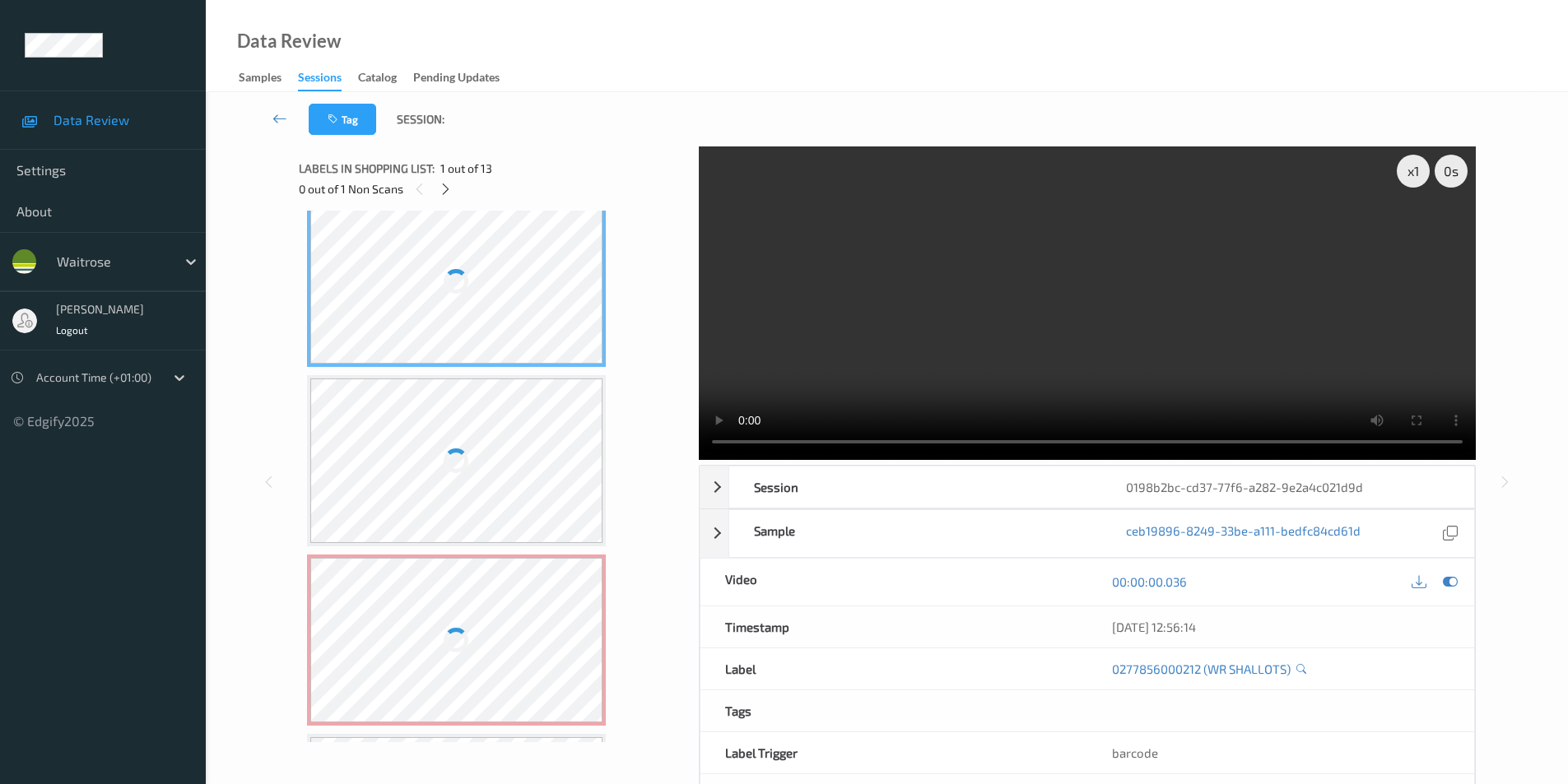
click at [468, 304] on div at bounding box center [456, 281] width 293 height 164
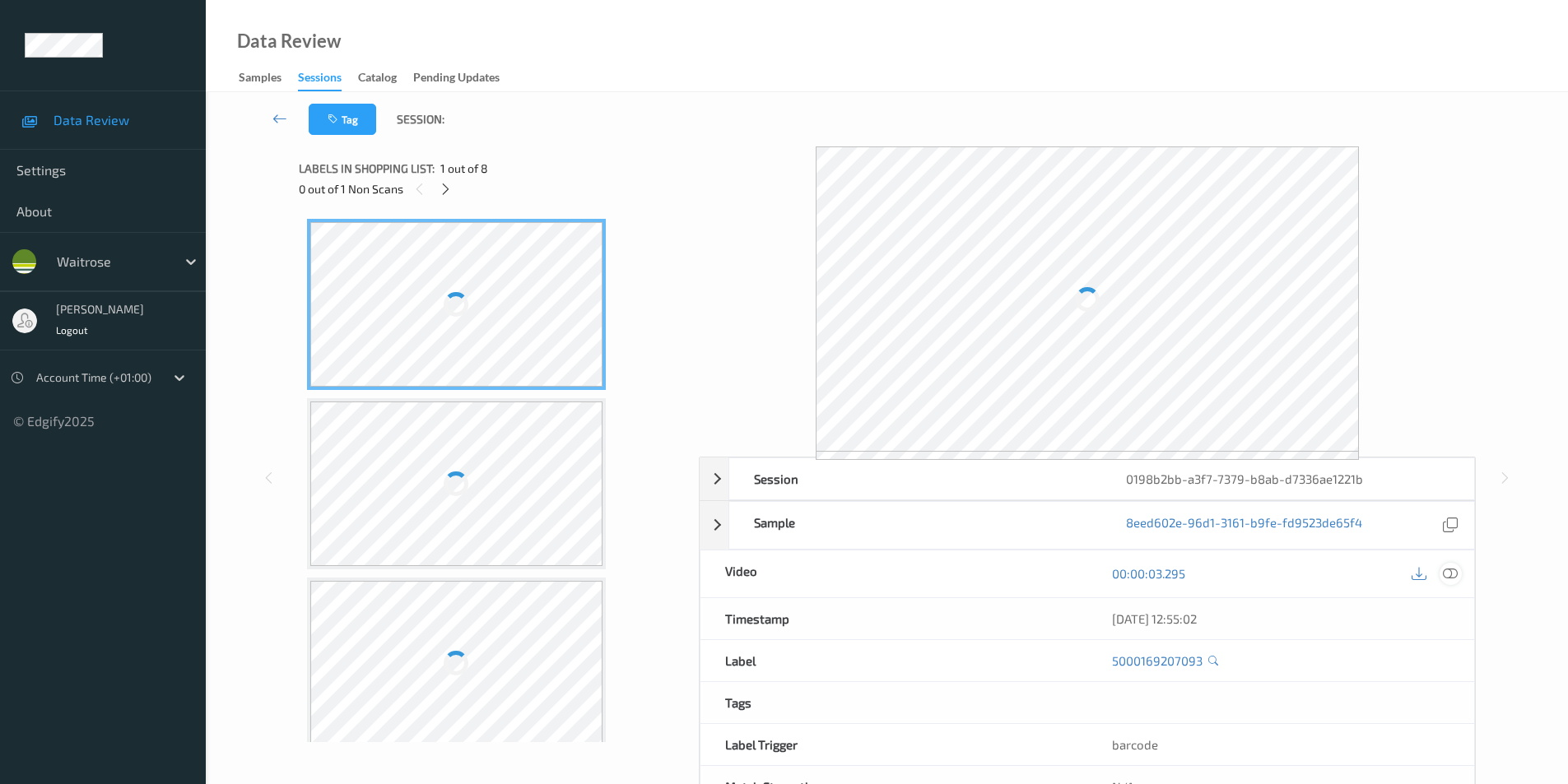
click at [1445, 573] on icon at bounding box center [1450, 574] width 15 height 15
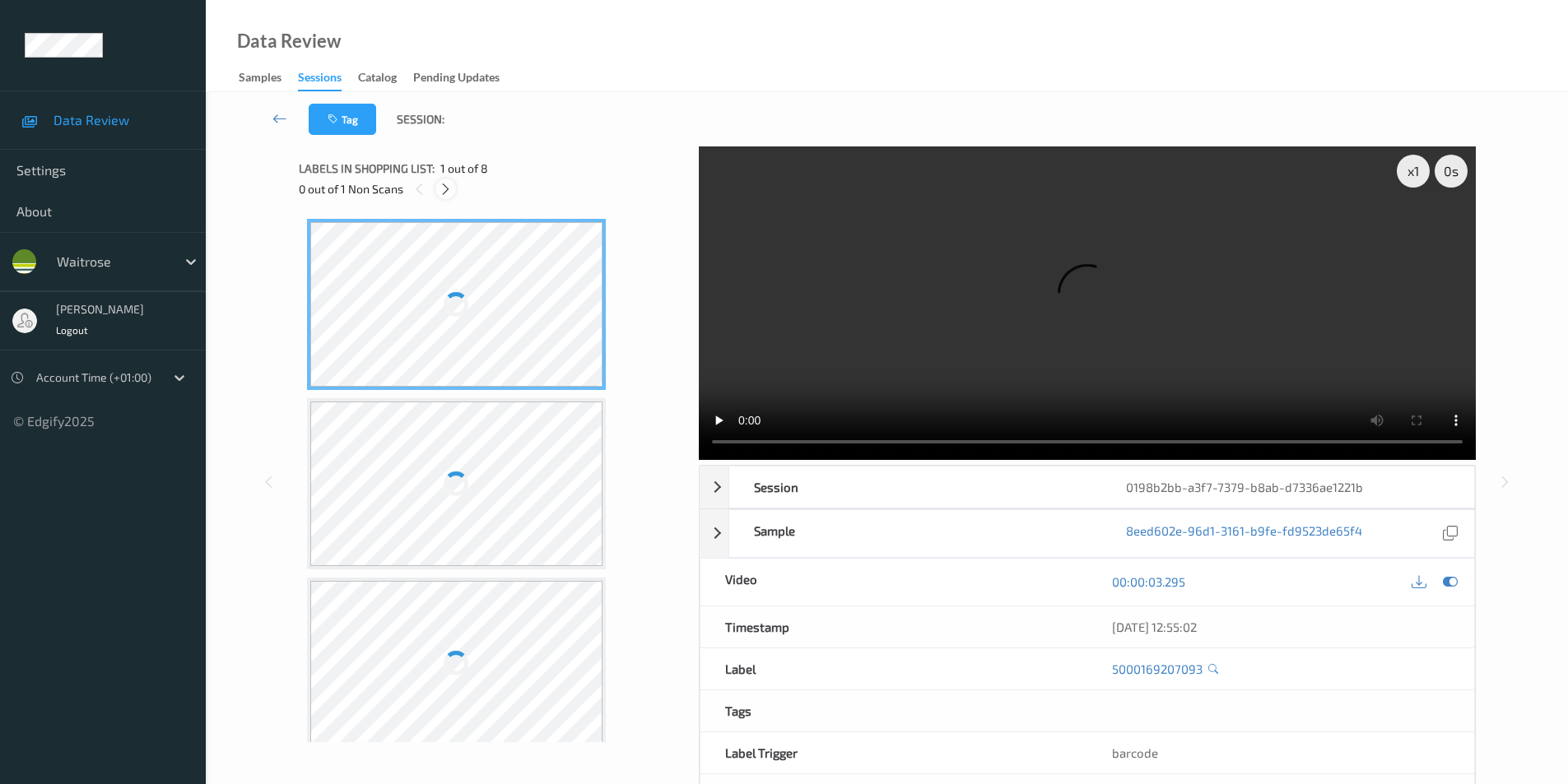
click at [440, 185] on icon at bounding box center [446, 189] width 14 height 15
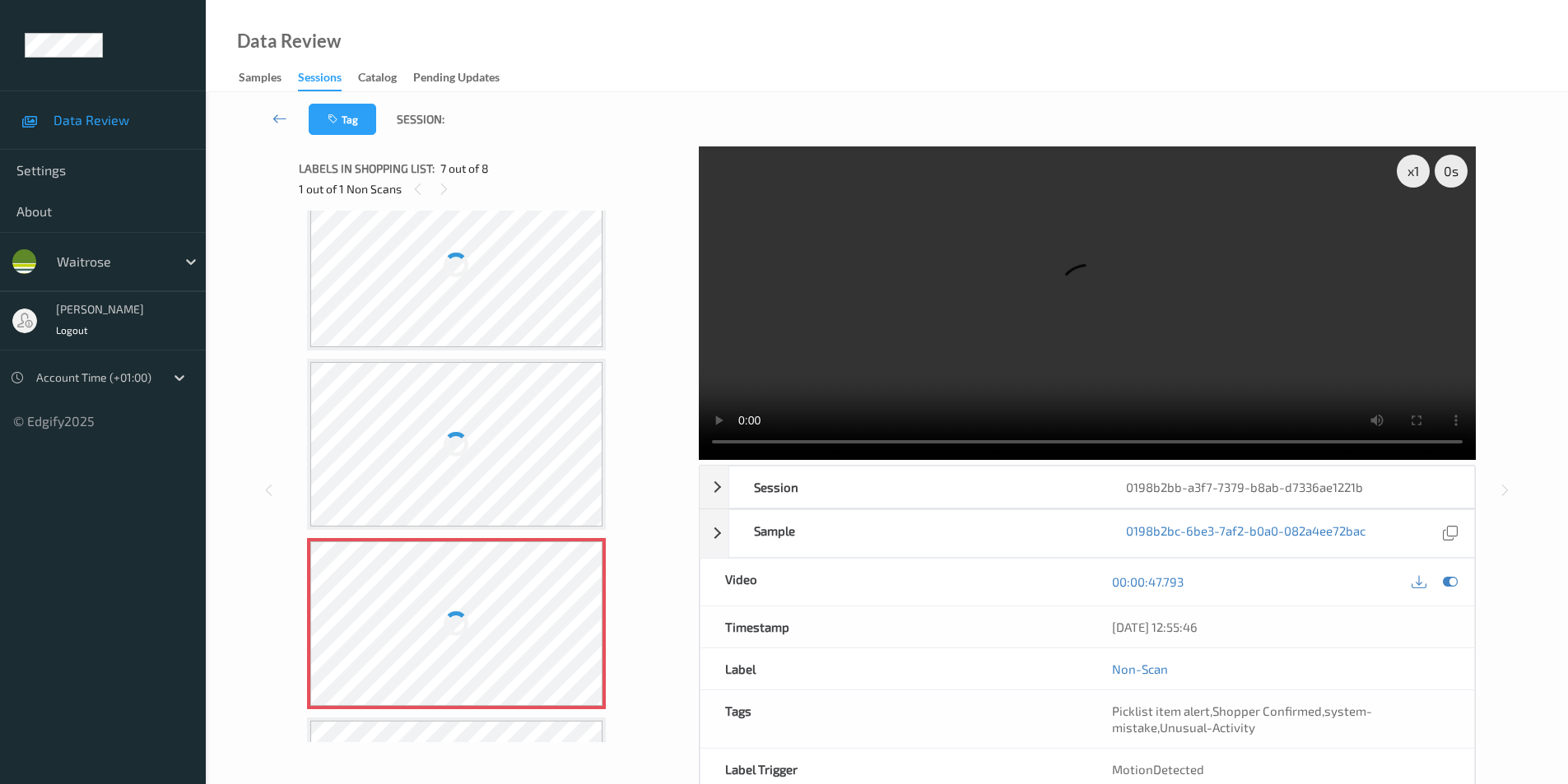
scroll to position [740, 0]
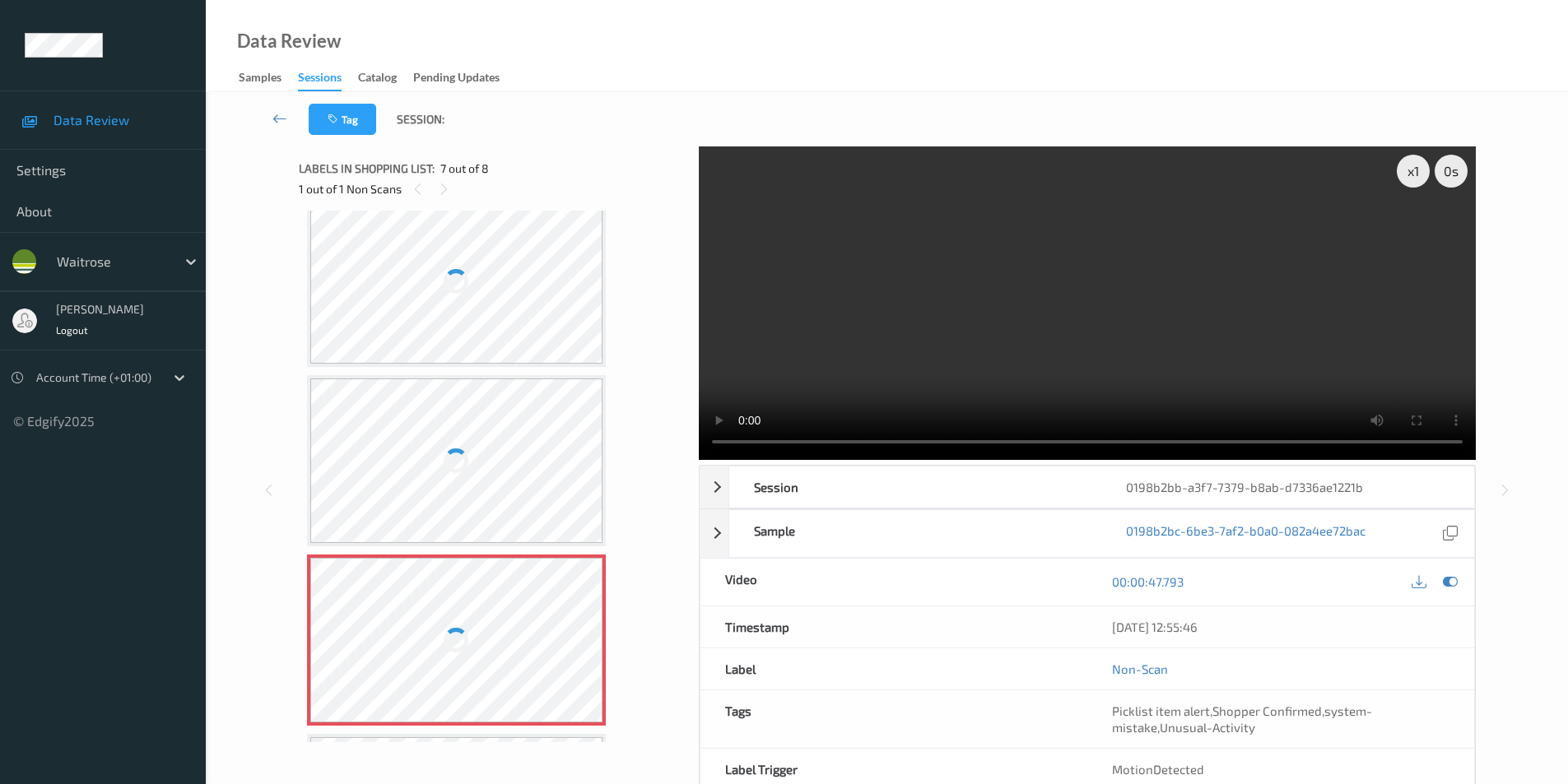
click at [482, 315] on div at bounding box center [456, 281] width 293 height 164
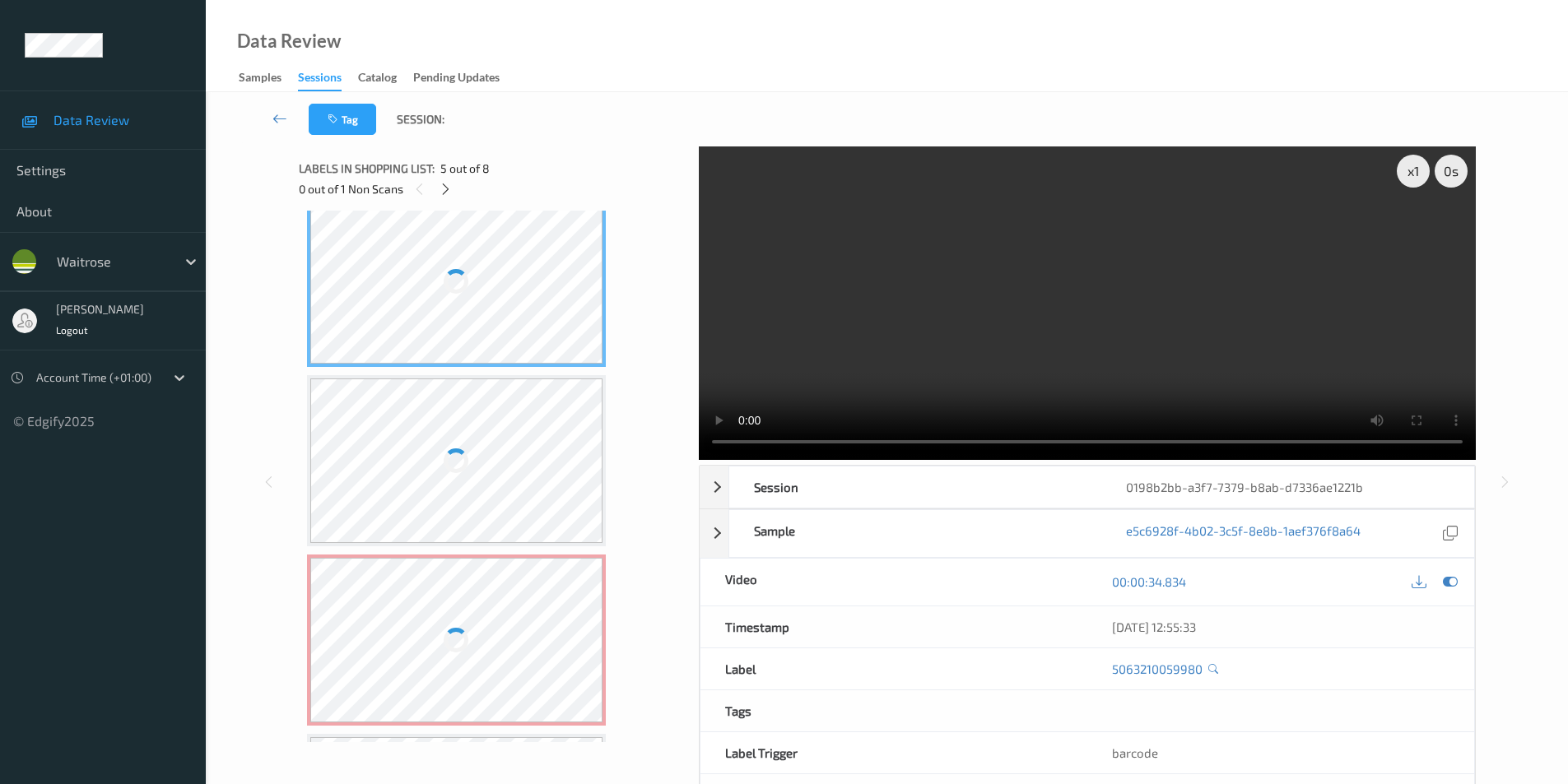
click at [482, 315] on div at bounding box center [456, 281] width 293 height 164
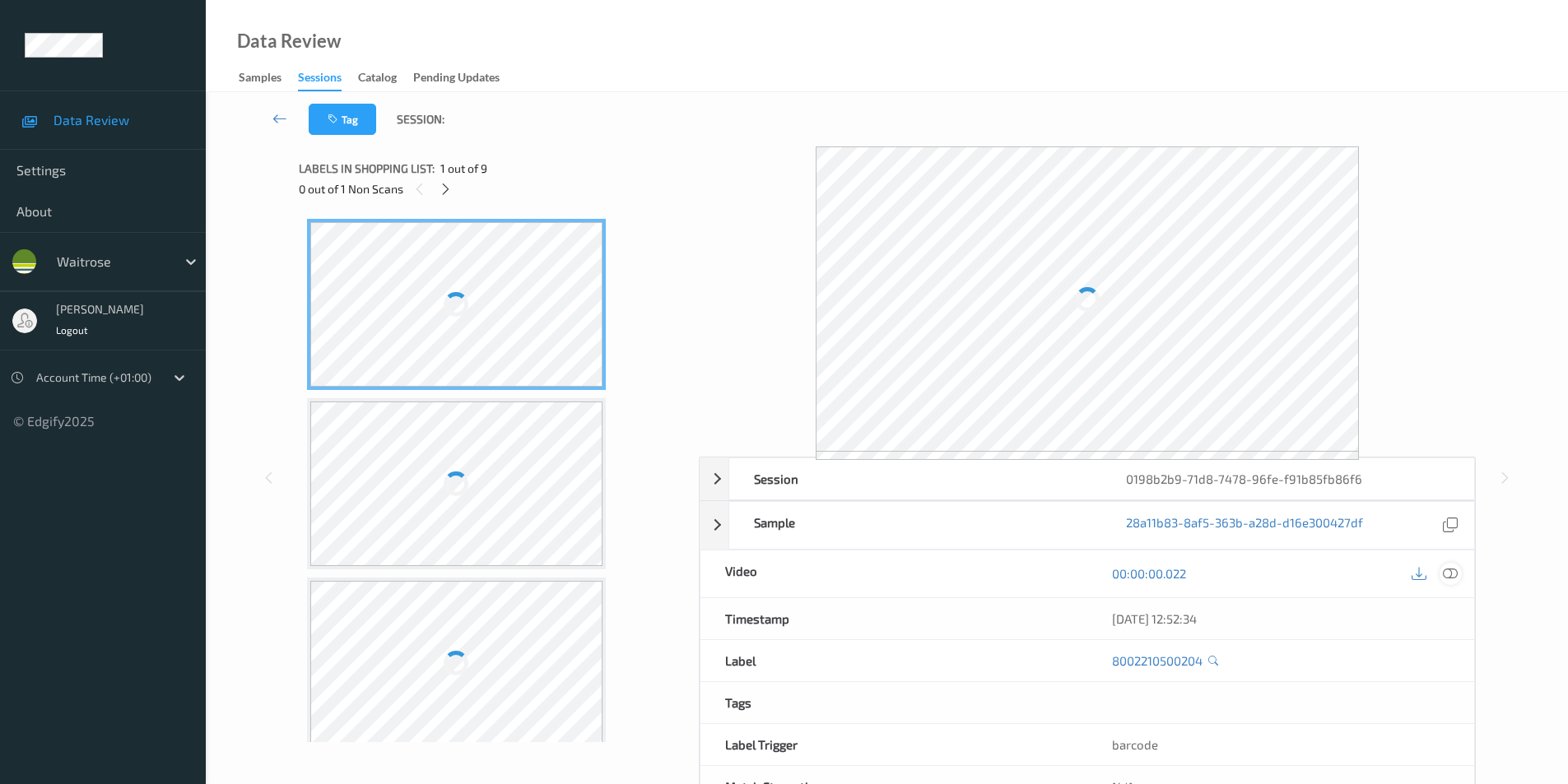
click at [1446, 573] on icon at bounding box center [1450, 574] width 15 height 15
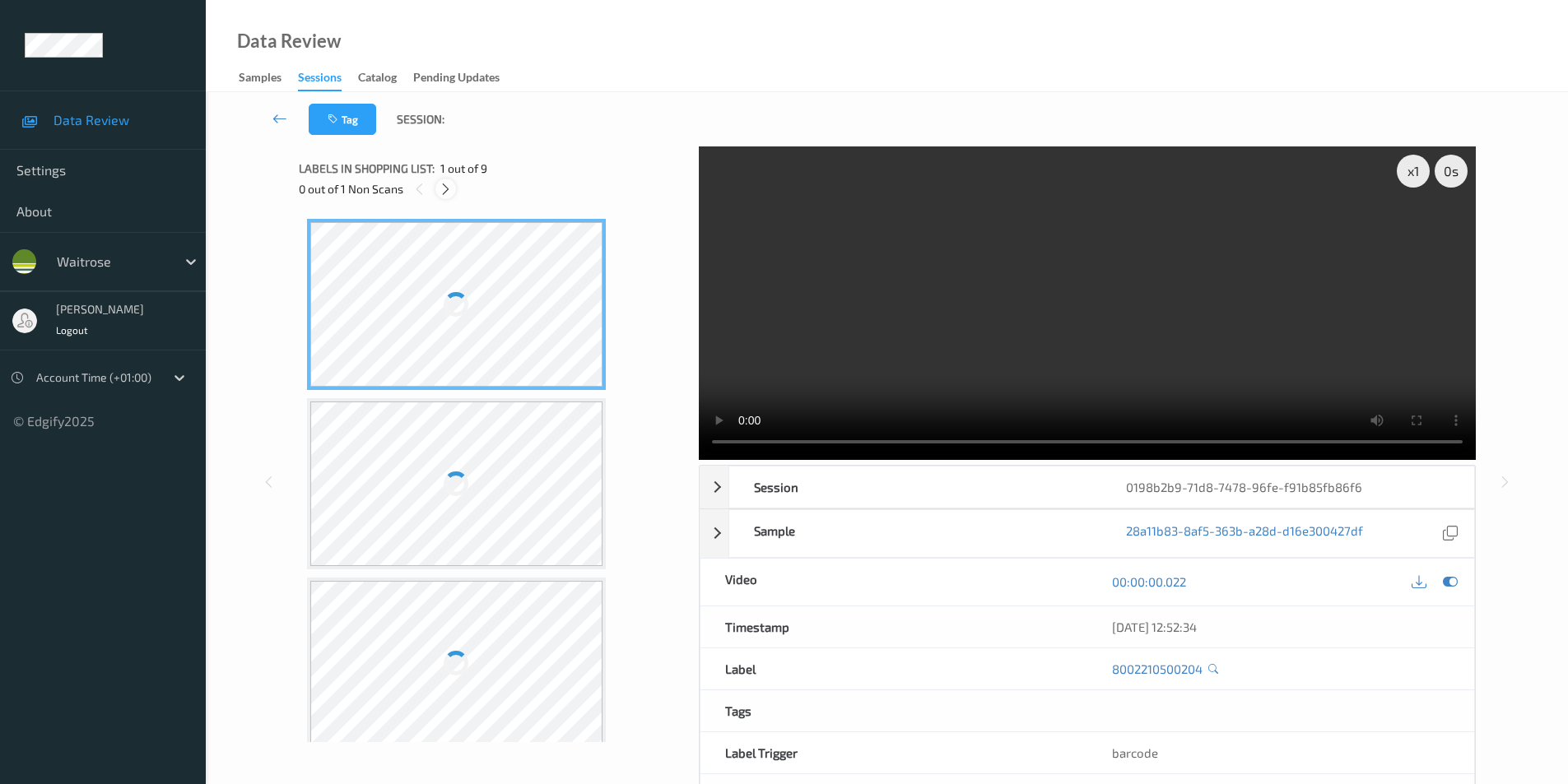
click at [448, 189] on icon at bounding box center [446, 189] width 14 height 15
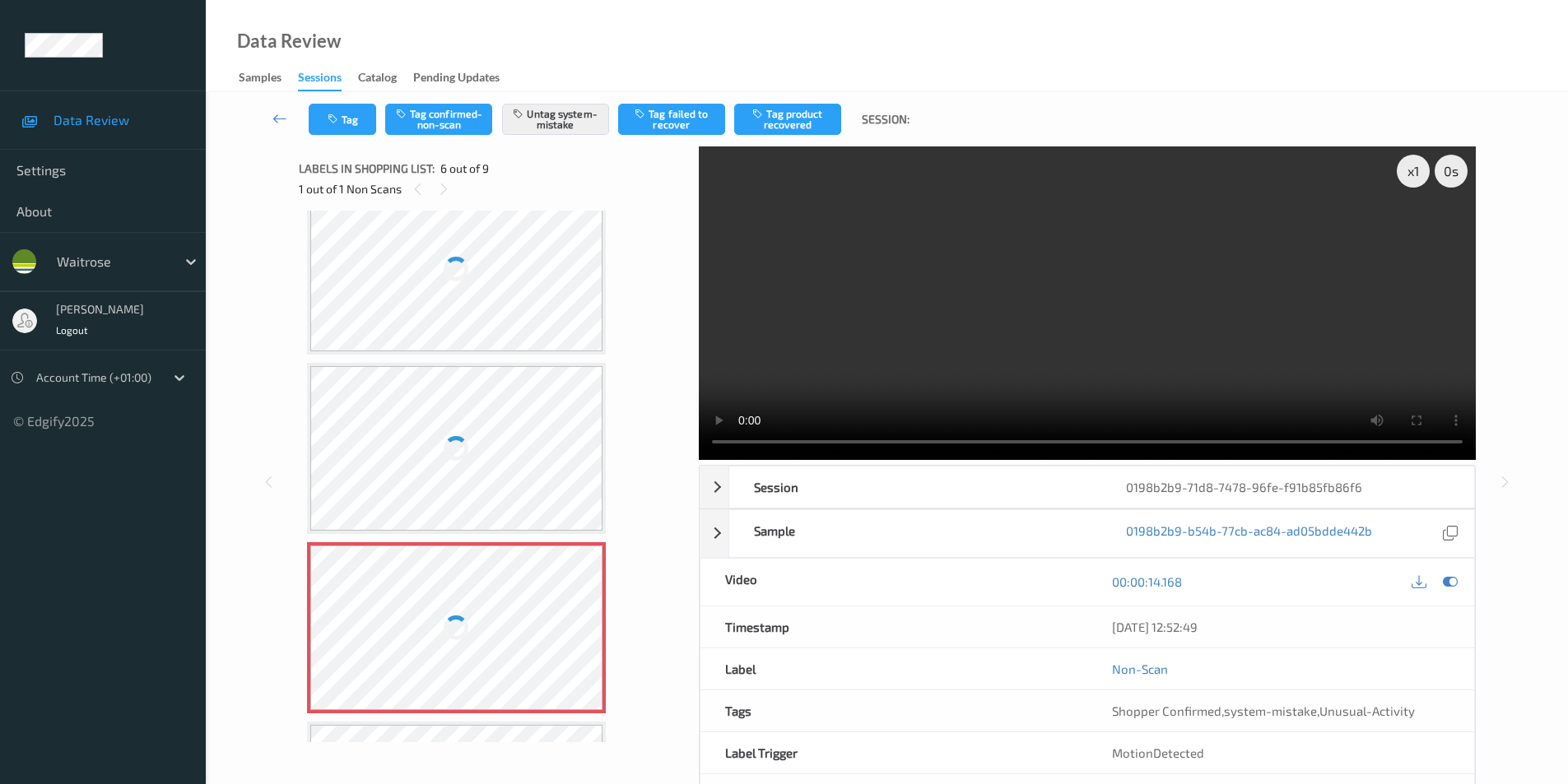
scroll to position [562, 0]
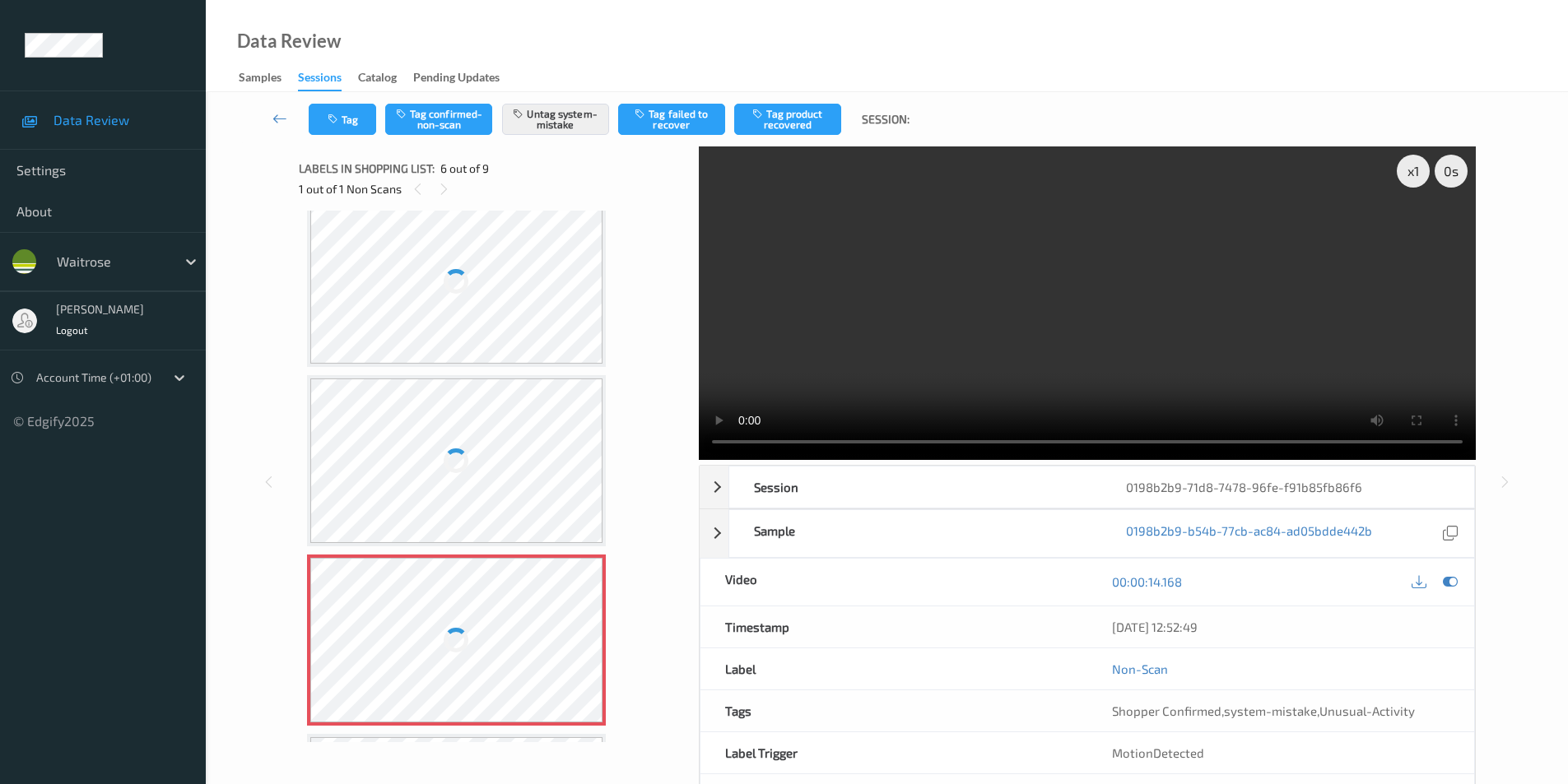
click at [488, 316] on div at bounding box center [456, 281] width 293 height 164
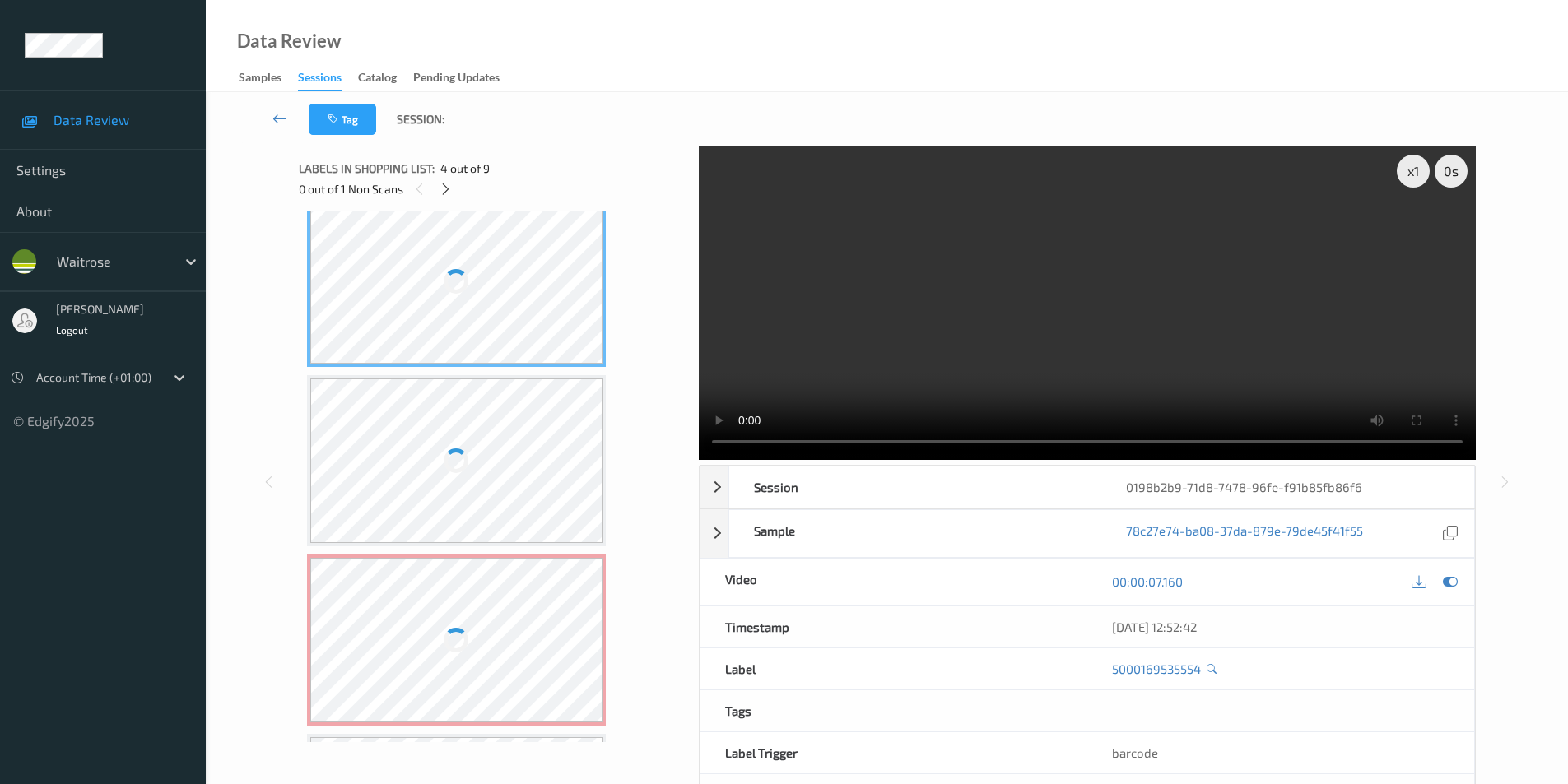
click at [488, 316] on div at bounding box center [456, 281] width 293 height 164
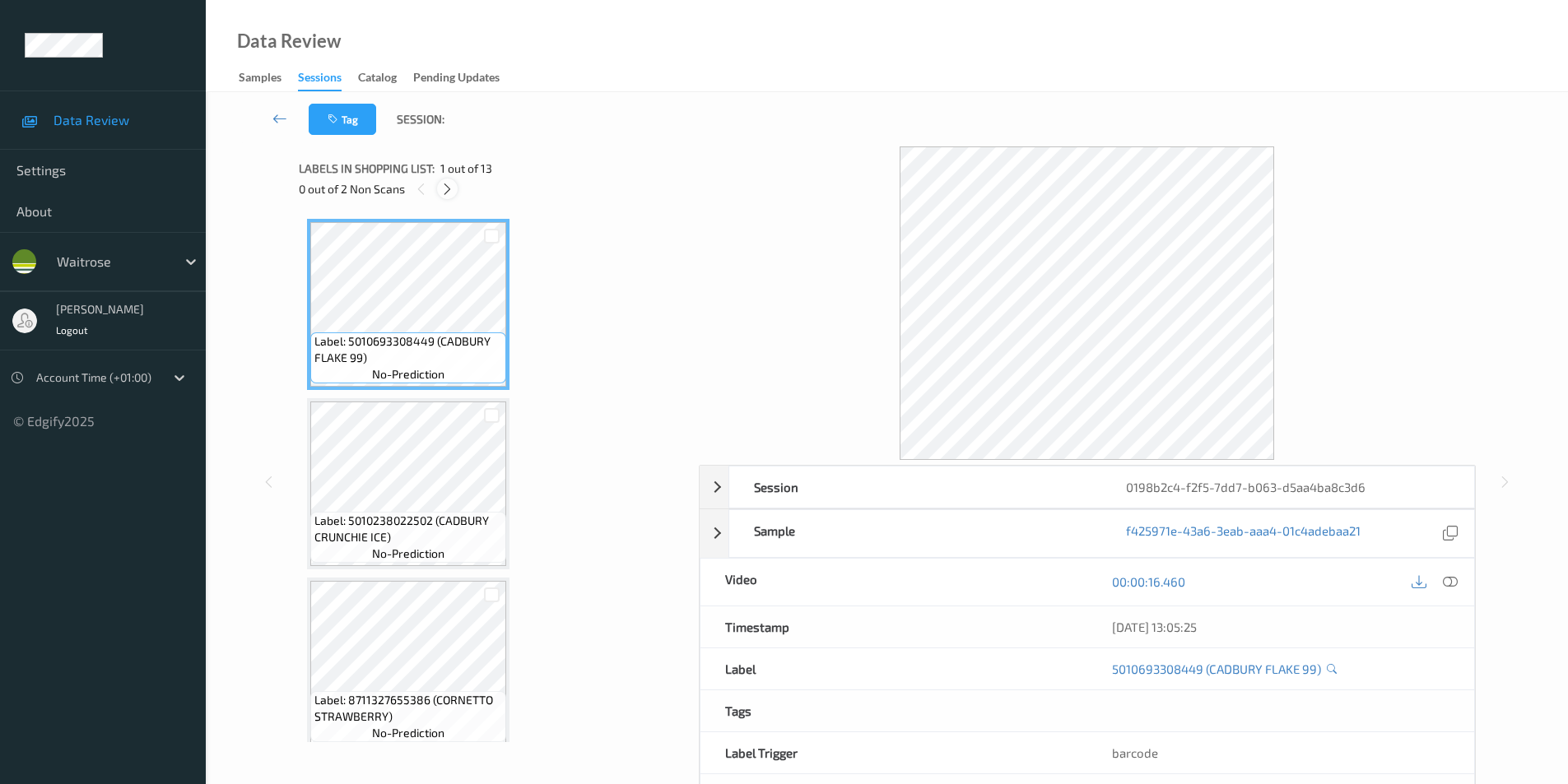
click at [448, 188] on icon at bounding box center [447, 189] width 14 height 15
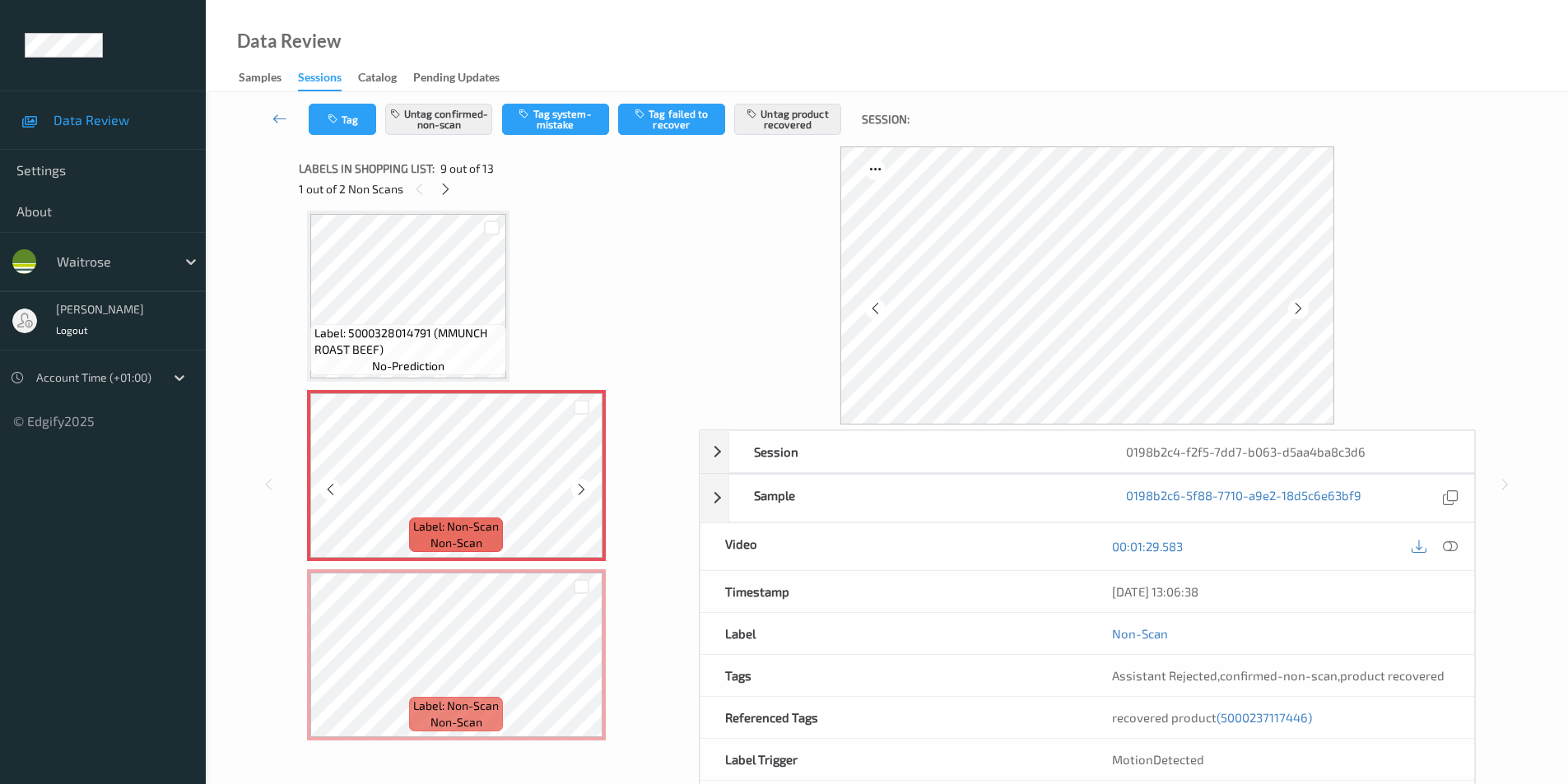
scroll to position [1347, 0]
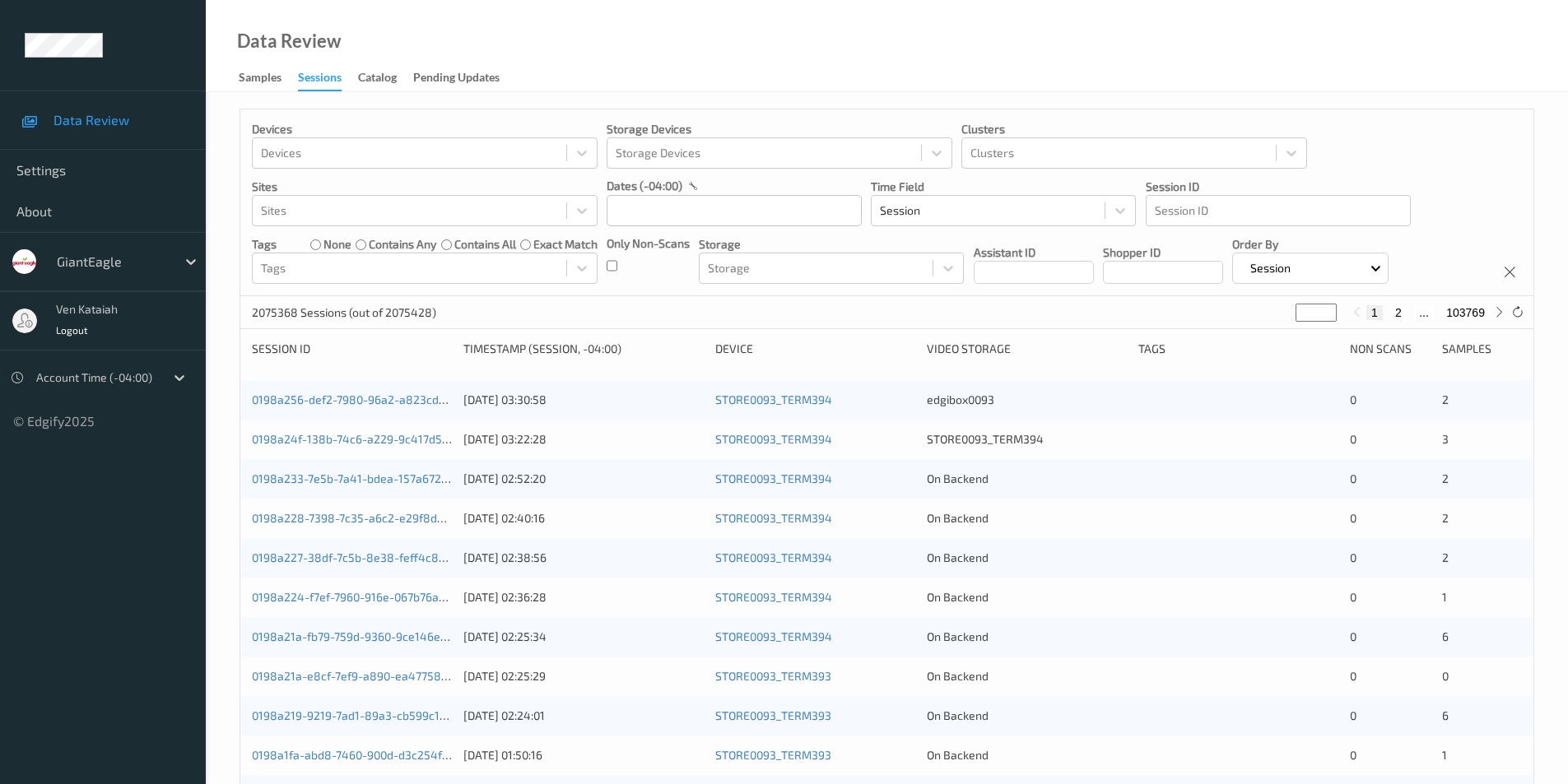
scroll to position [454, 0]
